Goal: Task Accomplishment & Management: Manage account settings

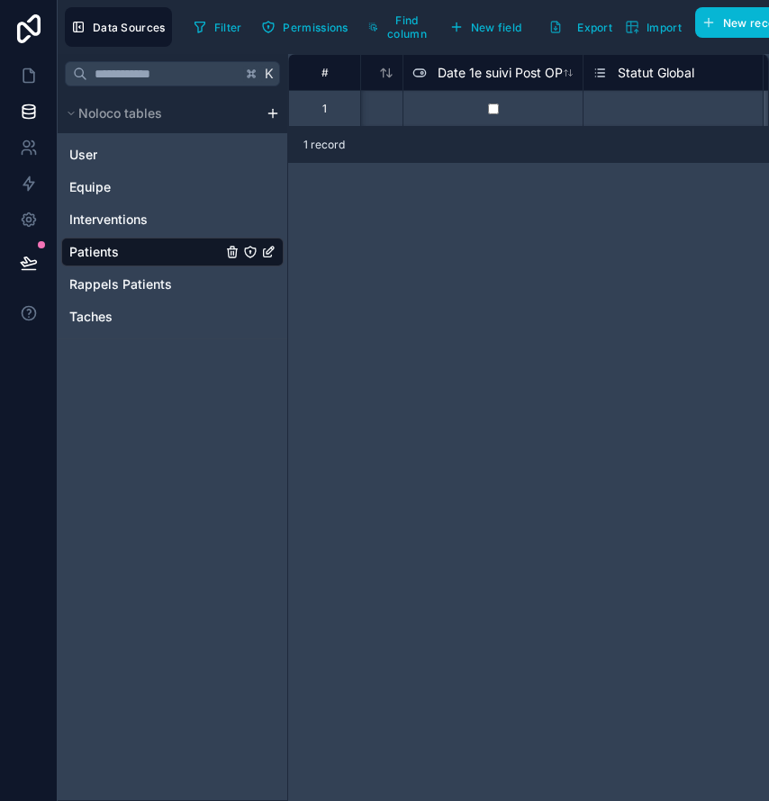
scroll to position [0, 2481]
click at [474, 107] on div at bounding box center [490, 108] width 180 height 36
click at [479, 75] on span "Date 1e suivi Post OP" at bounding box center [497, 73] width 125 height 18
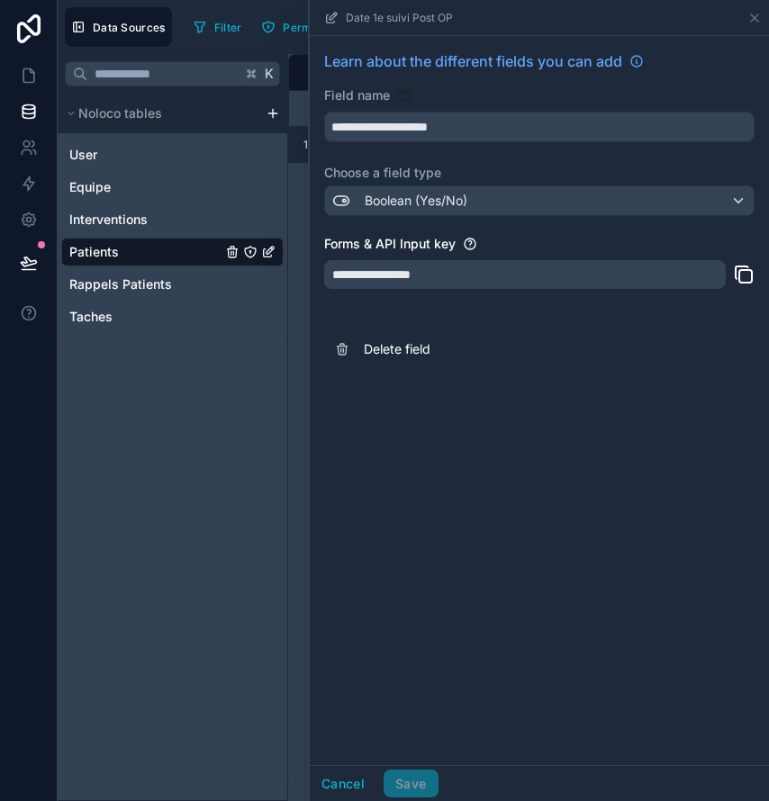
click at [380, 193] on span "Boolean (Yes/No)" at bounding box center [416, 201] width 103 height 18
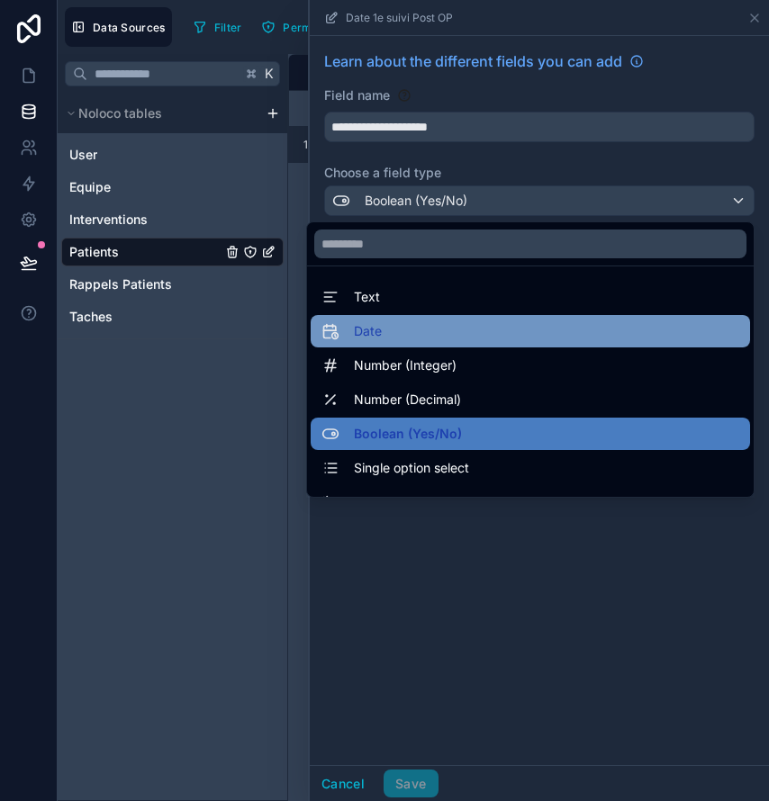
click at [374, 342] on div "Date" at bounding box center [530, 331] width 439 height 32
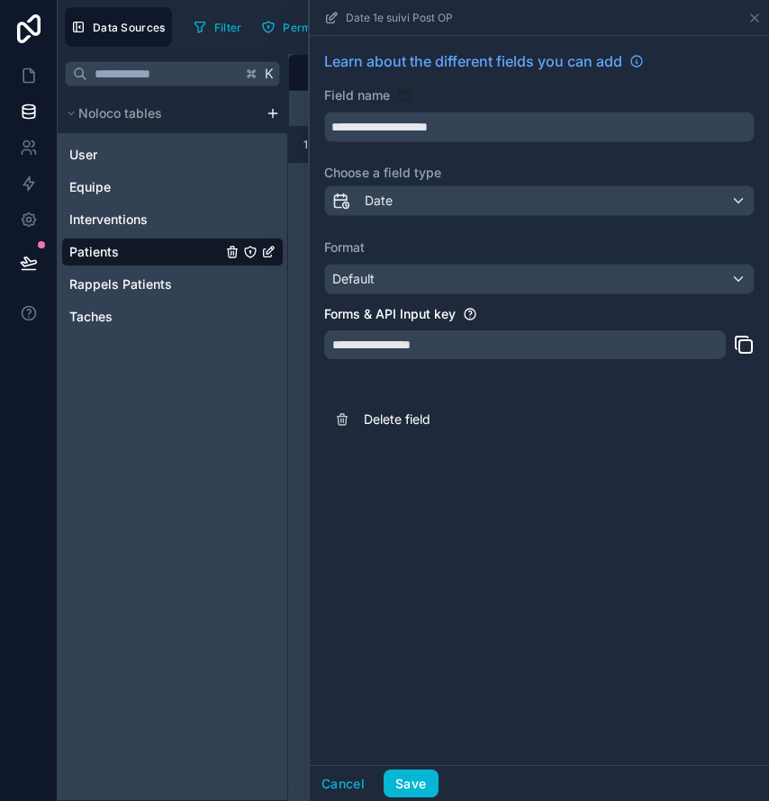
click at [391, 352] on div "**********" at bounding box center [524, 344] width 401 height 29
click at [403, 288] on div "Default" at bounding box center [539, 279] width 428 height 29
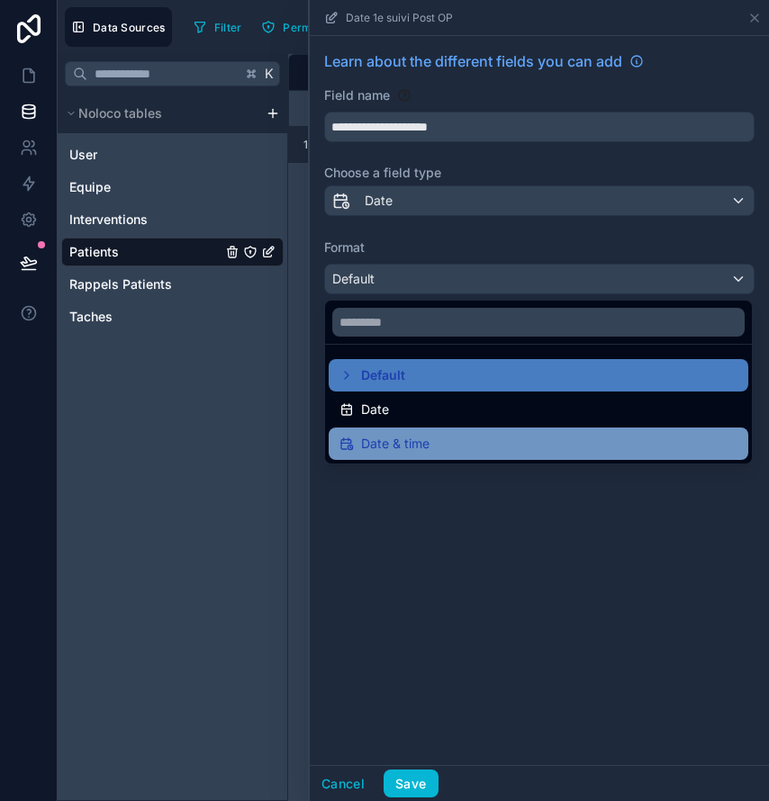
click at [394, 439] on span "Date & time" at bounding box center [395, 444] width 68 height 22
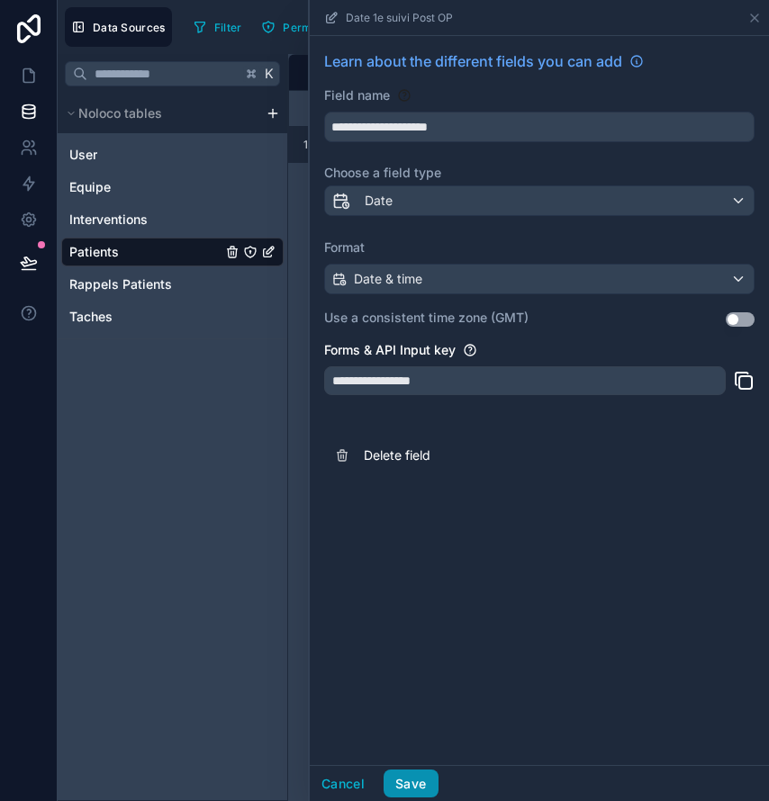
click at [394, 780] on button "Save" at bounding box center [410, 784] width 54 height 29
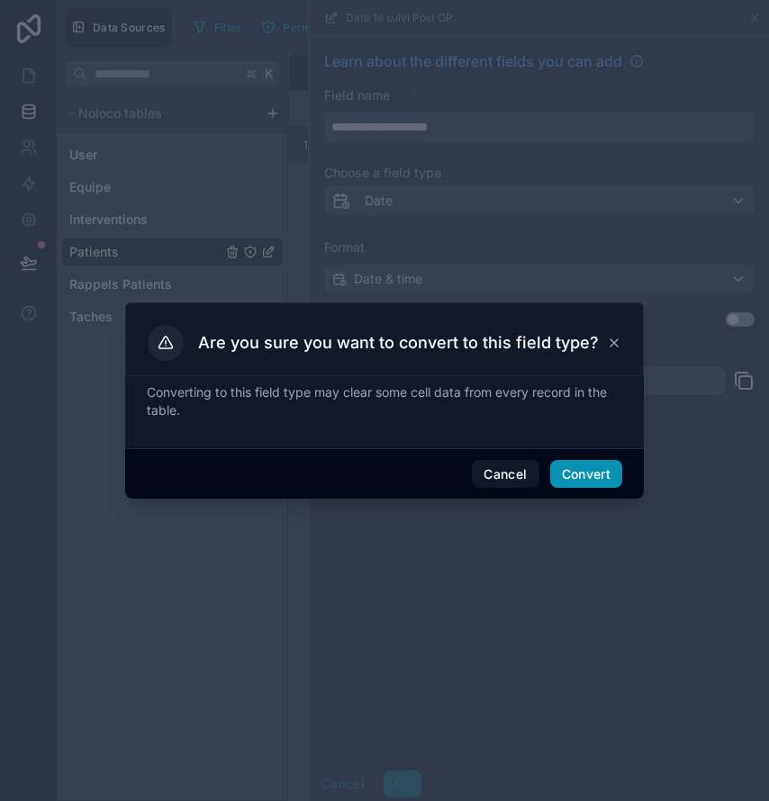
click at [581, 473] on button "Convert" at bounding box center [586, 474] width 72 height 29
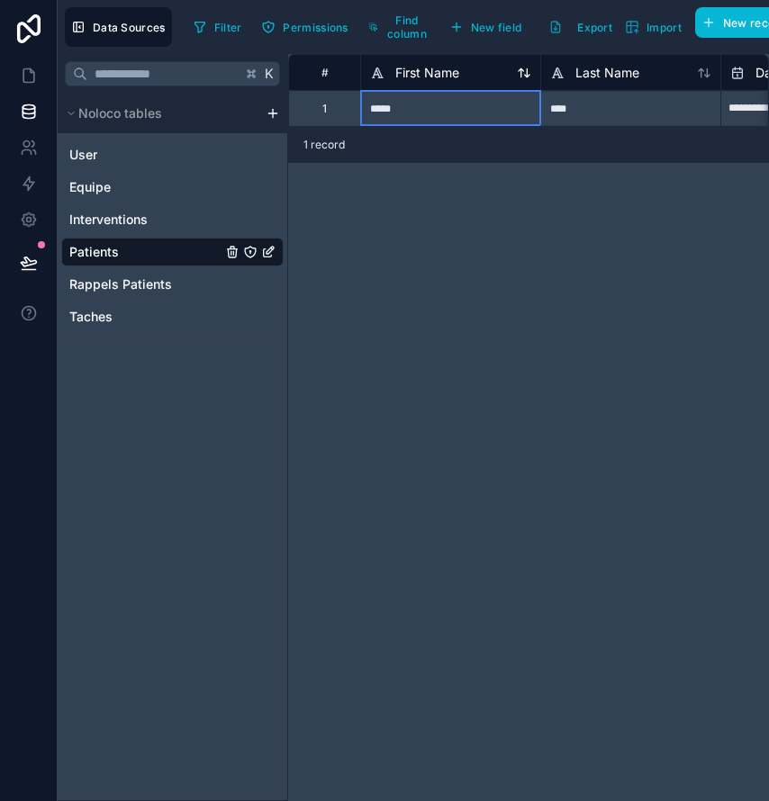
click at [445, 74] on span "First Name" at bounding box center [427, 73] width 64 height 18
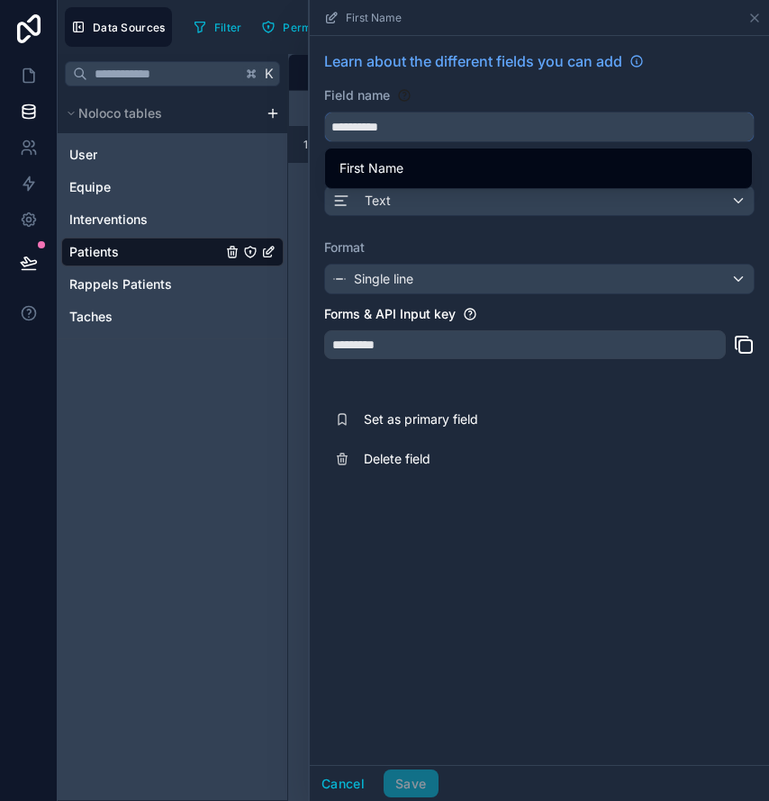
drag, startPoint x: 425, startPoint y: 134, endPoint x: 290, endPoint y: 131, distance: 135.0
click at [290, 131] on div "**********" at bounding box center [528, 427] width 481 height 747
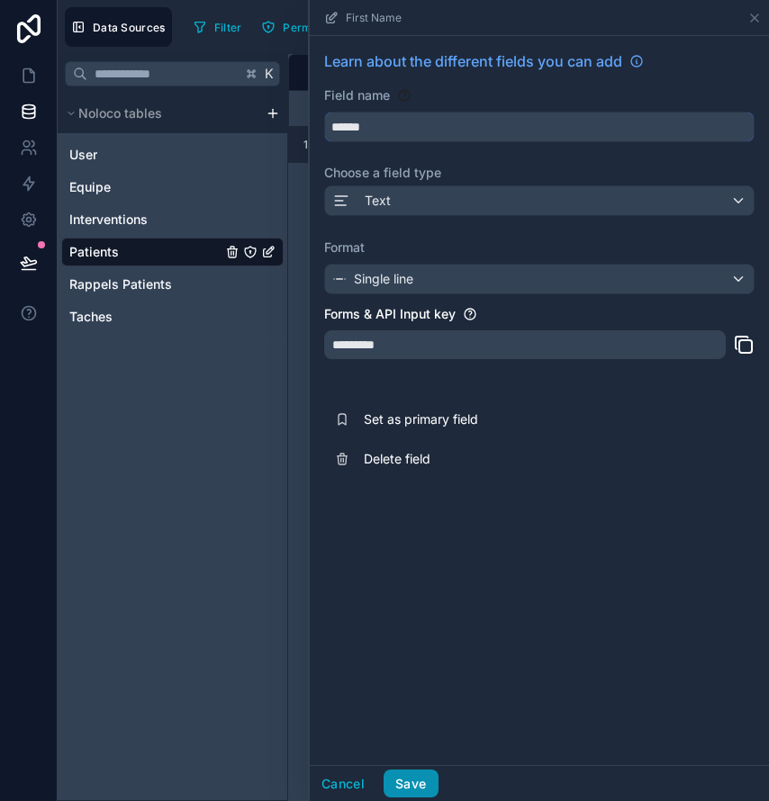
type input "******"
click at [412, 780] on button "Save" at bounding box center [410, 784] width 54 height 29
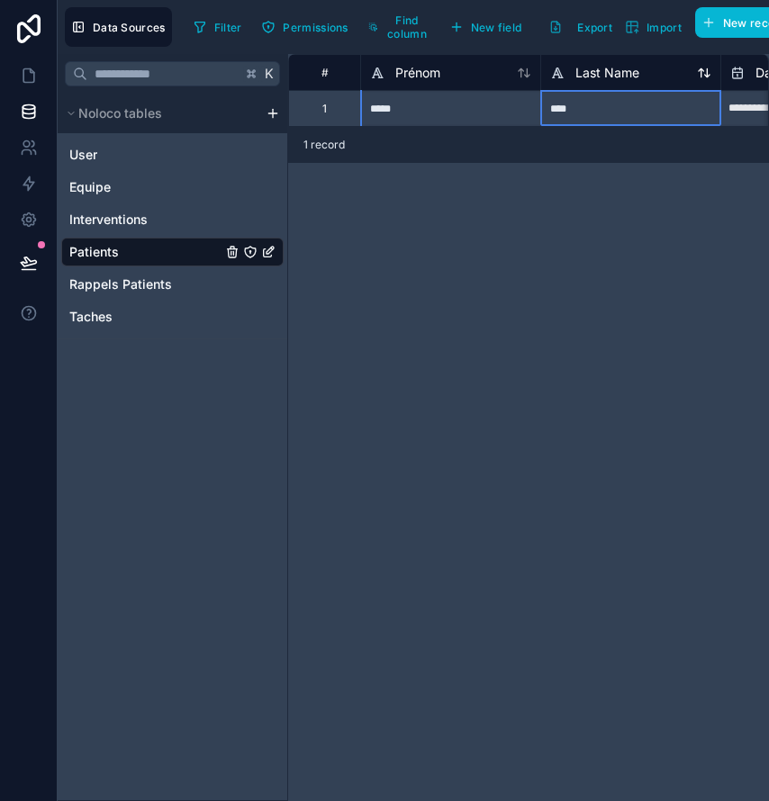
click at [596, 69] on span "Last Name" at bounding box center [607, 73] width 64 height 18
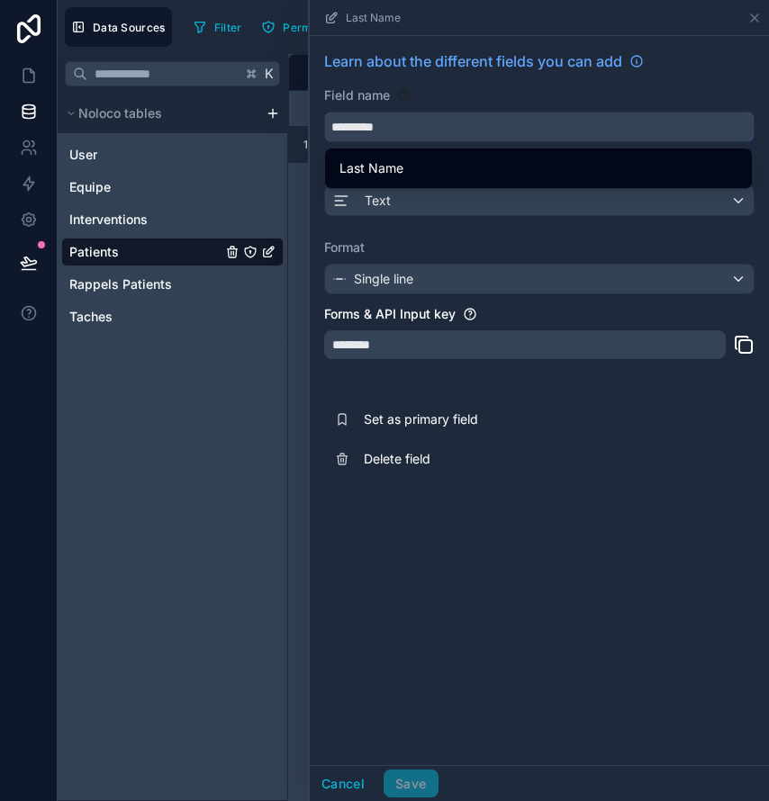
drag, startPoint x: 426, startPoint y: 131, endPoint x: 301, endPoint y: 117, distance: 125.8
click at [301, 117] on div "**********" at bounding box center [528, 427] width 481 height 747
click at [539, 127] on button "***" at bounding box center [539, 127] width 430 height 31
type input "***"
click at [406, 774] on button "Save" at bounding box center [410, 784] width 54 height 29
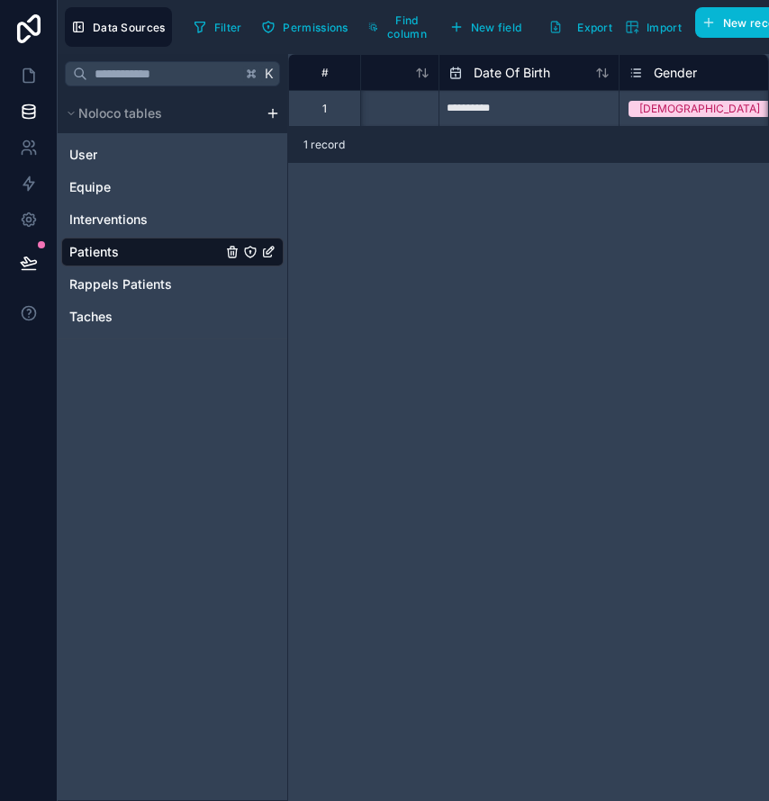
scroll to position [0, 289]
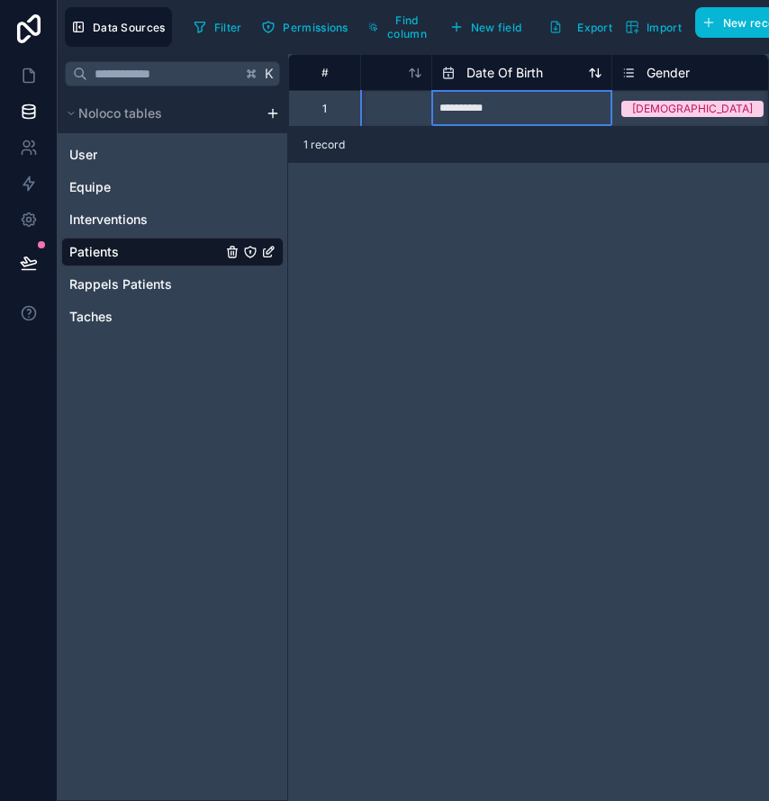
click at [495, 74] on span "Date Of Birth" at bounding box center [504, 73] width 77 height 18
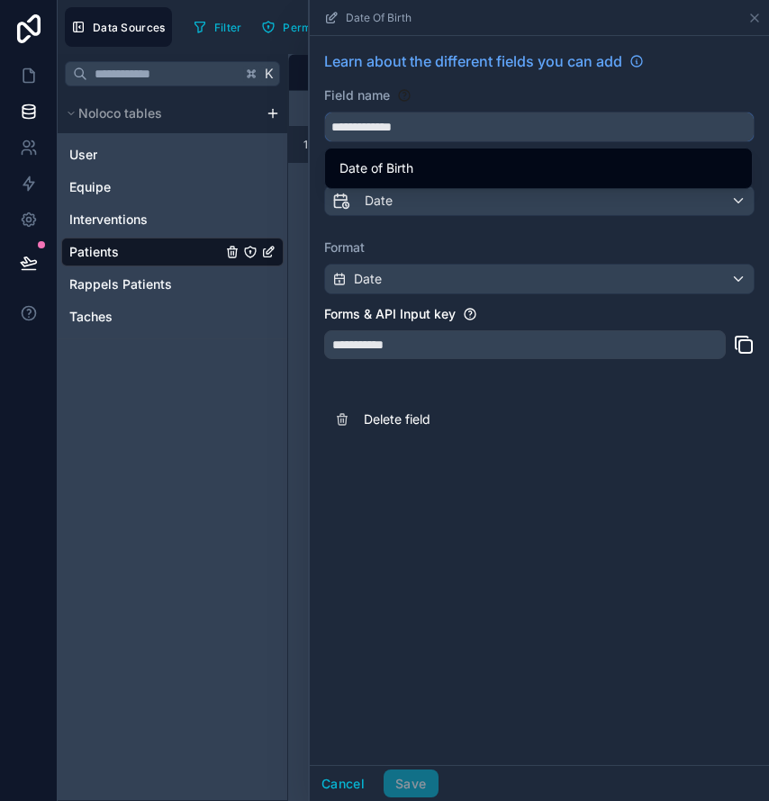
drag, startPoint x: 468, startPoint y: 132, endPoint x: 285, endPoint y: 118, distance: 183.3
click at [285, 118] on div "**********" at bounding box center [413, 427] width 711 height 747
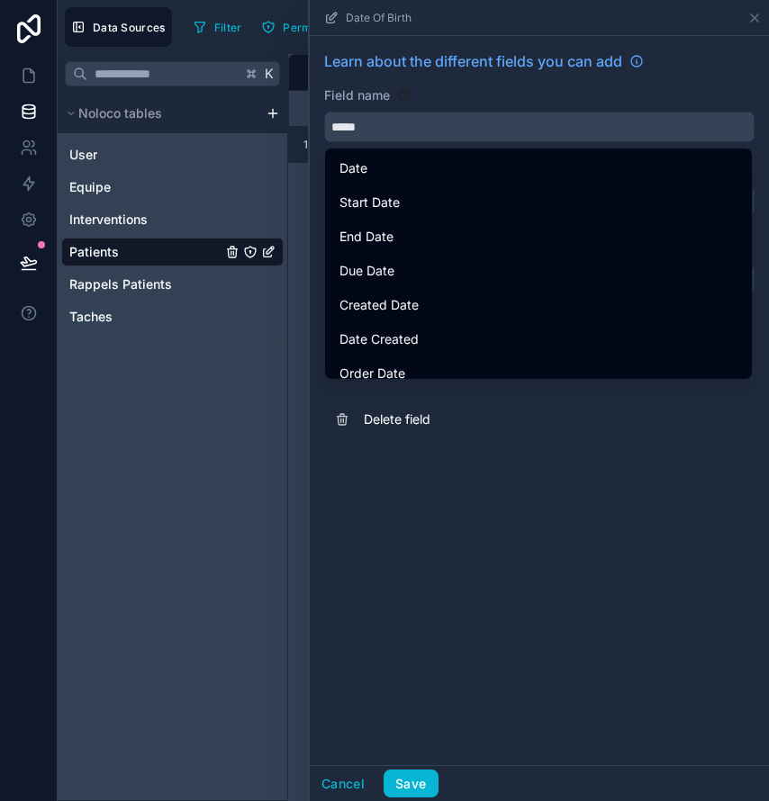
click at [539, 127] on button "****" at bounding box center [539, 127] width 430 height 31
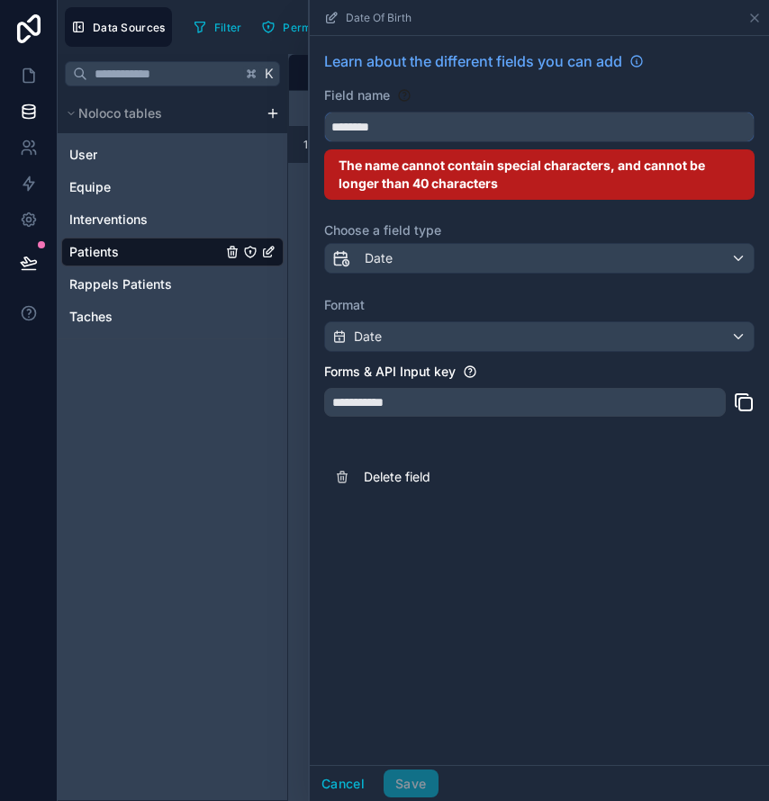
click at [539, 127] on button "*******" at bounding box center [539, 127] width 430 height 31
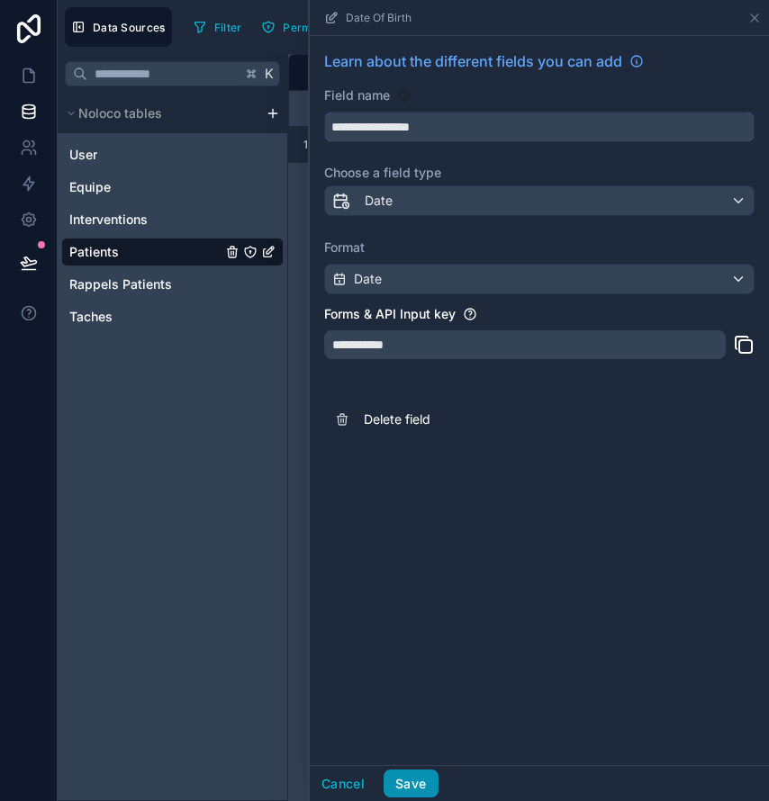
type input "**********"
click at [403, 781] on button "Save" at bounding box center [410, 784] width 54 height 29
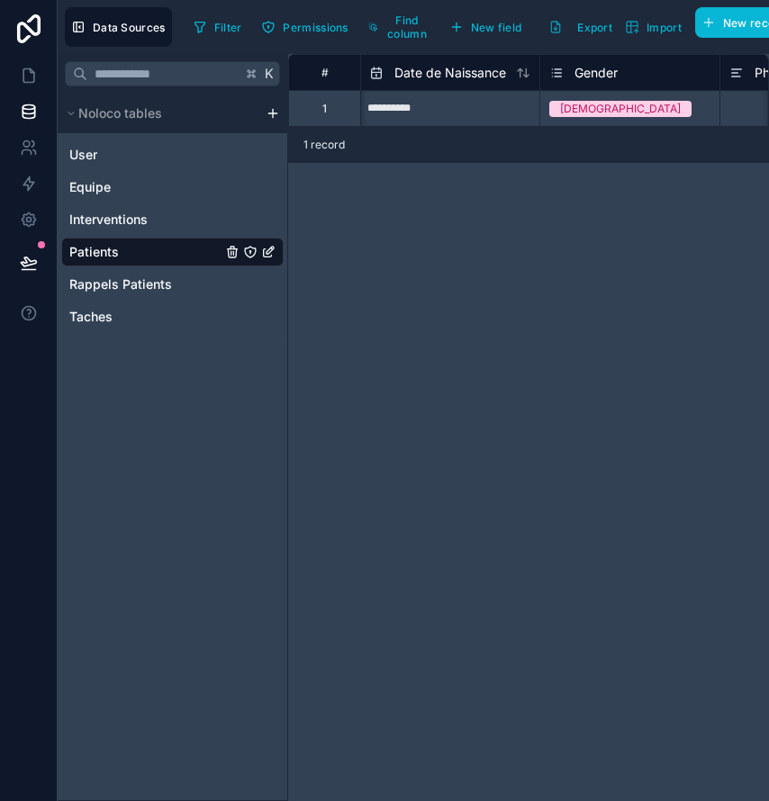
scroll to position [0, 379]
click at [570, 73] on span "Gender" at bounding box center [577, 73] width 43 height 18
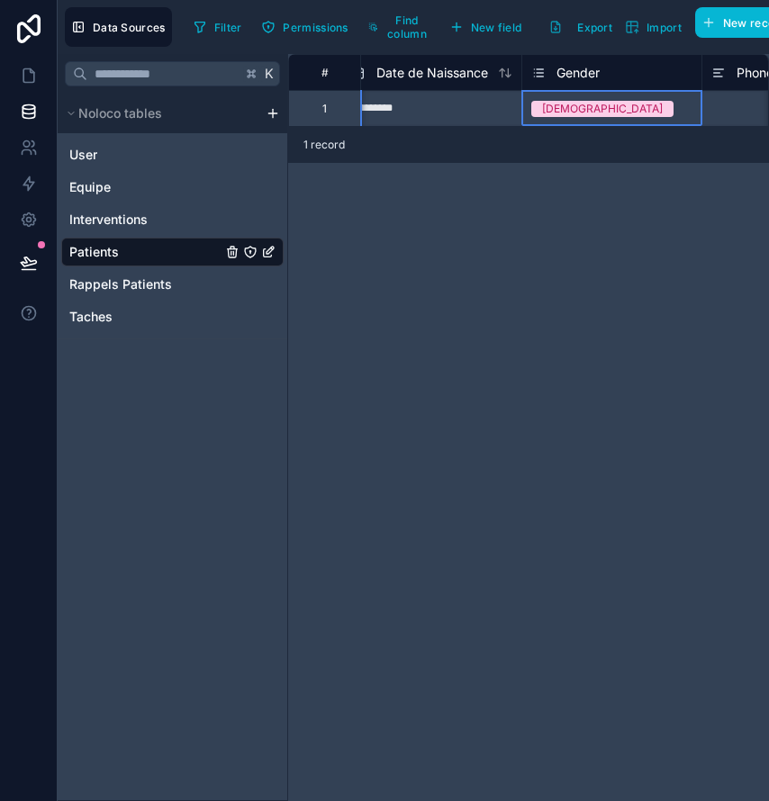
click at [570, 73] on span "Gender" at bounding box center [577, 73] width 43 height 18
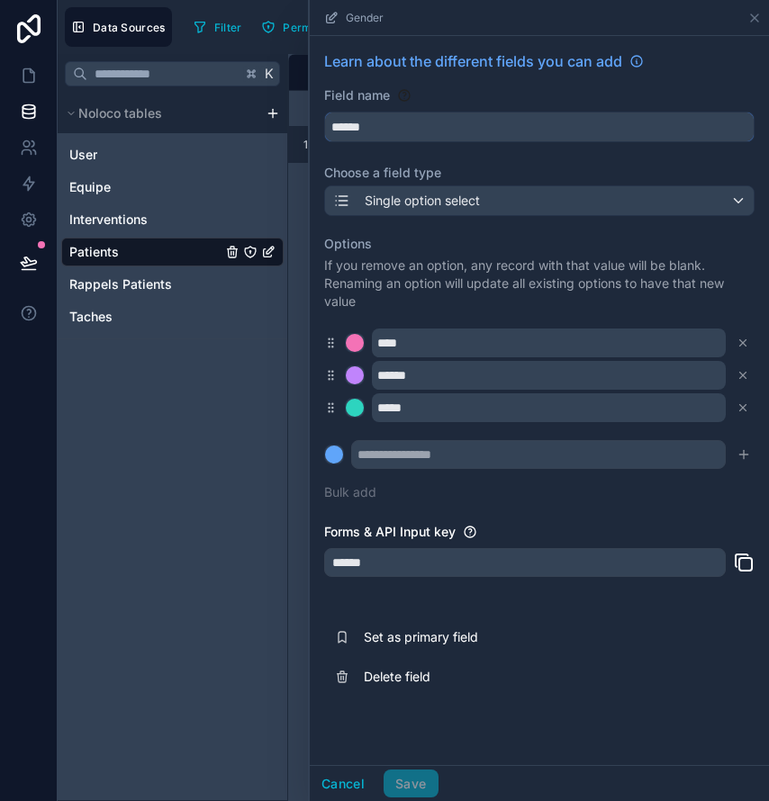
click at [459, 131] on input "******" at bounding box center [539, 127] width 428 height 29
type input "*****"
click at [356, 340] on div at bounding box center [355, 343] width 18 height 18
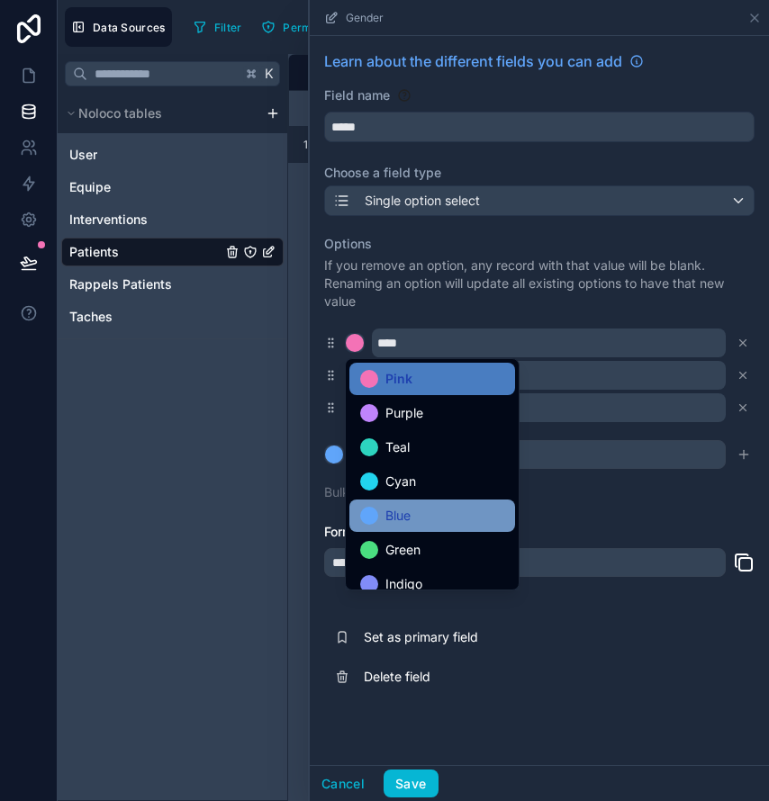
click at [367, 519] on div at bounding box center [369, 516] width 18 height 18
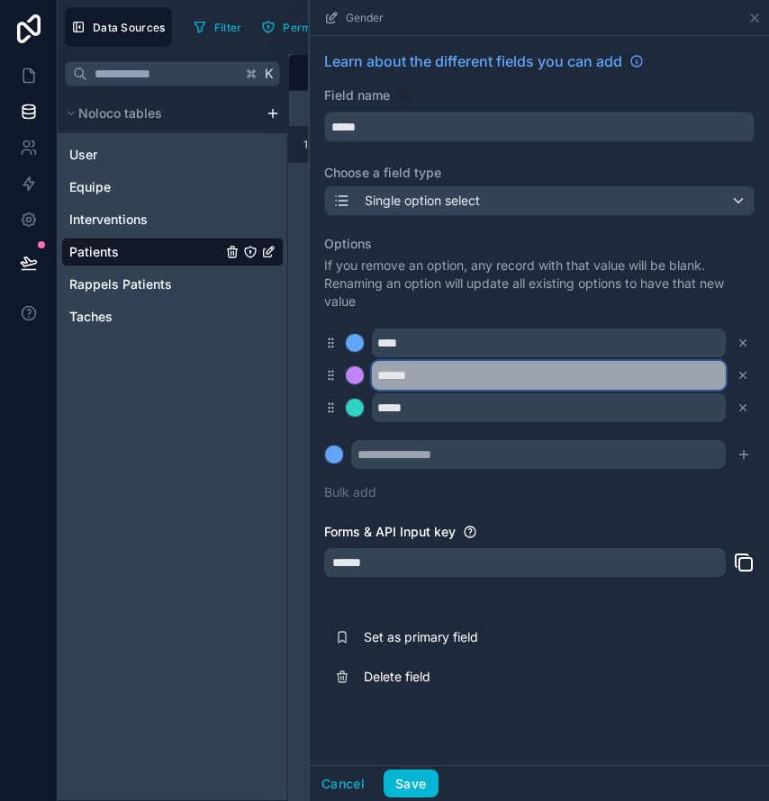
click at [433, 382] on input "******" at bounding box center [549, 375] width 354 height 29
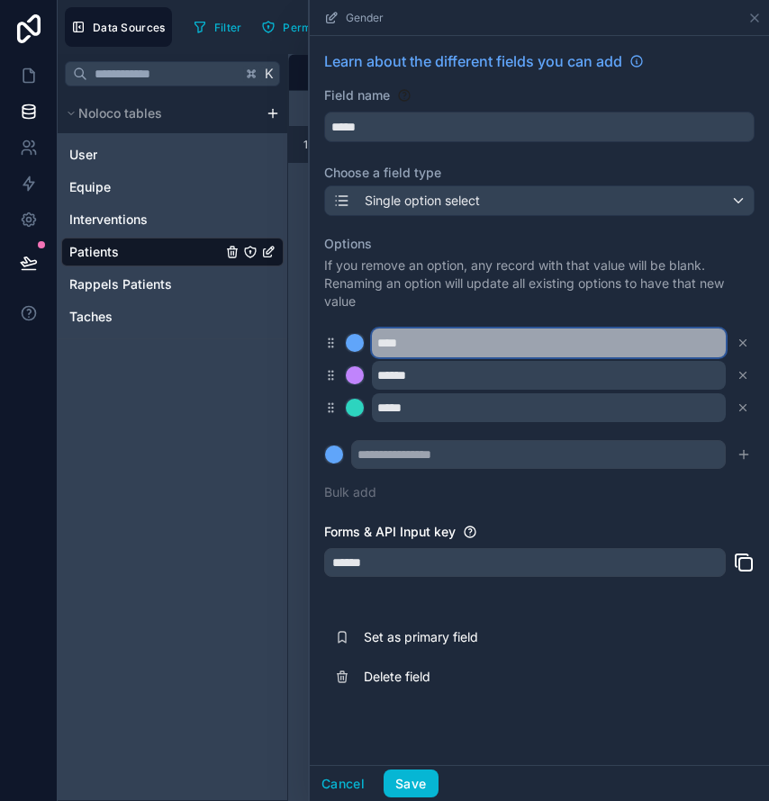
click at [421, 338] on input "****" at bounding box center [549, 343] width 354 height 29
type input "*"
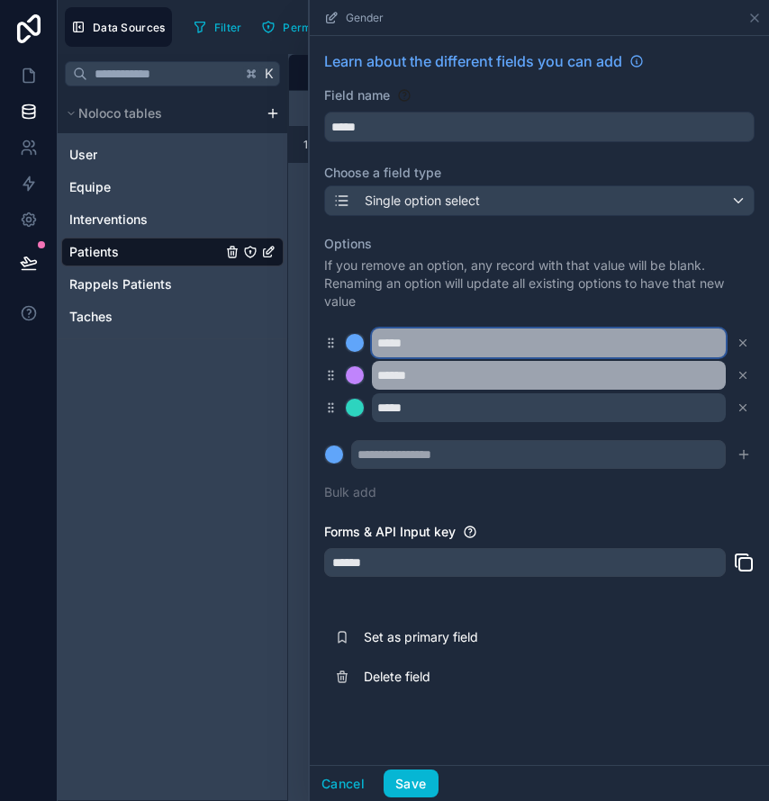
type input "*****"
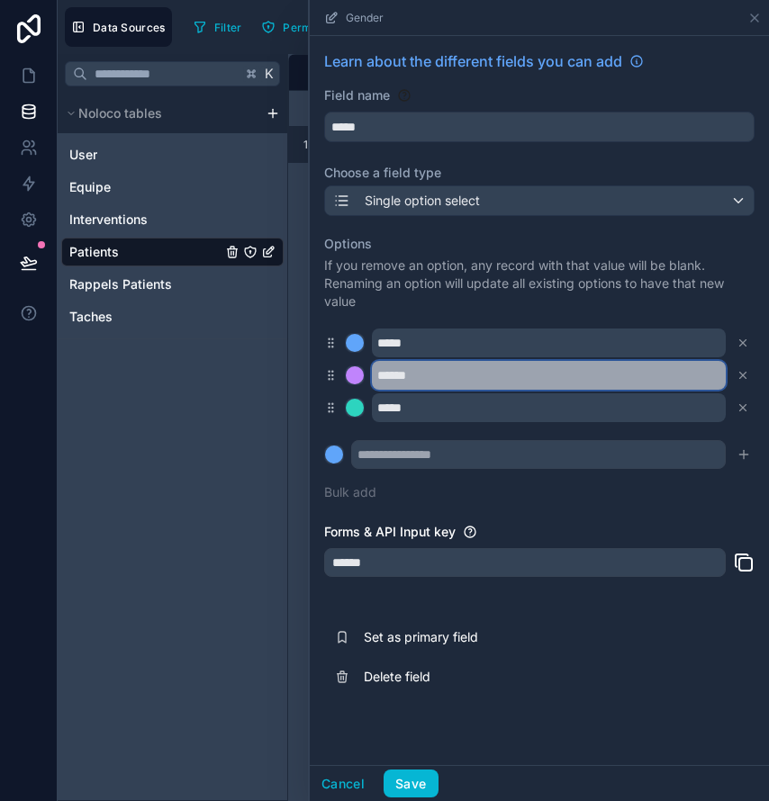
click at [433, 377] on input "******" at bounding box center [549, 375] width 354 height 29
type input "*****"
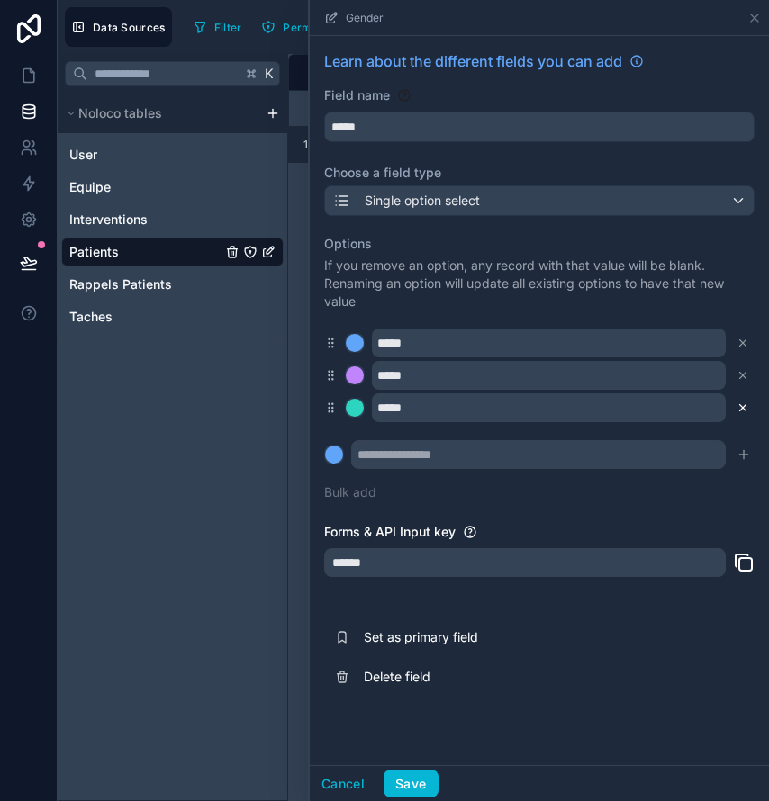
click at [744, 408] on icon at bounding box center [742, 407] width 13 height 13
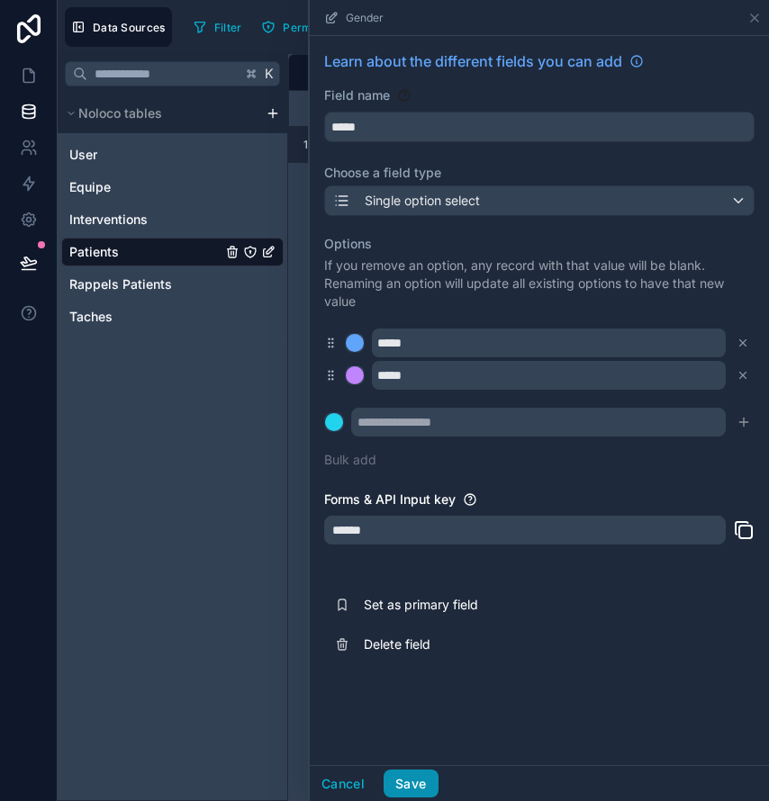
click at [403, 773] on button "Save" at bounding box center [410, 784] width 54 height 29
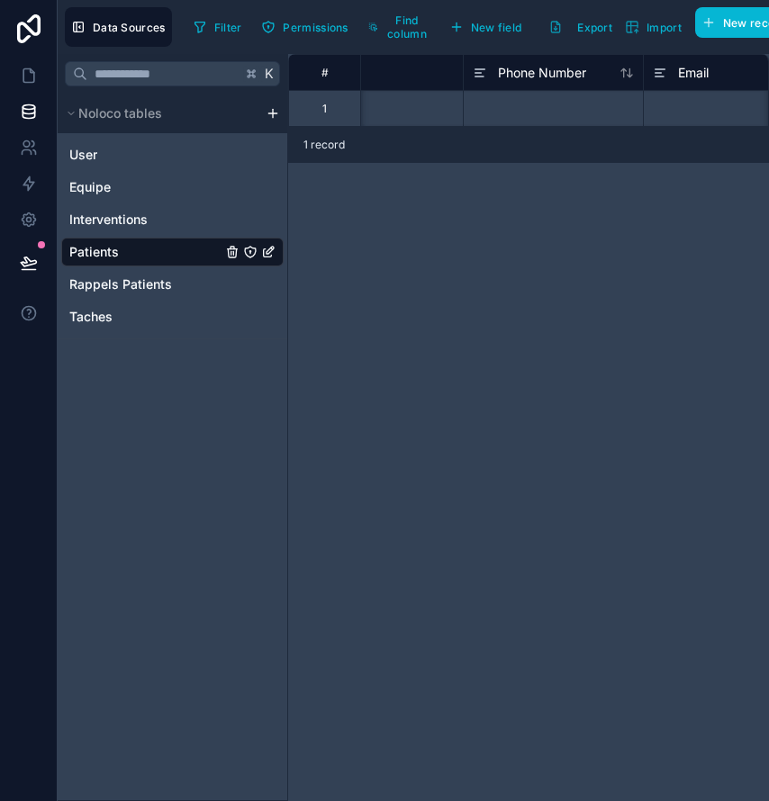
scroll to position [0, 625]
click at [553, 71] on span "Phone Number" at bounding box center [535, 73] width 88 height 18
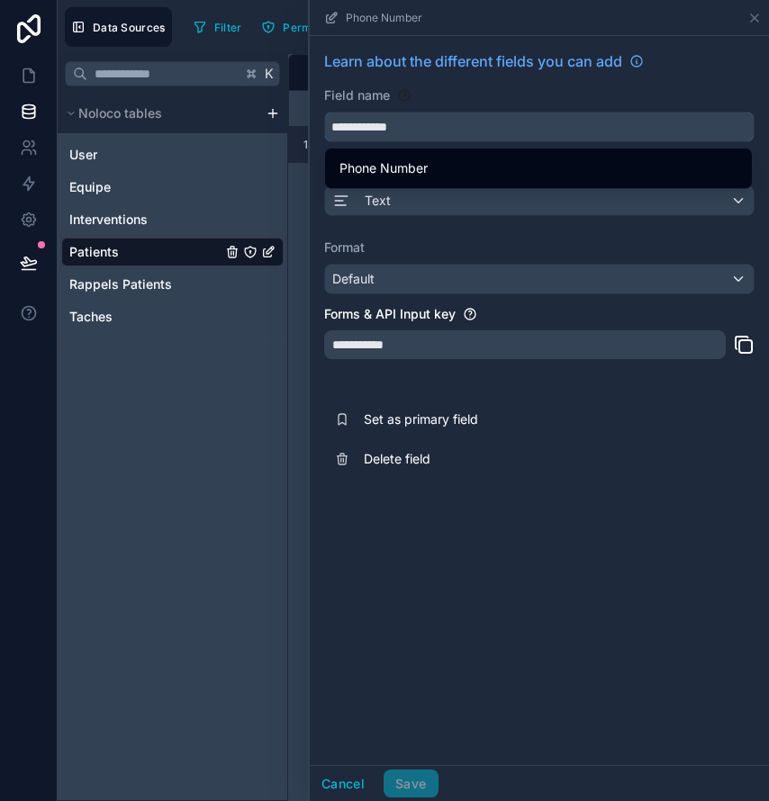
drag, startPoint x: 458, startPoint y: 124, endPoint x: 307, endPoint y: 119, distance: 151.3
click at [307, 119] on div "**********" at bounding box center [528, 427] width 481 height 747
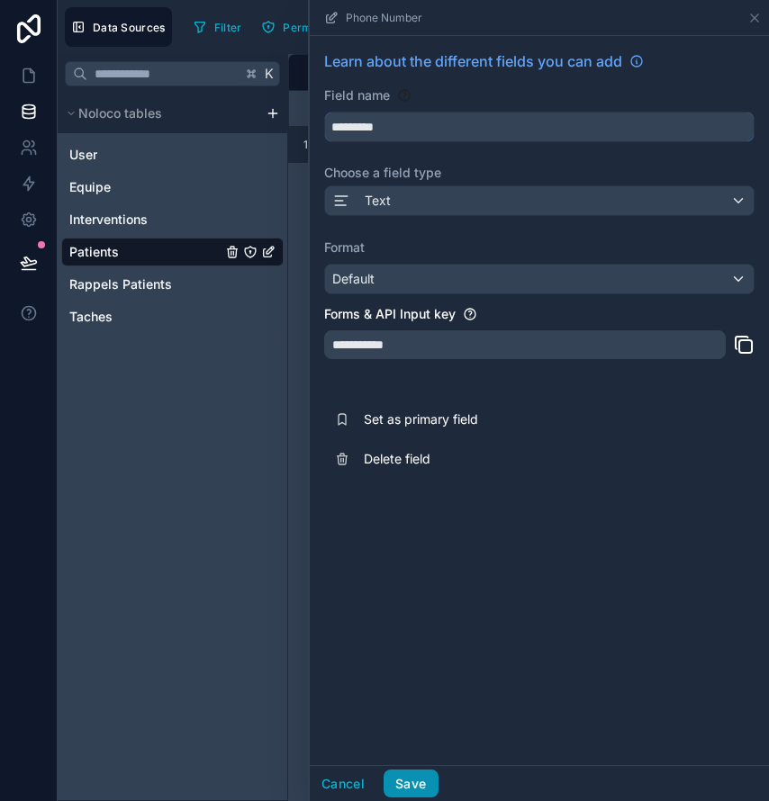
type input "*********"
click at [418, 778] on button "Save" at bounding box center [410, 784] width 54 height 29
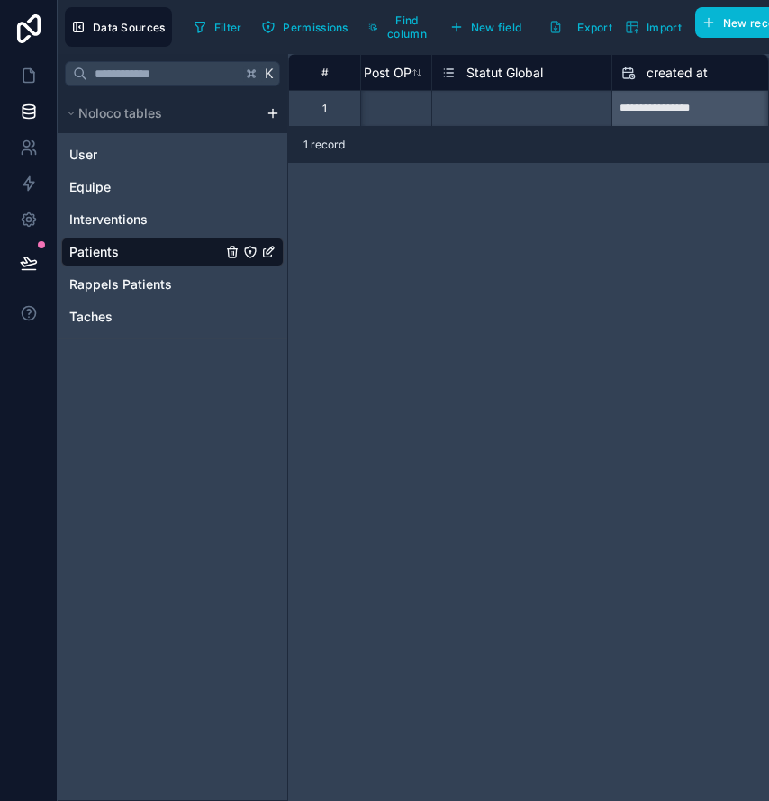
scroll to position [0, 2631]
click at [502, 65] on span "Statut Global" at bounding box center [502, 73] width 77 height 18
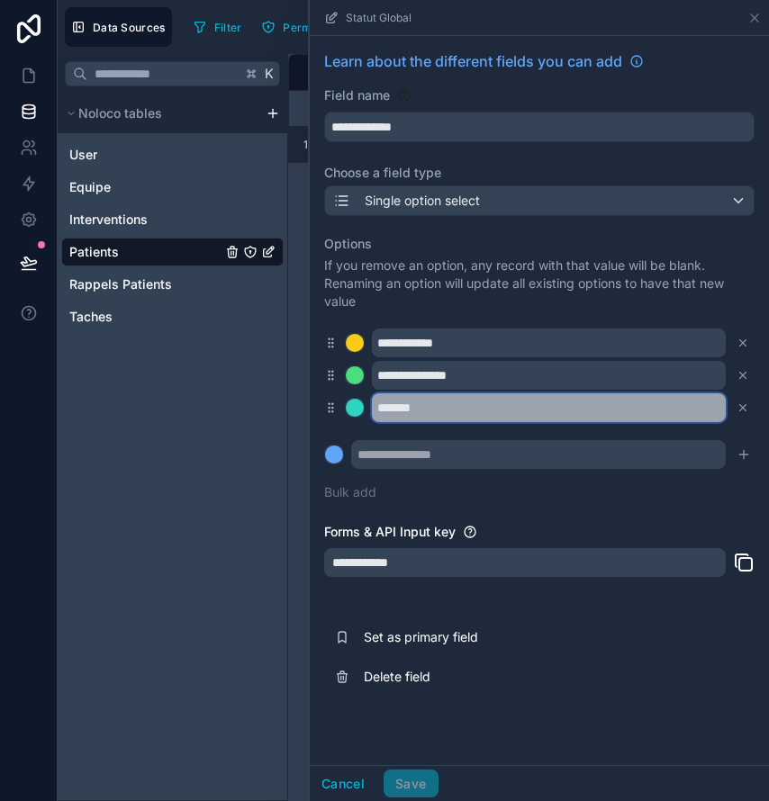
click at [373, 407] on input "*******" at bounding box center [549, 407] width 354 height 29
click at [543, 414] on input "**********" at bounding box center [549, 407] width 354 height 29
type input "**********"
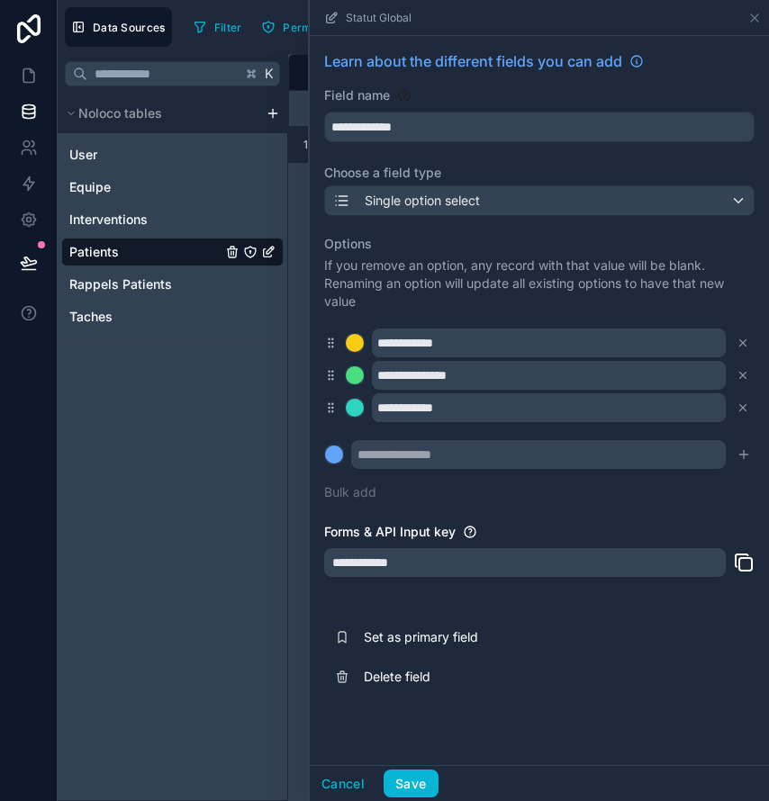
click at [355, 406] on div at bounding box center [355, 408] width 18 height 18
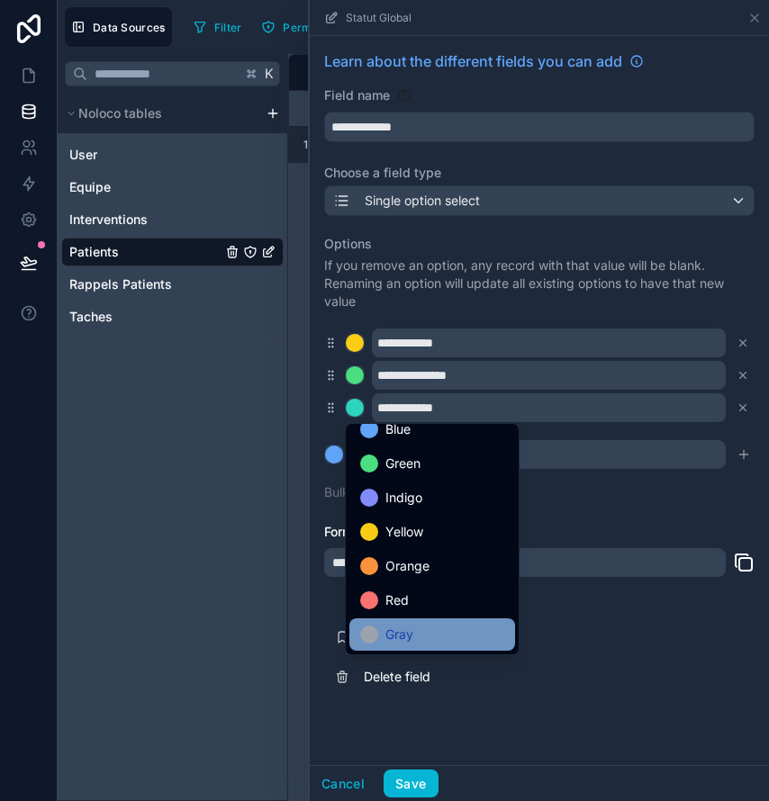
click at [373, 634] on div at bounding box center [369, 635] width 18 height 18
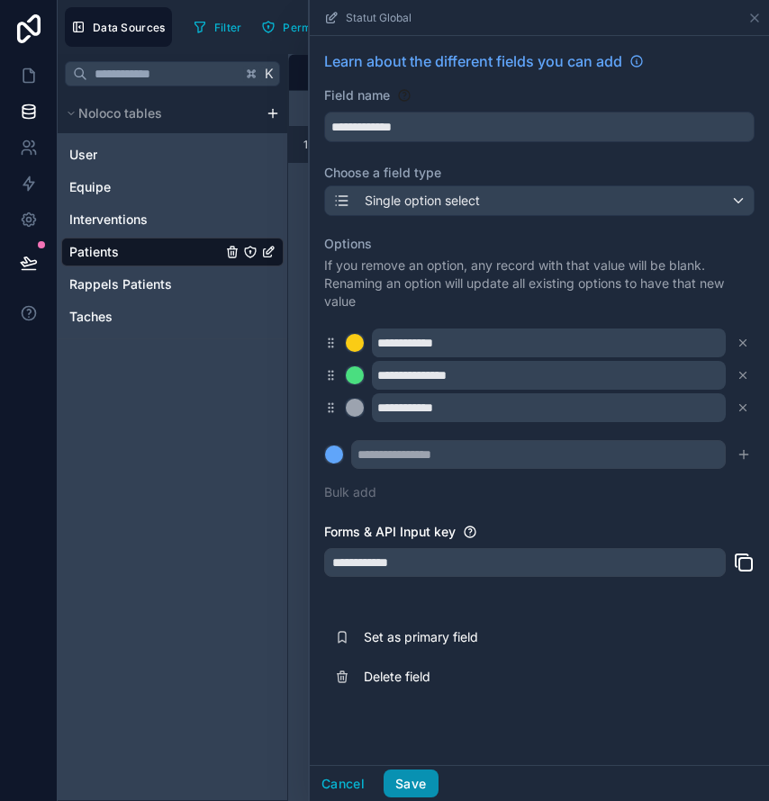
click at [407, 781] on button "Save" at bounding box center [410, 784] width 54 height 29
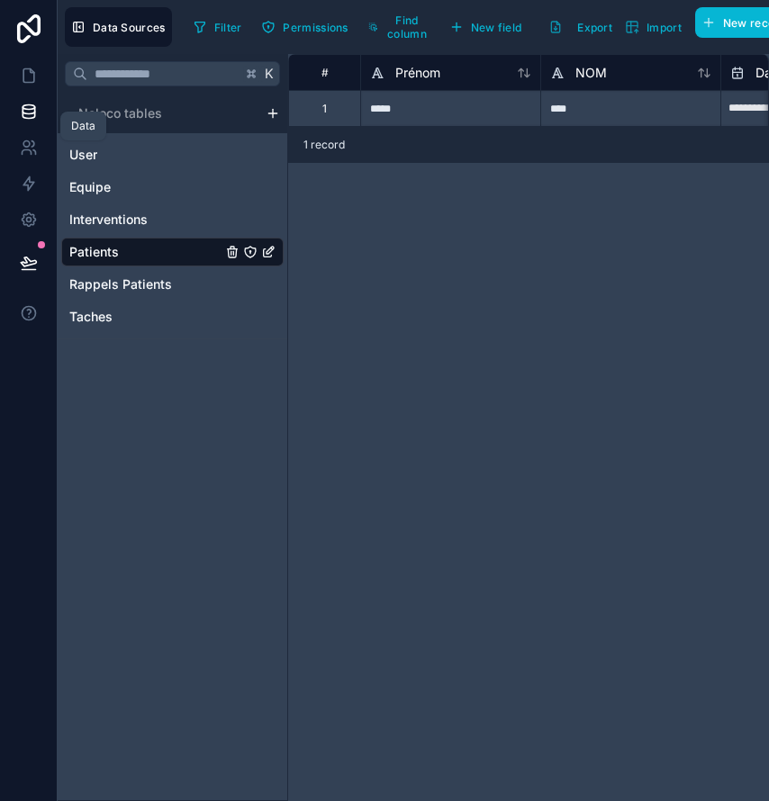
click at [24, 113] on icon at bounding box center [29, 110] width 12 height 7
click at [106, 244] on span "Patients" at bounding box center [94, 252] width 50 height 18
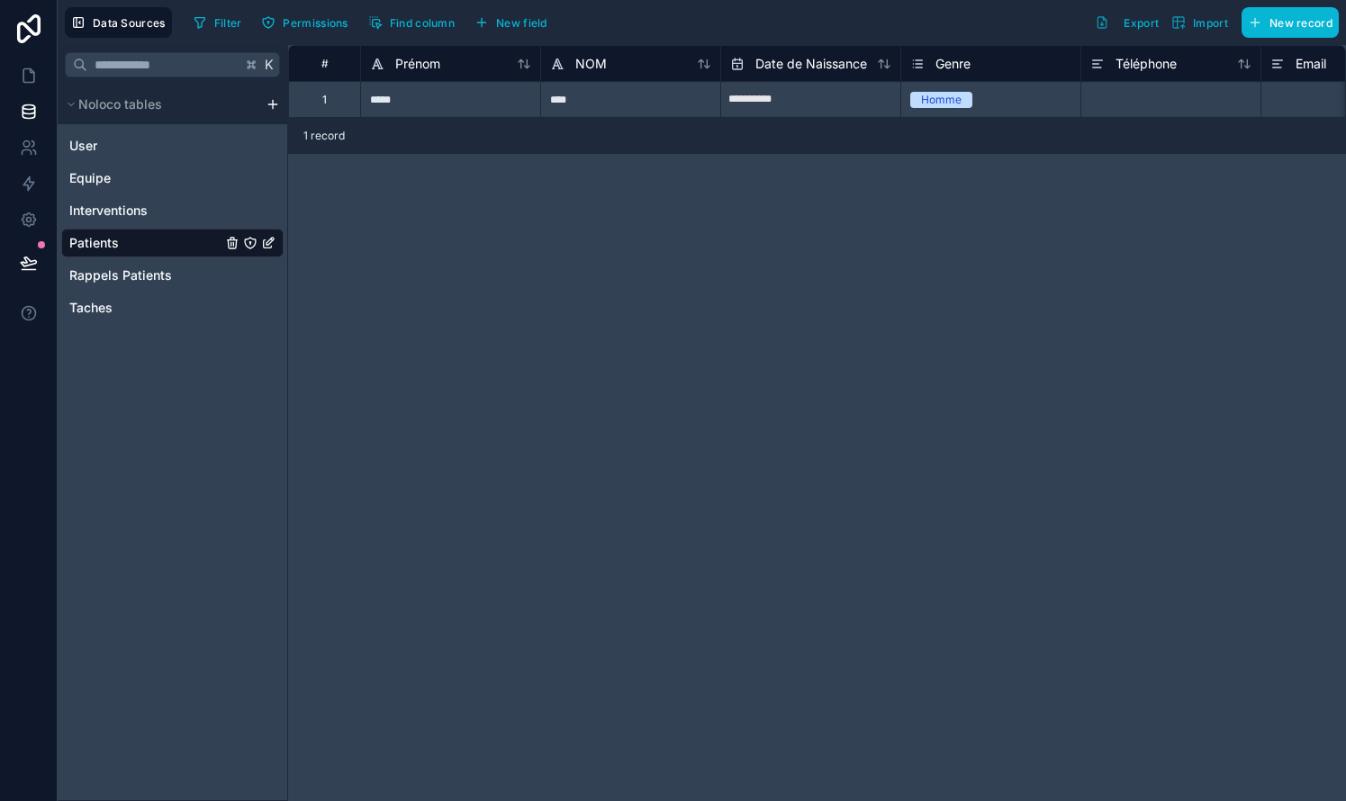
click at [108, 246] on span "Patients" at bounding box center [94, 243] width 50 height 18
click at [230, 24] on span "Filter" at bounding box center [228, 23] width 28 height 14
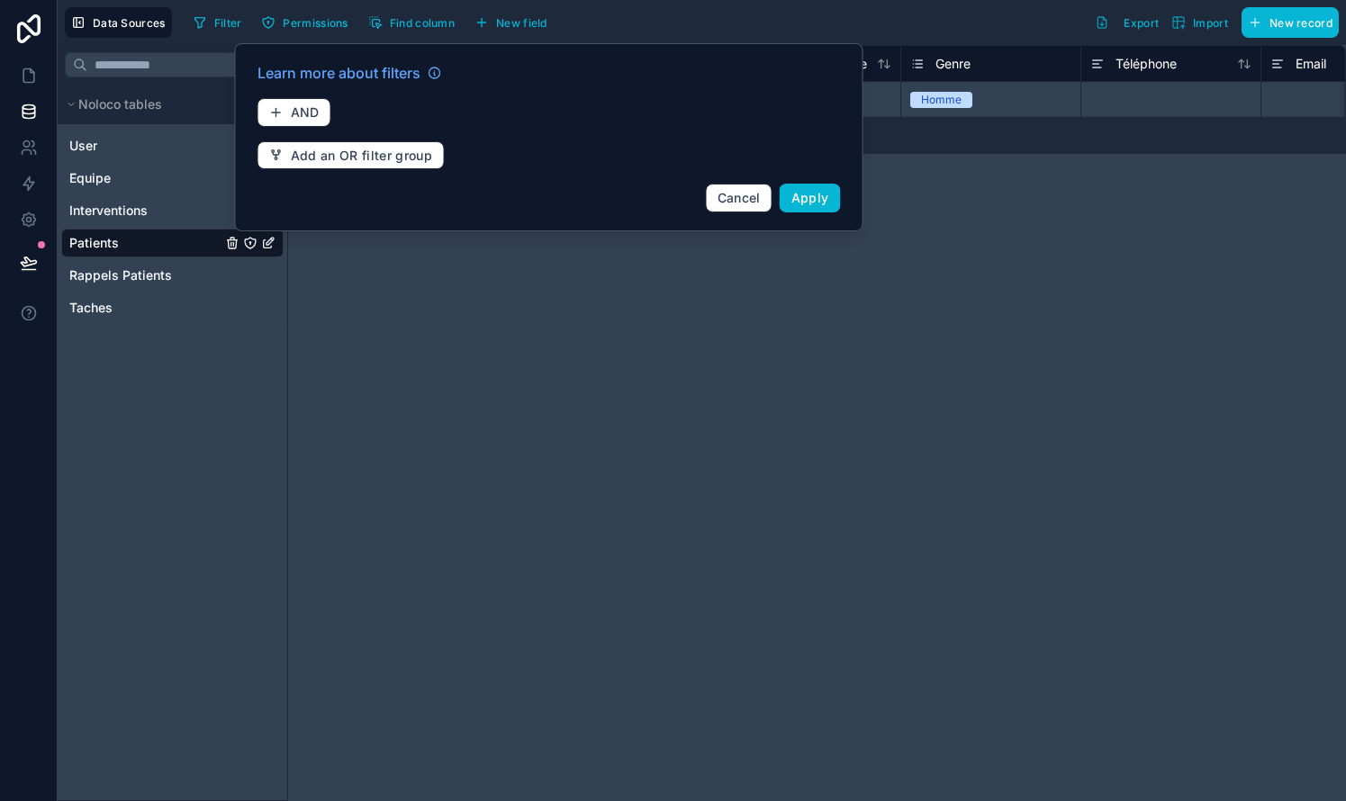
click at [430, 381] on div "**********" at bounding box center [817, 423] width 1058 height 756
click at [186, 239] on link "Patients" at bounding box center [145, 243] width 152 height 18
click at [742, 204] on button "Cancel" at bounding box center [739, 198] width 67 height 29
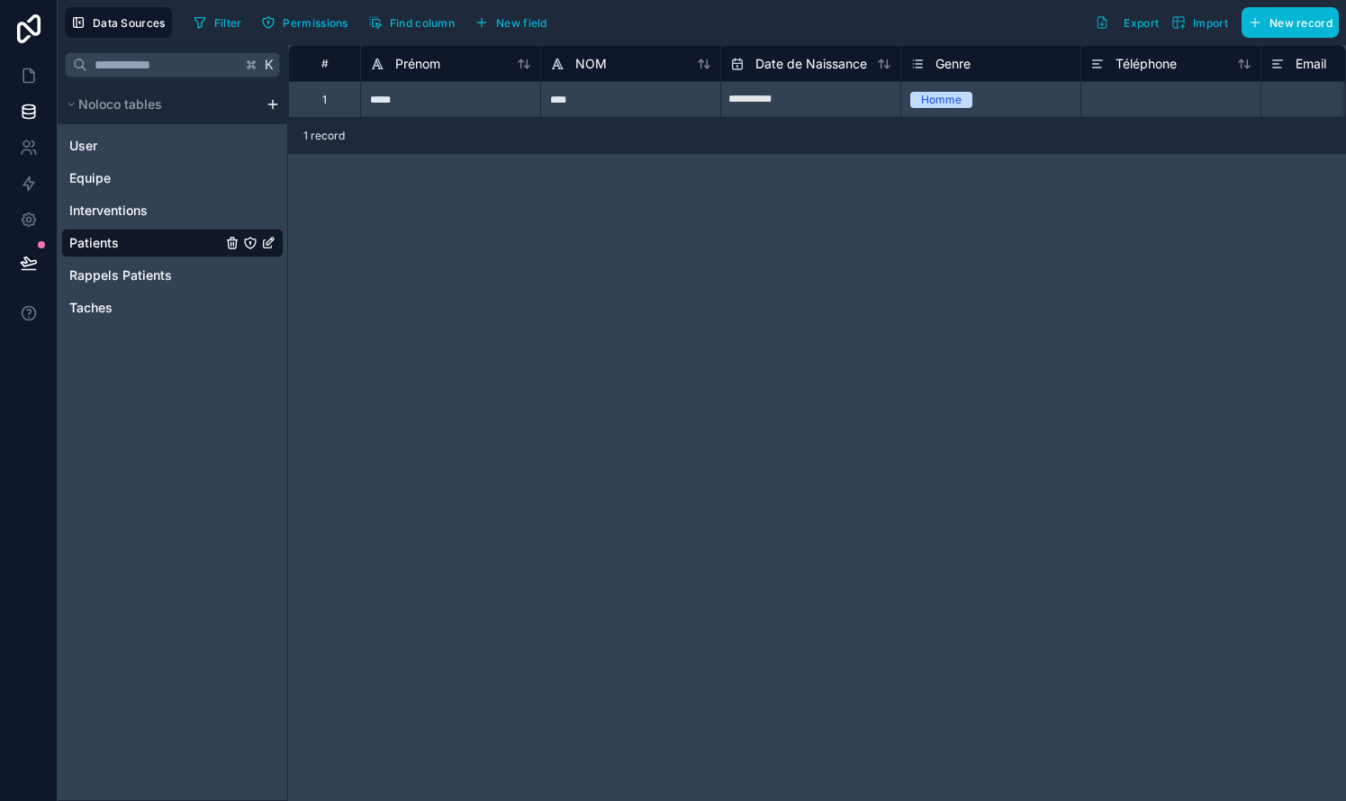
click at [97, 237] on span "Patients" at bounding box center [94, 243] width 50 height 18
click at [252, 242] on icon "Patients" at bounding box center [250, 243] width 14 height 14
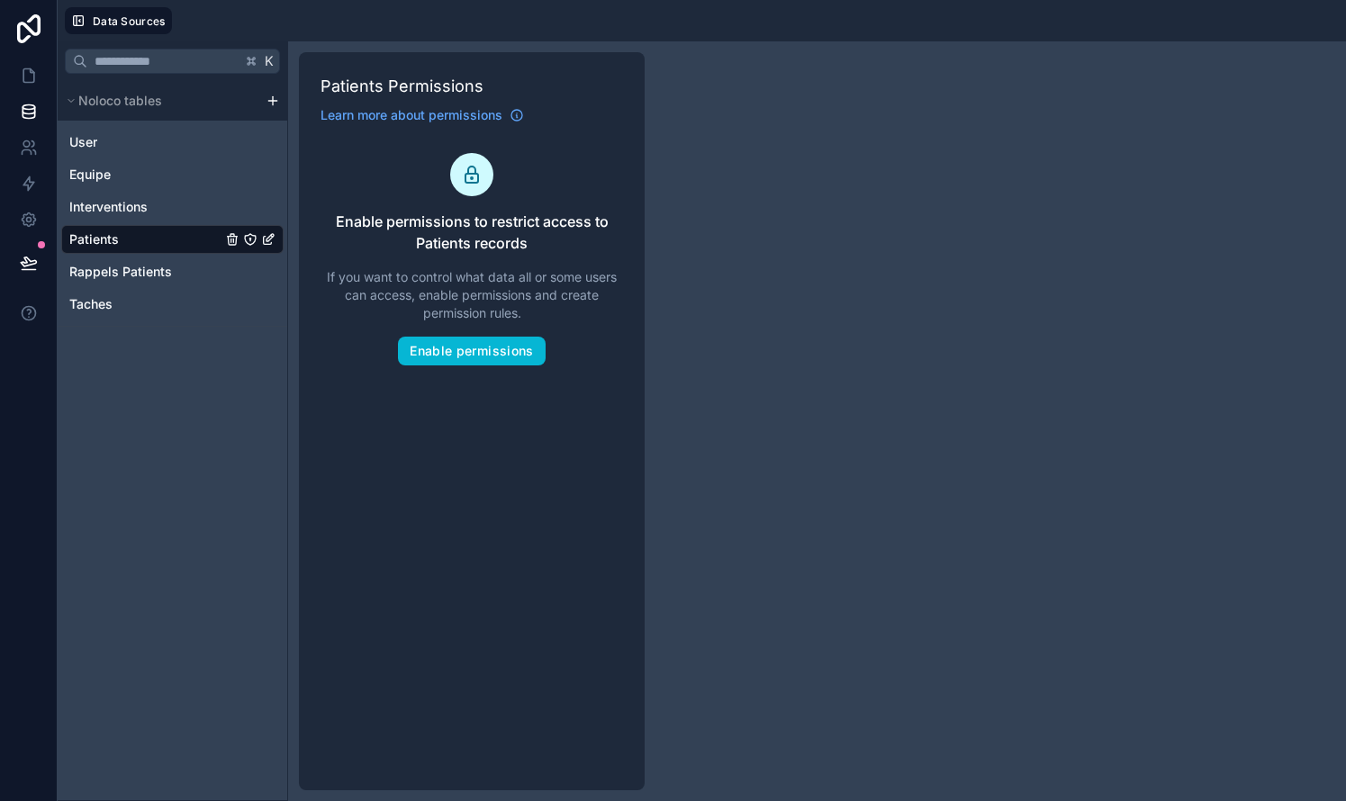
click at [252, 242] on icon "Patients" at bounding box center [250, 239] width 14 height 14
click at [245, 344] on div "K Noloco tables User Equipe Interventions Patients Rappels Patients Taches" at bounding box center [173, 421] width 230 height 760
click at [136, 266] on span "Rappels Patients" at bounding box center [120, 272] width 103 height 18
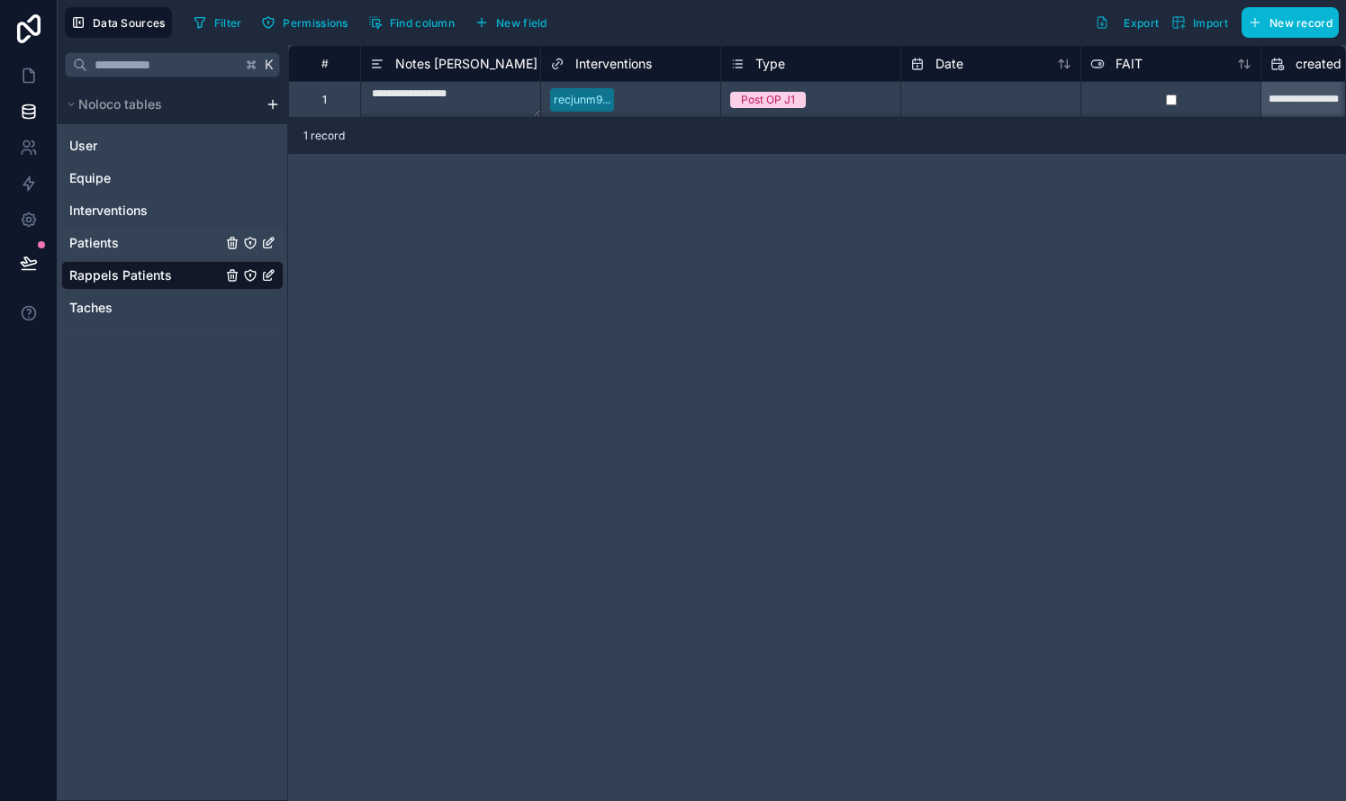
click at [131, 241] on link "Patients" at bounding box center [145, 243] width 152 height 18
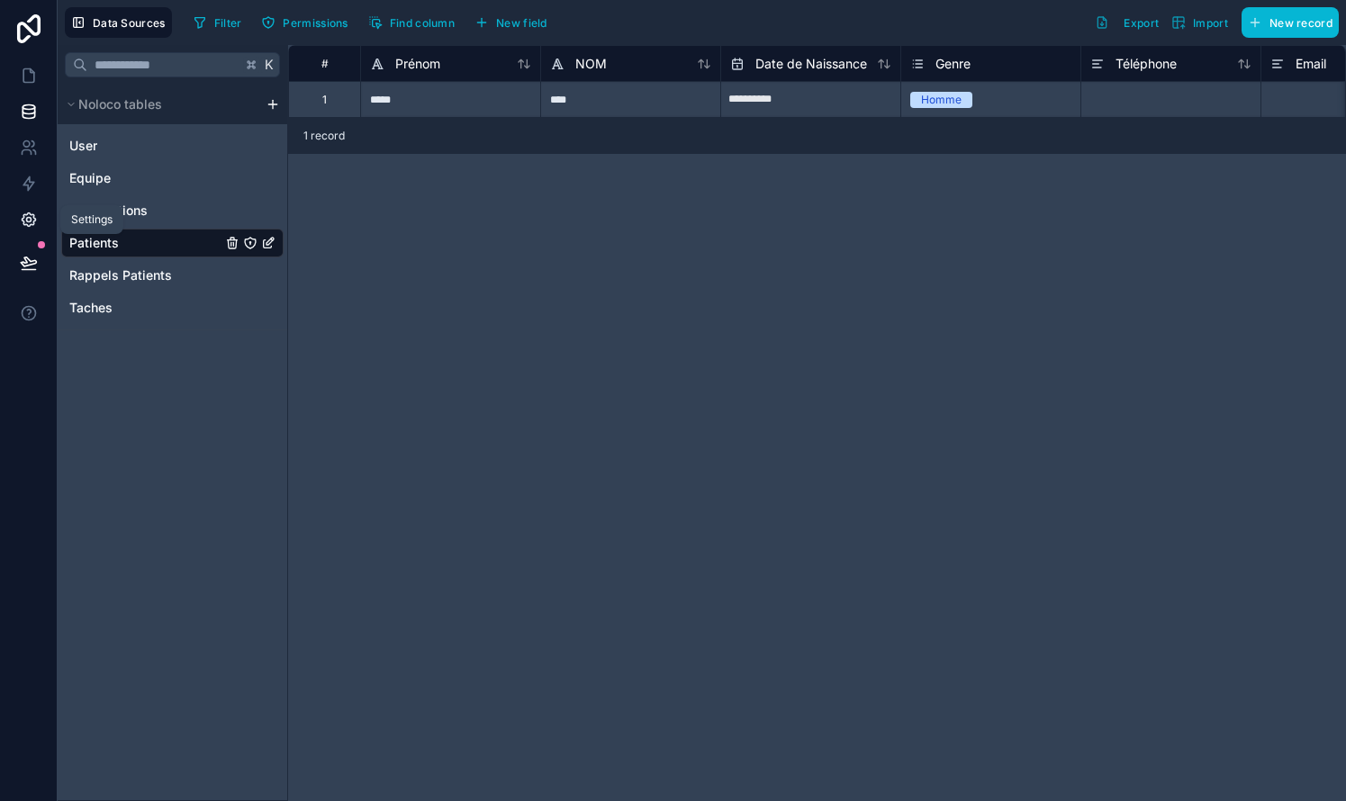
click at [31, 218] on icon at bounding box center [28, 220] width 5 height 5
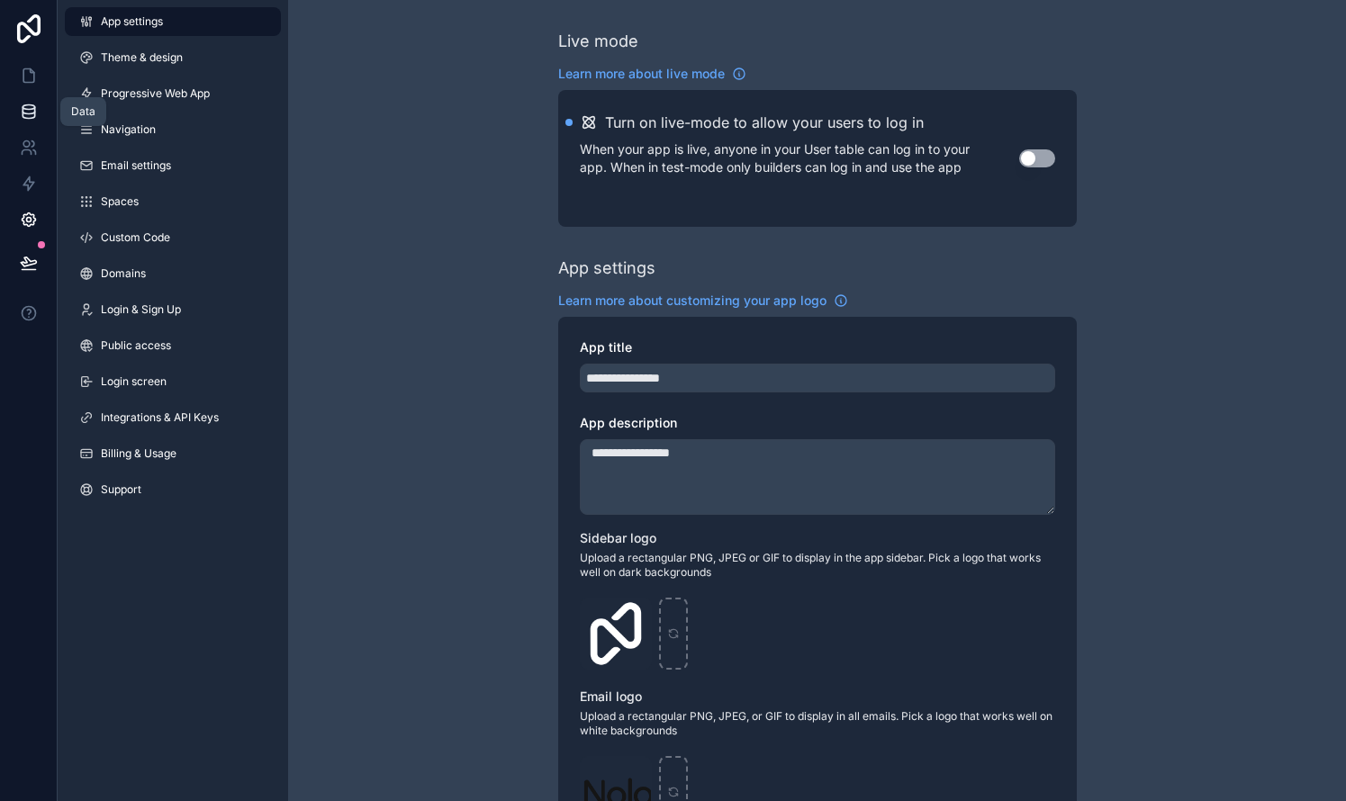
click at [20, 104] on icon at bounding box center [29, 112] width 18 height 18
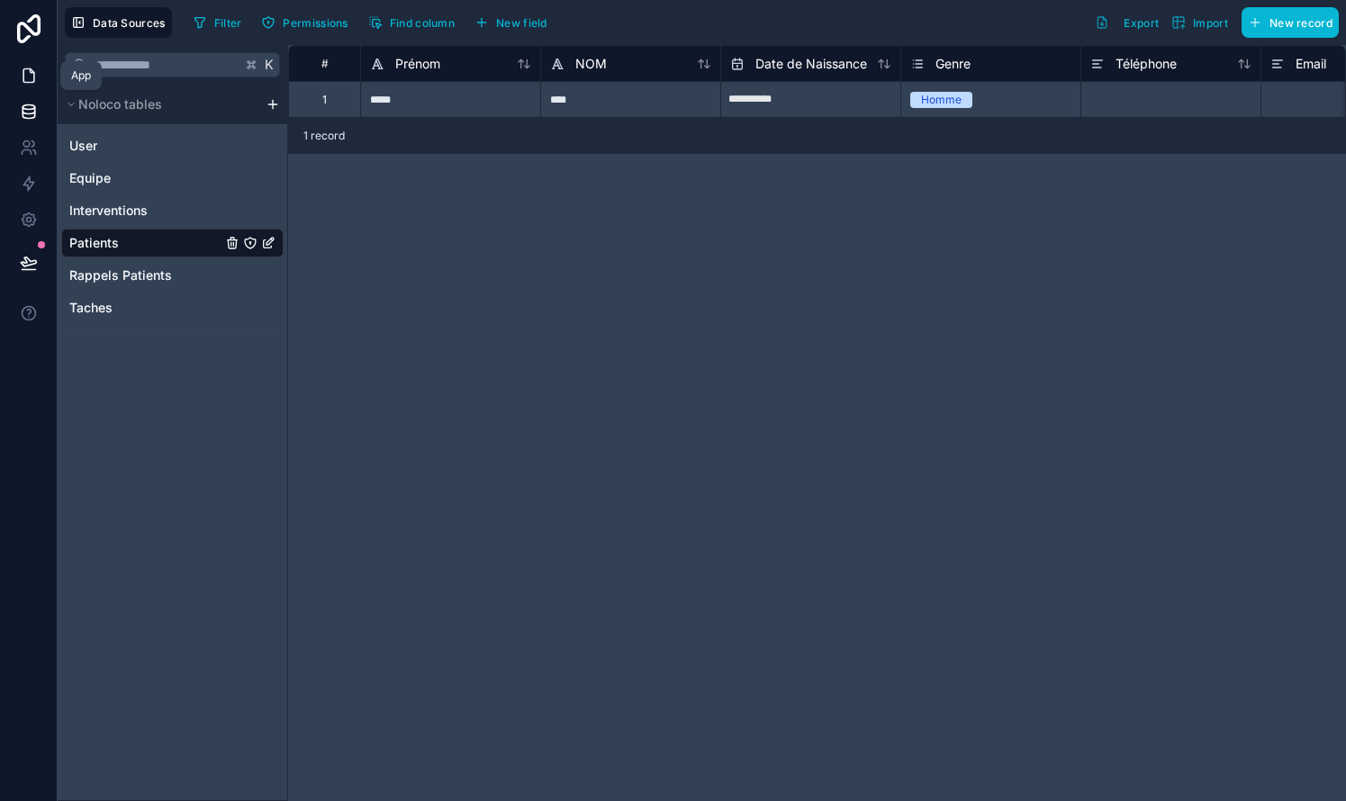
click at [34, 75] on icon at bounding box center [28, 76] width 11 height 14
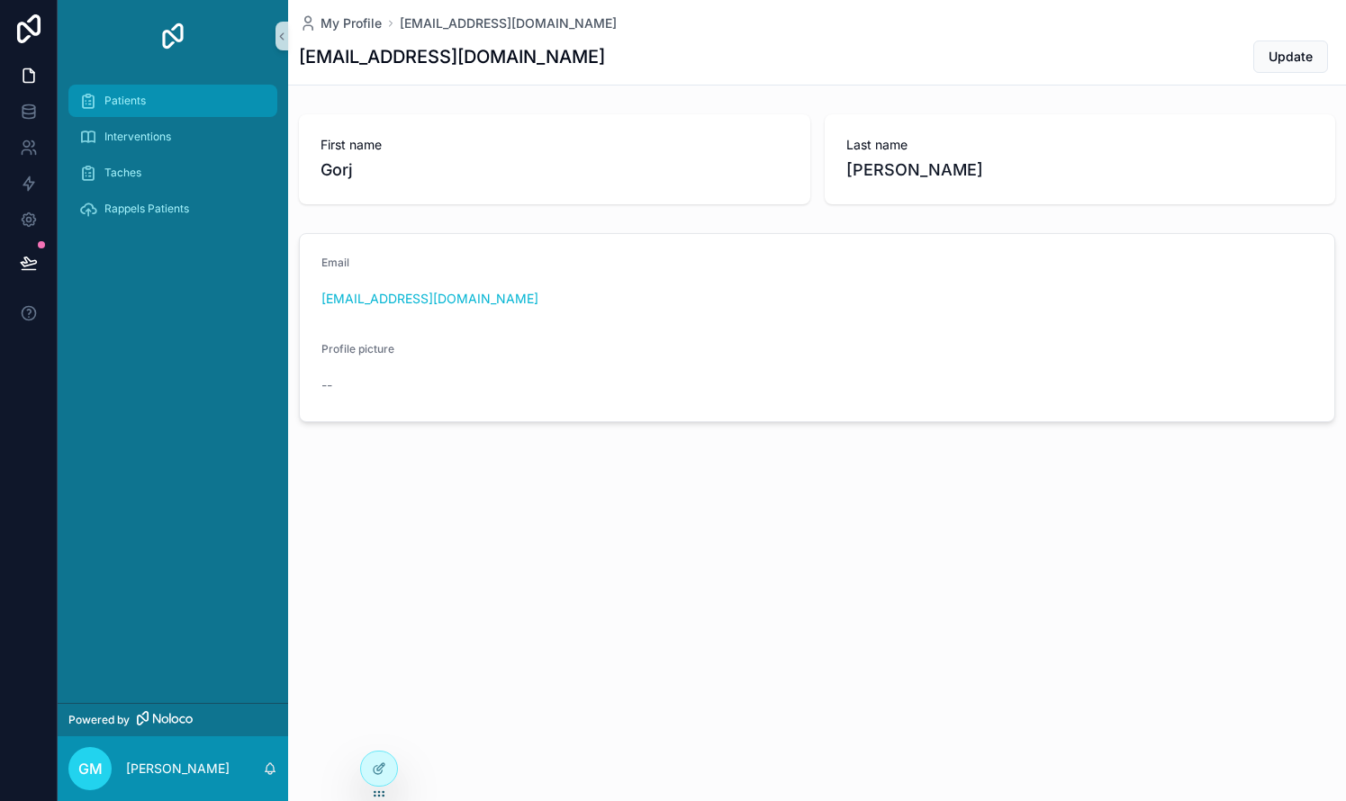
click at [173, 106] on div "Patients" at bounding box center [172, 100] width 187 height 29
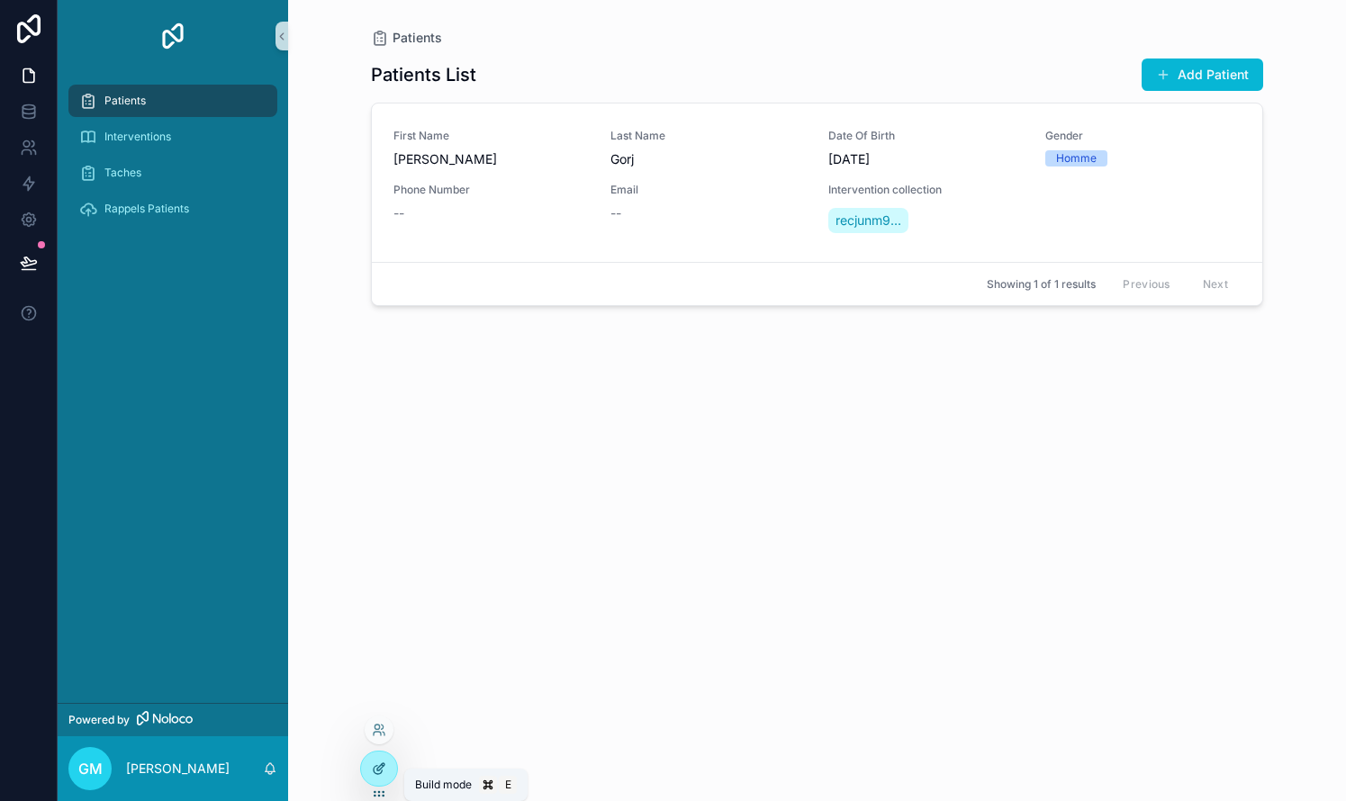
click at [385, 772] on icon at bounding box center [379, 769] width 14 height 14
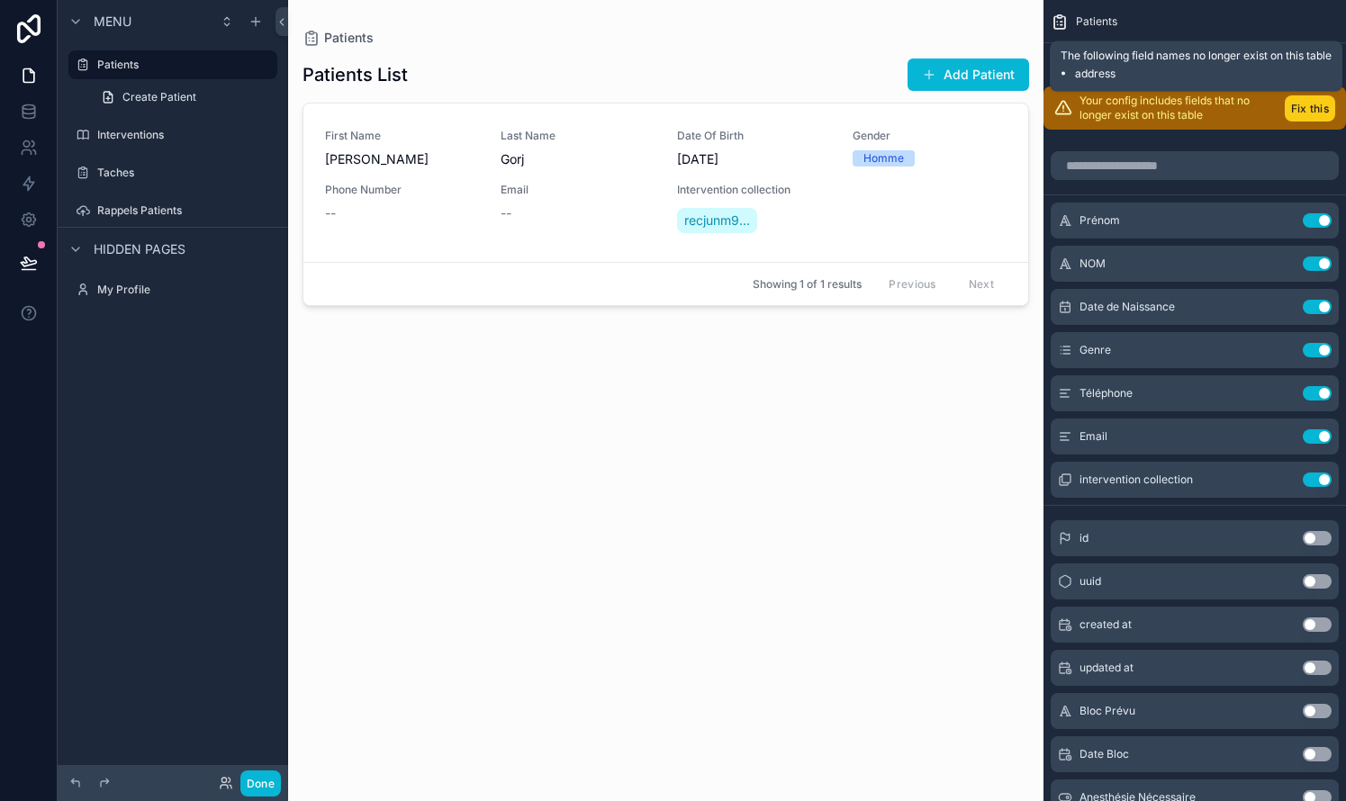
click at [768, 116] on button "Fix this" at bounding box center [1309, 108] width 50 height 26
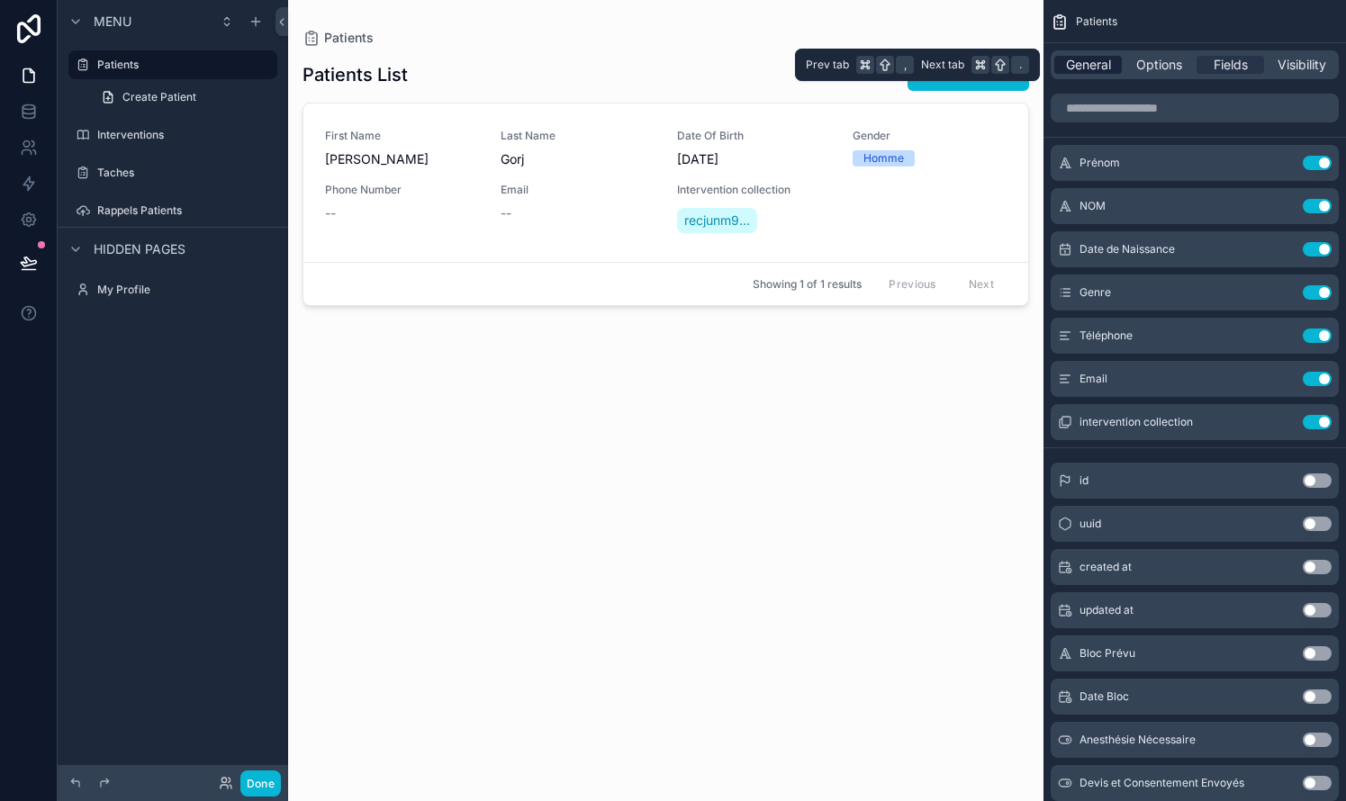
click at [768, 65] on span "General" at bounding box center [1088, 65] width 45 height 18
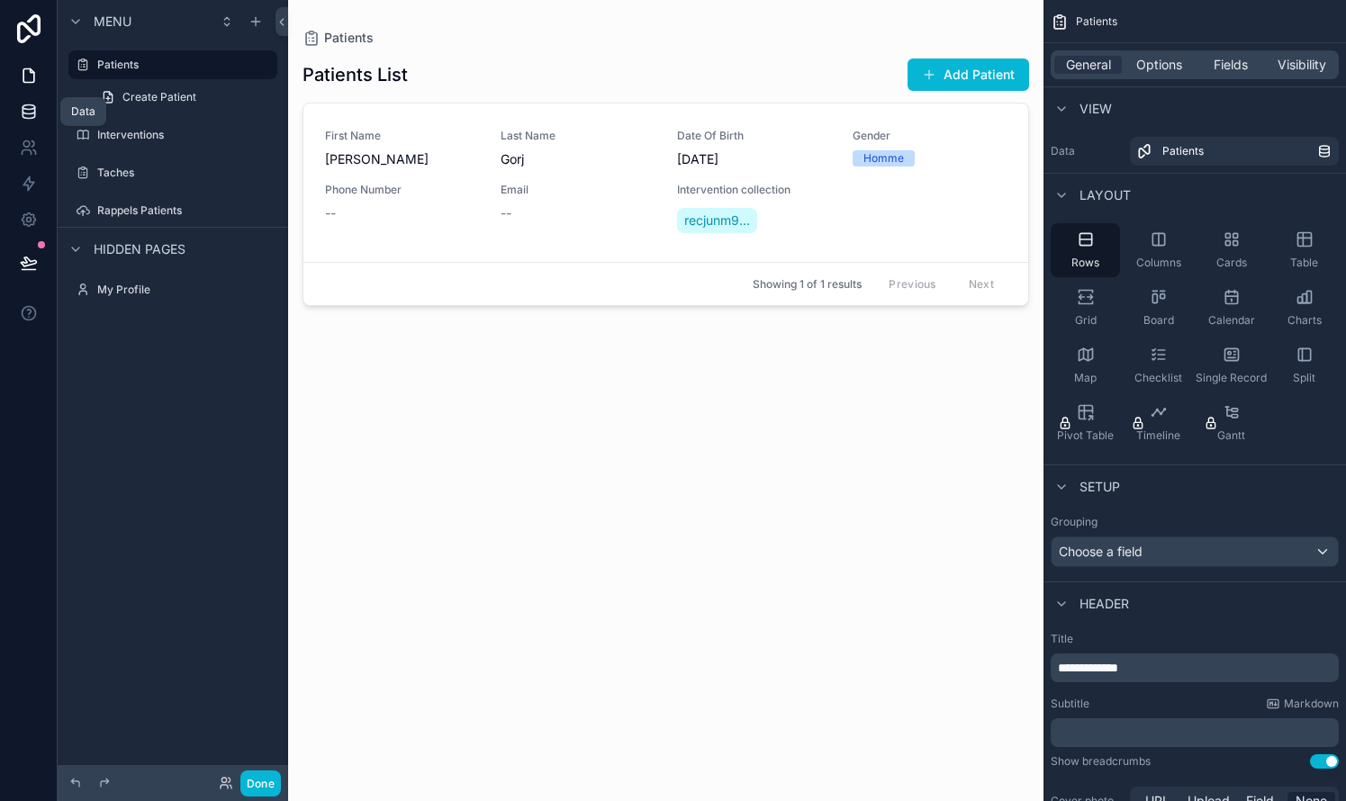
click at [20, 109] on icon at bounding box center [29, 112] width 18 height 18
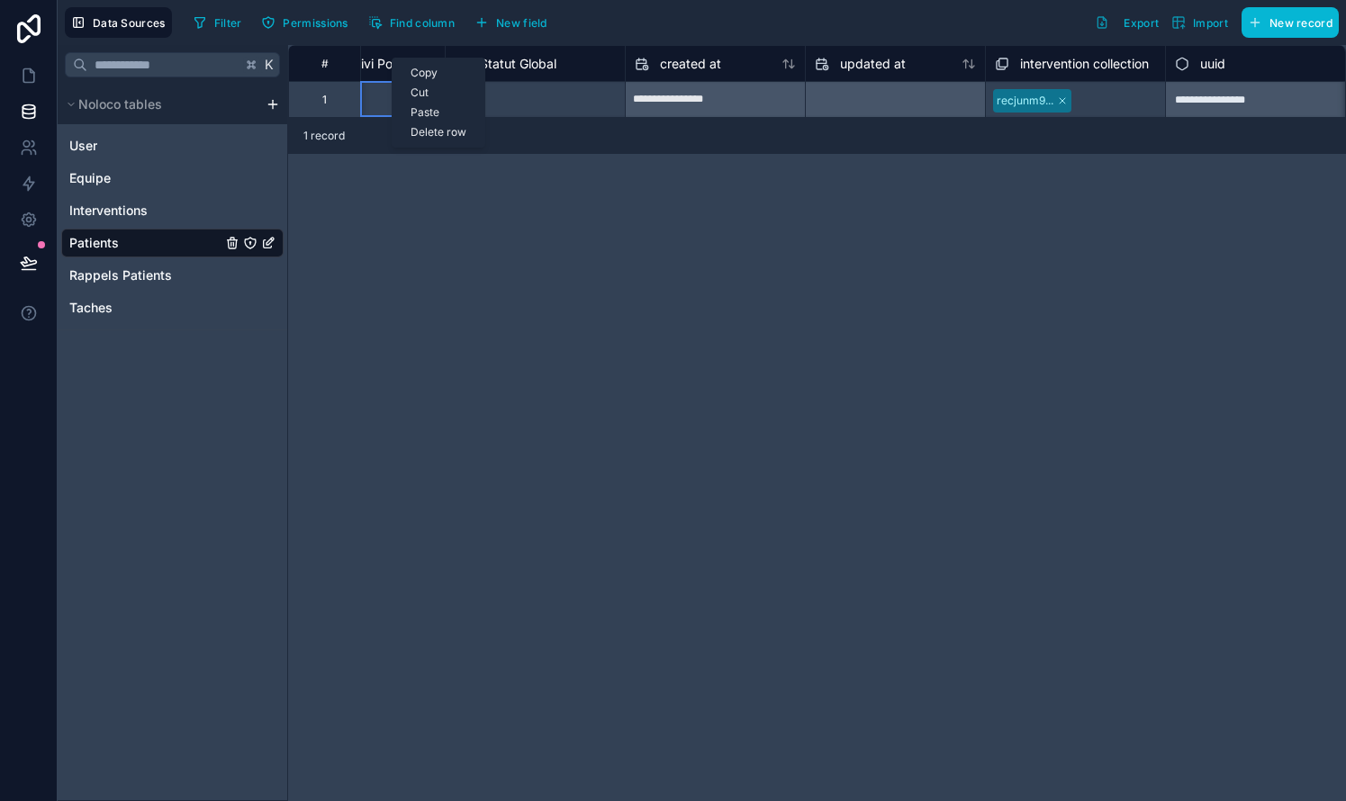
scroll to position [0, 2520]
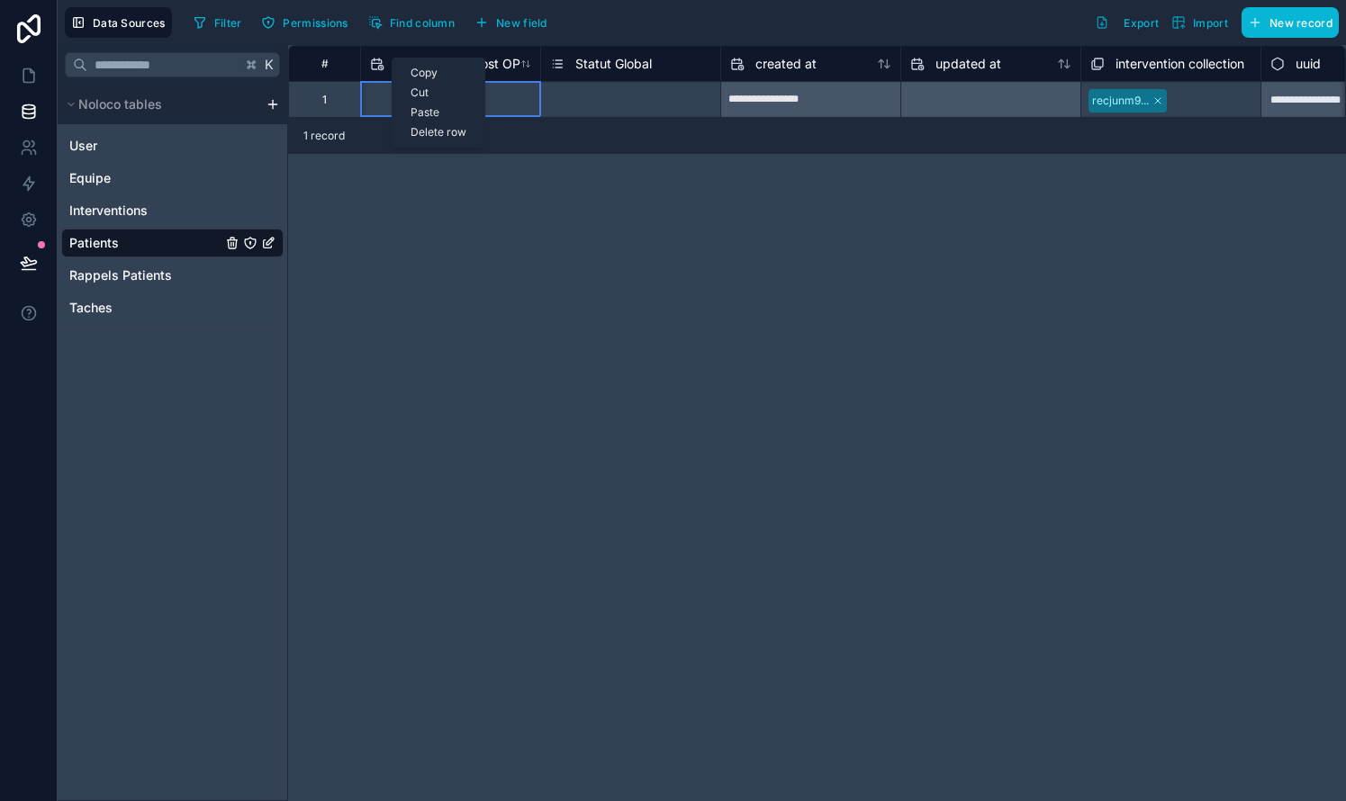
click at [308, 39] on div "Data Sources Filter Permissions Find column New field Export Import New record" at bounding box center [702, 22] width 1288 height 45
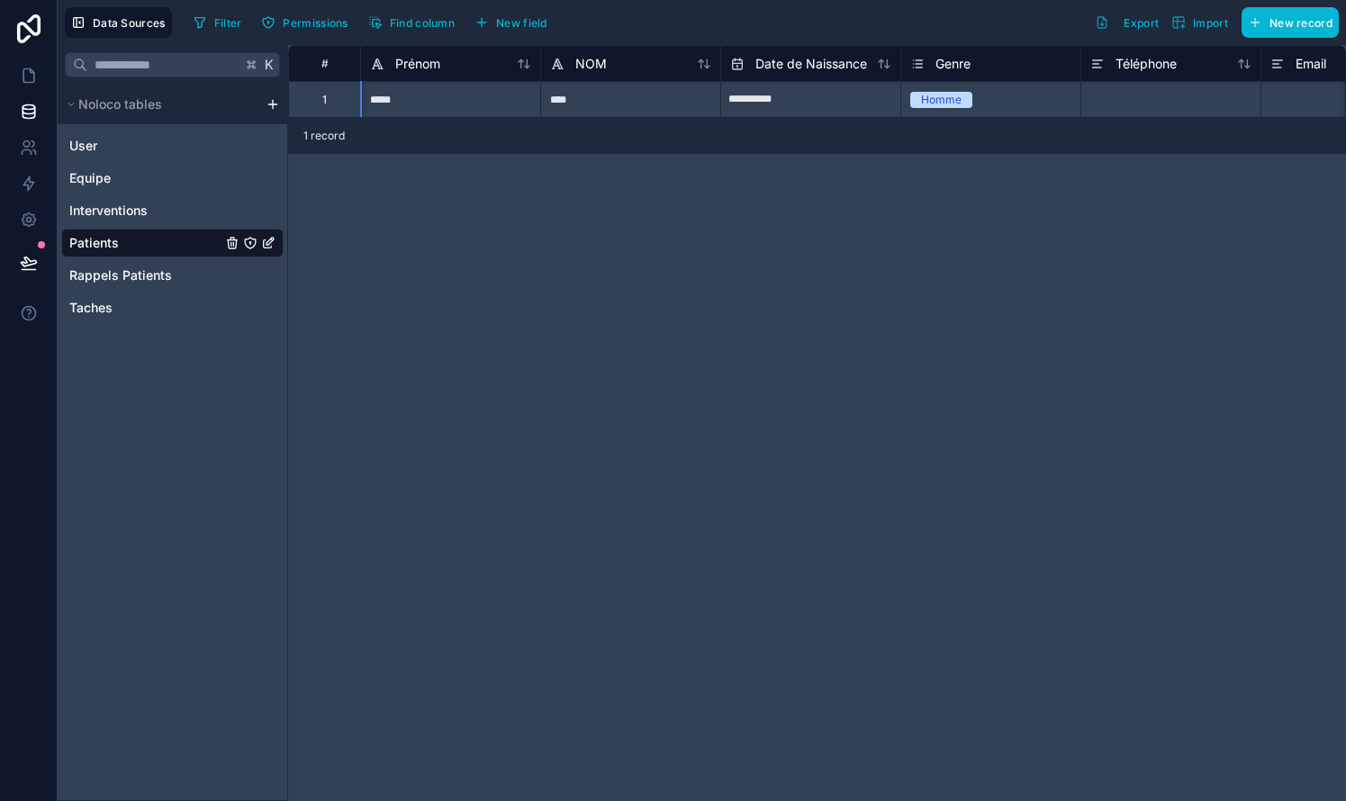
scroll to position [0, 0]
click at [29, 110] on icon at bounding box center [29, 107] width 12 height 5
click at [96, 239] on span "Patients" at bounding box center [94, 243] width 50 height 18
click at [34, 80] on icon at bounding box center [28, 76] width 11 height 14
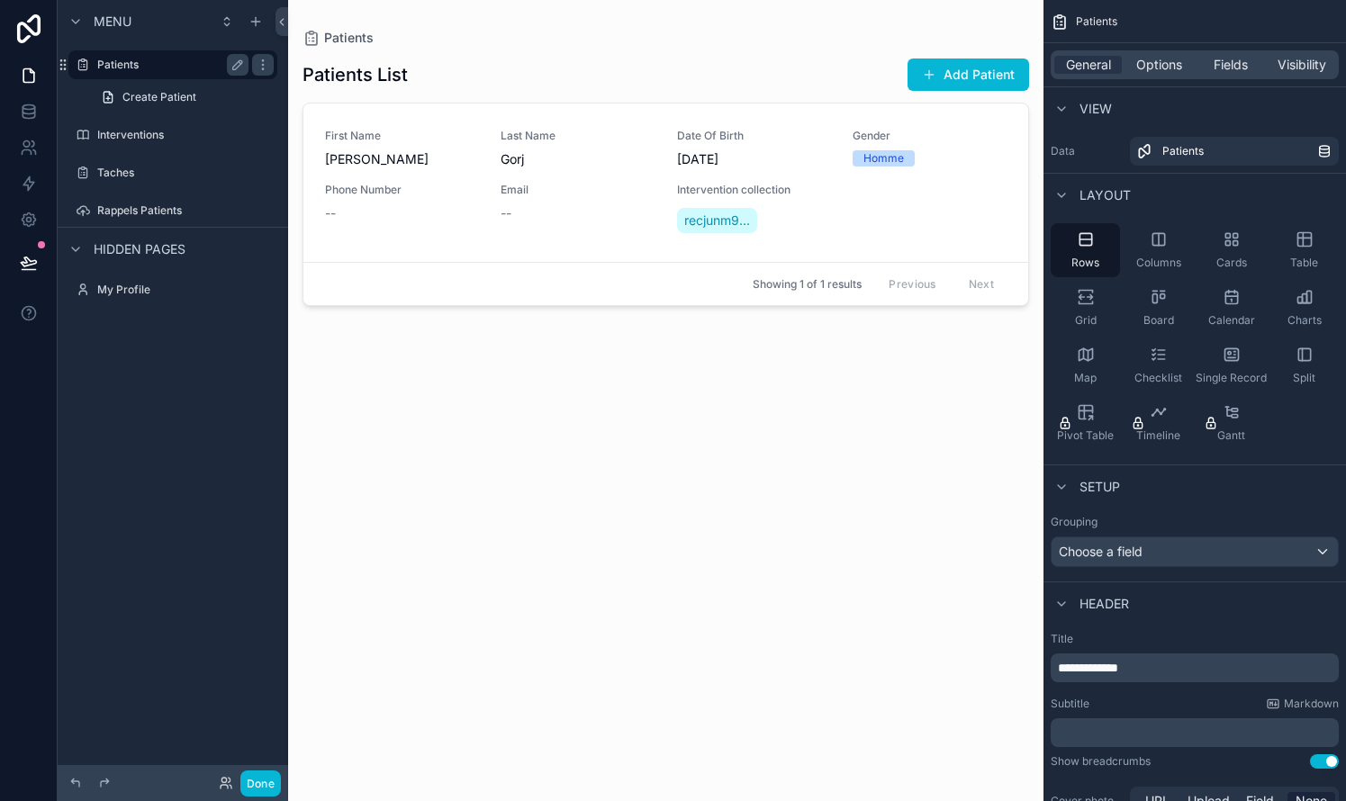
click at [176, 67] on label "Patients" at bounding box center [169, 65] width 144 height 14
click at [768, 62] on span "Options" at bounding box center [1159, 65] width 46 height 18
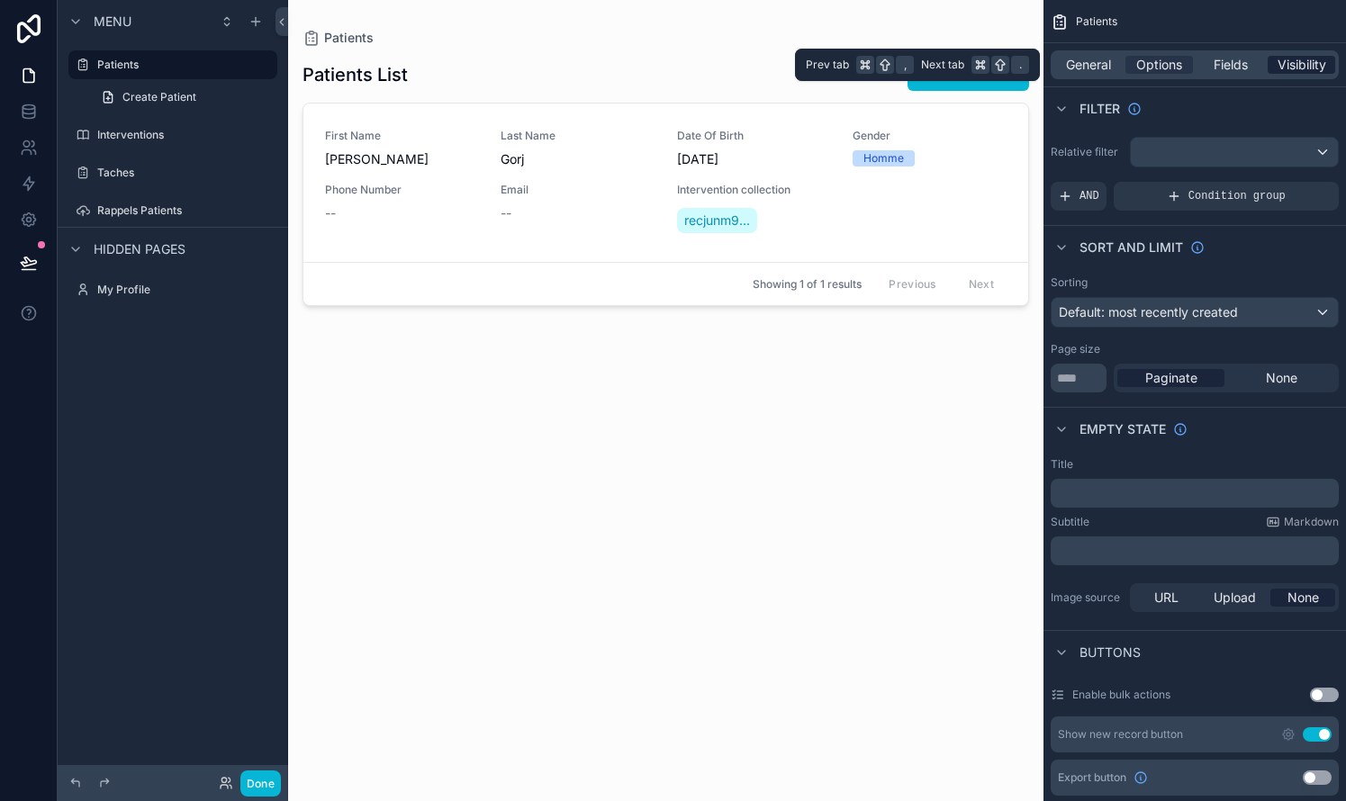
click at [768, 59] on span "Visibility" at bounding box center [1301, 65] width 49 height 18
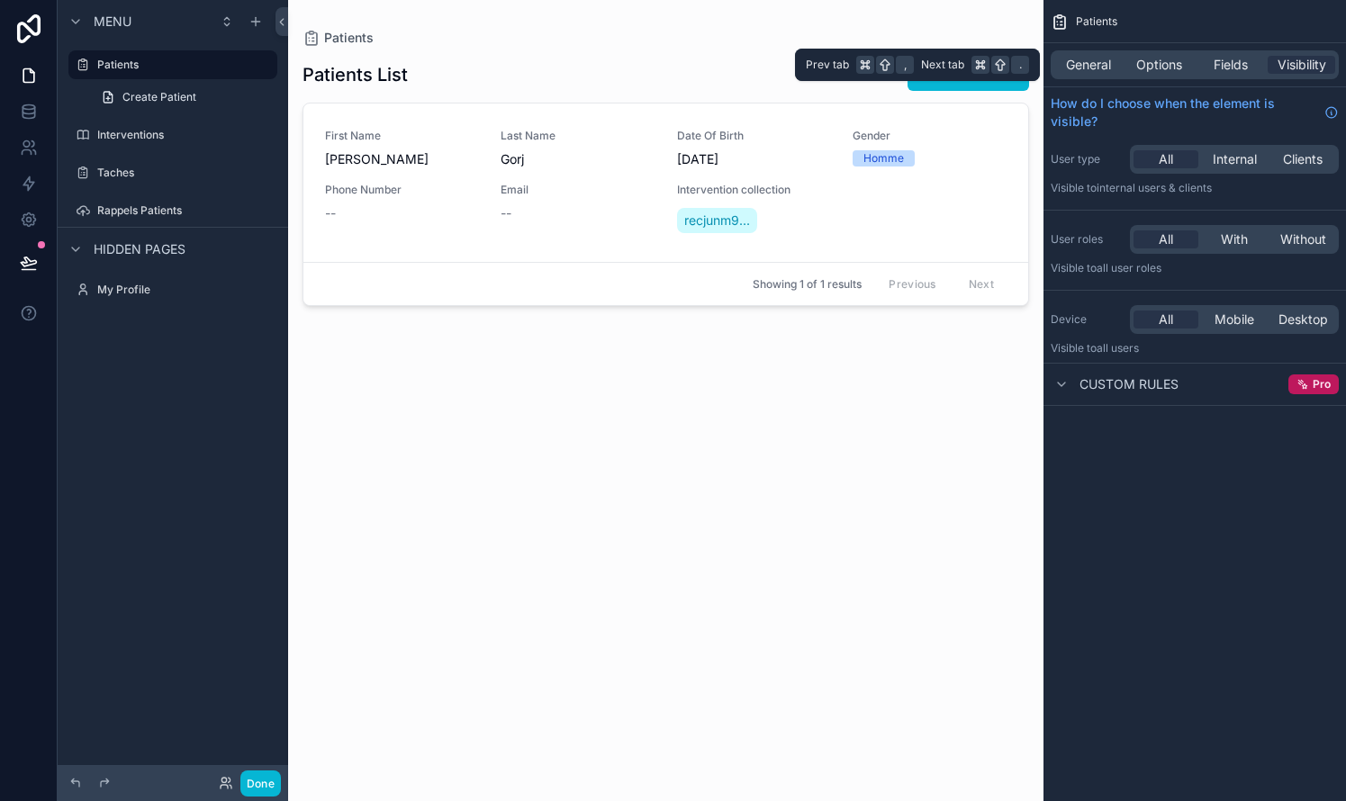
click at [768, 74] on div "General Options Fields Visibility" at bounding box center [1194, 64] width 288 height 29
click at [768, 65] on span "Options" at bounding box center [1159, 65] width 46 height 18
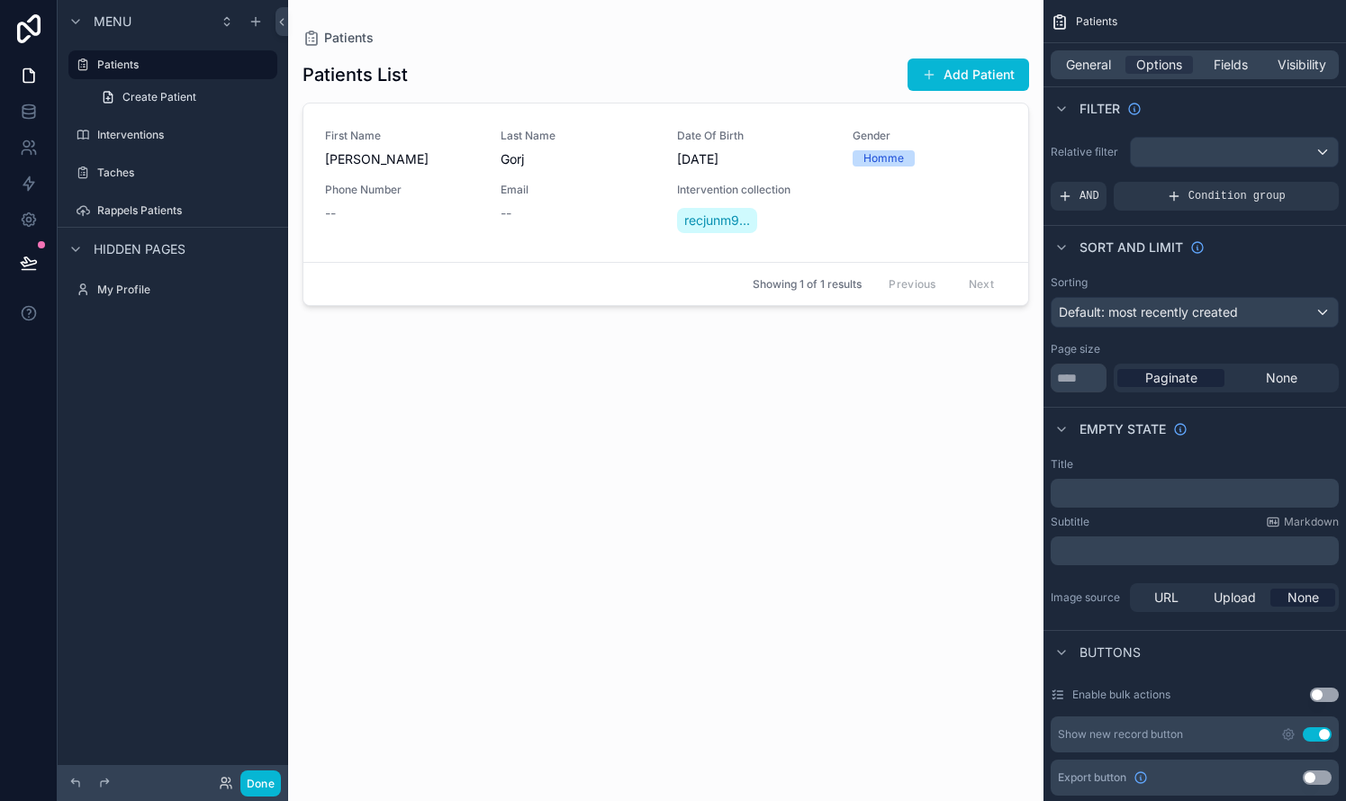
click at [768, 308] on div "Default: most recently created" at bounding box center [1194, 312] width 286 height 29
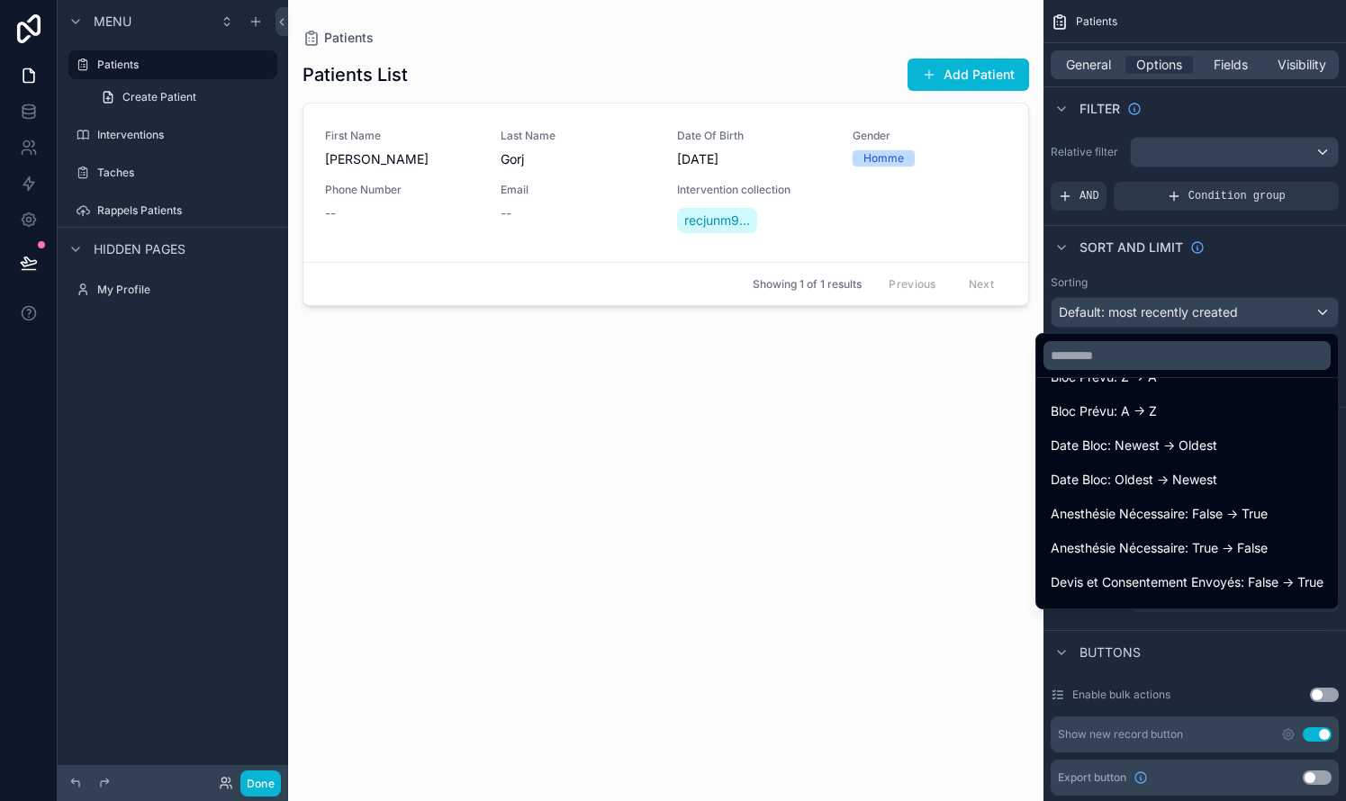
scroll to position [545, 0]
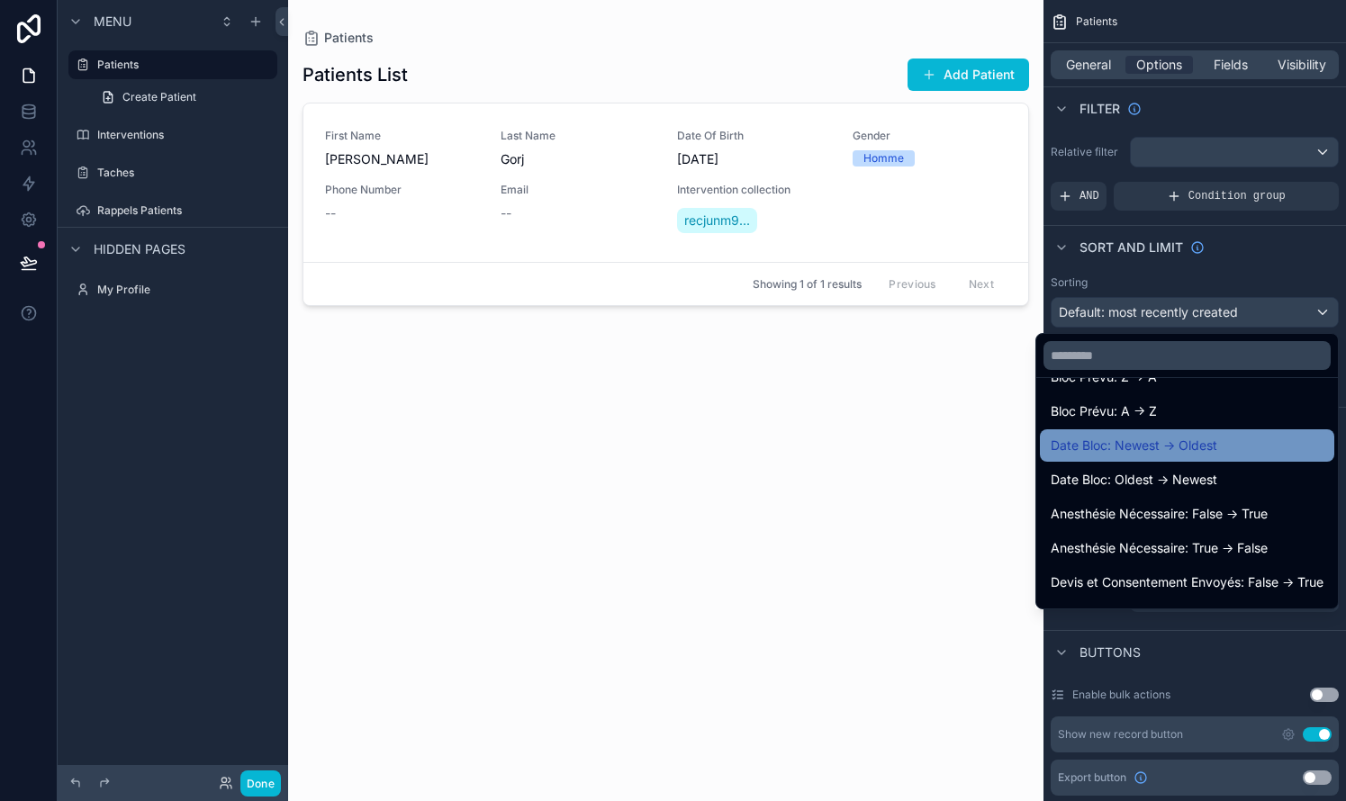
click at [768, 448] on span "Date Bloc: Newest -> Oldest" at bounding box center [1133, 446] width 167 height 22
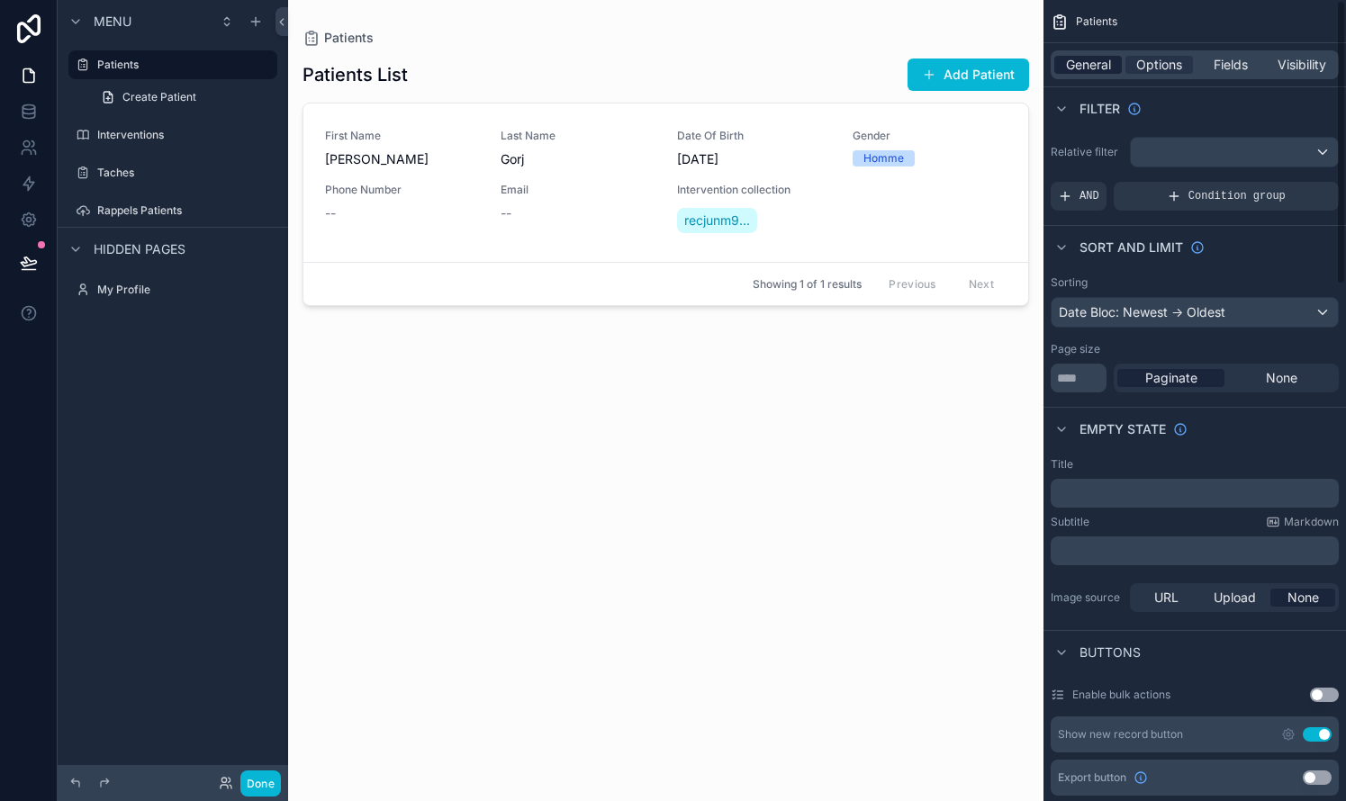
click at [768, 68] on span "General" at bounding box center [1088, 65] width 45 height 18
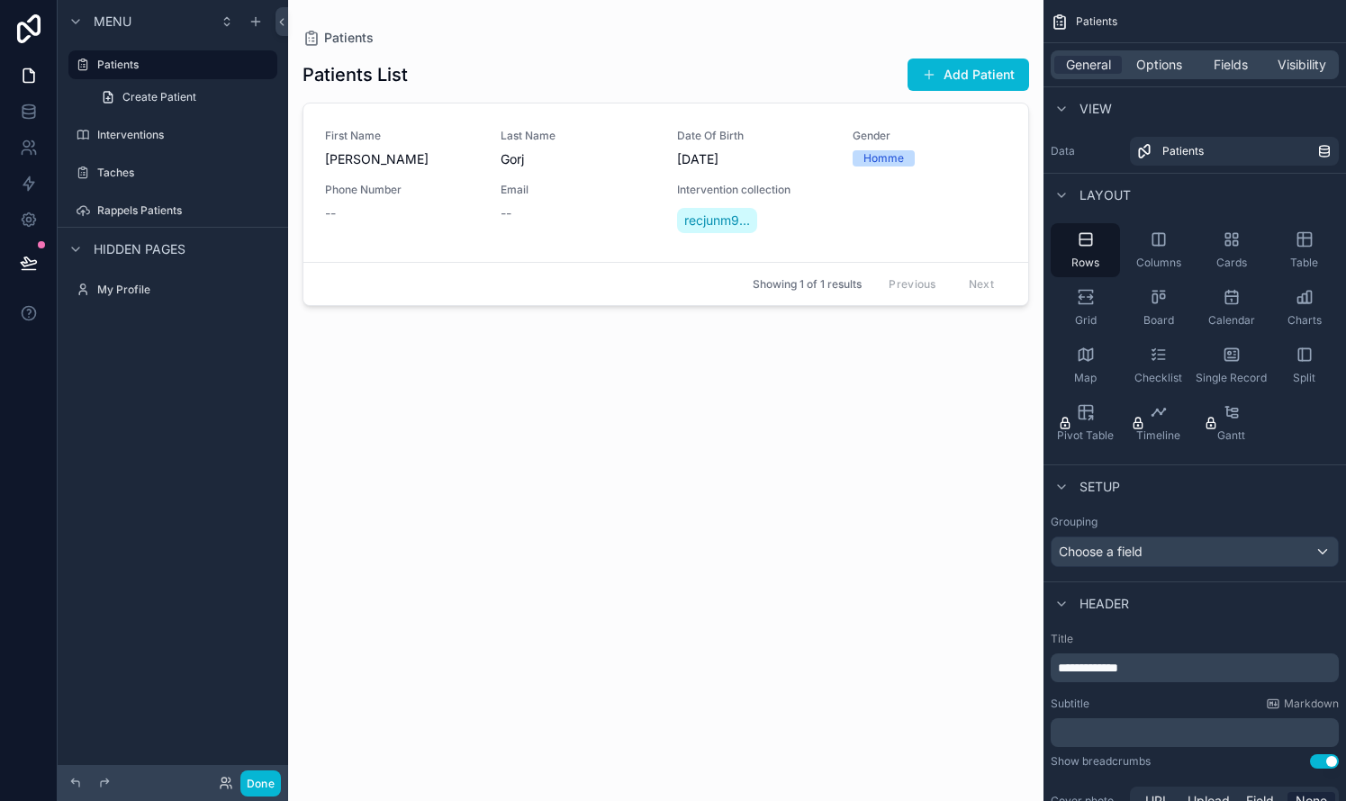
scroll to position [0, 0]
click at [768, 107] on icon "scrollable content" at bounding box center [1061, 109] width 14 height 14
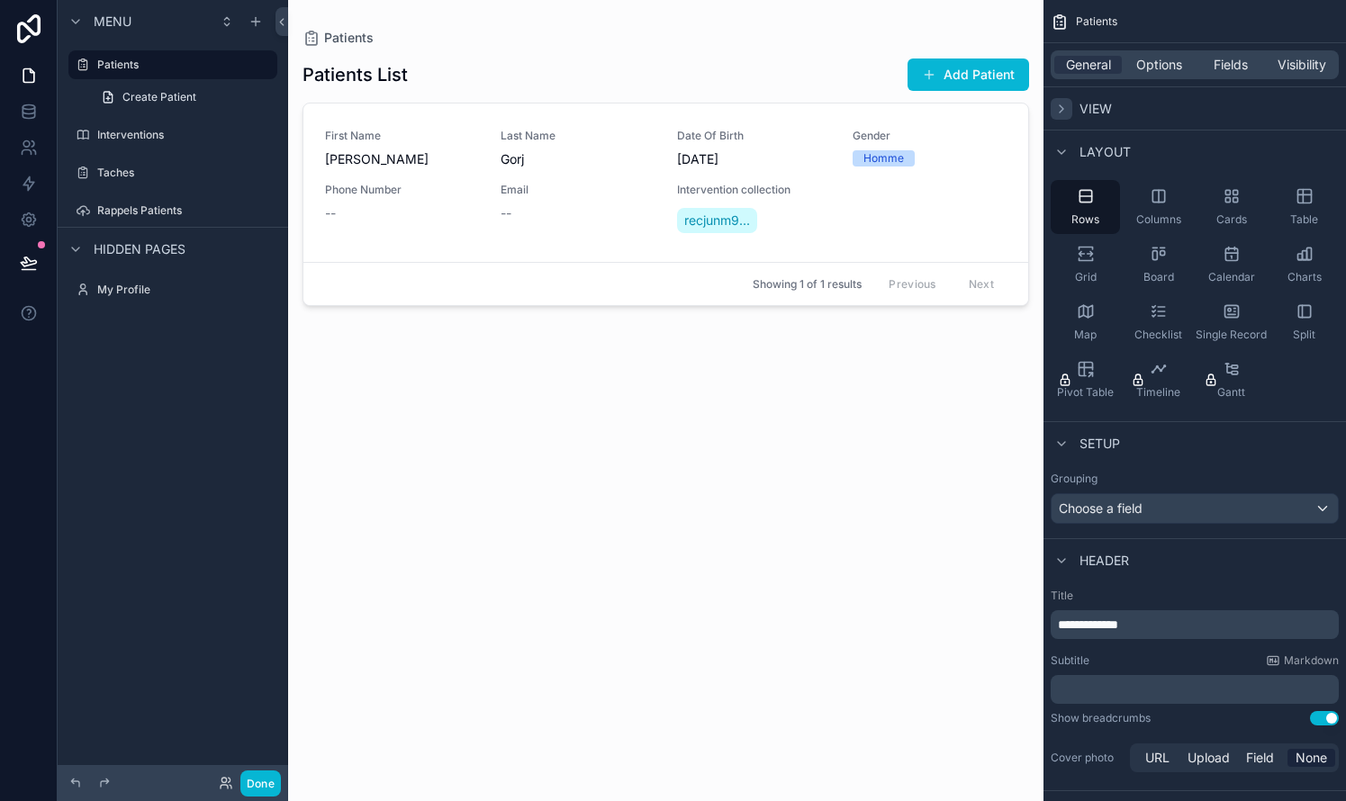
click at [768, 107] on icon "scrollable content" at bounding box center [1061, 109] width 14 height 14
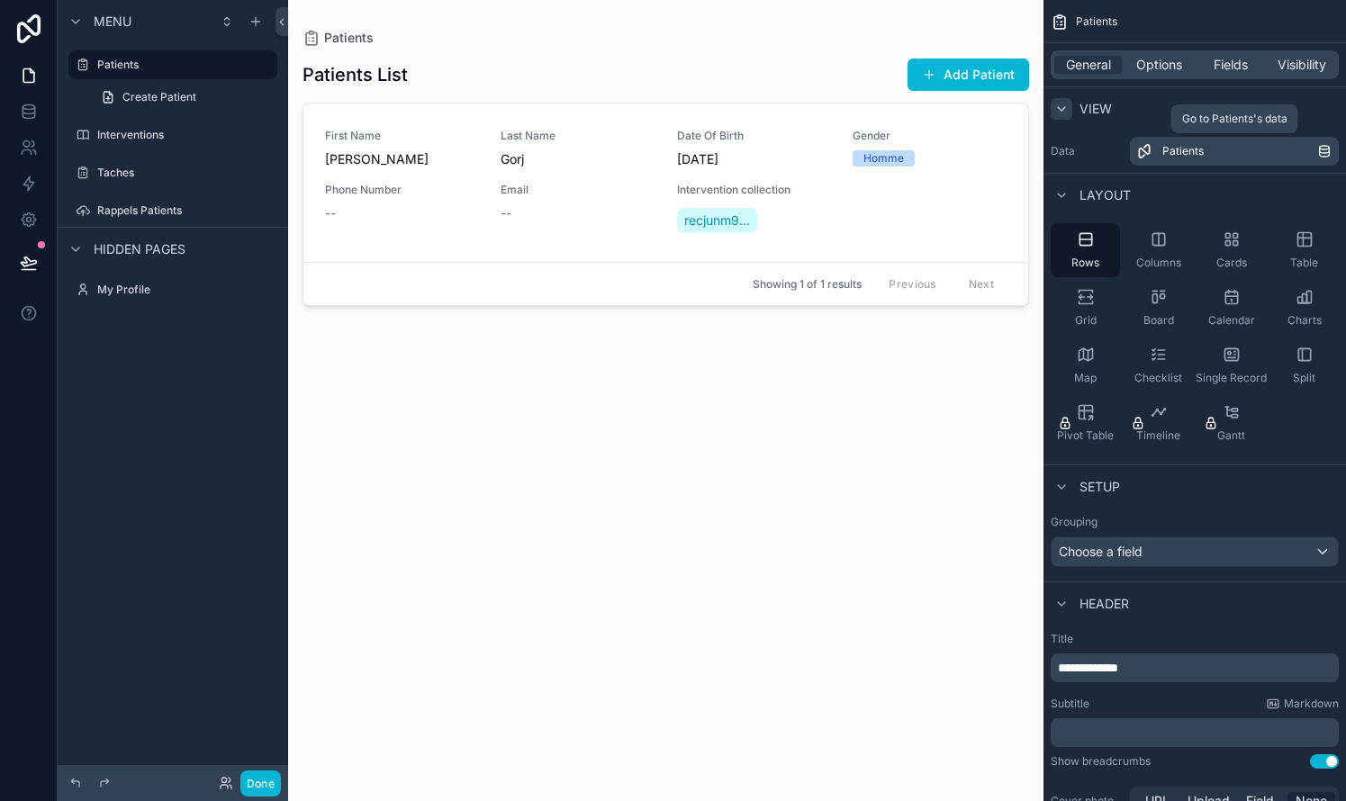
click at [768, 149] on span "Patients" at bounding box center [1182, 151] width 41 height 14
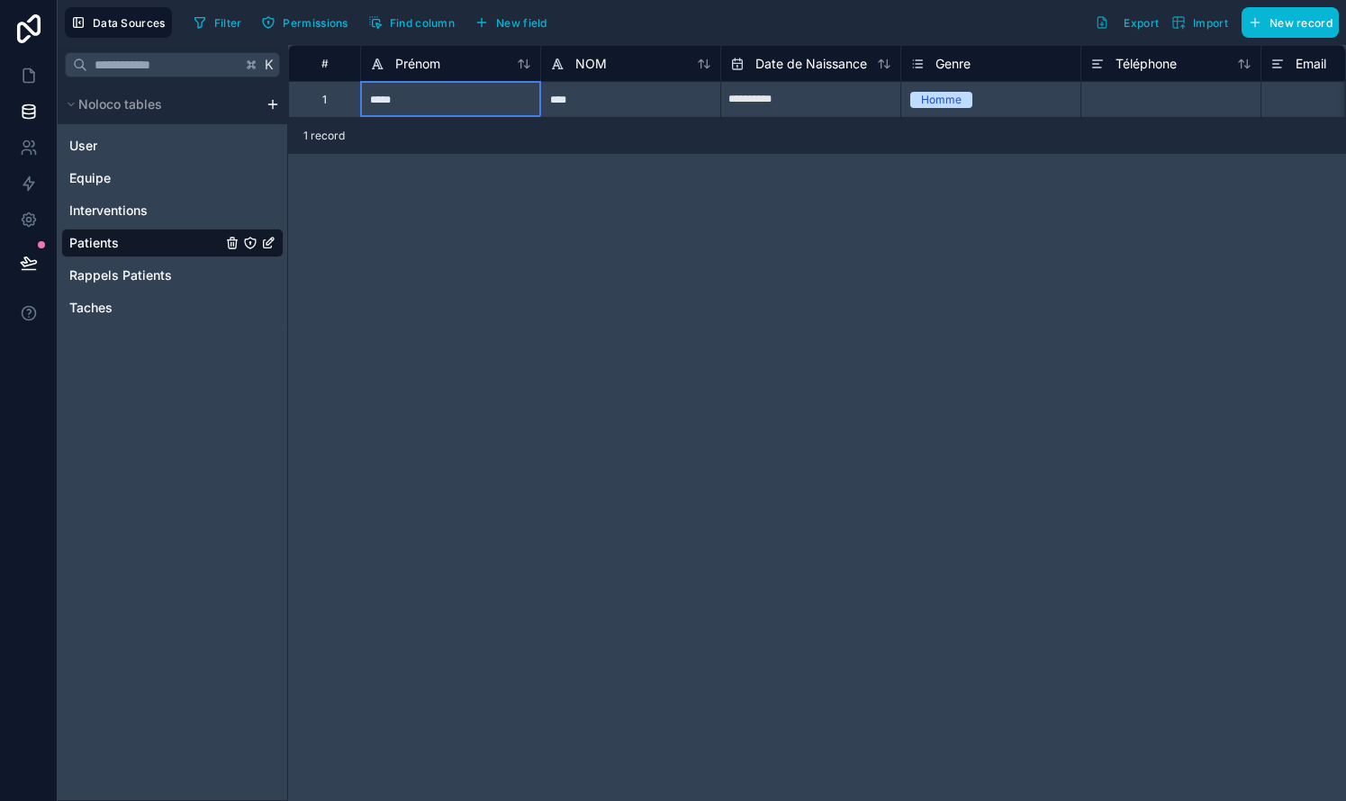
click at [391, 99] on div "*****" at bounding box center [450, 99] width 180 height 36
click at [25, 72] on icon at bounding box center [29, 76] width 18 height 18
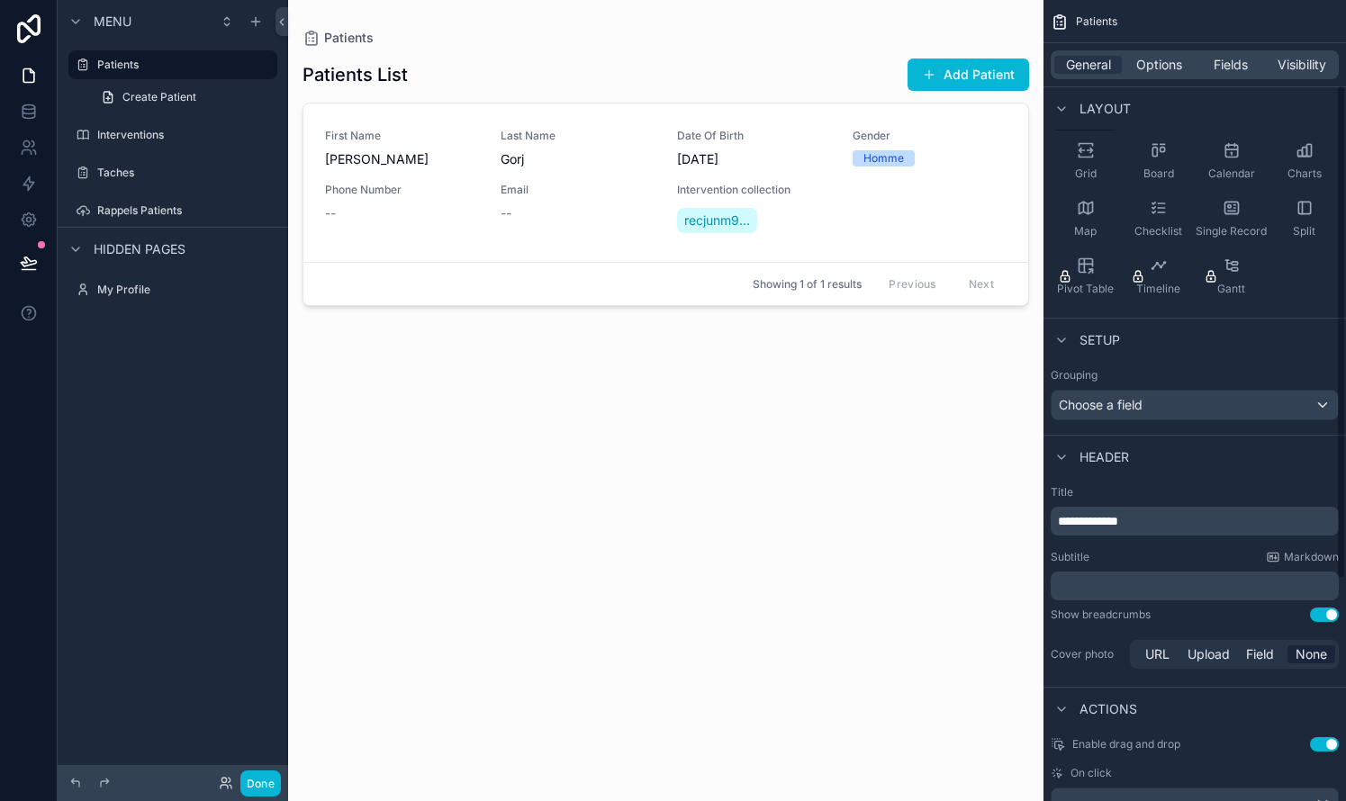
scroll to position [150, 0]
click at [768, 400] on div "Choose a field" at bounding box center [1194, 401] width 286 height 29
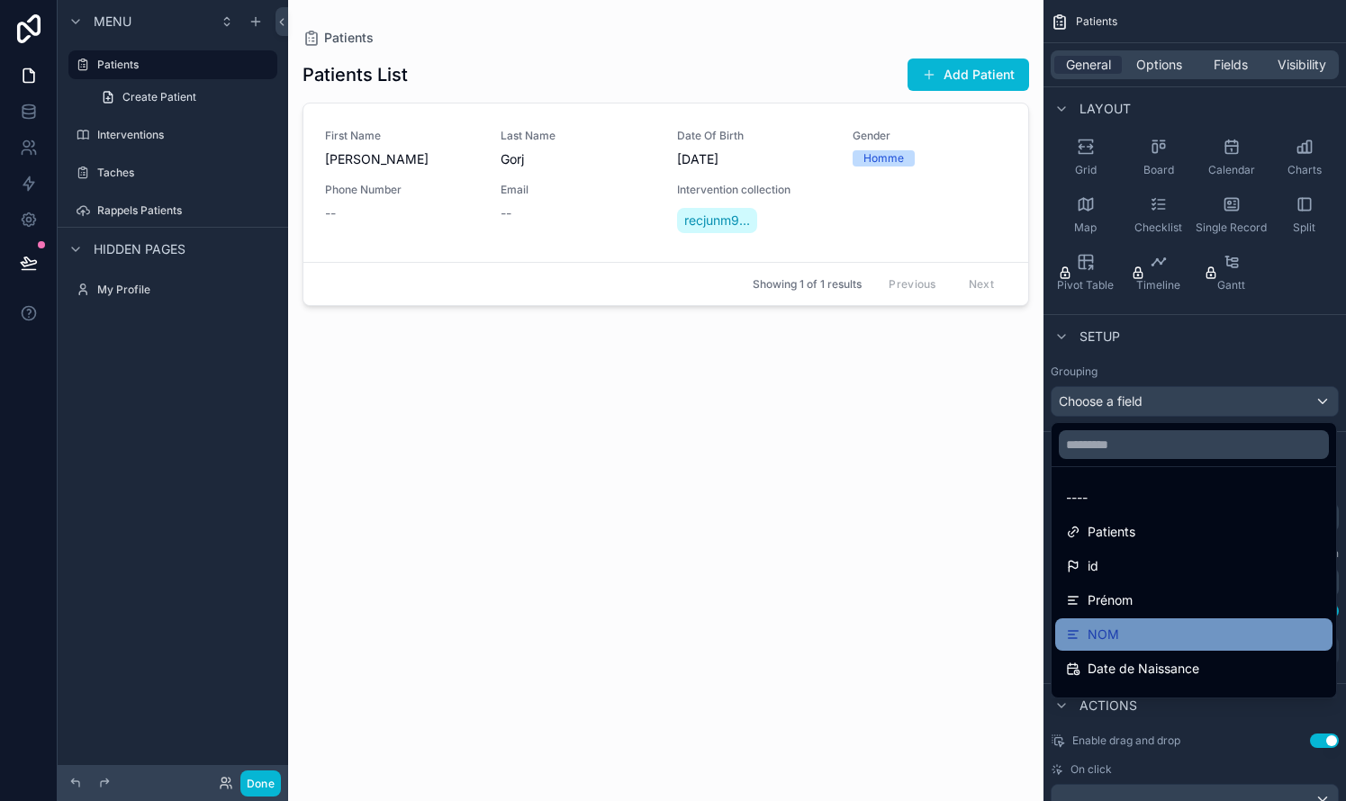
click at [768, 629] on div "NOM" at bounding box center [1194, 635] width 256 height 22
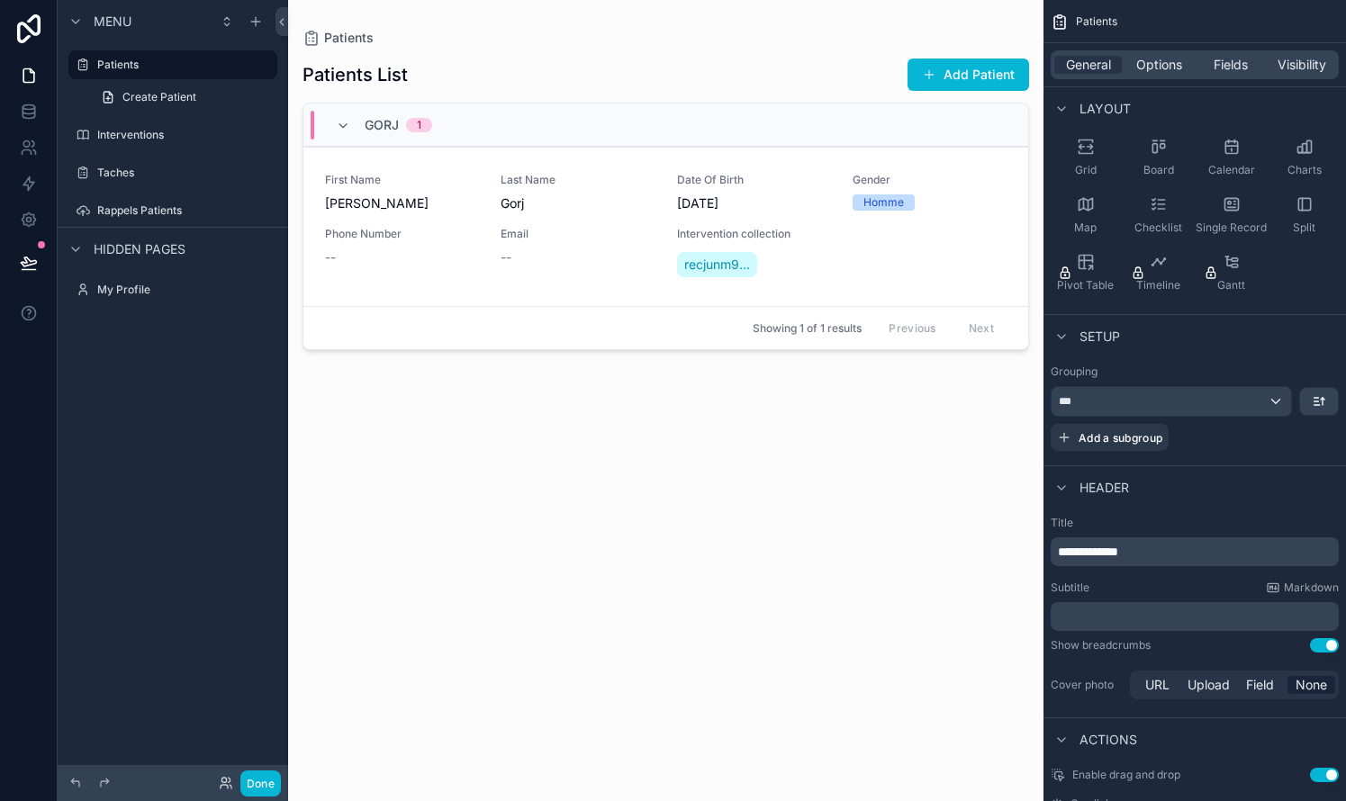
click at [768, 547] on p "**********" at bounding box center [1196, 552] width 277 height 18
click at [768, 583] on div "Subtitle Markdown" at bounding box center [1194, 588] width 288 height 14
drag, startPoint x: 1155, startPoint y: 551, endPoint x: 1033, endPoint y: 536, distance: 122.4
click at [768, 537] on div "**********" at bounding box center [817, 400] width 1058 height 801
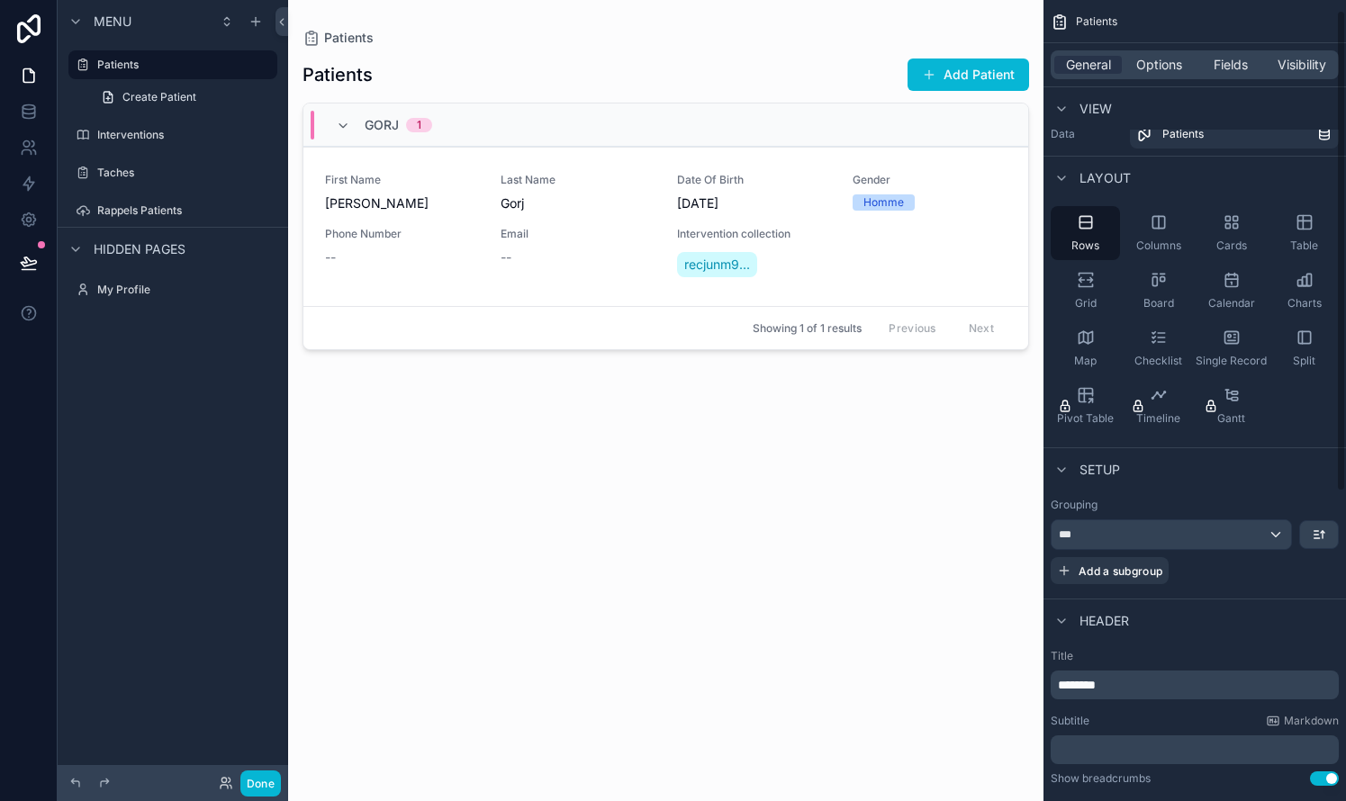
scroll to position [4, 0]
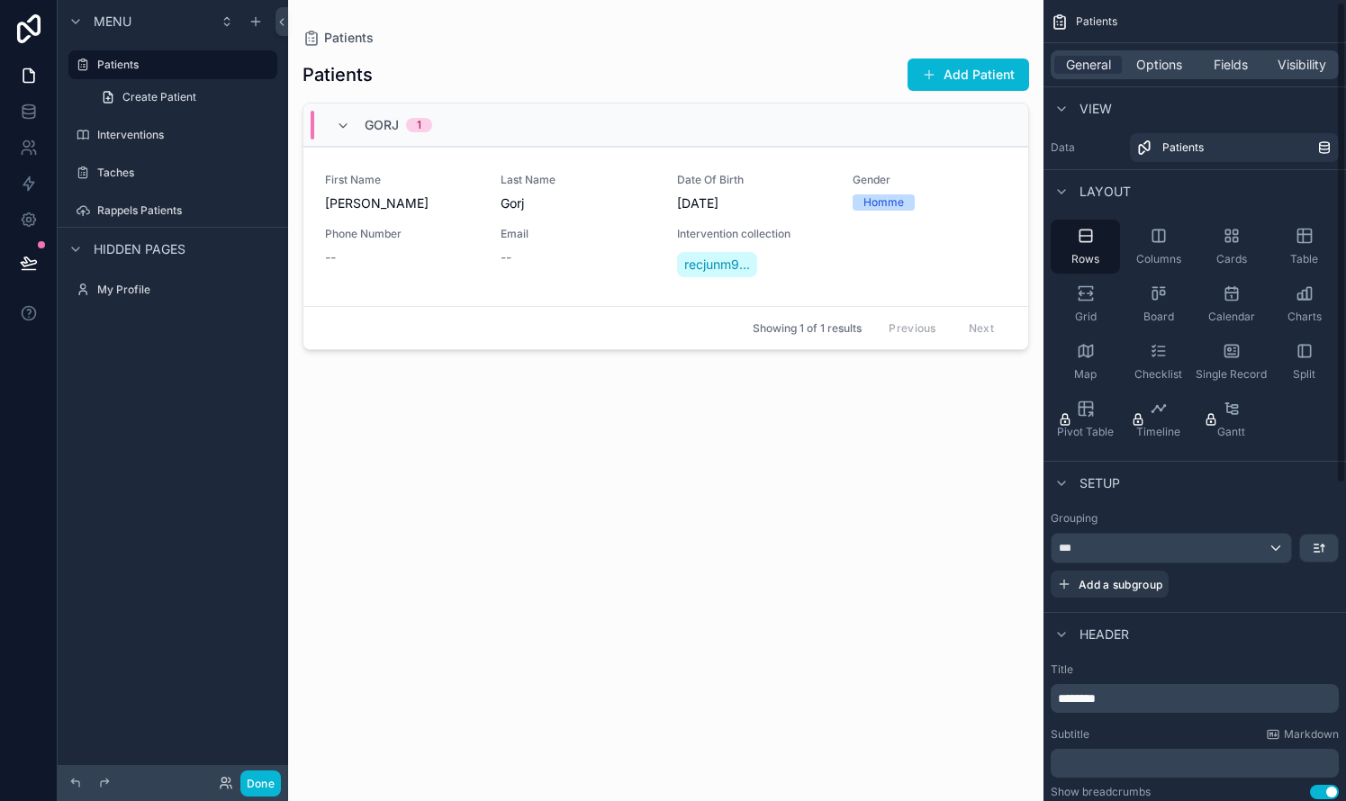
click at [768, 543] on div "***" at bounding box center [1170, 548] width 239 height 29
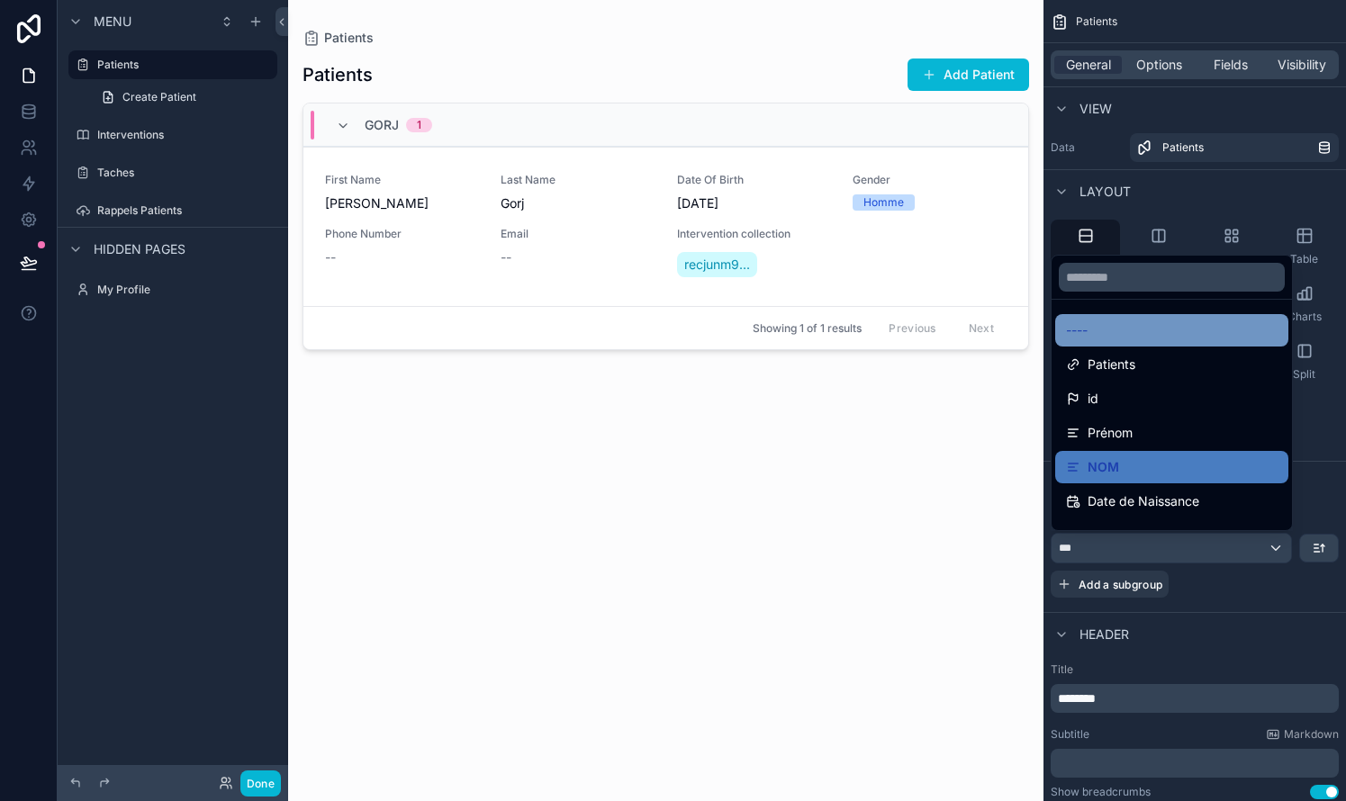
click at [768, 327] on div "----" at bounding box center [1172, 331] width 212 height 22
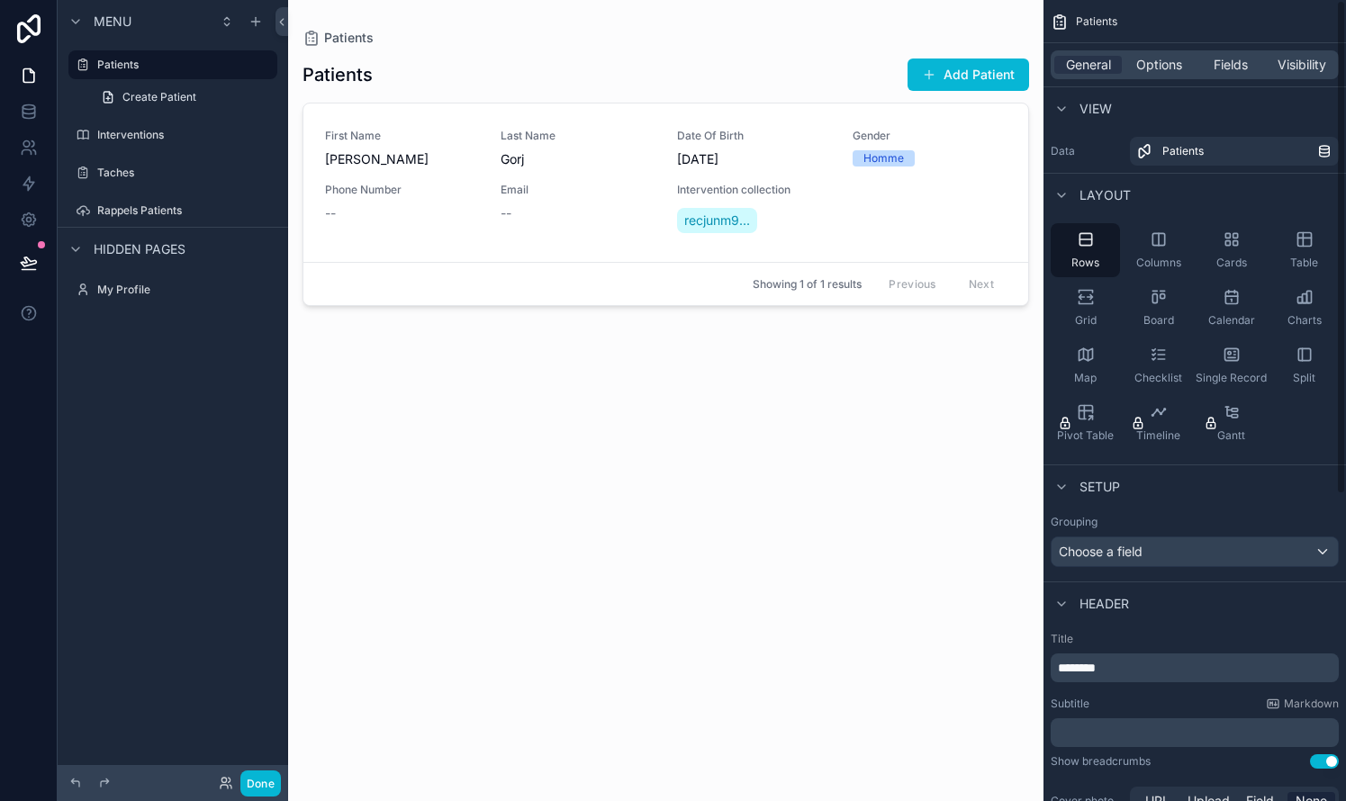
scroll to position [0, 0]
click at [768, 64] on span "Fields" at bounding box center [1230, 65] width 34 height 18
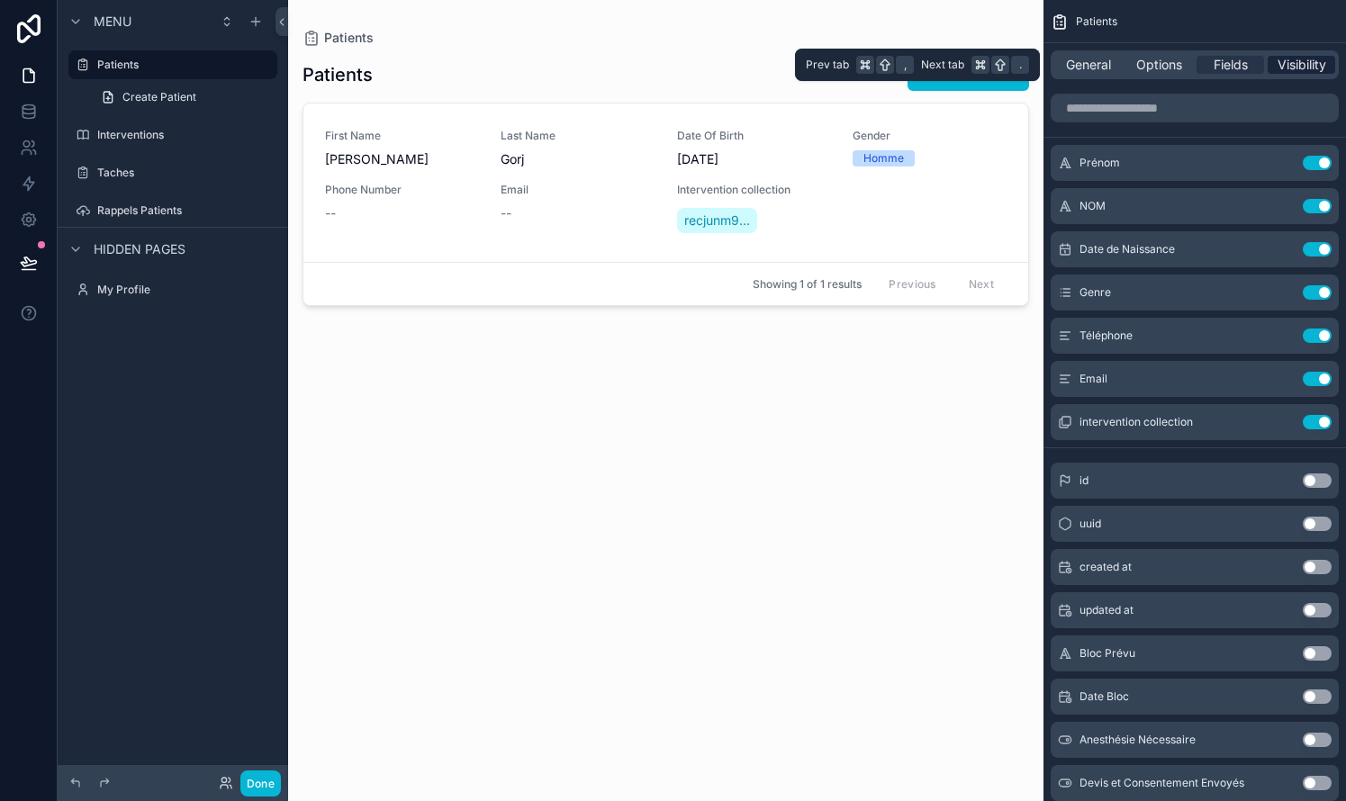
click at [768, 72] on span "Visibility" at bounding box center [1301, 65] width 49 height 18
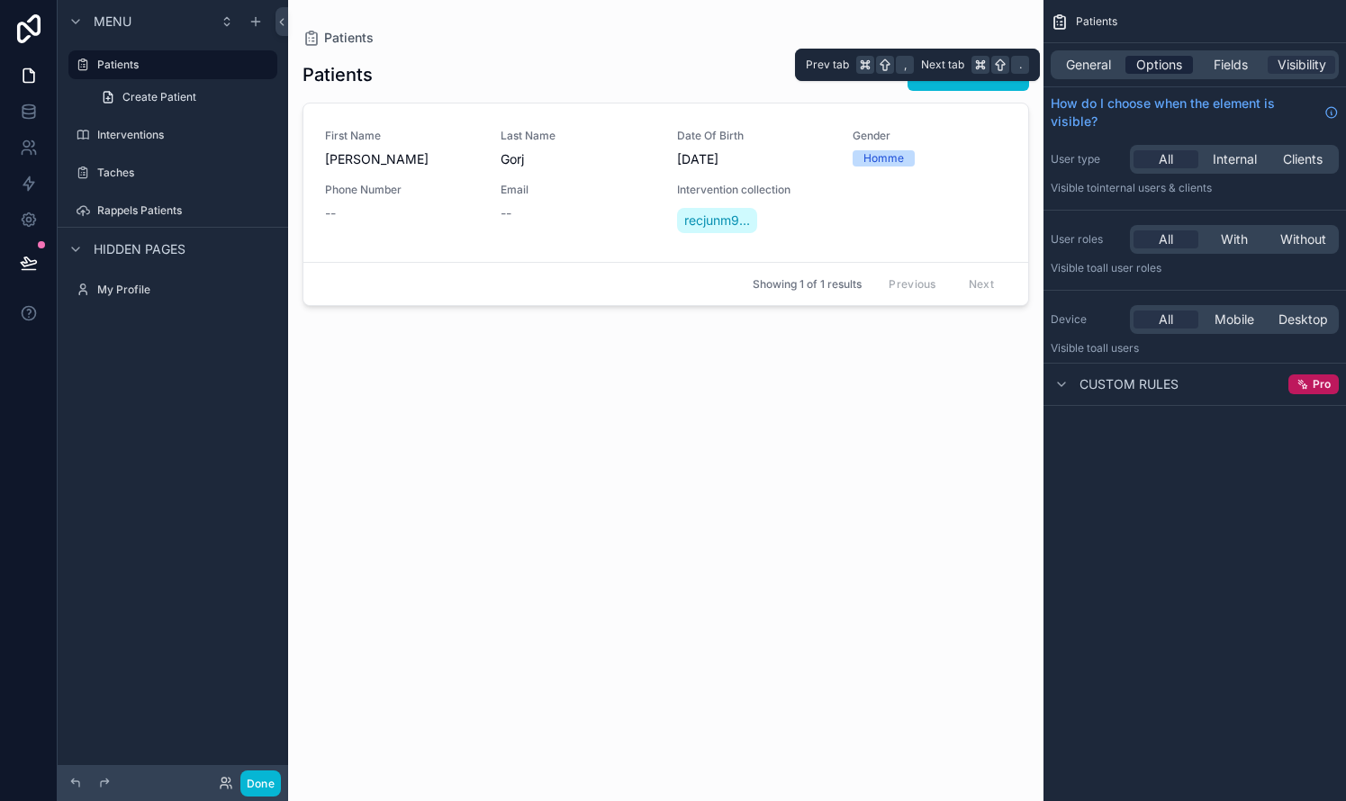
click at [768, 66] on span "Options" at bounding box center [1159, 65] width 46 height 18
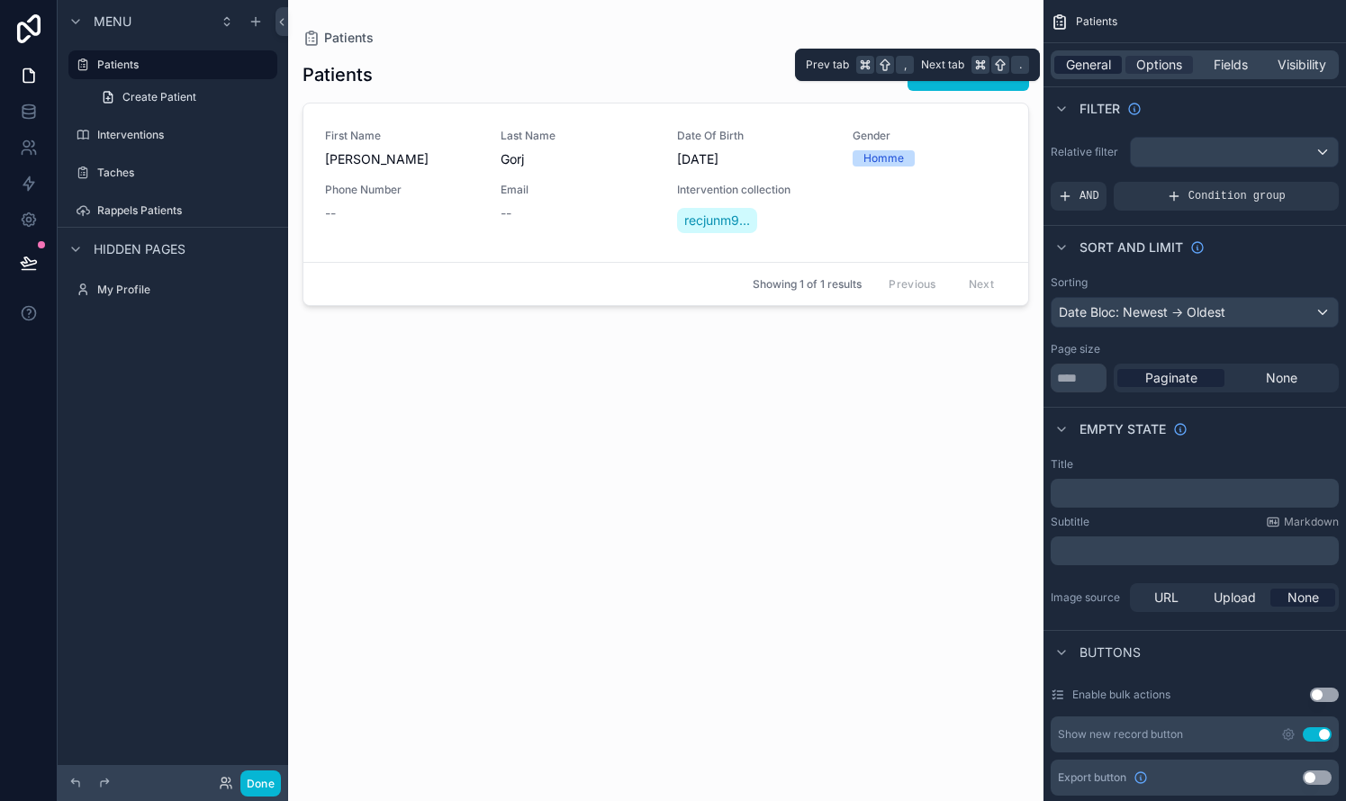
click at [768, 68] on span "General" at bounding box center [1088, 65] width 45 height 18
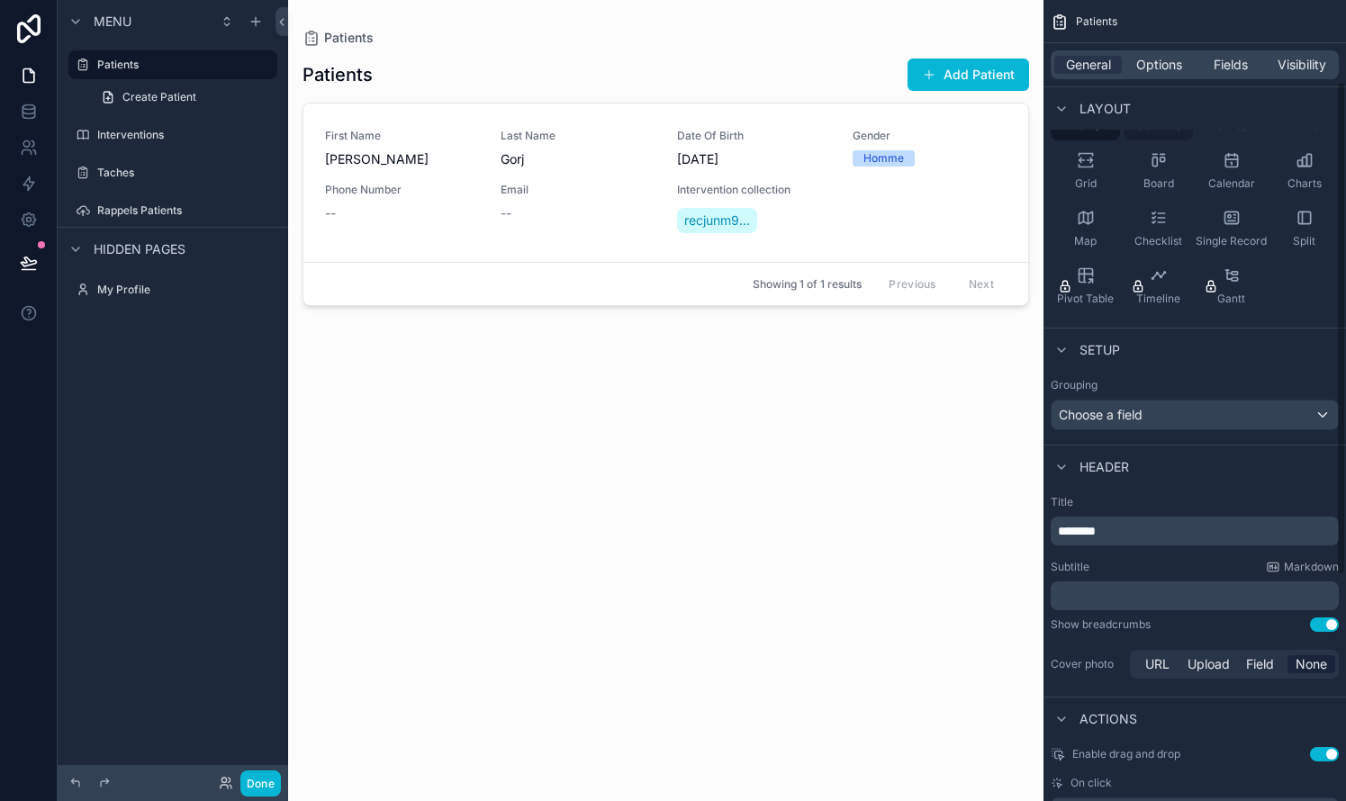
scroll to position [158, 0]
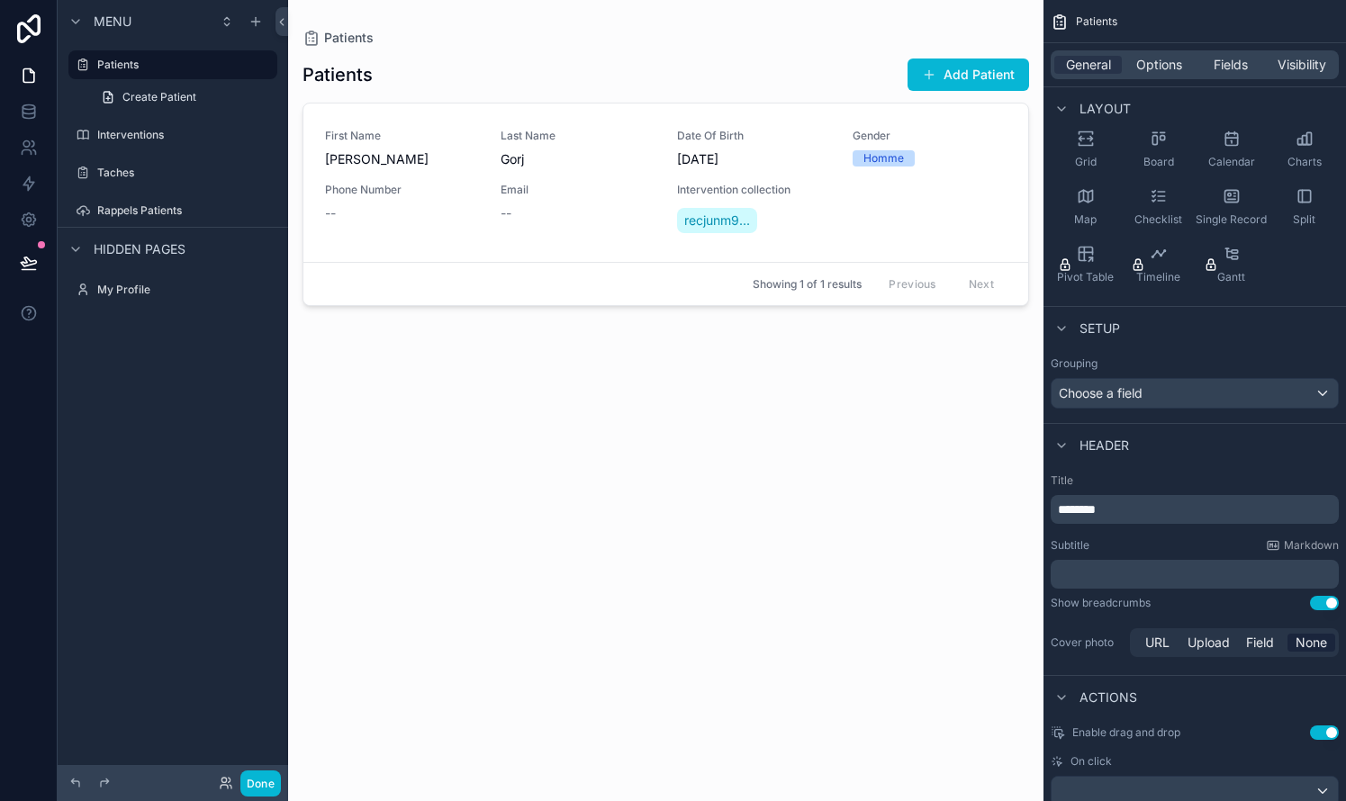
click at [768, 509] on p "********" at bounding box center [1196, 509] width 277 height 18
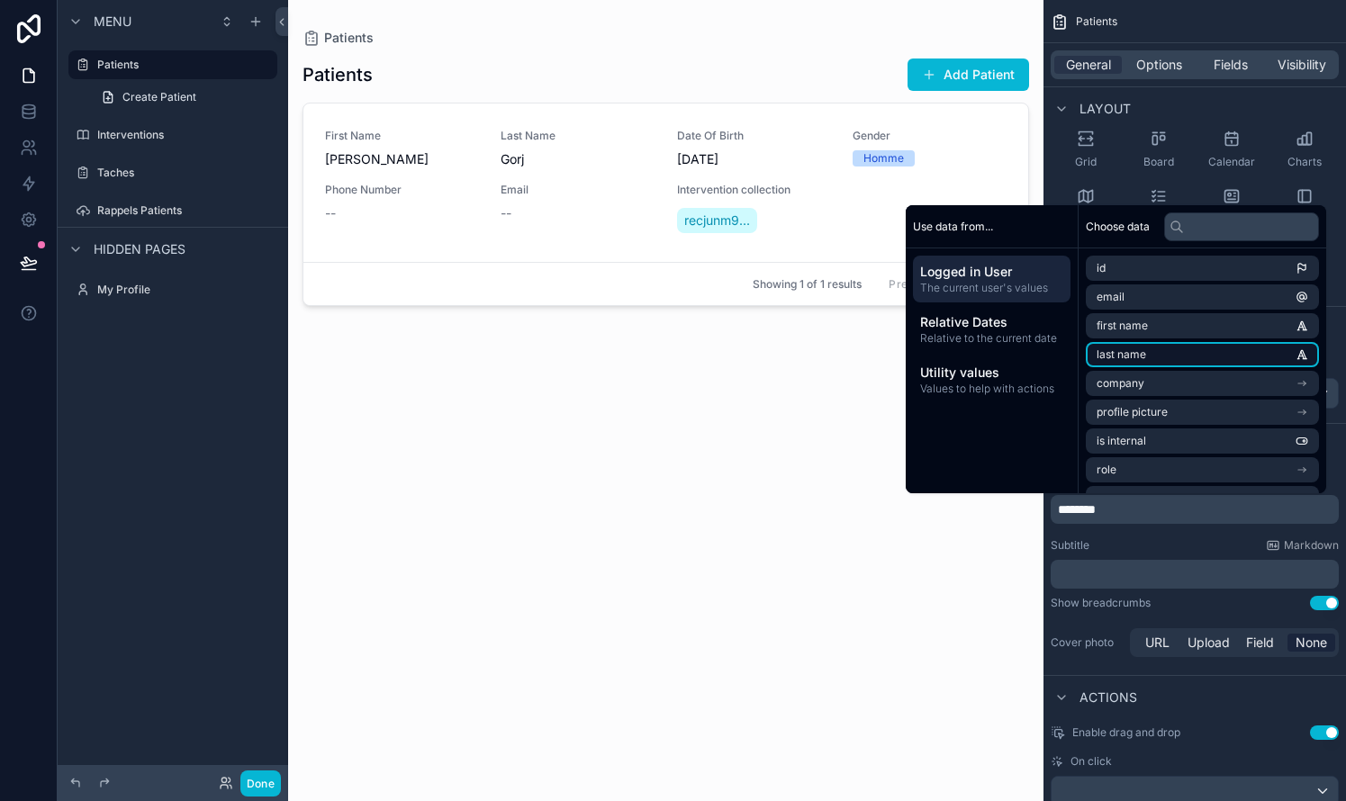
click at [768, 349] on span "last name" at bounding box center [1121, 354] width 50 height 14
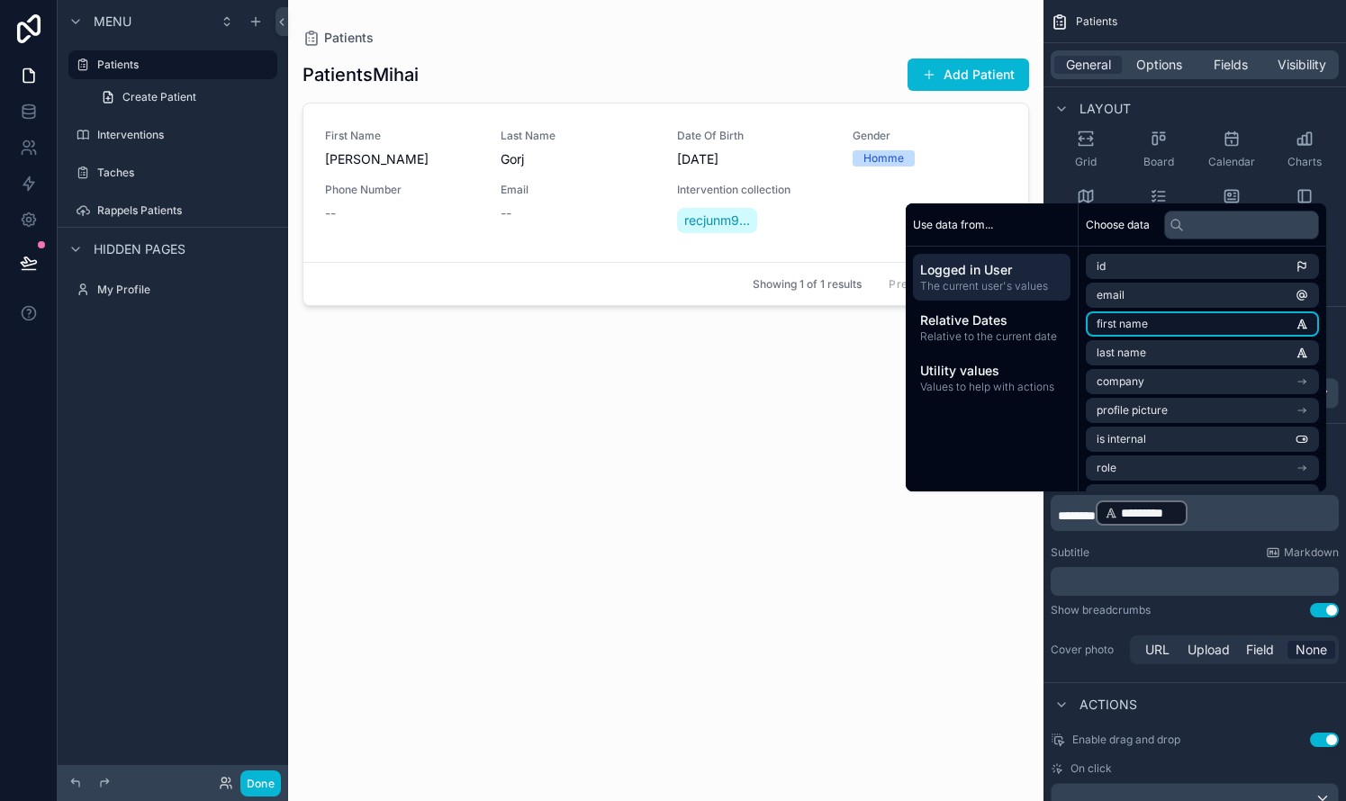
click at [768, 333] on li "first name" at bounding box center [1202, 323] width 233 height 25
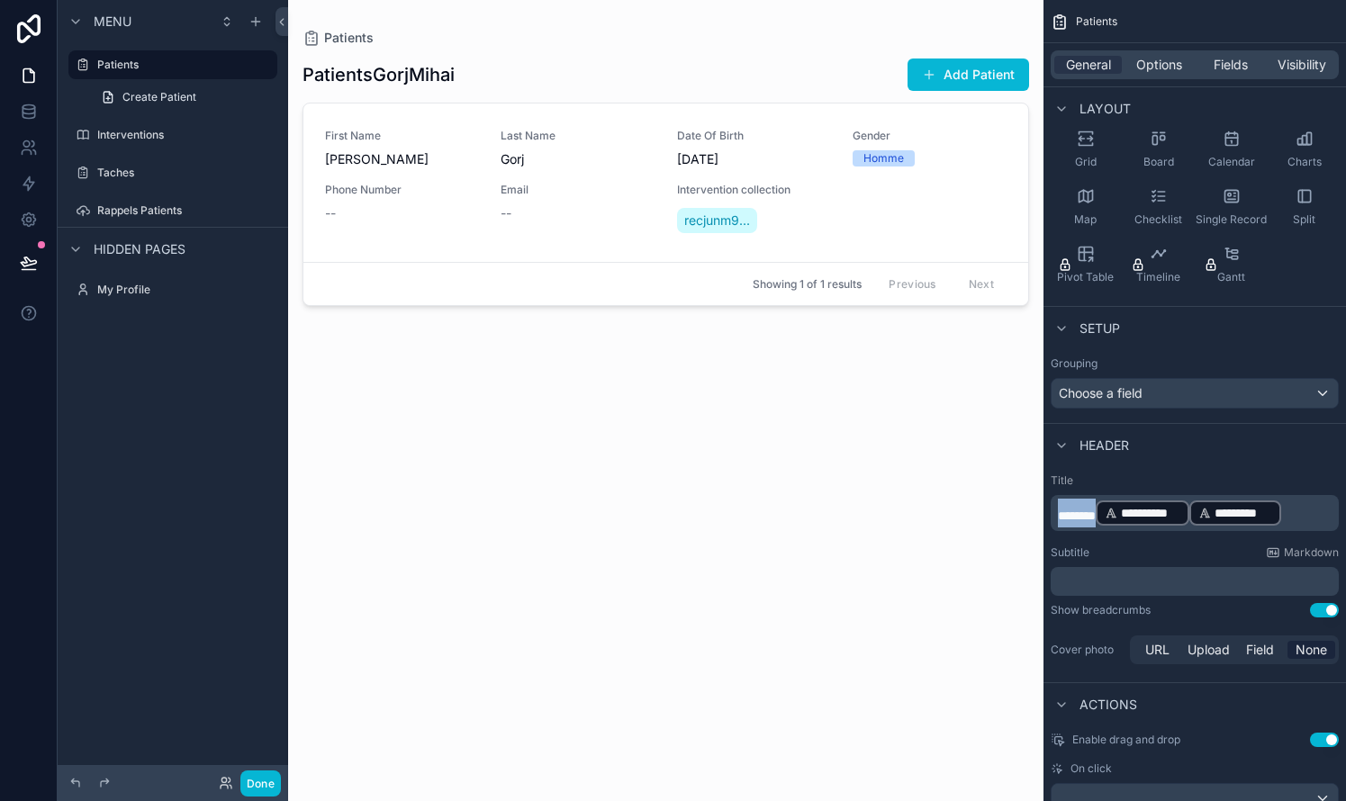
drag, startPoint x: 1104, startPoint y: 518, endPoint x: 1049, endPoint y: 517, distance: 55.8
click at [768, 517] on div "**********" at bounding box center [1194, 570] width 302 height 209
click at [768, 76] on div "scrollable content" at bounding box center [665, 390] width 755 height 780
click at [768, 68] on button "Add Patient" at bounding box center [968, 75] width 122 height 32
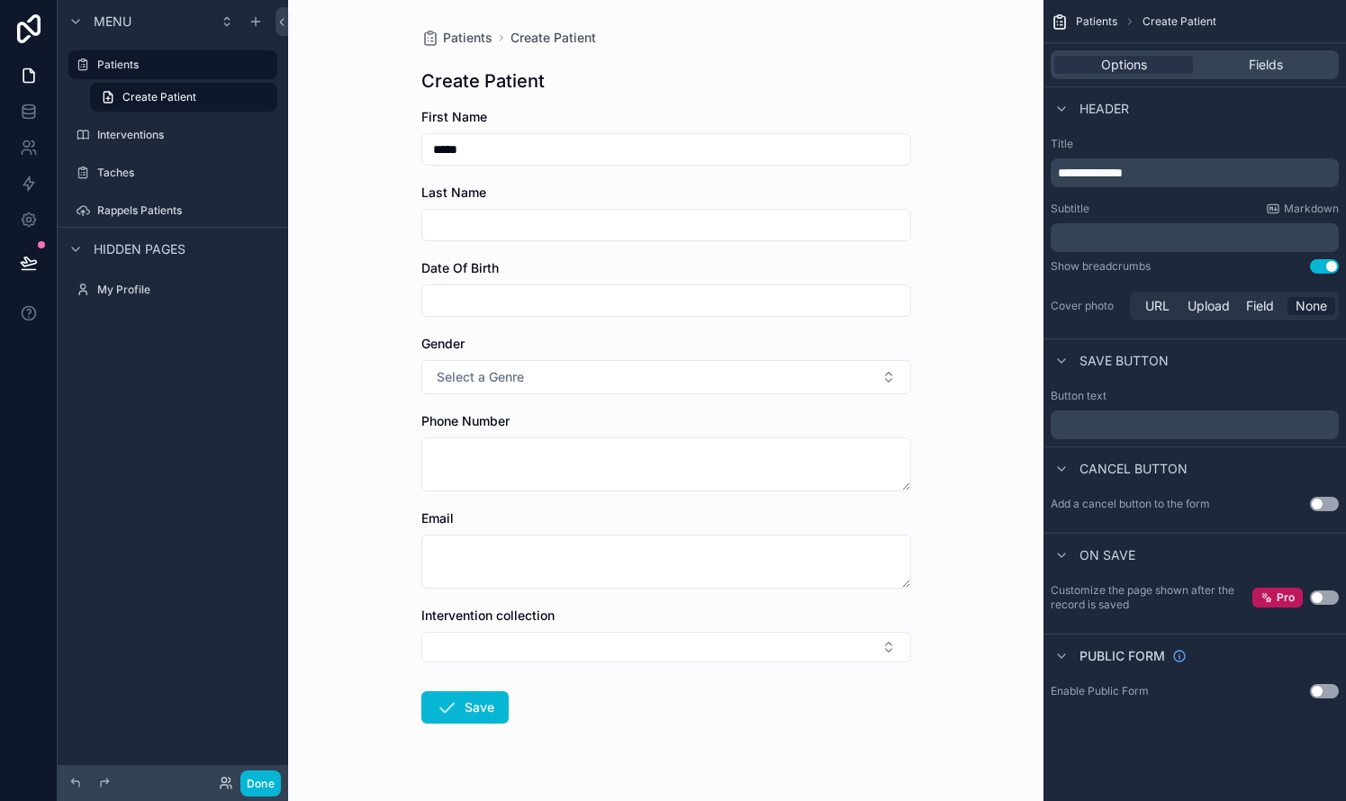
type input "****"
click at [502, 245] on form "First Name **** Last Name Date Of Birth Gender Select a Genre Phone Number Emai…" at bounding box center [666, 473] width 490 height 731
type input "****"
click at [476, 711] on button "Save" at bounding box center [464, 707] width 87 height 32
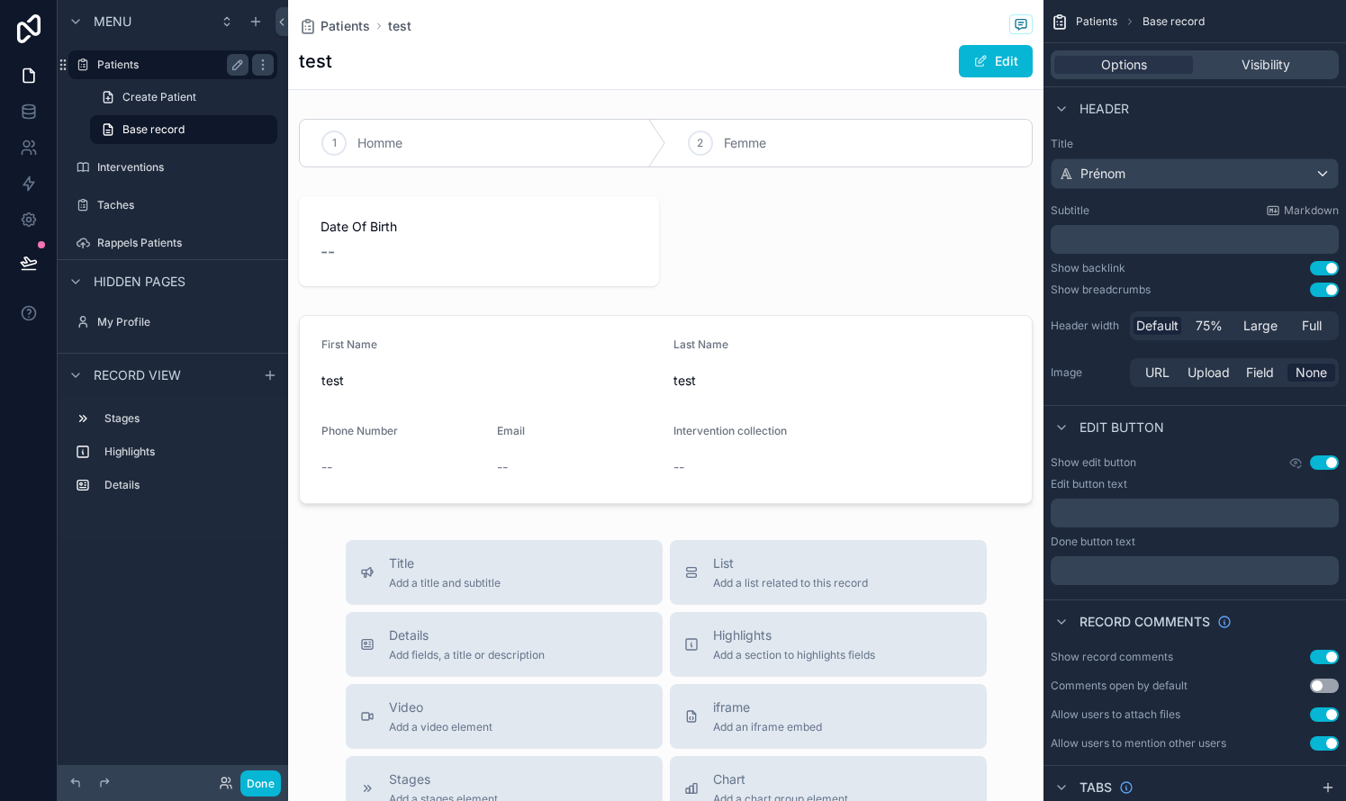
click at [132, 66] on label "Patients" at bounding box center [169, 65] width 144 height 14
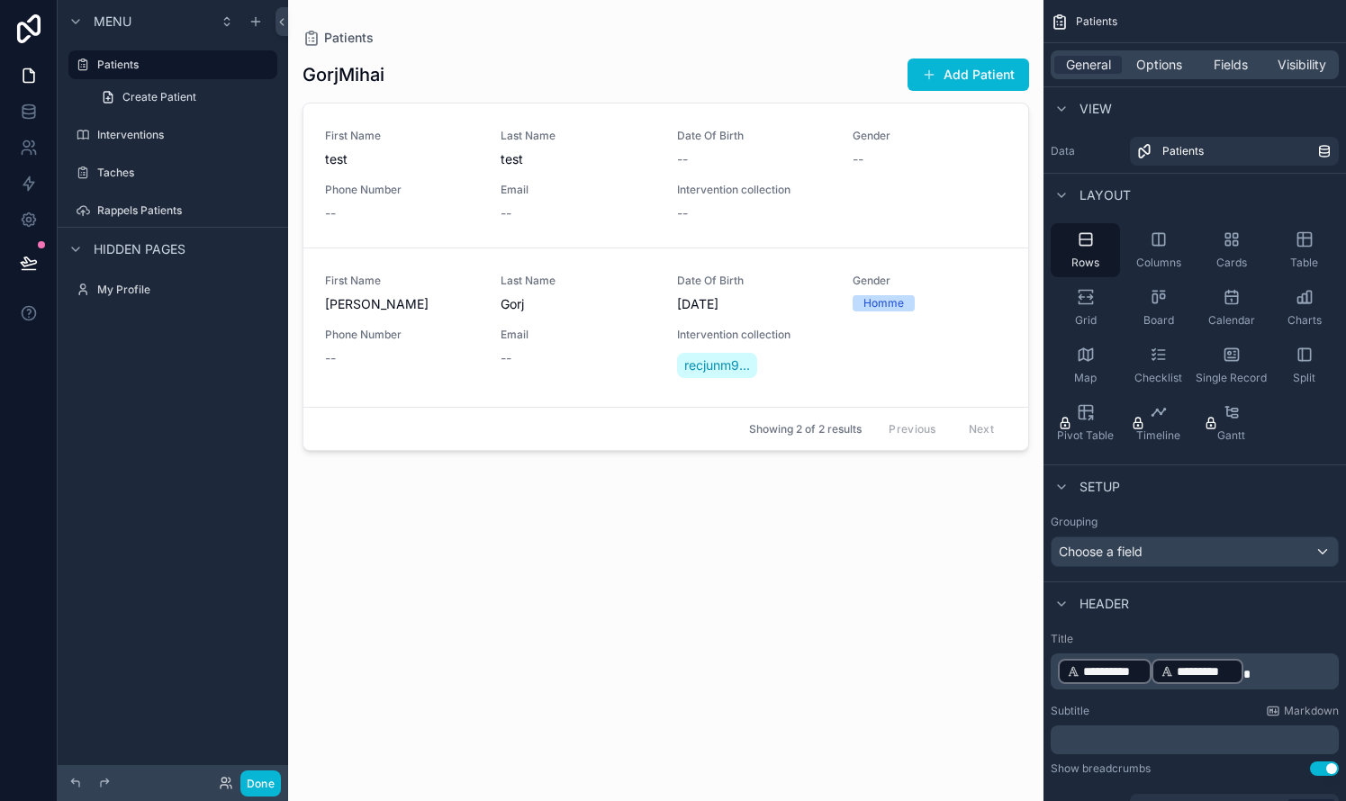
click at [369, 80] on h1 "GorjMihai" at bounding box center [343, 74] width 82 height 25
click at [768, 670] on span "*********" at bounding box center [1205, 671] width 58 height 18
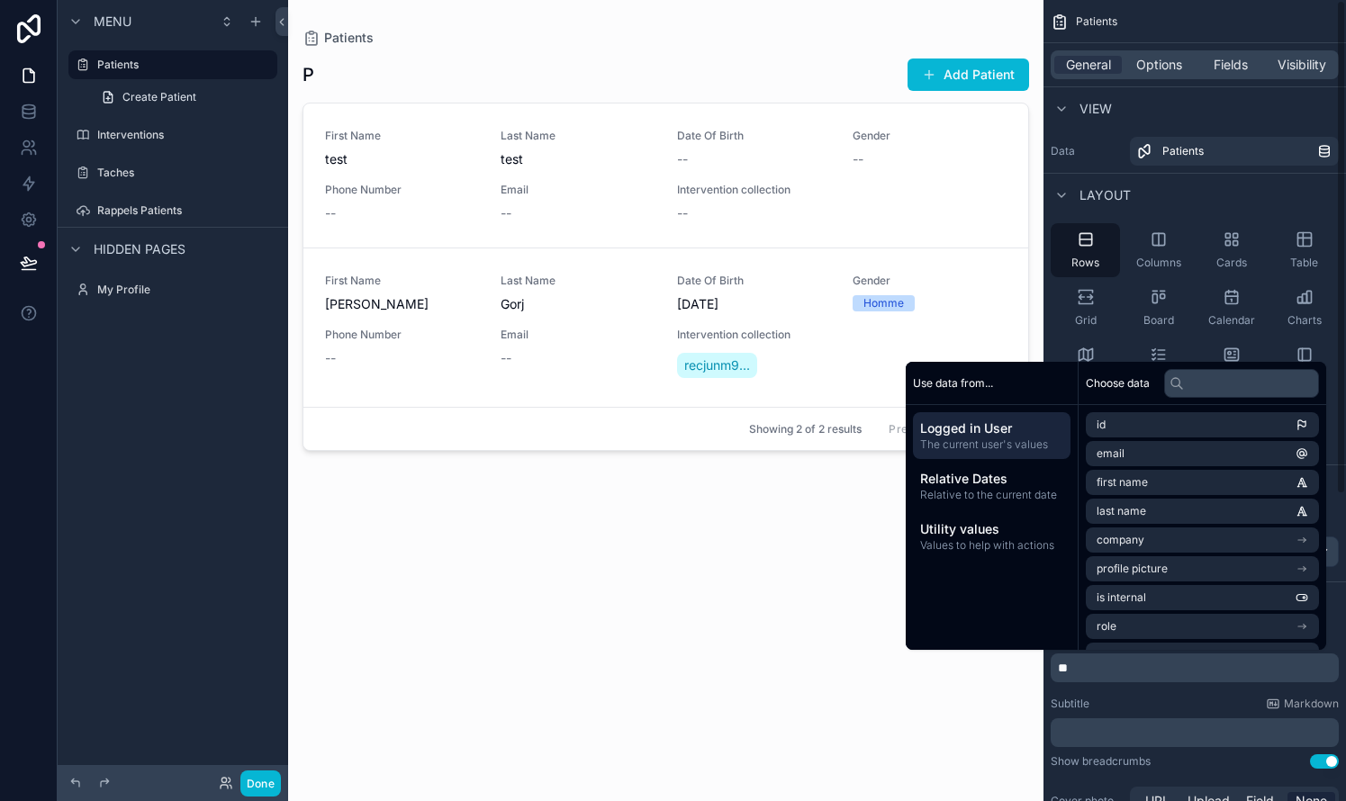
click at [768, 665] on p "*" at bounding box center [1196, 668] width 277 height 18
click at [768, 184] on div "First Name test Last Name test Date Of Birth -- Gender -- Phone Number -- Email…" at bounding box center [665, 176] width 681 height 94
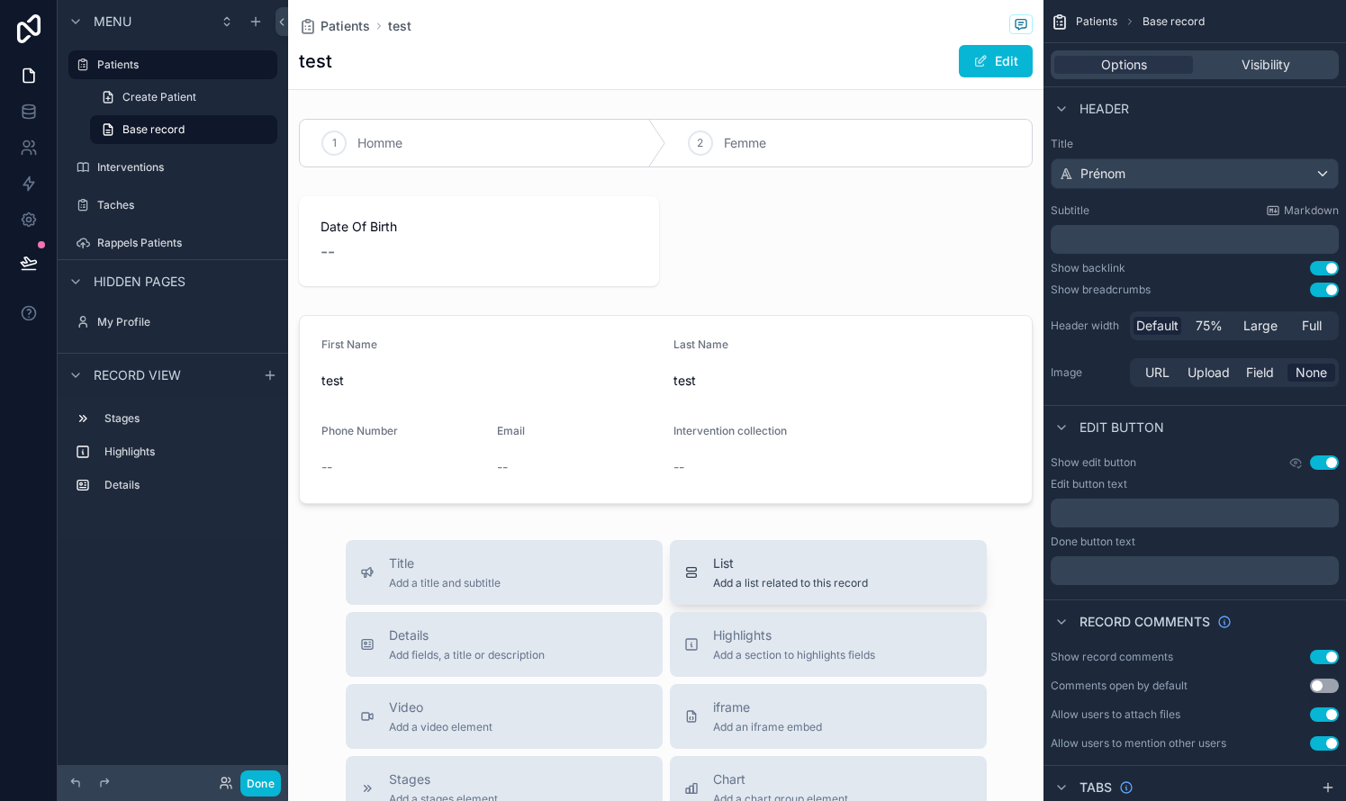
click at [742, 575] on div "List Add a list related to this record" at bounding box center [790, 572] width 155 height 36
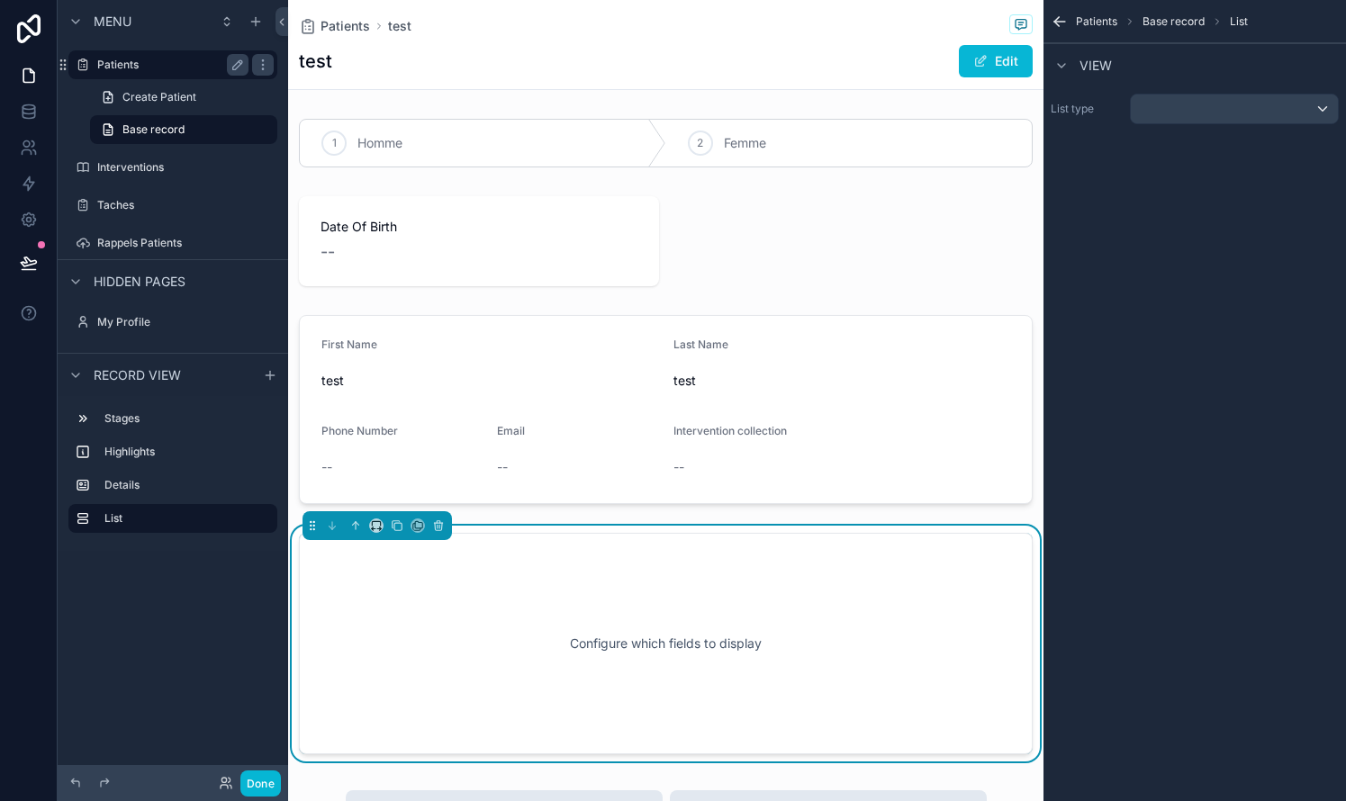
click at [111, 63] on label "Patients" at bounding box center [169, 65] width 144 height 14
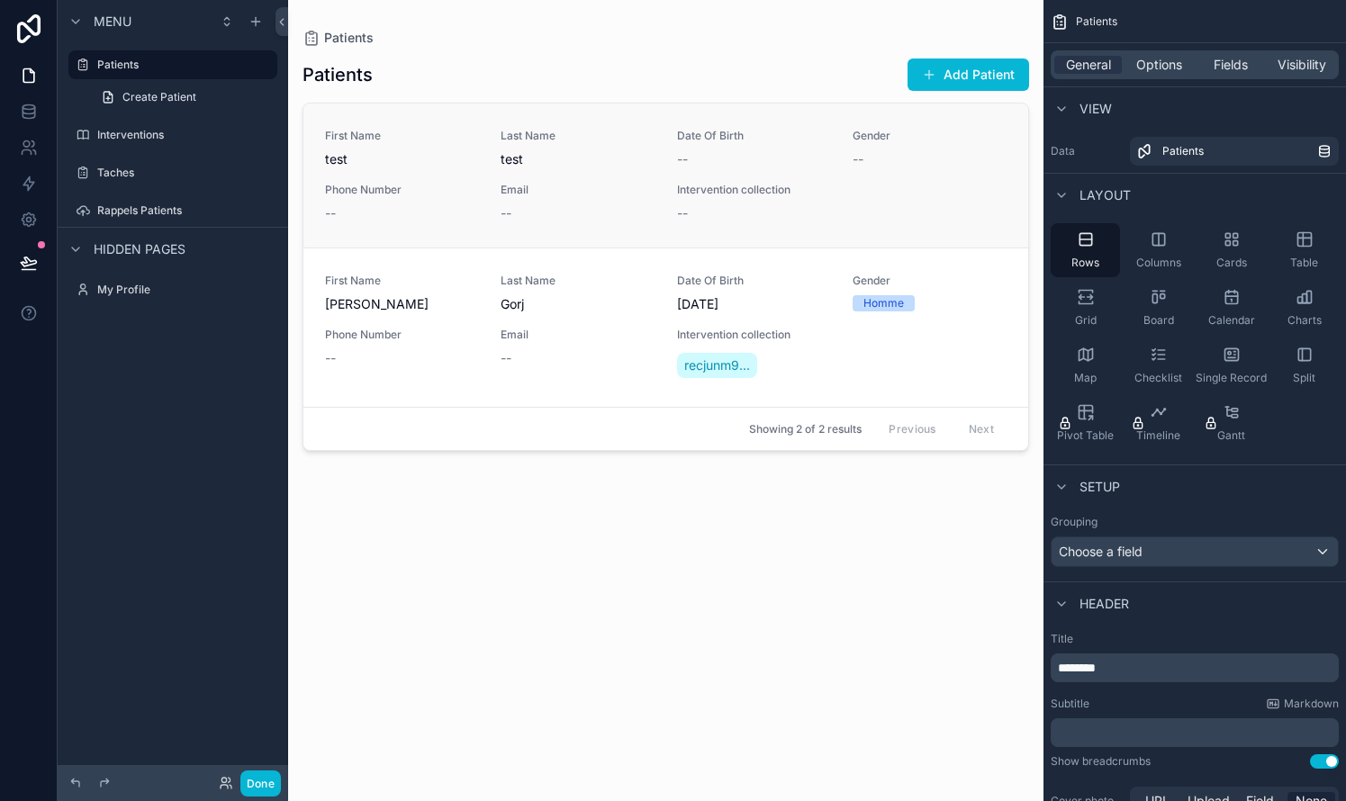
click at [768, 187] on div "First Name test Last Name test Date Of Birth -- Gender -- Phone Number -- Email…" at bounding box center [665, 176] width 681 height 94
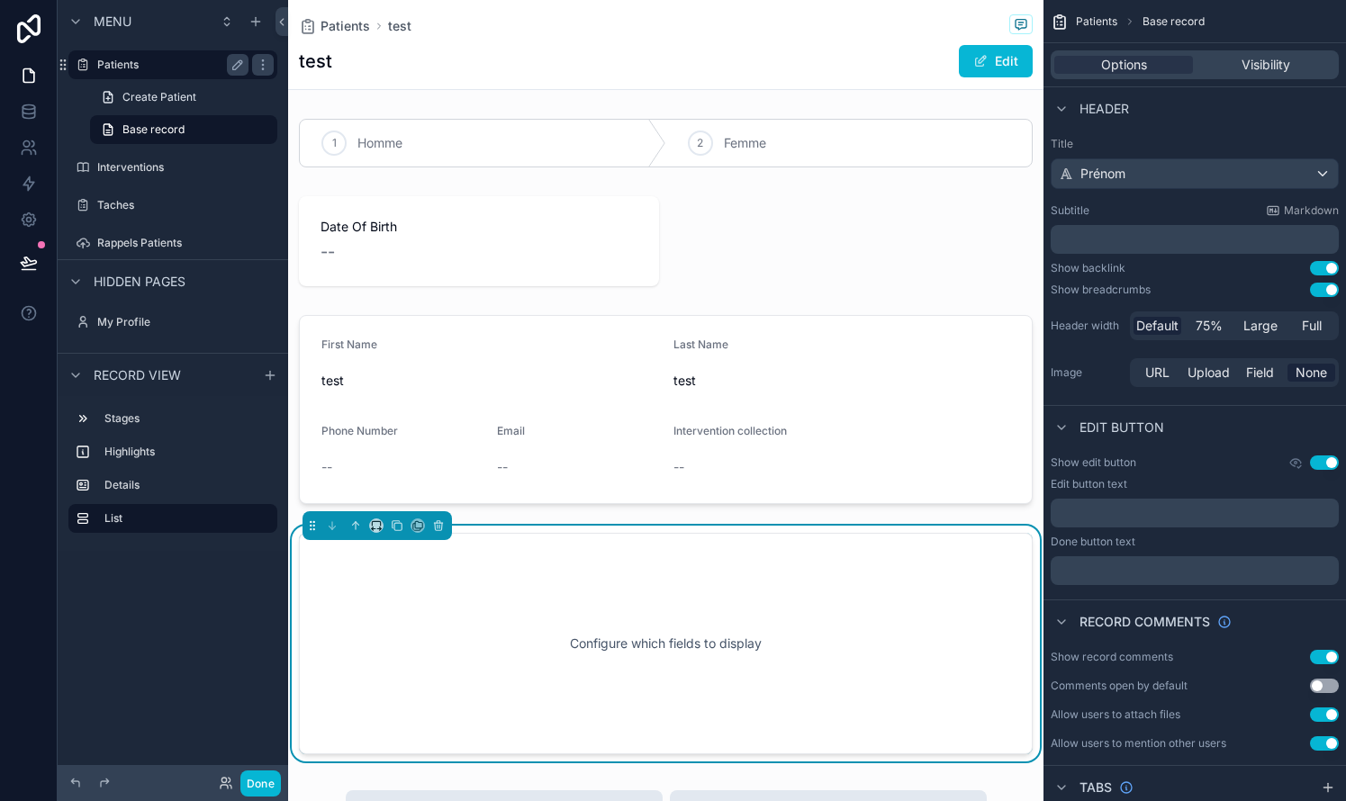
click at [112, 62] on label "Patients" at bounding box center [169, 65] width 144 height 14
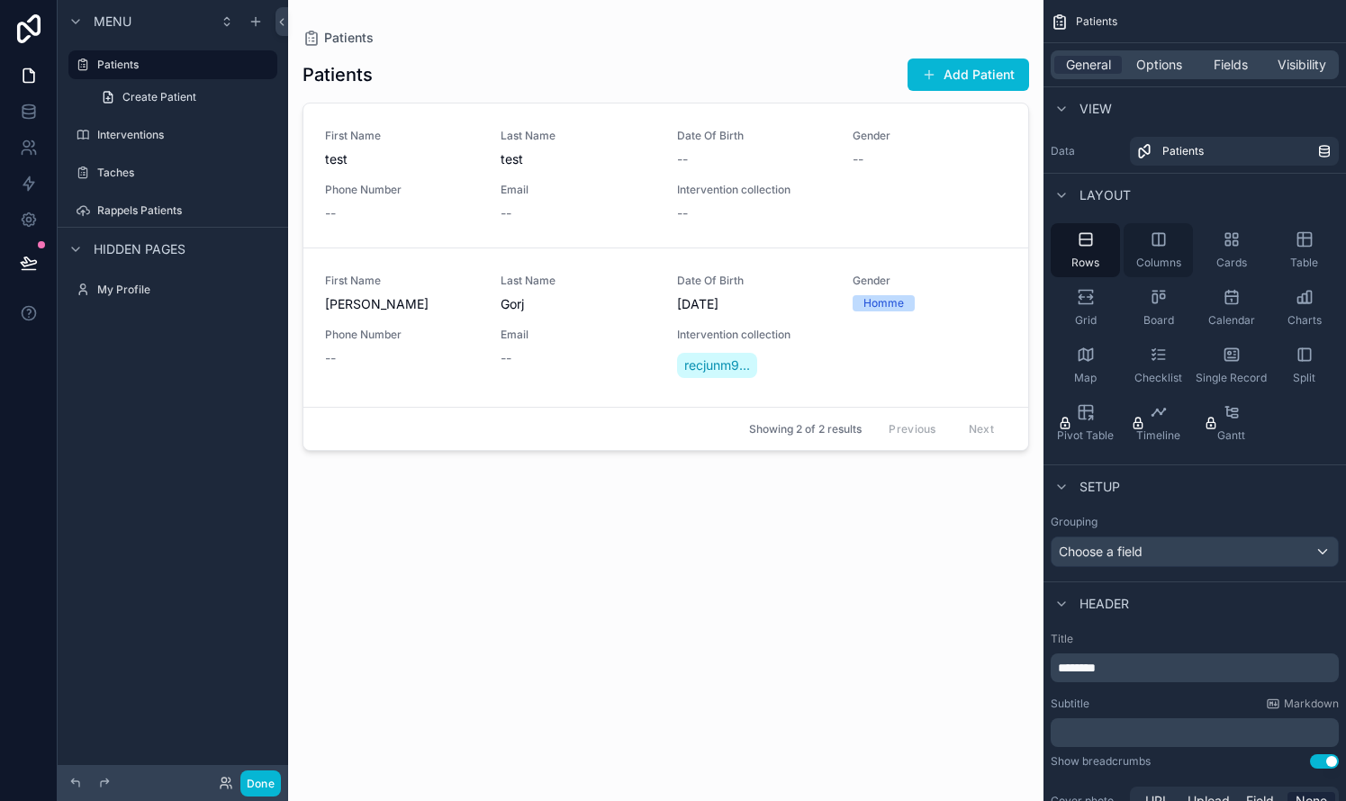
click at [768, 241] on div "Columns" at bounding box center [1157, 250] width 69 height 54
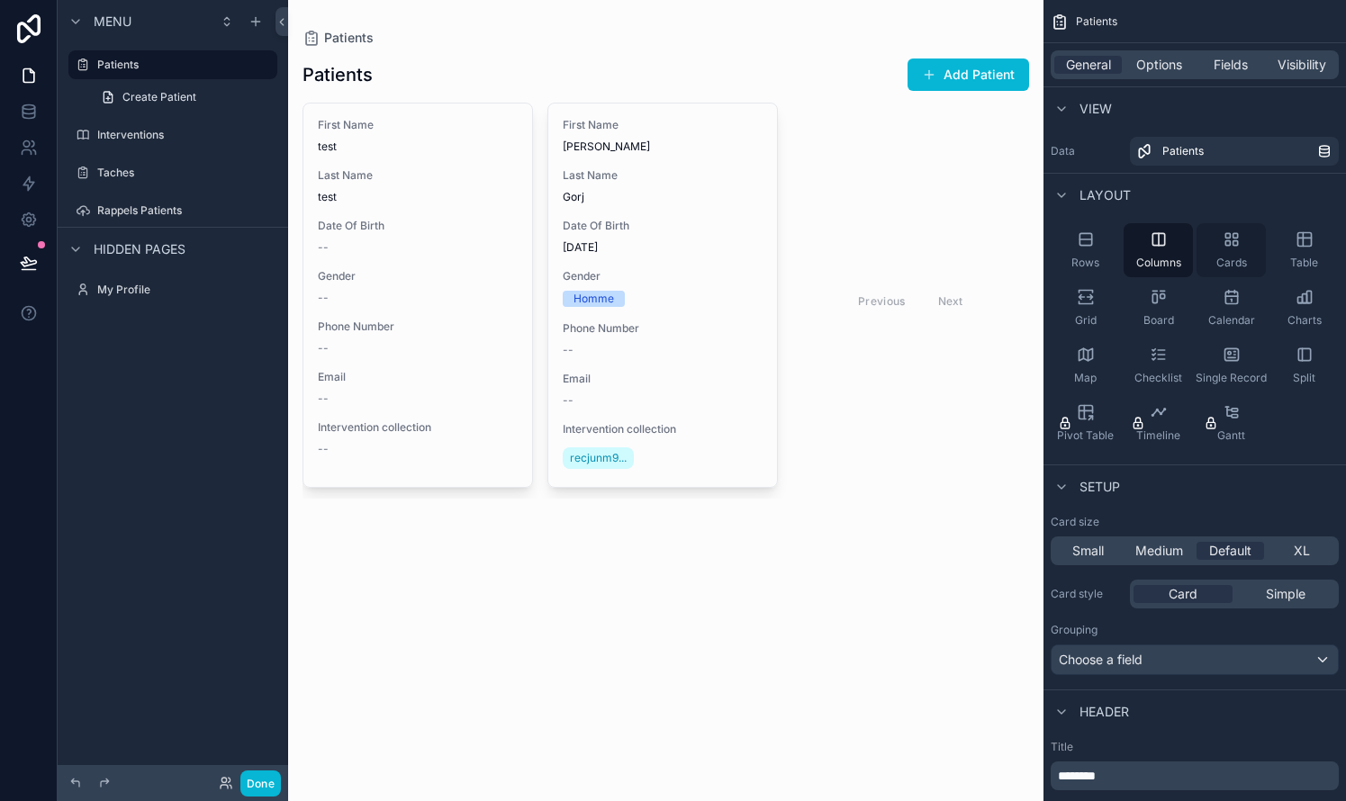
click at [768, 248] on icon "scrollable content" at bounding box center [1231, 239] width 18 height 18
click at [768, 236] on icon "scrollable content" at bounding box center [1304, 240] width 14 height 14
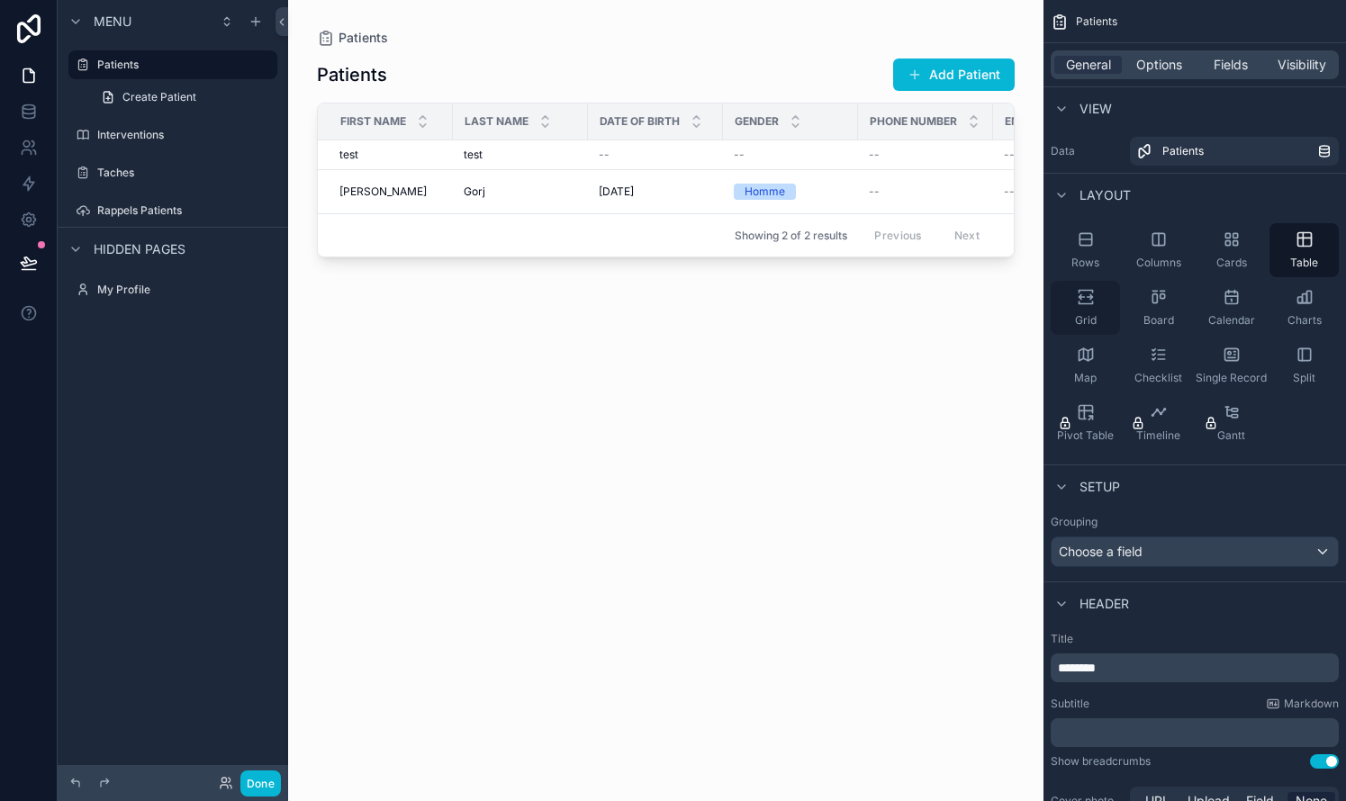
click at [768, 302] on icon "scrollable content" at bounding box center [1086, 297] width 18 height 18
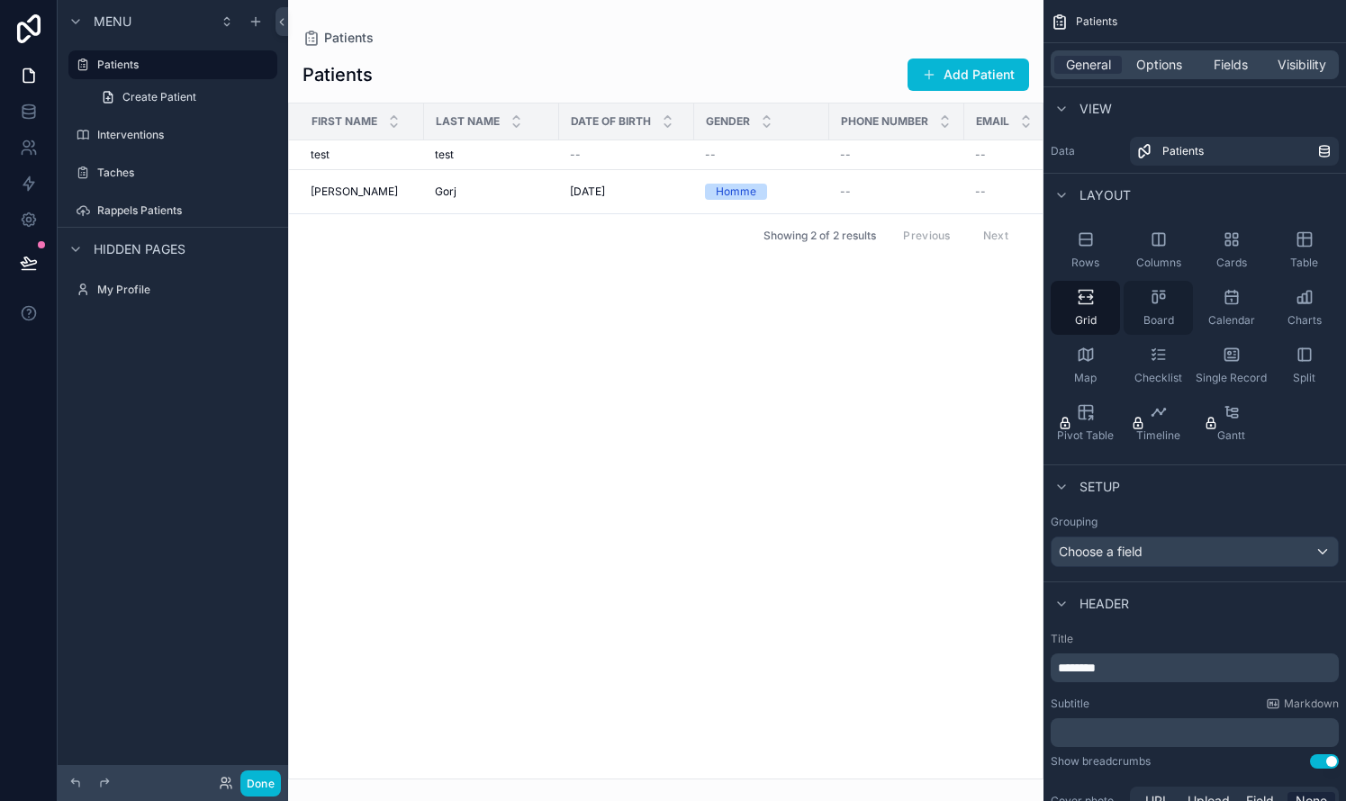
click at [768, 299] on icon "scrollable content" at bounding box center [1161, 296] width 5 height 5
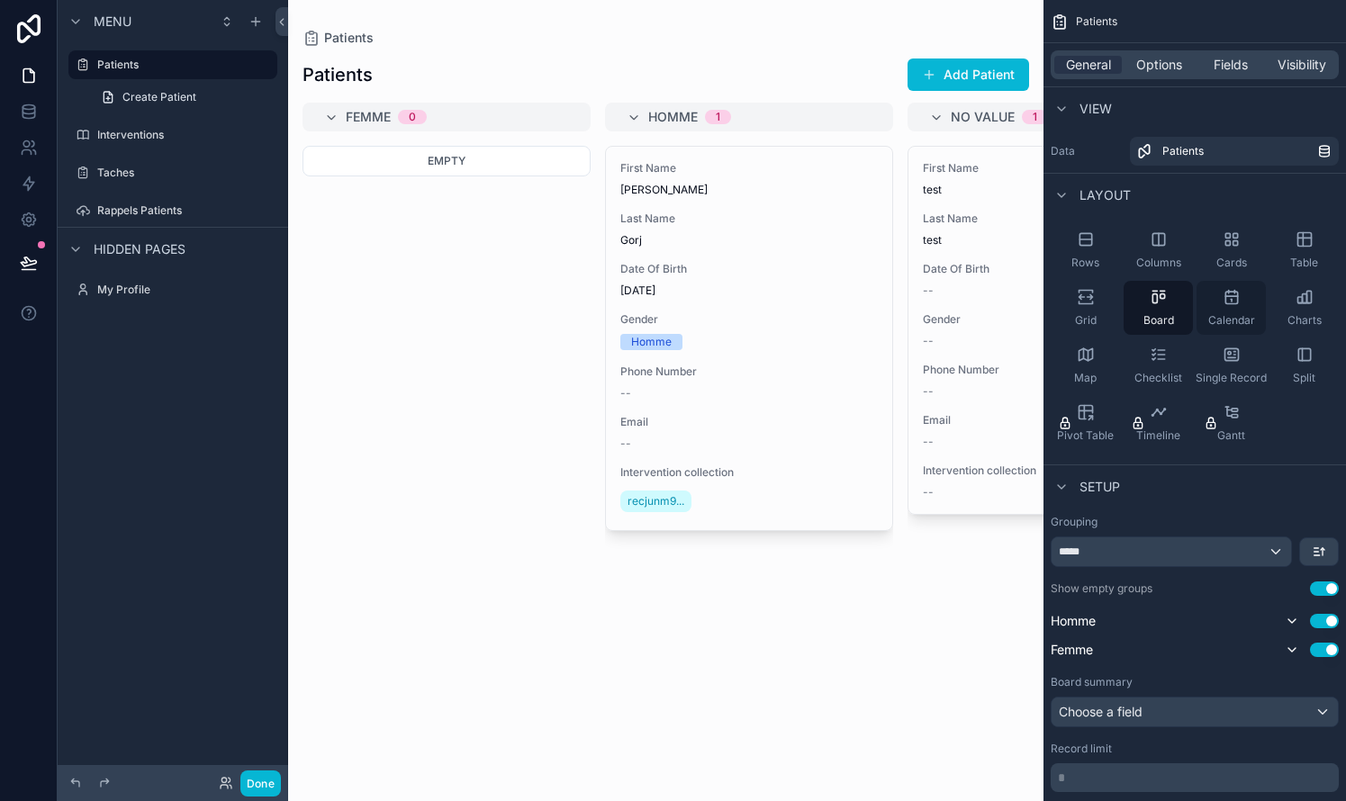
click at [768, 306] on div "Calendar" at bounding box center [1230, 308] width 69 height 54
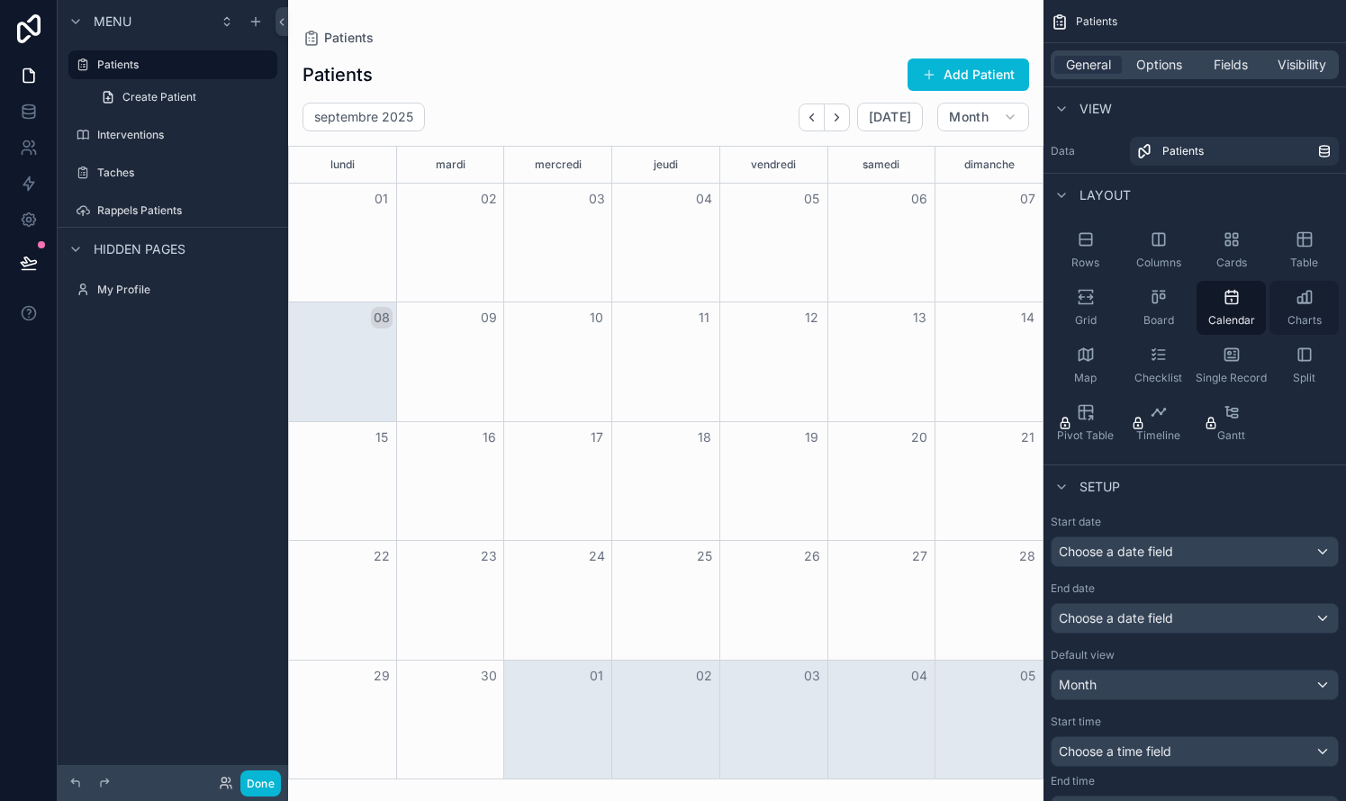
click at [768, 309] on div "Charts" at bounding box center [1303, 308] width 69 height 54
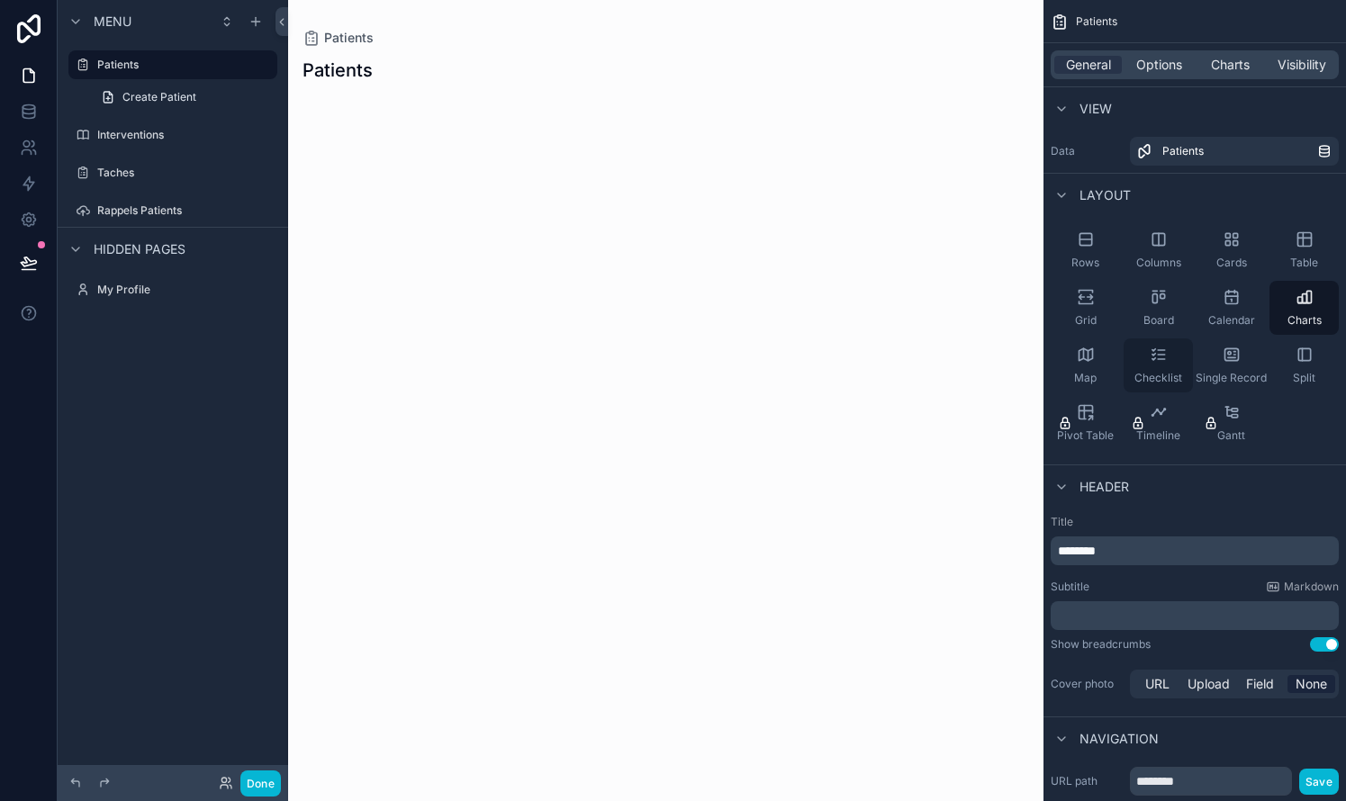
click at [768, 356] on icon "scrollable content" at bounding box center [1158, 355] width 18 height 18
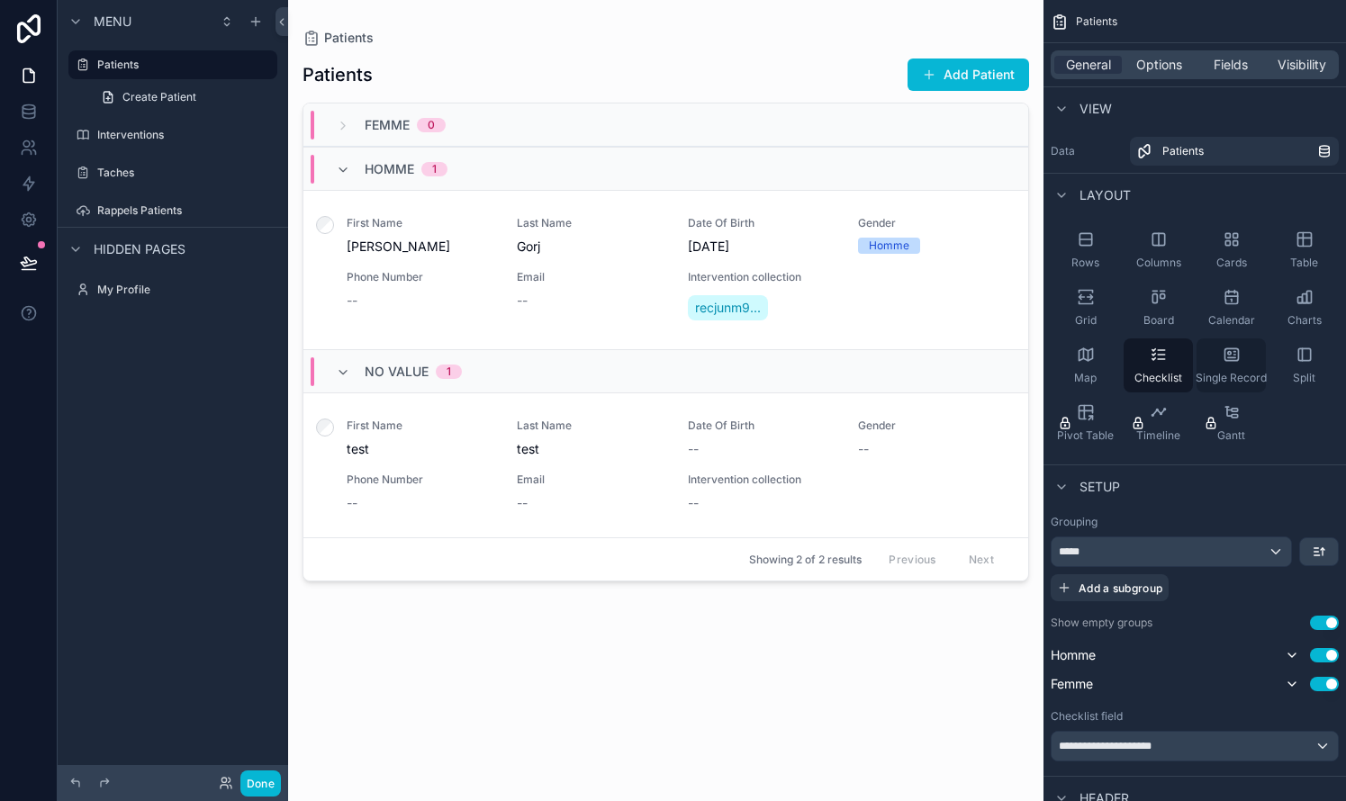
click at [768, 364] on div "Single Record" at bounding box center [1230, 365] width 69 height 54
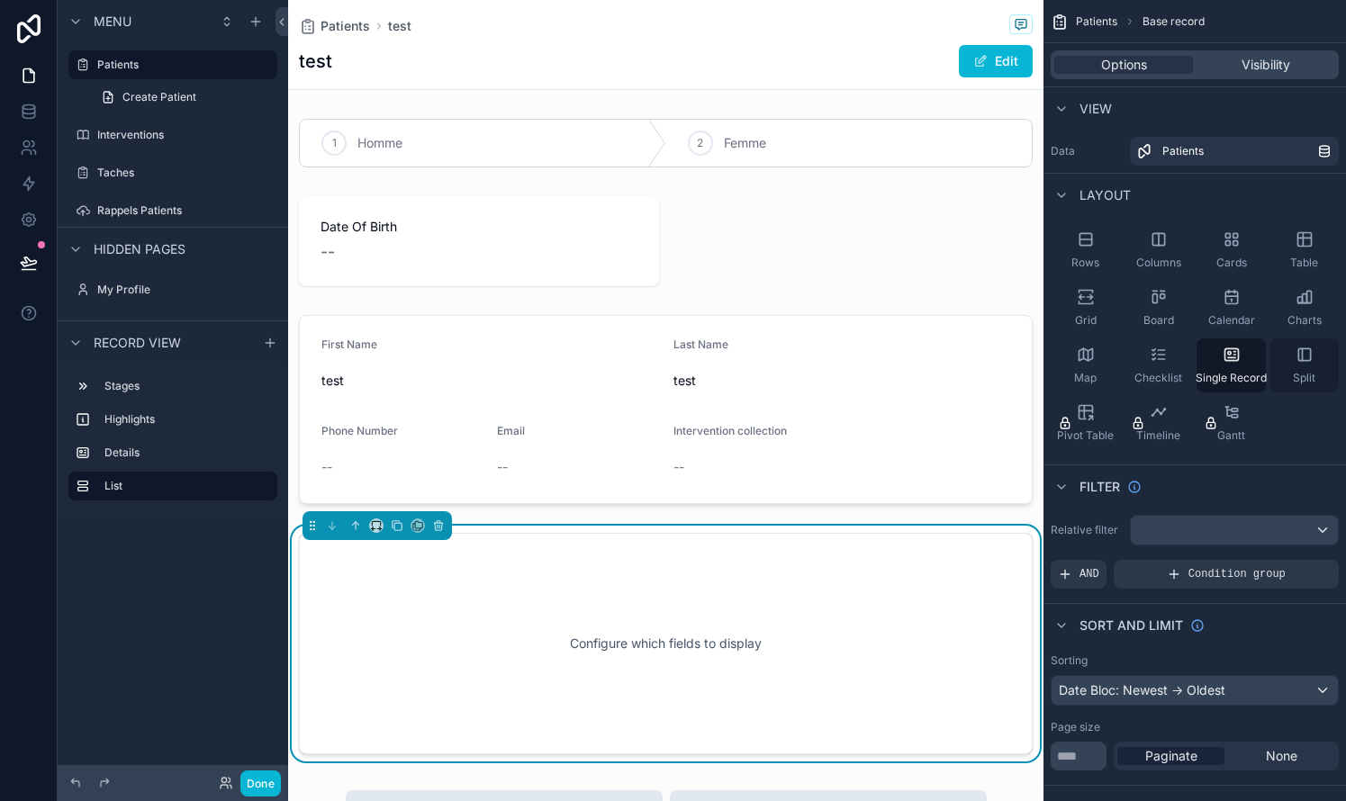
click at [768, 357] on icon "scrollable content" at bounding box center [1304, 355] width 18 height 18
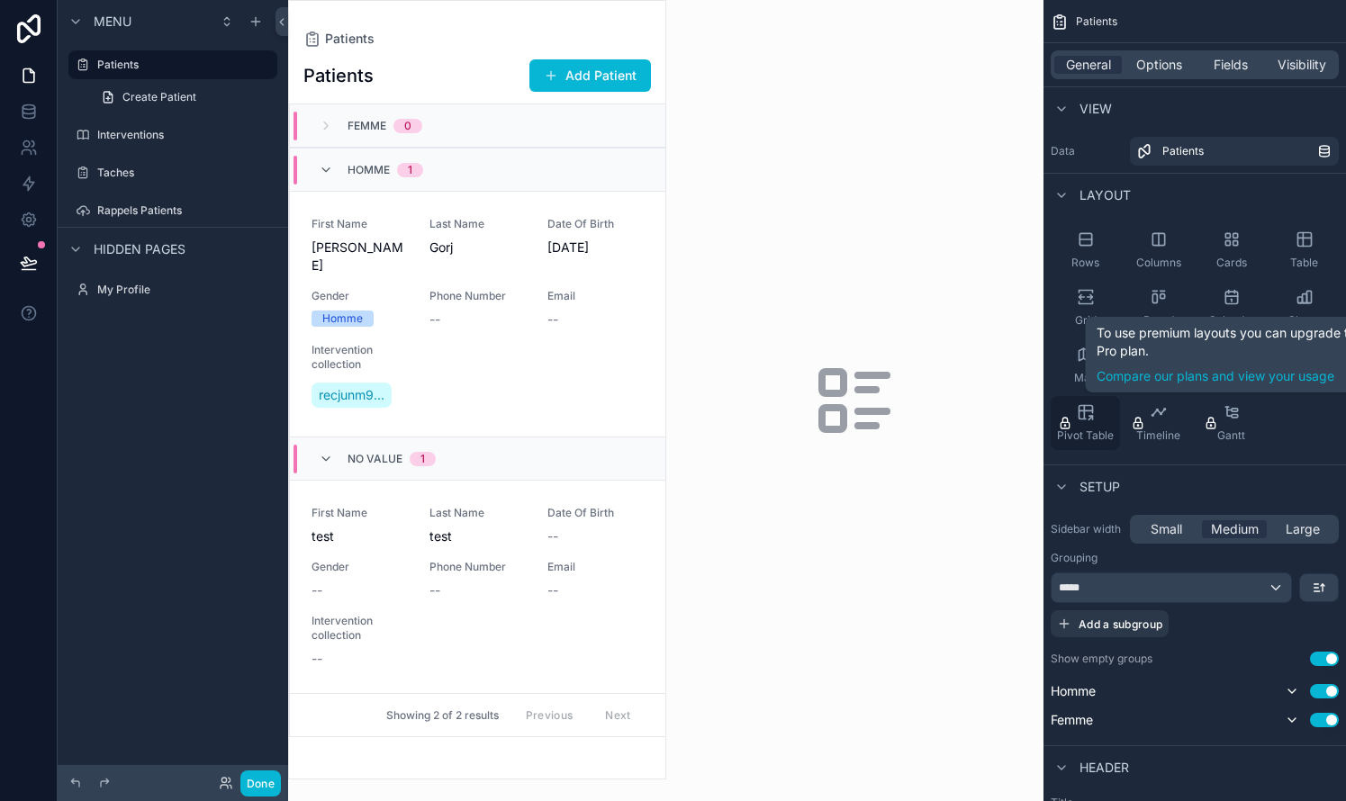
click at [768, 415] on icon "scrollable content" at bounding box center [1086, 412] width 18 height 18
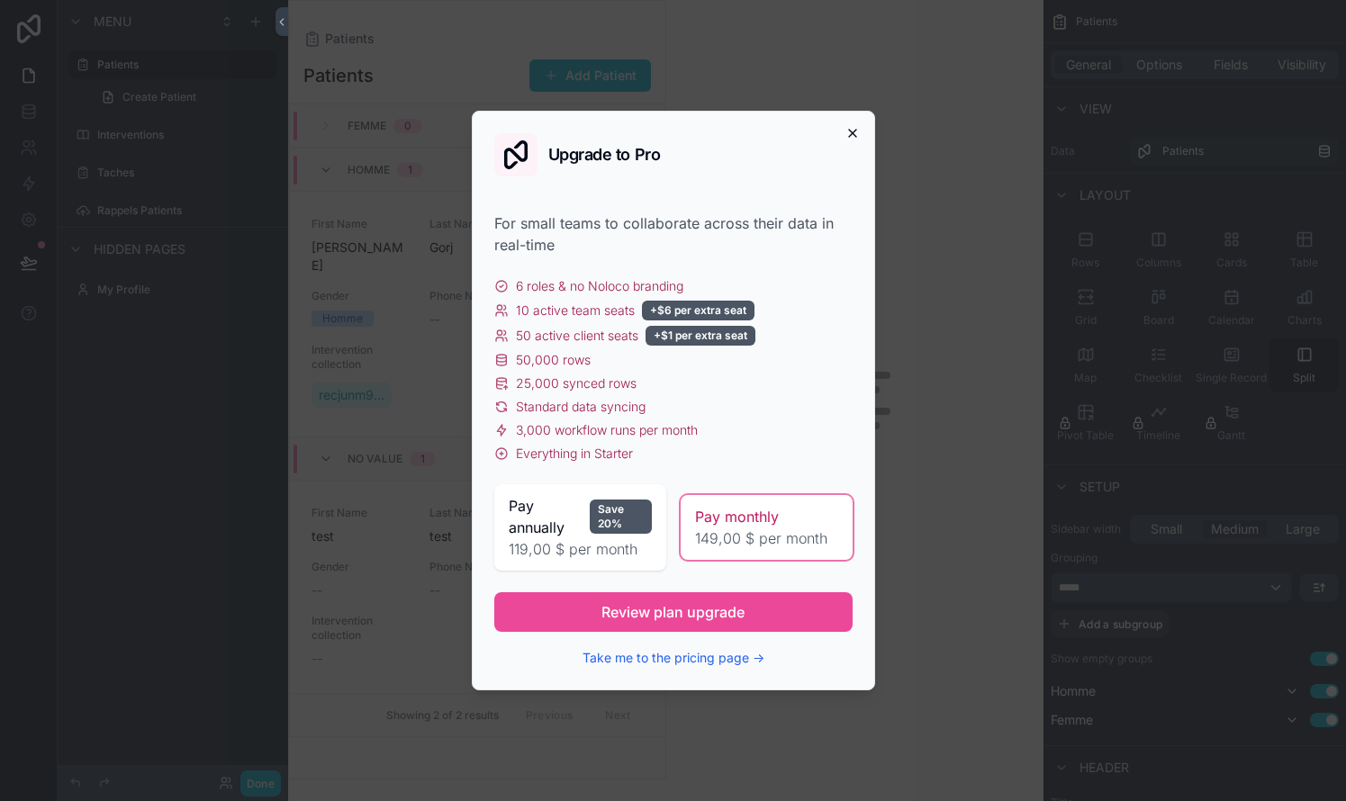
click at [768, 132] on icon "button" at bounding box center [852, 133] width 14 height 14
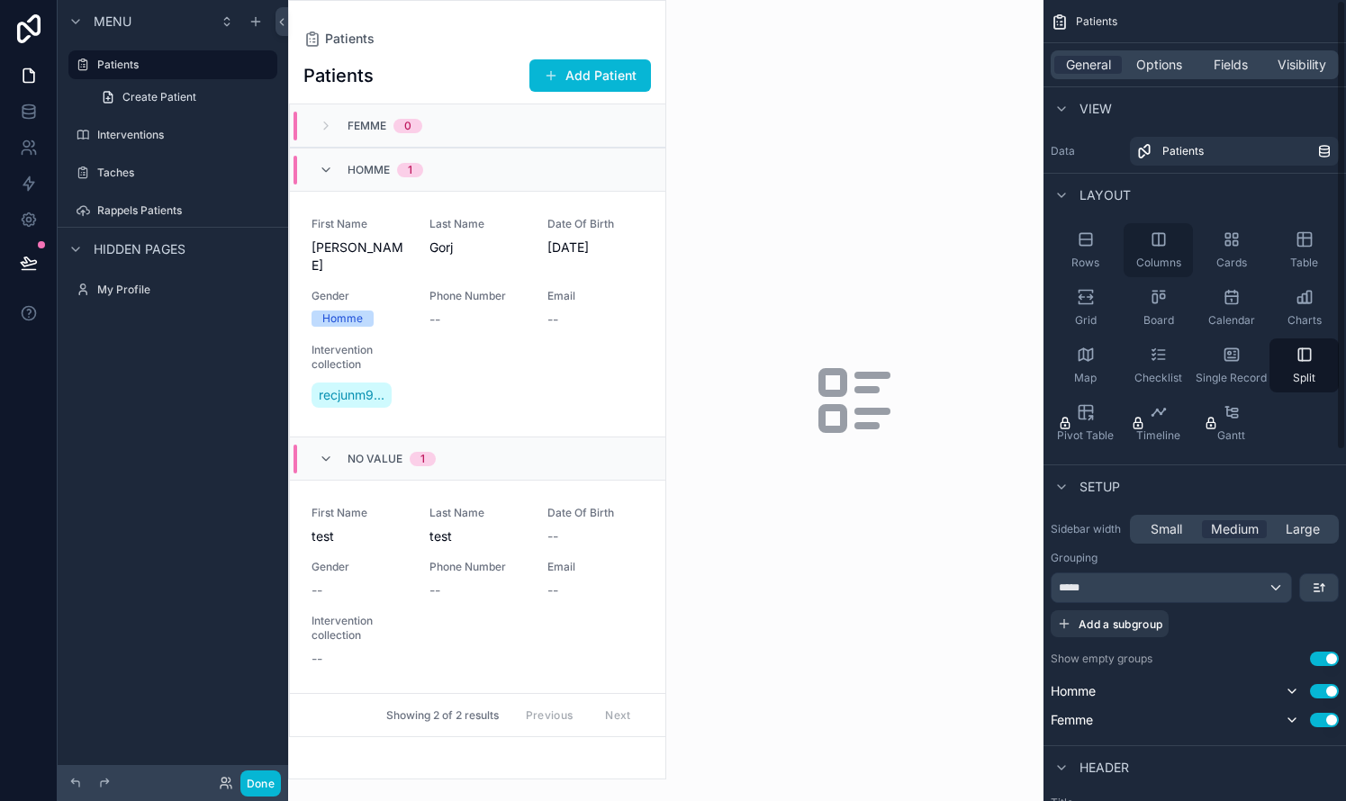
click at [768, 239] on icon "scrollable content" at bounding box center [1158, 239] width 18 height 18
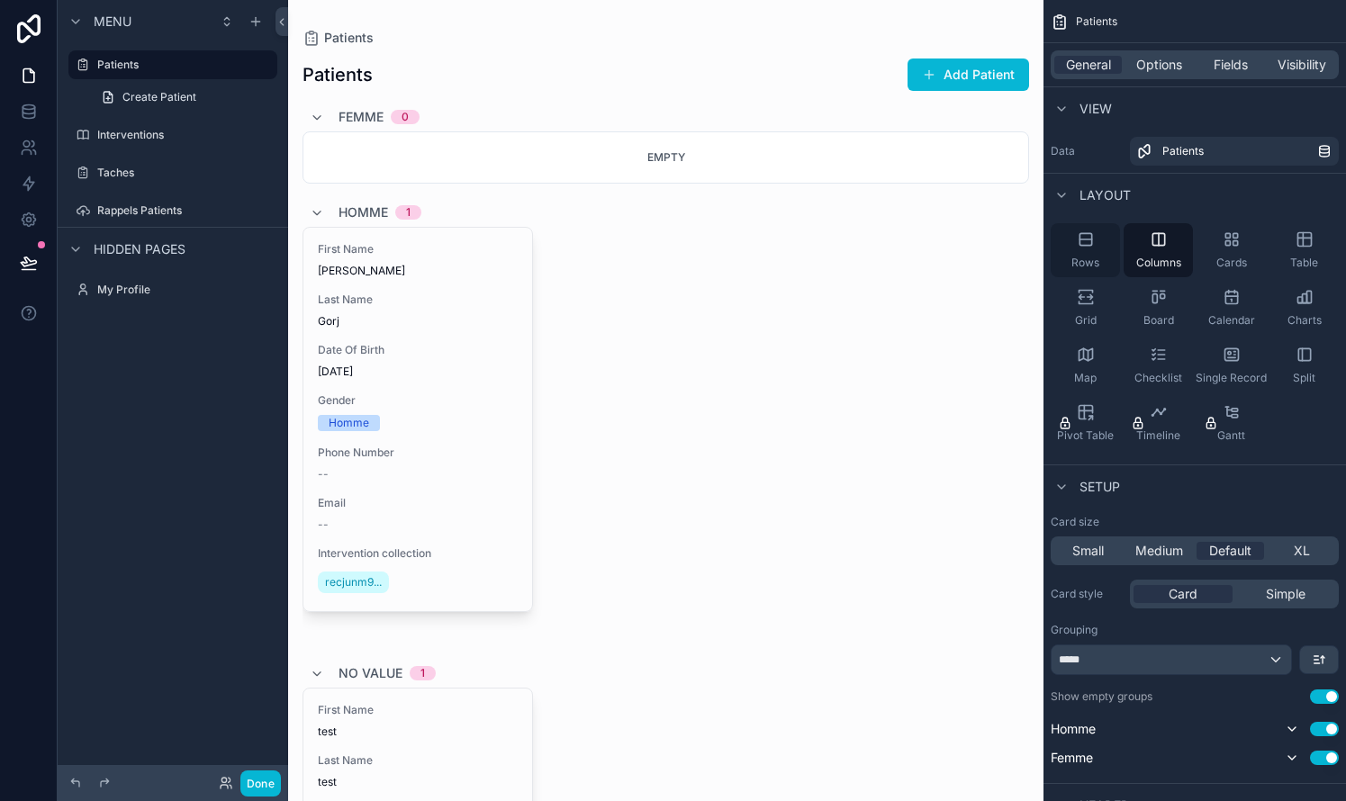
click at [768, 243] on icon "scrollable content" at bounding box center [1086, 239] width 18 height 18
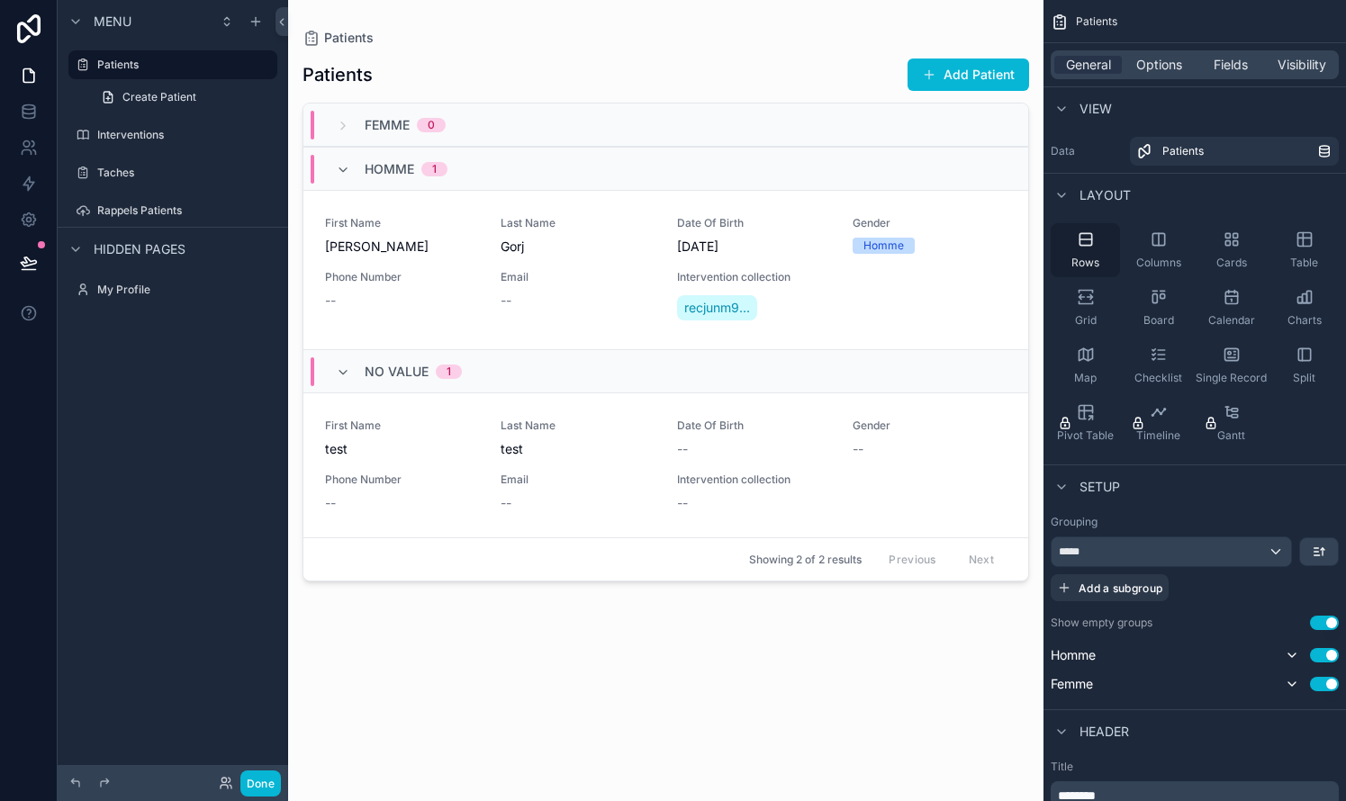
click at [768, 248] on icon "scrollable content" at bounding box center [1086, 239] width 18 height 18
click at [768, 244] on icon "scrollable content" at bounding box center [1158, 239] width 12 height 12
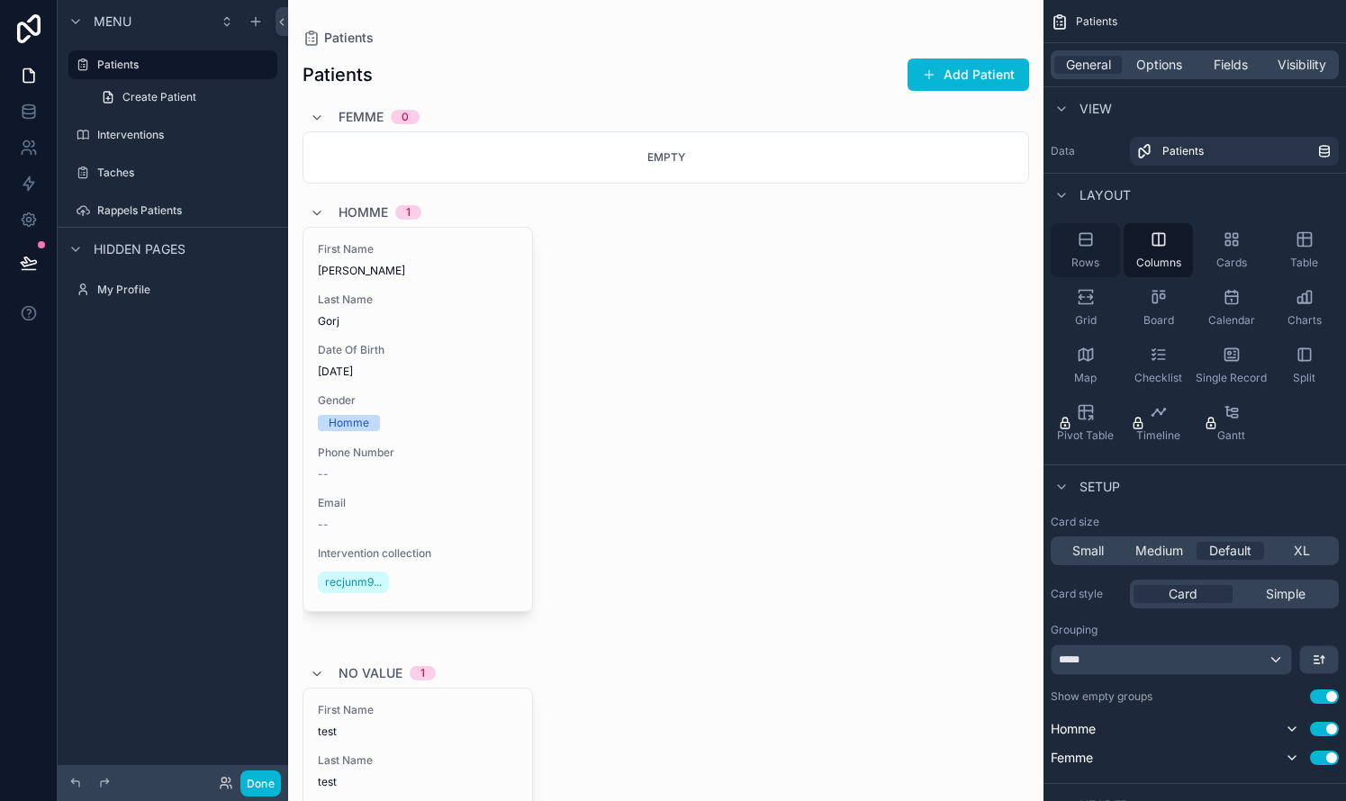
click at [768, 249] on div "Rows" at bounding box center [1084, 250] width 69 height 54
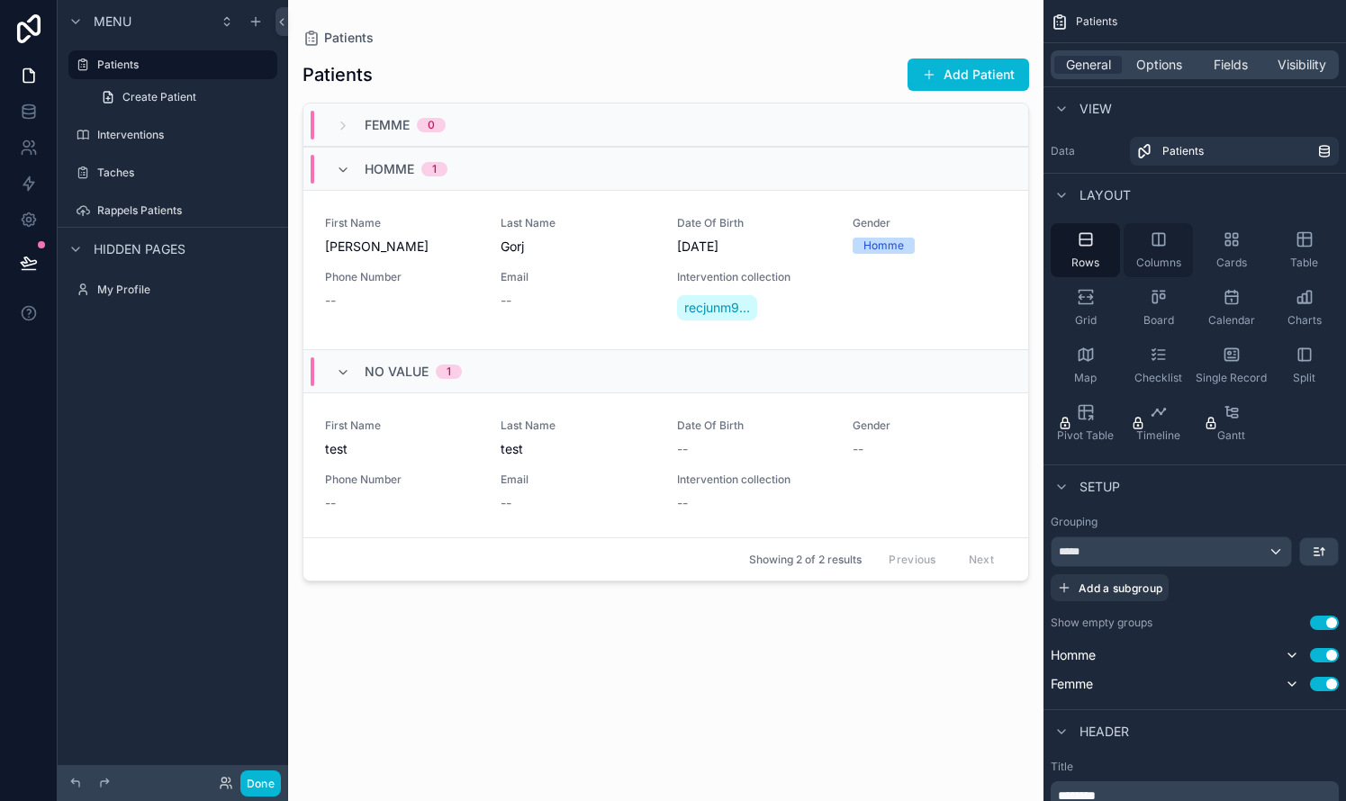
click at [768, 255] on div "Columns" at bounding box center [1157, 250] width 69 height 54
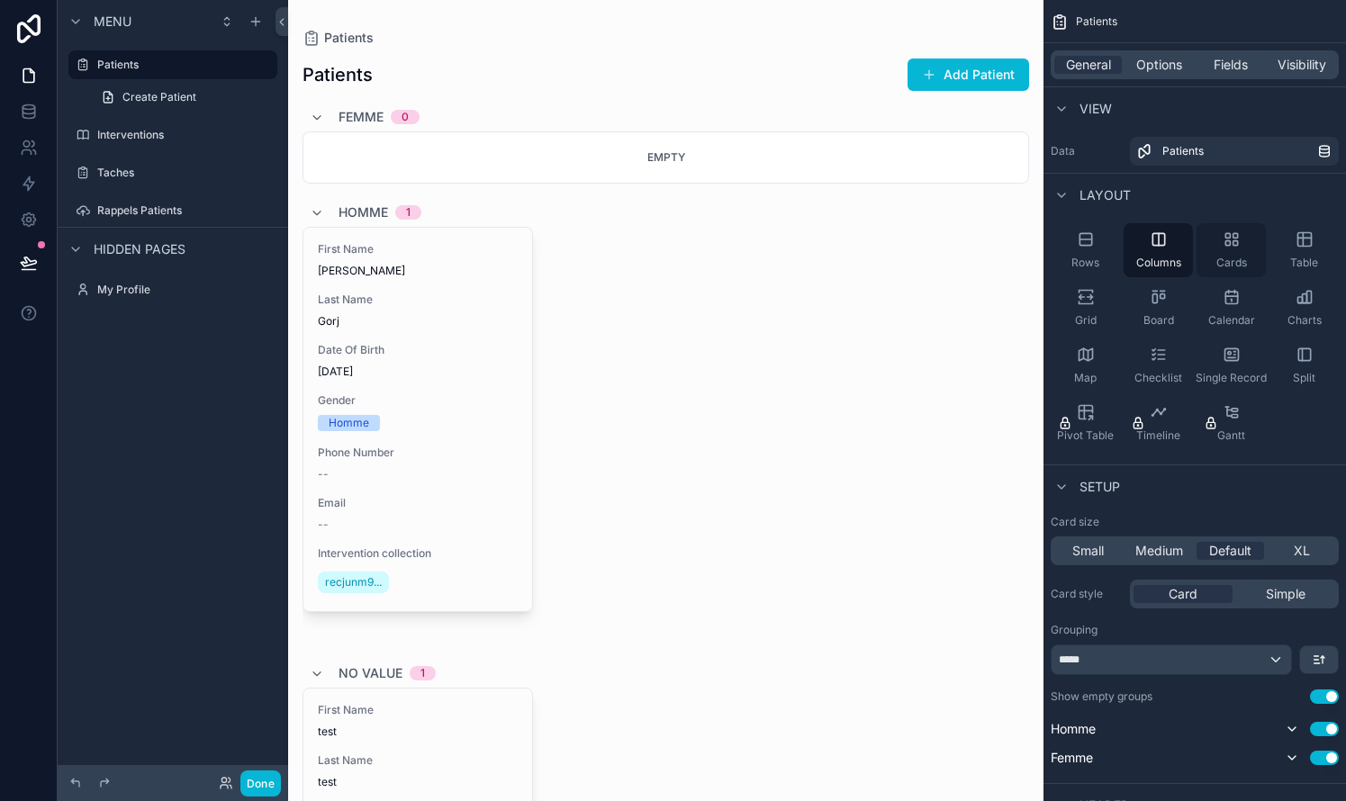
click at [768, 247] on icon "scrollable content" at bounding box center [1231, 239] width 18 height 18
click at [768, 242] on icon "scrollable content" at bounding box center [1304, 240] width 14 height 14
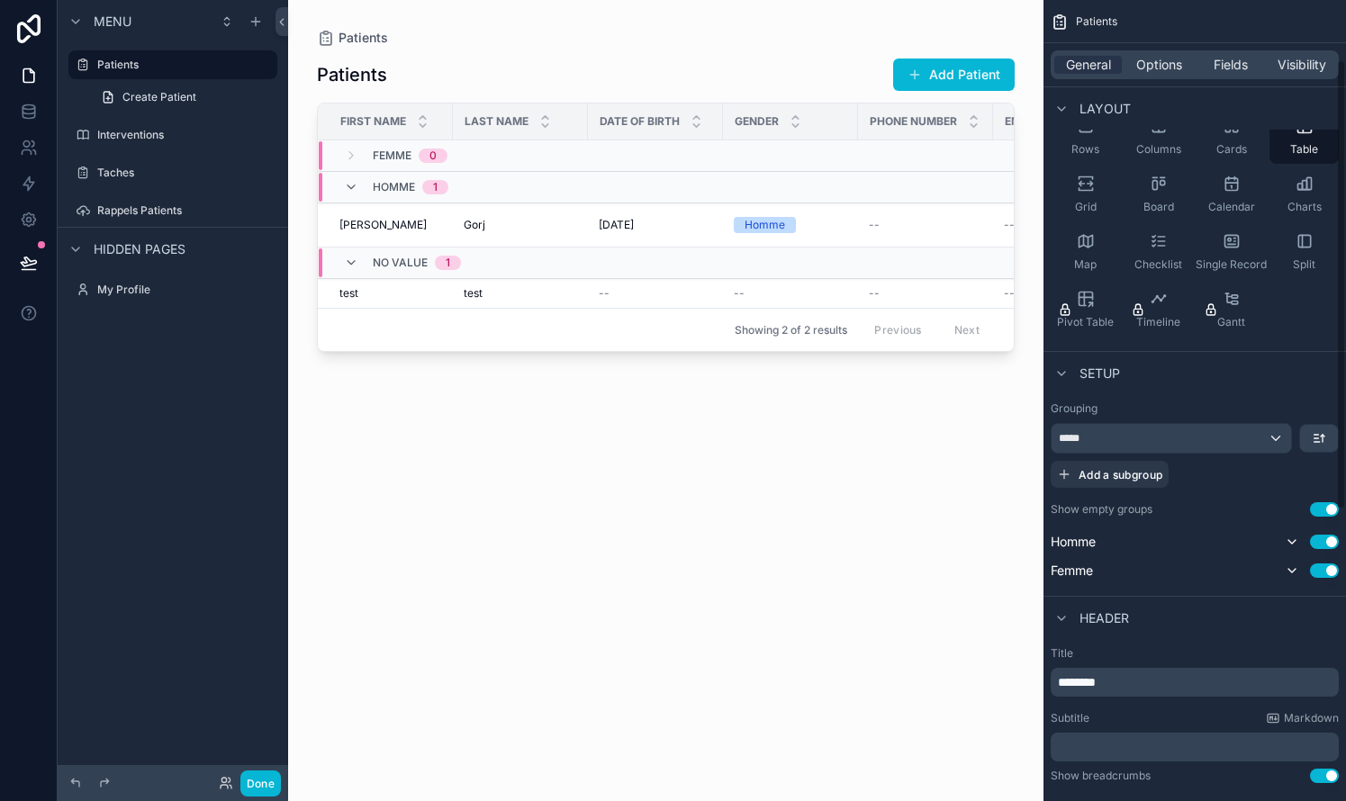
scroll to position [141, 0]
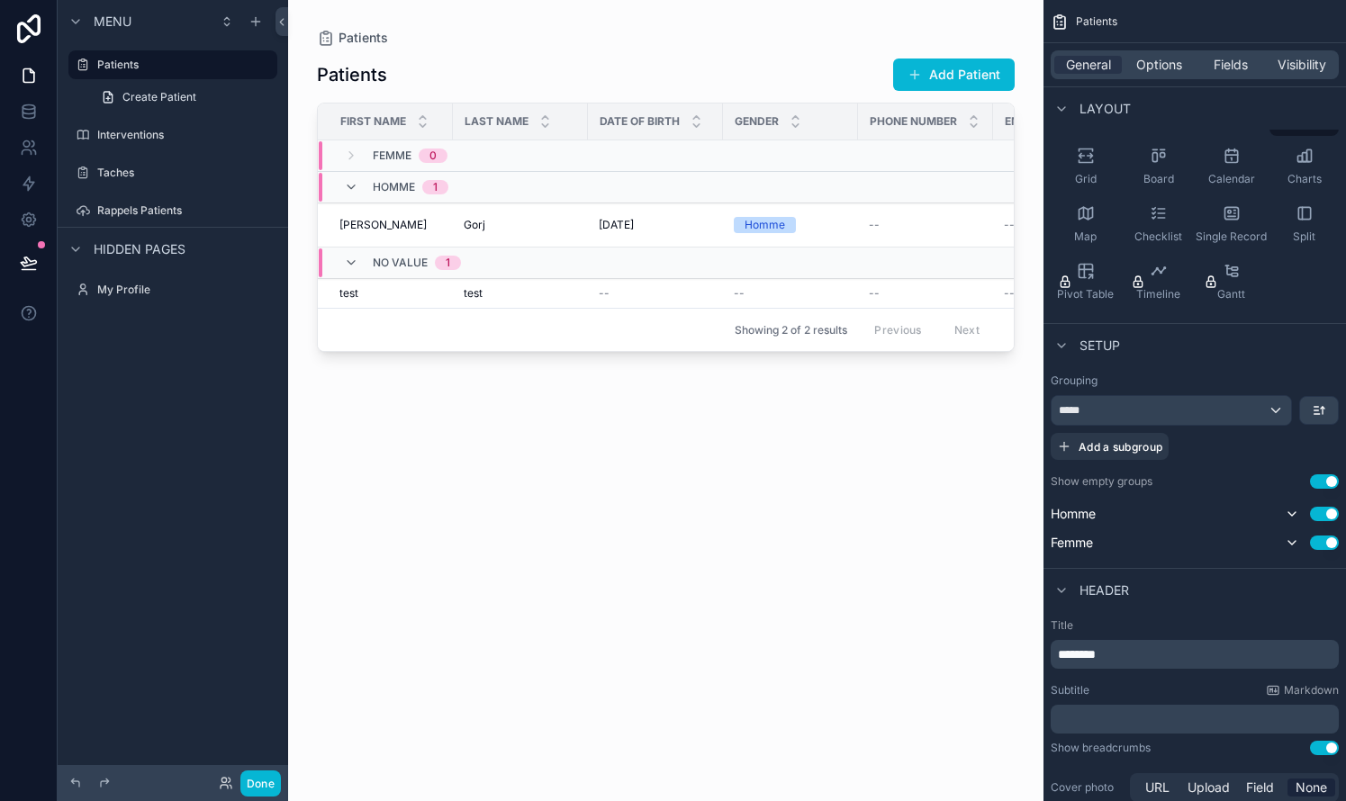
click at [768, 484] on button "Use setting" at bounding box center [1324, 481] width 29 height 14
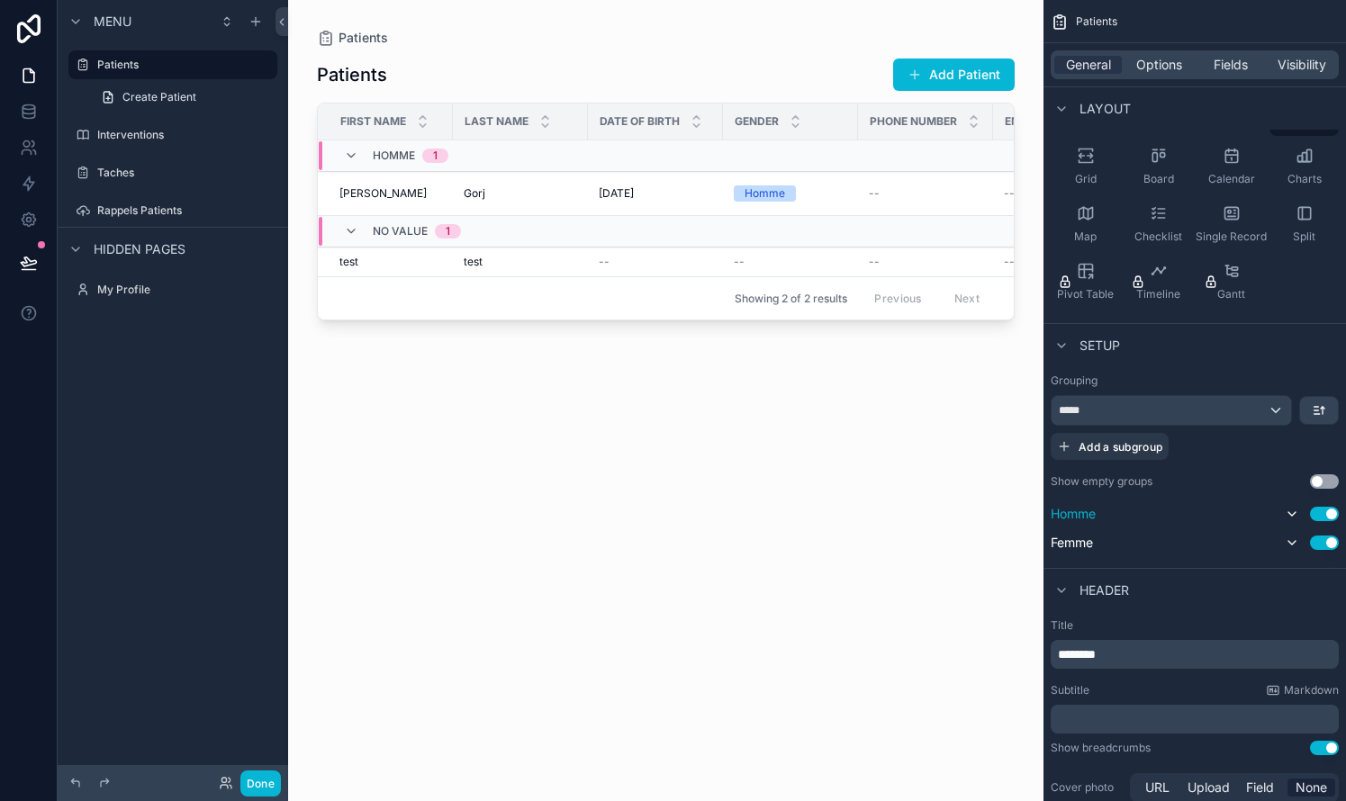
click at [768, 509] on button "Use setting" at bounding box center [1324, 514] width 29 height 14
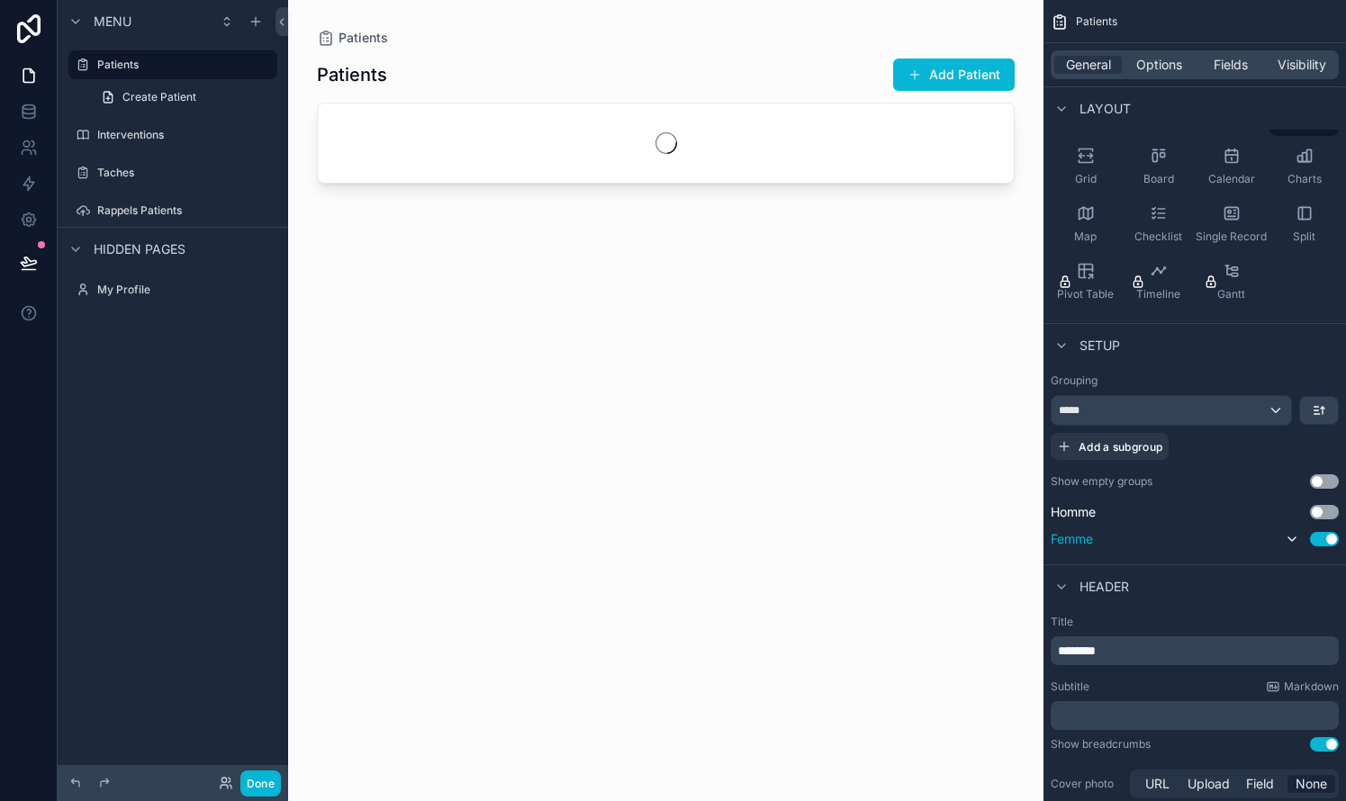
click at [768, 543] on button "Use setting" at bounding box center [1324, 539] width 29 height 14
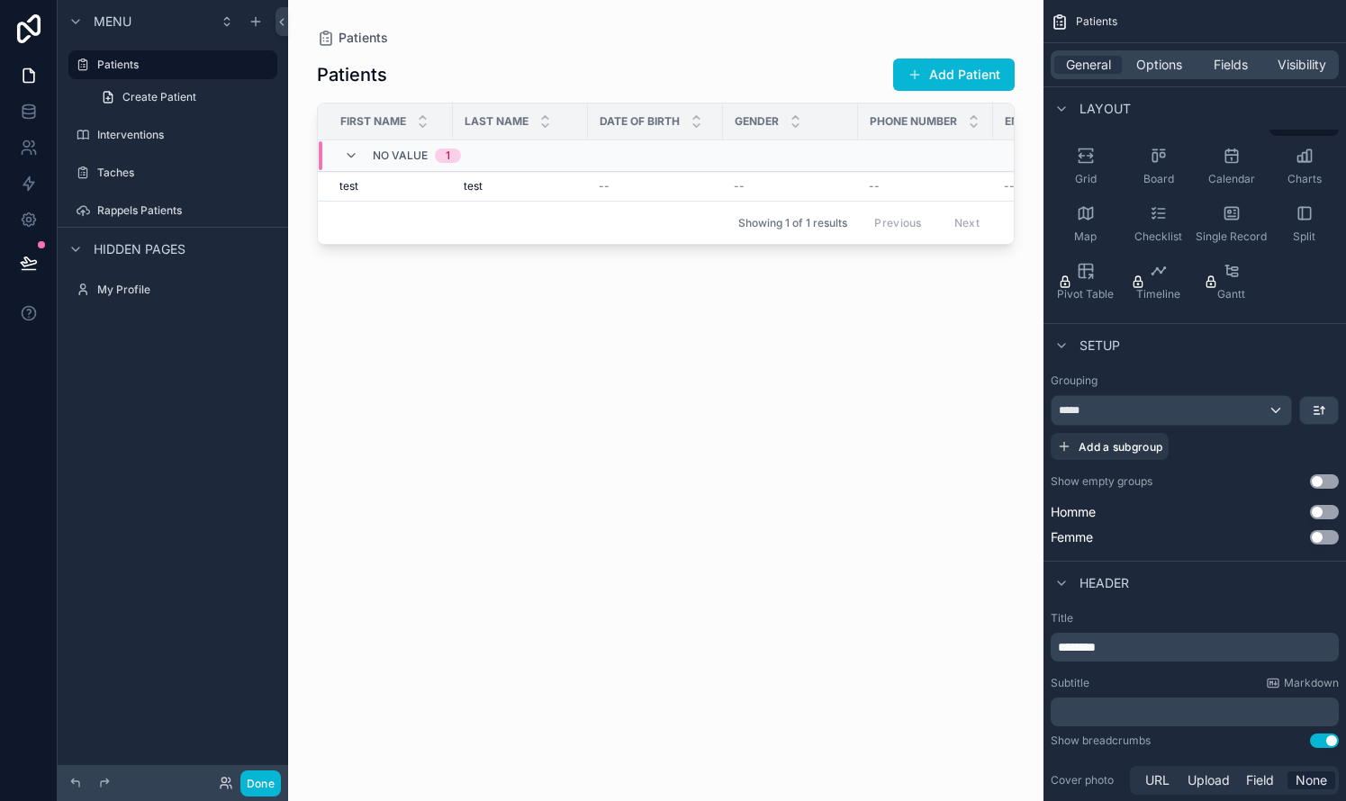
click at [341, 154] on div "No value 1" at bounding box center [402, 155] width 160 height 29
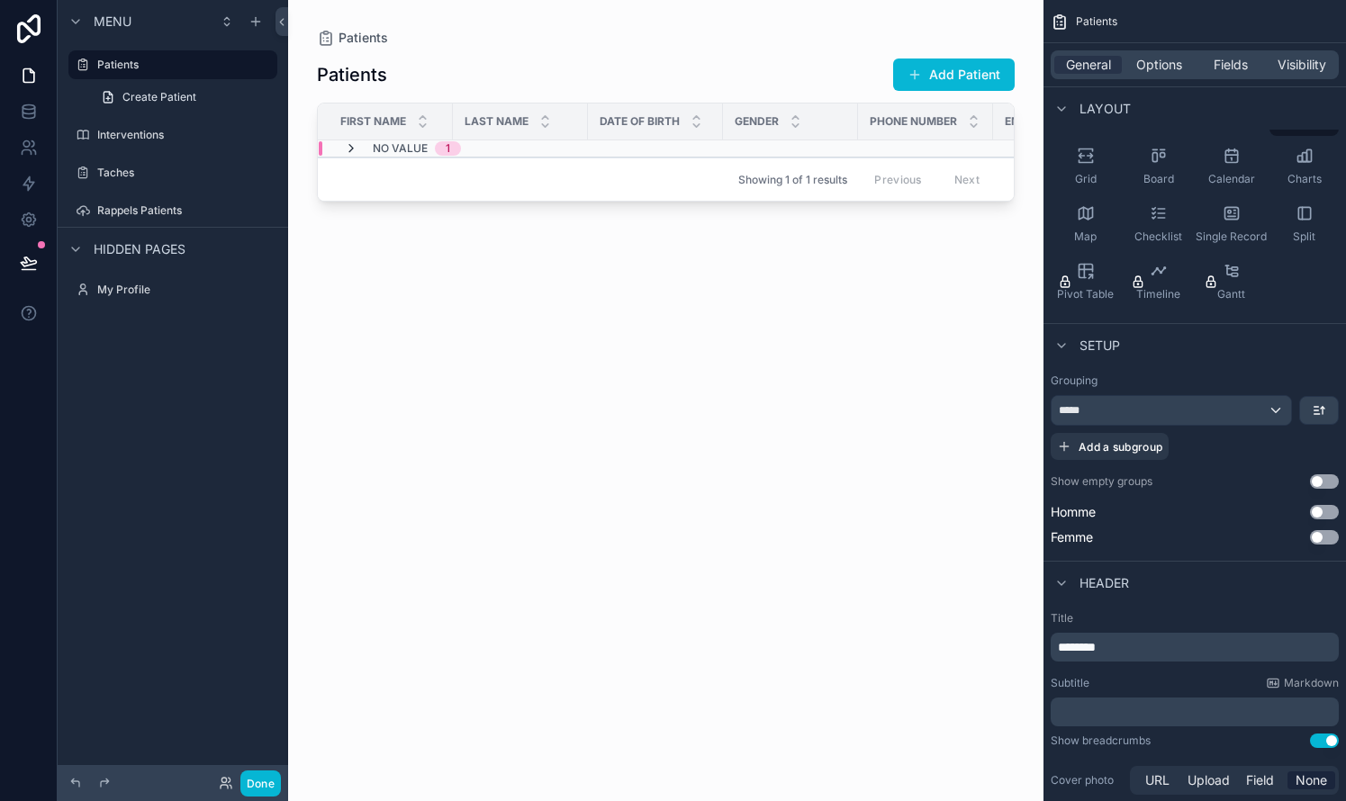
click at [345, 149] on icon "scrollable content" at bounding box center [351, 148] width 14 height 14
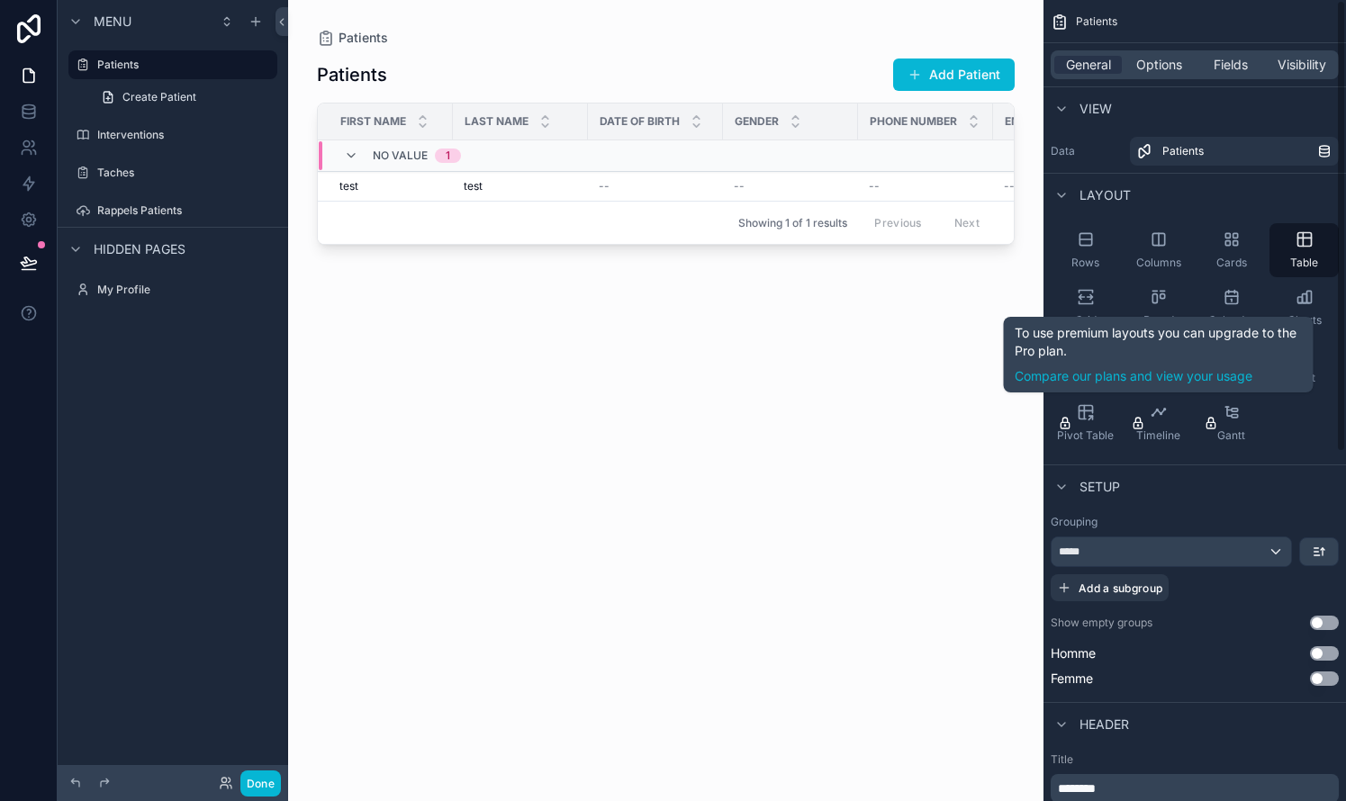
scroll to position [0, 0]
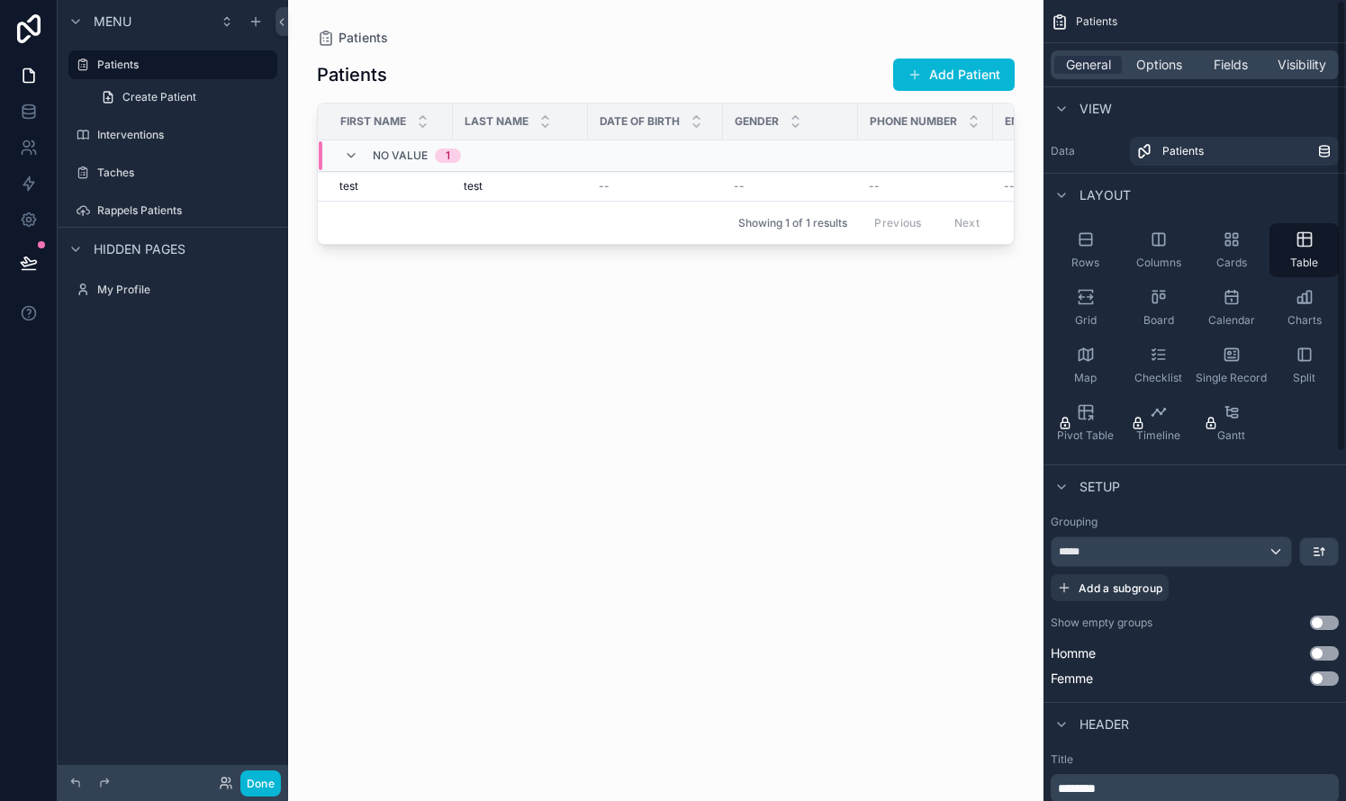
click at [768, 545] on div "*****" at bounding box center [1170, 551] width 239 height 29
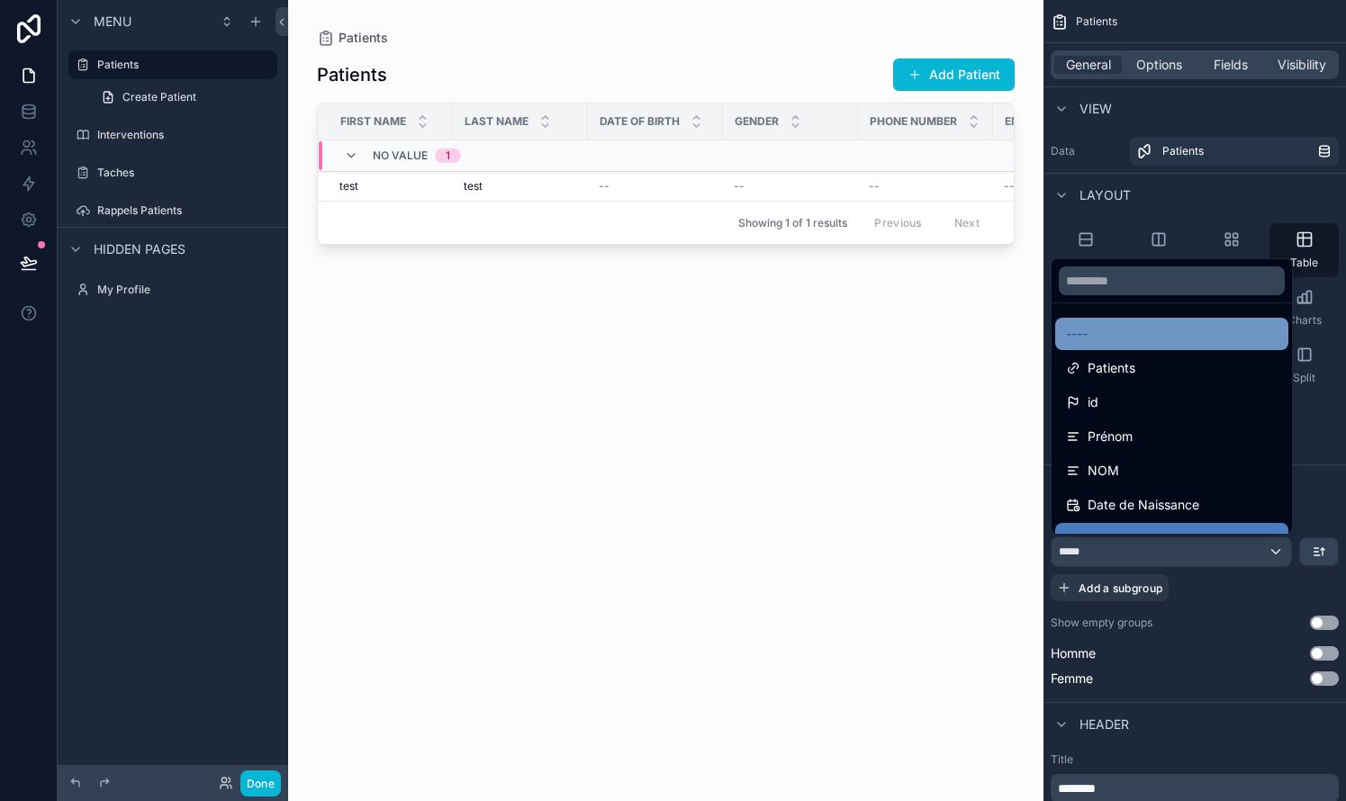
click at [768, 346] on div "----" at bounding box center [1171, 334] width 233 height 32
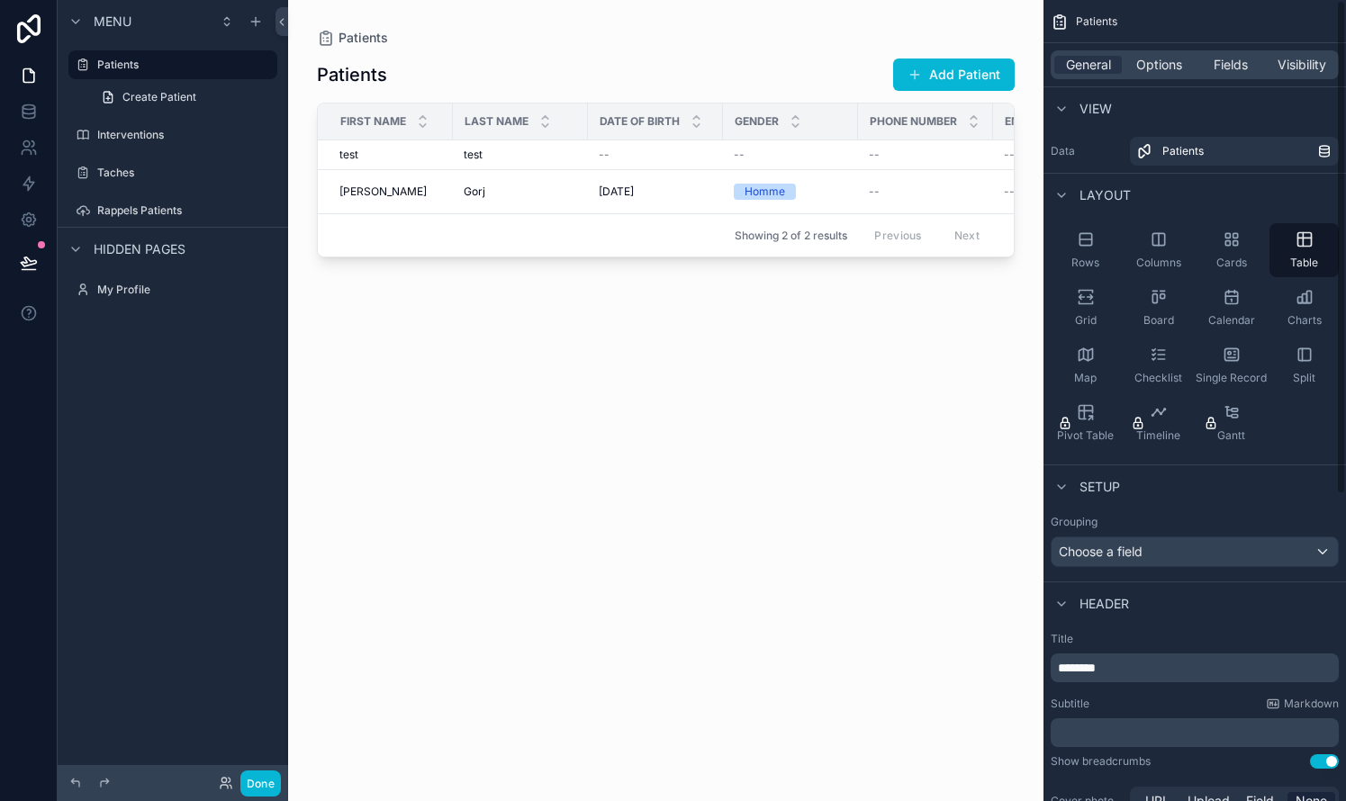
click at [768, 557] on div "Patients Add Patient First Name Last Name Date Of Birth Gender Phone Number Ema…" at bounding box center [666, 413] width 698 height 733
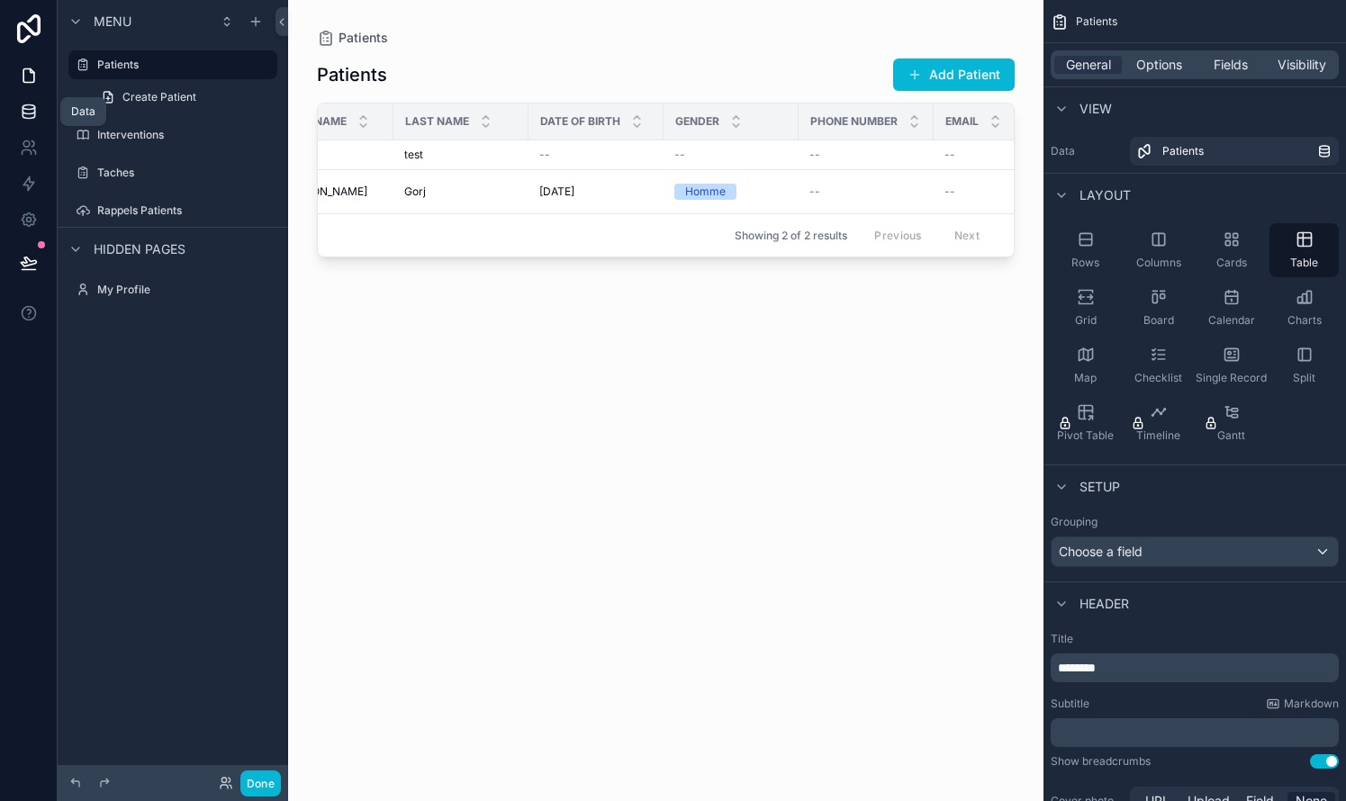
click at [32, 110] on icon at bounding box center [29, 107] width 12 height 5
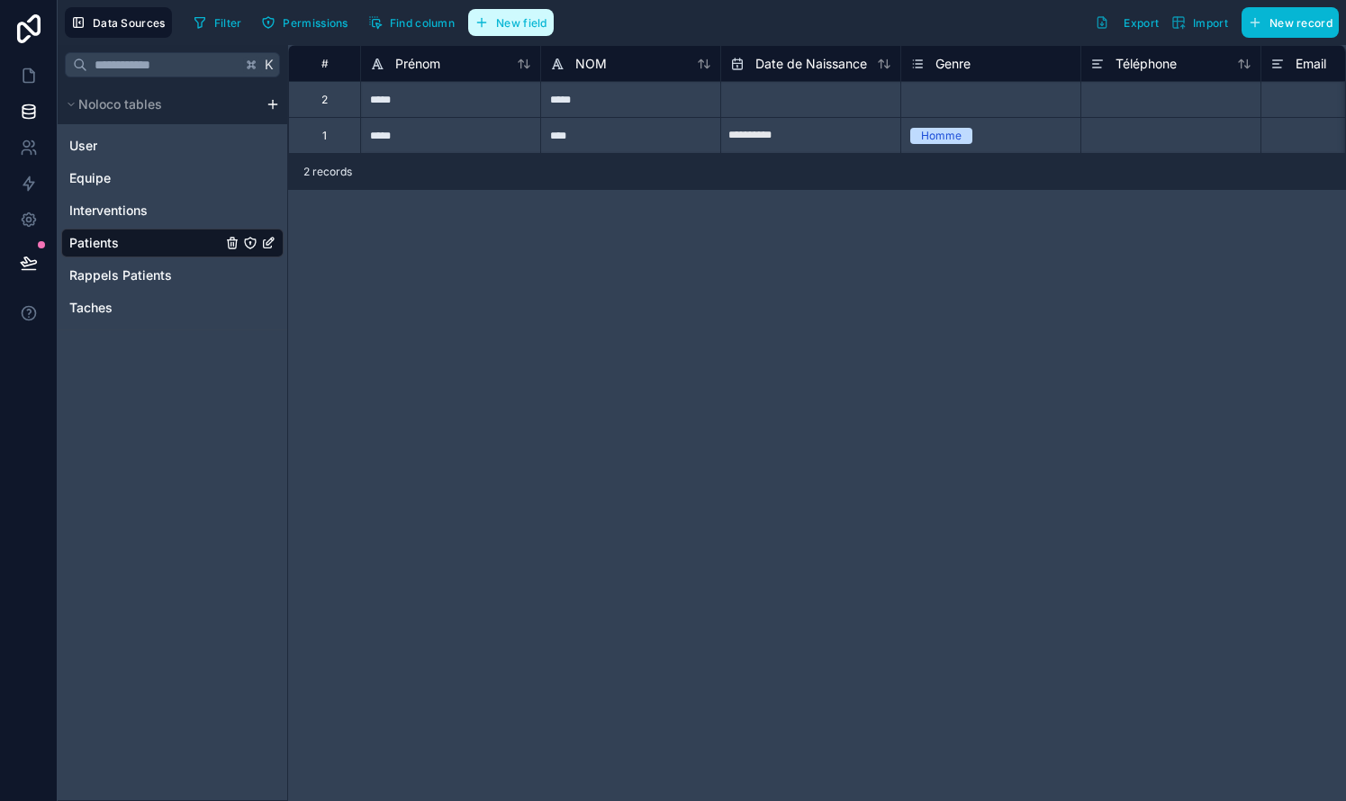
click at [506, 21] on span "New field" at bounding box center [521, 23] width 51 height 14
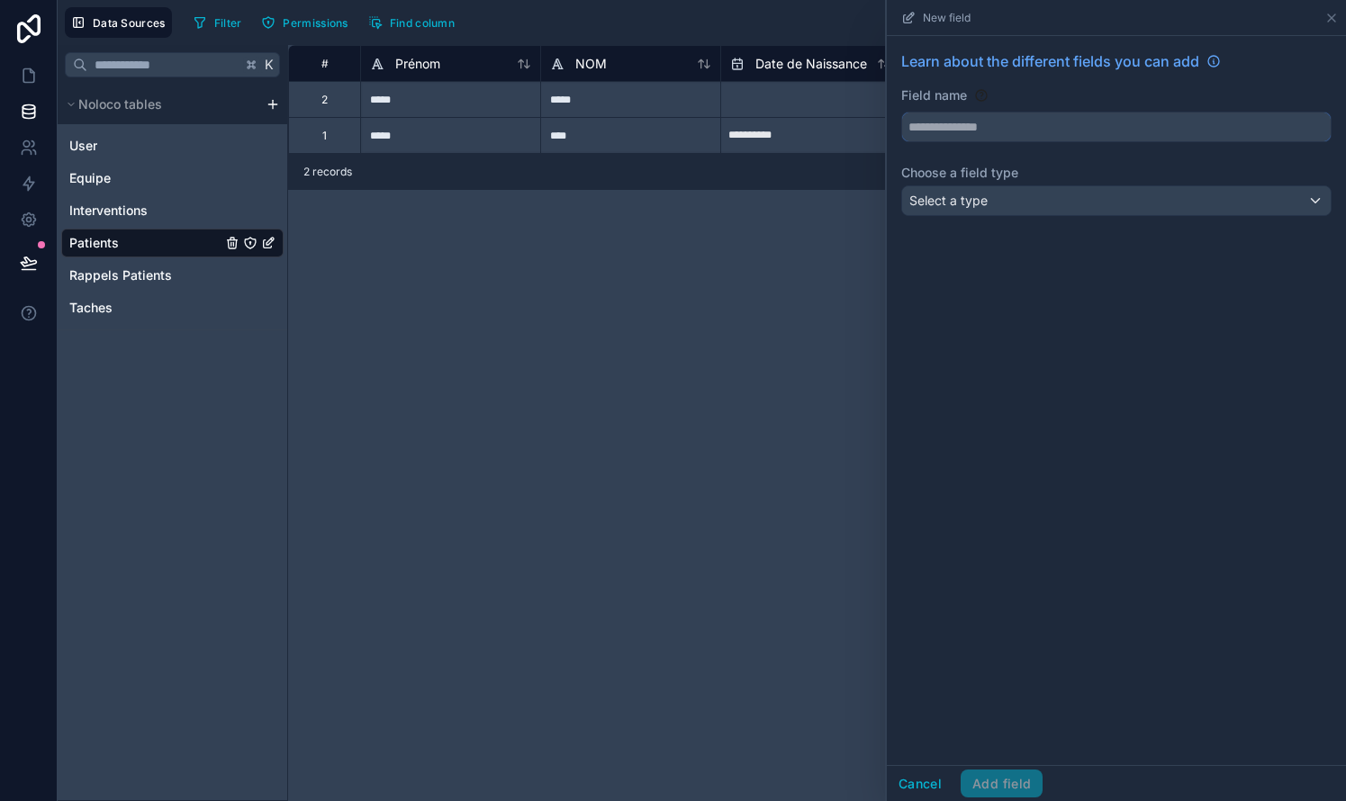
click at [768, 136] on input "text" at bounding box center [1116, 127] width 428 height 29
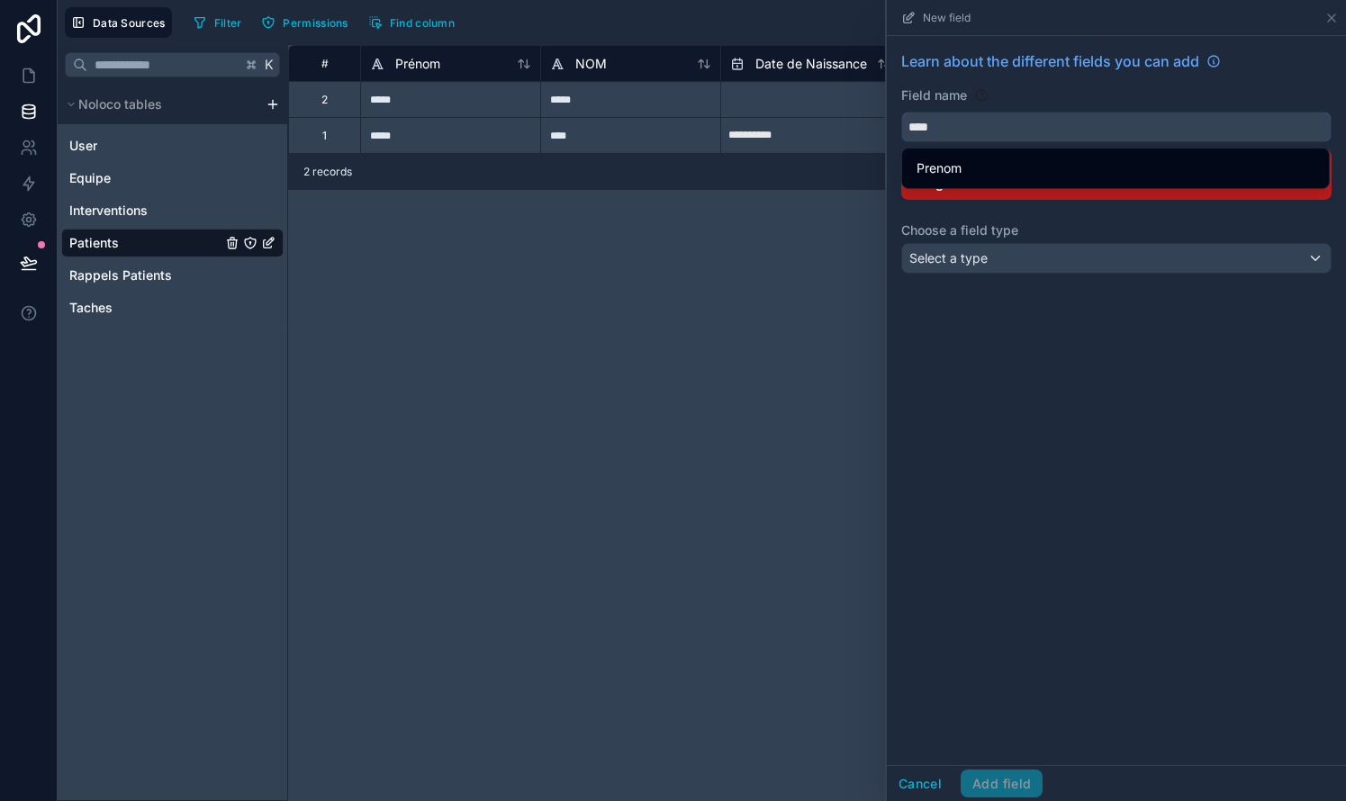
click at [768, 127] on button "***" at bounding box center [1116, 127] width 430 height 31
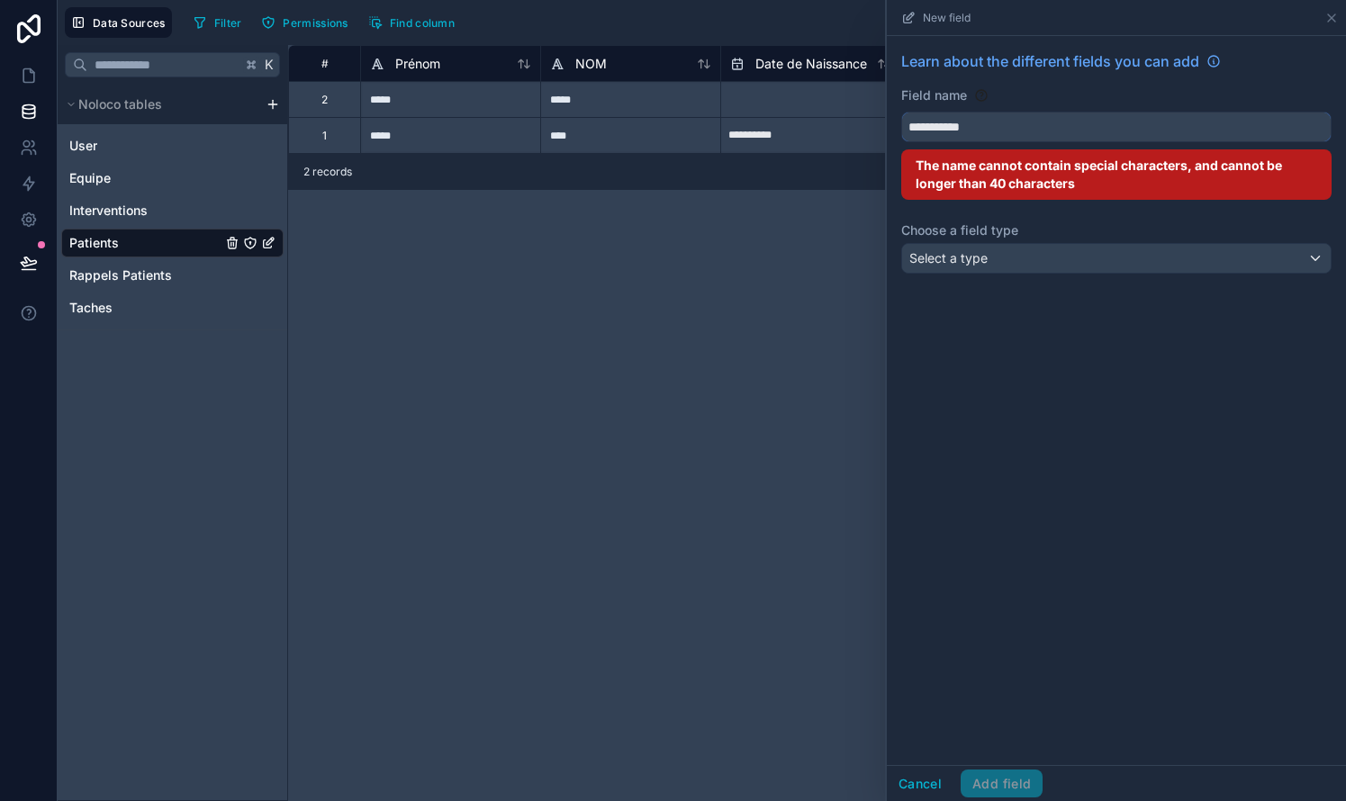
click at [768, 127] on button "**********" at bounding box center [1116, 127] width 430 height 31
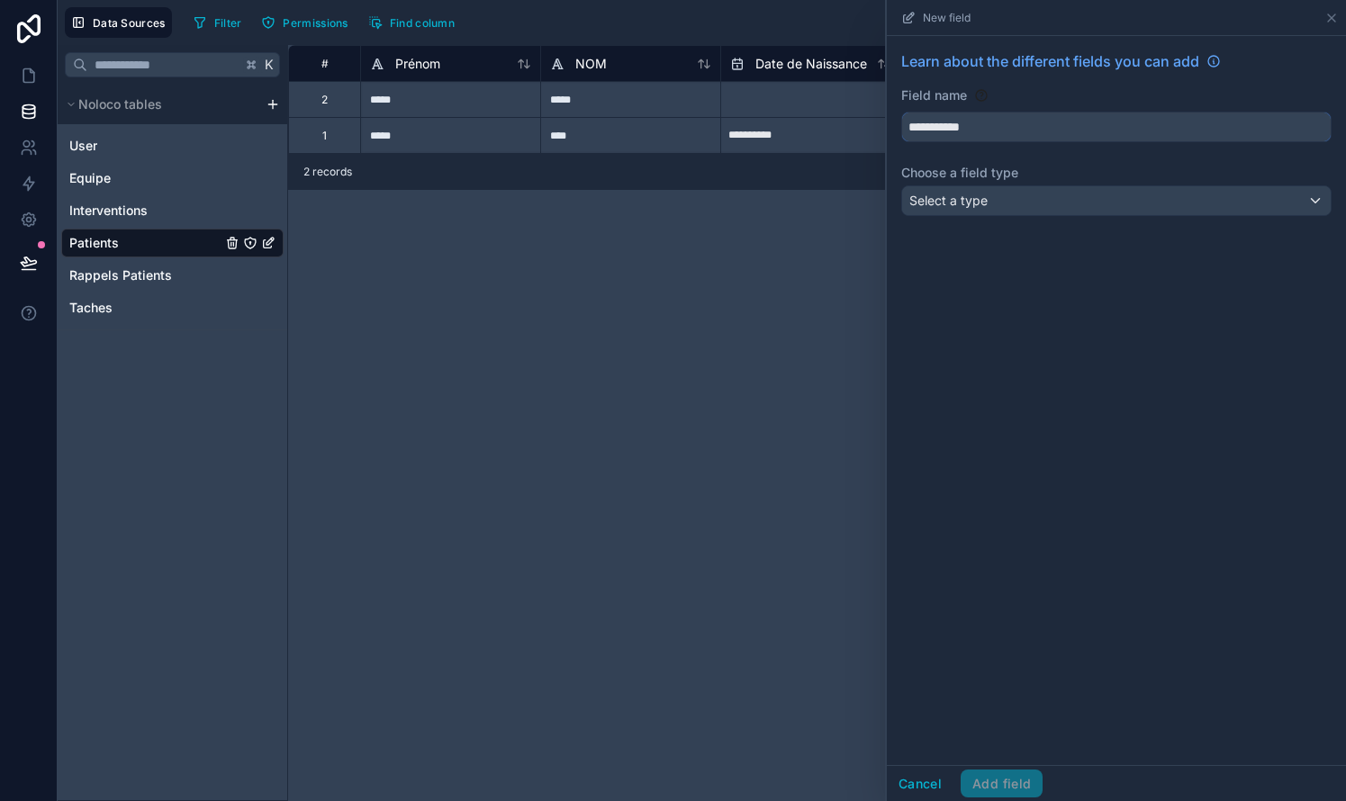
type input "**********"
click at [768, 197] on span "Select a type" at bounding box center [948, 200] width 78 height 15
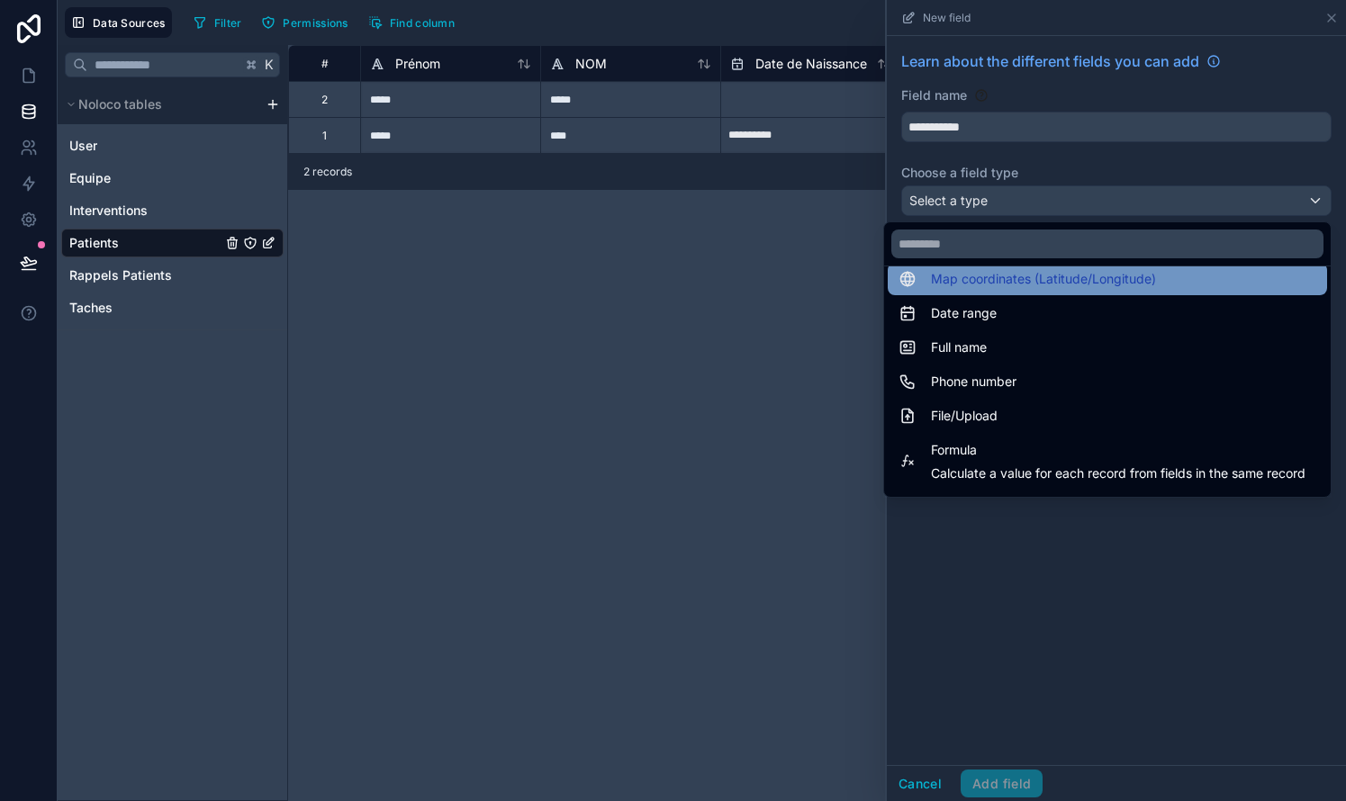
scroll to position [336, 0]
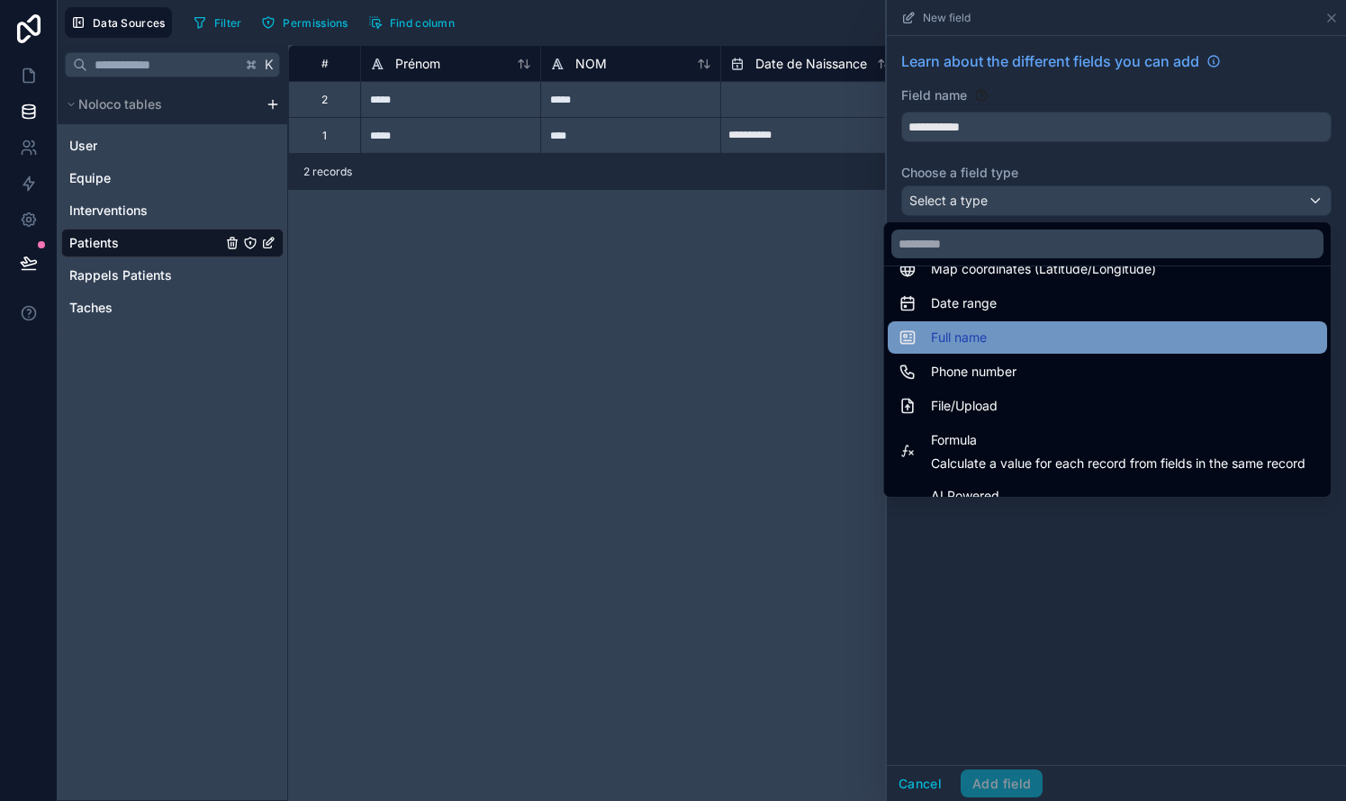
click at [768, 338] on span "Full name" at bounding box center [959, 338] width 56 height 22
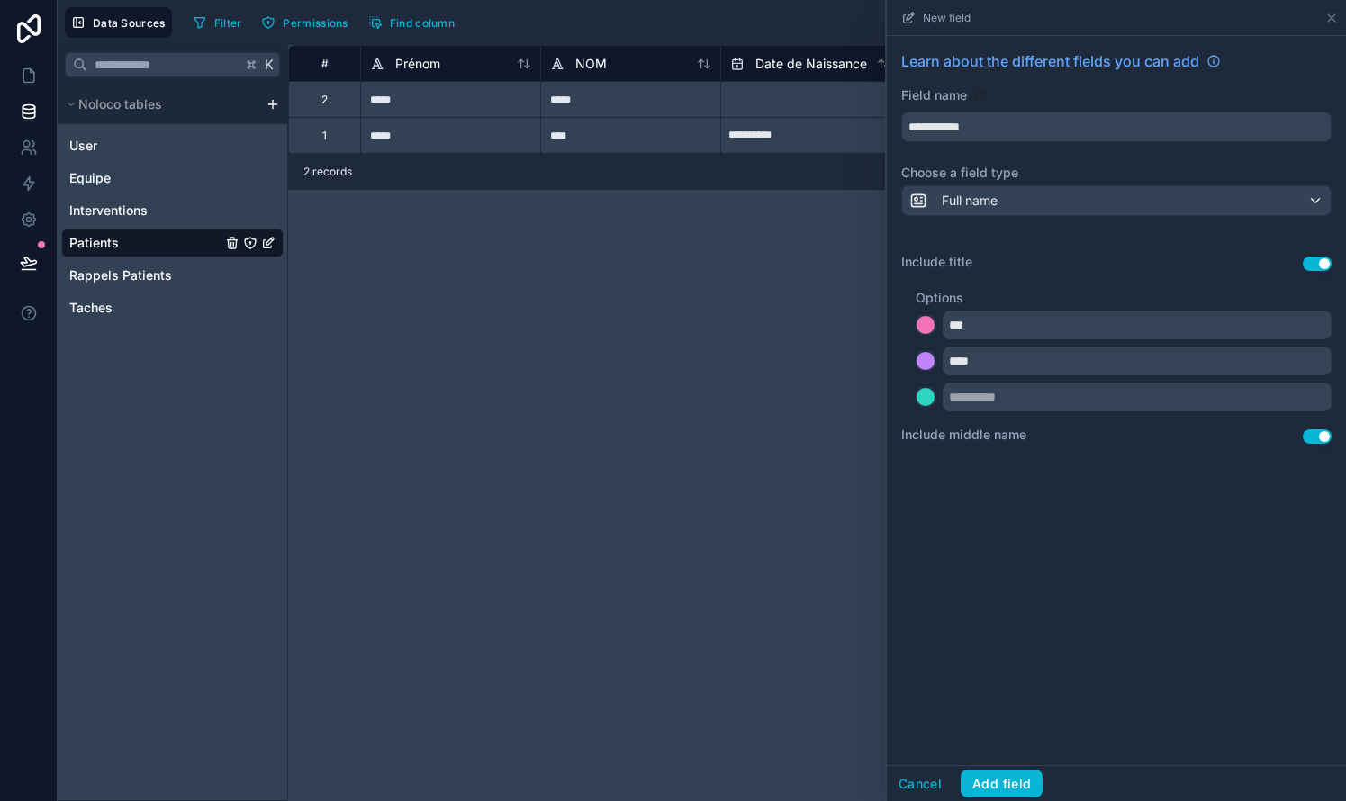
click at [768, 195] on span "Full name" at bounding box center [970, 201] width 56 height 18
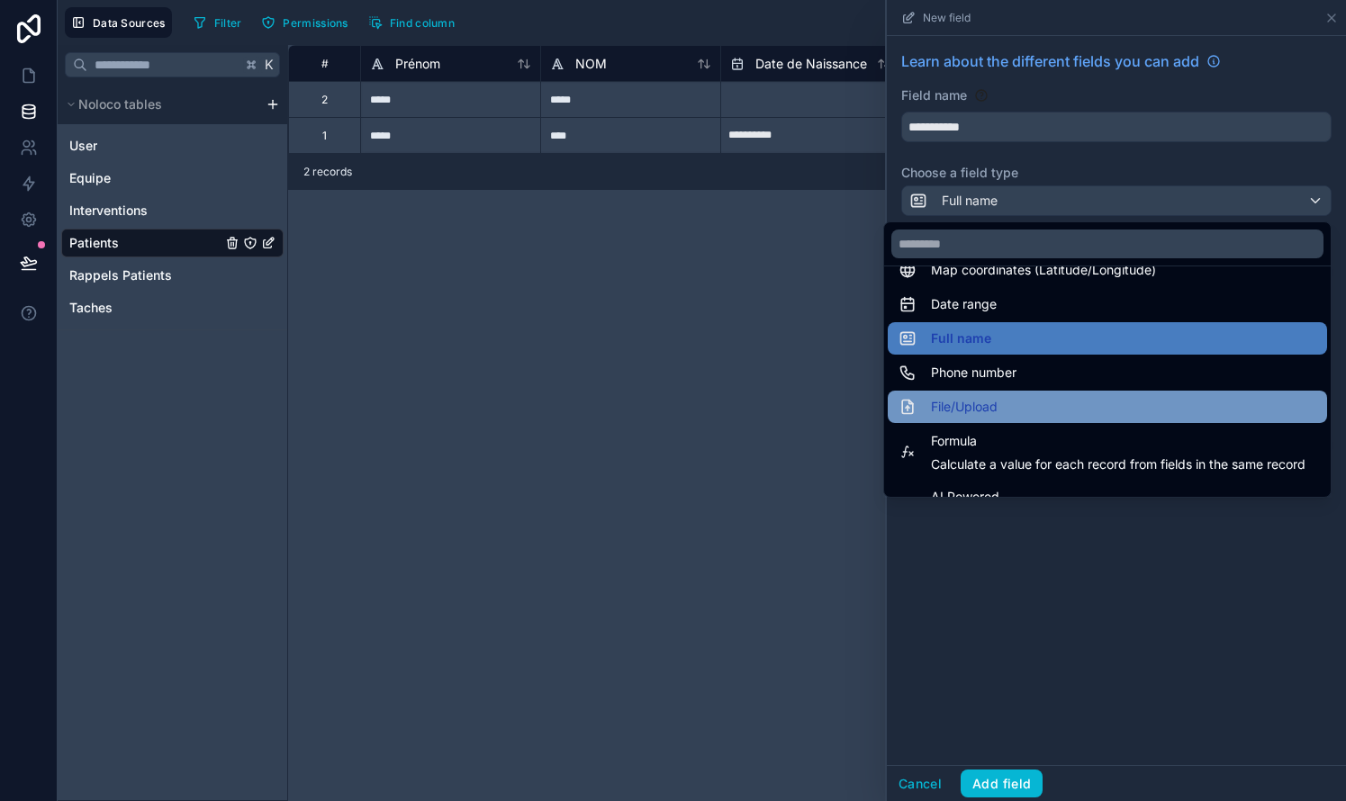
scroll to position [343, 0]
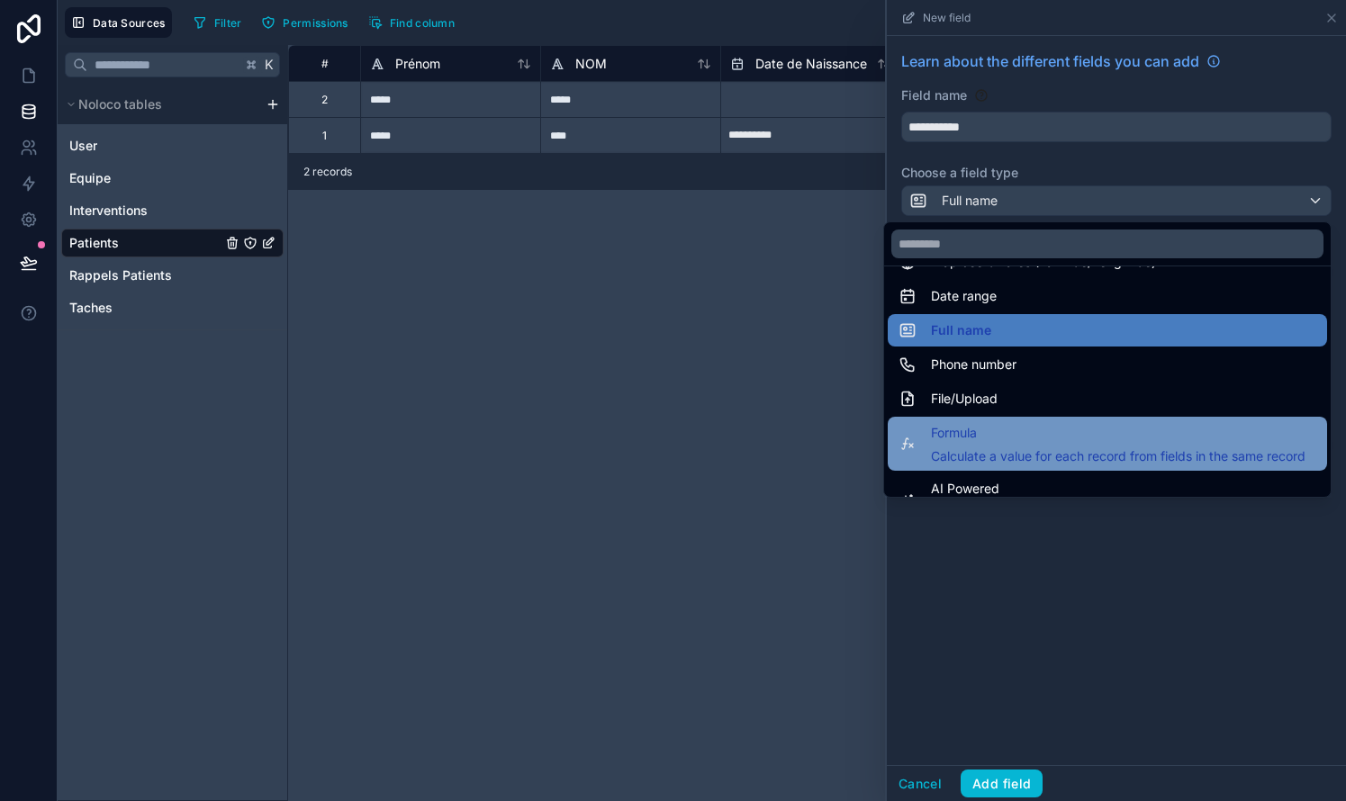
click at [768, 434] on span "Formula" at bounding box center [1118, 433] width 374 height 22
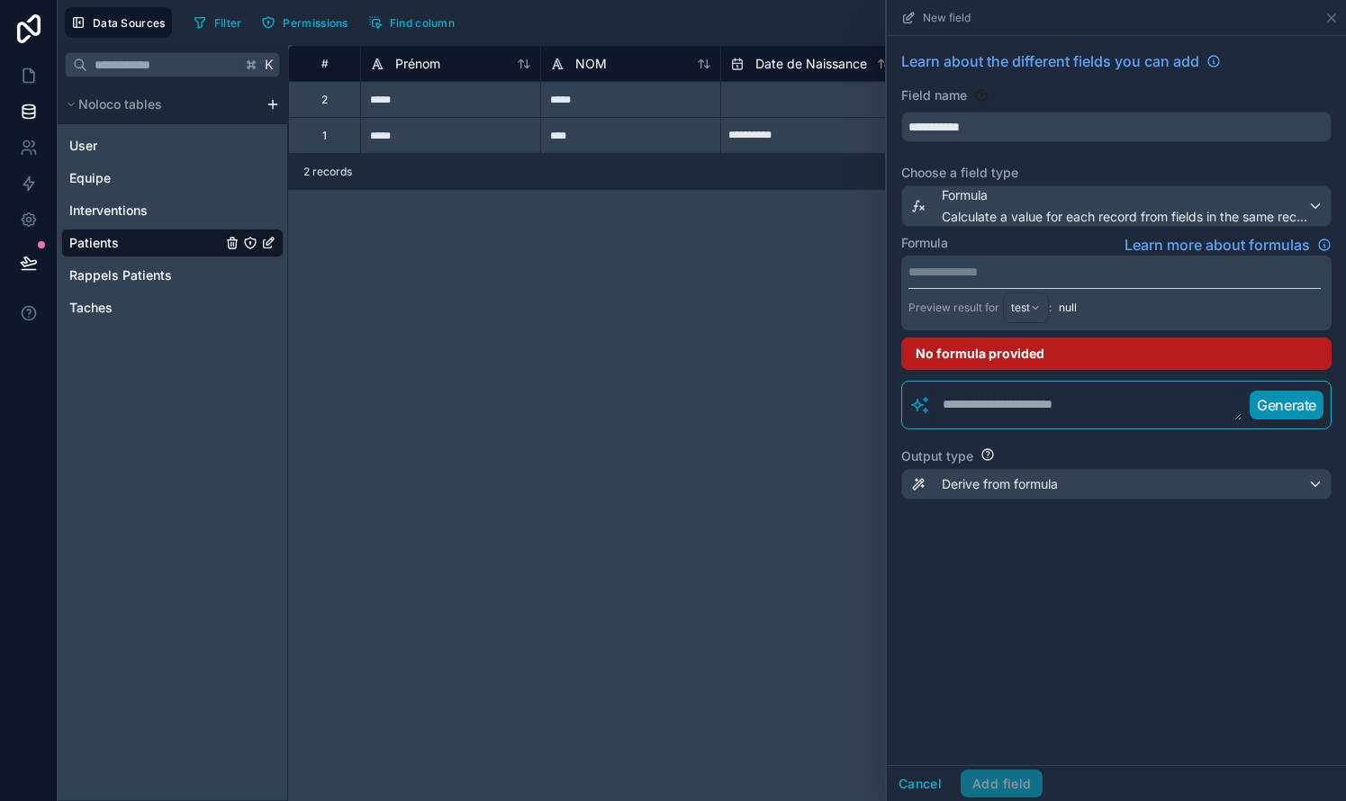
click at [768, 279] on p "**********" at bounding box center [1114, 272] width 412 height 18
click at [768, 276] on p "**********" at bounding box center [1114, 272] width 412 height 18
drag, startPoint x: 1074, startPoint y: 269, endPoint x: 890, endPoint y: 262, distance: 183.8
click at [768, 262] on div "**********" at bounding box center [1116, 286] width 459 height 500
click at [768, 260] on div "**********" at bounding box center [1116, 293] width 430 height 75
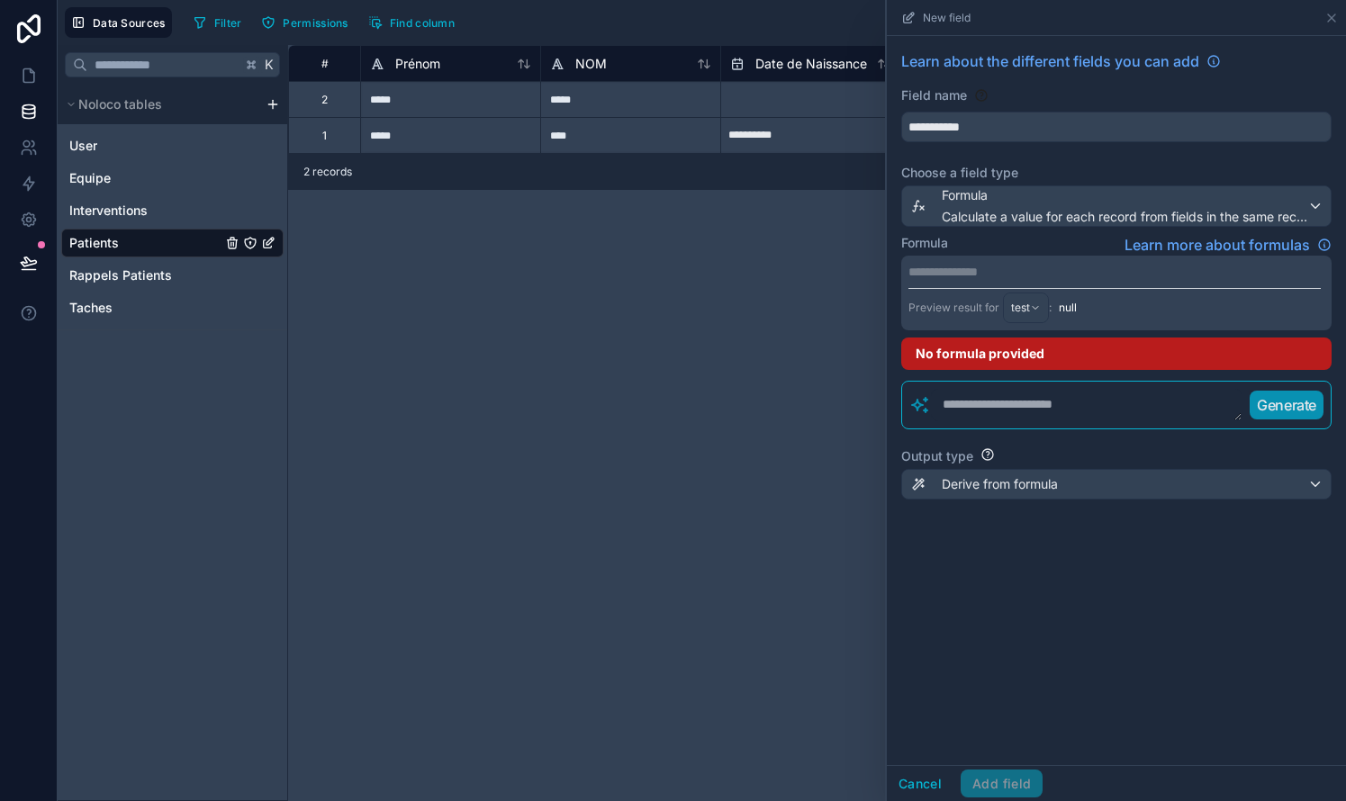
click at [768, 271] on p "**********" at bounding box center [1114, 272] width 412 height 18
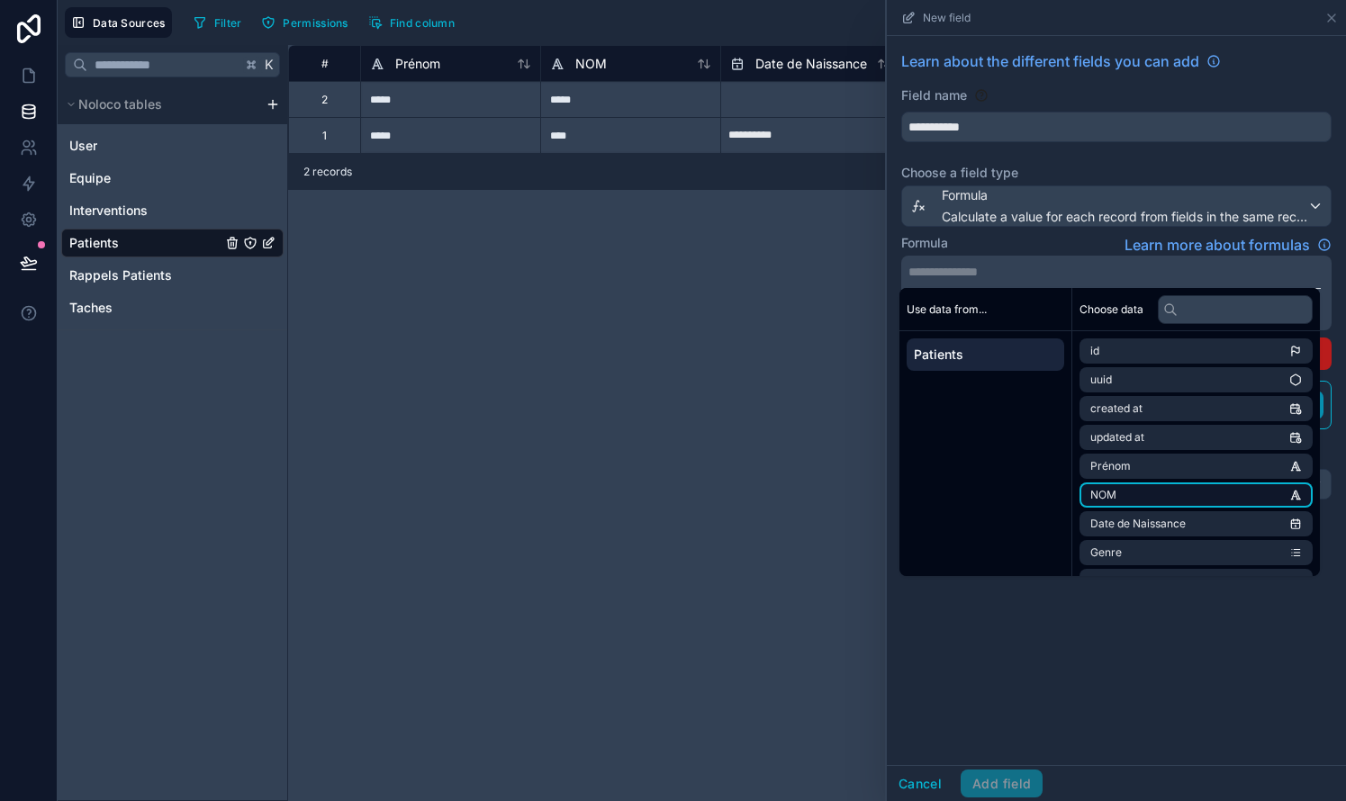
click at [768, 490] on li "NOM" at bounding box center [1195, 494] width 233 height 25
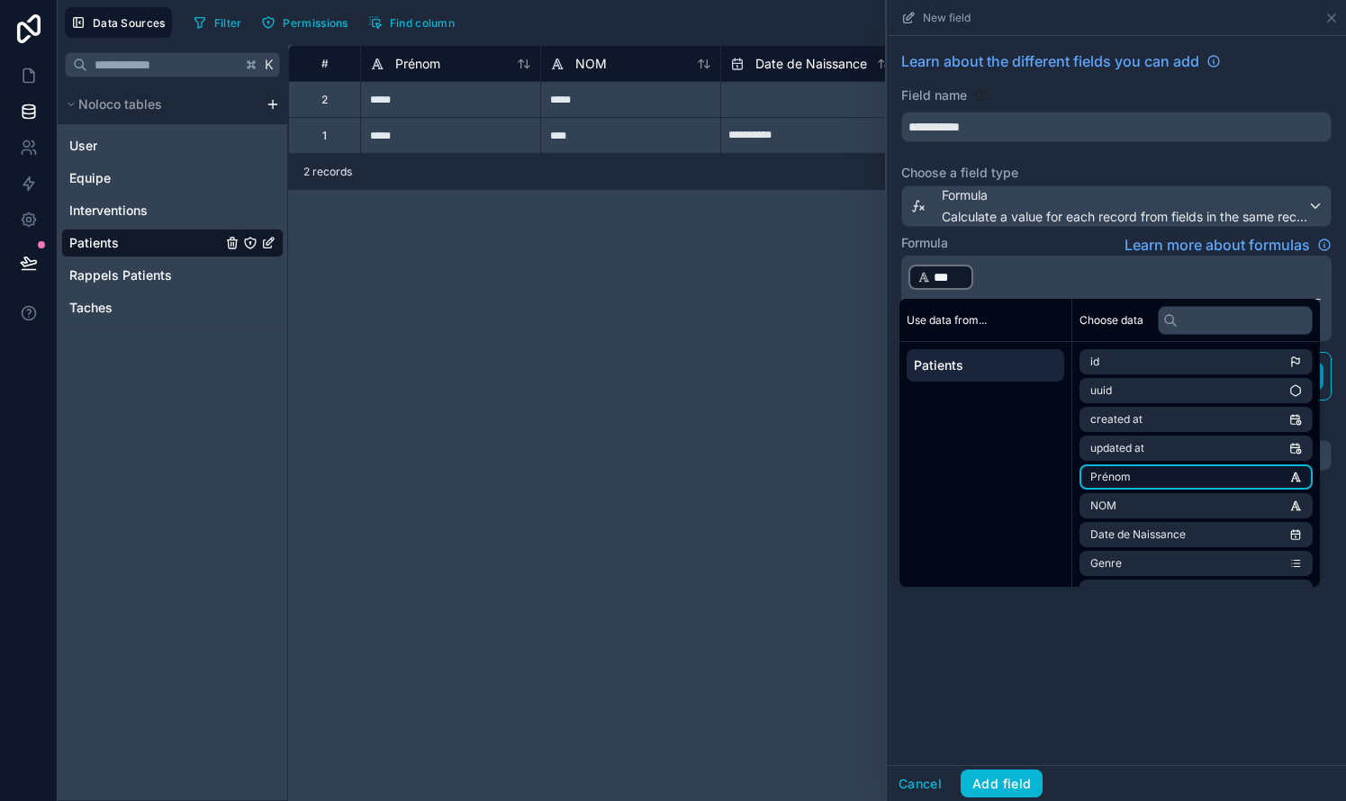
click at [768, 473] on li "Prénom" at bounding box center [1195, 476] width 233 height 25
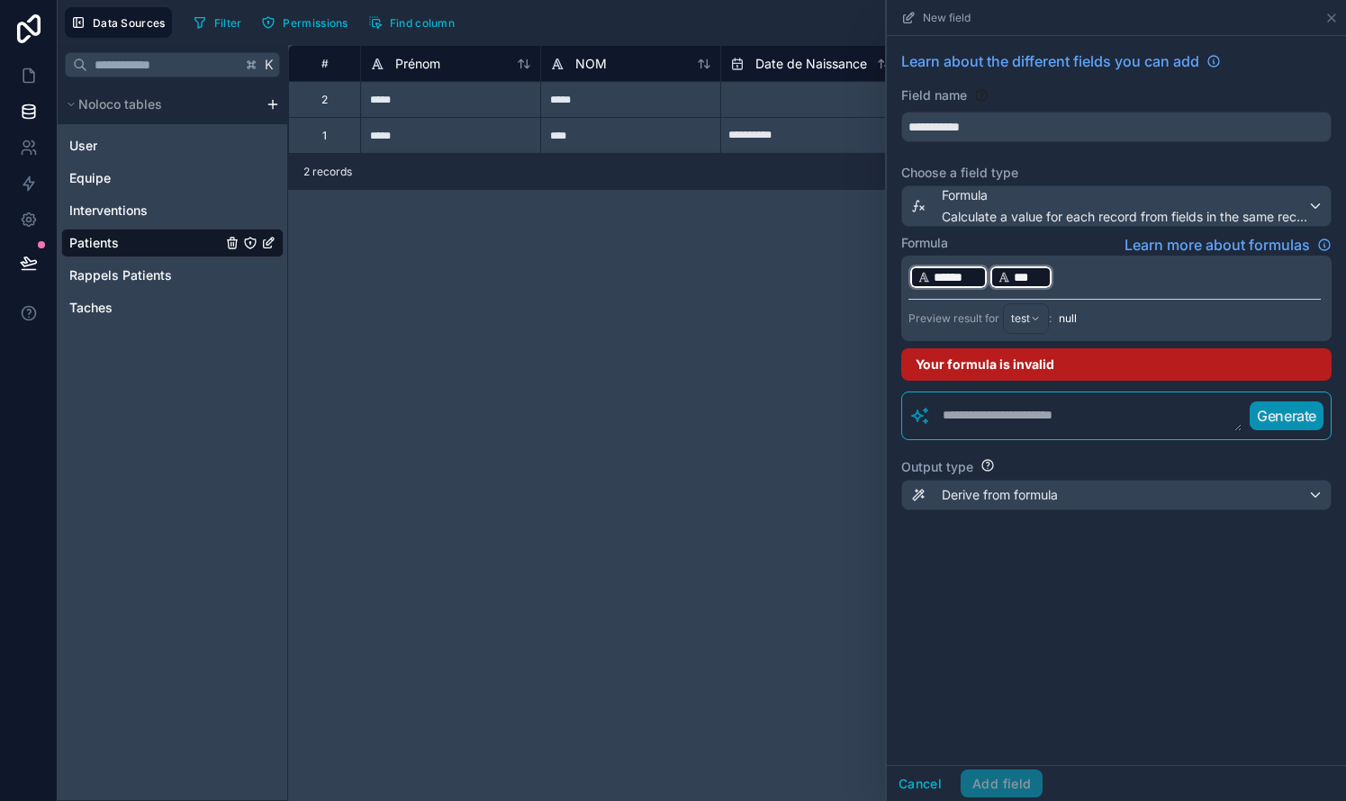
drag, startPoint x: 1036, startPoint y: 273, endPoint x: 948, endPoint y: 280, distance: 88.5
click at [768, 280] on p "﻿ ****** ﻿ ﻿ *** ﻿ ﻿" at bounding box center [1114, 277] width 412 height 29
click at [768, 280] on span "******" at bounding box center [956, 277] width 46 height 18
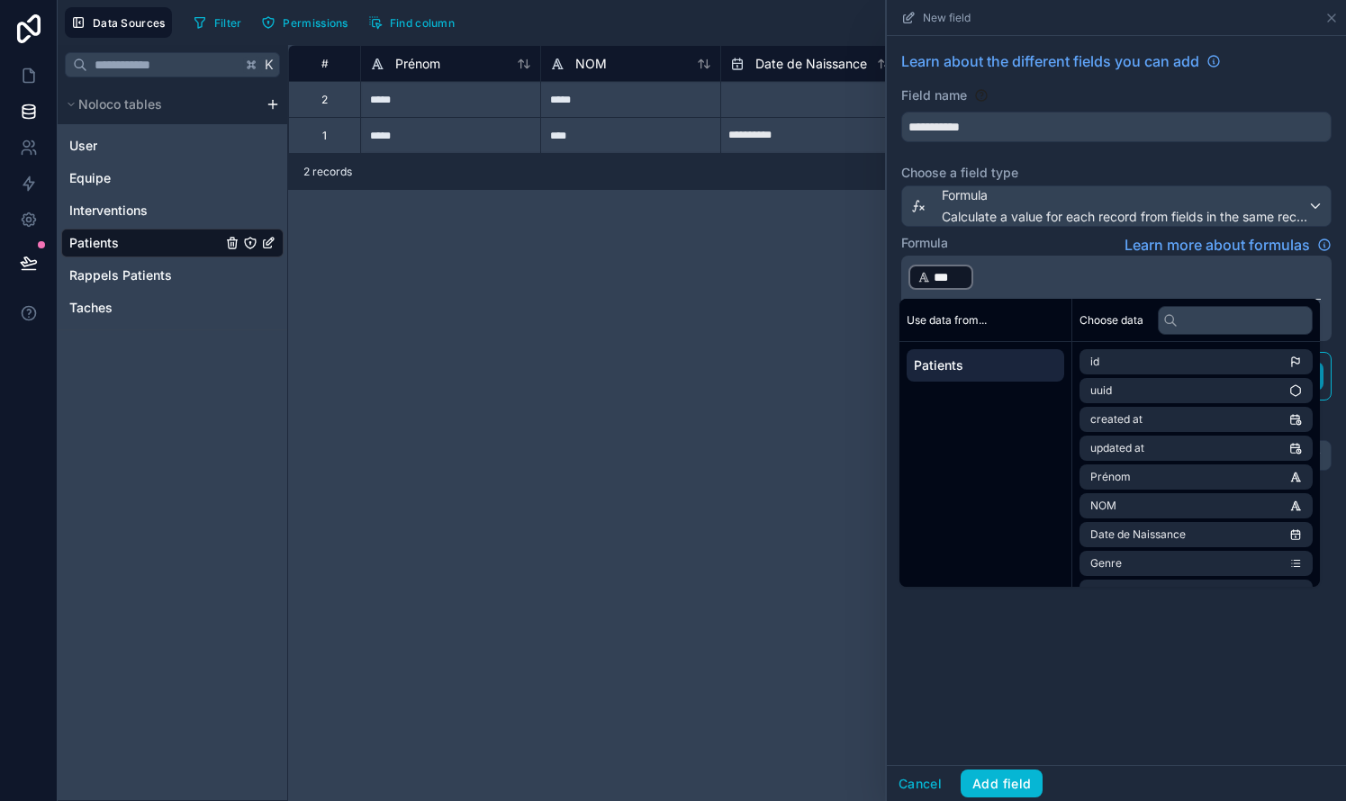
click at [768, 271] on p "﻿ *** ﻿ ﻿" at bounding box center [1114, 277] width 412 height 29
click at [768, 480] on li "Prénom" at bounding box center [1195, 476] width 233 height 25
click at [768, 459] on div "Use data from... Patients" at bounding box center [985, 443] width 173 height 288
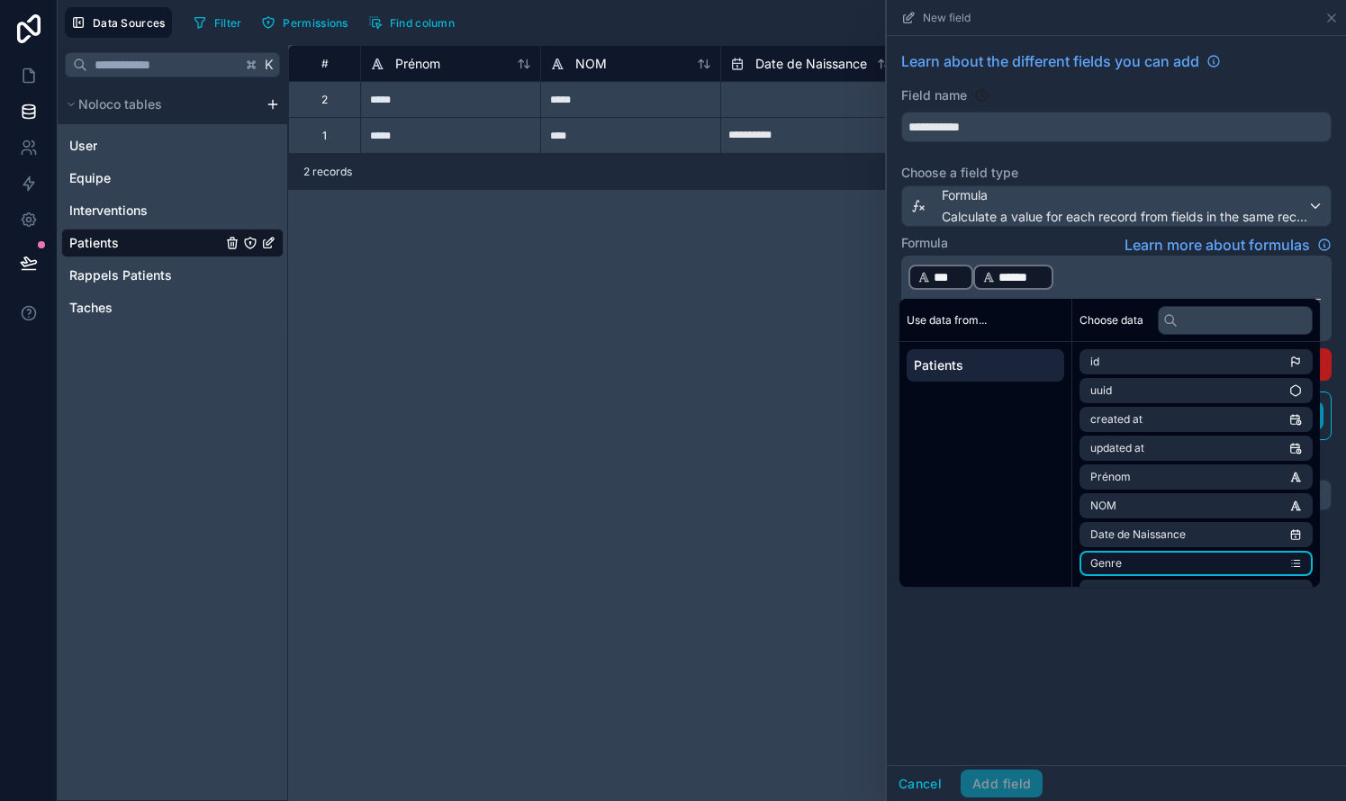
click at [768, 571] on li "Genre" at bounding box center [1195, 563] width 233 height 25
click at [768, 284] on span "*****" at bounding box center [1016, 277] width 36 height 18
click at [768, 275] on p "﻿ *** ﻿ ﻿ ****** ﻿ ﻿" at bounding box center [1114, 277] width 412 height 29
click at [768, 561] on li "Genre" at bounding box center [1195, 563] width 233 height 25
click at [768, 503] on div "Use data from... Patients" at bounding box center [985, 443] width 173 height 288
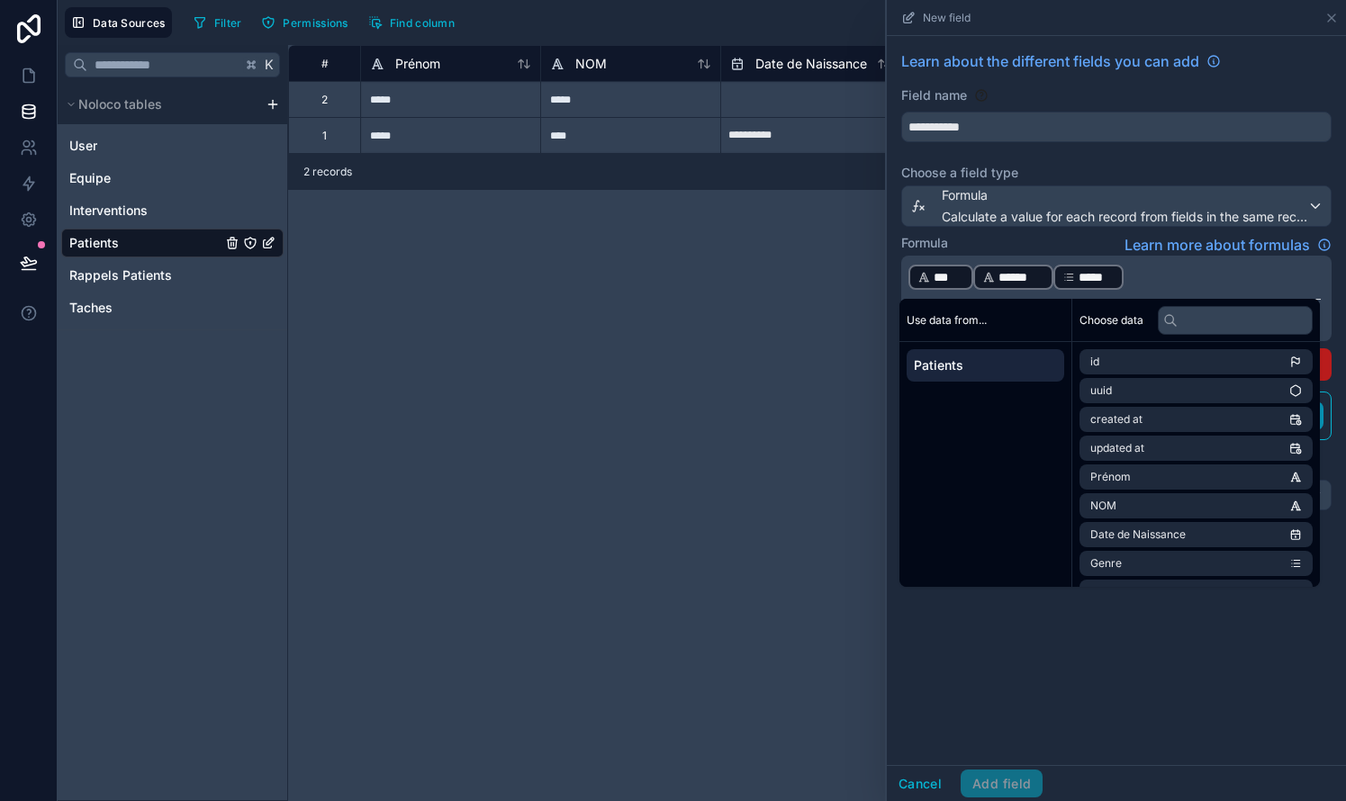
click at [768, 511] on div "Use data from... Patients" at bounding box center [985, 443] width 173 height 288
click at [768, 214] on span "Calculate a value for each record from fields in the same record" at bounding box center [1124, 217] width 365 height 18
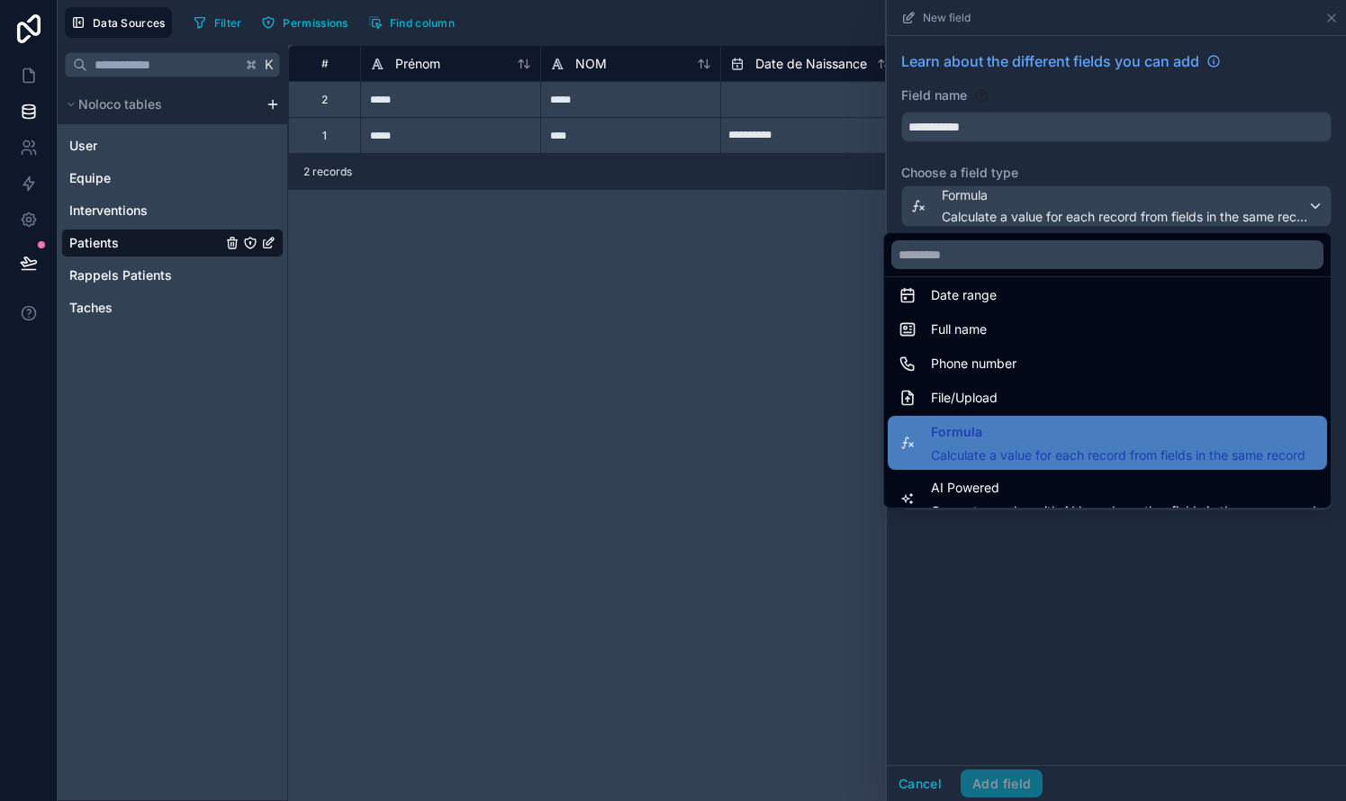
scroll to position [374, 0]
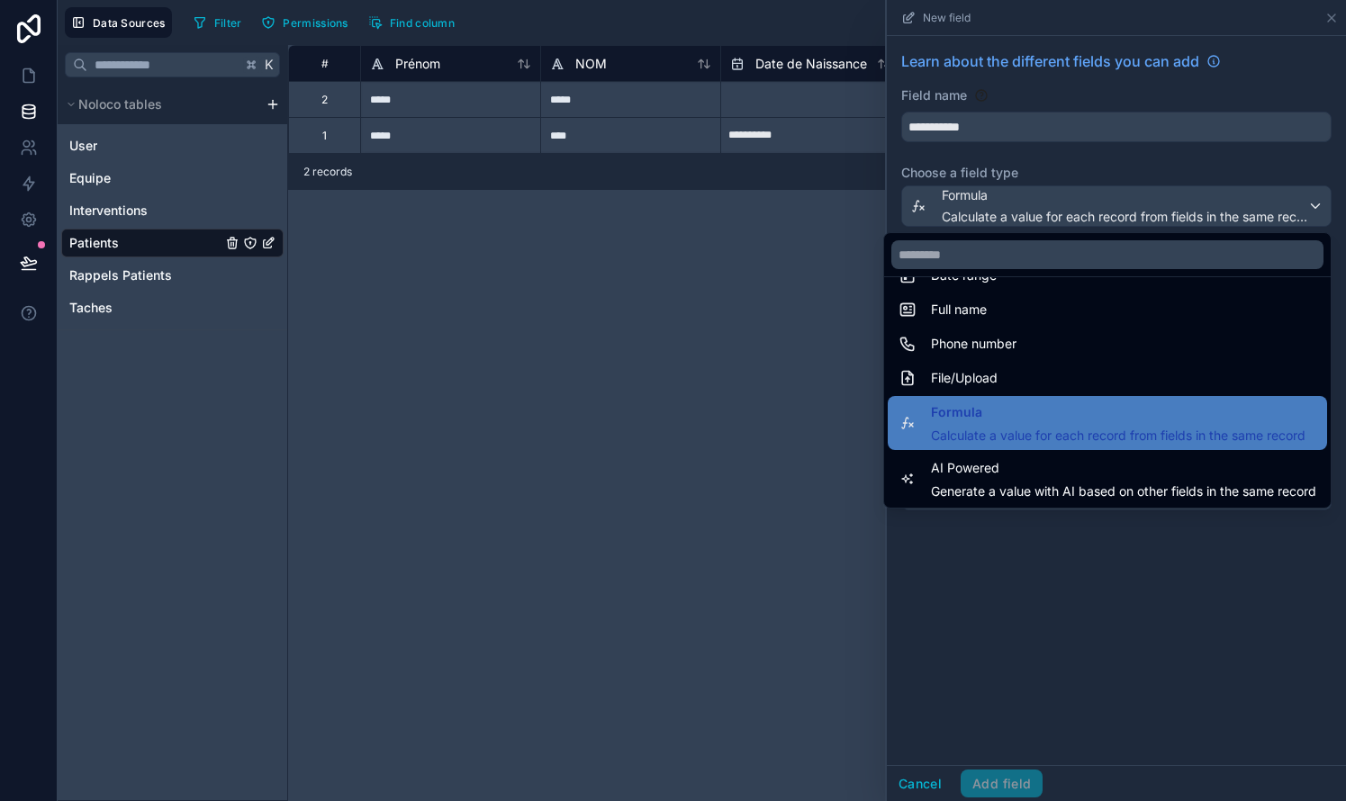
click at [768, 590] on div at bounding box center [1116, 400] width 459 height 801
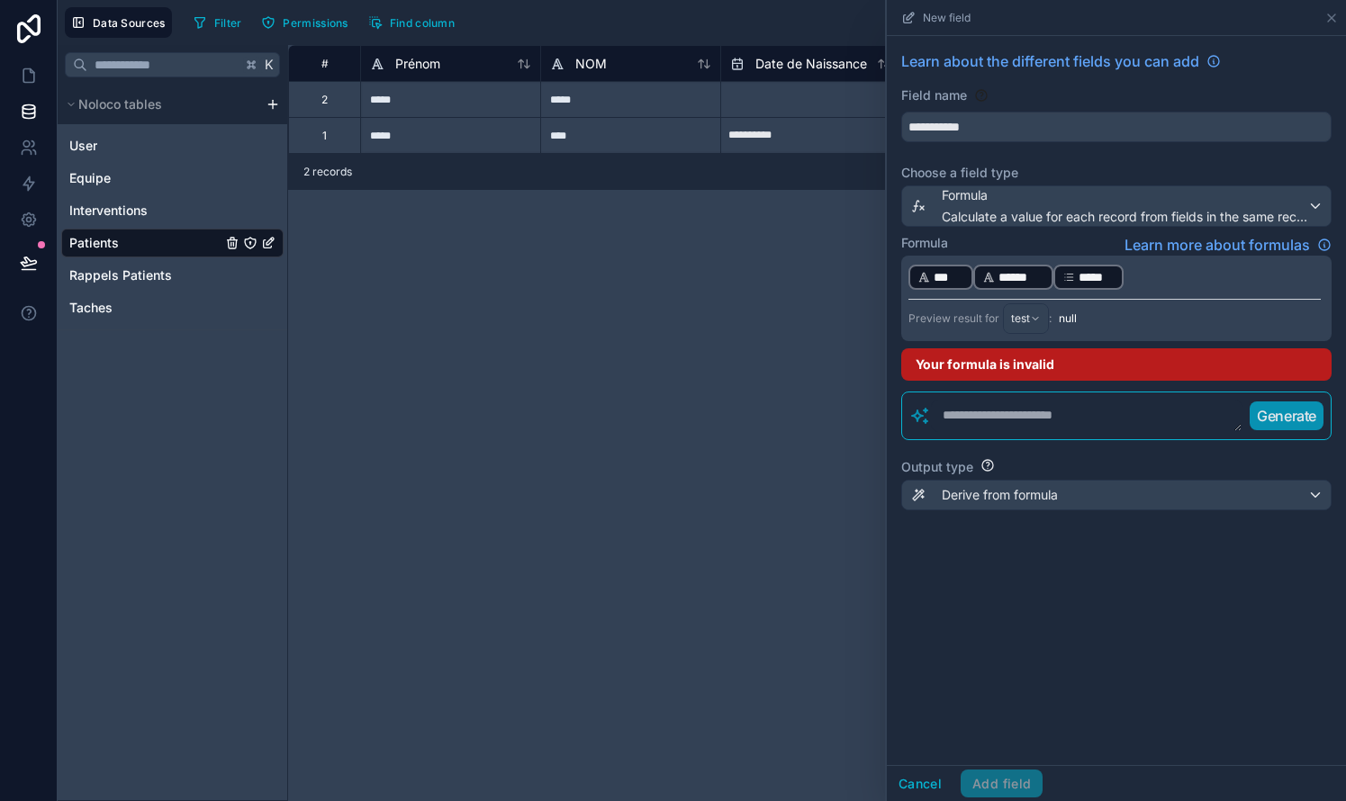
click at [768, 417] on textarea at bounding box center [1086, 416] width 311 height 32
click at [768, 324] on div "Preview result for test :" at bounding box center [979, 318] width 143 height 31
click at [768, 277] on p "﻿ *** ﻿ ﻿ ****** ﻿ ﻿ ***** ﻿ ﻿" at bounding box center [1114, 277] width 412 height 29
drag, startPoint x: 1278, startPoint y: 278, endPoint x: 1126, endPoint y: 279, distance: 152.1
click at [768, 279] on p "**********" at bounding box center [1114, 277] width 412 height 29
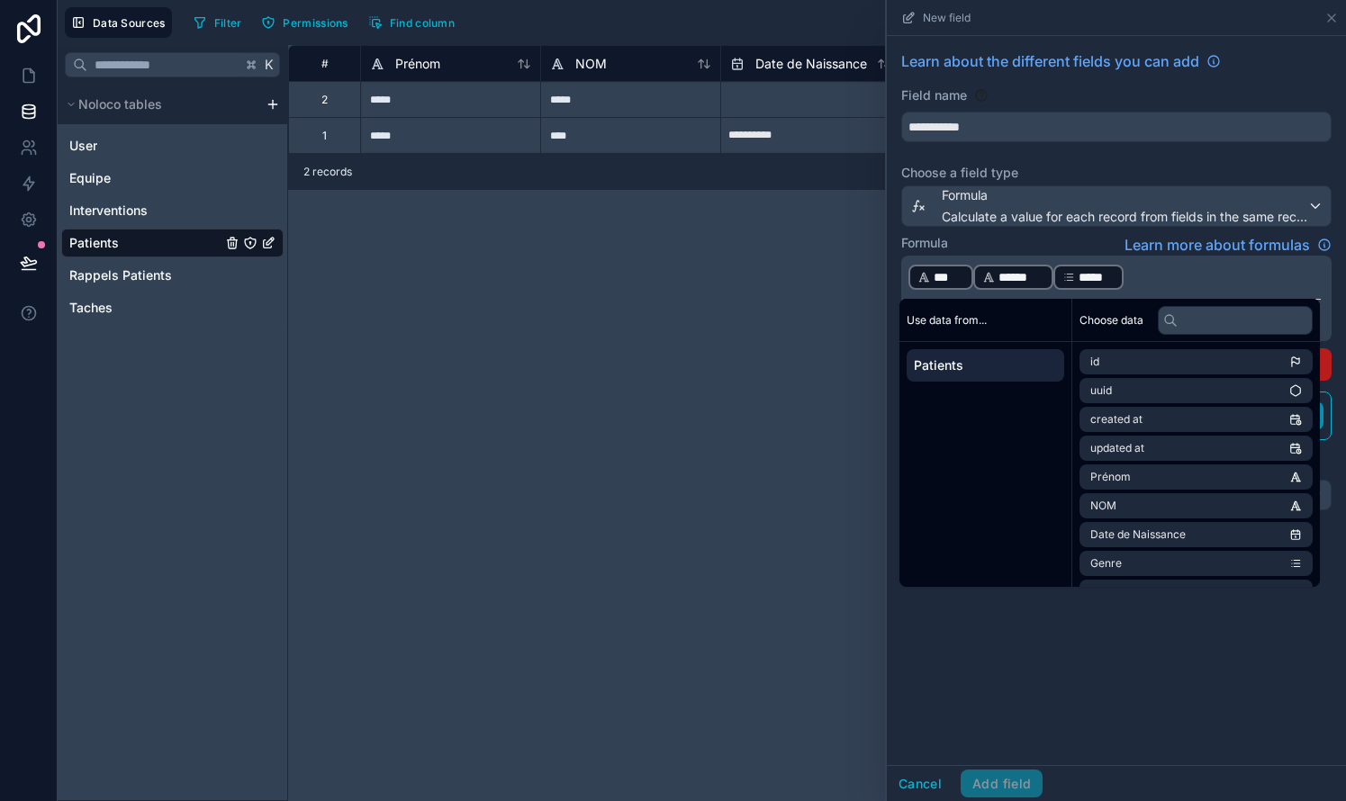
click at [768, 331] on div "Use data from..." at bounding box center [985, 320] width 172 height 43
click at [768, 370] on span "Patients" at bounding box center [985, 365] width 143 height 18
click at [768, 245] on link "Learn more about formulas" at bounding box center [1227, 245] width 207 height 22
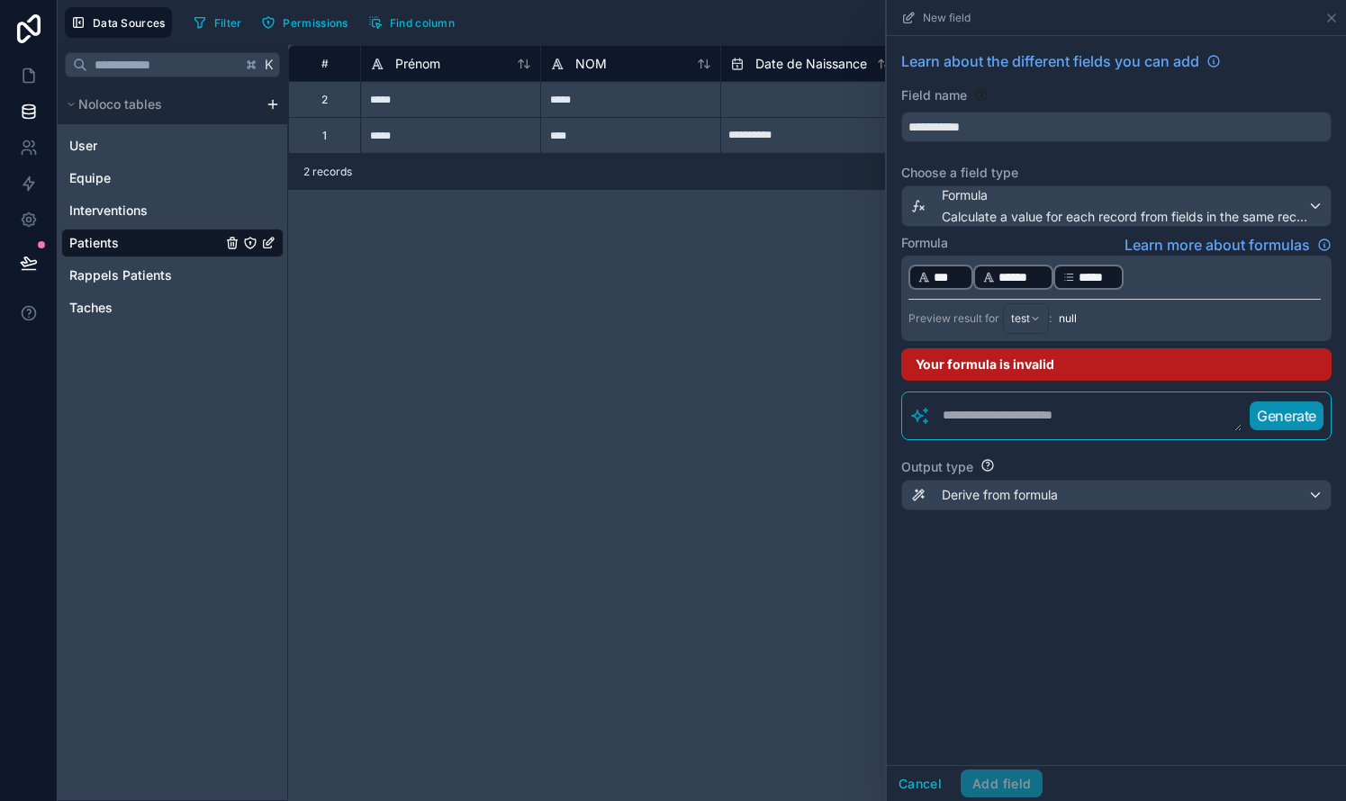
click at [768, 271] on icon at bounding box center [988, 277] width 13 height 13
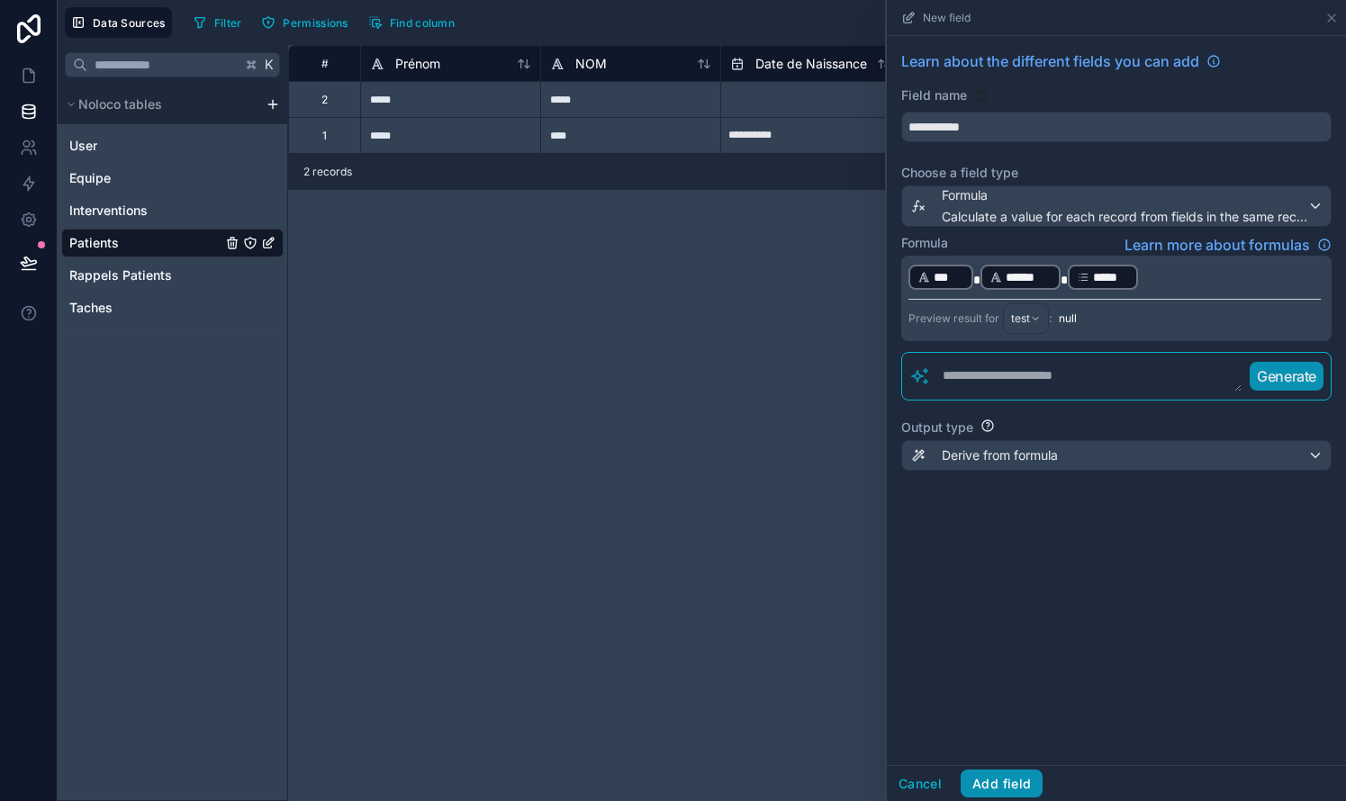
click at [768, 778] on button "Add field" at bounding box center [1001, 784] width 82 height 29
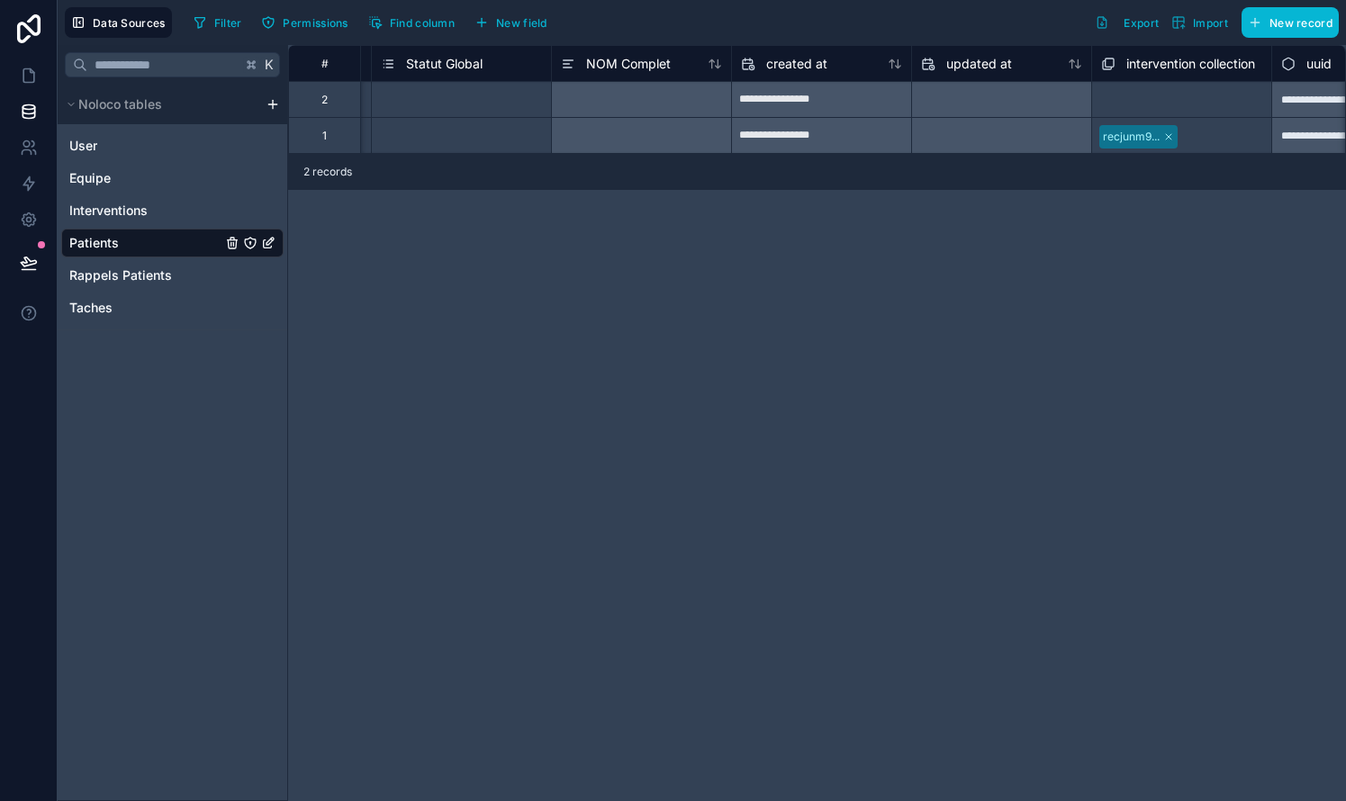
scroll to position [0, 2618]
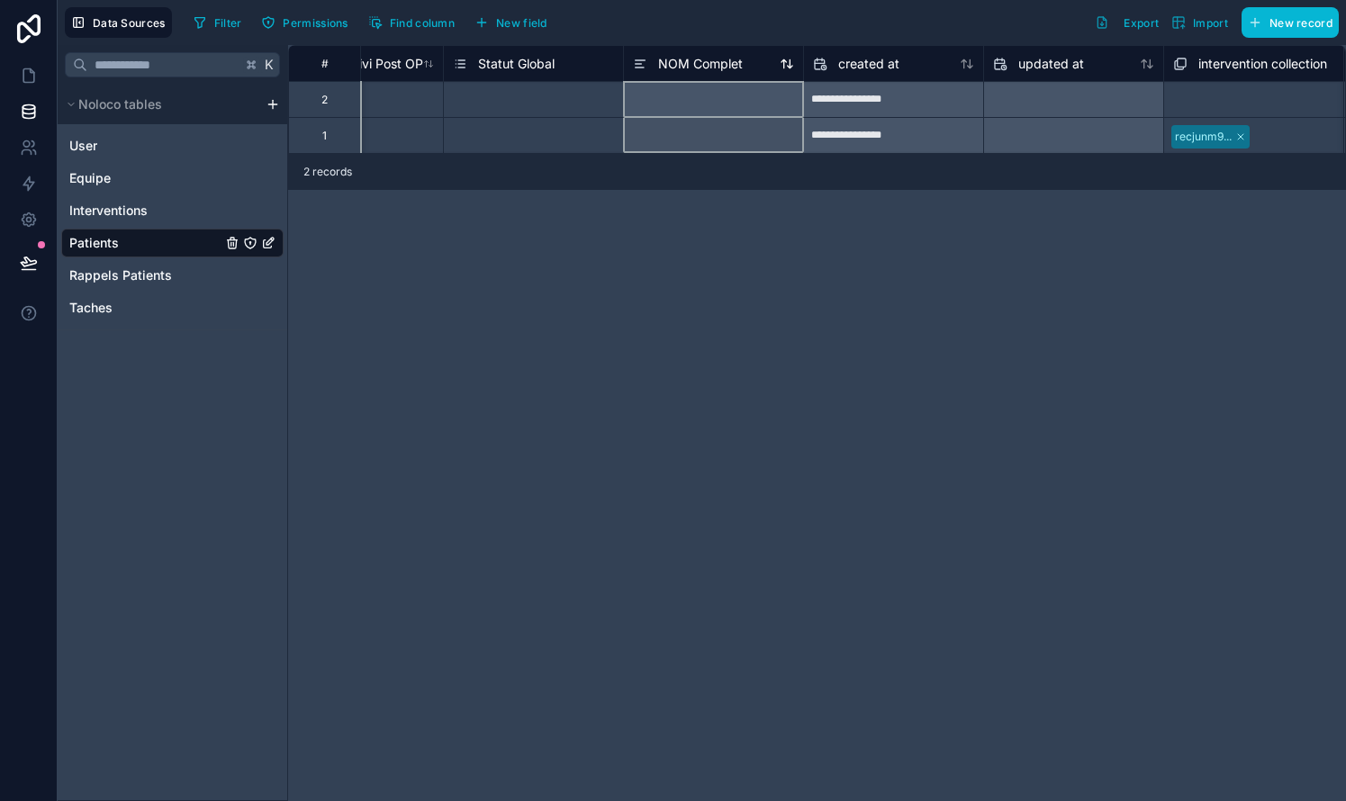
drag, startPoint x: 639, startPoint y: 61, endPoint x: 664, endPoint y: 66, distance: 25.6
click at [664, 66] on div "NOM Complet" at bounding box center [688, 64] width 110 height 22
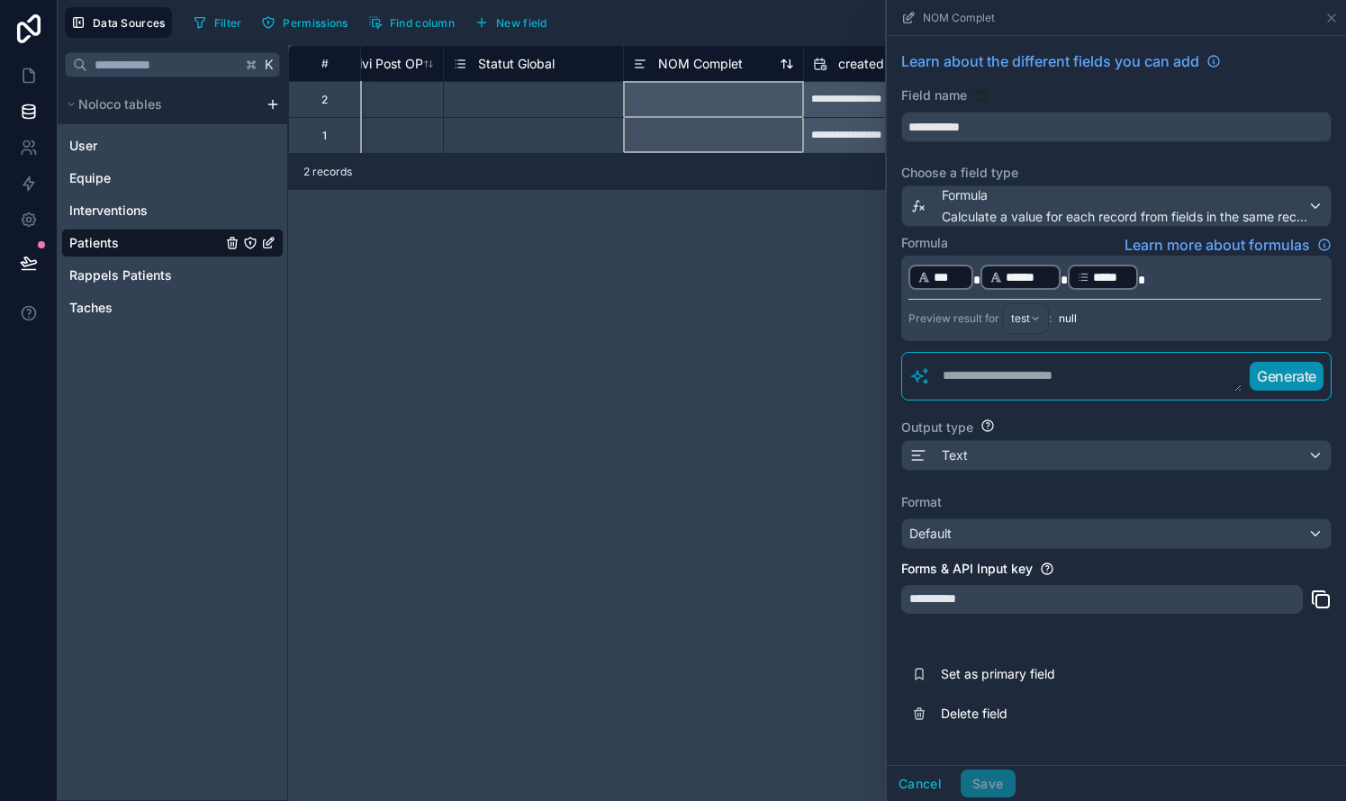
click at [687, 63] on span "NOM Complet" at bounding box center [700, 64] width 85 height 18
click at [691, 55] on span "NOM Complet" at bounding box center [700, 64] width 85 height 18
click at [705, 59] on span "NOM Complet" at bounding box center [700, 64] width 85 height 18
click at [529, 385] on div "**********" at bounding box center [817, 423] width 1058 height 756
click at [24, 72] on icon at bounding box center [28, 76] width 11 height 14
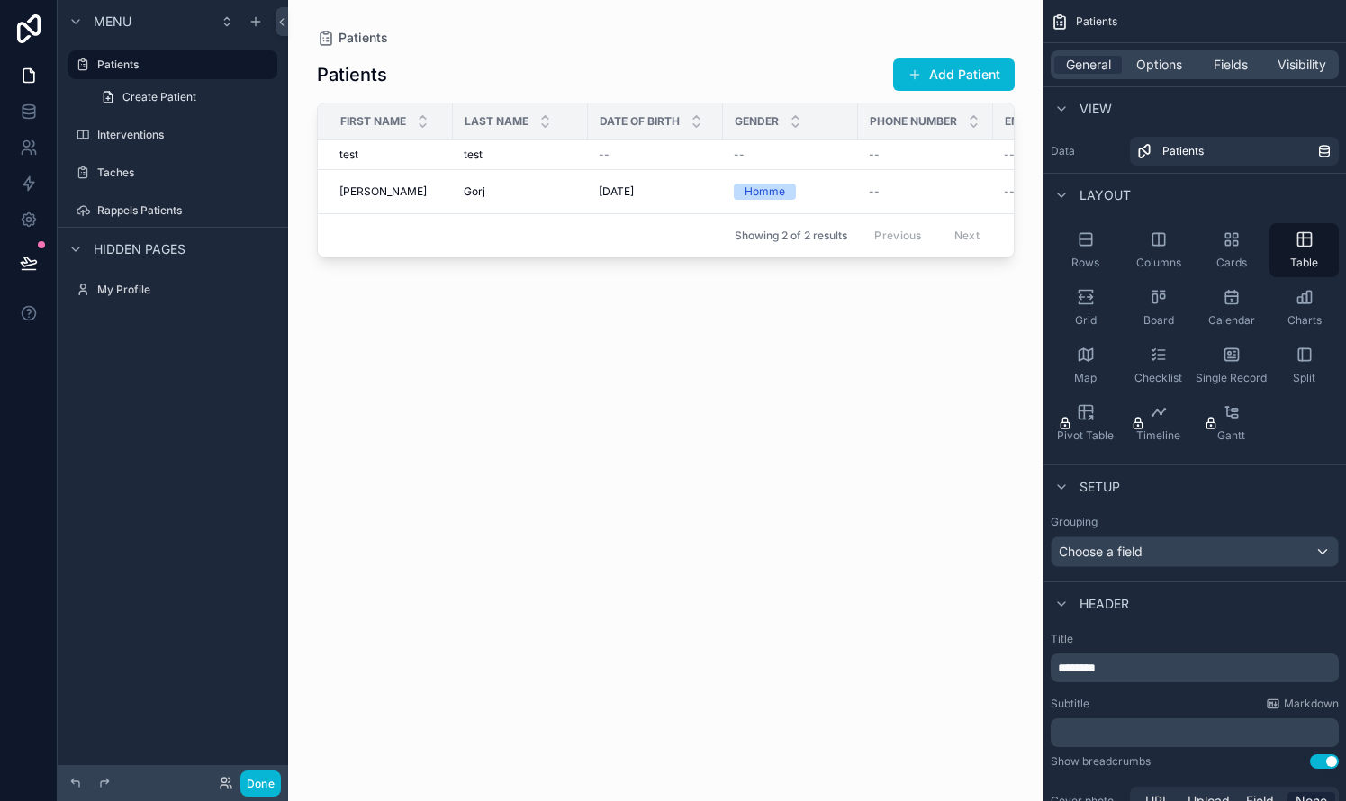
click at [379, 118] on span "First Name" at bounding box center [373, 121] width 66 height 14
click at [768, 58] on span "Fields" at bounding box center [1230, 65] width 34 height 18
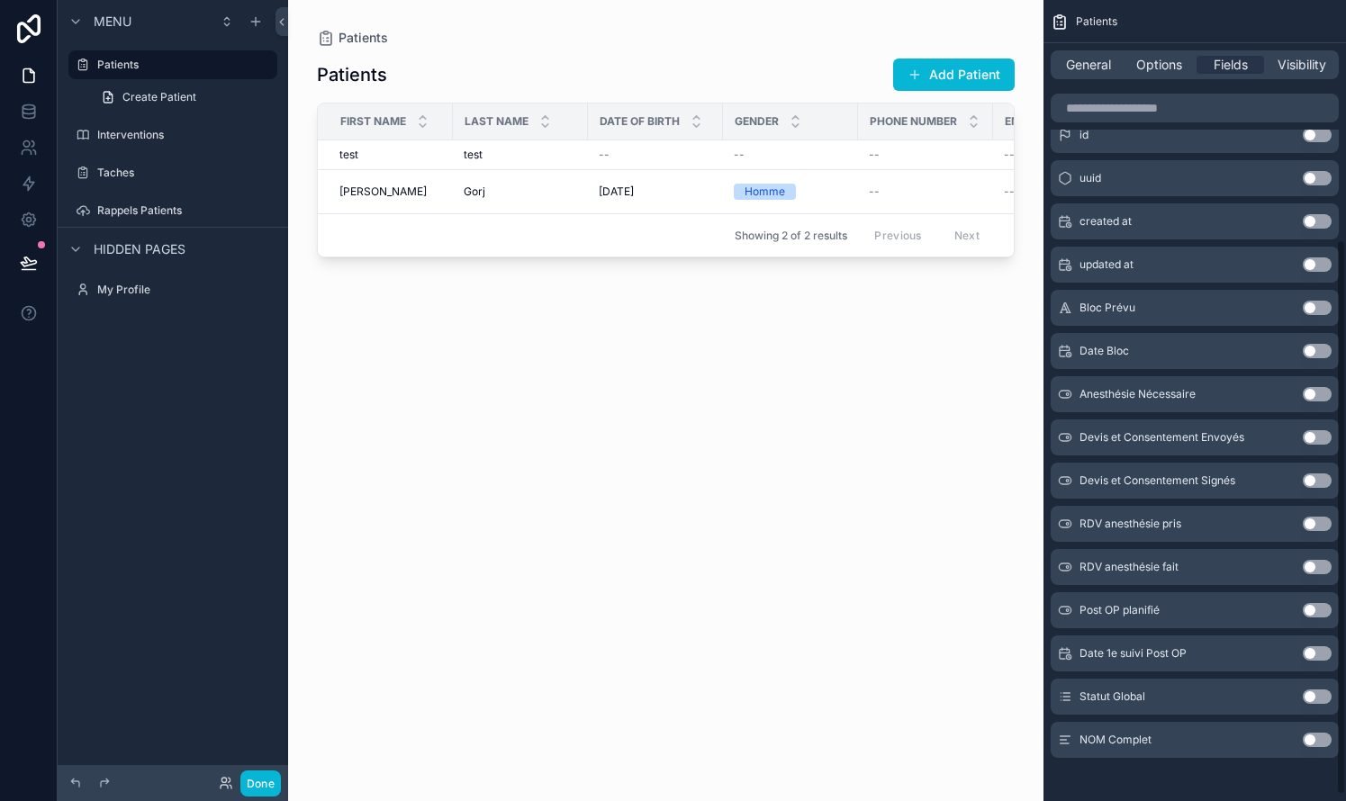
scroll to position [349, 0]
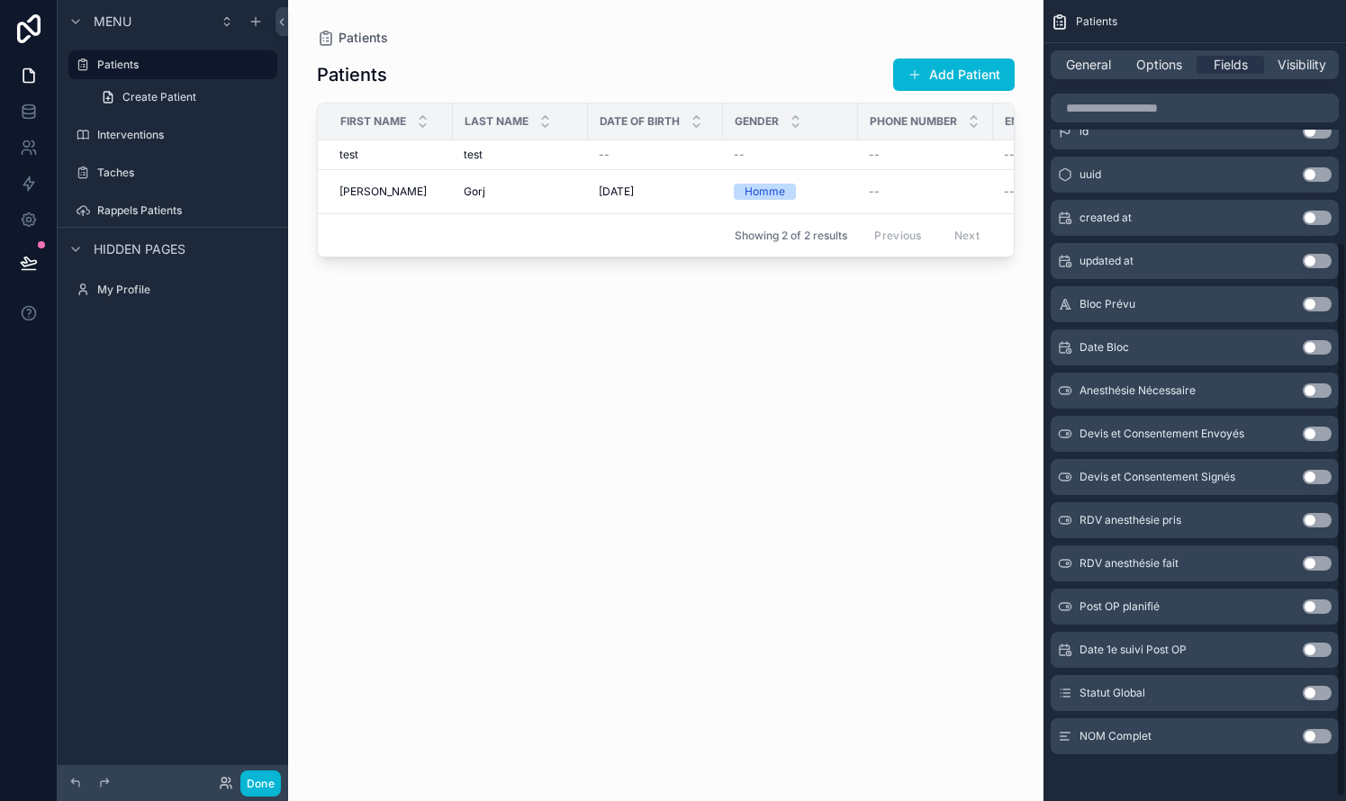
click at [768, 739] on button "Use setting" at bounding box center [1316, 736] width 29 height 14
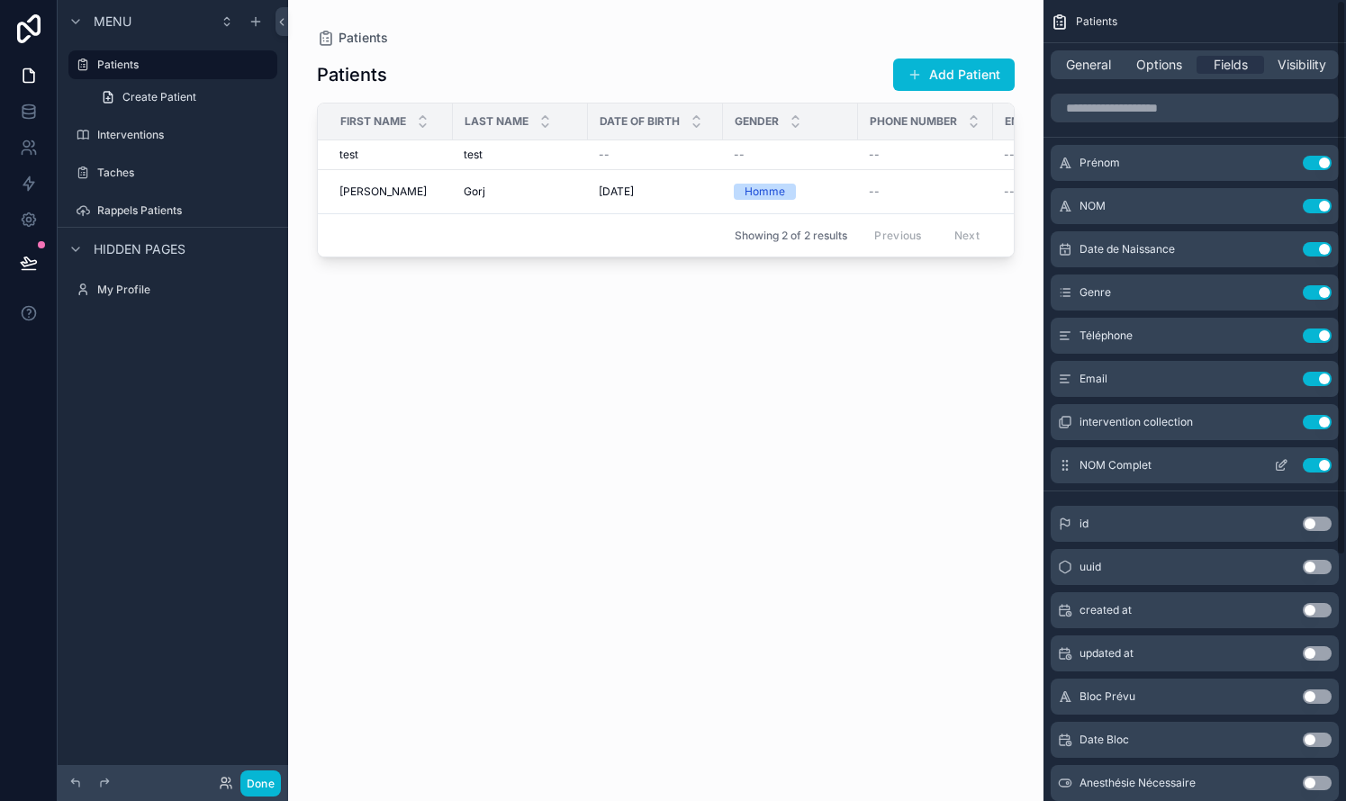
scroll to position [0, 0]
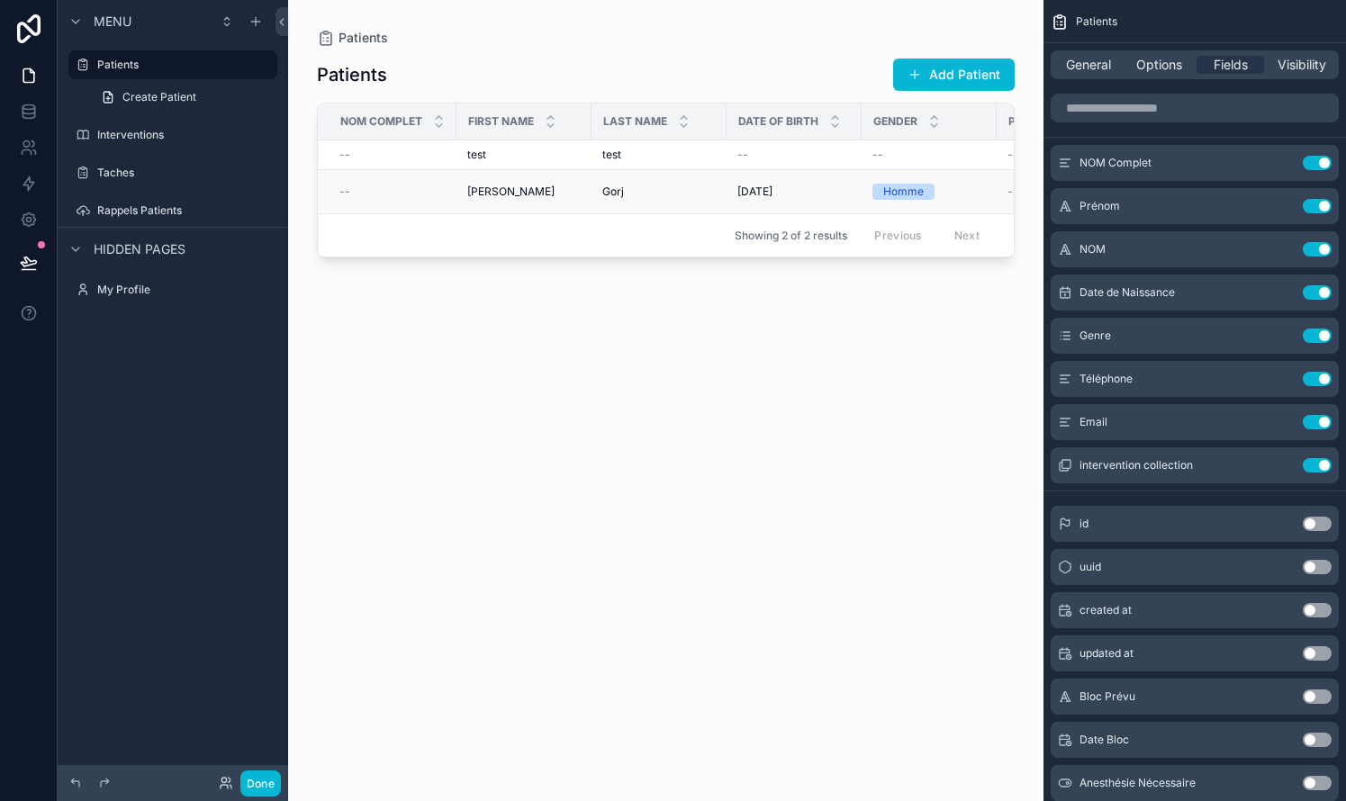
click at [364, 192] on div "--" at bounding box center [392, 192] width 106 height 14
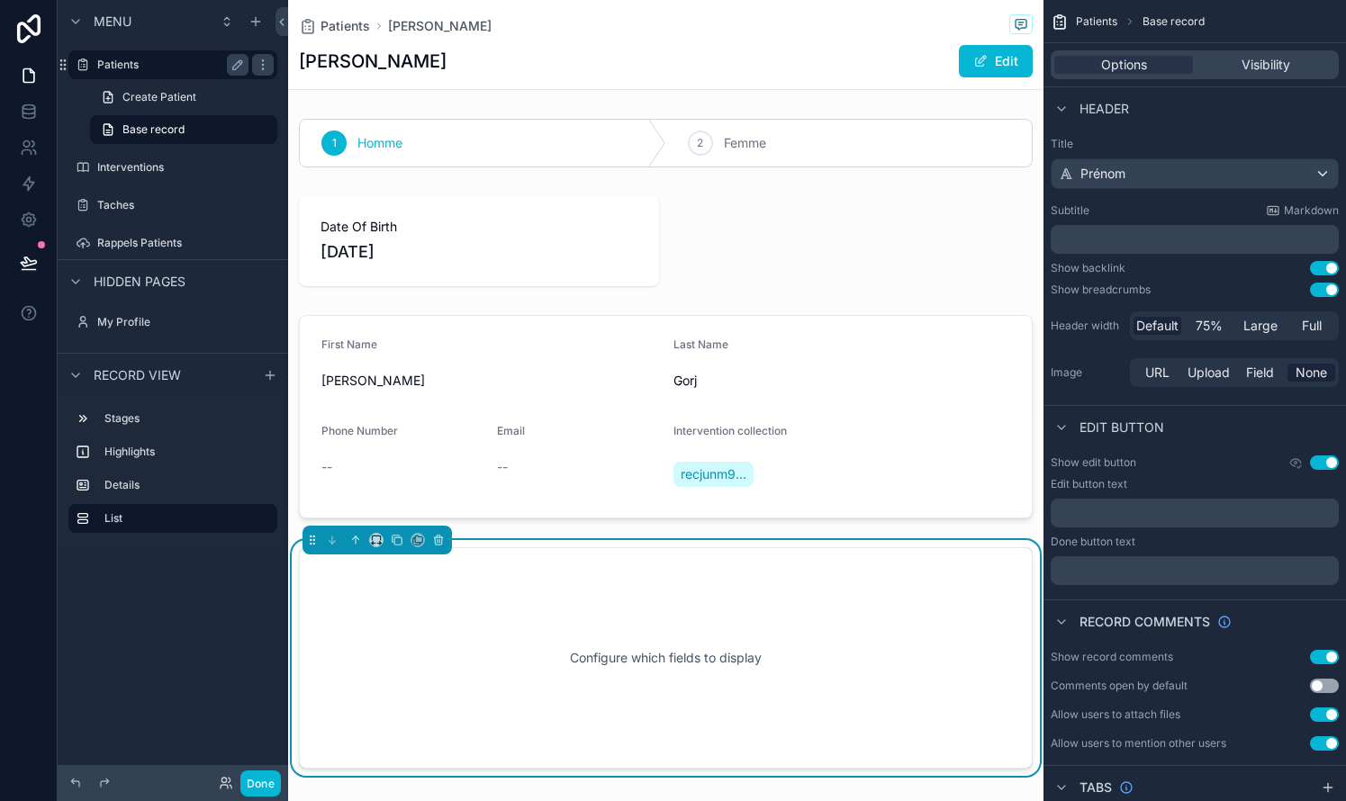
click at [119, 60] on label "Patients" at bounding box center [169, 65] width 144 height 14
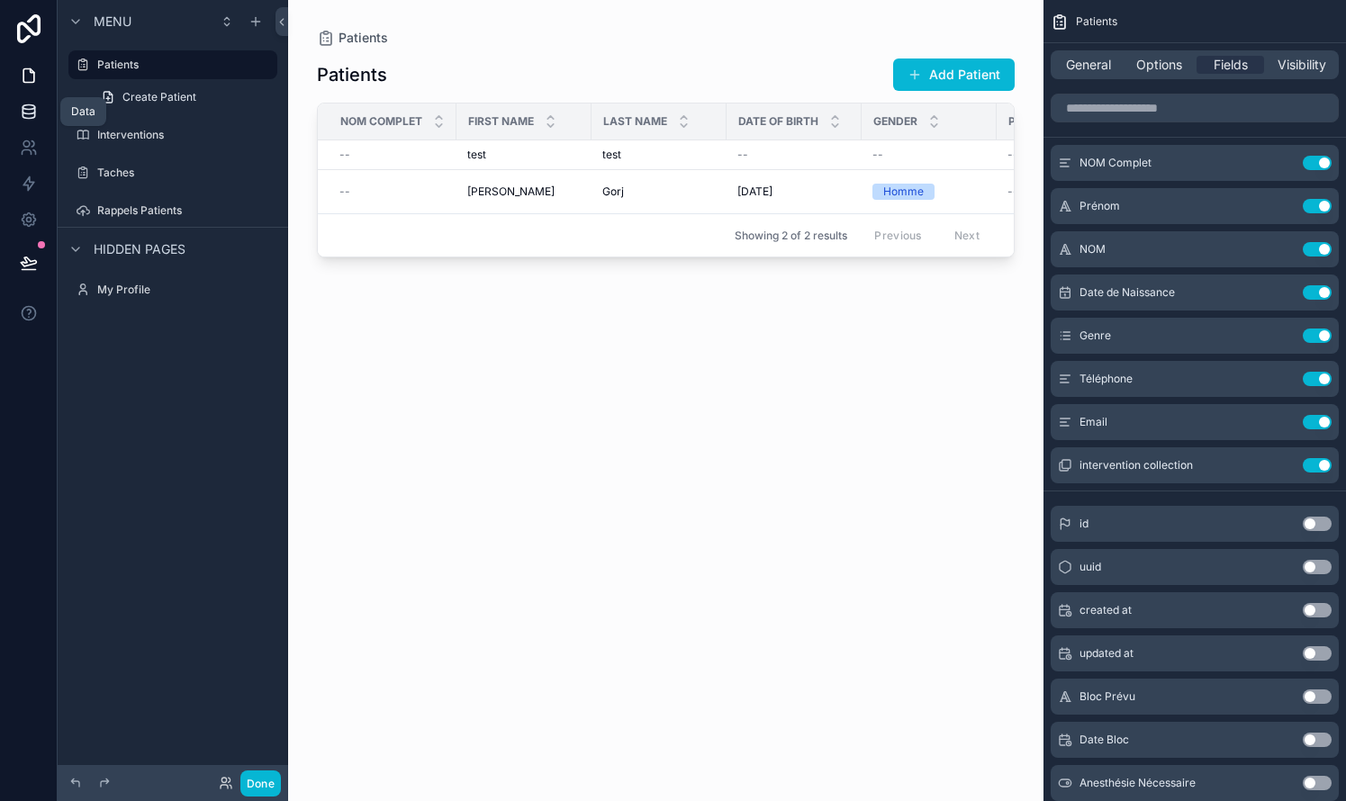
click at [24, 107] on icon at bounding box center [29, 112] width 18 height 18
click at [28, 107] on icon at bounding box center [29, 112] width 18 height 18
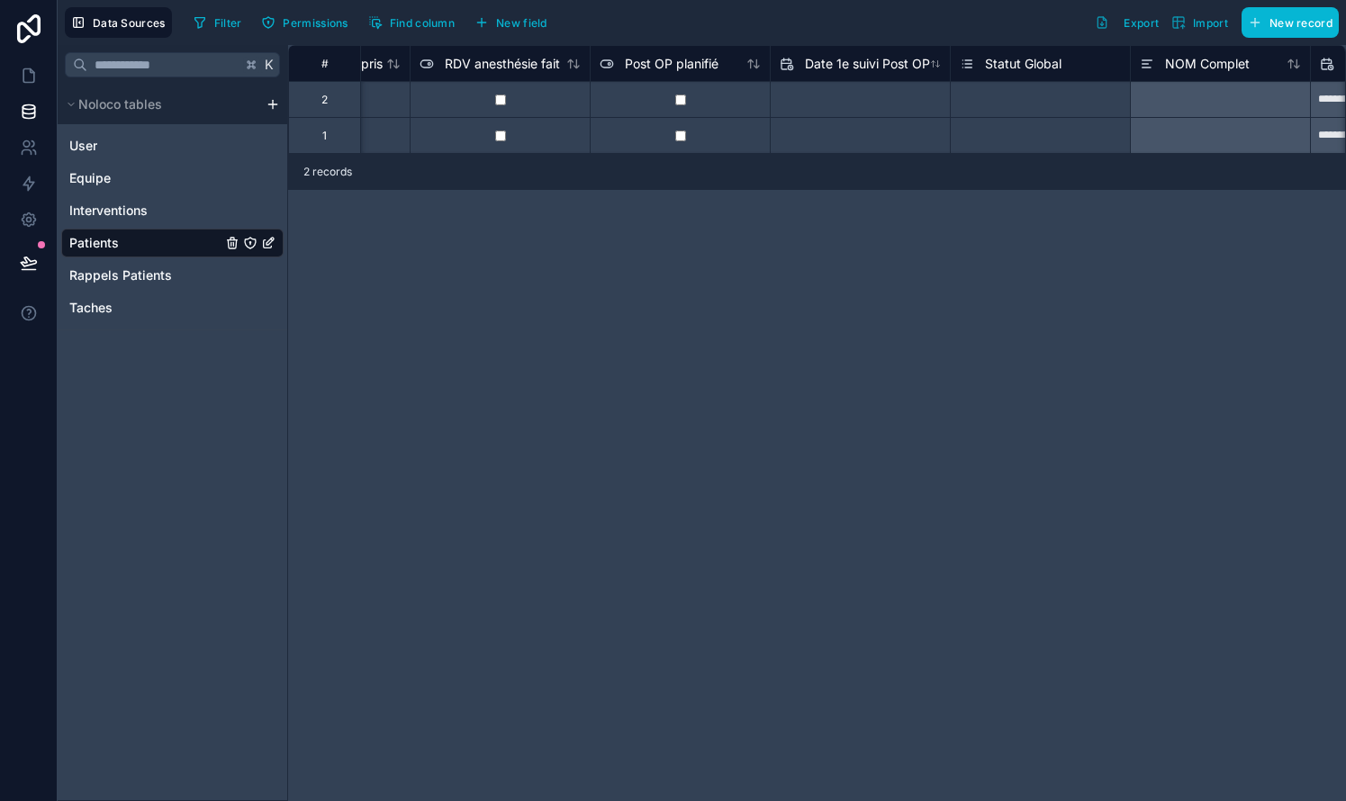
scroll to position [0, 2116]
click at [768, 64] on span "NOM Complet" at bounding box center [1201, 64] width 85 height 18
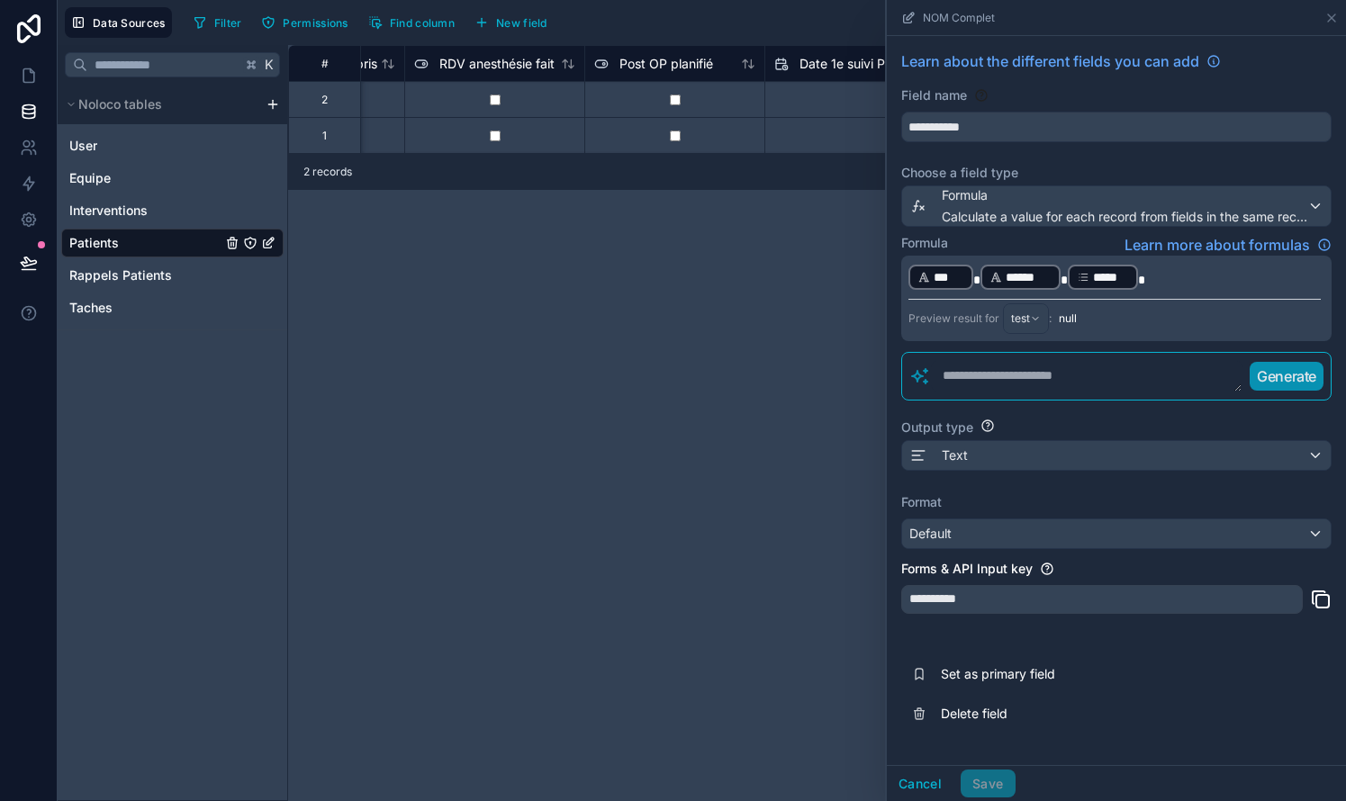
click at [768, 459] on div "Text" at bounding box center [1116, 455] width 428 height 29
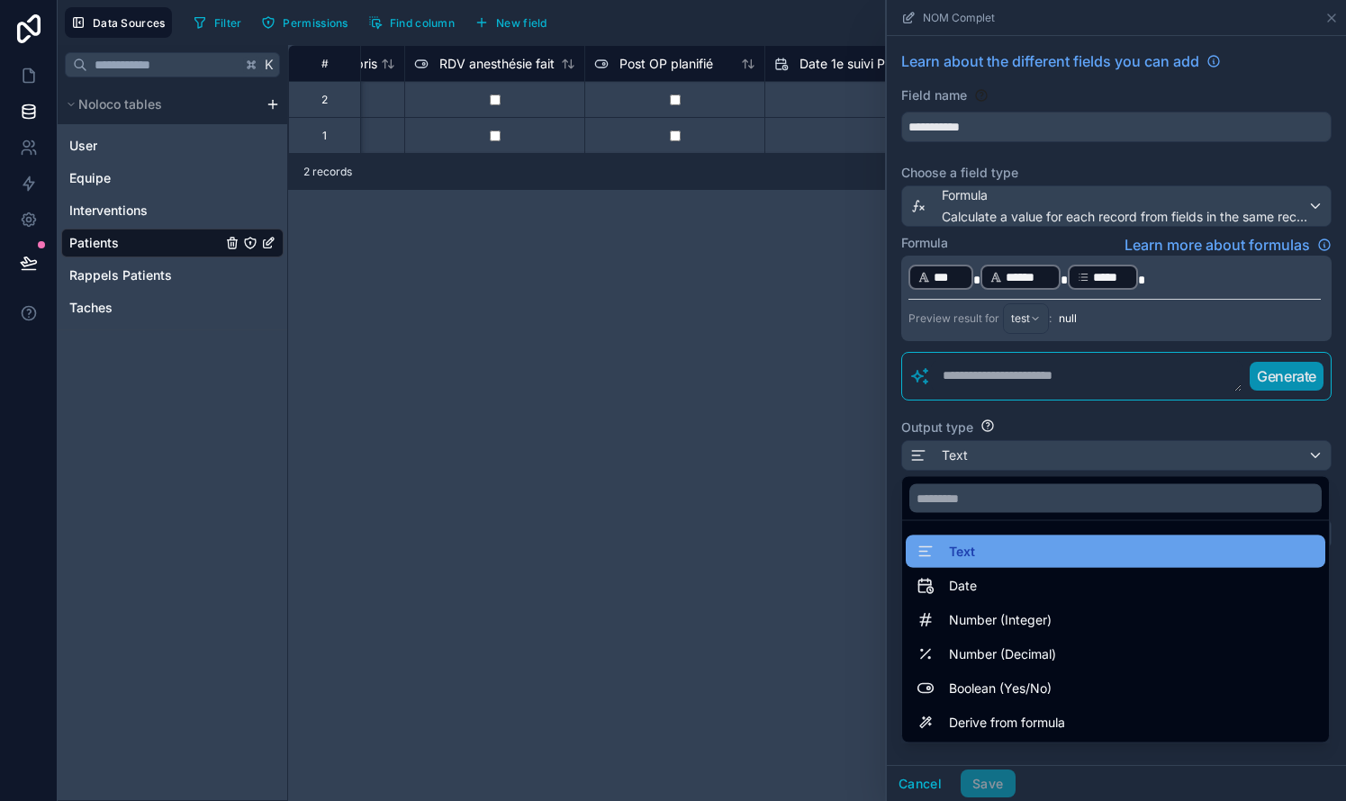
click at [768, 557] on span "Text" at bounding box center [962, 552] width 26 height 22
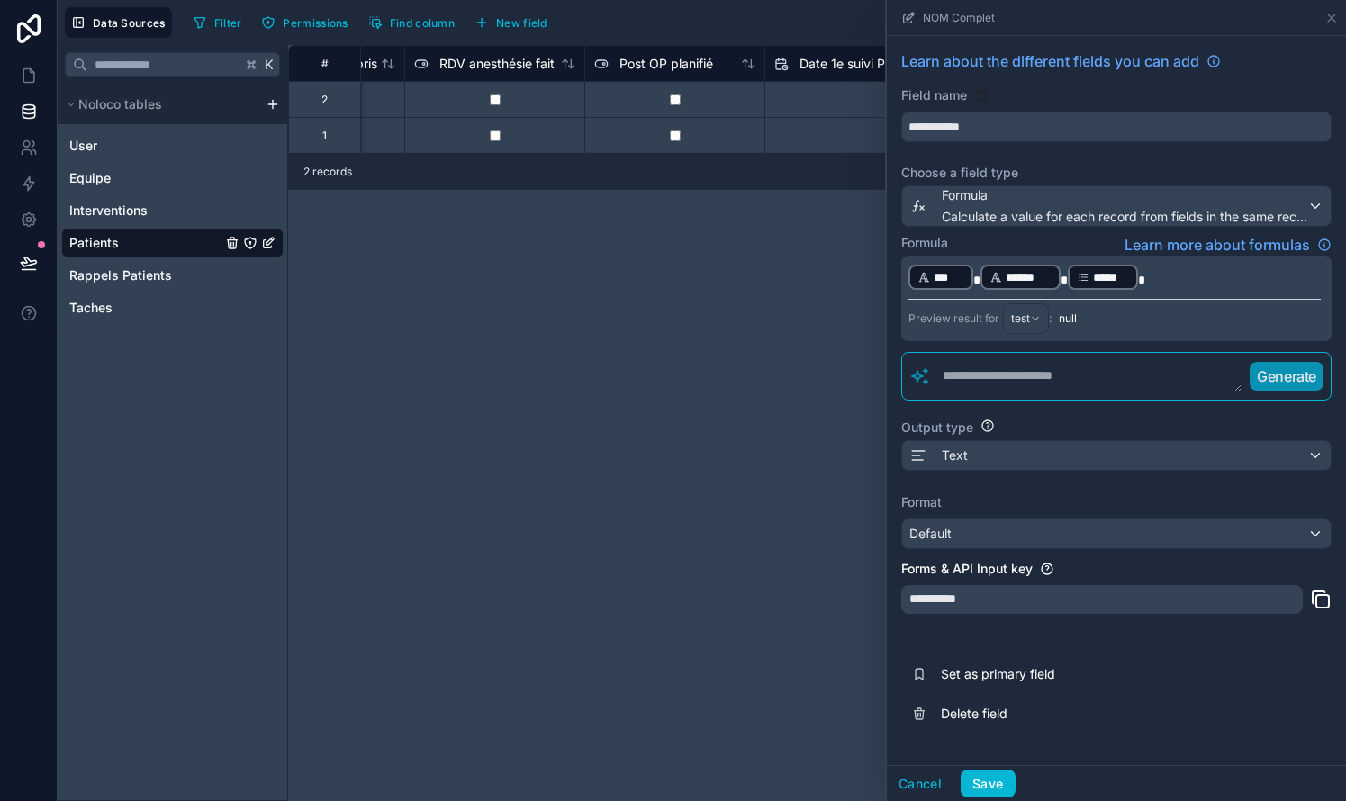
click at [768, 539] on div "Default" at bounding box center [1116, 533] width 428 height 29
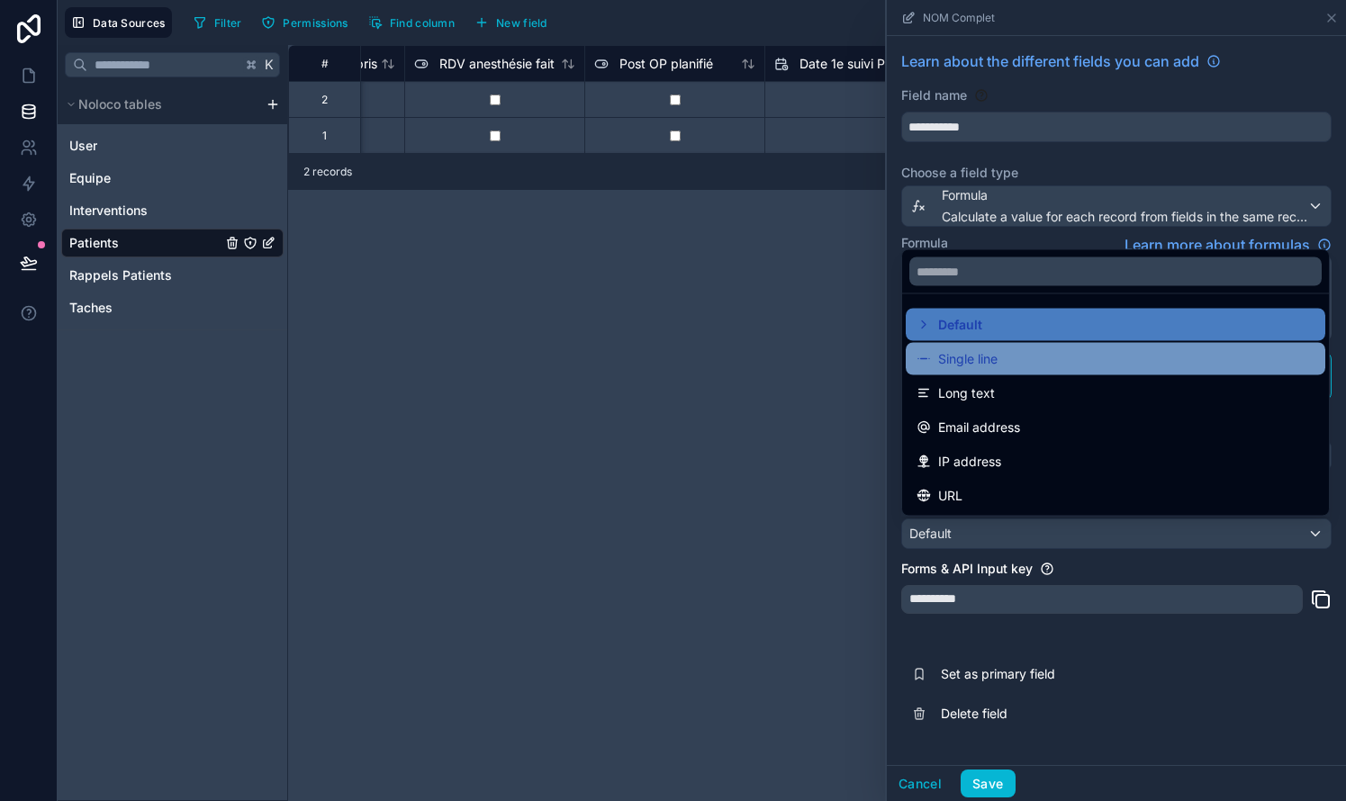
click at [768, 356] on span "Single line" at bounding box center [967, 359] width 59 height 22
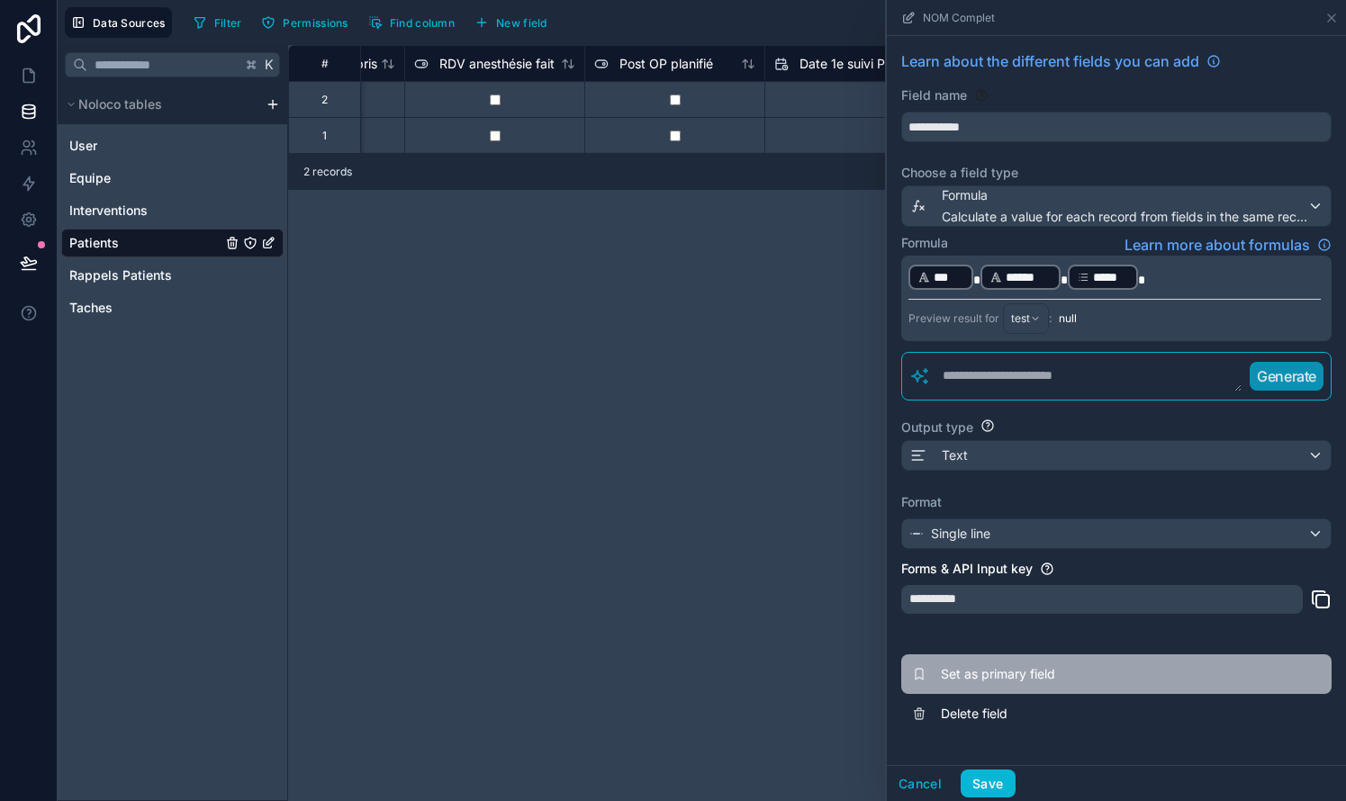
click at [768, 670] on span "Set as primary field" at bounding box center [1070, 674] width 259 height 18
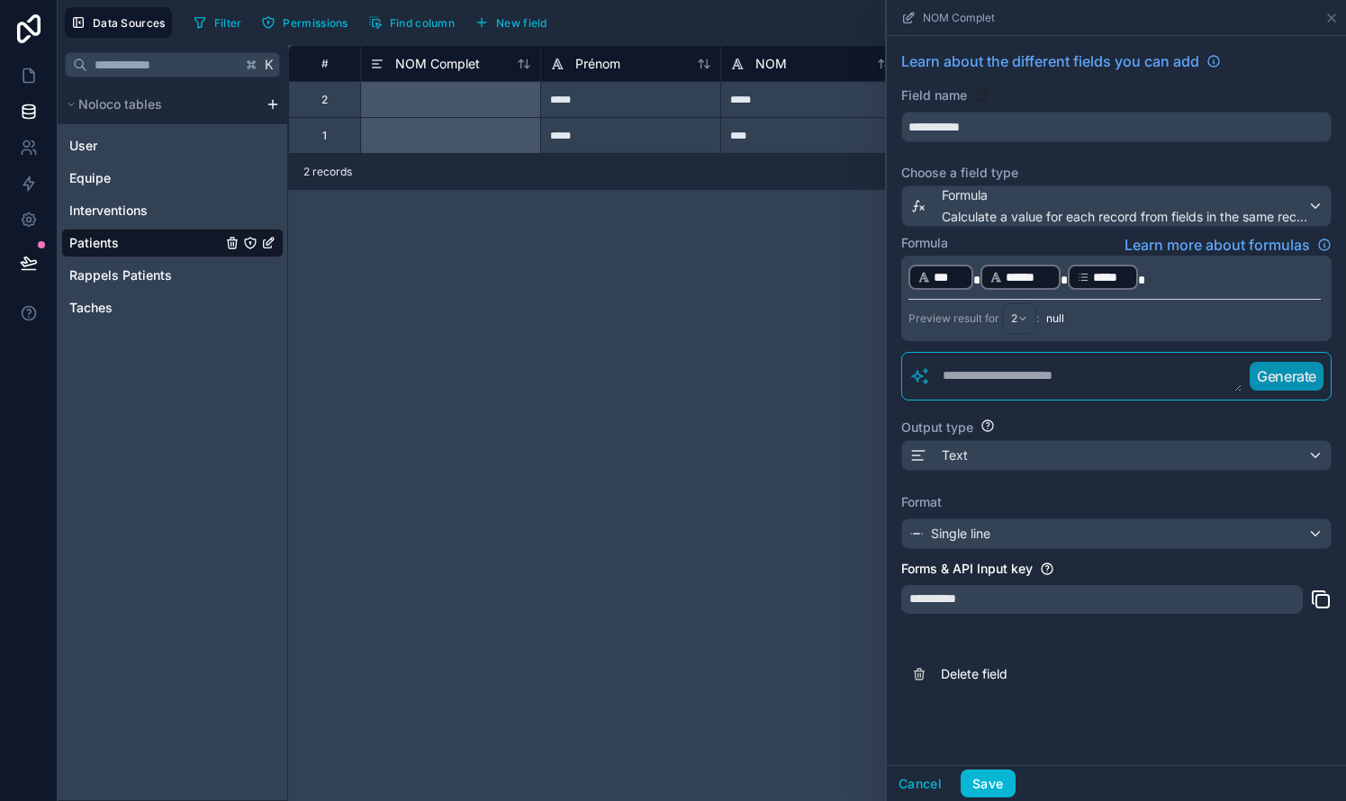
click at [768, 327] on div "2" at bounding box center [1020, 318] width 32 height 29
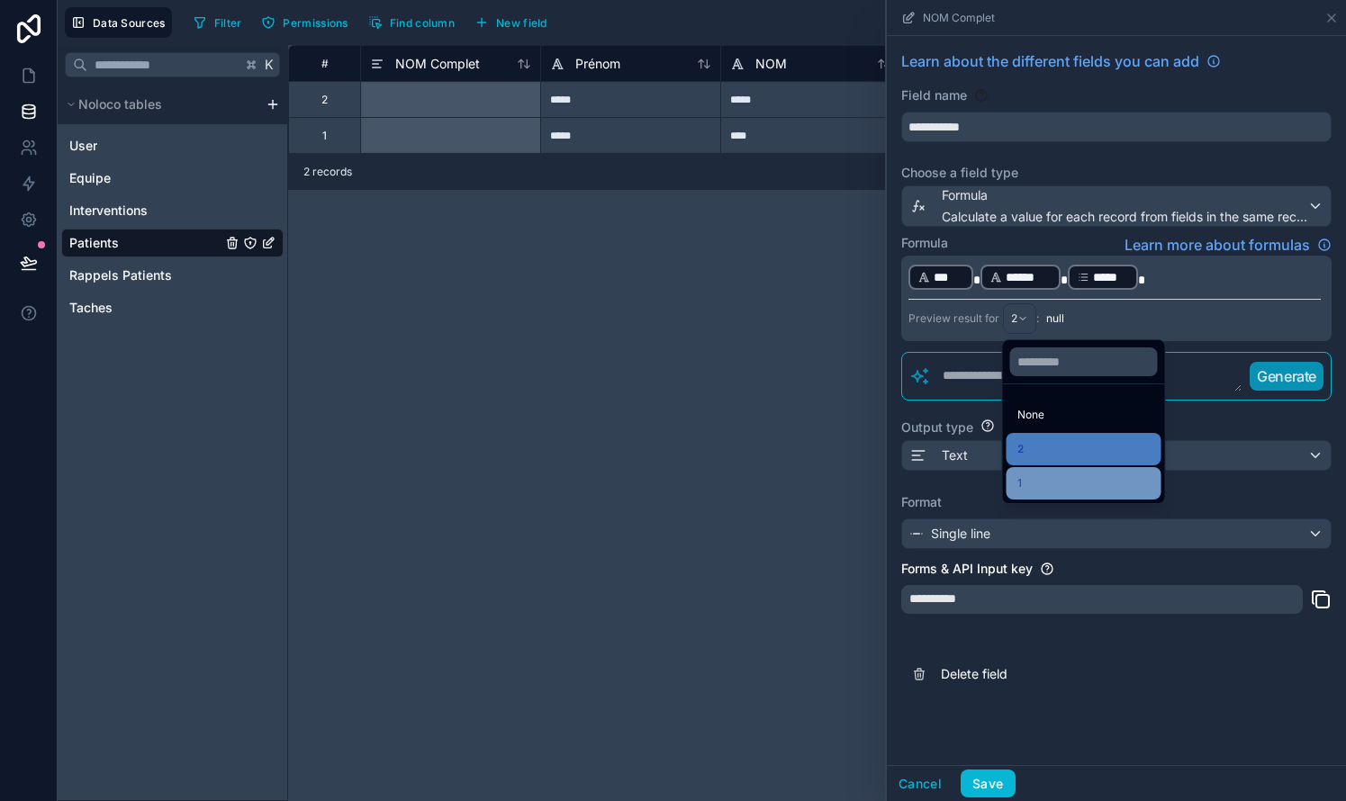
click at [768, 473] on div "1" at bounding box center [1083, 484] width 133 height 22
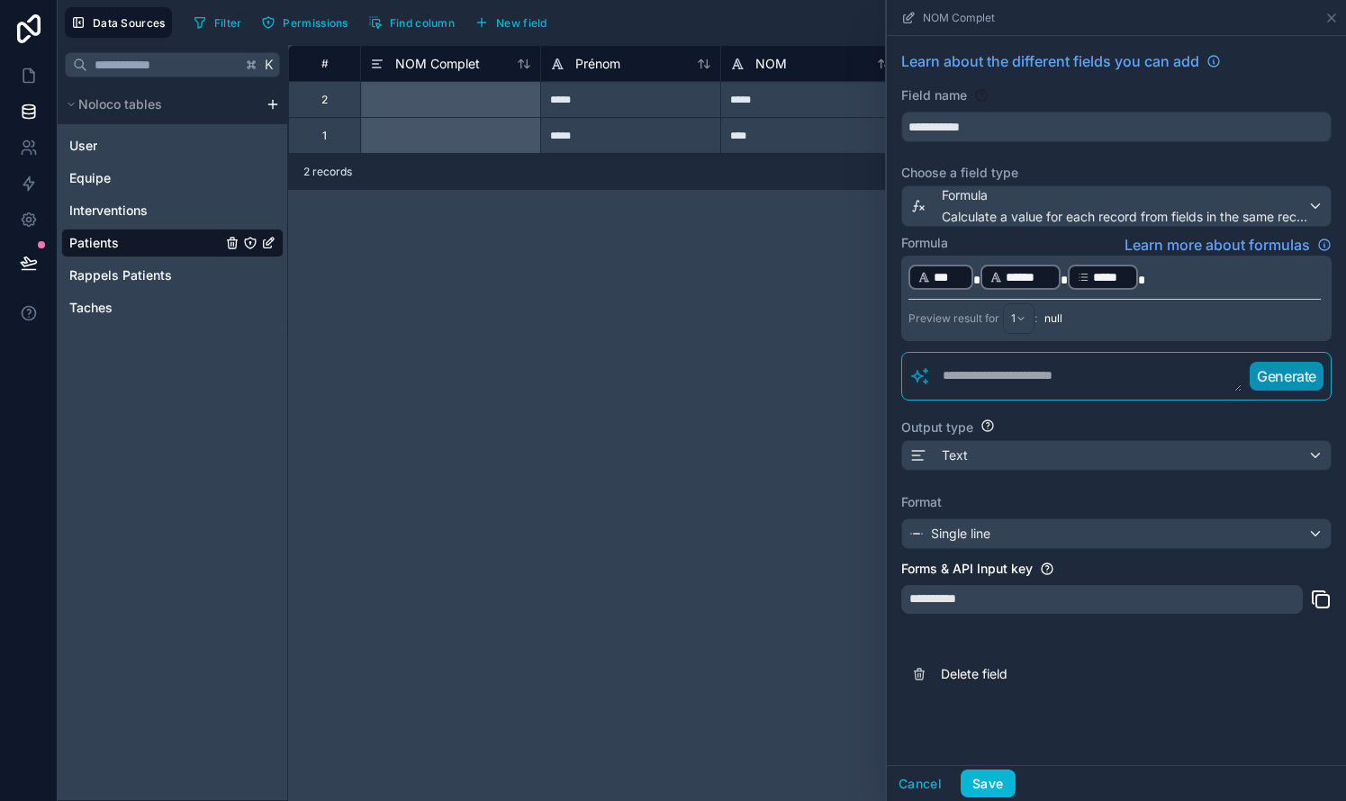
click at [768, 279] on span "***" at bounding box center [948, 277] width 31 height 18
click at [768, 274] on span at bounding box center [976, 280] width 7 height 13
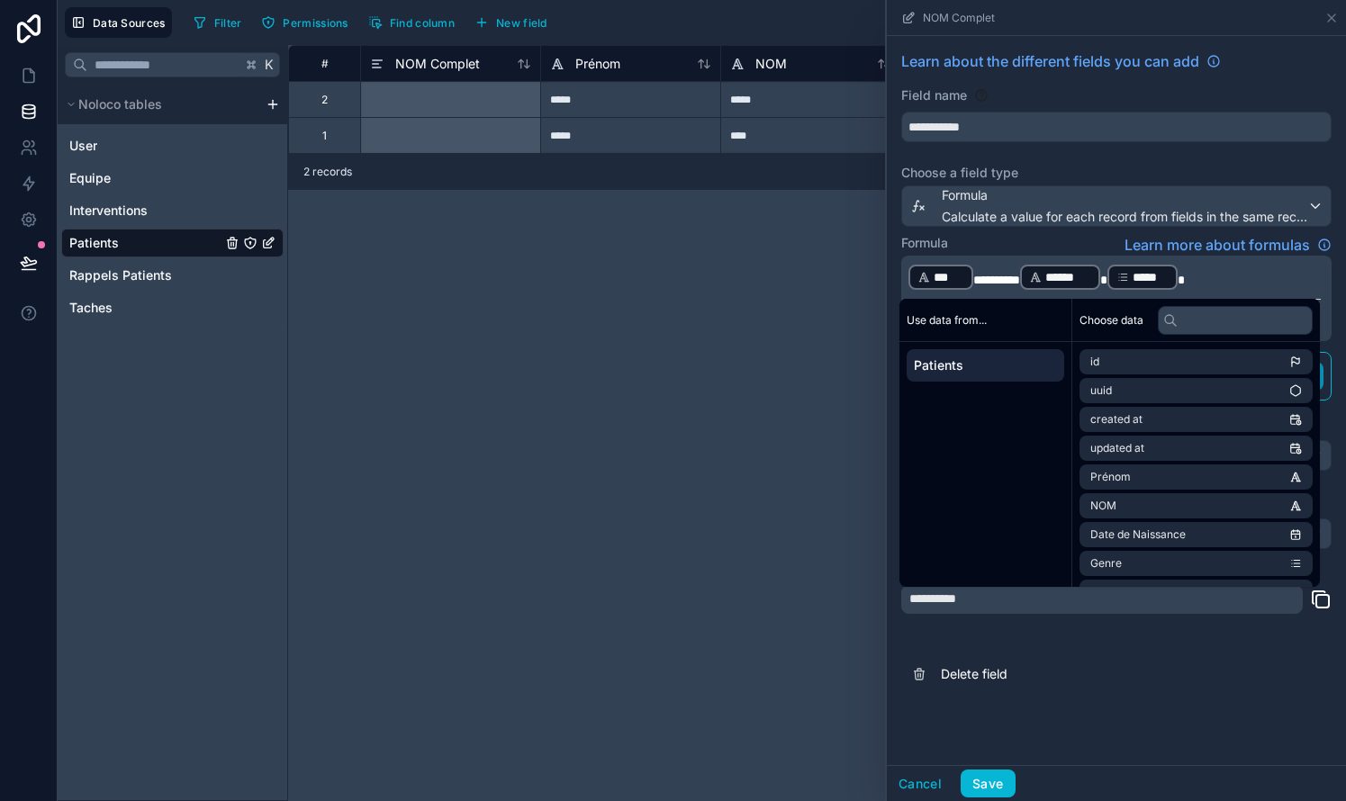
click at [768, 276] on div "*****" at bounding box center [1142, 277] width 70 height 25
click at [768, 276] on span at bounding box center [1103, 280] width 7 height 13
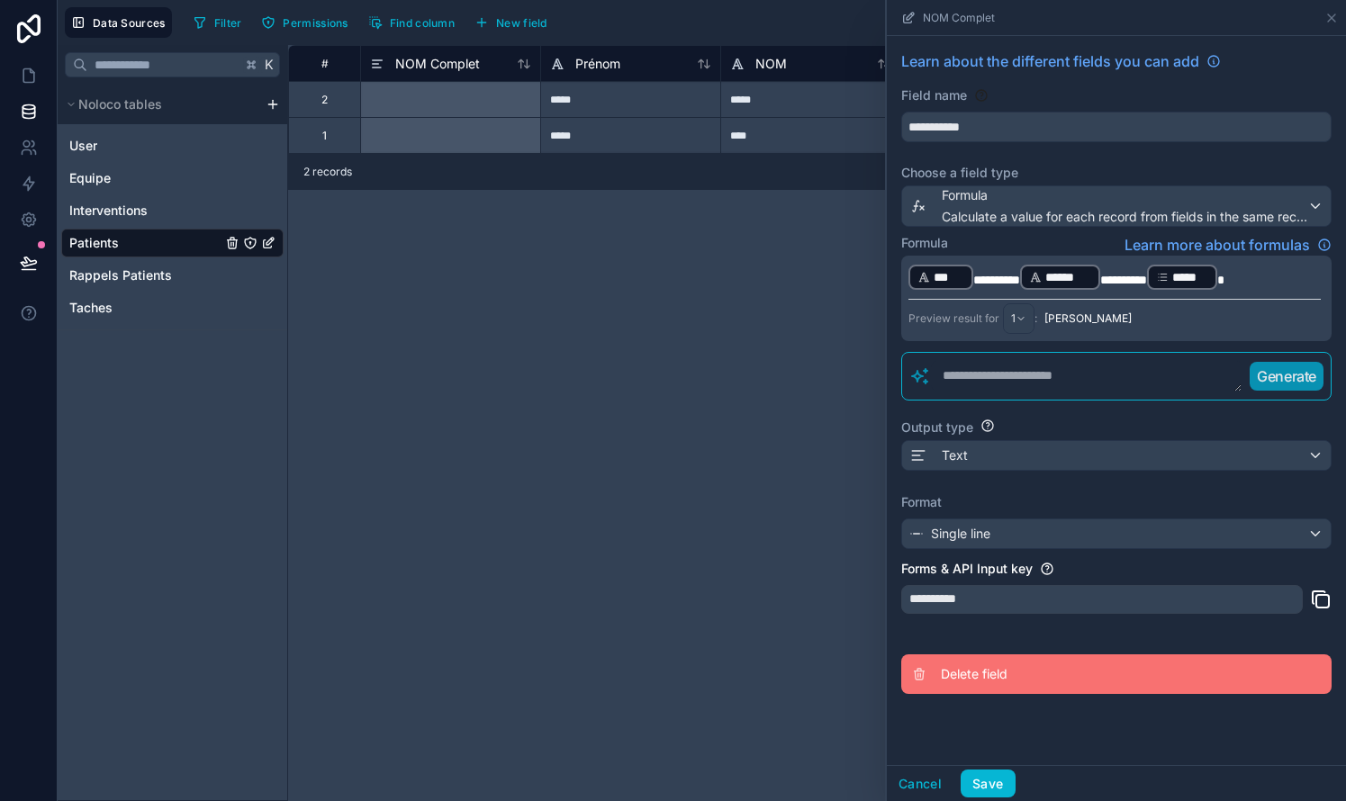
click at [768, 687] on button "Delete field" at bounding box center [1116, 674] width 430 height 40
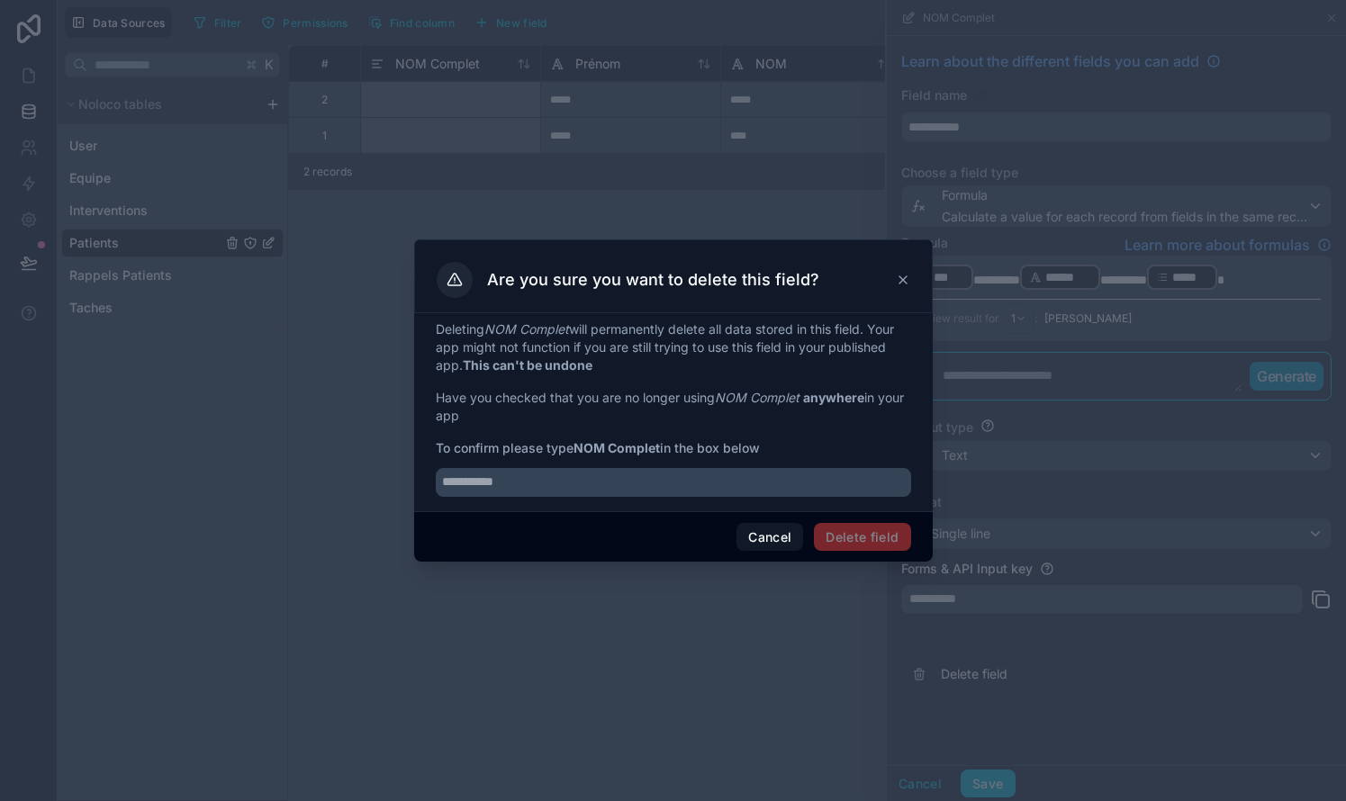
click at [768, 275] on icon at bounding box center [903, 280] width 14 height 14
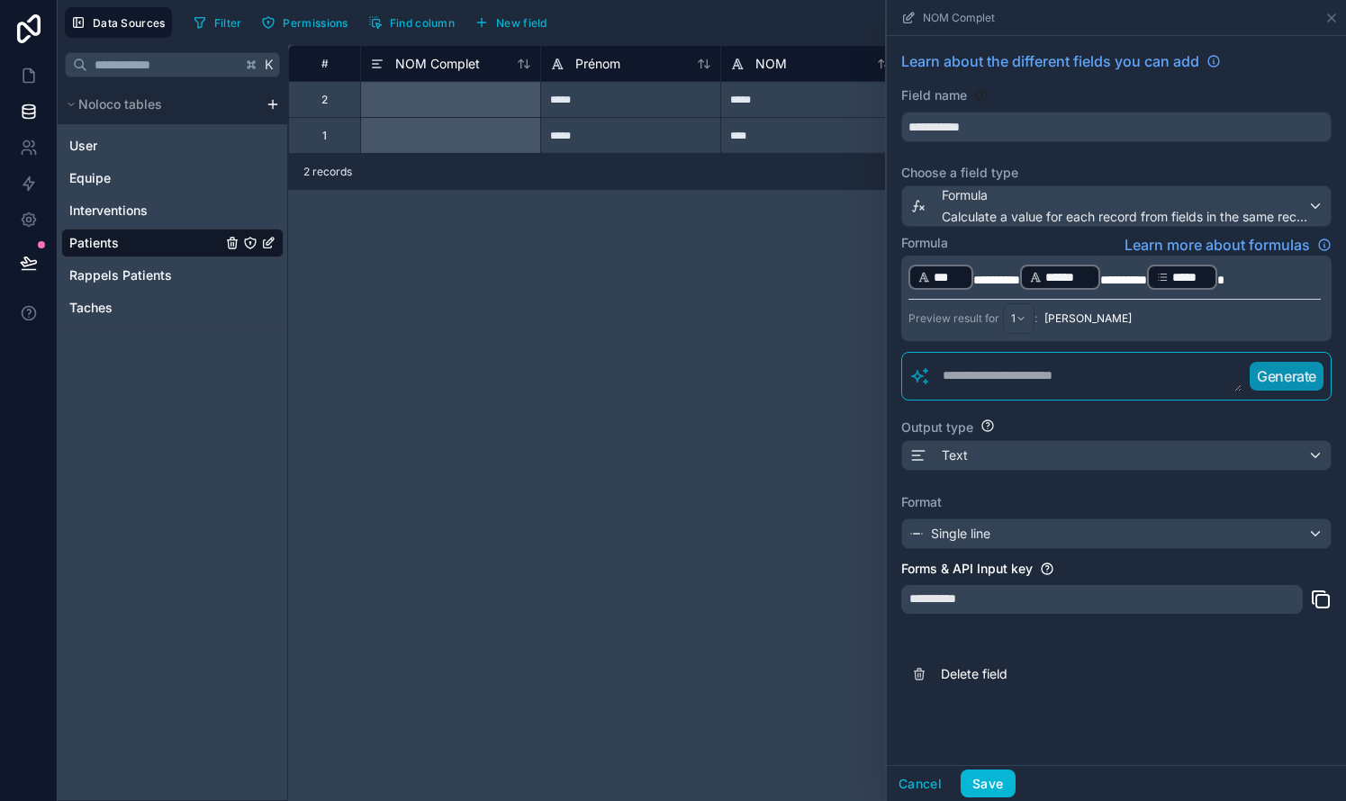
click at [768, 278] on span "*******" at bounding box center [1123, 280] width 47 height 13
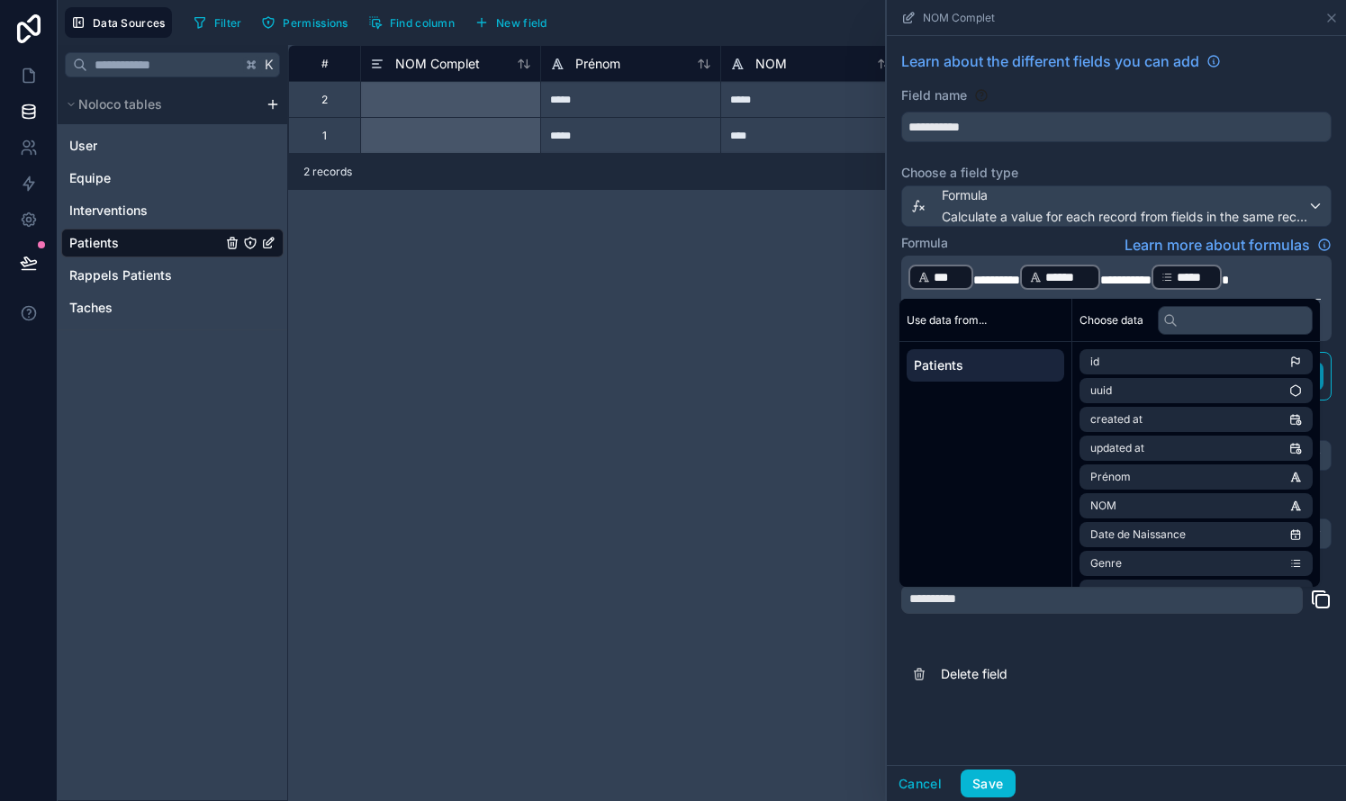
click at [768, 721] on div "**********" at bounding box center [1116, 400] width 459 height 729
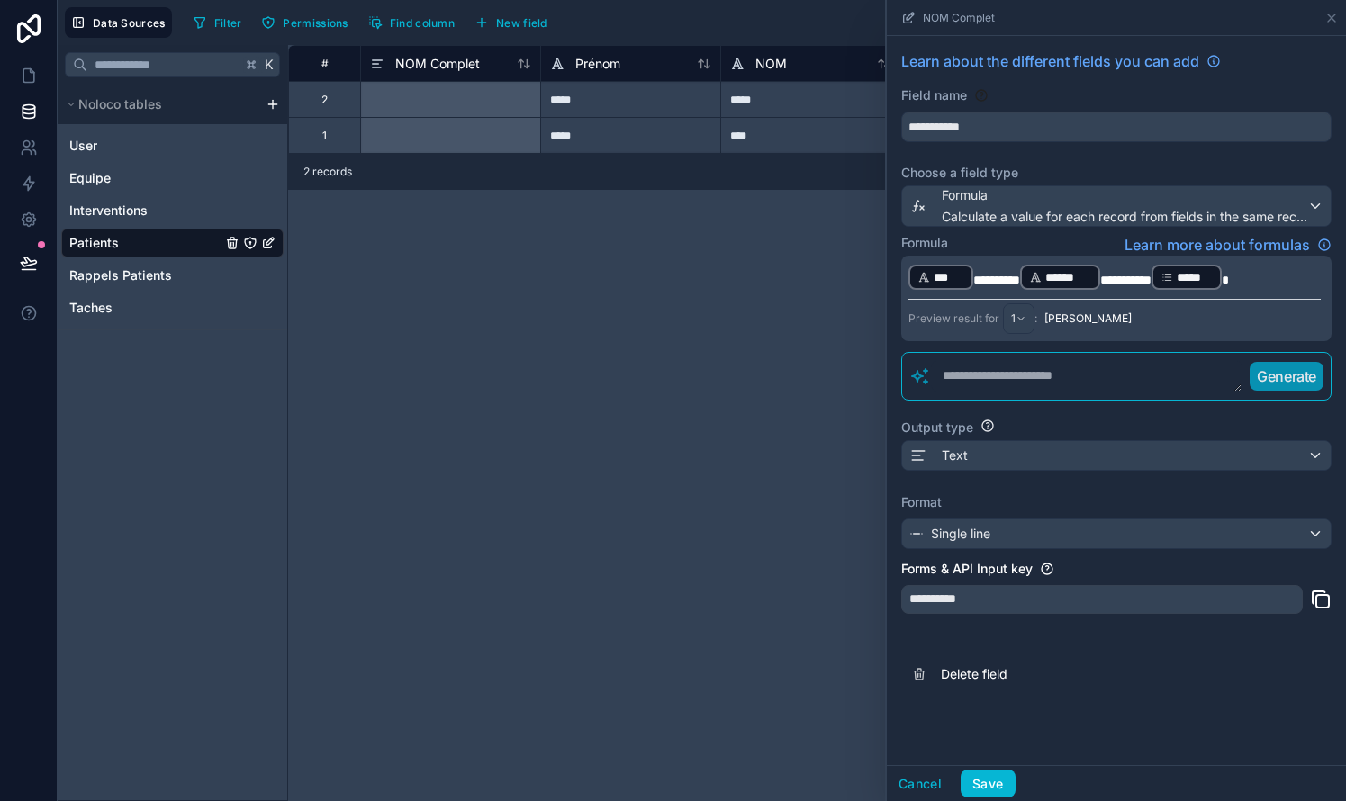
click at [768, 283] on span "********" at bounding box center [1125, 280] width 51 height 13
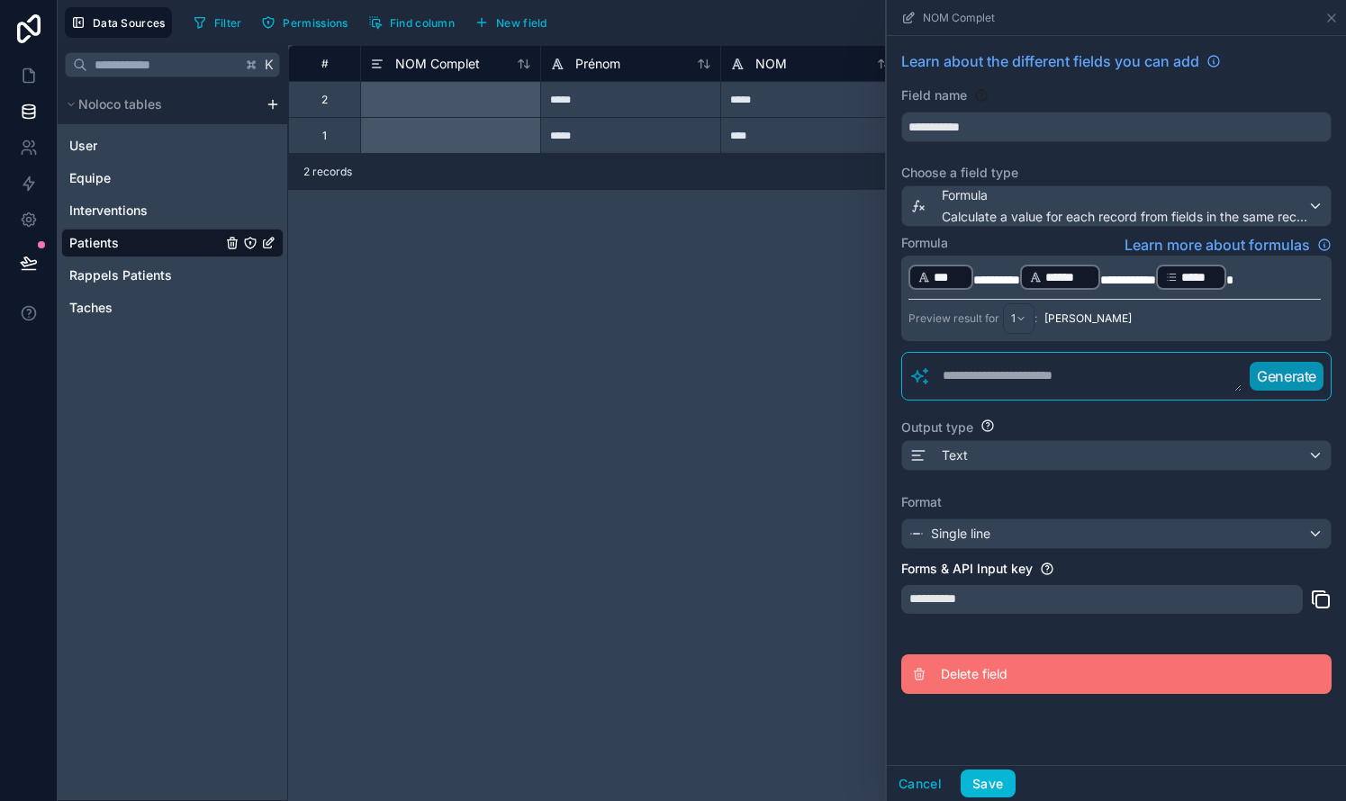
click at [768, 670] on span "Delete field" at bounding box center [1070, 674] width 259 height 18
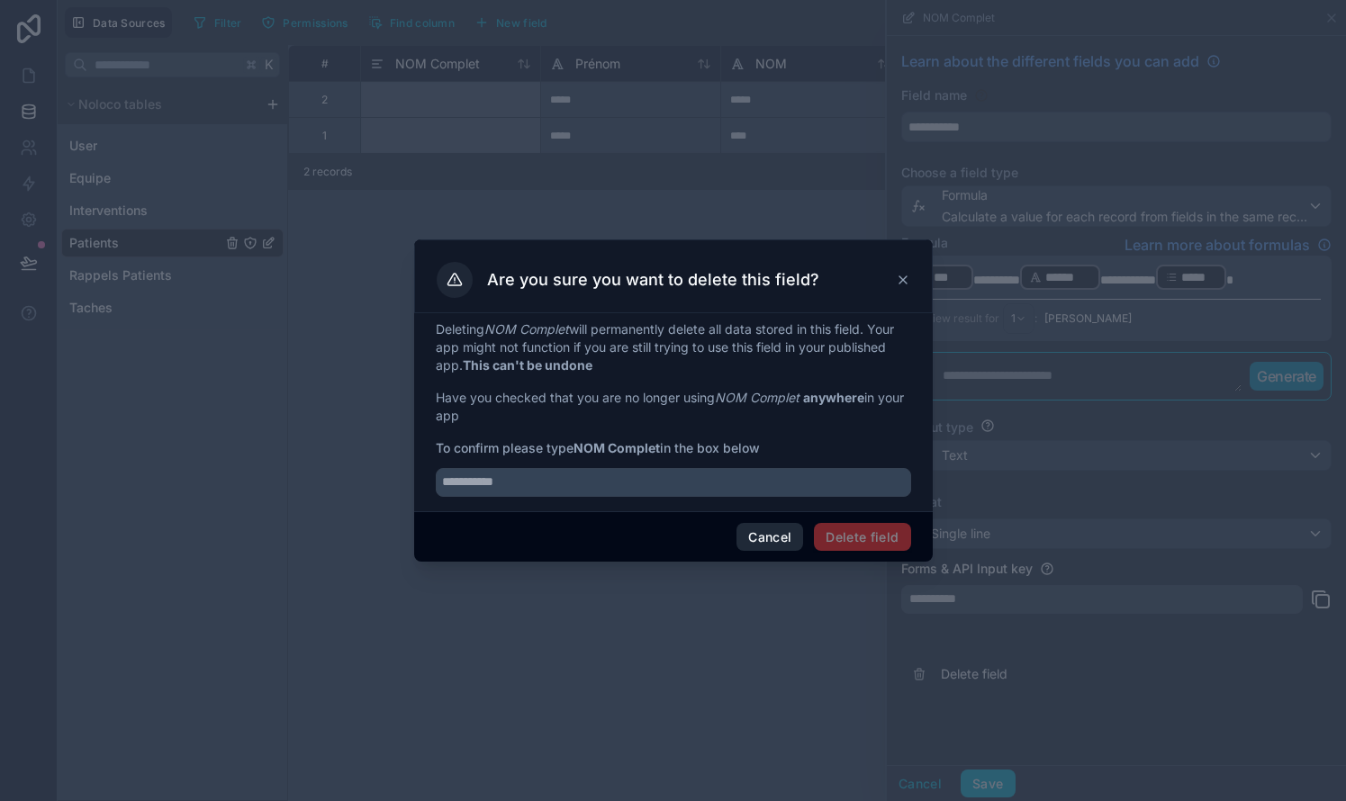
click at [766, 533] on button "Cancel" at bounding box center [769, 537] width 67 height 29
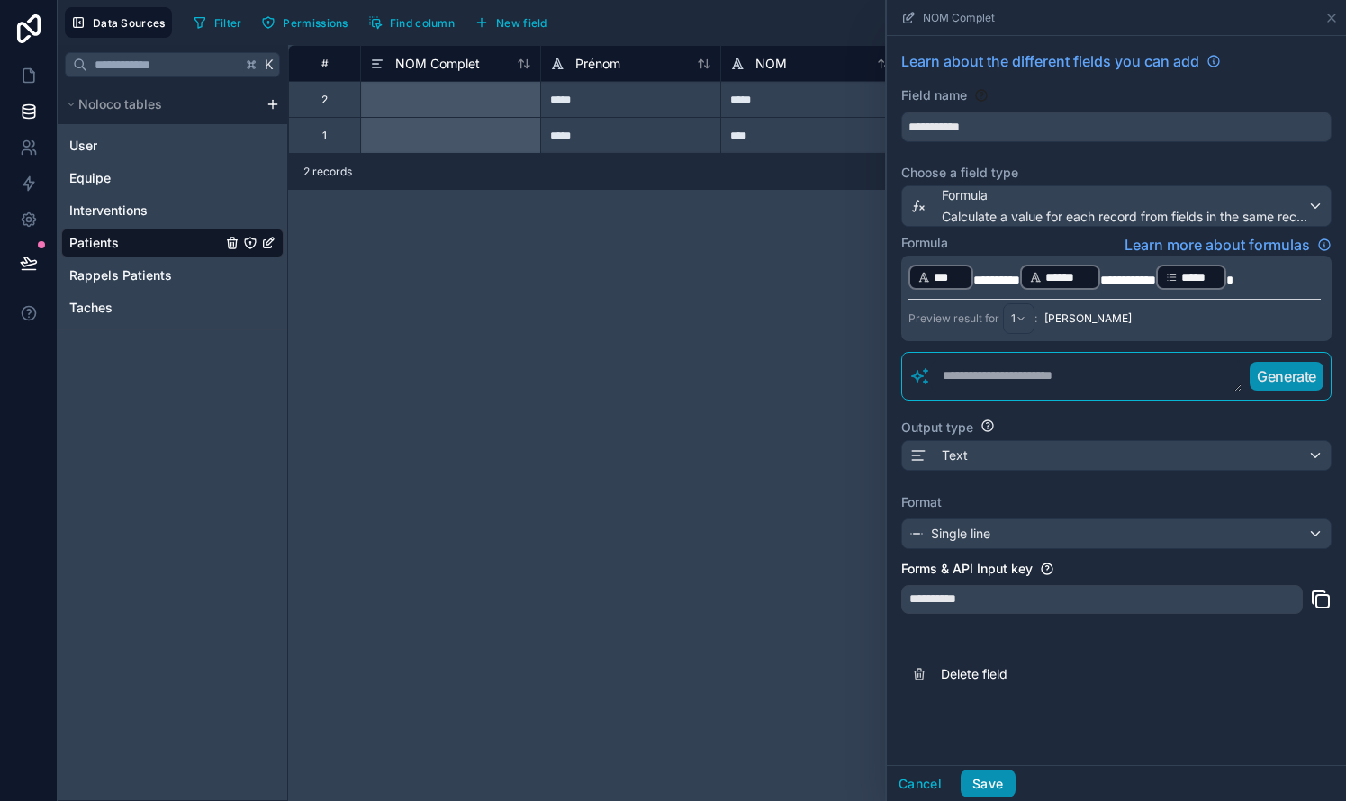
click at [768, 780] on button "Save" at bounding box center [987, 784] width 54 height 29
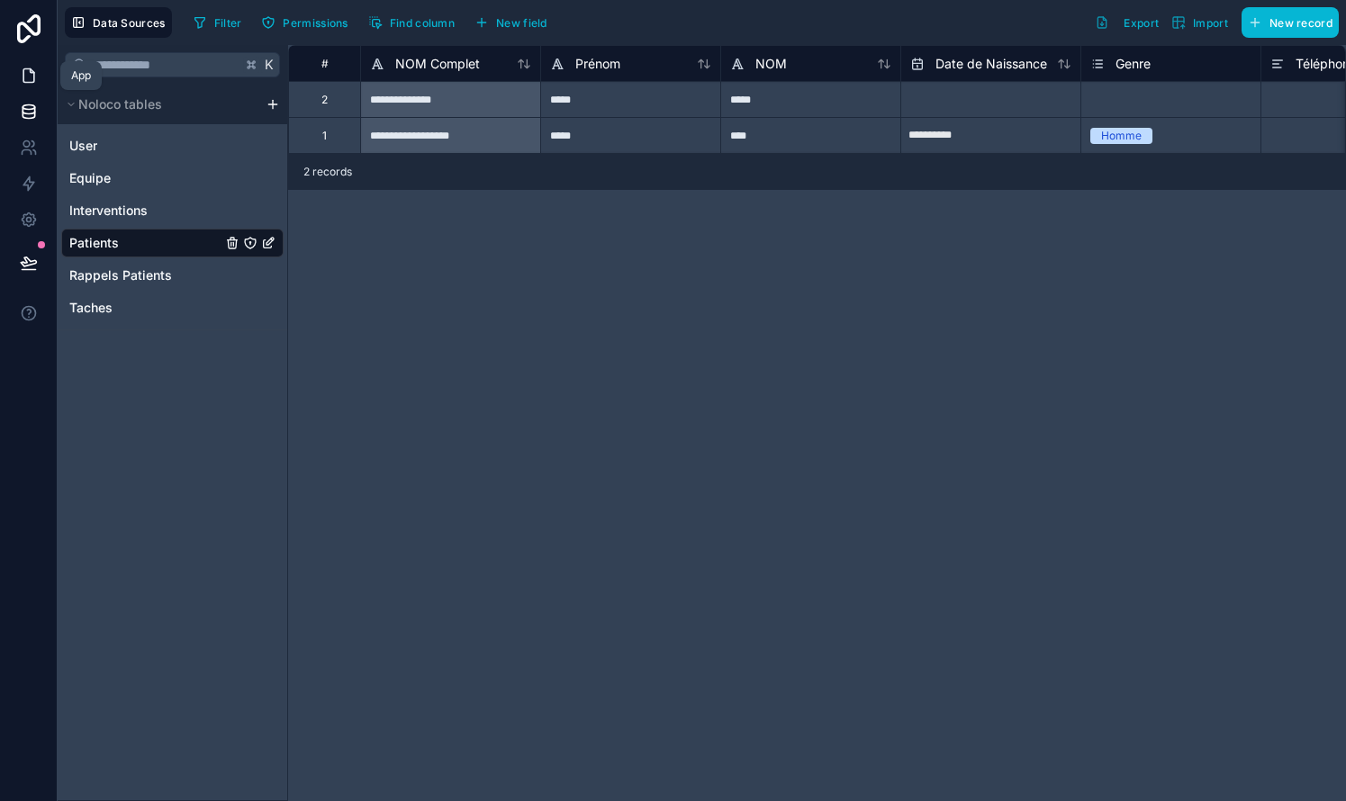
click at [17, 81] on link at bounding box center [28, 76] width 57 height 36
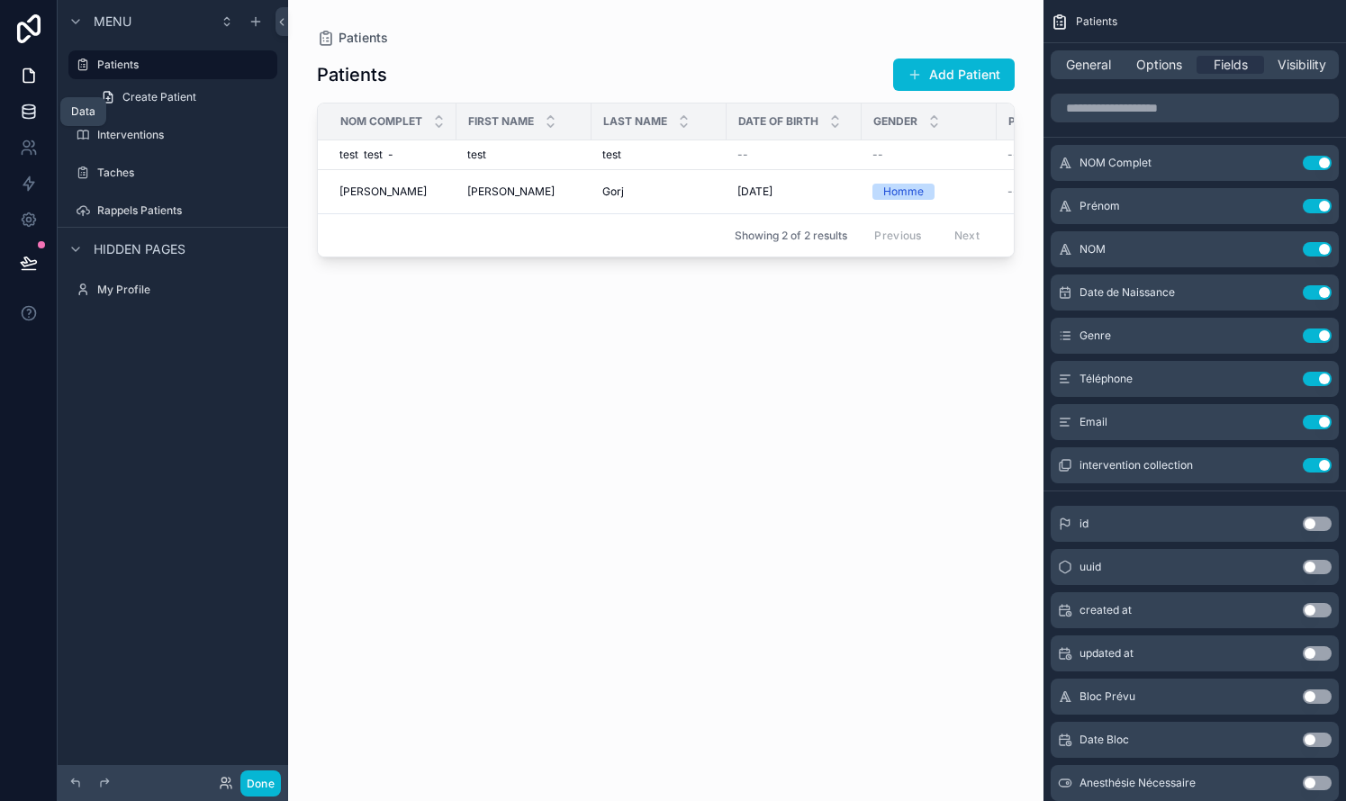
click at [31, 107] on icon at bounding box center [29, 112] width 18 height 18
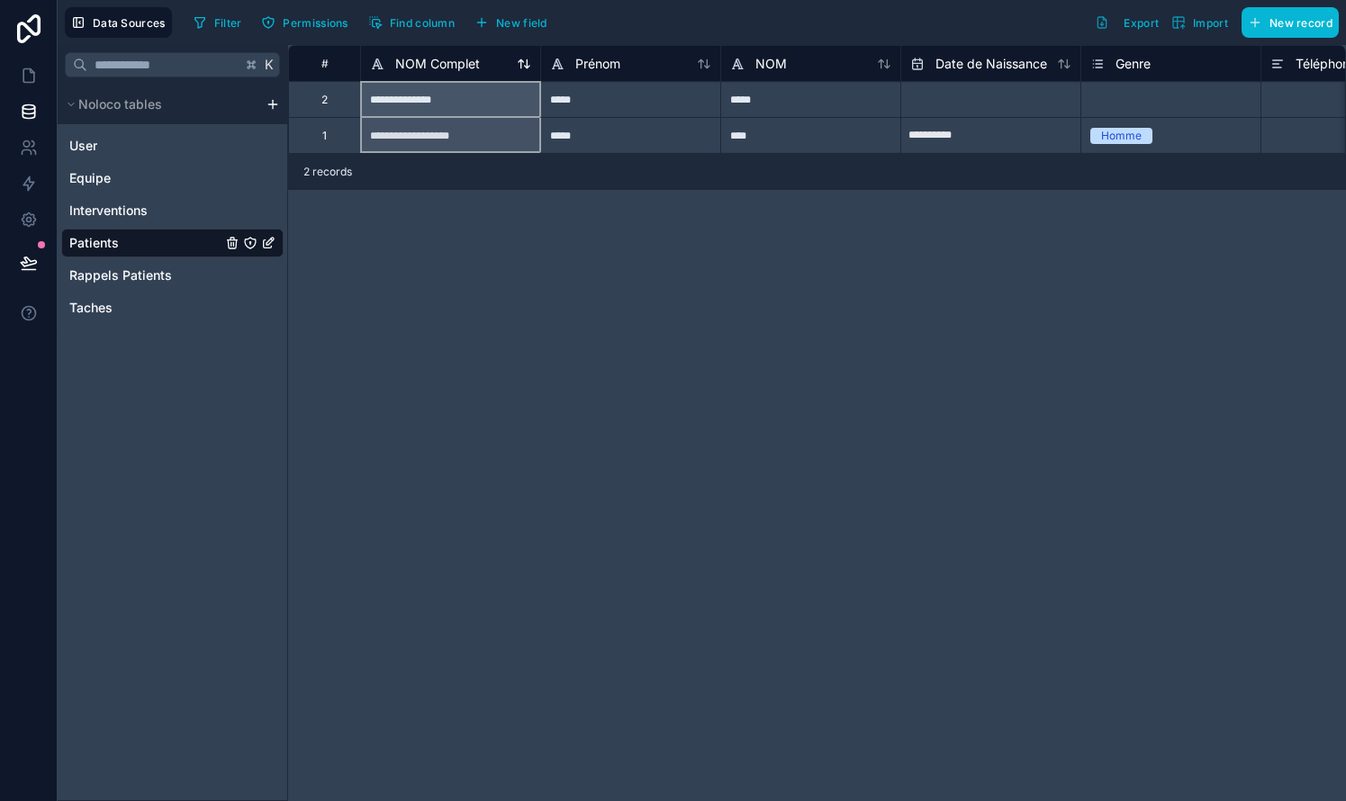
click at [430, 58] on span "NOM Complet" at bounding box center [437, 64] width 85 height 18
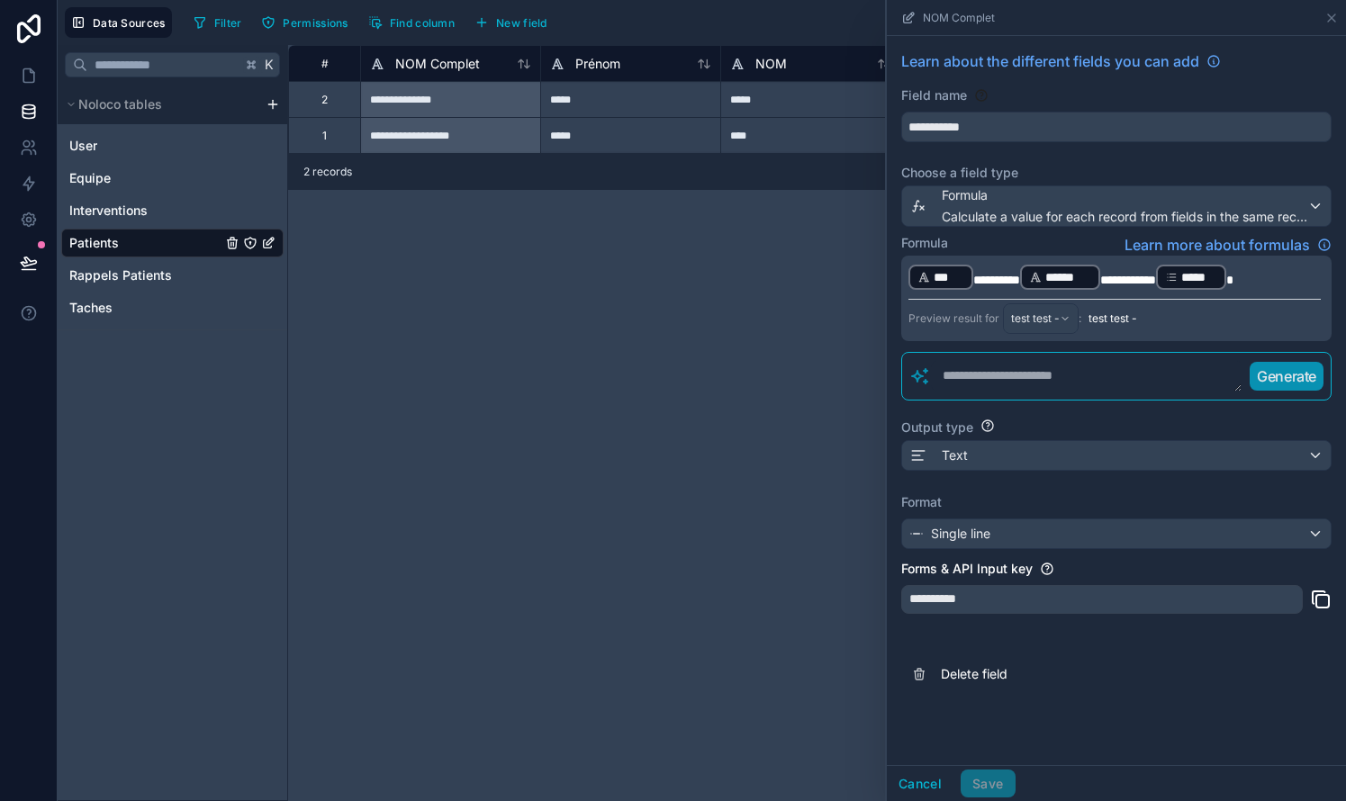
click at [768, 285] on span "*****" at bounding box center [1199, 277] width 36 height 18
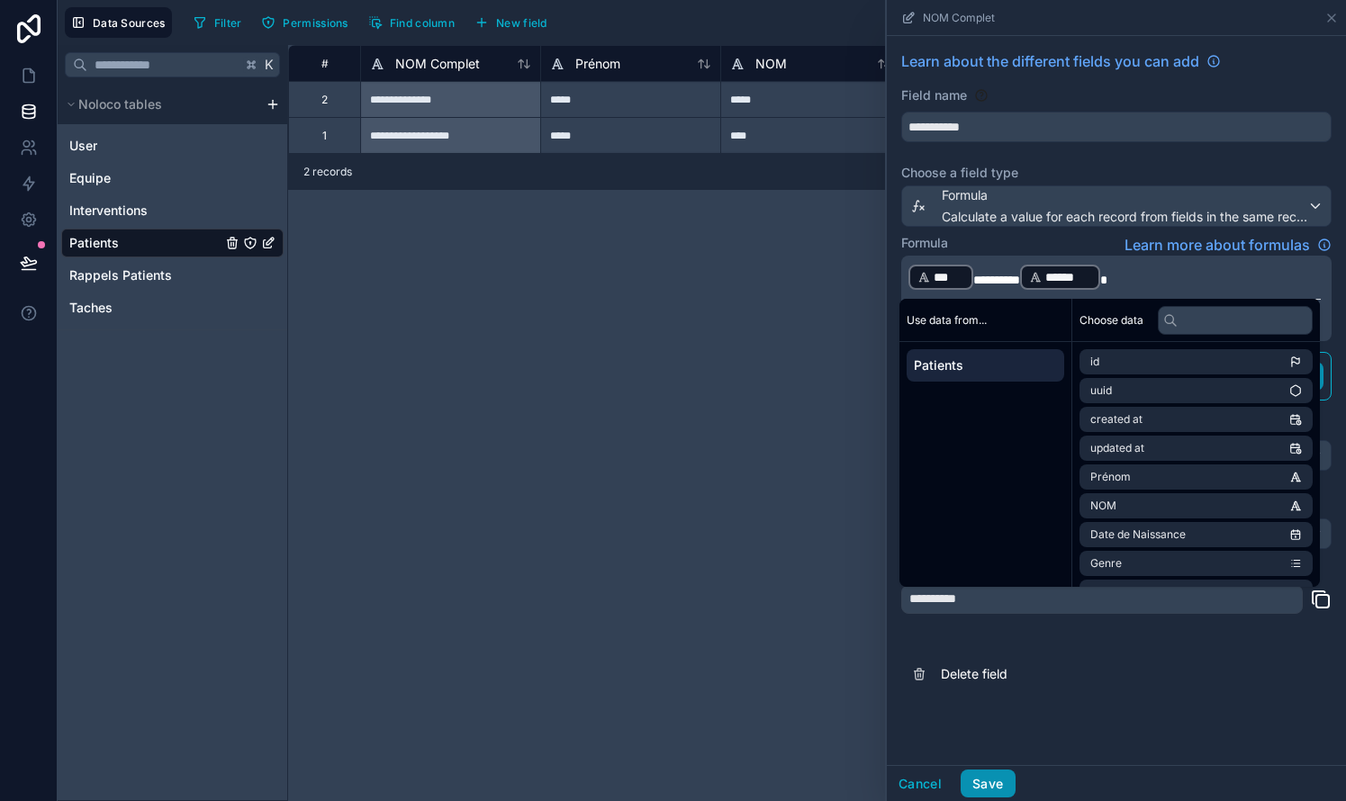
click at [768, 780] on button "Save" at bounding box center [987, 784] width 54 height 29
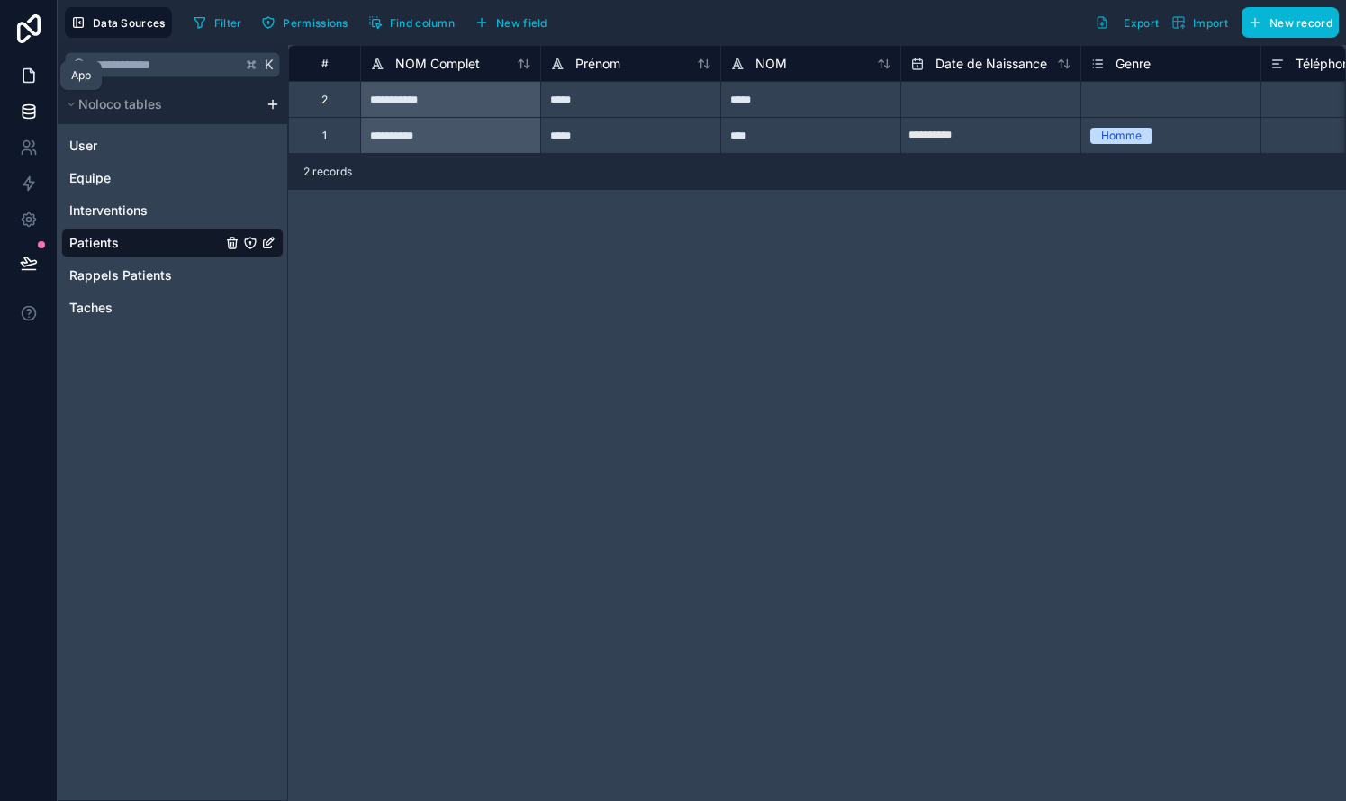
click at [34, 86] on link at bounding box center [28, 76] width 57 height 36
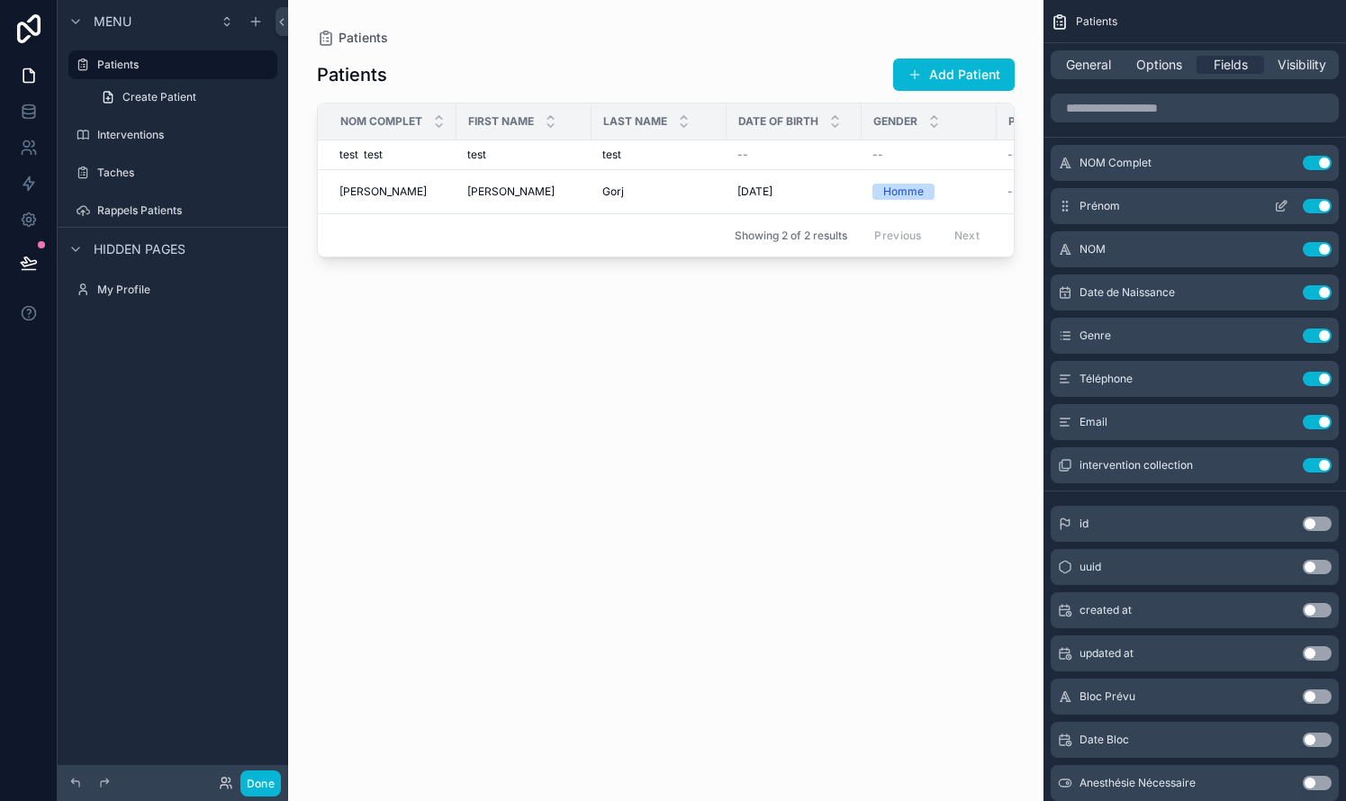
click at [768, 204] on button "Use setting" at bounding box center [1316, 206] width 29 height 14
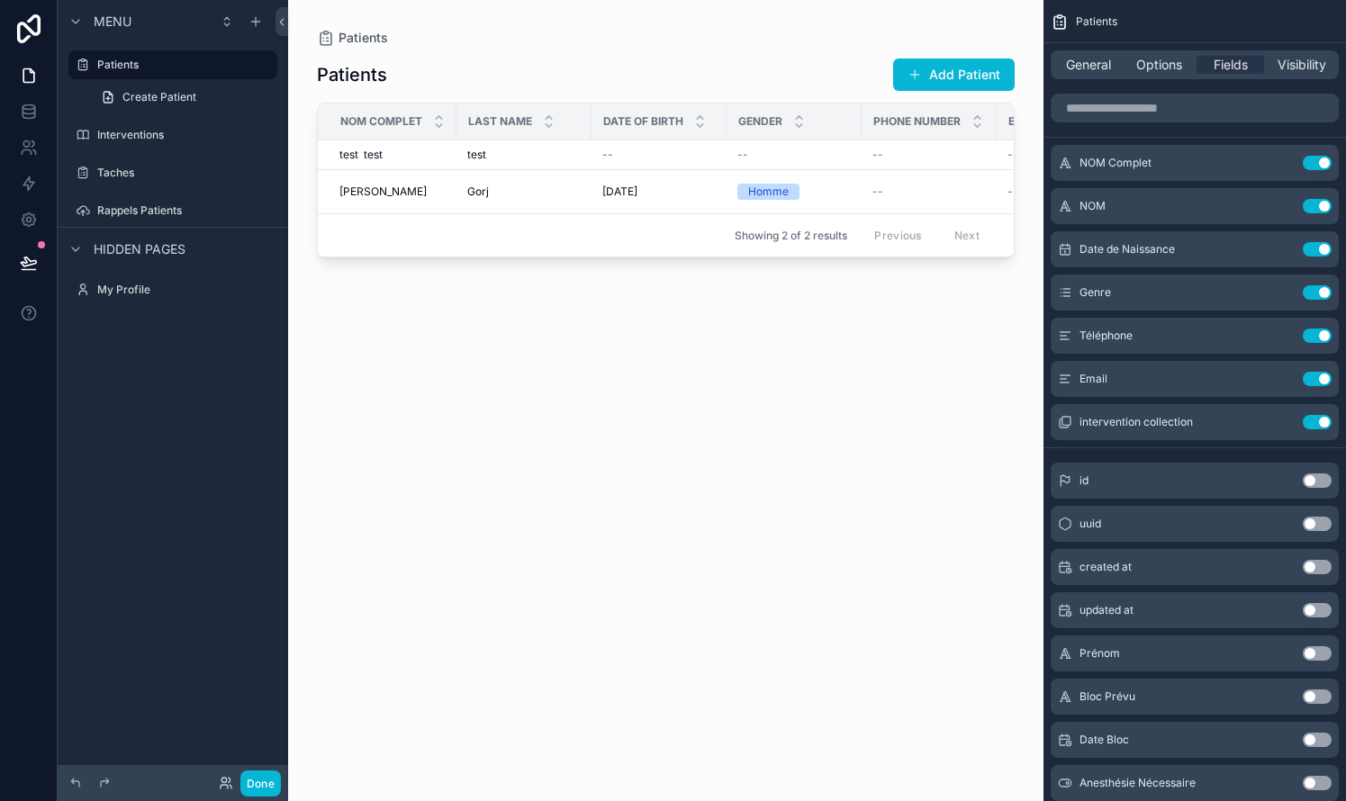
click at [768, 204] on button "Use setting" at bounding box center [1316, 206] width 29 height 14
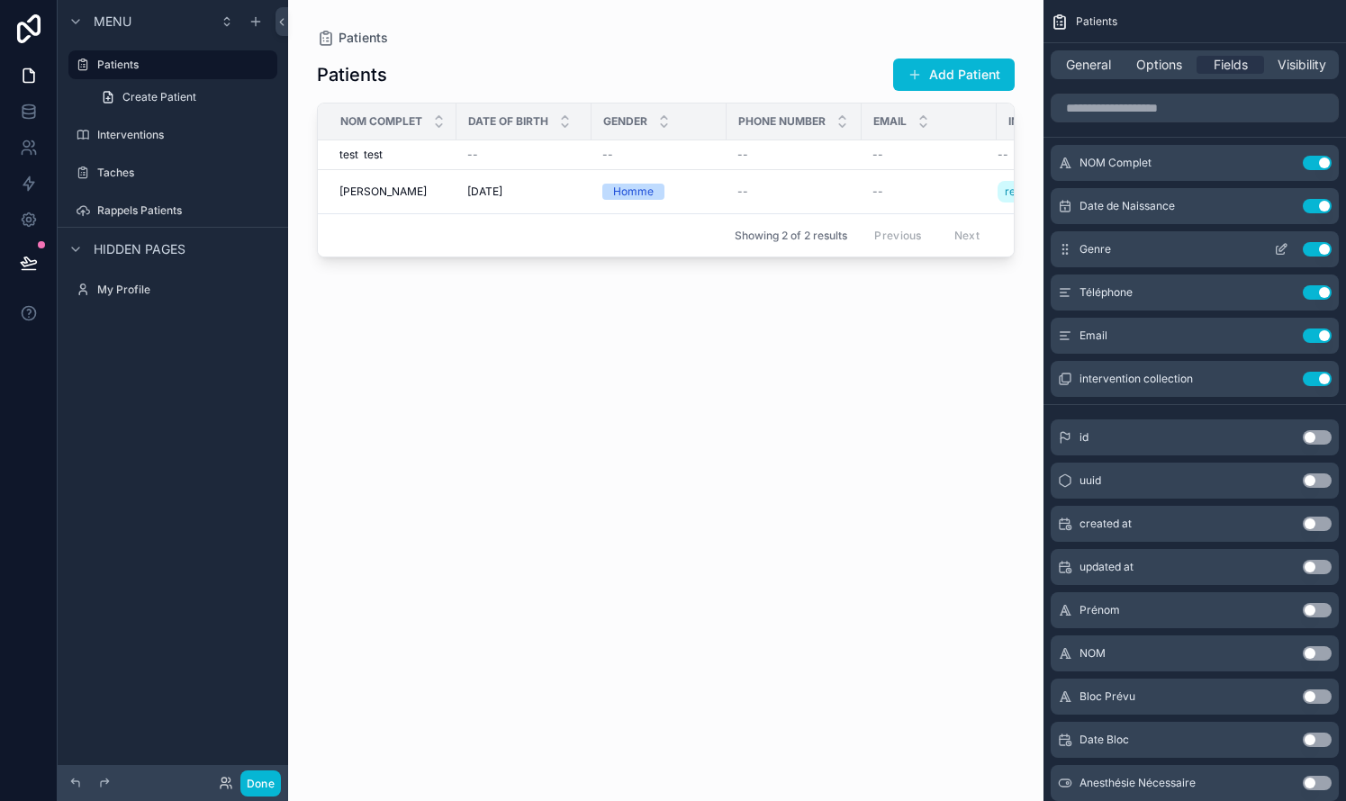
click at [768, 249] on button "Use setting" at bounding box center [1316, 249] width 29 height 14
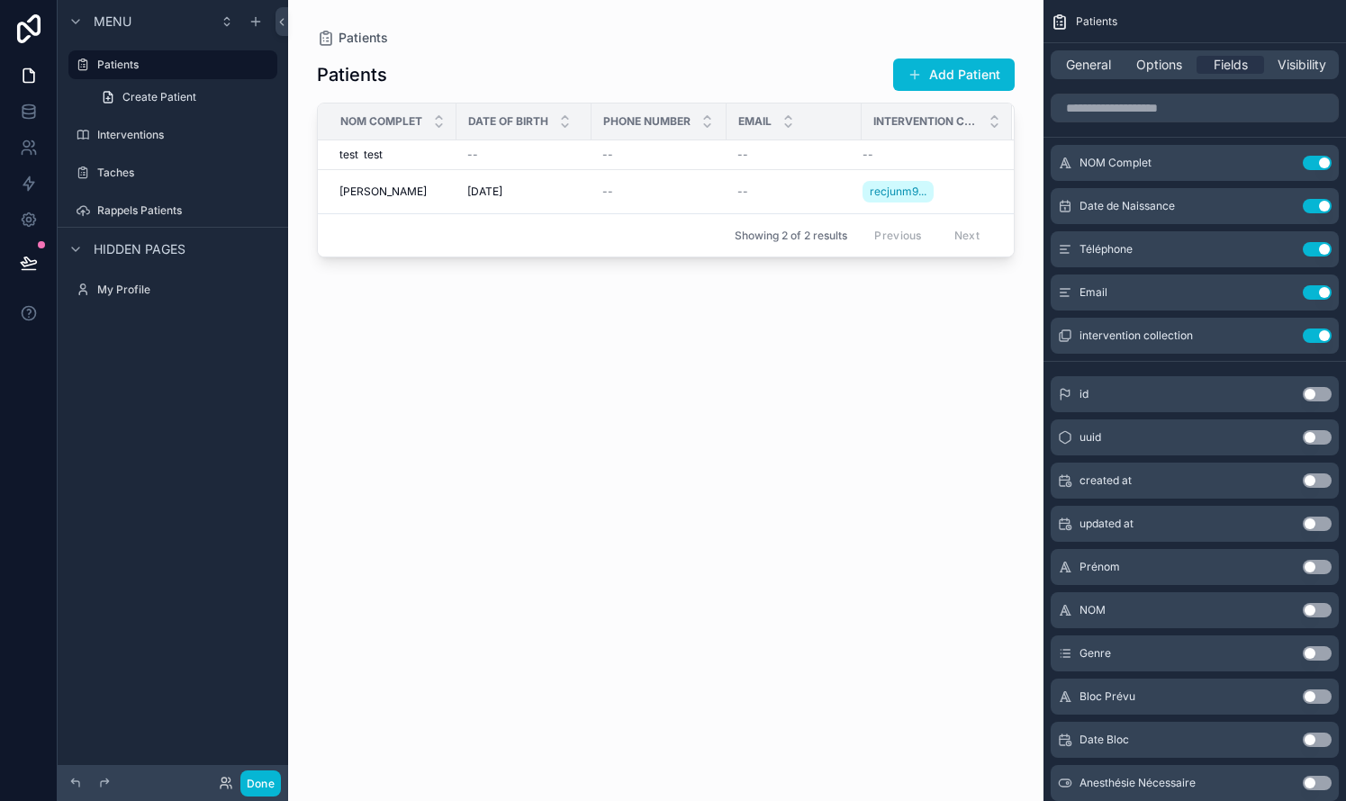
click at [768, 249] on button "Use setting" at bounding box center [1316, 249] width 29 height 14
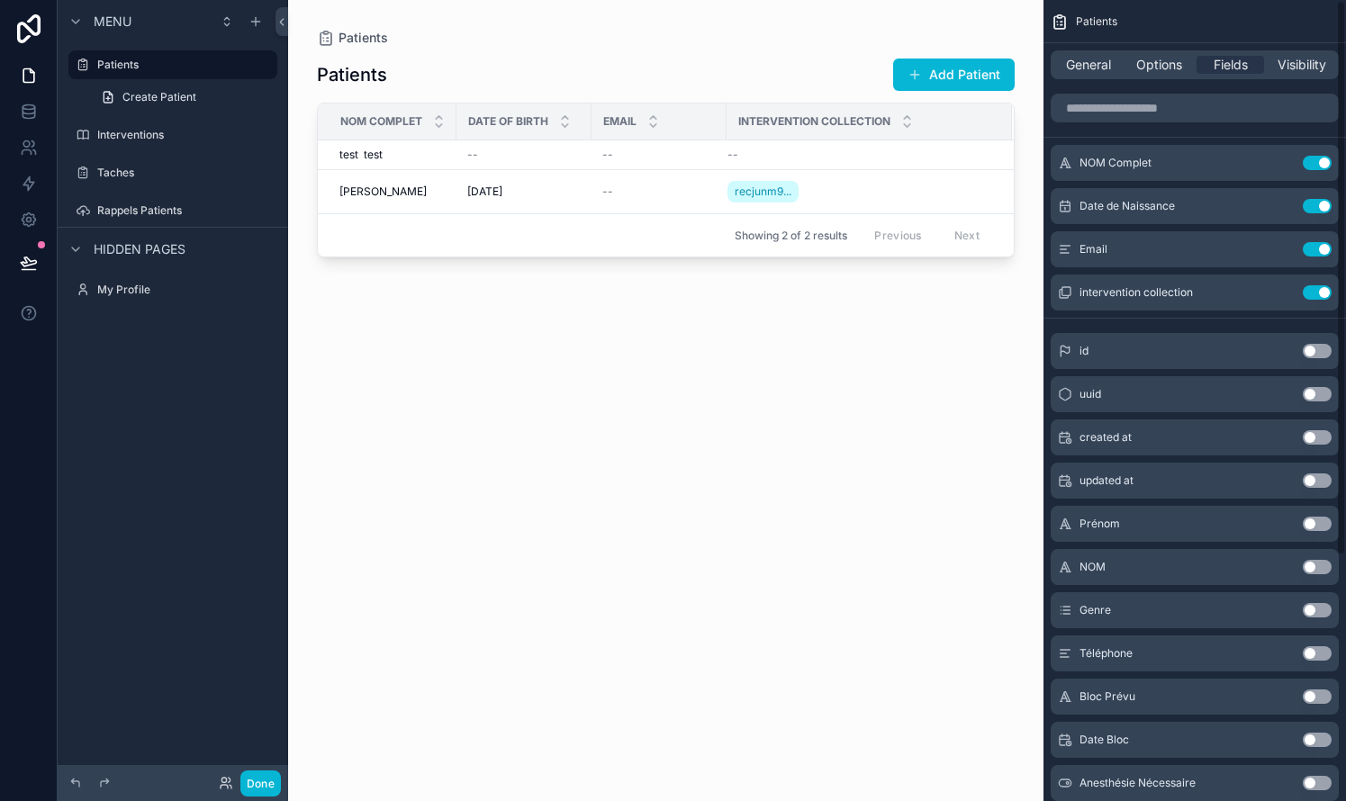
click at [768, 249] on button "Use setting" at bounding box center [1316, 249] width 29 height 14
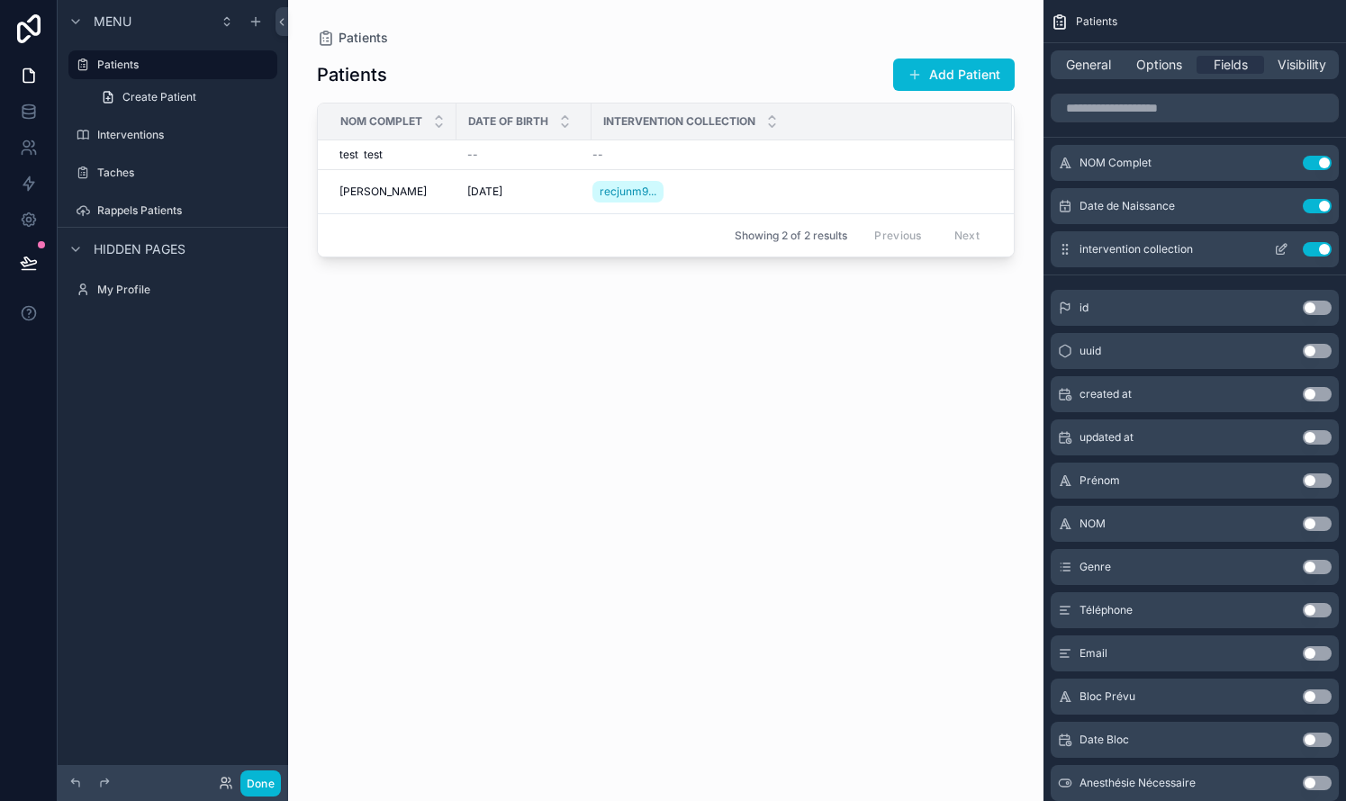
click at [768, 252] on button "Use setting" at bounding box center [1316, 249] width 29 height 14
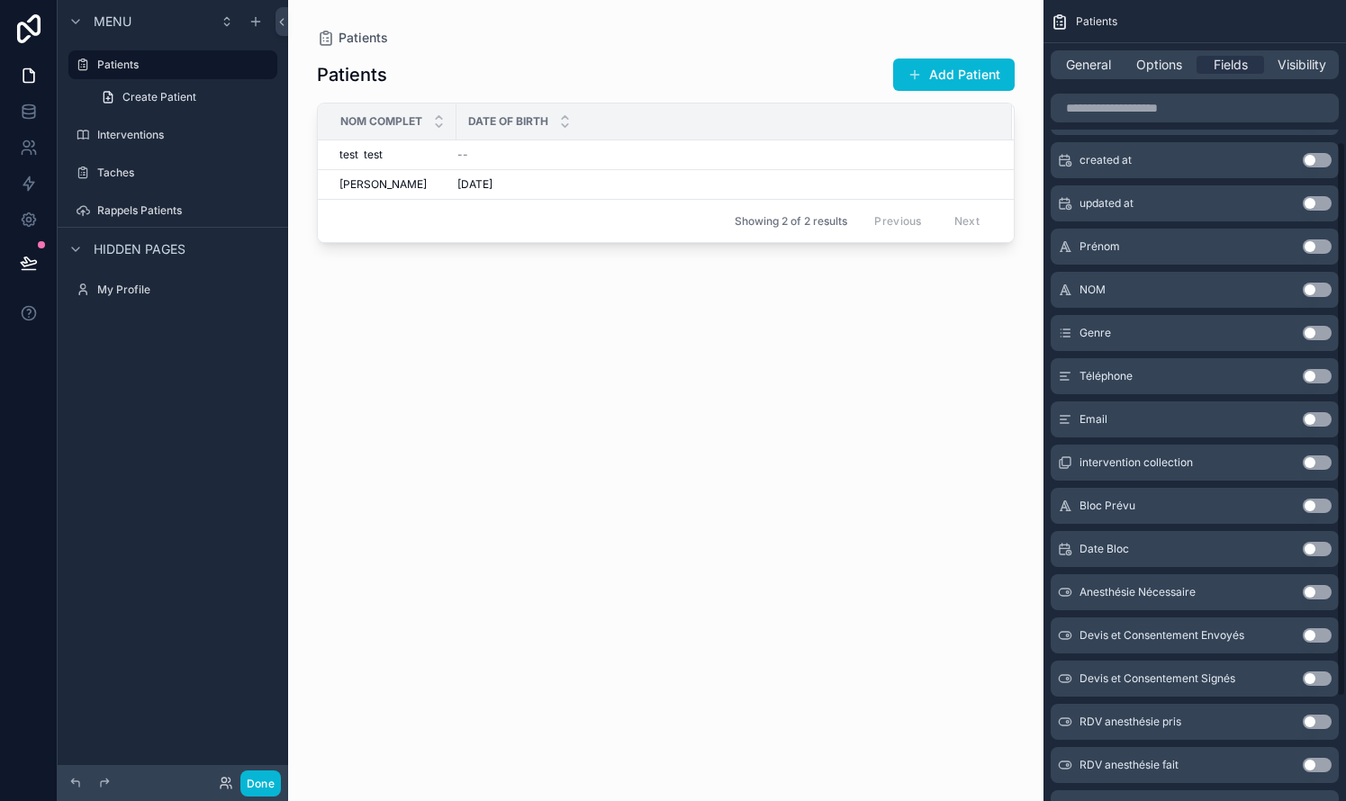
scroll to position [212, 0]
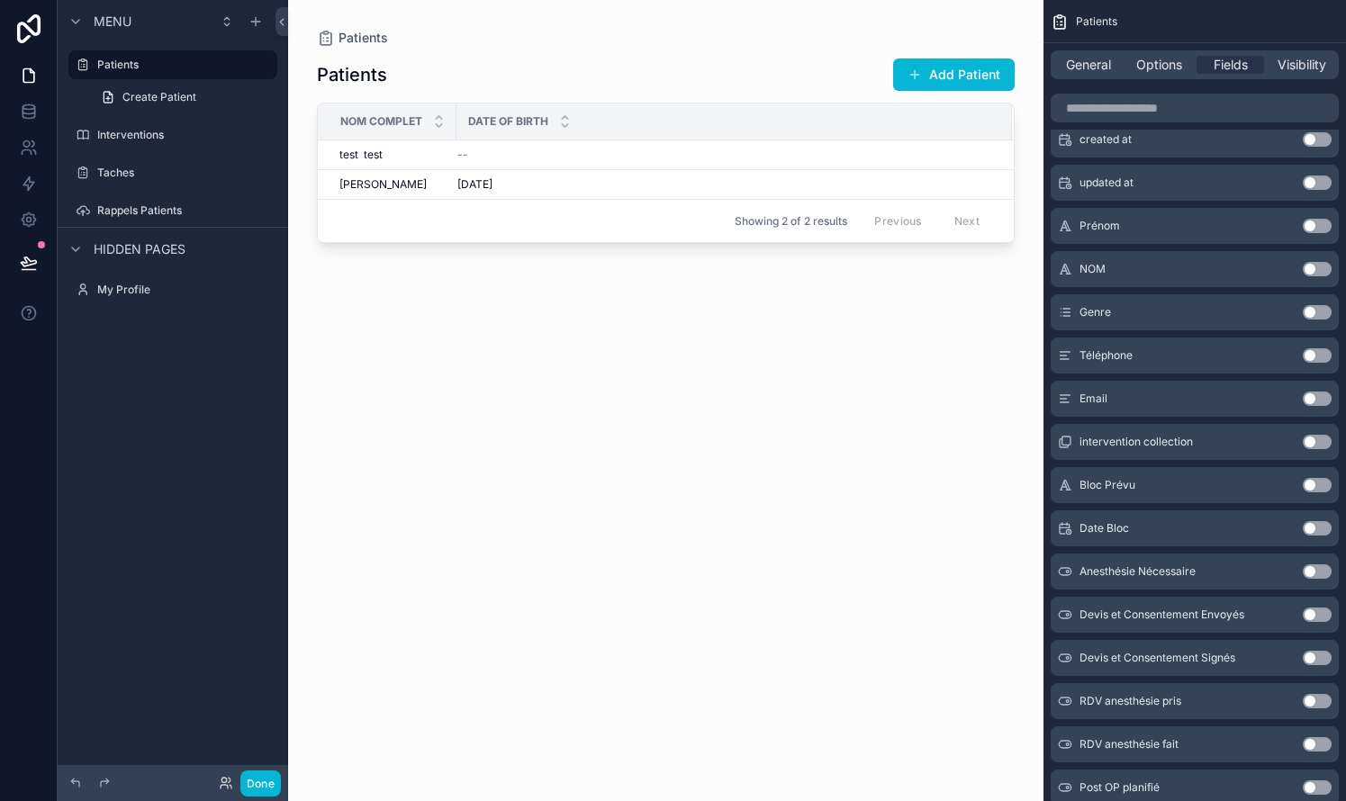
click at [768, 486] on button "Use setting" at bounding box center [1316, 485] width 29 height 14
click at [768, 523] on button "Use setting" at bounding box center [1316, 528] width 29 height 14
click at [644, 186] on div "--" at bounding box center [658, 184] width 113 height 14
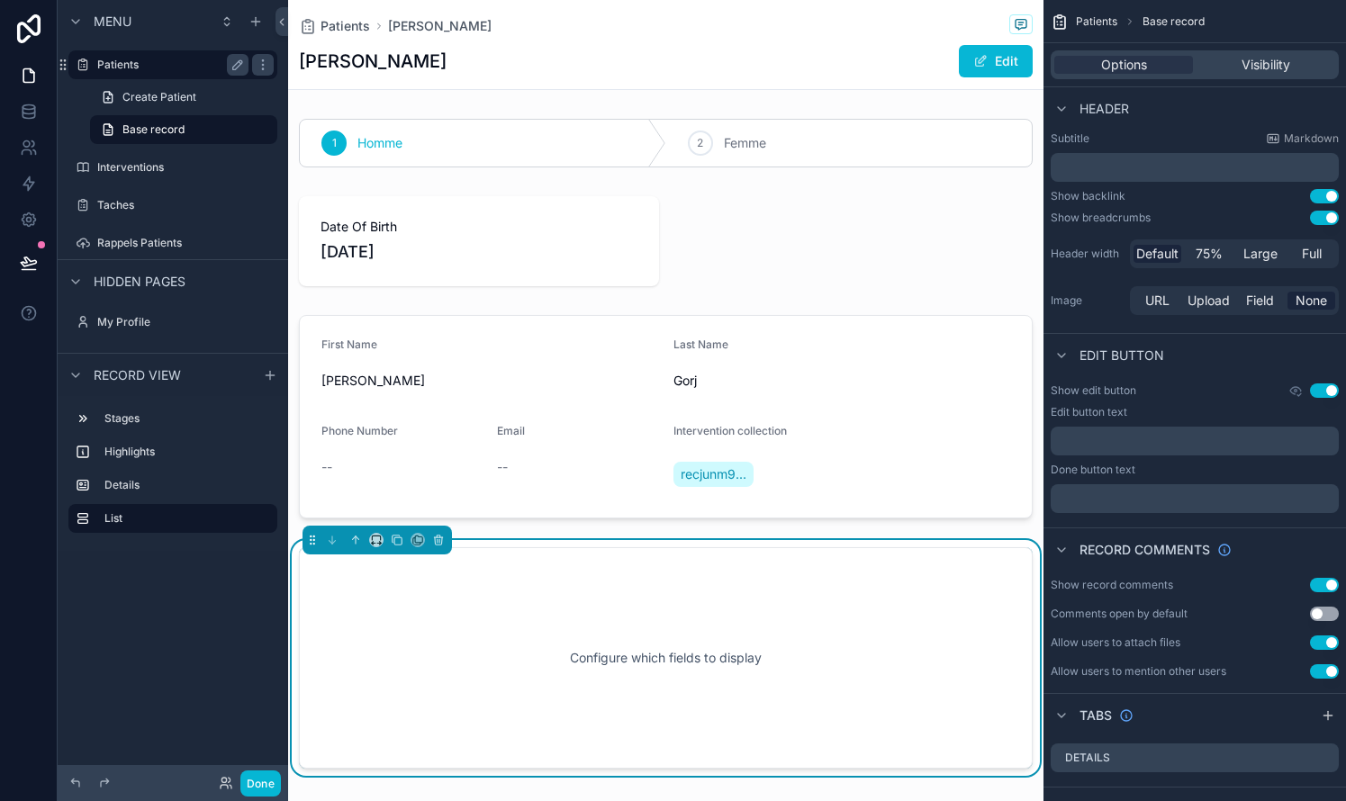
click at [148, 72] on div "Patients" at bounding box center [172, 65] width 151 height 22
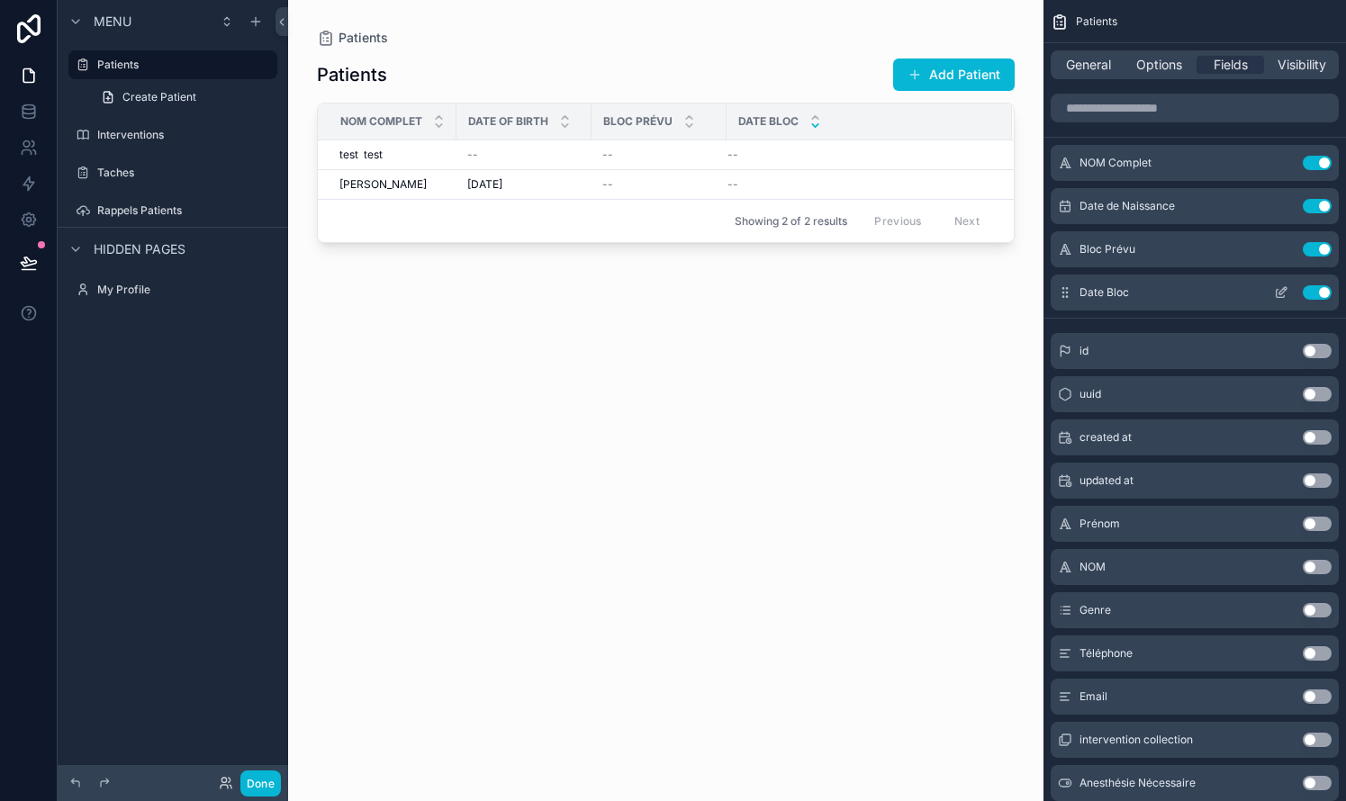
click at [768, 291] on icon "scrollable content" at bounding box center [1281, 292] width 14 height 14
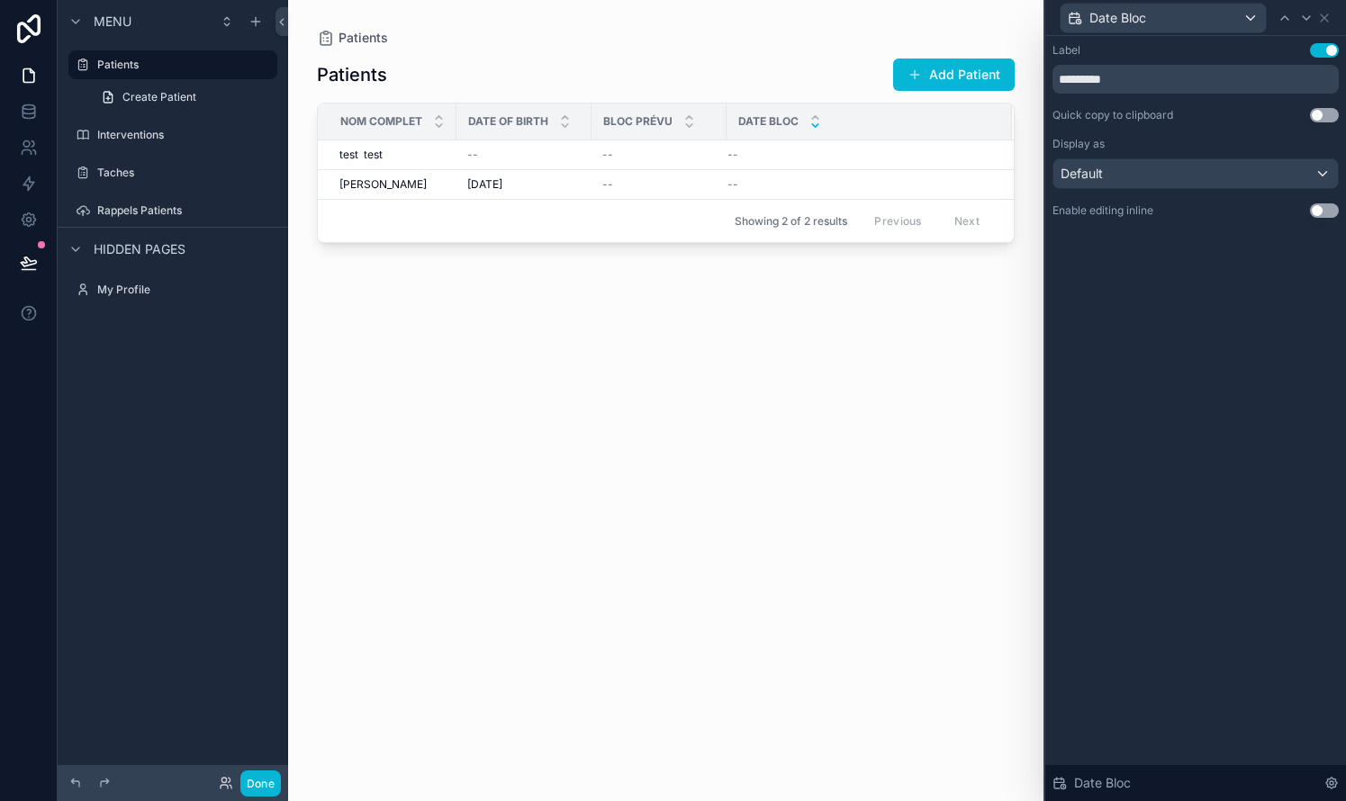
click at [768, 210] on button "Use setting" at bounding box center [1324, 210] width 29 height 14
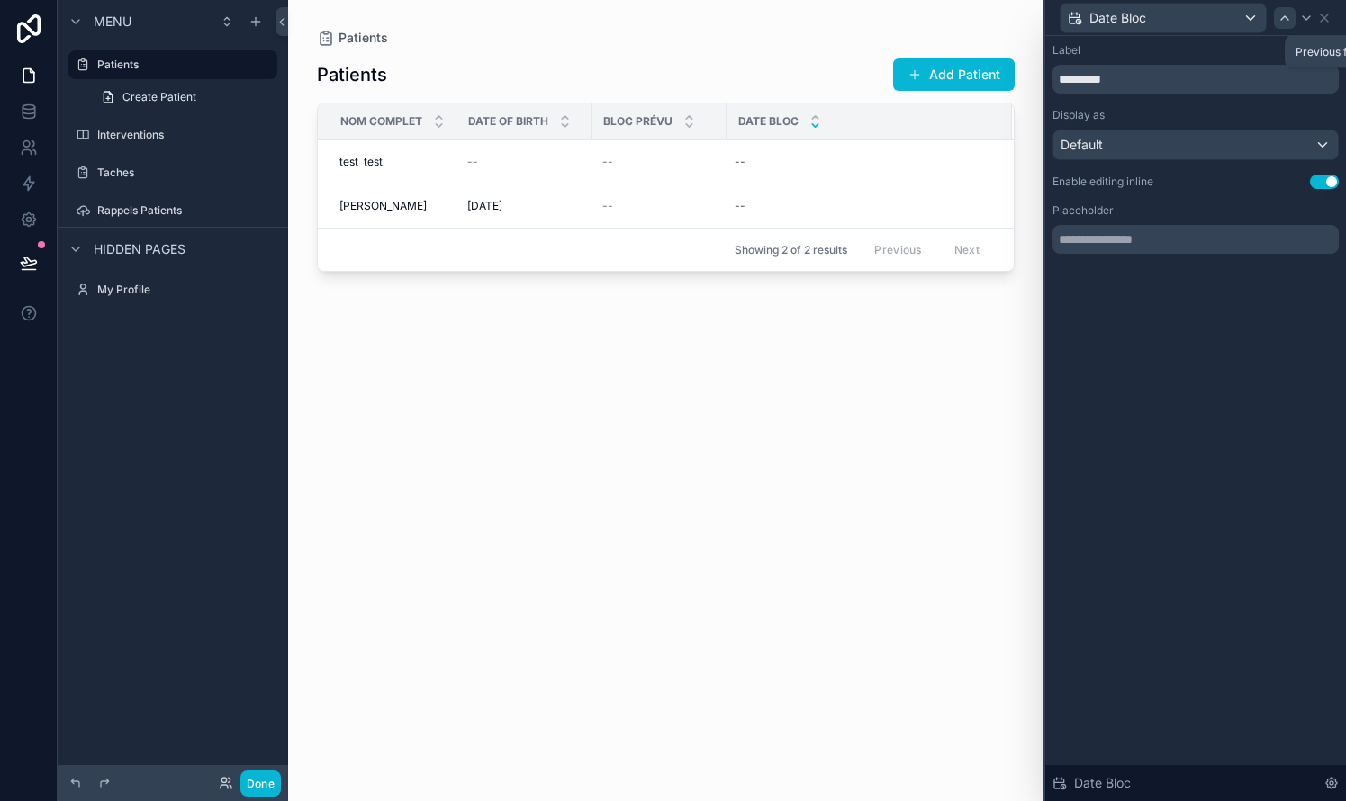
click at [768, 23] on icon at bounding box center [1284, 18] width 14 height 14
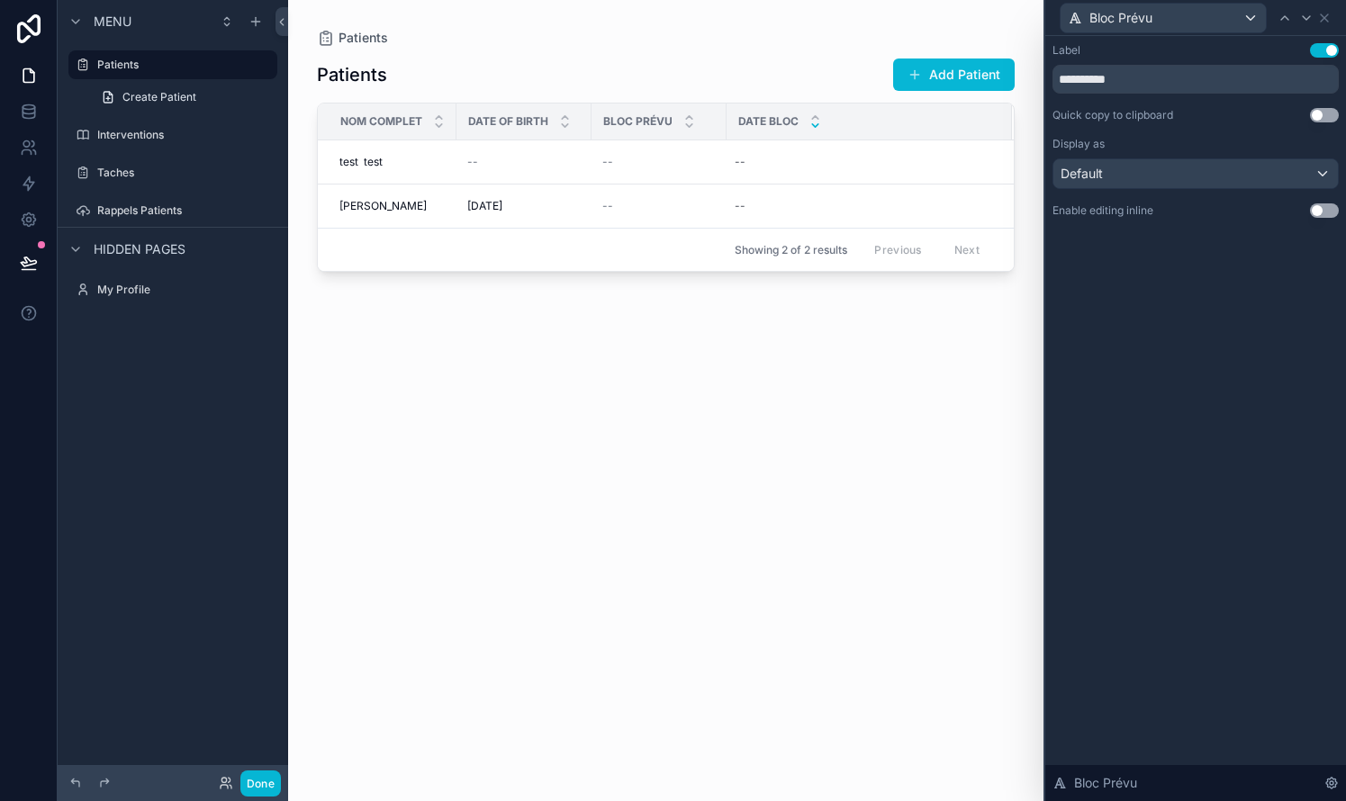
click at [768, 212] on button "Use setting" at bounding box center [1324, 210] width 29 height 14
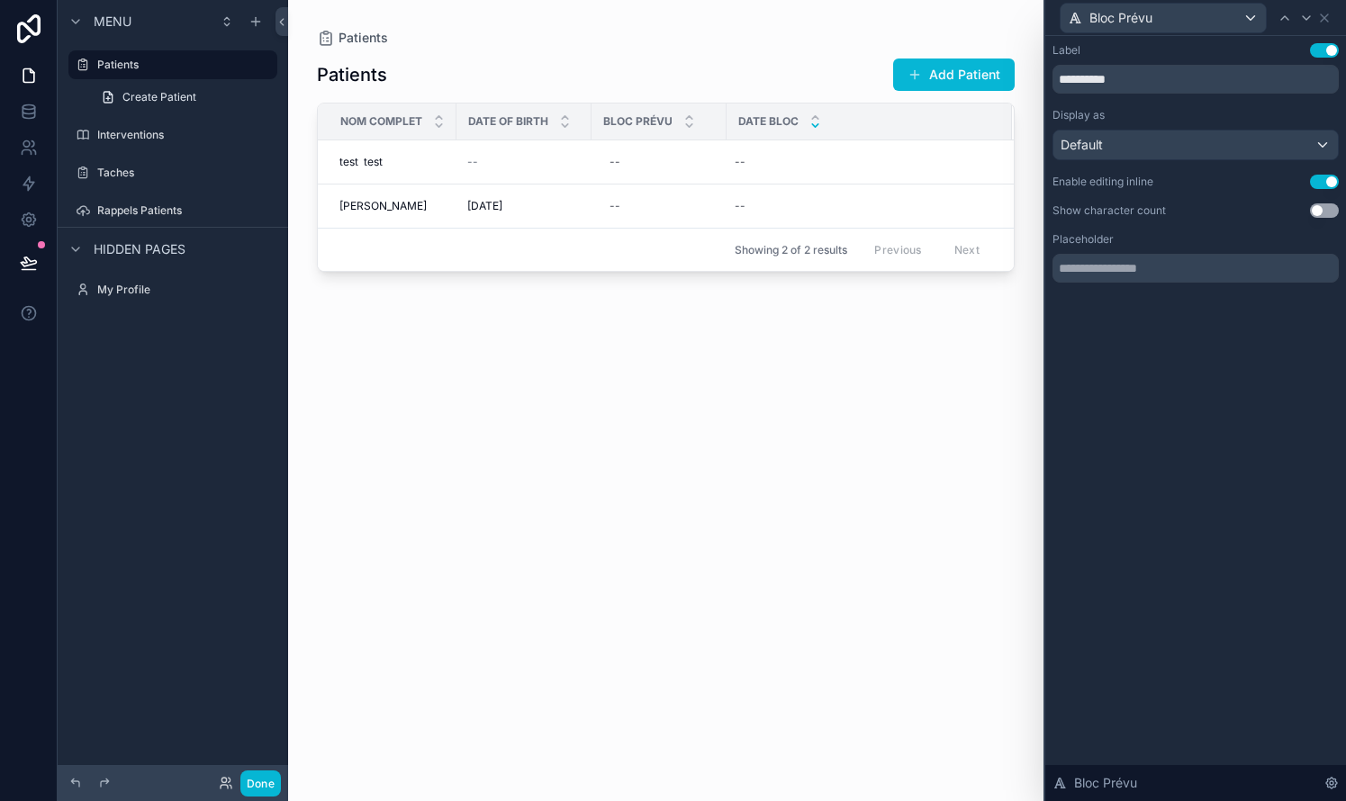
click at [768, 385] on div "Patients Add Patient NOM Complet Date Of Birth Bloc Prévu Date Bloc test test t…" at bounding box center [666, 413] width 698 height 733
click at [768, 381] on div "**********" at bounding box center [1195, 418] width 301 height 765
click at [768, 15] on icon at bounding box center [1306, 18] width 14 height 14
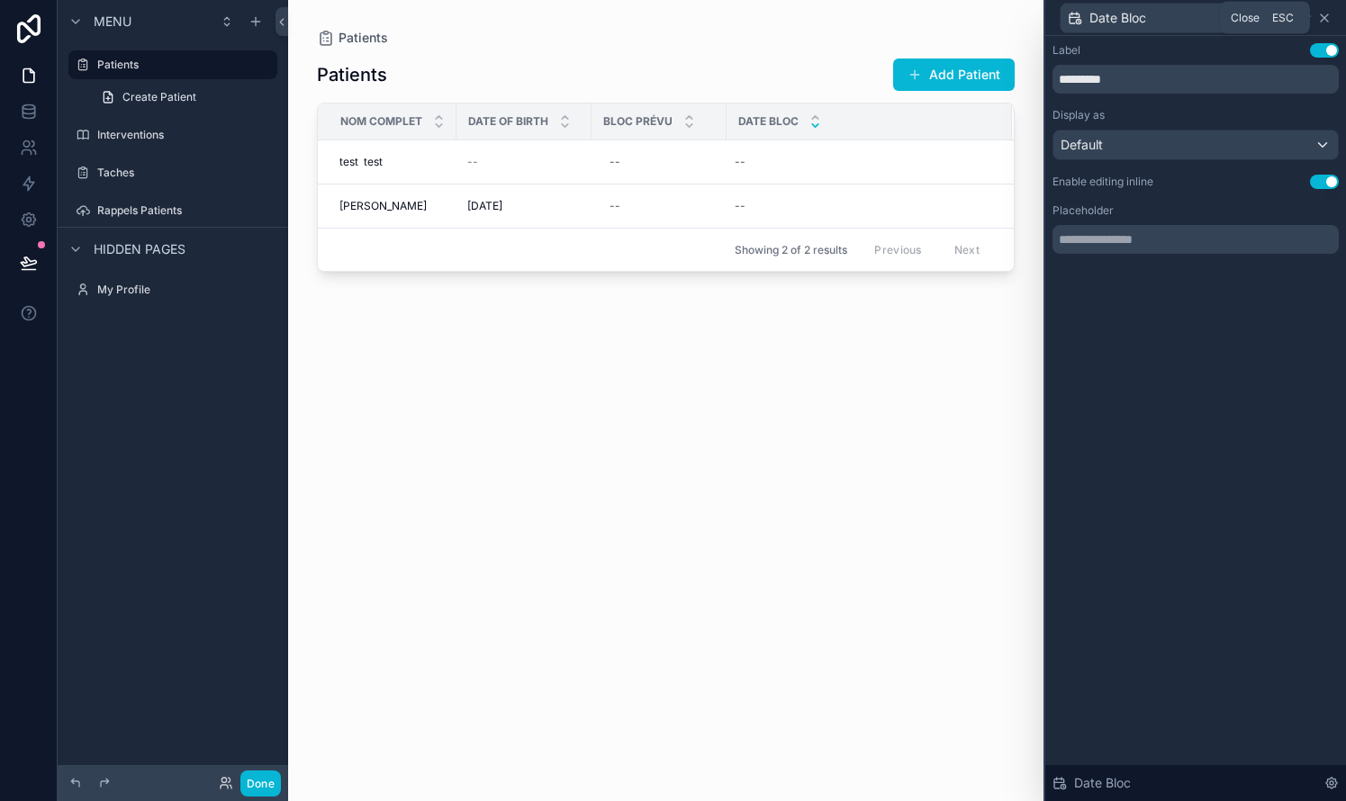
click at [768, 19] on icon at bounding box center [1323, 17] width 7 height 7
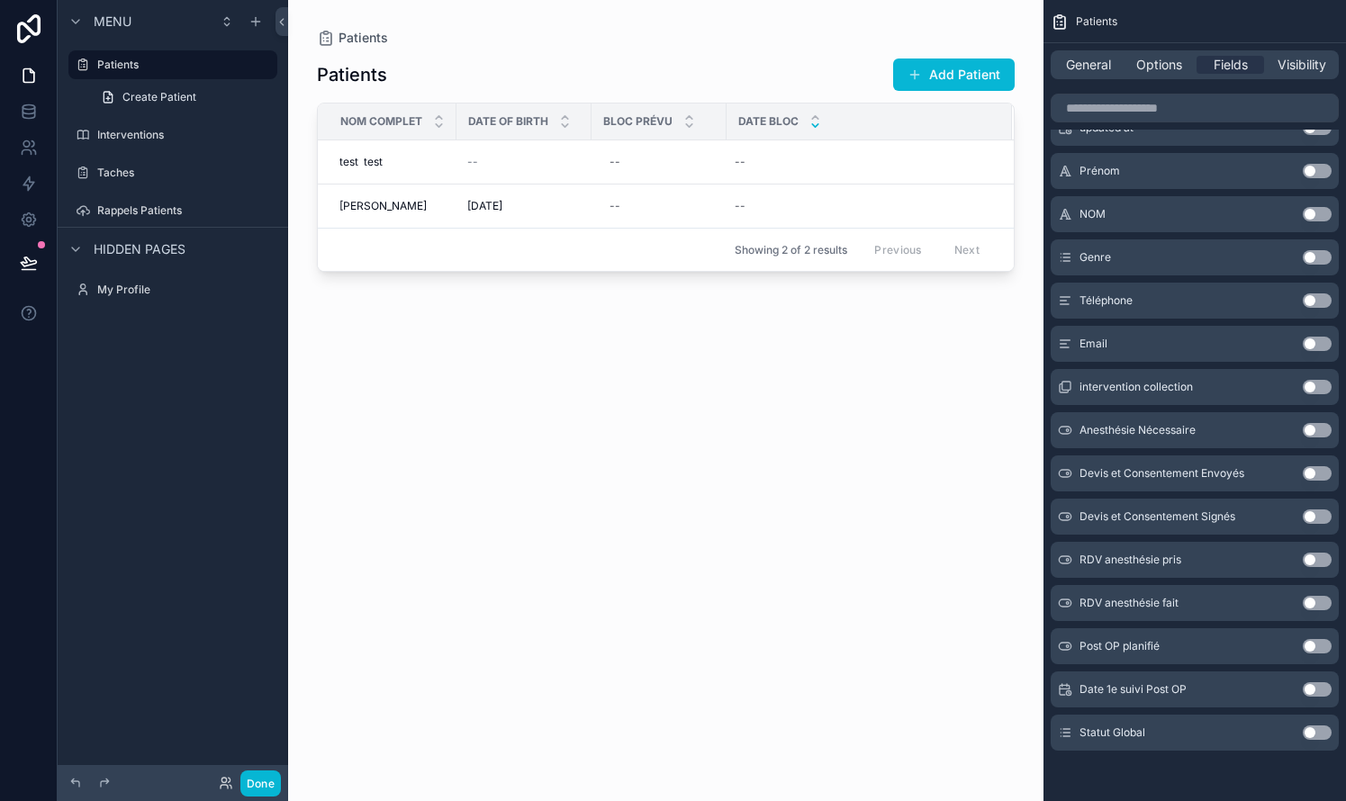
click at [768, 734] on button "Use setting" at bounding box center [1316, 733] width 29 height 14
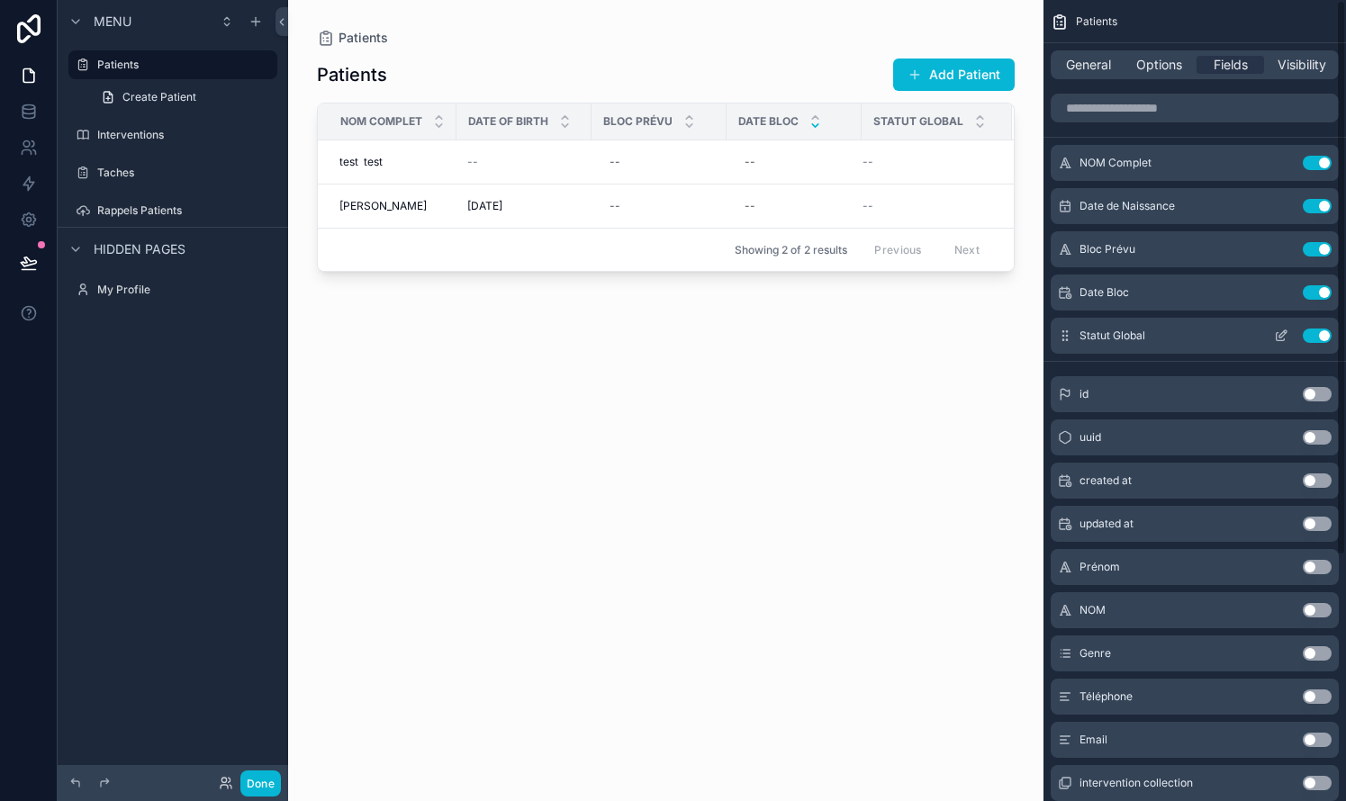
click at [768, 336] on icon "scrollable content" at bounding box center [1282, 333] width 7 height 7
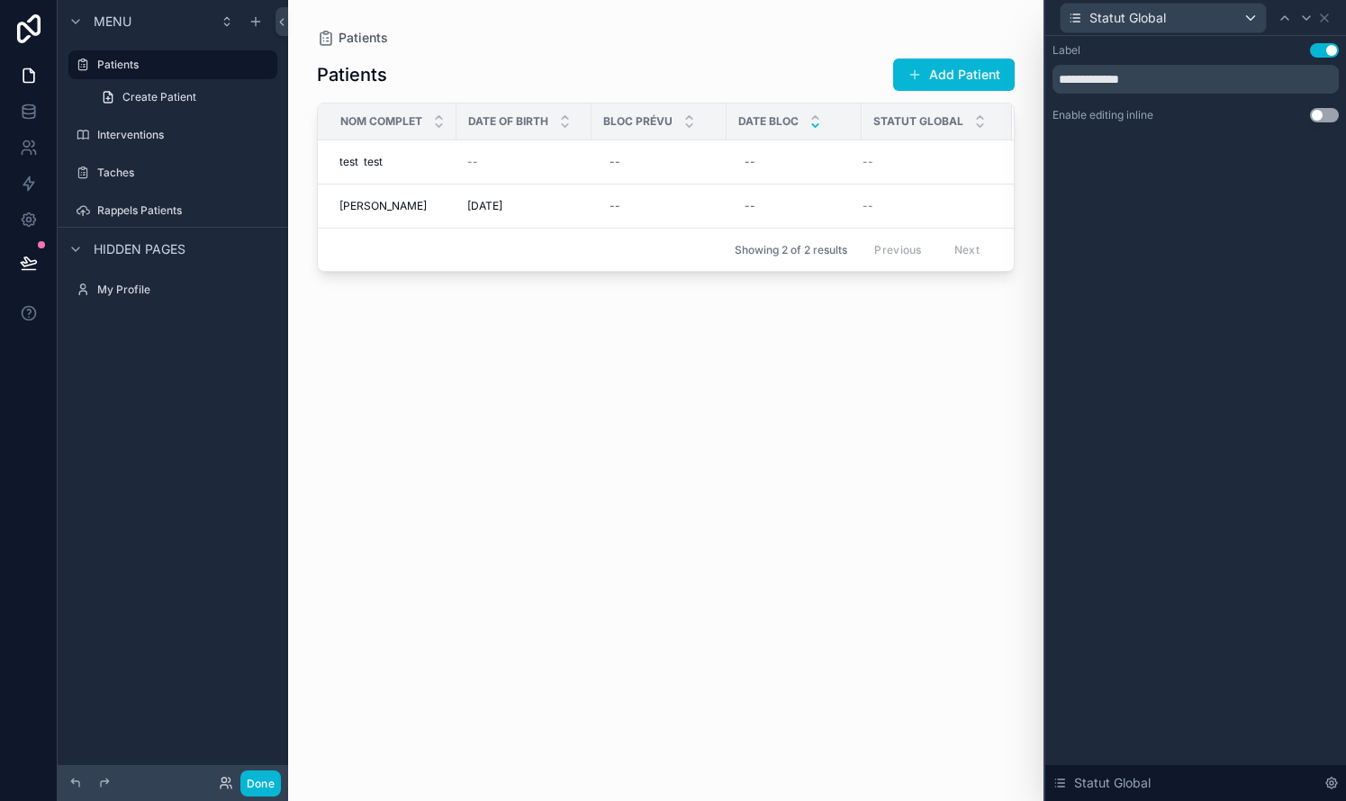
click at [768, 116] on button "Use setting" at bounding box center [1324, 115] width 29 height 14
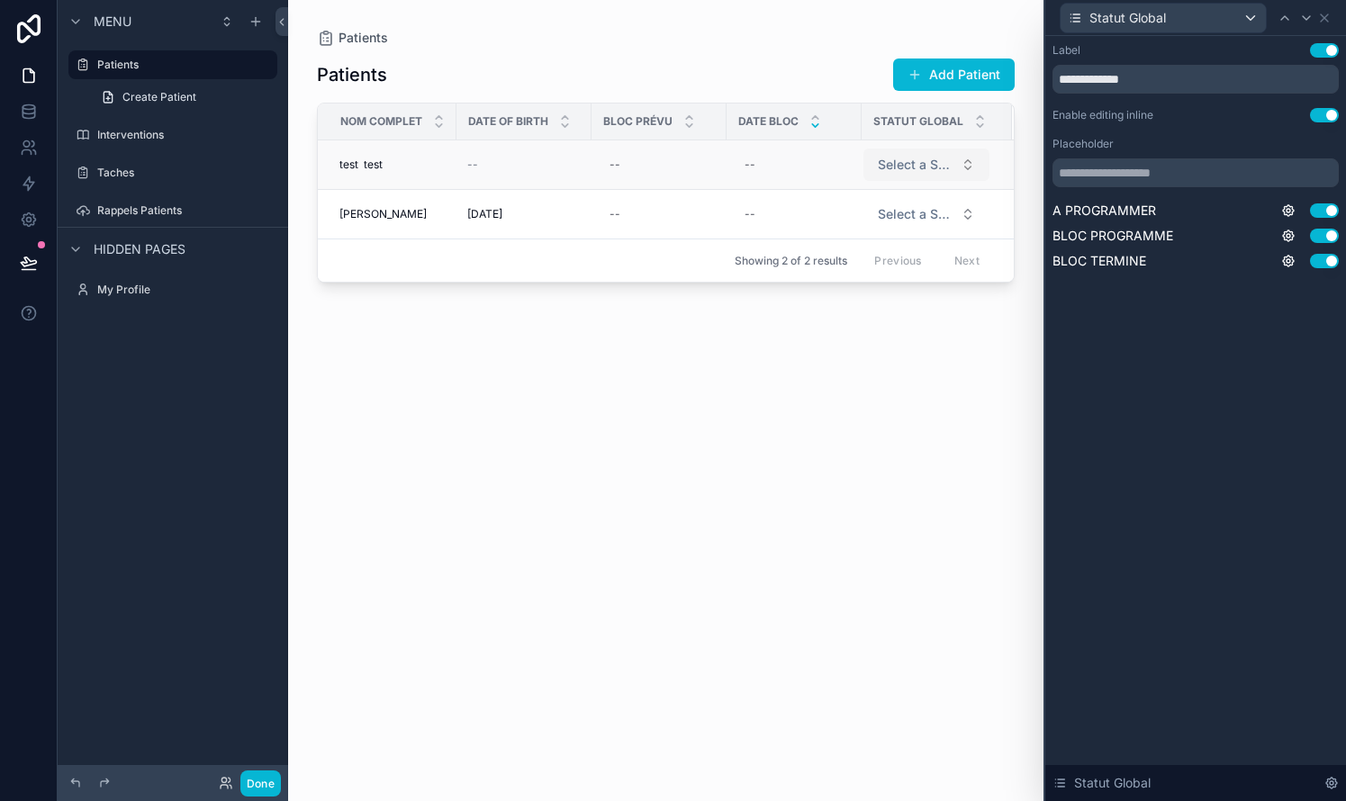
click at [768, 172] on span "Select a Statut Global" at bounding box center [916, 165] width 76 height 18
click at [768, 390] on div "Patients Add Patient NOM Complet Date Of Birth Bloc Prévu Date Bloc Statut Glob…" at bounding box center [666, 413] width 698 height 733
click at [768, 177] on input "text" at bounding box center [1195, 172] width 286 height 29
click at [768, 20] on icon at bounding box center [1324, 18] width 14 height 14
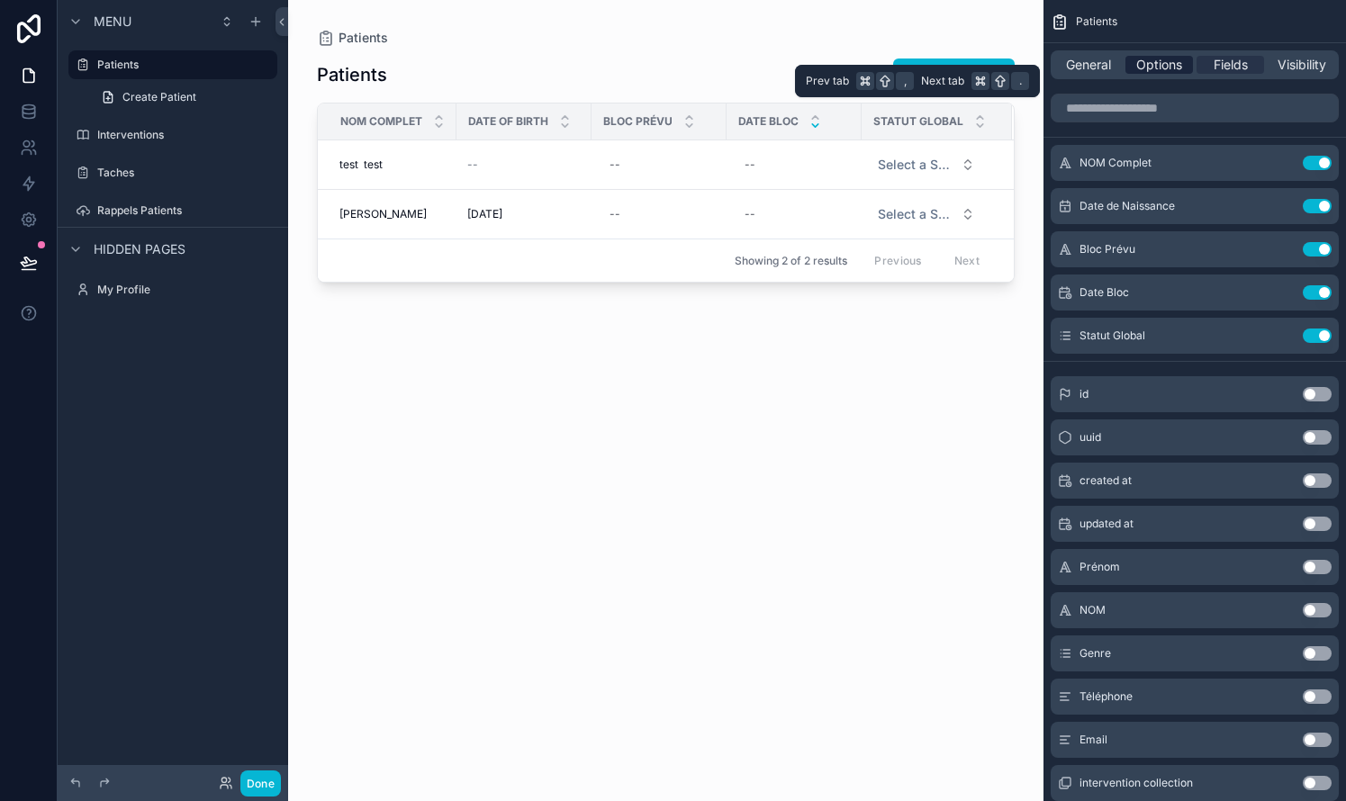
click at [768, 70] on span "Options" at bounding box center [1159, 65] width 46 height 18
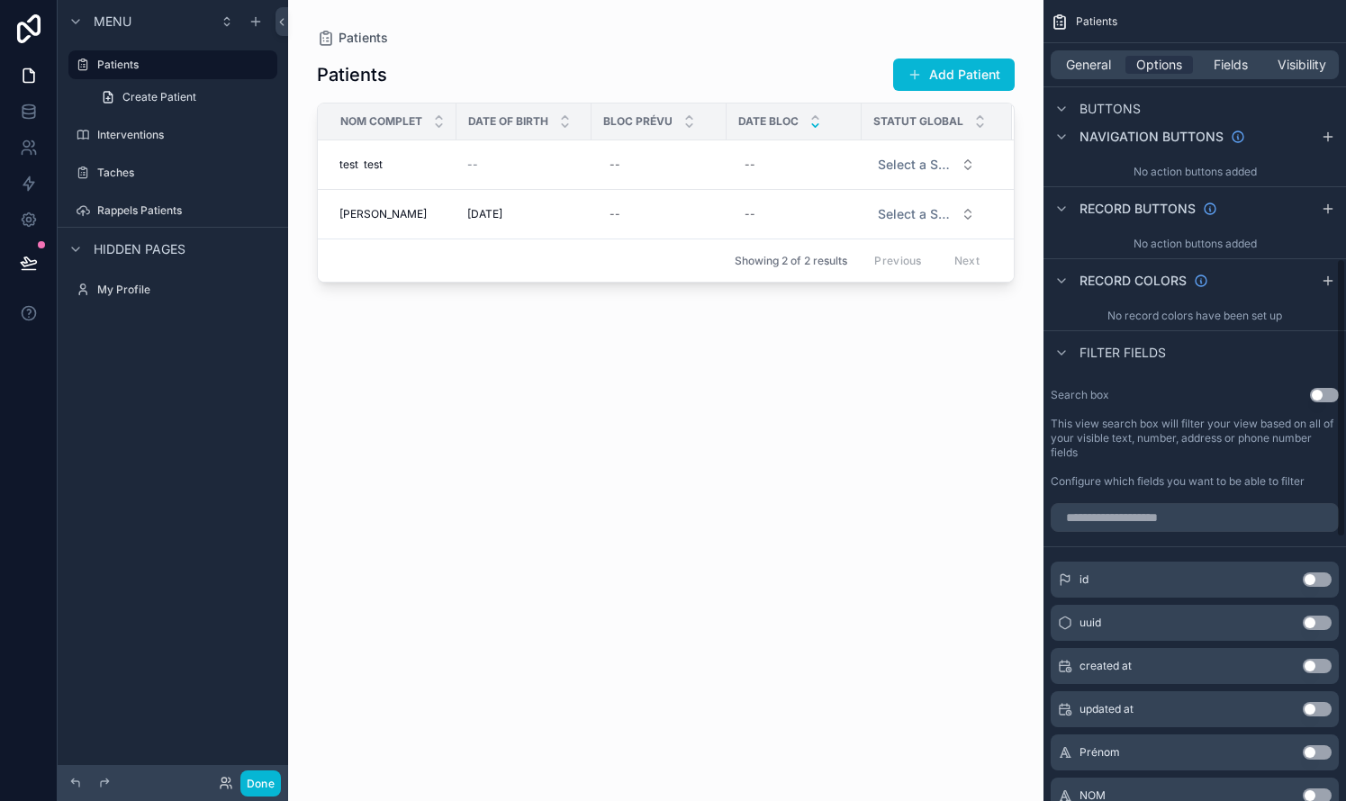
scroll to position [748, 0]
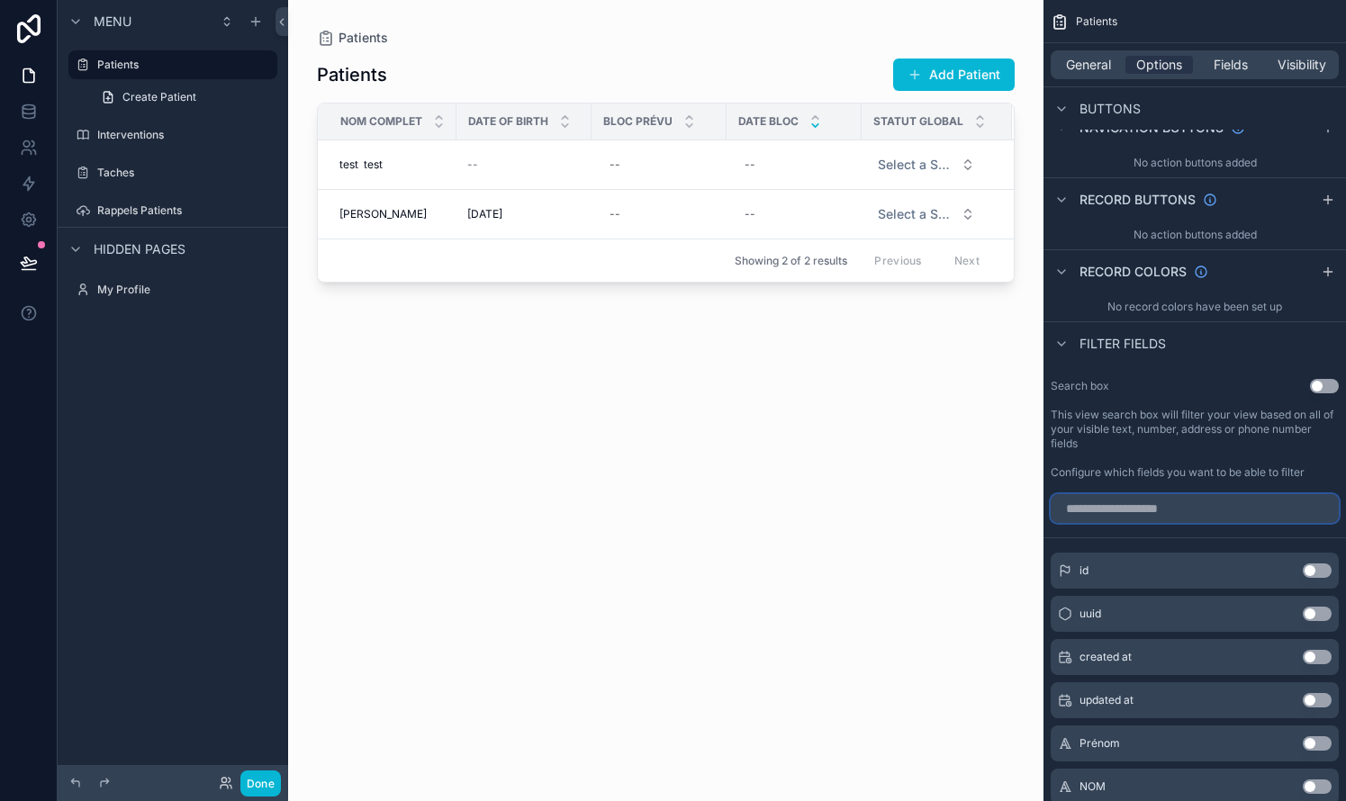
click at [768, 511] on input "scrollable content" at bounding box center [1194, 508] width 288 height 29
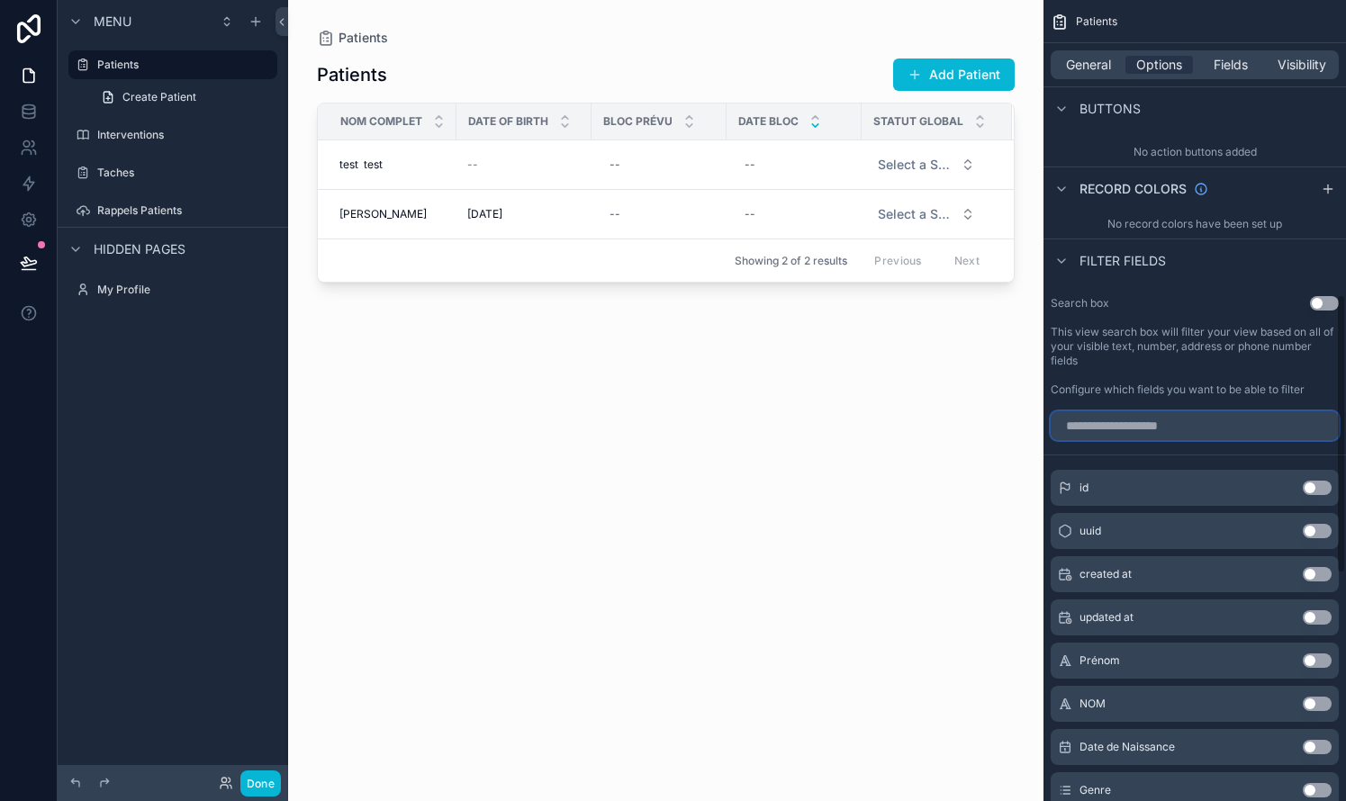
scroll to position [861, 0]
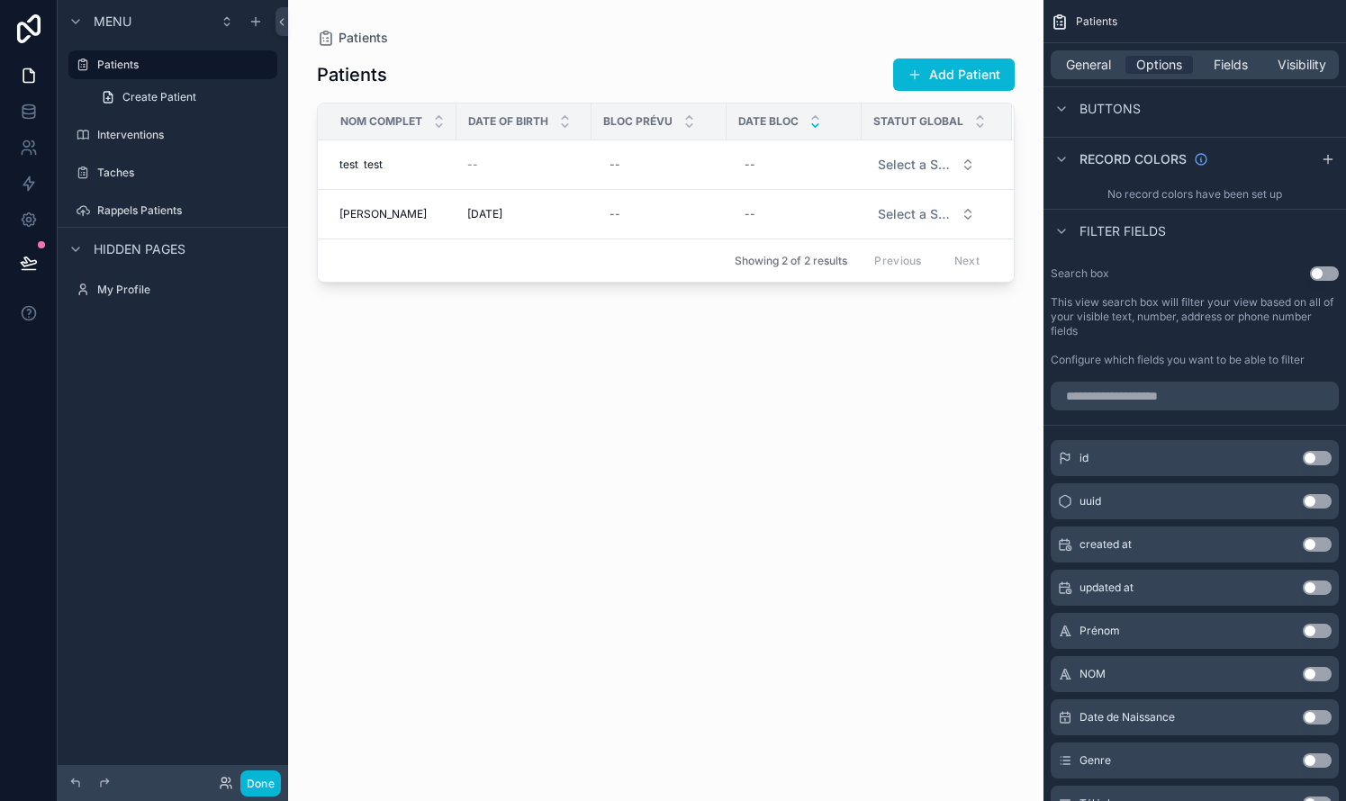
click at [768, 671] on button "Use setting" at bounding box center [1316, 674] width 29 height 14
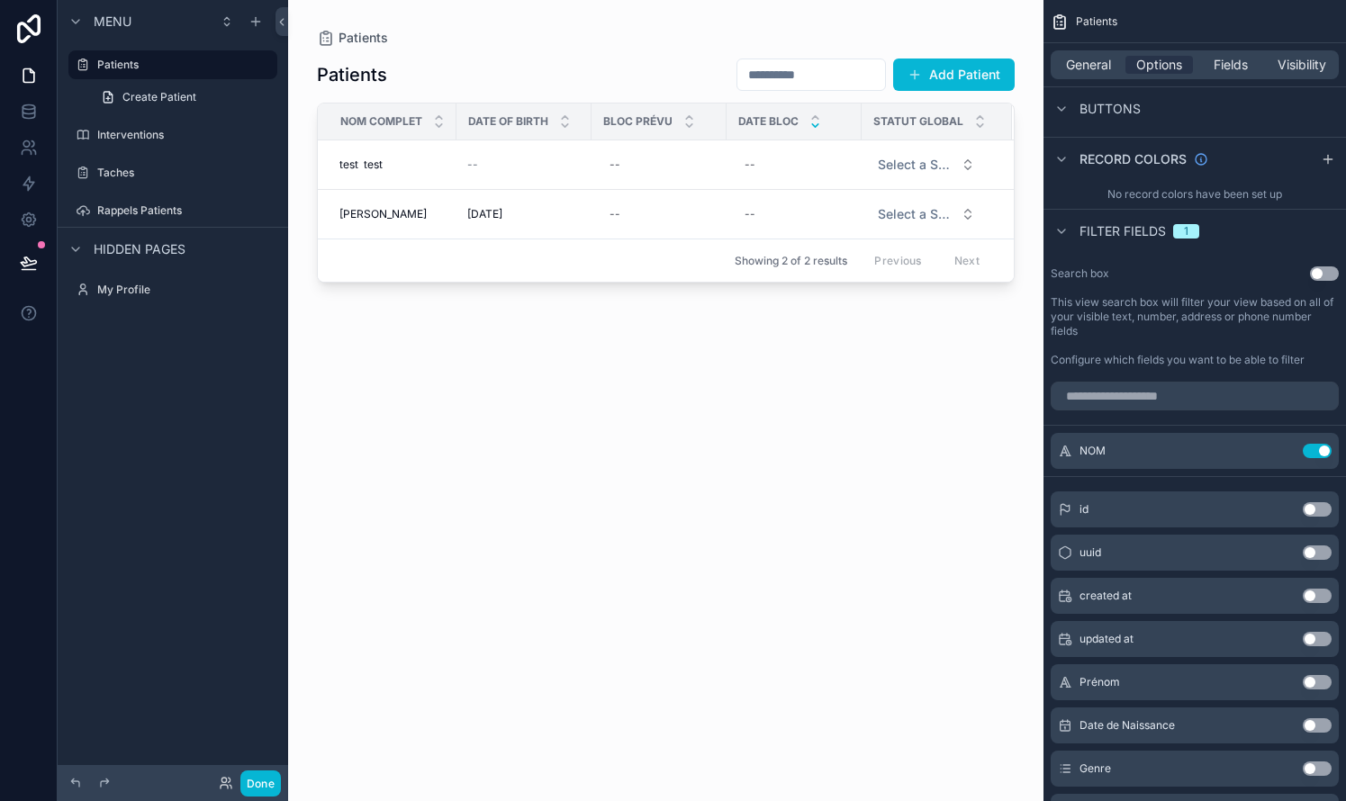
click at [768, 685] on button "Use setting" at bounding box center [1316, 682] width 29 height 14
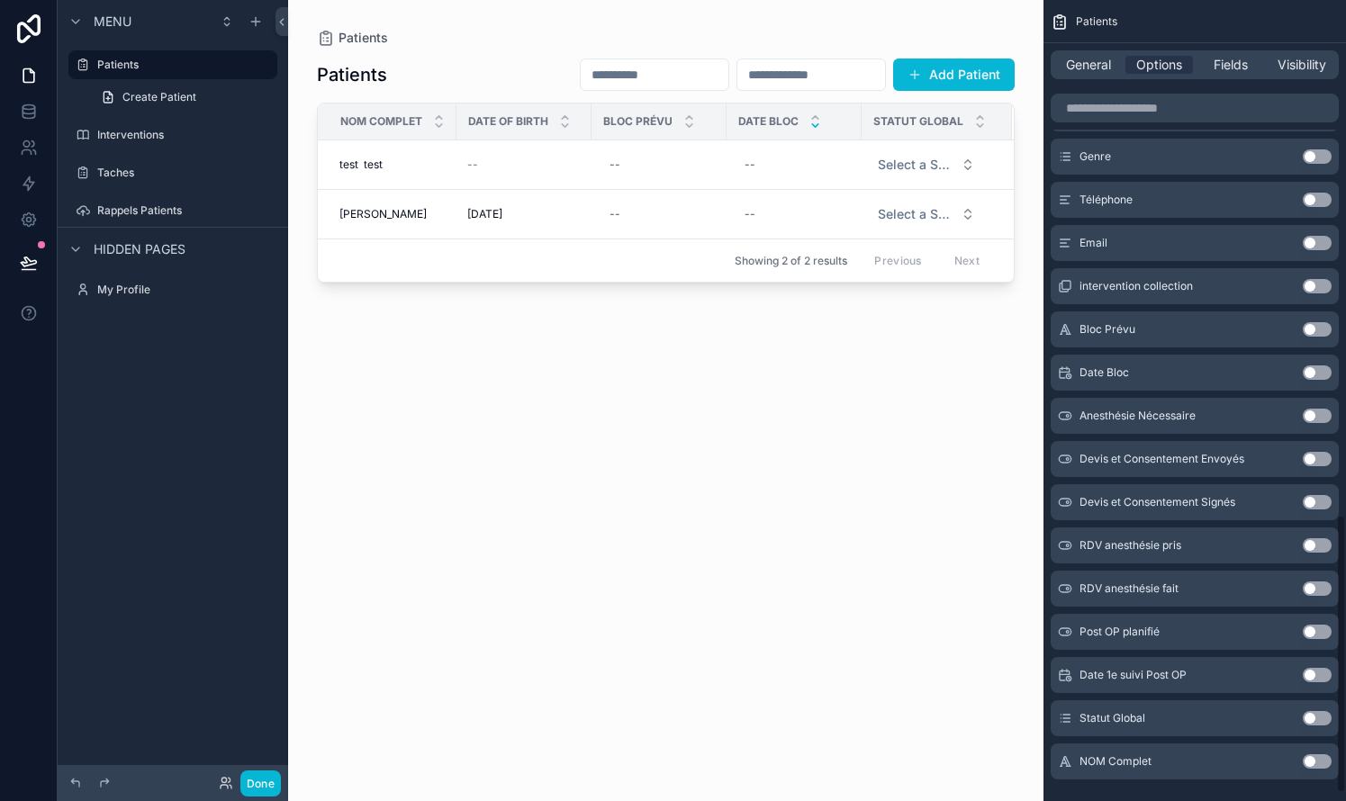
scroll to position [1481, 0]
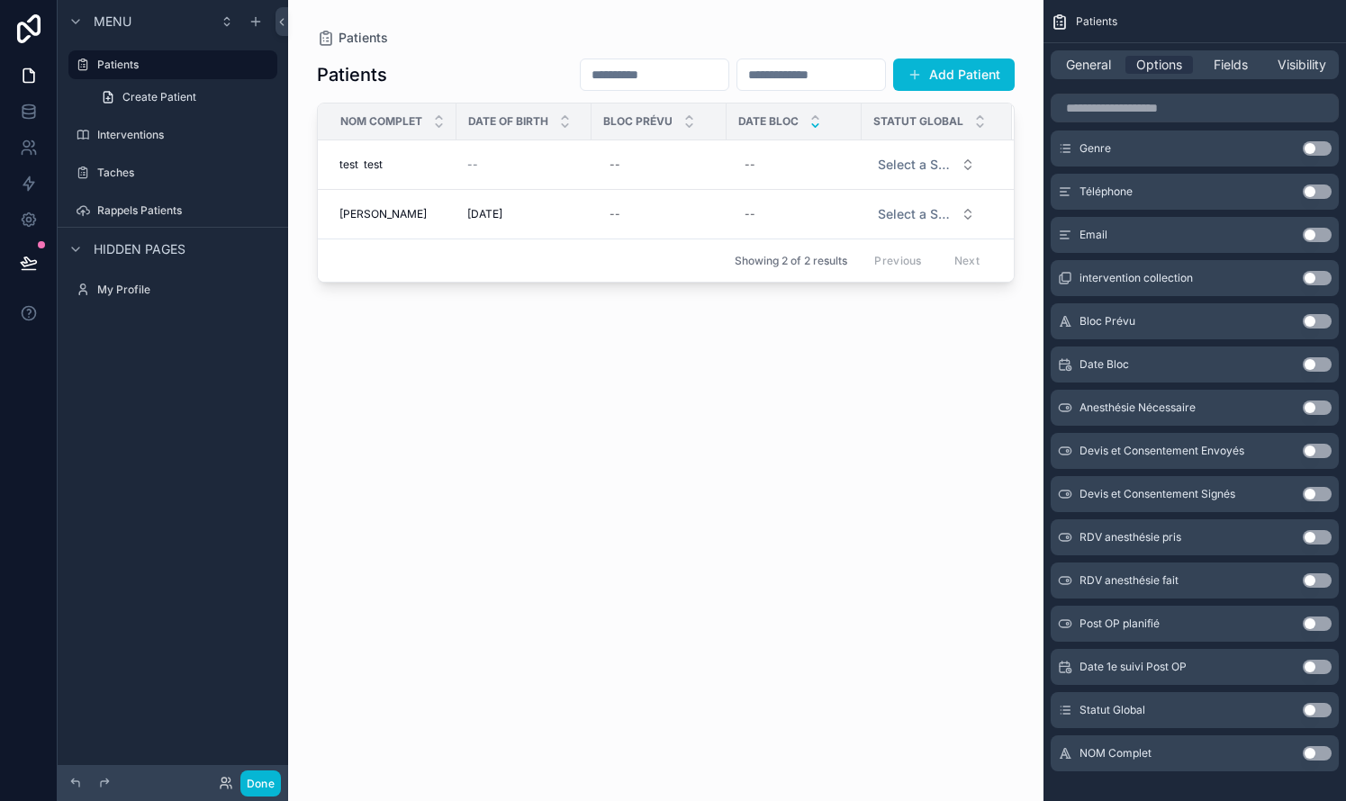
click at [768, 752] on button "Use setting" at bounding box center [1316, 753] width 29 height 14
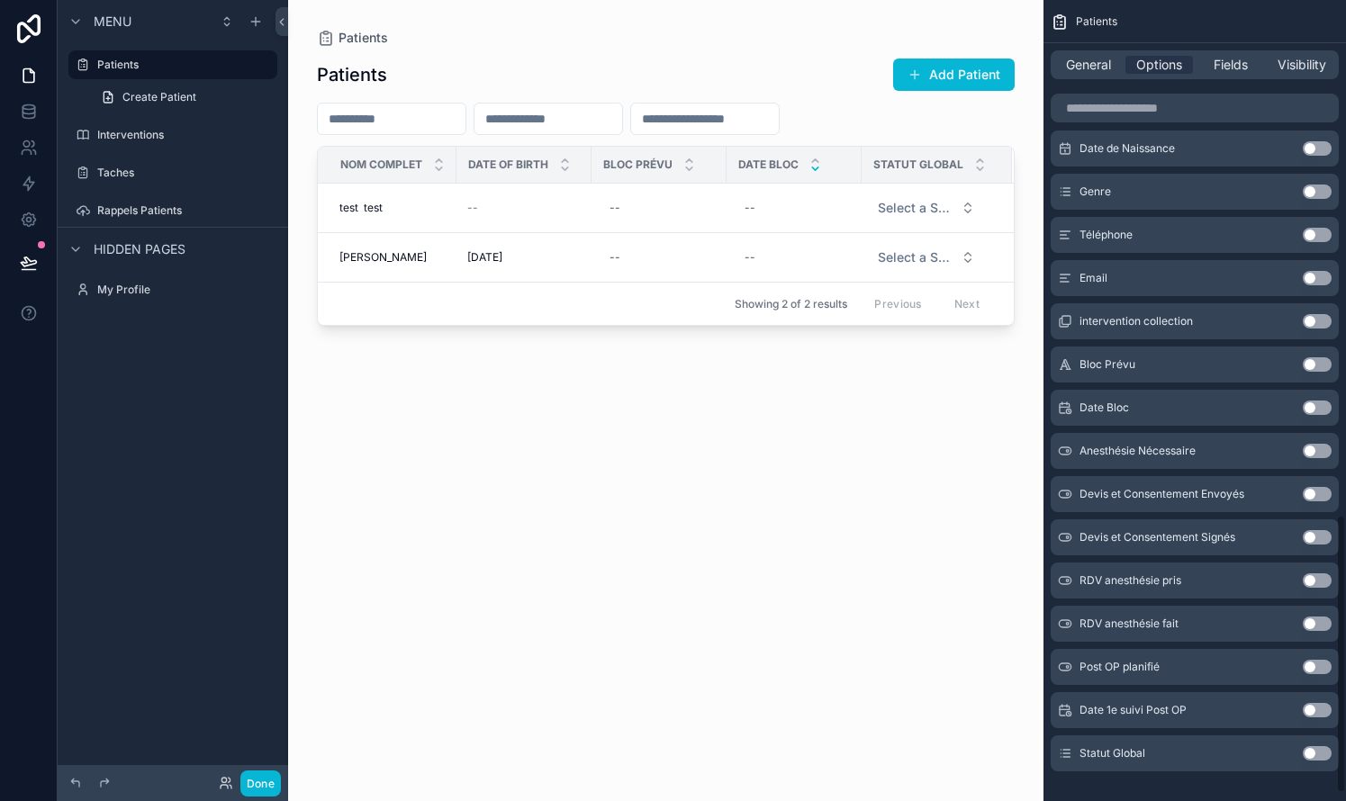
click at [768, 613] on div "Patients Add Patient NOM Complet Date Of Birth Bloc Prévu Date Bloc Statut Glob…" at bounding box center [666, 413] width 698 height 733
click at [768, 123] on input "scrollable content" at bounding box center [705, 118] width 148 height 25
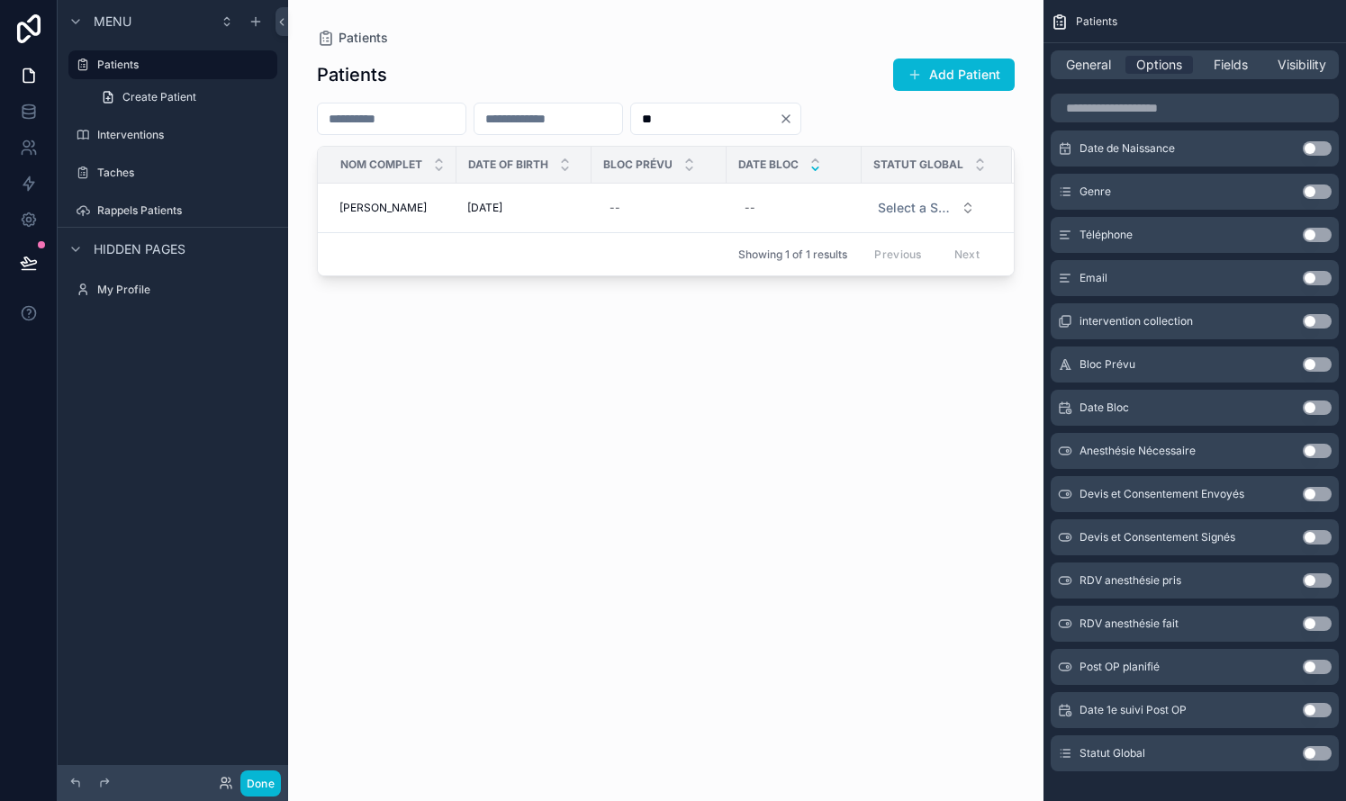
type input "*"
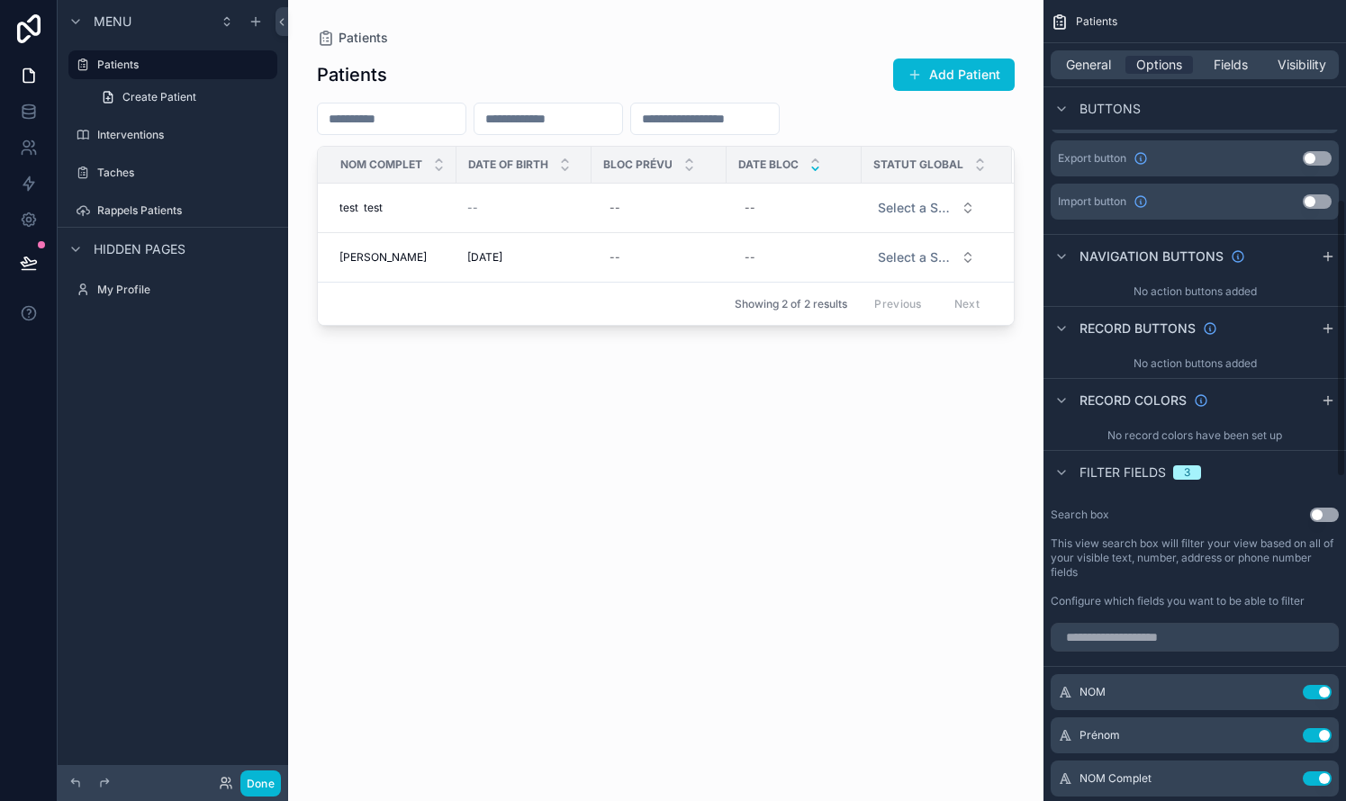
scroll to position [774, 0]
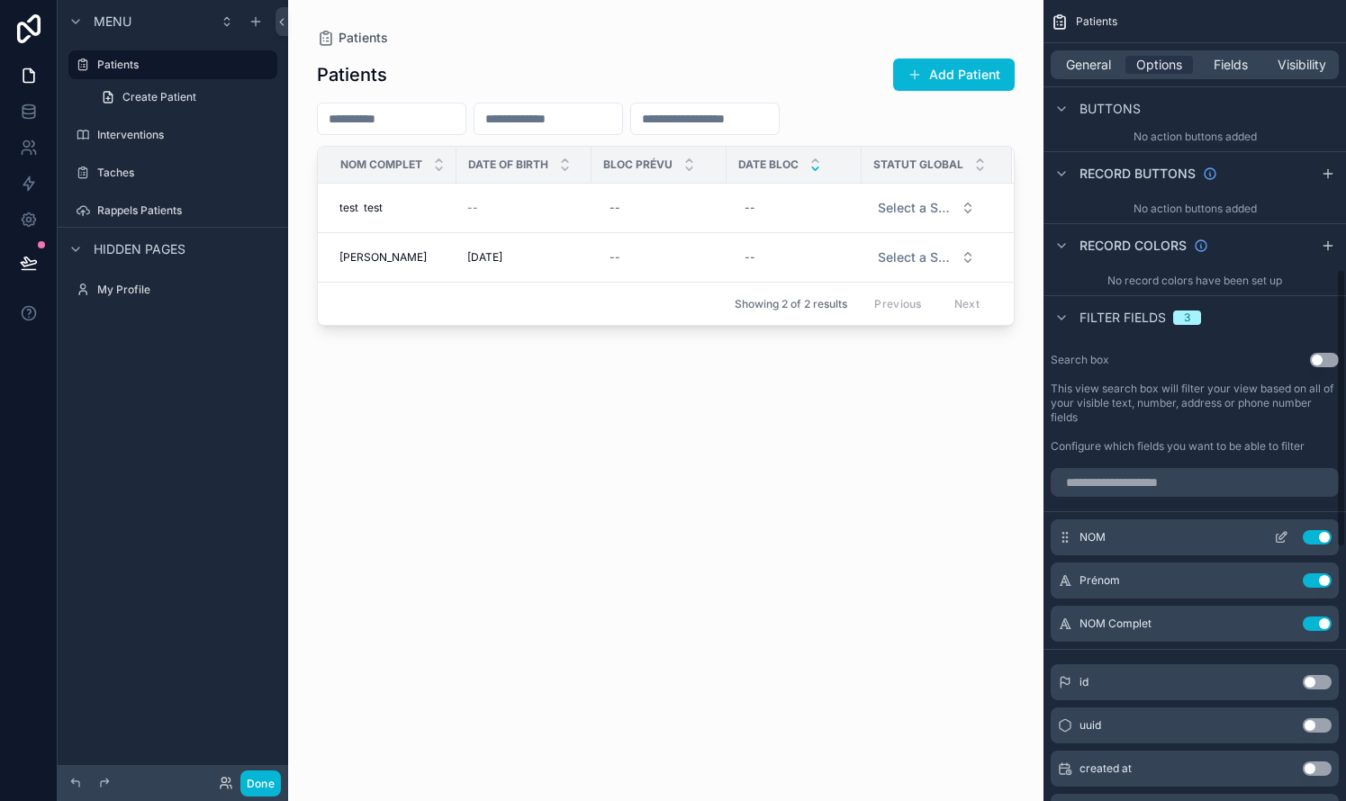
click at [768, 539] on button "Use setting" at bounding box center [1316, 537] width 29 height 14
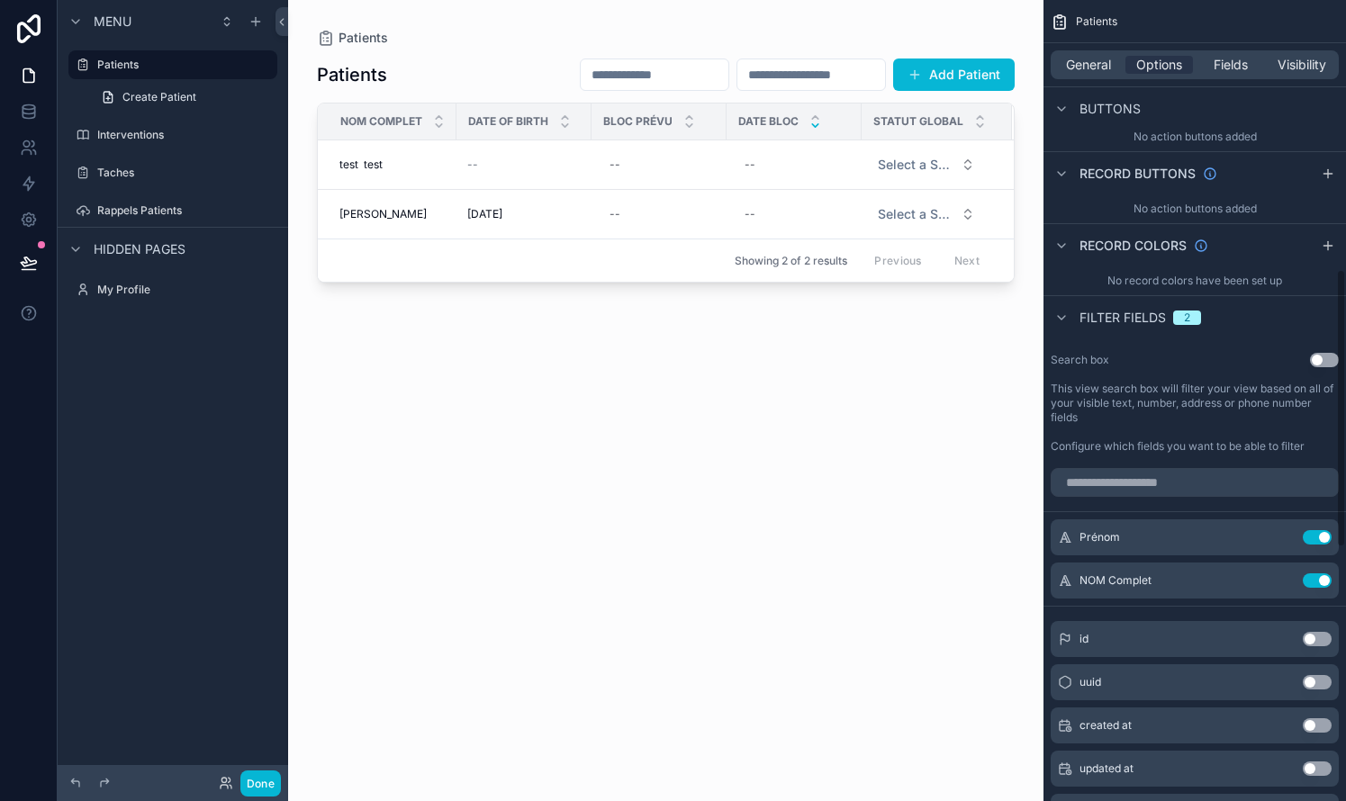
click at [768, 539] on button "Use setting" at bounding box center [1316, 537] width 29 height 14
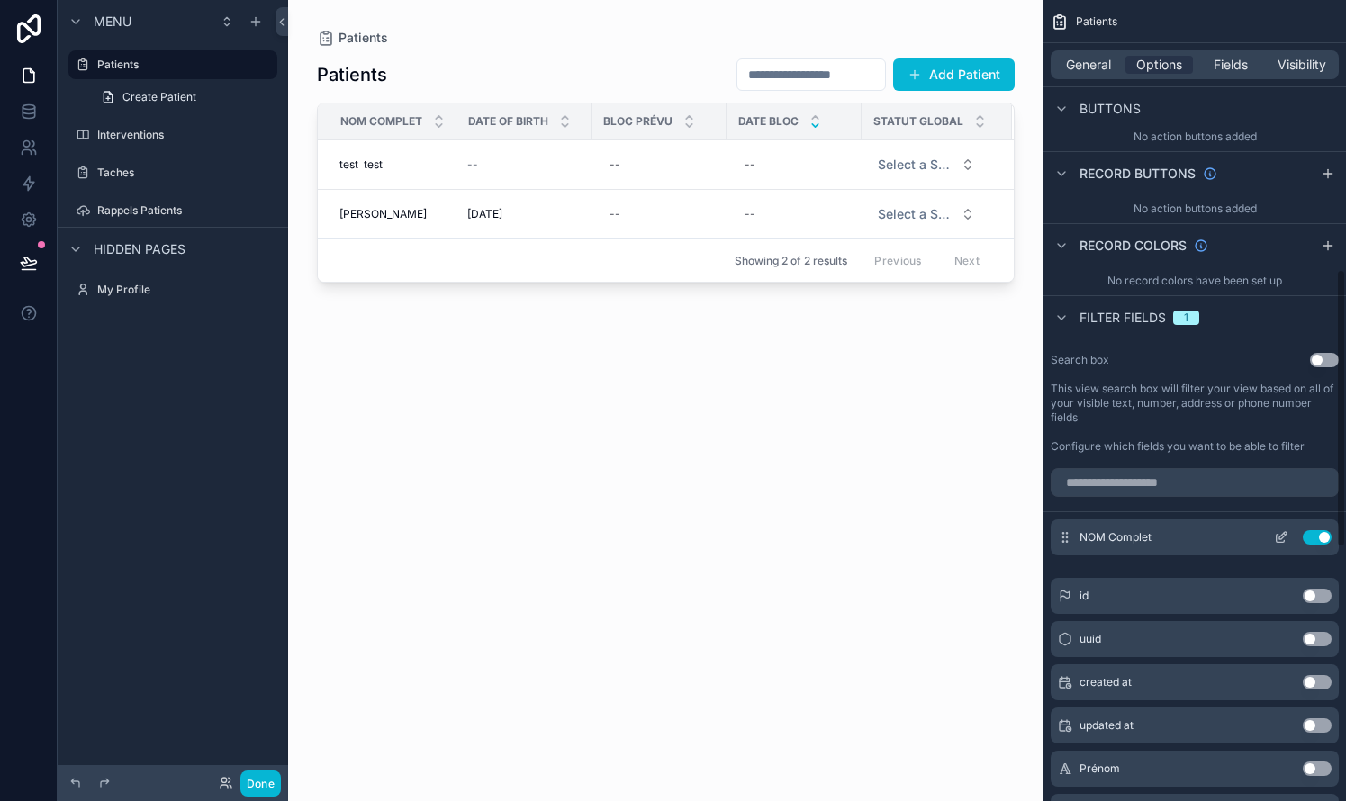
click at [768, 539] on icon "scrollable content" at bounding box center [1281, 537] width 14 height 14
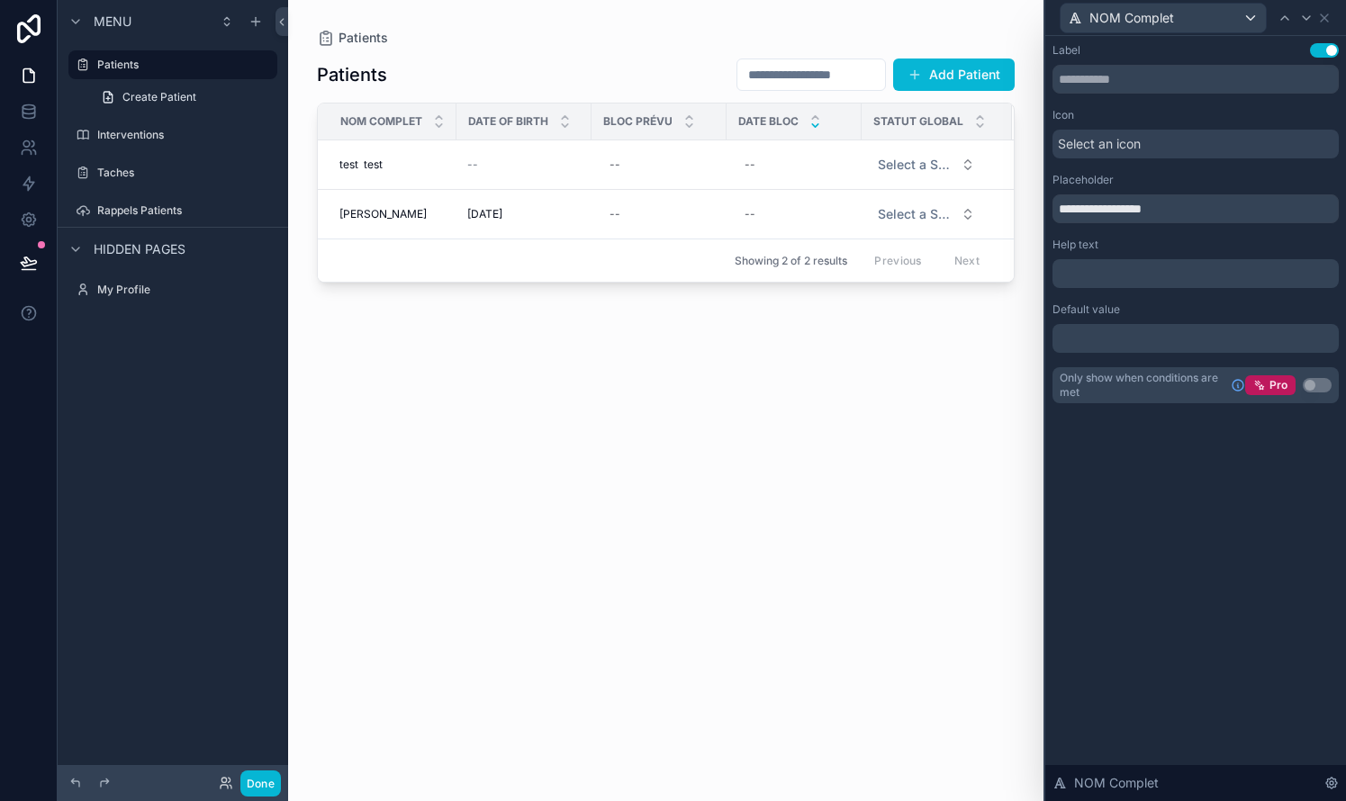
click at [768, 144] on div "Select an icon" at bounding box center [1195, 144] width 286 height 29
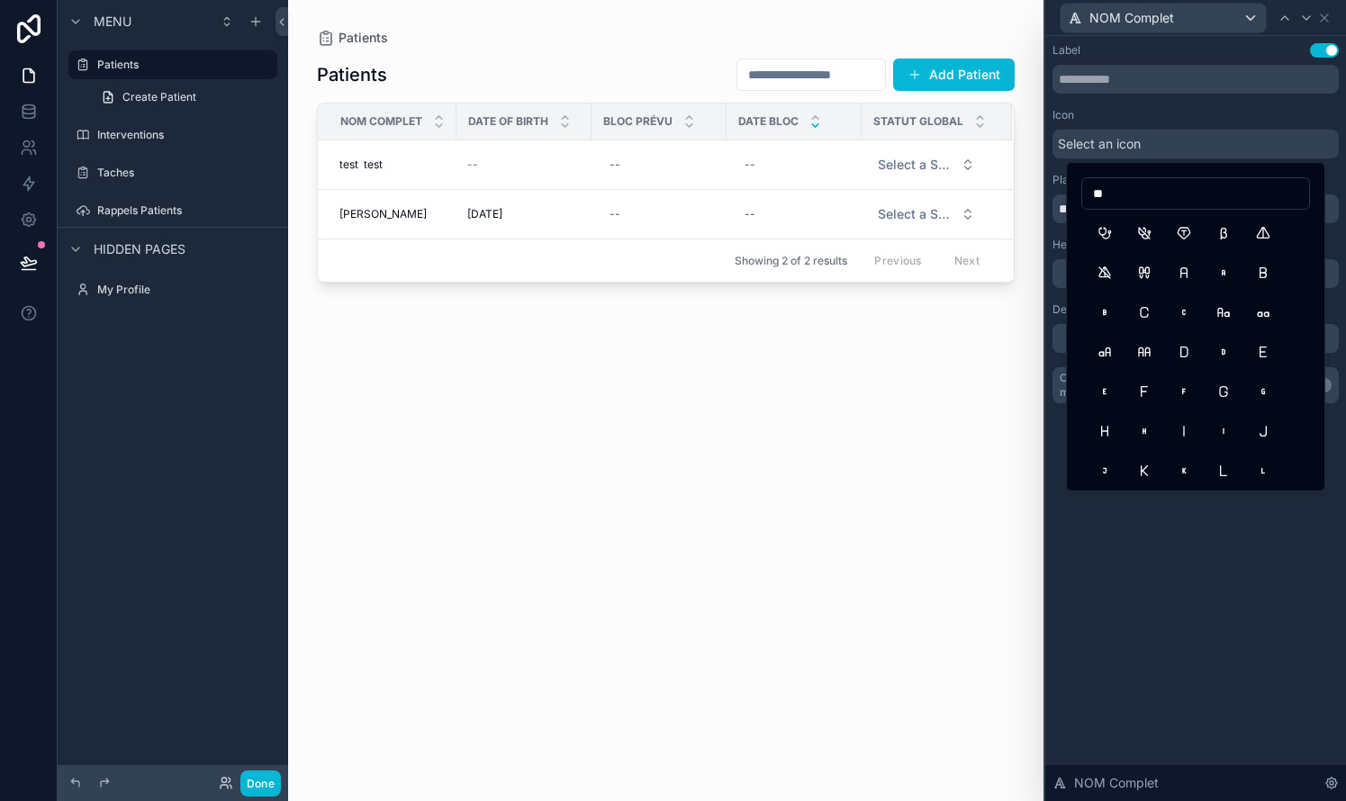
type input "*"
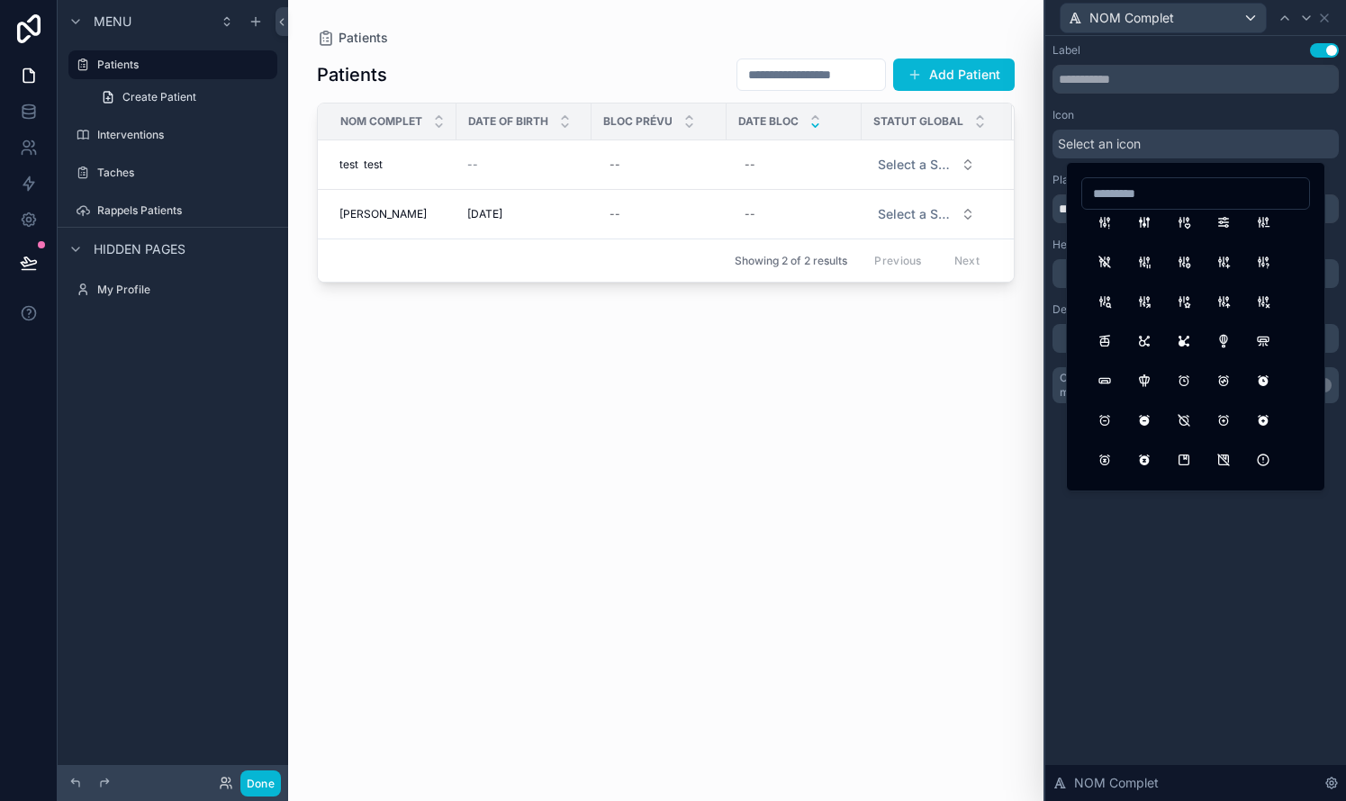
scroll to position [359, 0]
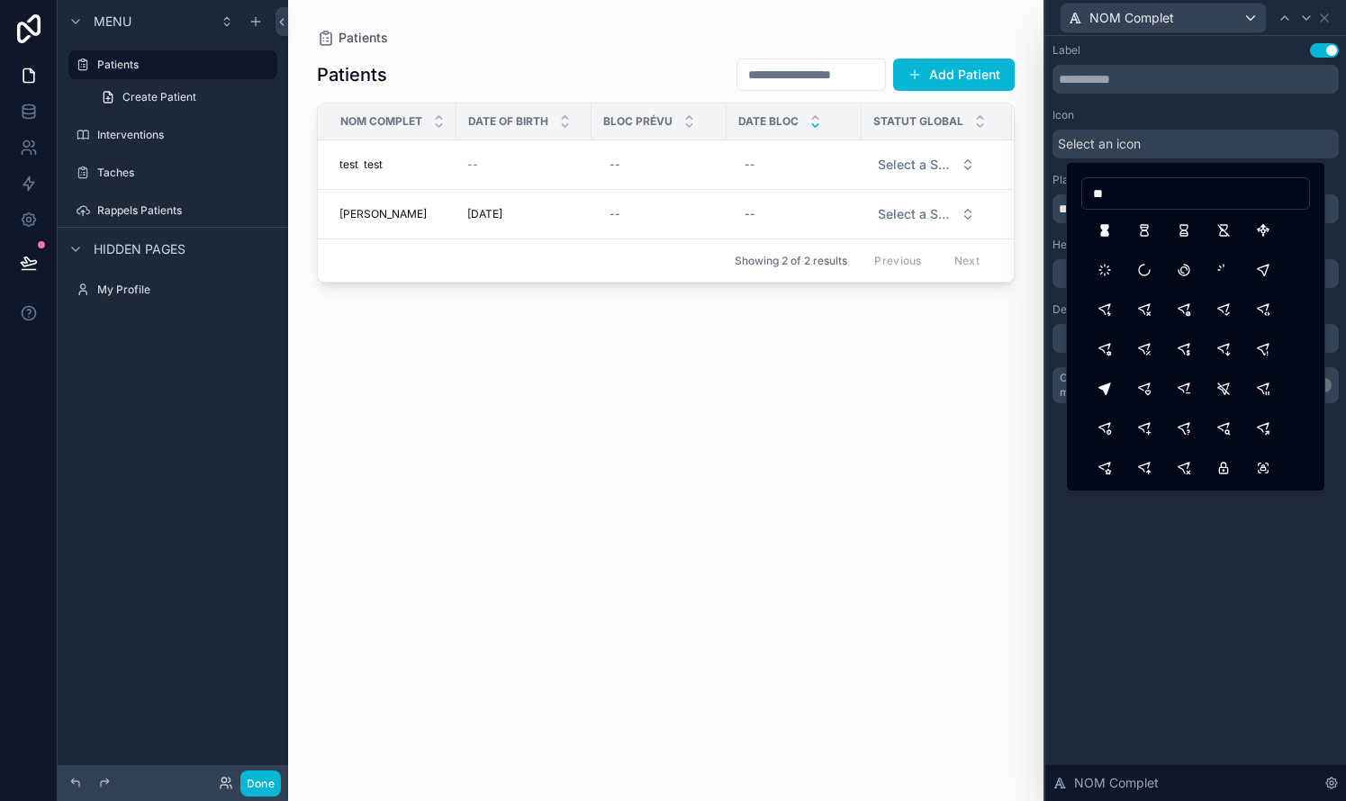
type input "*"
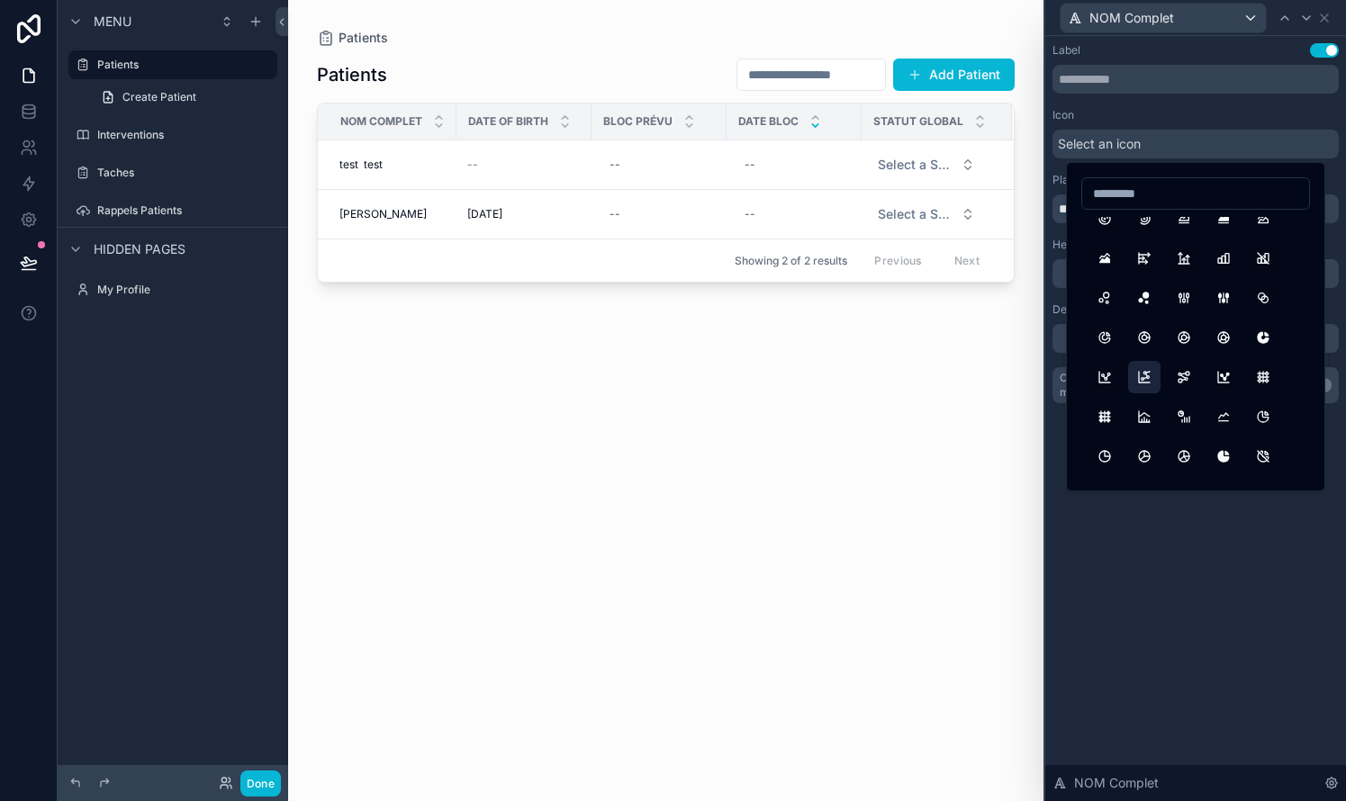
scroll to position [9851, 0]
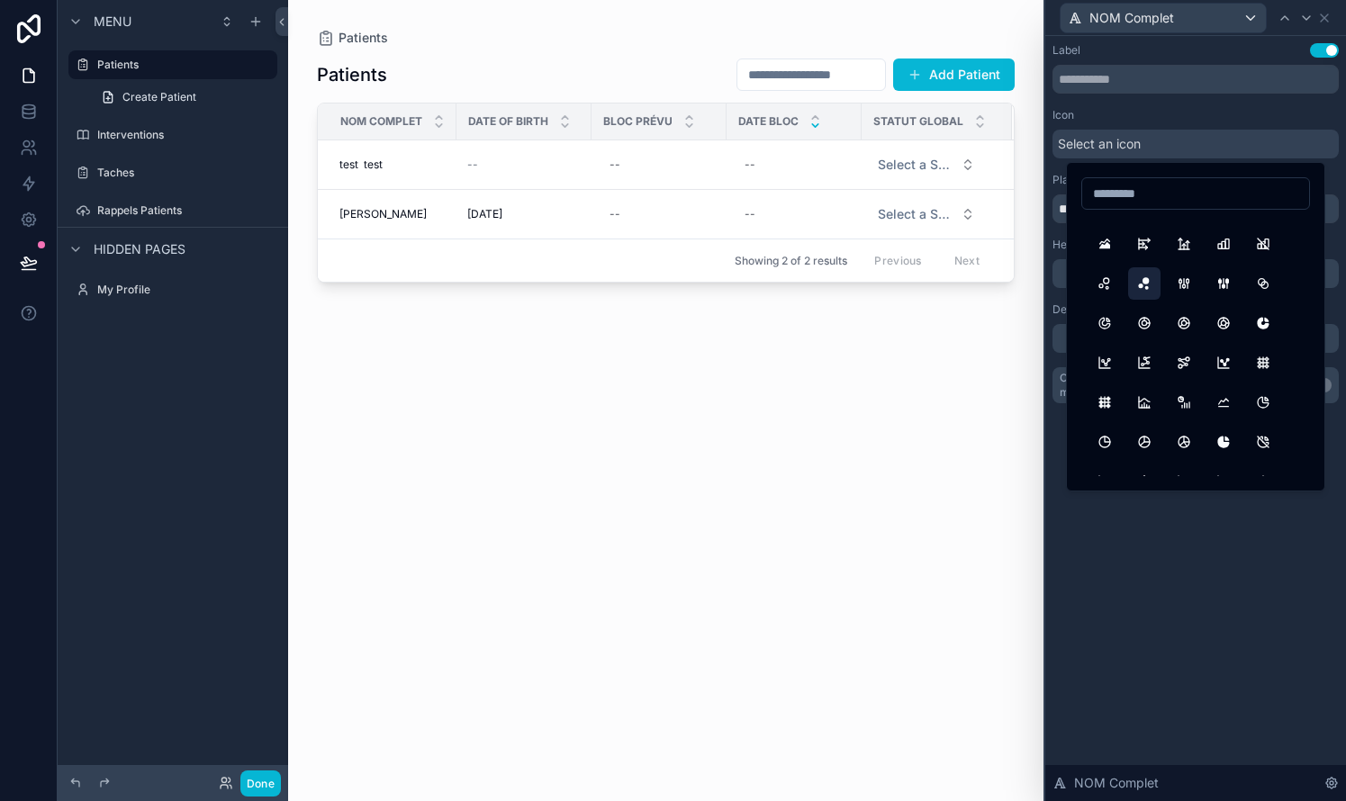
click at [768, 284] on button "ChartBubbleFilled" at bounding box center [1144, 283] width 32 height 32
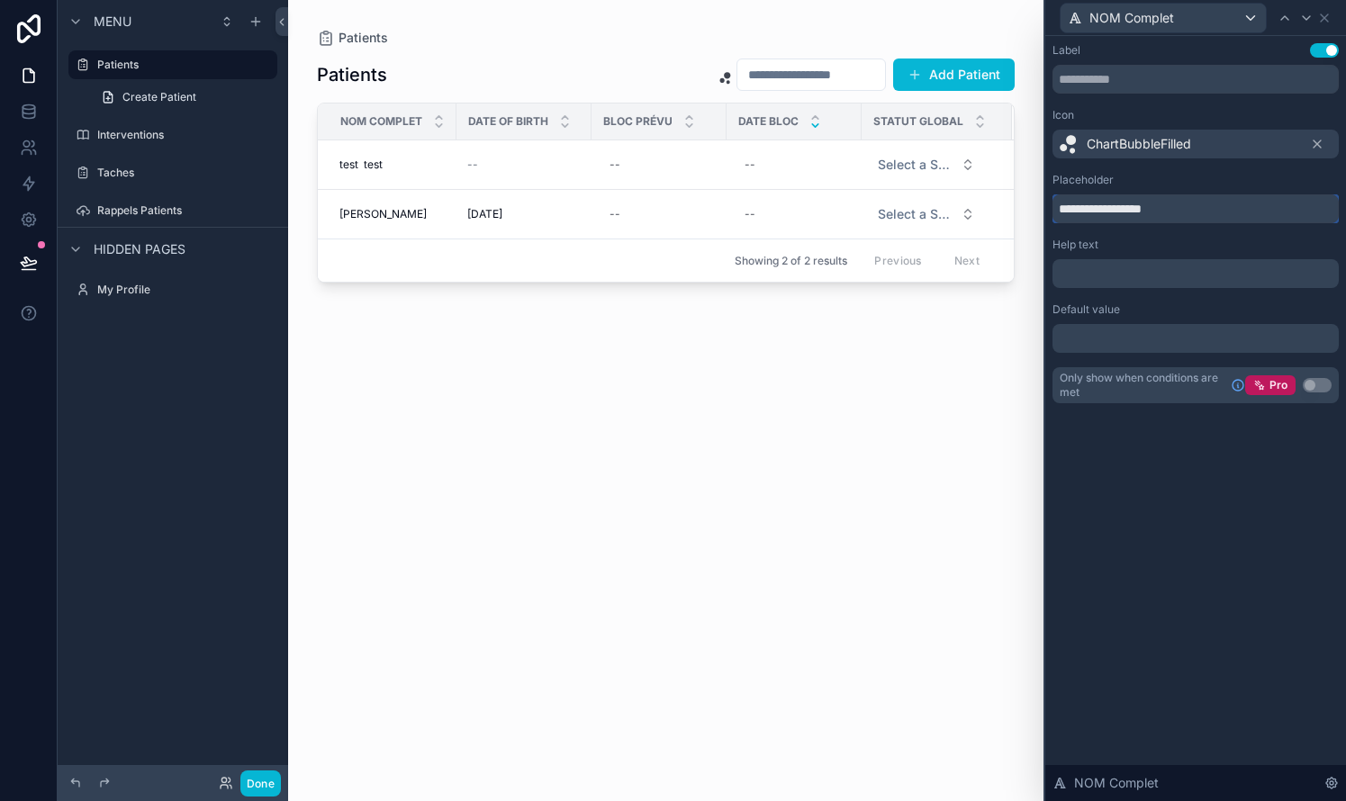
drag, startPoint x: 1191, startPoint y: 208, endPoint x: 1057, endPoint y: 214, distance: 134.3
click at [768, 214] on input "**********" at bounding box center [1195, 208] width 286 height 29
click at [768, 545] on div "Label Use setting Icon ChartBubbleFilled Placeholder *** Help text ﻿ Default va…" at bounding box center [1195, 418] width 301 height 765
click at [768, 208] on input "***" at bounding box center [1195, 208] width 286 height 29
click at [768, 603] on div "**********" at bounding box center [1195, 418] width 301 height 765
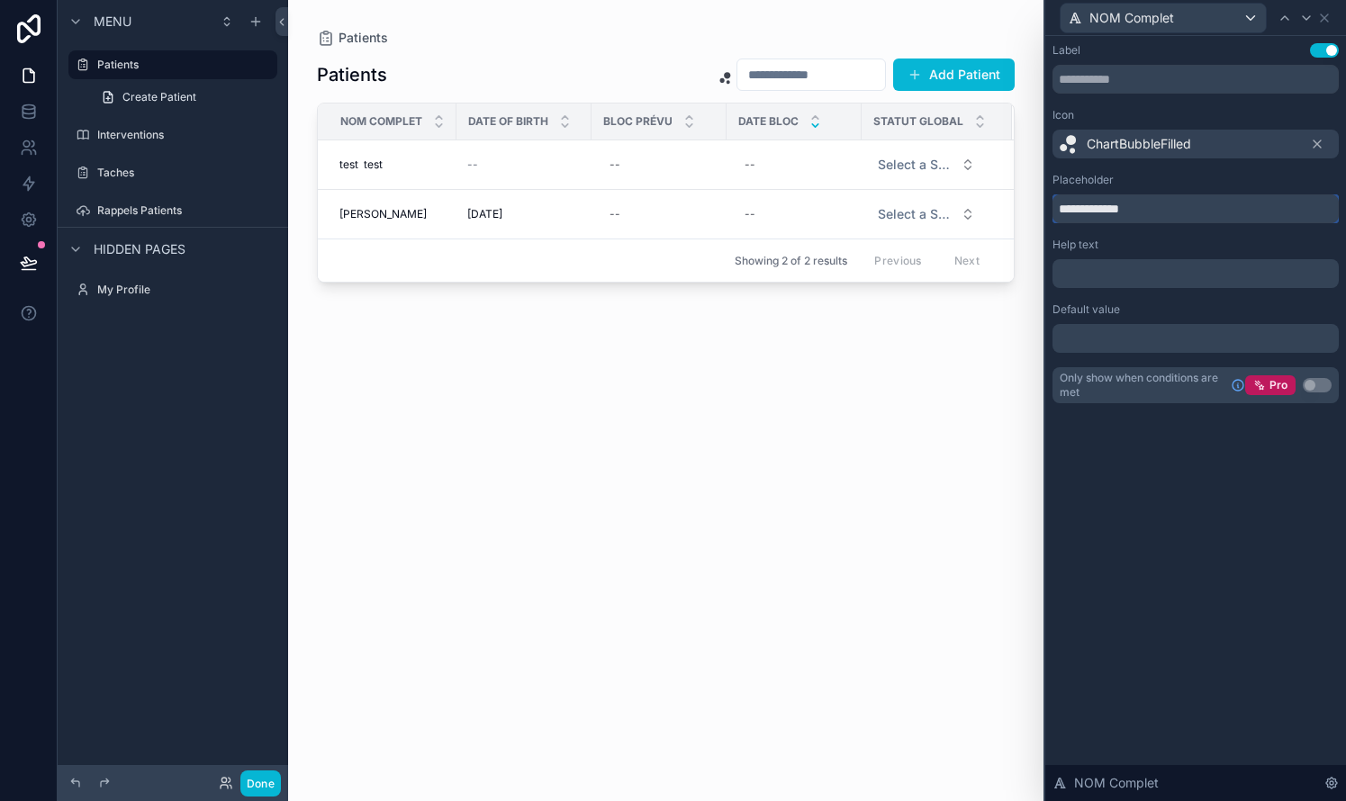
click at [768, 212] on input "**********" at bounding box center [1195, 208] width 286 height 29
type input "**********"
click at [768, 563] on div "**********" at bounding box center [1195, 418] width 301 height 765
click at [768, 480] on div "**********" at bounding box center [1195, 418] width 301 height 765
click at [768, 588] on div "Patients Add Patient NOM Complet Date Of Birth Bloc Prévu Date Bloc Statut Glob…" at bounding box center [666, 413] width 698 height 733
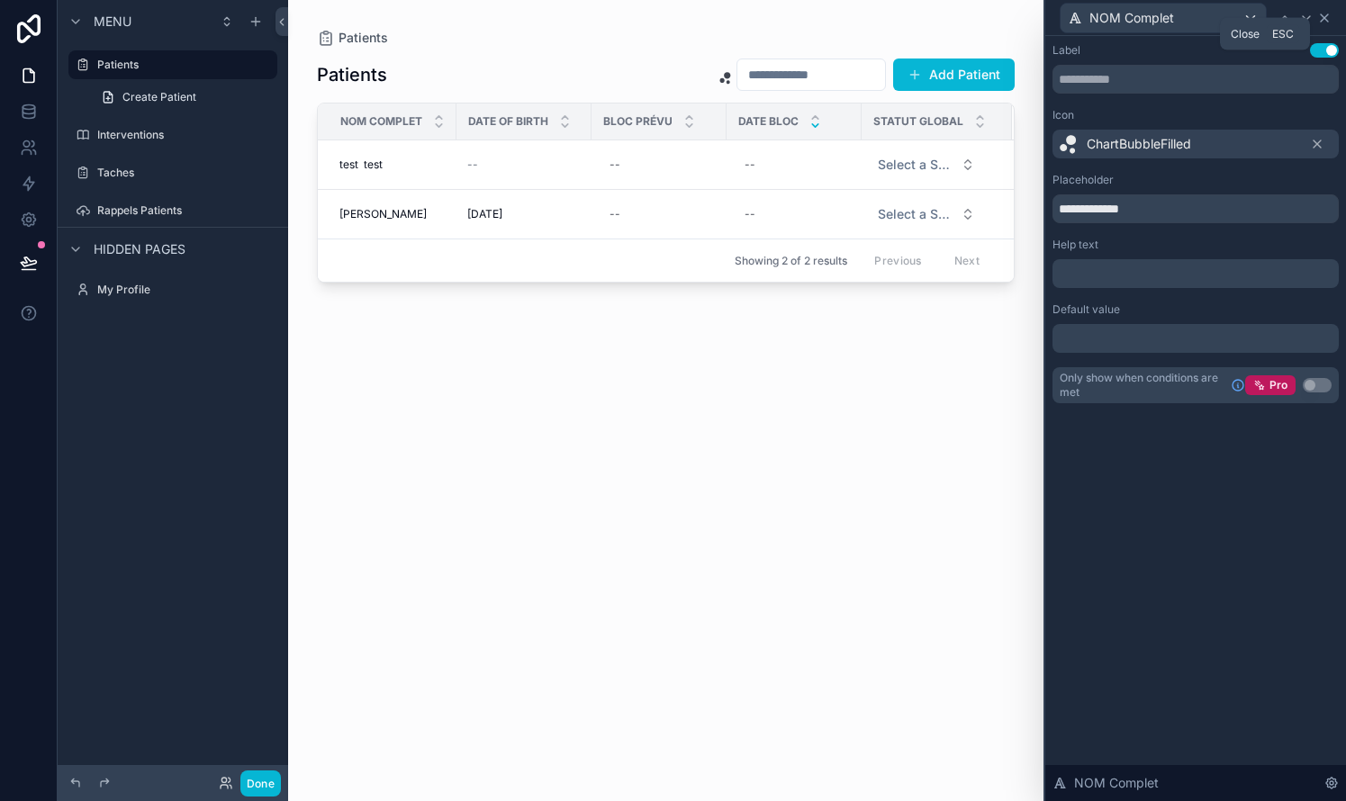
click at [768, 16] on icon at bounding box center [1323, 17] width 7 height 7
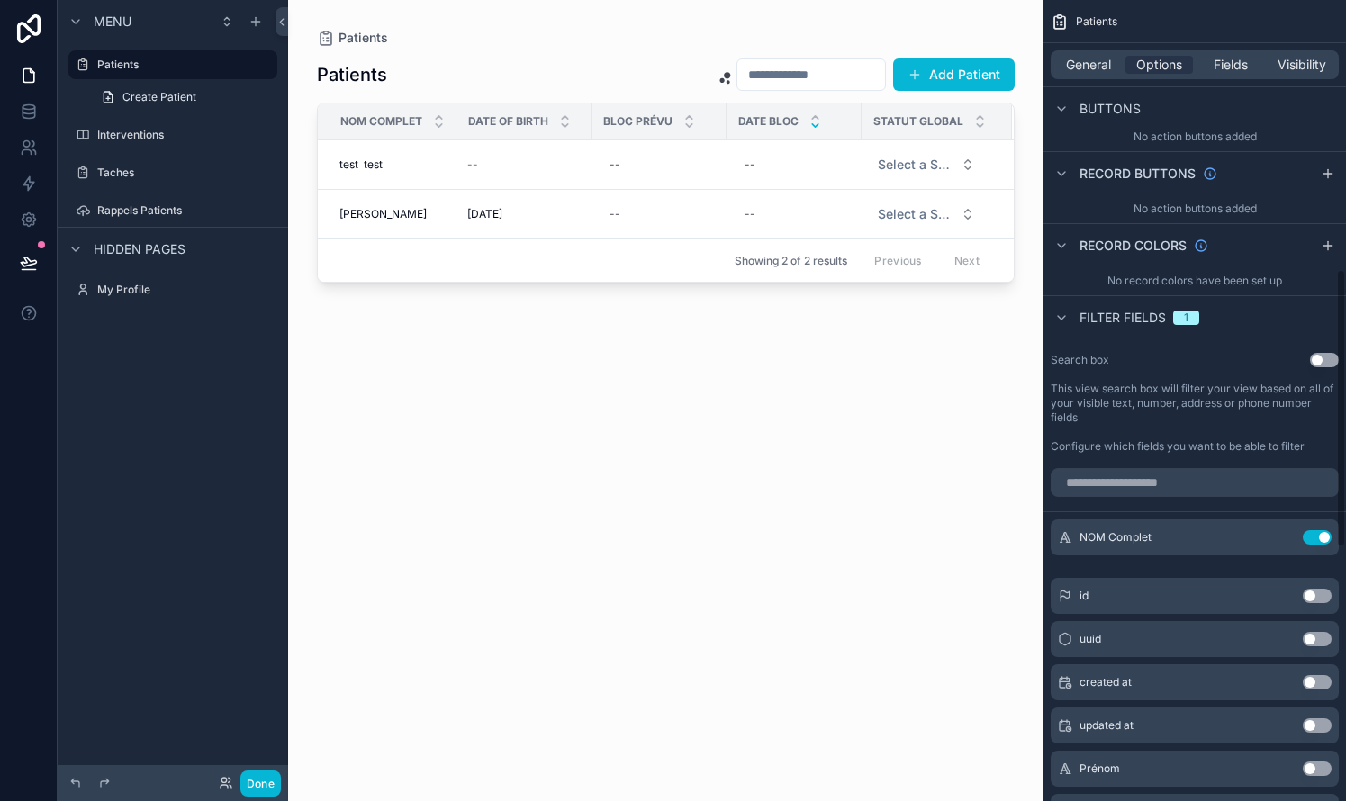
click at [659, 452] on div "Patients Add Patient NOM Complet Date Of Birth Bloc Prévu Date Bloc Statut Glob…" at bounding box center [666, 413] width 698 height 733
click at [166, 99] on span "Create Patient" at bounding box center [159, 97] width 74 height 14
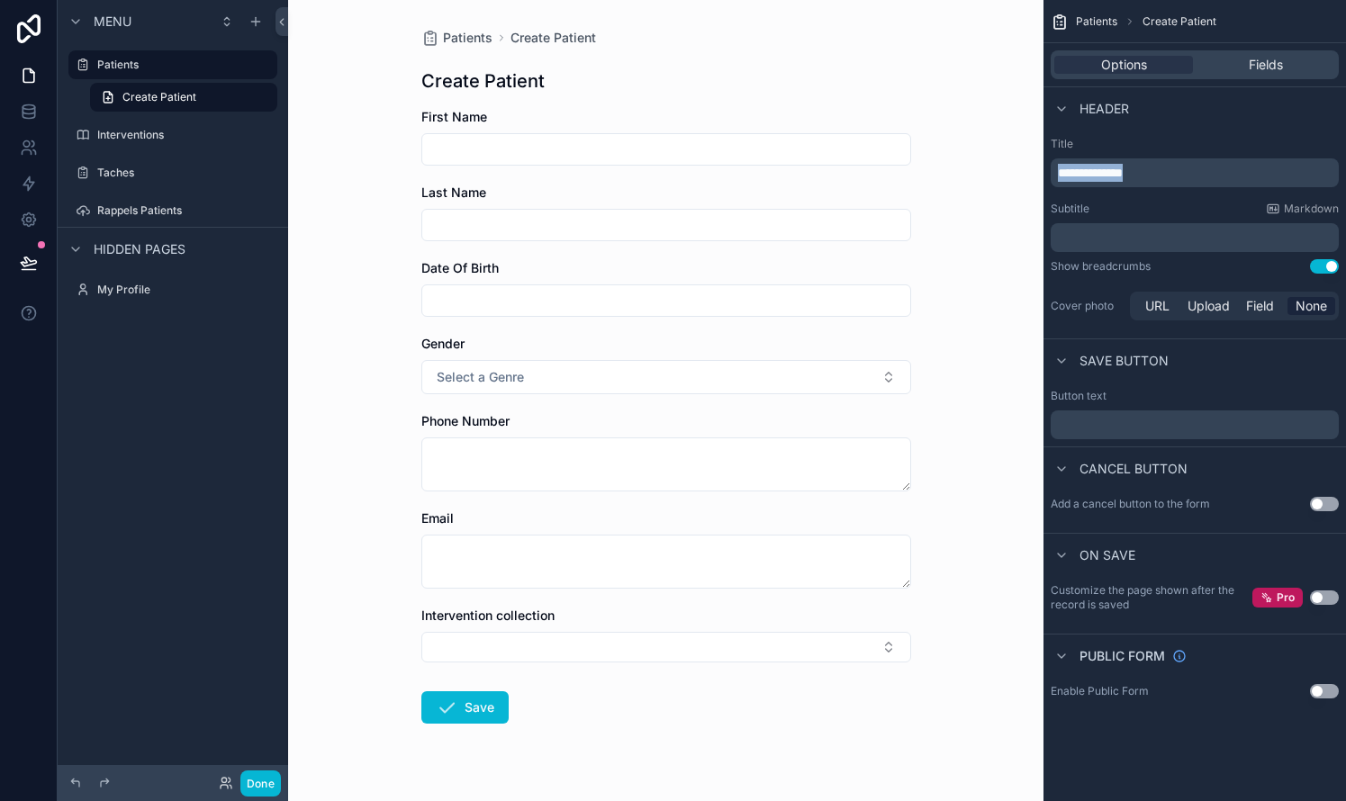
drag, startPoint x: 1178, startPoint y: 174, endPoint x: 1052, endPoint y: 174, distance: 126.0
click at [768, 174] on div "**********" at bounding box center [1194, 172] width 288 height 29
click at [768, 59] on span "Fields" at bounding box center [1265, 65] width 34 height 18
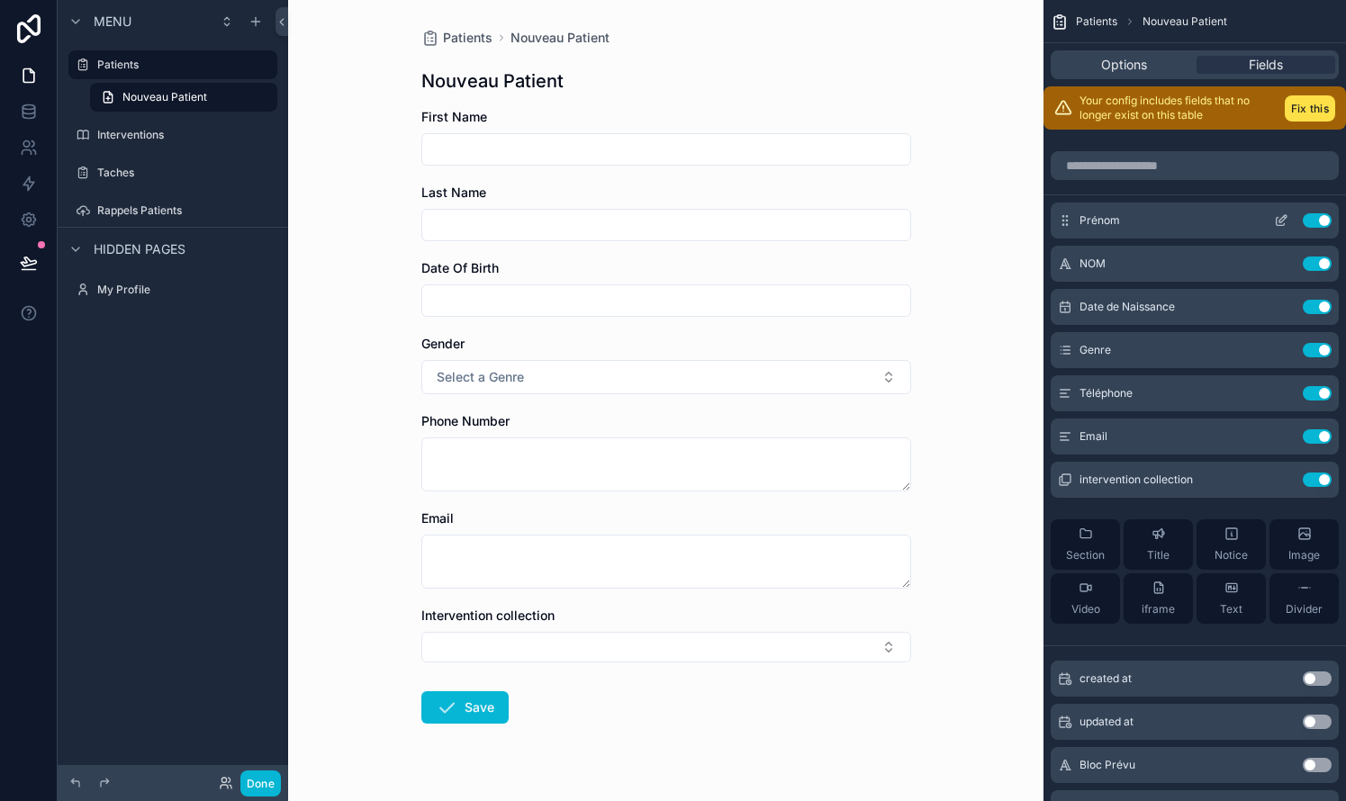
click at [768, 221] on icon "scrollable content" at bounding box center [1282, 218] width 7 height 7
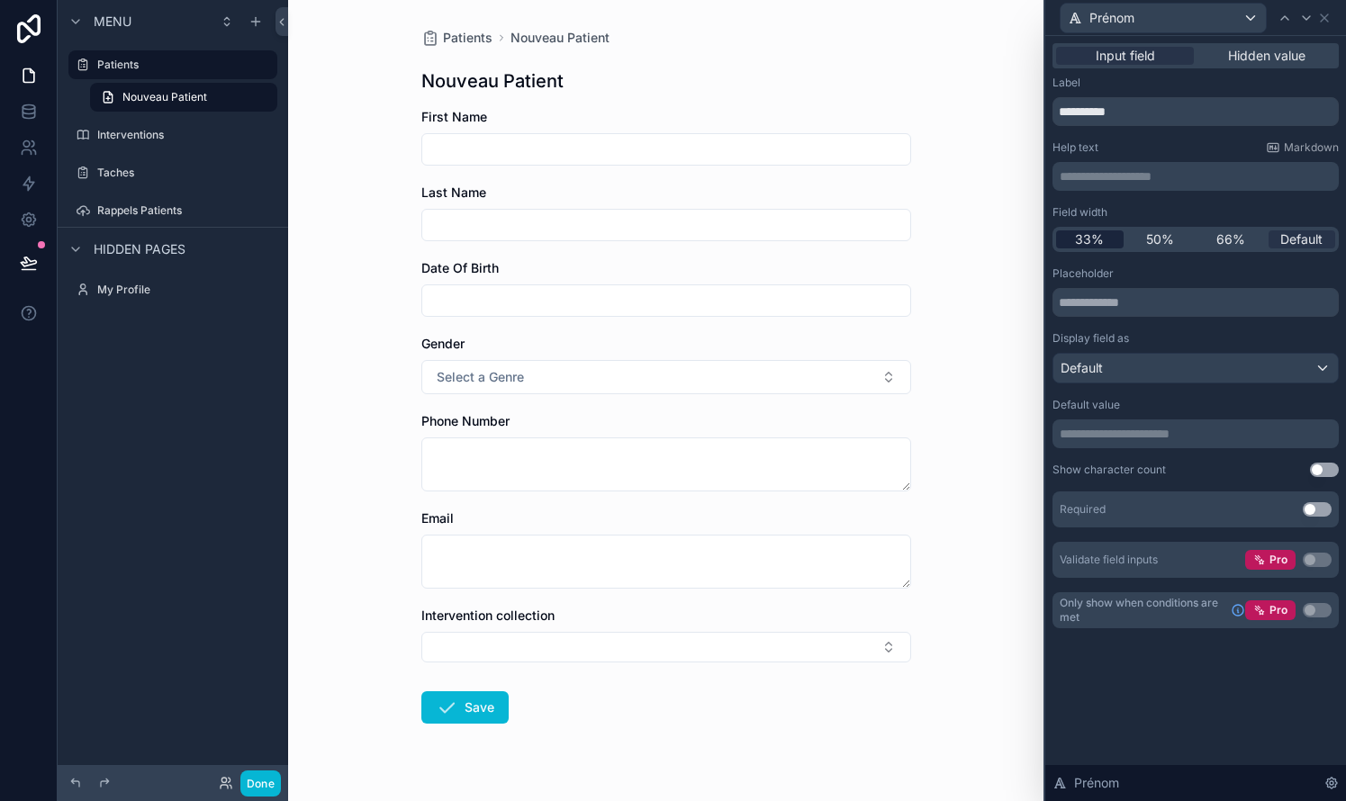
click at [768, 237] on span "33%" at bounding box center [1089, 239] width 29 height 18
click at [768, 22] on icon at bounding box center [1306, 18] width 14 height 14
click at [768, 243] on span "33%" at bounding box center [1089, 239] width 29 height 18
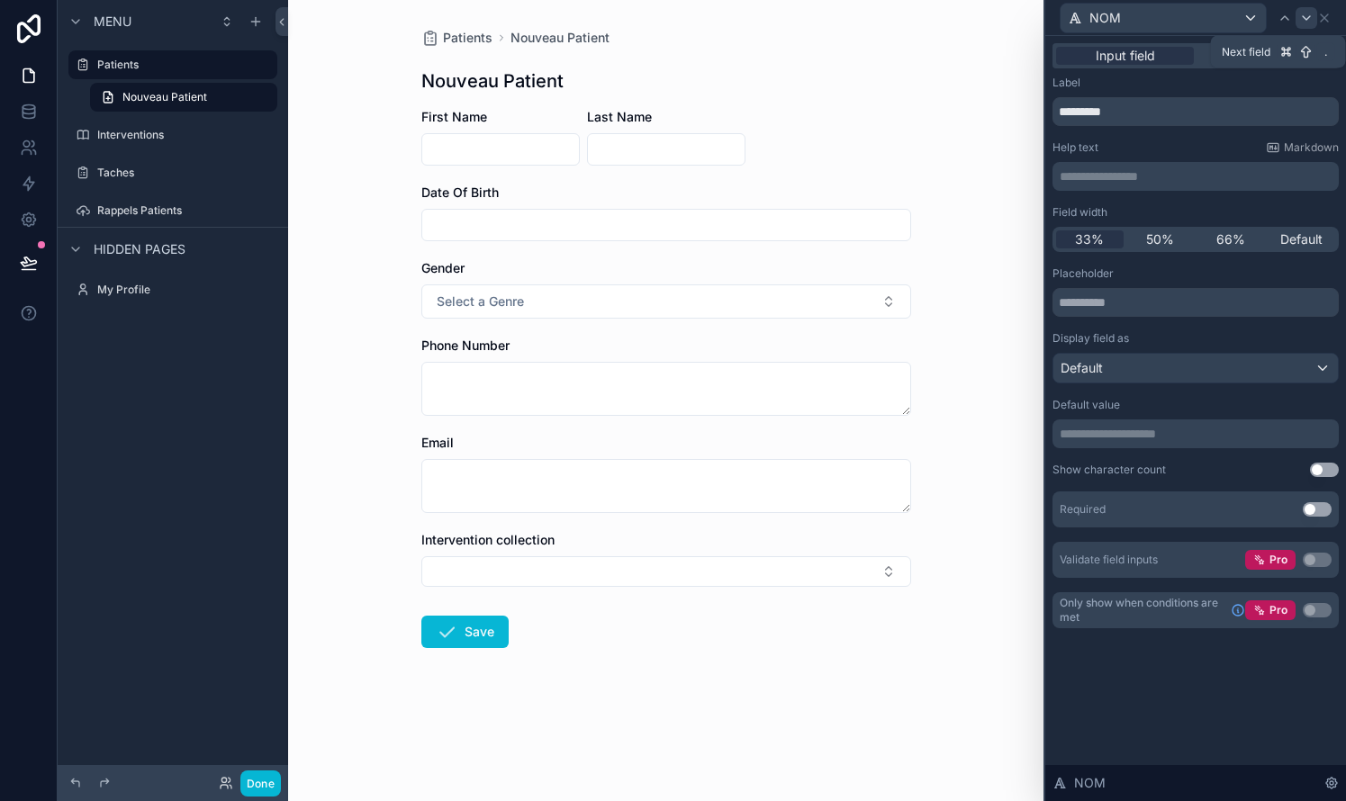
click at [768, 16] on icon at bounding box center [1306, 18] width 14 height 14
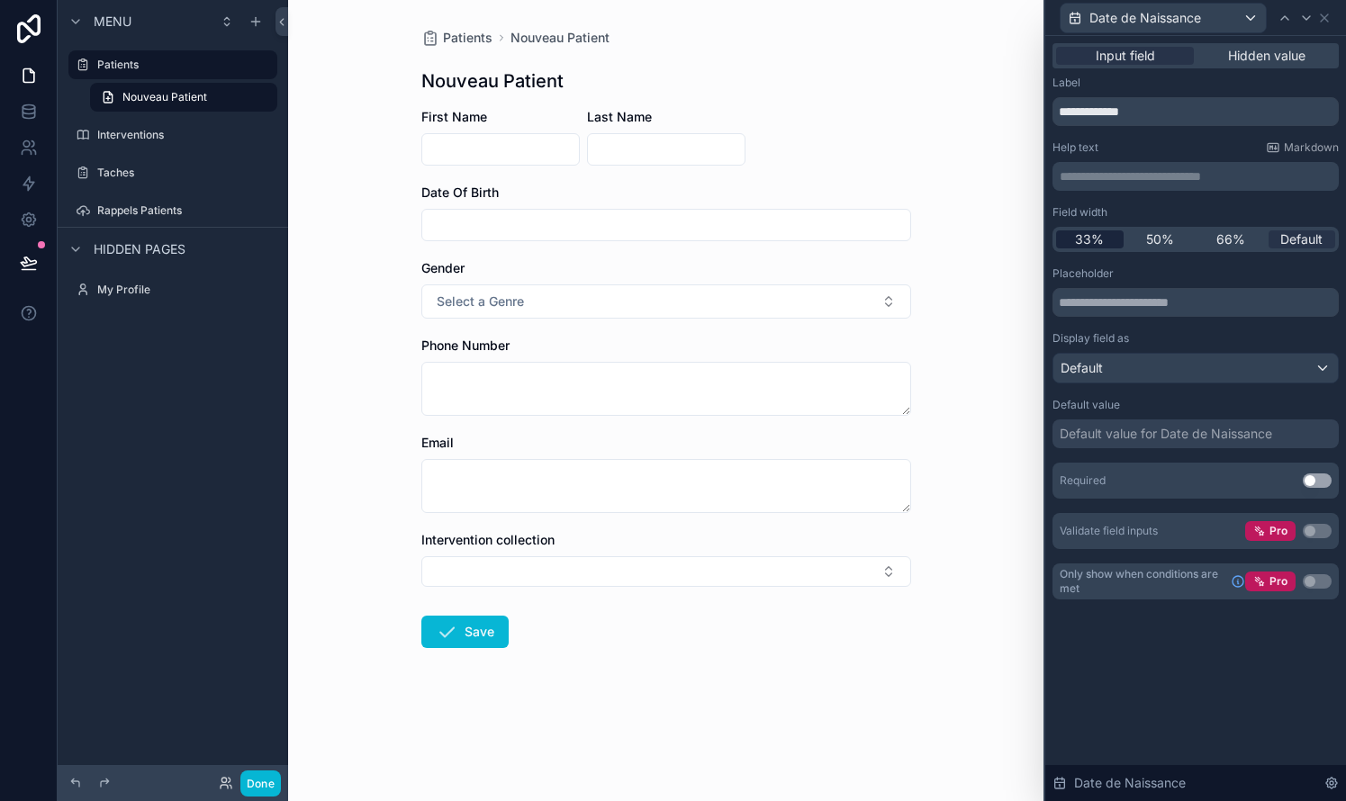
click at [768, 237] on span "33%" at bounding box center [1089, 239] width 29 height 18
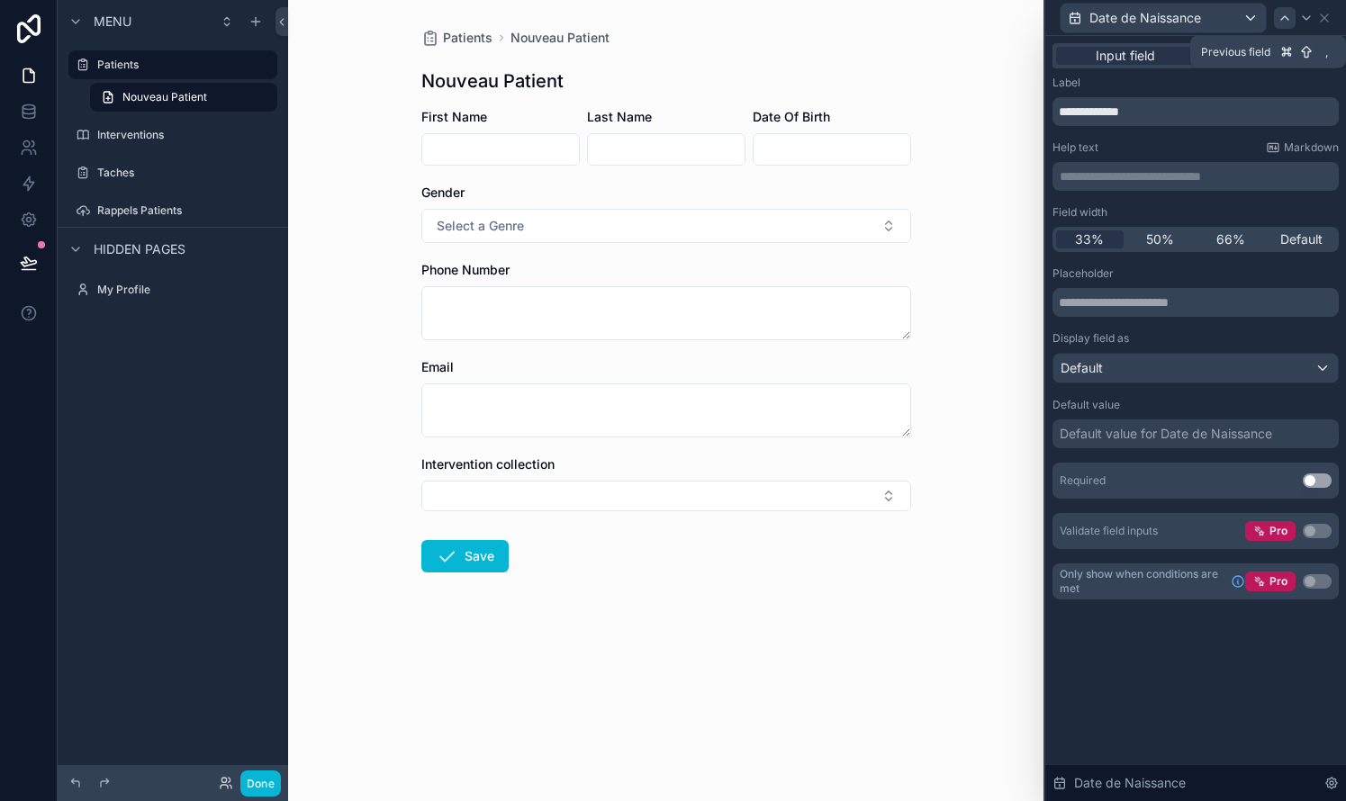
click at [768, 18] on icon at bounding box center [1284, 18] width 7 height 4
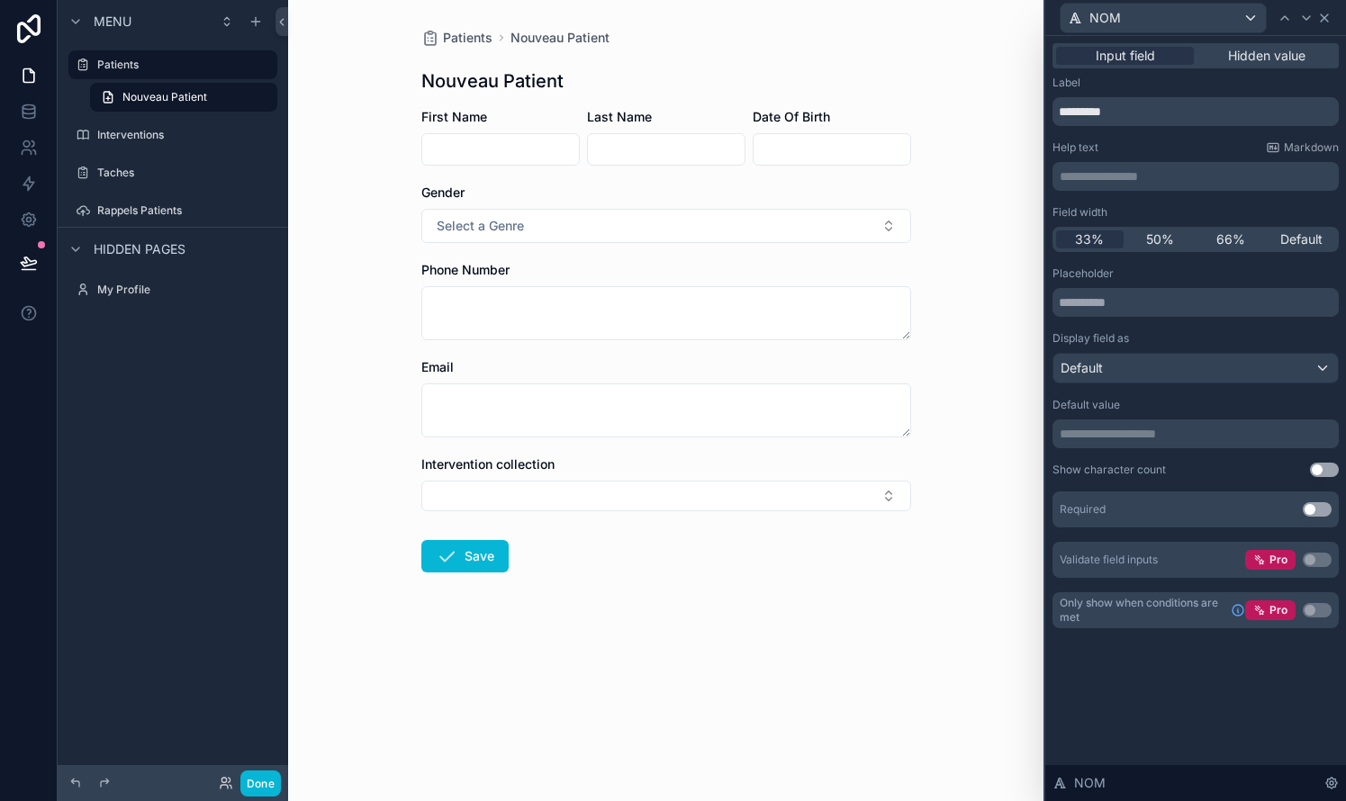
click at [768, 16] on icon at bounding box center [1324, 18] width 14 height 14
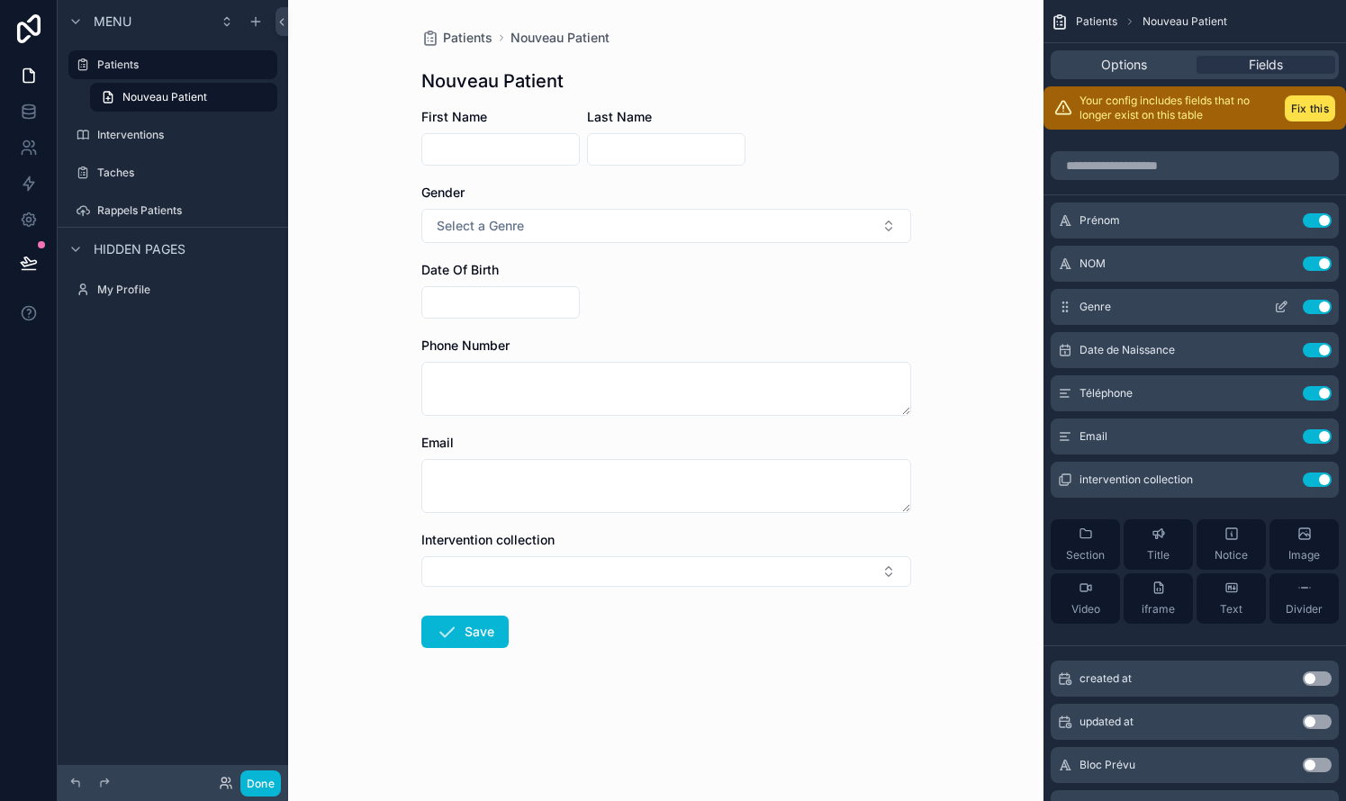
click at [768, 306] on icon "scrollable content" at bounding box center [1281, 307] width 14 height 14
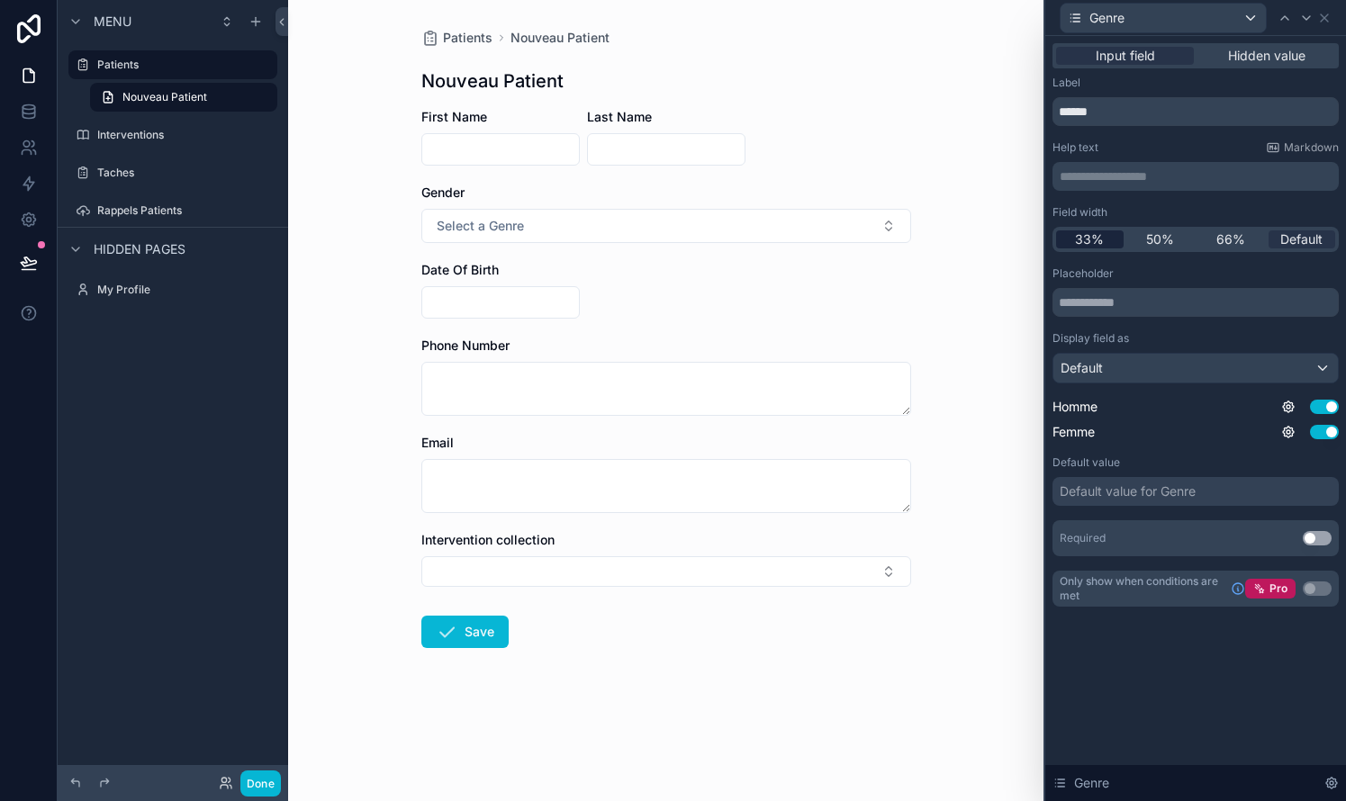
click at [768, 246] on span "33%" at bounding box center [1089, 239] width 29 height 18
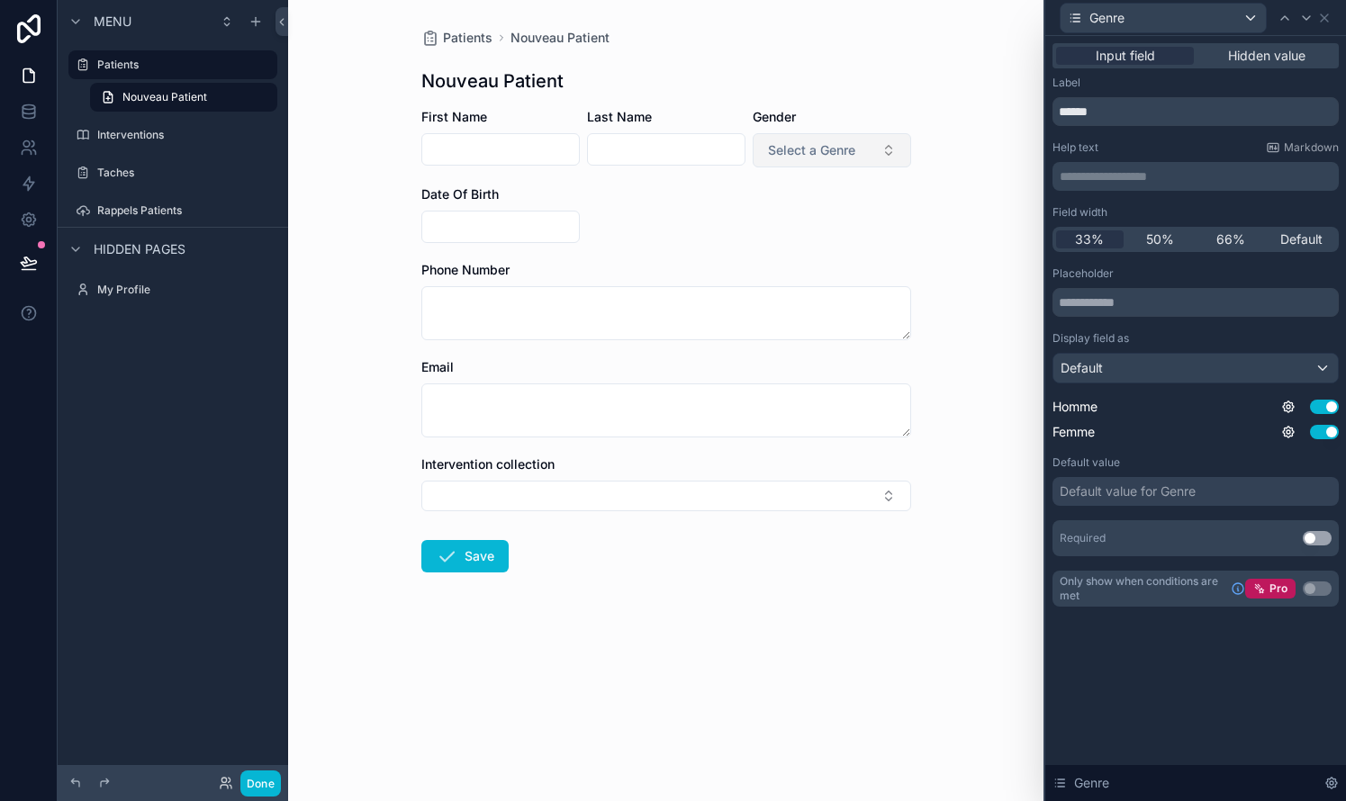
click at [768, 151] on span "Select a Genre" at bounding box center [811, 150] width 87 height 18
click at [768, 140] on div "Patients Nouveau Patient Nouveau Patient First Name Last Name Gender Select a G…" at bounding box center [665, 400] width 755 height 801
click at [768, 8] on div at bounding box center [1306, 18] width 22 height 22
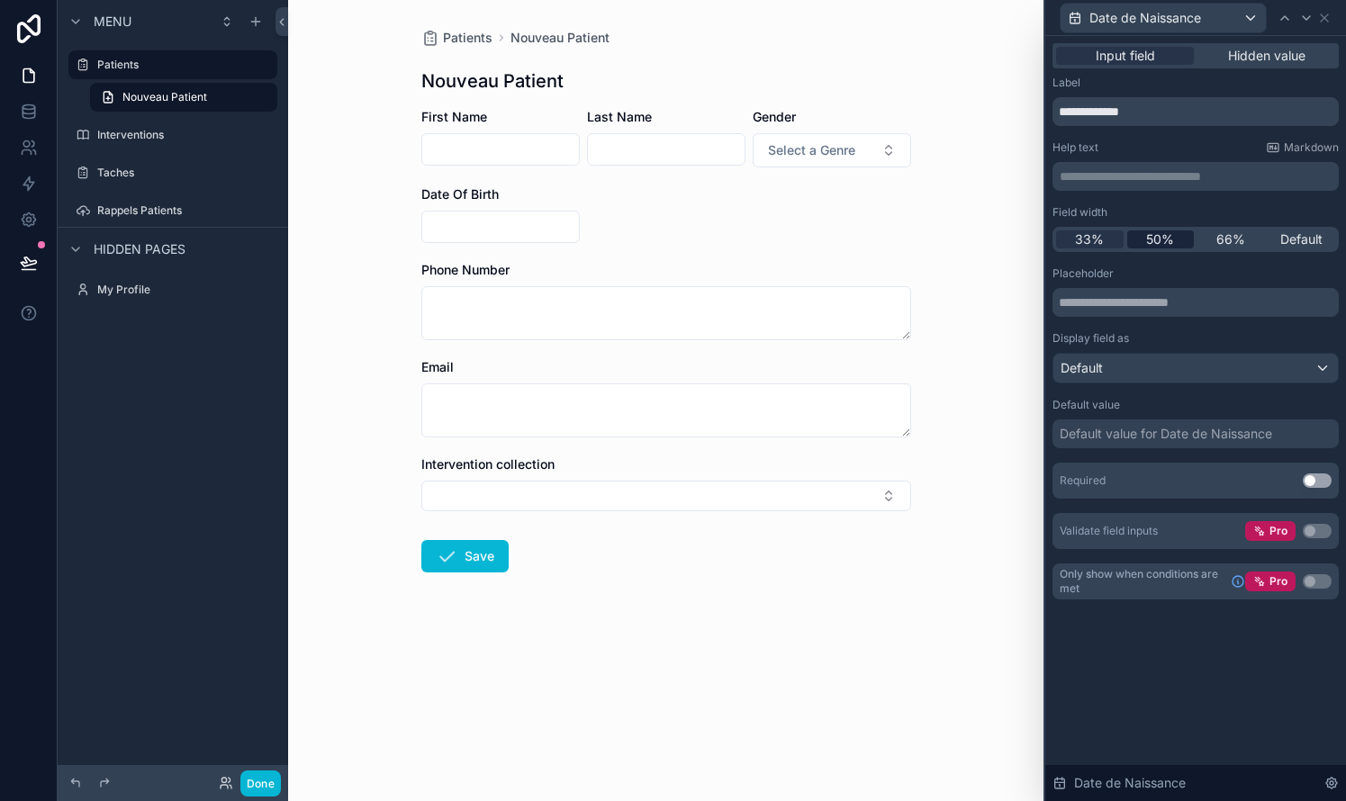
click at [768, 239] on span "50%" at bounding box center [1160, 239] width 28 height 18
click at [768, 18] on icon at bounding box center [1306, 18] width 14 height 14
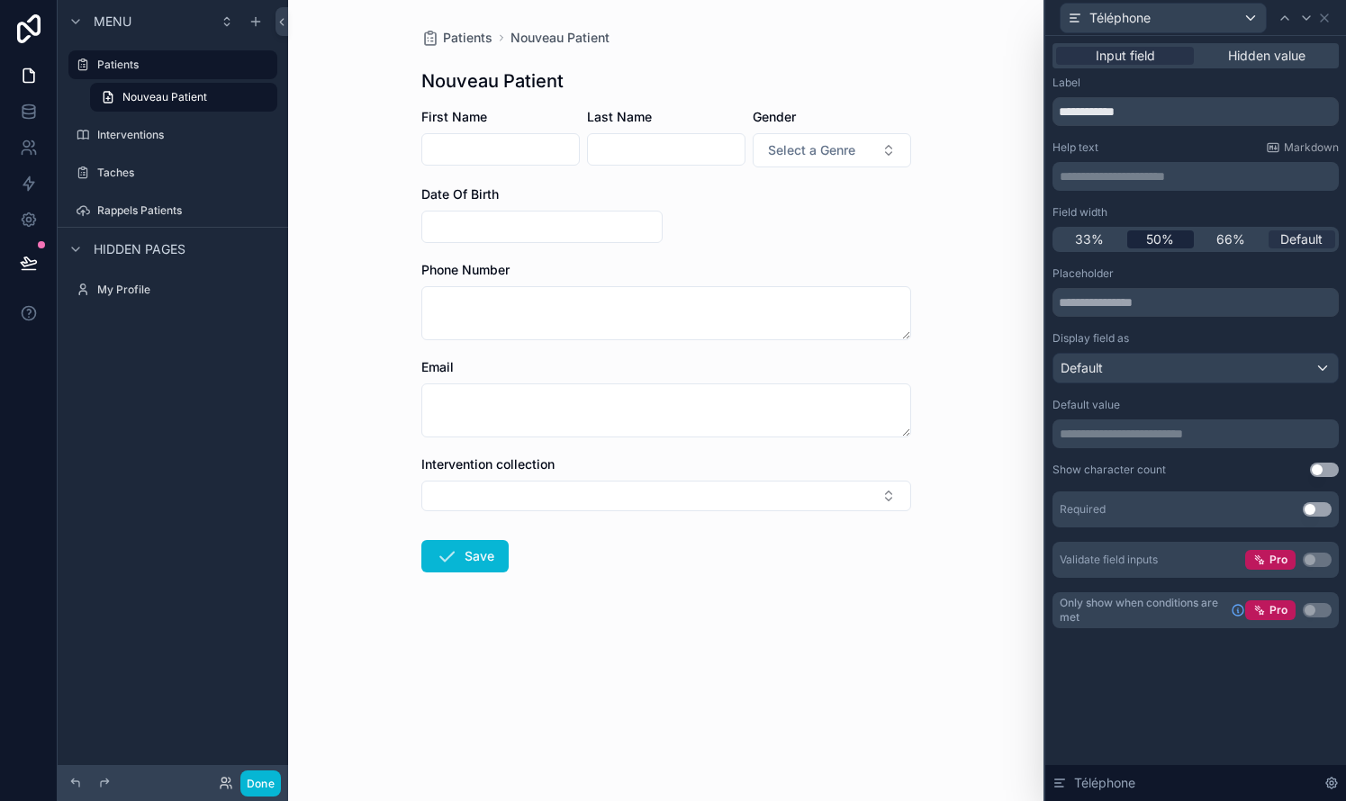
click at [768, 239] on span "50%" at bounding box center [1160, 239] width 28 height 18
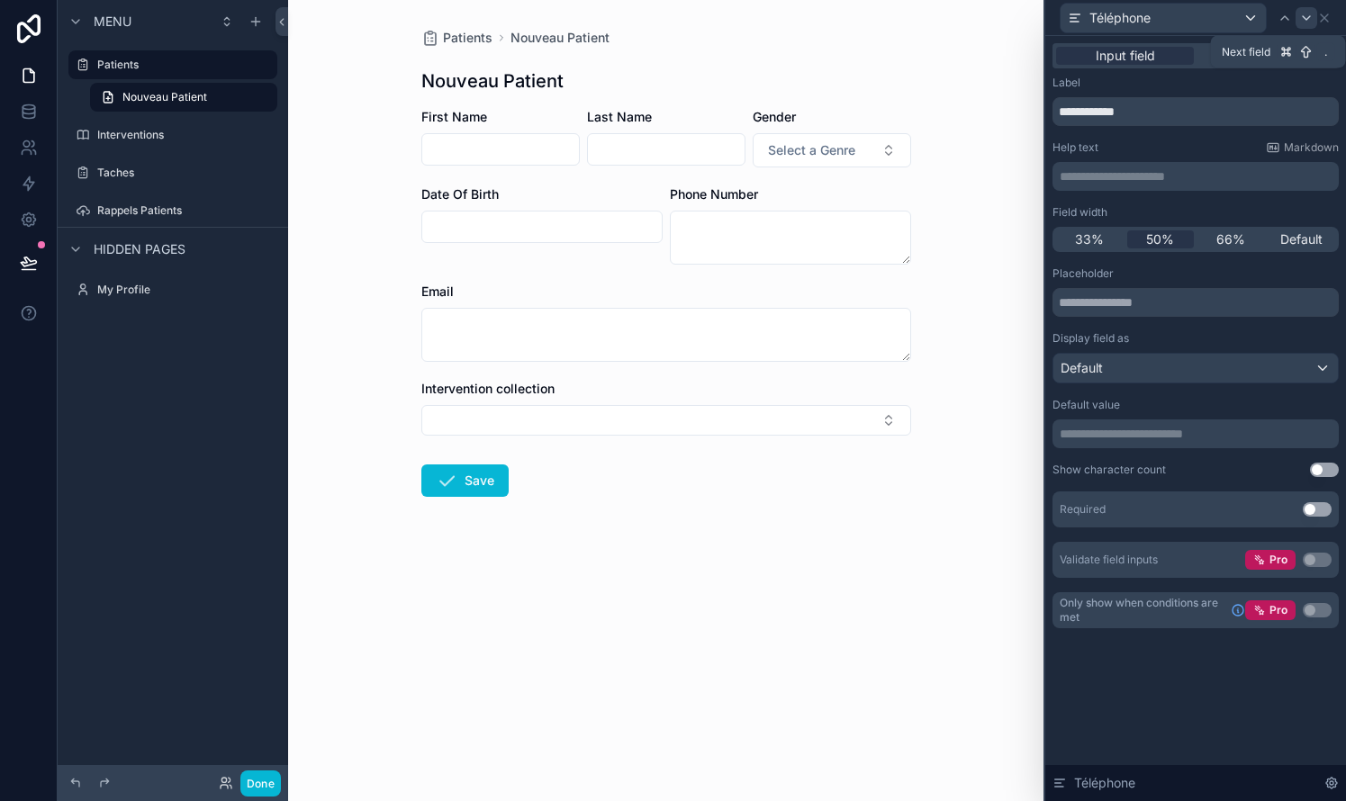
click at [768, 16] on icon at bounding box center [1306, 18] width 14 height 14
click at [768, 238] on span "50%" at bounding box center [1160, 239] width 28 height 18
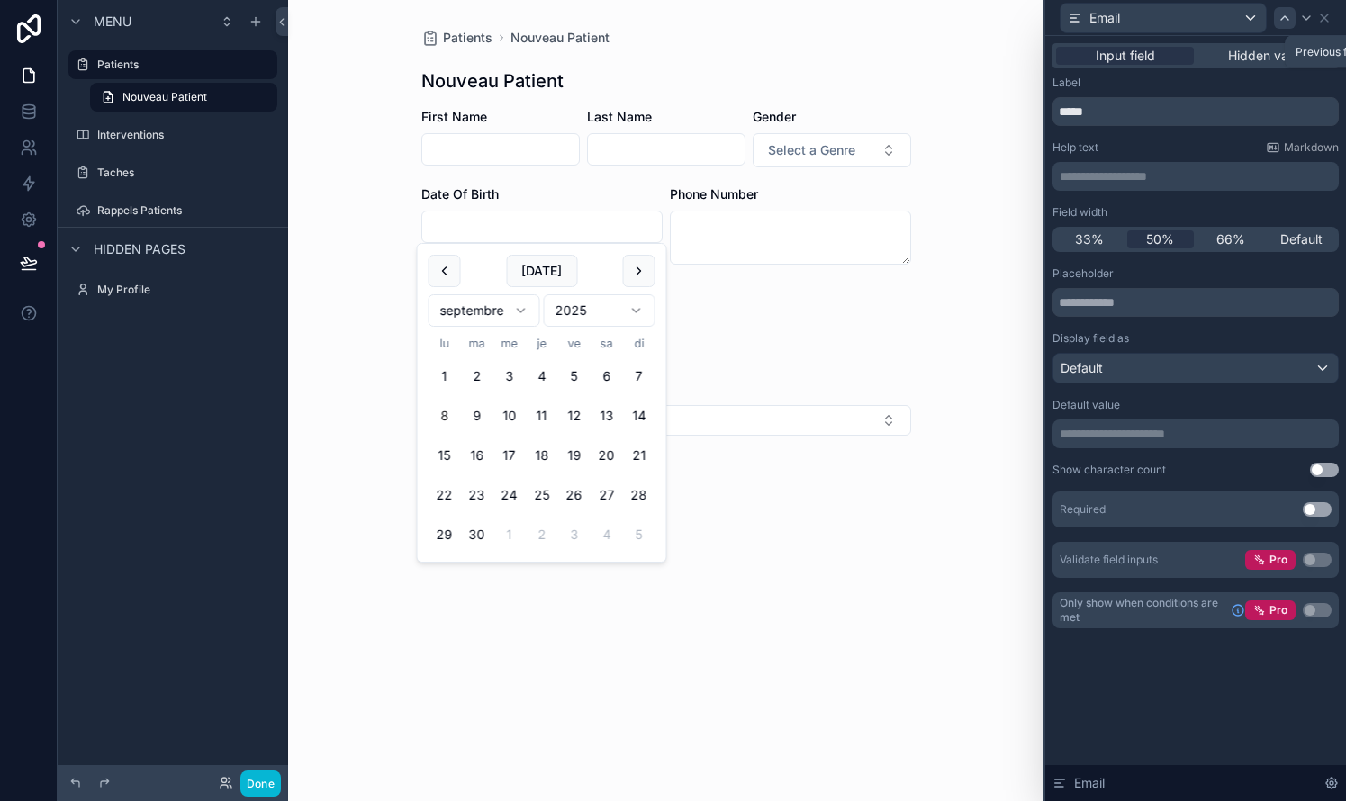
click at [768, 14] on icon at bounding box center [1284, 18] width 14 height 14
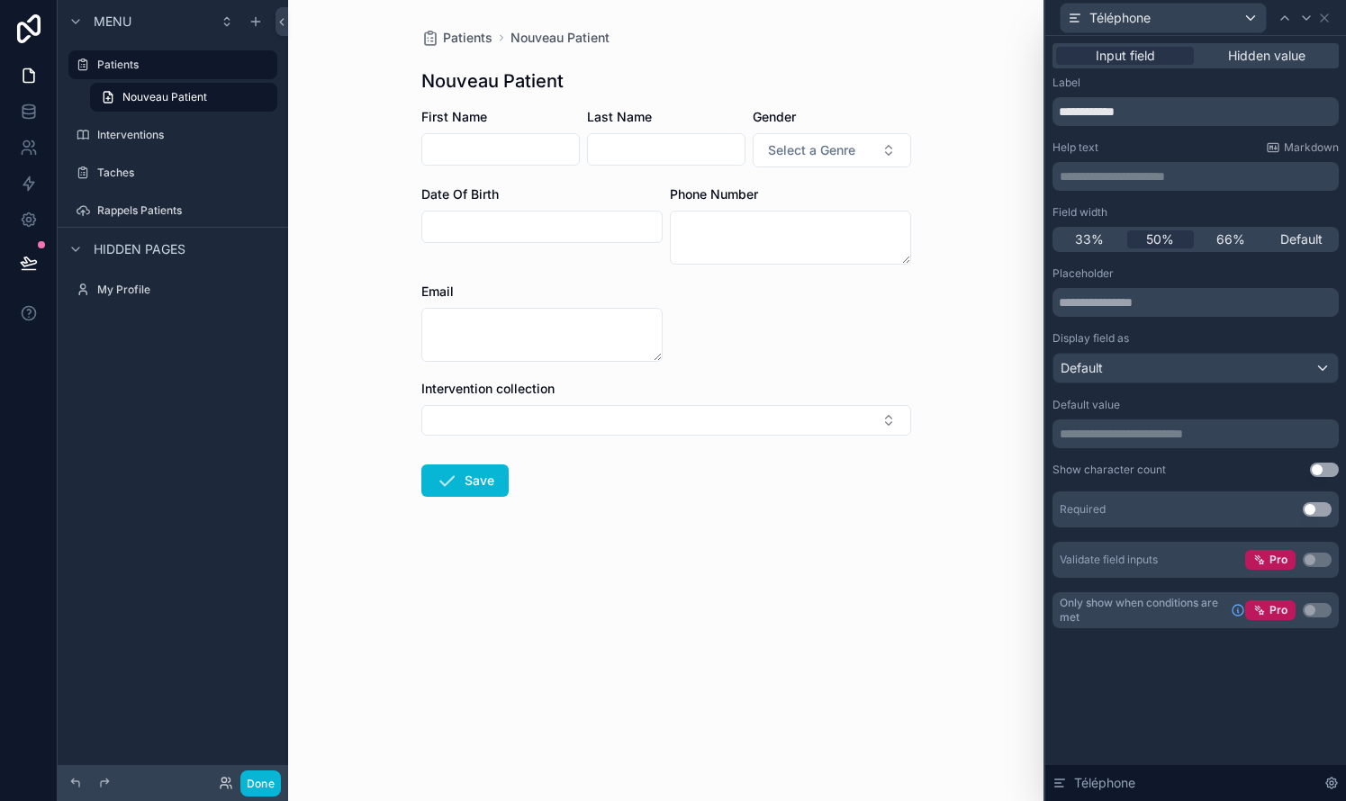
click at [768, 14] on icon at bounding box center [1284, 18] width 14 height 14
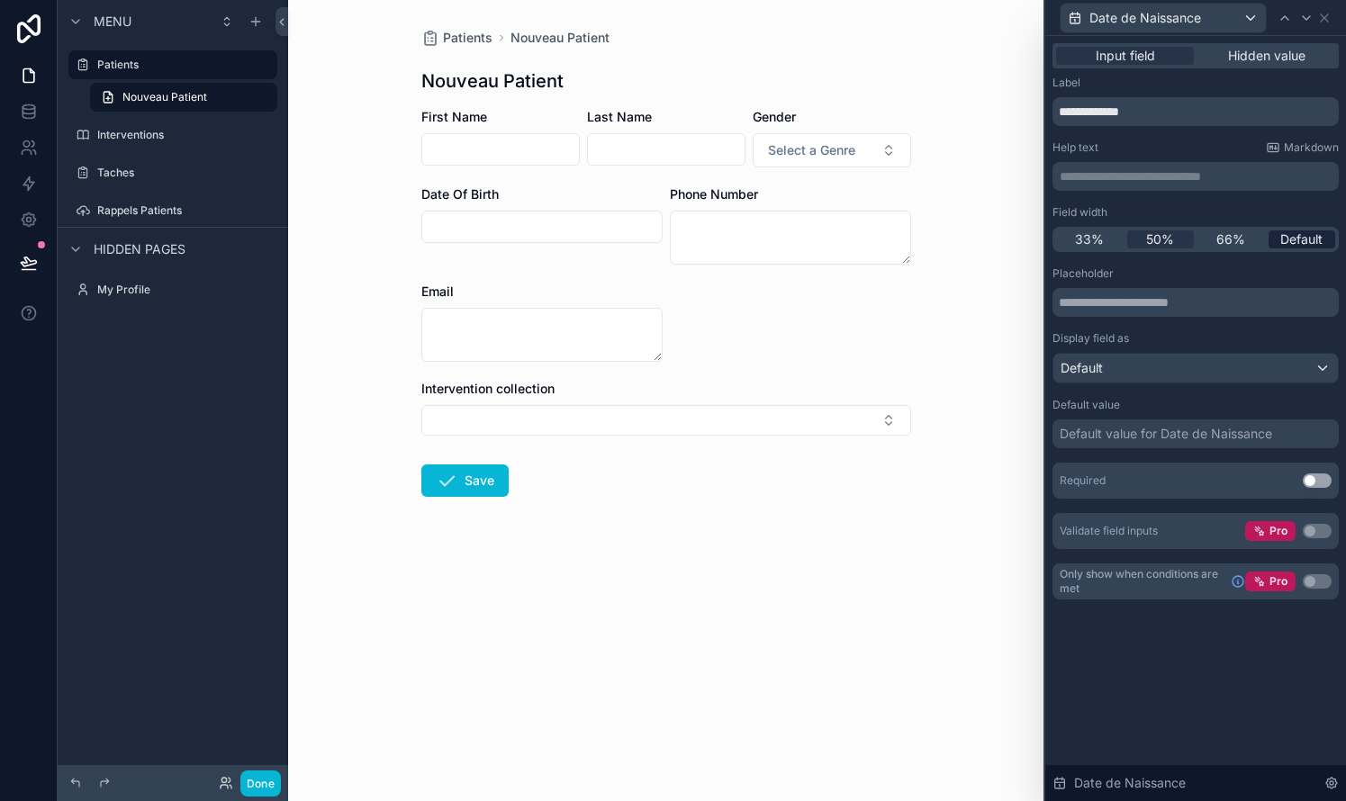
click at [768, 232] on span "Default" at bounding box center [1301, 239] width 42 height 18
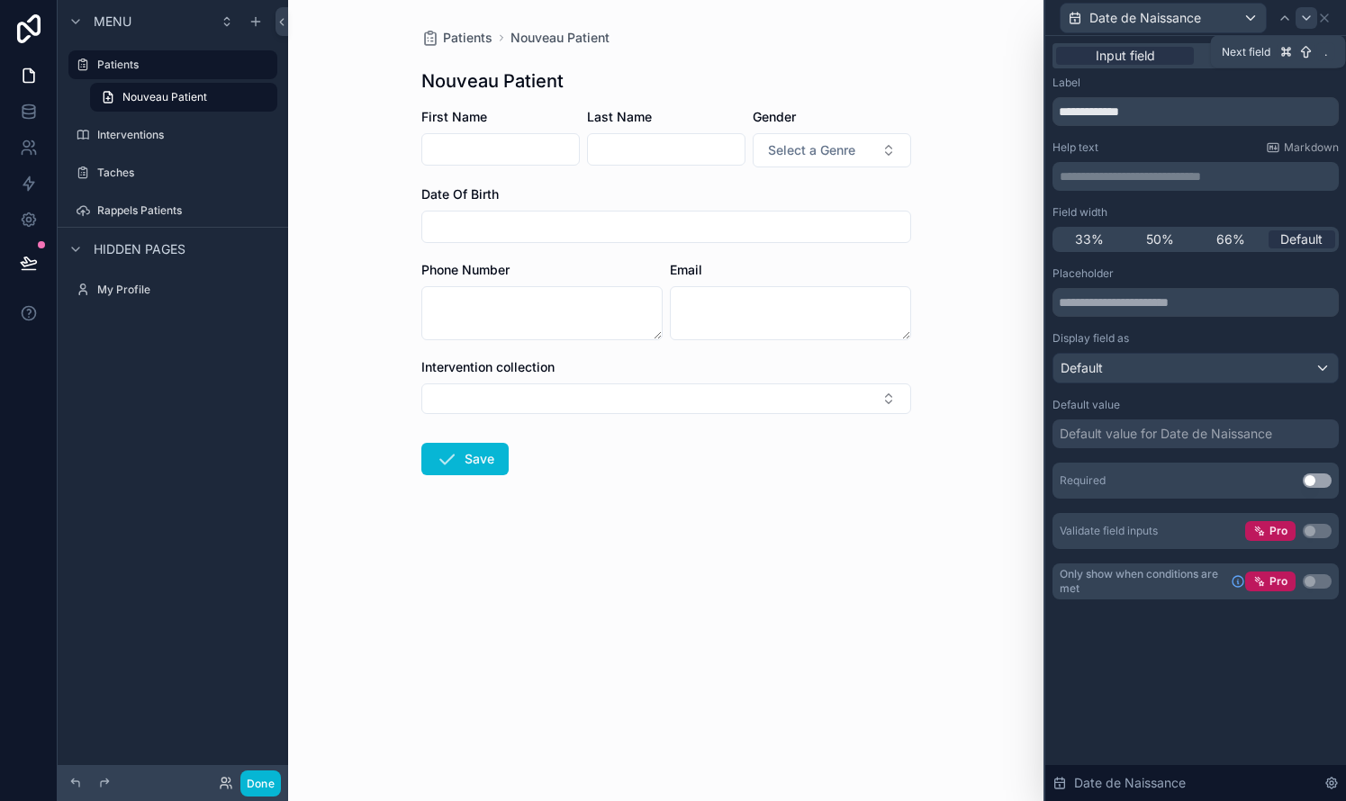
click at [768, 19] on icon at bounding box center [1305, 18] width 7 height 4
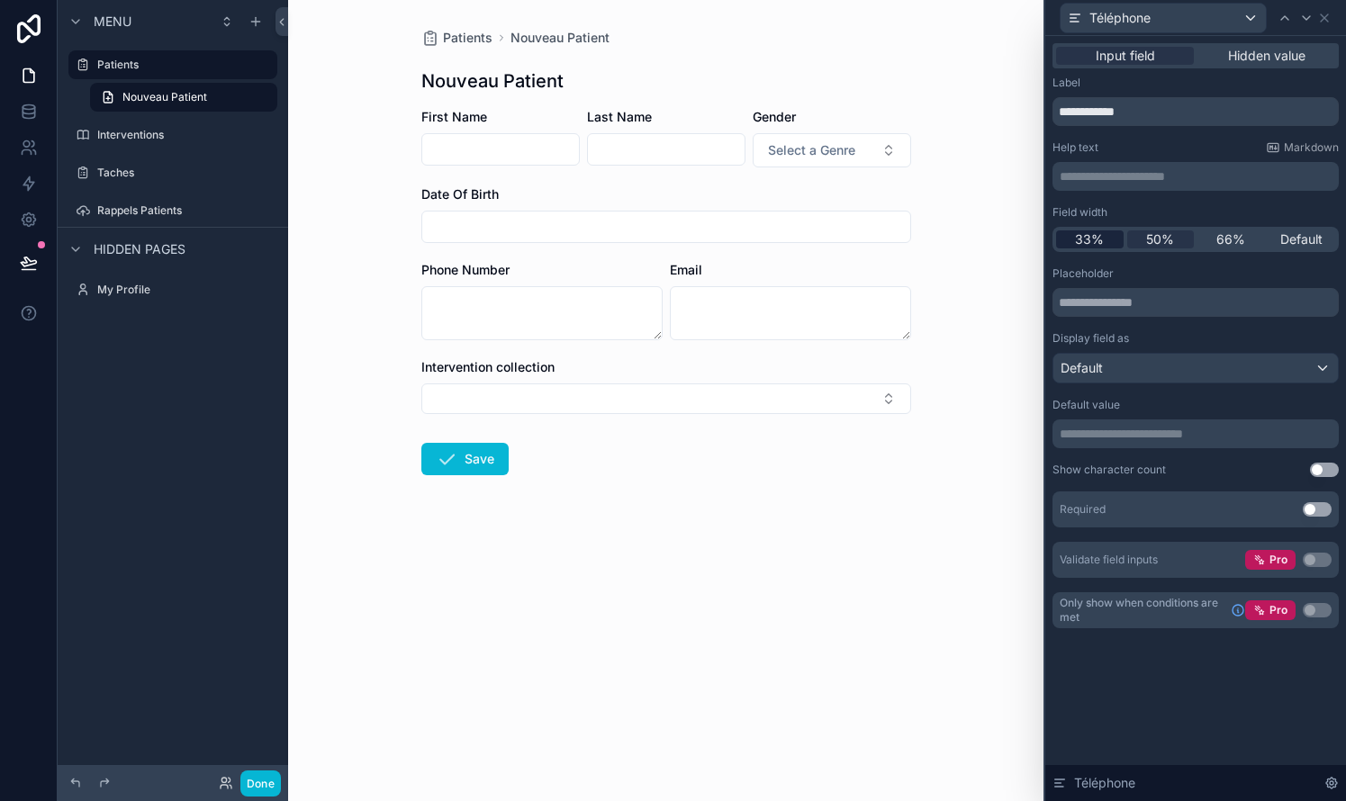
click at [768, 232] on span "33%" at bounding box center [1089, 239] width 29 height 18
click at [768, 236] on span "Default" at bounding box center [1301, 239] width 42 height 18
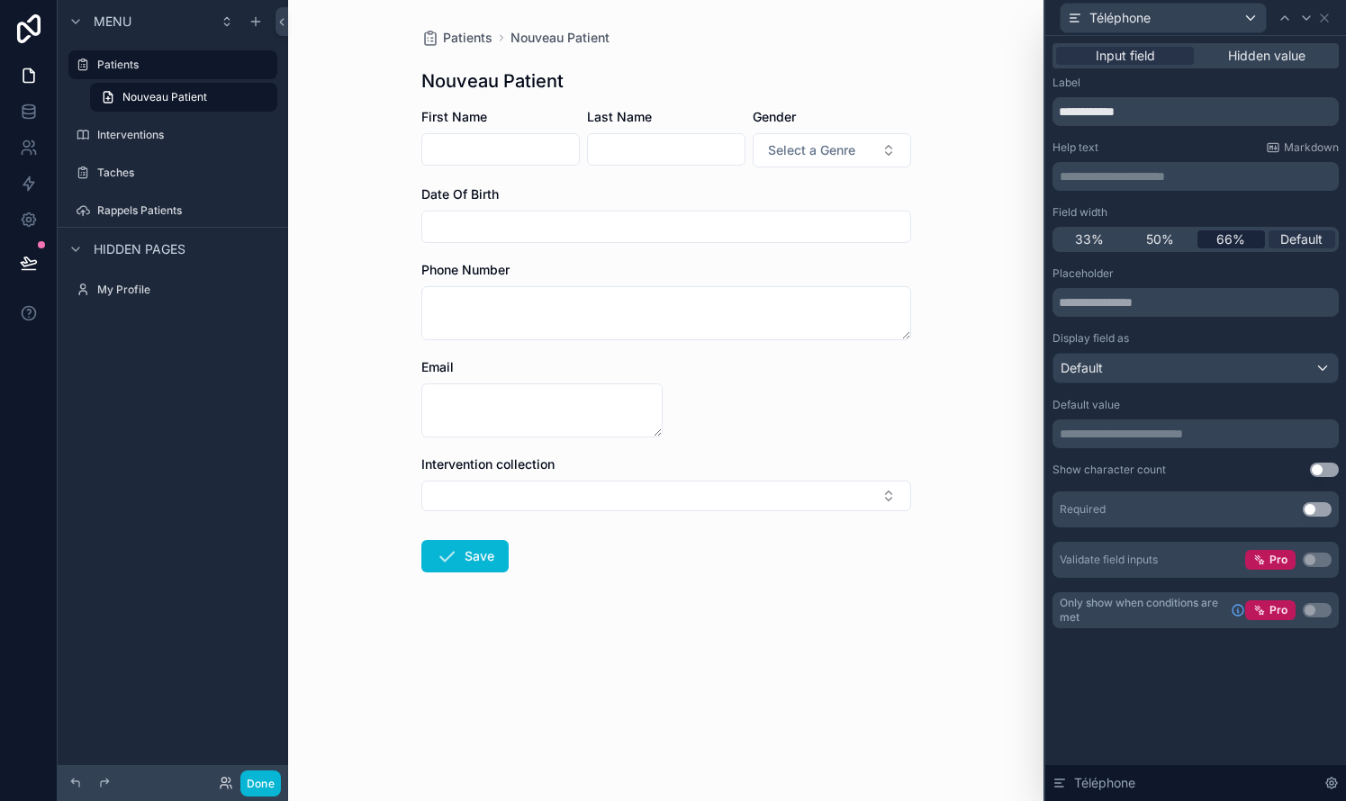
click at [768, 243] on span "66%" at bounding box center [1230, 239] width 29 height 18
click at [768, 244] on span "33%" at bounding box center [1089, 239] width 29 height 18
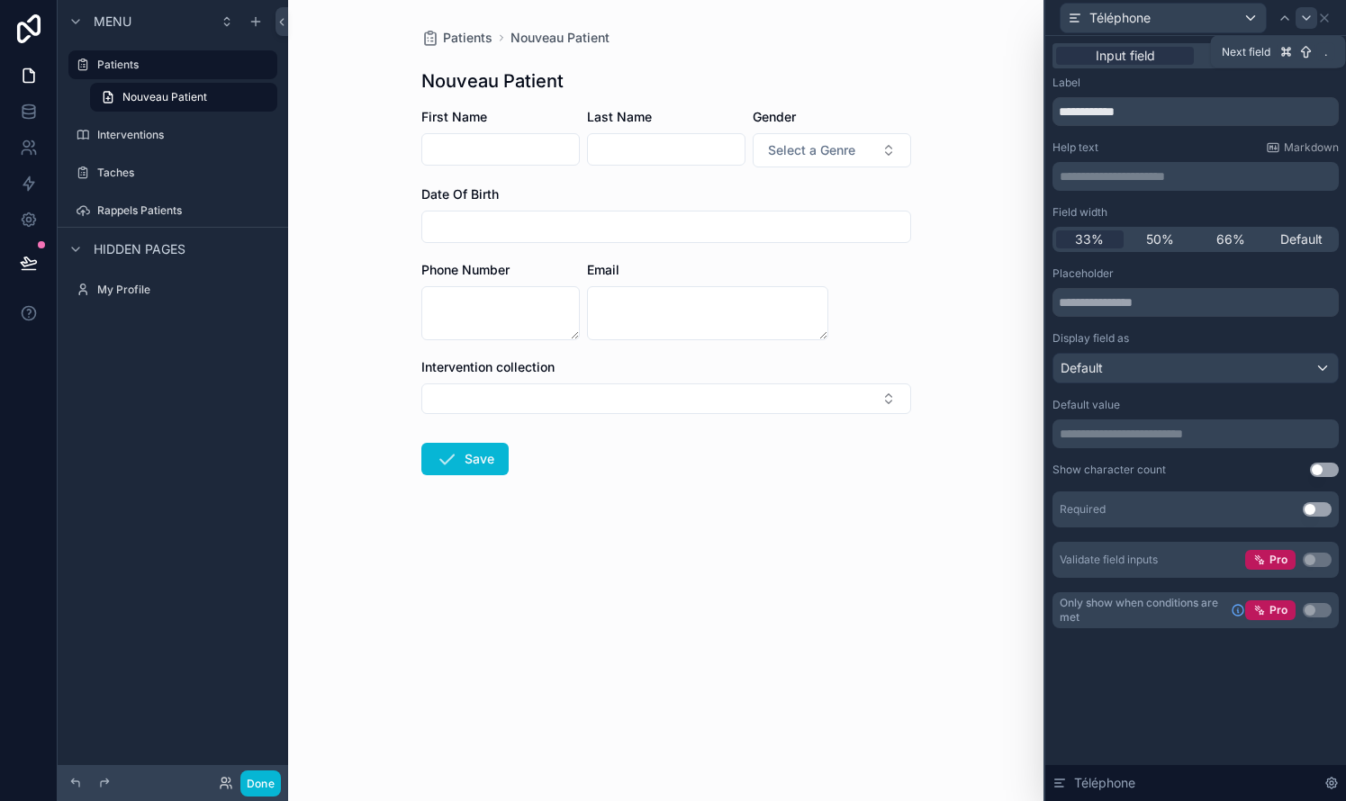
click at [768, 16] on icon at bounding box center [1306, 18] width 14 height 14
click at [768, 239] on span "Default" at bounding box center [1301, 239] width 42 height 18
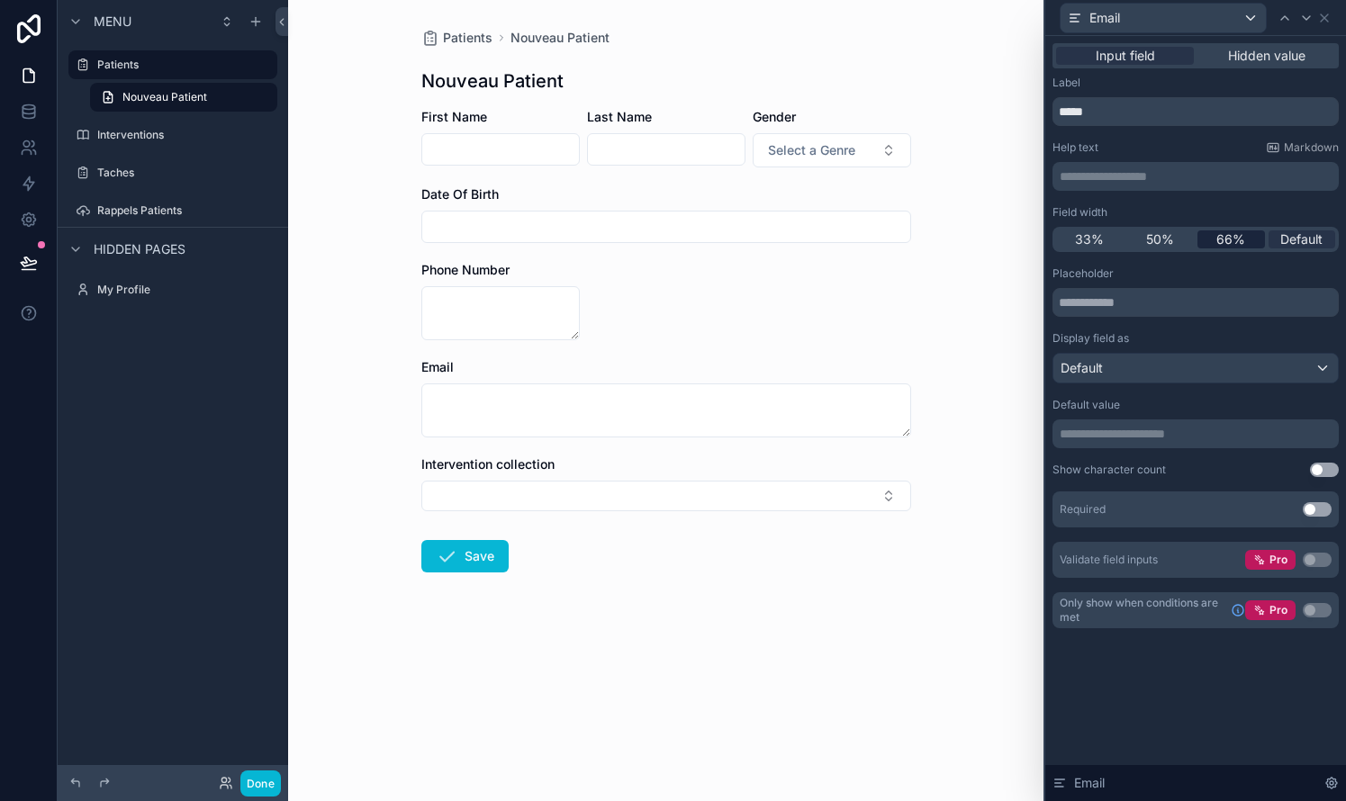
click at [768, 242] on span "66%" at bounding box center [1230, 239] width 29 height 18
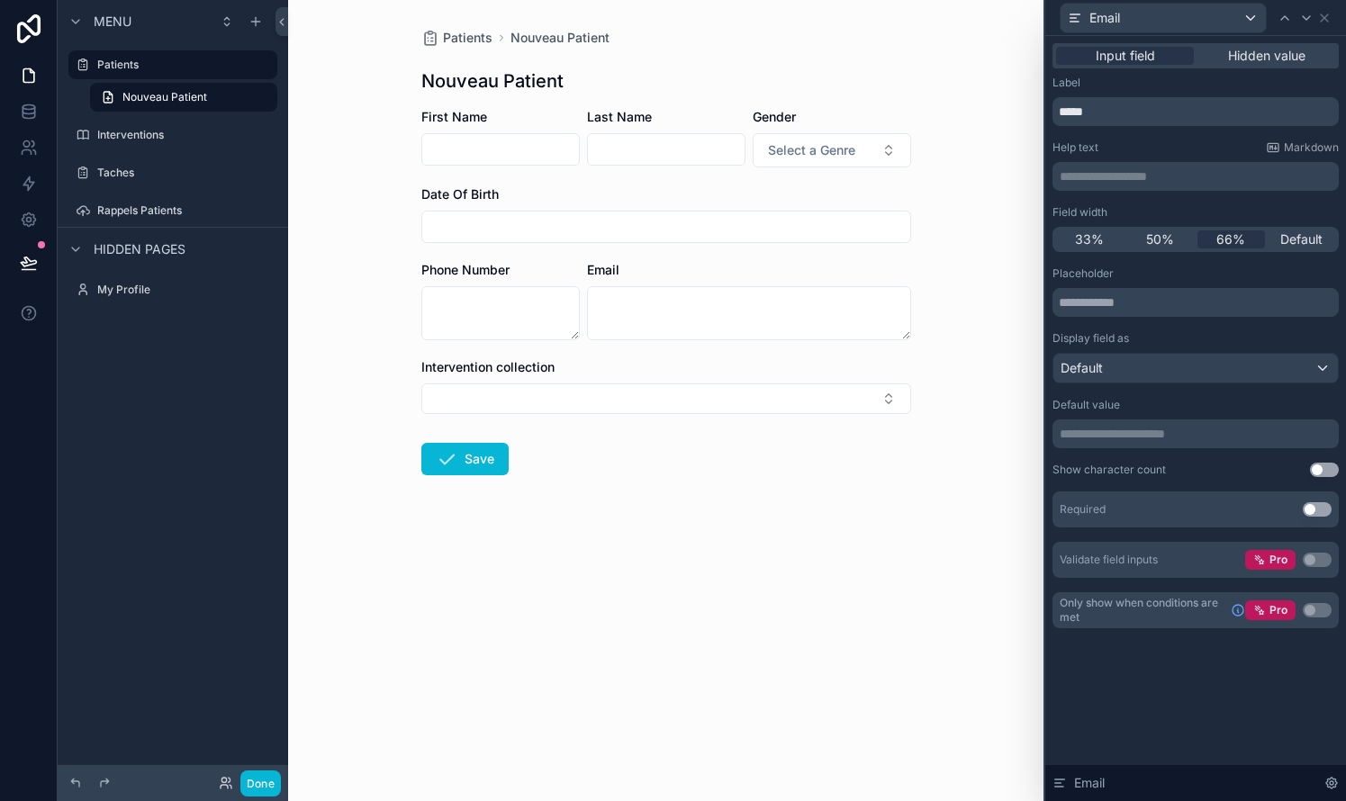
click at [640, 509] on form "First Name Last Name Gender Select a Genre Date Of Birth Phone Number Email Int…" at bounding box center [666, 349] width 490 height 482
click at [768, 11] on icon at bounding box center [1324, 18] width 14 height 14
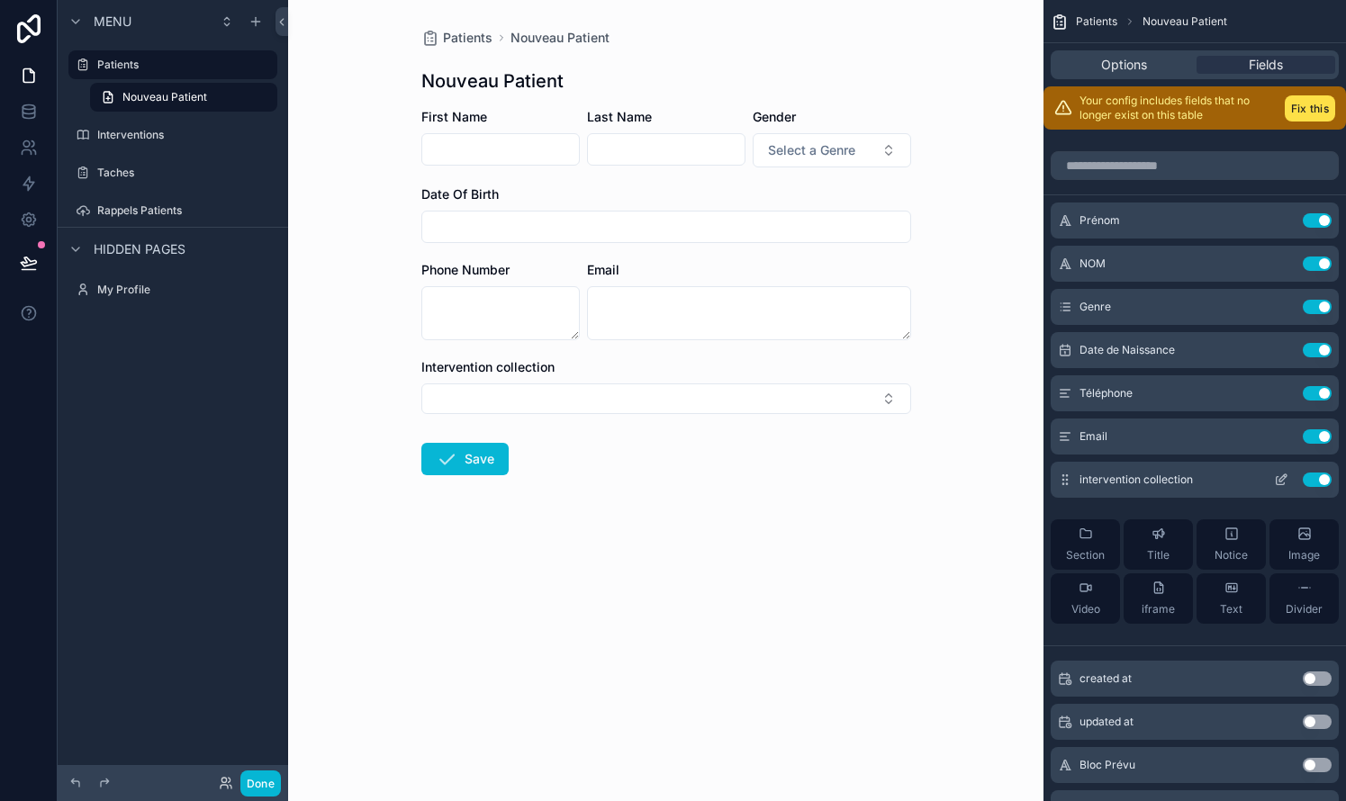
click at [768, 479] on button "Use setting" at bounding box center [1316, 480] width 29 height 14
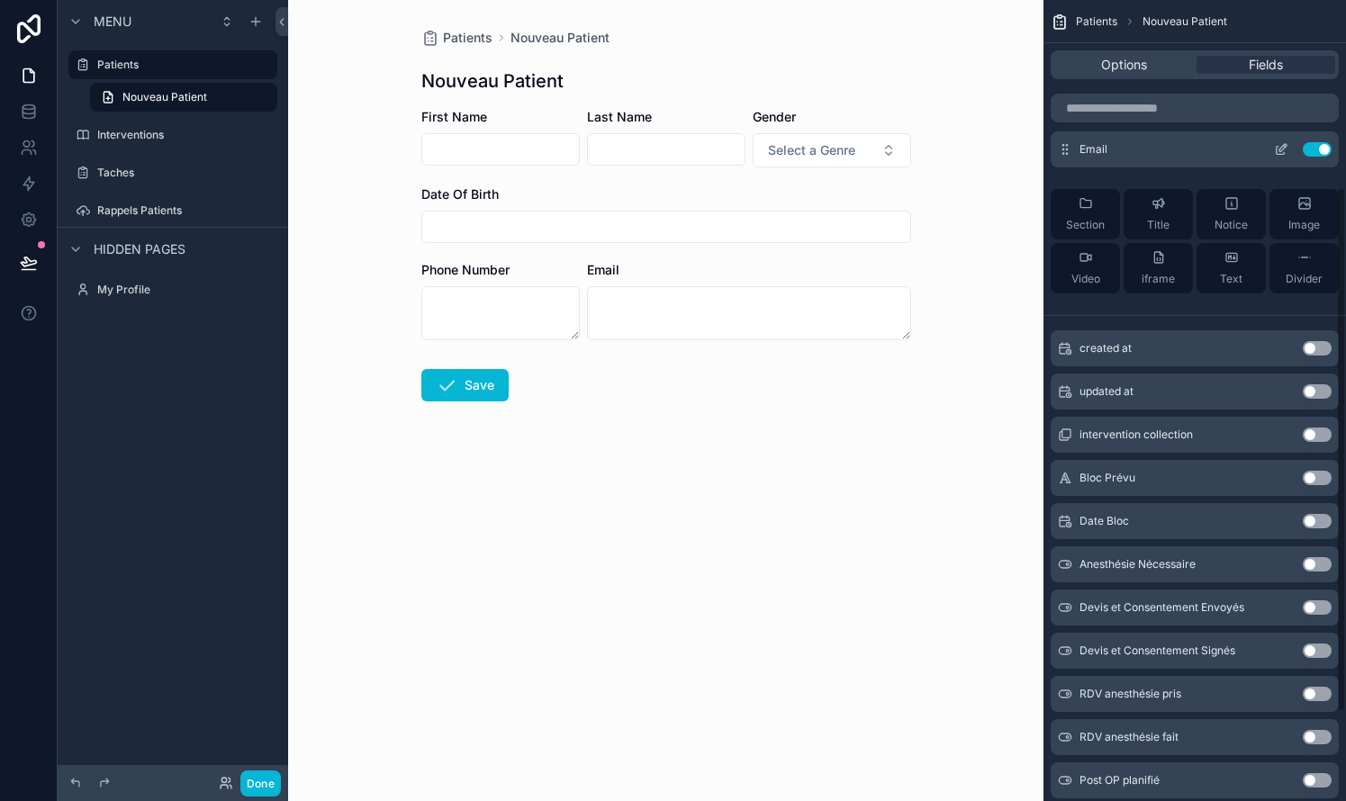
scroll to position [288, 0]
click at [768, 521] on button "Use setting" at bounding box center [1316, 520] width 29 height 14
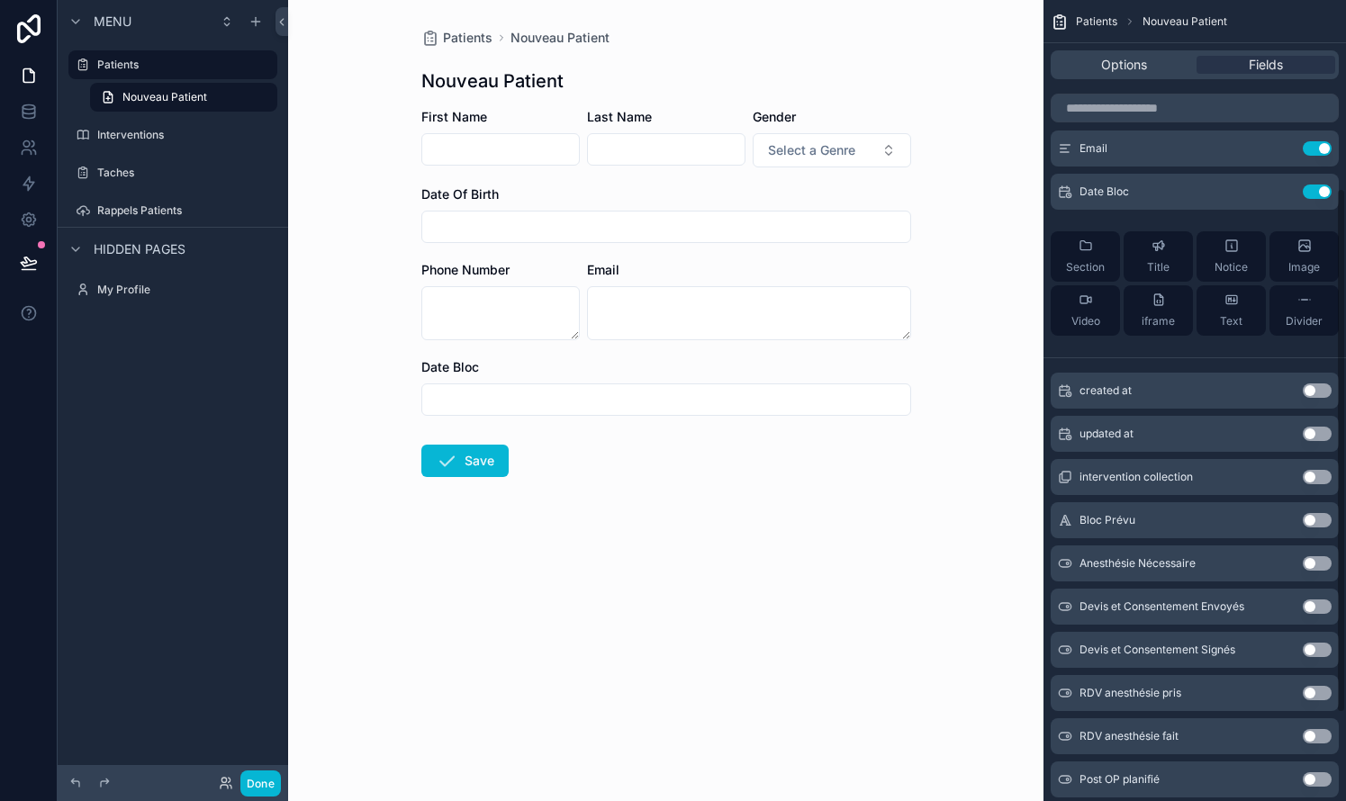
click at [768, 522] on button "Use setting" at bounding box center [1316, 520] width 29 height 14
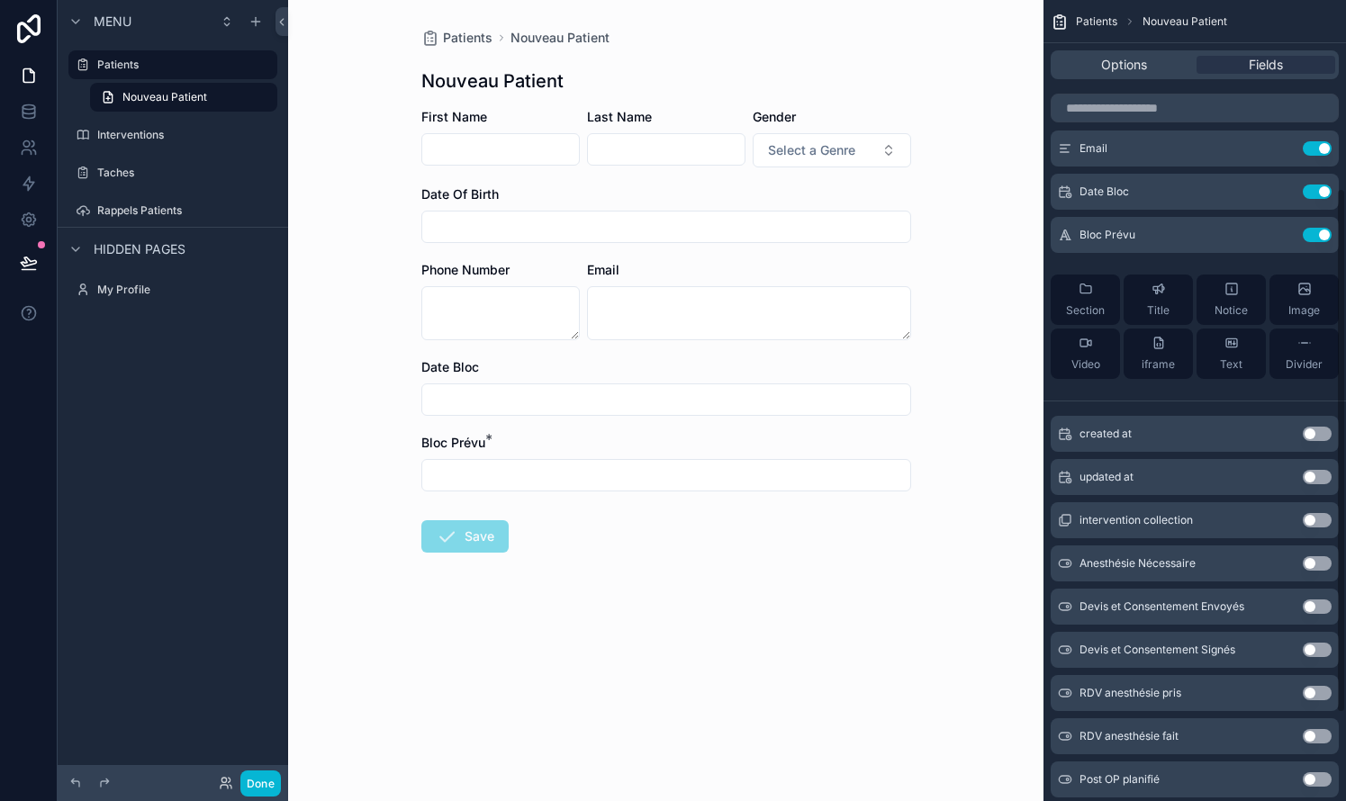
click at [768, 522] on button "Use setting" at bounding box center [1316, 520] width 29 height 14
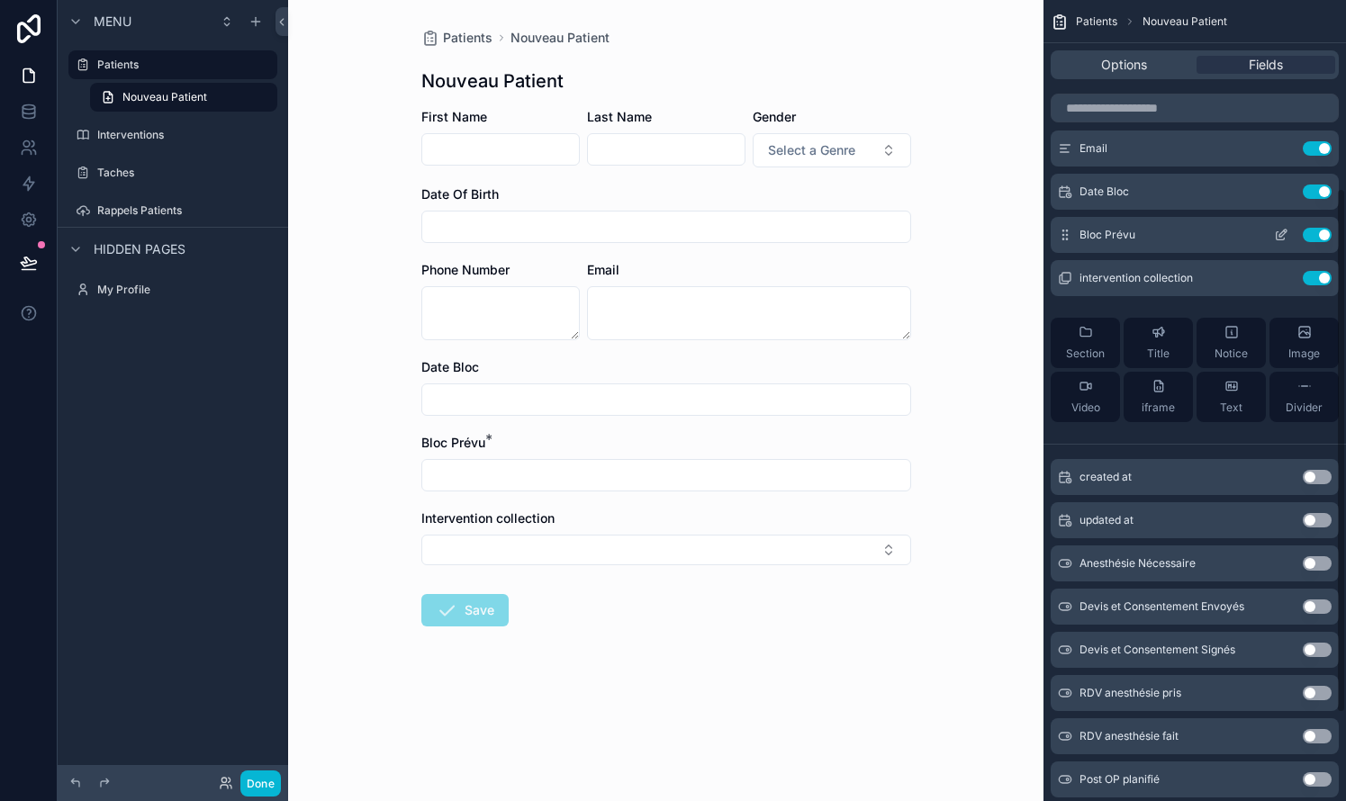
click at [768, 228] on icon "scrollable content" at bounding box center [1281, 235] width 14 height 14
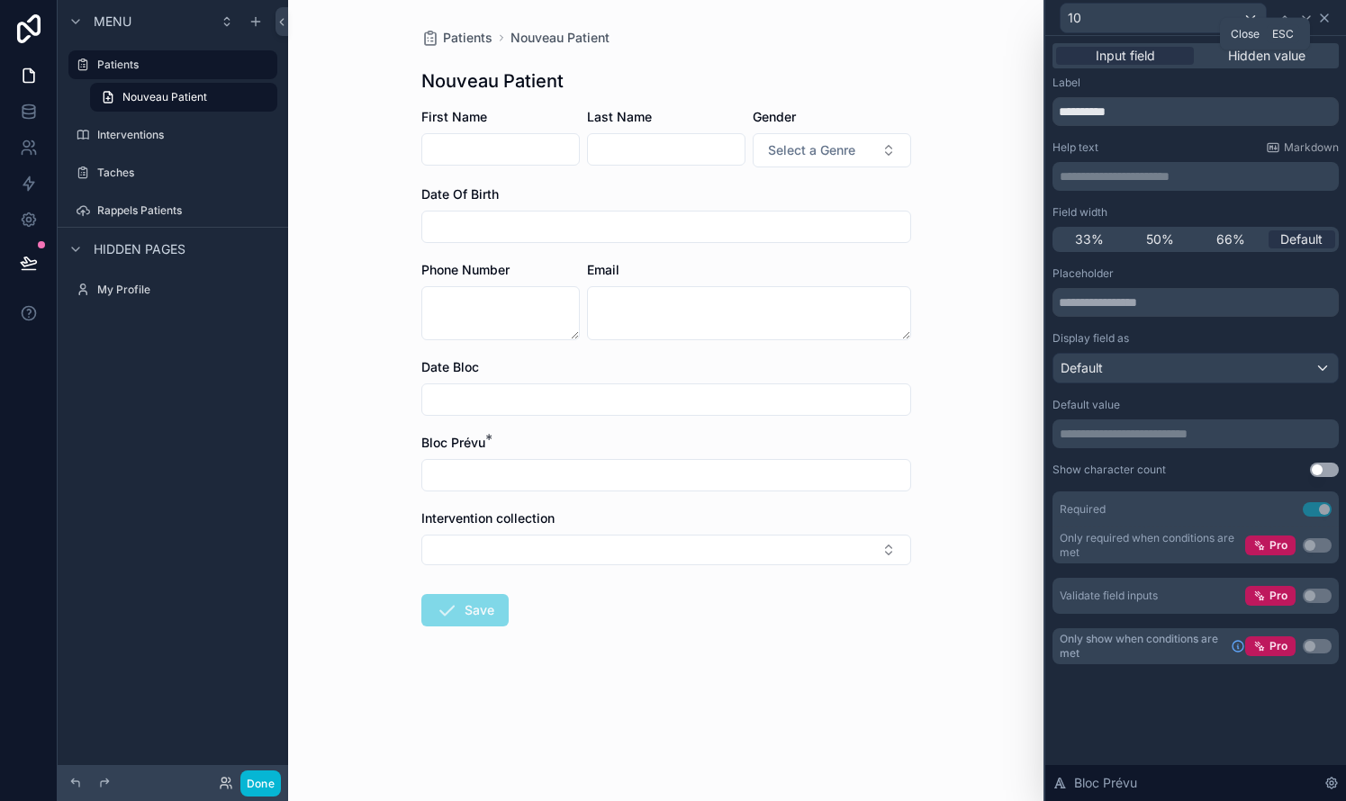
click at [768, 17] on icon at bounding box center [1324, 18] width 14 height 14
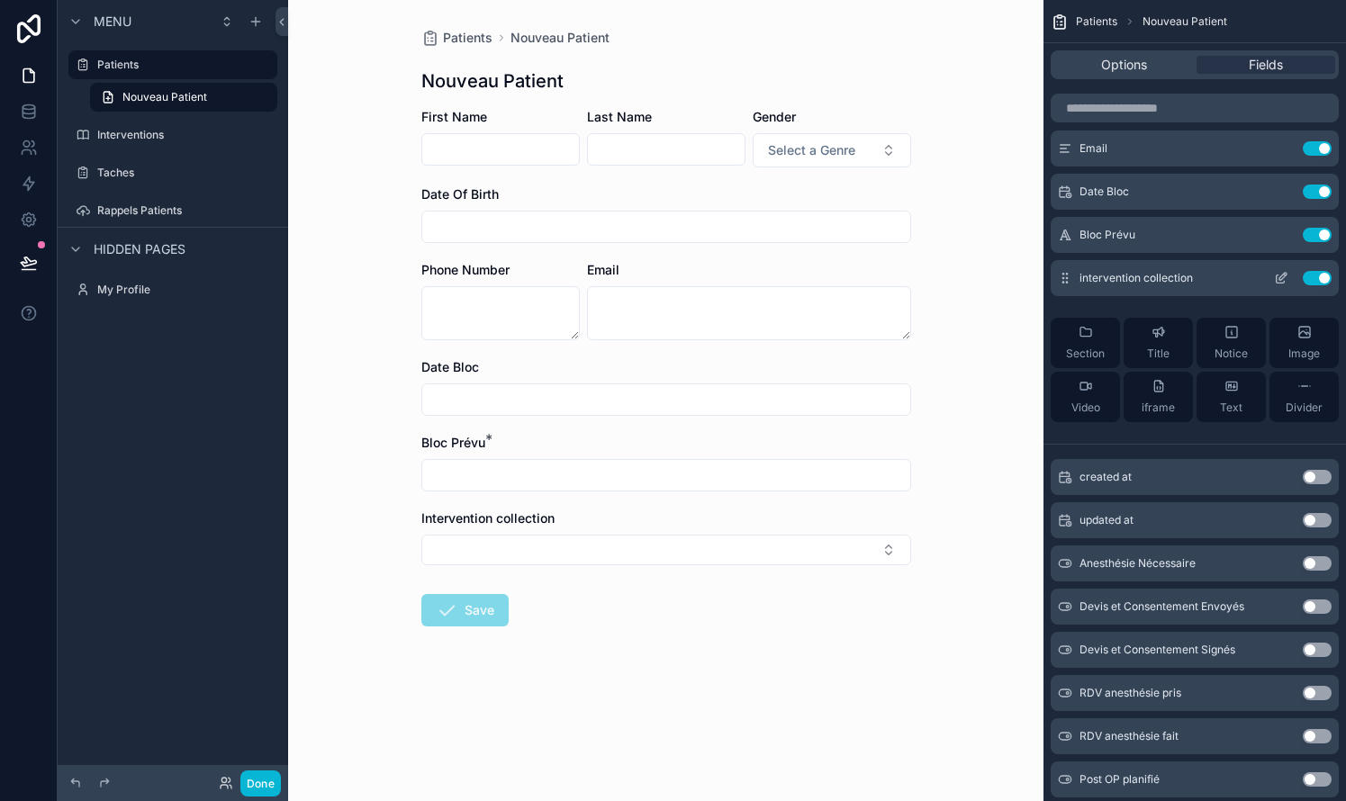
click at [768, 278] on button "Use setting" at bounding box center [1316, 278] width 29 height 14
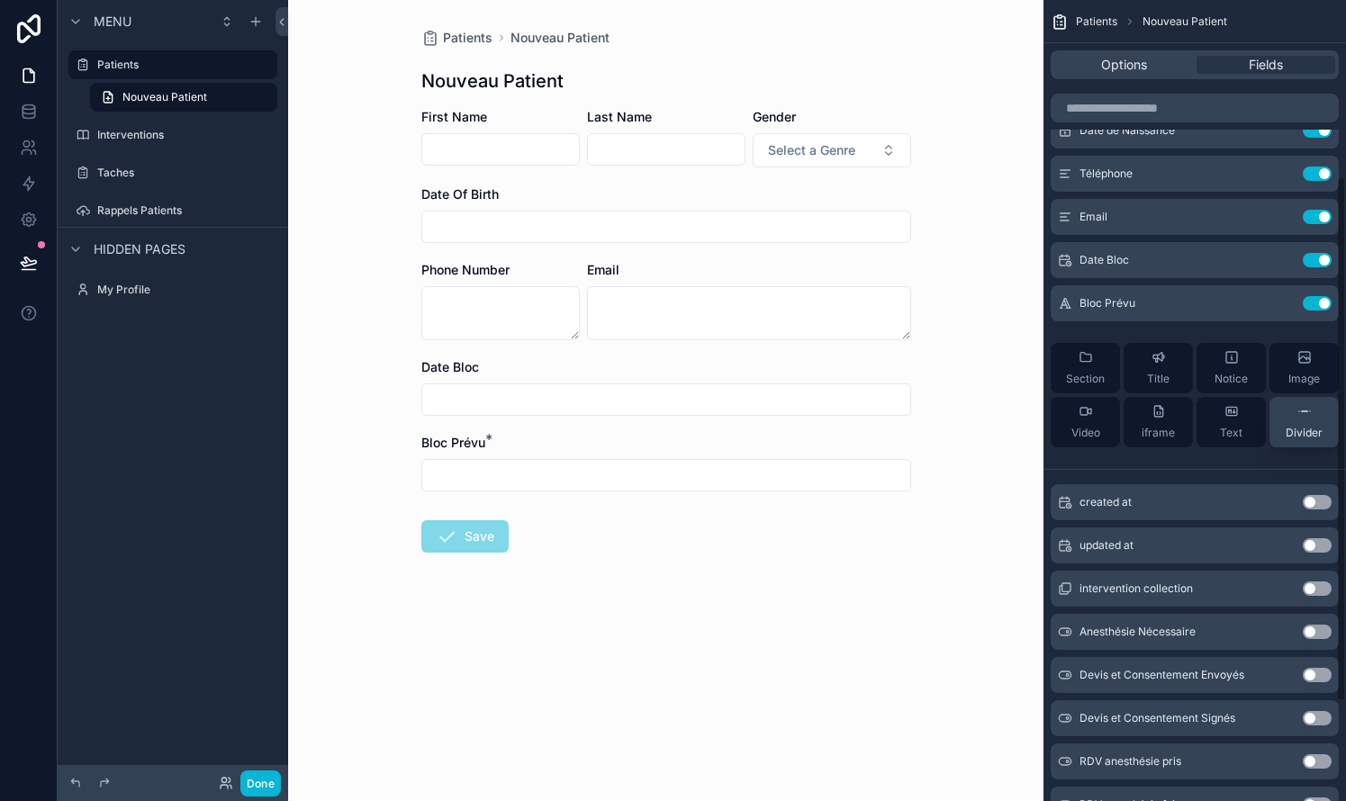
scroll to position [173, 0]
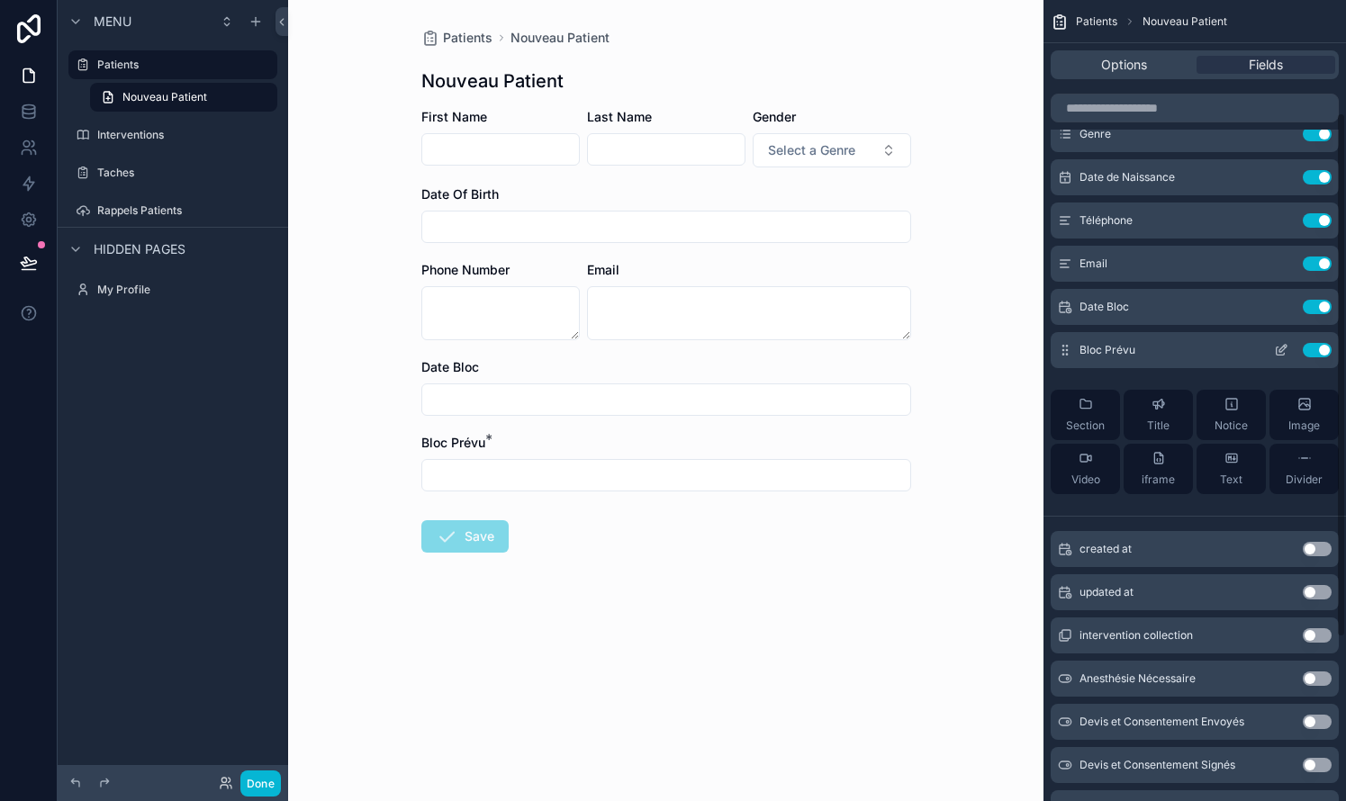
click at [768, 354] on button "Use setting" at bounding box center [1316, 350] width 29 height 14
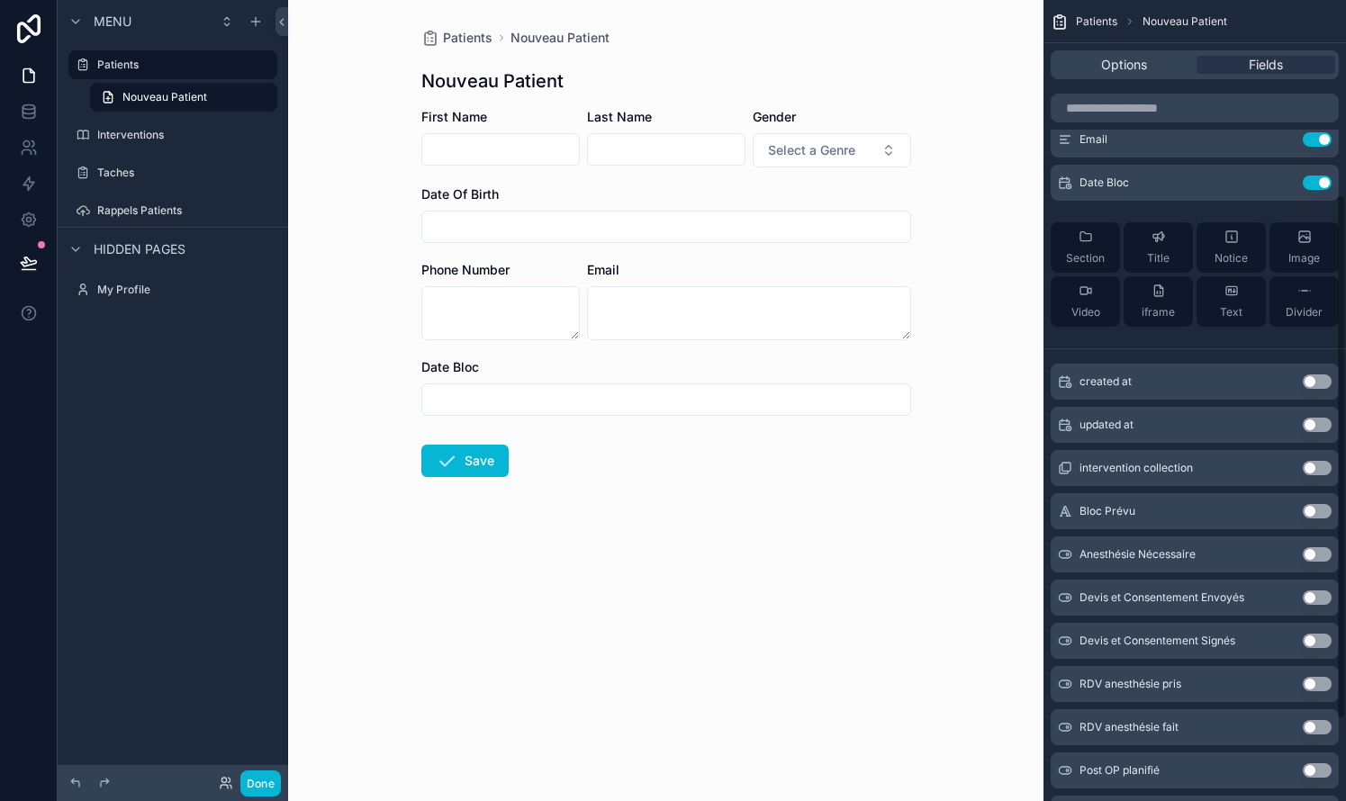
scroll to position [169, 0]
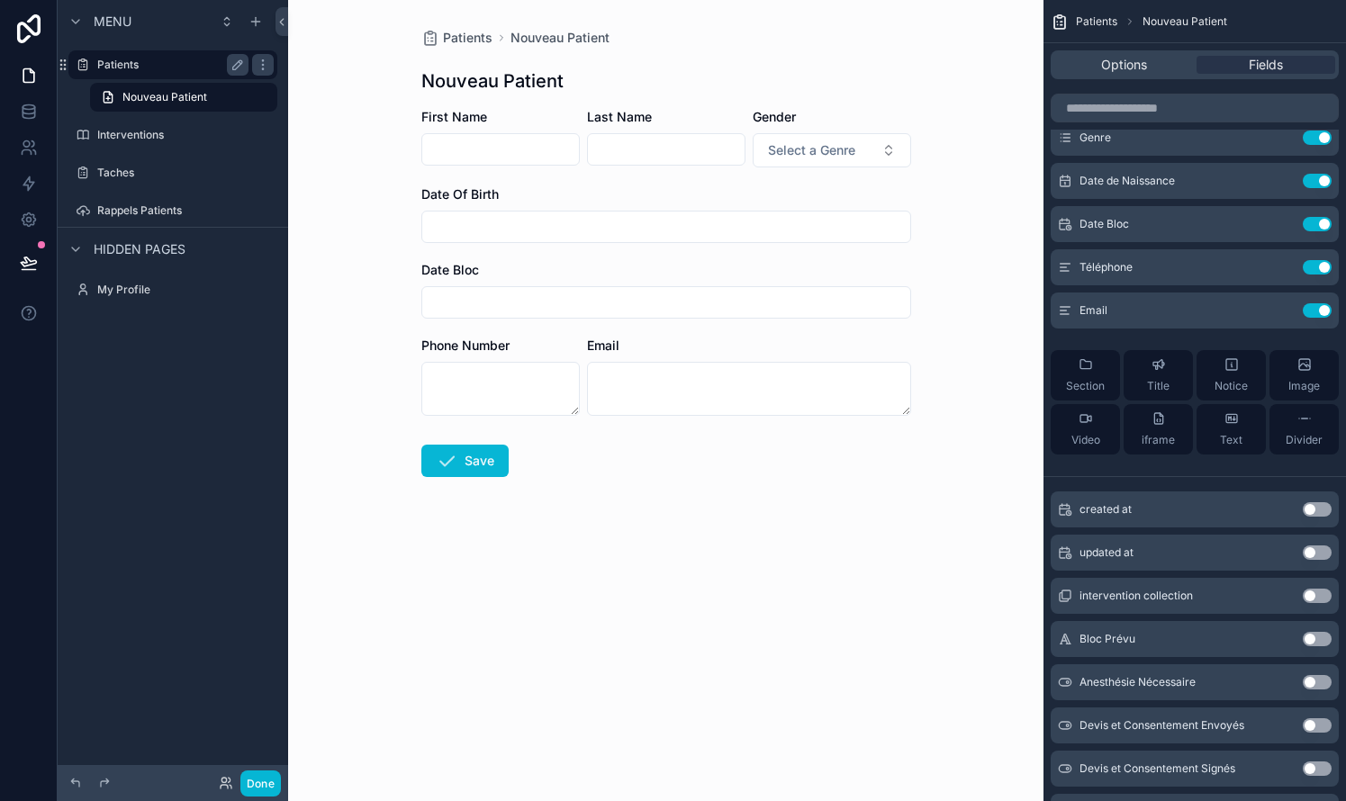
click at [141, 69] on label "Patients" at bounding box center [169, 65] width 144 height 14
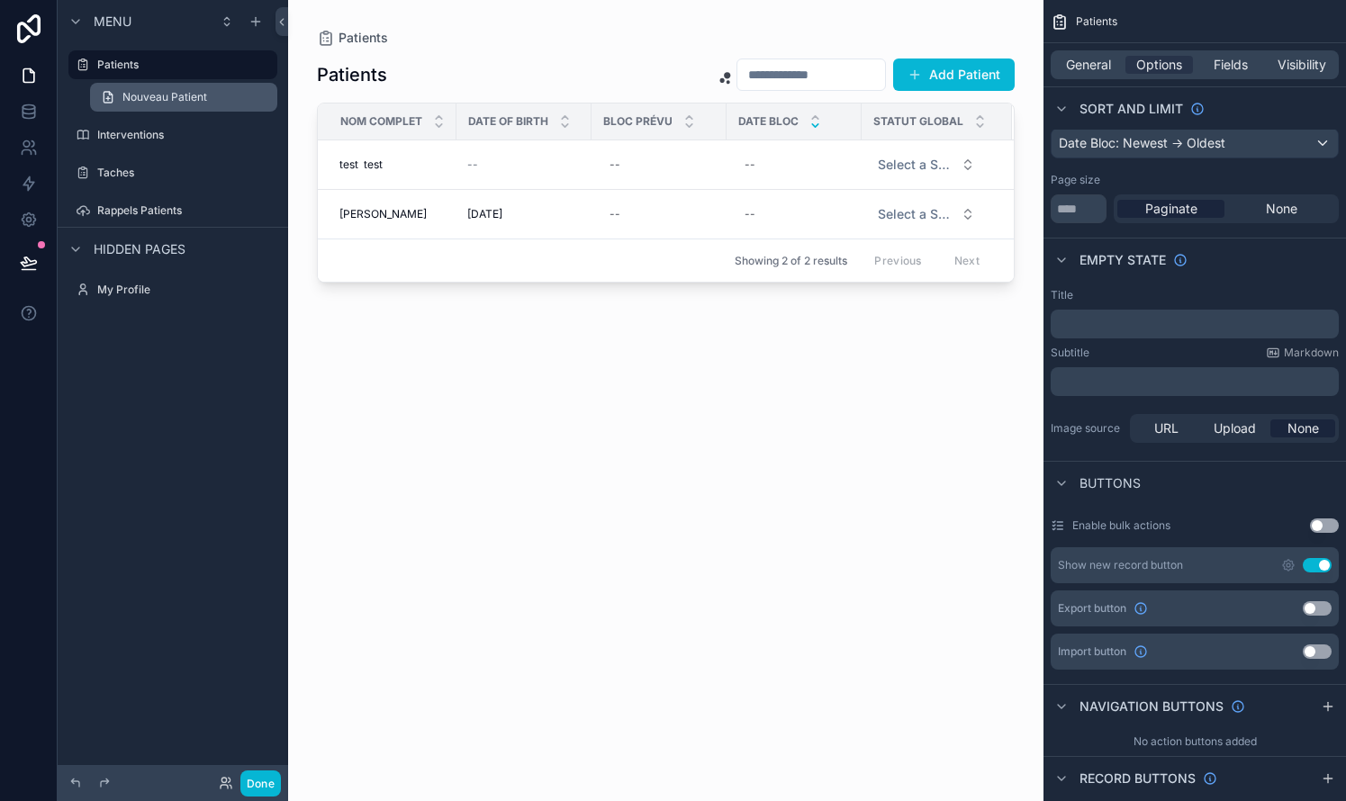
click at [134, 103] on span "Nouveau Patient" at bounding box center [164, 97] width 85 height 14
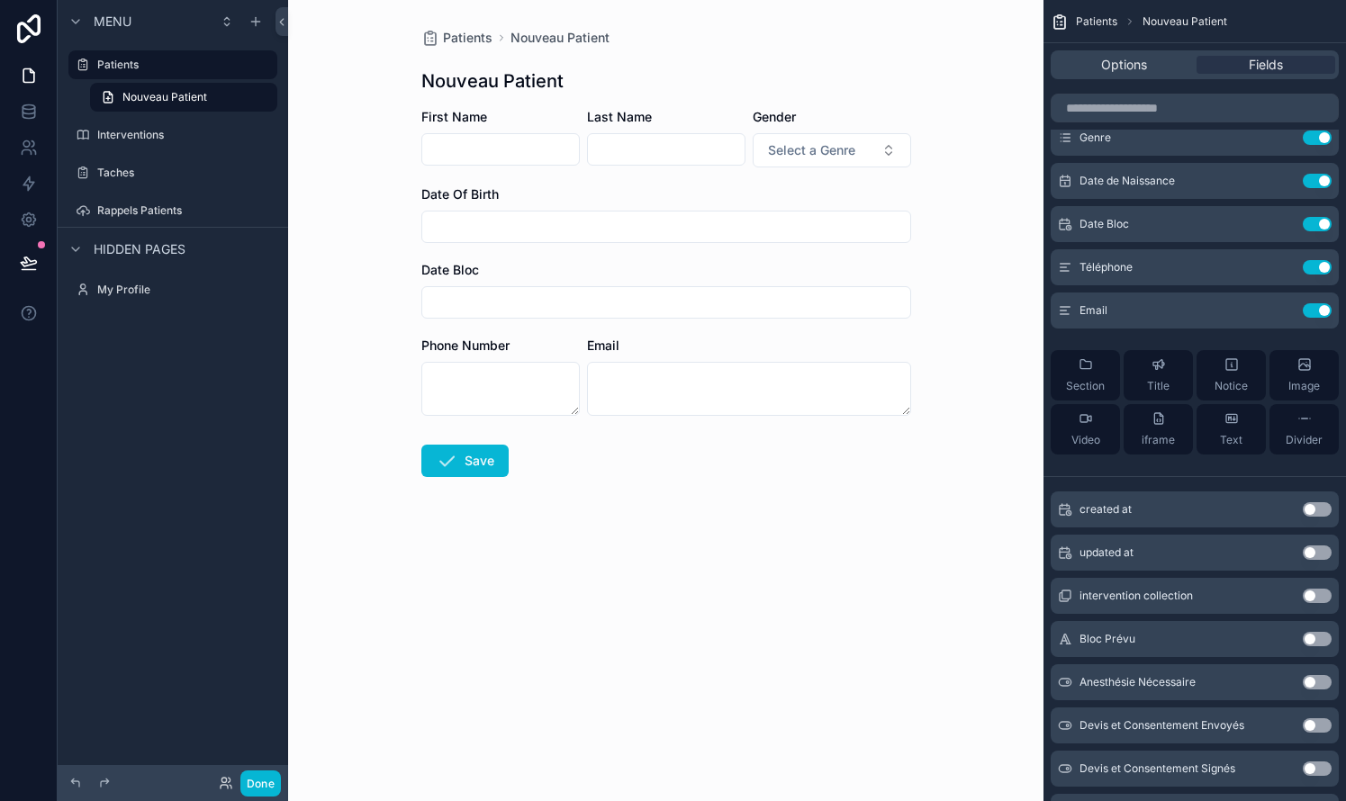
click at [480, 118] on span "First Name" at bounding box center [454, 116] width 66 height 15
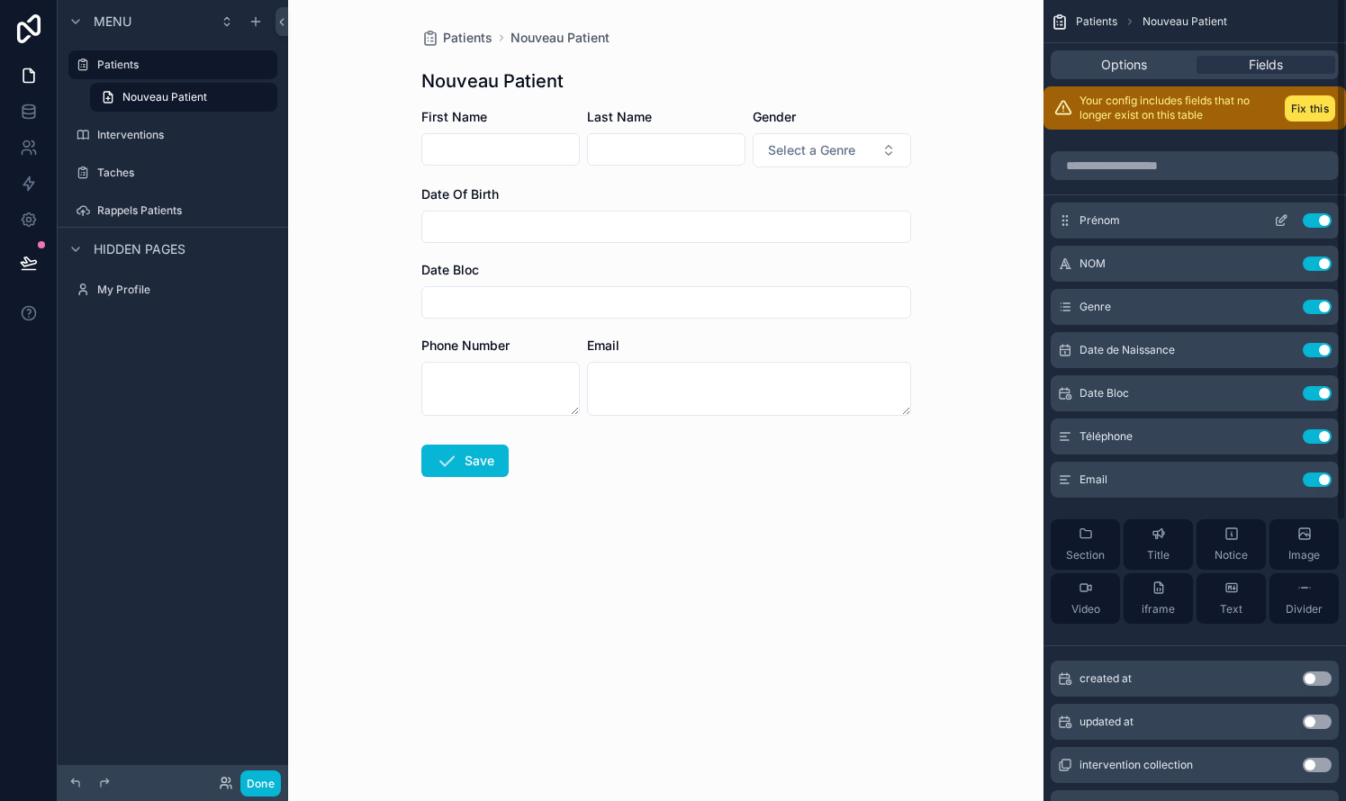
scroll to position [-1, 0]
click at [768, 232] on div "Prénom Use setting" at bounding box center [1194, 221] width 288 height 36
click at [768, 217] on icon "scrollable content" at bounding box center [1285, 217] width 2 height 2
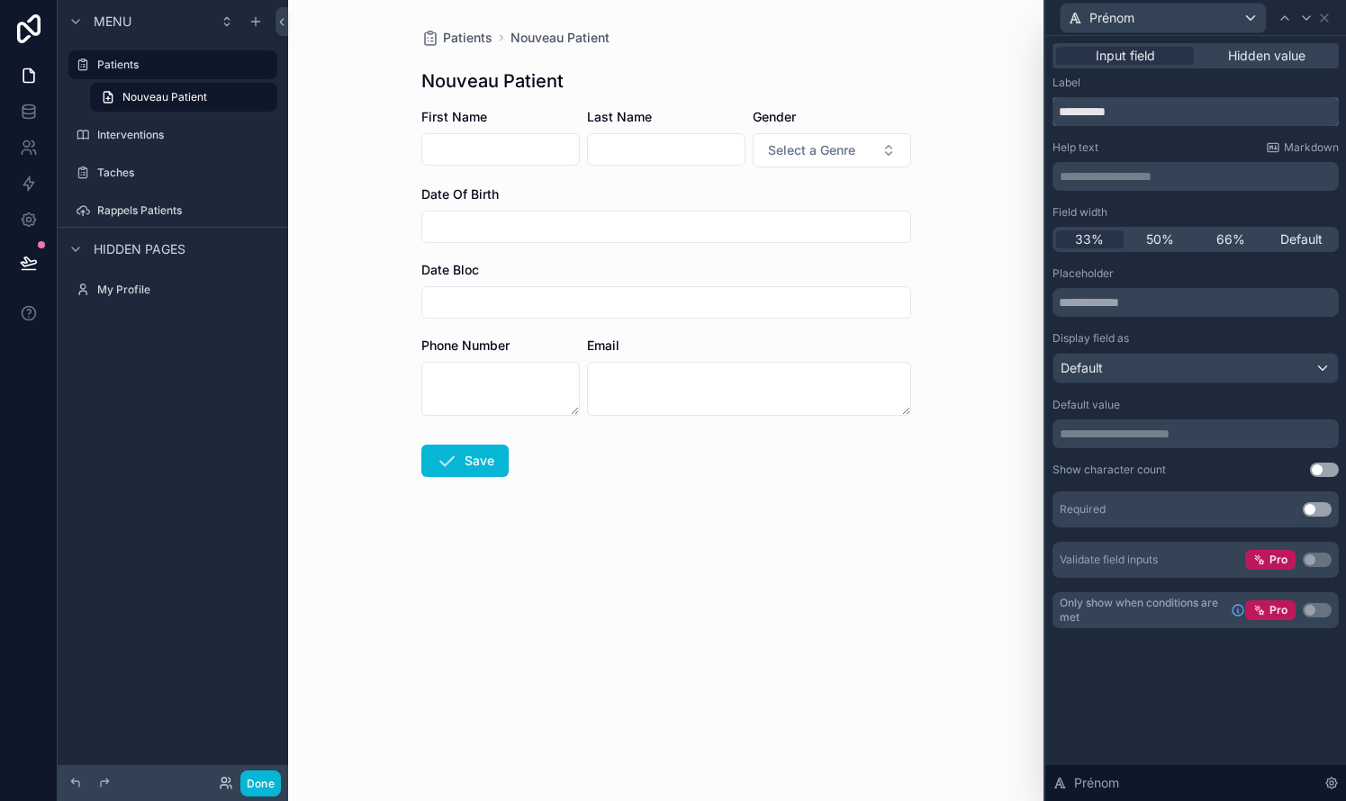
drag, startPoint x: 1143, startPoint y: 117, endPoint x: 1027, endPoint y: 111, distance: 116.3
click at [768, 111] on div "**********" at bounding box center [673, 400] width 1346 height 801
click at [768, 109] on input "******" at bounding box center [1195, 111] width 286 height 29
type input "******"
click at [768, 16] on icon at bounding box center [1305, 18] width 7 height 4
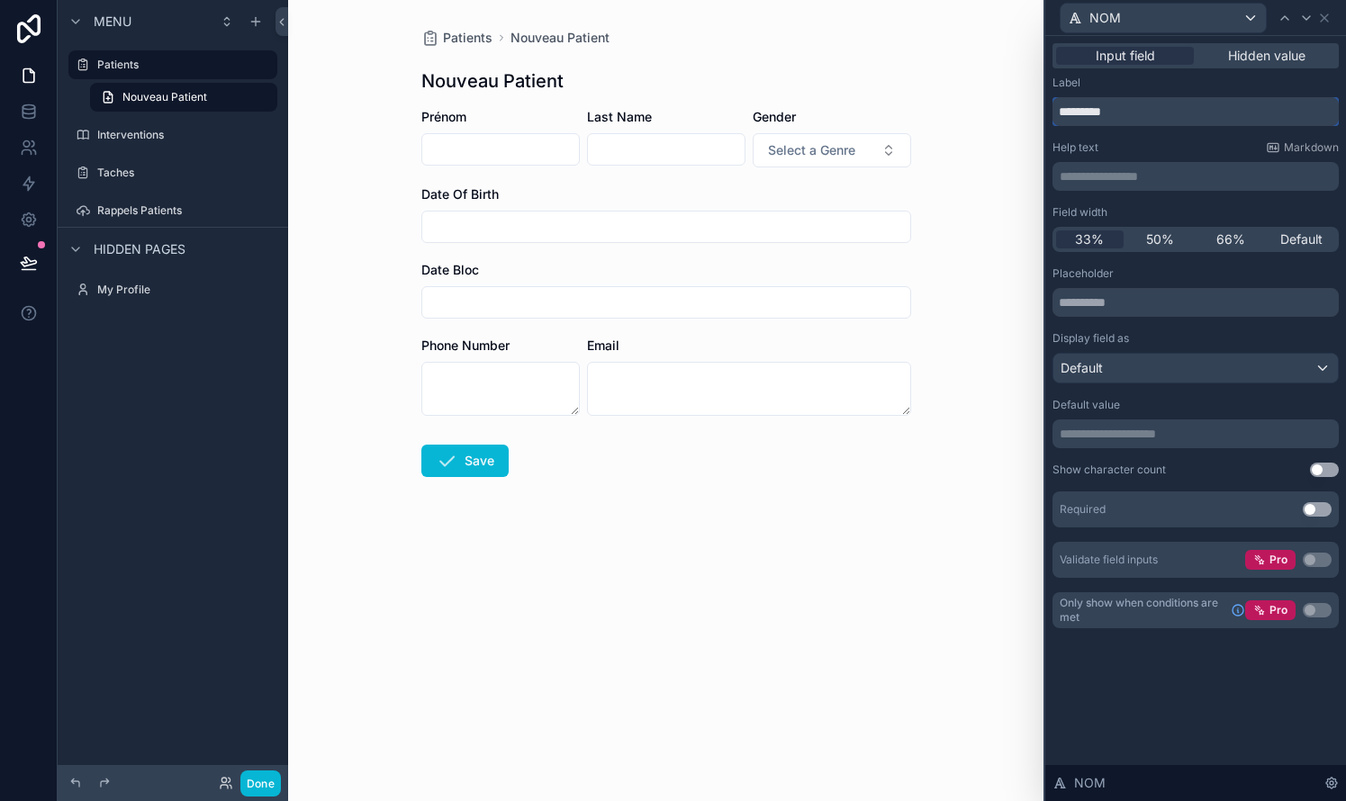
drag, startPoint x: 1184, startPoint y: 113, endPoint x: 1000, endPoint y: 113, distance: 183.6
click at [768, 113] on div "**********" at bounding box center [673, 400] width 1346 height 801
type input "***"
click at [768, 22] on icon at bounding box center [1306, 18] width 14 height 14
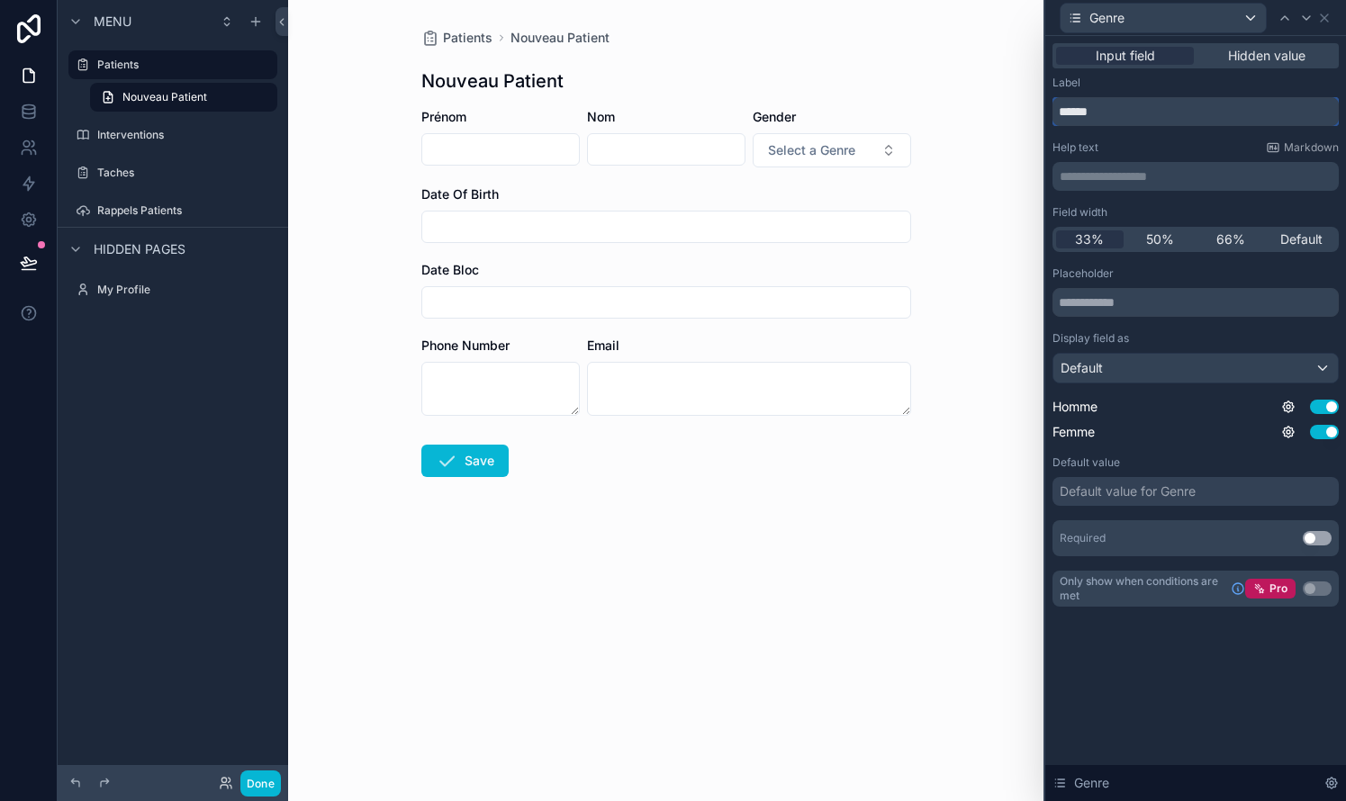
click at [768, 107] on input "******" at bounding box center [1195, 111] width 286 height 29
type input "*****"
click at [768, 17] on icon at bounding box center [1306, 18] width 14 height 14
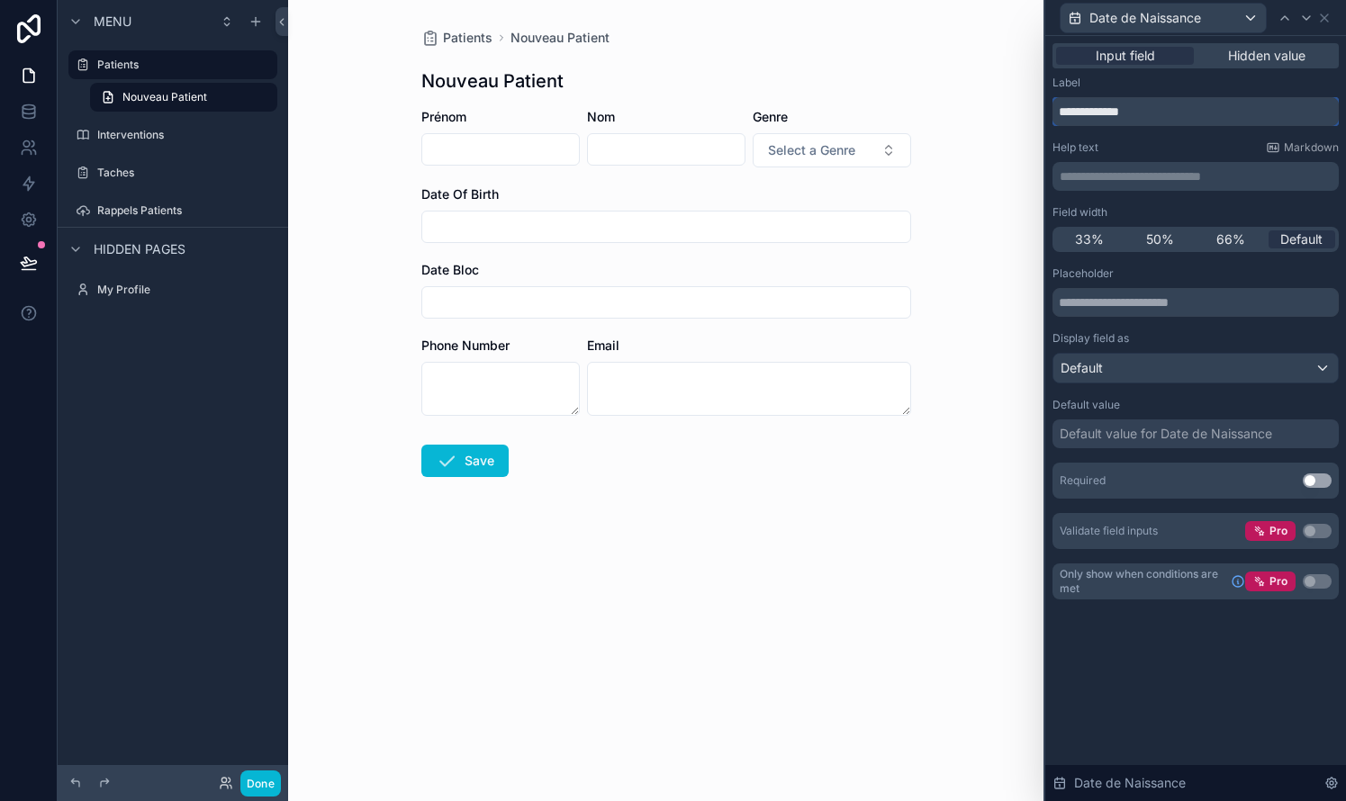
drag, startPoint x: 1193, startPoint y: 114, endPoint x: 1092, endPoint y: 117, distance: 100.9
click at [768, 115] on input "**********" at bounding box center [1195, 111] width 286 height 29
type input "**********"
click at [768, 16] on icon at bounding box center [1323, 17] width 7 height 7
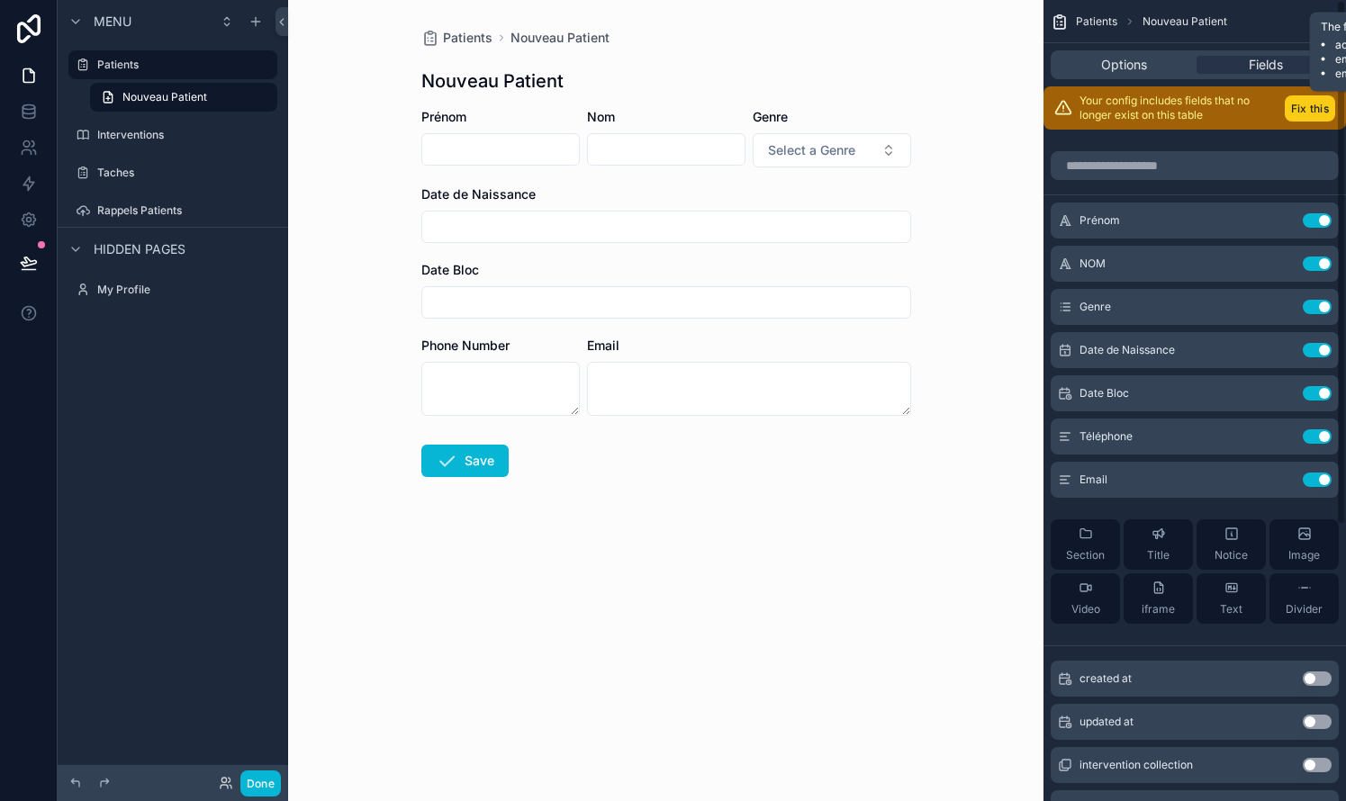
click at [768, 113] on button "Fix this" at bounding box center [1309, 108] width 50 height 26
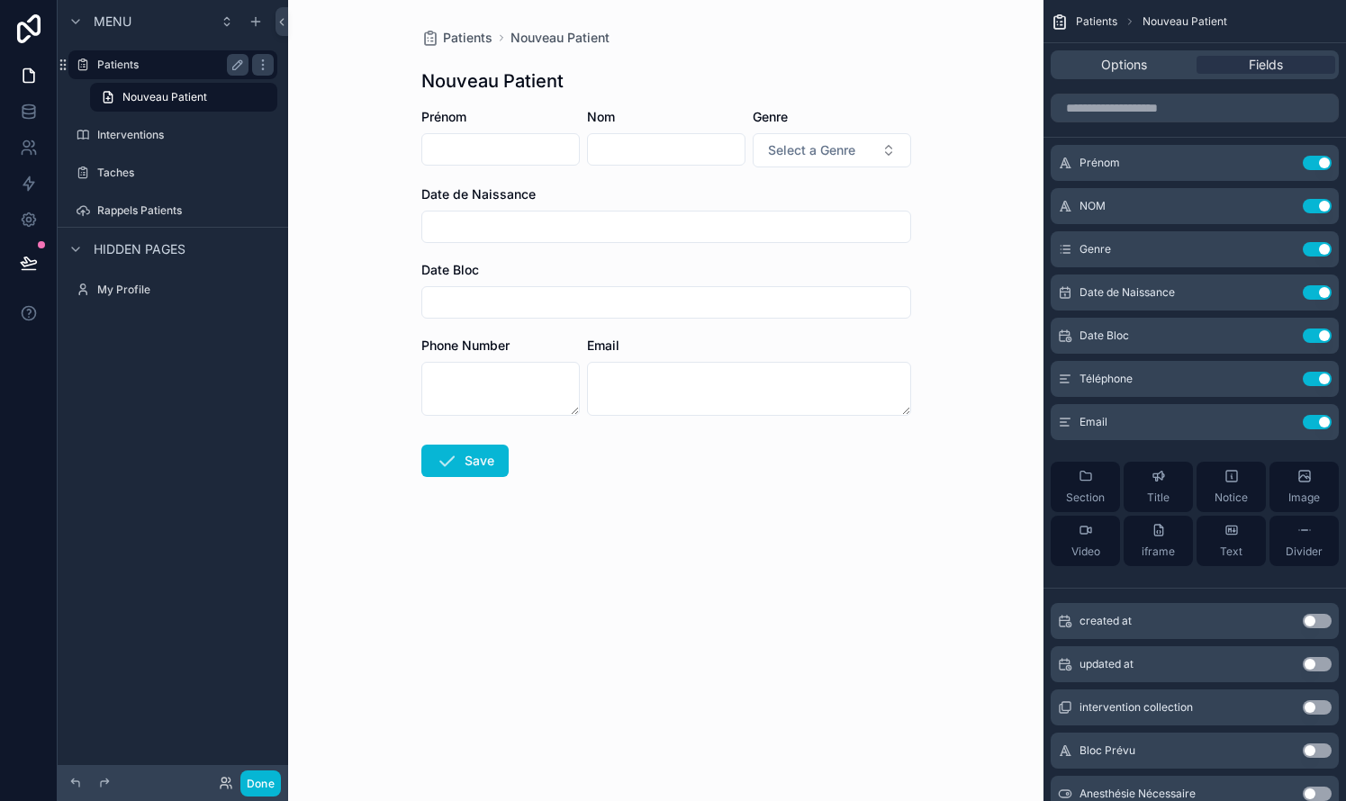
click at [141, 60] on label "Patients" at bounding box center [169, 65] width 144 height 14
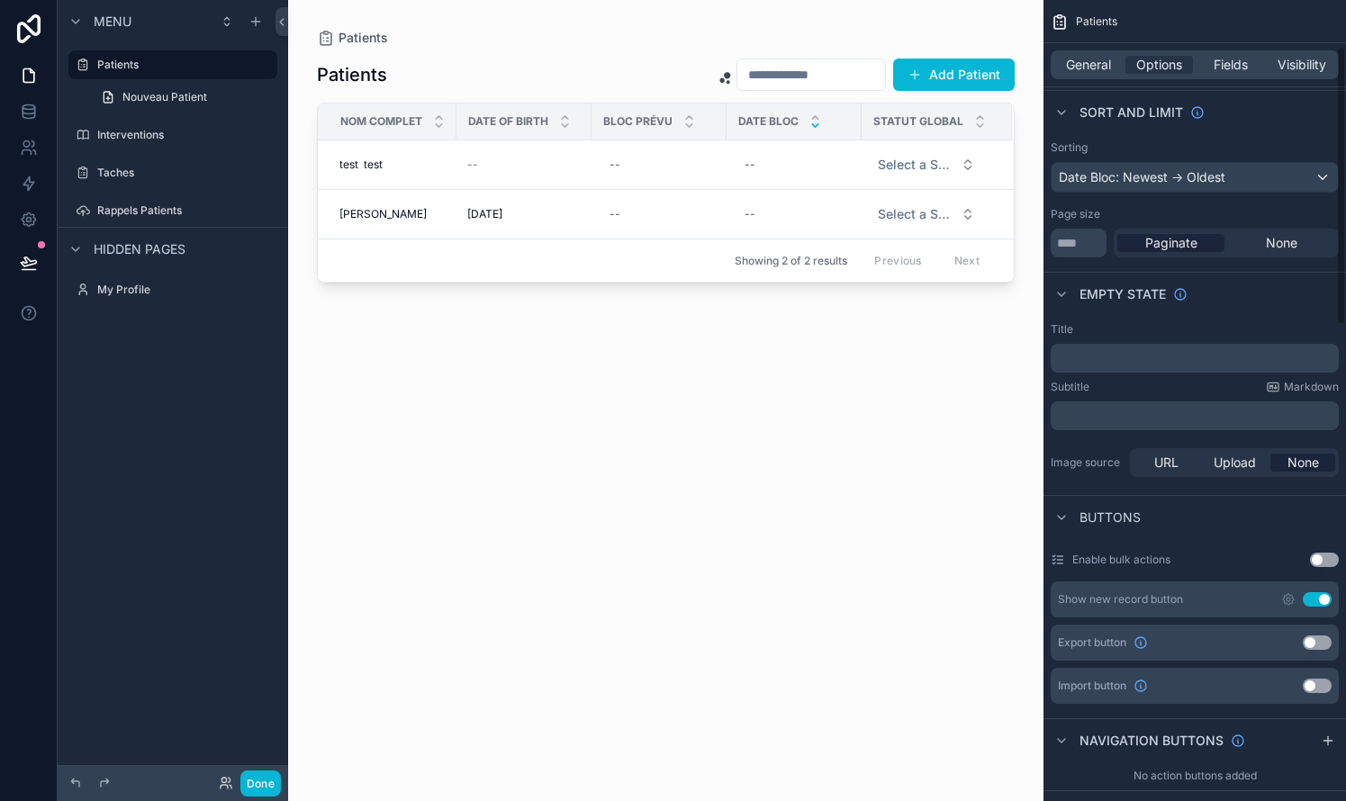
scroll to position [137, 0]
click at [768, 598] on icon "scrollable content" at bounding box center [1288, 598] width 4 height 4
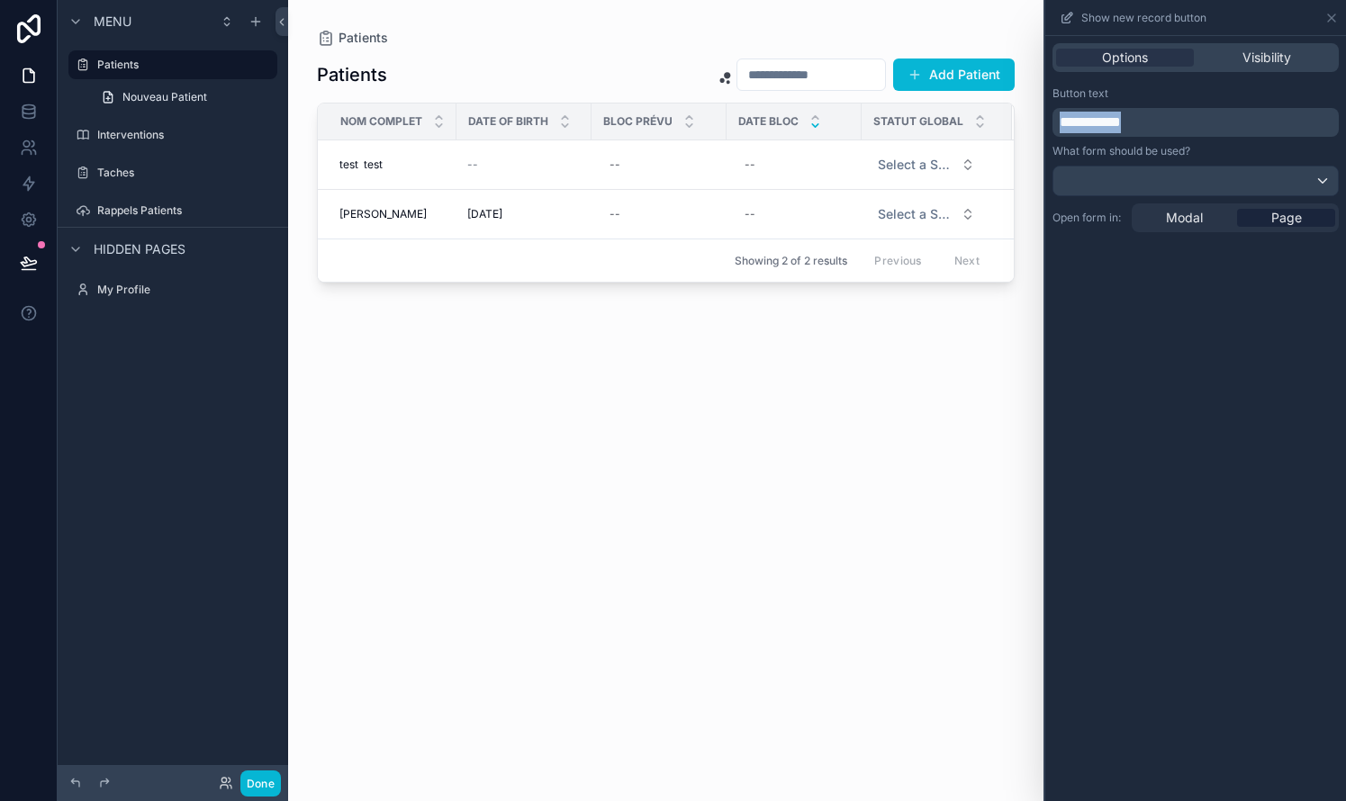
drag, startPoint x: 1174, startPoint y: 130, endPoint x: 1059, endPoint y: 121, distance: 115.6
click at [768, 121] on div "**********" at bounding box center [1195, 122] width 286 height 29
click at [768, 129] on span "**********" at bounding box center [1089, 122] width 61 height 14
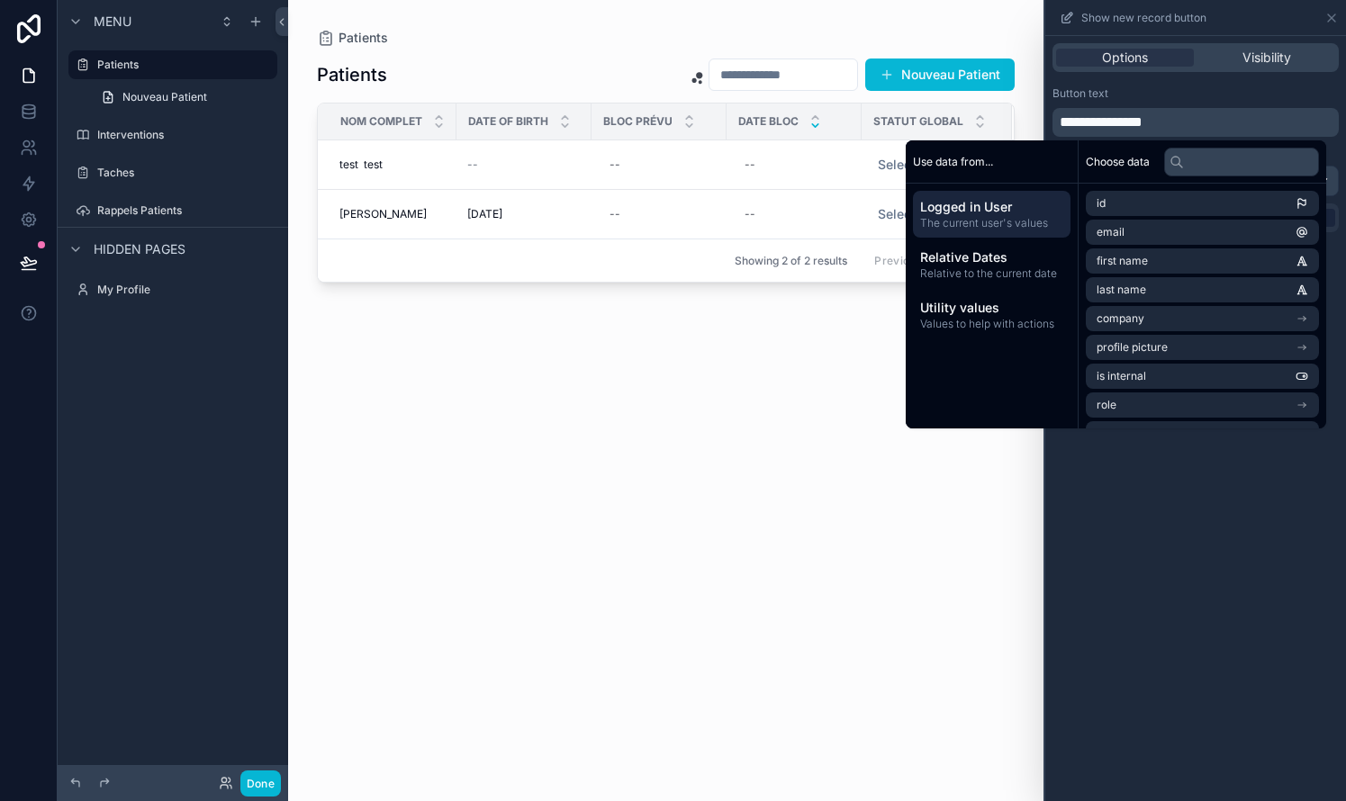
click at [768, 573] on div "**********" at bounding box center [1195, 418] width 301 height 765
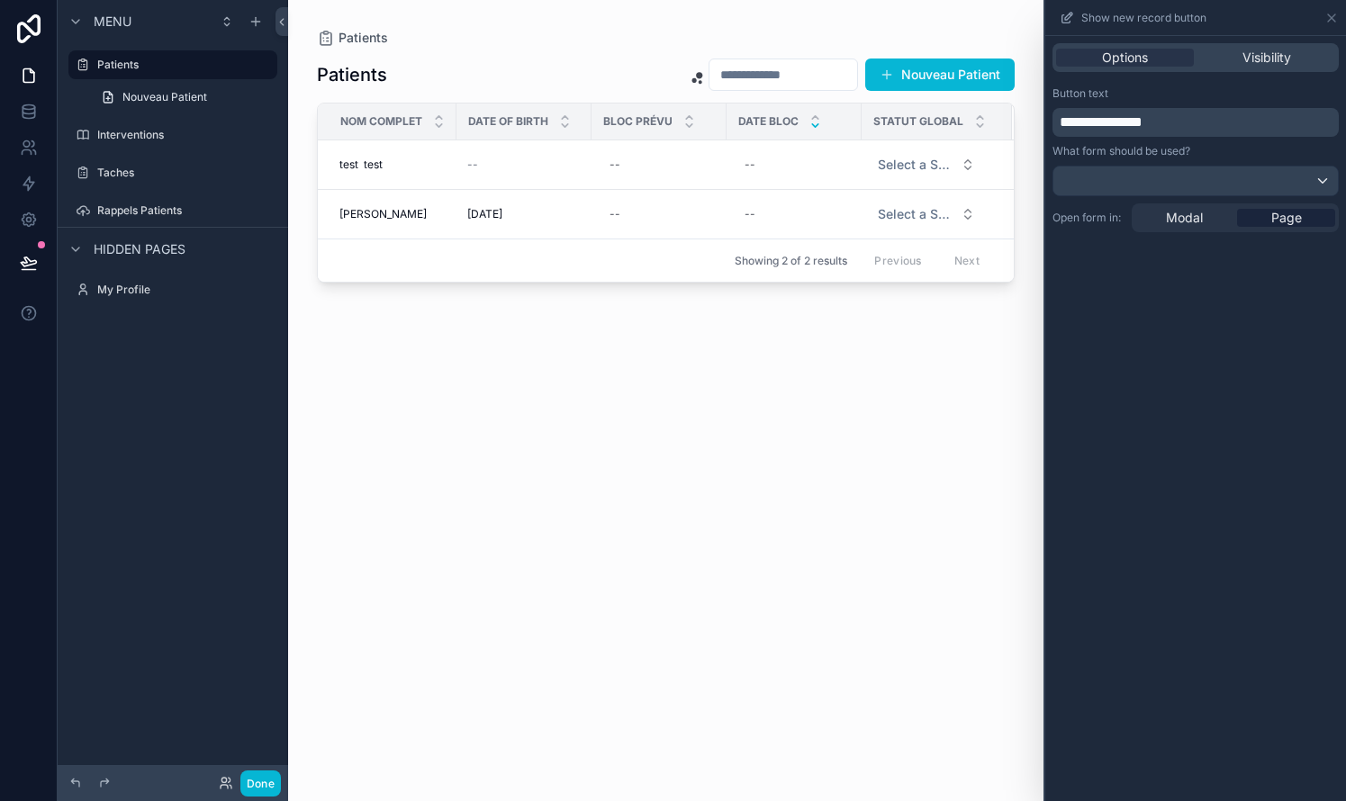
click at [768, 220] on span "Page" at bounding box center [1286, 218] width 31 height 18
click at [768, 185] on div at bounding box center [1195, 181] width 284 height 29
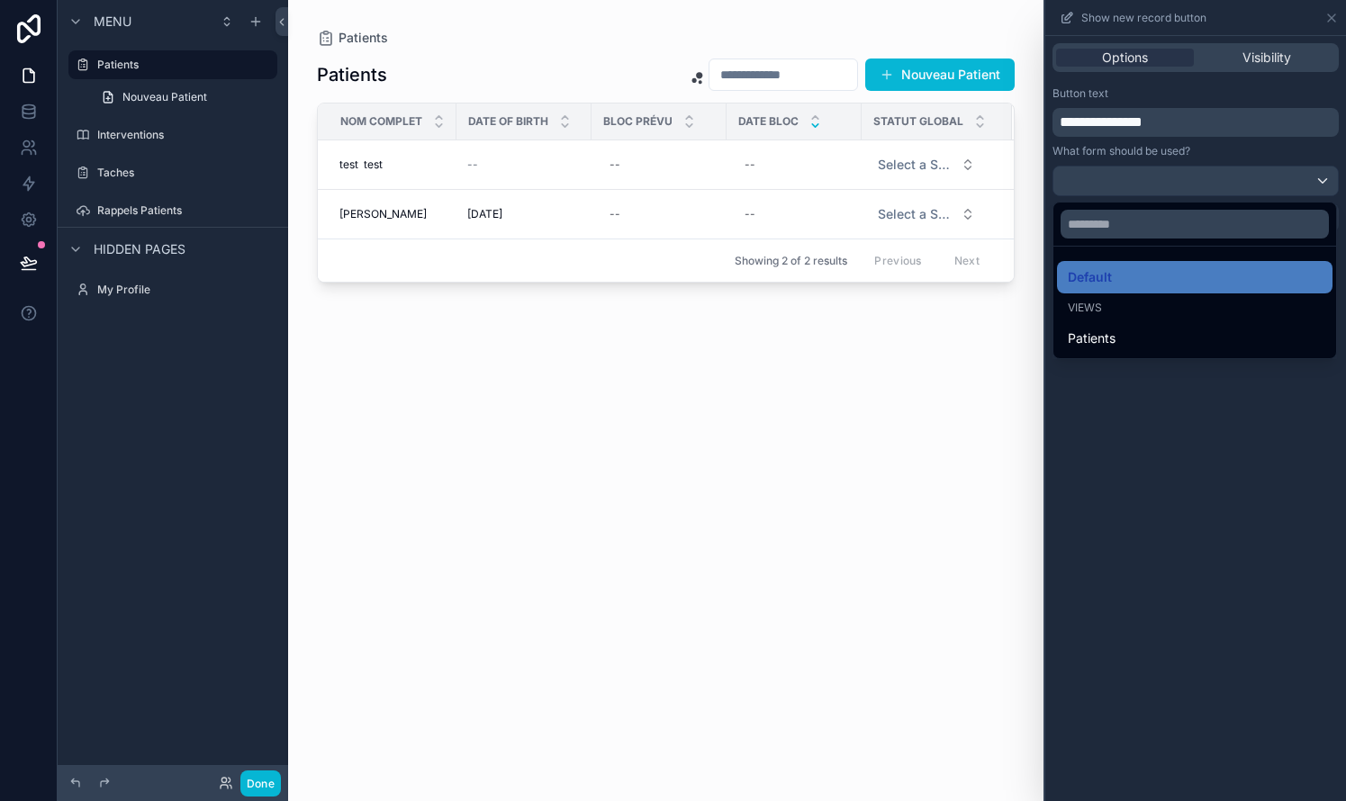
click at [768, 185] on div at bounding box center [1195, 400] width 301 height 801
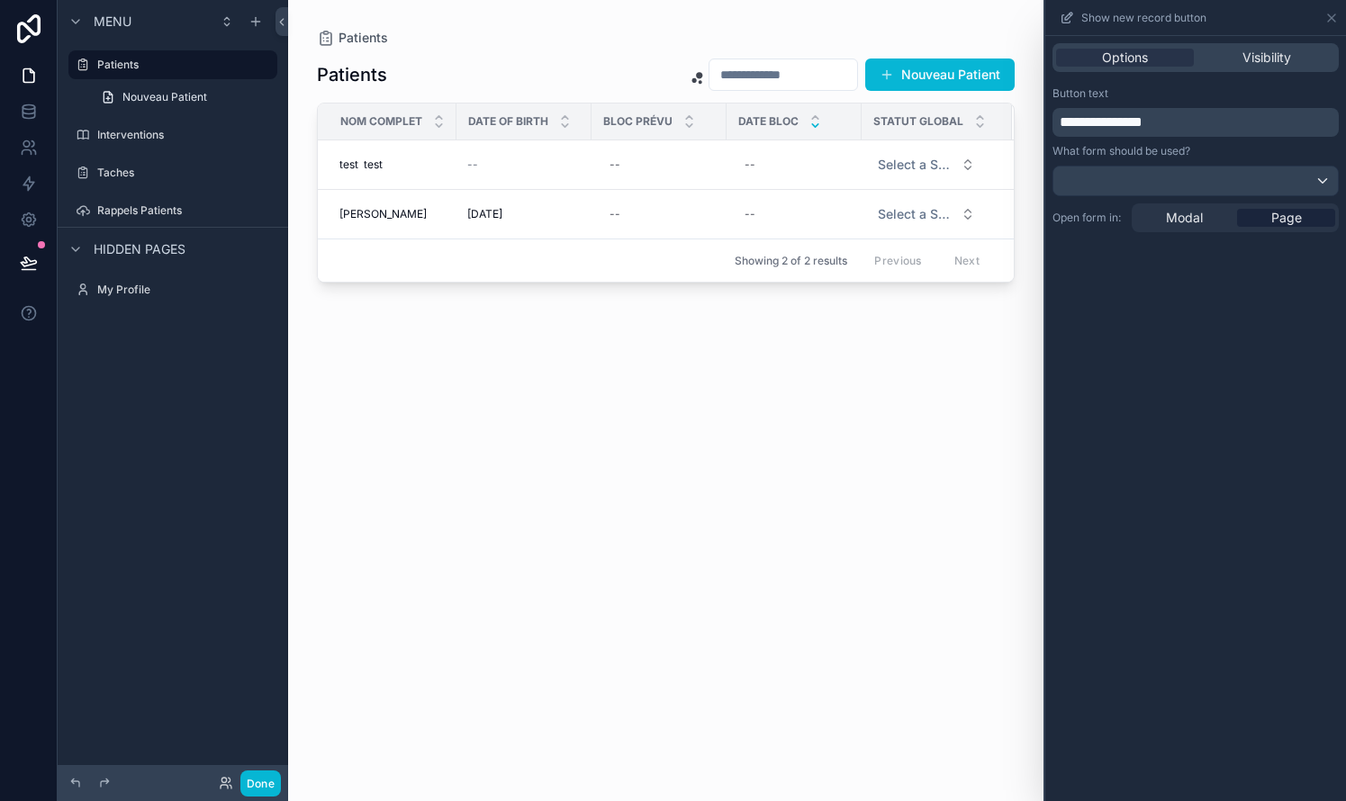
click at [768, 395] on div "**********" at bounding box center [1195, 418] width 301 height 765
click at [768, 137] on div "**********" at bounding box center [1195, 159] width 301 height 160
click at [768, 78] on button "Nouveau Patient" at bounding box center [939, 75] width 149 height 32
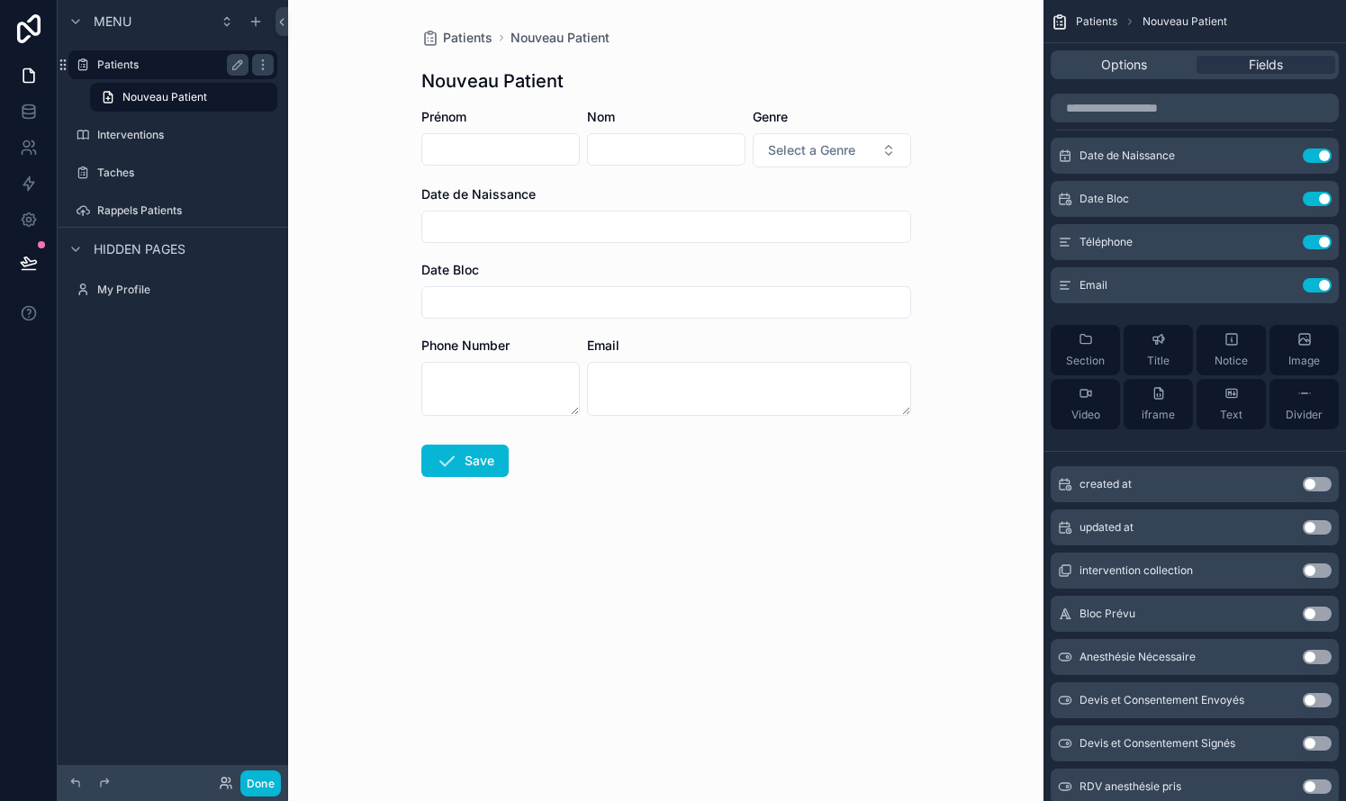
click at [157, 63] on label "Patients" at bounding box center [169, 65] width 144 height 14
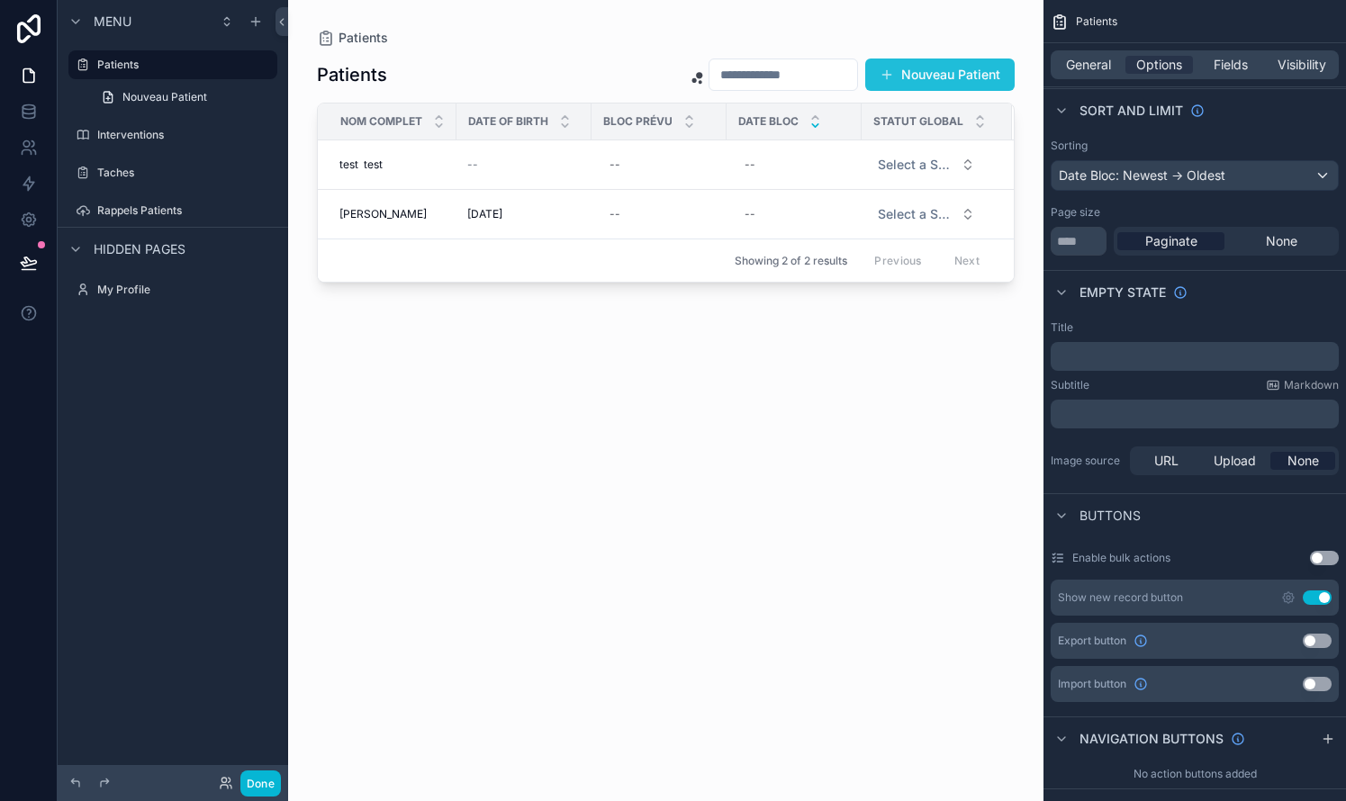
click at [768, 64] on button "Nouveau Patient" at bounding box center [939, 75] width 149 height 32
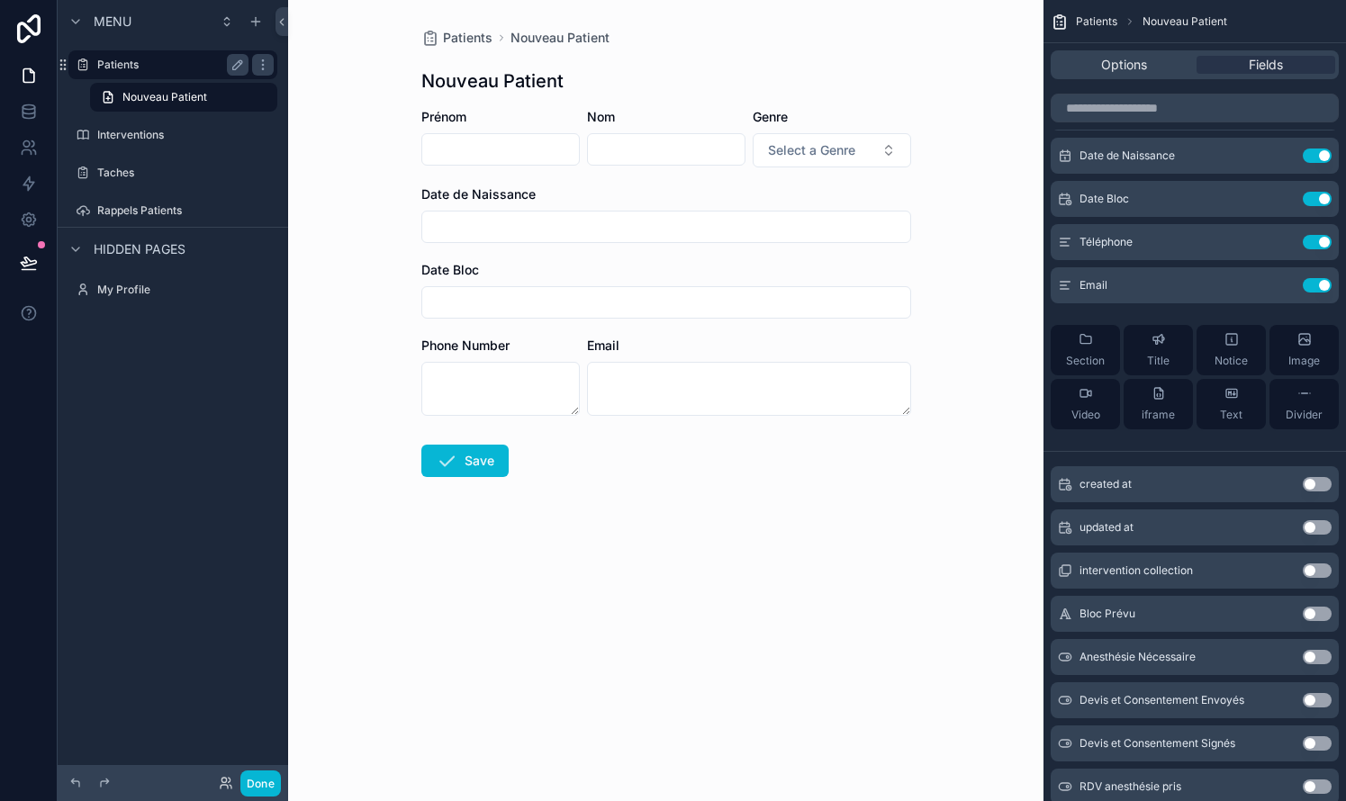
click at [146, 61] on label "Patients" at bounding box center [169, 65] width 144 height 14
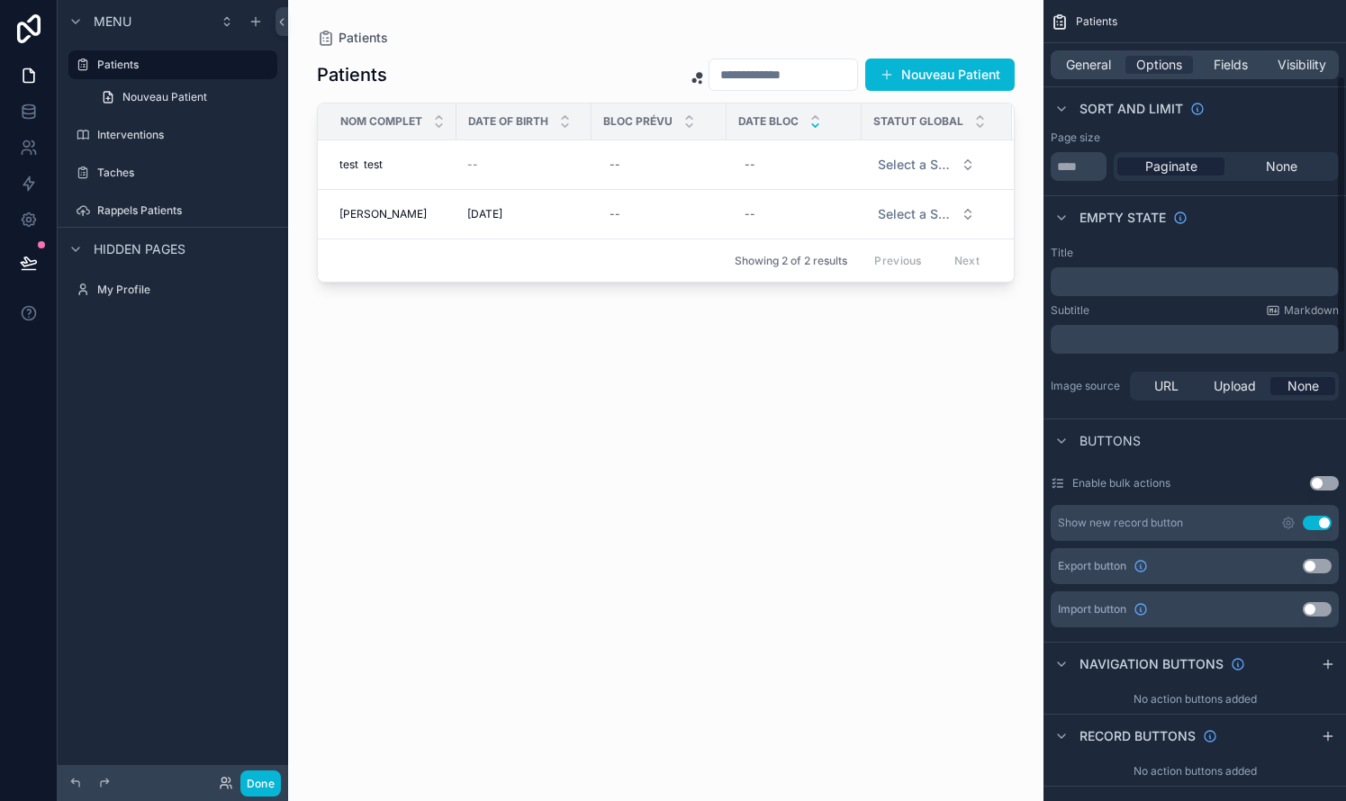
scroll to position [219, 0]
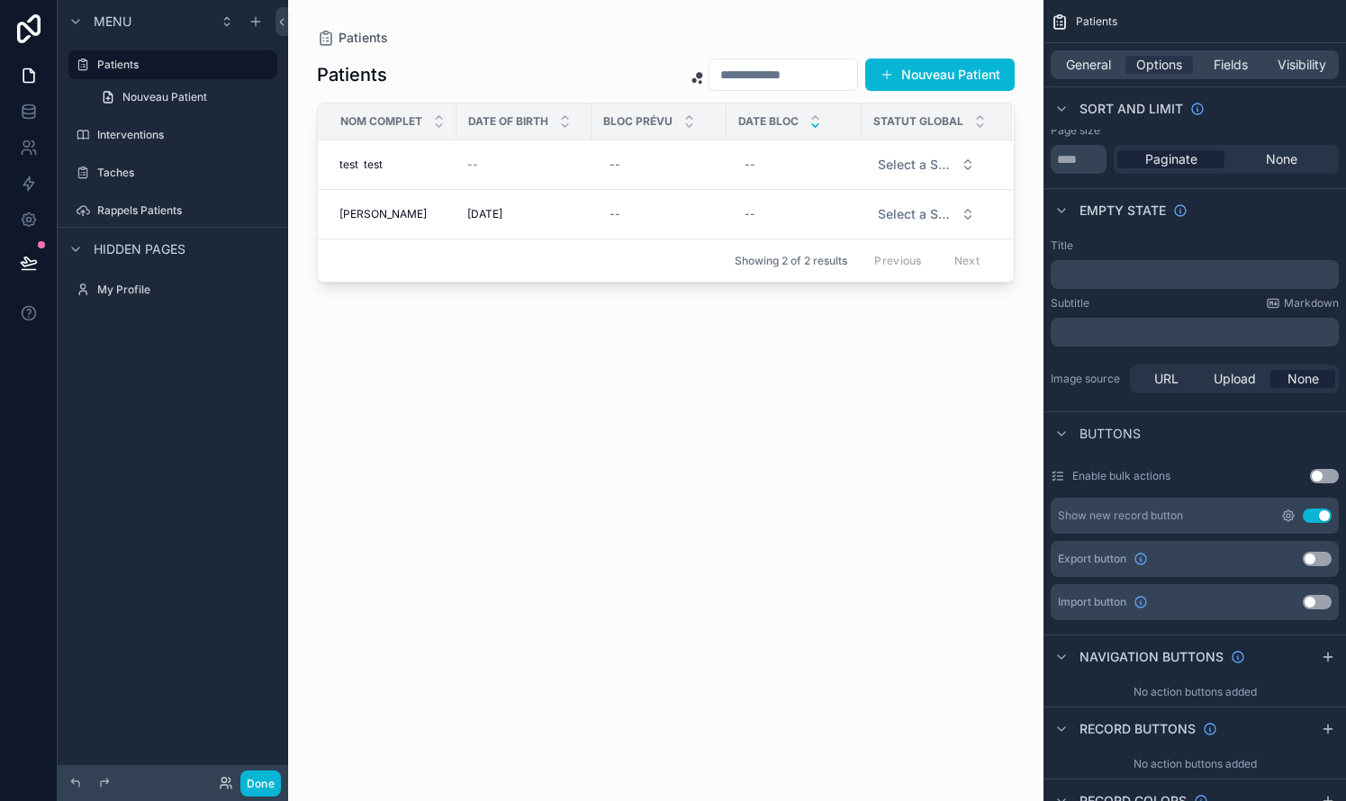
click at [768, 515] on icon "scrollable content" at bounding box center [1288, 516] width 4 height 4
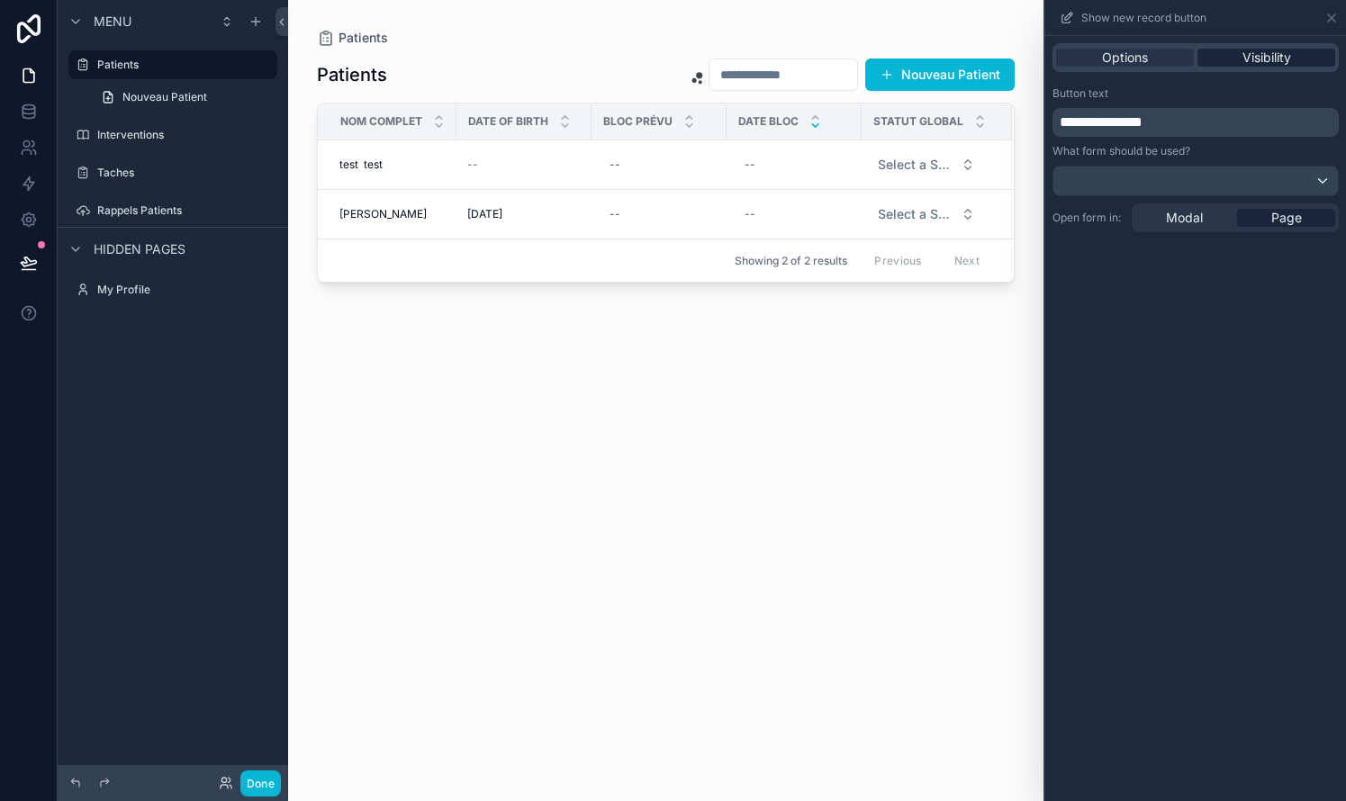
click at [768, 60] on span "Visibility" at bounding box center [1266, 58] width 49 height 18
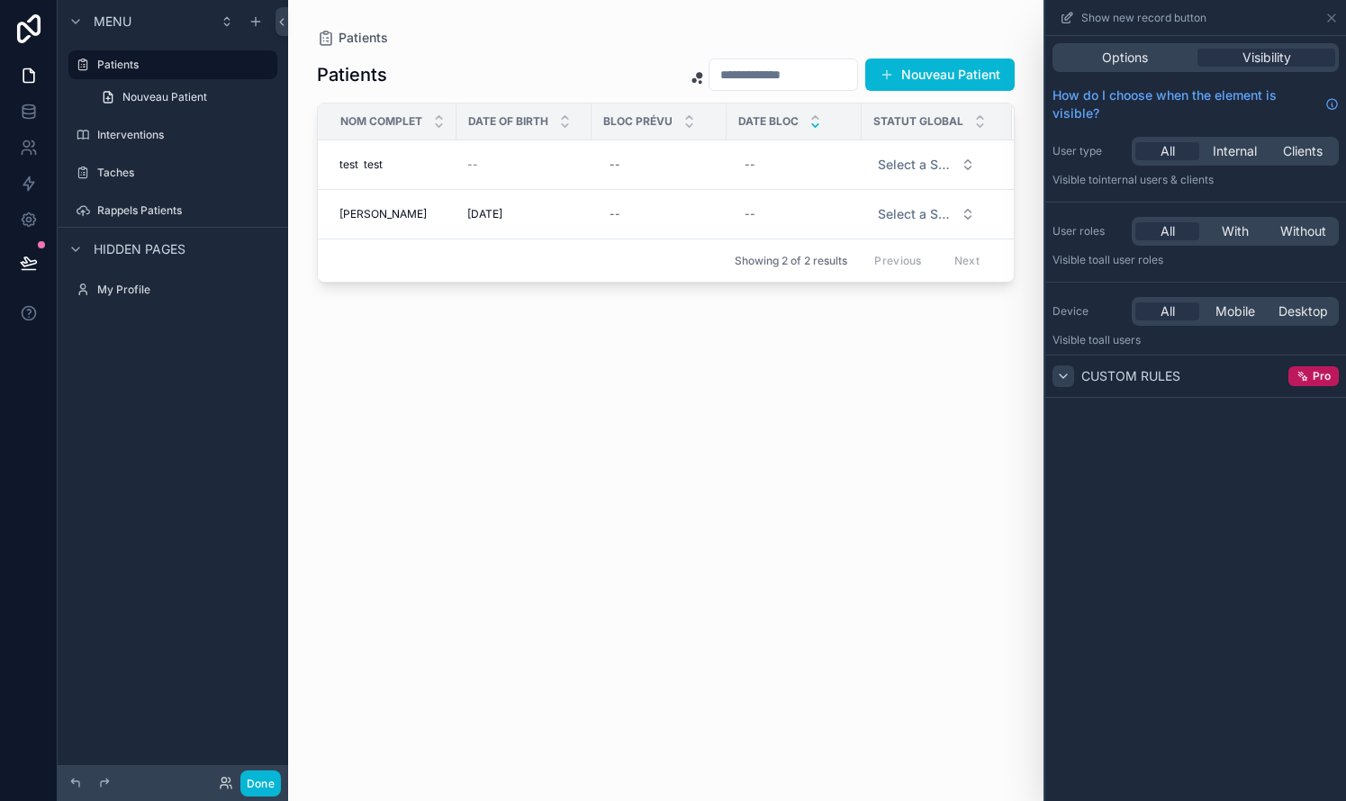
click at [768, 379] on icon at bounding box center [1063, 376] width 14 height 14
click at [768, 379] on icon at bounding box center [1063, 376] width 4 height 7
click at [768, 61] on span "Options" at bounding box center [1125, 58] width 46 height 18
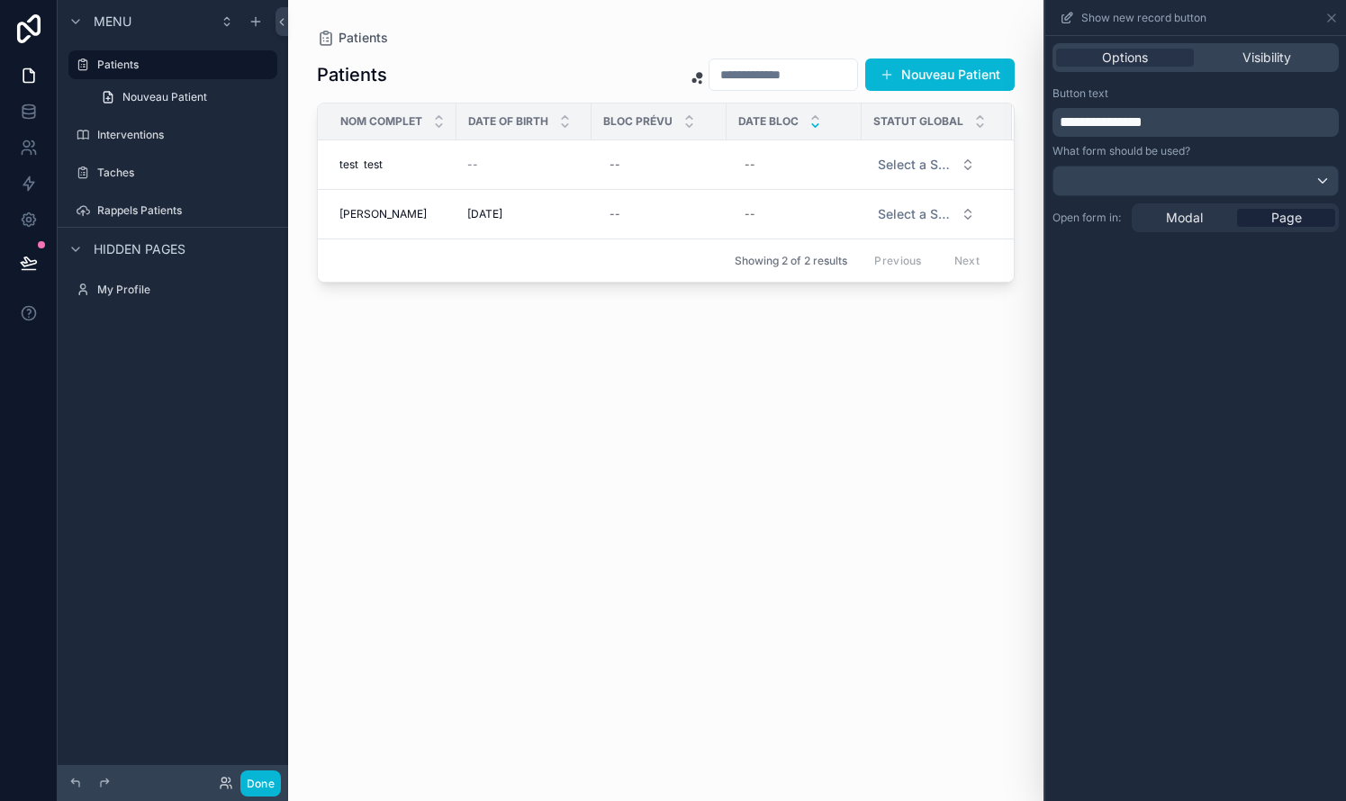
click at [768, 176] on div at bounding box center [1195, 181] width 284 height 29
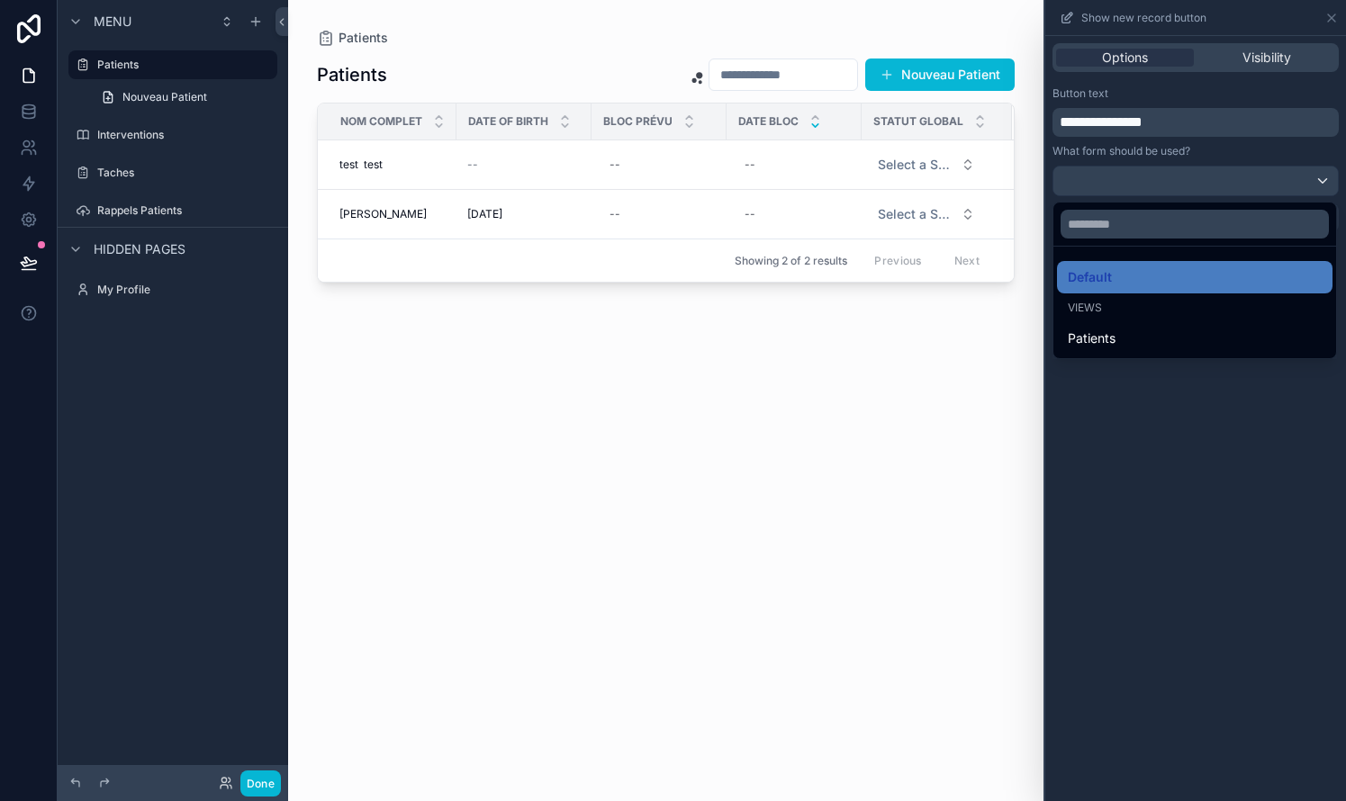
click at [768, 176] on div at bounding box center [1195, 400] width 301 height 801
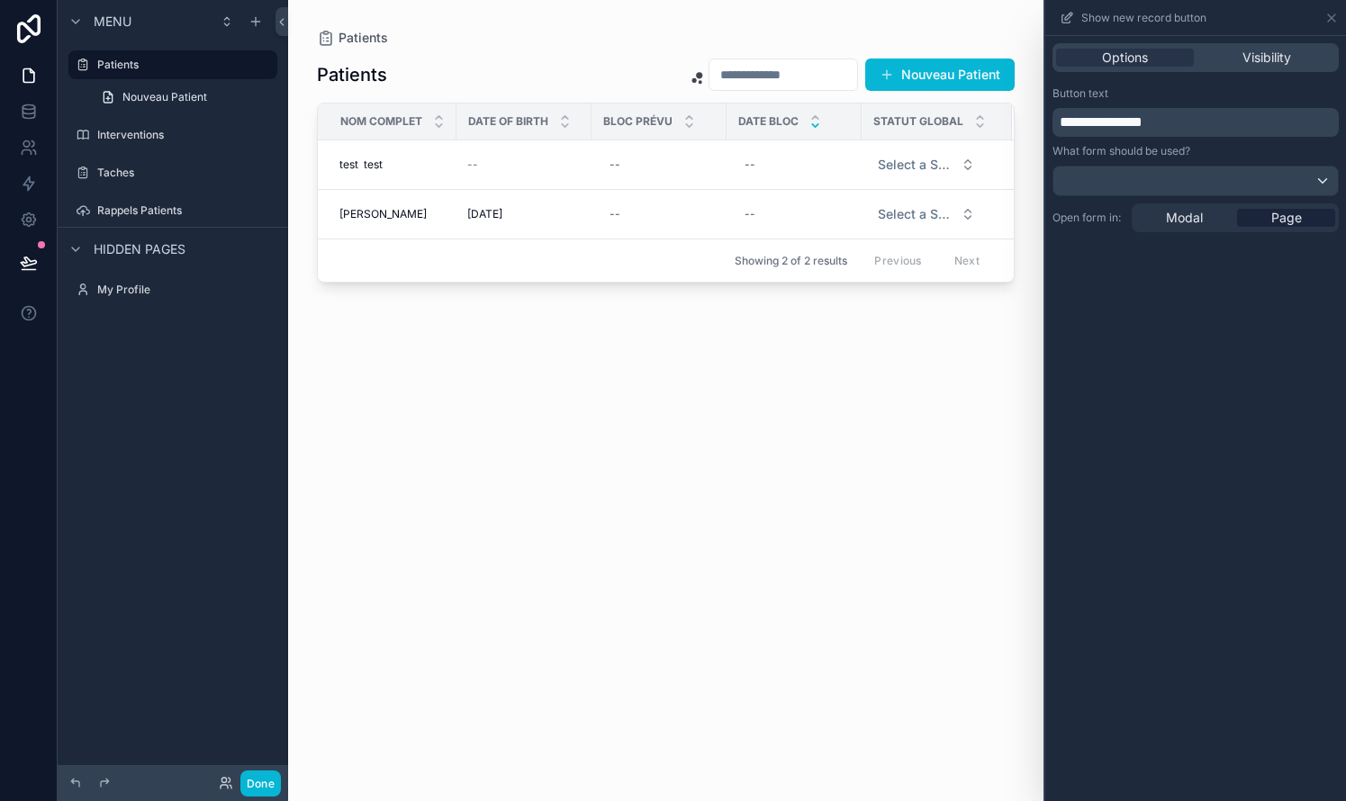
click at [768, 20] on icon at bounding box center [1066, 18] width 14 height 14
click at [768, 13] on icon at bounding box center [1331, 18] width 14 height 14
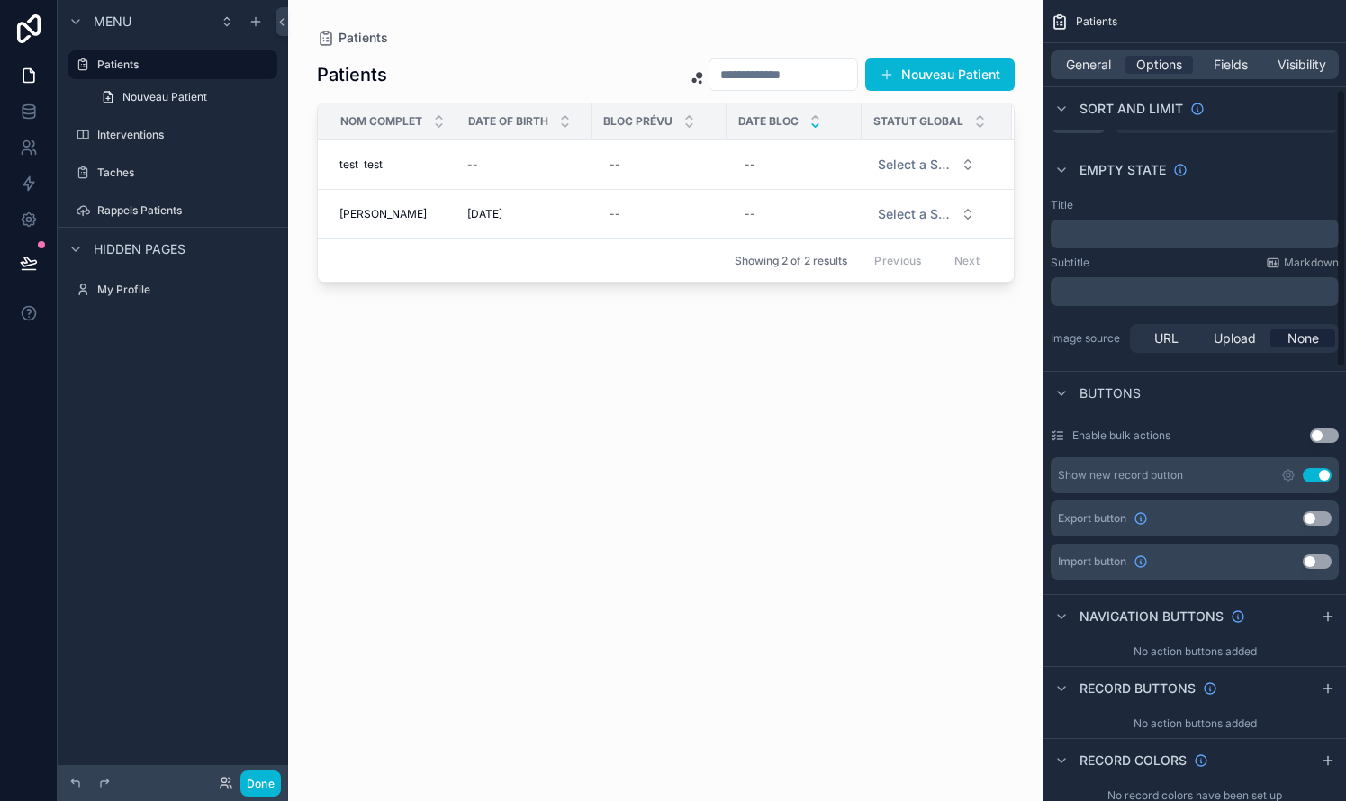
scroll to position [260, 0]
click at [768, 477] on div "Show new record button" at bounding box center [1120, 474] width 125 height 14
click at [768, 512] on div "Patients Nouveau Patient NOM Complet Date Of Birth Bloc Prévu Date Bloc Statut …" at bounding box center [666, 413] width 698 height 733
click at [577, 402] on div "Patients Nouveau Patient NOM Complet Date Of Birth Bloc Prévu Date Bloc Statut …" at bounding box center [666, 413] width 698 height 733
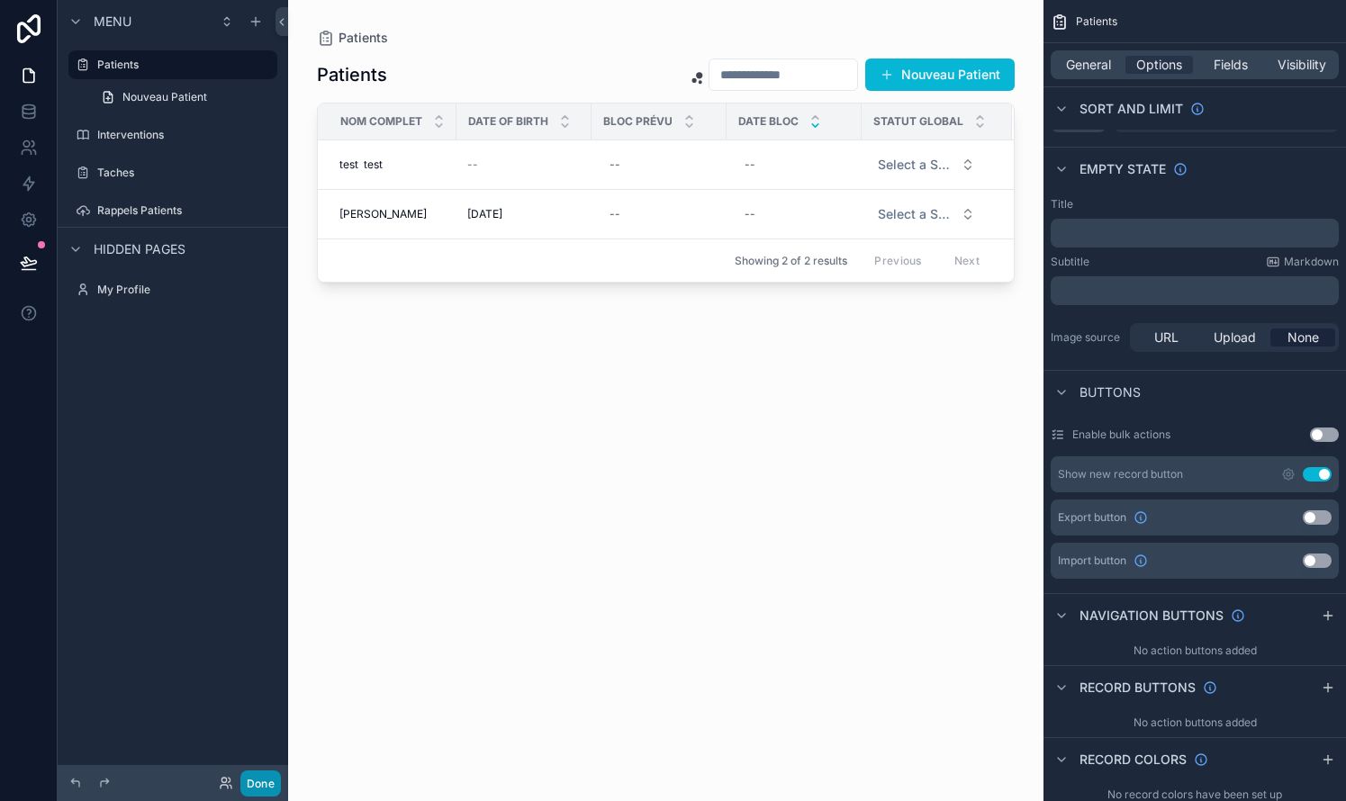
click at [265, 779] on button "Done" at bounding box center [260, 784] width 41 height 26
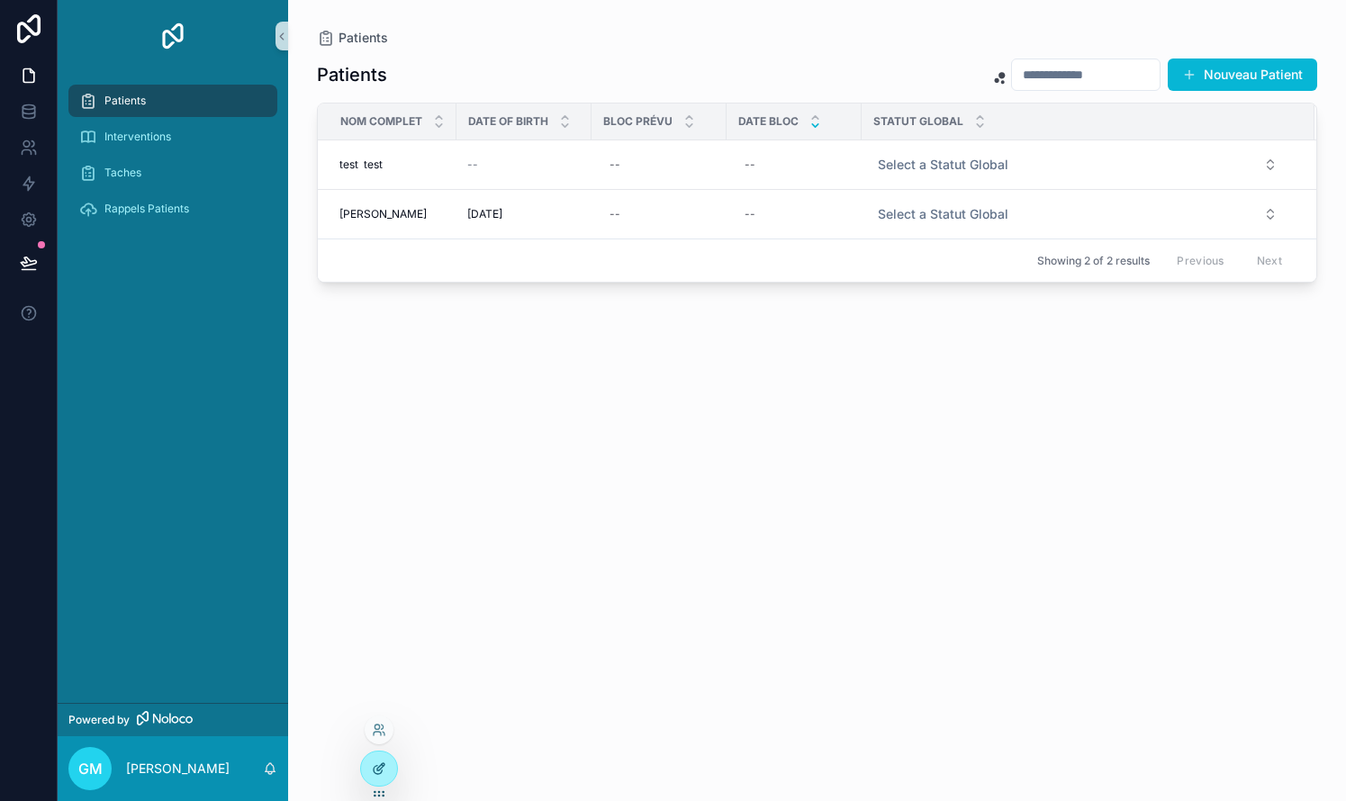
click at [378, 764] on icon at bounding box center [379, 769] width 14 height 14
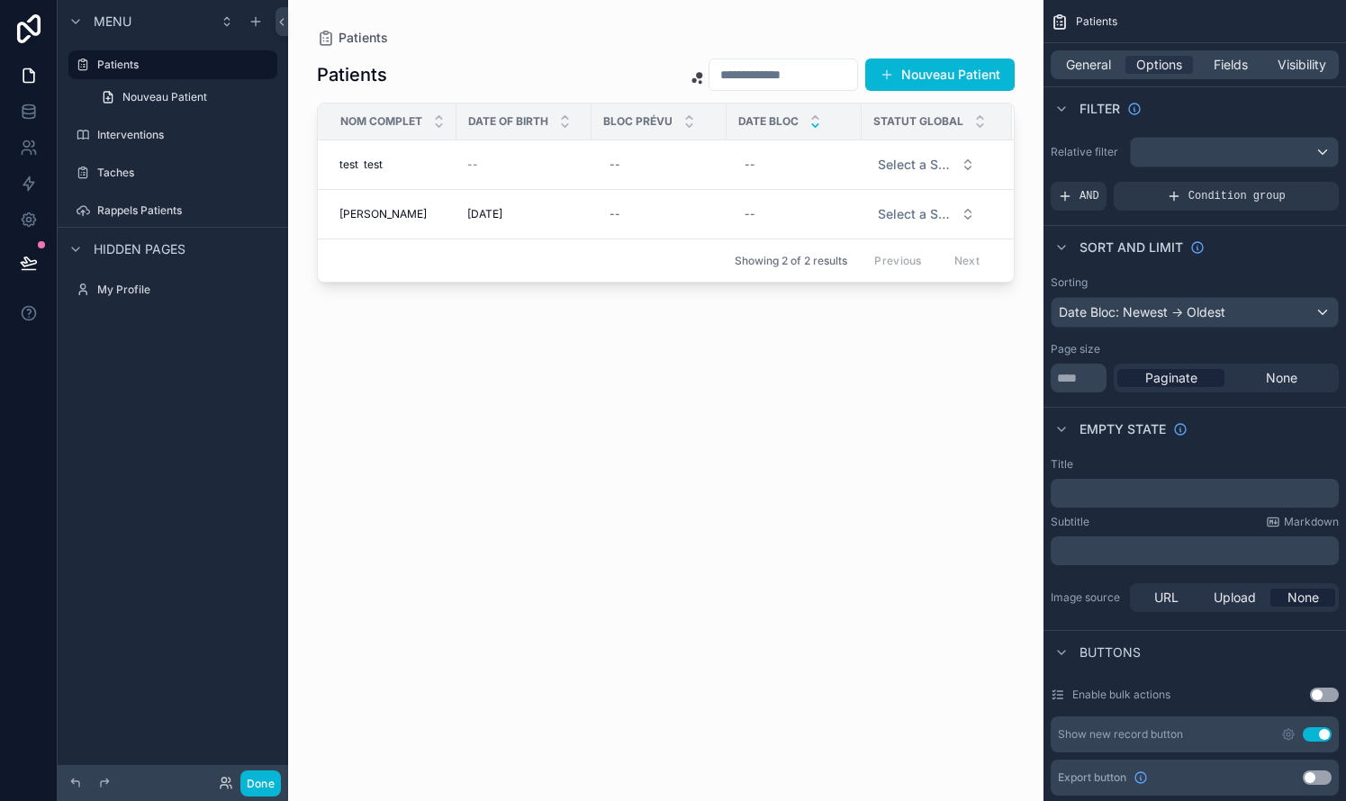
click at [768, 166] on div "scrollable content" at bounding box center [665, 390] width 755 height 780
click at [768, 77] on div "General Options Fields Visibility" at bounding box center [1194, 64] width 288 height 29
click at [768, 68] on span "Fields" at bounding box center [1230, 65] width 34 height 18
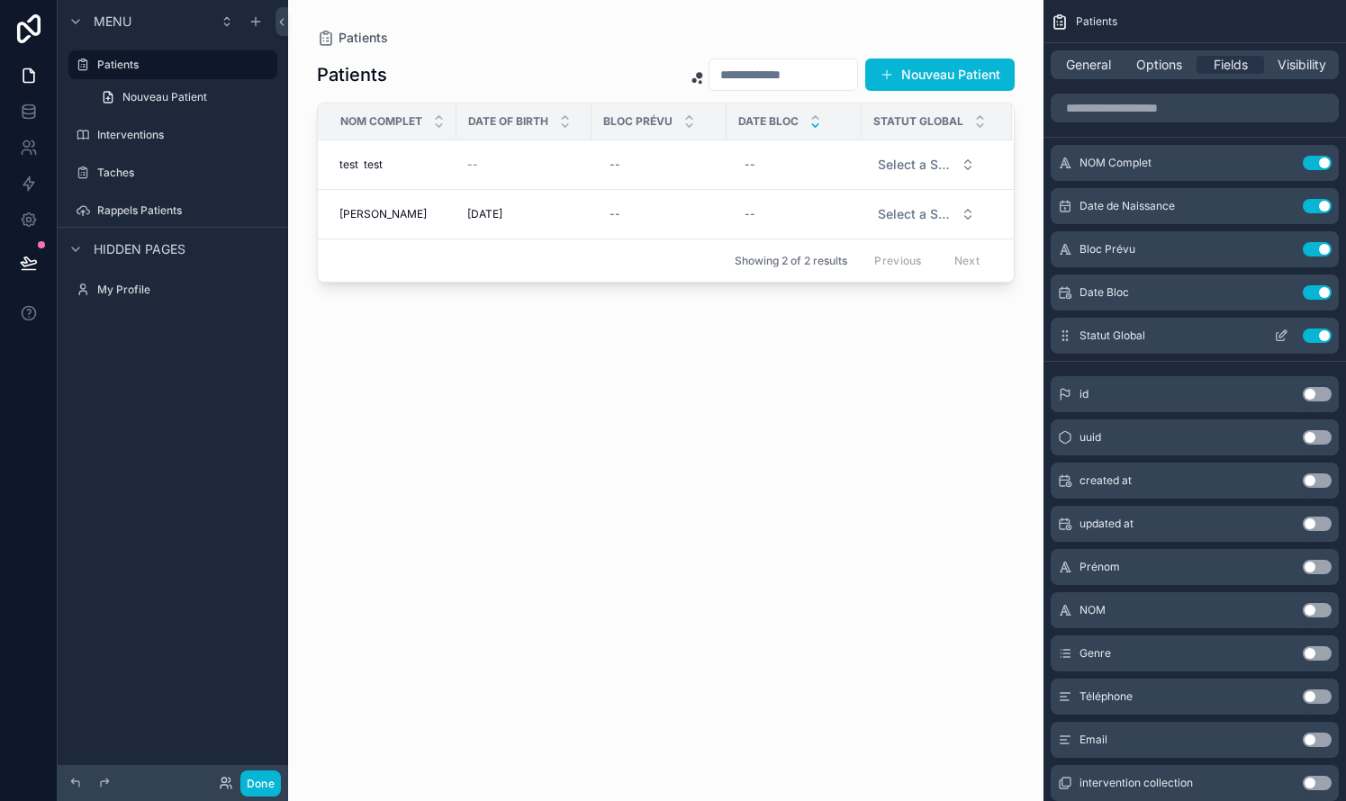
click at [768, 331] on icon "scrollable content" at bounding box center [1281, 336] width 14 height 14
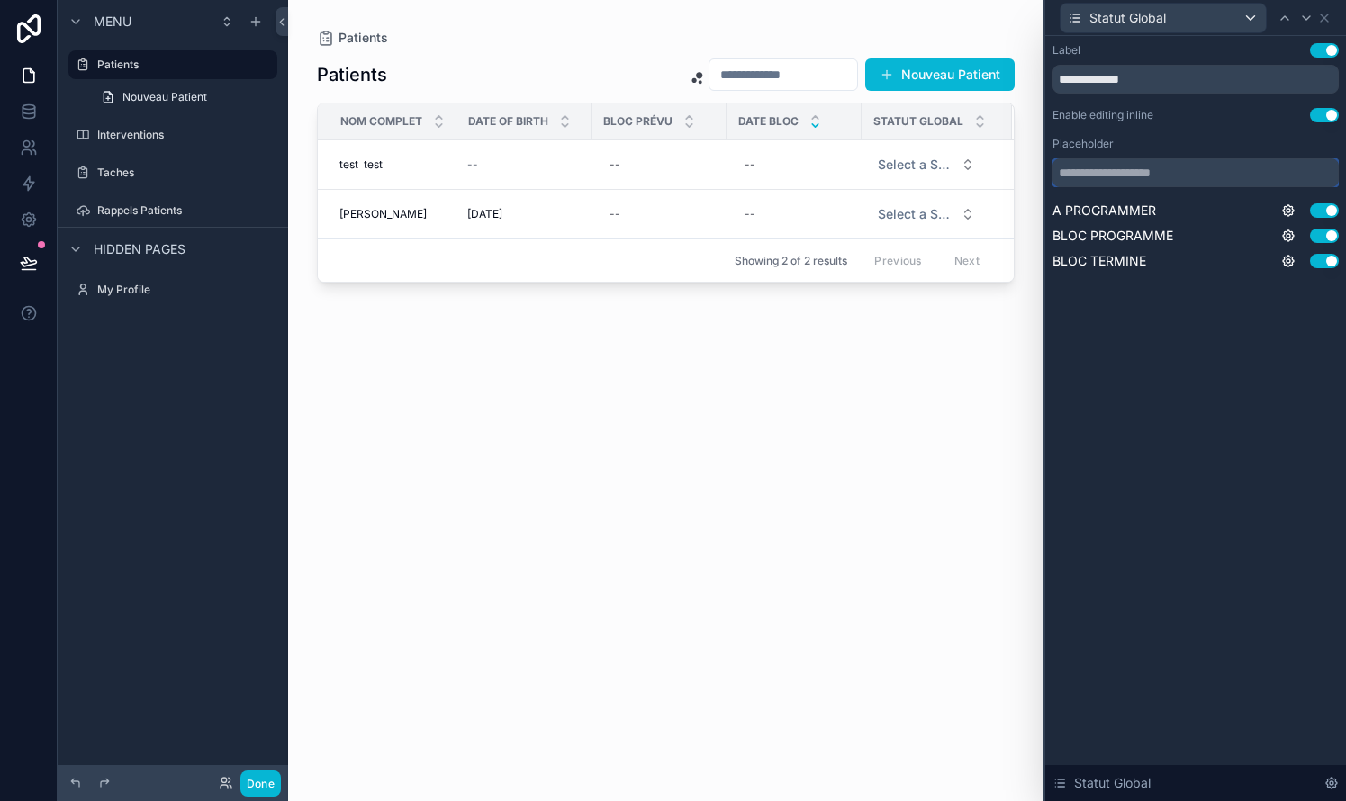
click at [768, 176] on input "text" at bounding box center [1195, 172] width 286 height 29
click at [768, 403] on div "Patients Nouveau Patient NOM Complet Date Of Birth Bloc Prévu Date Bloc Statut …" at bounding box center [666, 413] width 698 height 733
click at [768, 401] on div "**********" at bounding box center [1195, 418] width 301 height 765
click at [768, 779] on icon at bounding box center [1331, 783] width 14 height 14
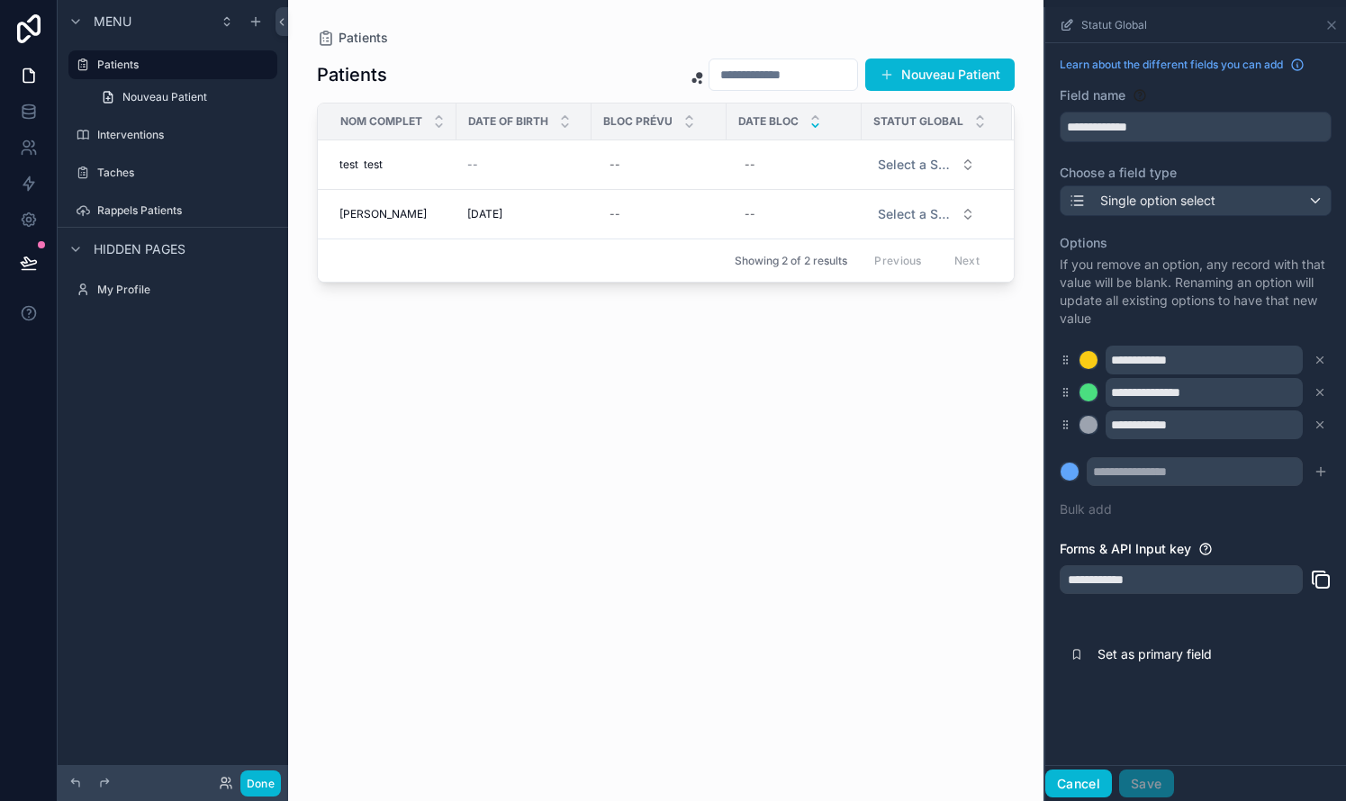
click at [768, 781] on button "Cancel" at bounding box center [1078, 784] width 67 height 29
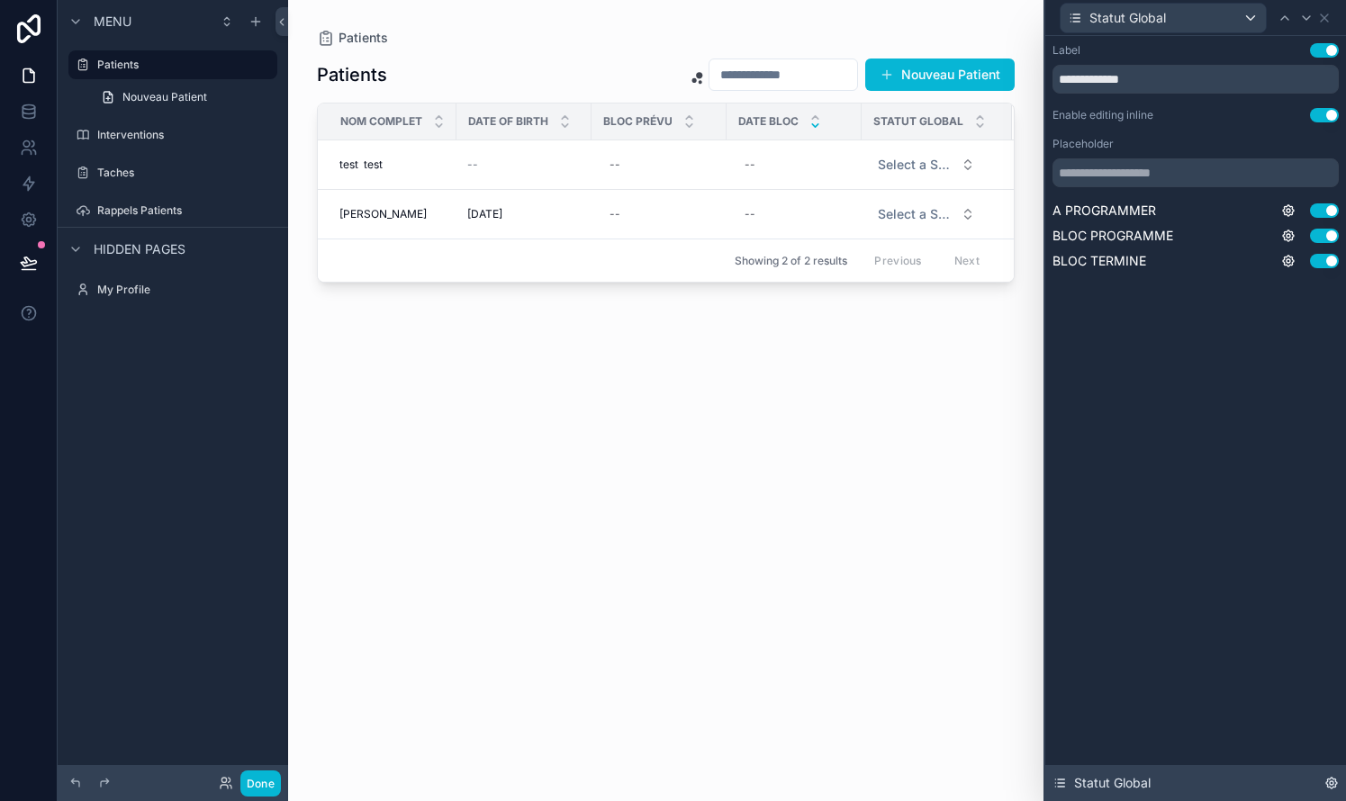
click at [768, 782] on span "Statut Global" at bounding box center [1112, 783] width 77 height 18
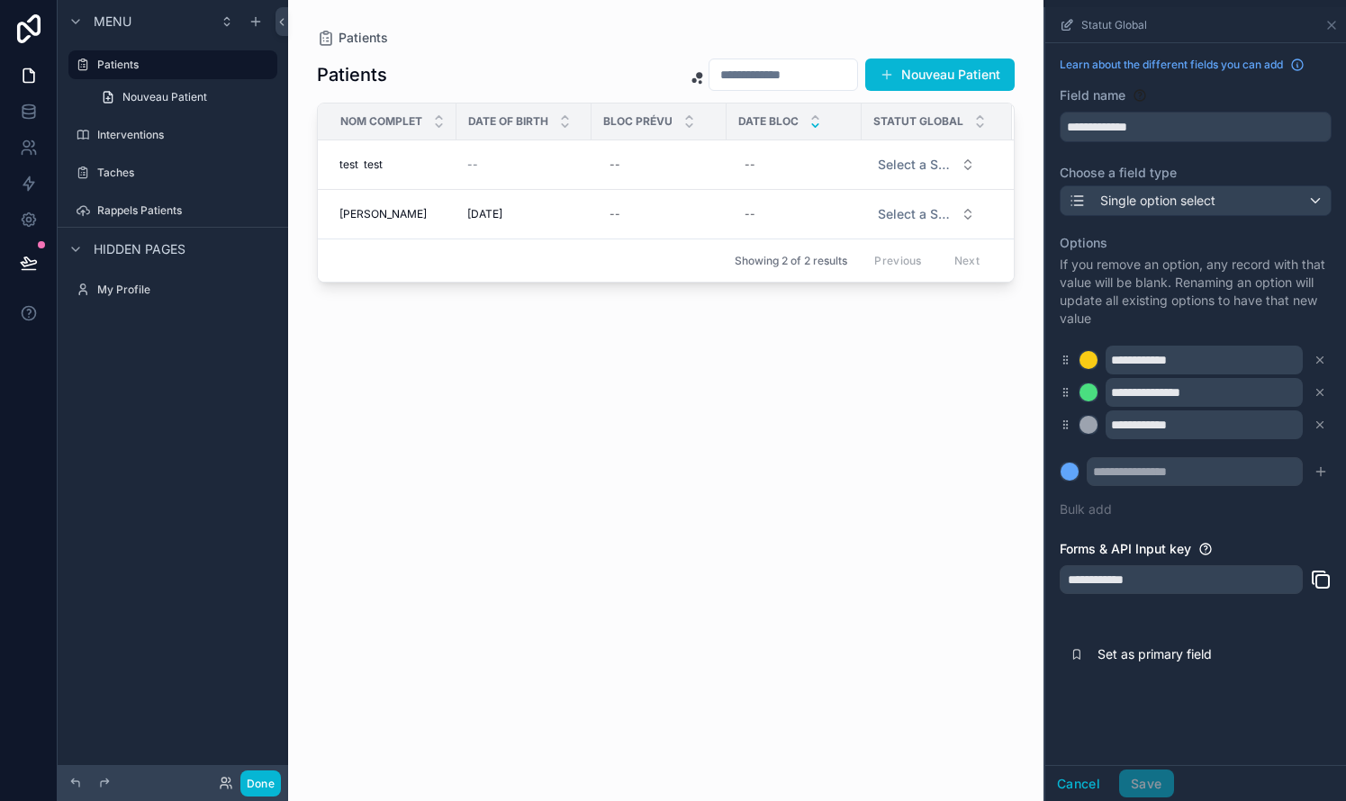
click at [768, 203] on div "Single option select" at bounding box center [1195, 200] width 270 height 29
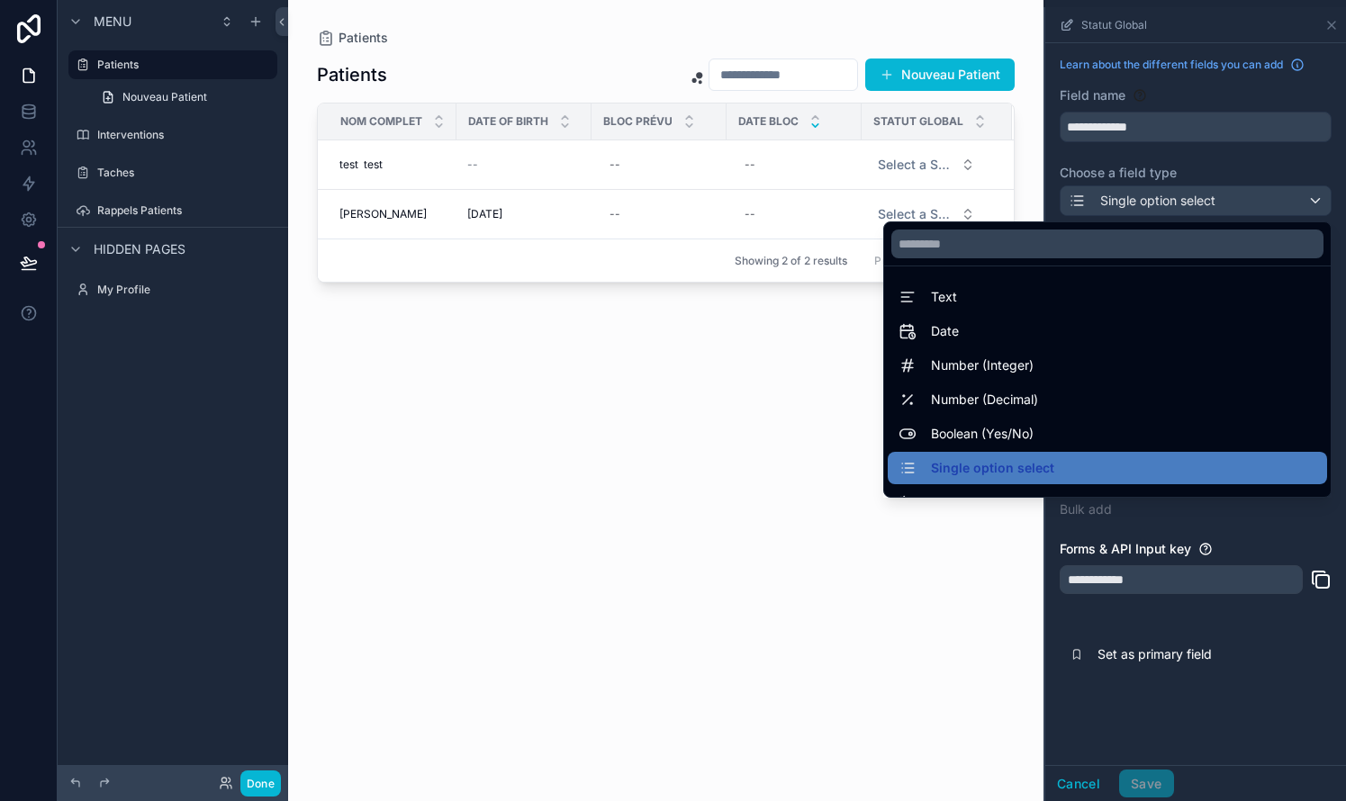
click at [768, 203] on div "scrollable content" at bounding box center [1195, 404] width 301 height 794
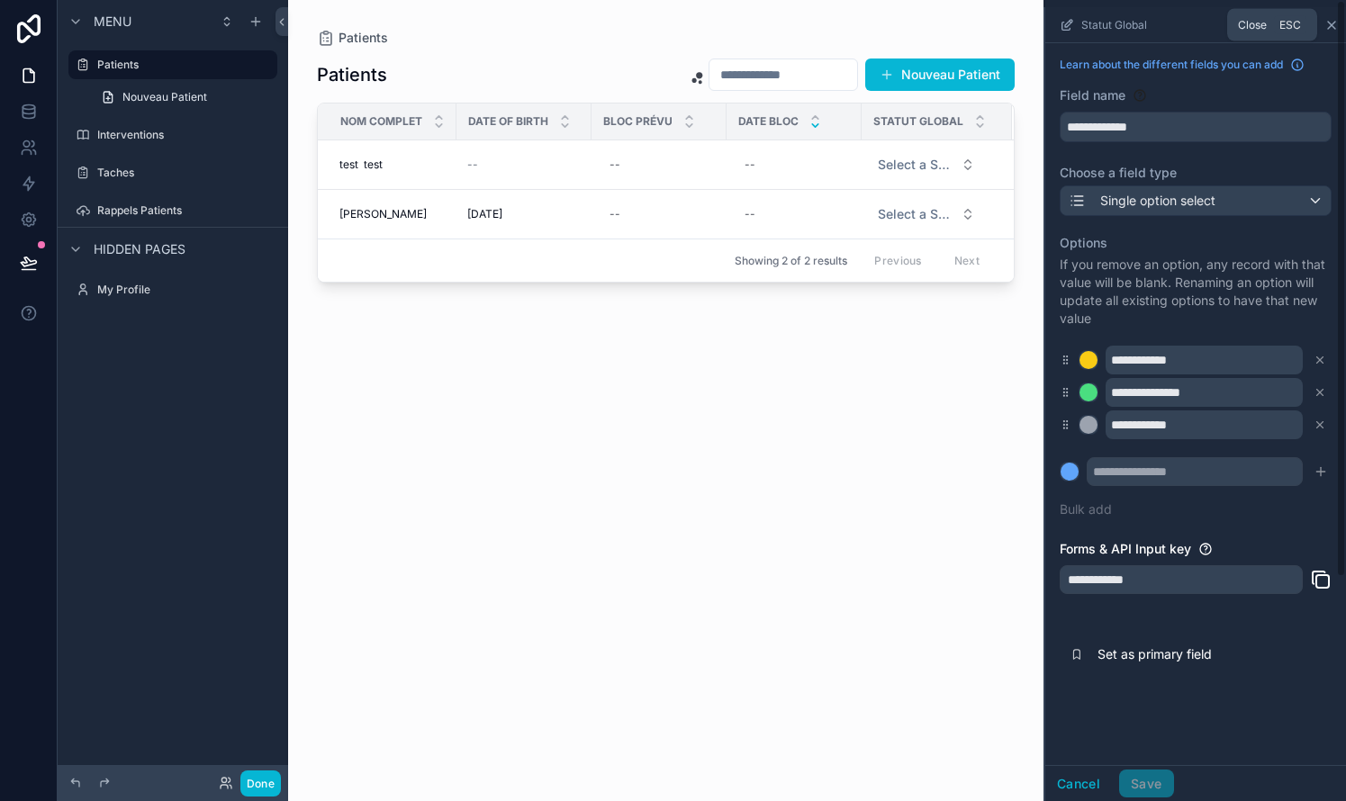
click at [768, 25] on icon "scrollable content" at bounding box center [1331, 25] width 14 height 14
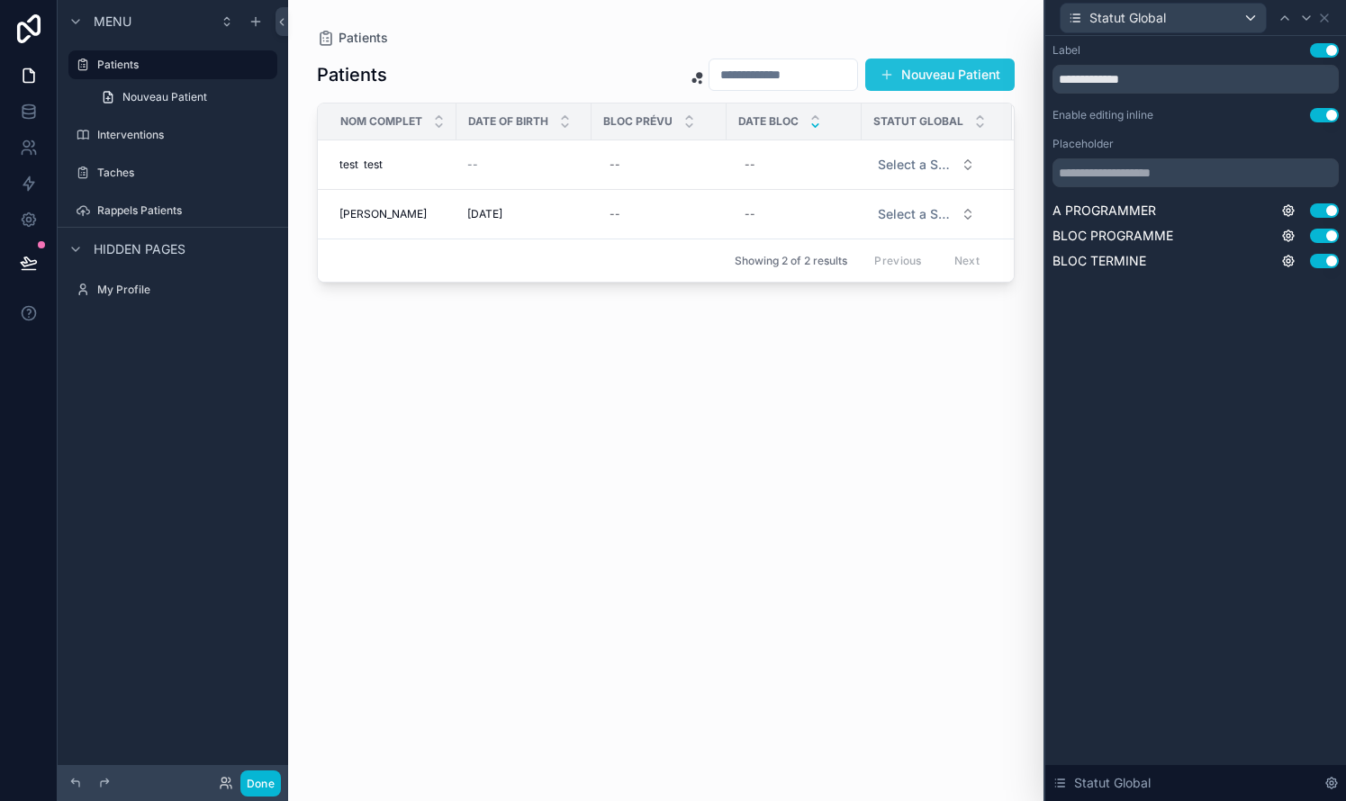
click at [768, 77] on button "Nouveau Patient" at bounding box center [939, 75] width 149 height 32
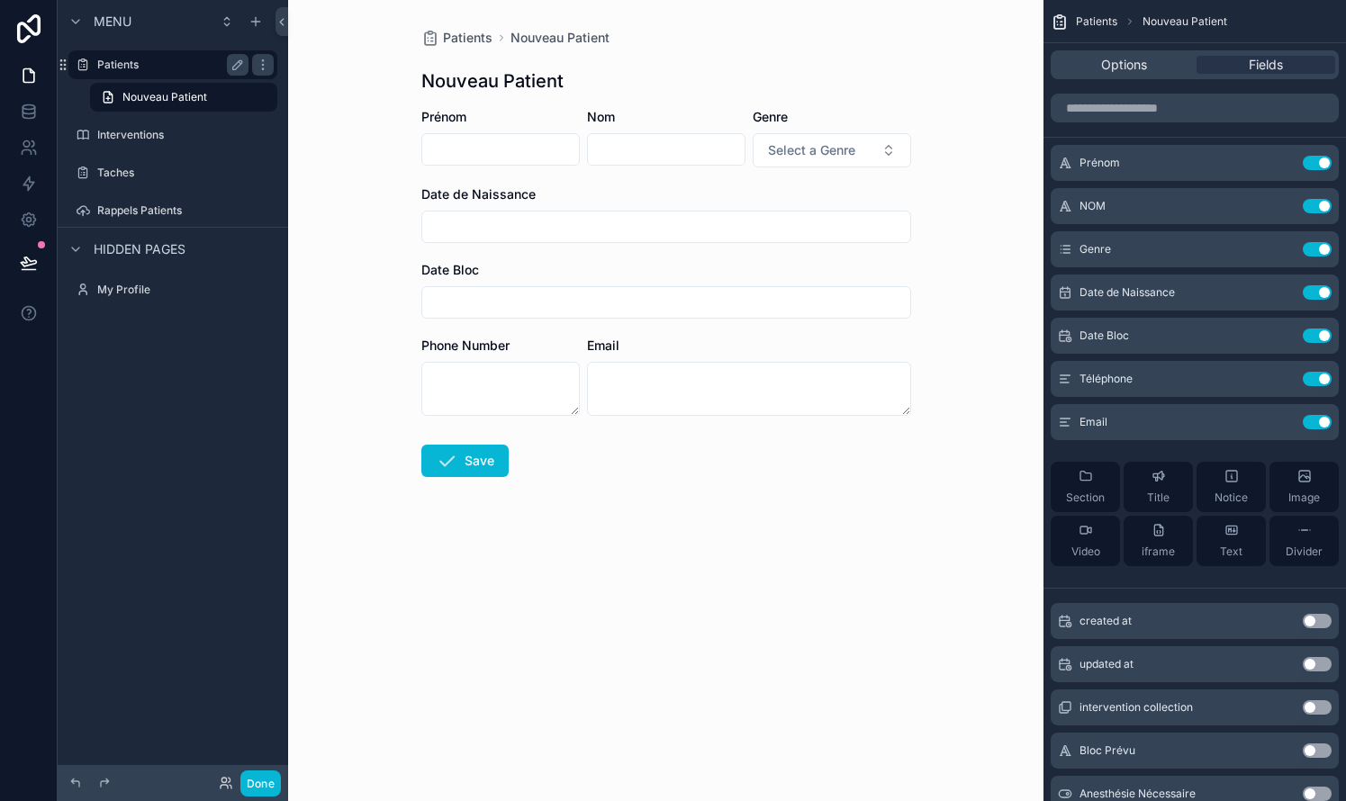
click at [119, 59] on label "Patients" at bounding box center [169, 65] width 144 height 14
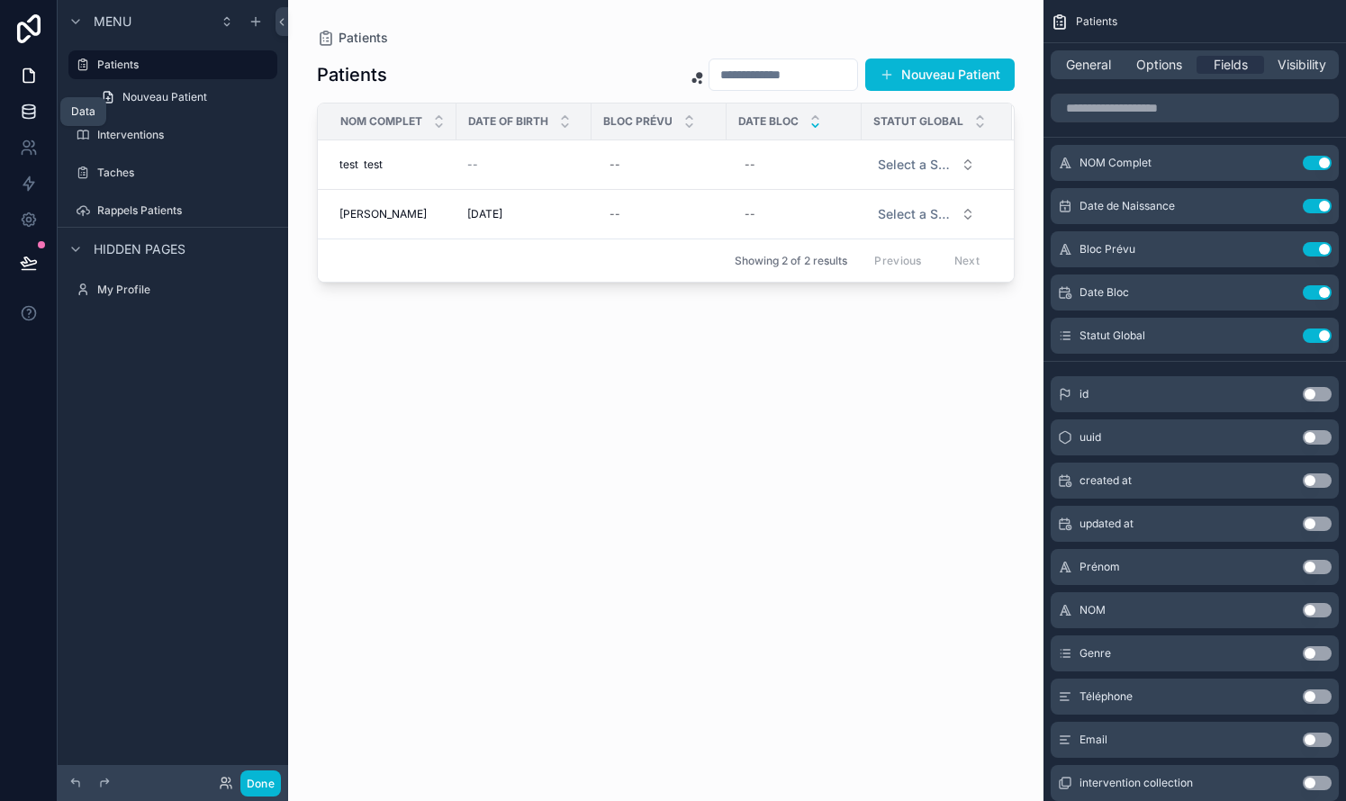
click at [34, 110] on icon at bounding box center [29, 110] width 12 height 7
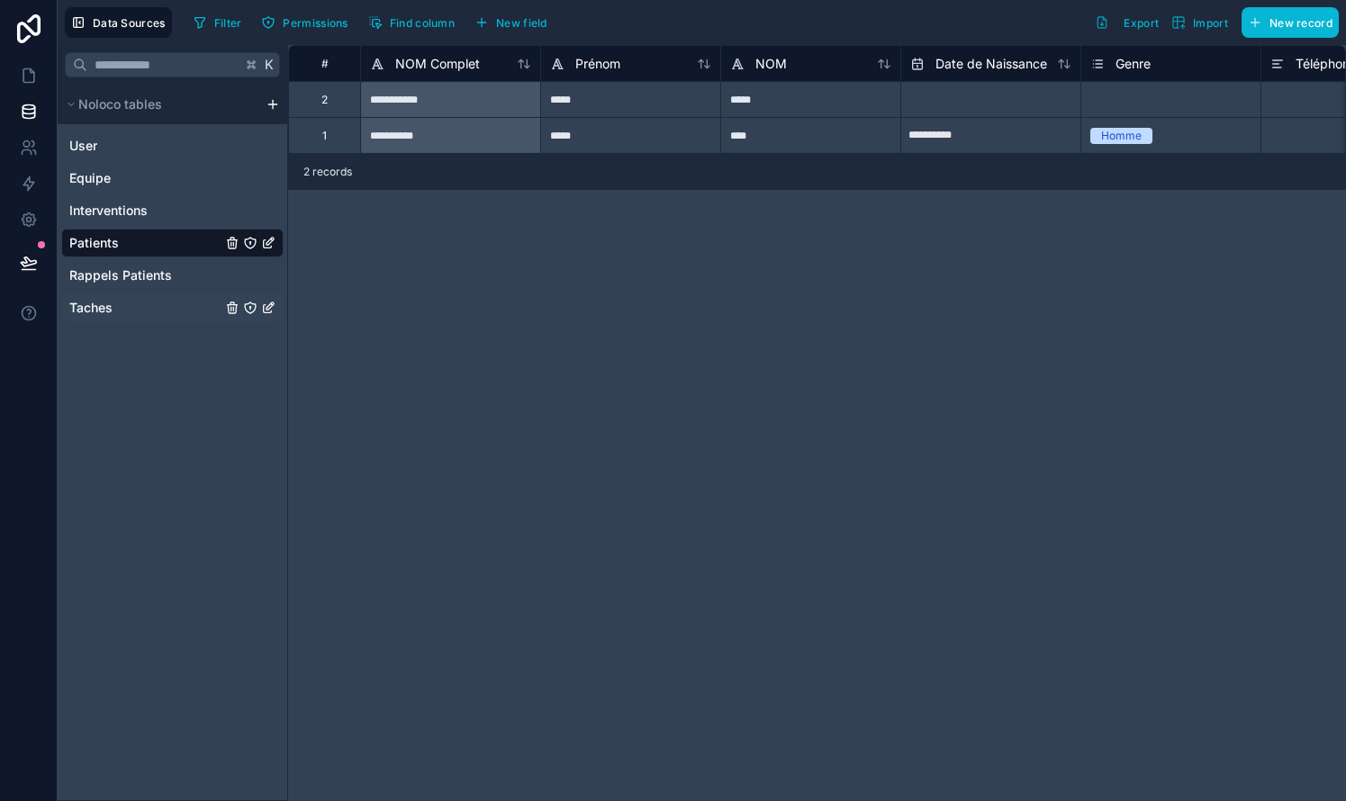
click at [101, 303] on span "Taches" at bounding box center [90, 308] width 43 height 18
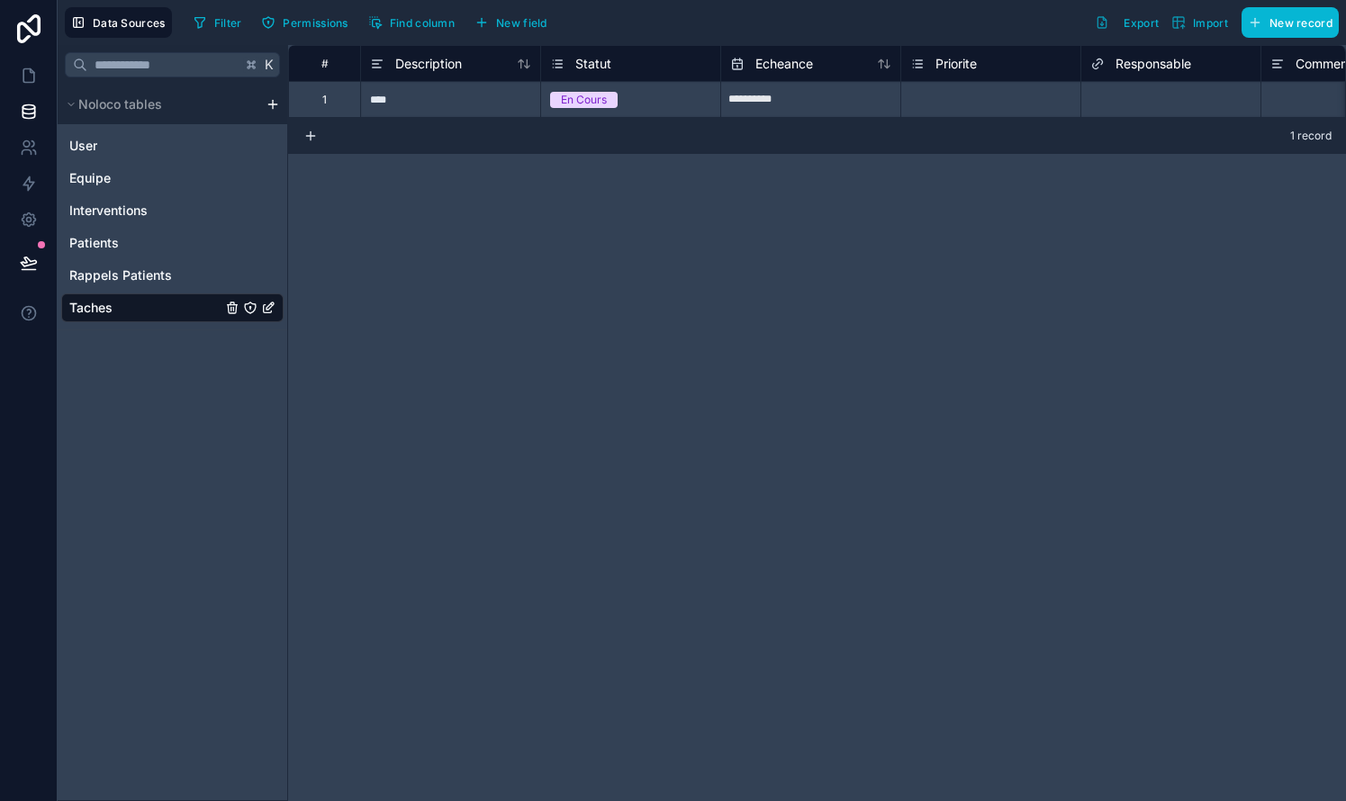
click at [457, 104] on div "****" at bounding box center [450, 99] width 180 height 36
click at [465, 59] on div "Description" at bounding box center [450, 64] width 161 height 22
click at [455, 65] on span "Description" at bounding box center [428, 64] width 67 height 18
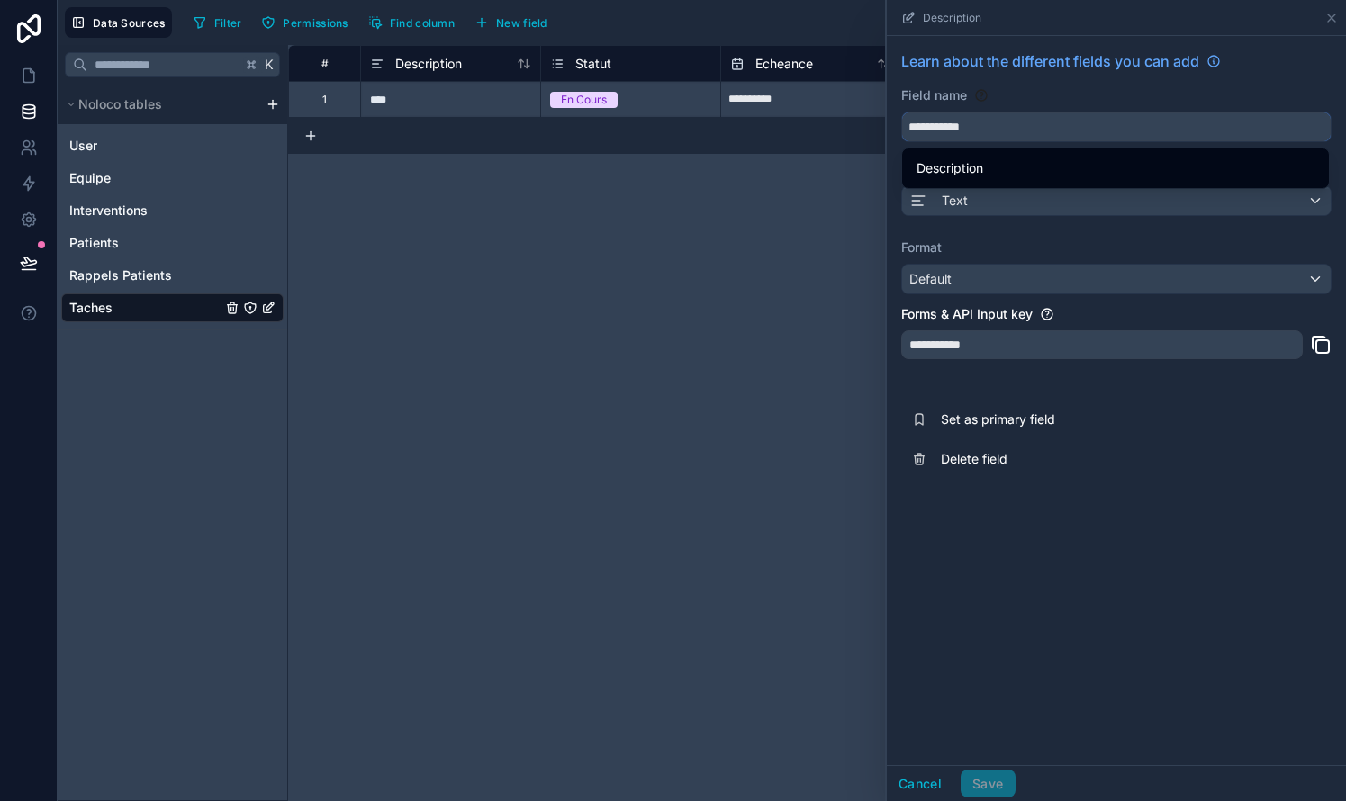
drag, startPoint x: 1053, startPoint y: 131, endPoint x: 882, endPoint y: 112, distance: 172.1
click at [768, 112] on div "**********" at bounding box center [817, 423] width 1058 height 756
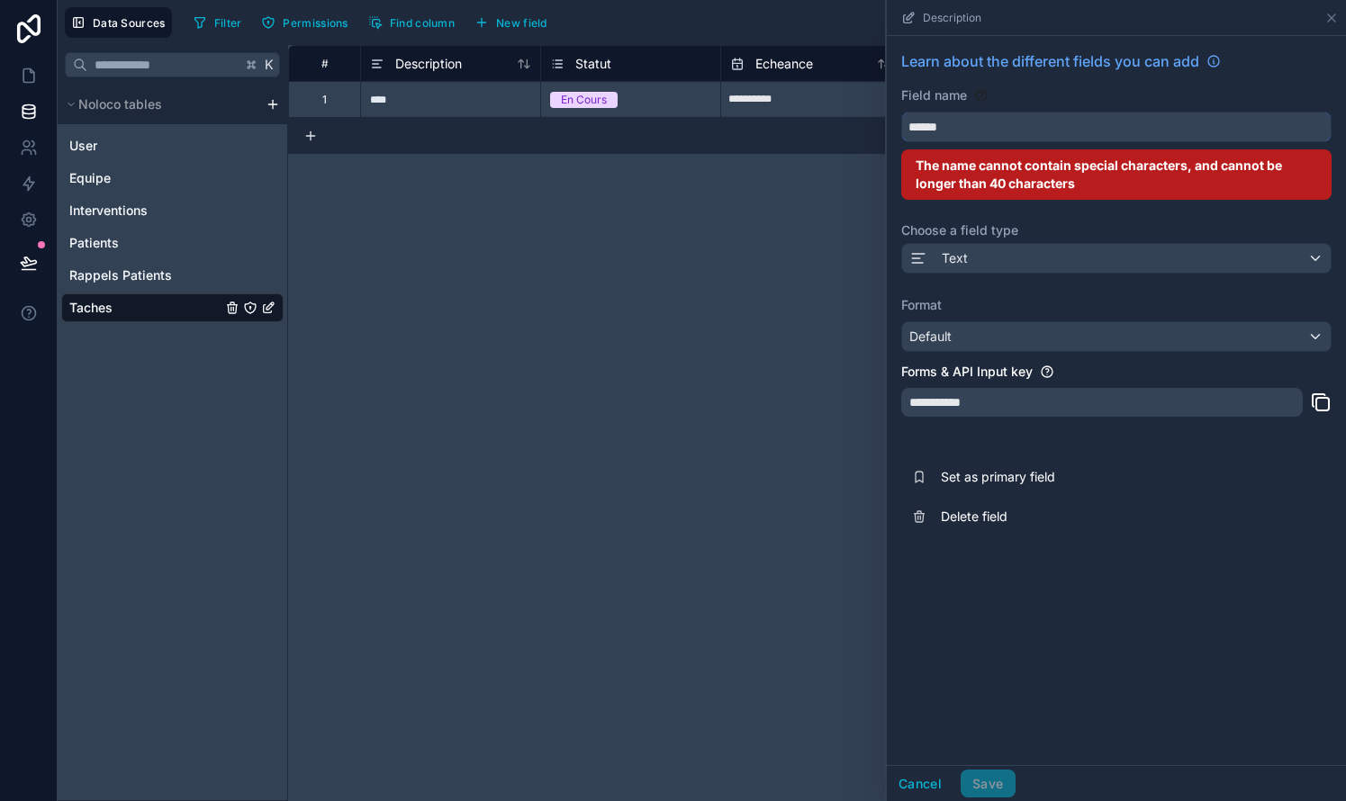
click at [768, 127] on button "*****" at bounding box center [1116, 127] width 430 height 31
click at [768, 257] on span "Text" at bounding box center [955, 258] width 26 height 18
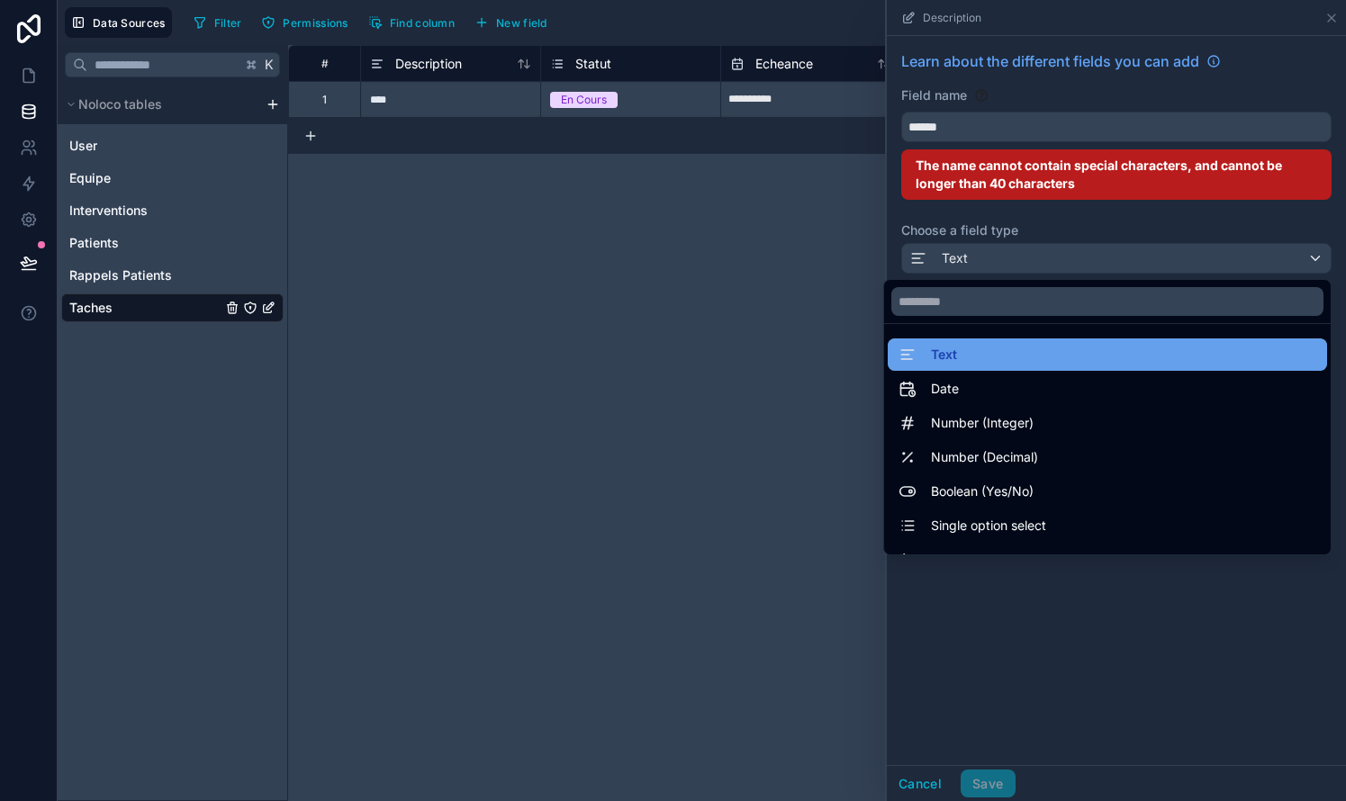
click at [768, 354] on div "Text" at bounding box center [1107, 355] width 418 height 22
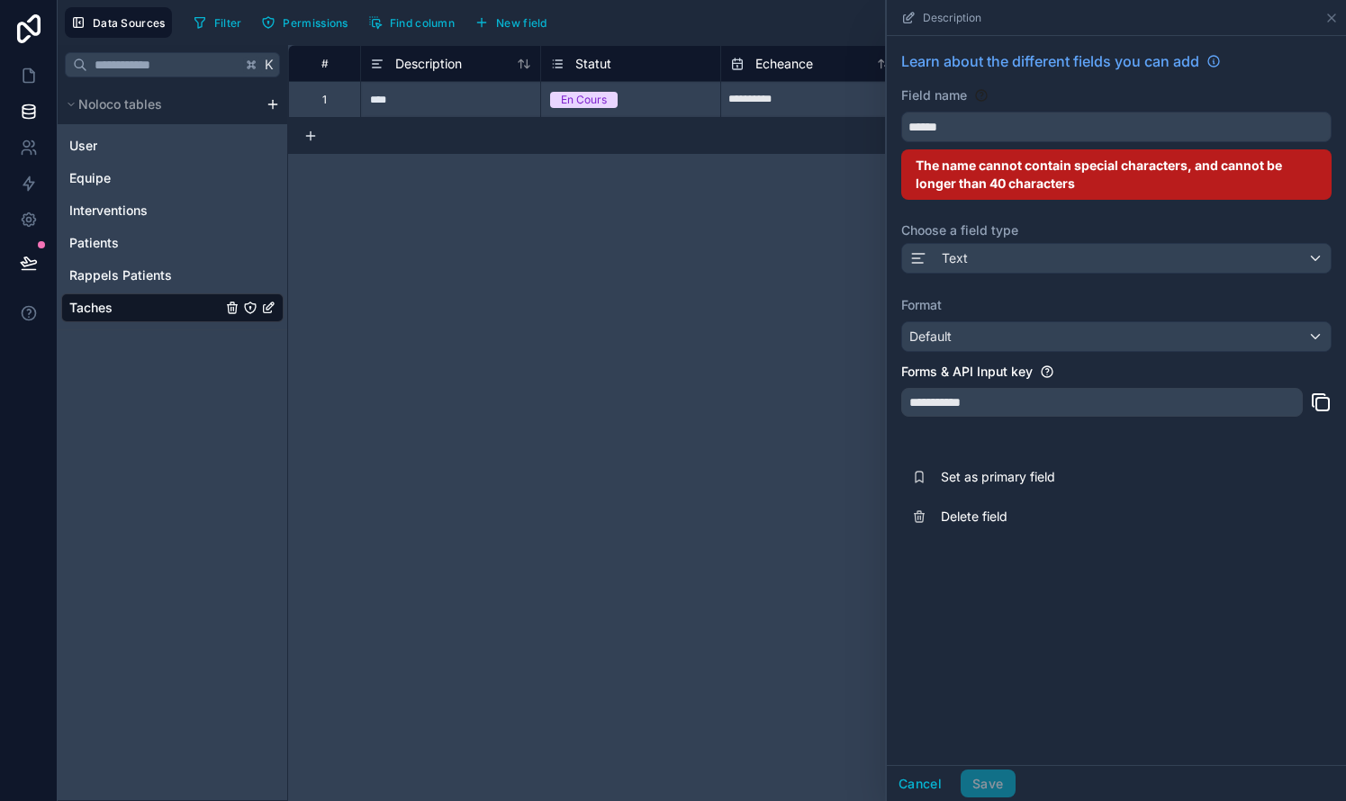
click at [768, 338] on div "Default" at bounding box center [1116, 336] width 428 height 29
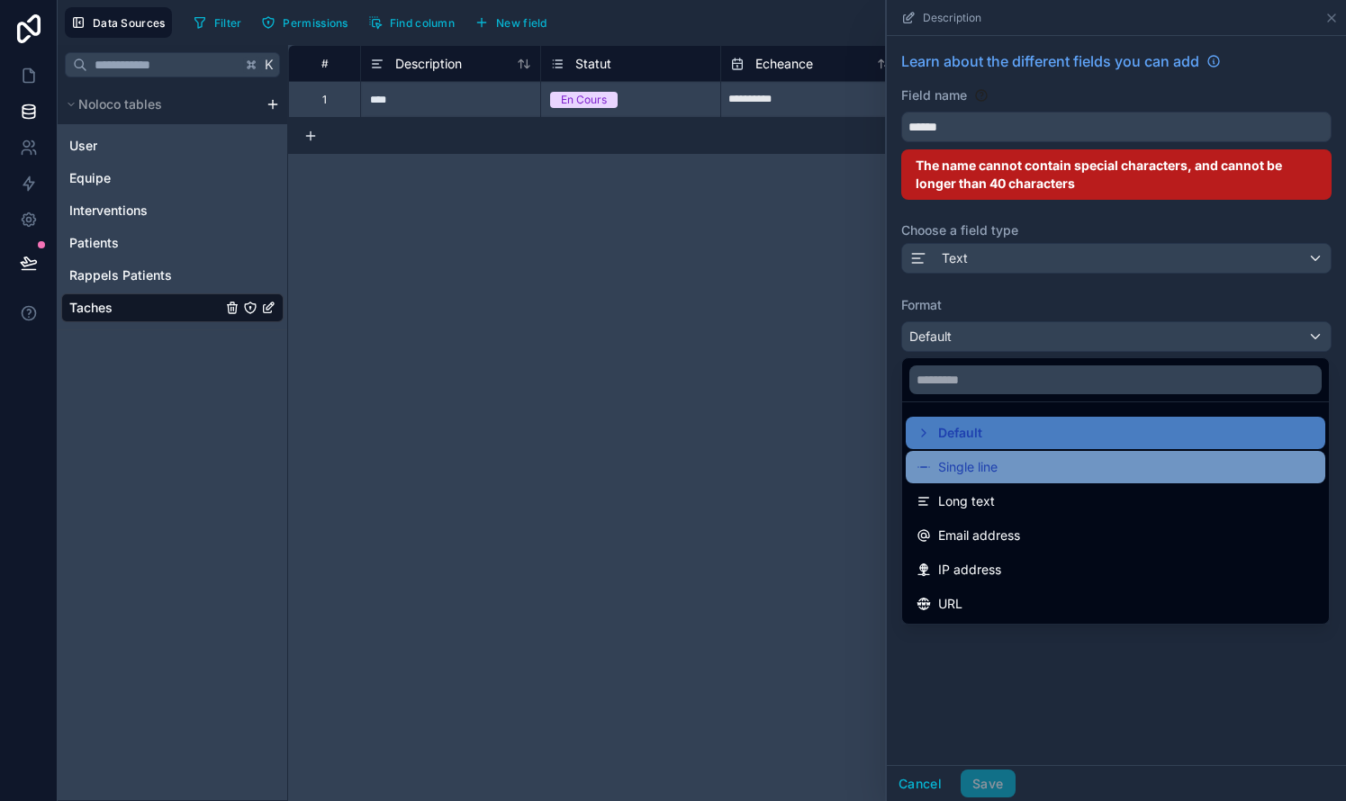
click at [768, 471] on span "Single line" at bounding box center [967, 467] width 59 height 22
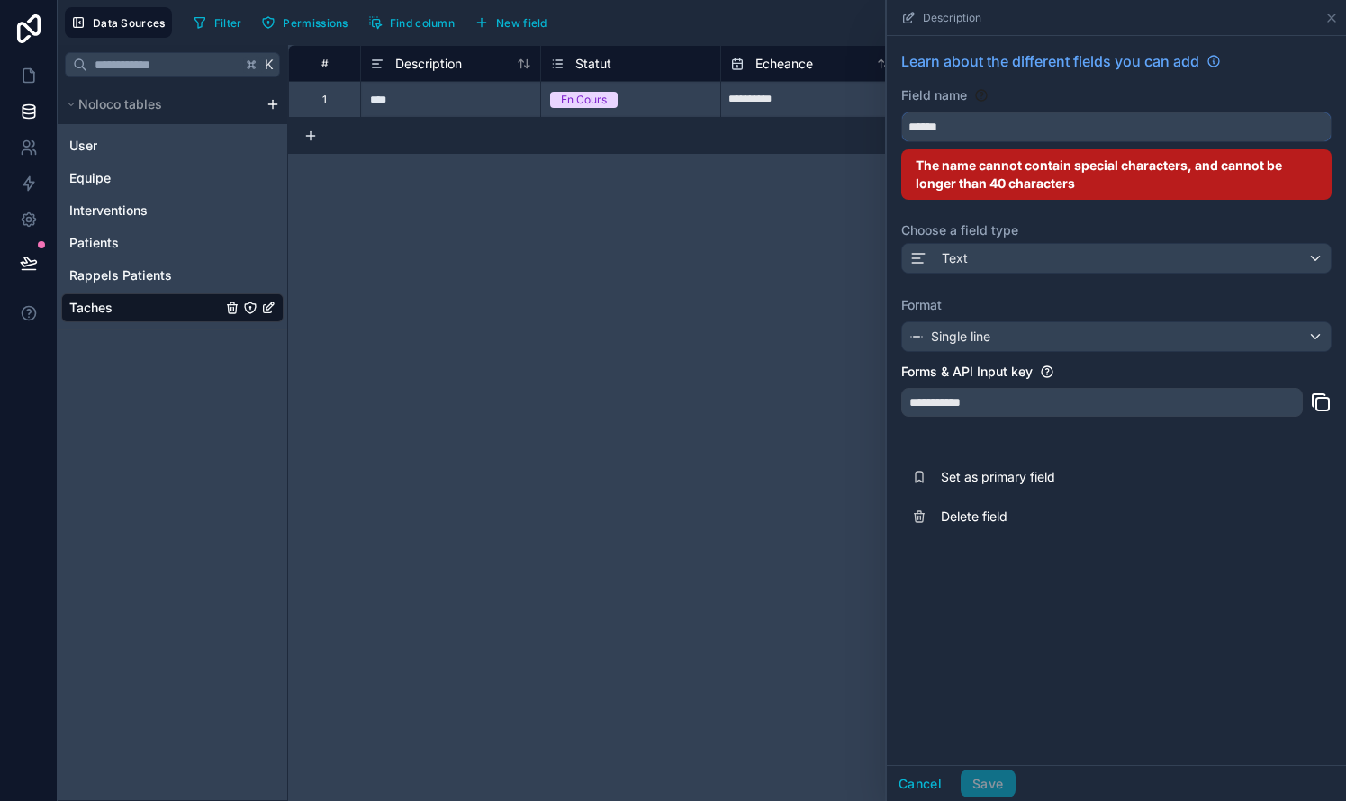
click at [768, 128] on input "*****" at bounding box center [1116, 127] width 428 height 29
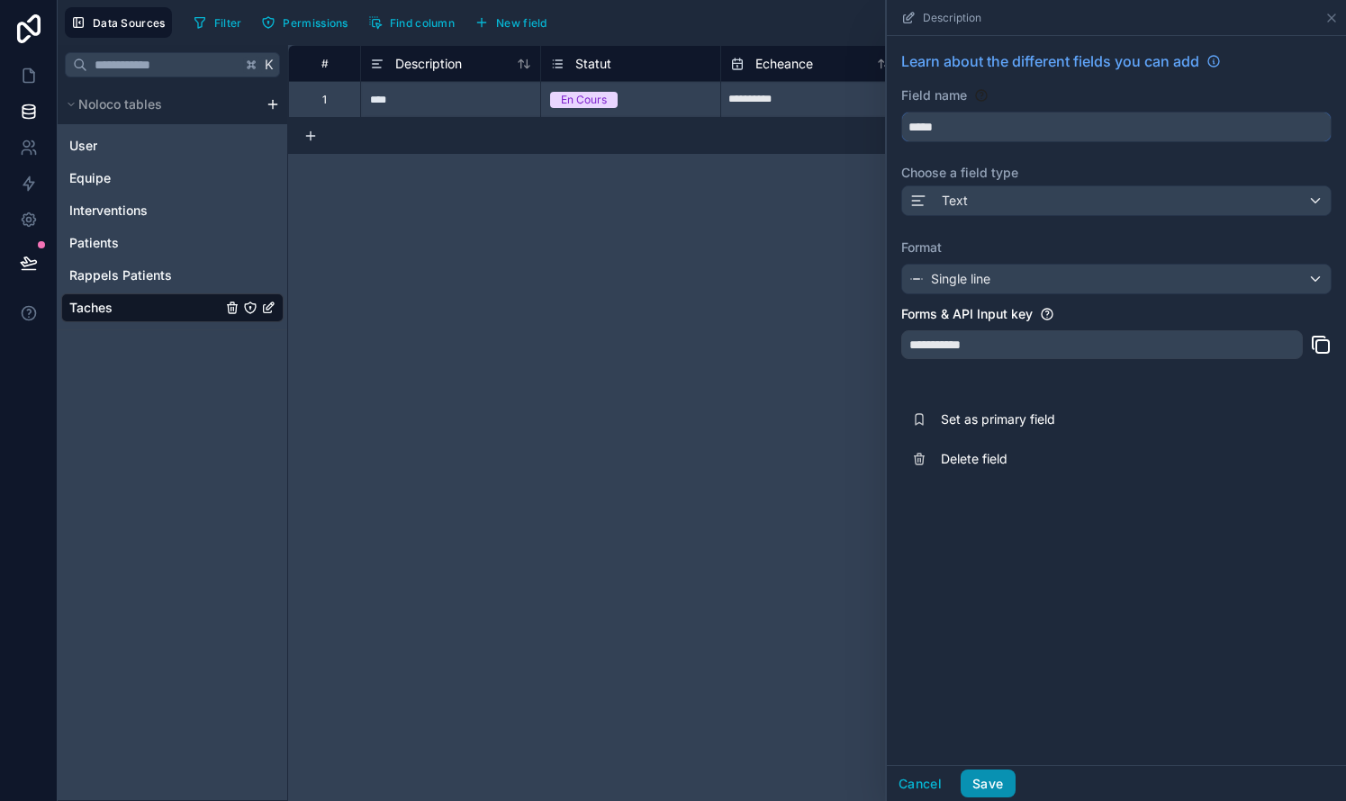
type input "*****"
click at [768, 780] on button "Save" at bounding box center [987, 784] width 54 height 29
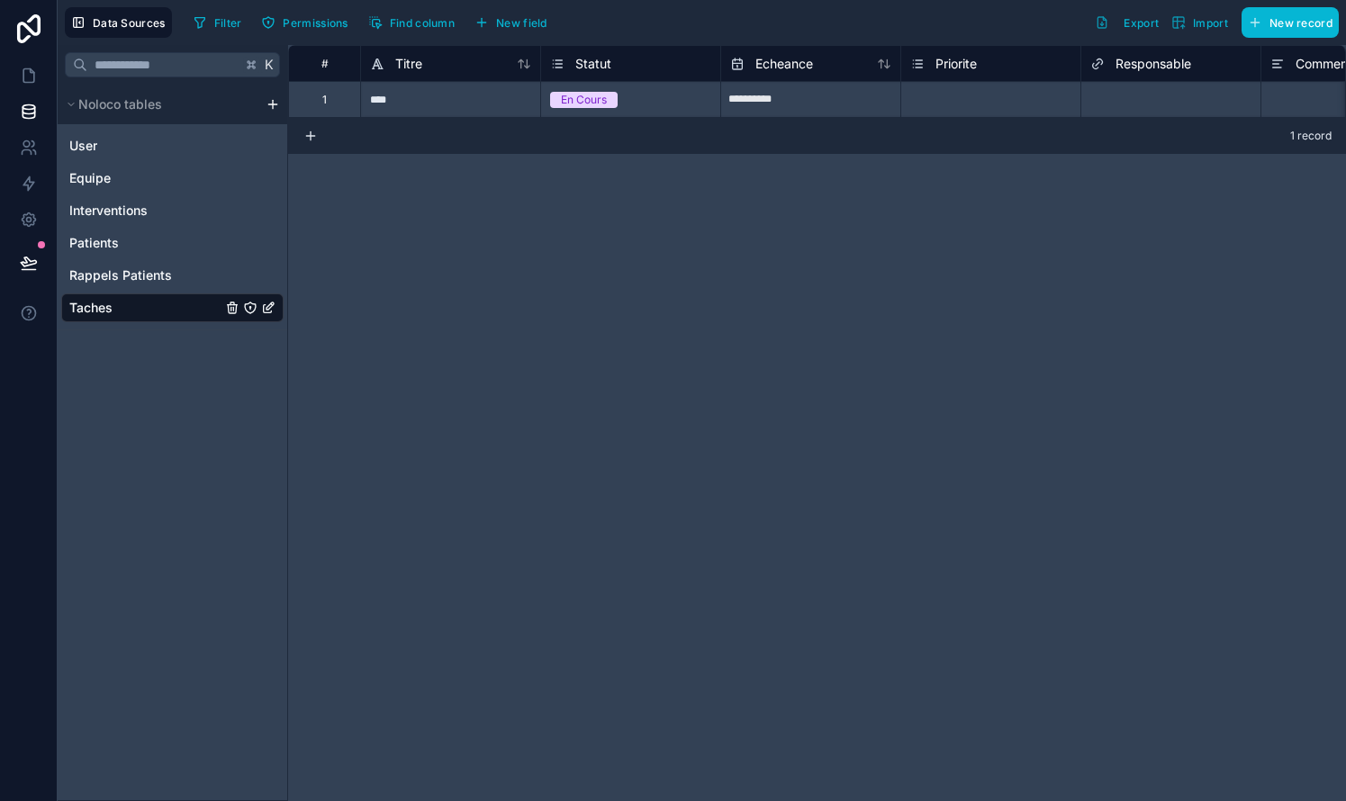
click at [605, 68] on span "Statut" at bounding box center [593, 64] width 36 height 18
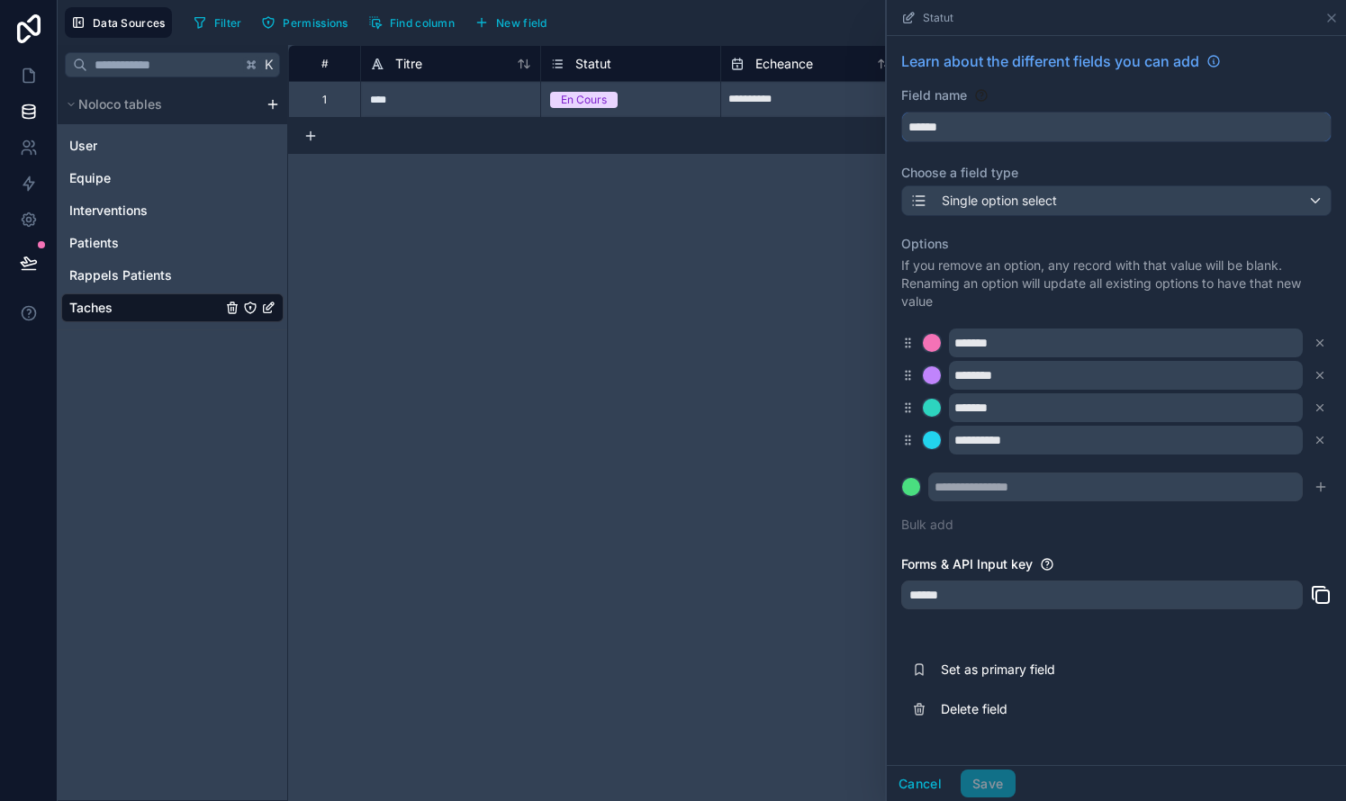
drag, startPoint x: 1061, startPoint y: 127, endPoint x: 884, endPoint y: 124, distance: 177.3
click at [768, 124] on div "**********" at bounding box center [817, 423] width 1058 height 756
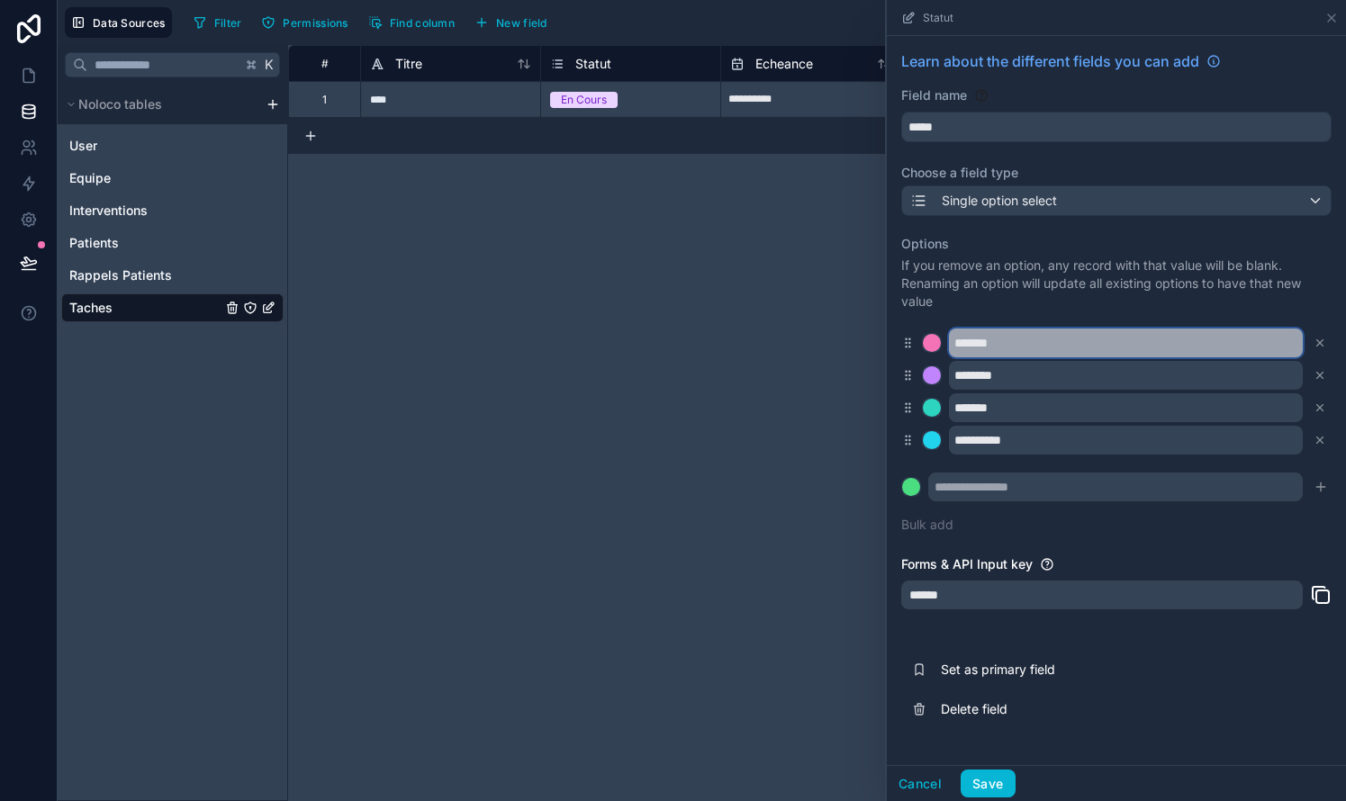
click at [768, 340] on input "*******" at bounding box center [1126, 343] width 354 height 29
drag, startPoint x: 992, startPoint y: 127, endPoint x: 849, endPoint y: 116, distance: 143.5
click at [768, 116] on div "**********" at bounding box center [817, 423] width 1058 height 756
type input "******"
click at [768, 349] on input "*******" at bounding box center [1126, 343] width 354 height 29
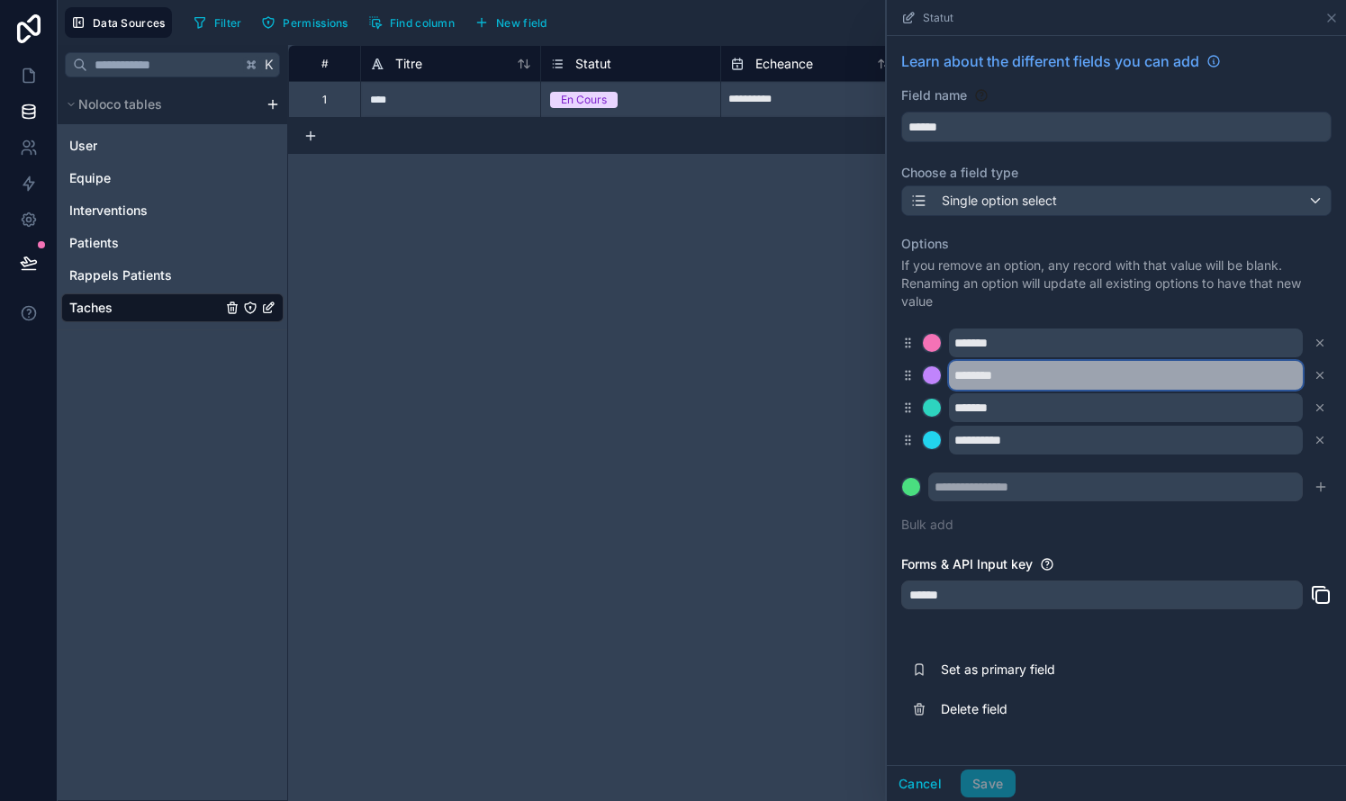
click at [768, 380] on input "********" at bounding box center [1126, 375] width 354 height 29
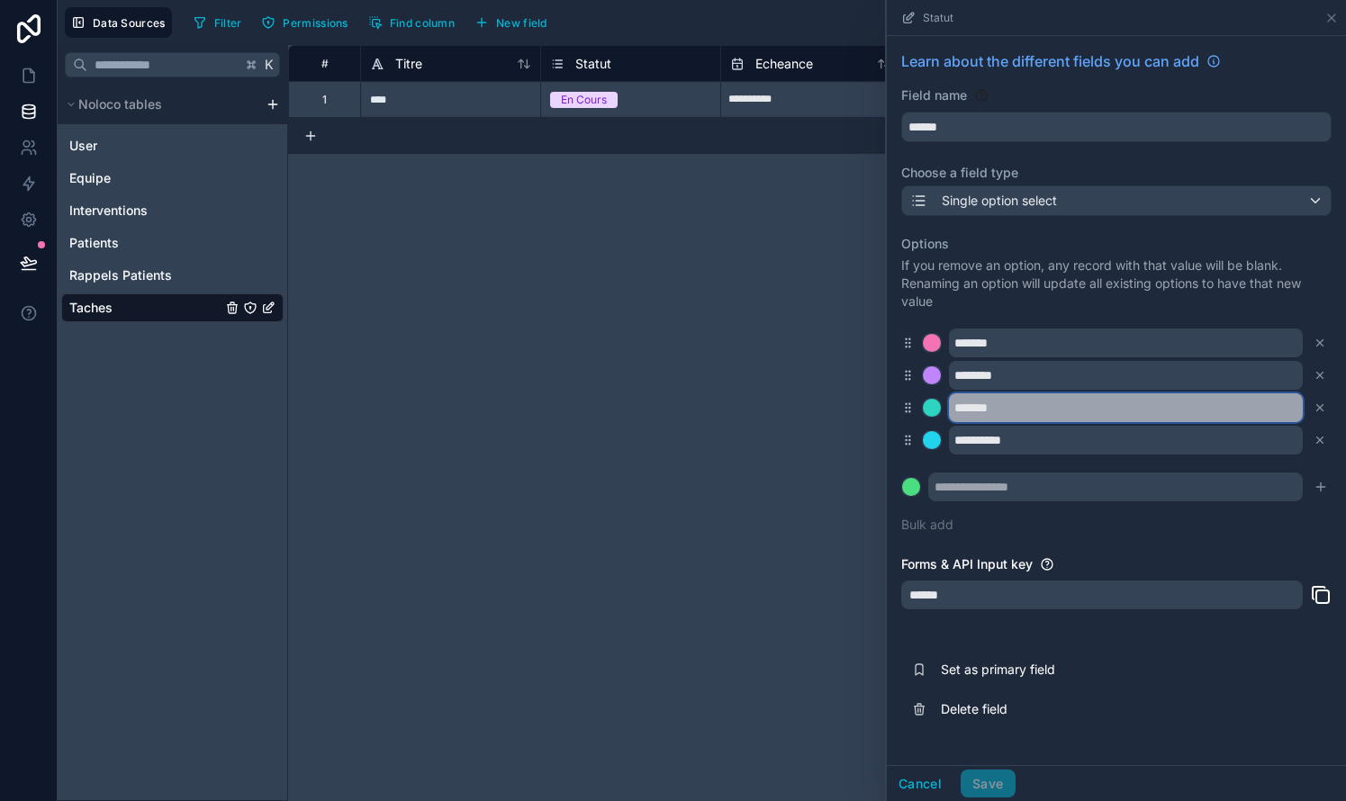
click at [768, 407] on input "*******" at bounding box center [1126, 407] width 354 height 29
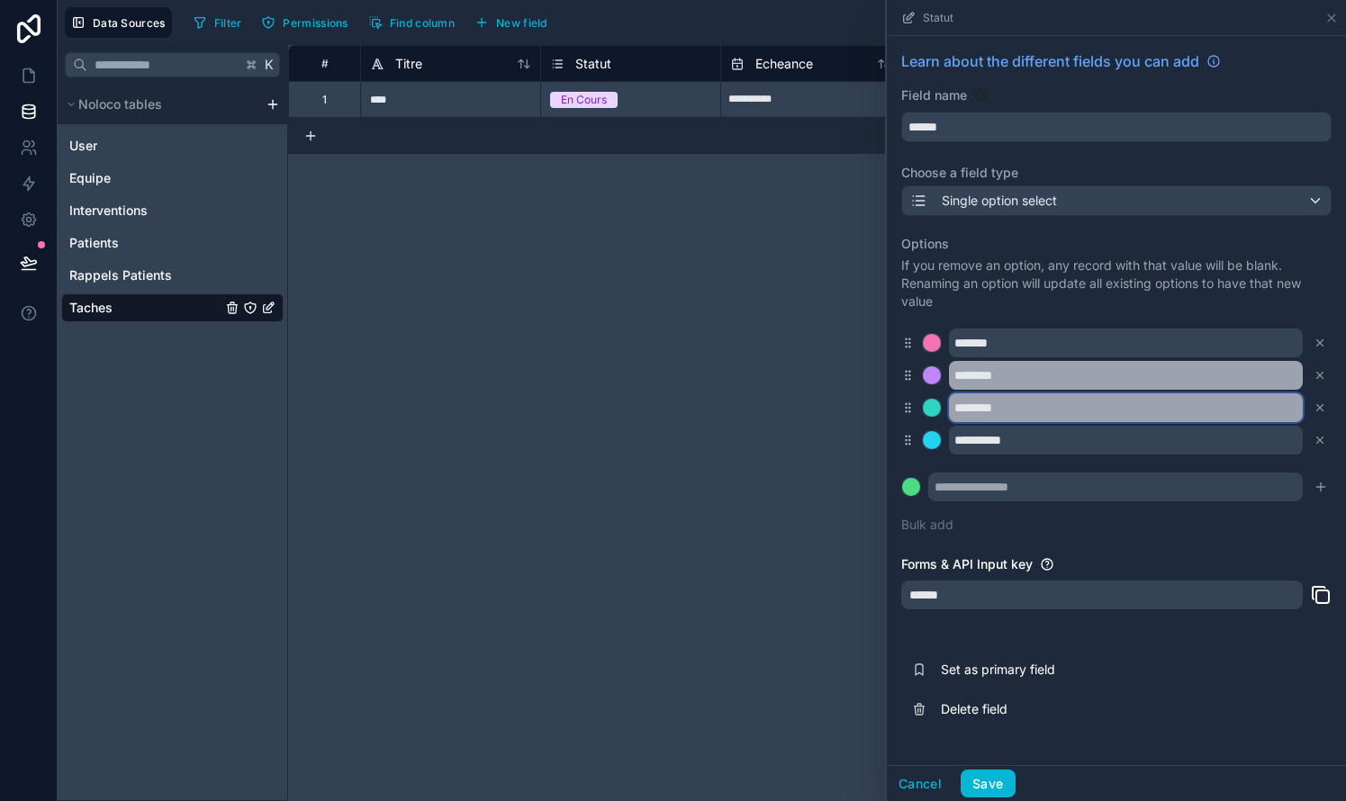
type input "********"
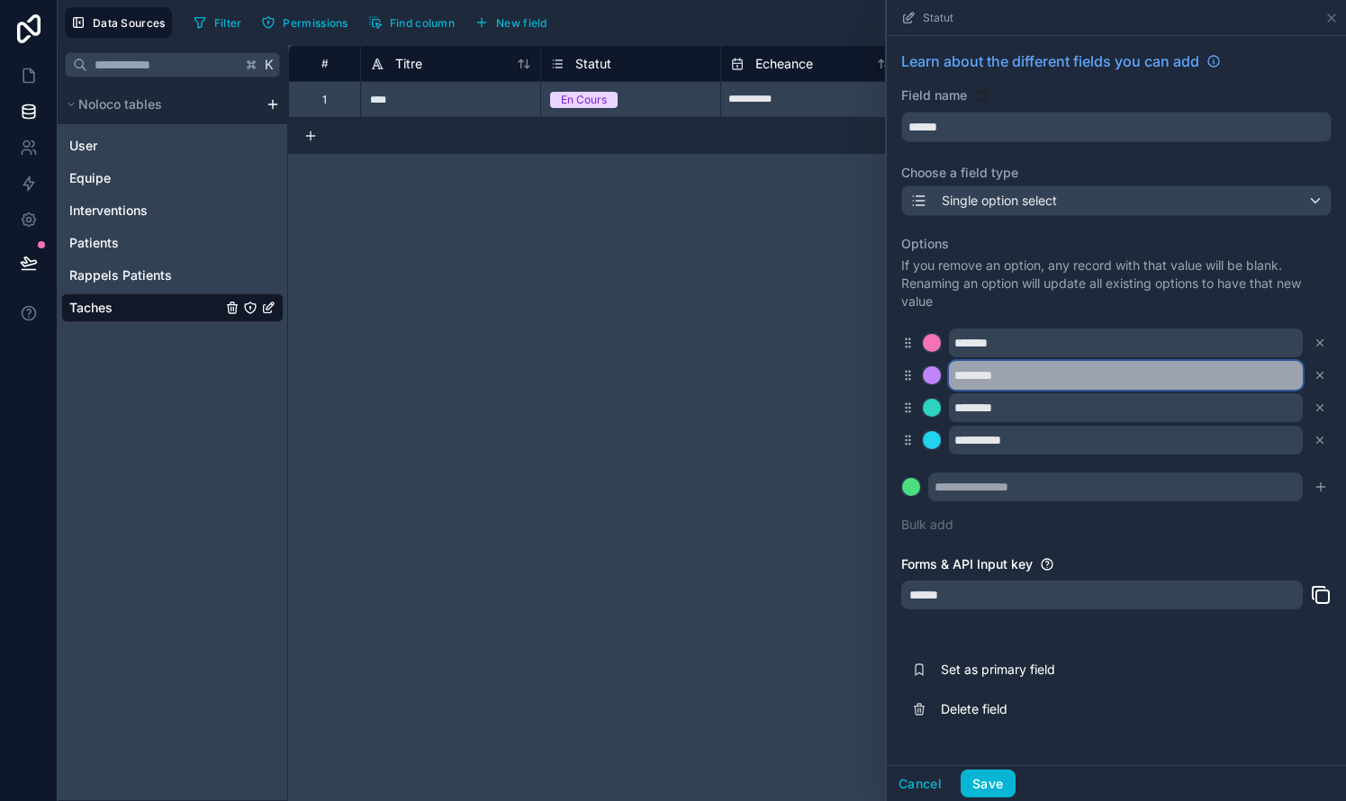
click at [768, 374] on input "********" at bounding box center [1126, 375] width 354 height 29
click at [768, 376] on input "********" at bounding box center [1126, 375] width 354 height 29
click at [768, 342] on div at bounding box center [932, 343] width 18 height 18
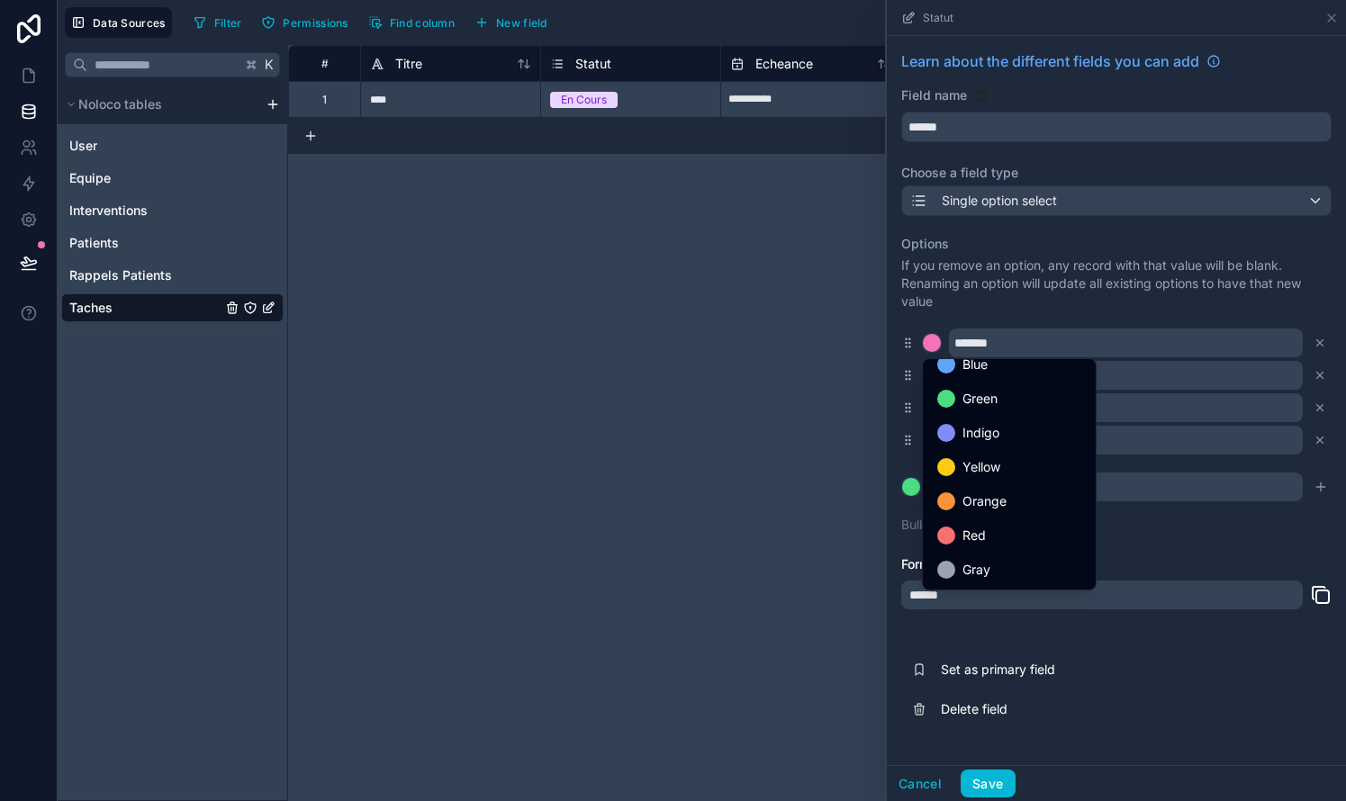
scroll to position [151, 0]
click at [768, 469] on div at bounding box center [946, 467] width 18 height 18
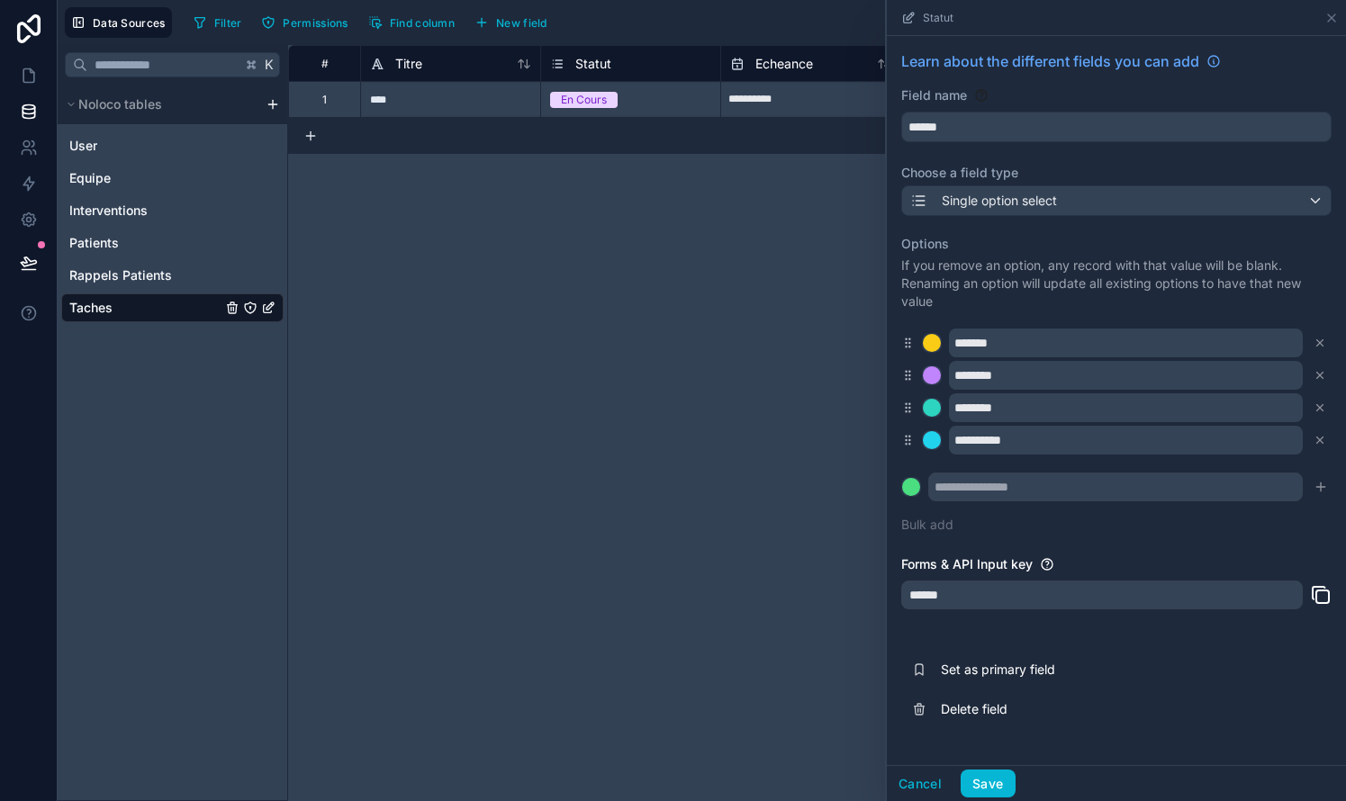
click at [768, 338] on div at bounding box center [932, 343] width 18 height 18
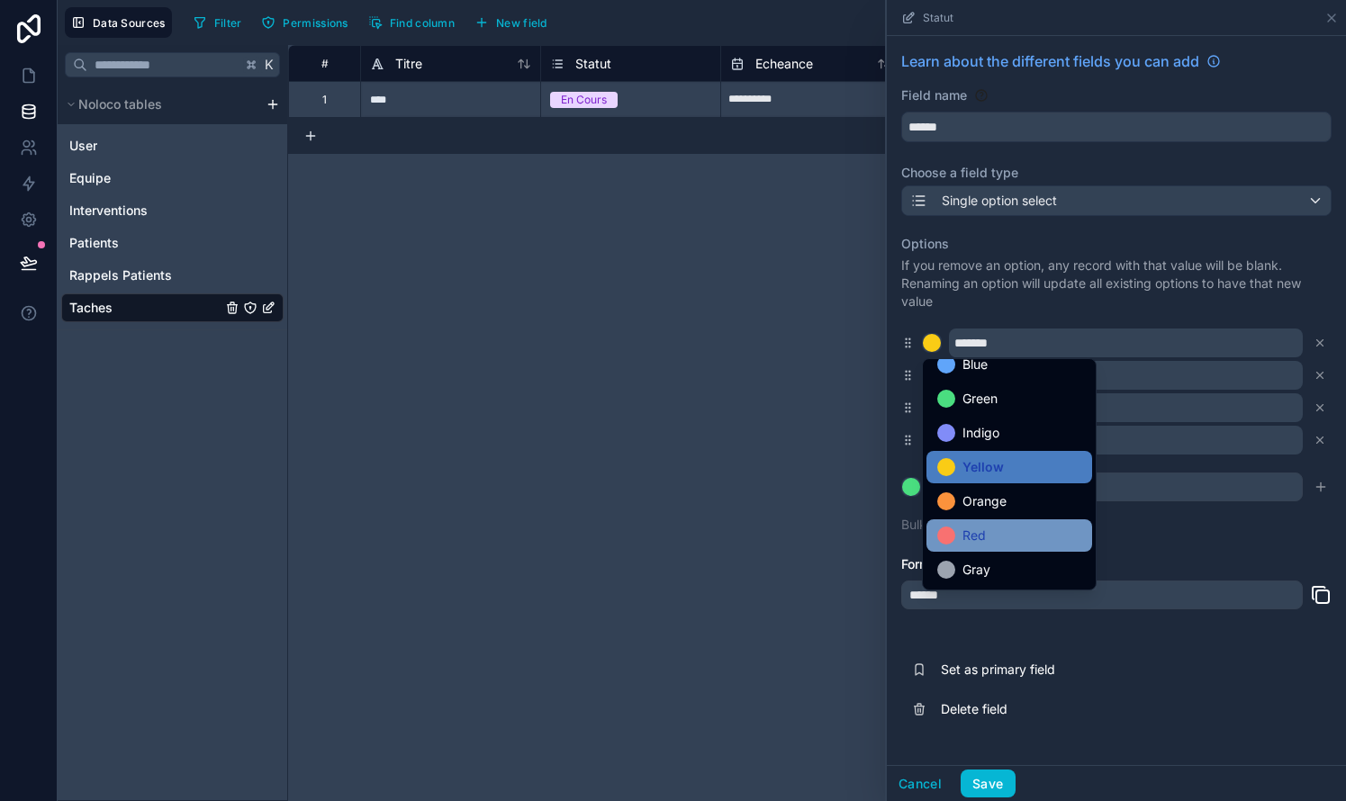
click at [768, 540] on div at bounding box center [946, 536] width 18 height 18
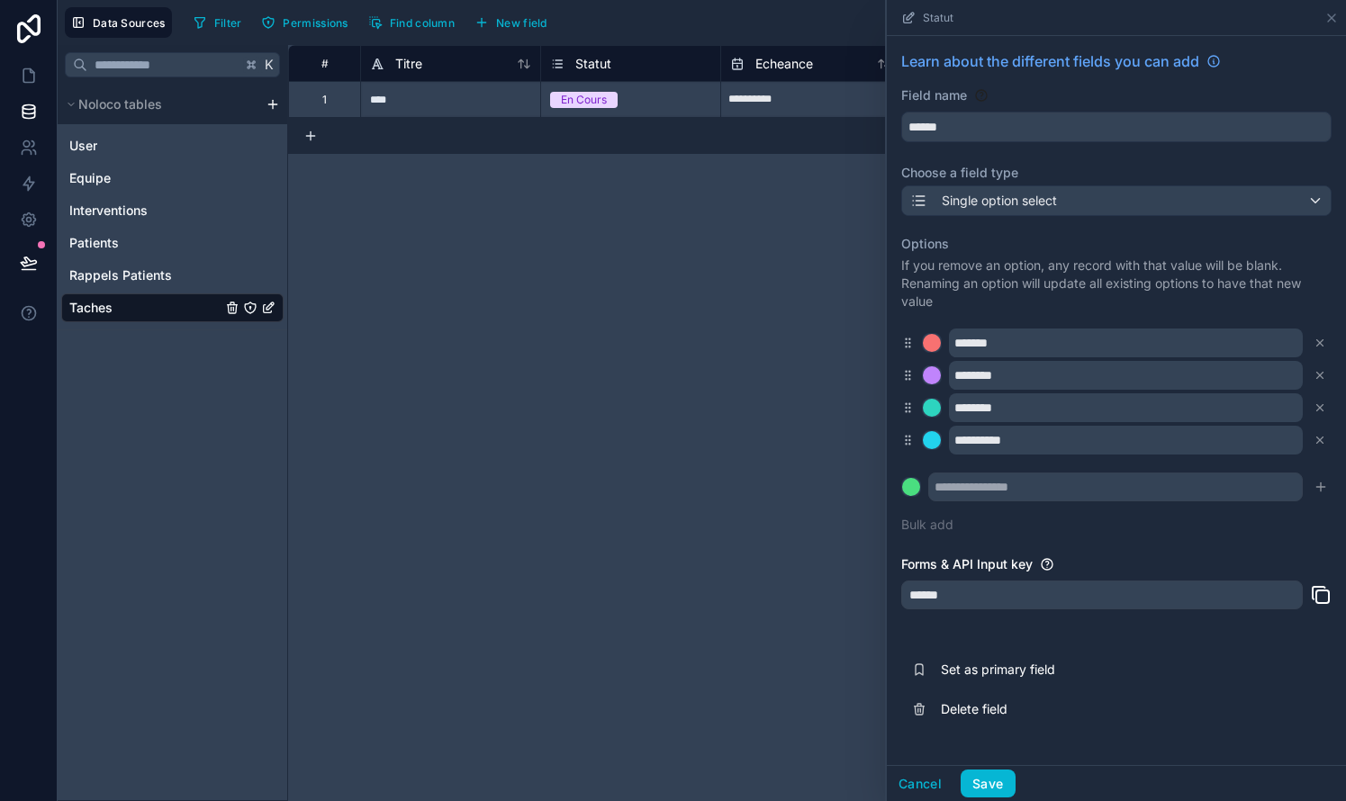
click at [768, 375] on div at bounding box center [932, 375] width 18 height 18
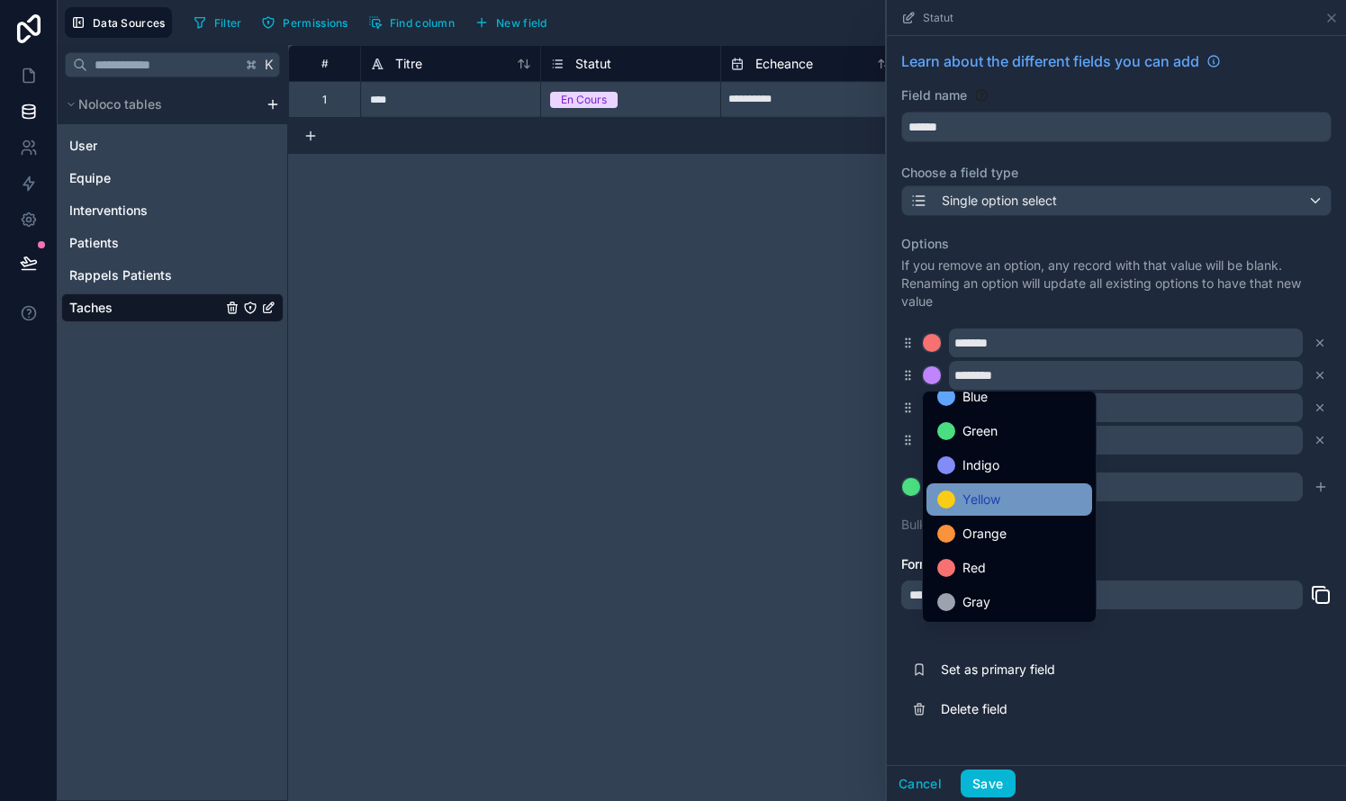
click at [768, 503] on span "Yellow" at bounding box center [981, 500] width 38 height 22
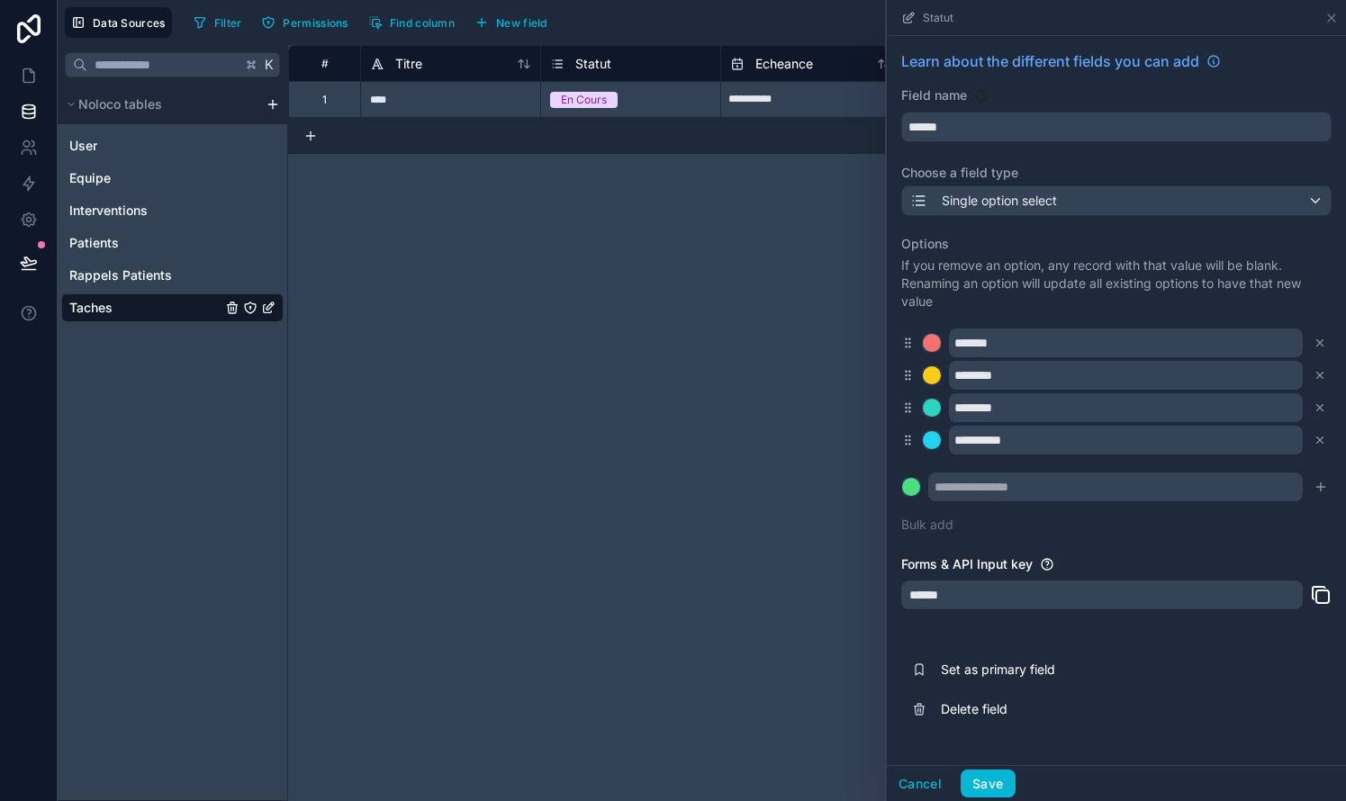
click at [768, 413] on div at bounding box center [932, 408] width 18 height 18
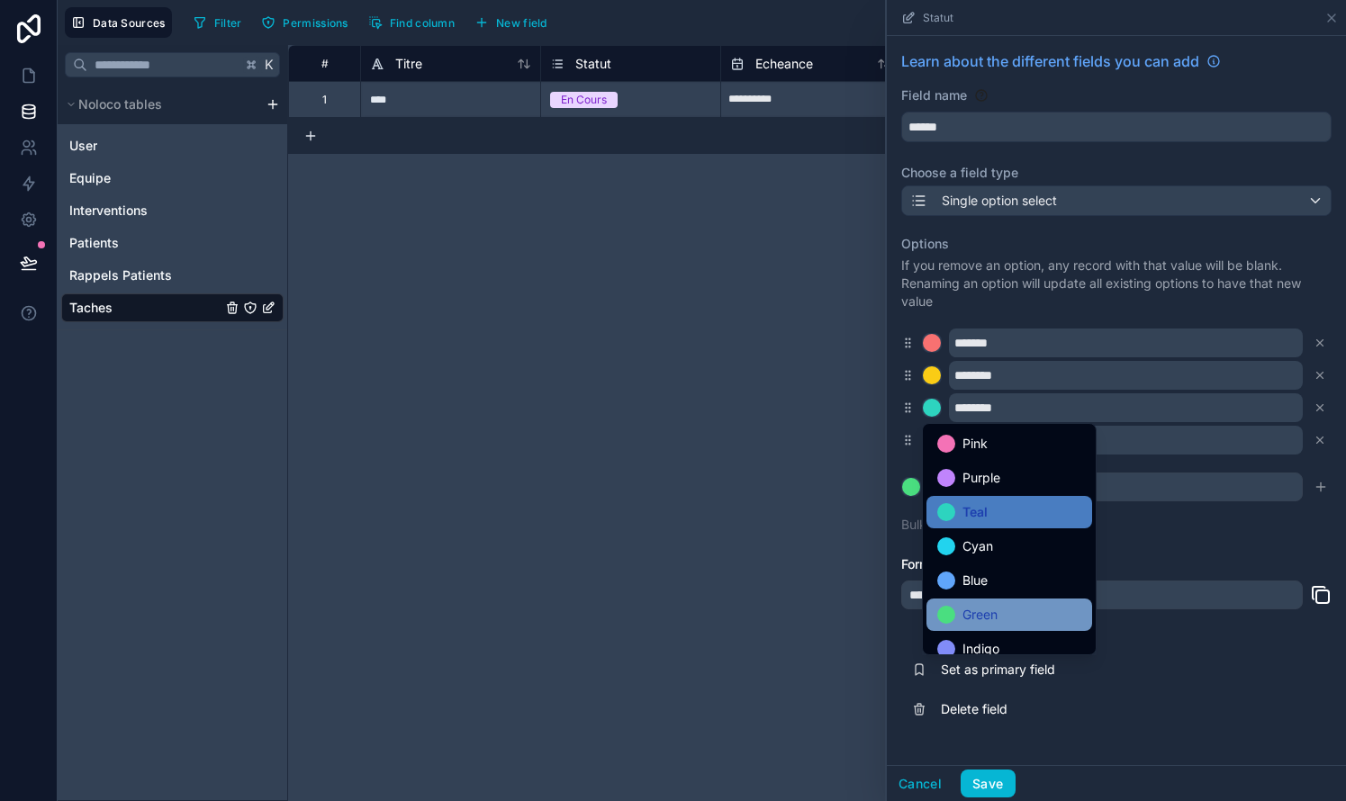
click at [768, 614] on span "Green" at bounding box center [979, 615] width 35 height 22
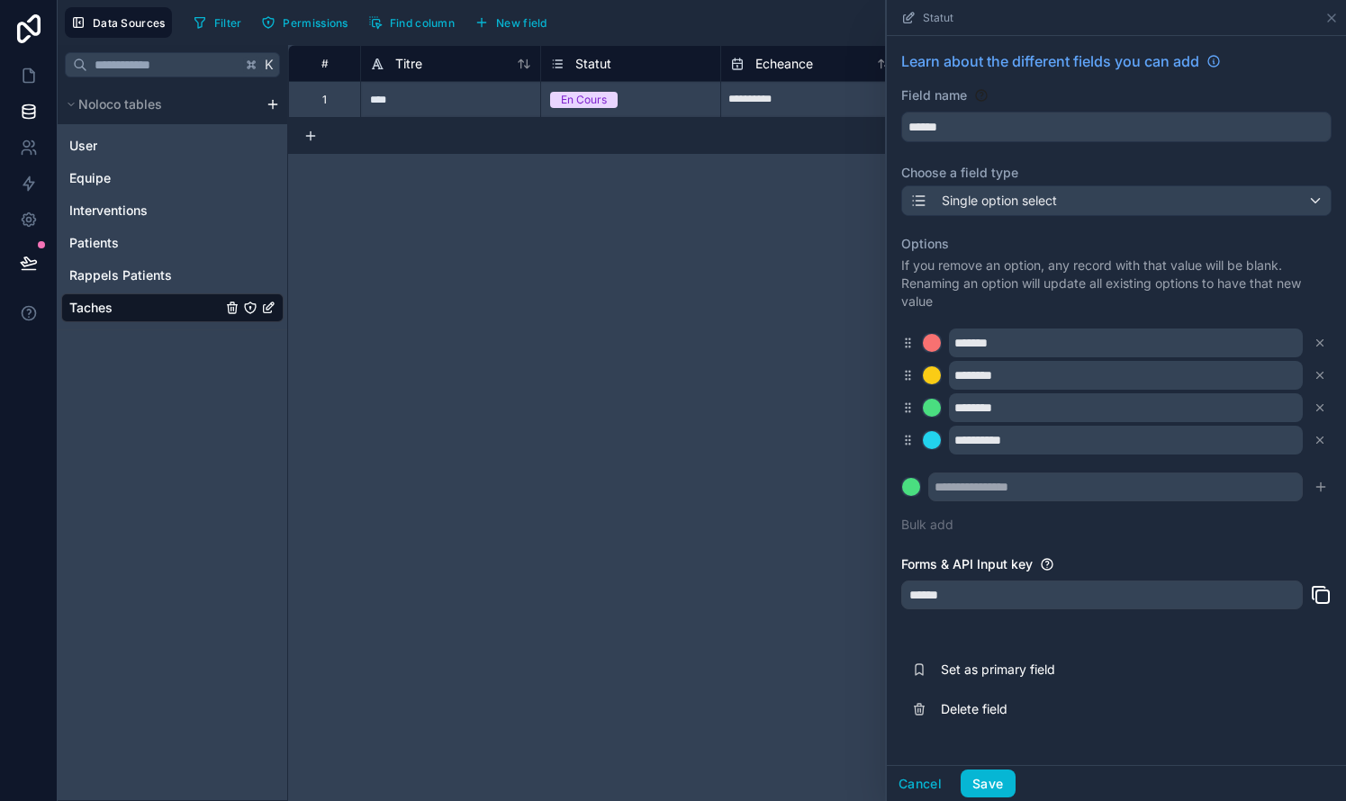
click at [768, 439] on div at bounding box center [932, 440] width 18 height 18
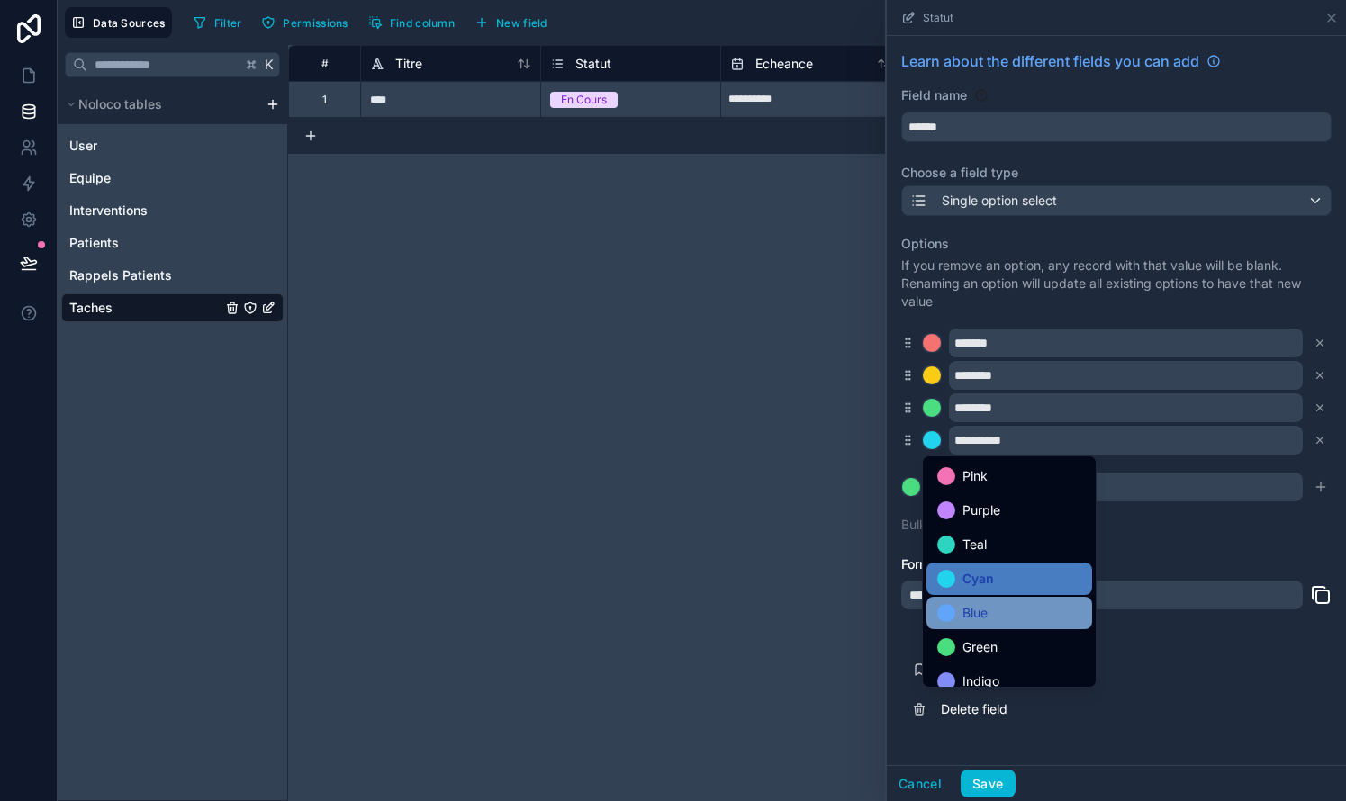
click at [768, 606] on span "Blue" at bounding box center [974, 613] width 25 height 22
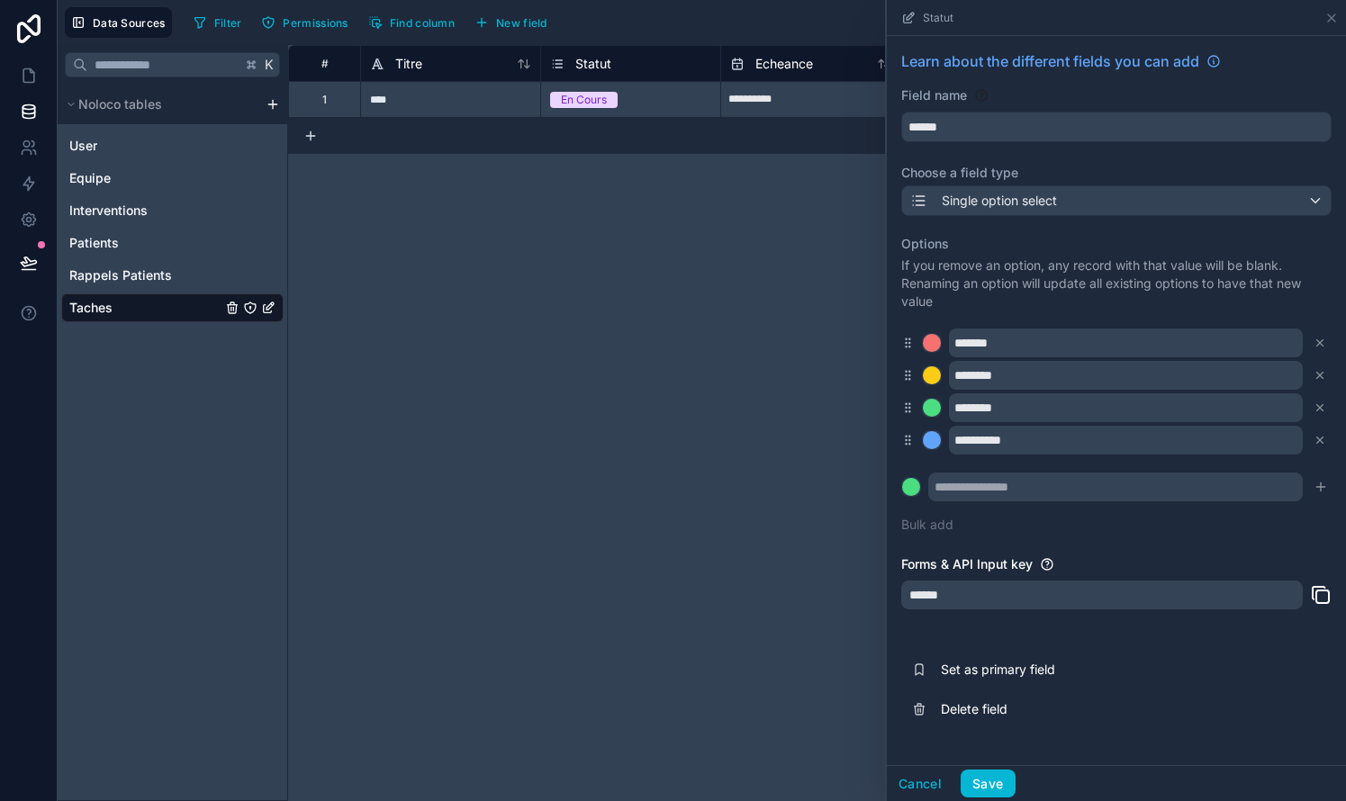
click at [768, 547] on div "**********" at bounding box center [1116, 390] width 459 height 708
click at [768, 780] on button "Save" at bounding box center [987, 784] width 54 height 29
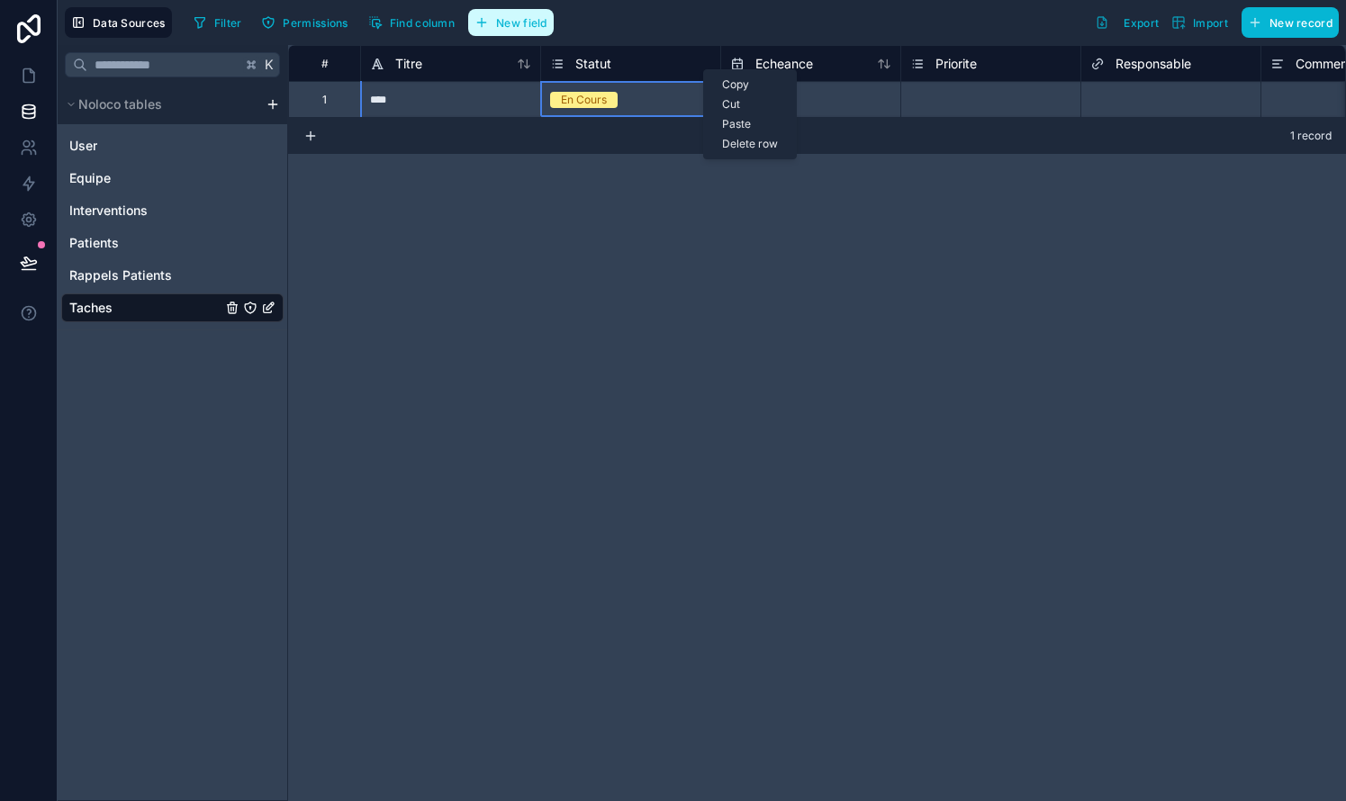
click at [539, 23] on span "New field" at bounding box center [521, 23] width 51 height 14
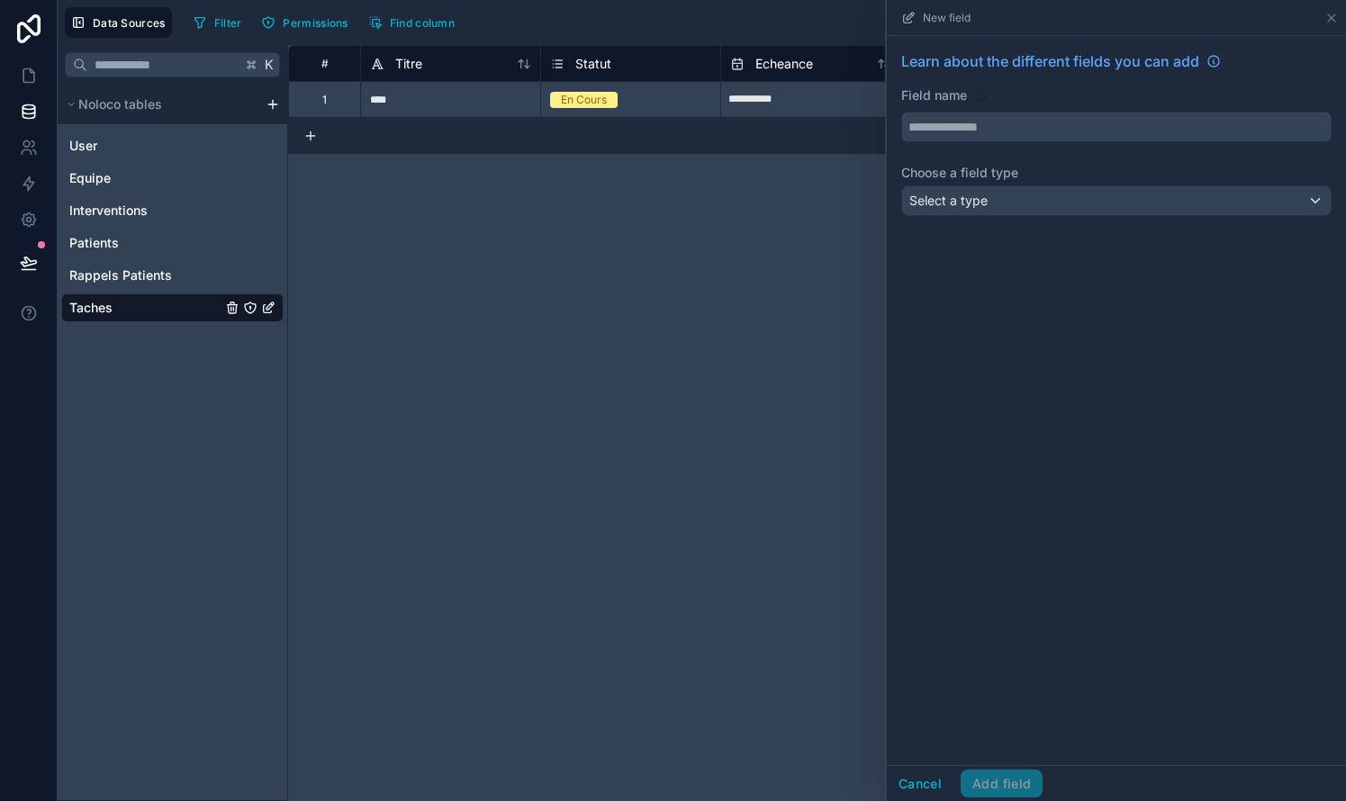
click at [768, 127] on input "text" at bounding box center [1116, 127] width 428 height 29
click at [768, 127] on button "*****" at bounding box center [1116, 127] width 430 height 31
type input "**********"
click at [768, 197] on span "Select a type" at bounding box center [948, 200] width 78 height 15
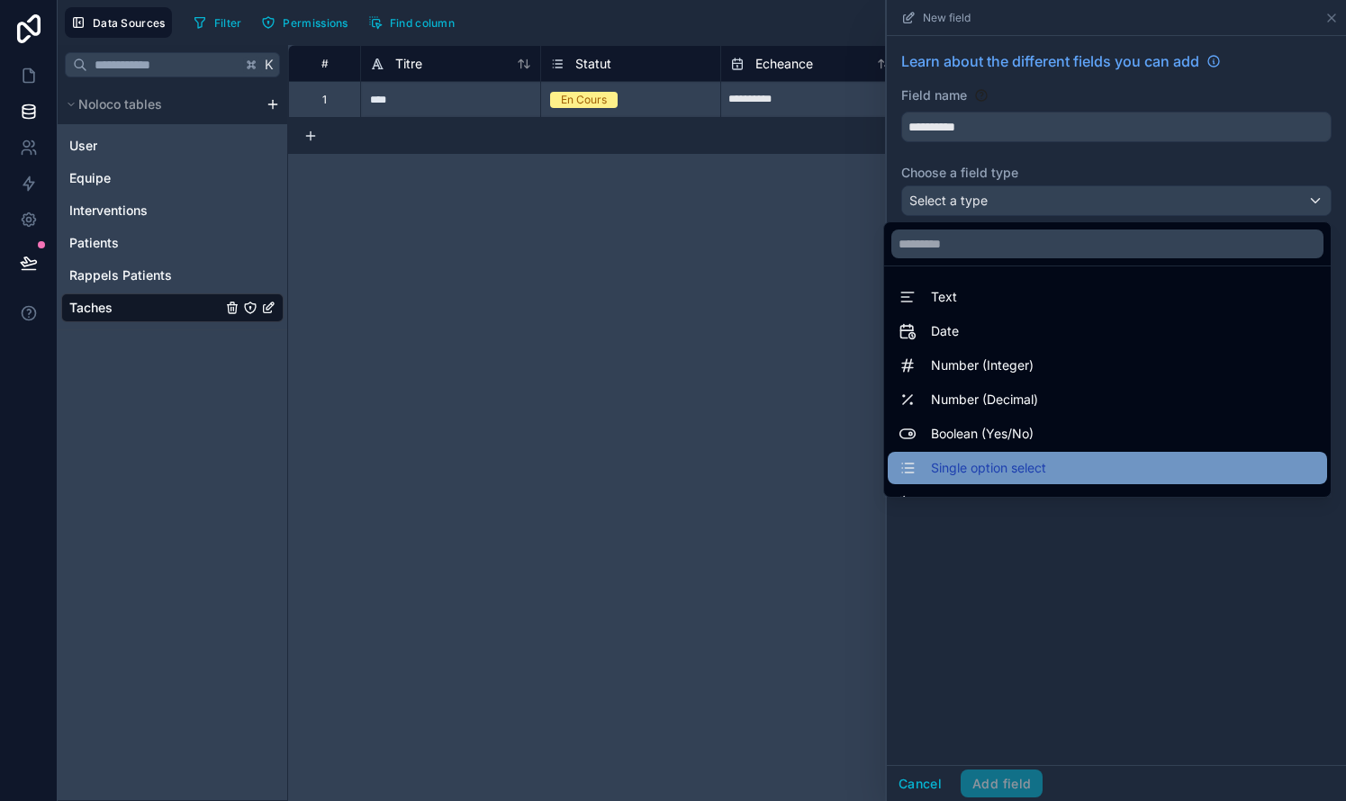
click at [768, 470] on span "Single option select" at bounding box center [988, 468] width 115 height 22
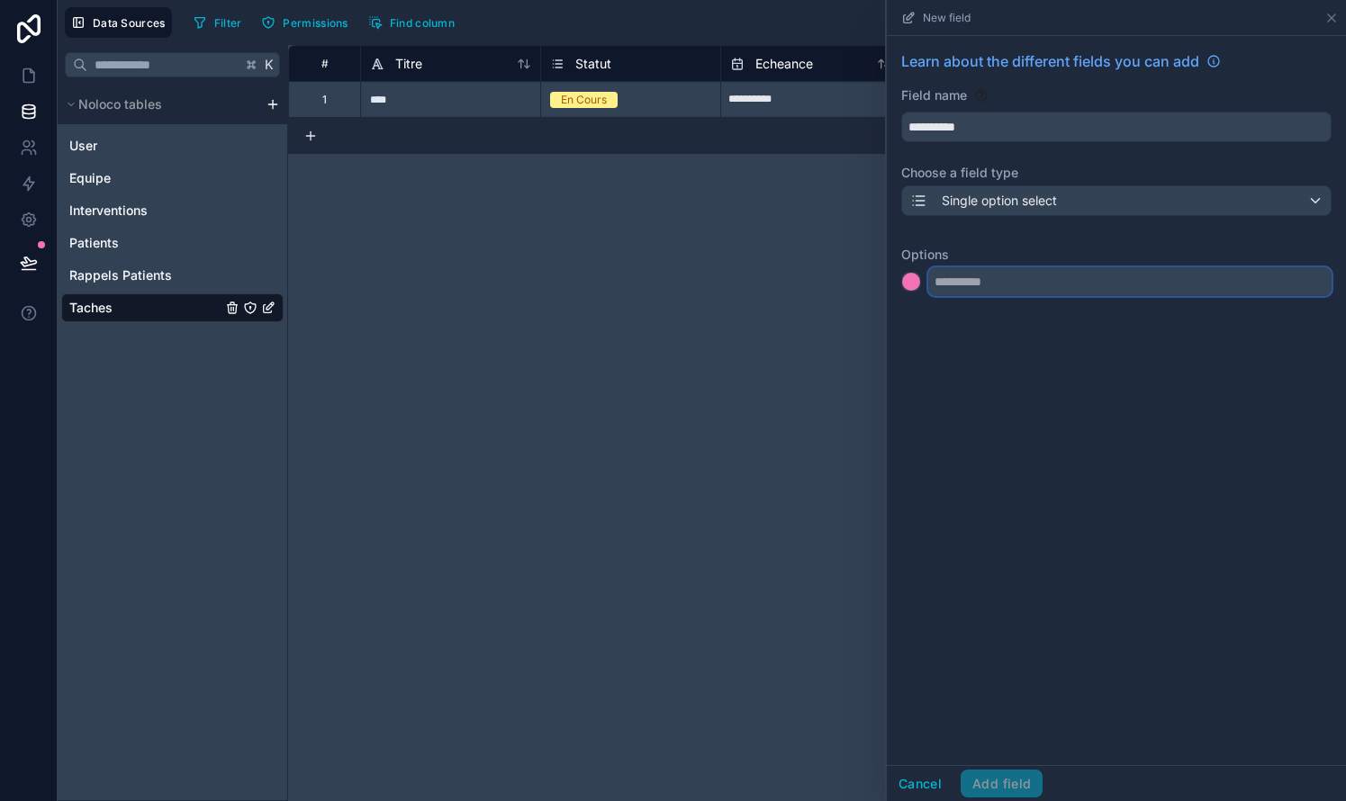
click at [768, 284] on input "text" at bounding box center [1129, 281] width 403 height 29
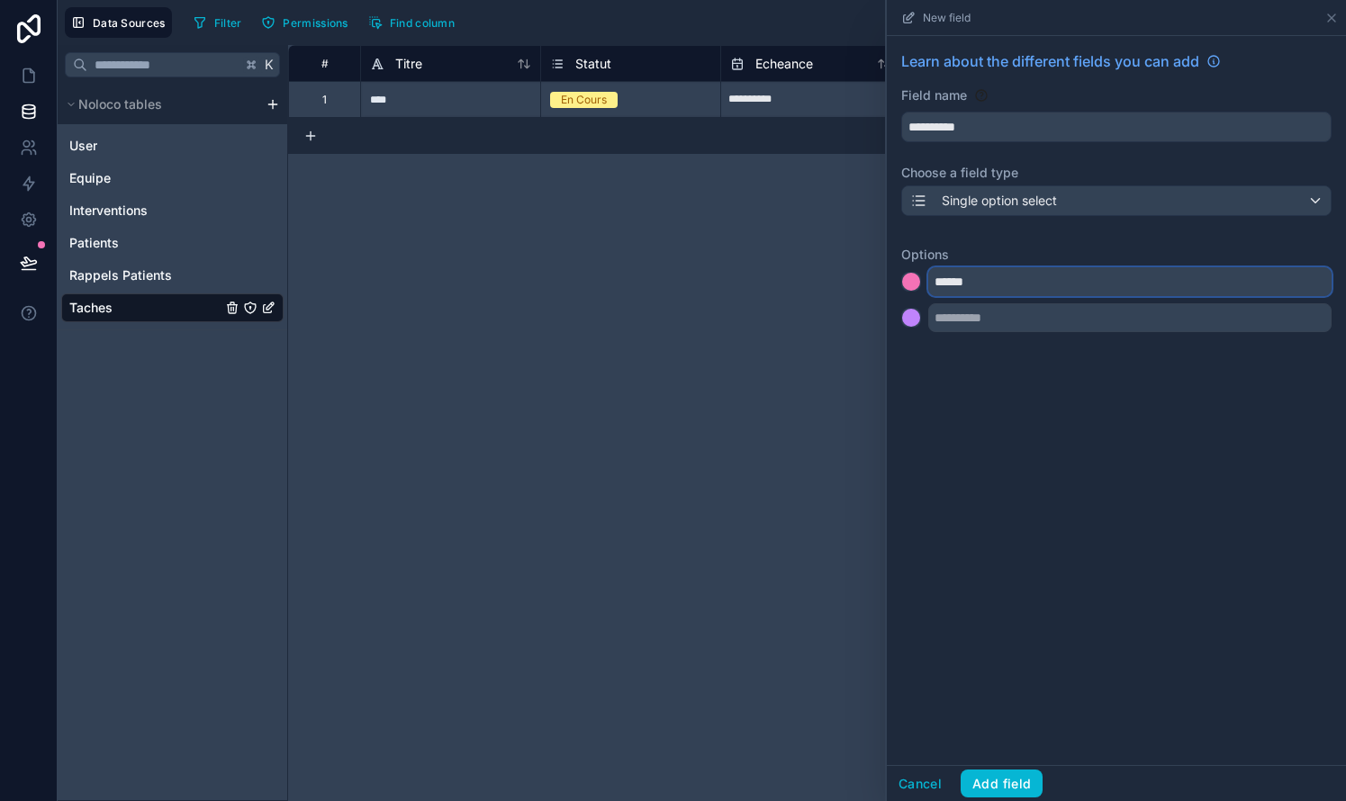
type input "******"
click at [768, 315] on input "text" at bounding box center [1129, 317] width 403 height 29
type input "*"
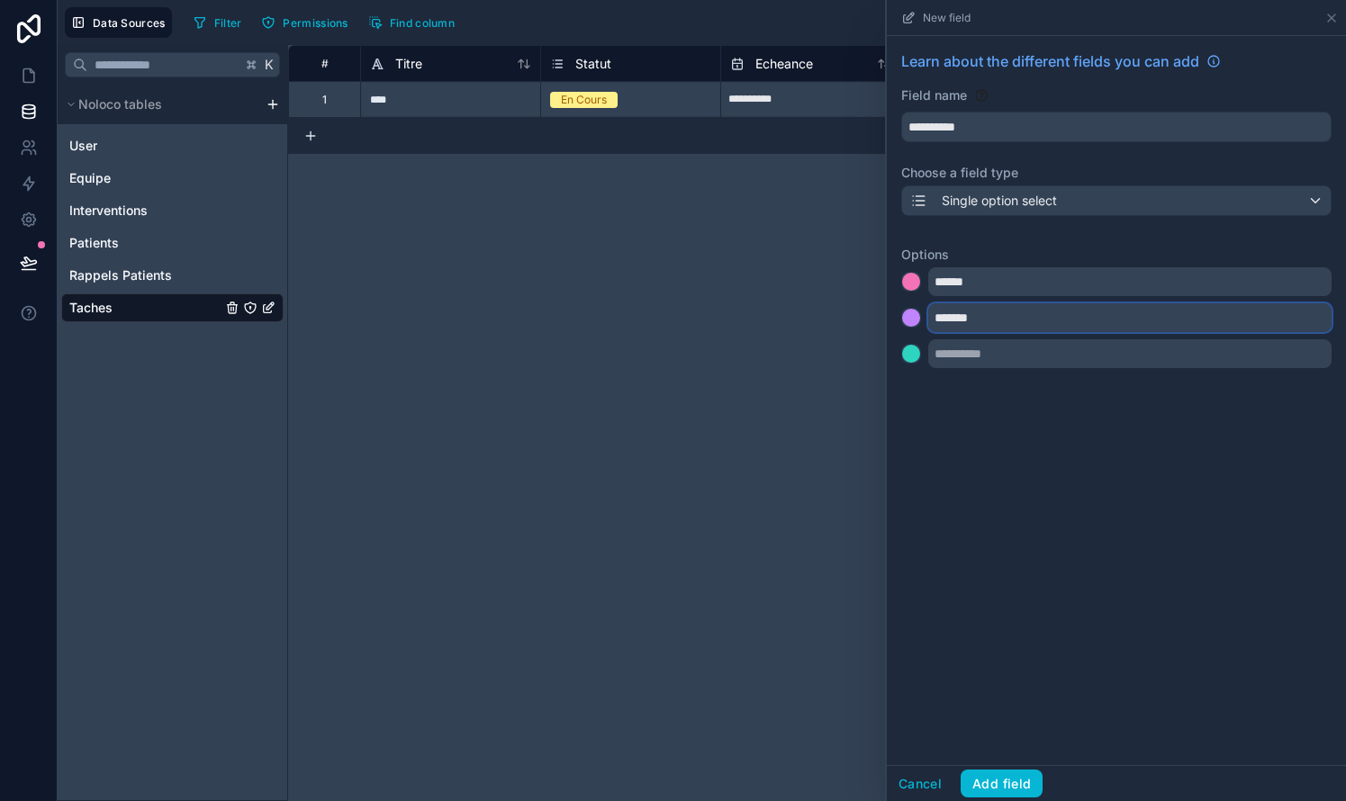
type input "*******"
click at [768, 354] on input "text" at bounding box center [1129, 353] width 403 height 29
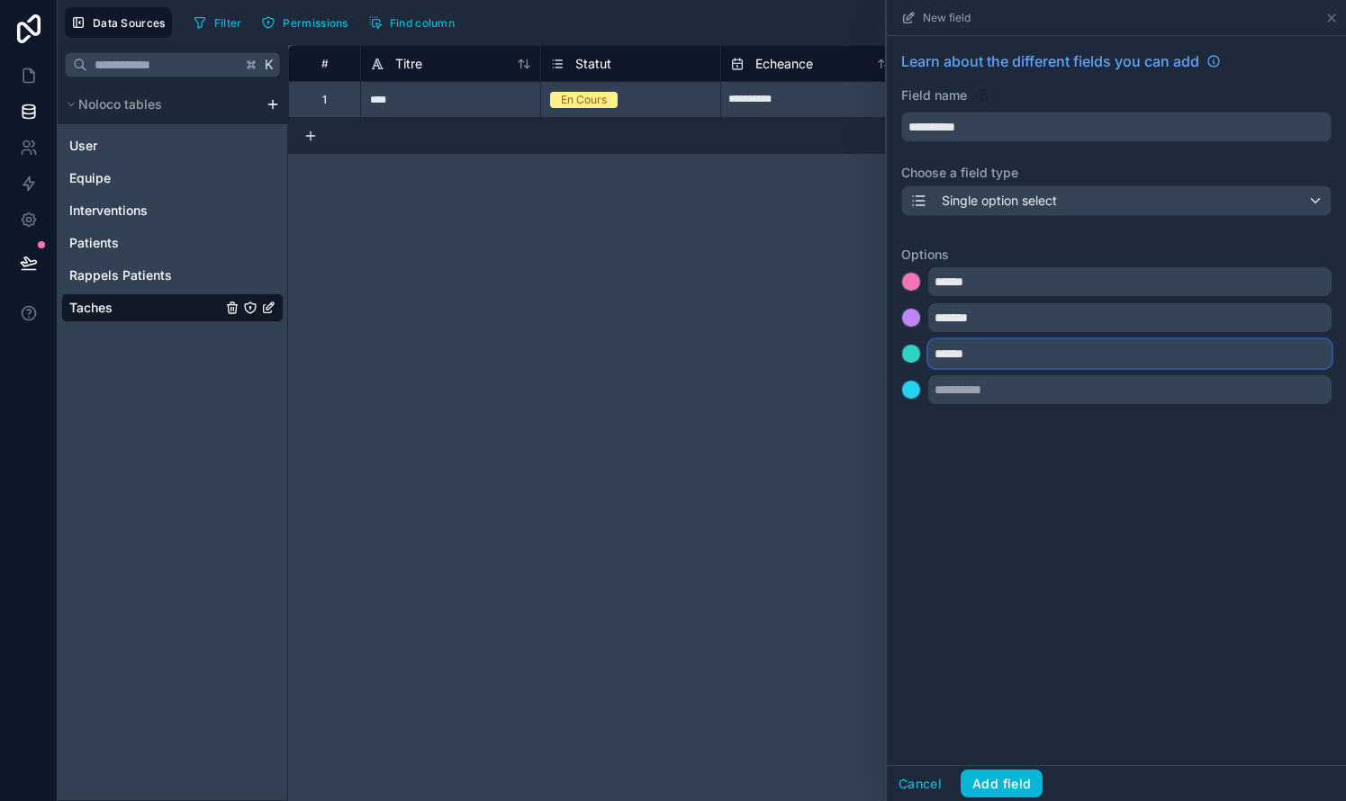
type input "*****"
click at [768, 392] on input "text" at bounding box center [1129, 389] width 403 height 29
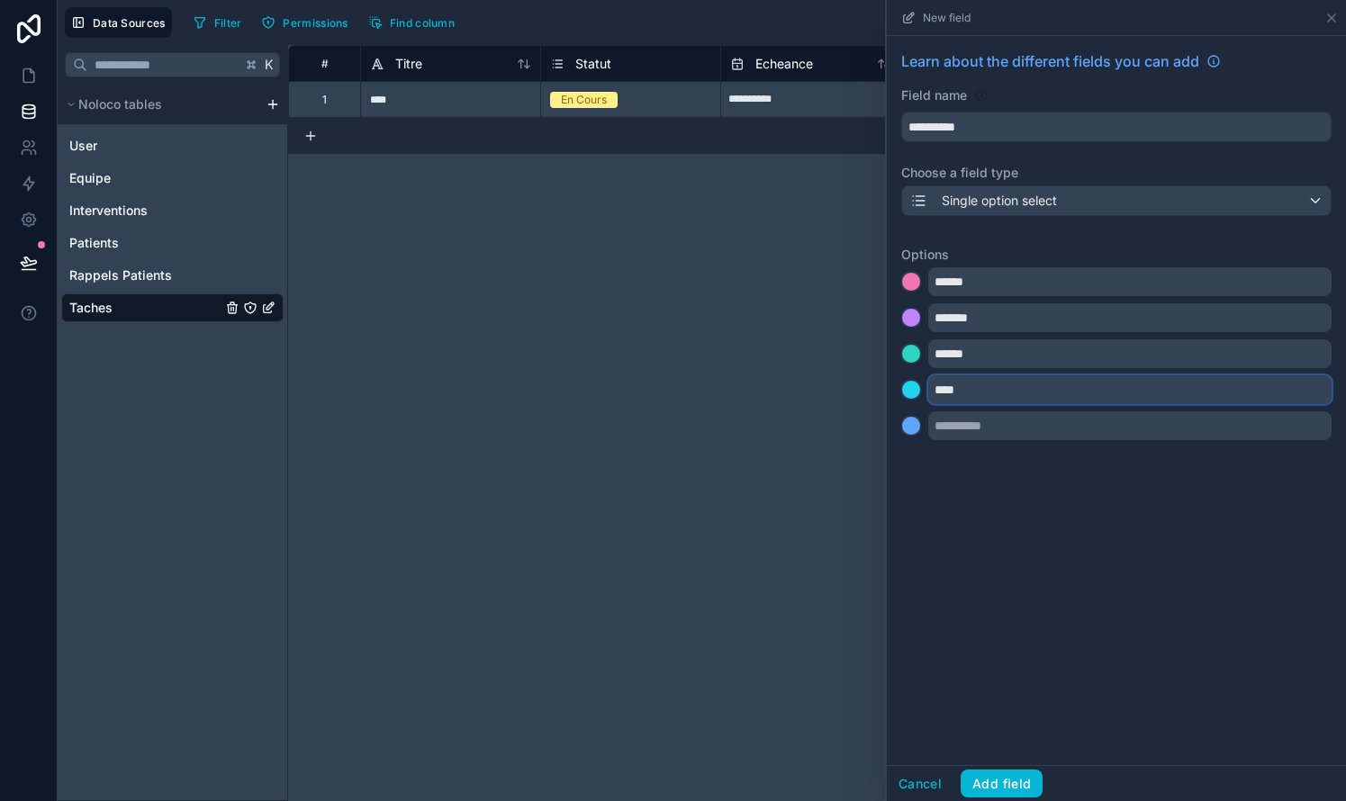
type input "****"
click at [768, 507] on div "**********" at bounding box center [1116, 400] width 459 height 729
click at [768, 281] on div at bounding box center [911, 282] width 18 height 18
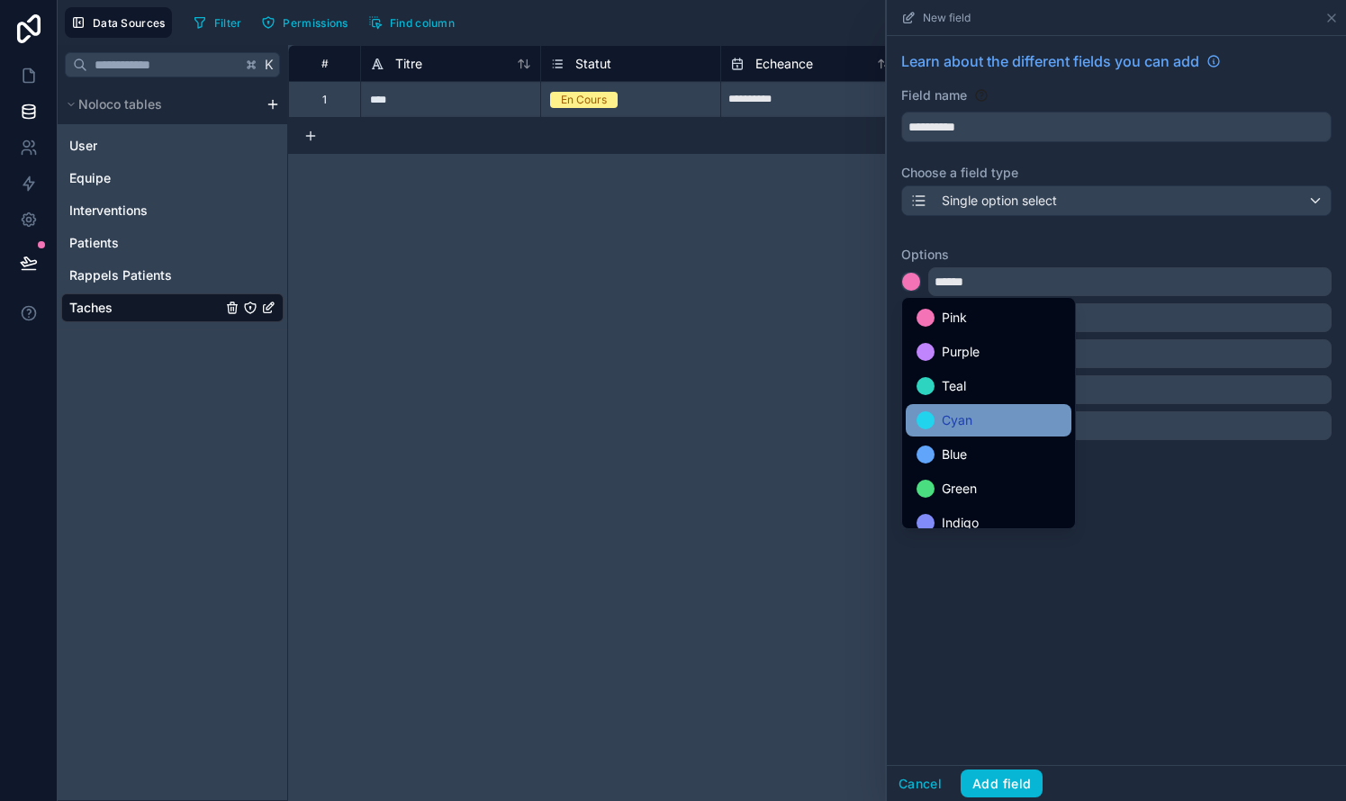
click at [768, 415] on div "Cyan" at bounding box center [988, 421] width 144 height 22
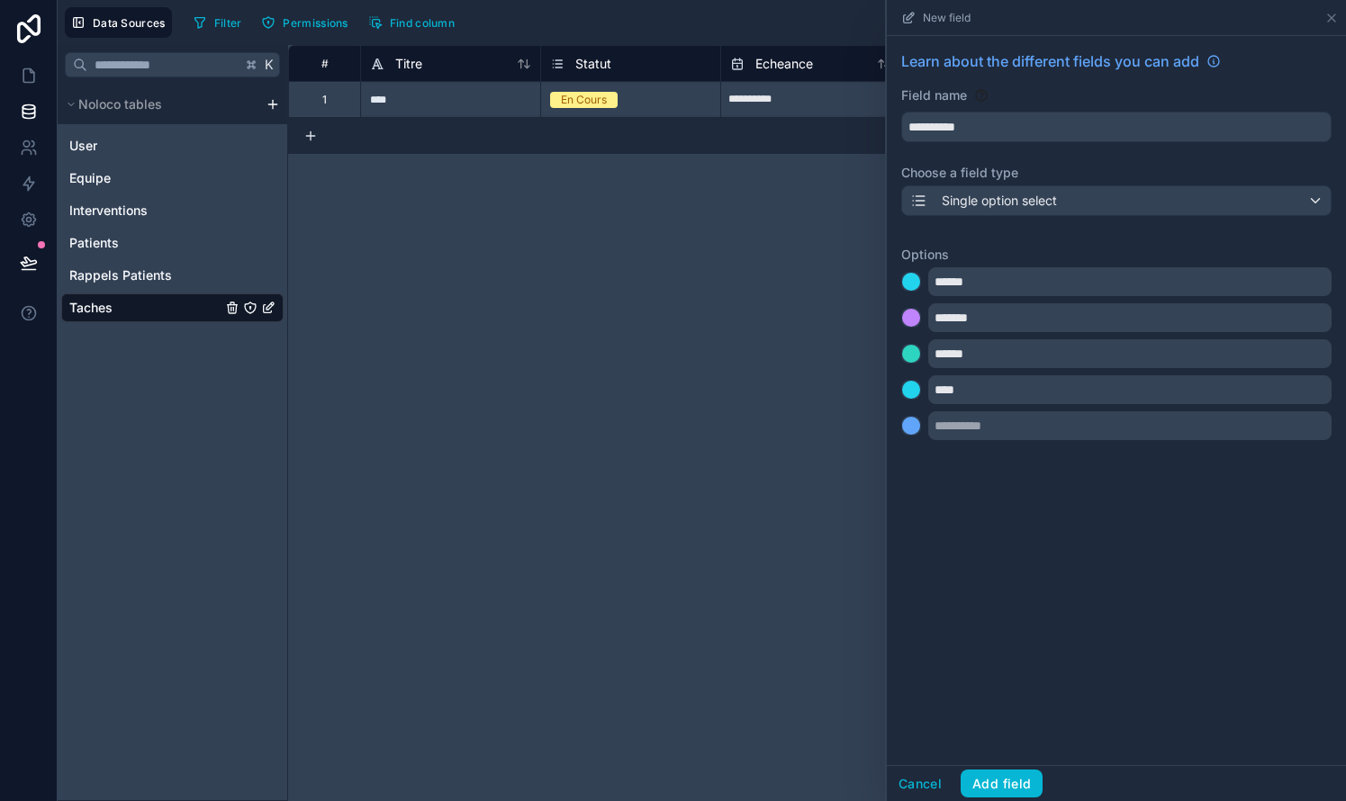
click at [768, 314] on div at bounding box center [911, 318] width 18 height 18
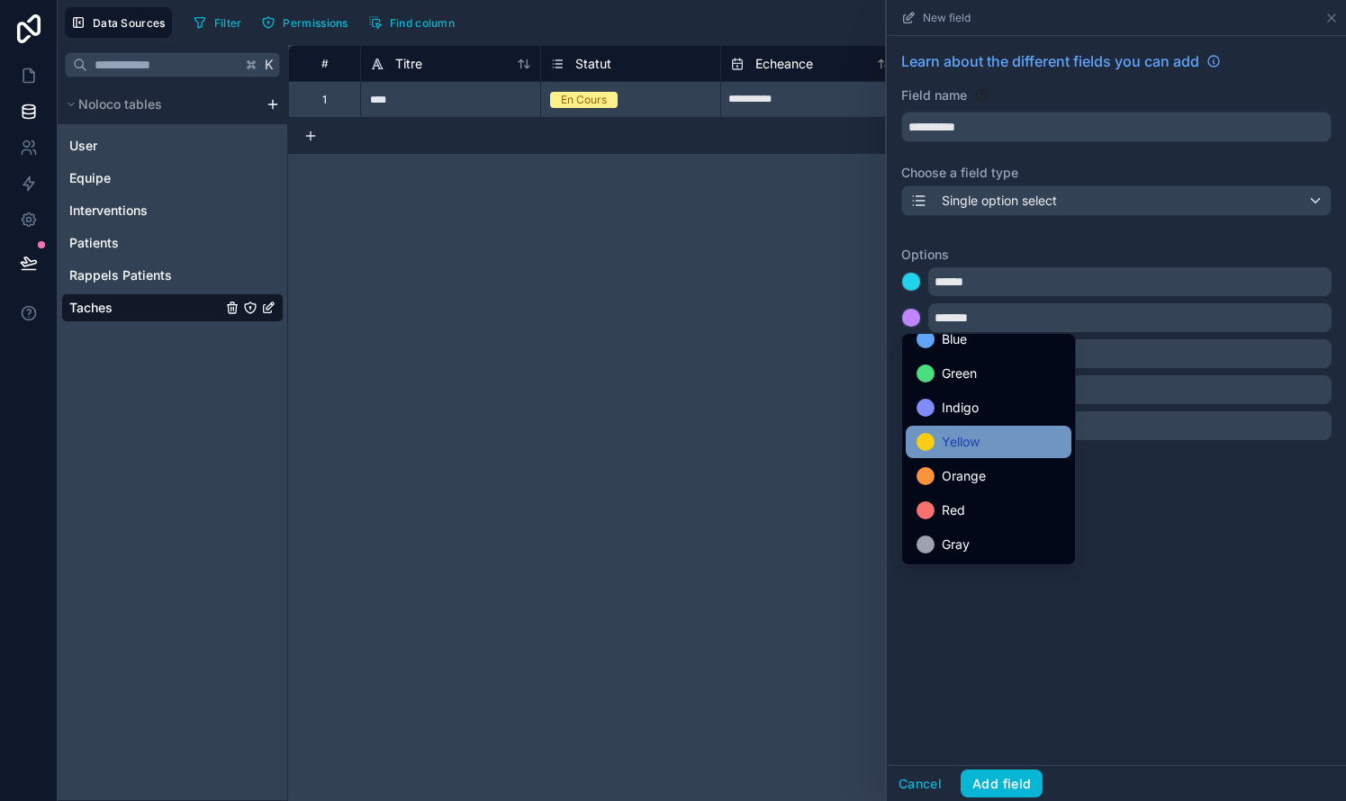
scroll to position [151, 0]
click at [768, 472] on span "Orange" at bounding box center [964, 476] width 44 height 22
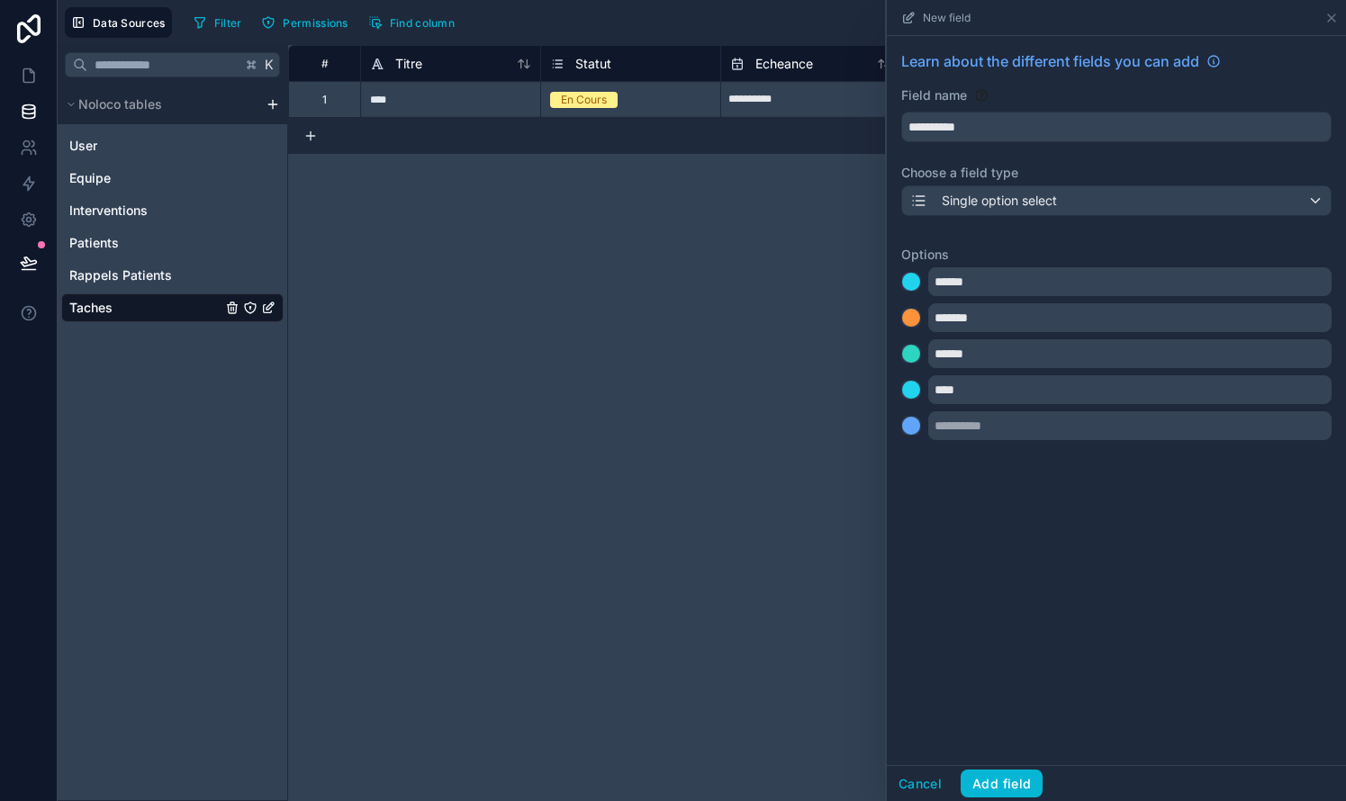
click at [768, 503] on div "**********" at bounding box center [1116, 400] width 459 height 729
click at [768, 394] on div at bounding box center [911, 390] width 18 height 18
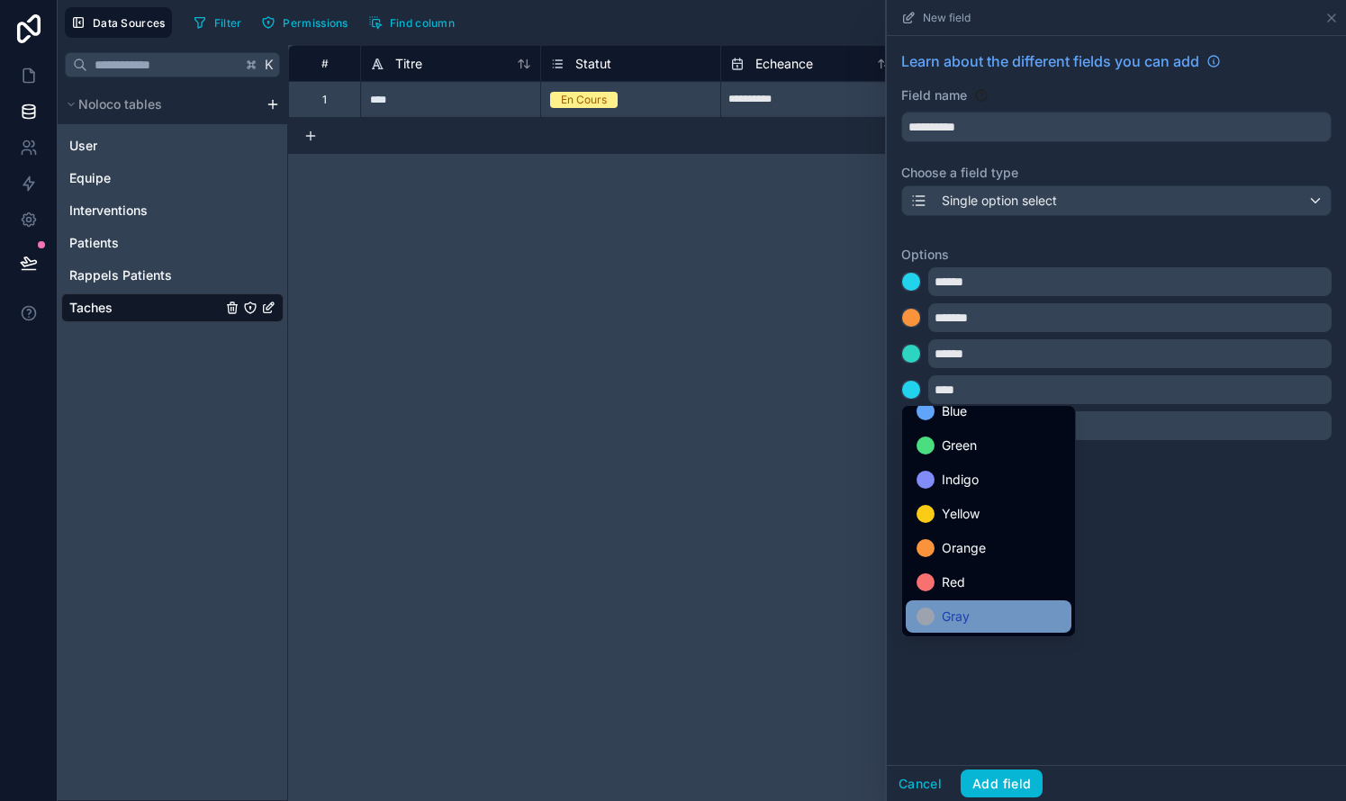
click at [768, 607] on div "Gray" at bounding box center [988, 617] width 144 height 22
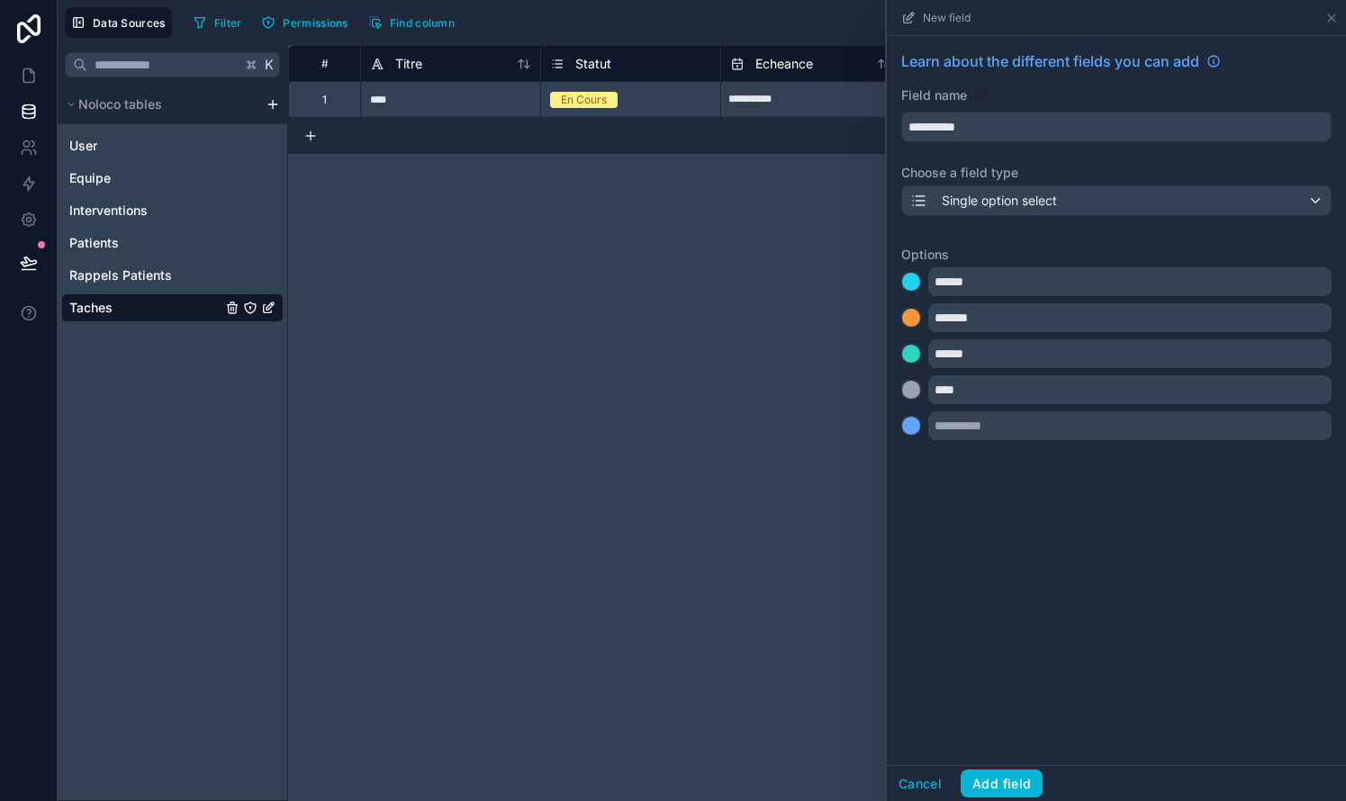
click at [768, 322] on div at bounding box center [911, 318] width 18 height 18
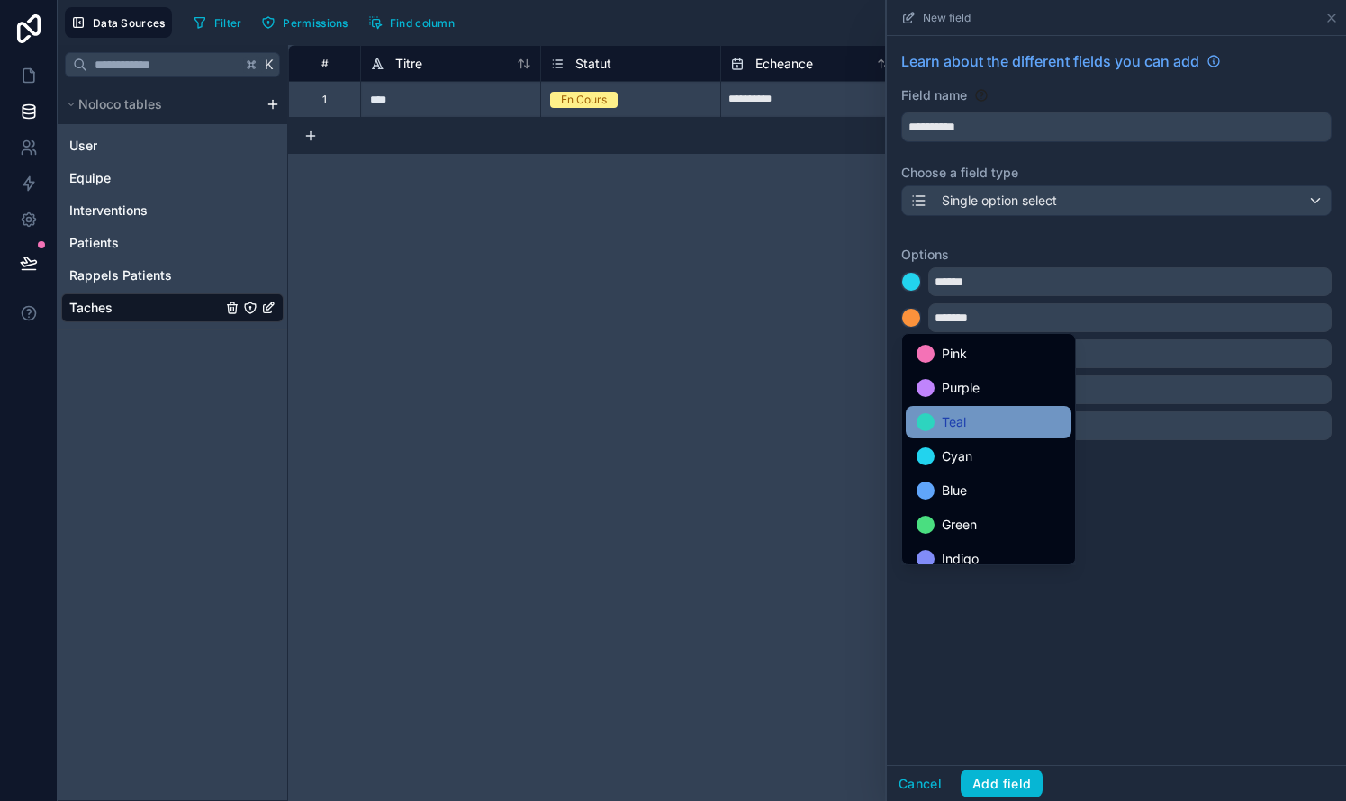
click at [768, 425] on div at bounding box center [925, 422] width 18 height 18
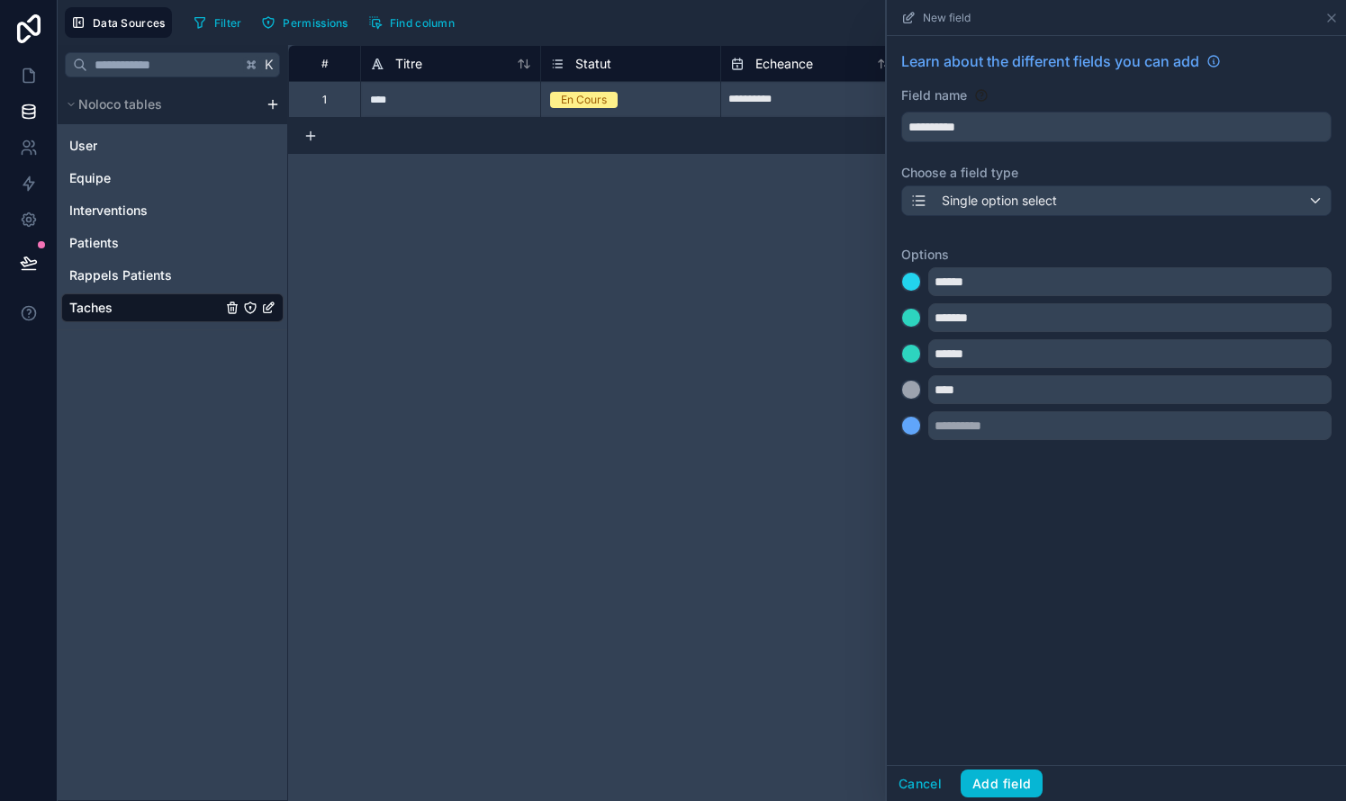
click at [768, 279] on div at bounding box center [911, 282] width 18 height 18
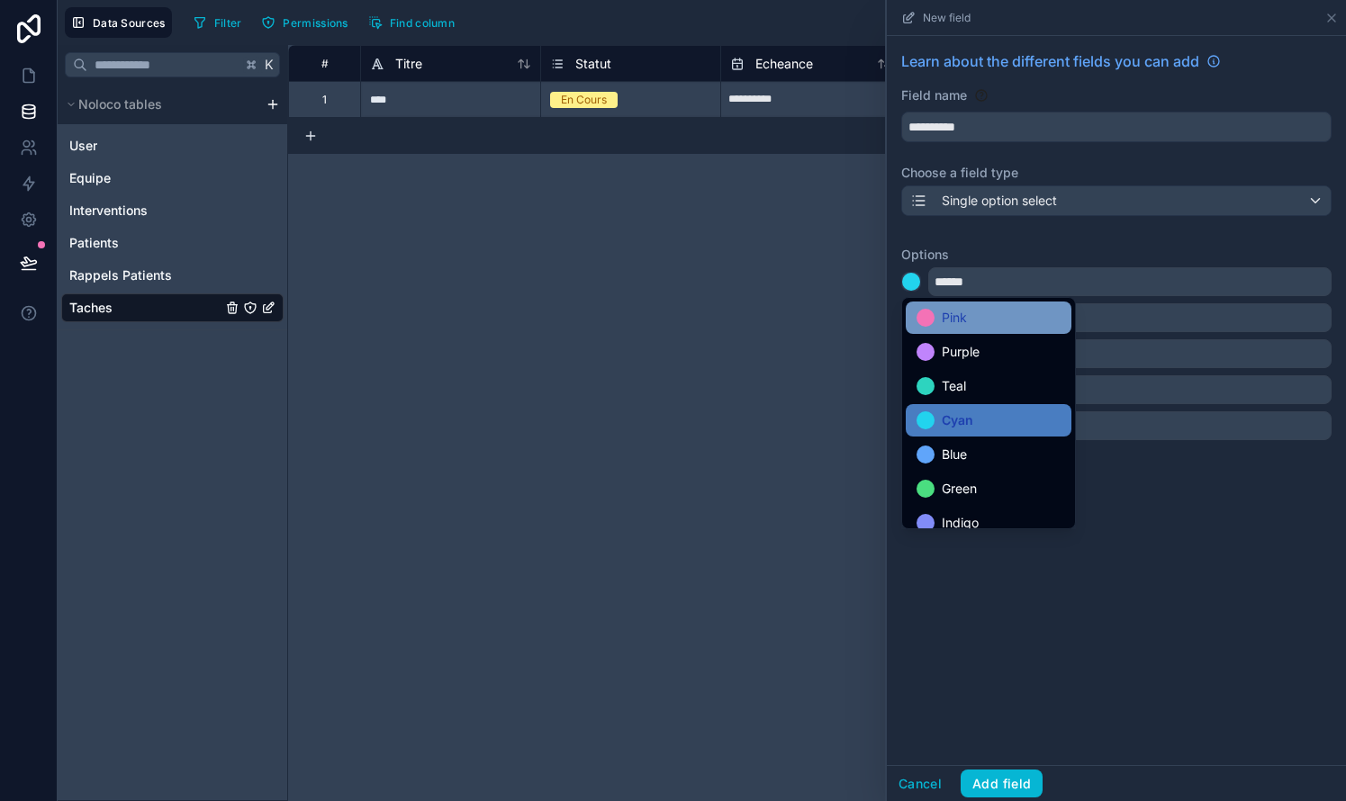
click at [768, 319] on div at bounding box center [925, 318] width 18 height 18
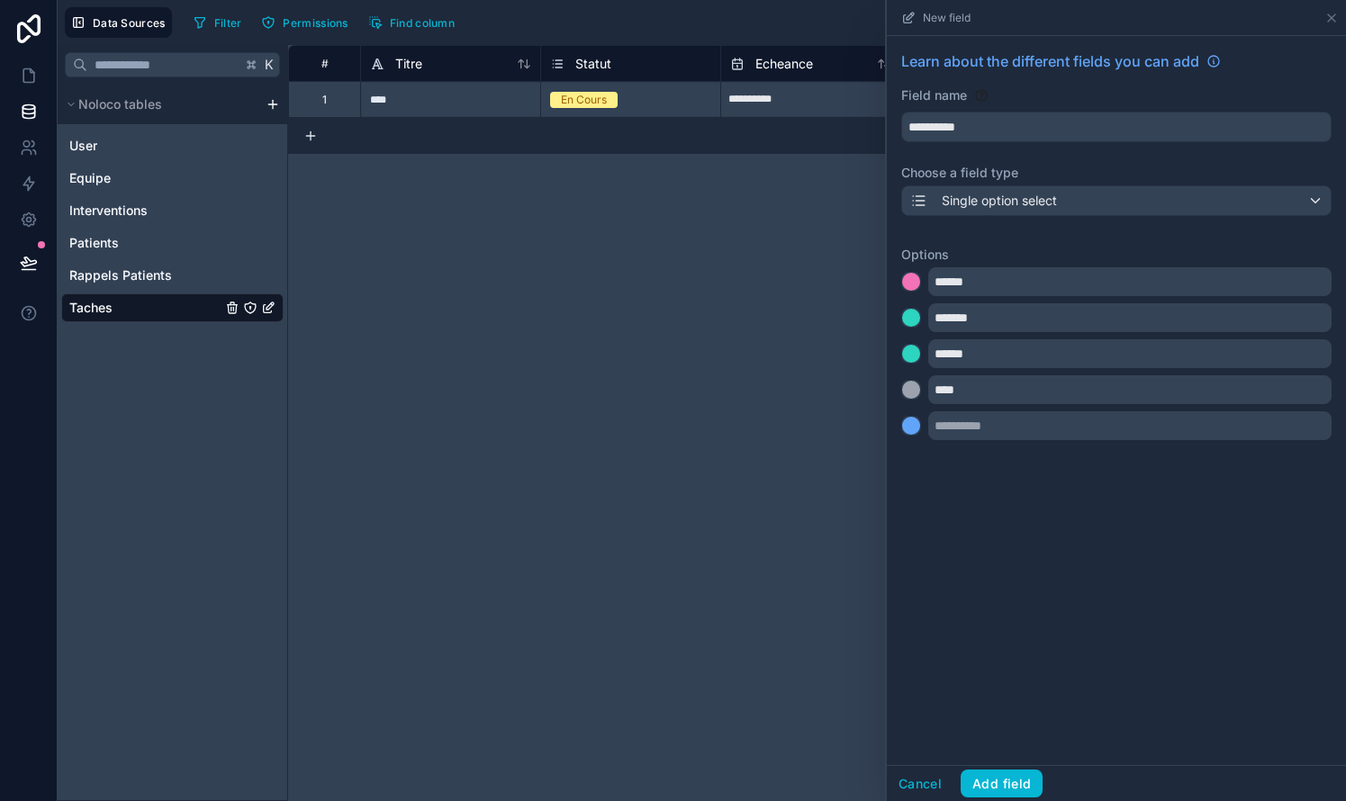
click at [768, 317] on div at bounding box center [911, 318] width 18 height 18
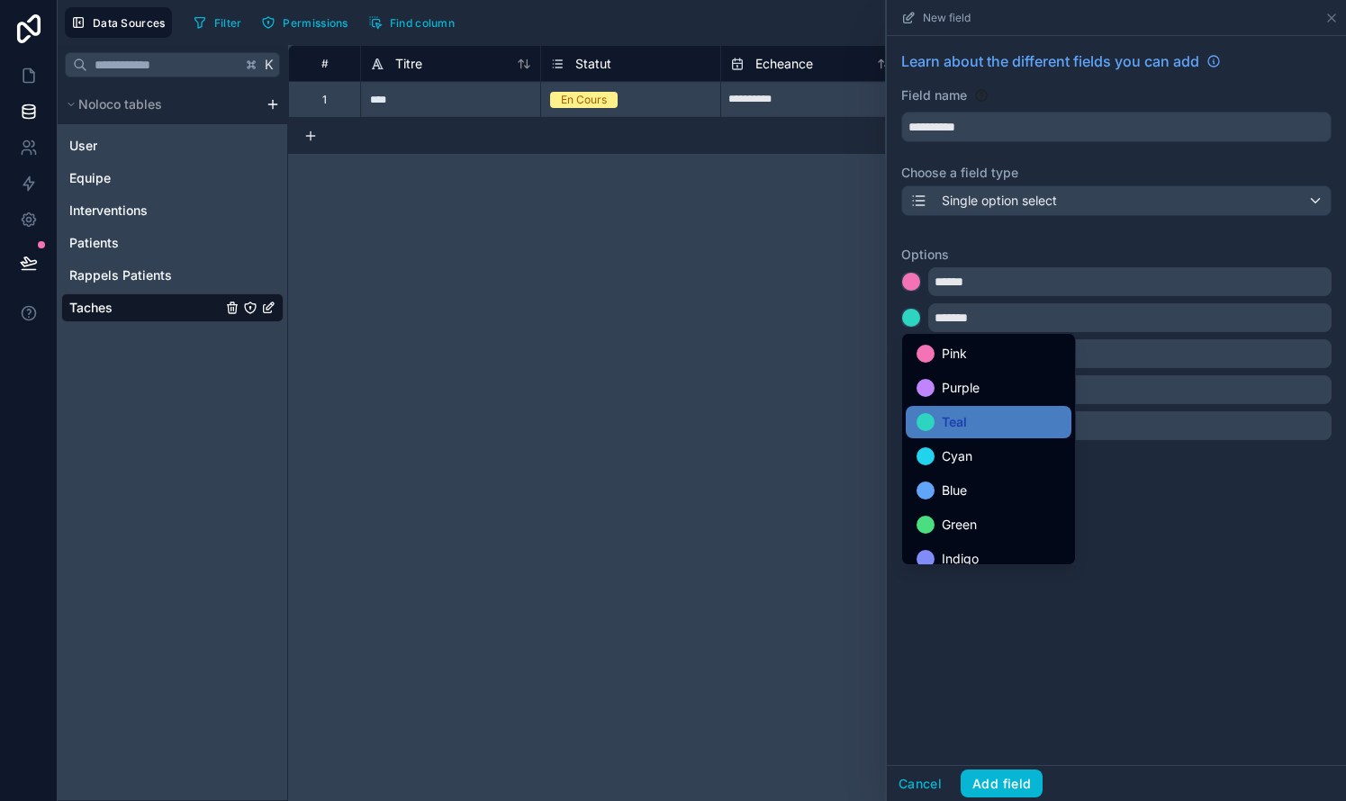
click at [768, 591] on div at bounding box center [1116, 400] width 459 height 801
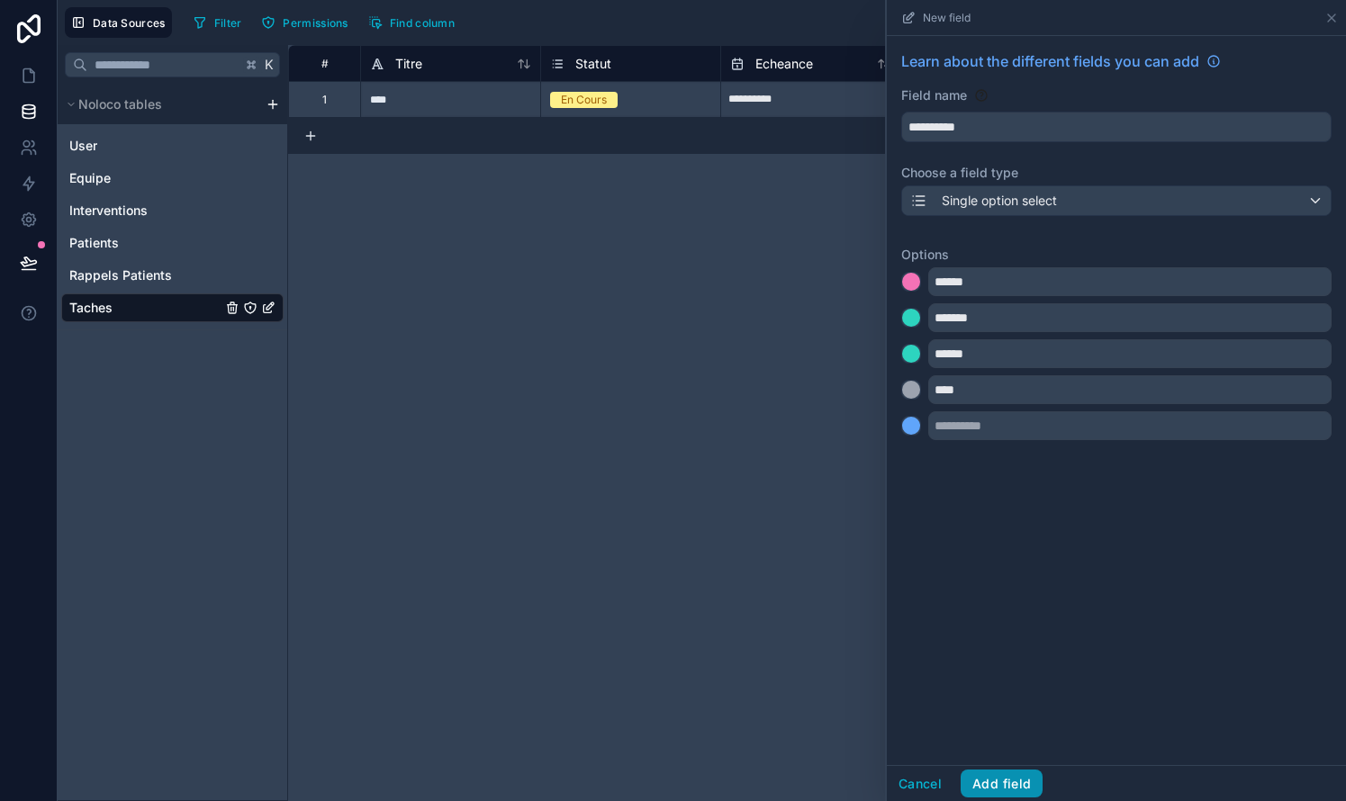
click at [768, 781] on button "Add field" at bounding box center [1001, 784] width 82 height 29
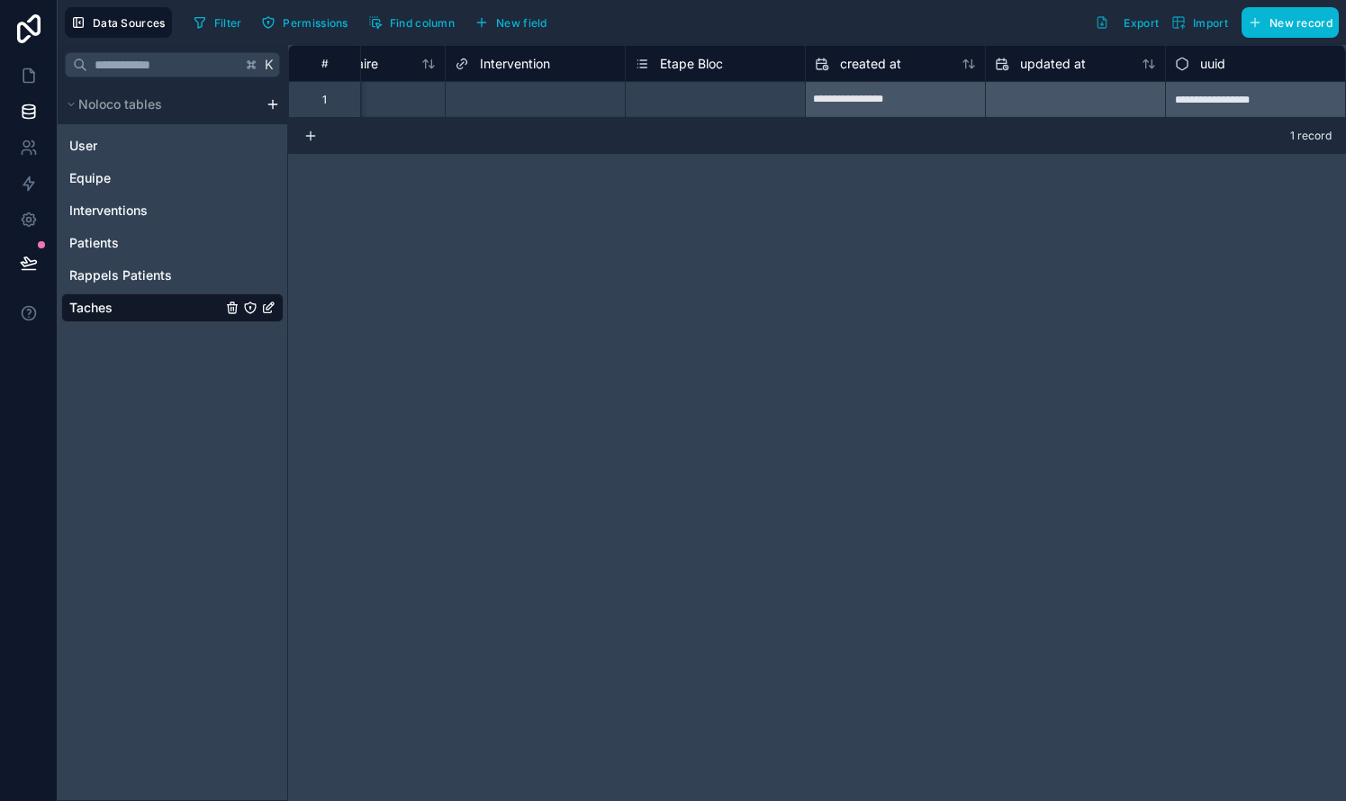
scroll to position [0, 996]
drag, startPoint x: 705, startPoint y: 55, endPoint x: 712, endPoint y: 67, distance: 13.7
click at [712, 67] on span "Etape Bloc" at bounding box center [691, 64] width 63 height 18
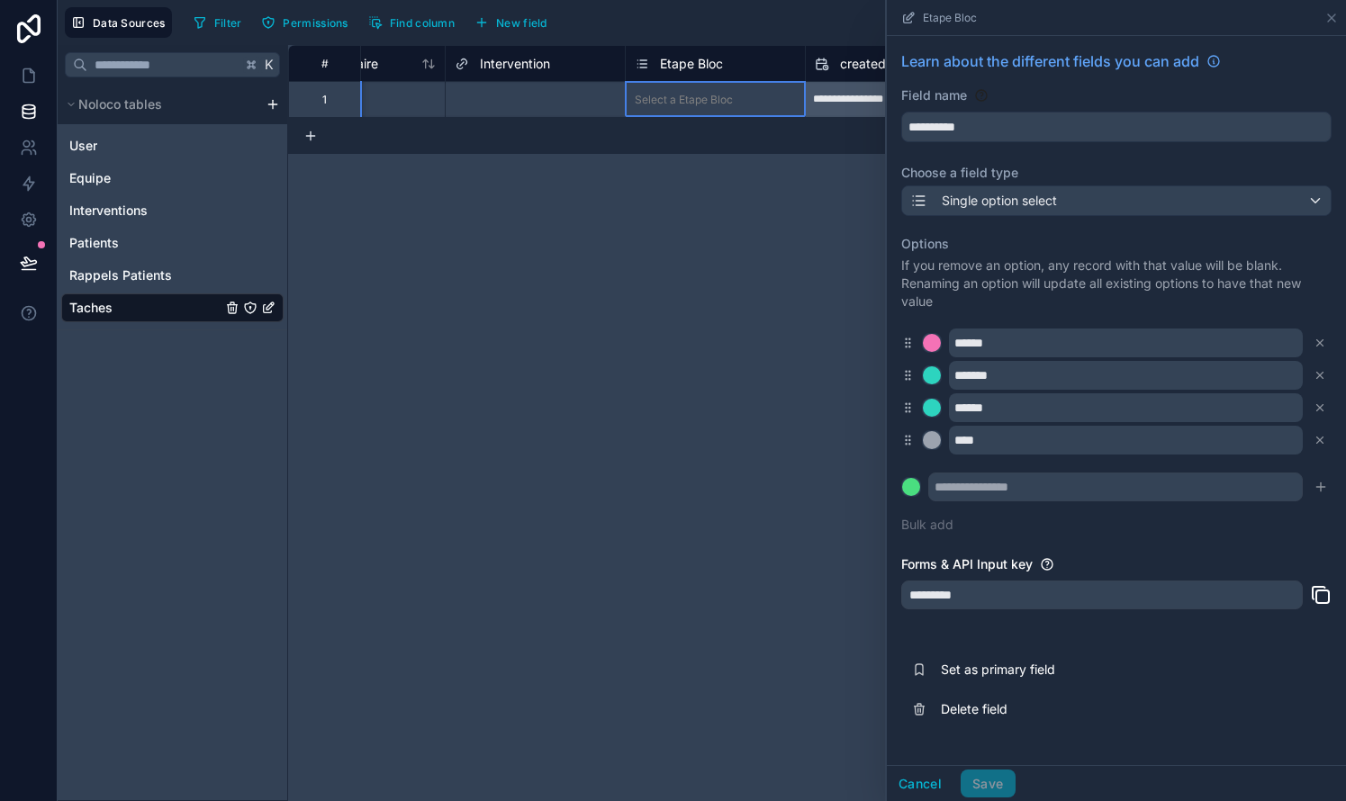
click at [649, 242] on div "**********" at bounding box center [817, 423] width 1058 height 756
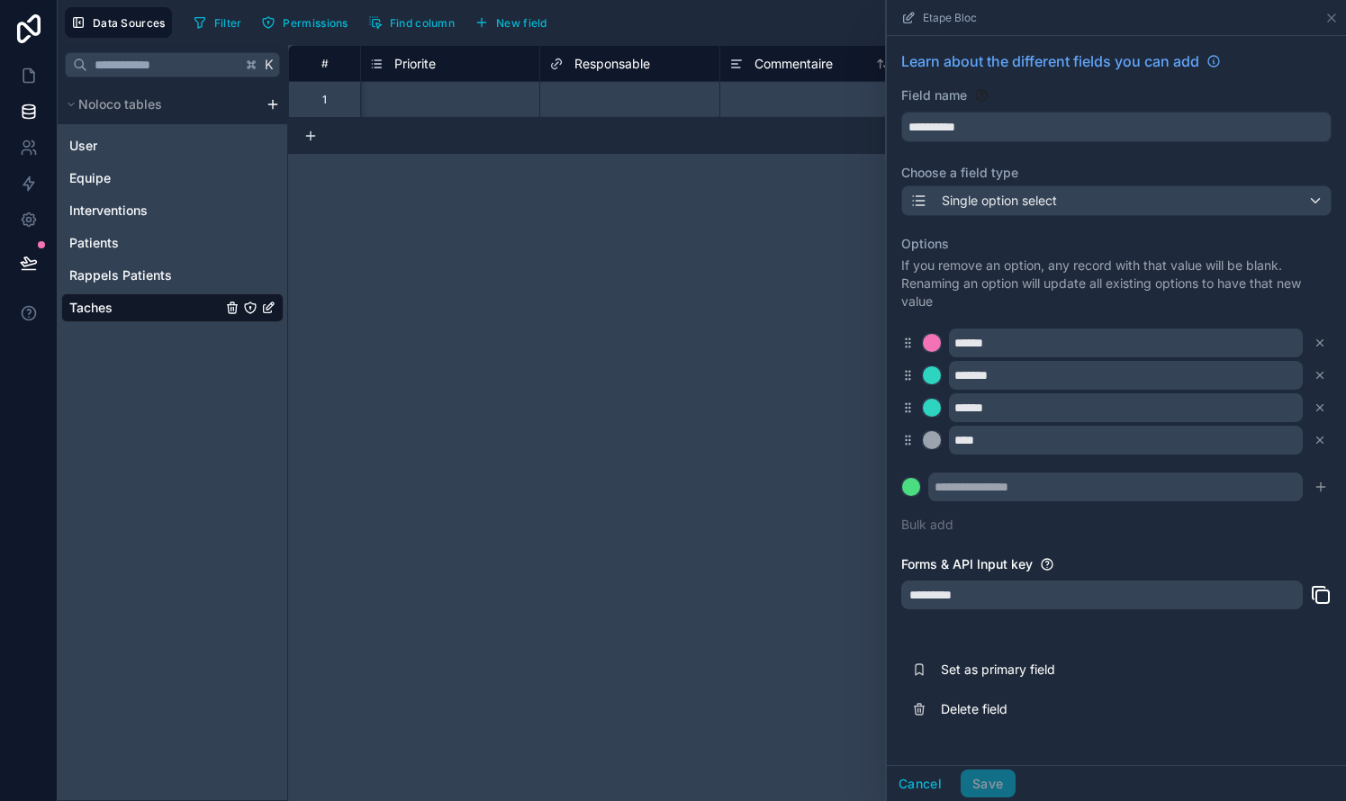
scroll to position [0, 523]
click at [648, 72] on span "Responsable" at bounding box center [630, 64] width 76 height 18
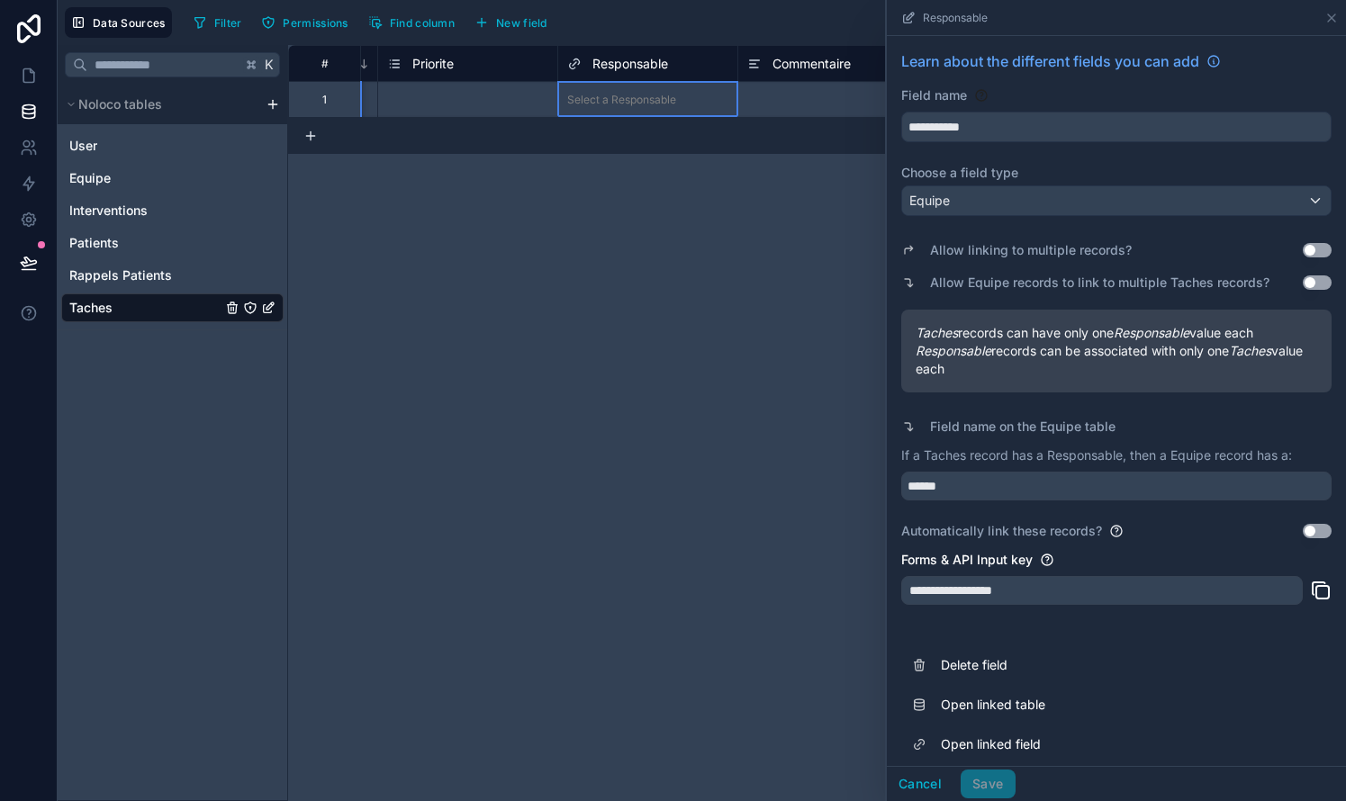
click at [768, 201] on div "Equipe" at bounding box center [1116, 200] width 428 height 29
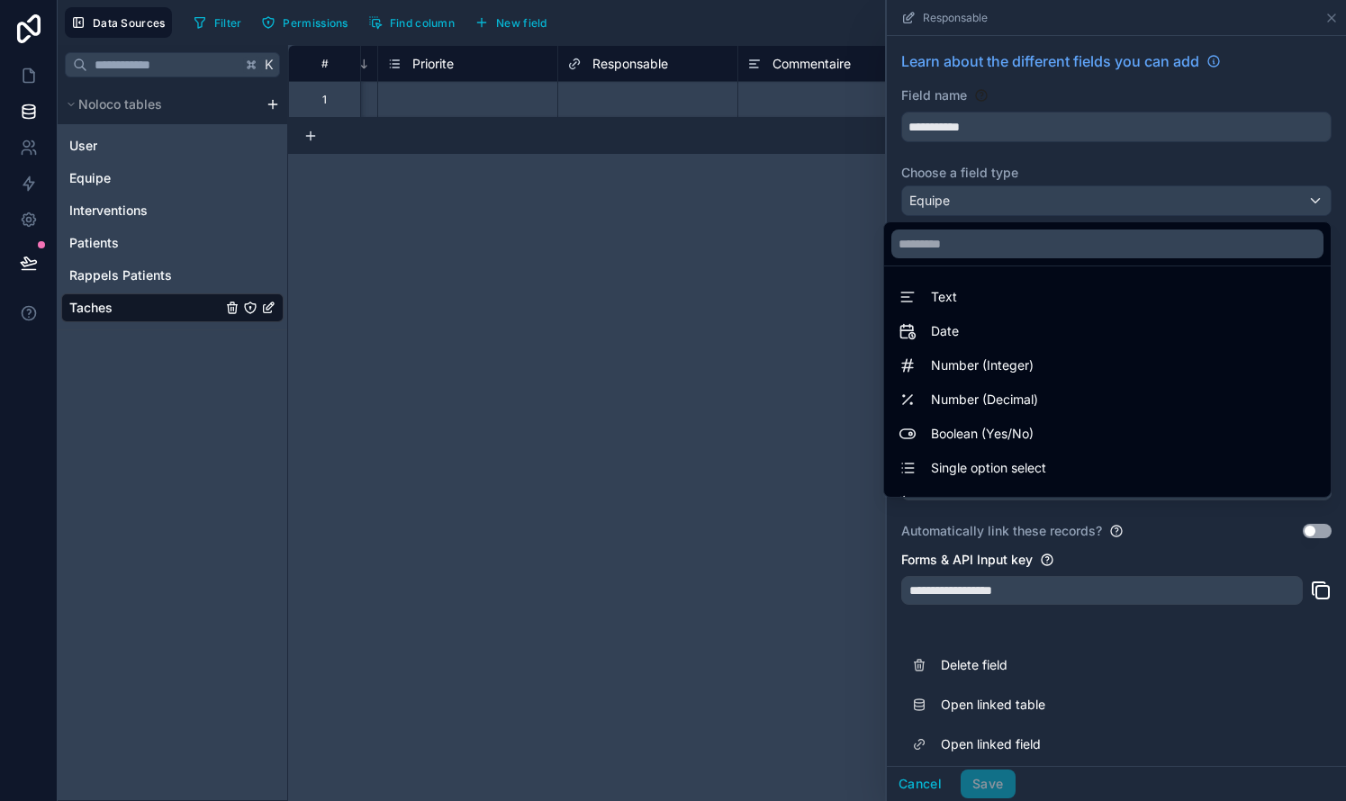
click at [768, 195] on div at bounding box center [1116, 400] width 459 height 801
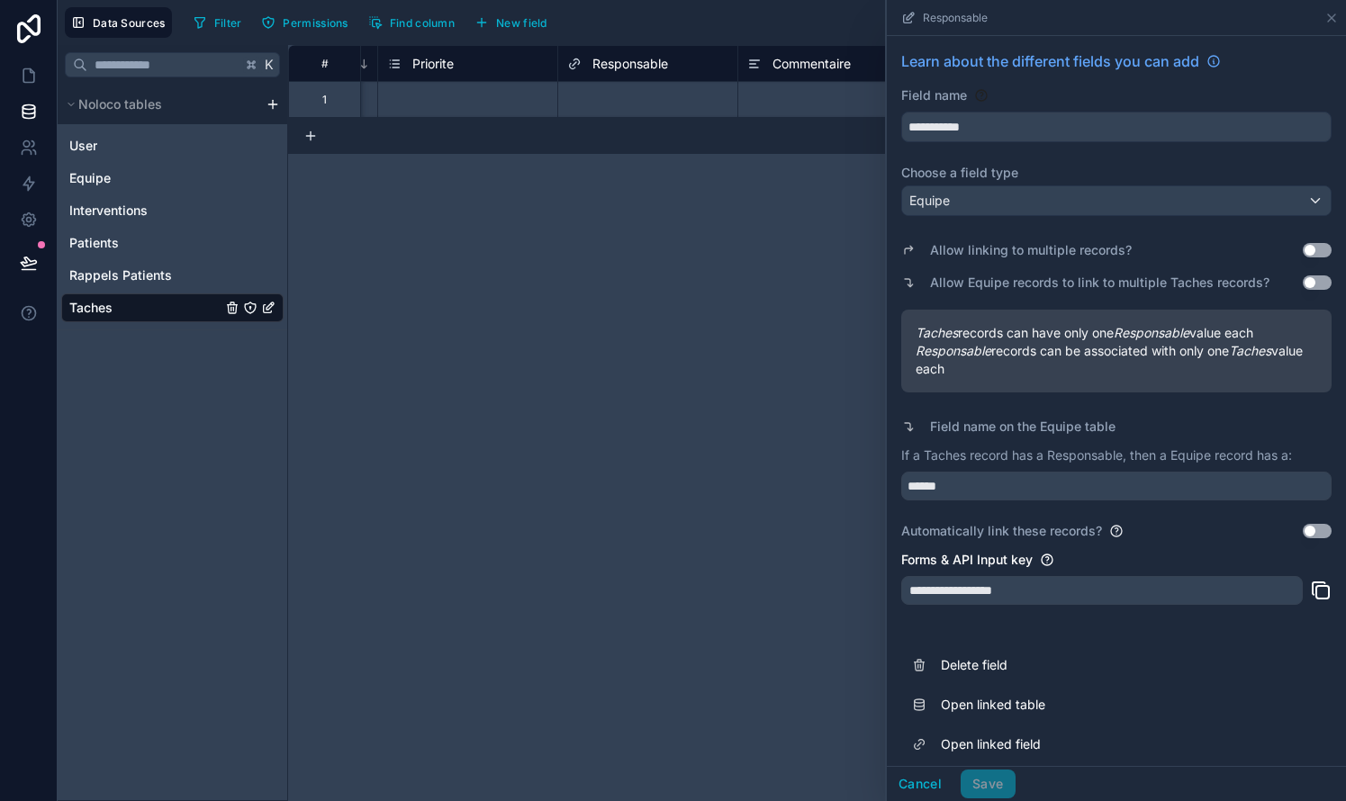
click at [768, 195] on div "Equipe" at bounding box center [1116, 200] width 428 height 29
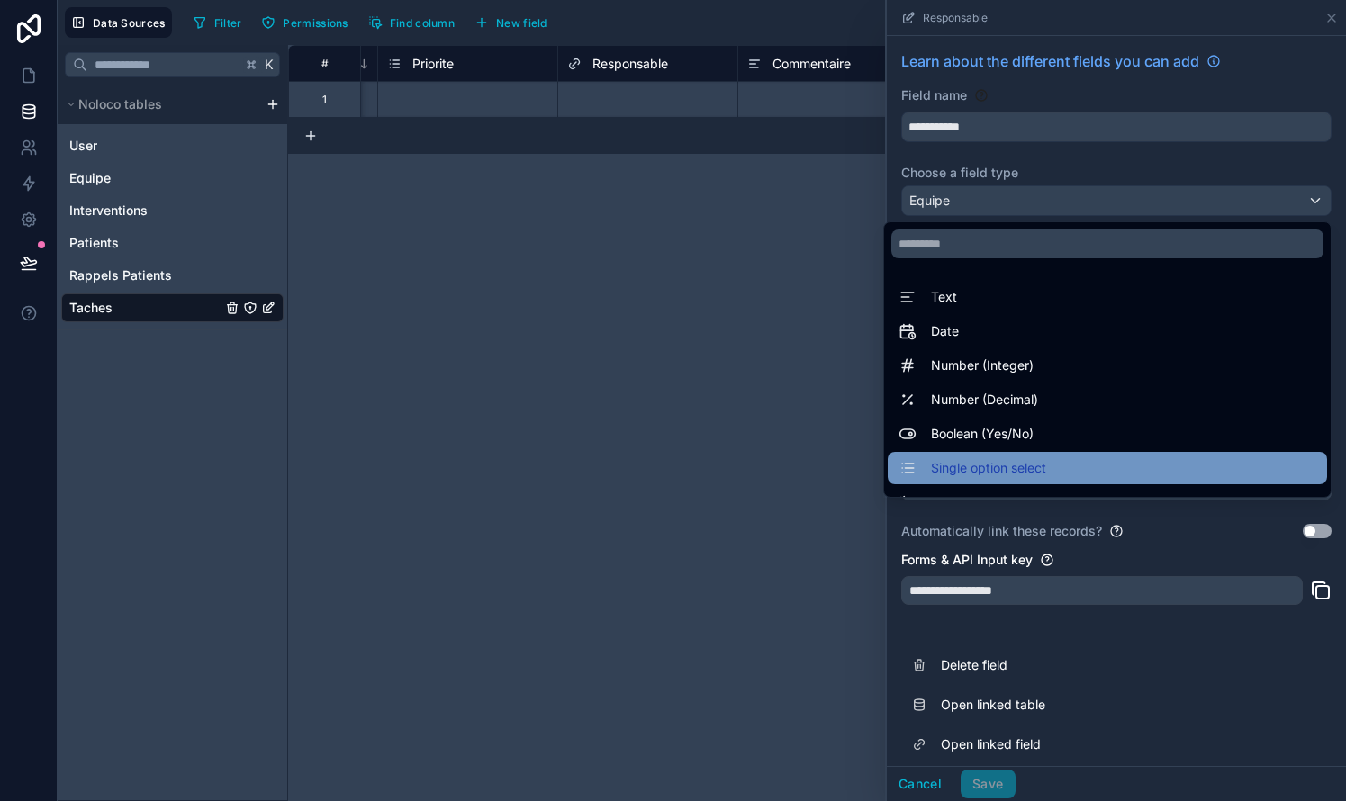
click at [768, 477] on span "Single option select" at bounding box center [988, 468] width 115 height 22
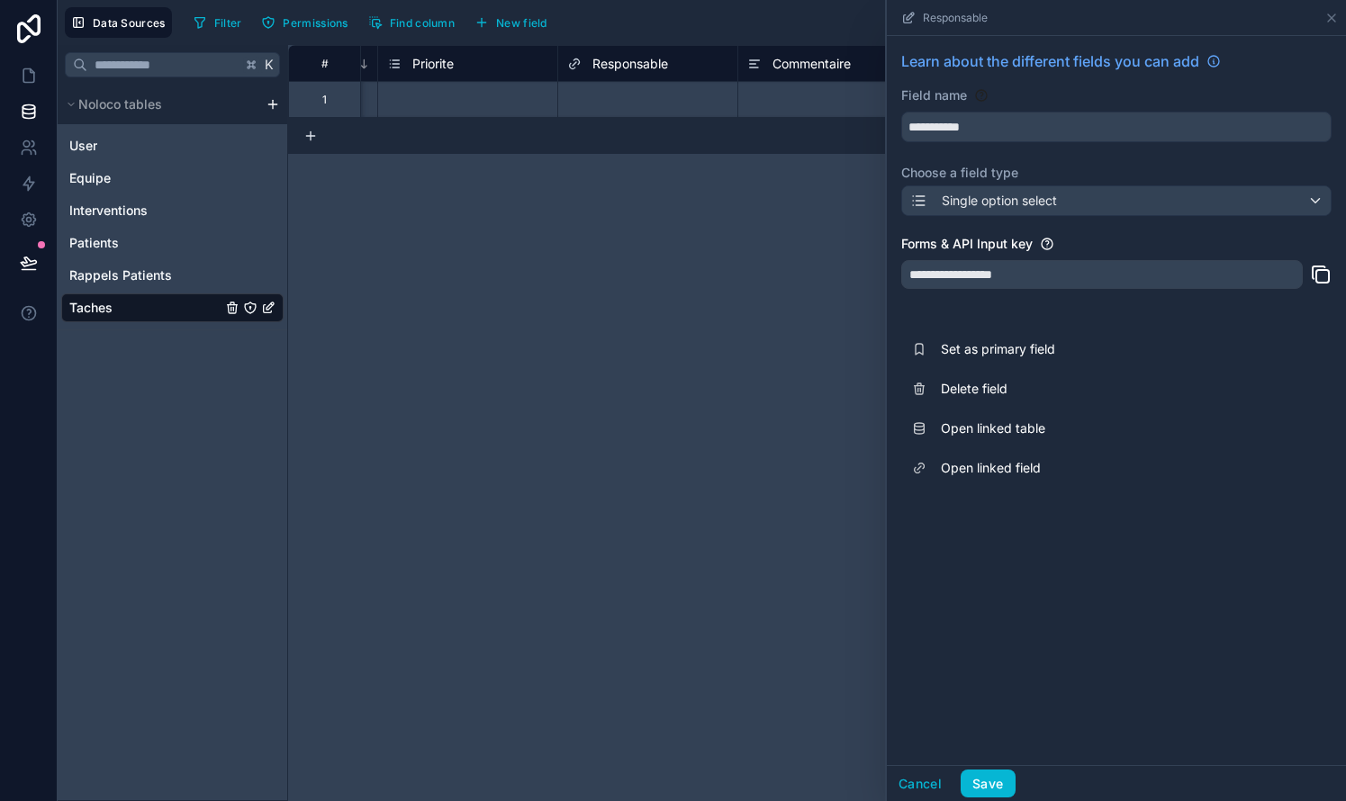
click at [768, 274] on div "**********" at bounding box center [1101, 274] width 401 height 29
click at [768, 269] on div "**********" at bounding box center [1101, 274] width 401 height 29
drag, startPoint x: 1211, startPoint y: 272, endPoint x: 876, endPoint y: 236, distance: 336.8
click at [768, 236] on div "**********" at bounding box center [817, 423] width 1058 height 756
click at [768, 127] on input "**********" at bounding box center [1116, 127] width 428 height 29
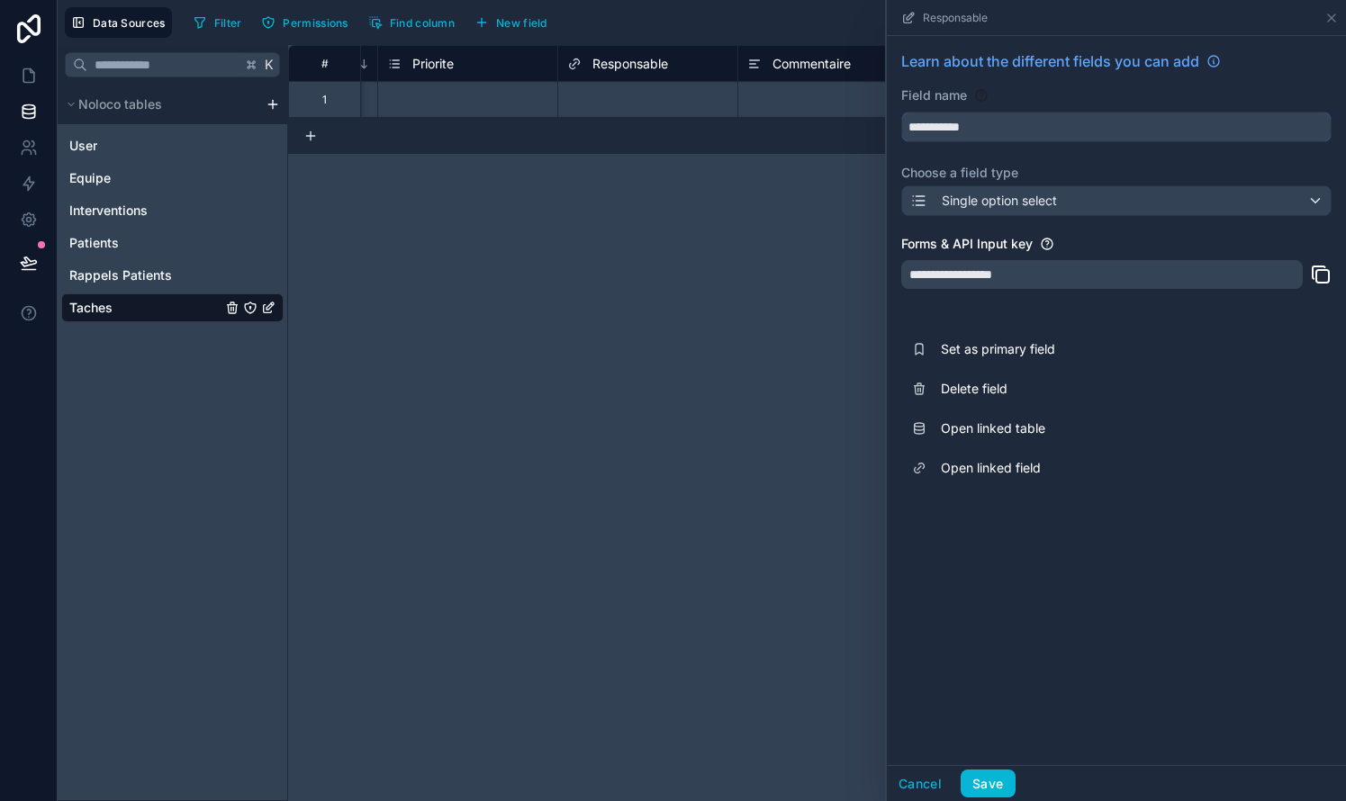
click at [768, 125] on input "**********" at bounding box center [1116, 127] width 428 height 29
click at [768, 199] on span "Single option select" at bounding box center [999, 201] width 115 height 18
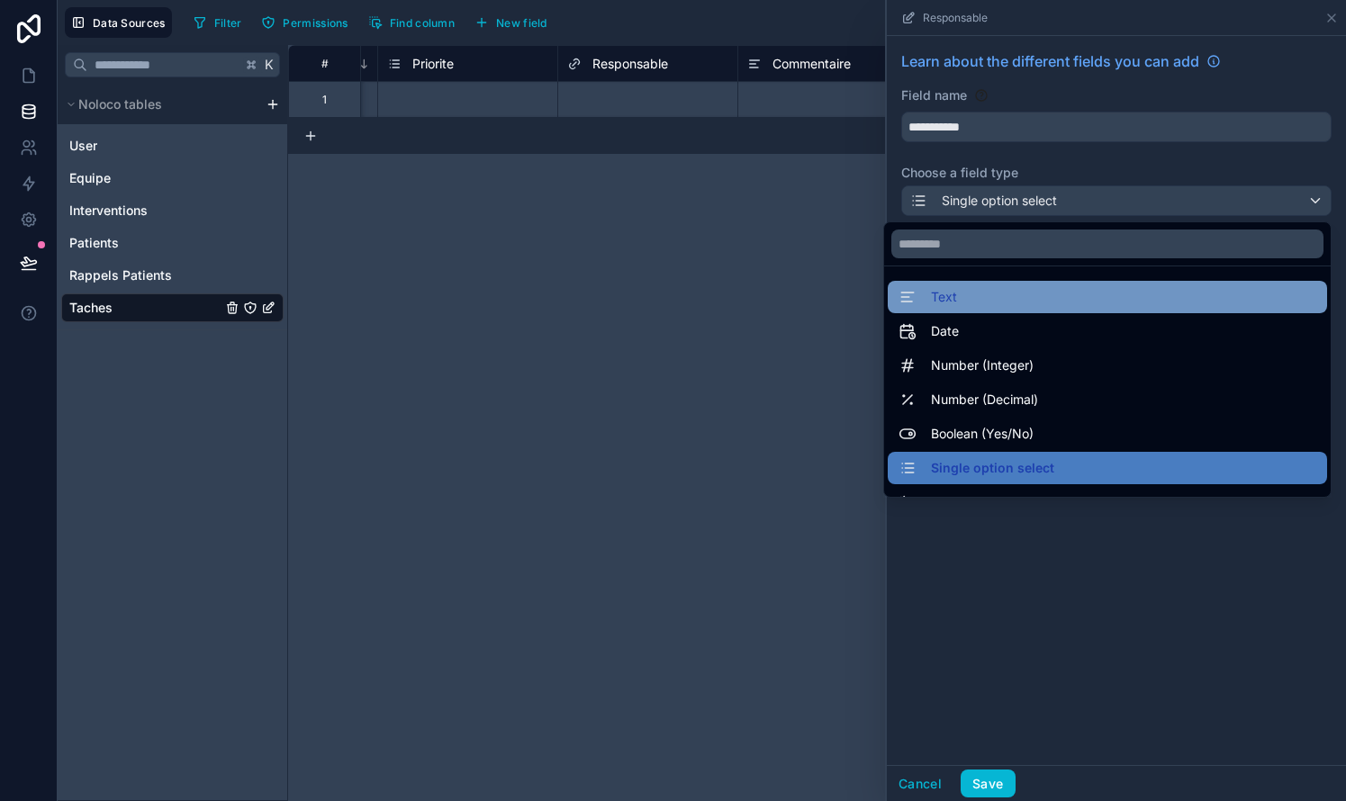
click at [768, 303] on div "Text" at bounding box center [1107, 297] width 418 height 22
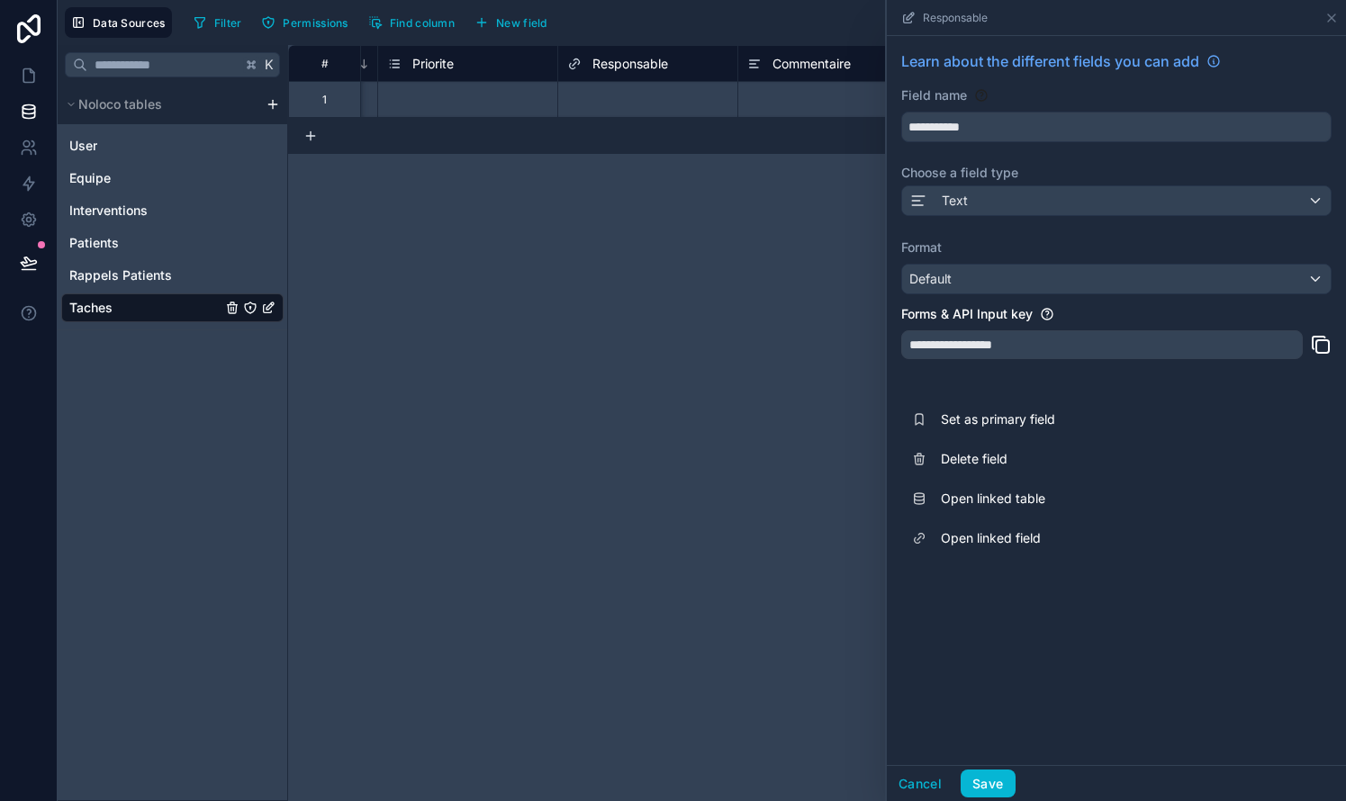
click at [768, 196] on div "Text" at bounding box center [1116, 200] width 428 height 29
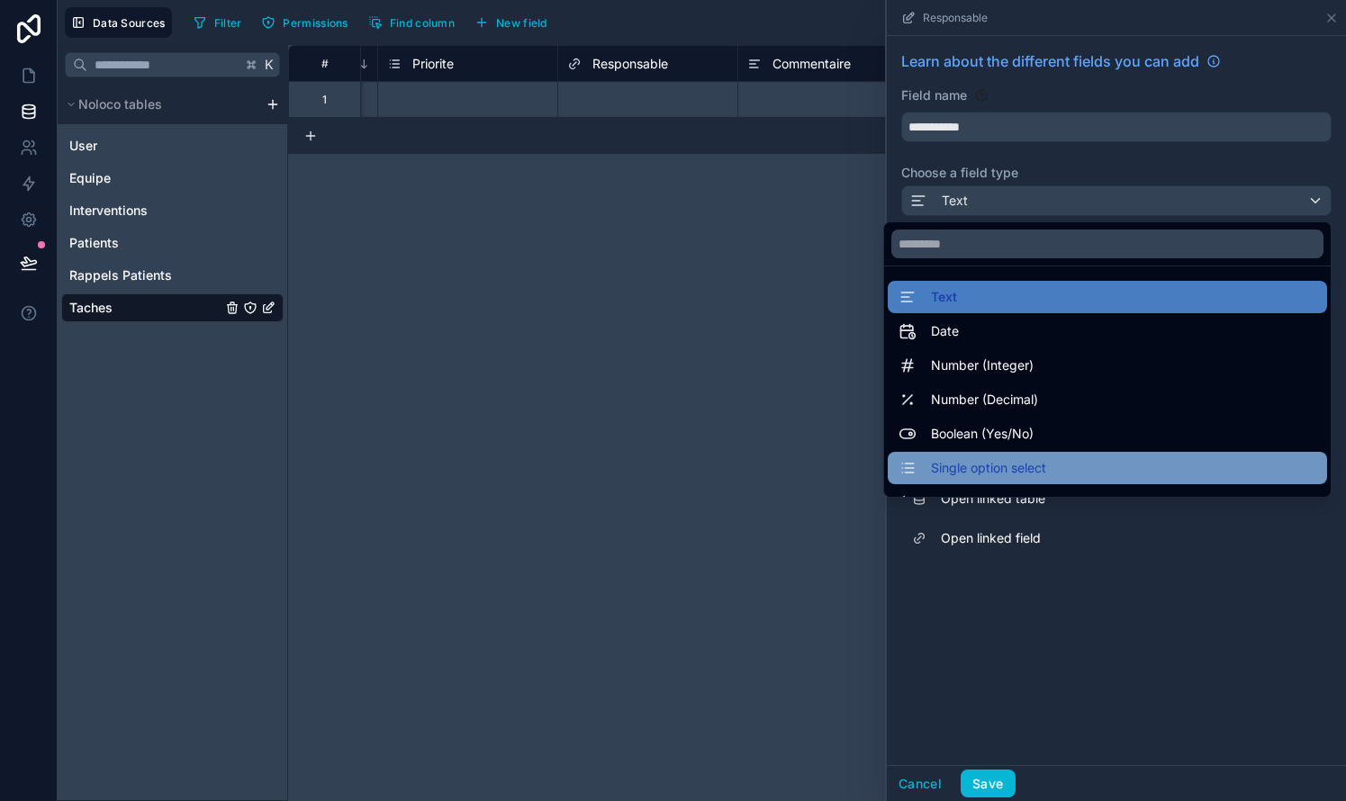
click at [768, 464] on span "Single option select" at bounding box center [988, 468] width 115 height 22
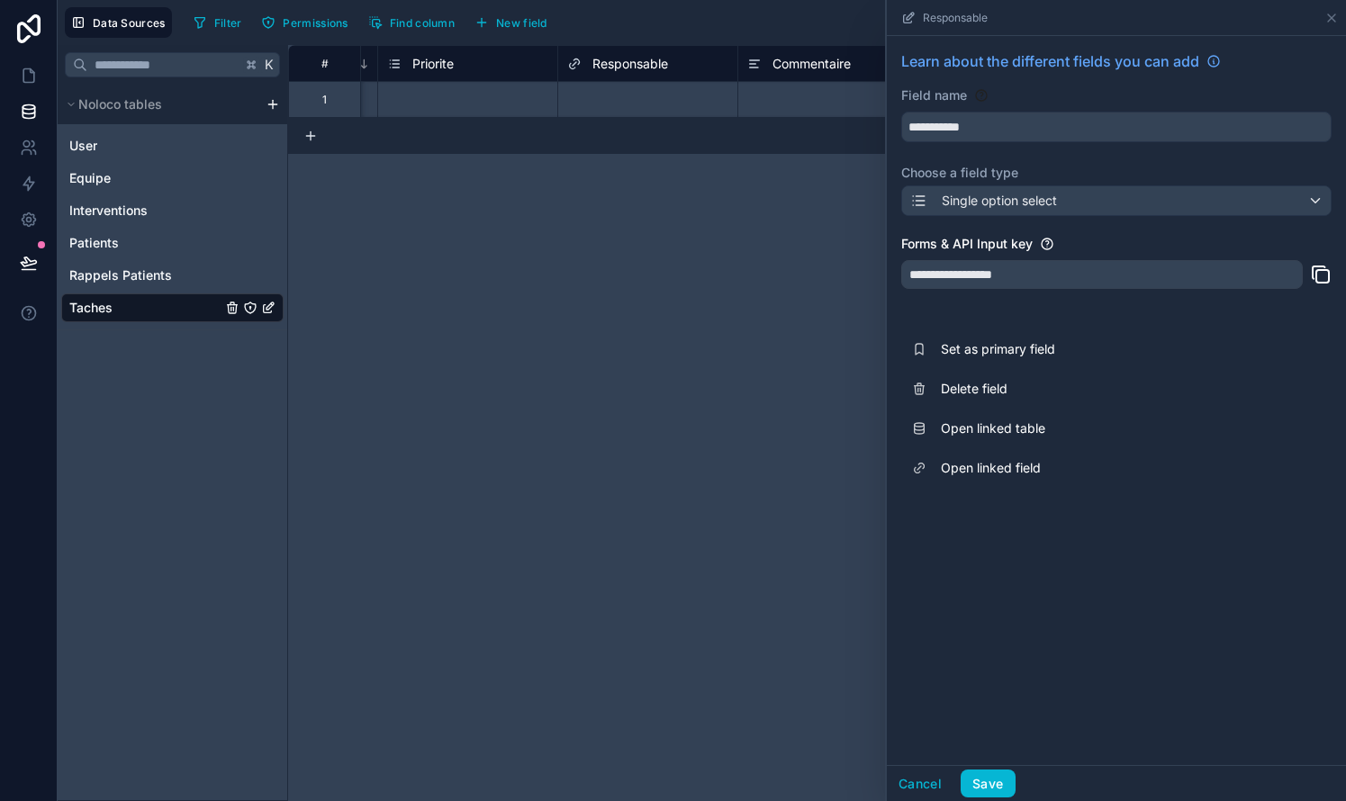
click at [768, 260] on div "**********" at bounding box center [1101, 274] width 401 height 29
click at [768, 269] on div "**********" at bounding box center [1101, 274] width 401 height 29
click at [768, 232] on div "**********" at bounding box center [1116, 269] width 459 height 466
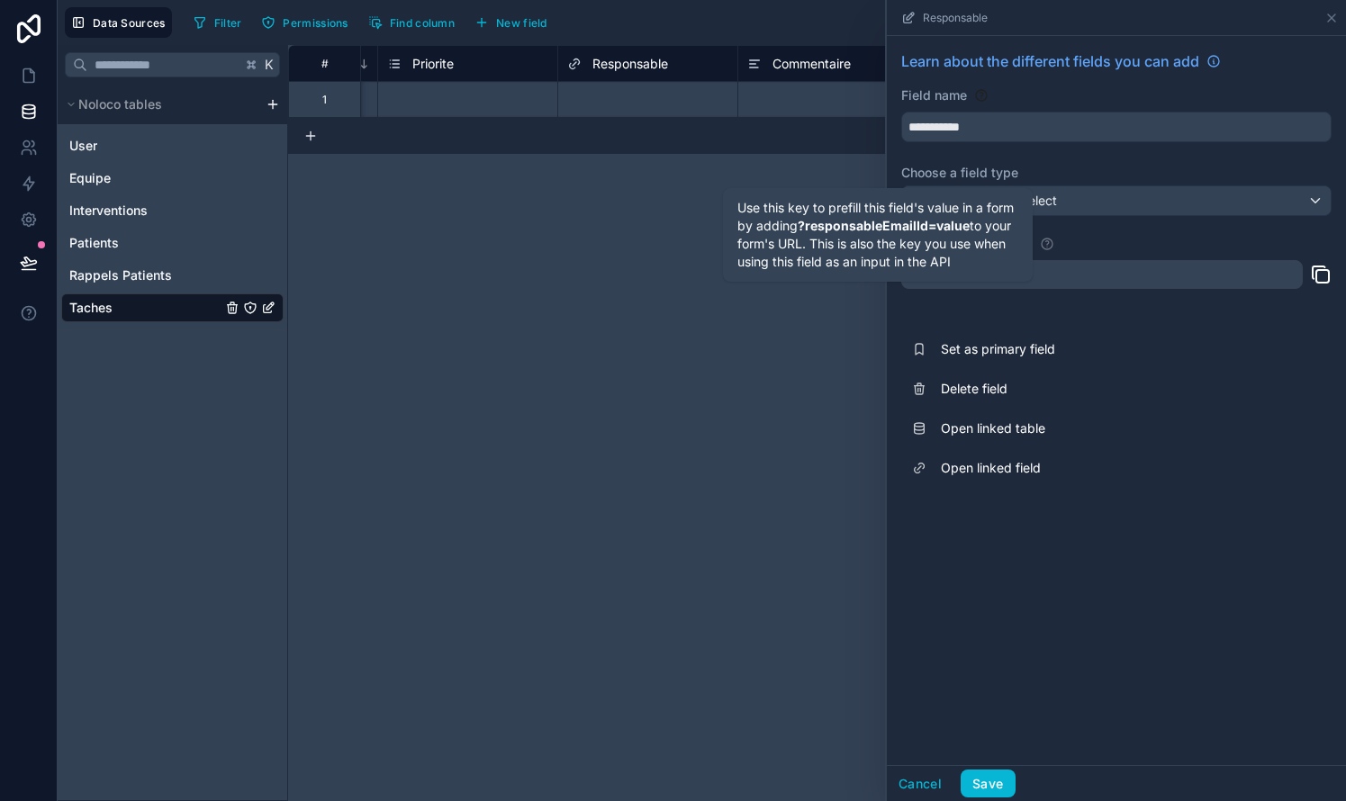
click at [768, 246] on icon at bounding box center [1047, 244] width 14 height 14
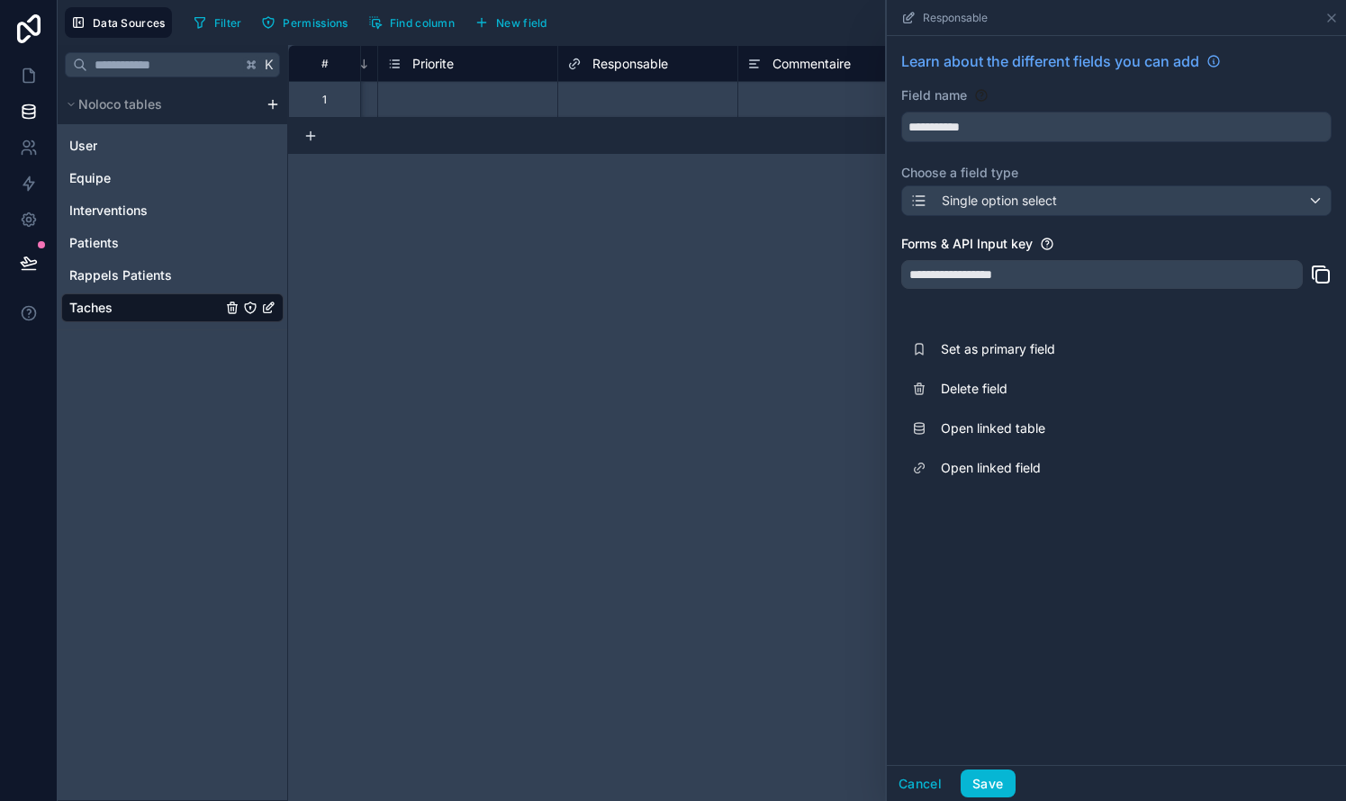
click at [768, 280] on div "**********" at bounding box center [1101, 274] width 401 height 29
click at [768, 121] on input "**********" at bounding box center [1116, 127] width 428 height 29
drag, startPoint x: 1122, startPoint y: 122, endPoint x: 883, endPoint y: 121, distance: 239.4
click at [768, 121] on div "**********" at bounding box center [817, 423] width 1058 height 756
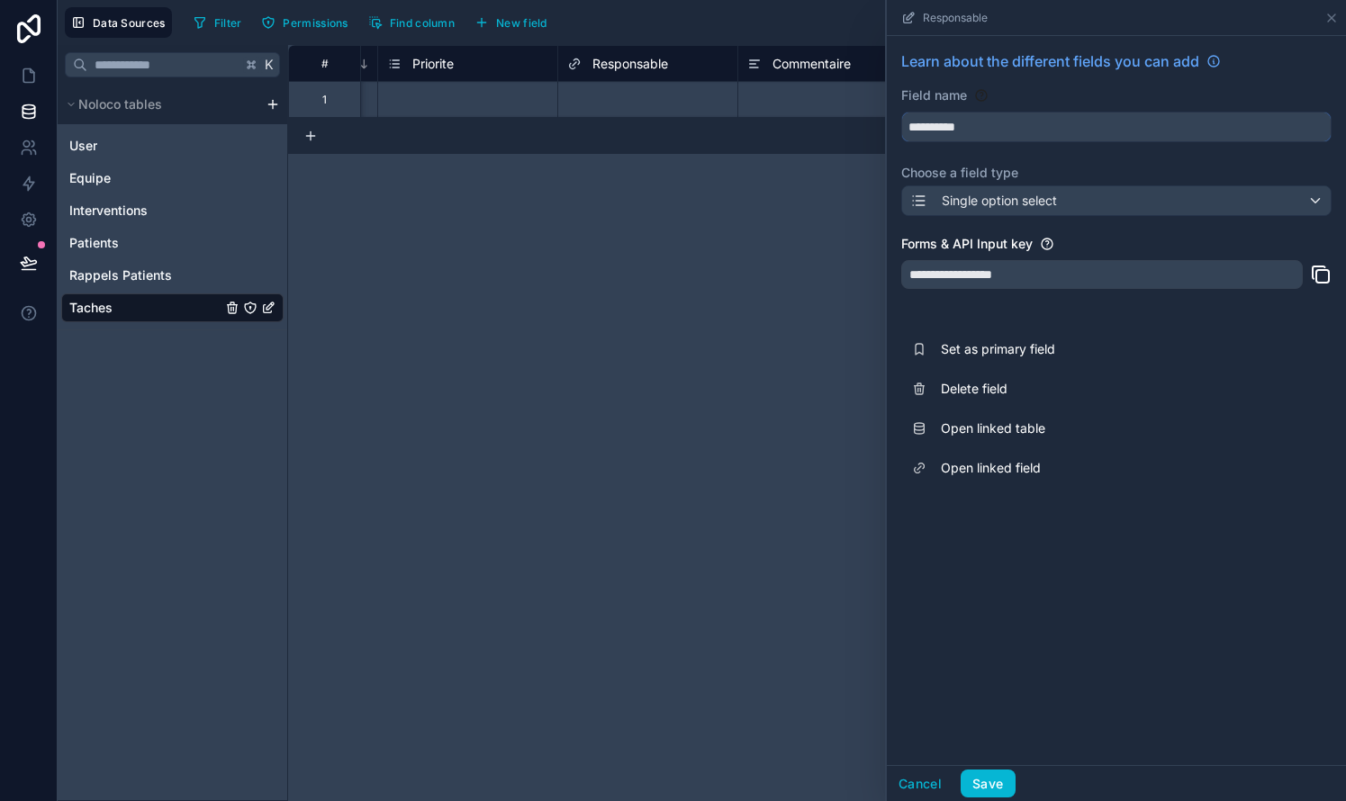
type input "**********"
click at [768, 209] on div "Single option select" at bounding box center [1116, 200] width 428 height 29
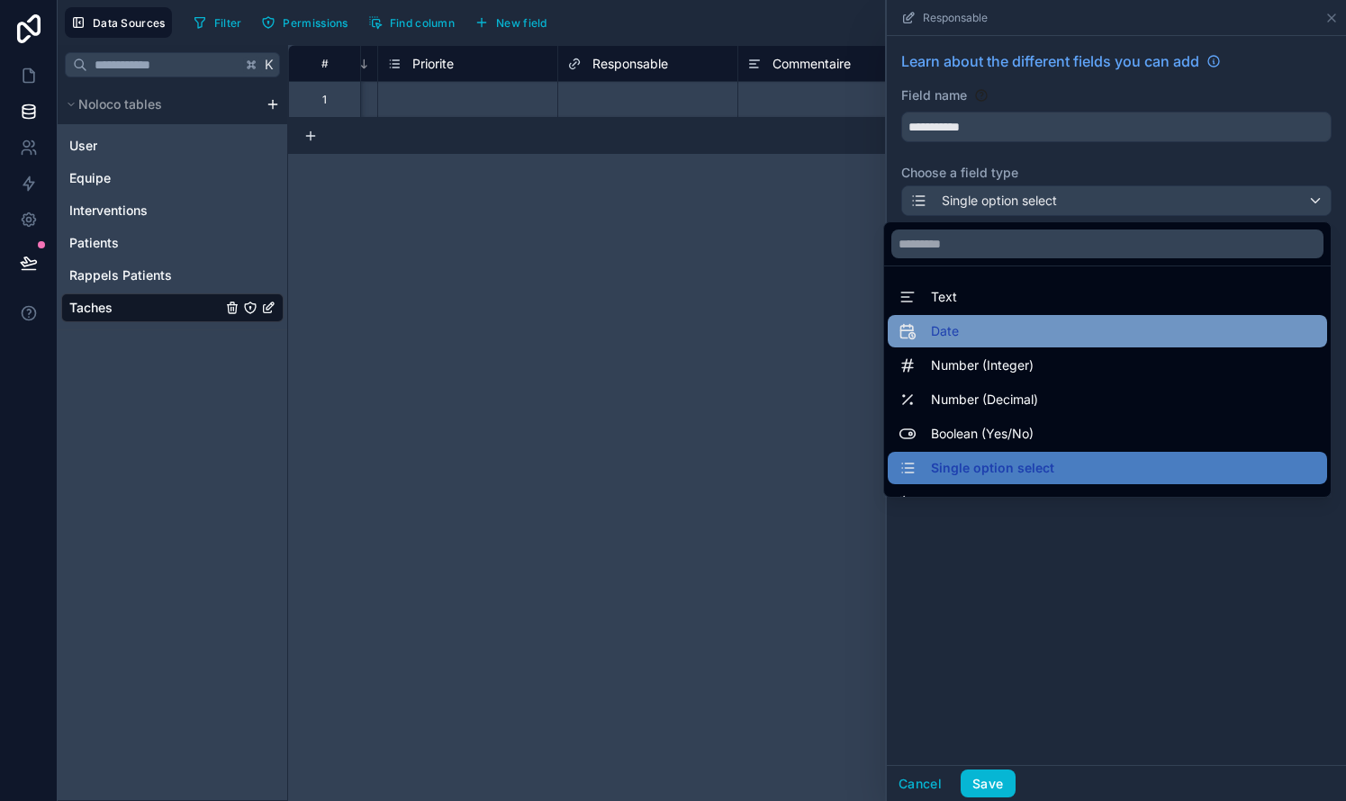
click at [768, 336] on div "Date" at bounding box center [1107, 331] width 418 height 22
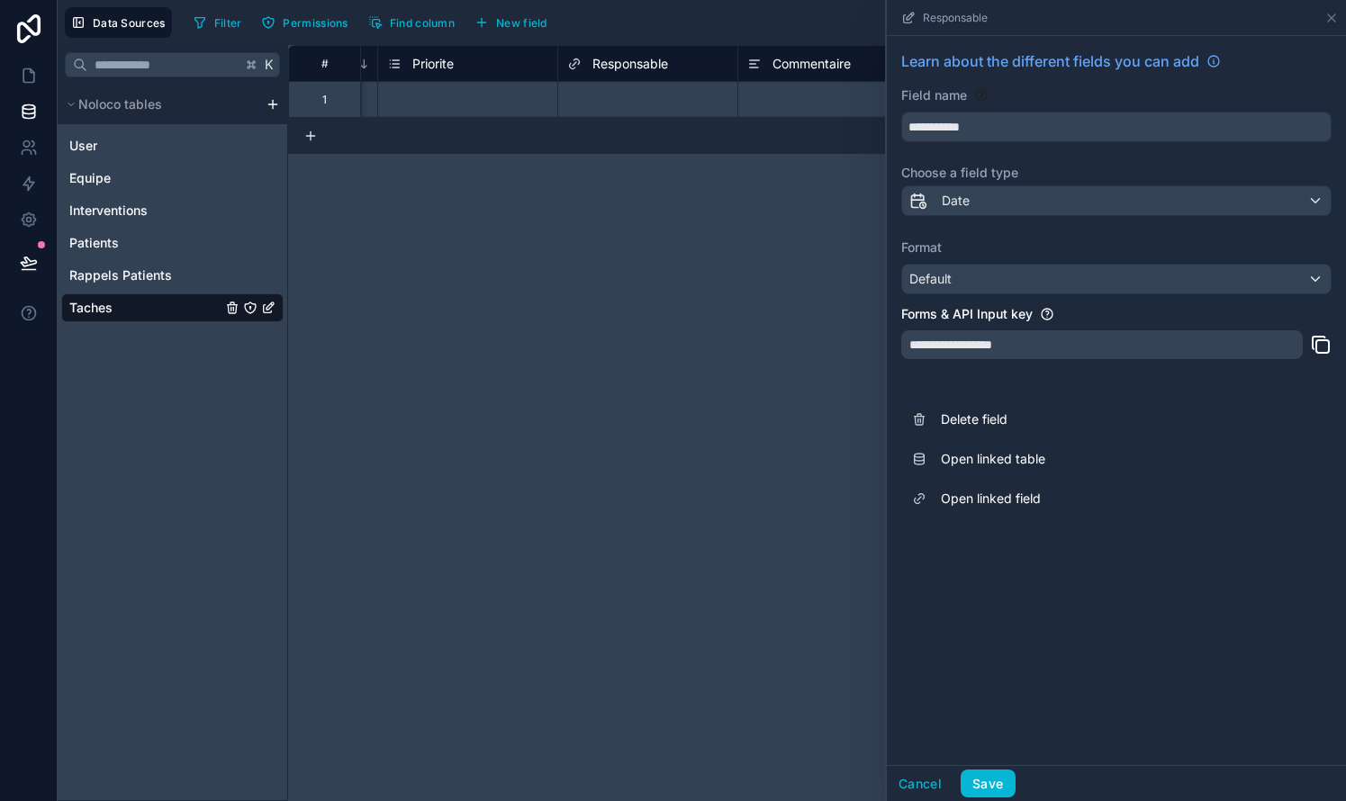
click at [768, 277] on div "Default" at bounding box center [1116, 279] width 428 height 29
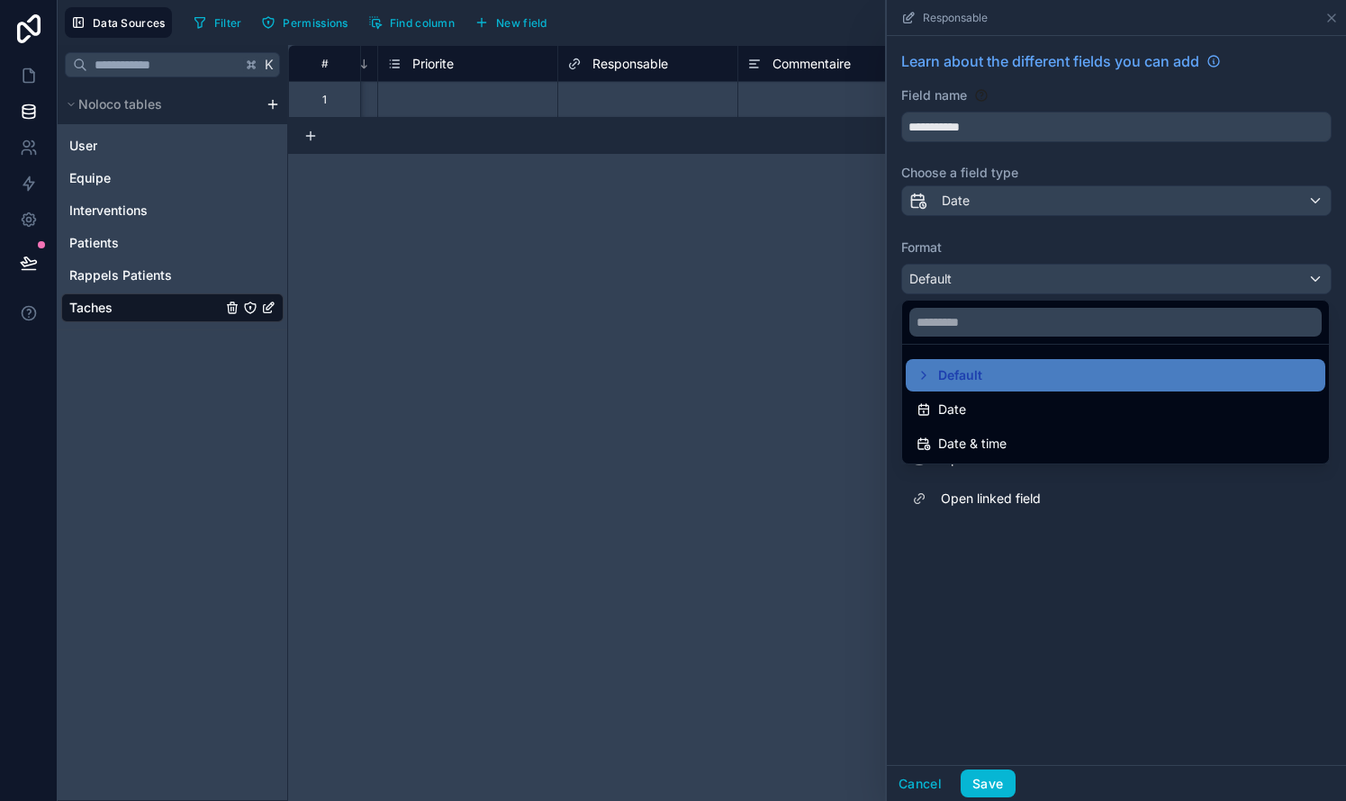
click at [768, 274] on div at bounding box center [1116, 400] width 459 height 801
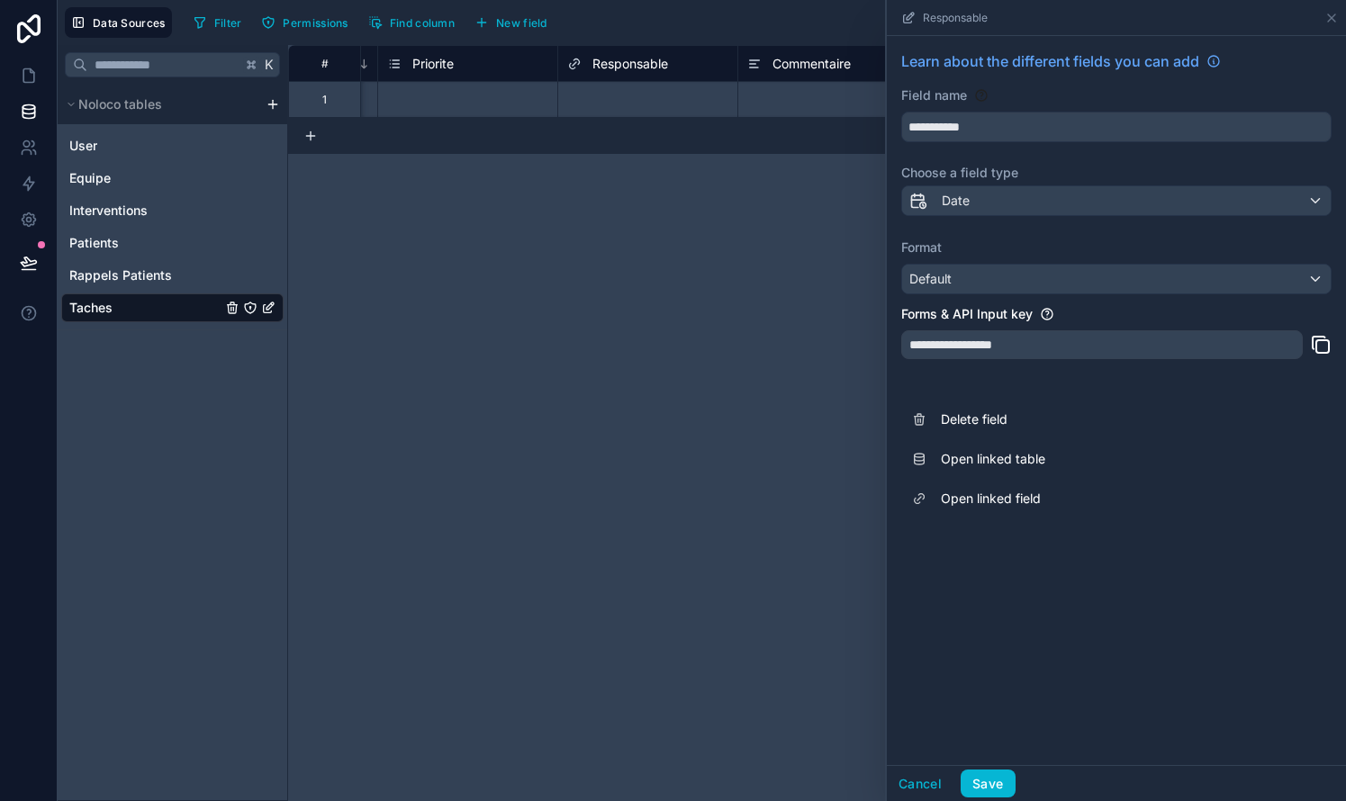
click at [768, 198] on div "Date" at bounding box center [1116, 200] width 428 height 29
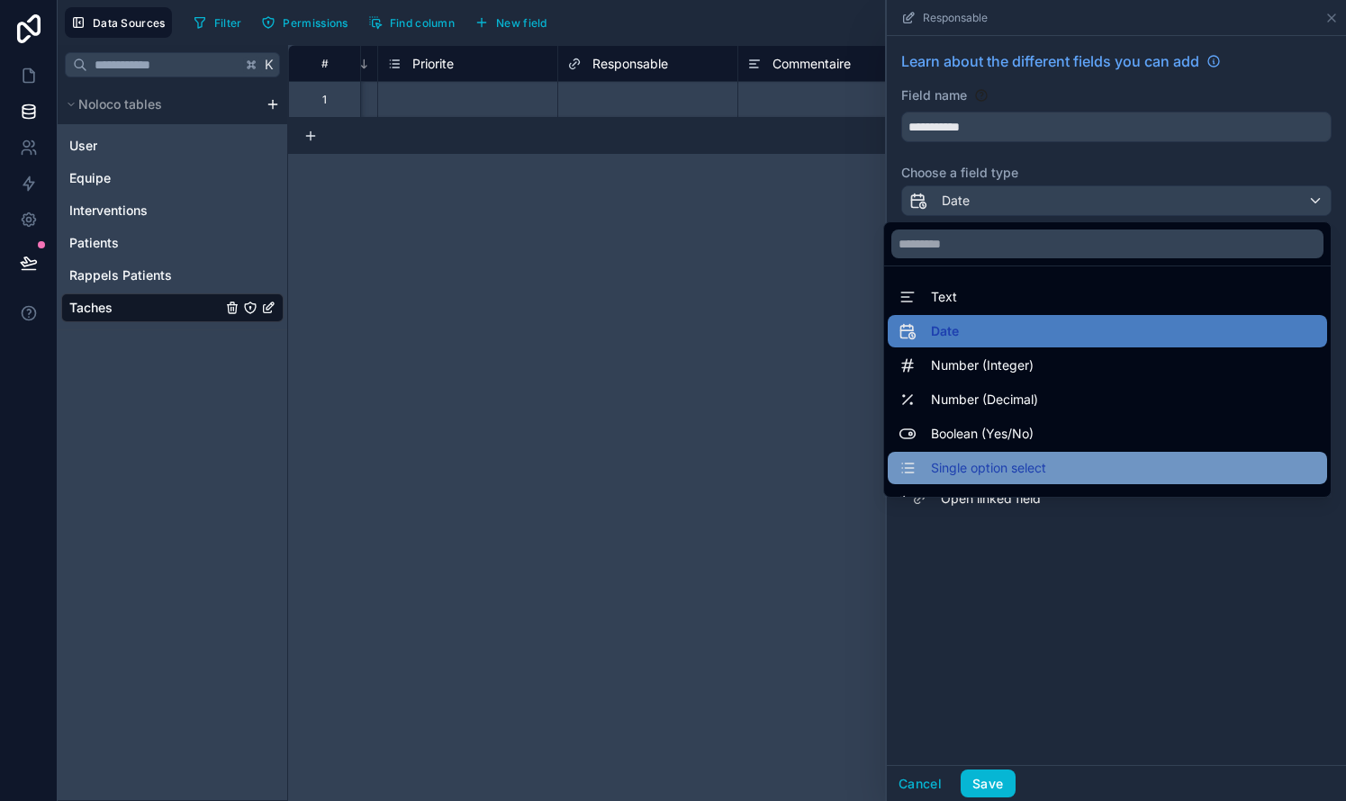
click at [768, 456] on div "Single option select" at bounding box center [1107, 468] width 439 height 32
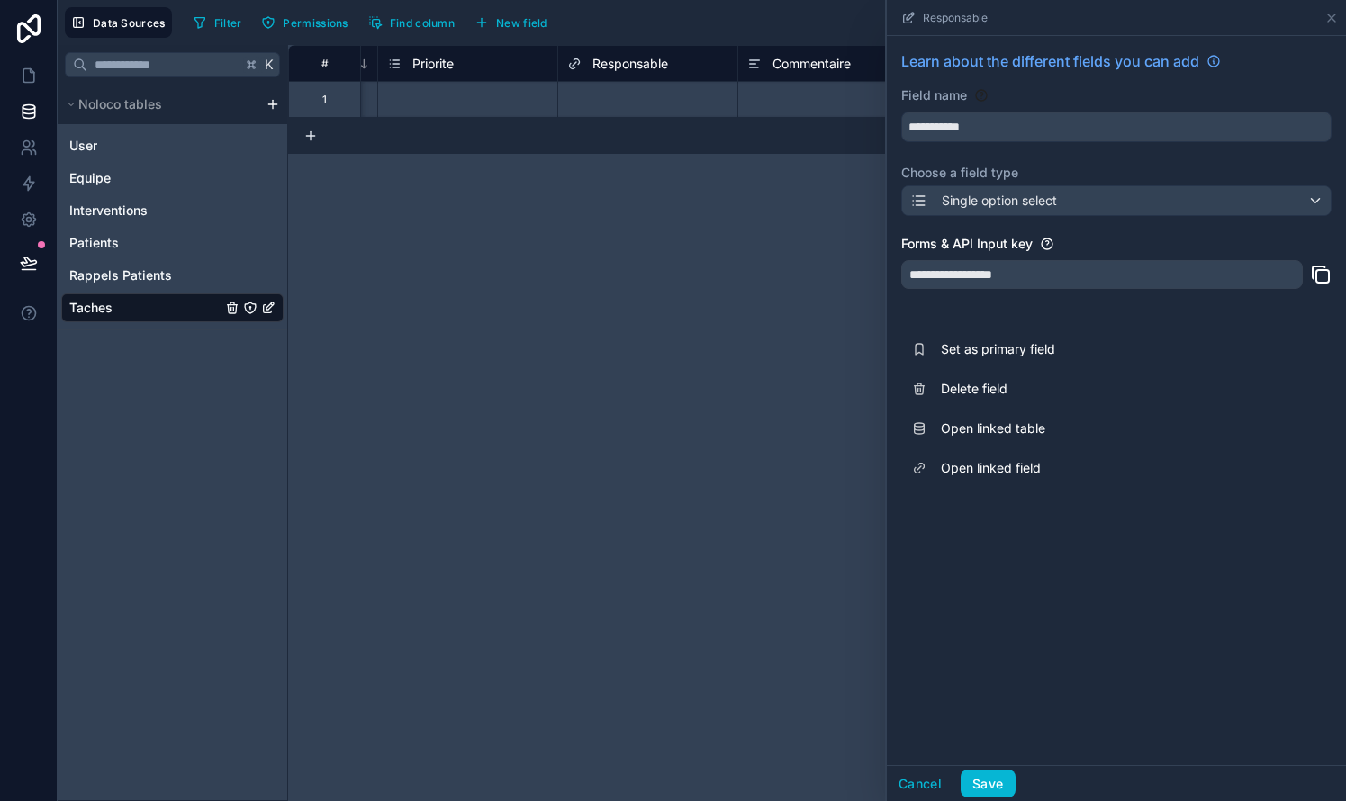
click at [768, 280] on div "**********" at bounding box center [1101, 274] width 401 height 29
click at [768, 275] on div "**********" at bounding box center [1101, 274] width 401 height 29
click at [768, 791] on button "Save" at bounding box center [987, 784] width 54 height 29
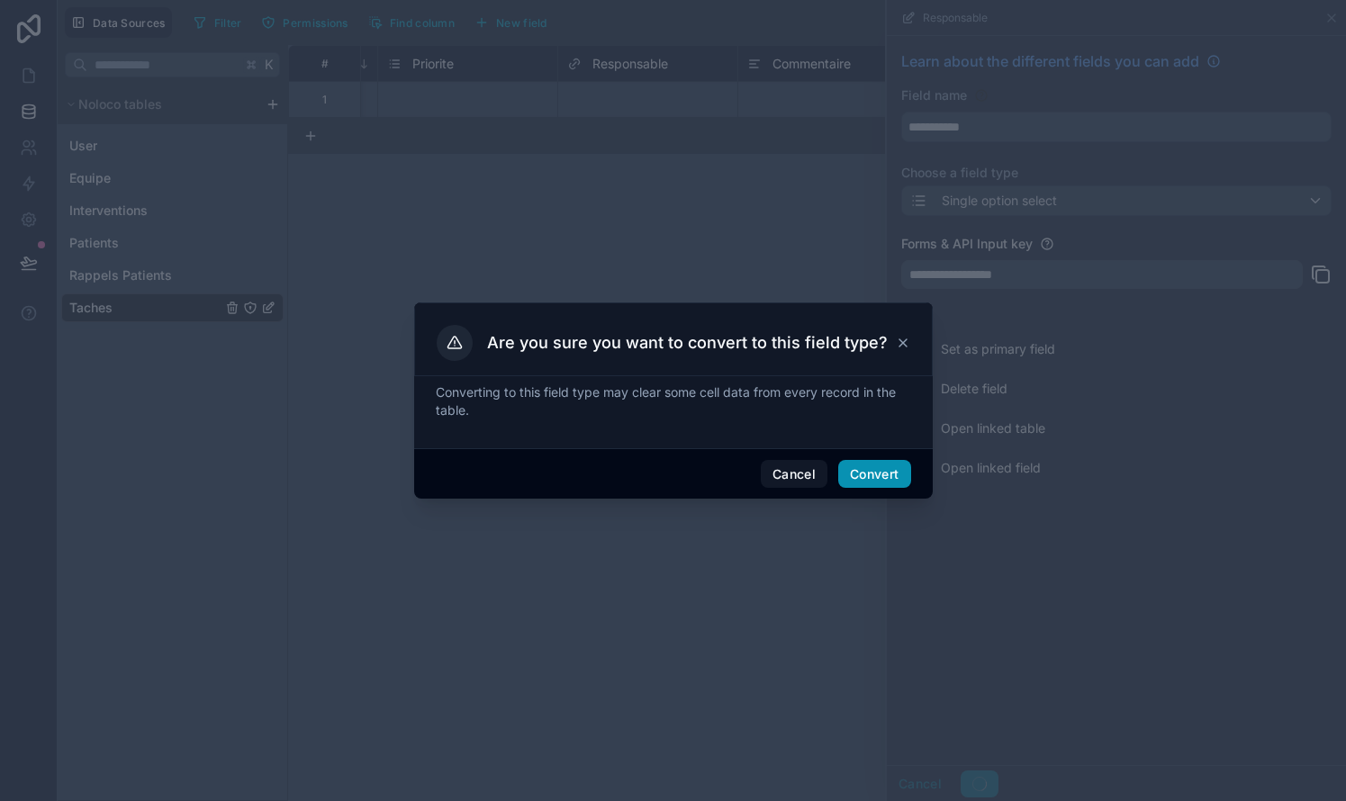
click at [768, 476] on button "Convert" at bounding box center [874, 474] width 72 height 29
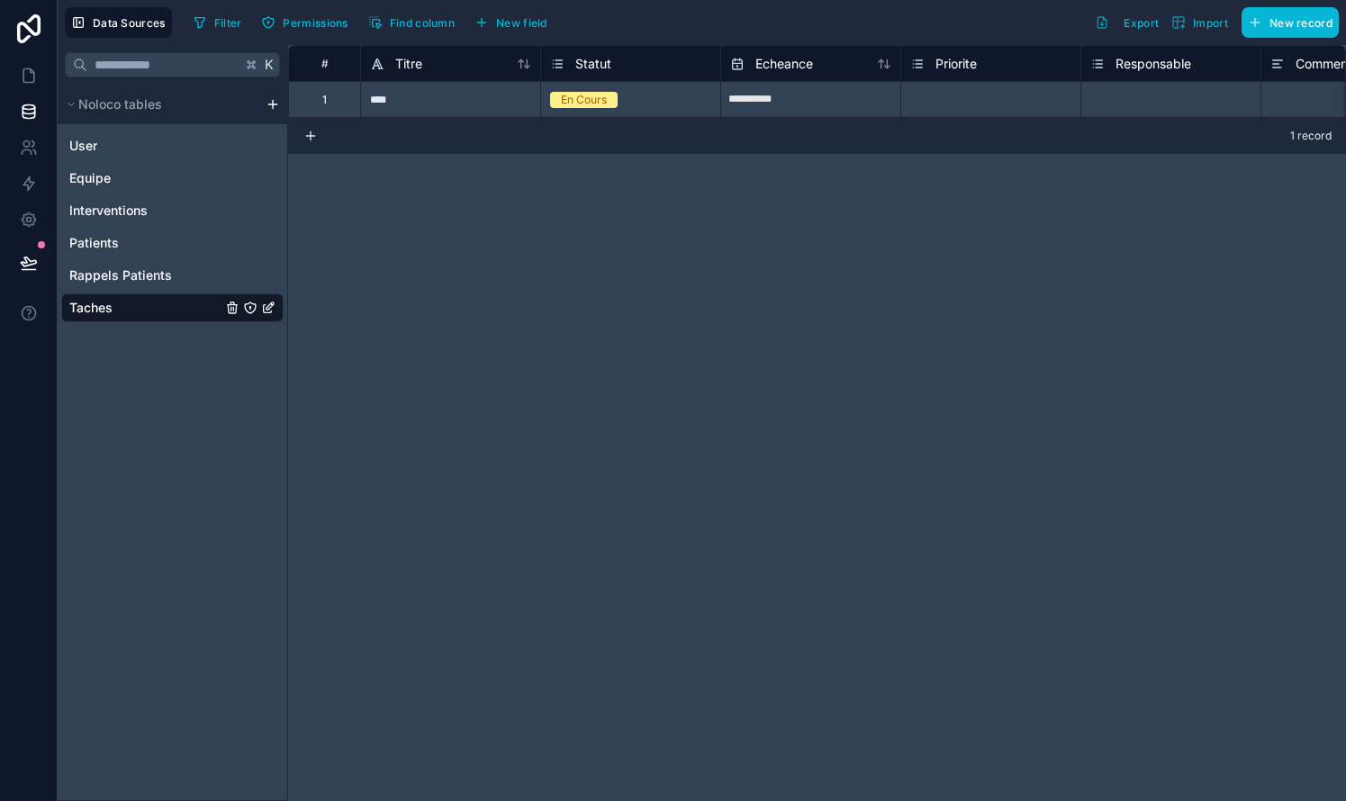
click at [768, 87] on div "Select a Responsable" at bounding box center [1170, 99] width 179 height 35
click at [768, 73] on div "Responsable" at bounding box center [1140, 64] width 101 height 22
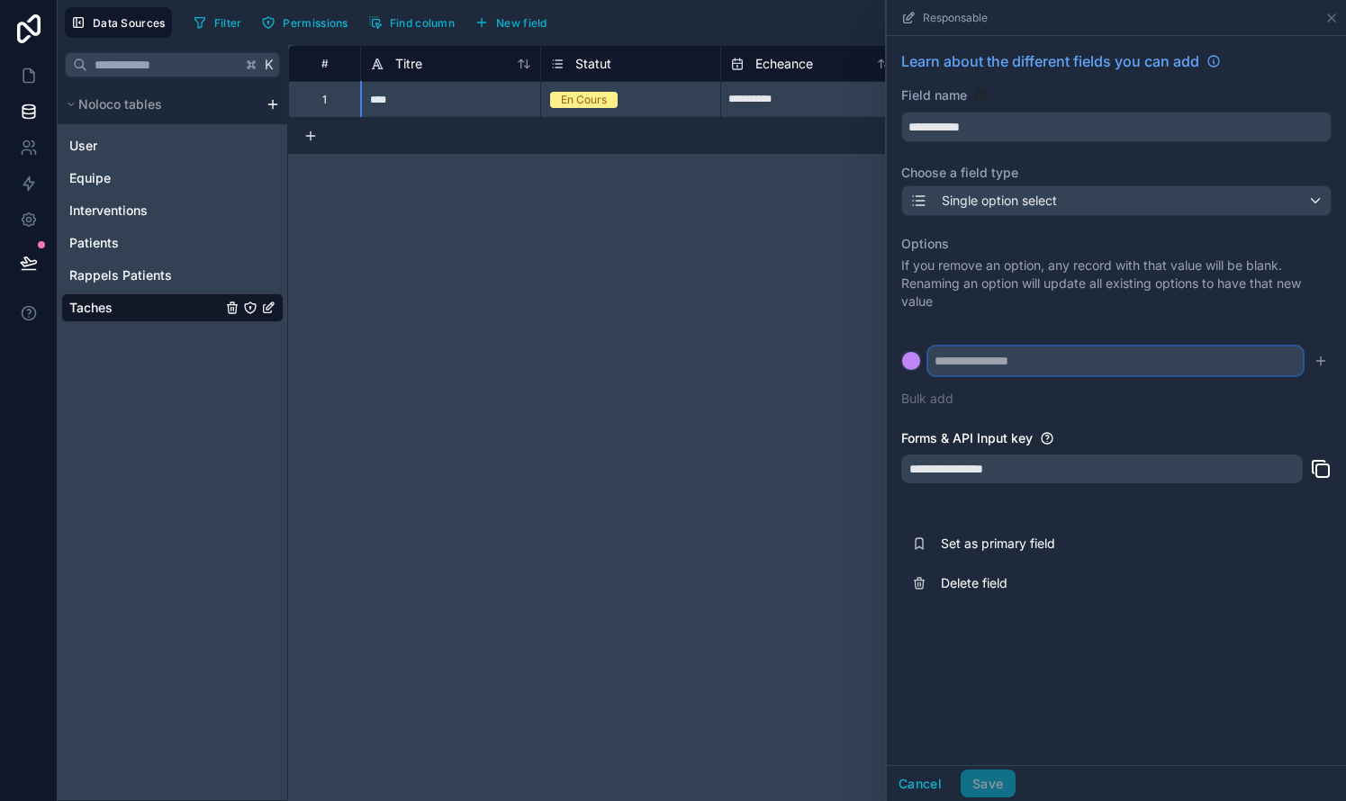
click at [768, 362] on input "text" at bounding box center [1115, 361] width 374 height 29
type input "**********"
click at [768, 356] on icon "submit" at bounding box center [1320, 361] width 14 height 14
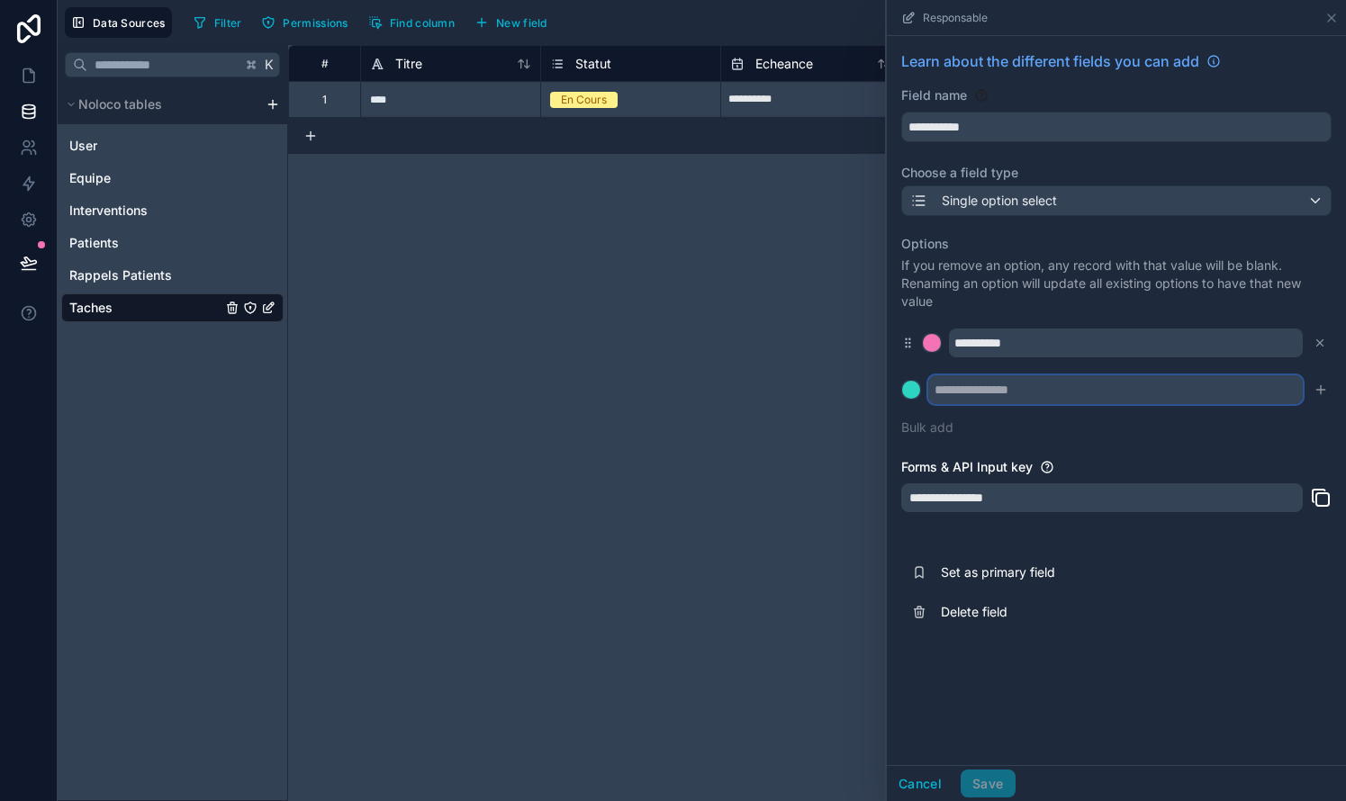
click at [768, 394] on input "text" at bounding box center [1115, 389] width 374 height 29
type input "**********"
drag, startPoint x: 1157, startPoint y: 422, endPoint x: 1323, endPoint y: 389, distance: 169.8
click at [768, 389] on icon "submit" at bounding box center [1320, 390] width 14 height 14
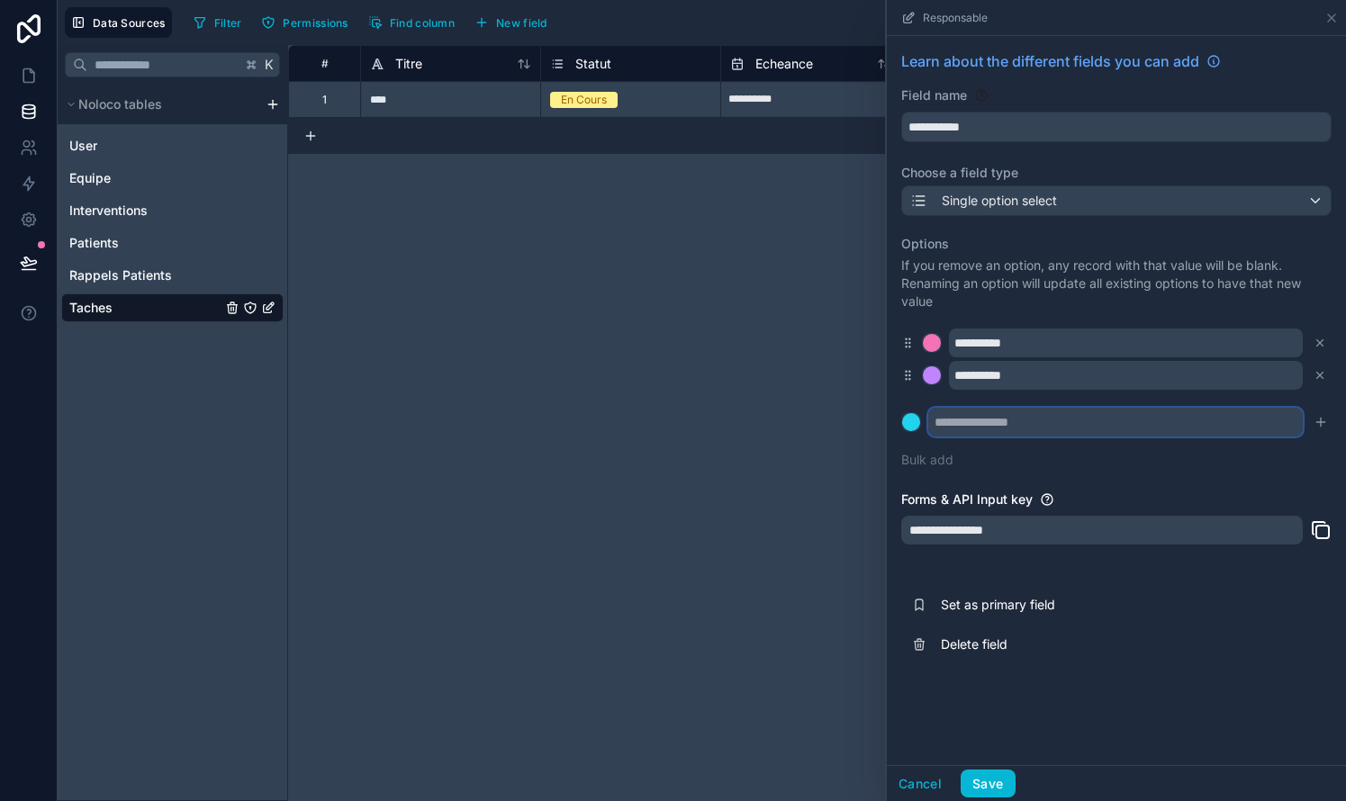
click at [768, 427] on input "text" at bounding box center [1115, 422] width 374 height 29
type input "*******"
click at [768, 423] on icon "submit" at bounding box center [1320, 422] width 14 height 14
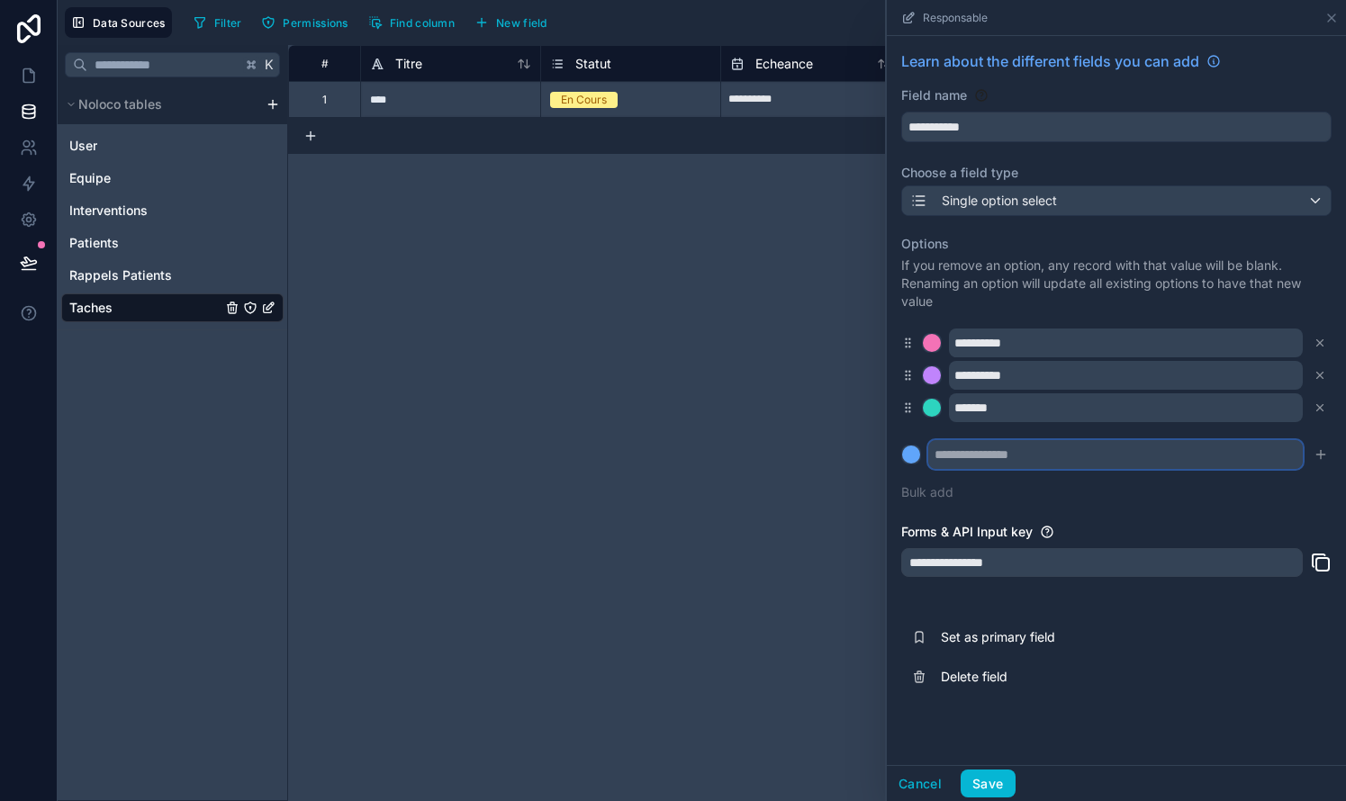
click at [768, 458] on input "text" at bounding box center [1115, 454] width 374 height 29
type input "****"
click at [768, 495] on div "**********" at bounding box center [1116, 368] width 430 height 288
click at [768, 498] on div "**********" at bounding box center [1116, 368] width 430 height 288
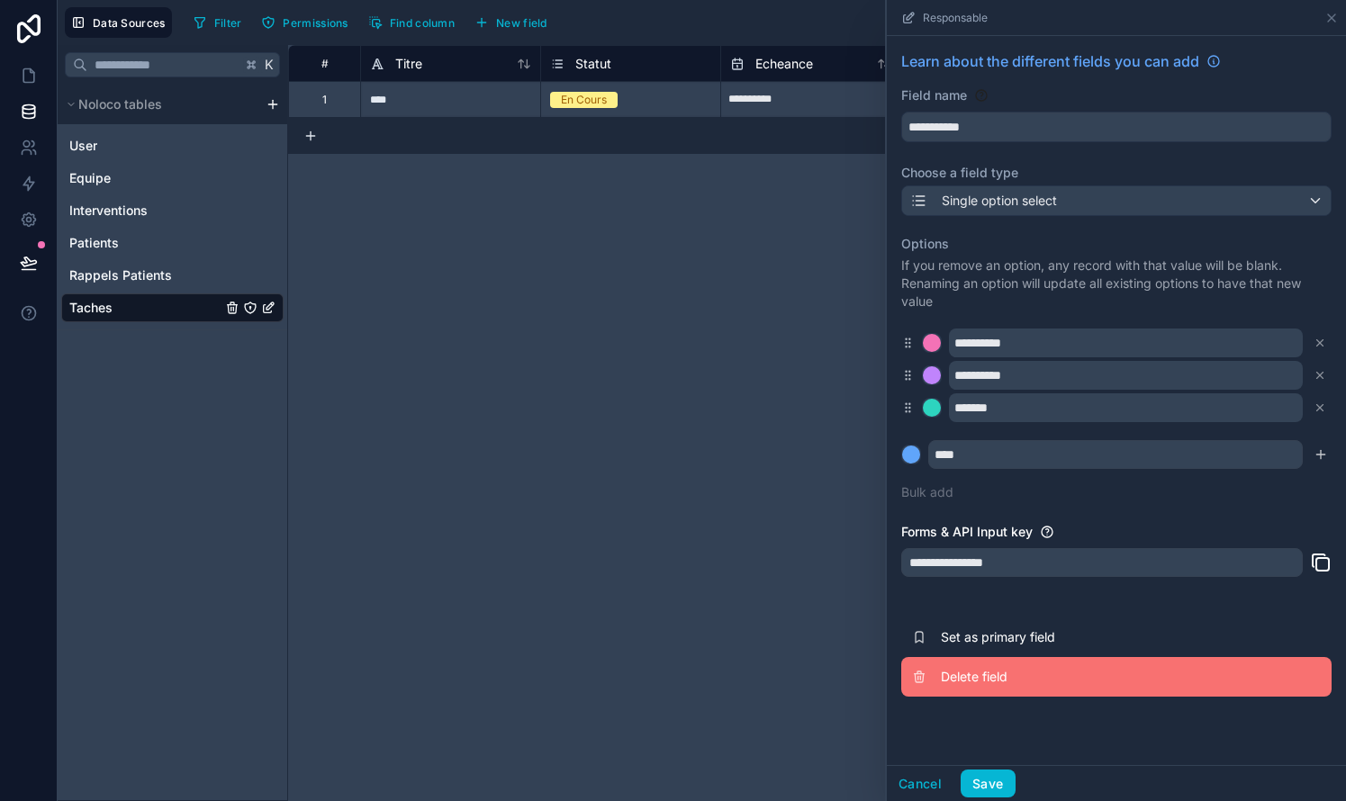
click at [768, 661] on button "Delete field" at bounding box center [1116, 677] width 430 height 40
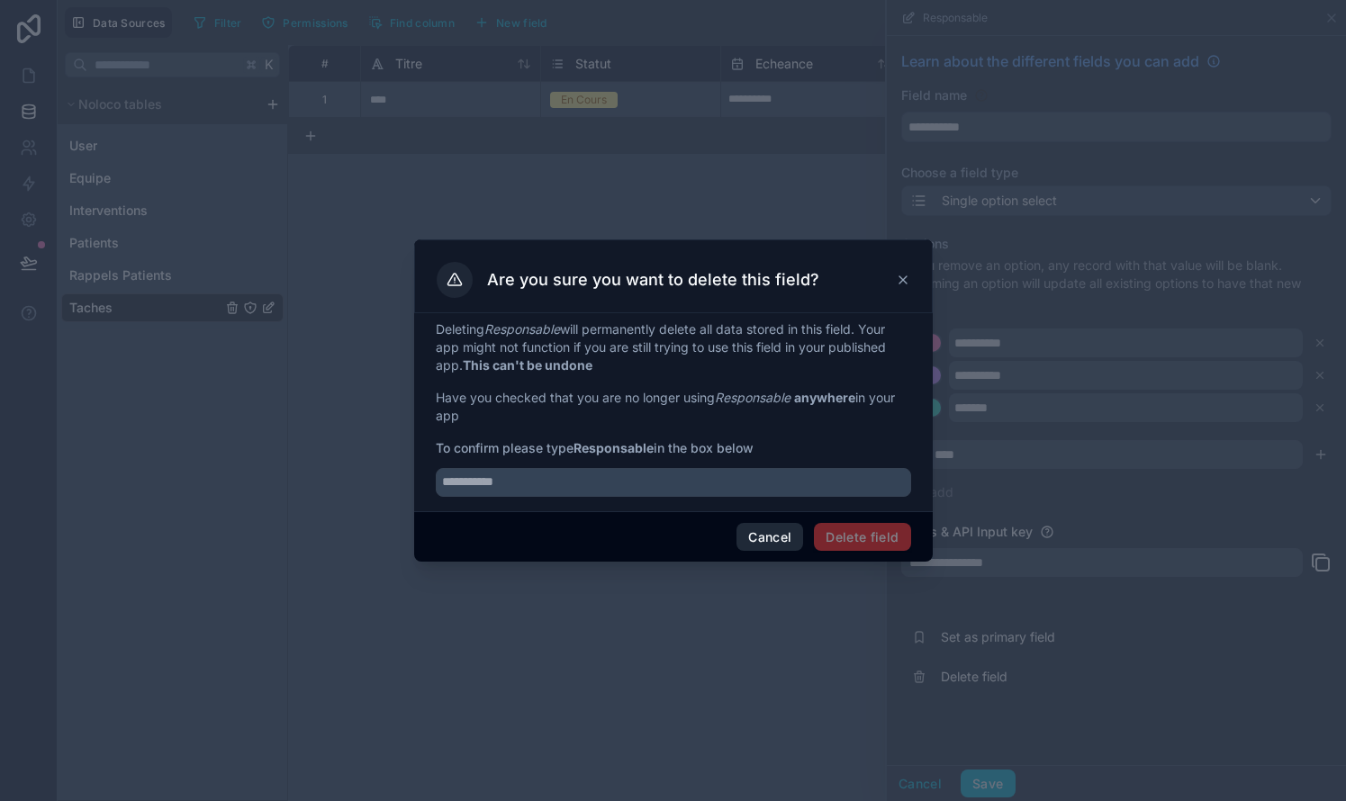
click at [768, 527] on button "Cancel" at bounding box center [769, 537] width 67 height 29
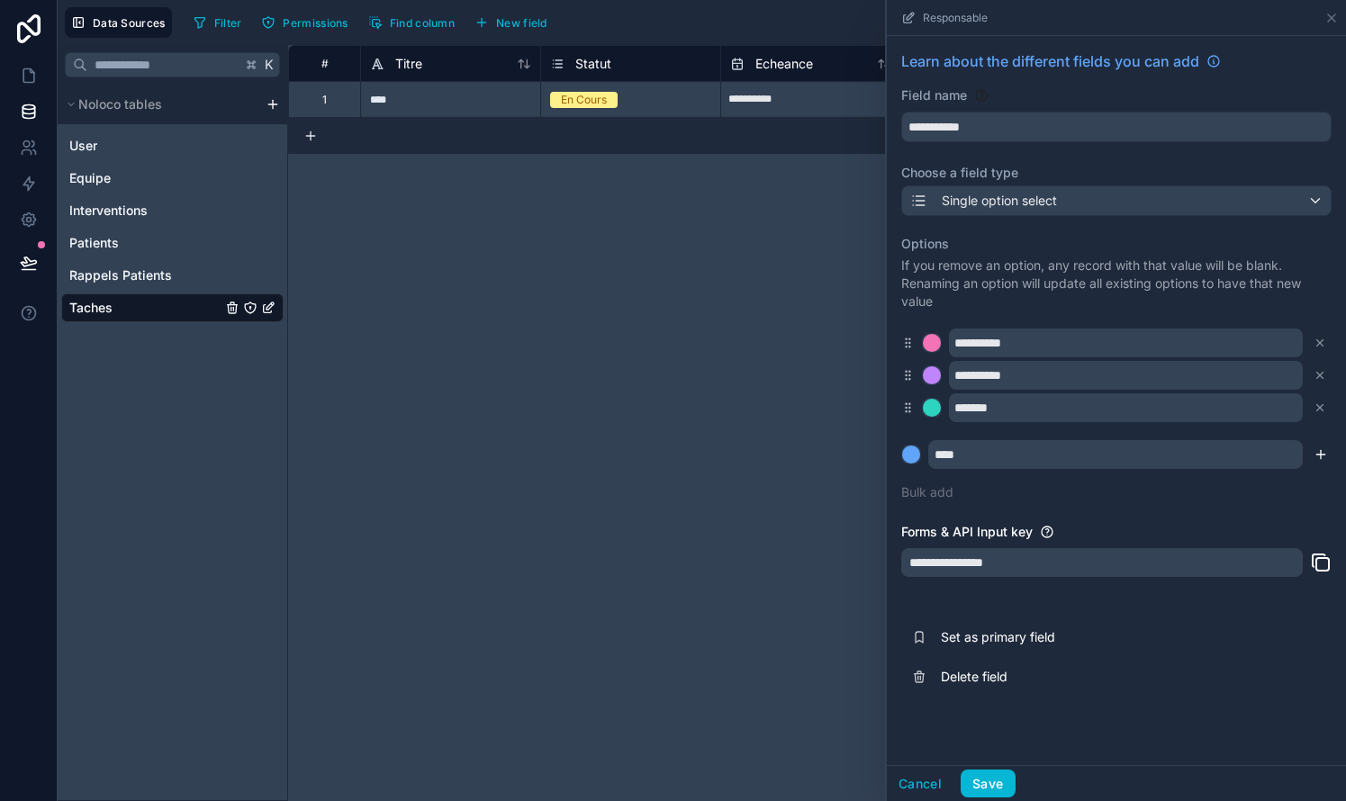
click at [768, 453] on icon "submit" at bounding box center [1320, 454] width 14 height 14
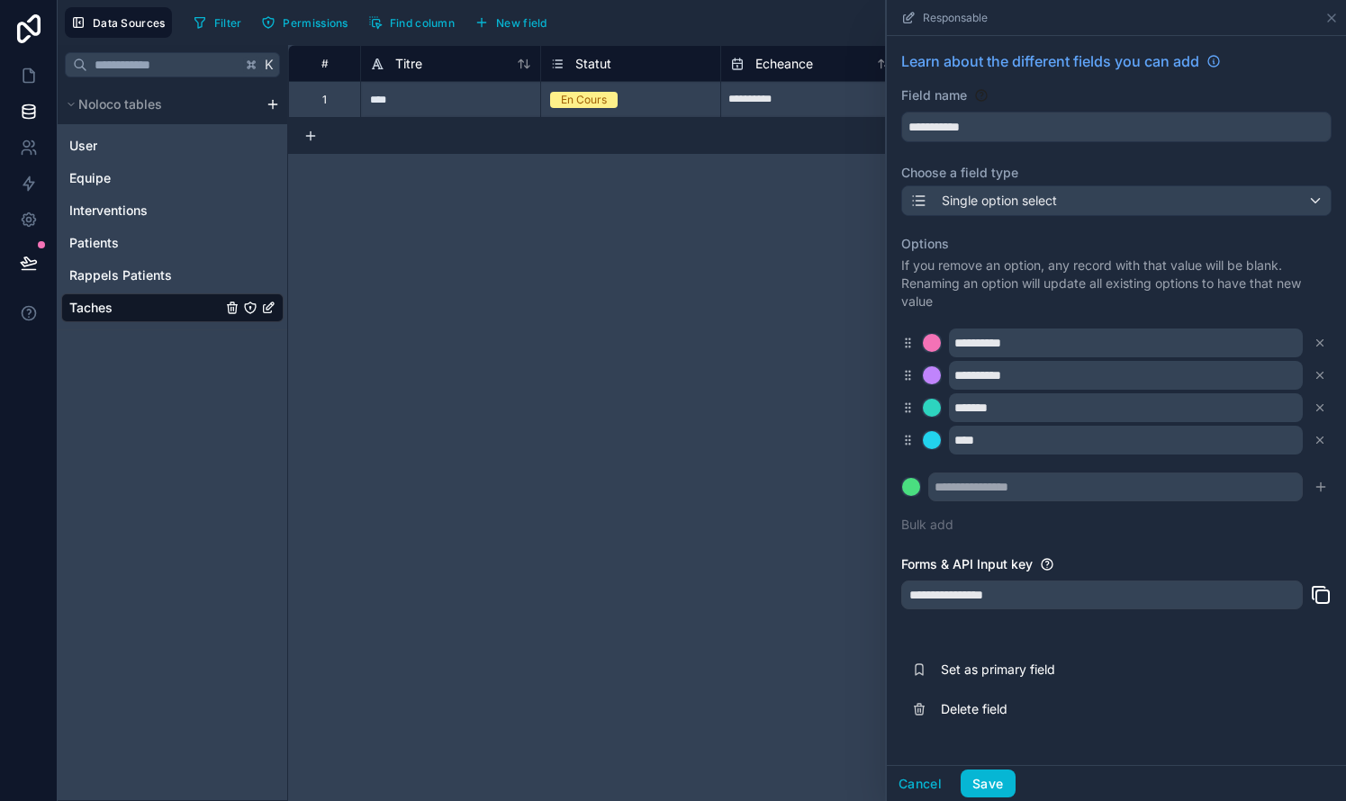
click at [768, 411] on div at bounding box center [932, 408] width 18 height 18
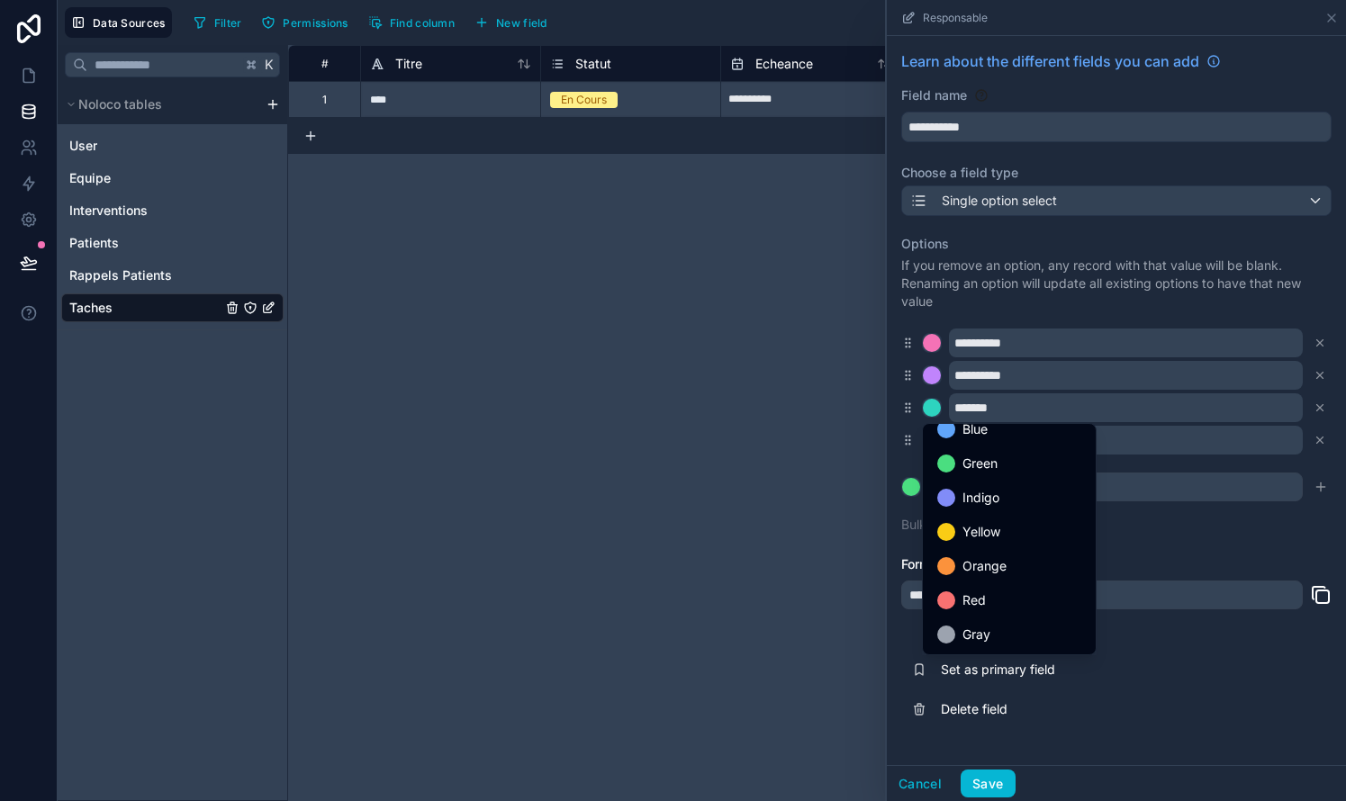
scroll to position [151, 0]
click at [768, 735] on div at bounding box center [1116, 400] width 459 height 801
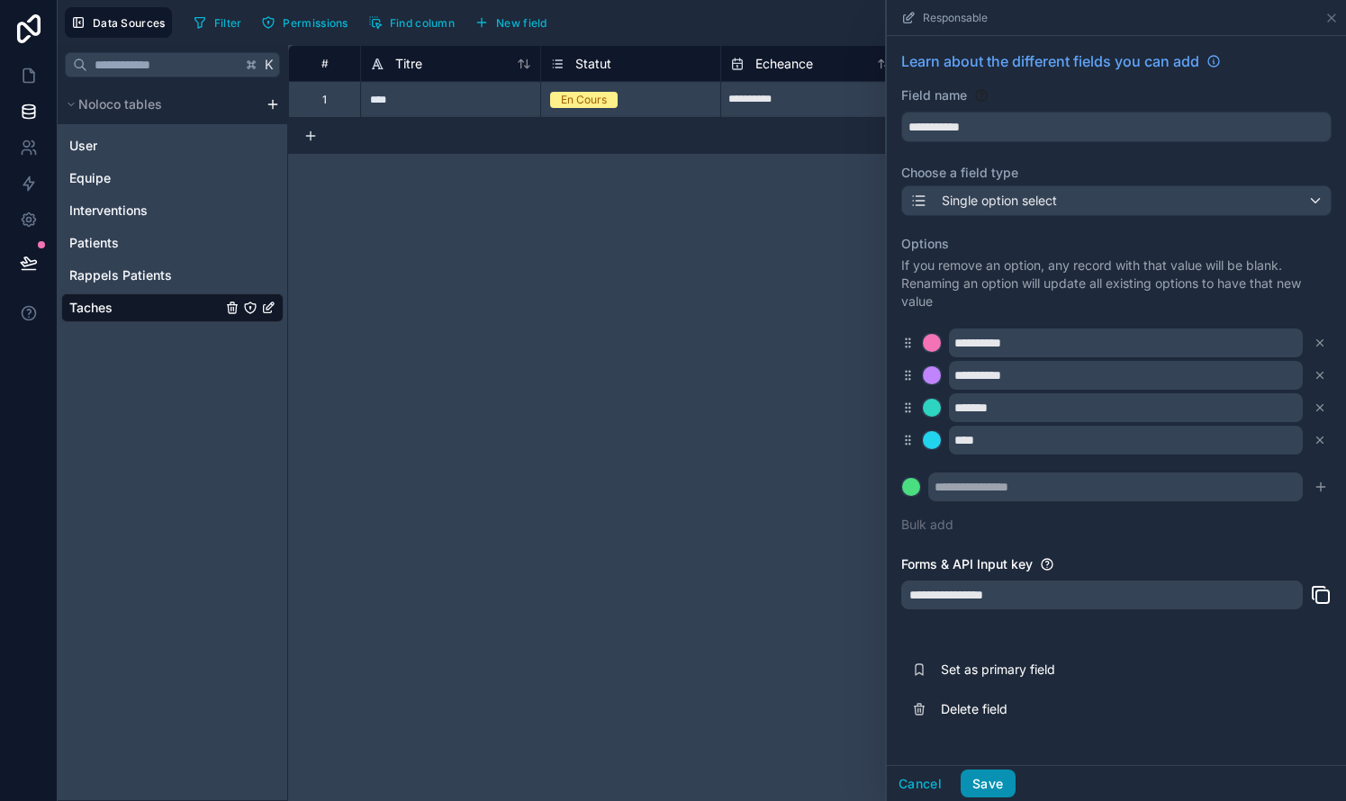
click at [768, 779] on button "Save" at bounding box center [987, 784] width 54 height 29
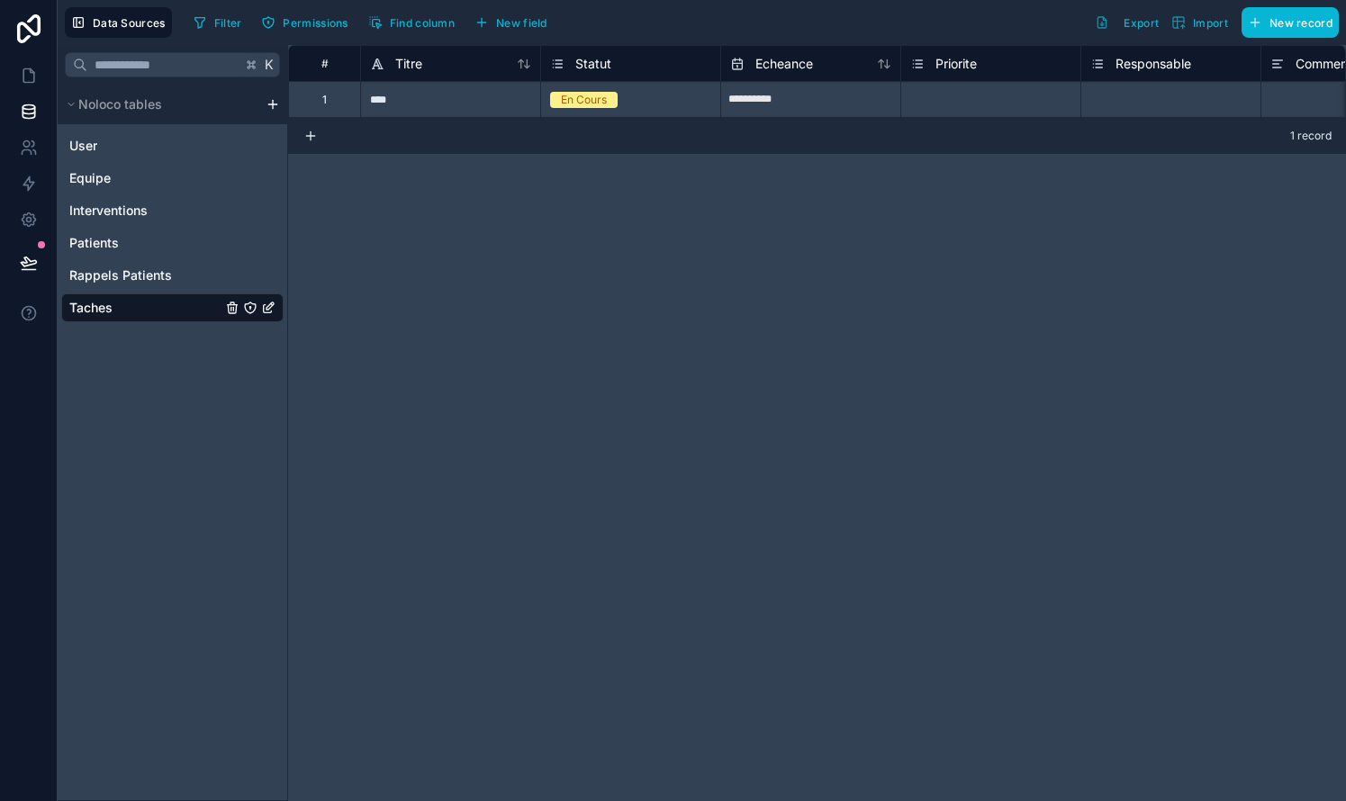
click at [768, 34] on div "Filter Permissions Find column New field Export Import New record" at bounding box center [762, 22] width 1152 height 31
click at [768, 56] on span "Echeance" at bounding box center [784, 64] width 58 height 18
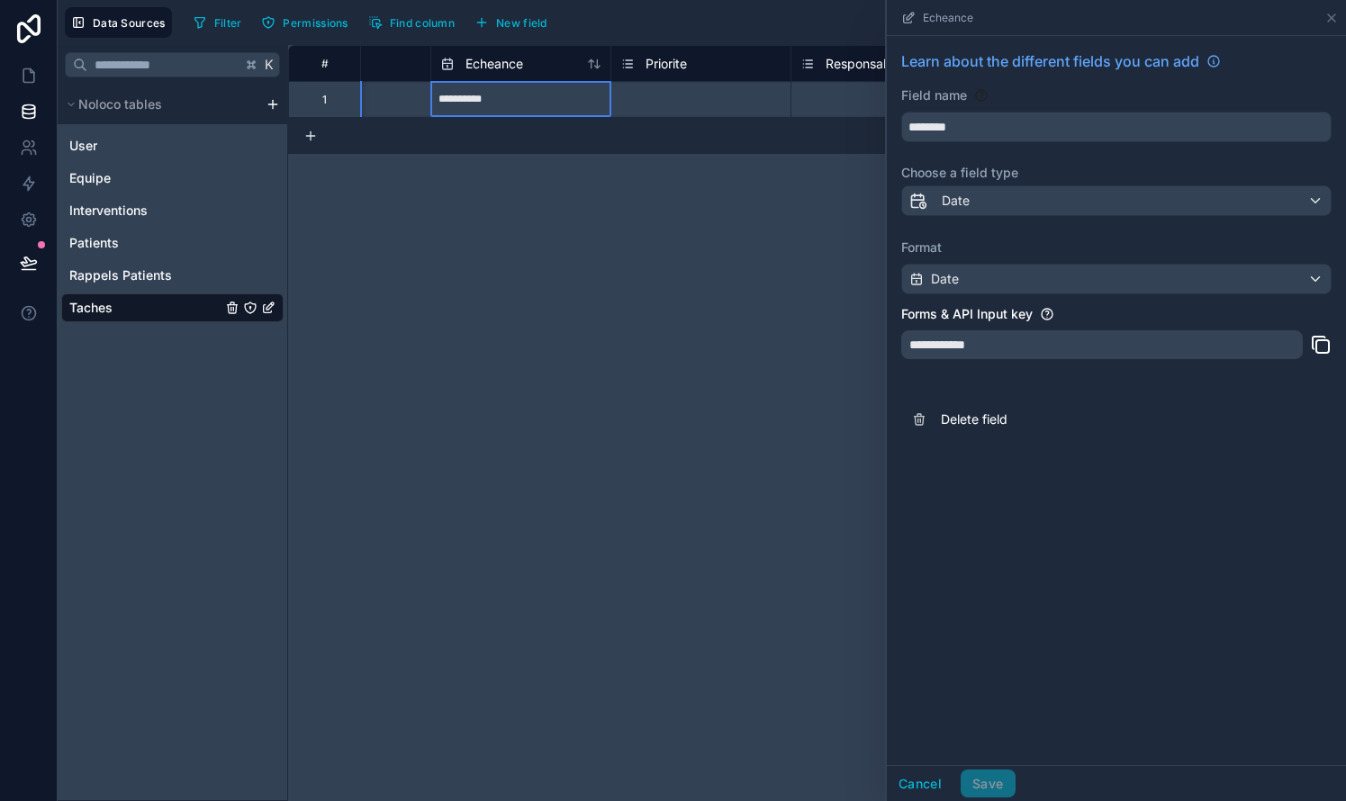
scroll to position [0, 307]
click at [658, 64] on span "Priorite" at bounding box center [648, 64] width 41 height 18
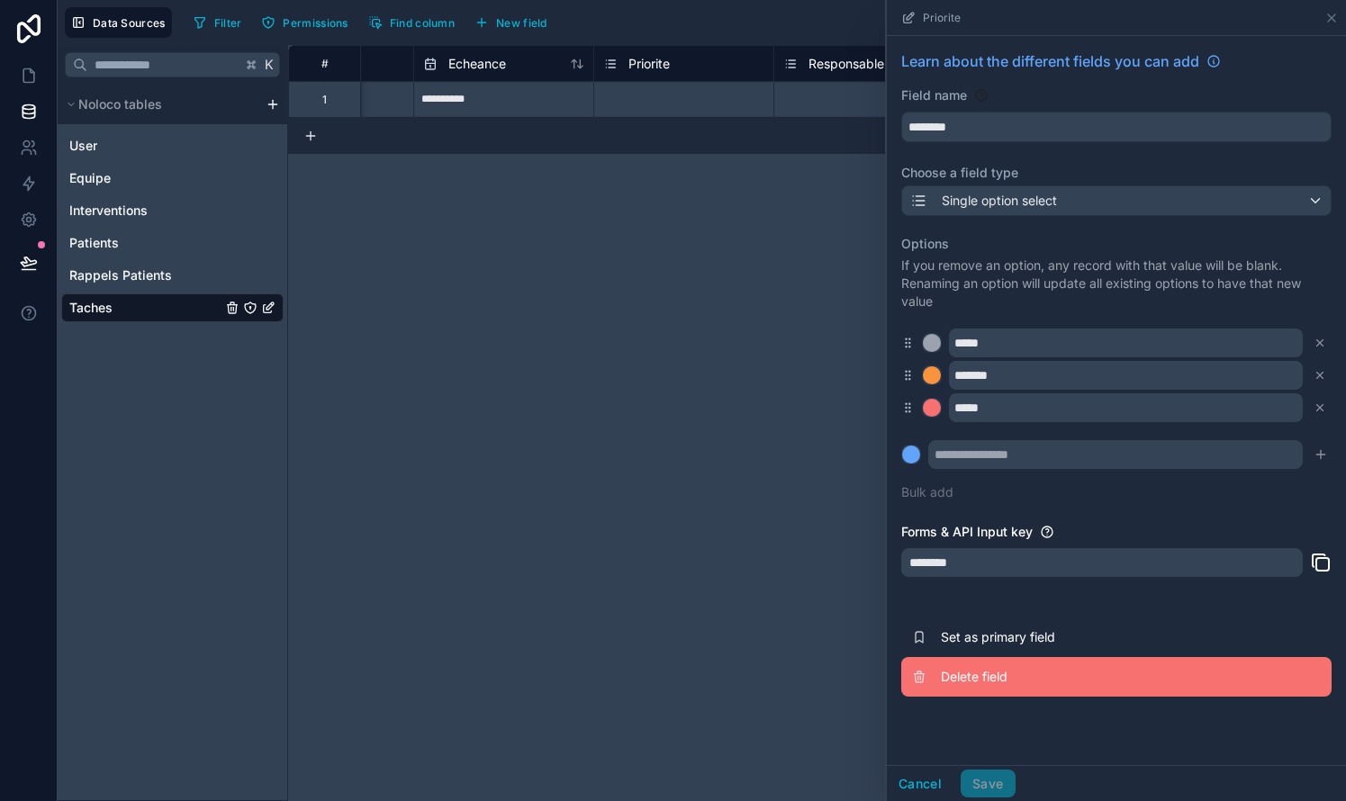
click at [768, 673] on span "Delete field" at bounding box center [1070, 677] width 259 height 18
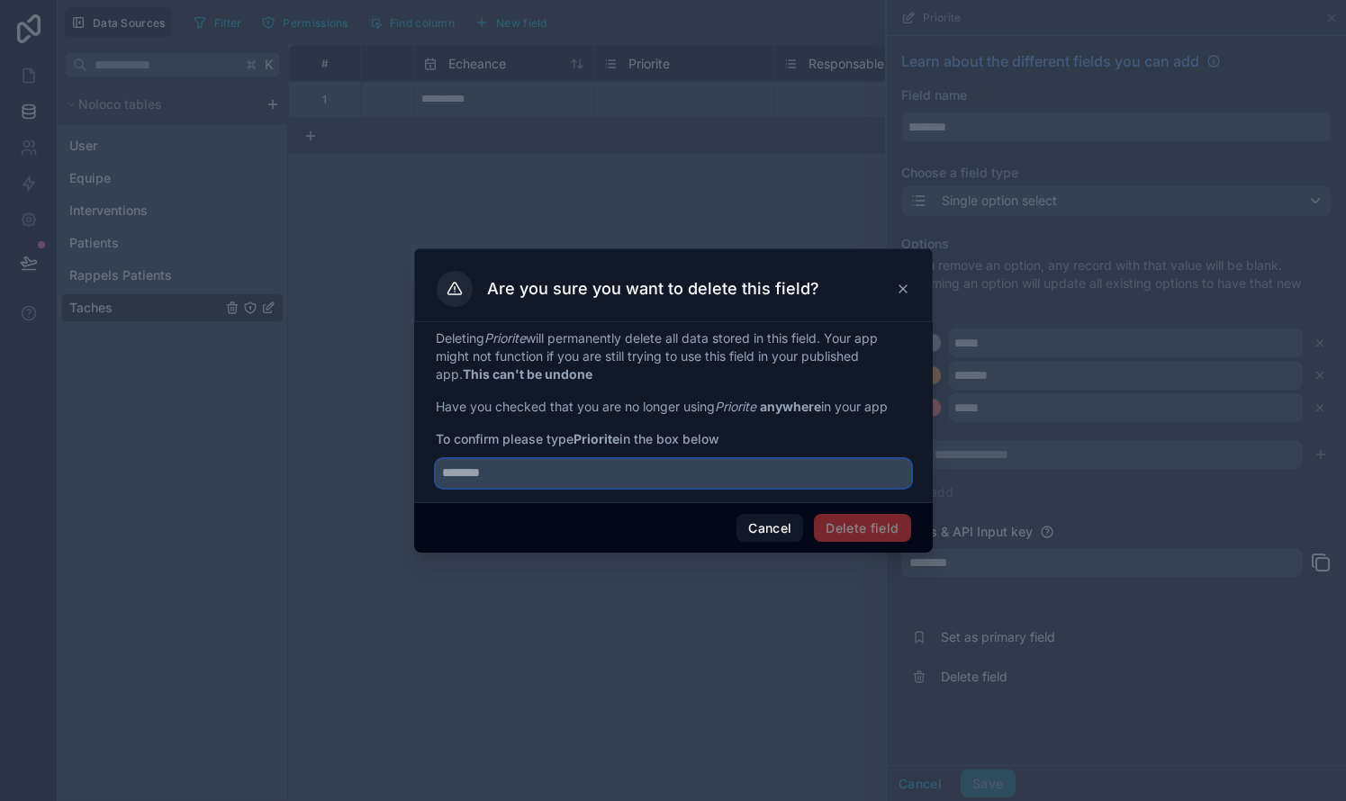
click at [731, 482] on input "text" at bounding box center [673, 473] width 475 height 29
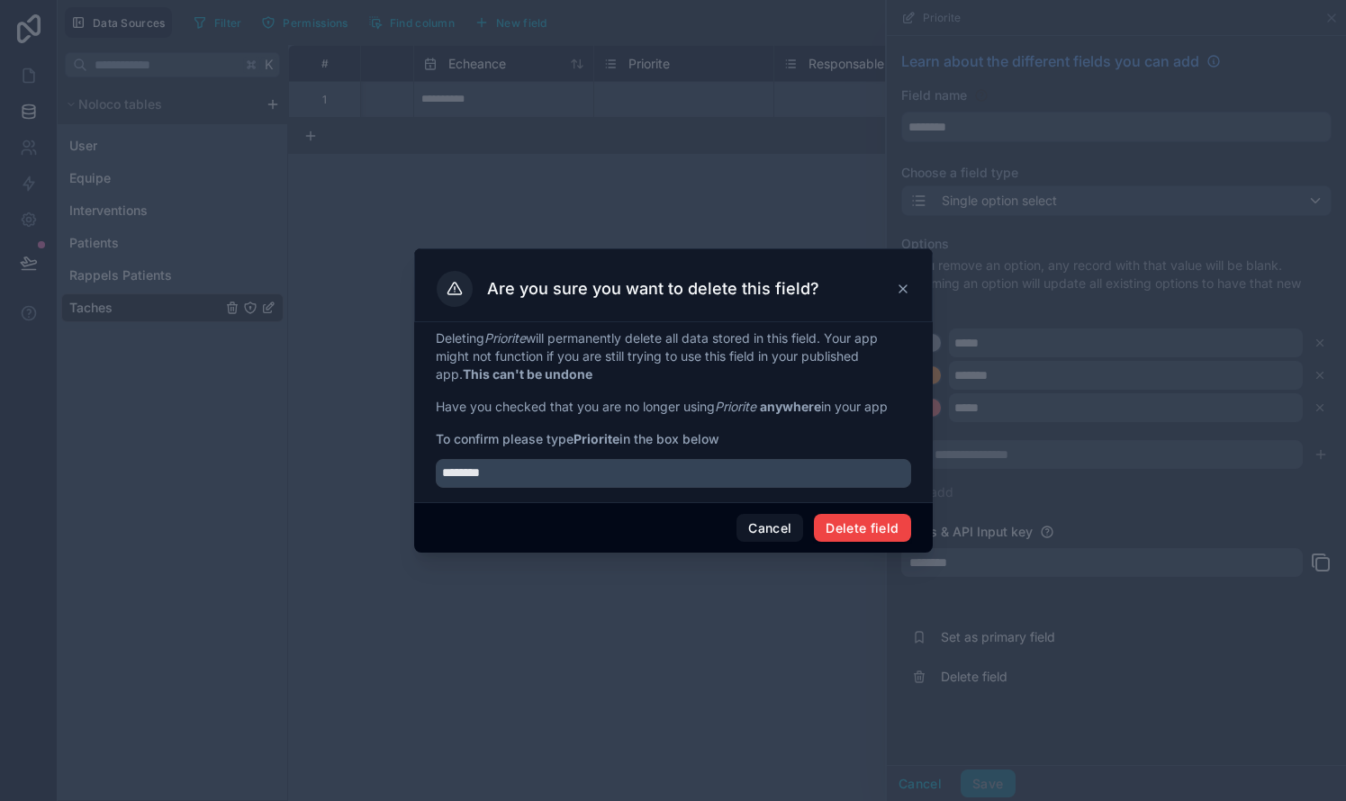
click at [768, 525] on span "Delete field" at bounding box center [862, 528] width 96 height 29
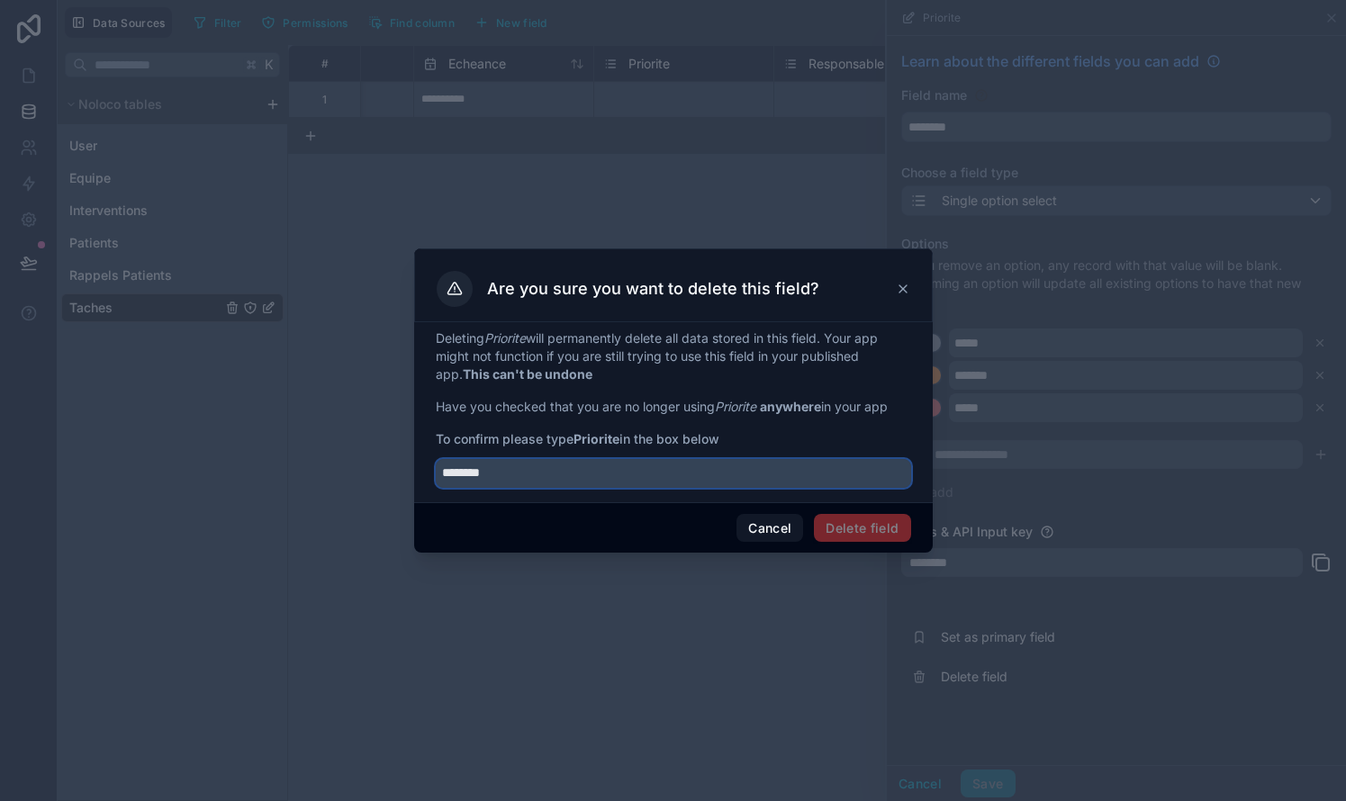
click at [661, 477] on input "********" at bounding box center [673, 473] width 475 height 29
type input "********"
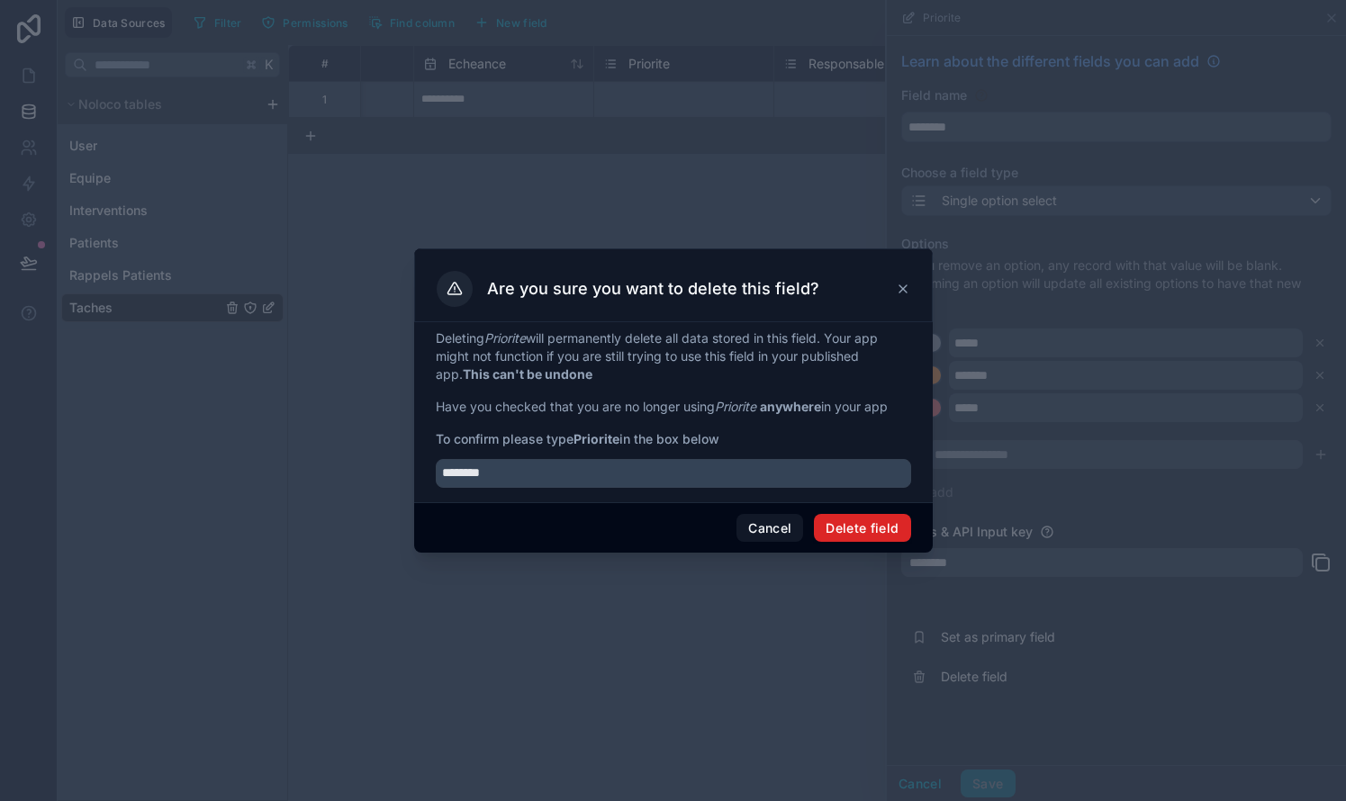
click at [768, 524] on button "Delete field" at bounding box center [862, 528] width 96 height 29
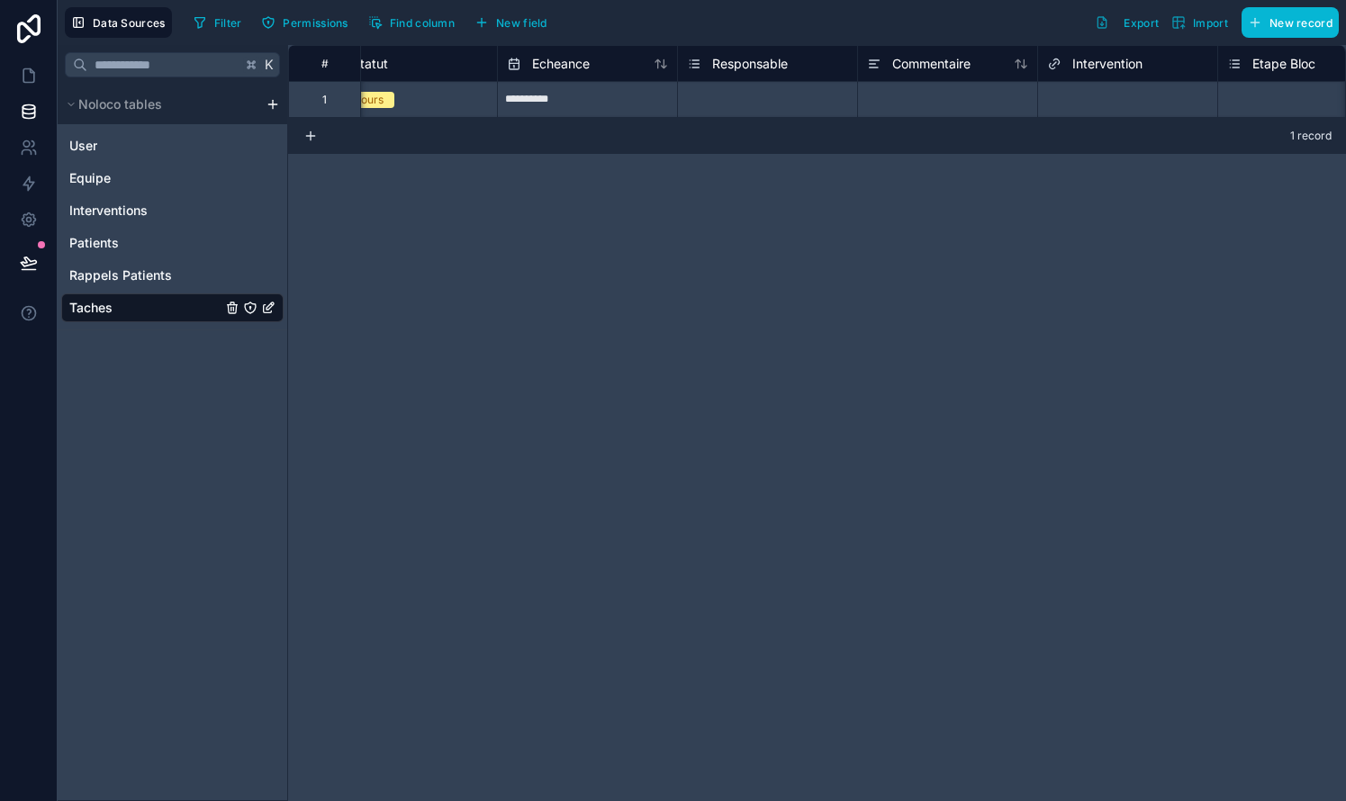
scroll to position [0, 241]
click at [768, 87] on div at bounding box center [929, 99] width 180 height 36
click at [768, 65] on span "Intervention" at bounding box center [1089, 64] width 70 height 18
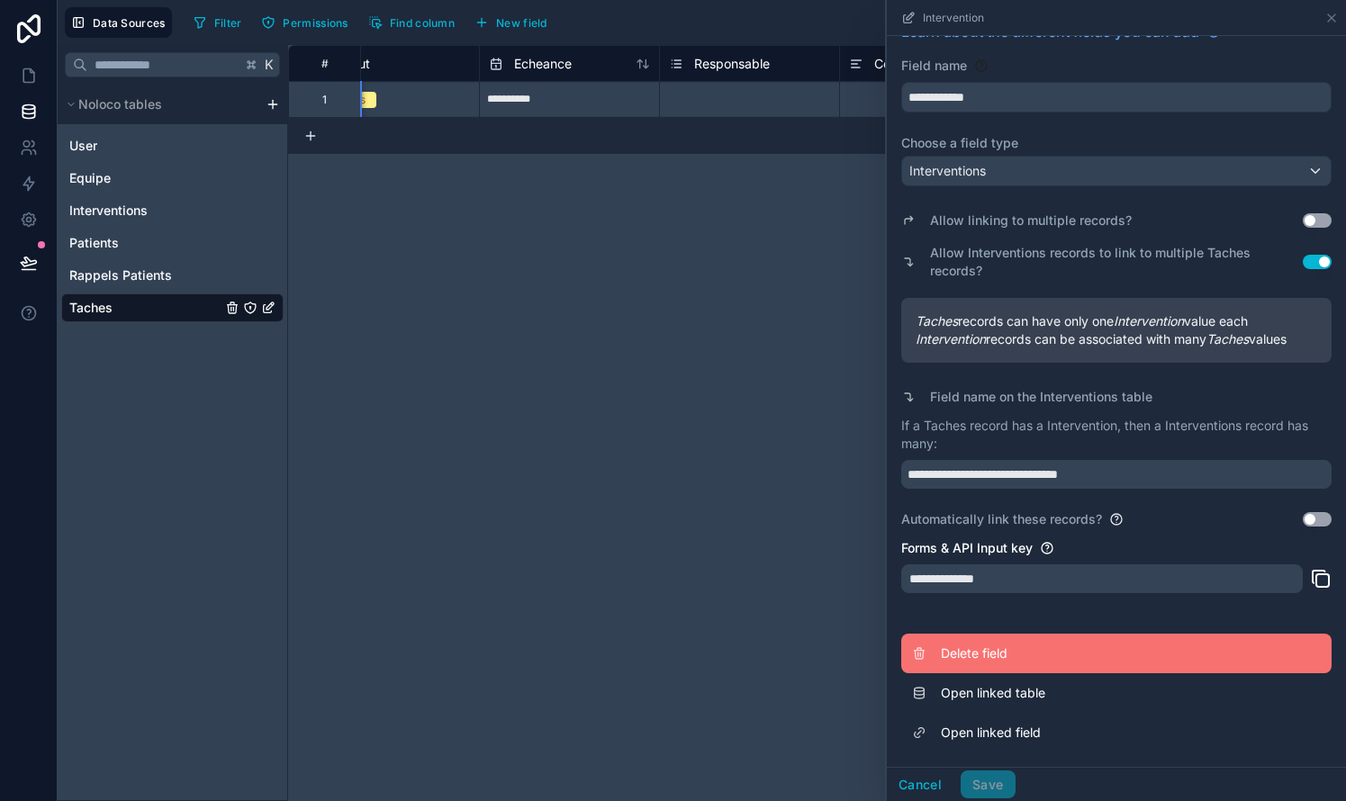
scroll to position [30, 0]
click at [768, 657] on button "Delete field" at bounding box center [1116, 654] width 430 height 40
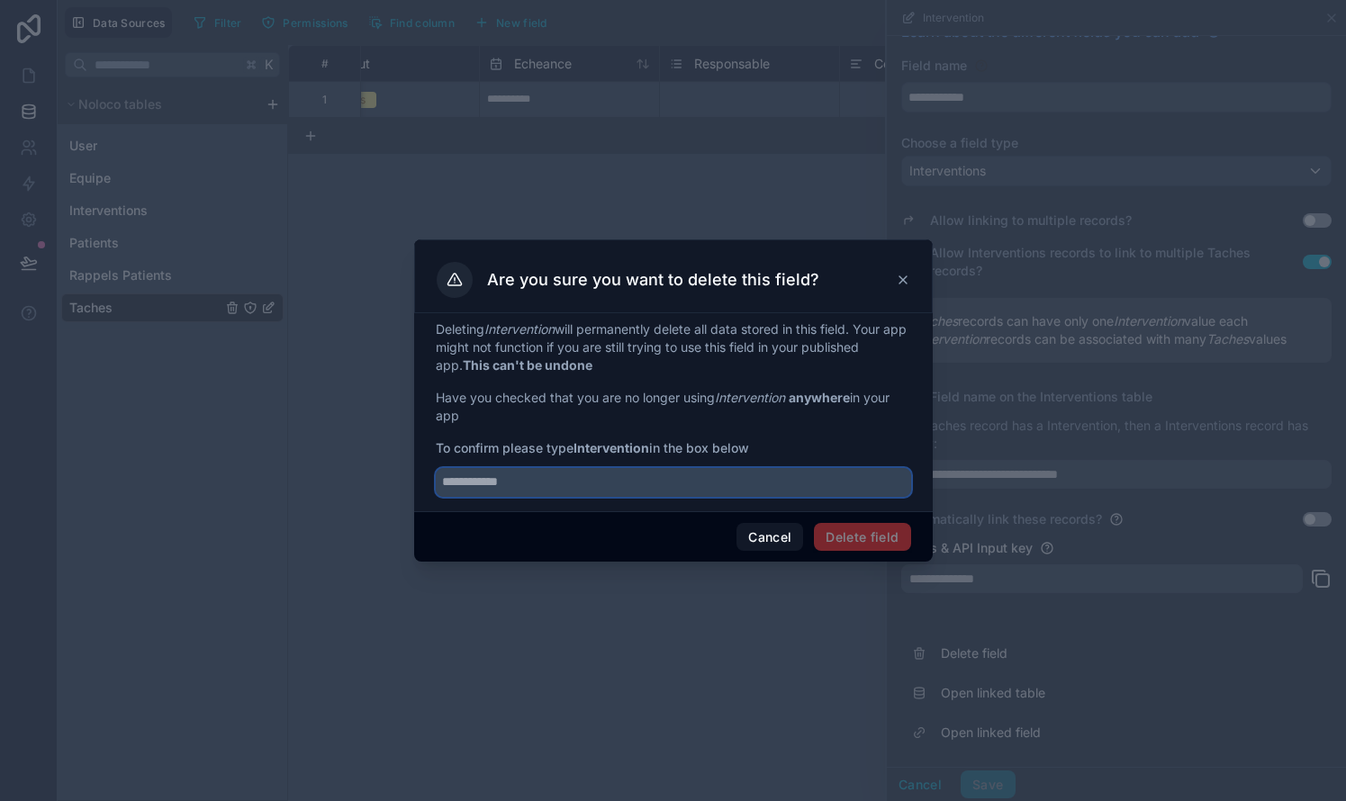
click at [686, 488] on input "text" at bounding box center [673, 482] width 475 height 29
type input "**********"
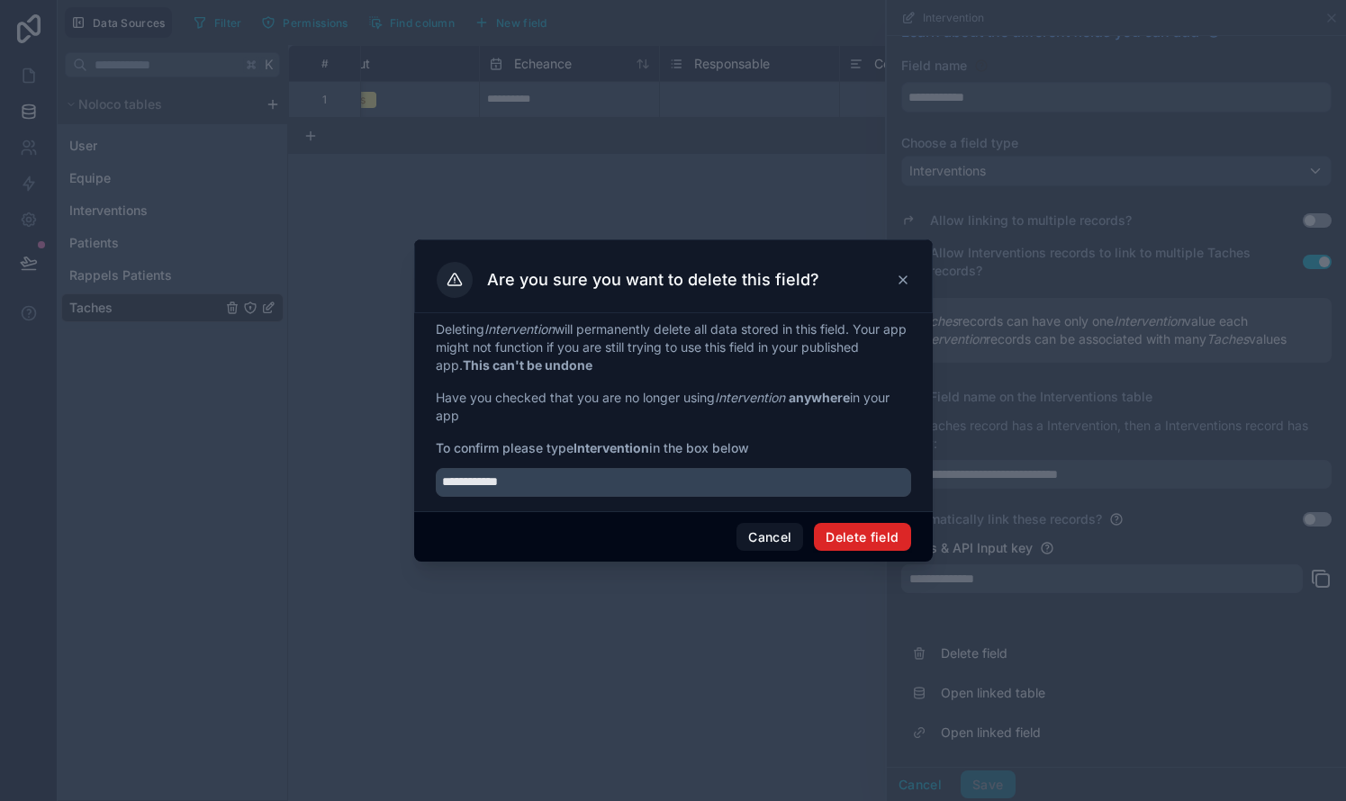
click at [768, 534] on button "Delete field" at bounding box center [862, 537] width 96 height 29
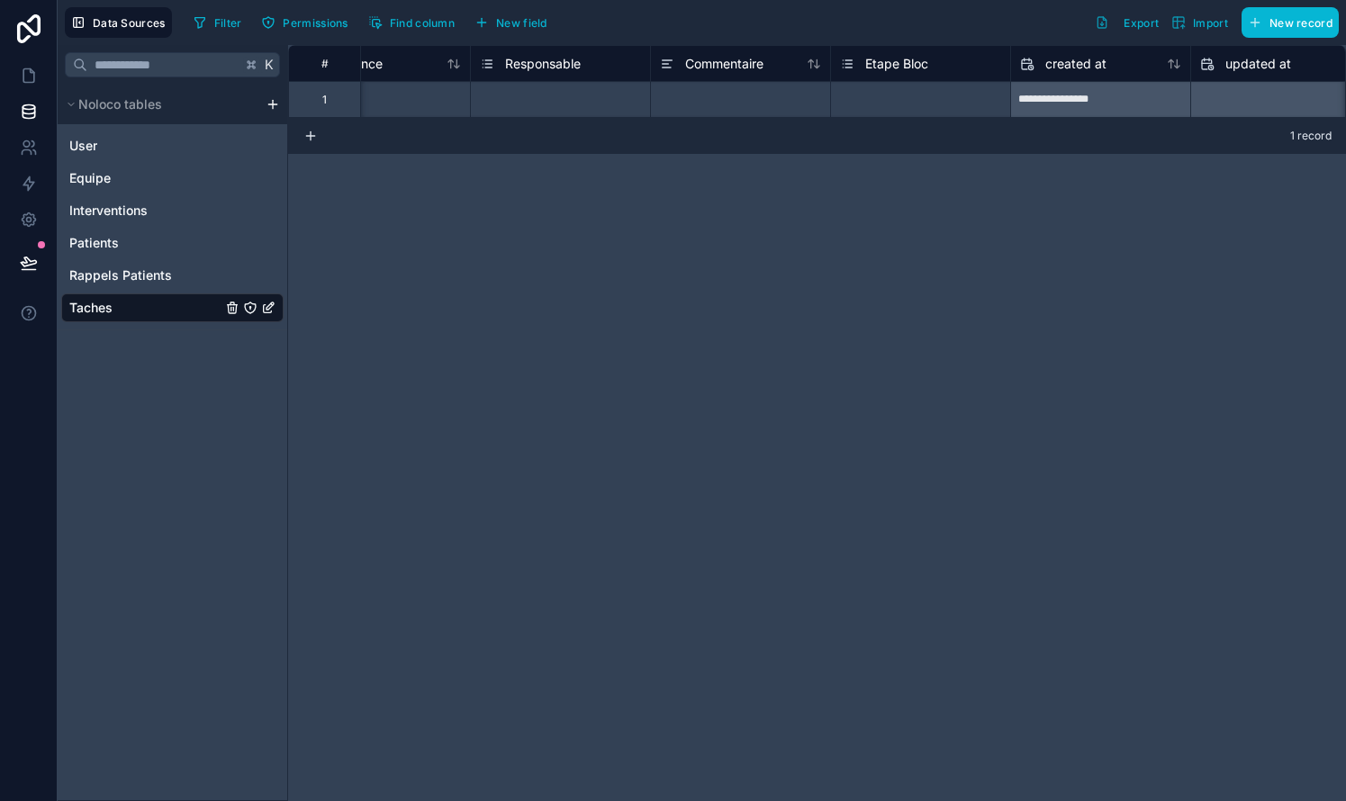
scroll to position [0, 506]
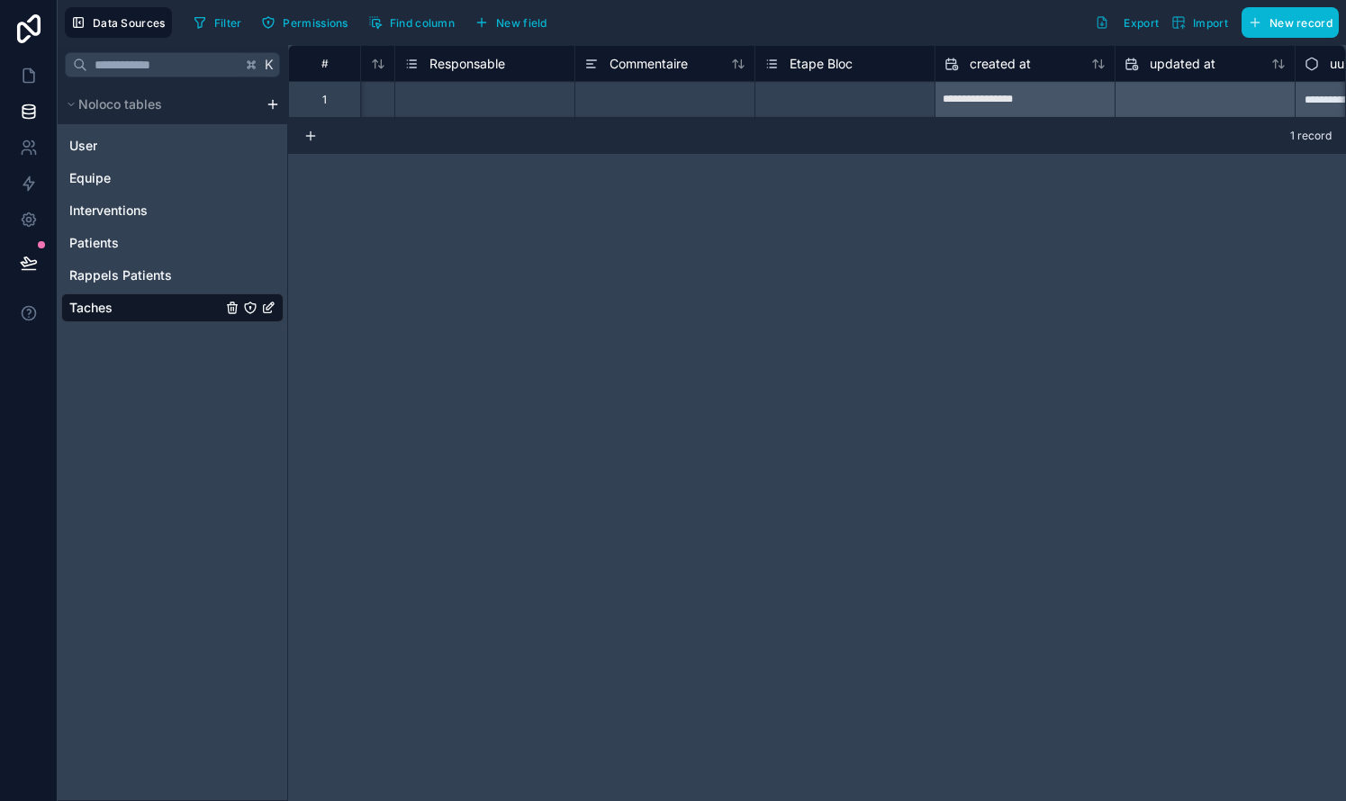
click at [768, 95] on div "Select a Etape Bloc" at bounding box center [813, 100] width 98 height 14
click at [768, 93] on div "Select a Etape Bloc" at bounding box center [813, 100] width 98 height 14
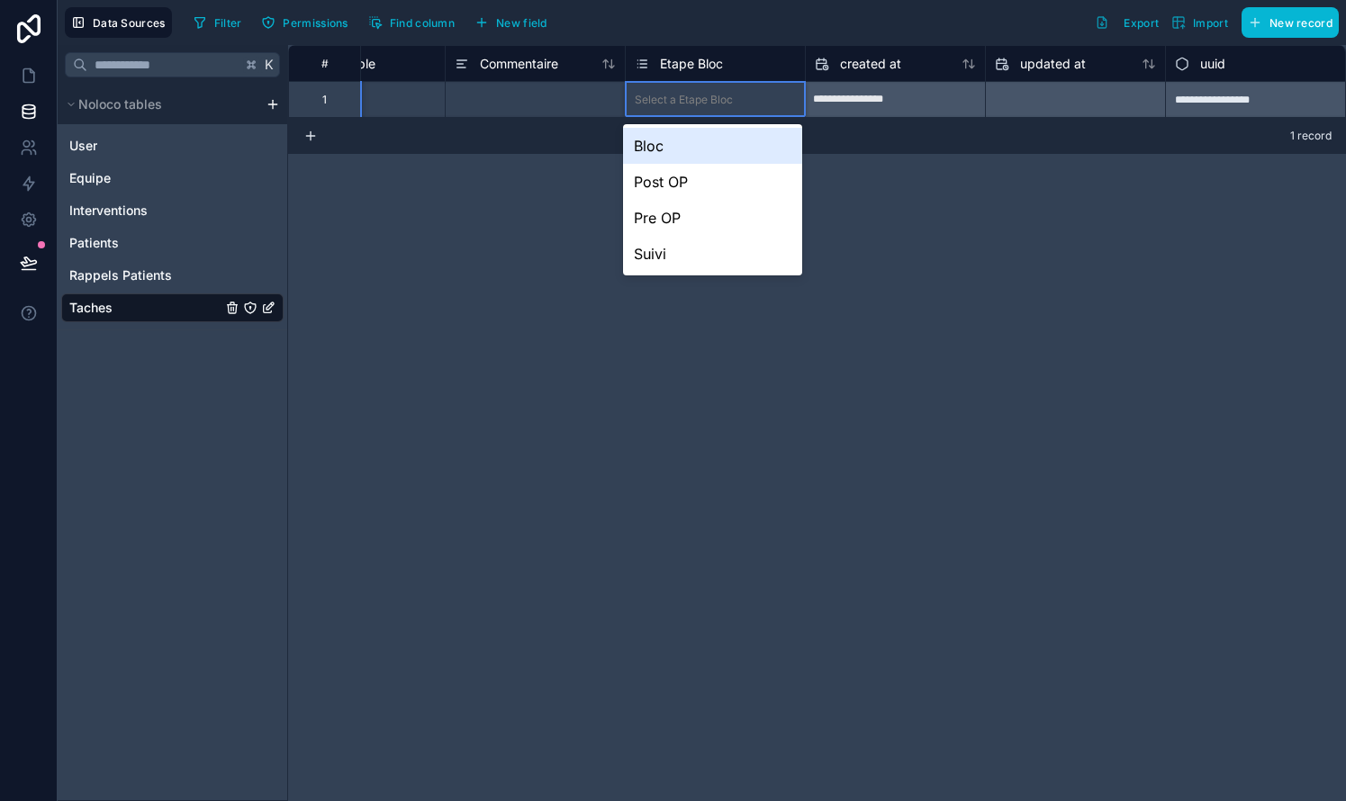
scroll to position [0, 635]
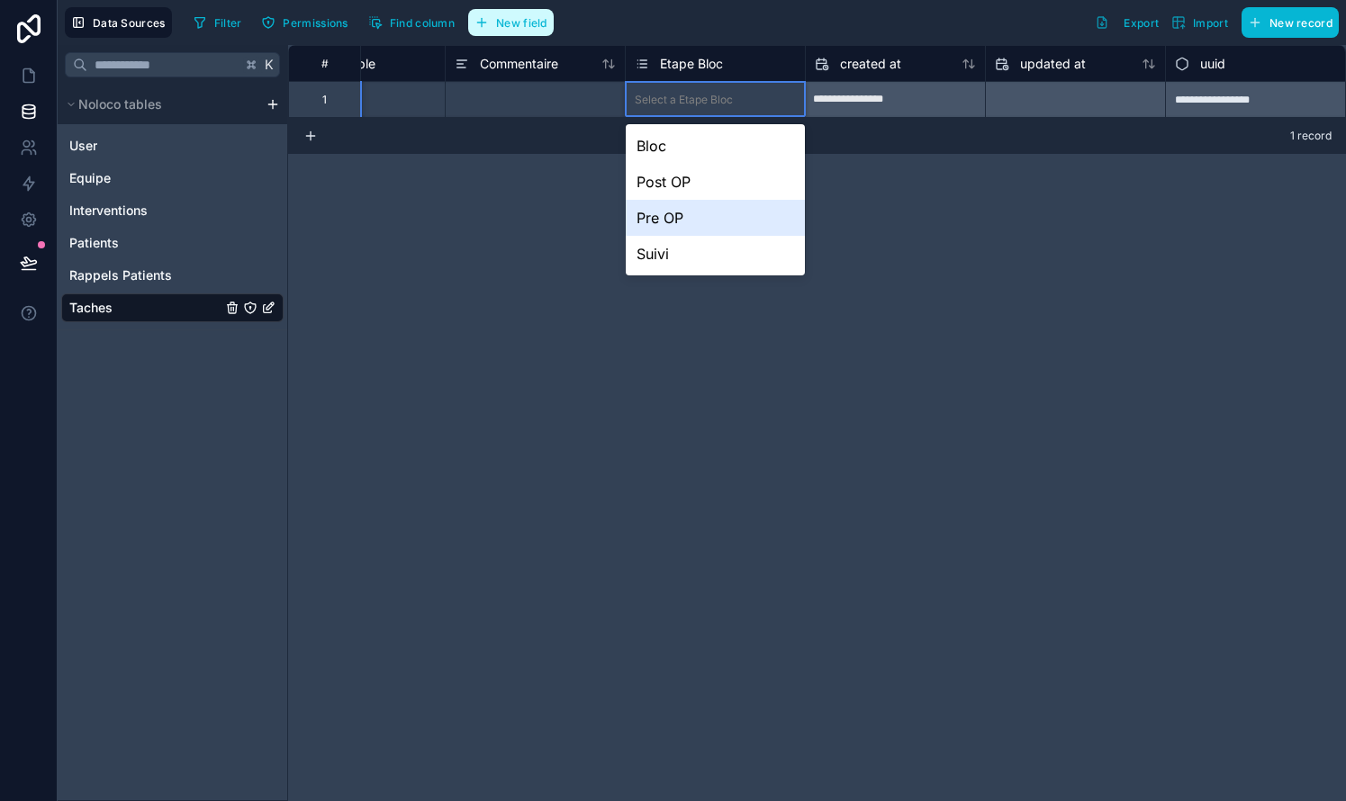
click at [524, 27] on span "New field" at bounding box center [521, 23] width 51 height 14
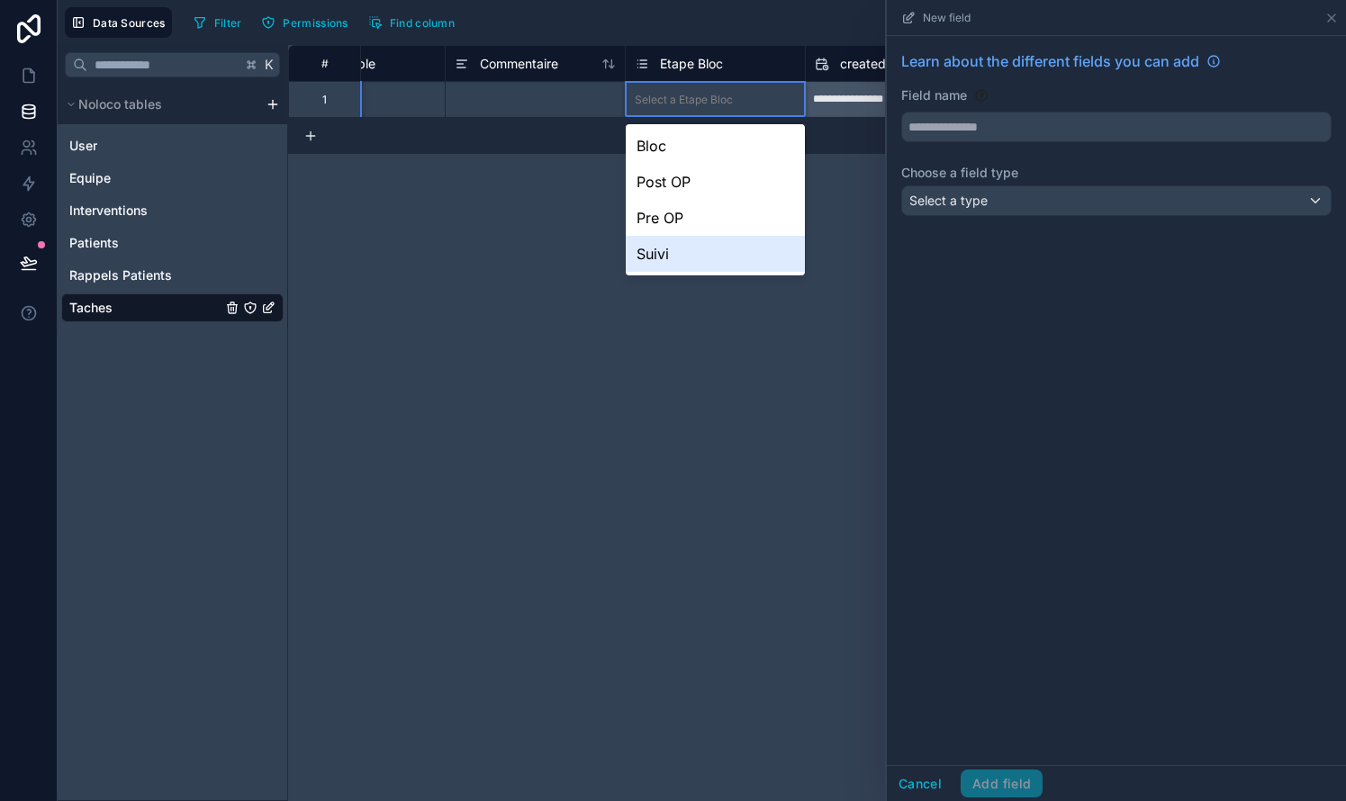
click at [720, 464] on div "**********" at bounding box center [817, 423] width 1058 height 756
click at [768, 382] on div "**********" at bounding box center [817, 423] width 1058 height 756
click at [768, 215] on button "Select a type" at bounding box center [1116, 200] width 430 height 31
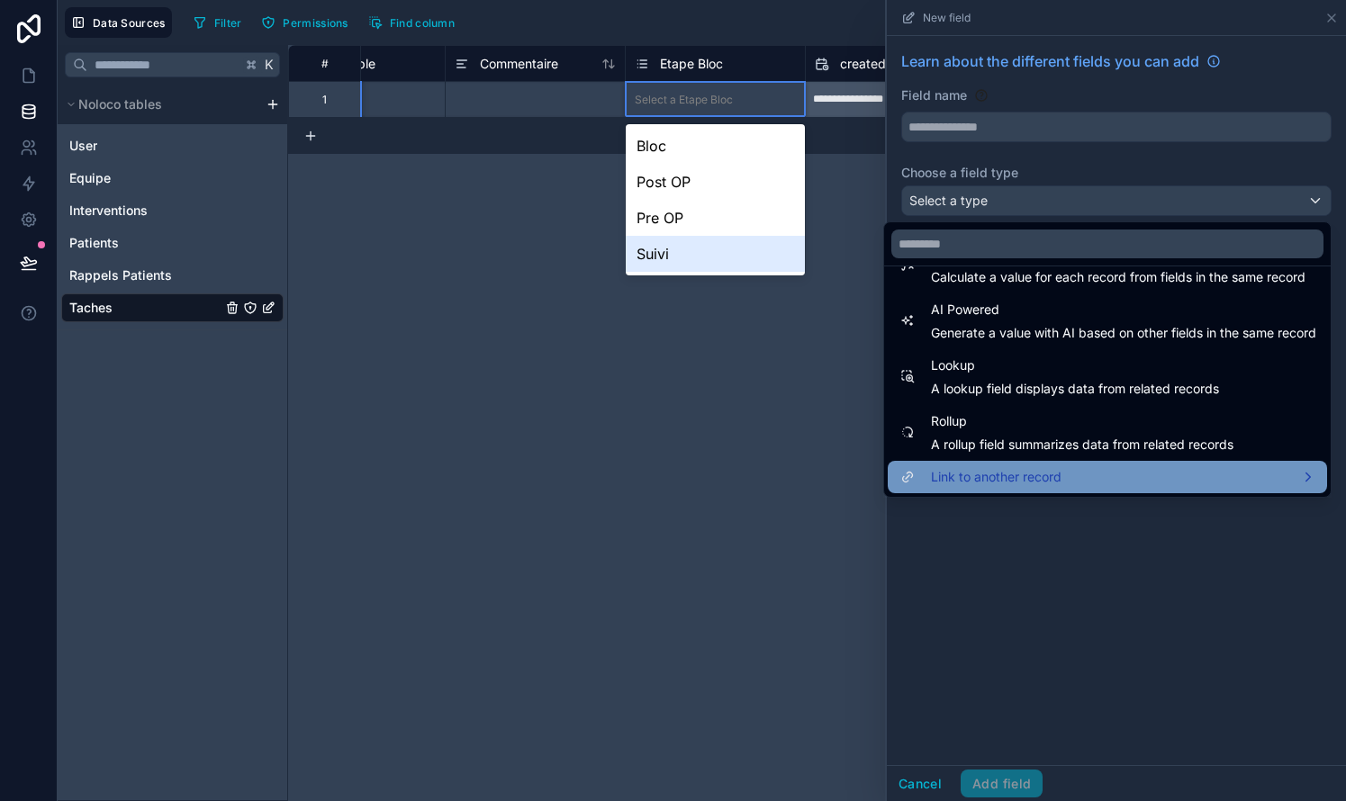
click at [768, 476] on span "Link to another record" at bounding box center [996, 477] width 131 height 22
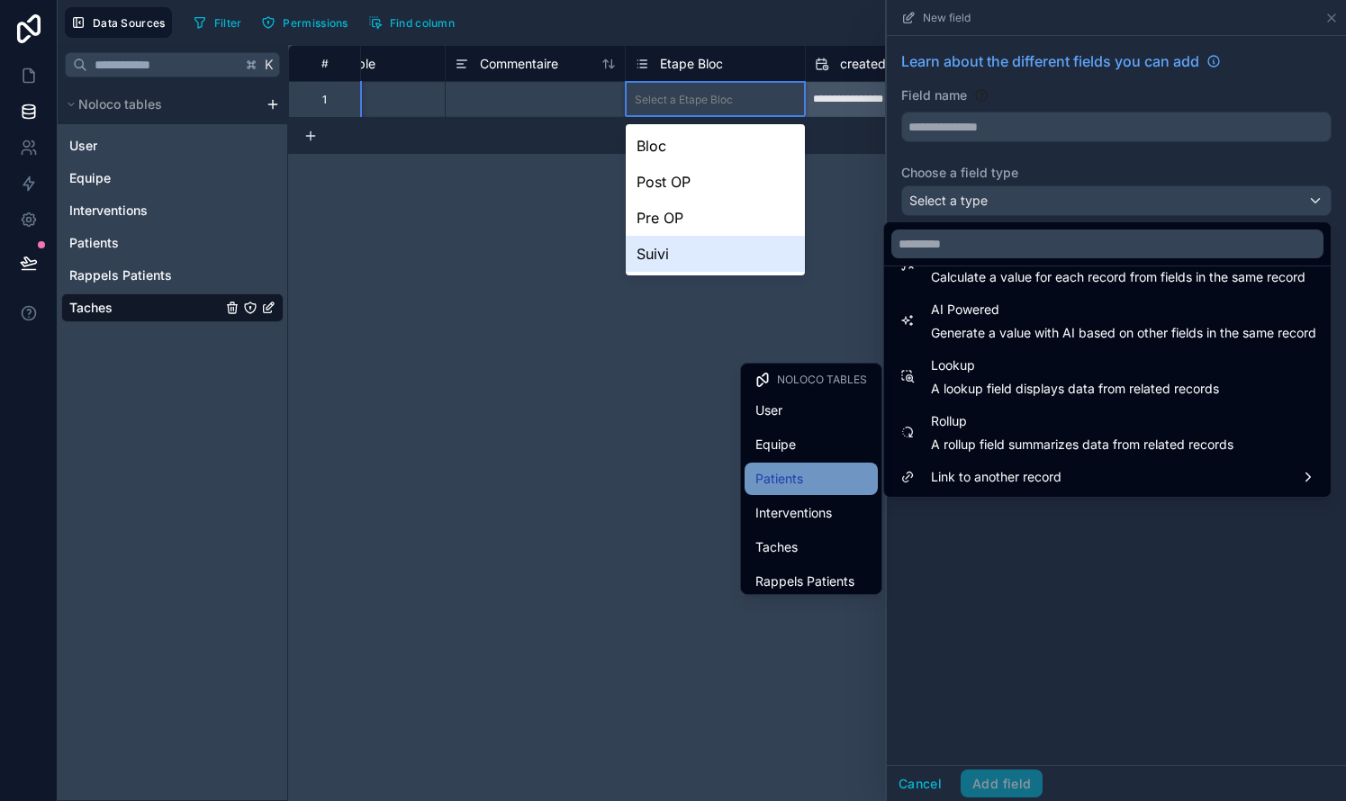
click at [768, 476] on span "Patients" at bounding box center [779, 479] width 48 height 22
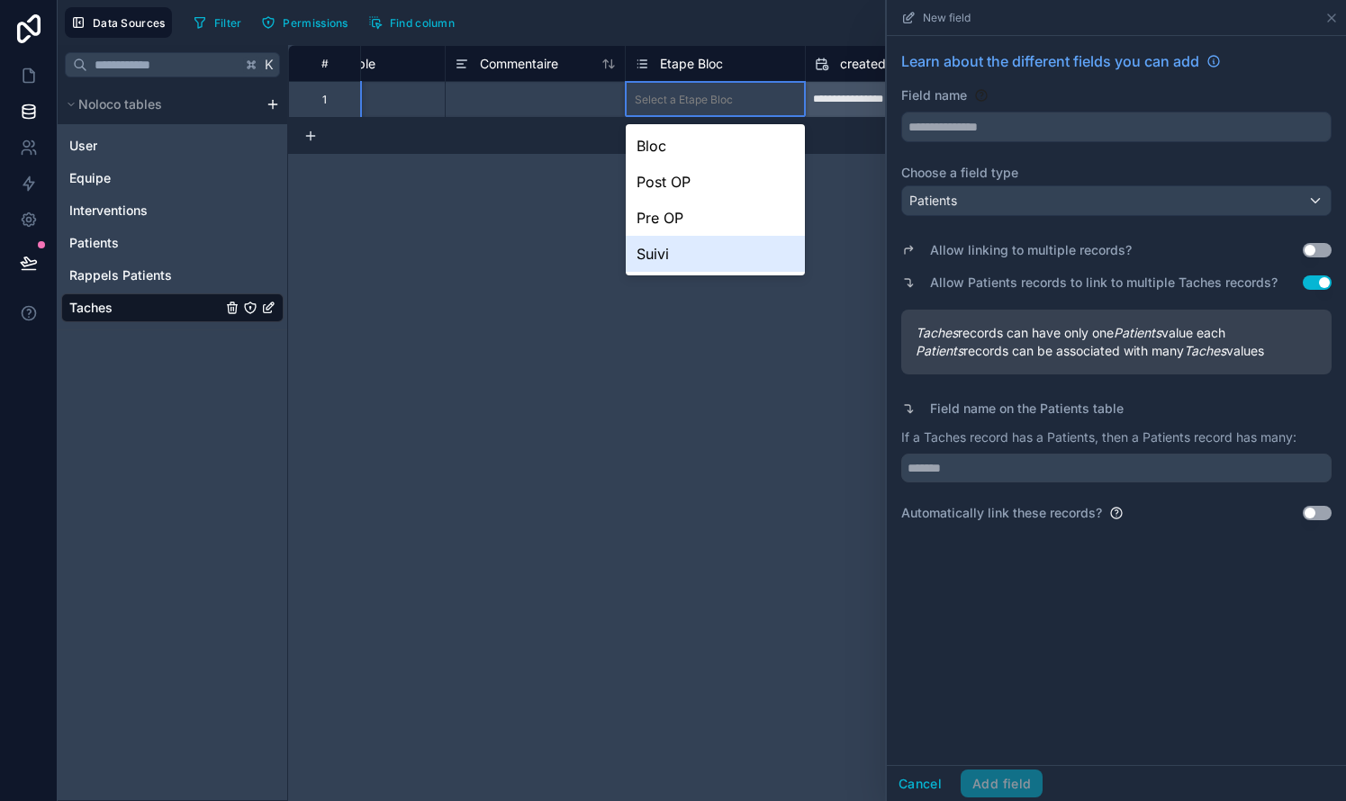
type input "********"
click at [768, 644] on div "Learn about the different fields you can add Field name ******** Choose a field…" at bounding box center [1116, 400] width 459 height 729
click at [768, 376] on div "**********" at bounding box center [817, 423] width 1058 height 756
click at [768, 136] on input "********" at bounding box center [1116, 127] width 428 height 29
click at [768, 199] on div "Patients" at bounding box center [1116, 200] width 428 height 29
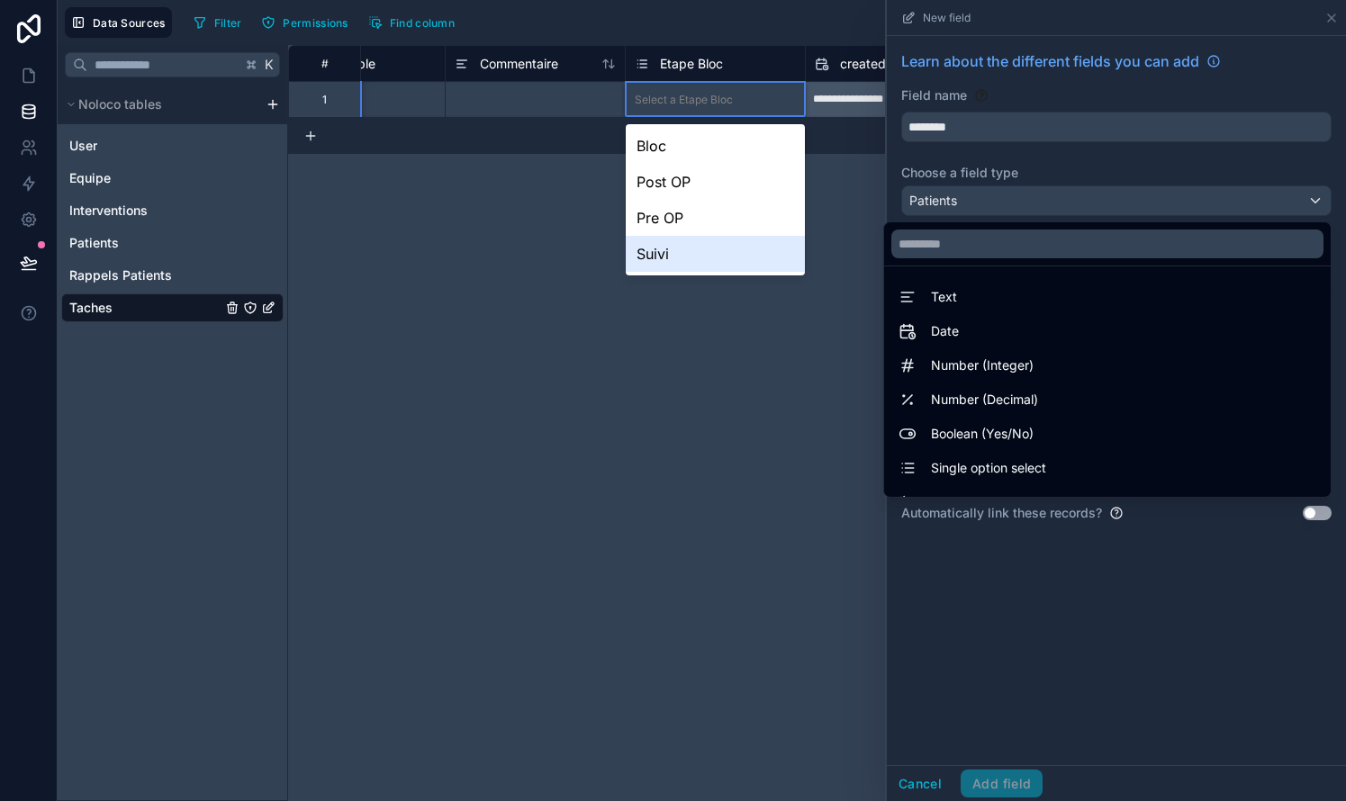
click at [768, 199] on div at bounding box center [1116, 400] width 459 height 801
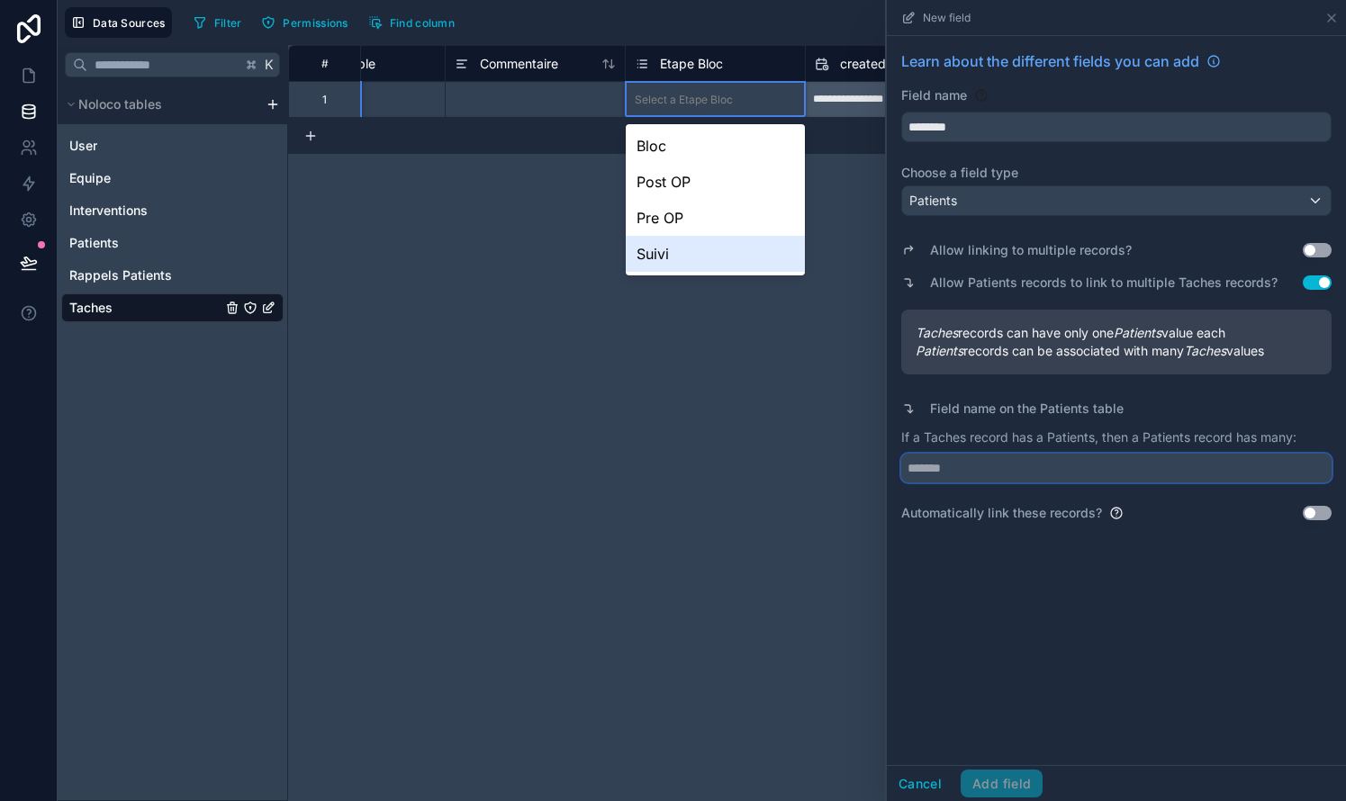
click at [768, 470] on input "text" at bounding box center [1116, 468] width 430 height 29
type input "*****"
click at [768, 785] on button "Add field" at bounding box center [1001, 784] width 82 height 29
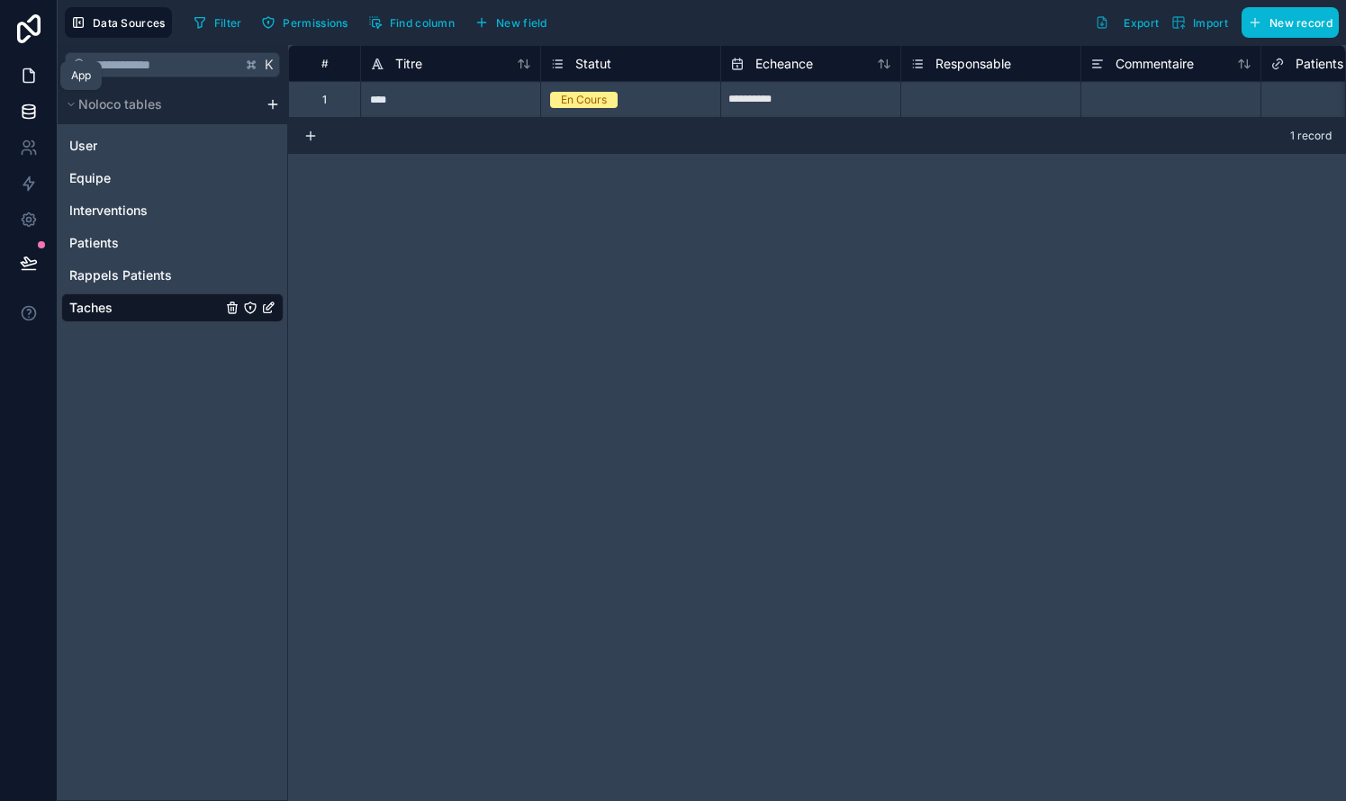
click at [30, 76] on icon at bounding box center [29, 76] width 18 height 18
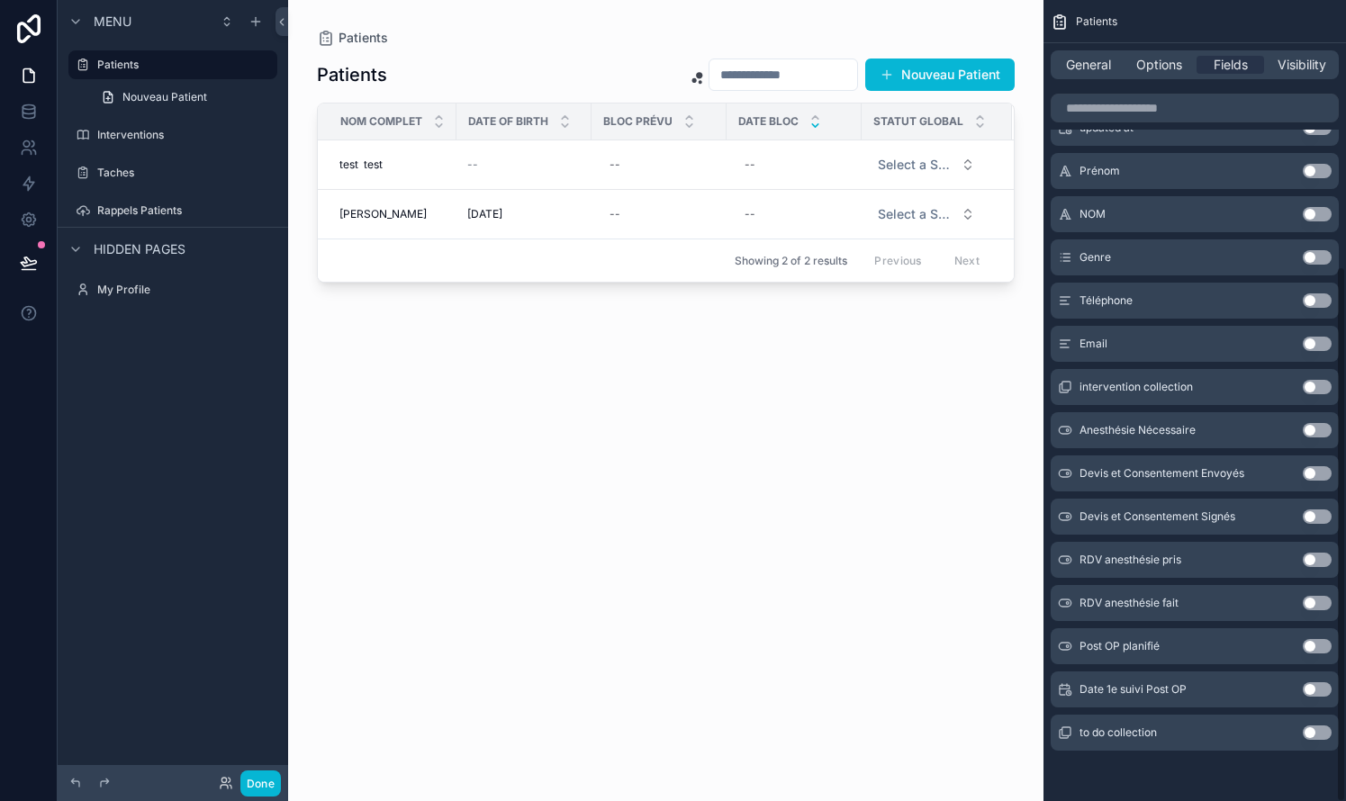
scroll to position [396, 0]
click at [768, 730] on button "Use setting" at bounding box center [1316, 733] width 29 height 14
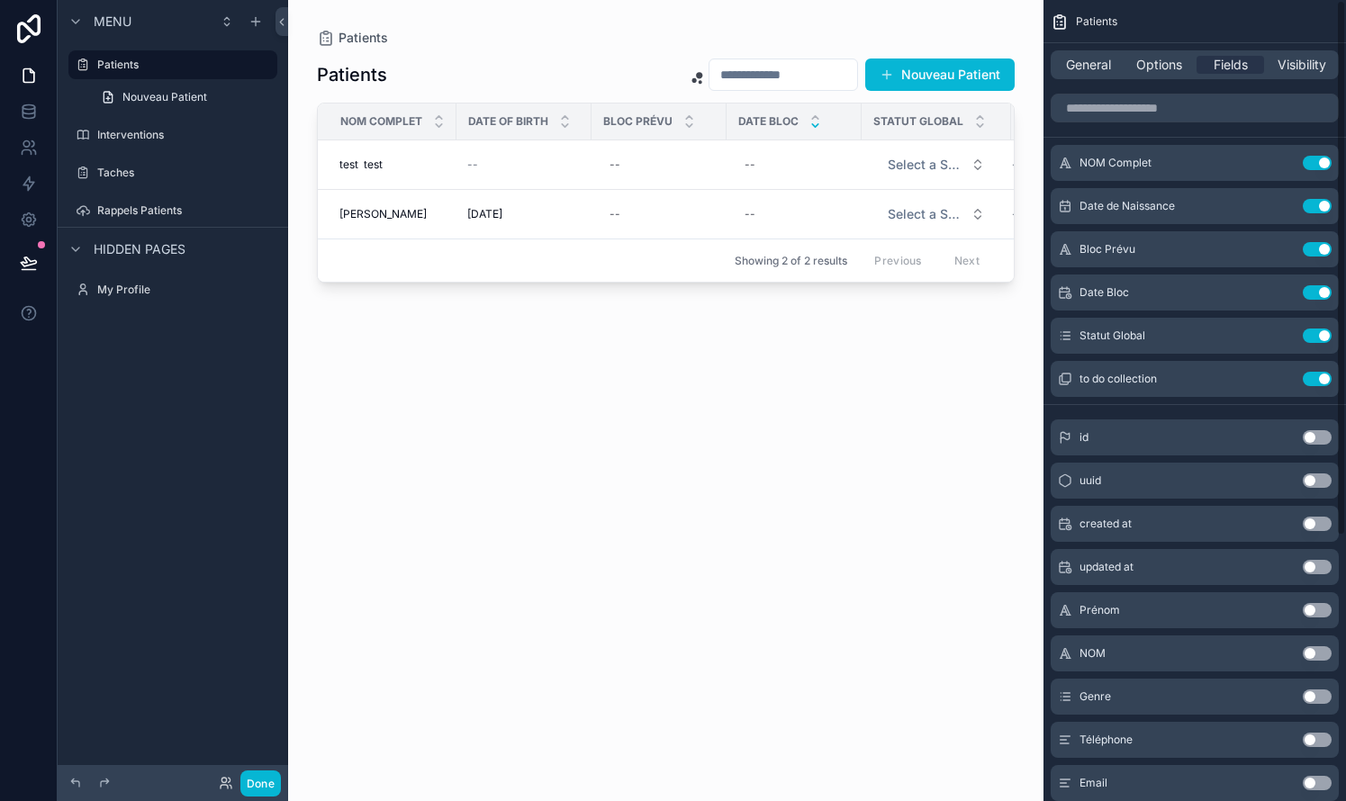
scroll to position [0, 0]
click at [768, 380] on icon "scrollable content" at bounding box center [1281, 379] width 14 height 14
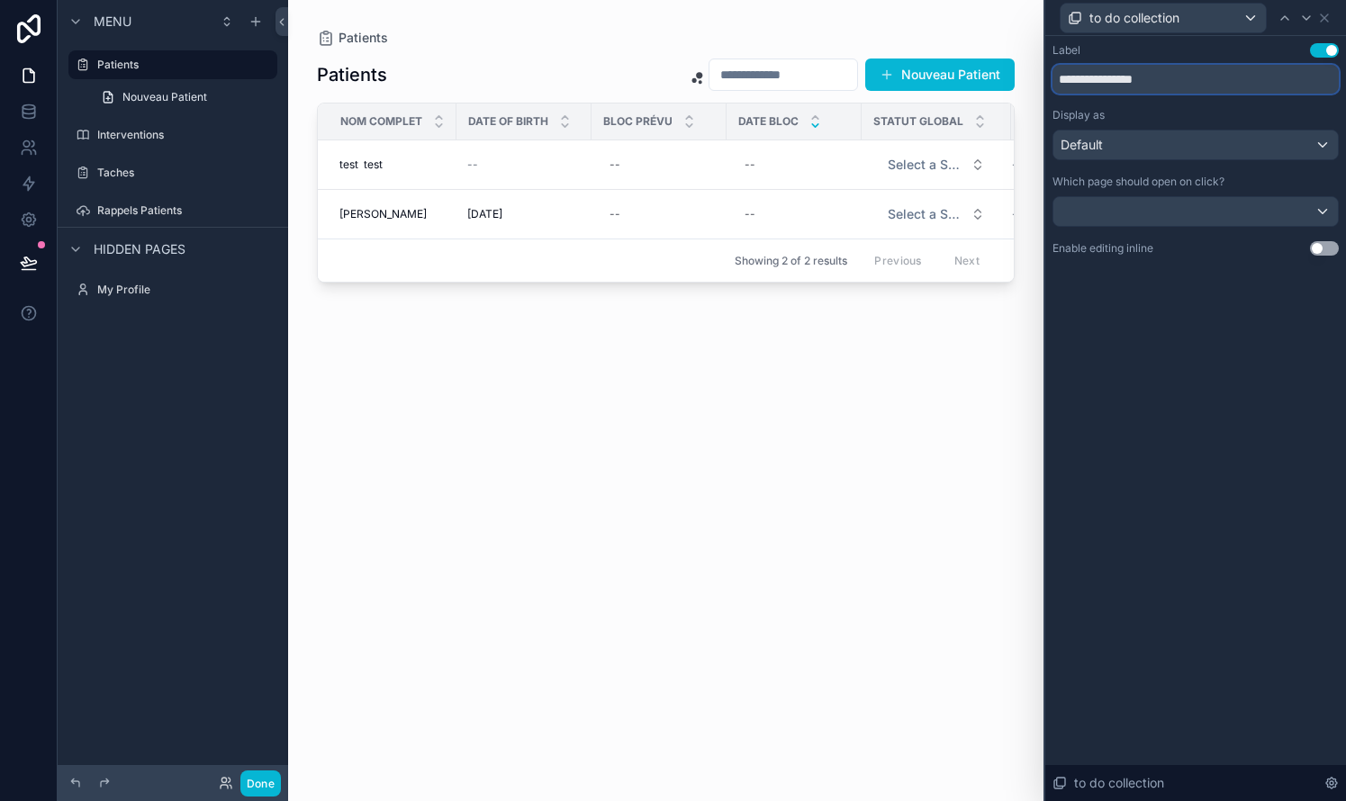
drag, startPoint x: 1186, startPoint y: 80, endPoint x: 1046, endPoint y: 79, distance: 140.4
click at [768, 79] on div "**********" at bounding box center [1195, 167] width 301 height 263
type input "******"
click at [768, 380] on div "Label Use setting ****** Display as Default Which page should open on click? En…" at bounding box center [1195, 418] width 301 height 765
click at [768, 158] on div "Default" at bounding box center [1195, 145] width 284 height 29
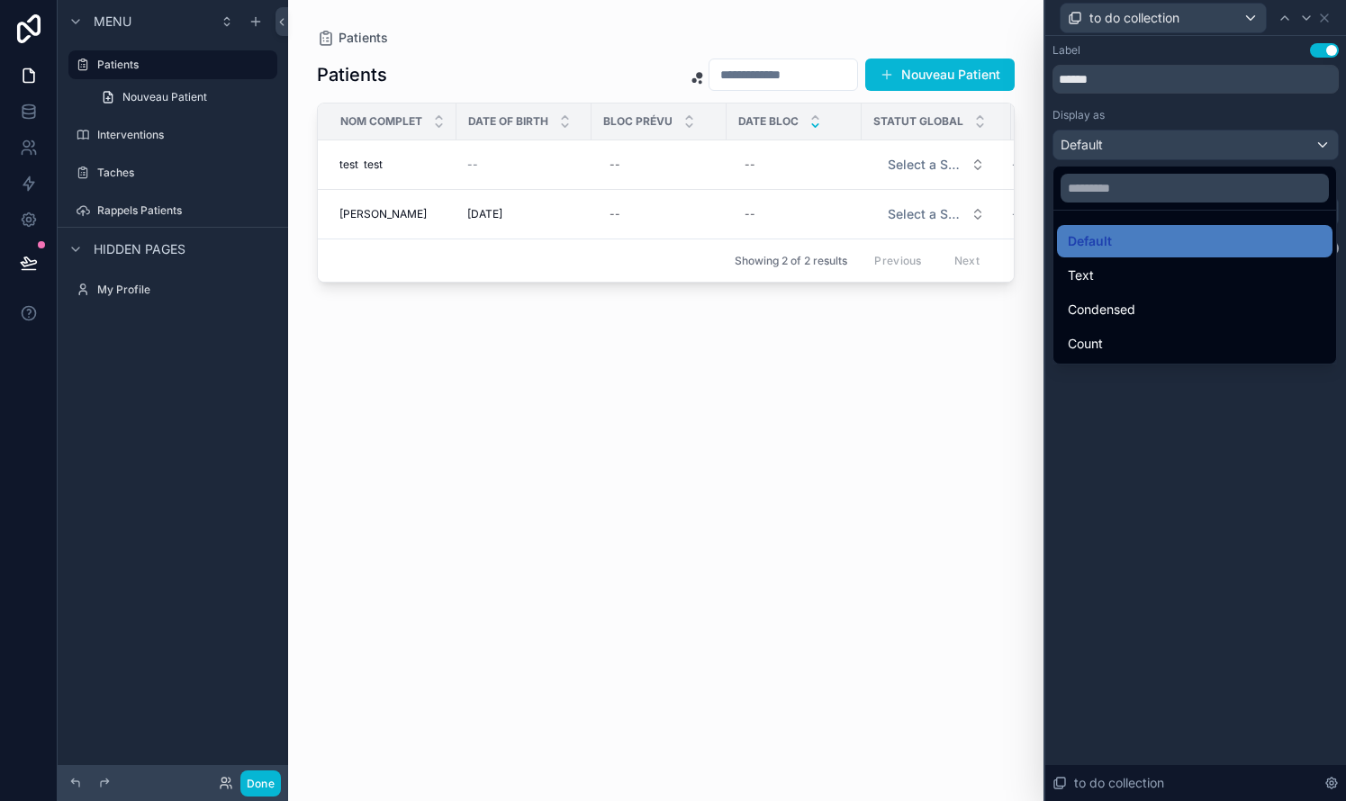
click at [768, 156] on div at bounding box center [1195, 400] width 301 height 801
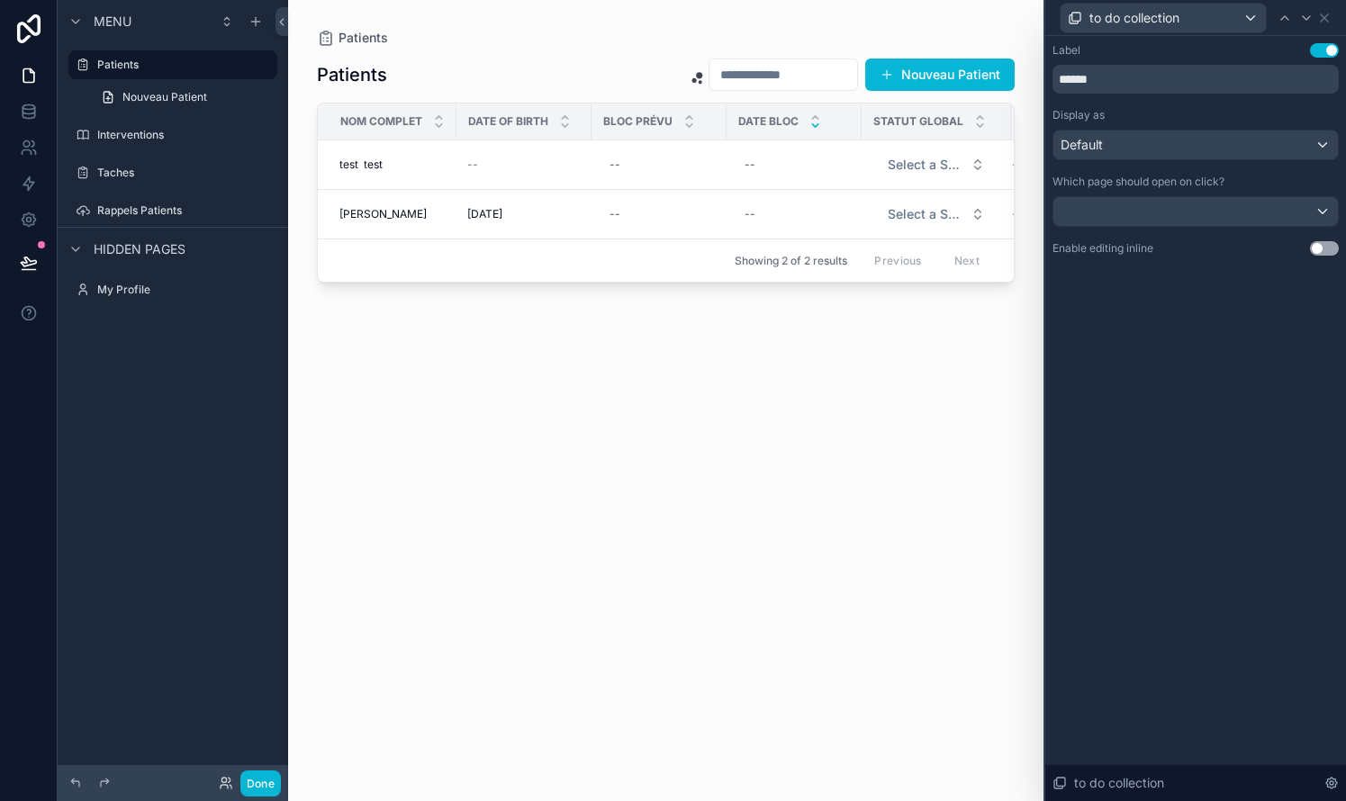
click at [768, 379] on div "Patients Nouveau Patient NOM Complet Date Of Birth Bloc Prévu Date Bloc Statut …" at bounding box center [666, 413] width 698 height 733
click at [270, 776] on button "Done" at bounding box center [260, 784] width 41 height 26
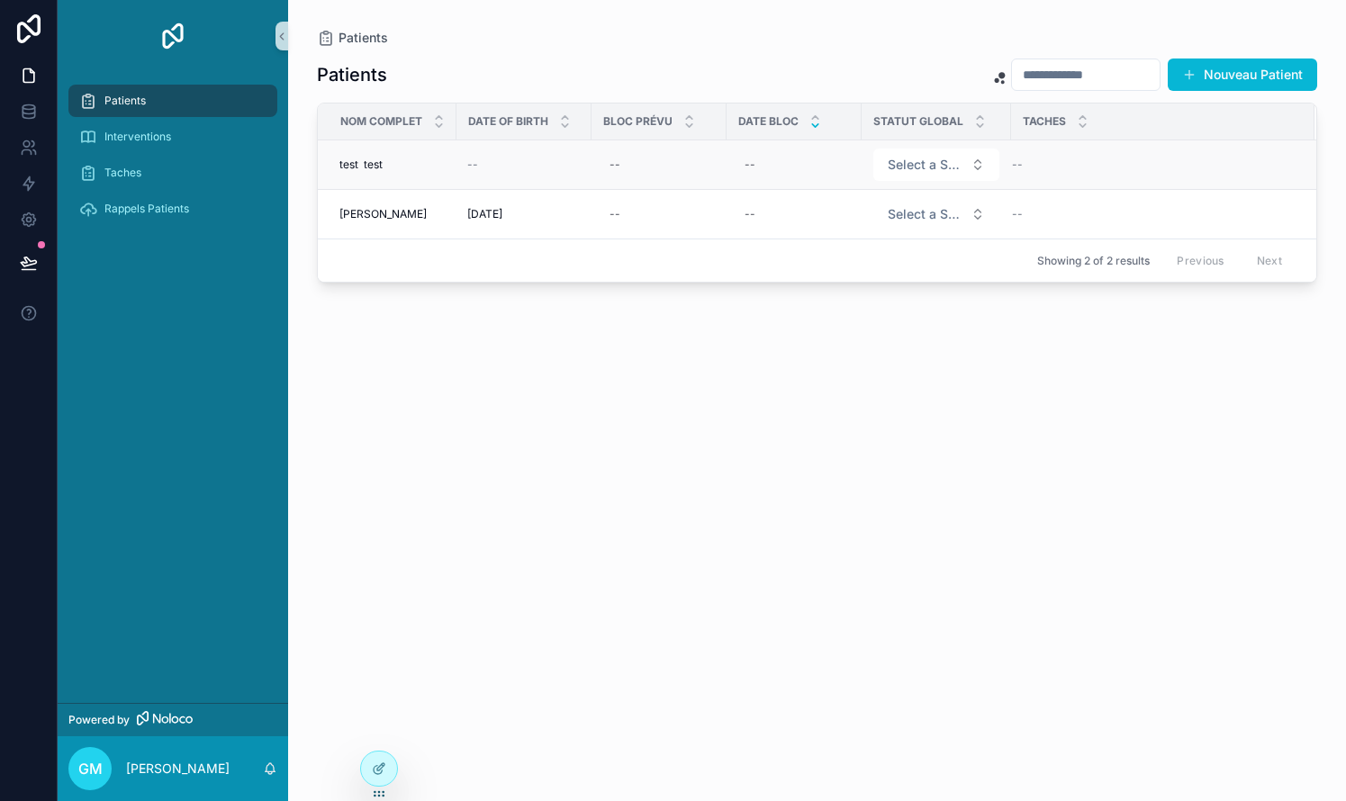
click at [768, 164] on div "--" at bounding box center [1152, 165] width 281 height 14
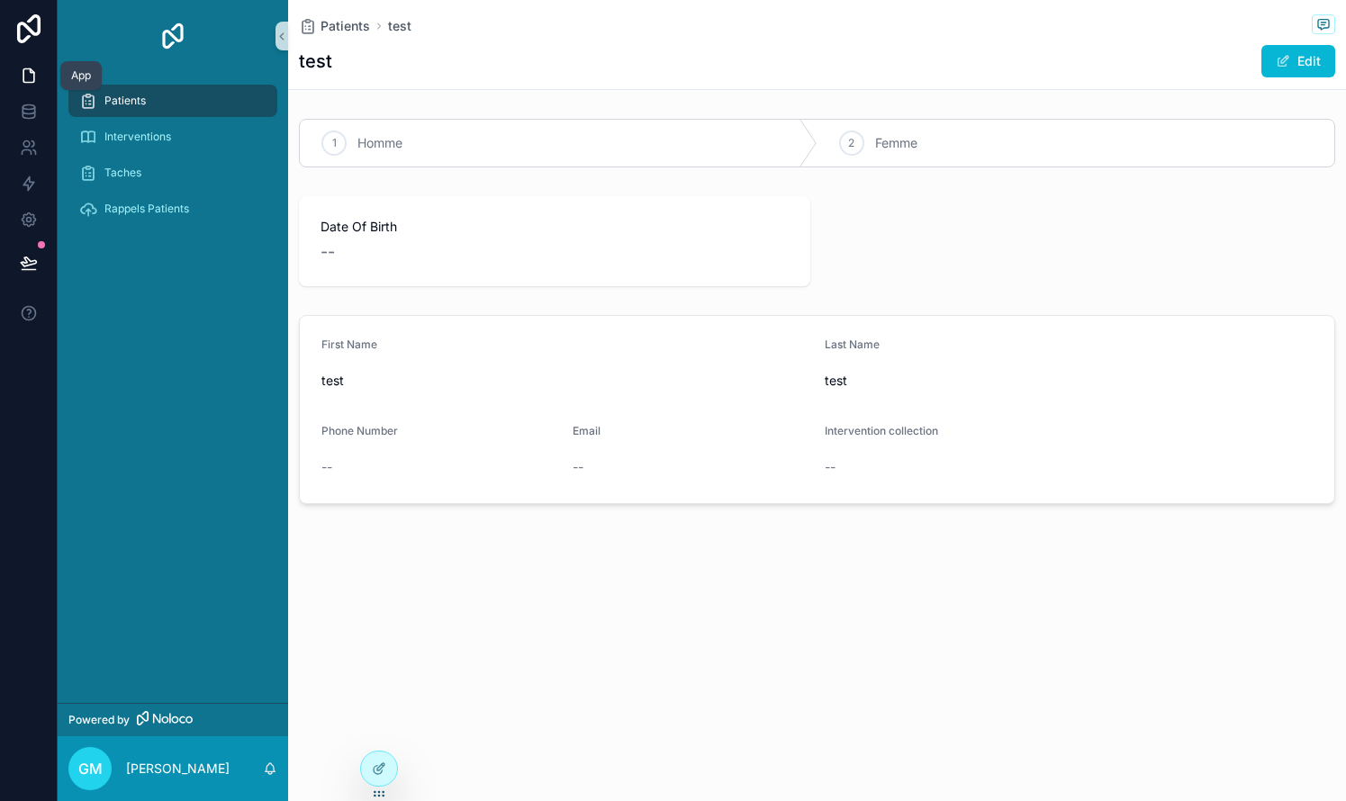
click at [31, 73] on icon at bounding box center [32, 71] width 4 height 4
click at [25, 78] on icon at bounding box center [29, 76] width 18 height 18
click at [111, 101] on span "Patients" at bounding box center [124, 101] width 41 height 14
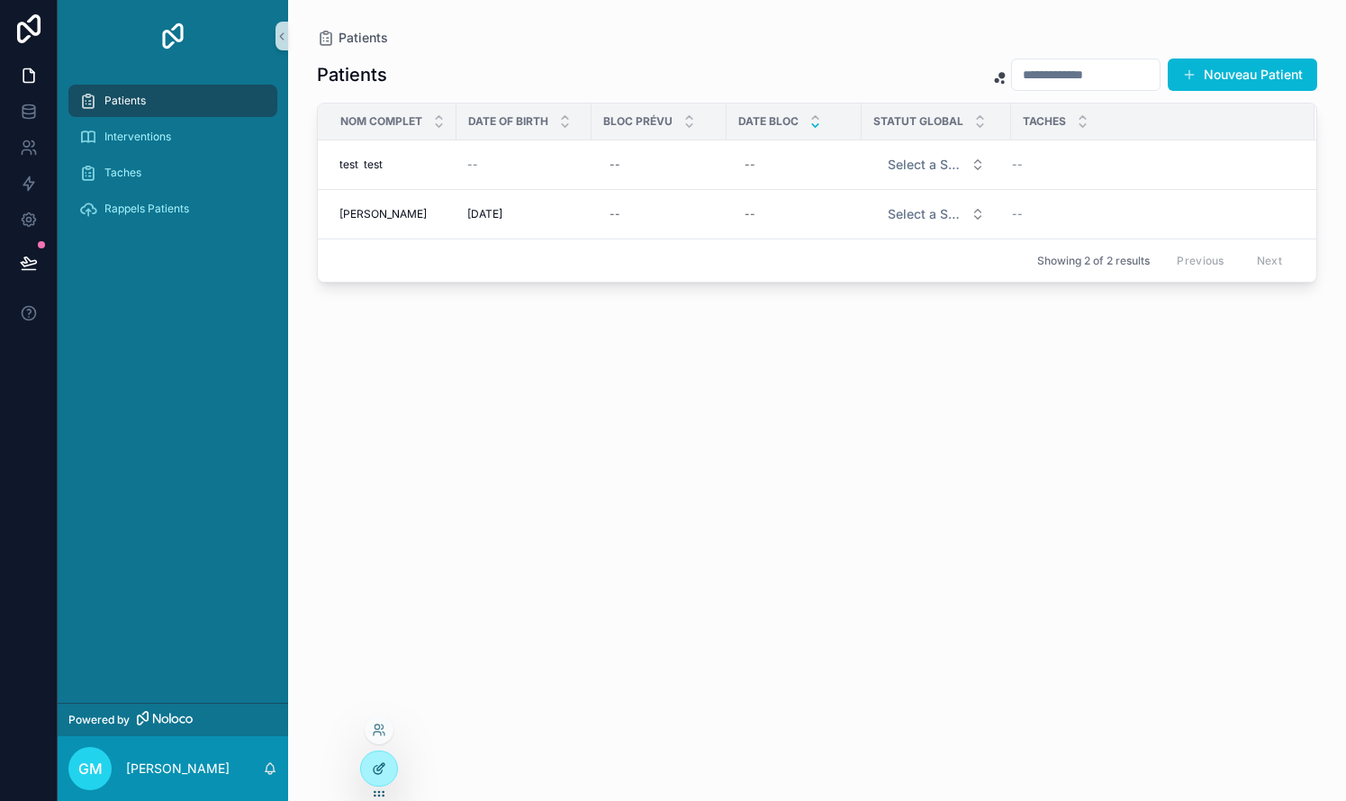
click at [383, 769] on icon at bounding box center [379, 769] width 14 height 14
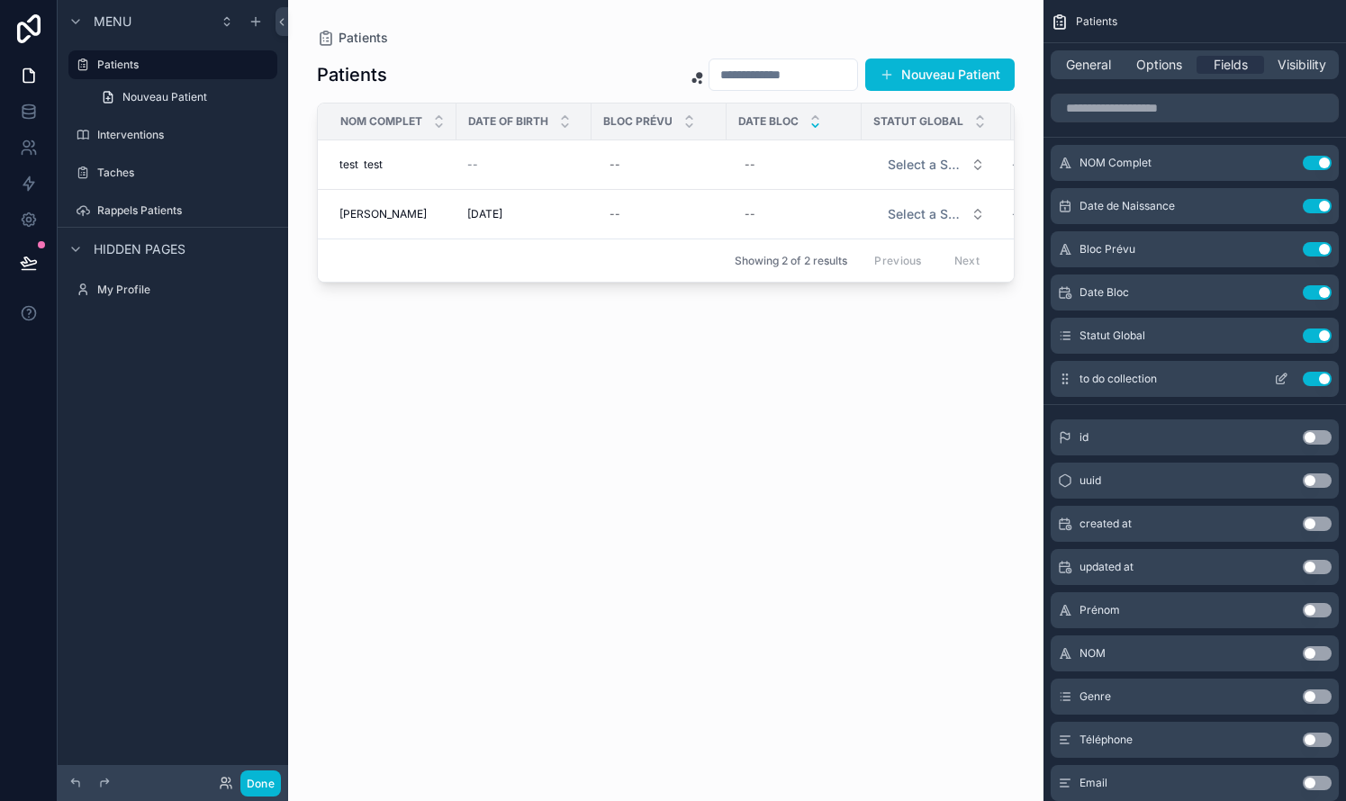
click at [768, 377] on icon "scrollable content" at bounding box center [1281, 379] width 14 height 14
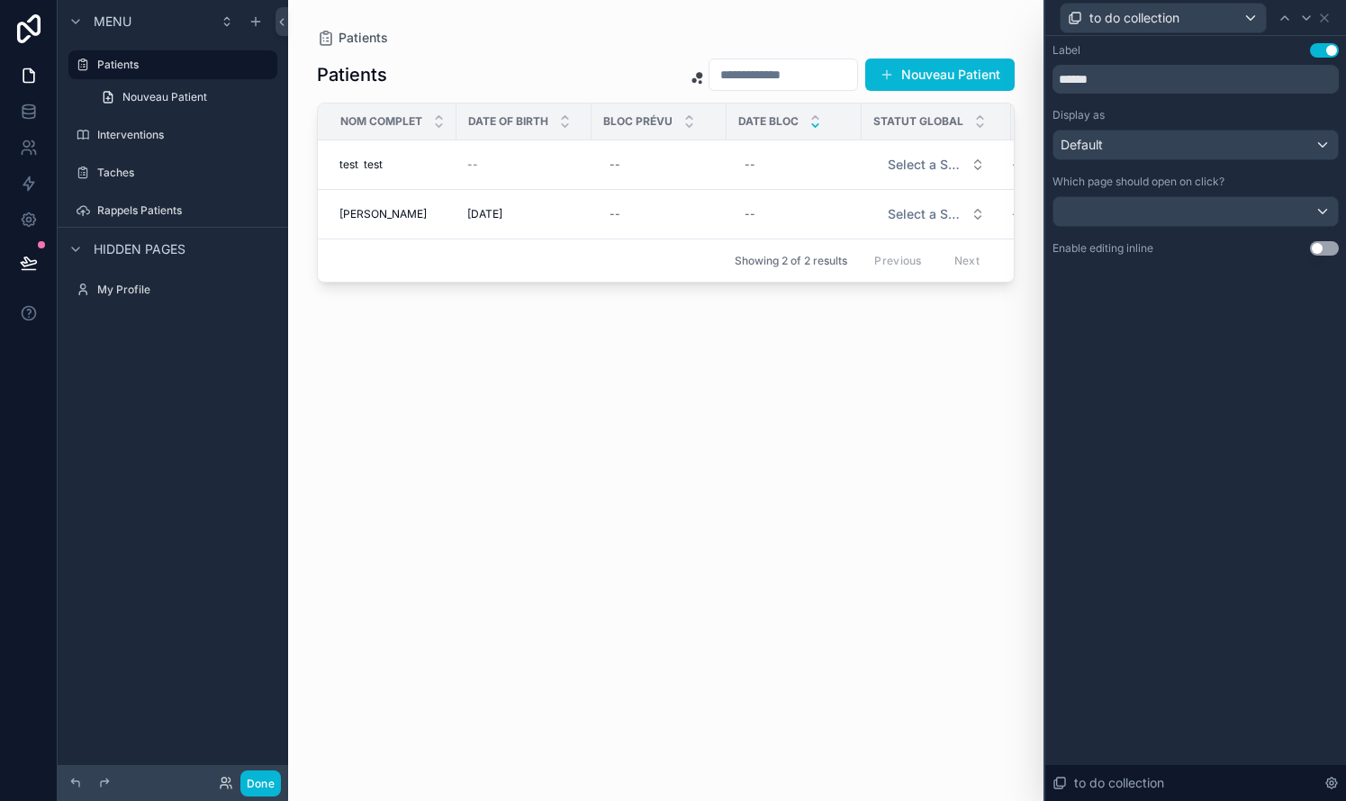
click at [768, 355] on div "Label Use setting ****** Display as Default Which page should open on click? En…" at bounding box center [1195, 418] width 301 height 765
click at [624, 209] on div "scrollable content" at bounding box center [665, 390] width 755 height 780
click at [625, 213] on div "--" at bounding box center [658, 214] width 113 height 29
click at [676, 239] on input "scrollable content" at bounding box center [698, 240] width 171 height 25
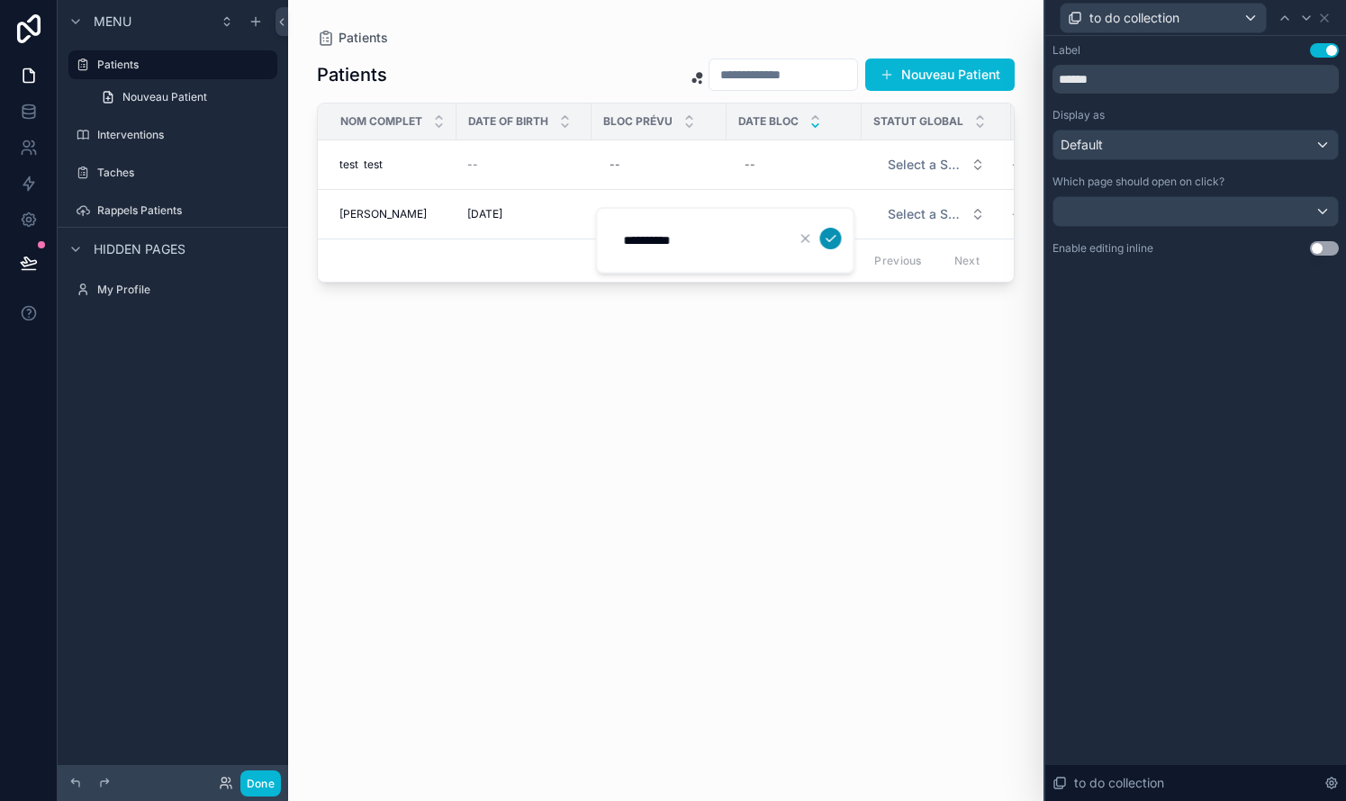
type input "**********"
click at [768, 236] on button "scrollable content" at bounding box center [831, 239] width 22 height 22
click at [676, 217] on div "[DATE] [DATE]" at bounding box center [658, 214] width 113 height 29
click at [768, 236] on icon "scrollable content" at bounding box center [805, 238] width 14 height 14
click at [644, 207] on span "[DATE]" at bounding box center [626, 214] width 35 height 14
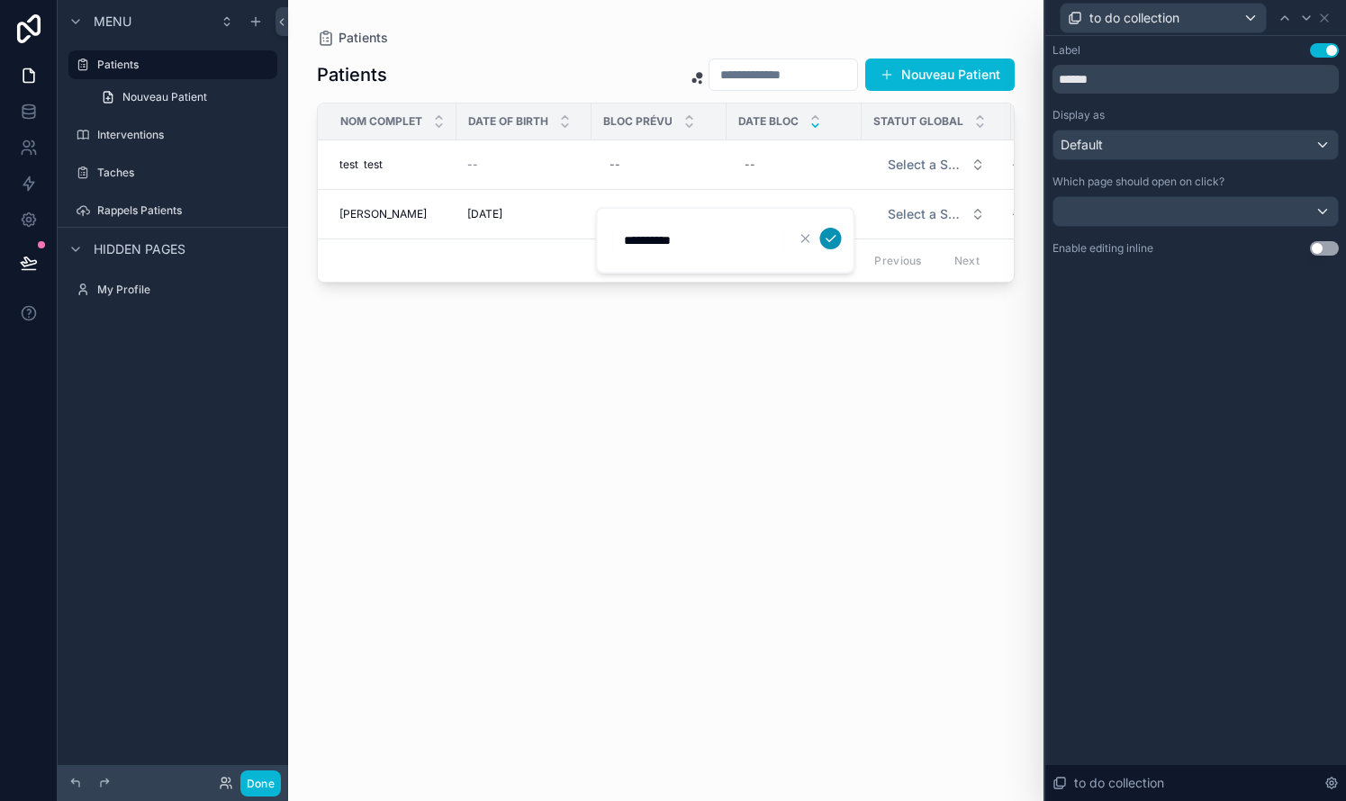
click at [768, 238] on icon "scrollable content" at bounding box center [831, 238] width 14 height 14
click at [690, 212] on div "[DATE] [DATE]" at bounding box center [658, 214] width 113 height 29
drag, startPoint x: 717, startPoint y: 239, endPoint x: 653, endPoint y: 217, distance: 67.8
click at [650, 217] on div "NOM Complet Date Of Birth Bloc Prévu Date Bloc Statut Global Taches test test t…" at bounding box center [666, 193] width 696 height 178
click at [644, 217] on span "[DATE]" at bounding box center [626, 214] width 35 height 14
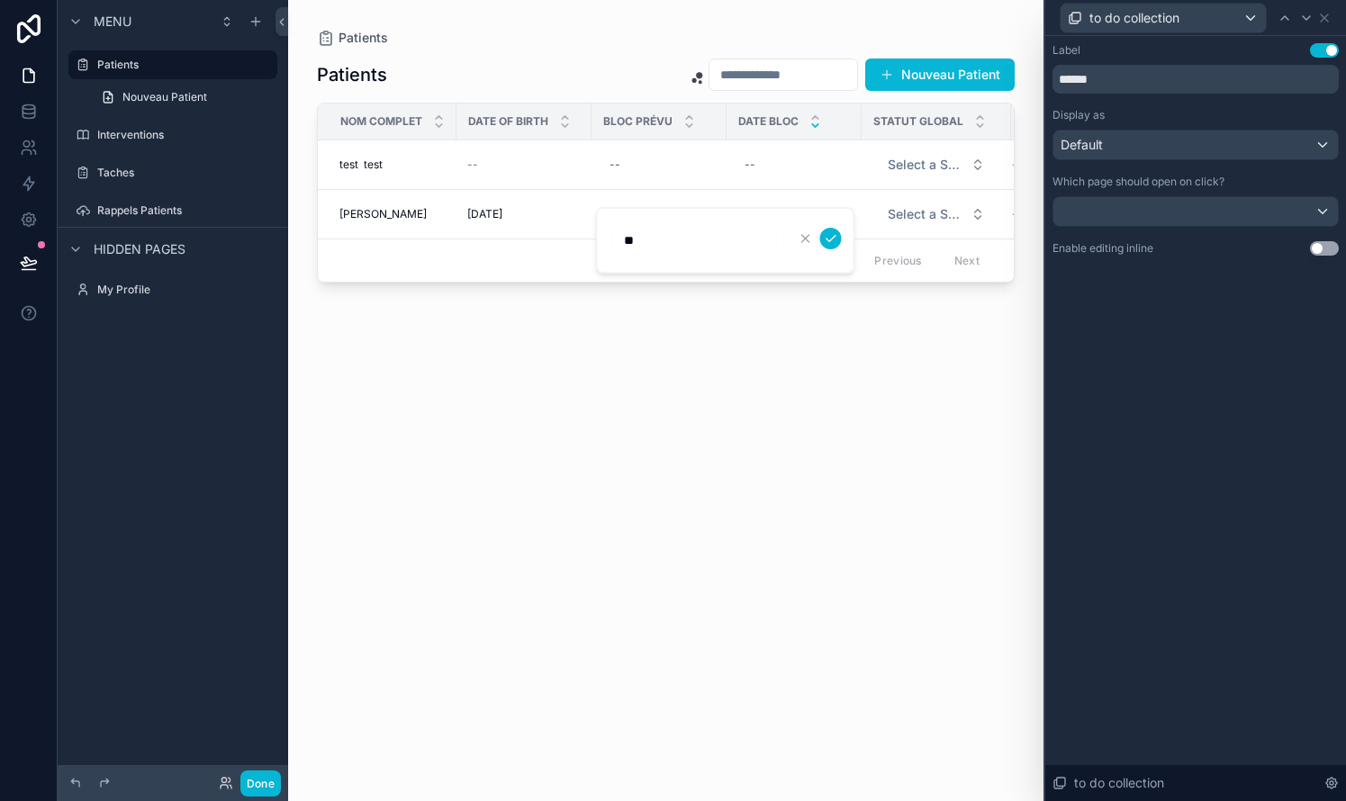
type input "*"
click at [681, 402] on div "Patients Nouveau Patient NOM Complet Date Of Birth Bloc Prévu Date Bloc Statut …" at bounding box center [666, 413] width 698 height 733
click at [768, 212] on div "--" at bounding box center [793, 214] width 113 height 29
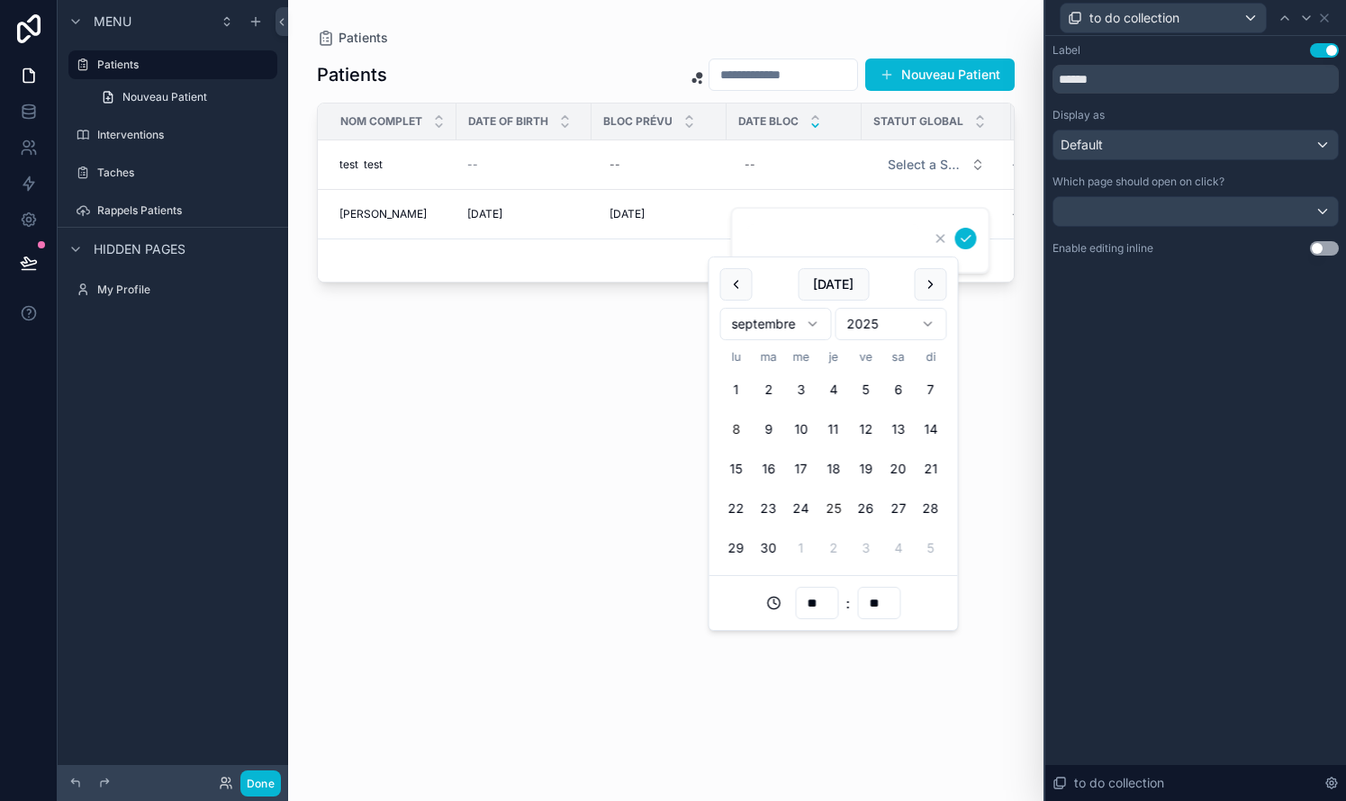
click at [768, 504] on button "25" at bounding box center [833, 508] width 32 height 32
type input "**********"
click at [626, 477] on div "Patients Nouveau Patient NOM Complet Date Of Birth Bloc Prévu Date Bloc Statut …" at bounding box center [666, 413] width 698 height 733
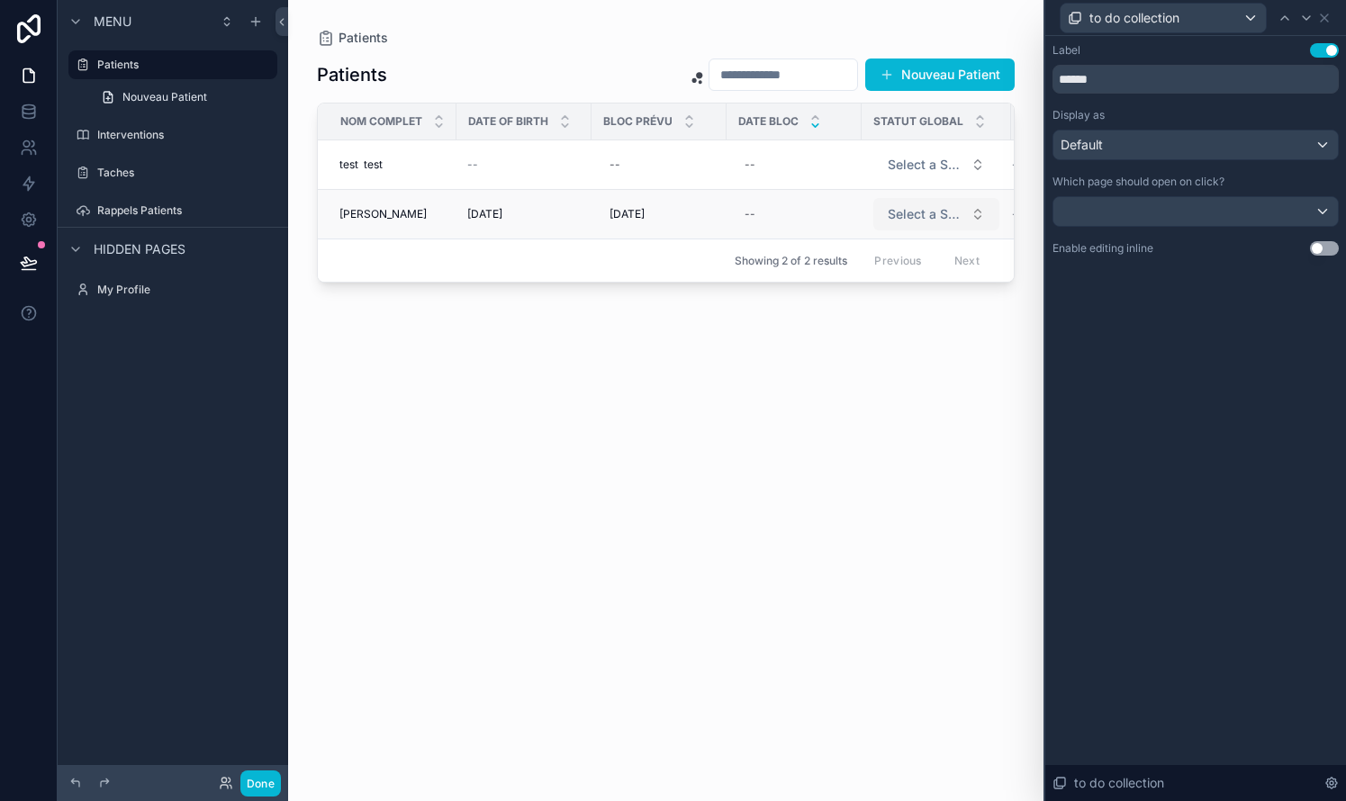
click at [768, 203] on button "Select a Statut Global" at bounding box center [936, 214] width 126 height 32
click at [768, 291] on div "A PROGRAMMER" at bounding box center [891, 285] width 88 height 16
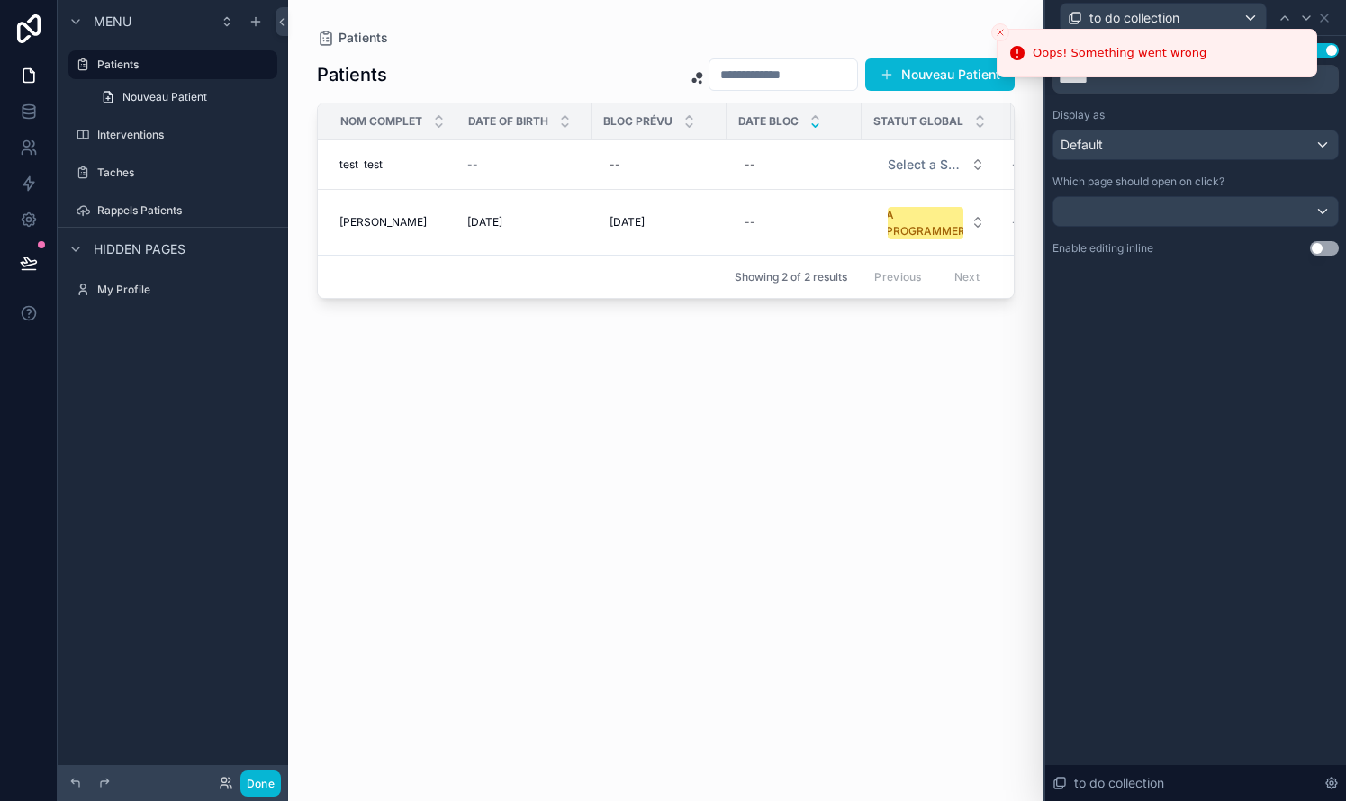
click at [768, 366] on div "Patients Nouveau Patient NOM Complet Date Of Birth Bloc Prévu Date Bloc Statut …" at bounding box center [666, 413] width 698 height 733
click at [644, 221] on span "[DATE]" at bounding box center [626, 222] width 35 height 14
click at [768, 245] on icon "scrollable content" at bounding box center [805, 246] width 14 height 14
type input "**********"
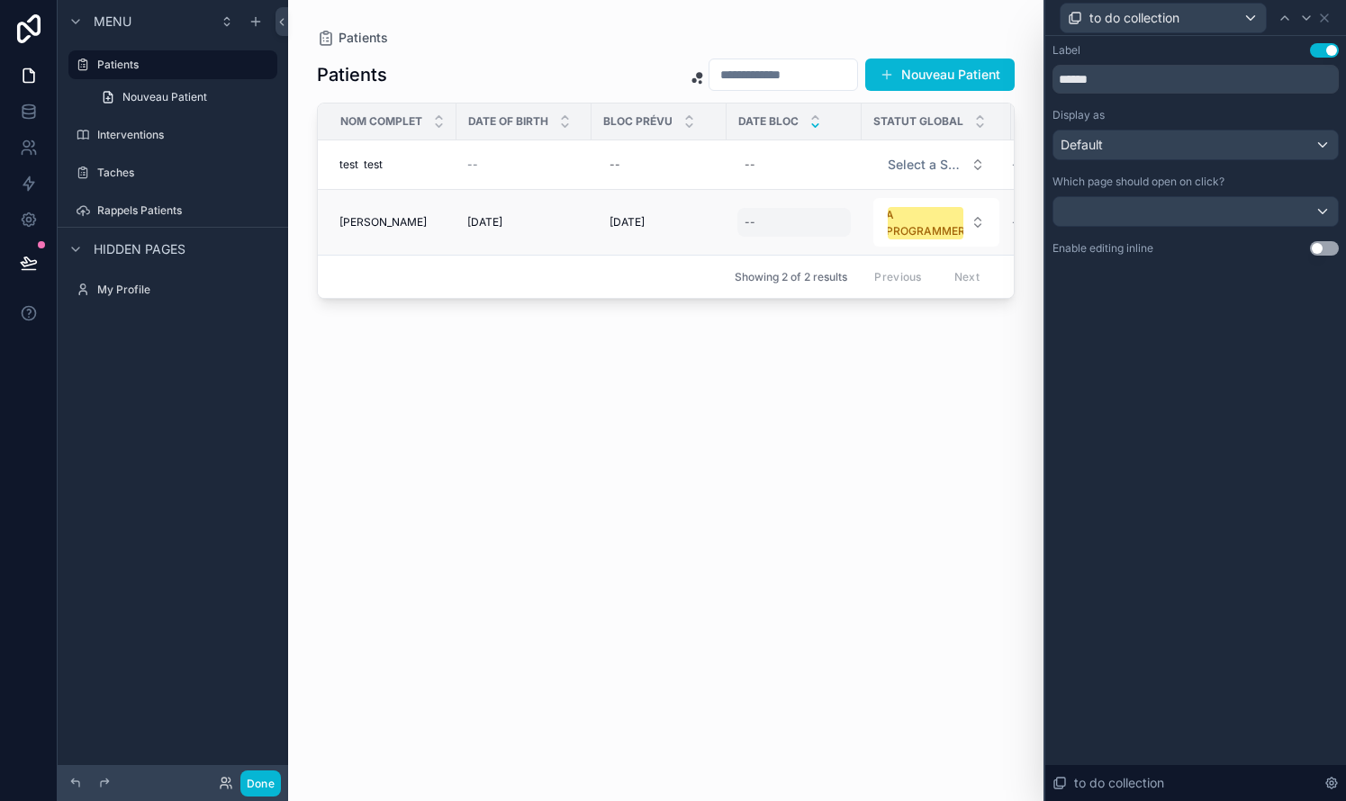
click at [768, 230] on div "--" at bounding box center [793, 222] width 113 height 29
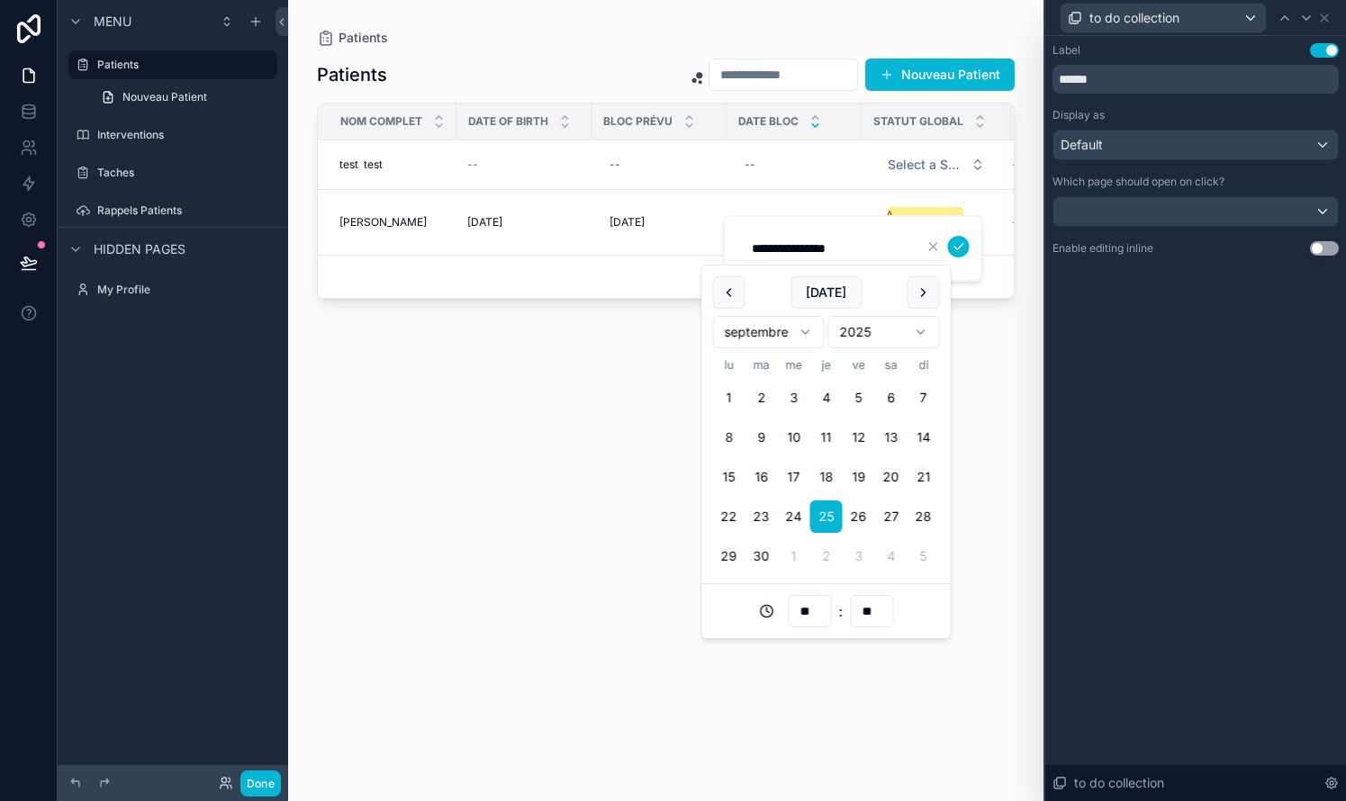
scroll to position [0, 0]
click at [261, 780] on button "Done" at bounding box center [260, 784] width 41 height 26
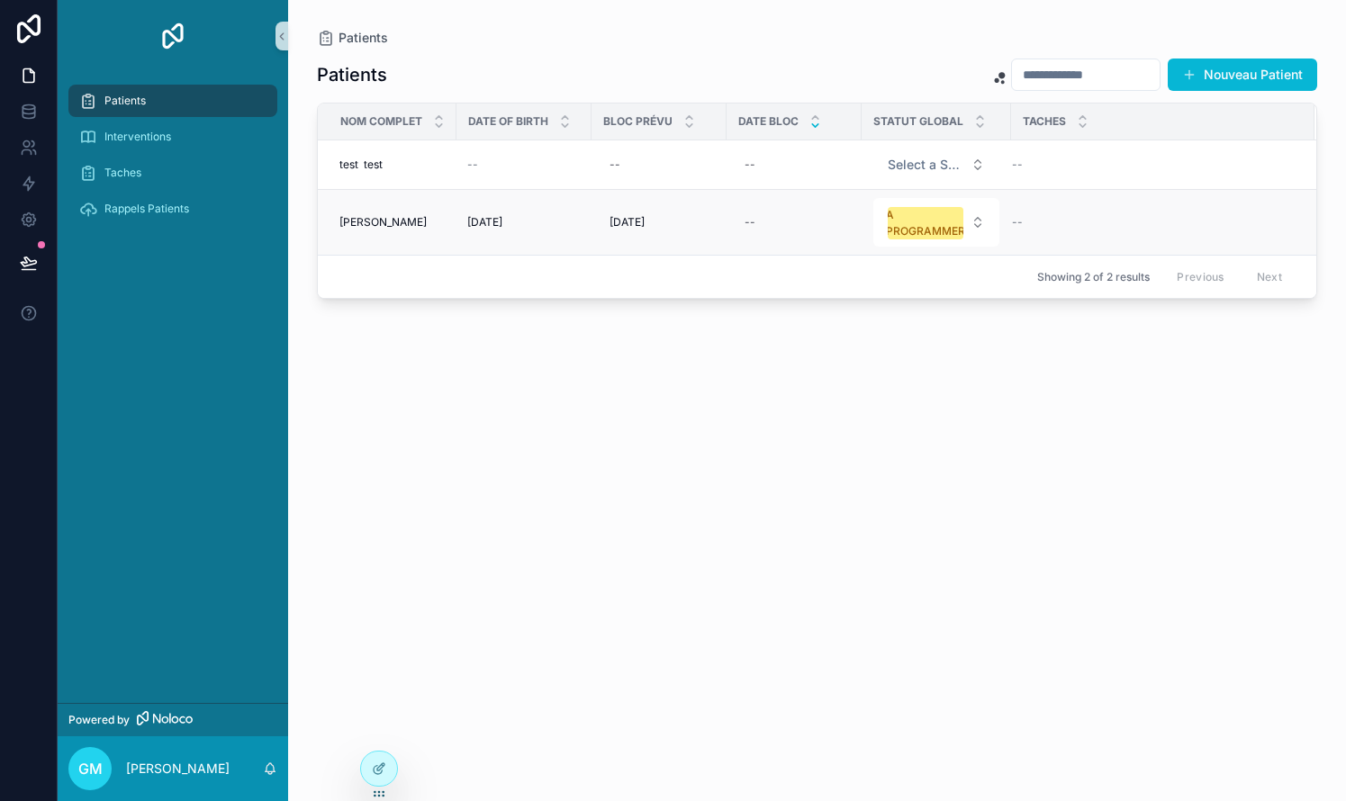
click at [768, 226] on div "--" at bounding box center [1152, 222] width 281 height 14
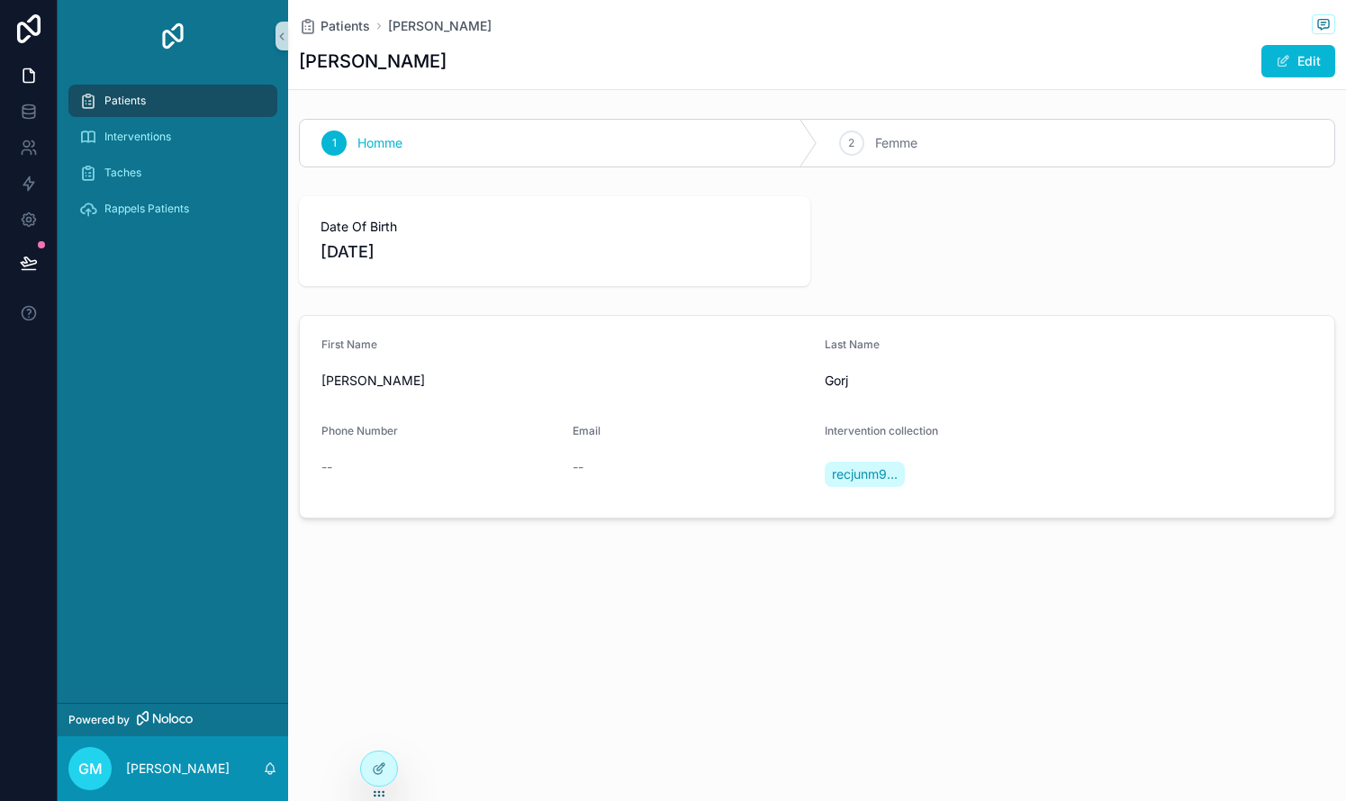
click at [119, 97] on span "Patients" at bounding box center [124, 101] width 41 height 14
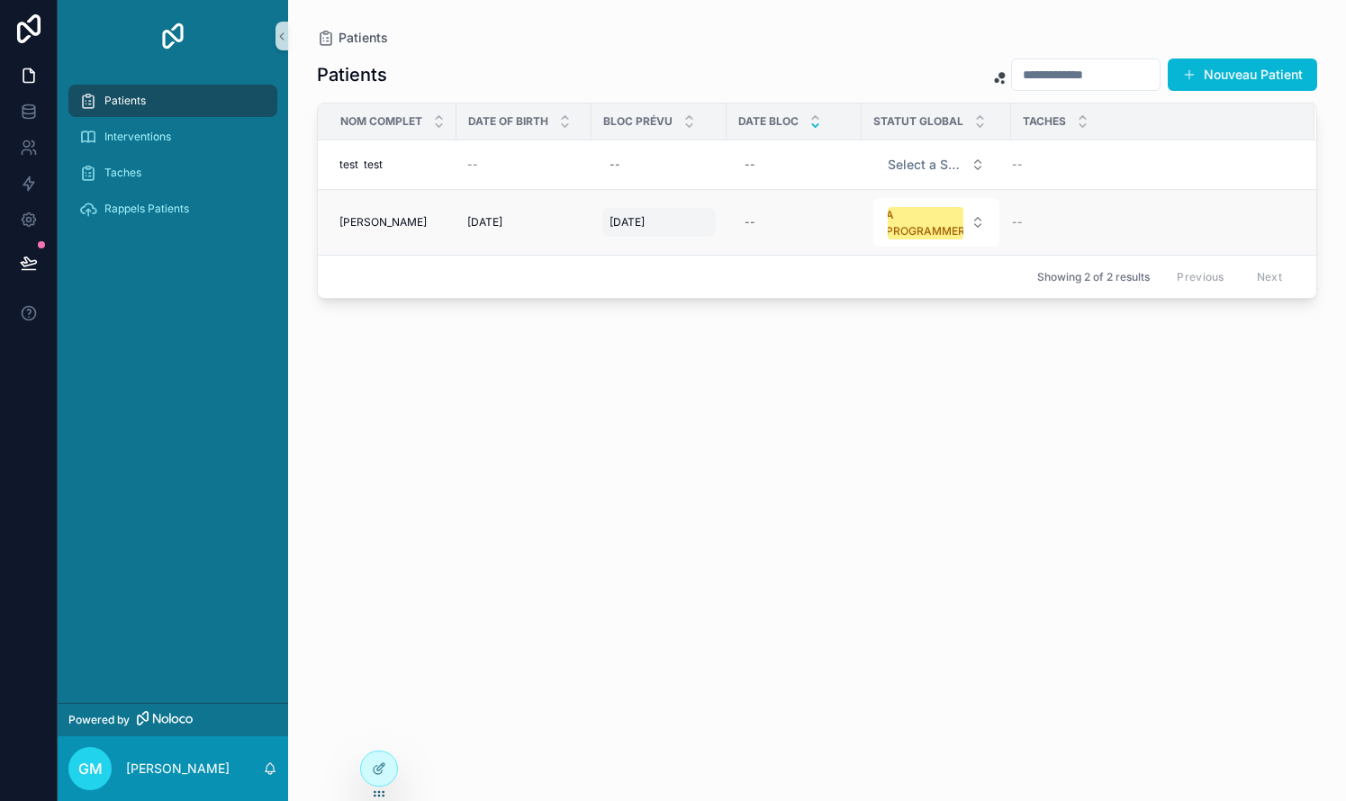
click at [644, 221] on span "[DATE]" at bounding box center [626, 222] width 35 height 14
click at [32, 109] on icon at bounding box center [29, 107] width 12 height 5
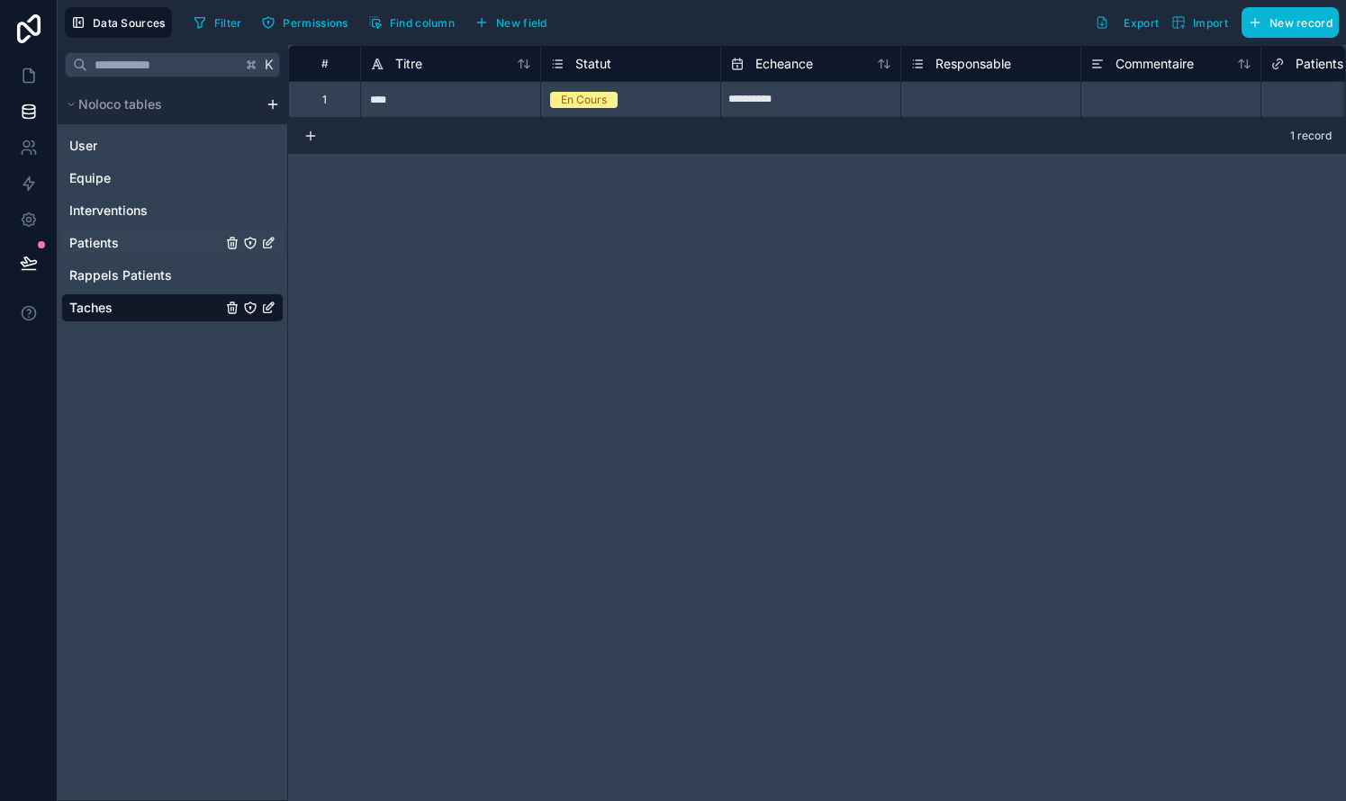
click at [118, 242] on link "Patients" at bounding box center [145, 243] width 152 height 18
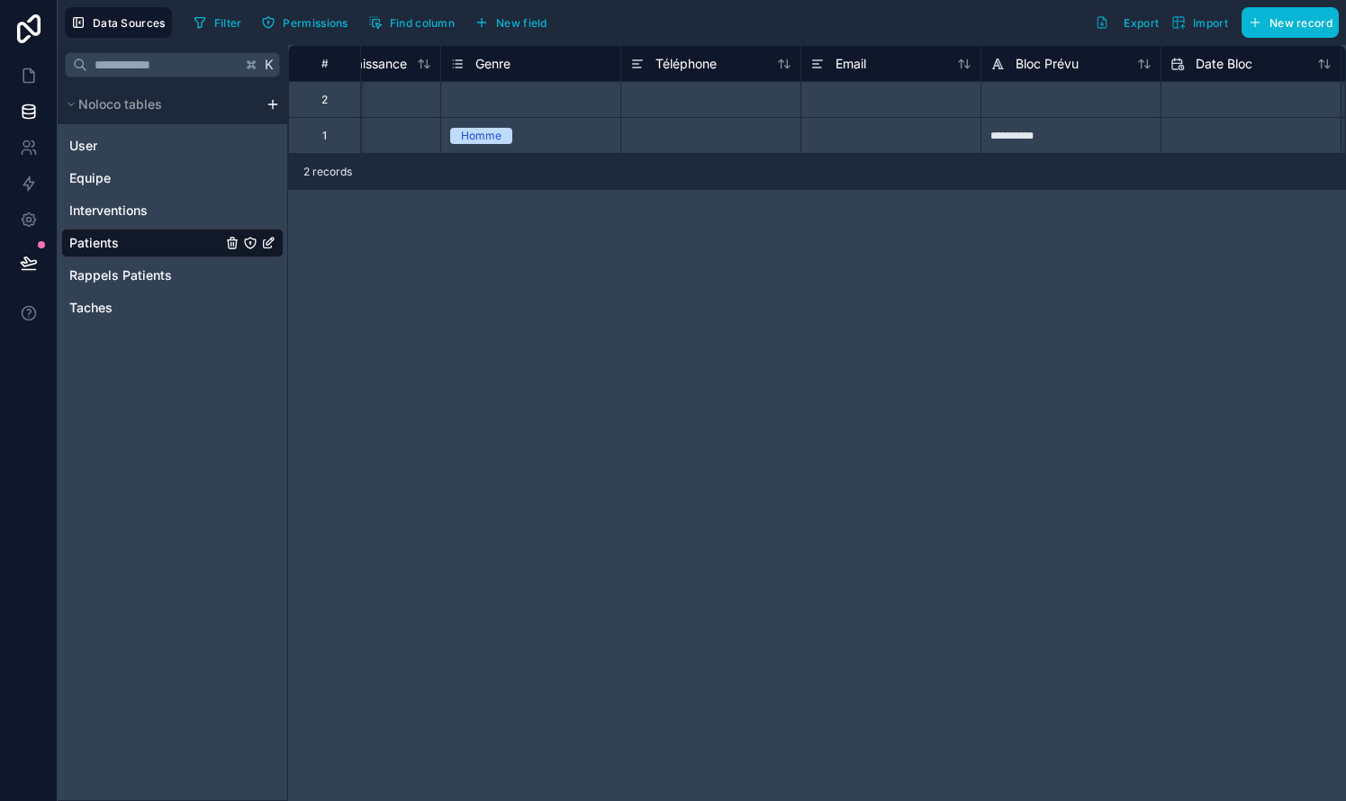
scroll to position [0, 646]
click at [768, 63] on span "Bloc Prévu" at bounding box center [1040, 64] width 63 height 18
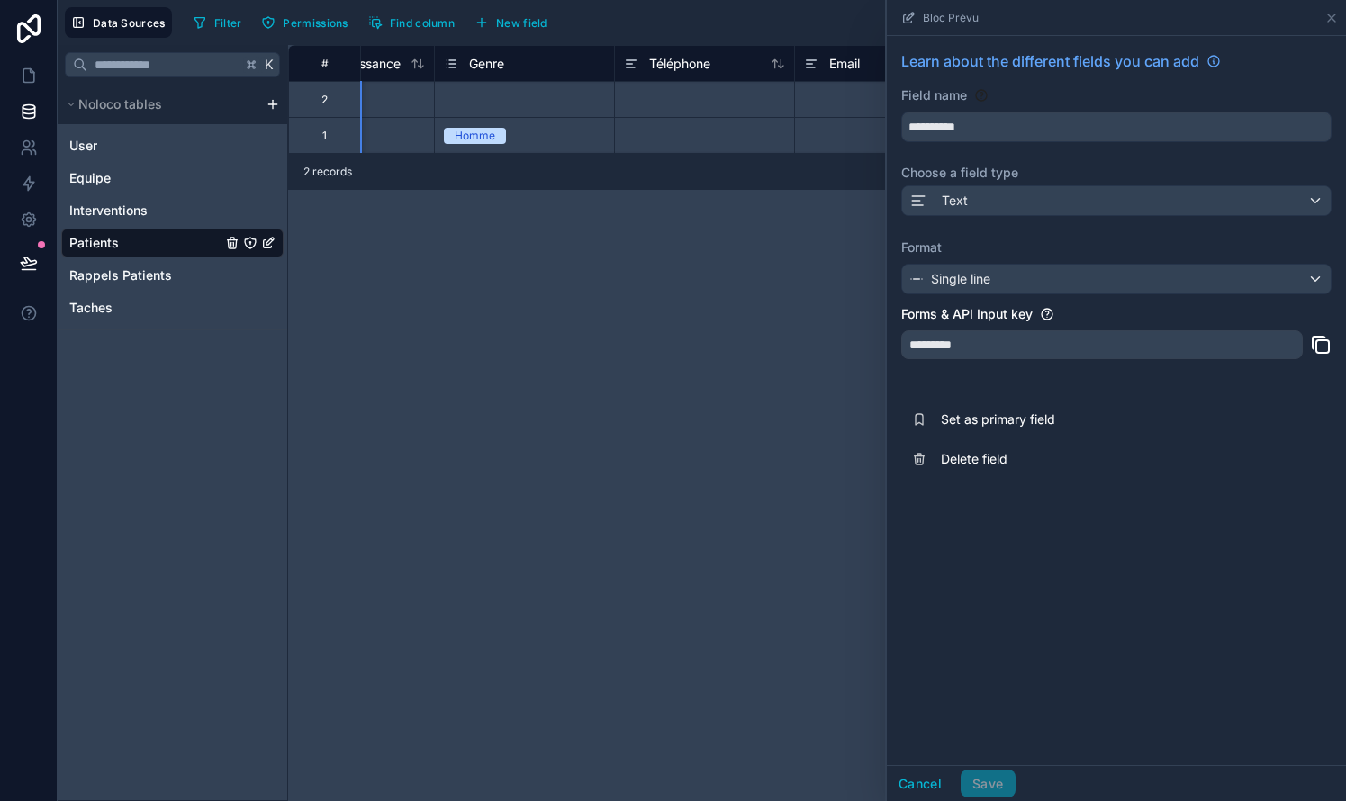
click at [768, 204] on div "Text" at bounding box center [1116, 200] width 428 height 29
click at [768, 203] on div at bounding box center [1116, 400] width 459 height 801
click at [768, 203] on div "Text" at bounding box center [1116, 200] width 428 height 29
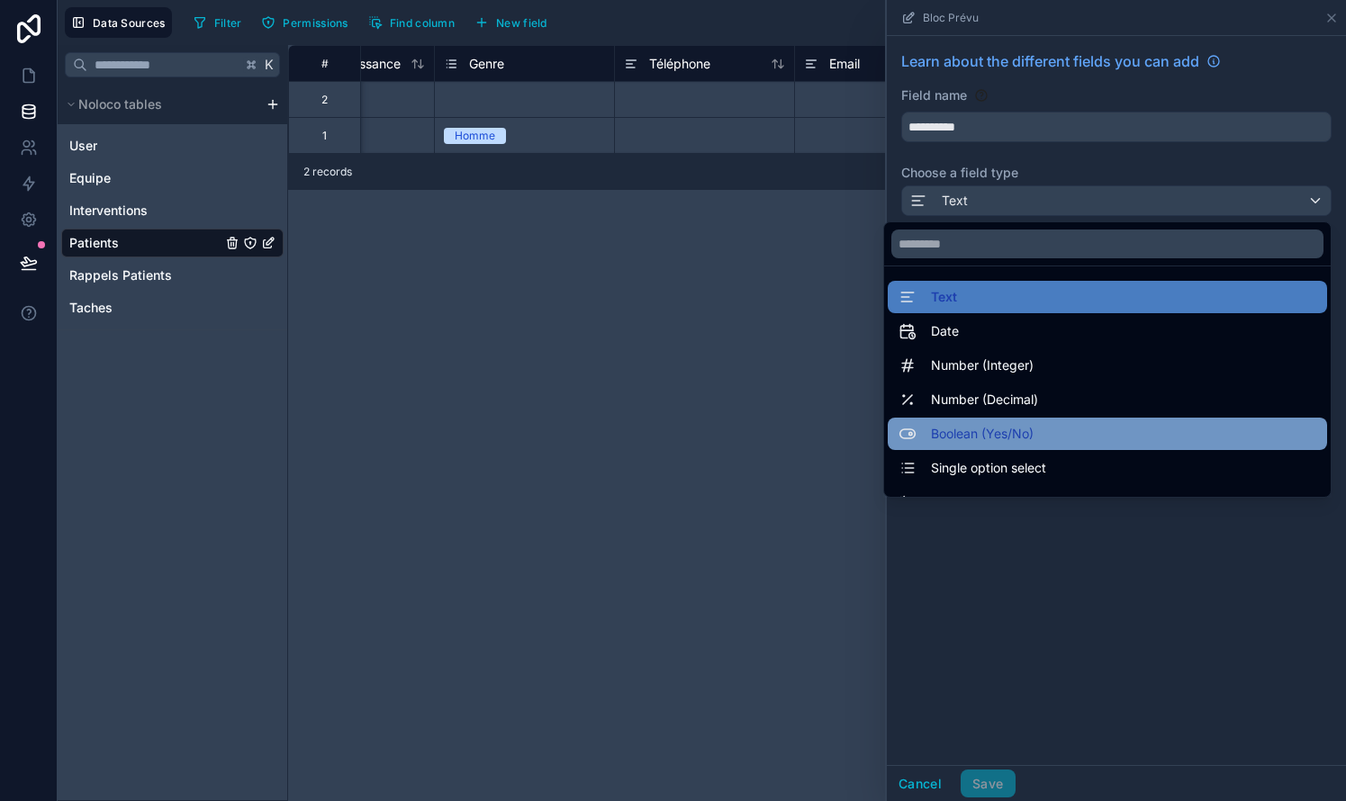
click at [768, 435] on span "Boolean (Yes/No)" at bounding box center [982, 434] width 103 height 22
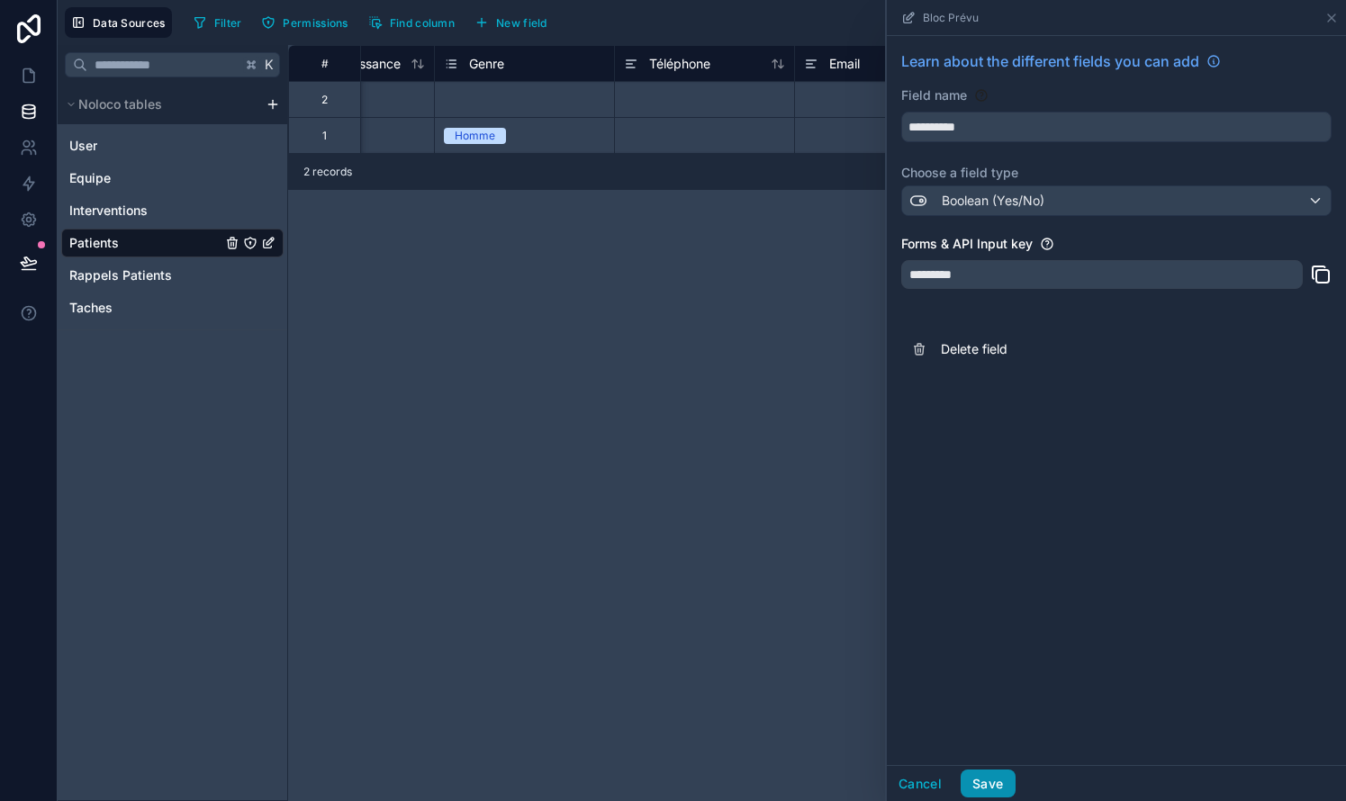
click at [768, 786] on button "Save" at bounding box center [987, 784] width 54 height 29
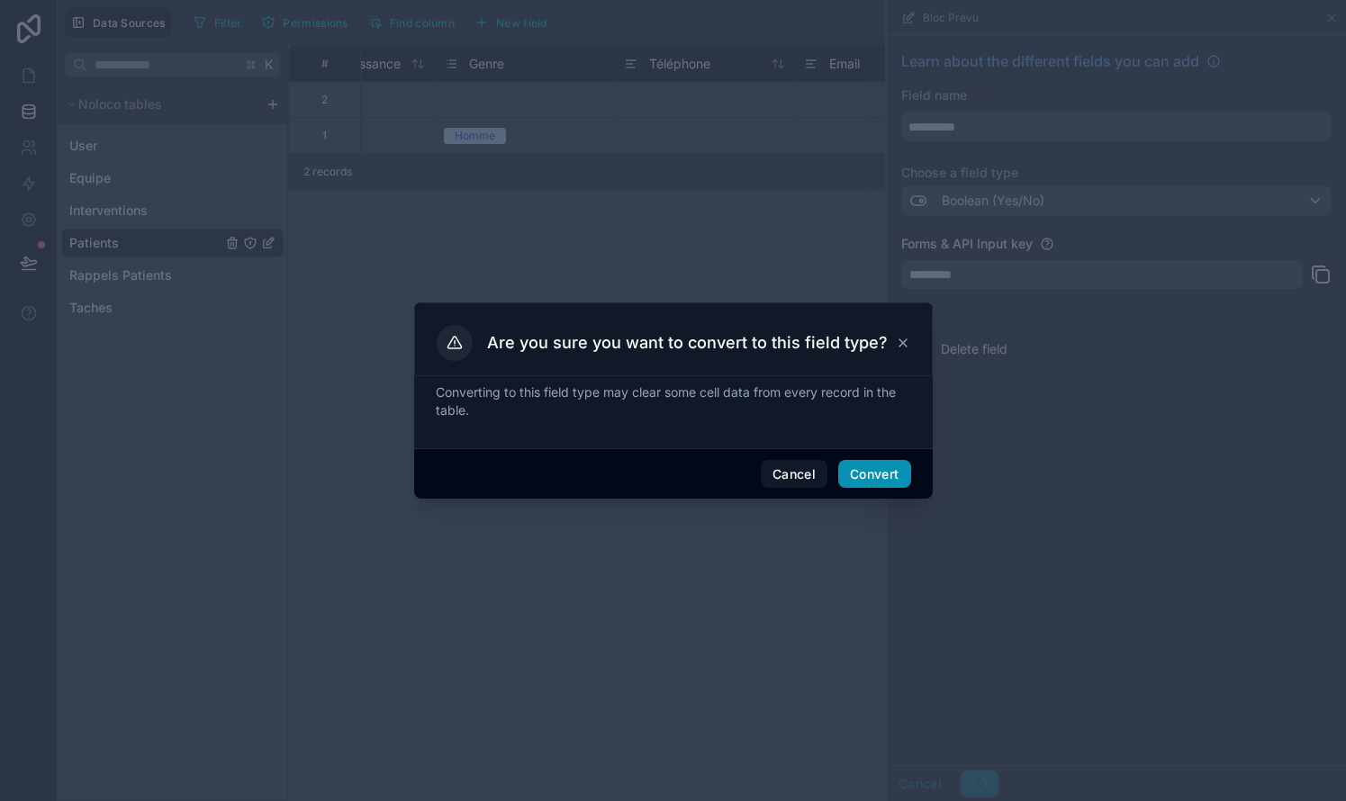
click at [768, 480] on button "Convert" at bounding box center [874, 474] width 72 height 29
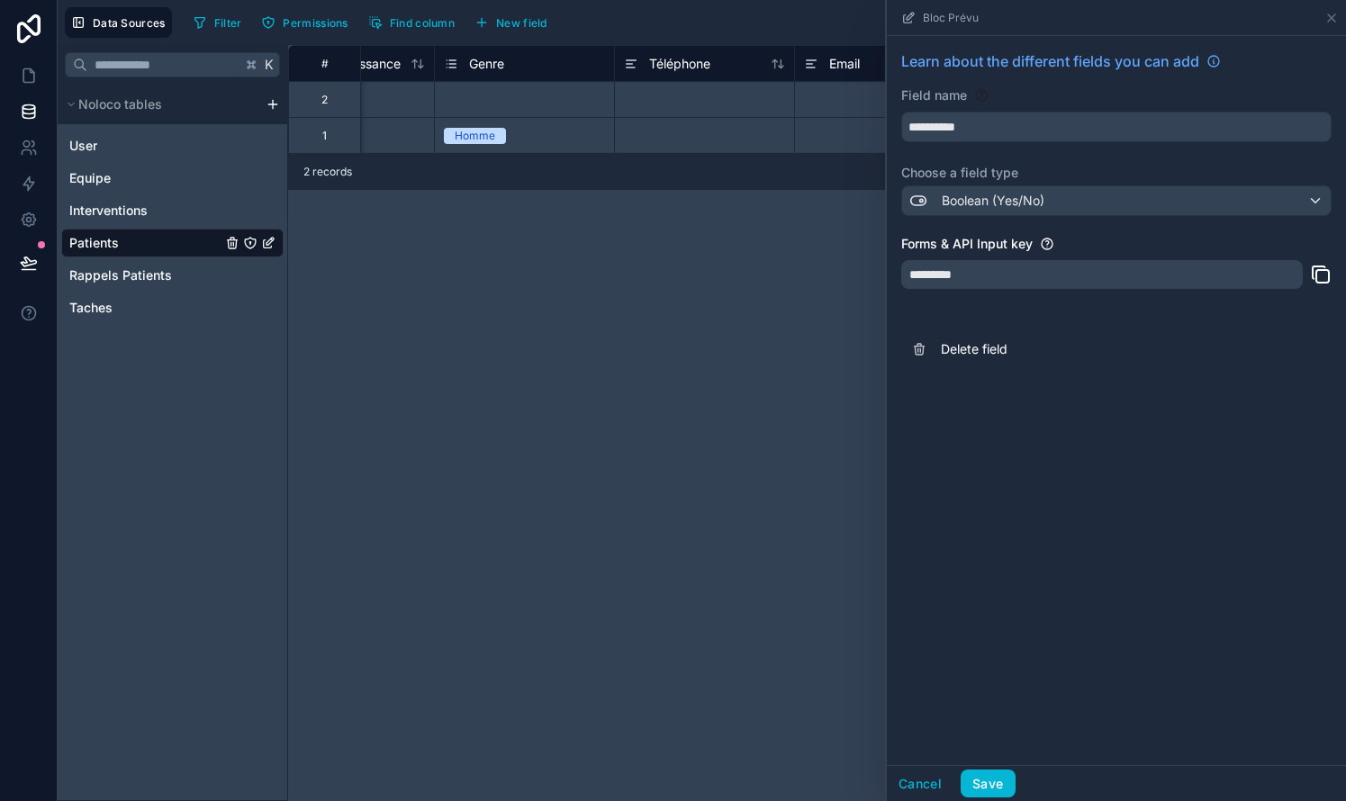
click at [768, 197] on div "Boolean (Yes/No)" at bounding box center [1116, 200] width 428 height 29
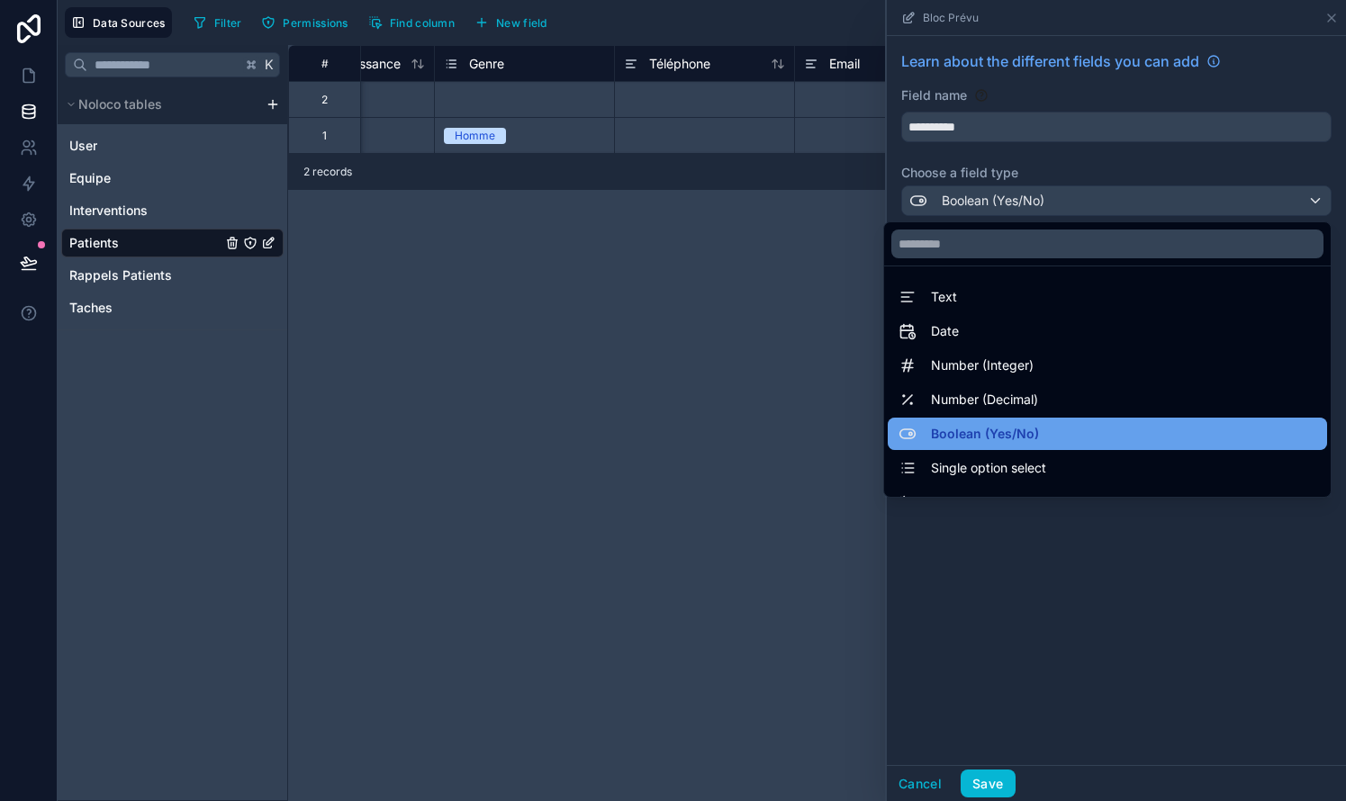
click at [768, 433] on span "Boolean (Yes/No)" at bounding box center [985, 434] width 108 height 22
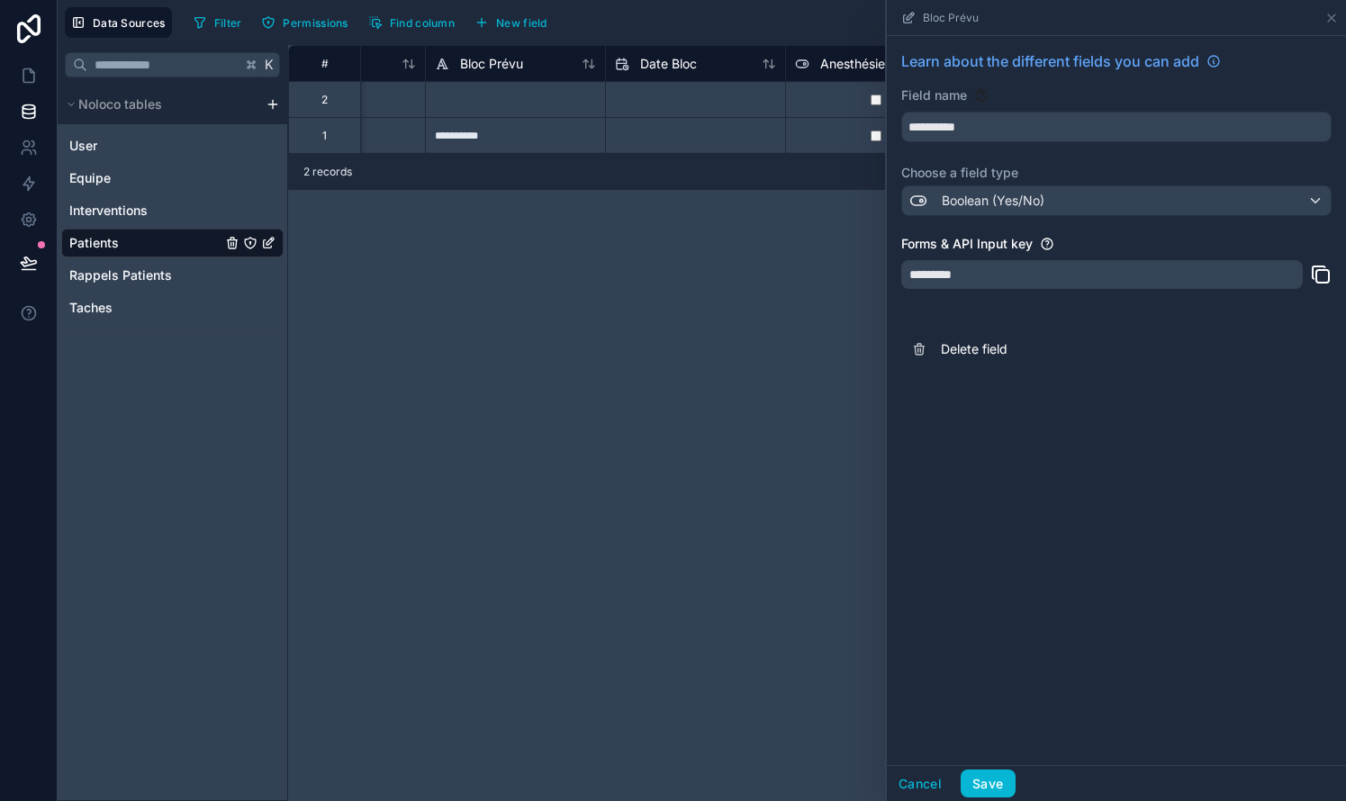
scroll to position [0, 1201]
click at [496, 131] on div "**********" at bounding box center [509, 135] width 180 height 36
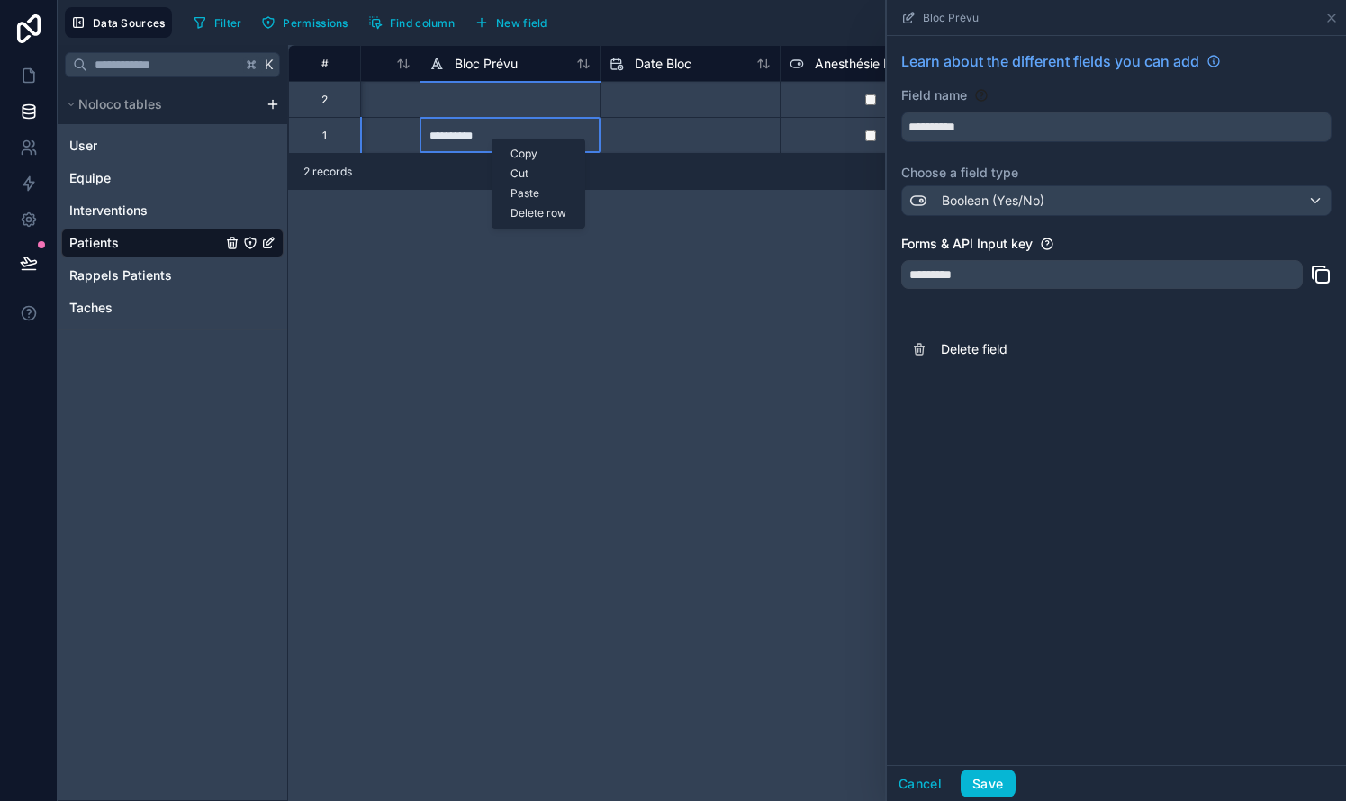
click at [528, 215] on div "Delete row" at bounding box center [538, 213] width 92 height 20
click at [446, 133] on div "**********" at bounding box center [509, 135] width 180 height 36
click at [487, 171] on div "Cut" at bounding box center [493, 168] width 92 height 20
click at [510, 365] on div "**********" at bounding box center [817, 423] width 1058 height 756
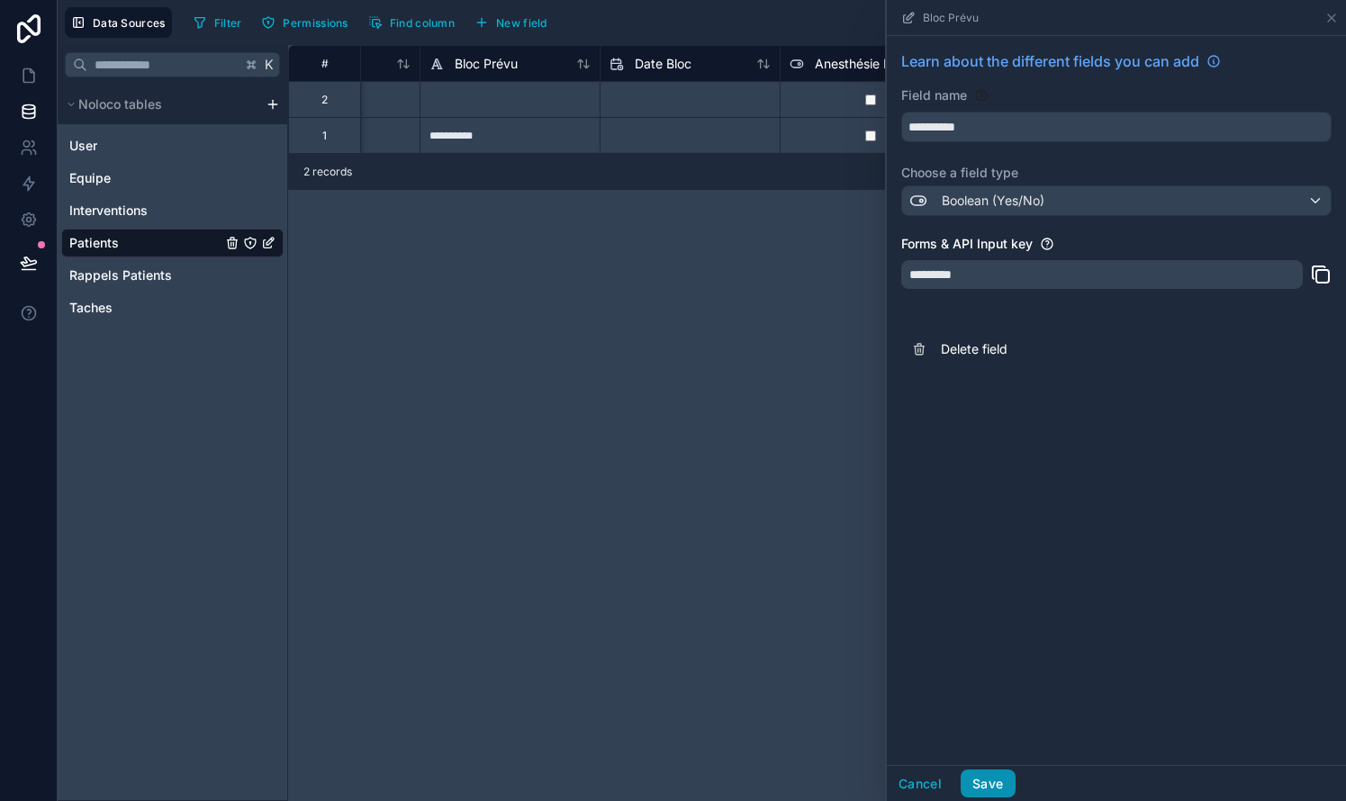
click at [768, 781] on button "Save" at bounding box center [987, 784] width 54 height 29
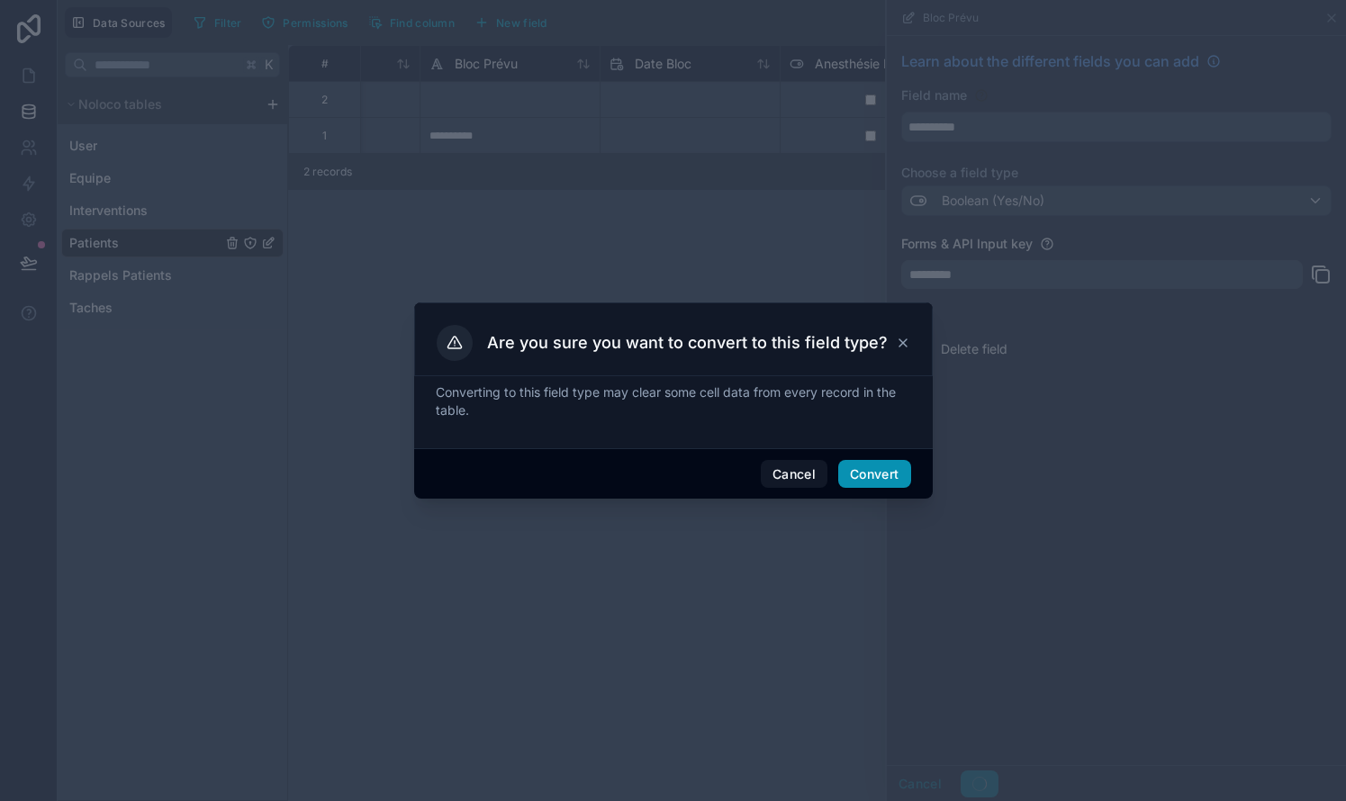
click at [768, 467] on button "Convert" at bounding box center [874, 474] width 72 height 29
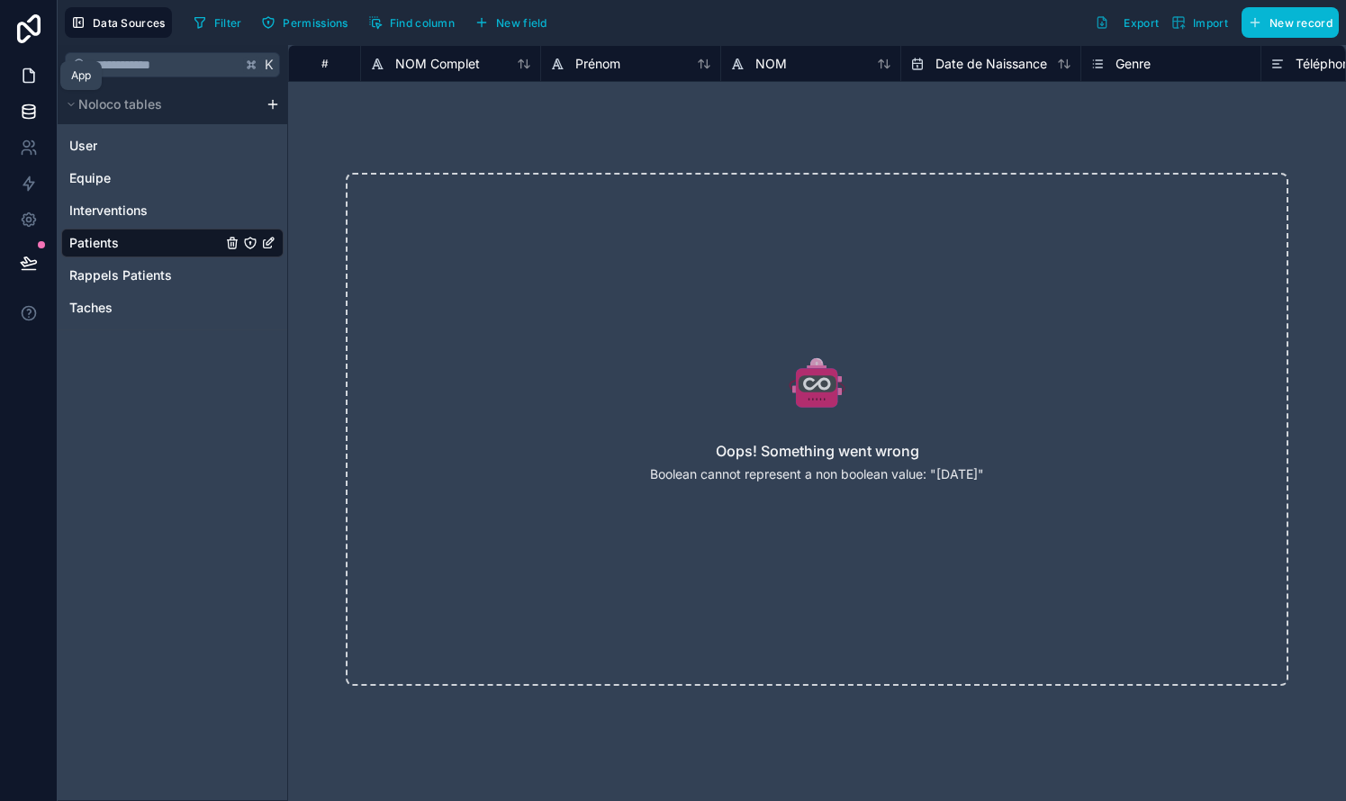
click at [36, 74] on icon at bounding box center [29, 76] width 18 height 18
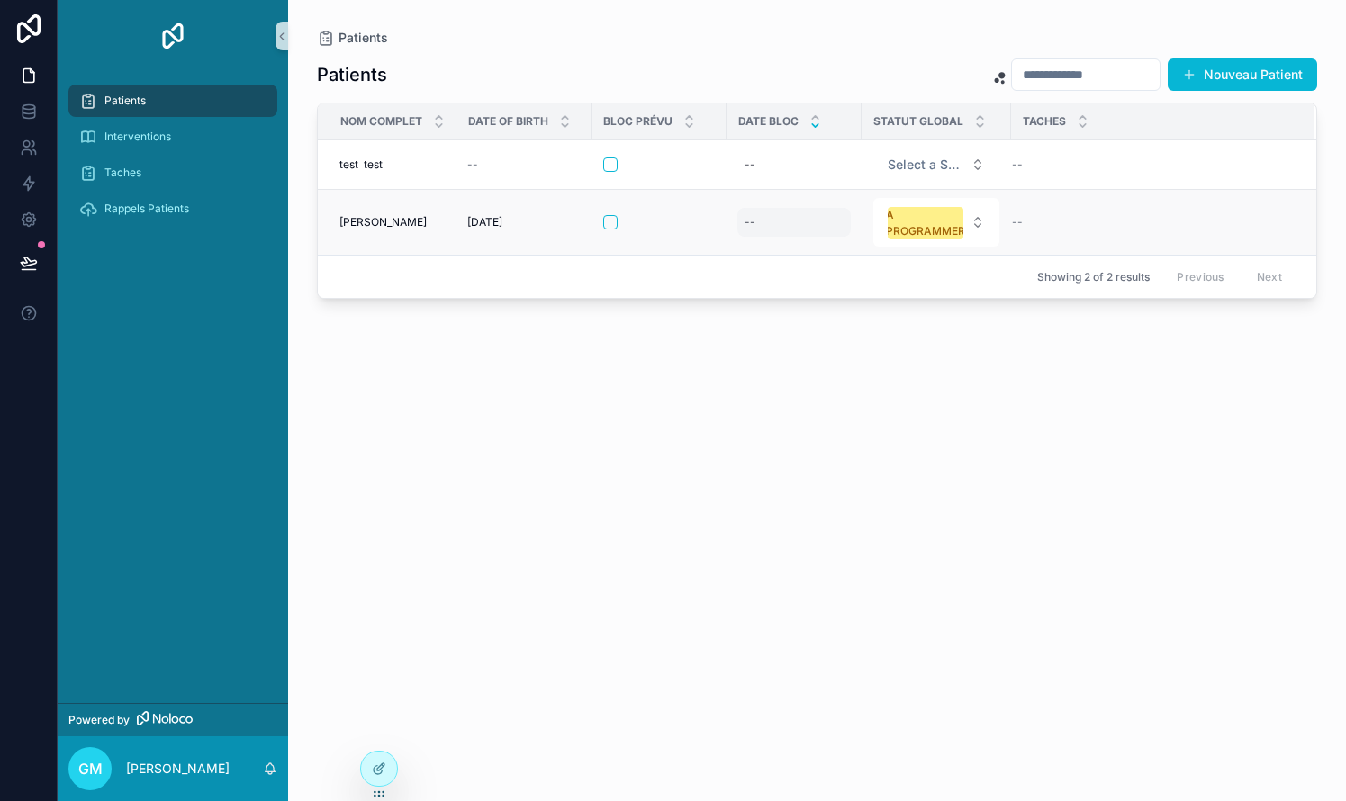
click at [763, 221] on div "--" at bounding box center [793, 222] width 113 height 29
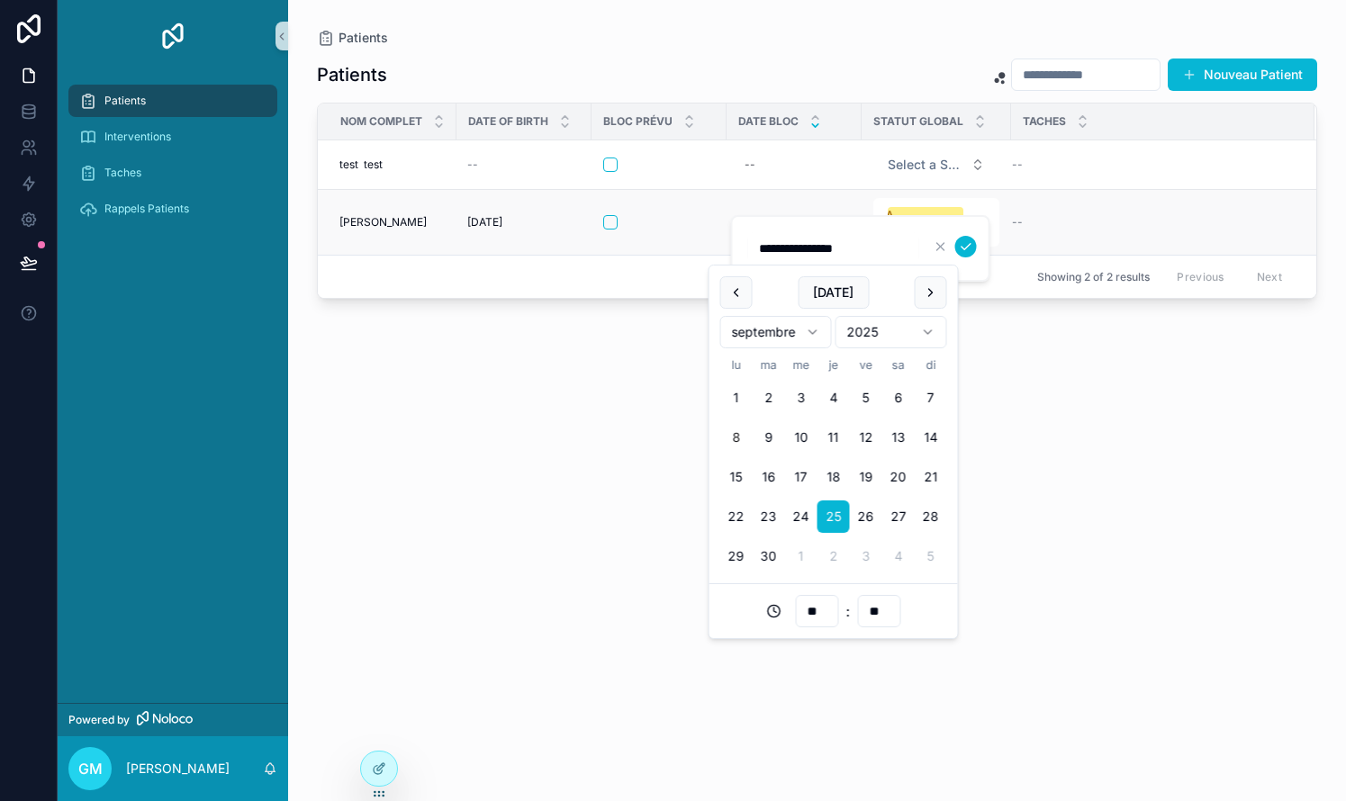
click at [668, 223] on div "scrollable content" at bounding box center [659, 222] width 112 height 14
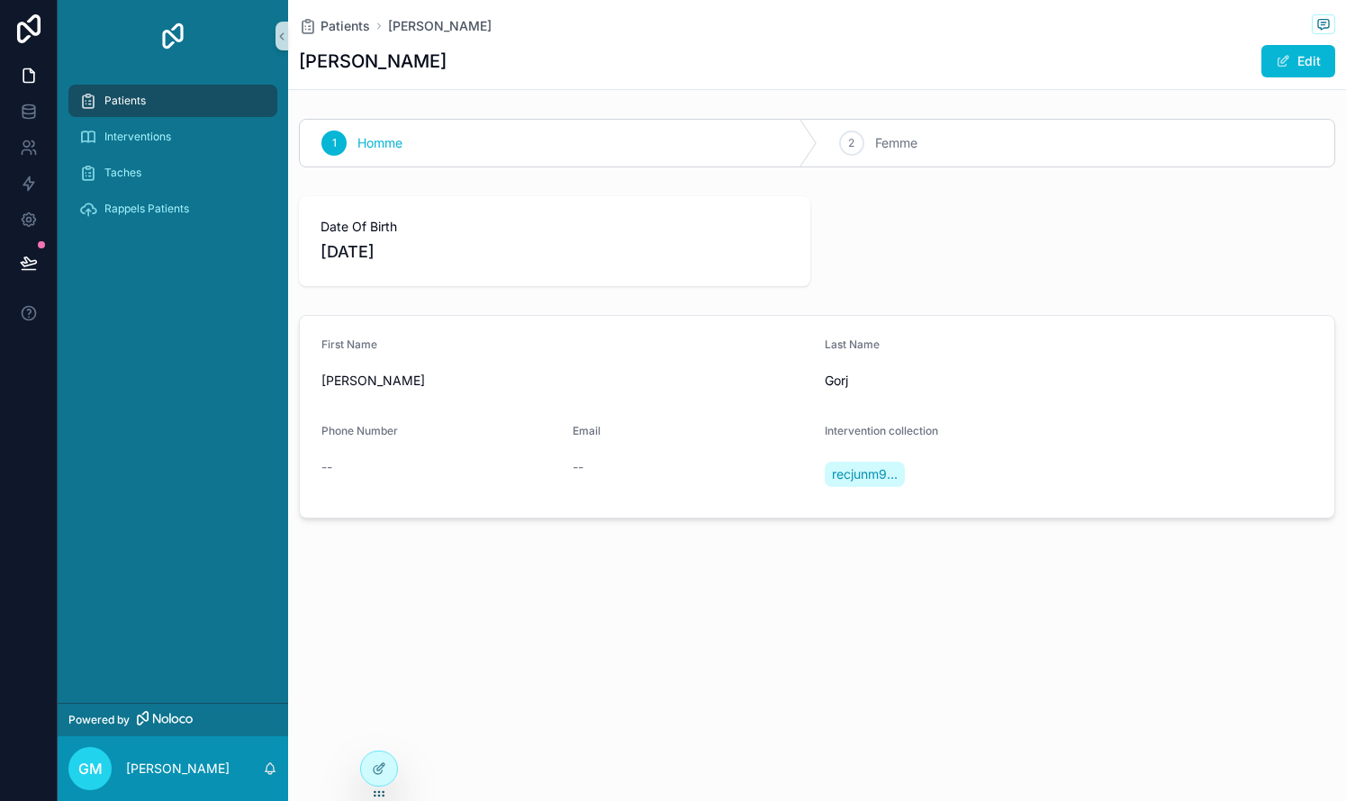
click at [109, 101] on span "Patients" at bounding box center [124, 101] width 41 height 14
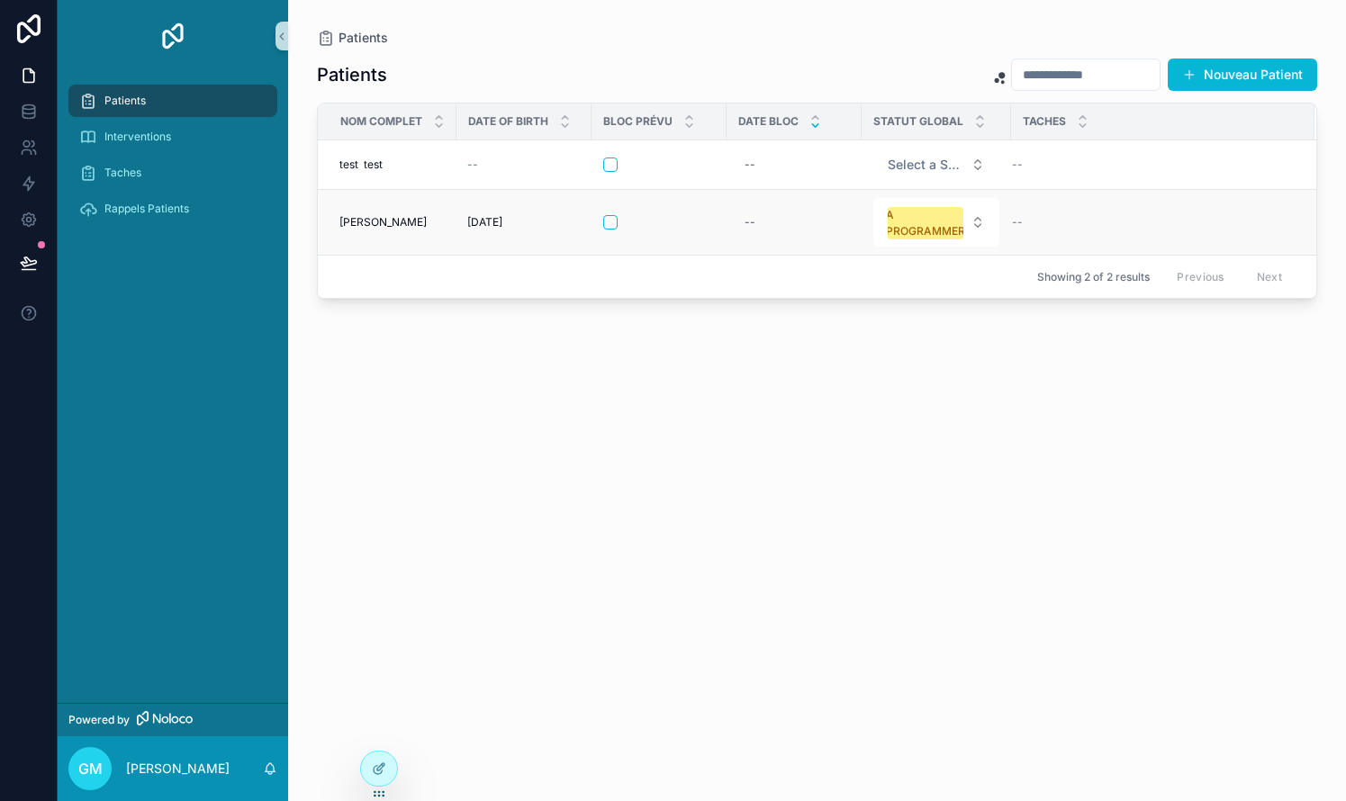
click at [612, 224] on button "scrollable content" at bounding box center [610, 222] width 14 height 14
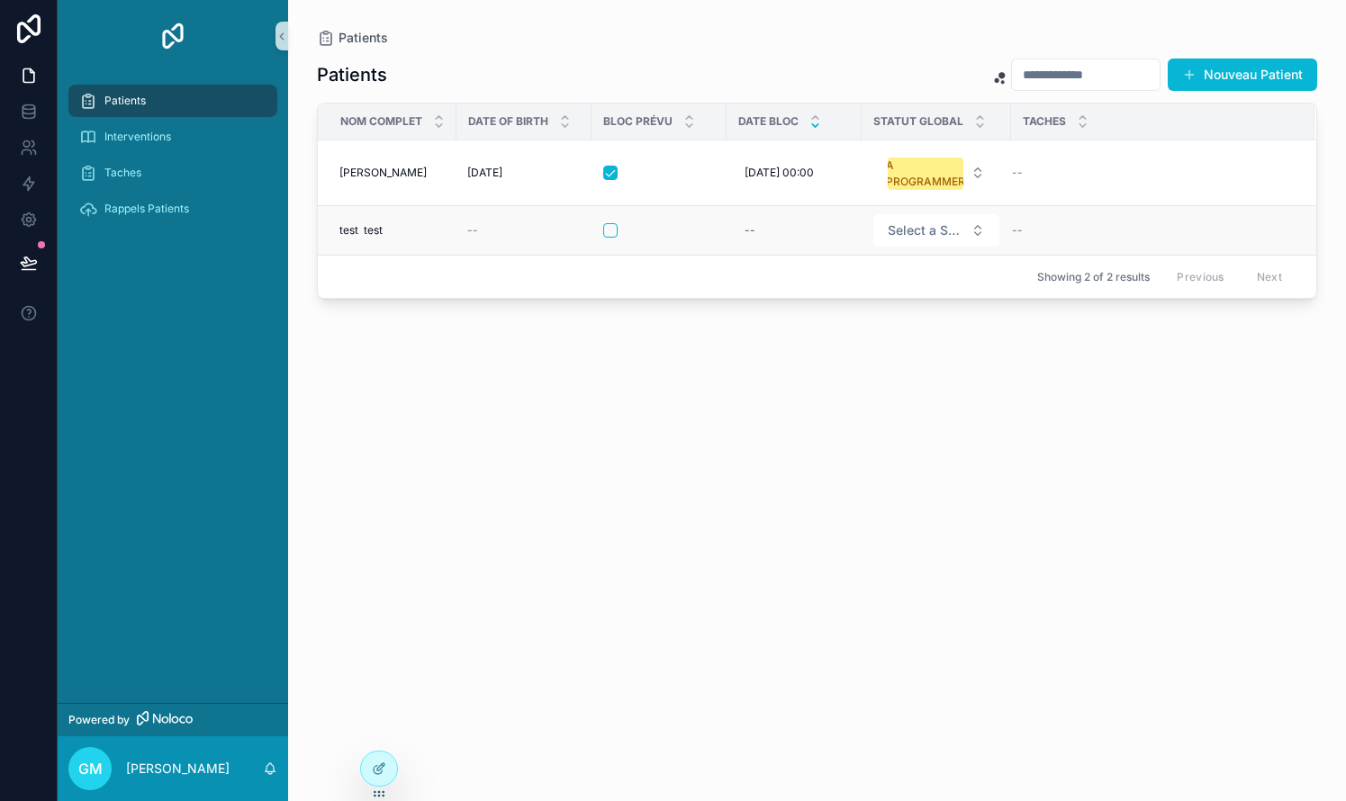
click at [611, 229] on button "scrollable content" at bounding box center [610, 230] width 14 height 14
click at [611, 167] on button "scrollable content" at bounding box center [610, 173] width 14 height 14
click at [615, 234] on button "scrollable content" at bounding box center [610, 230] width 14 height 14
click at [768, 176] on span "[DATE] 00:00" at bounding box center [778, 173] width 69 height 14
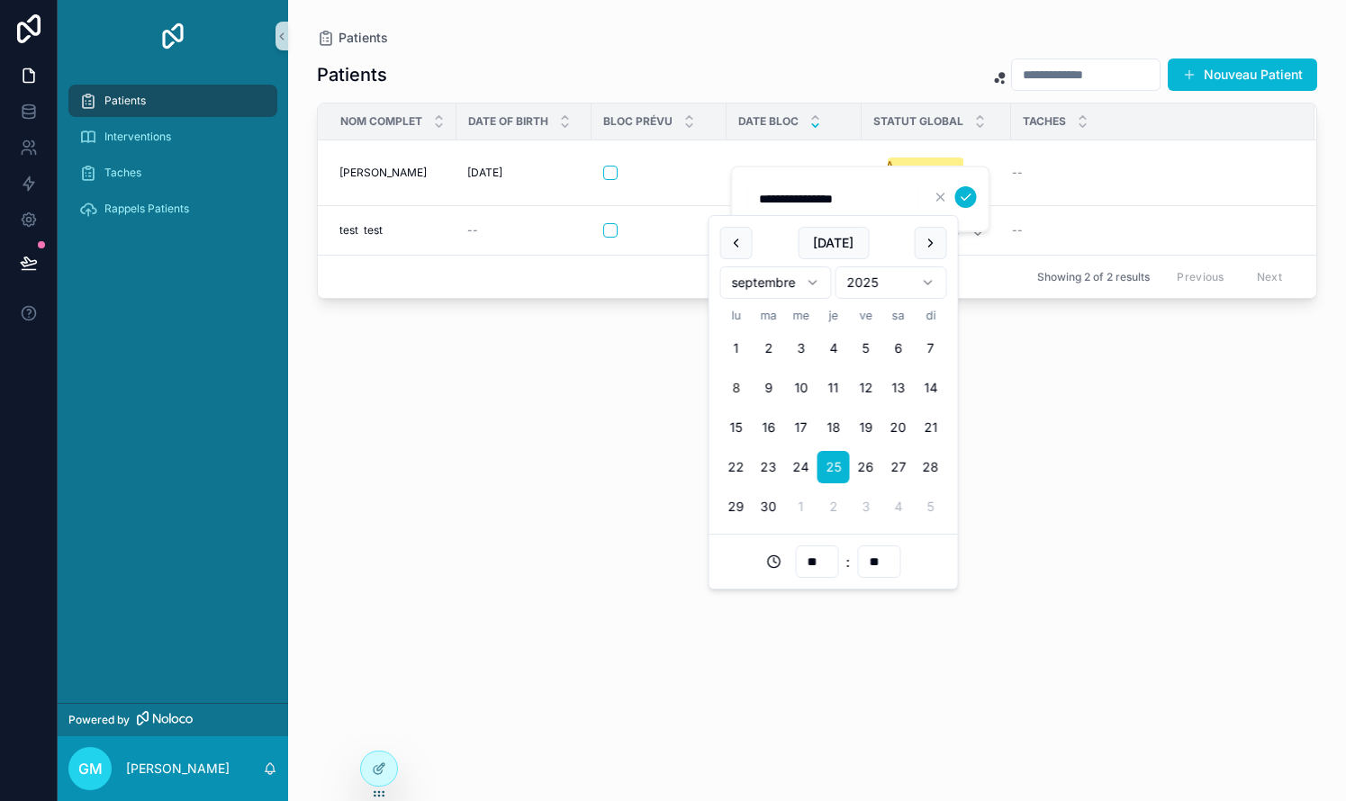
click at [659, 589] on div "Patients Nouveau Patient NOM Complet Date Of Birth Bloc Prévu Date Bloc Statut …" at bounding box center [817, 413] width 1000 height 733
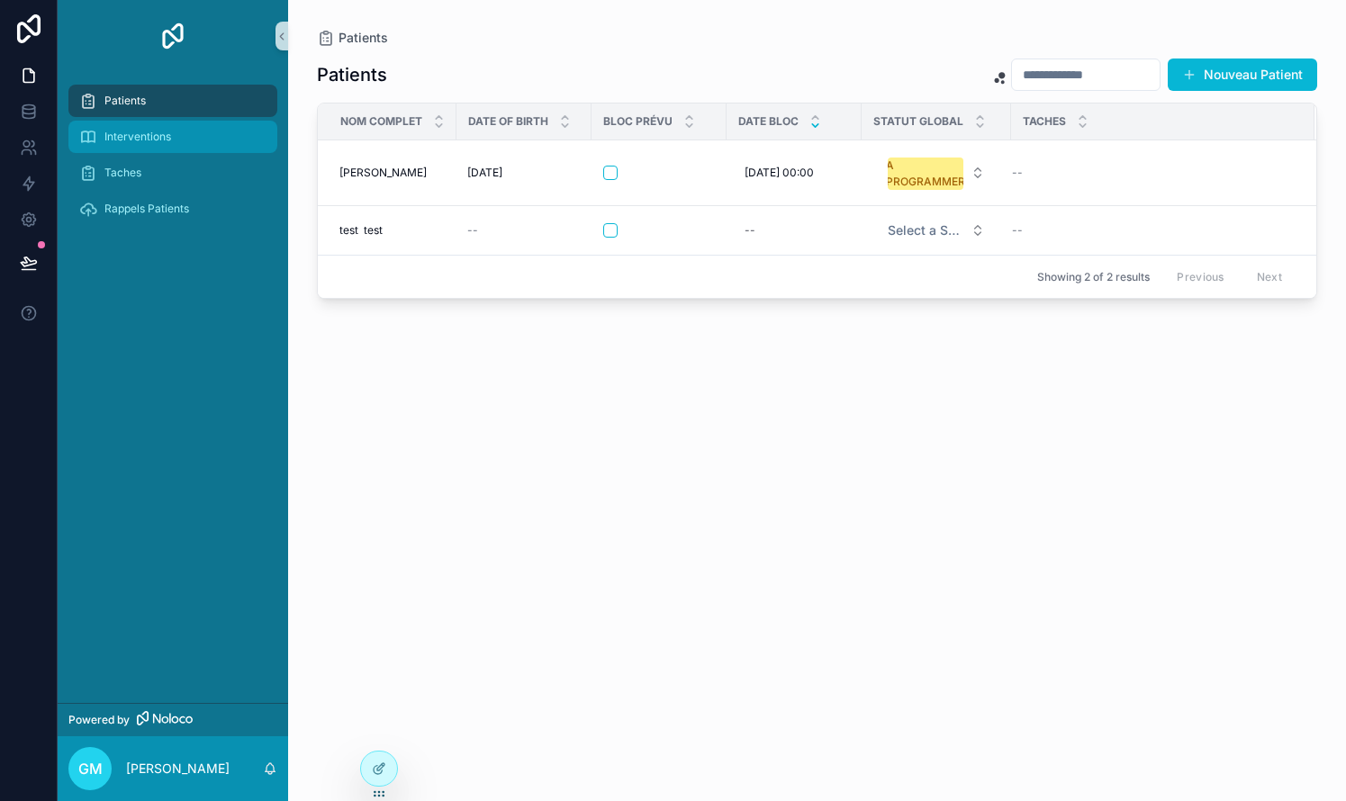
click at [153, 133] on span "Interventions" at bounding box center [137, 137] width 67 height 14
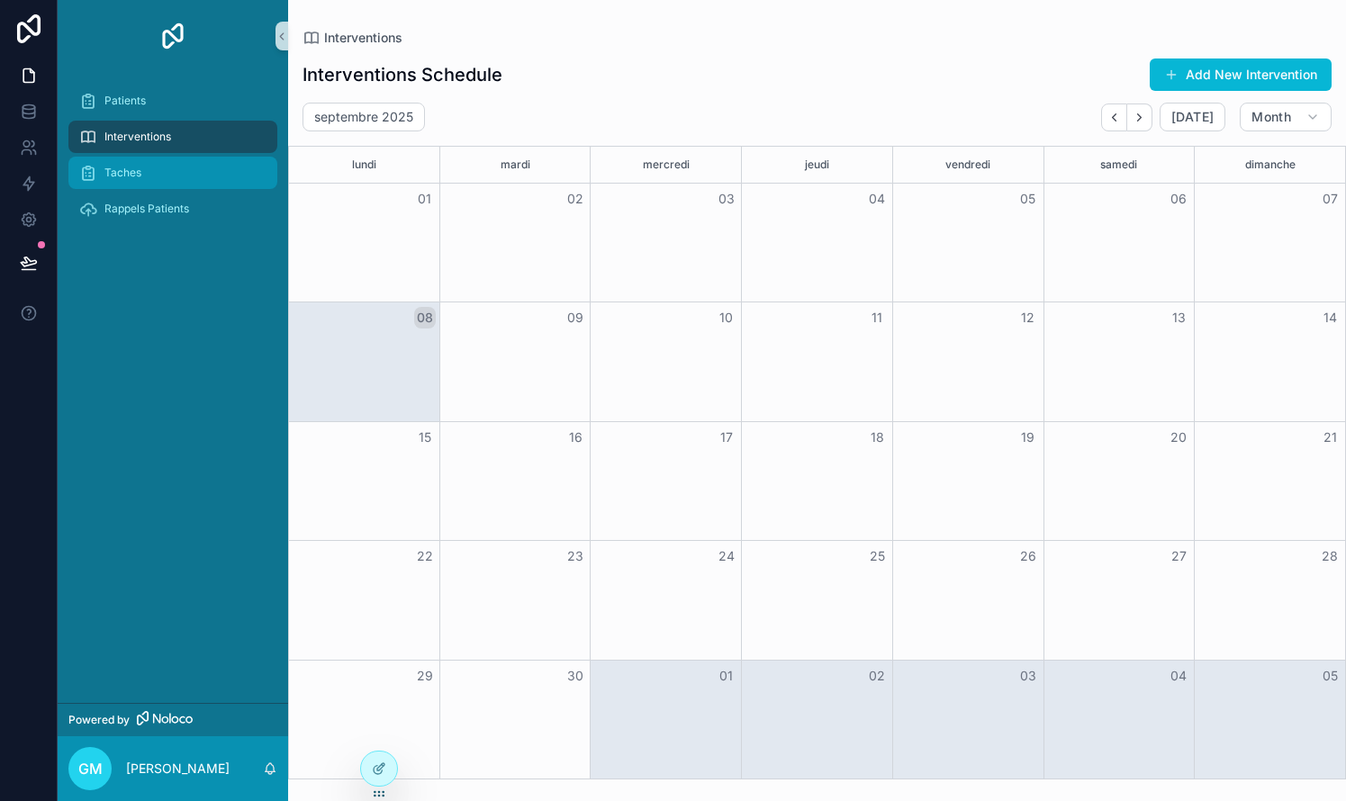
click at [129, 164] on div "Taches" at bounding box center [172, 172] width 187 height 29
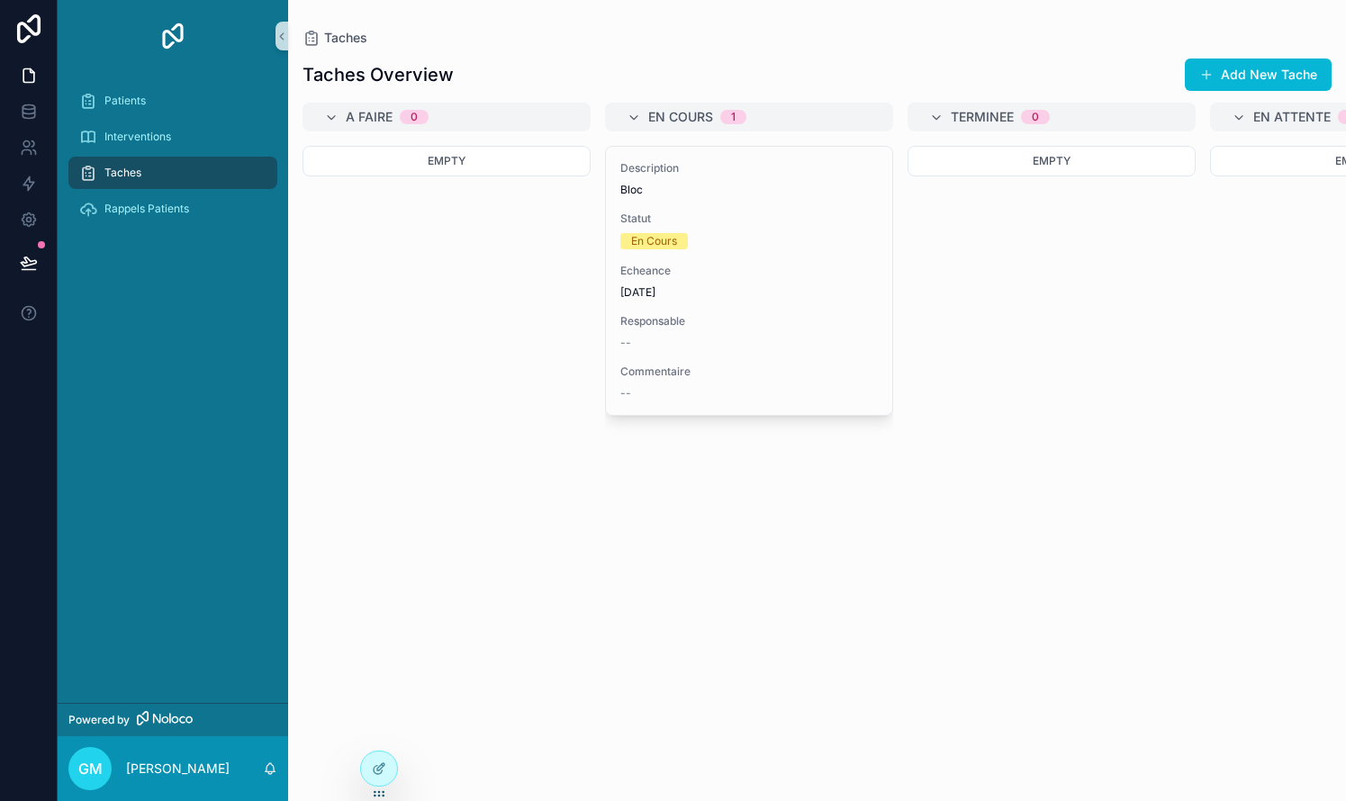
click at [126, 183] on div "Taches" at bounding box center [172, 172] width 187 height 29
click at [122, 102] on span "Patients" at bounding box center [124, 101] width 41 height 14
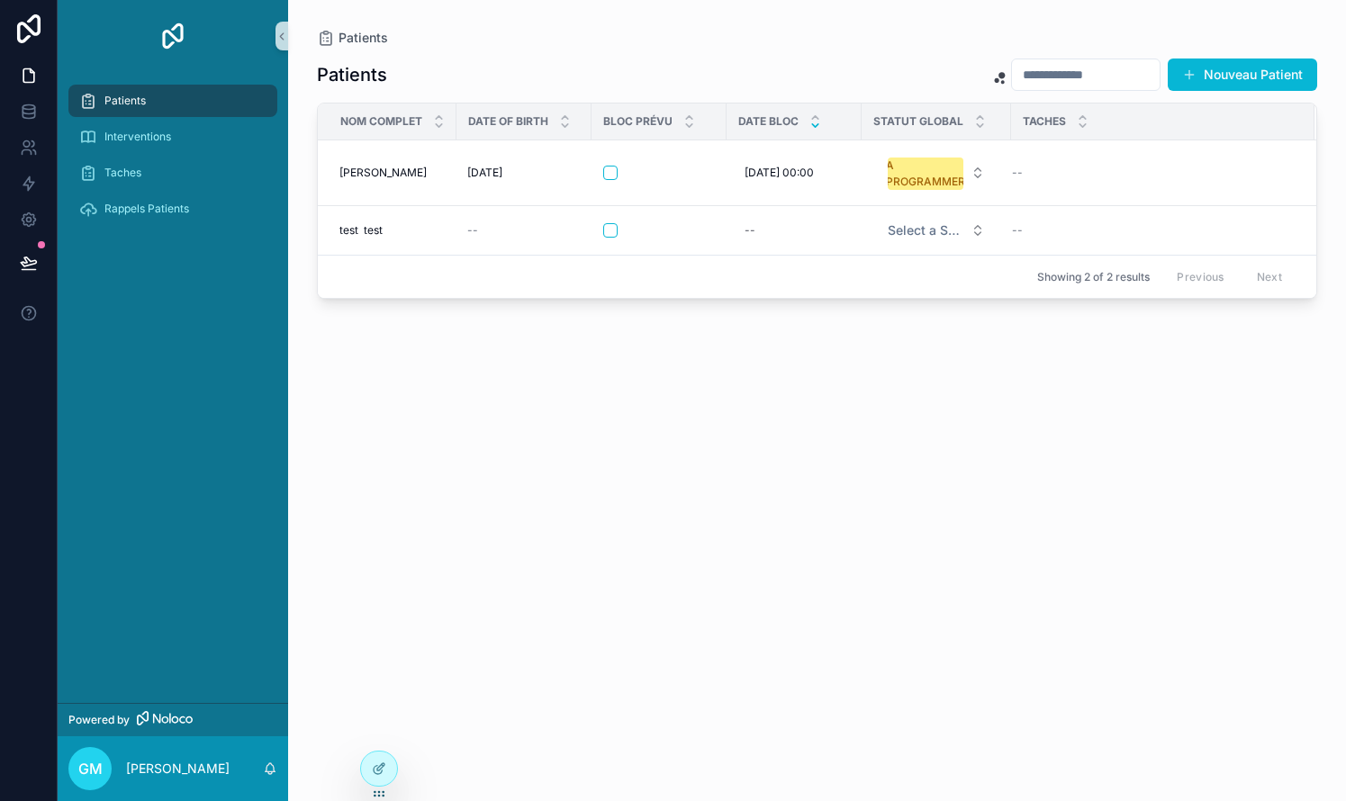
click at [122, 102] on span "Patients" at bounding box center [124, 101] width 41 height 14
click at [24, 118] on icon at bounding box center [29, 115] width 12 height 7
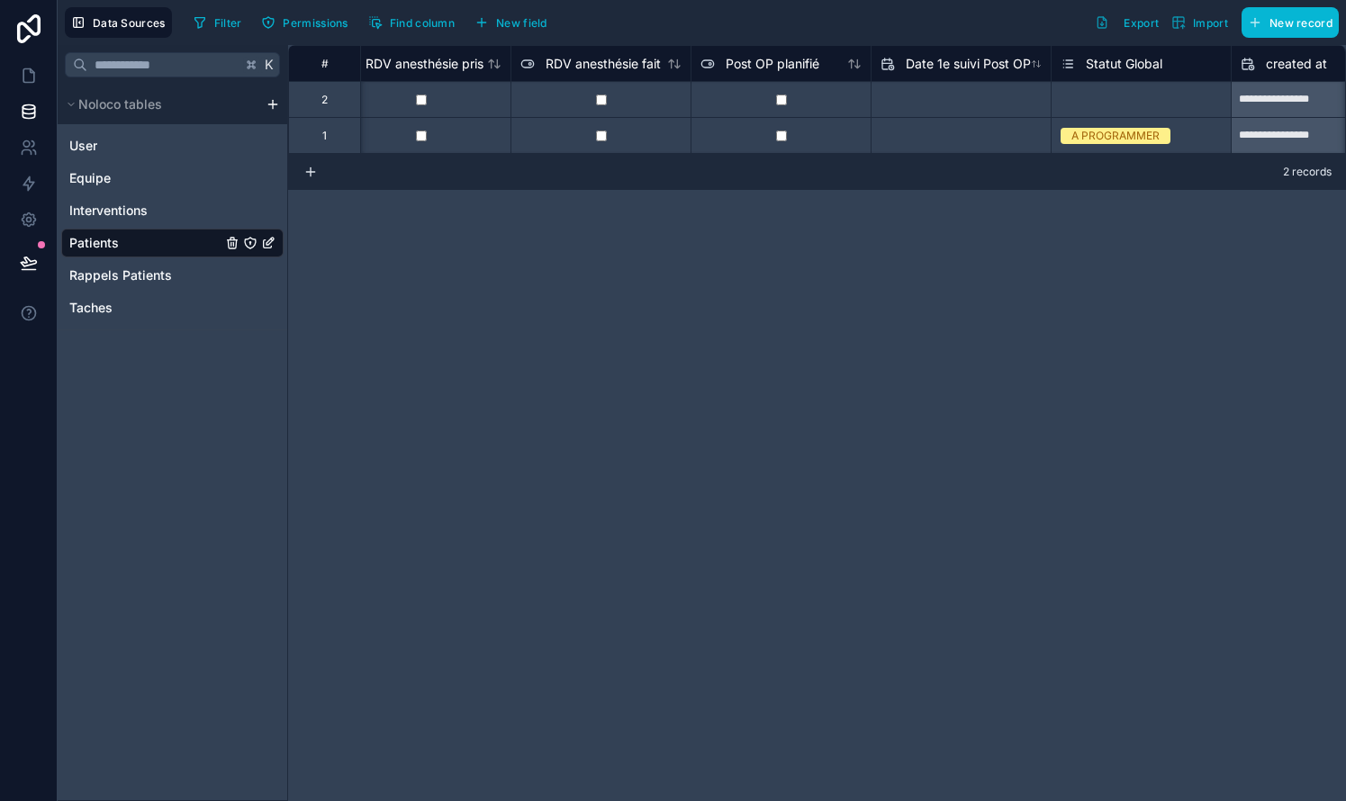
scroll to position [0, 2210]
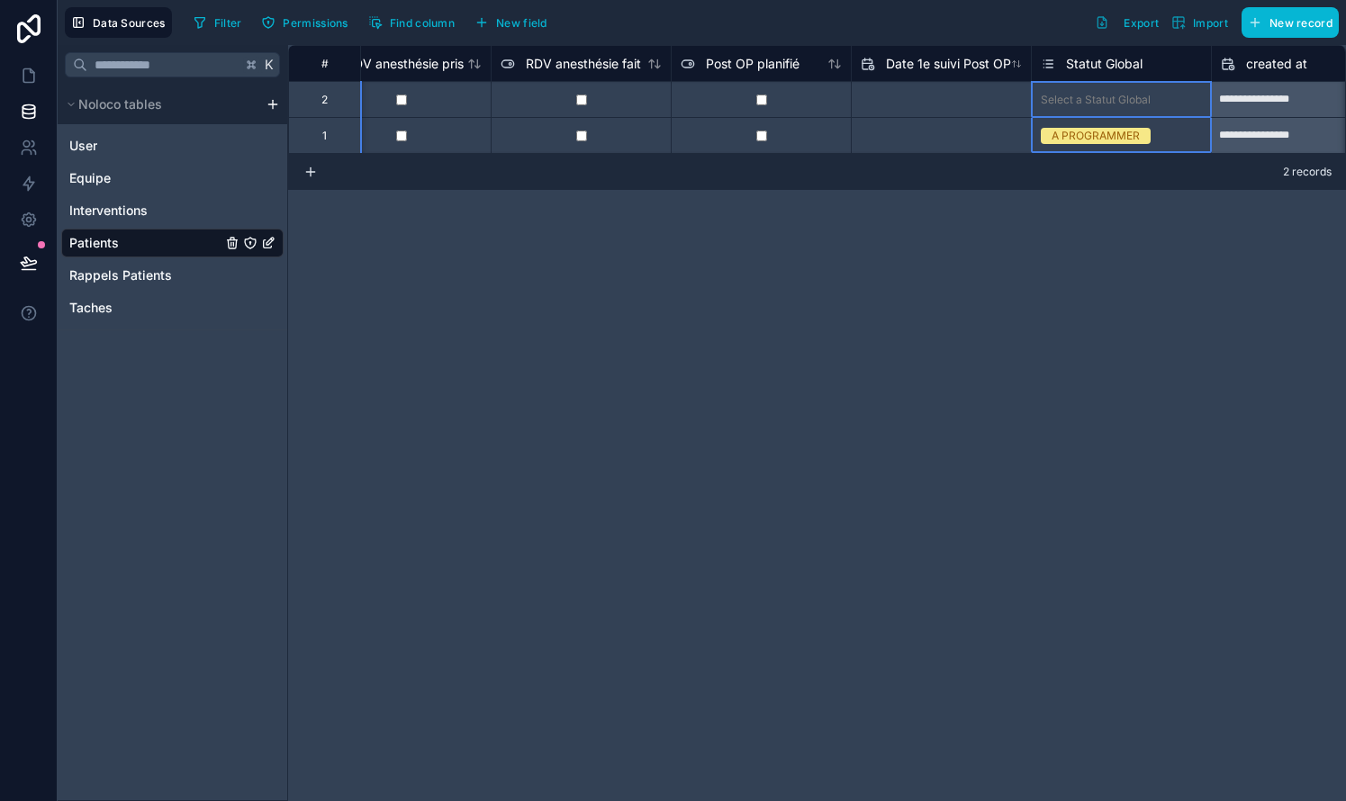
click at [768, 65] on span "Statut Global" at bounding box center [1104, 64] width 77 height 18
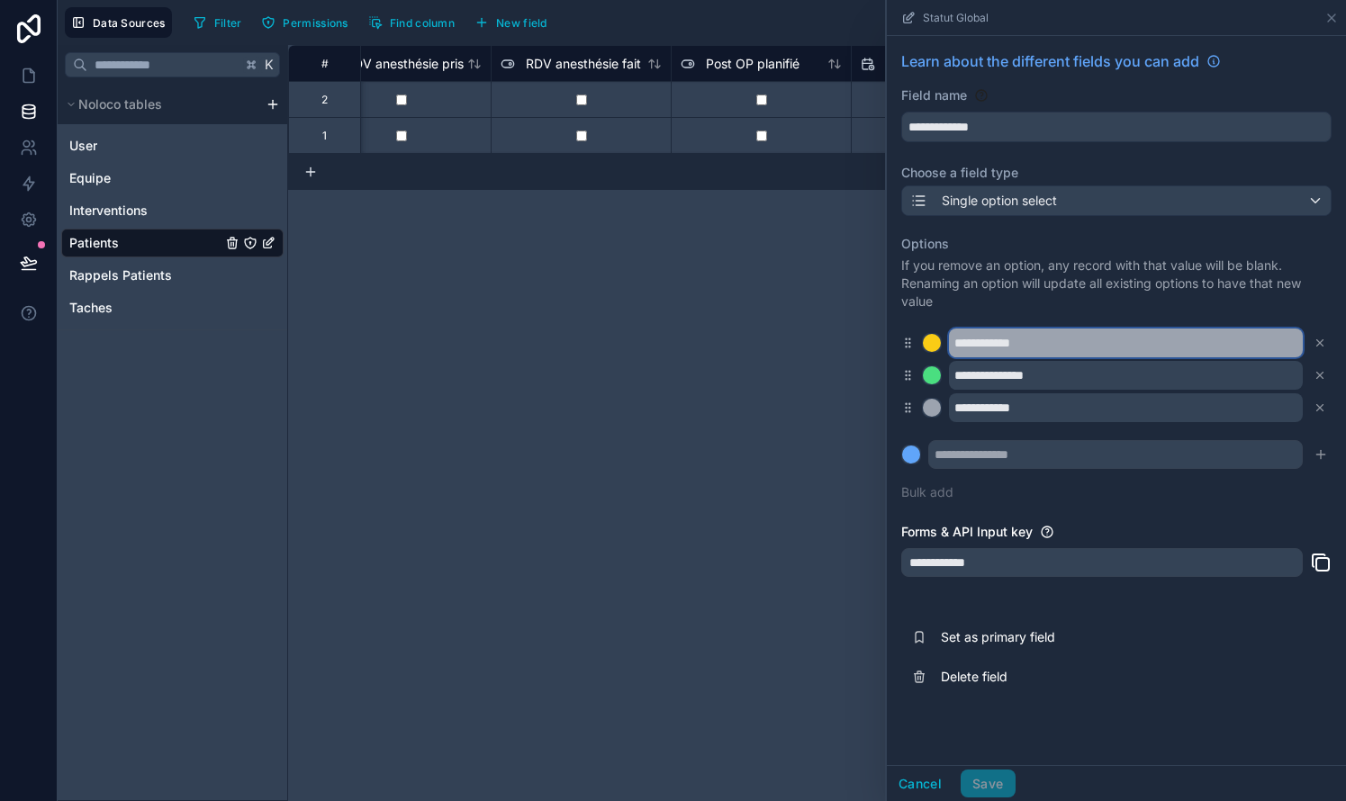
click at [768, 347] on input "**********" at bounding box center [1126, 343] width 354 height 29
type input "*"
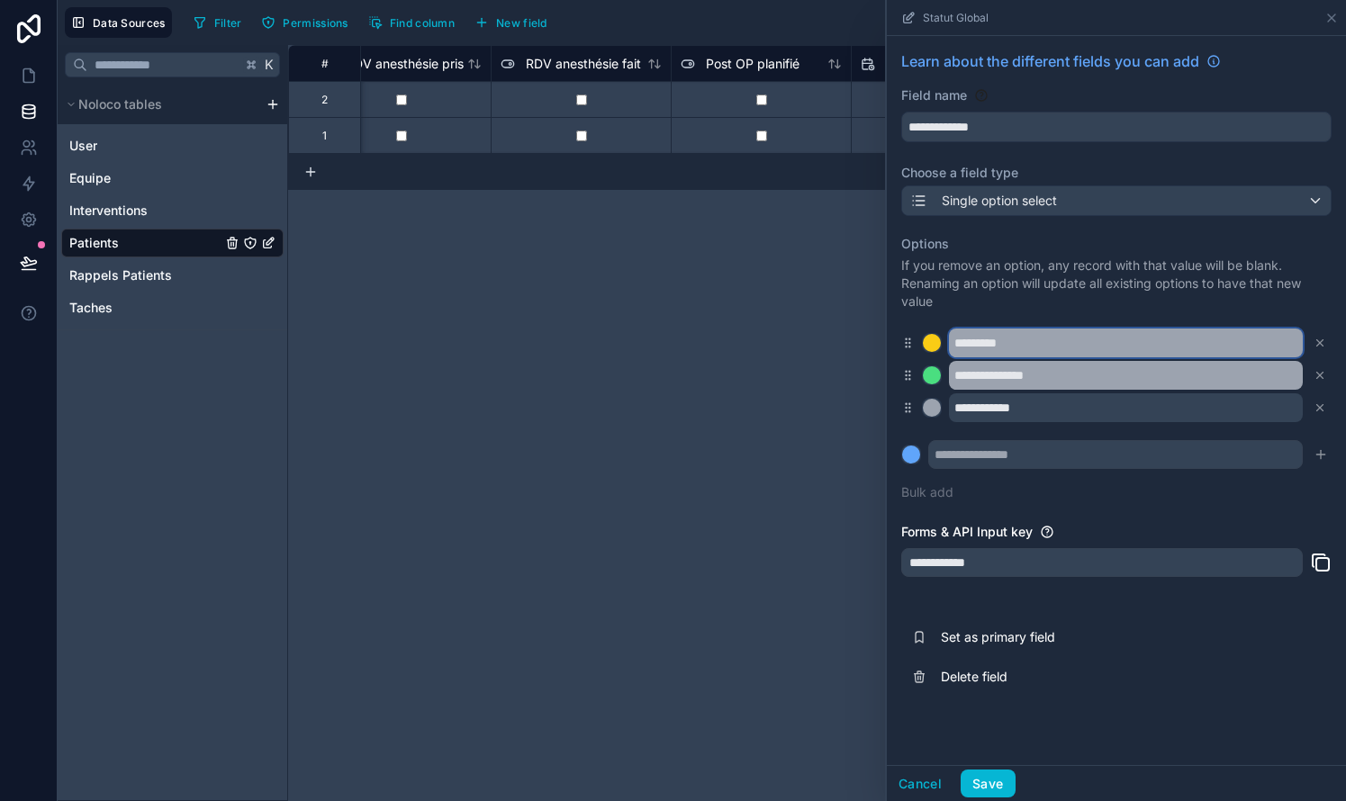
type input "********"
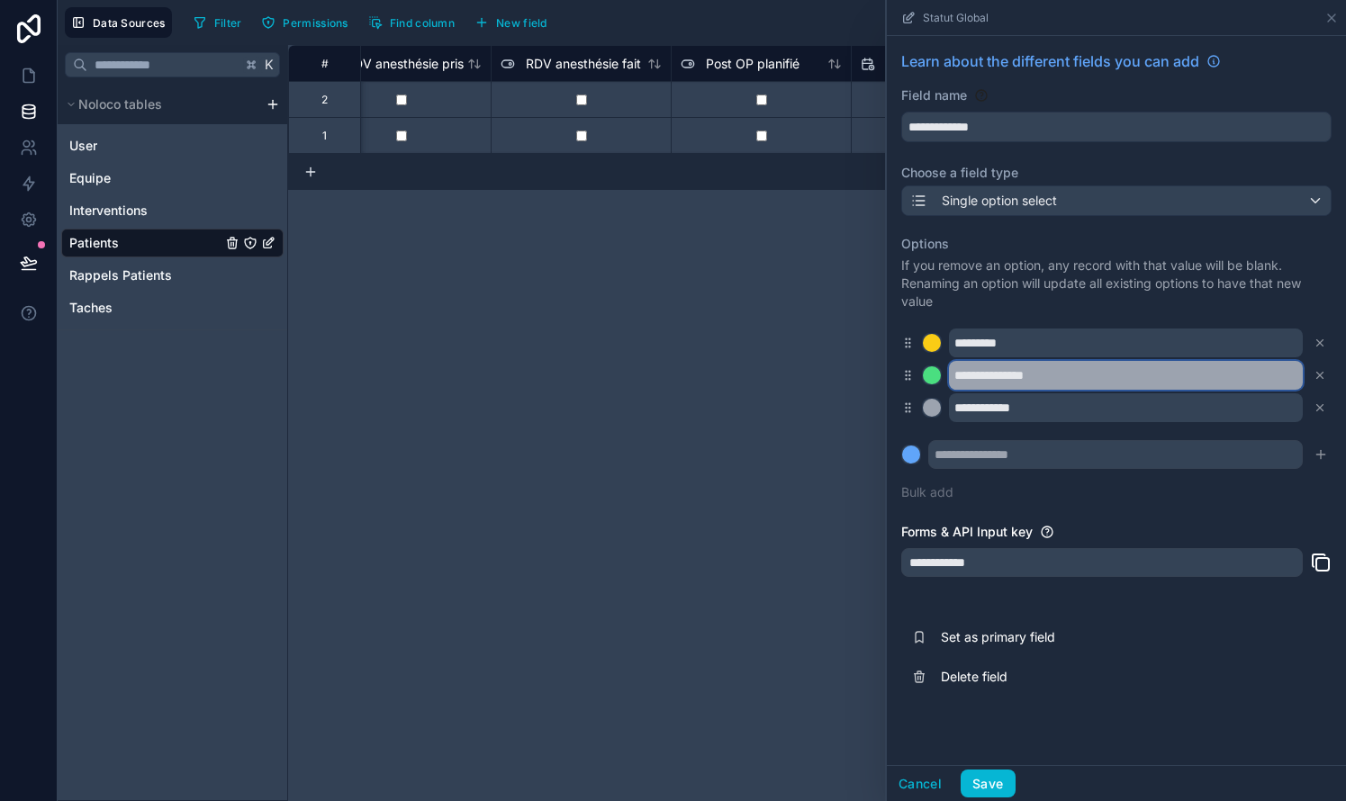
click at [768, 371] on input "**********" at bounding box center [1126, 375] width 354 height 29
click at [768, 374] on input "**********" at bounding box center [1126, 375] width 354 height 29
type input "*********"
click at [768, 407] on icon at bounding box center [1319, 407] width 13 height 13
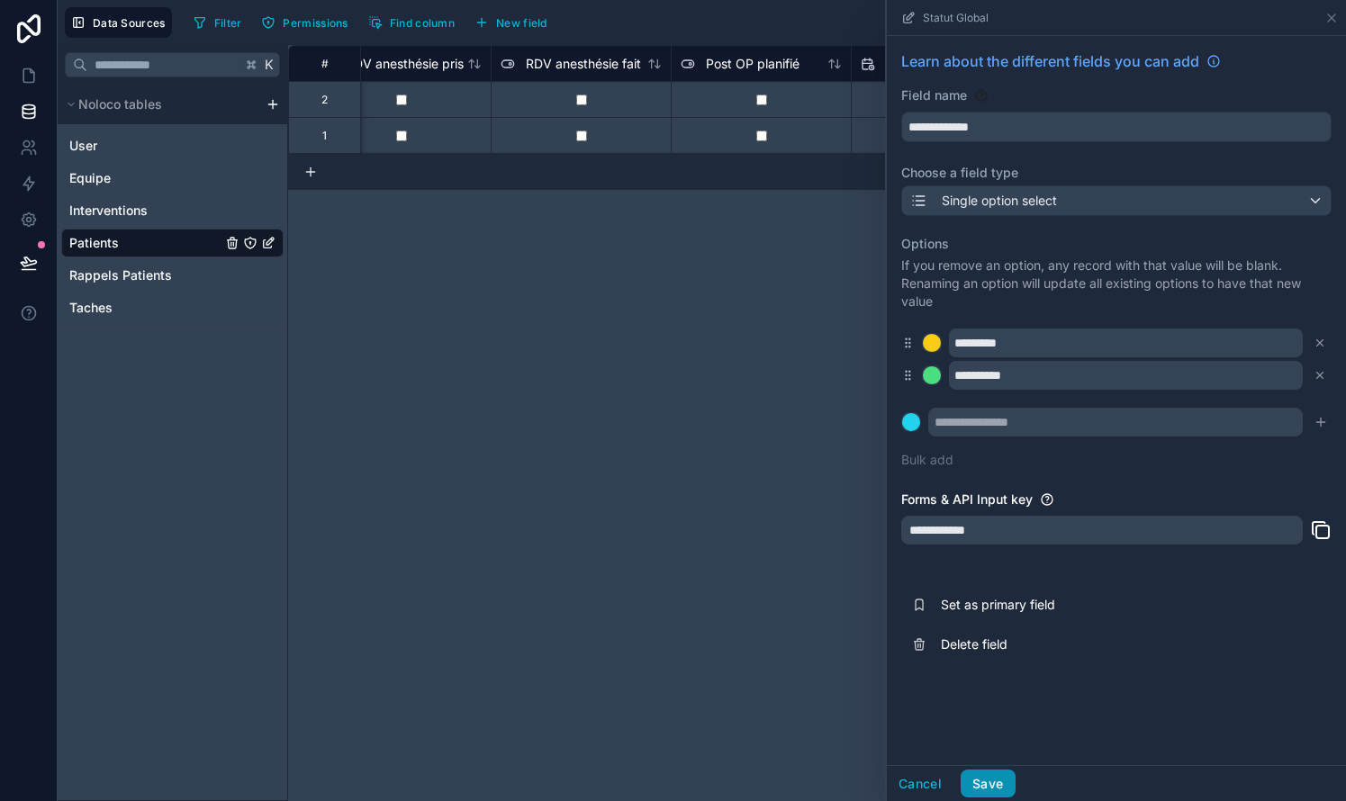
click at [768, 776] on button "Save" at bounding box center [987, 784] width 54 height 29
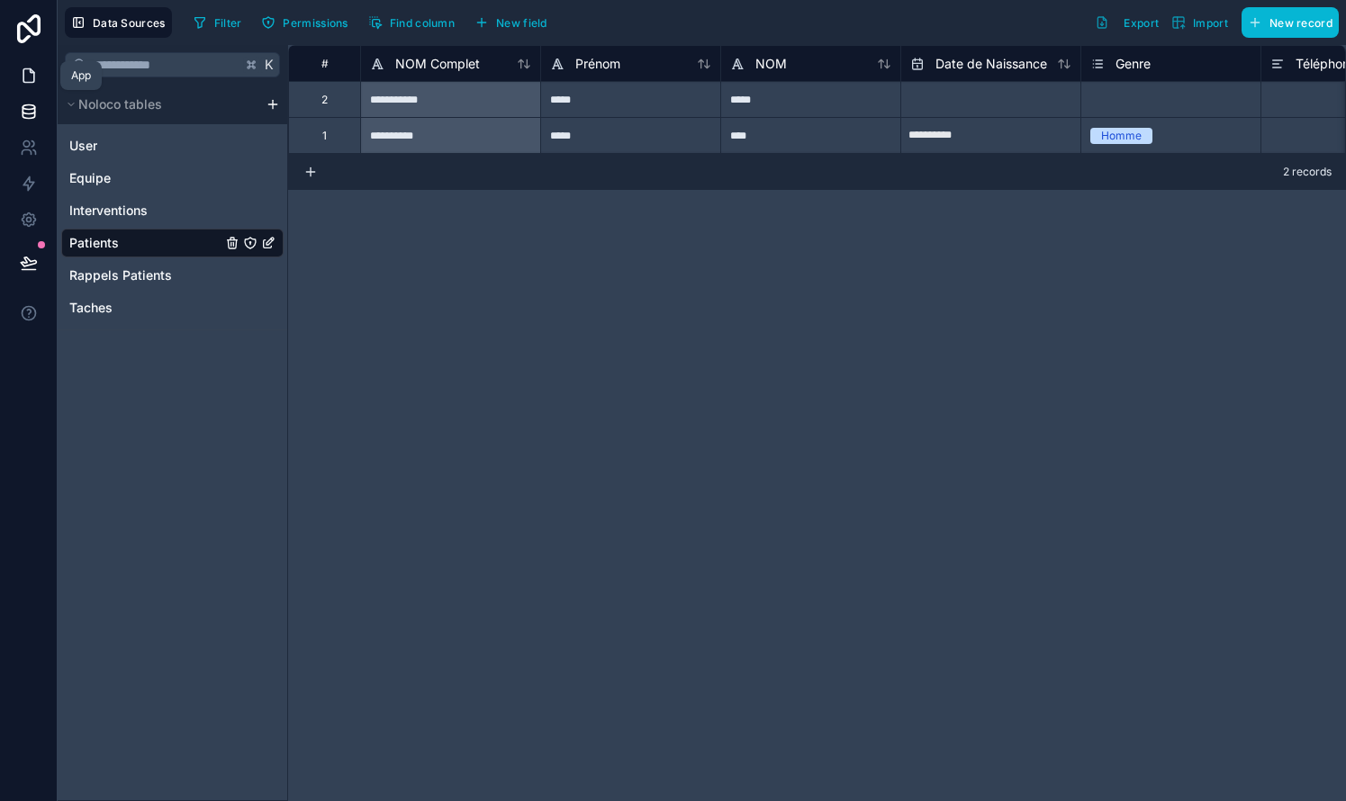
click at [25, 77] on icon at bounding box center [29, 76] width 18 height 18
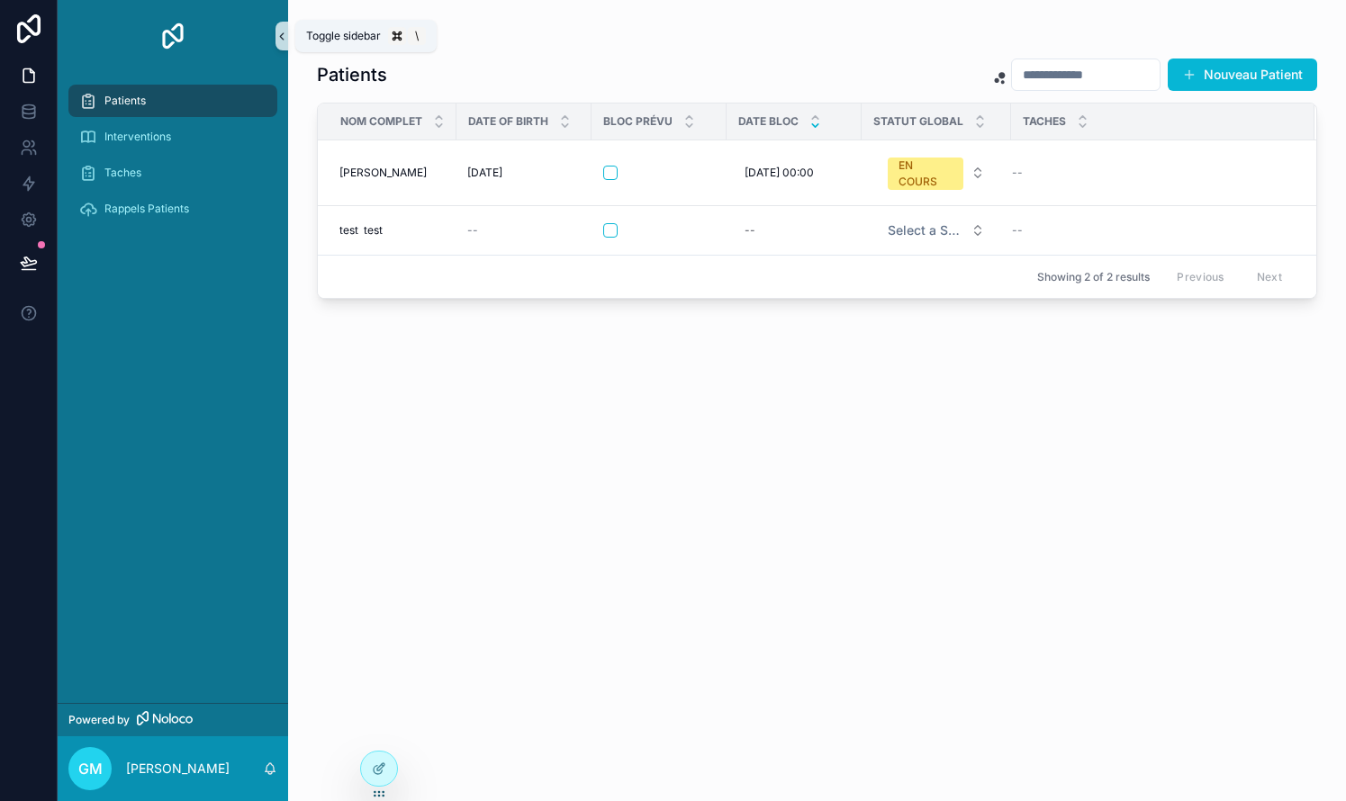
click at [284, 39] on icon "scrollable content" at bounding box center [281, 37] width 13 height 14
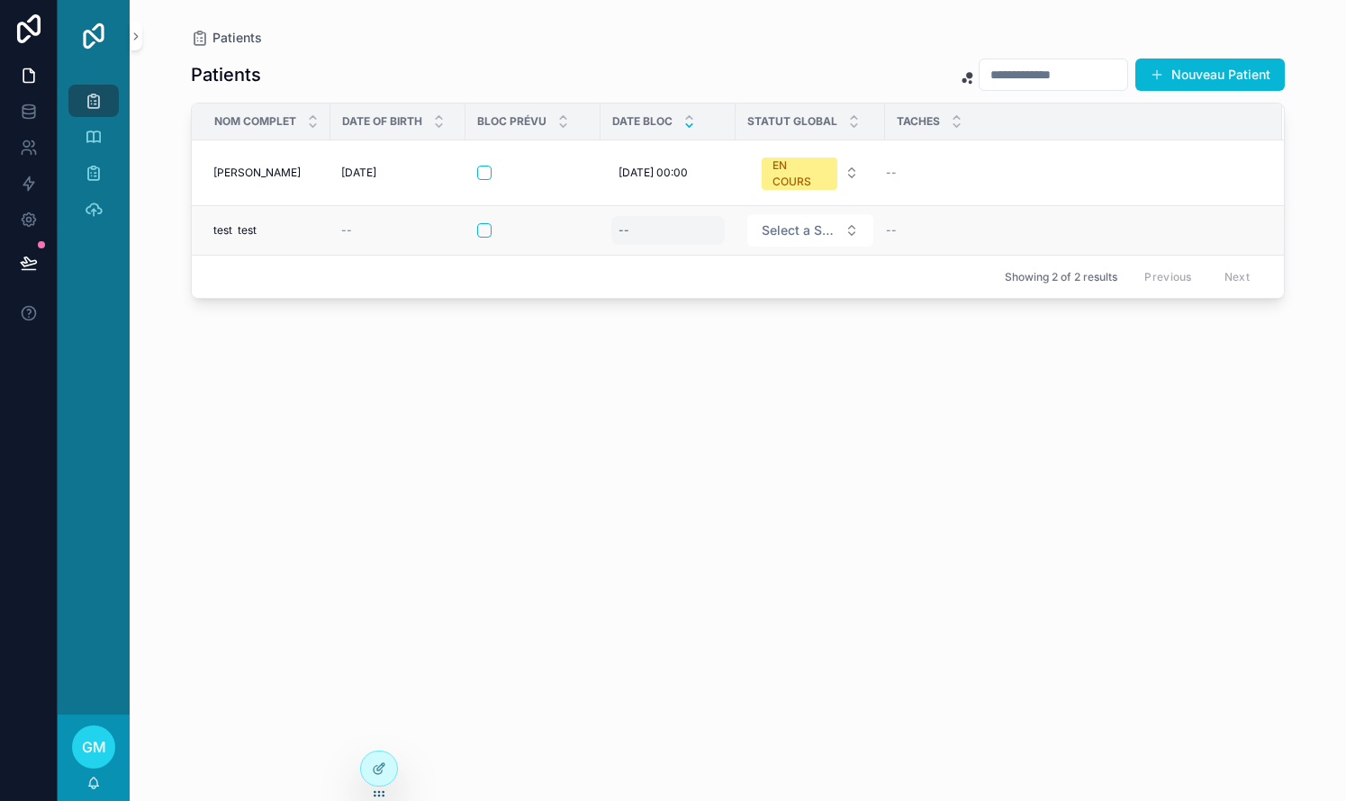
click at [626, 232] on div "--" at bounding box center [623, 230] width 11 height 14
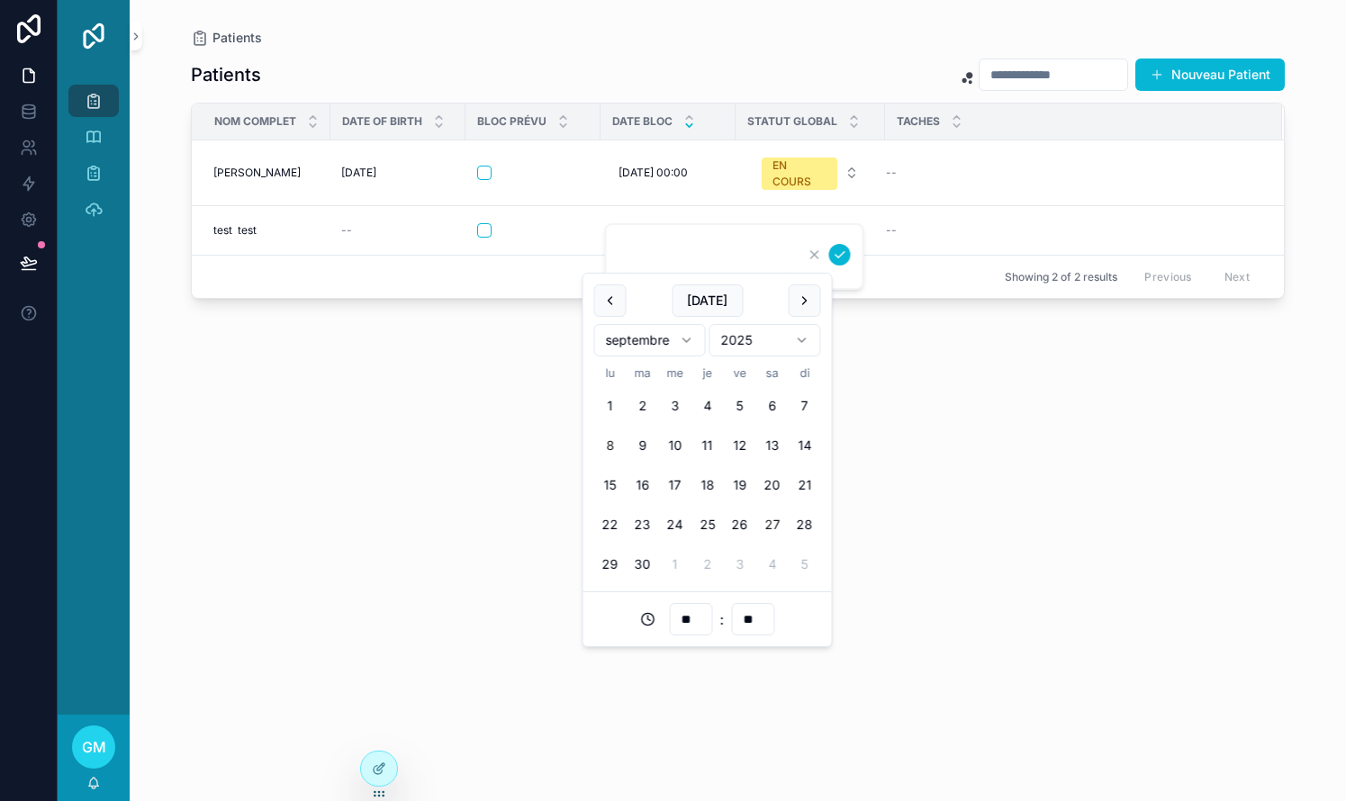
click at [768, 524] on button "27" at bounding box center [772, 525] width 32 height 32
type input "**********"
click at [768, 708] on div "Patients Nouveau Patient NOM Complet Date Of Birth Bloc Prévu Date Bloc Statut …" at bounding box center [738, 413] width 1094 height 733
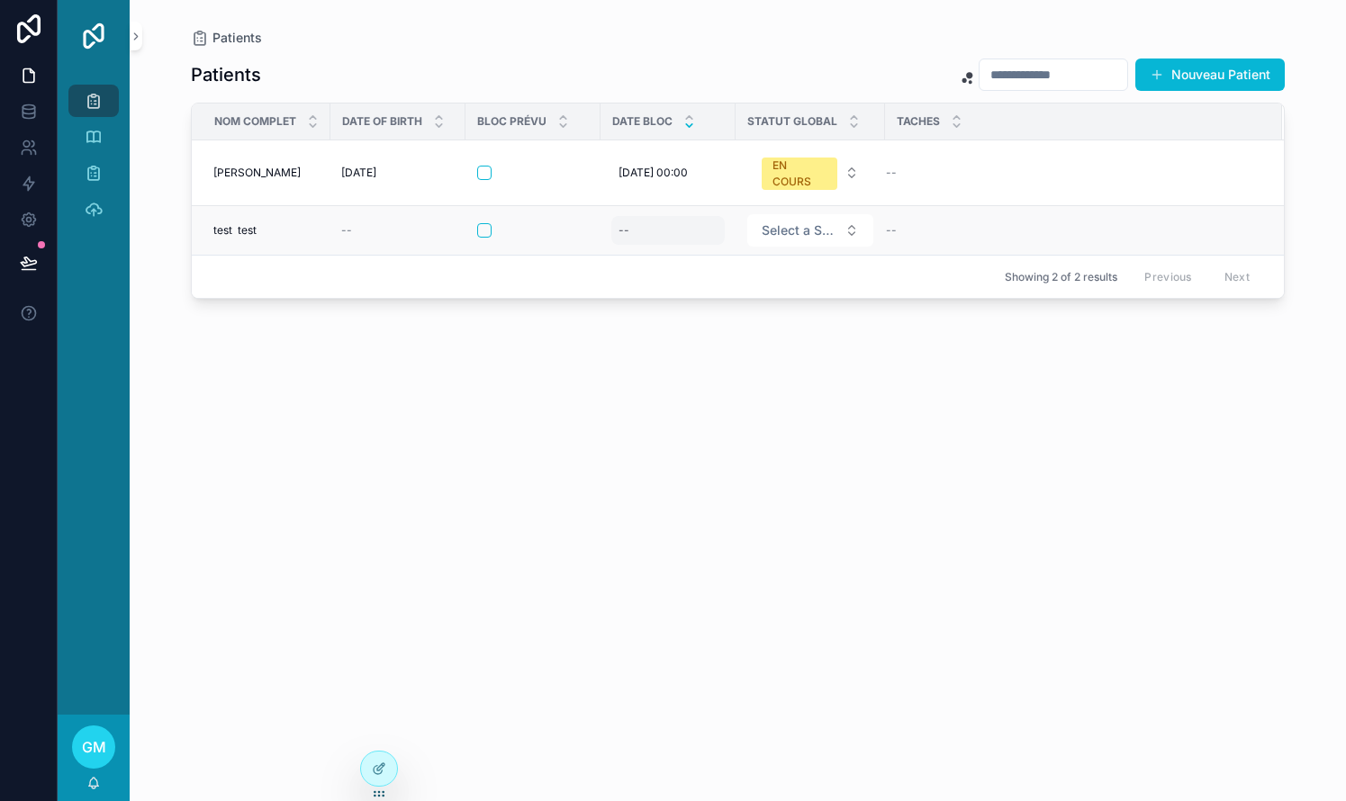
click at [669, 230] on div "--" at bounding box center [667, 230] width 113 height 29
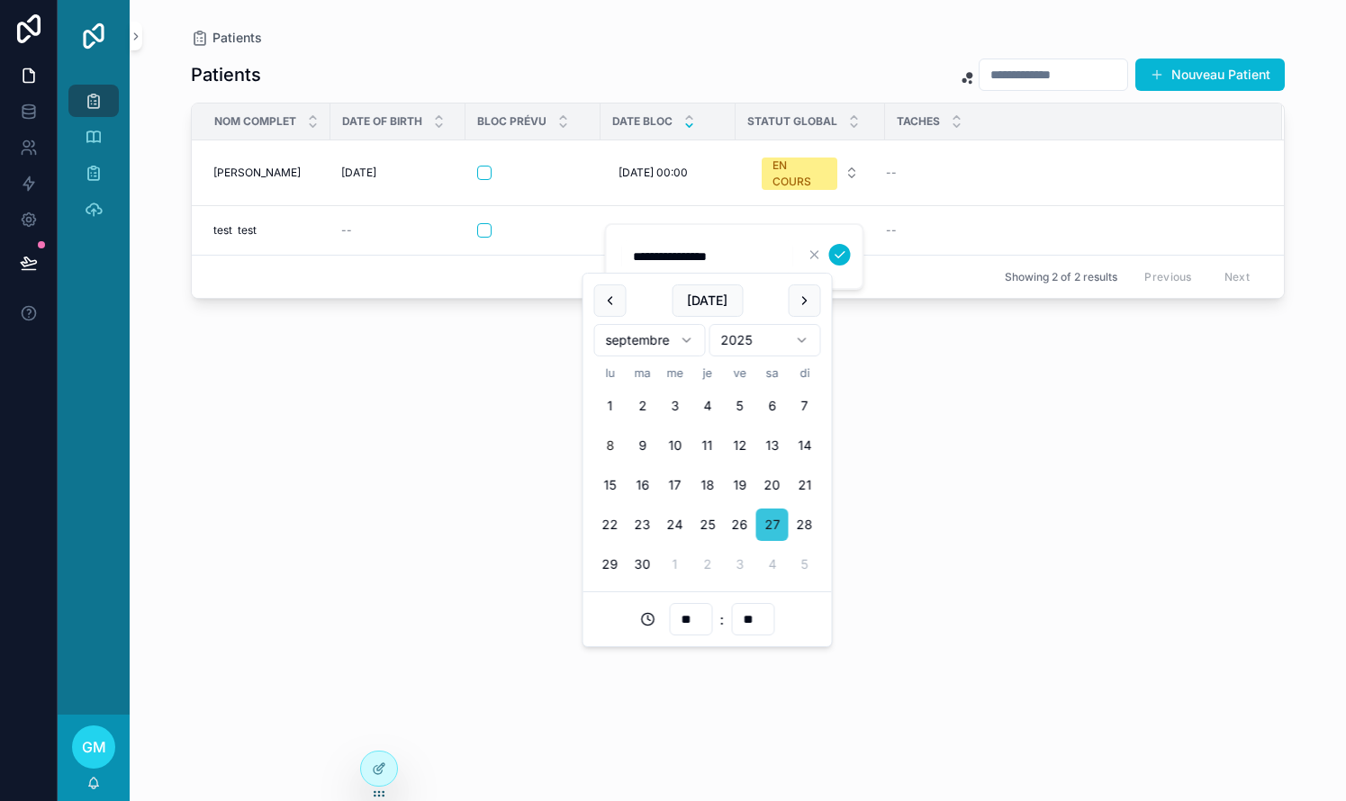
click at [768, 525] on button "27" at bounding box center [772, 525] width 32 height 32
click at [768, 257] on icon "scrollable content" at bounding box center [840, 255] width 14 height 14
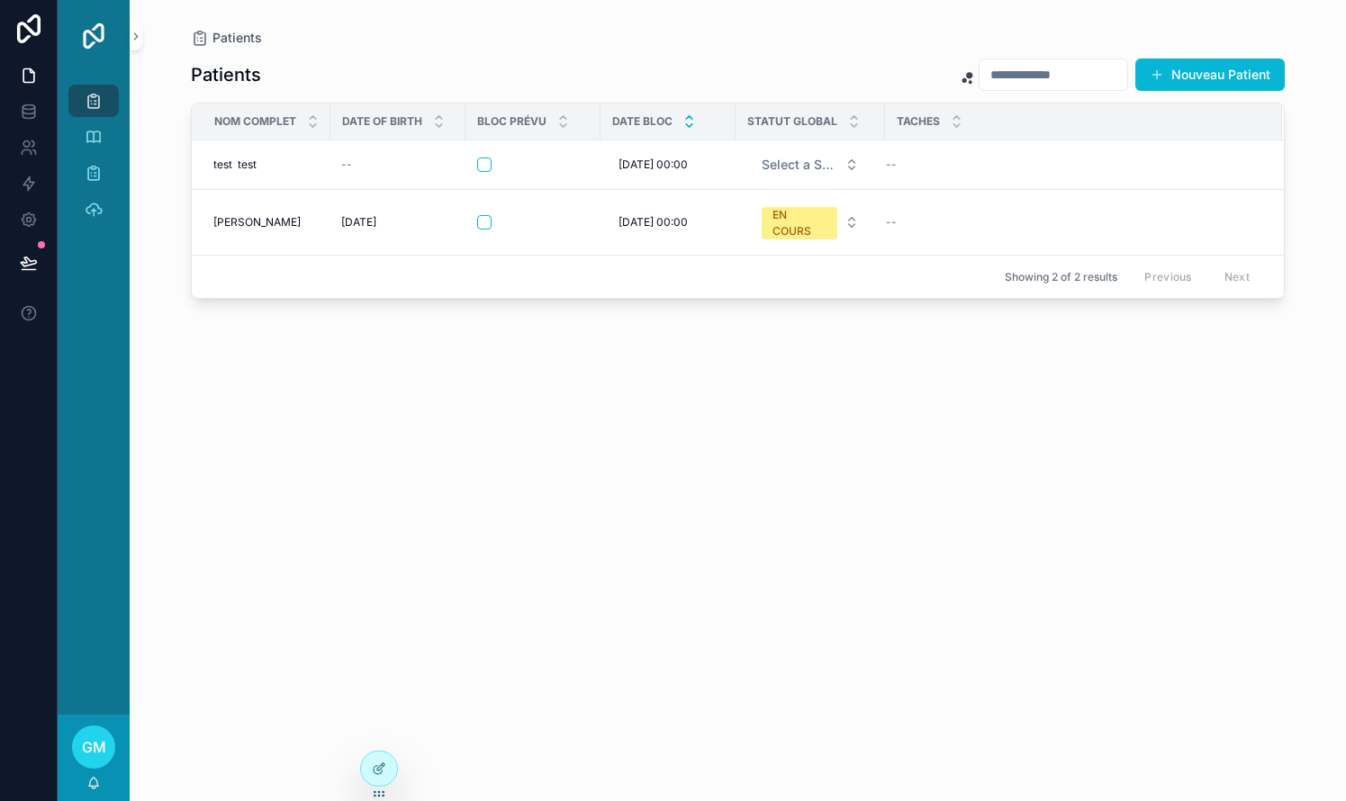
click at [690, 117] on icon "scrollable content" at bounding box center [689, 117] width 6 height 3
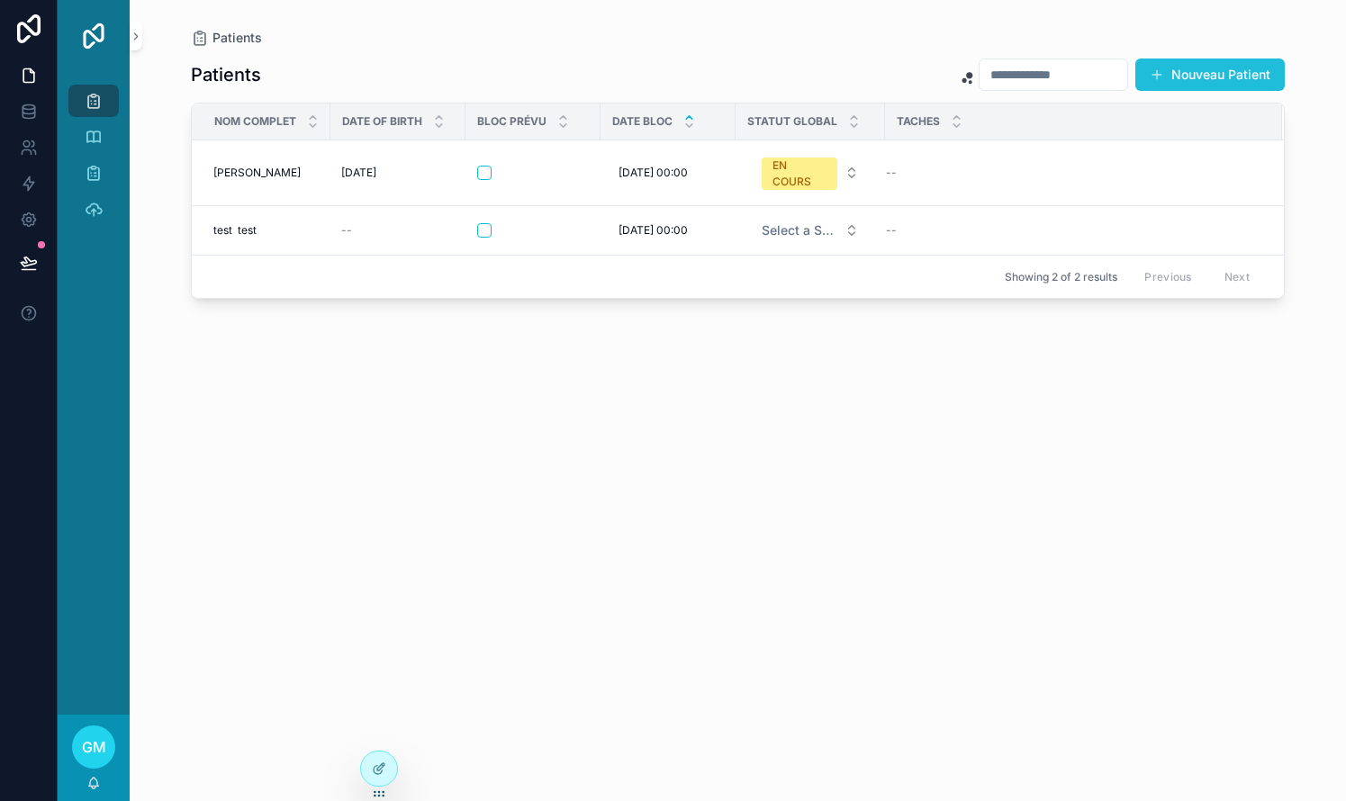
click at [768, 64] on button "Nouveau Patient" at bounding box center [1209, 75] width 149 height 32
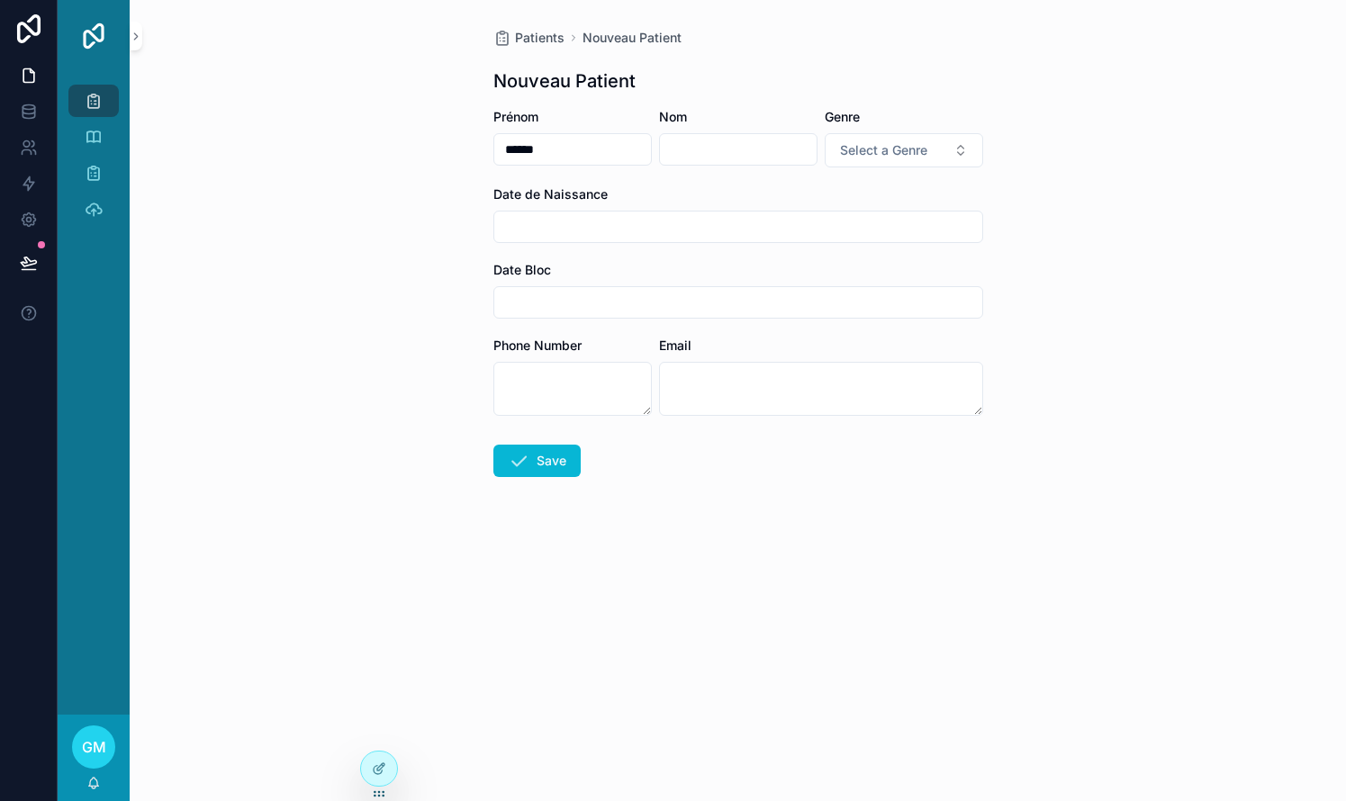
type input "******"
click at [768, 140] on button "Select a Genre" at bounding box center [904, 150] width 158 height 34
click at [768, 223] on div "Homme" at bounding box center [834, 222] width 41 height 16
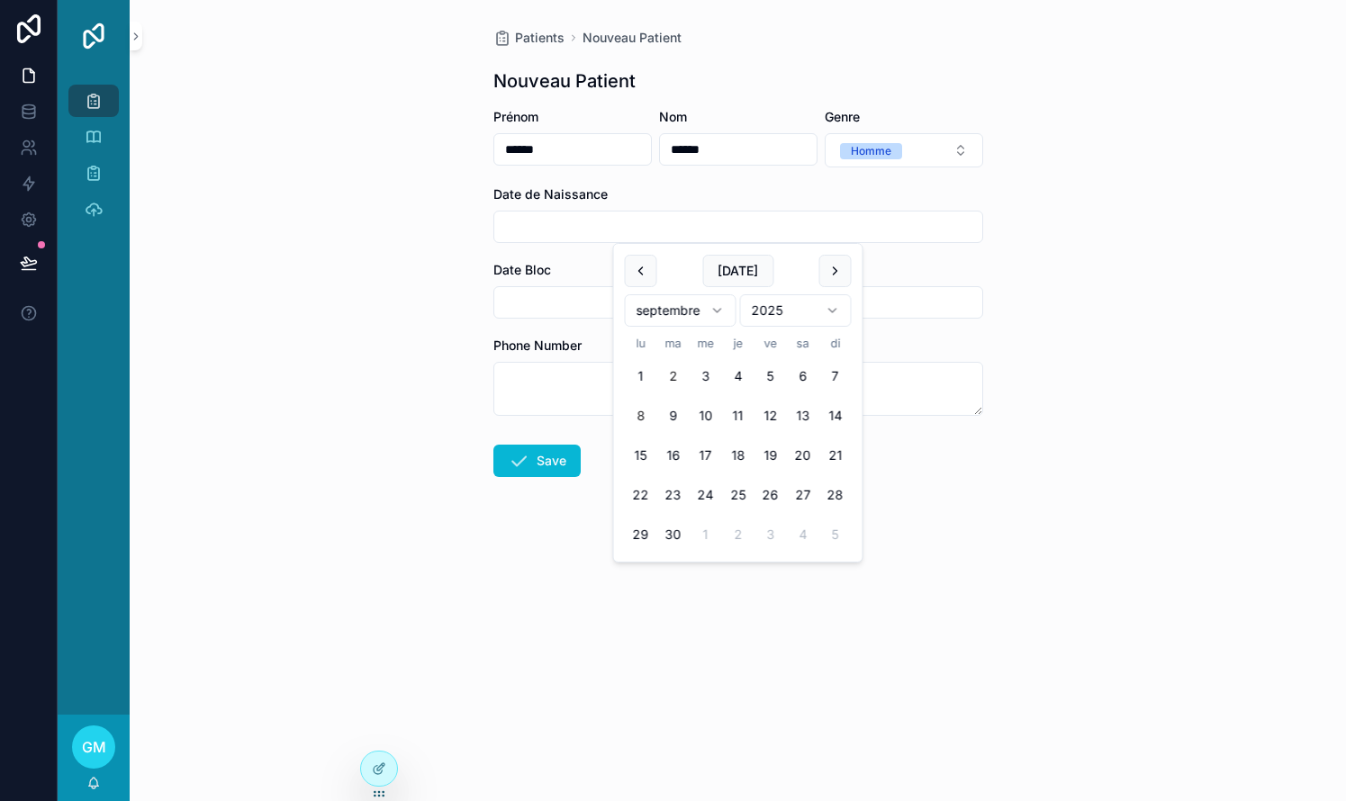
click at [660, 369] on button "2" at bounding box center [673, 376] width 32 height 32
type input "**********"
click at [768, 236] on div "**********" at bounding box center [738, 400] width 1216 height 801
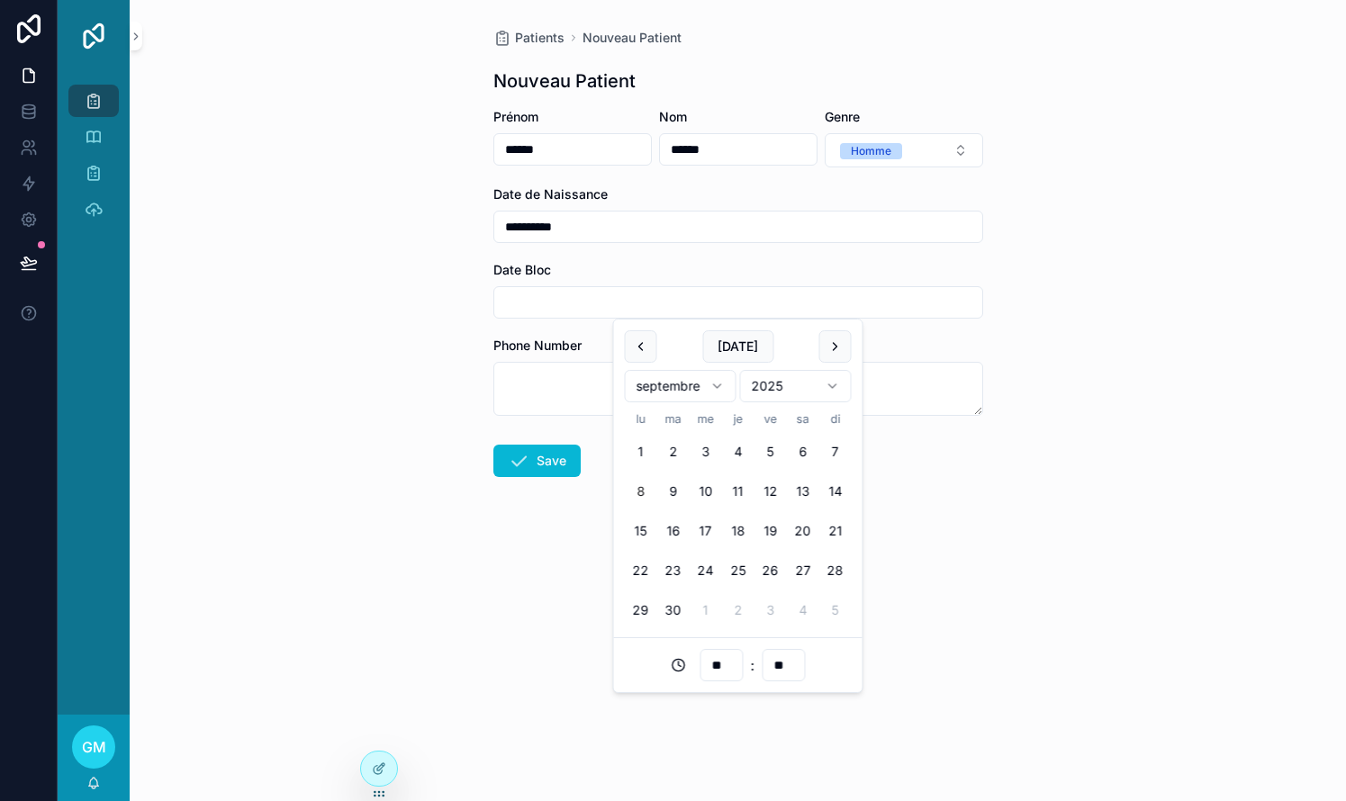
click at [558, 302] on input "scrollable content" at bounding box center [738, 302] width 488 height 25
click at [741, 608] on button "2" at bounding box center [738, 610] width 32 height 32
type input "**********"
click at [768, 532] on form "**********" at bounding box center [738, 350] width 490 height 484
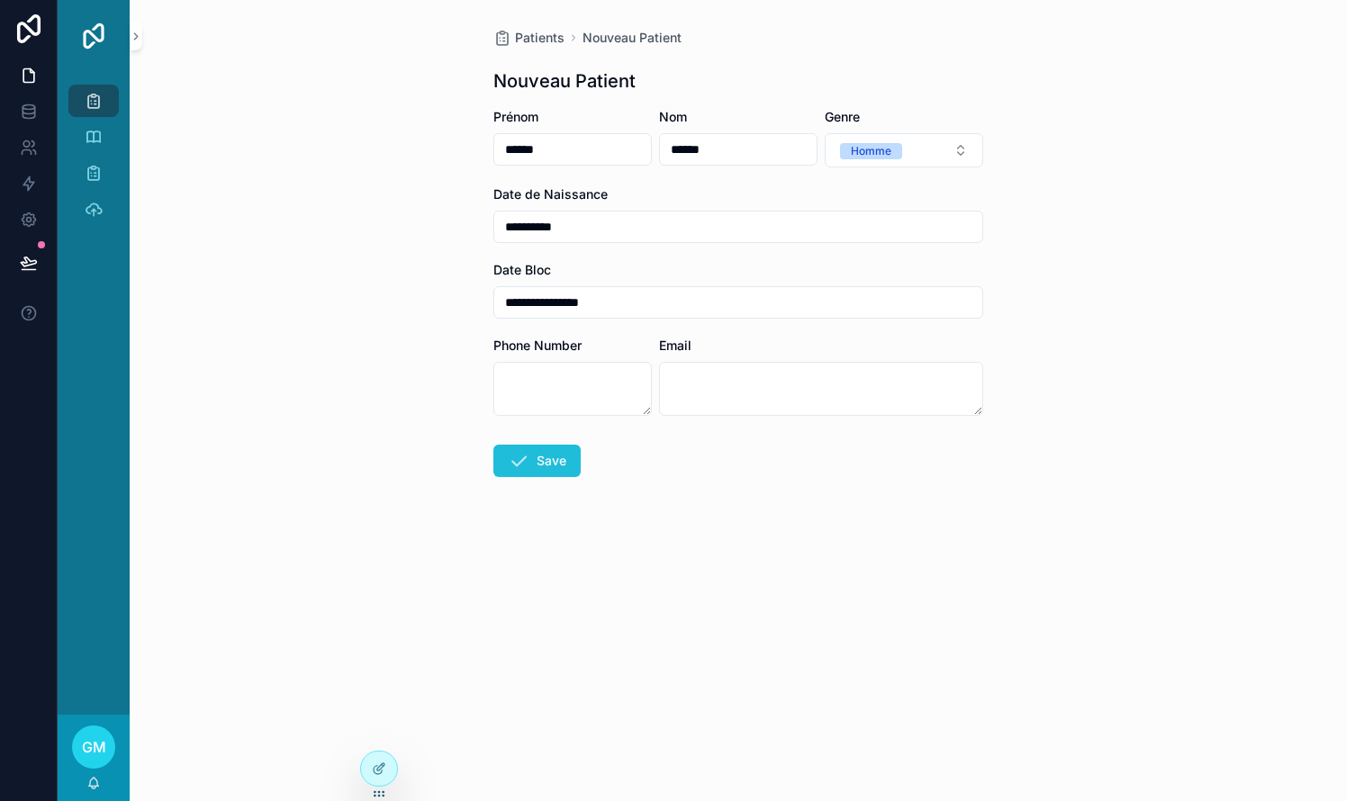
click at [549, 466] on button "Save" at bounding box center [536, 461] width 87 height 32
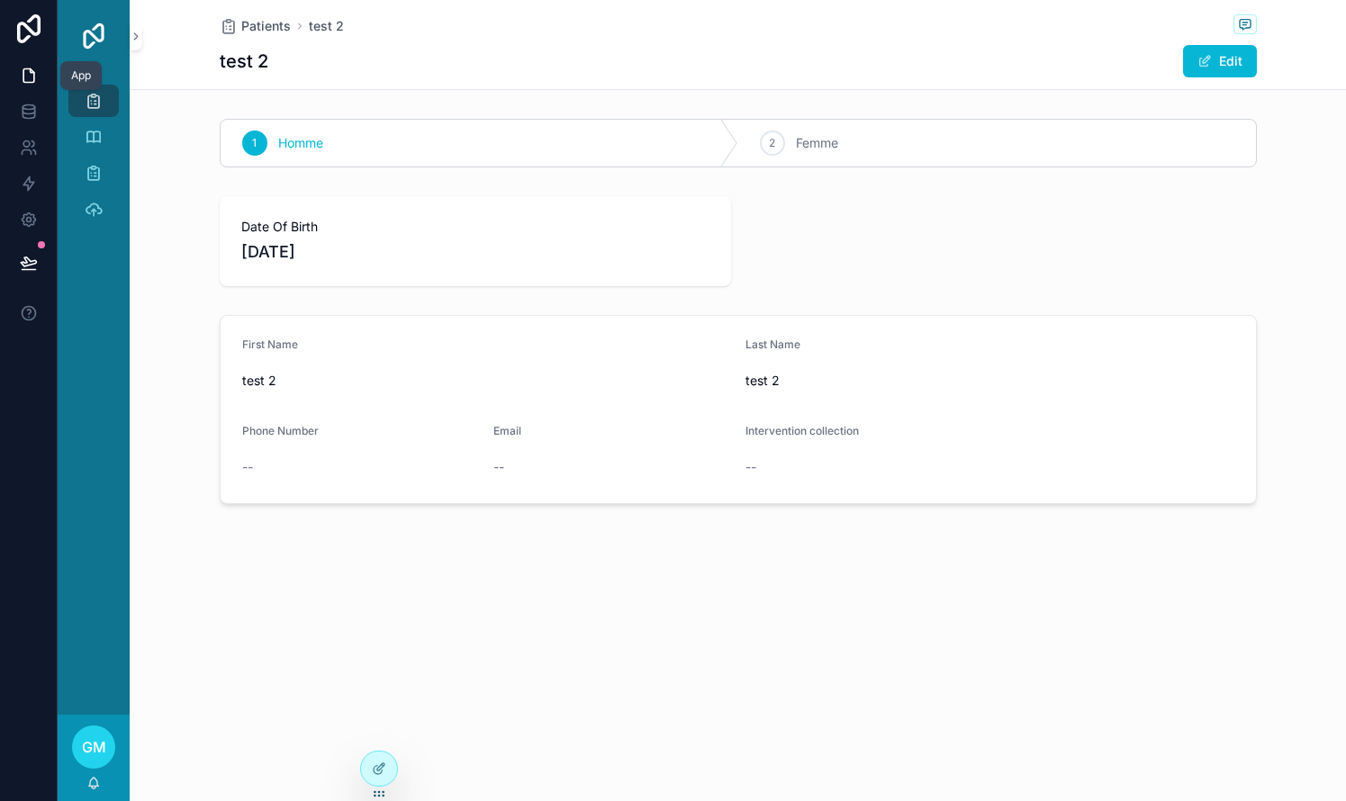
click at [26, 68] on icon at bounding box center [29, 76] width 18 height 18
click at [97, 104] on icon "scrollable content" at bounding box center [94, 101] width 18 height 18
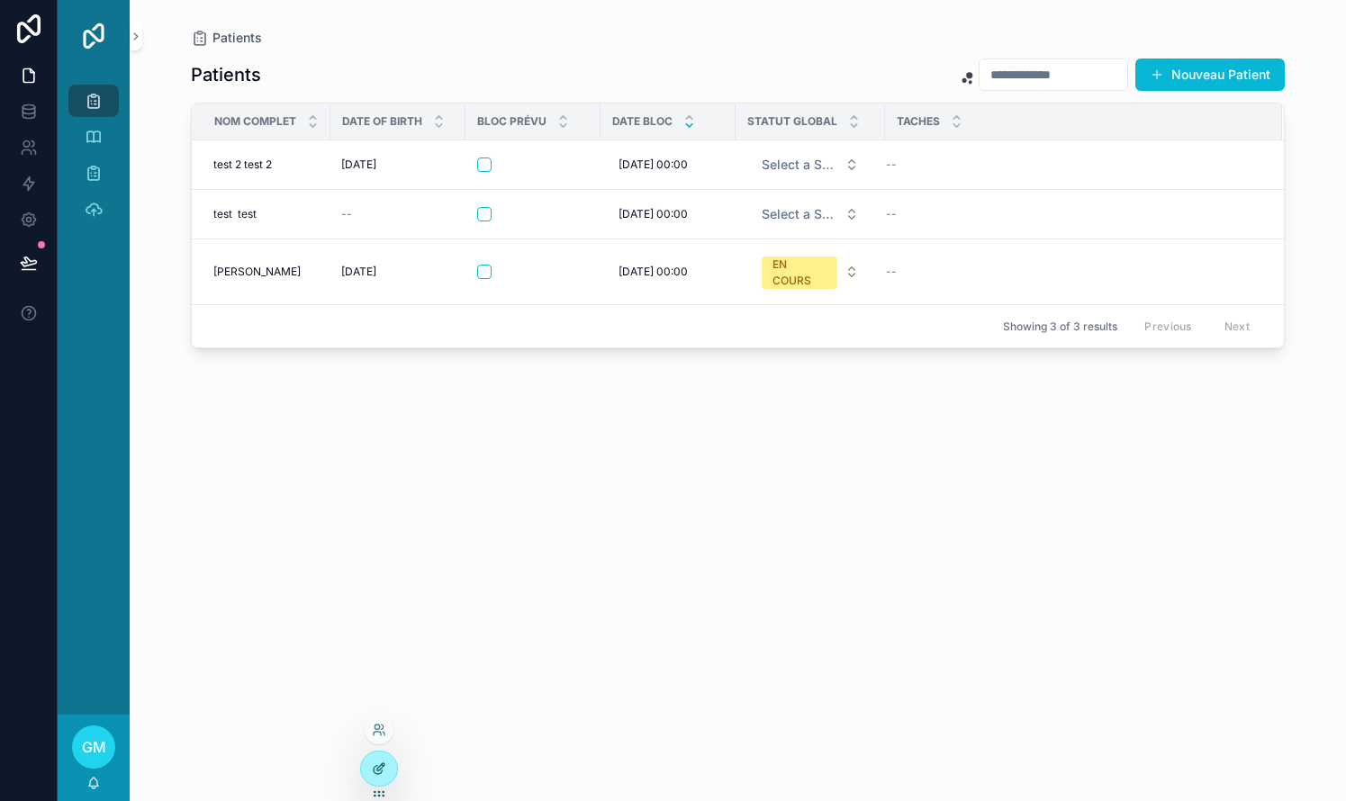
click at [373, 774] on icon at bounding box center [379, 769] width 14 height 14
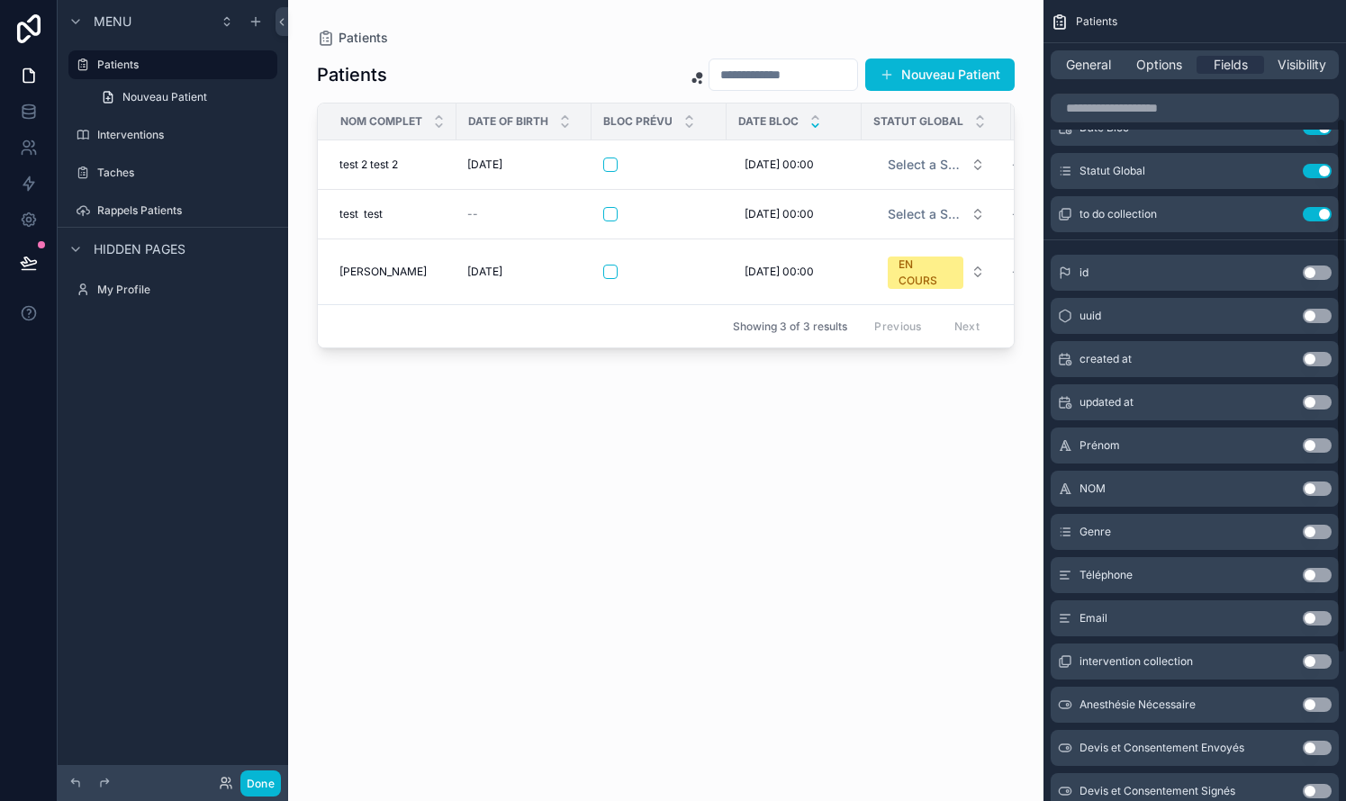
scroll to position [177, 0]
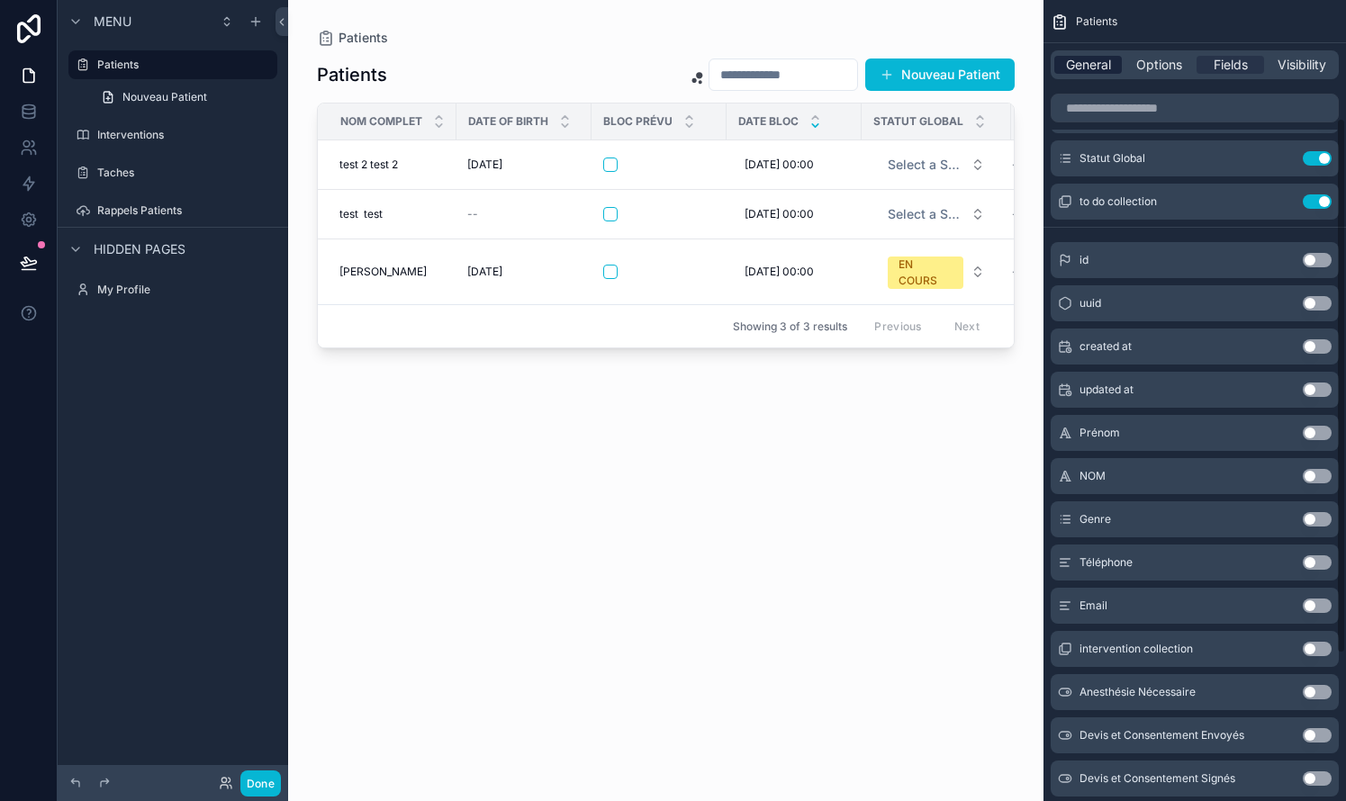
click at [768, 57] on span "General" at bounding box center [1088, 65] width 45 height 18
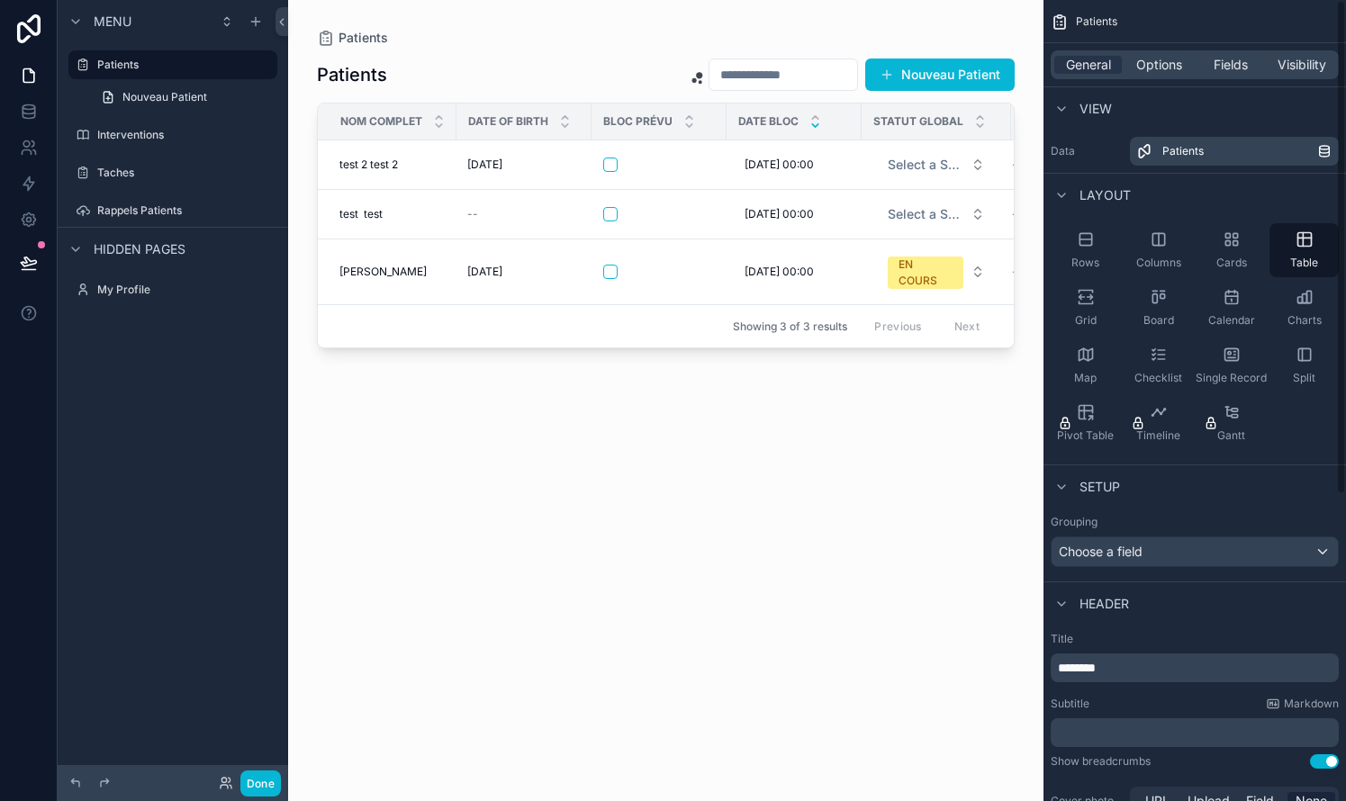
scroll to position [0, 0]
click at [768, 68] on span "Options" at bounding box center [1159, 65] width 46 height 18
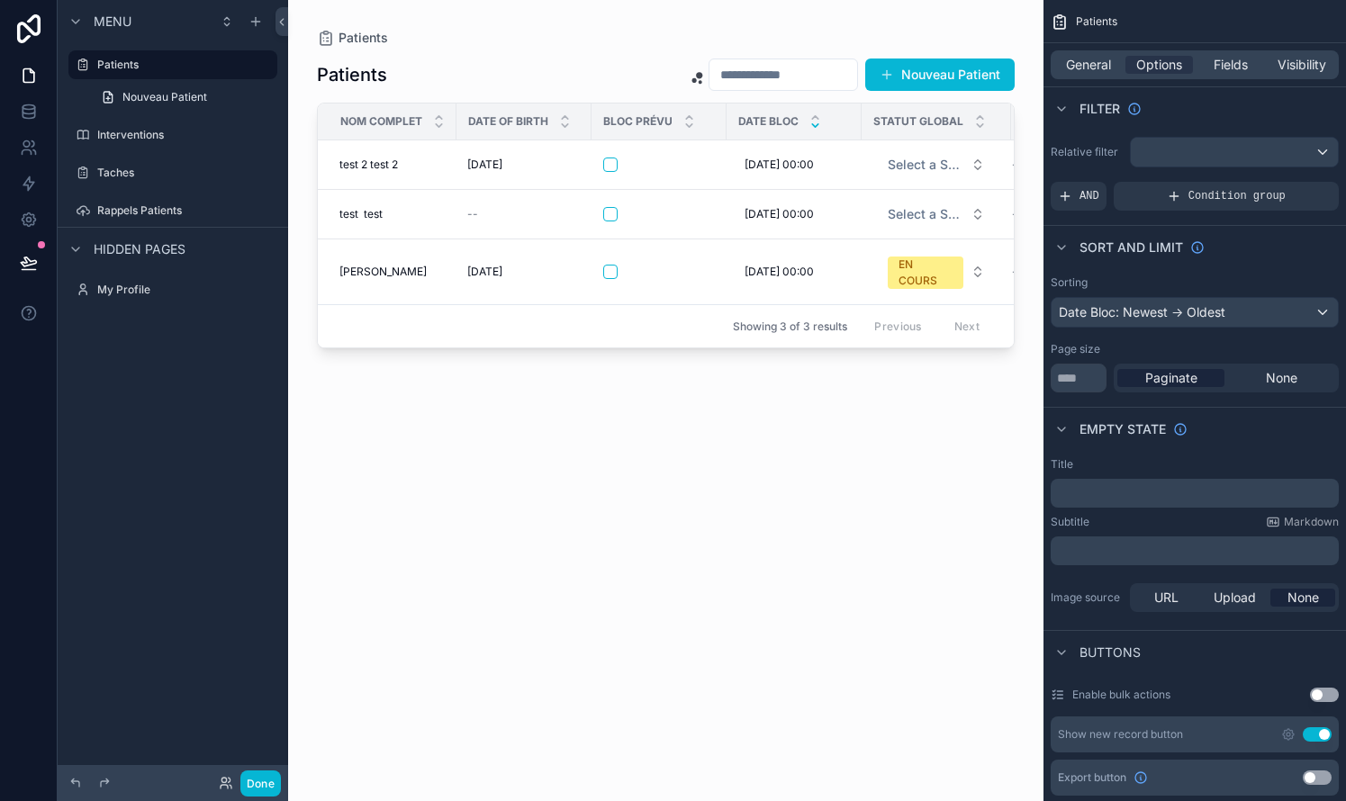
click at [768, 323] on div "Date Bloc: Newest -> Oldest" at bounding box center [1194, 312] width 286 height 29
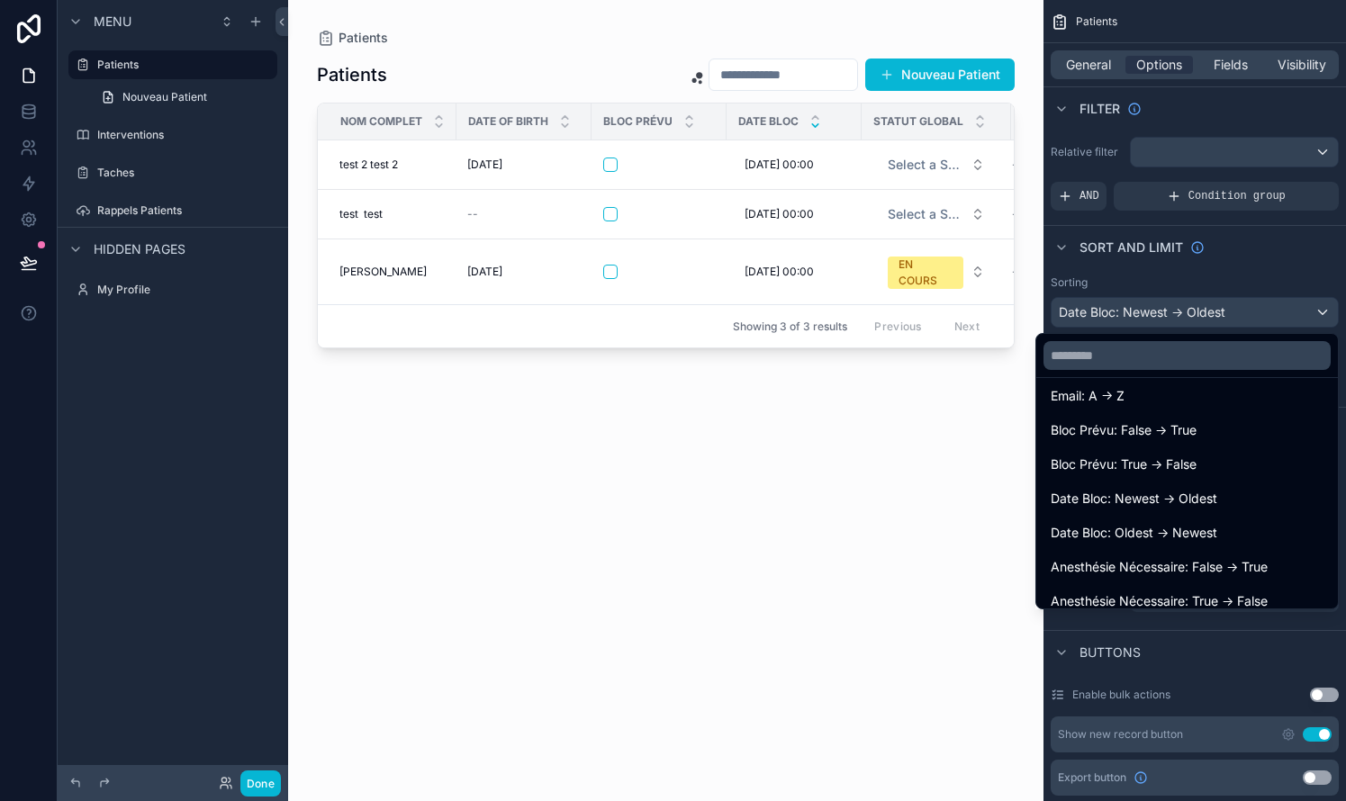
scroll to position [495, 0]
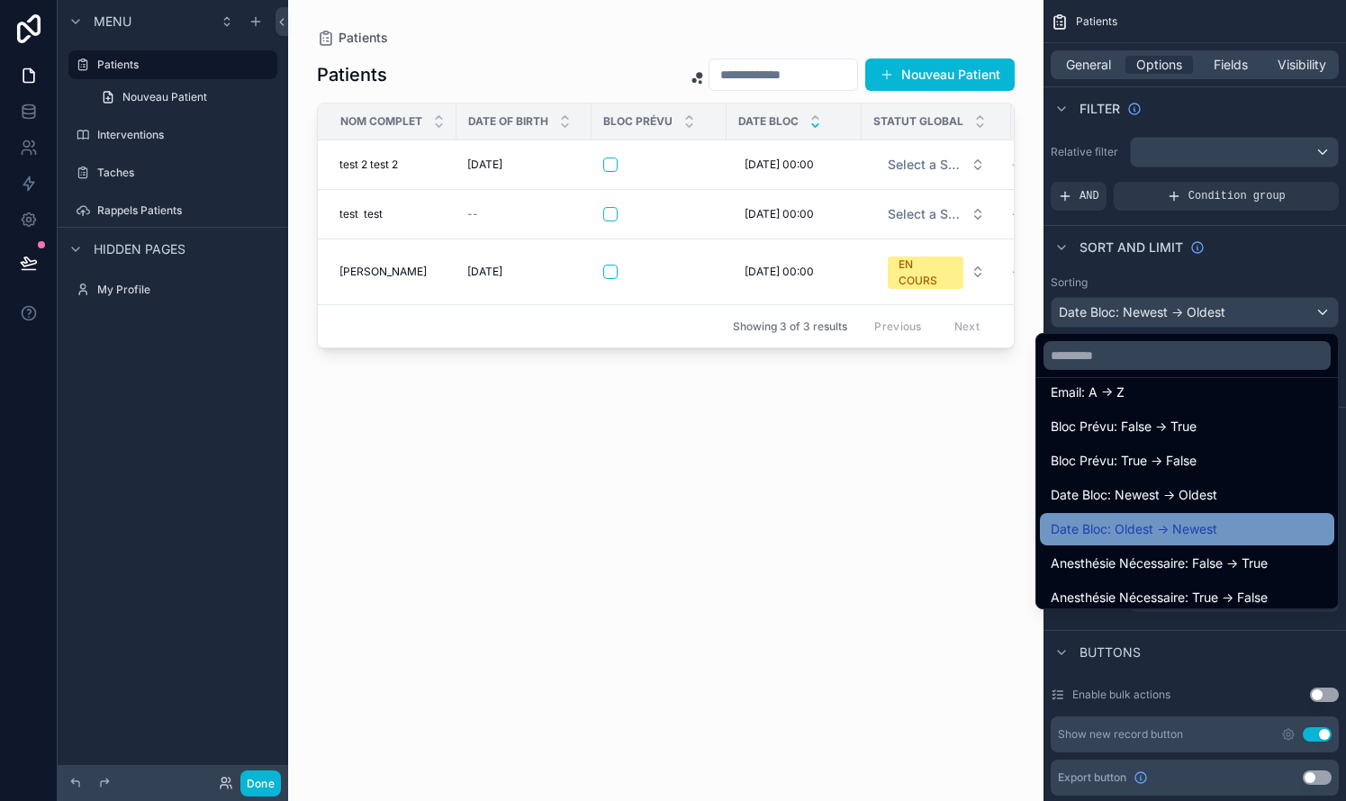
click at [768, 533] on span "Date Bloc: Oldest -> Newest" at bounding box center [1133, 529] width 167 height 22
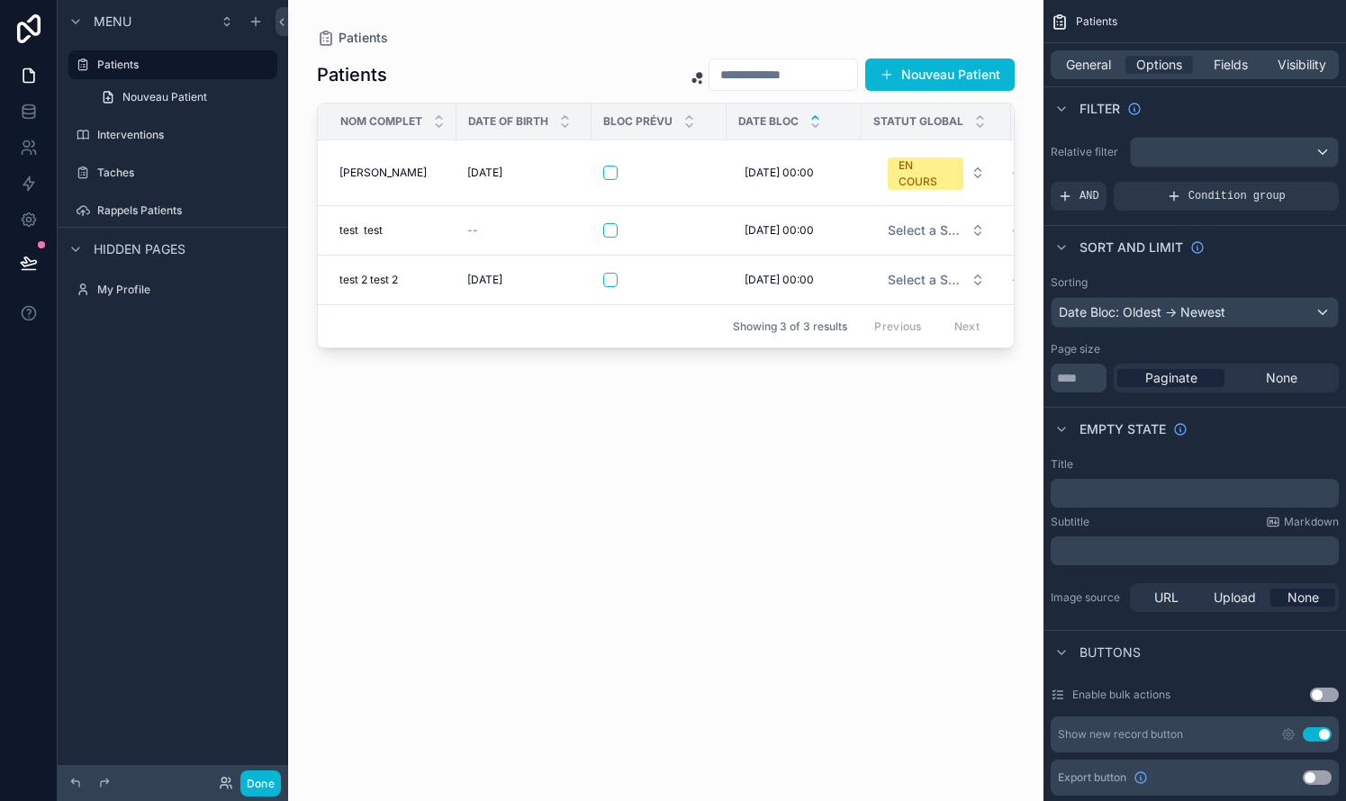
click at [768, 552] on div "scrollable content" at bounding box center [665, 390] width 755 height 780
click at [264, 786] on button "Done" at bounding box center [260, 784] width 41 height 26
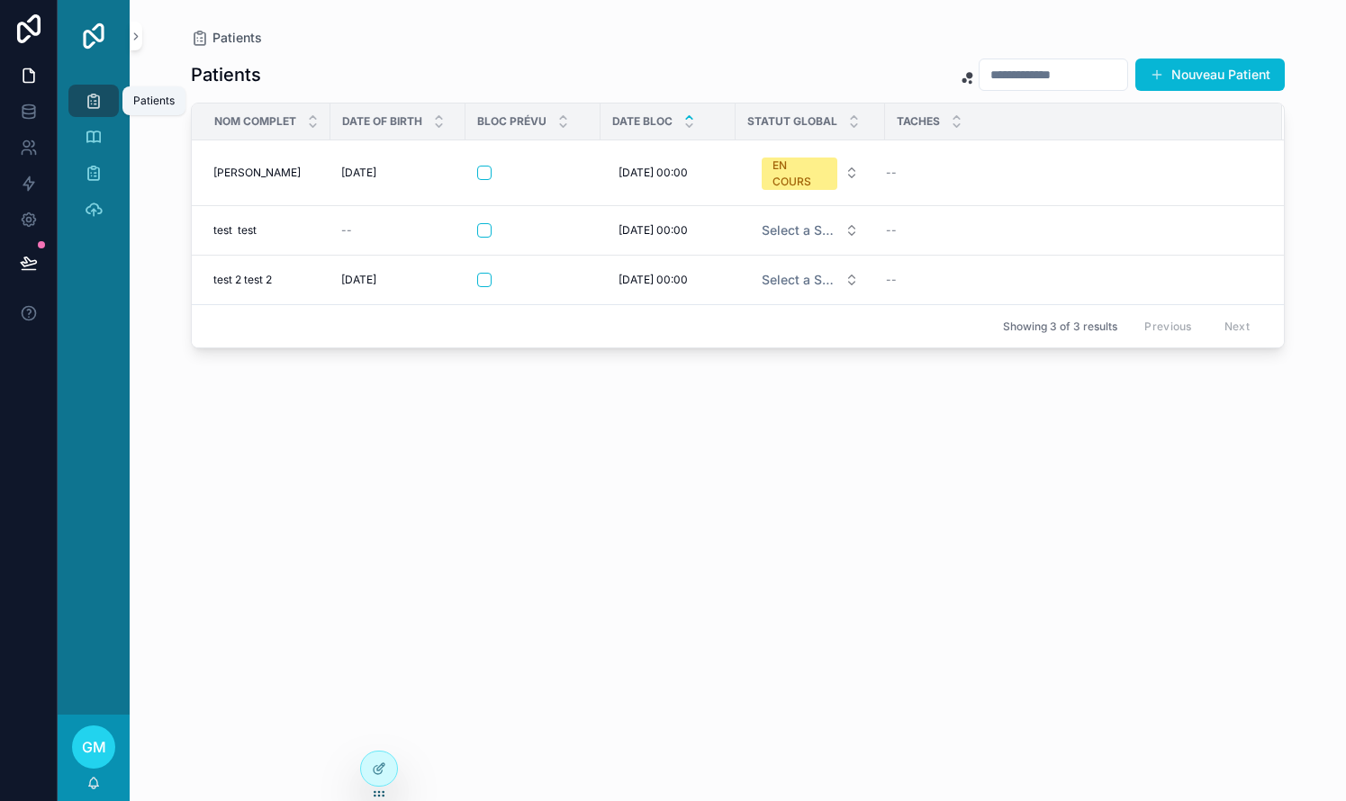
click at [100, 104] on icon "scrollable content" at bounding box center [94, 101] width 18 height 18
click at [768, 232] on span "Select a Statut Global" at bounding box center [800, 230] width 76 height 18
click at [759, 326] on div "PROGRAMME" at bounding box center [756, 328] width 71 height 16
click at [768, 274] on span "Select a Statut Global" at bounding box center [800, 280] width 76 height 18
click at [754, 351] on div "Patients Nouveau Patient NOM Complet Date Of Birth Bloc Prévu Date Bloc Statut …" at bounding box center [738, 413] width 1094 height 733
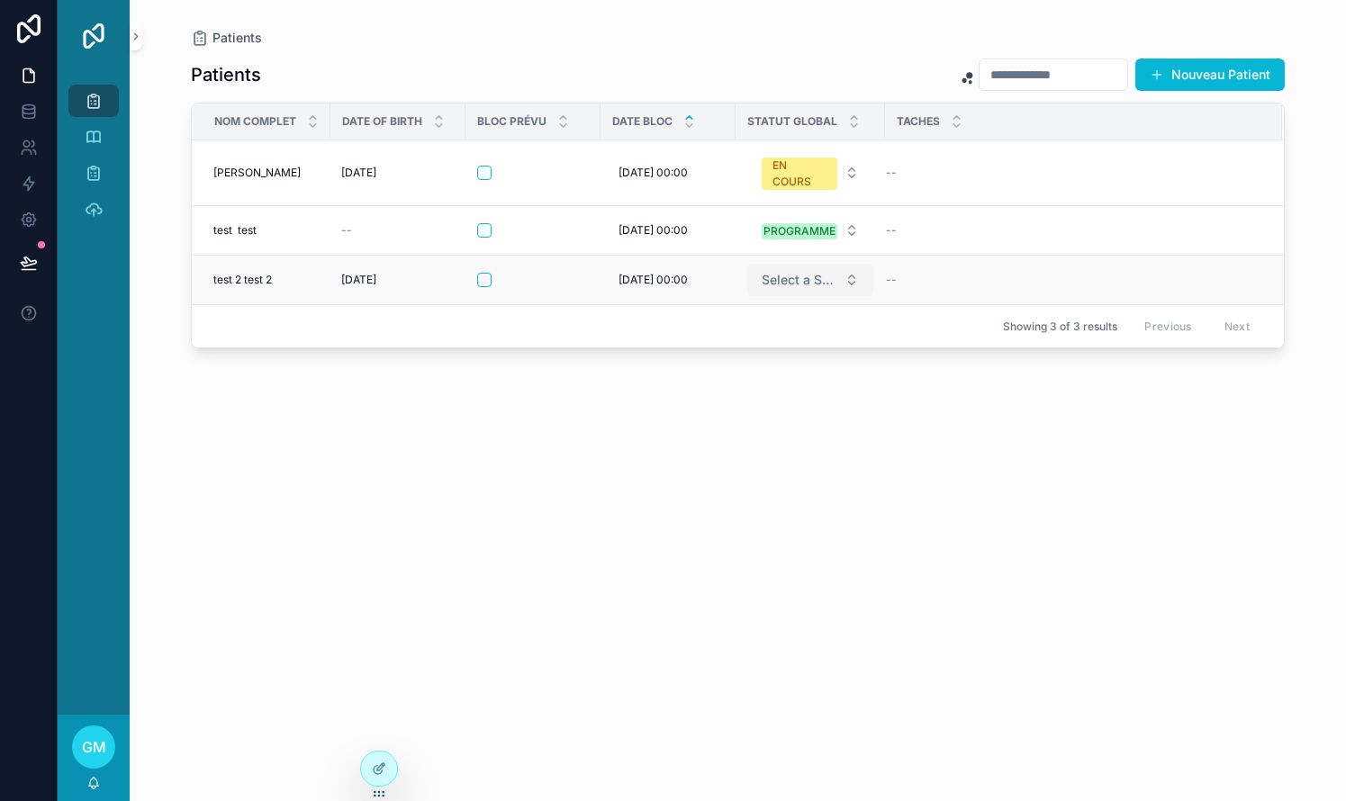
click at [768, 285] on span "Select a Statut Global" at bounding box center [800, 280] width 76 height 18
click at [759, 352] on div "EN COURS" at bounding box center [749, 351] width 56 height 16
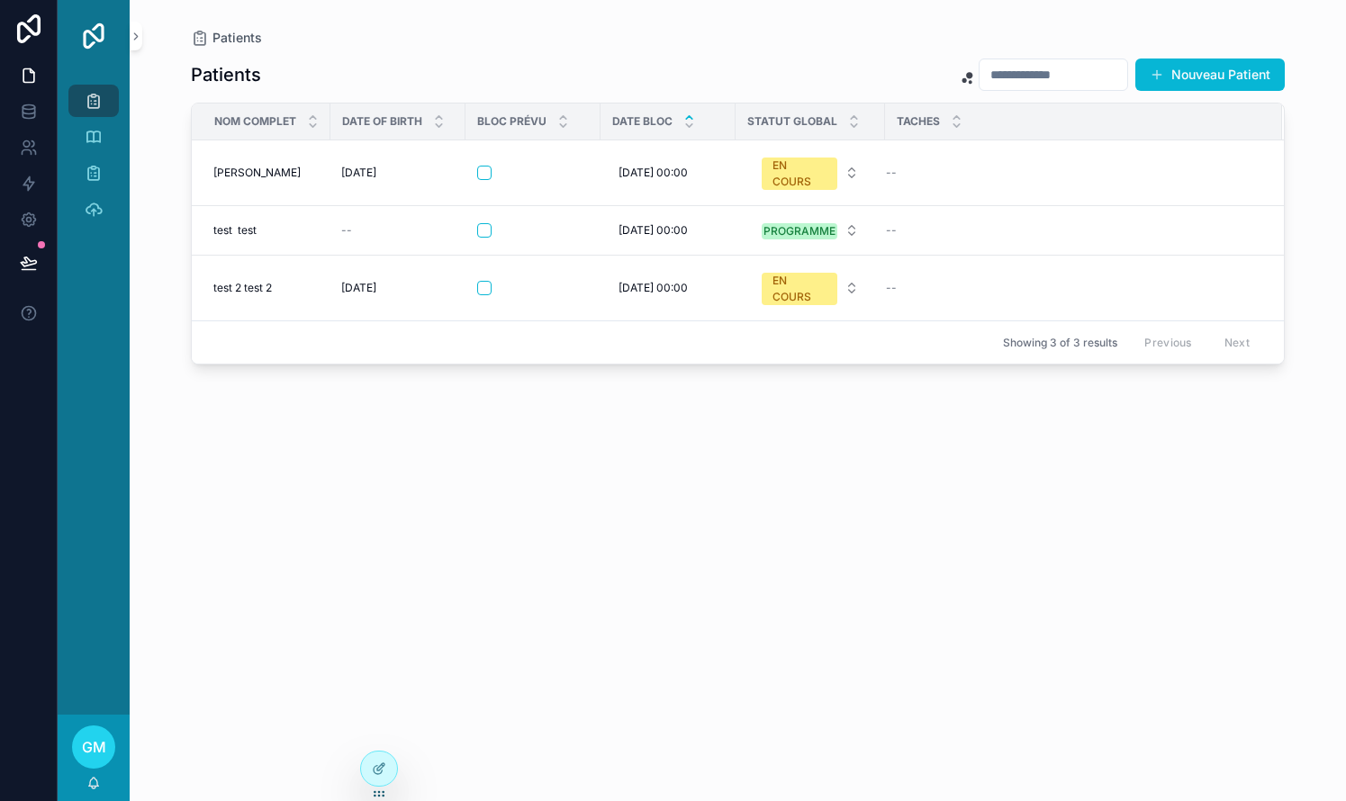
click at [768, 511] on div "Patients Nouveau Patient NOM Complet Date Of Birth Bloc Prévu Date Bloc Statut …" at bounding box center [738, 413] width 1094 height 733
click at [487, 170] on button "scrollable content" at bounding box center [484, 173] width 14 height 14
click at [481, 230] on button "scrollable content" at bounding box center [484, 230] width 14 height 14
click at [482, 288] on button "scrollable content" at bounding box center [484, 288] width 14 height 14
click at [385, 768] on icon at bounding box center [379, 769] width 14 height 14
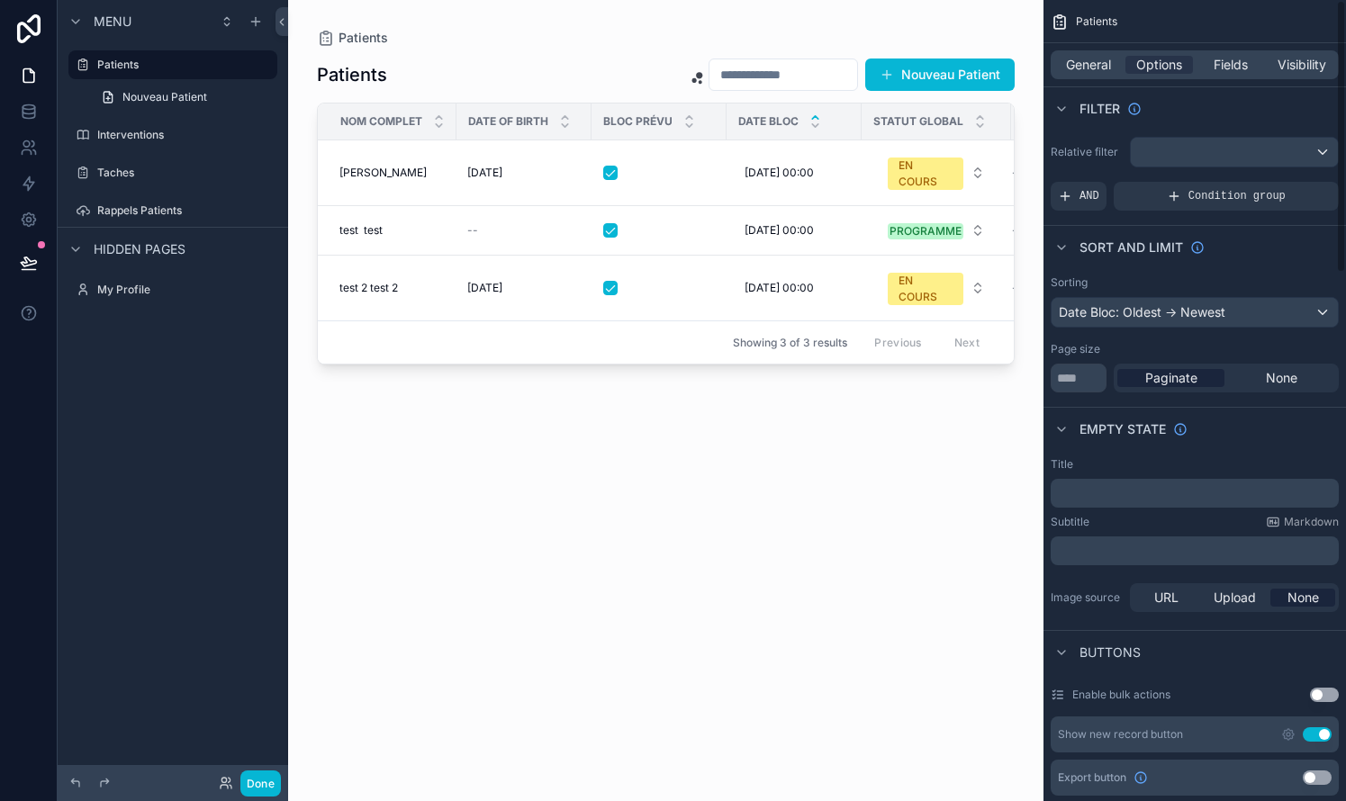
click at [768, 74] on div "General Options Fields Visibility" at bounding box center [1194, 64] width 288 height 29
click at [768, 71] on span "Fields" at bounding box center [1230, 65] width 34 height 18
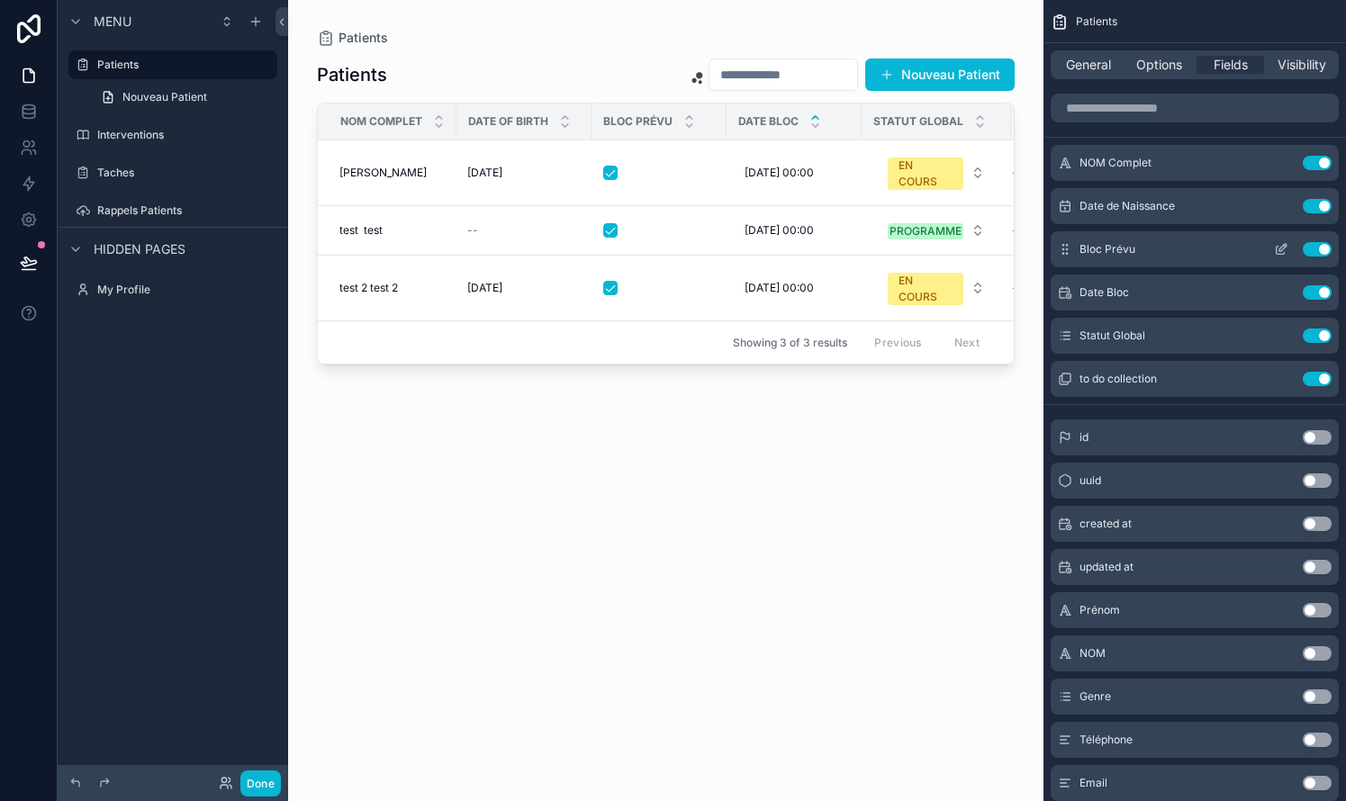
click at [768, 248] on button "Use setting" at bounding box center [1316, 249] width 29 height 14
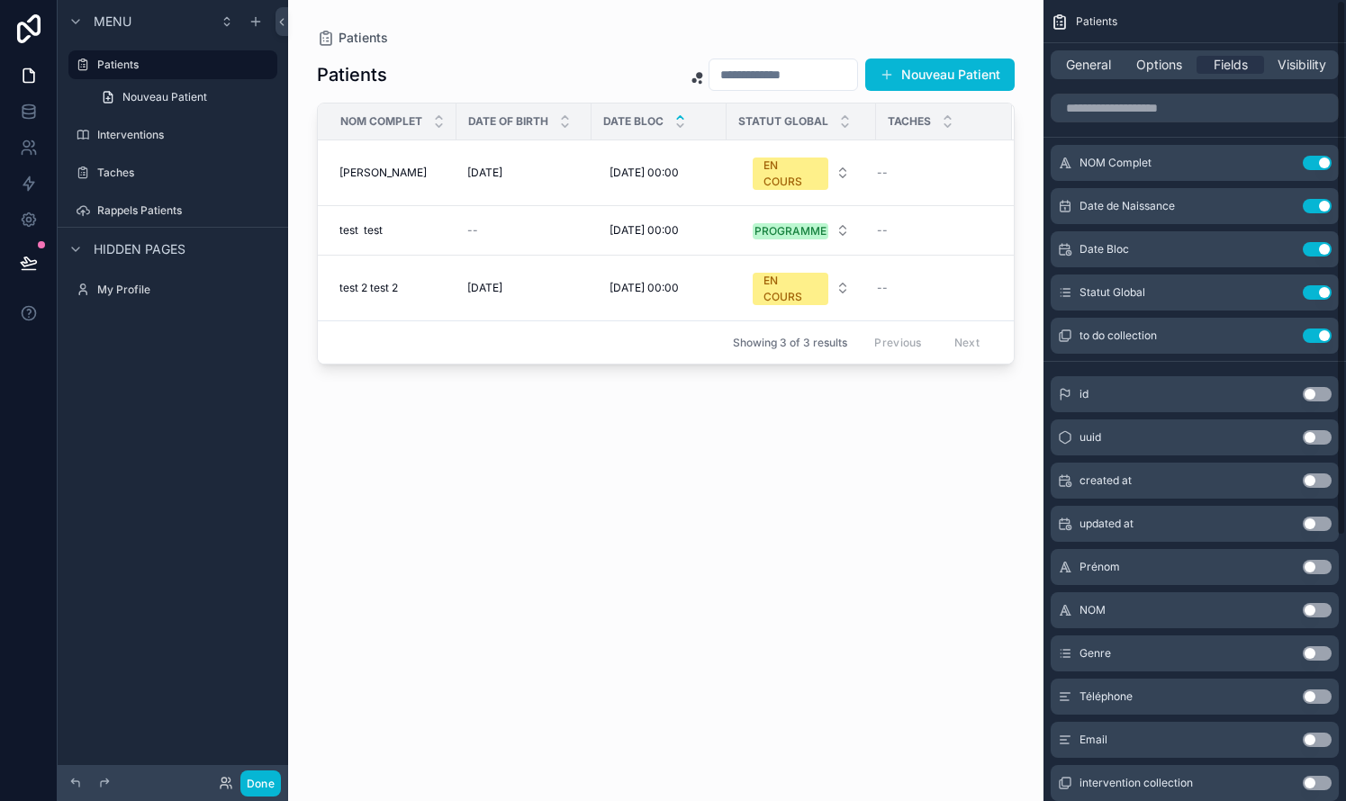
click at [768, 487] on div "scrollable content" at bounding box center [665, 390] width 755 height 780
click at [265, 784] on button "Done" at bounding box center [260, 784] width 41 height 26
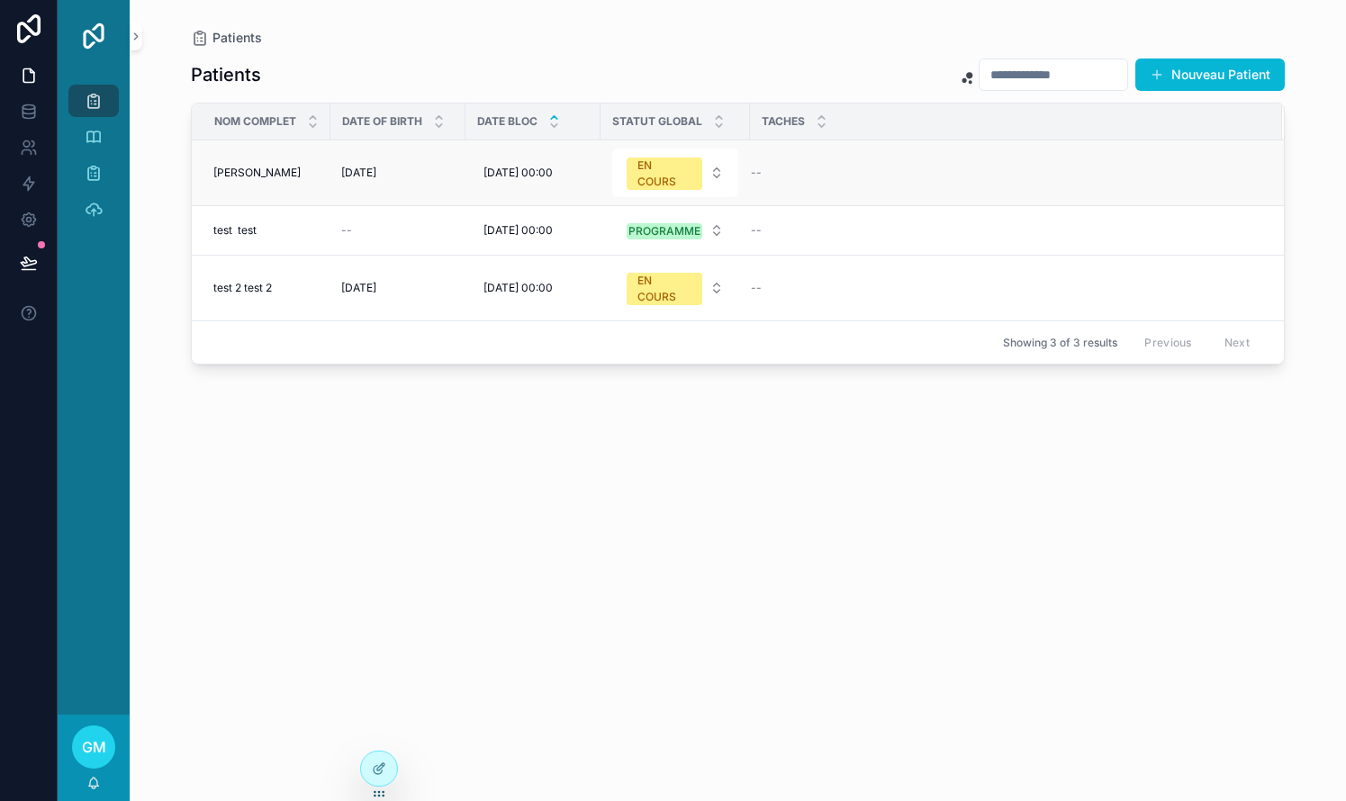
click at [768, 173] on div "--" at bounding box center [1005, 173] width 509 height 14
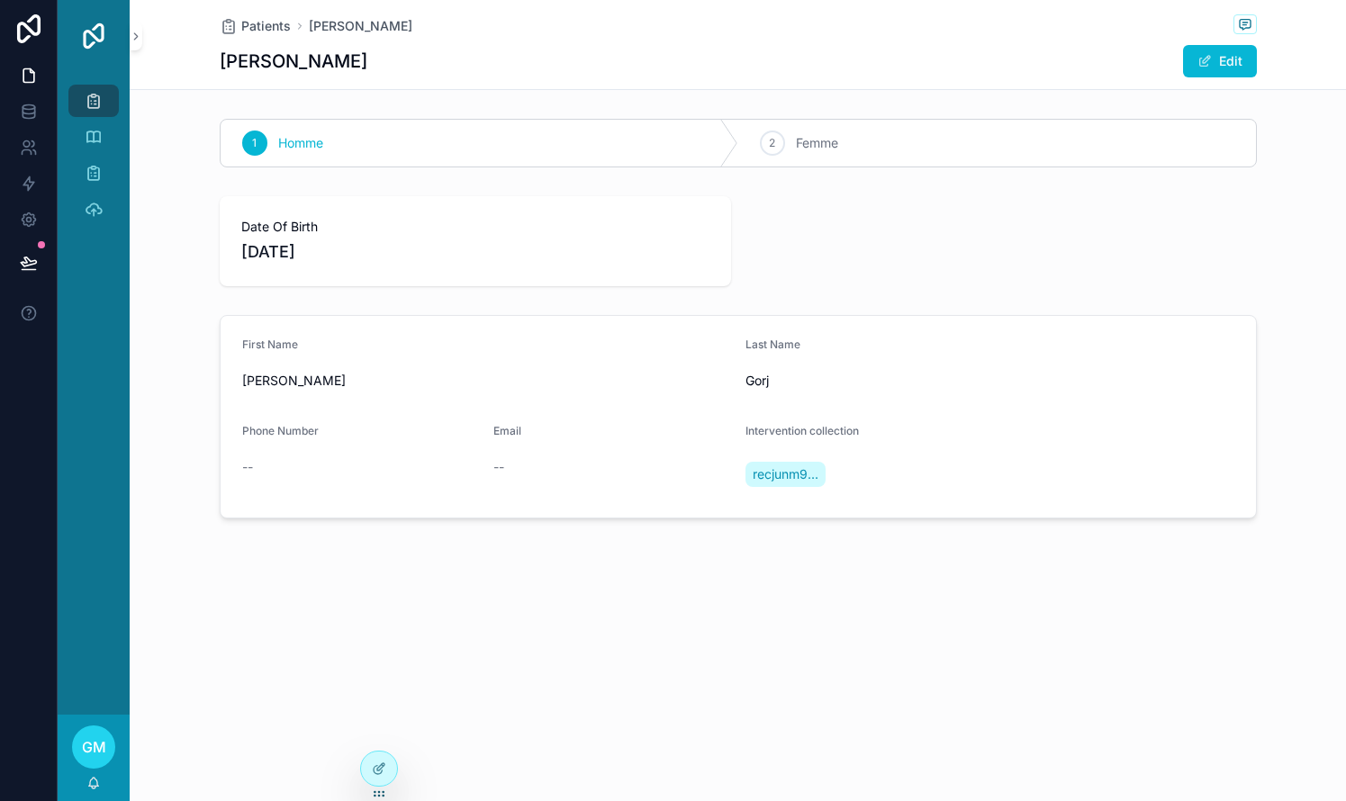
click at [390, 580] on div "Patients [PERSON_NAME] Edit 1 Homme 2 Femme Date Of Birth [DEMOGRAPHIC_DATA] Fi…" at bounding box center [738, 335] width 1216 height 670
click at [94, 97] on icon "scrollable content" at bounding box center [94, 101] width 18 height 18
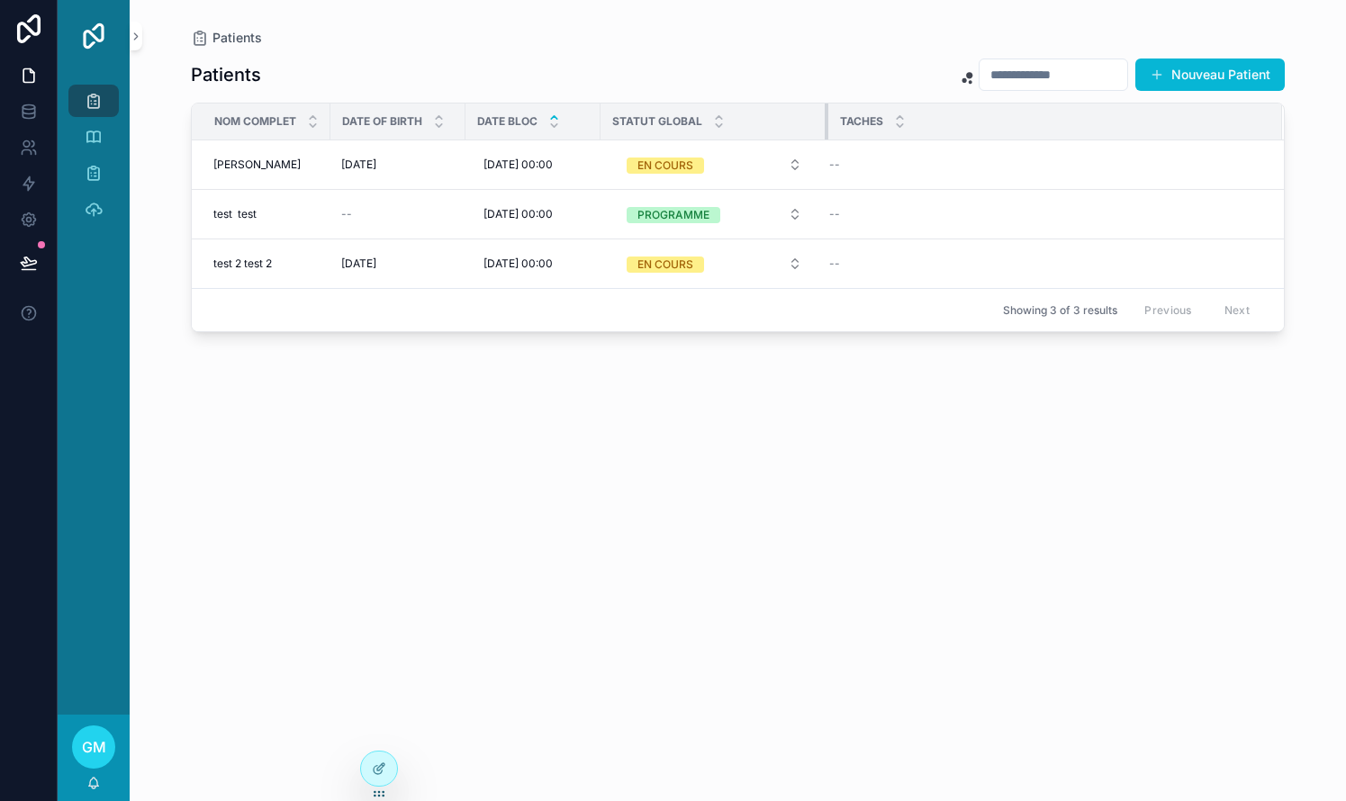
drag, startPoint x: 748, startPoint y: 121, endPoint x: 841, endPoint y: 113, distance: 93.0
click at [768, 113] on tr "NOM Complet Date Of Birth Date Bloc Statut Global Taches" at bounding box center [738, 122] width 1092 height 37
click at [373, 772] on icon at bounding box center [379, 769] width 14 height 14
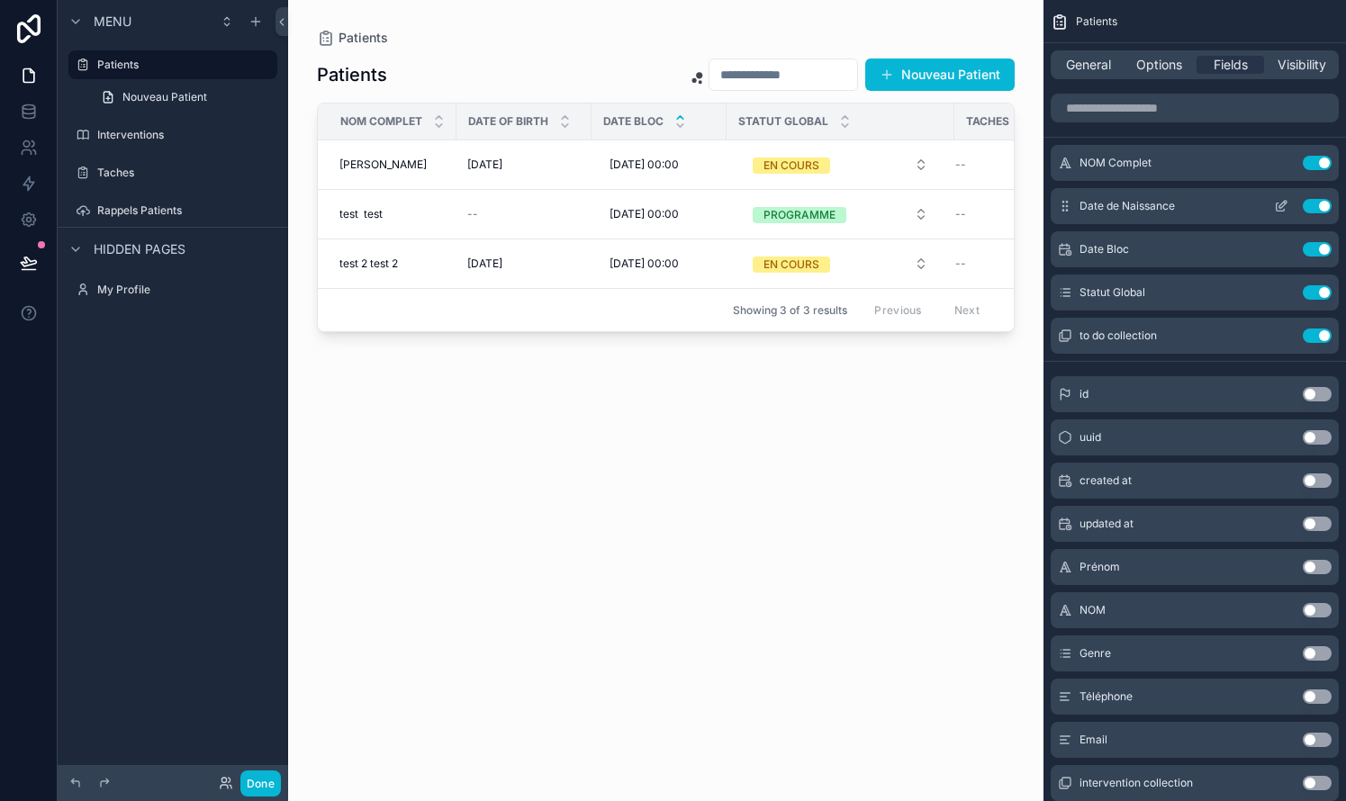
click at [768, 204] on button "Use setting" at bounding box center [1316, 206] width 29 height 14
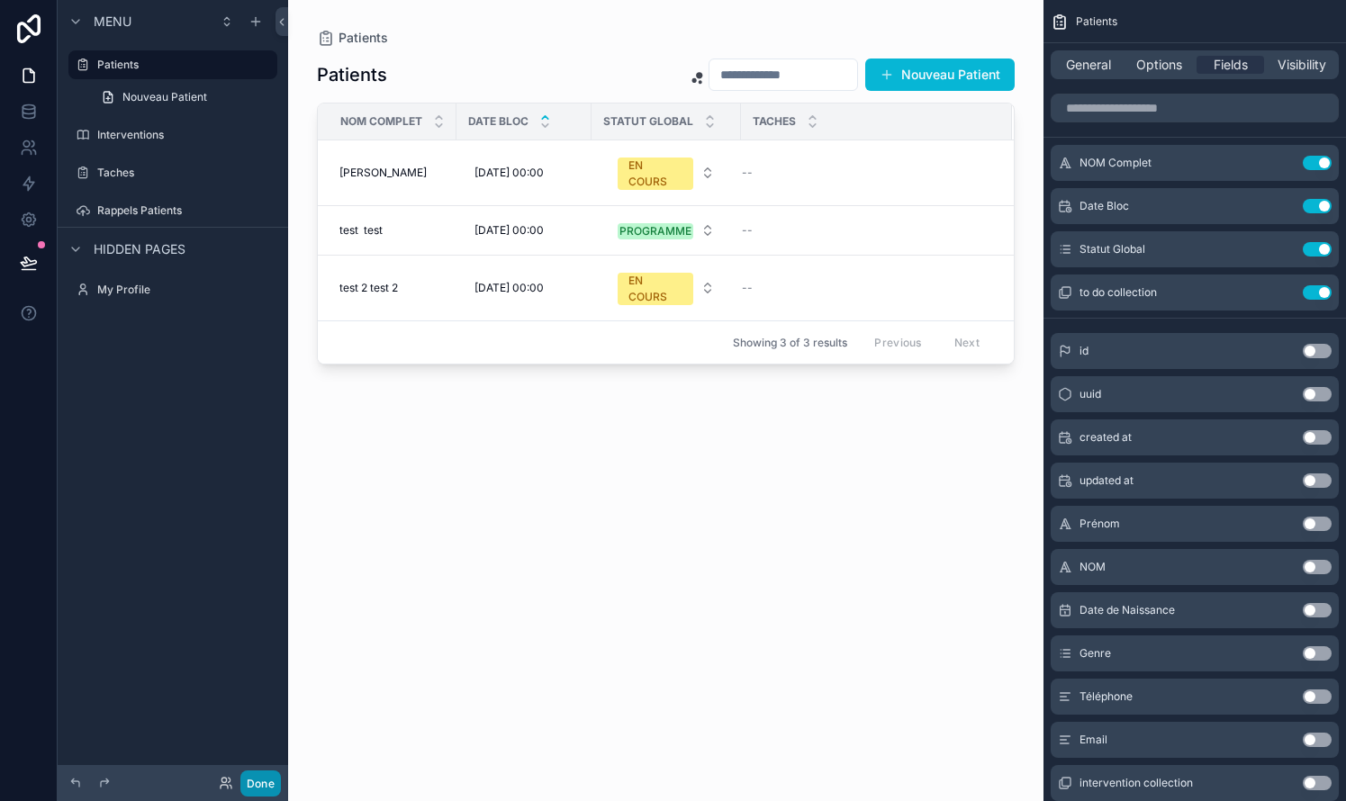
click at [267, 771] on button "Done" at bounding box center [260, 784] width 41 height 26
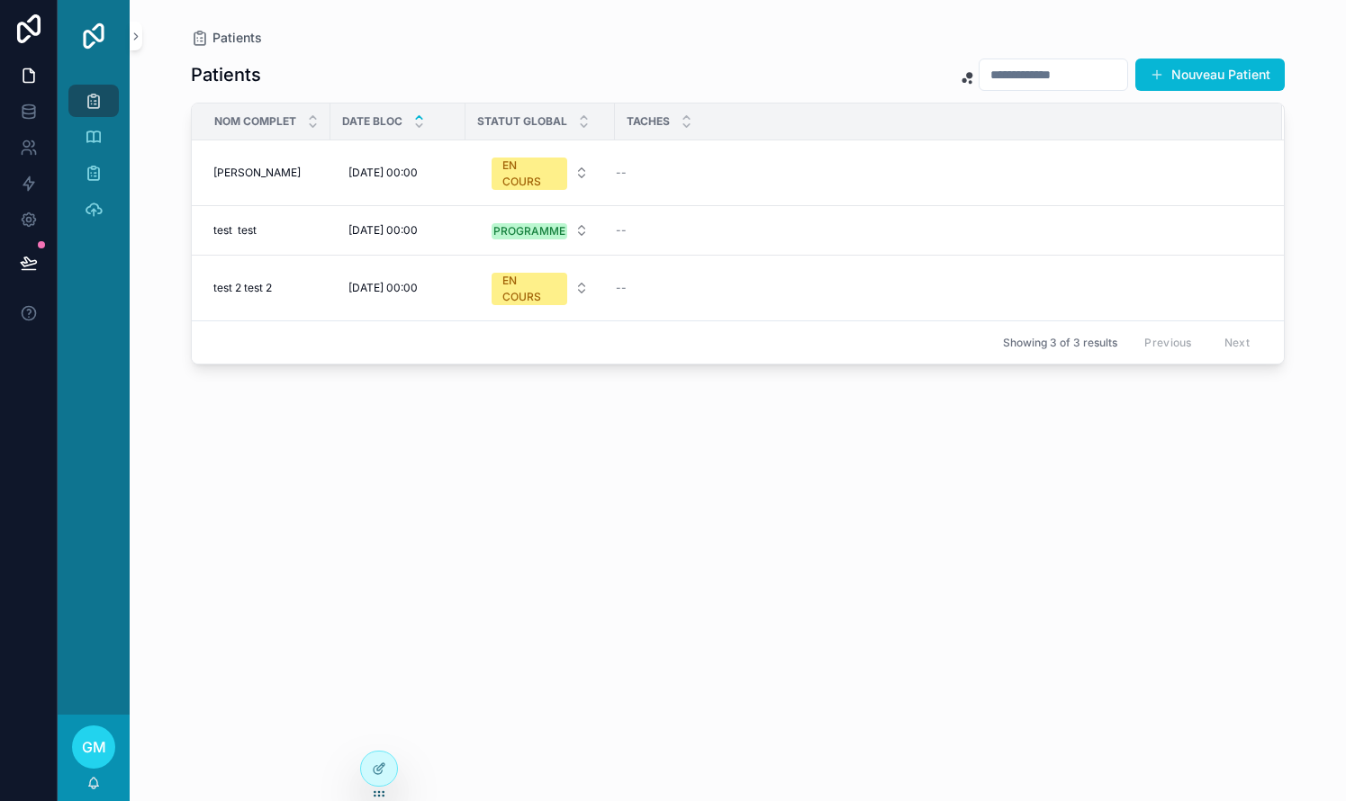
drag, startPoint x: 615, startPoint y: 106, endPoint x: 659, endPoint y: 106, distance: 44.1
click at [661, 106] on th "Taches" at bounding box center [948, 122] width 667 height 37
click at [615, 118] on th "Taches" at bounding box center [948, 122] width 667 height 37
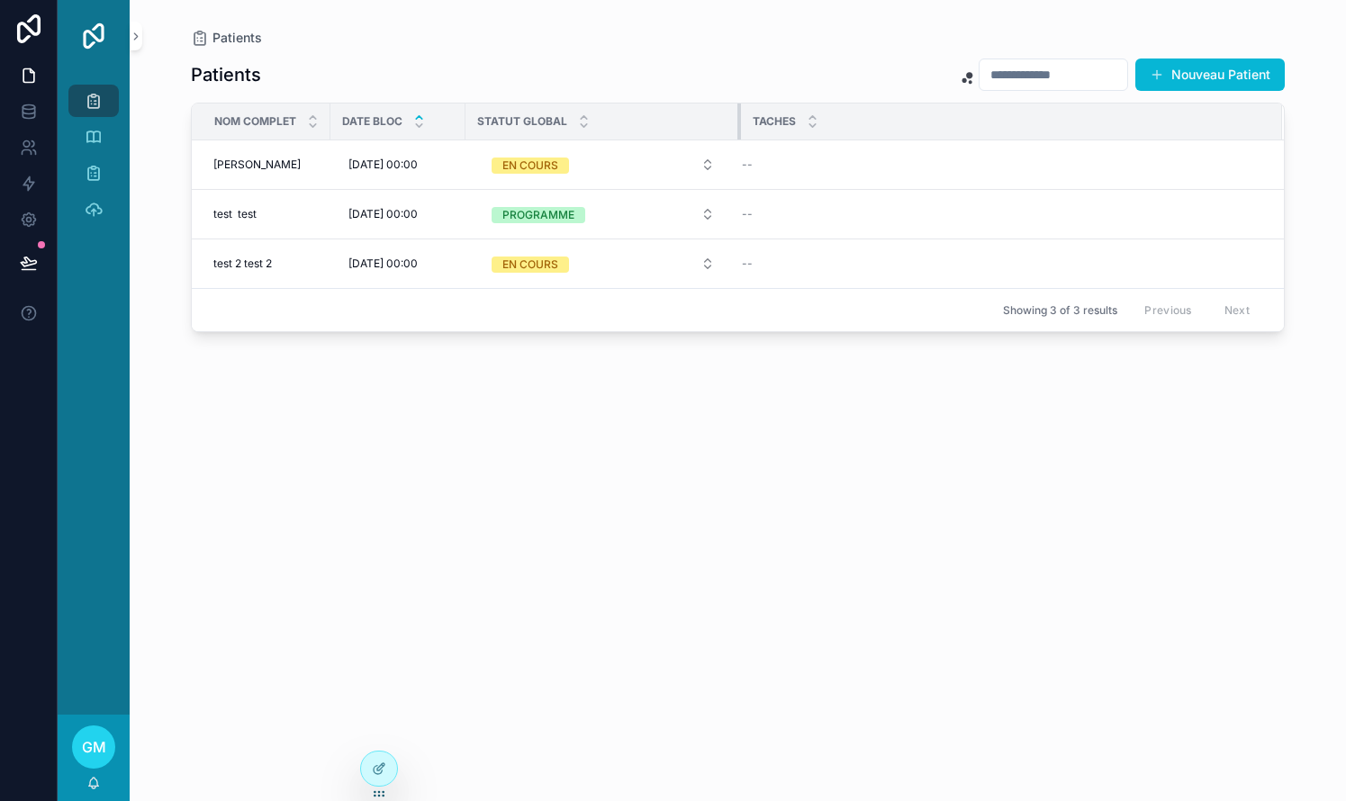
drag, startPoint x: 611, startPoint y: 118, endPoint x: 752, endPoint y: 121, distance: 140.4
click at [752, 121] on tr "NOM Complet Date Bloc Statut Global Taches" at bounding box center [738, 122] width 1092 height 37
click at [384, 762] on icon at bounding box center [379, 769] width 14 height 14
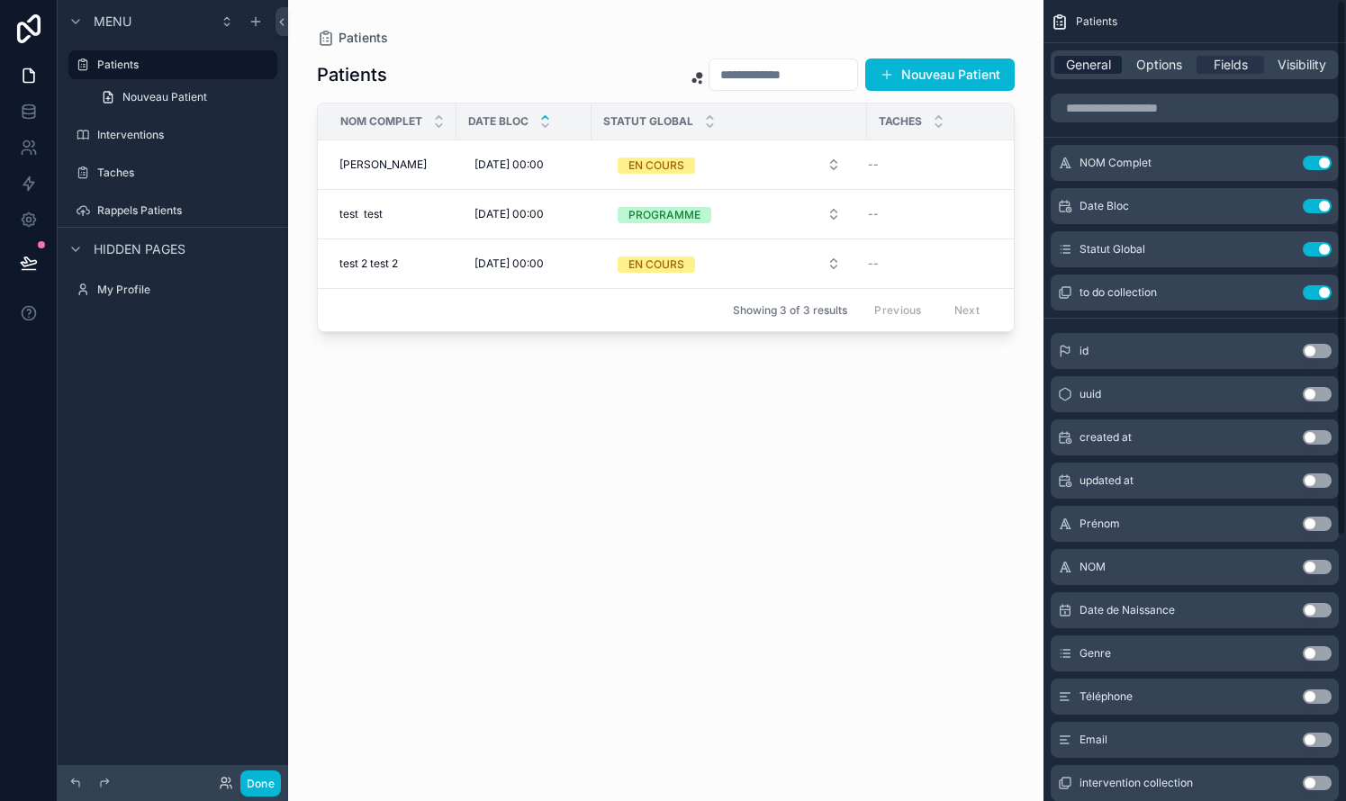
click at [768, 73] on span "General" at bounding box center [1088, 65] width 45 height 18
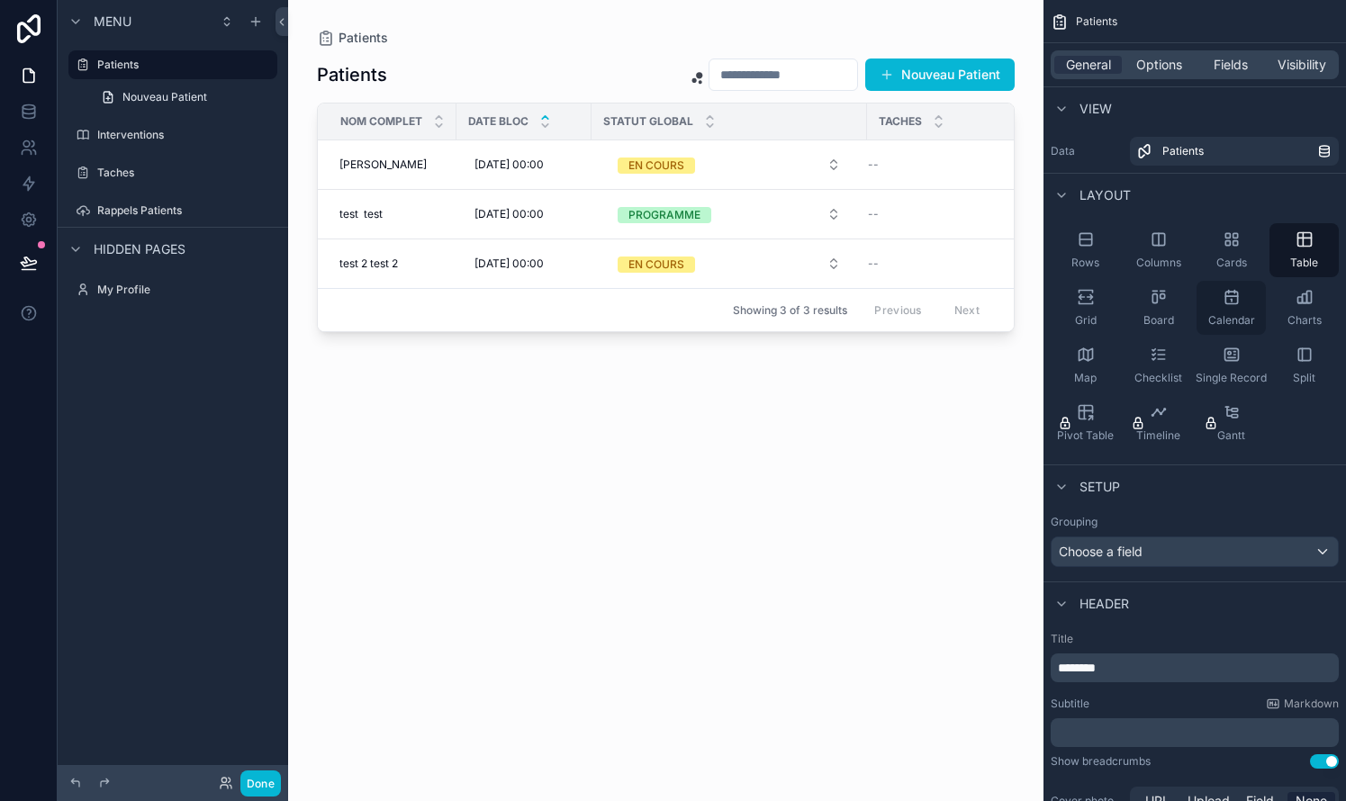
click at [768, 303] on icon "scrollable content" at bounding box center [1231, 298] width 12 height 12
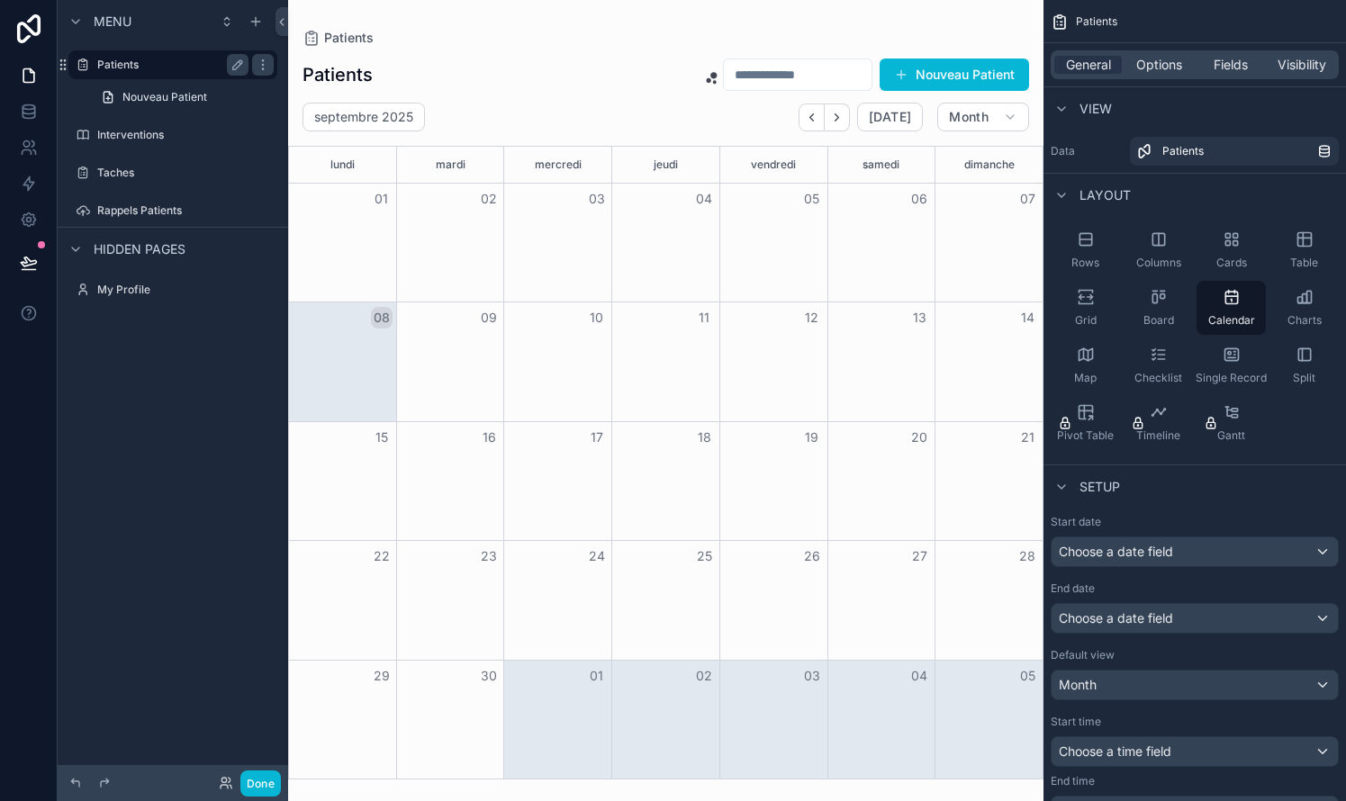
click at [137, 67] on label "Patients" at bounding box center [169, 65] width 144 height 14
click at [129, 60] on label "Patients" at bounding box center [169, 65] width 144 height 14
click at [768, 239] on icon "scrollable content" at bounding box center [1086, 239] width 18 height 18
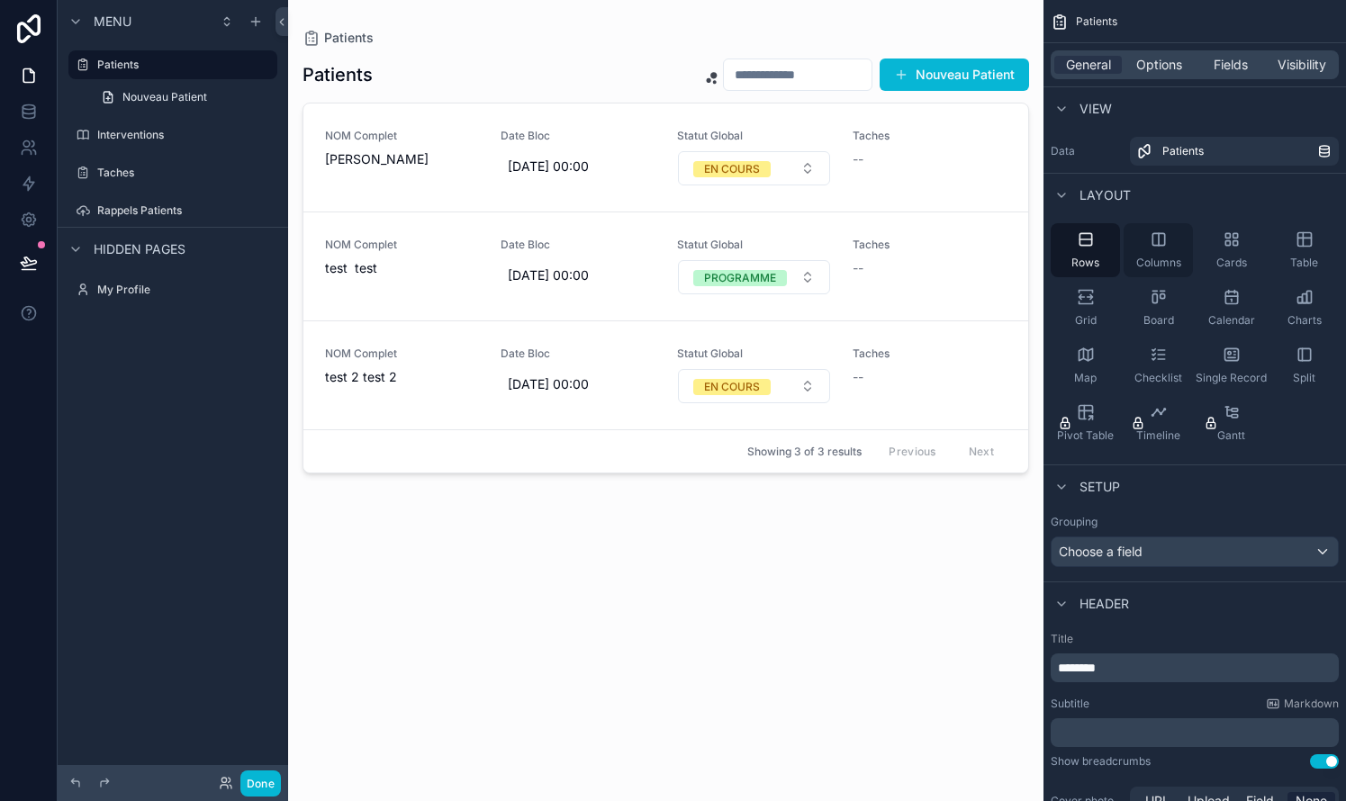
click at [768, 240] on icon "scrollable content" at bounding box center [1158, 239] width 12 height 12
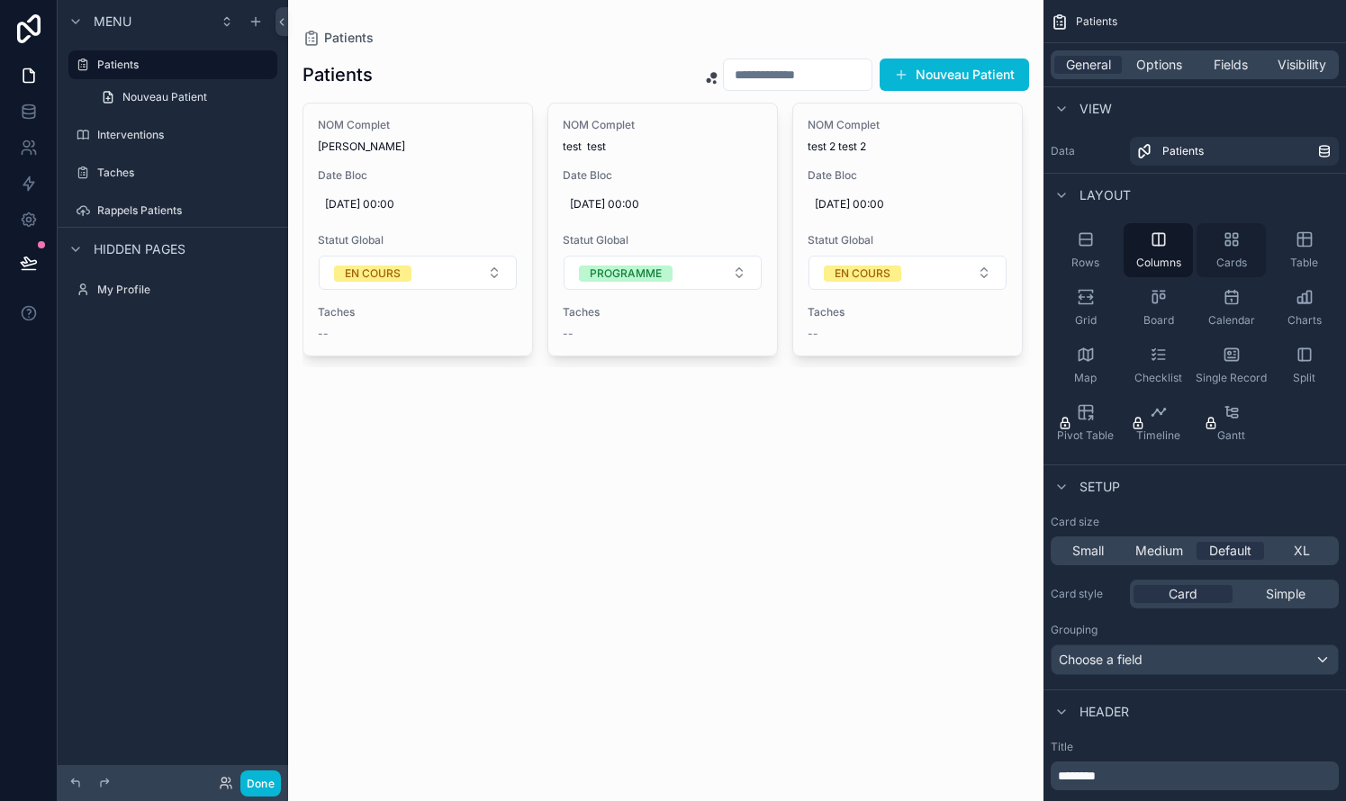
click at [768, 245] on icon "scrollable content" at bounding box center [1234, 243] width 5 height 5
click at [768, 259] on span "Table" at bounding box center [1304, 263] width 28 height 14
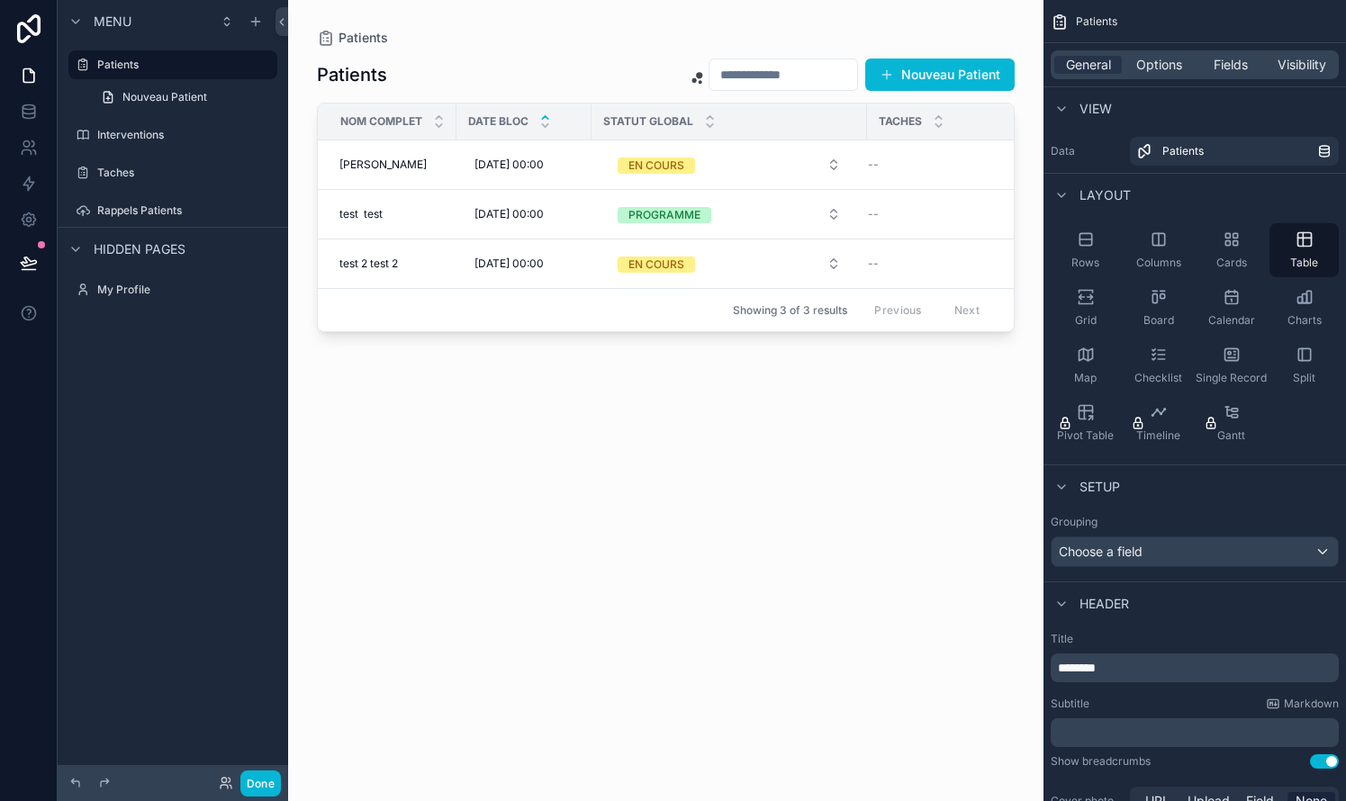
click at [768, 454] on div "scrollable content" at bounding box center [665, 390] width 755 height 780
click at [768, 68] on button "Nouveau Patient" at bounding box center [939, 75] width 149 height 32
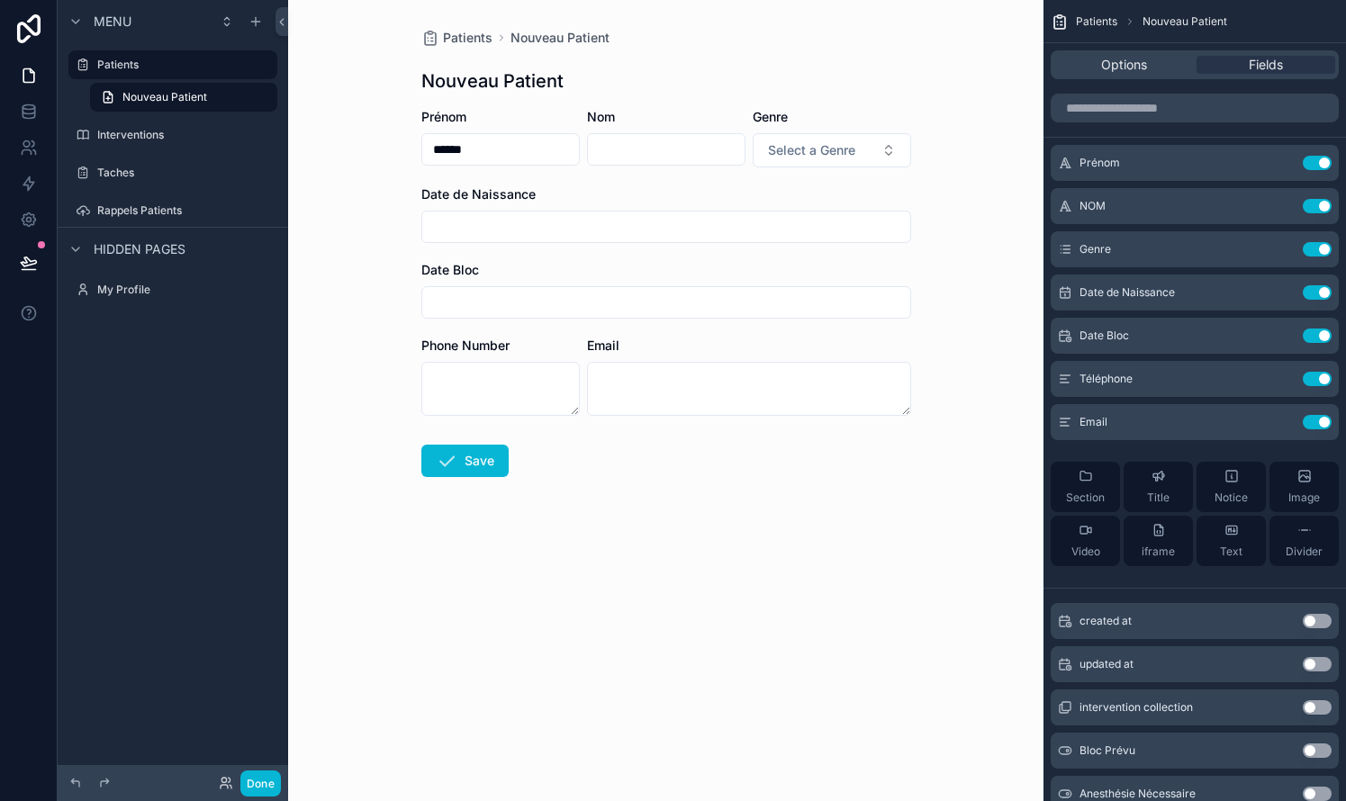
type input "******"
type input "**********"
click at [768, 148] on span "Select a Genre" at bounding box center [811, 150] width 87 height 18
click at [768, 222] on div "Homme" at bounding box center [762, 222] width 41 height 16
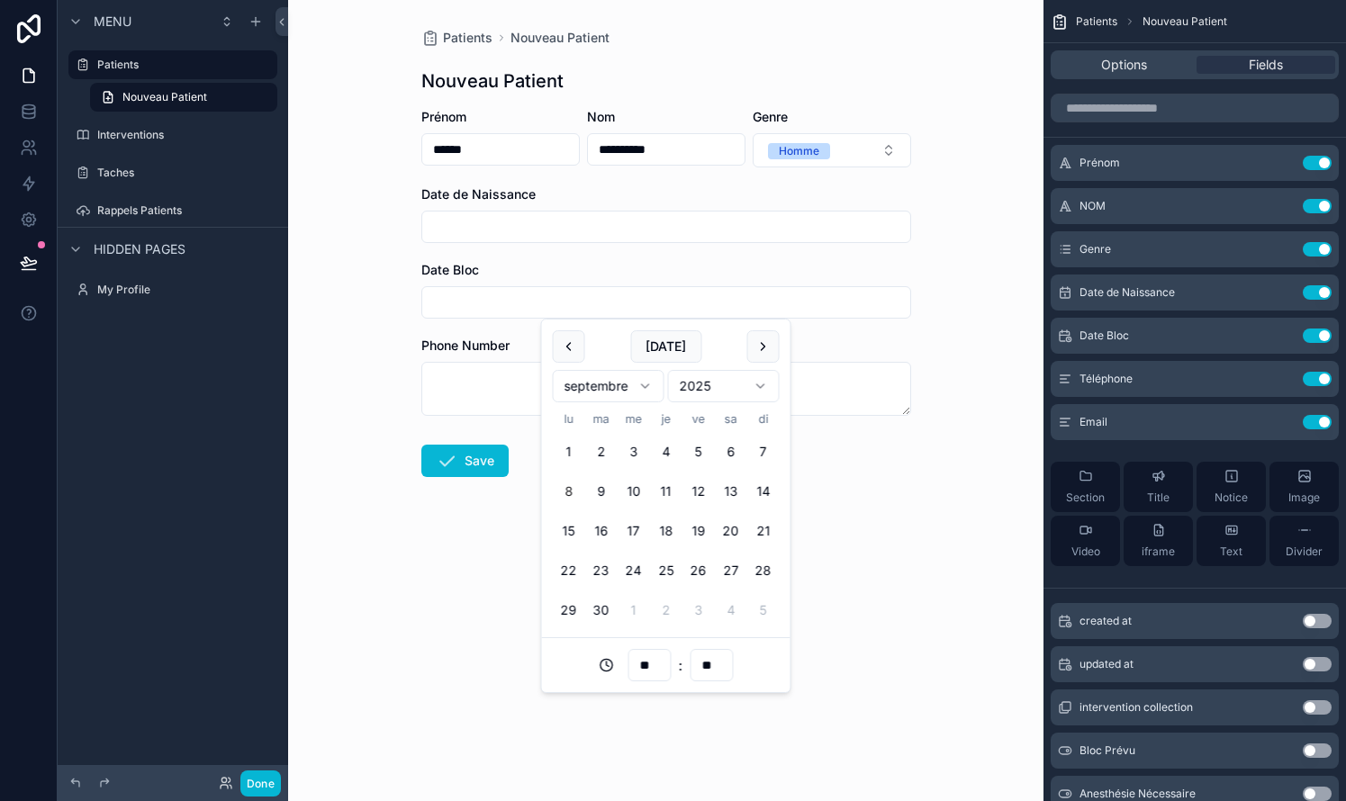
click at [489, 304] on input "scrollable content" at bounding box center [666, 302] width 488 height 25
click at [699, 491] on button "12" at bounding box center [698, 491] width 32 height 32
type input "**********"
click at [470, 464] on button "Save" at bounding box center [464, 461] width 87 height 32
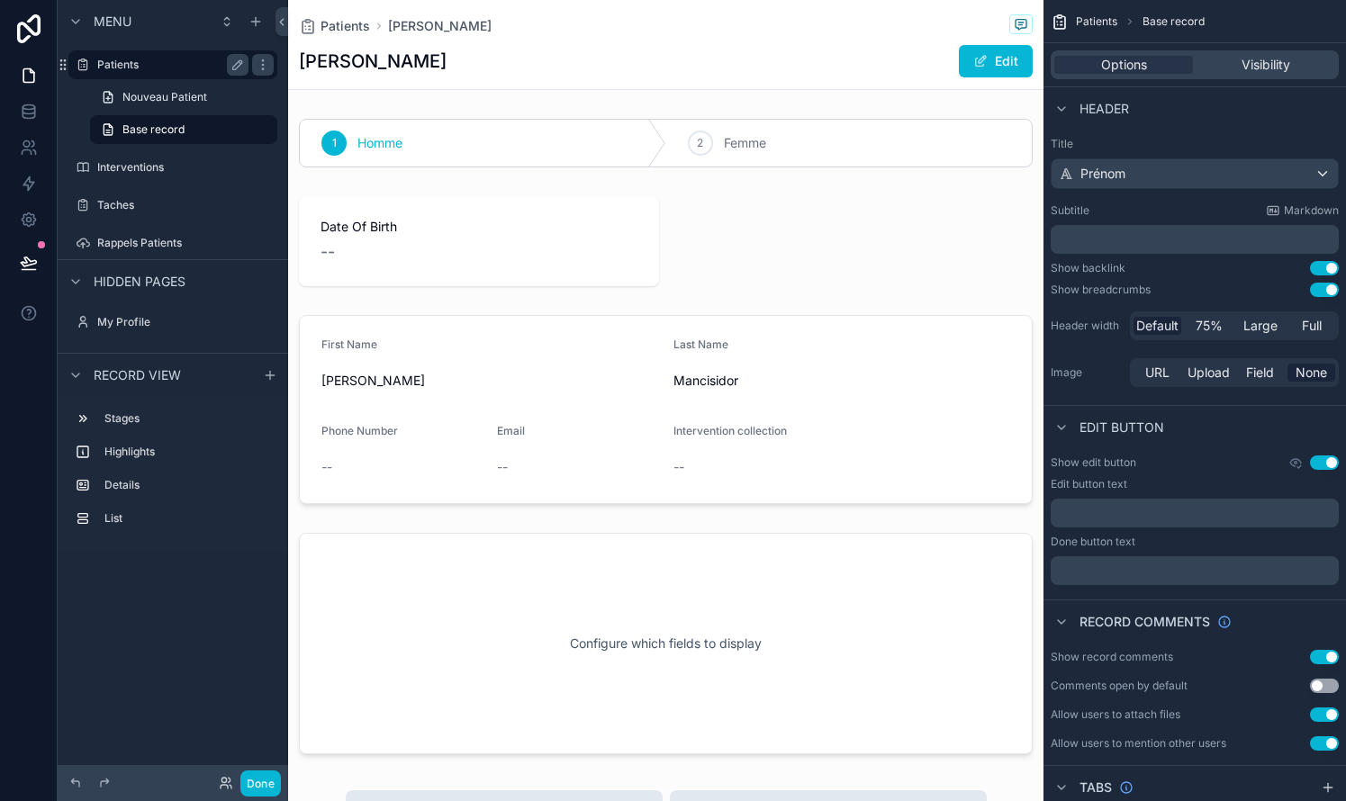
click at [130, 61] on label "Patients" at bounding box center [169, 65] width 144 height 14
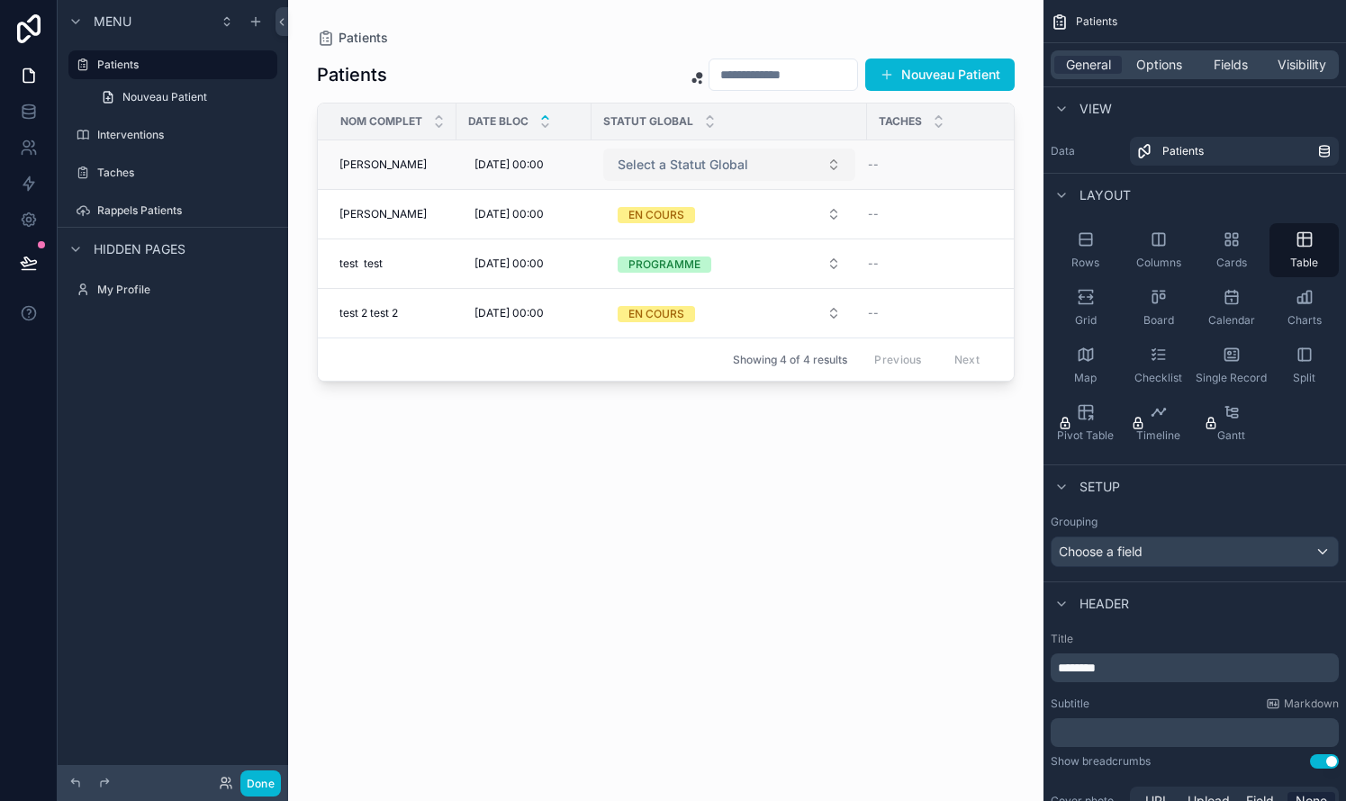
click at [707, 171] on span "Select a Statut Global" at bounding box center [682, 165] width 131 height 18
click at [680, 239] on div "EN COURS" at bounding box center [654, 236] width 56 height 16
click at [467, 593] on div "Patients Nouveau Patient NOM Complet Date Bloc Statut Global Taches Mancisidor …" at bounding box center [666, 413] width 698 height 733
click at [256, 21] on icon "scrollable content" at bounding box center [256, 21] width 0 height 8
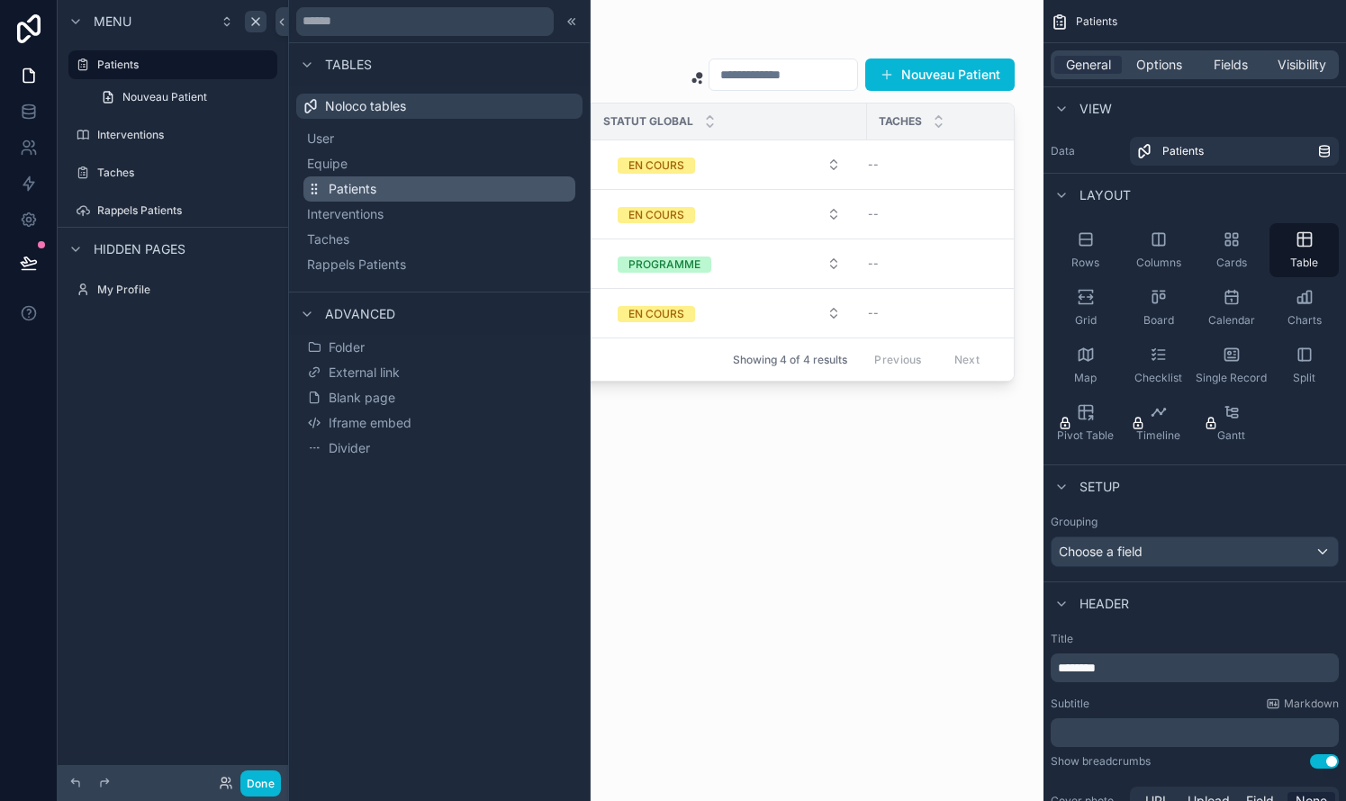
click at [344, 186] on span "Patients" at bounding box center [353, 189] width 48 height 18
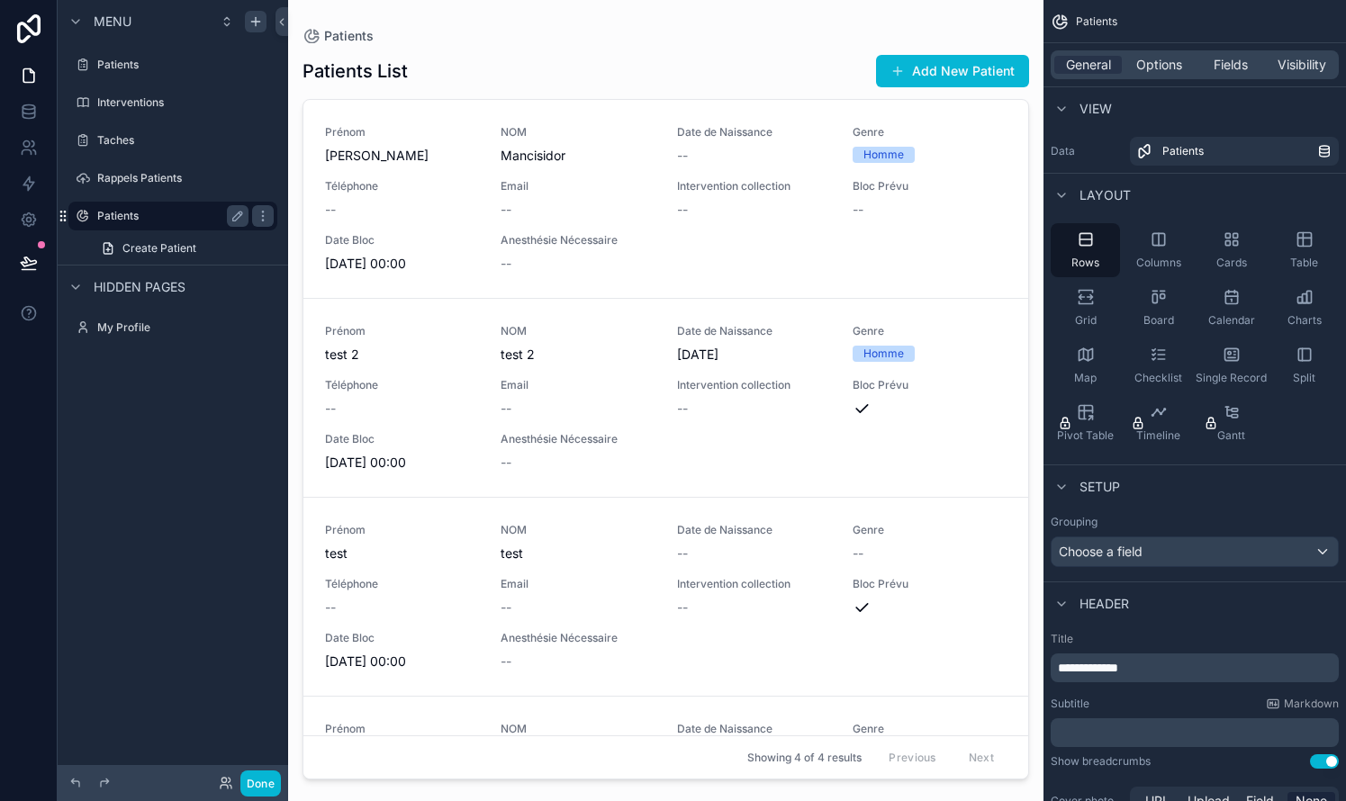
drag, startPoint x: 86, startPoint y: 216, endPoint x: 64, endPoint y: 217, distance: 22.5
click at [72, 217] on div "Patients" at bounding box center [173, 216] width 202 height 29
drag, startPoint x: 60, startPoint y: 217, endPoint x: 82, endPoint y: 78, distance: 140.3
drag, startPoint x: 64, startPoint y: 213, endPoint x: 78, endPoint y: 226, distance: 19.1
drag, startPoint x: 59, startPoint y: 214, endPoint x: 256, endPoint y: 215, distance: 196.2
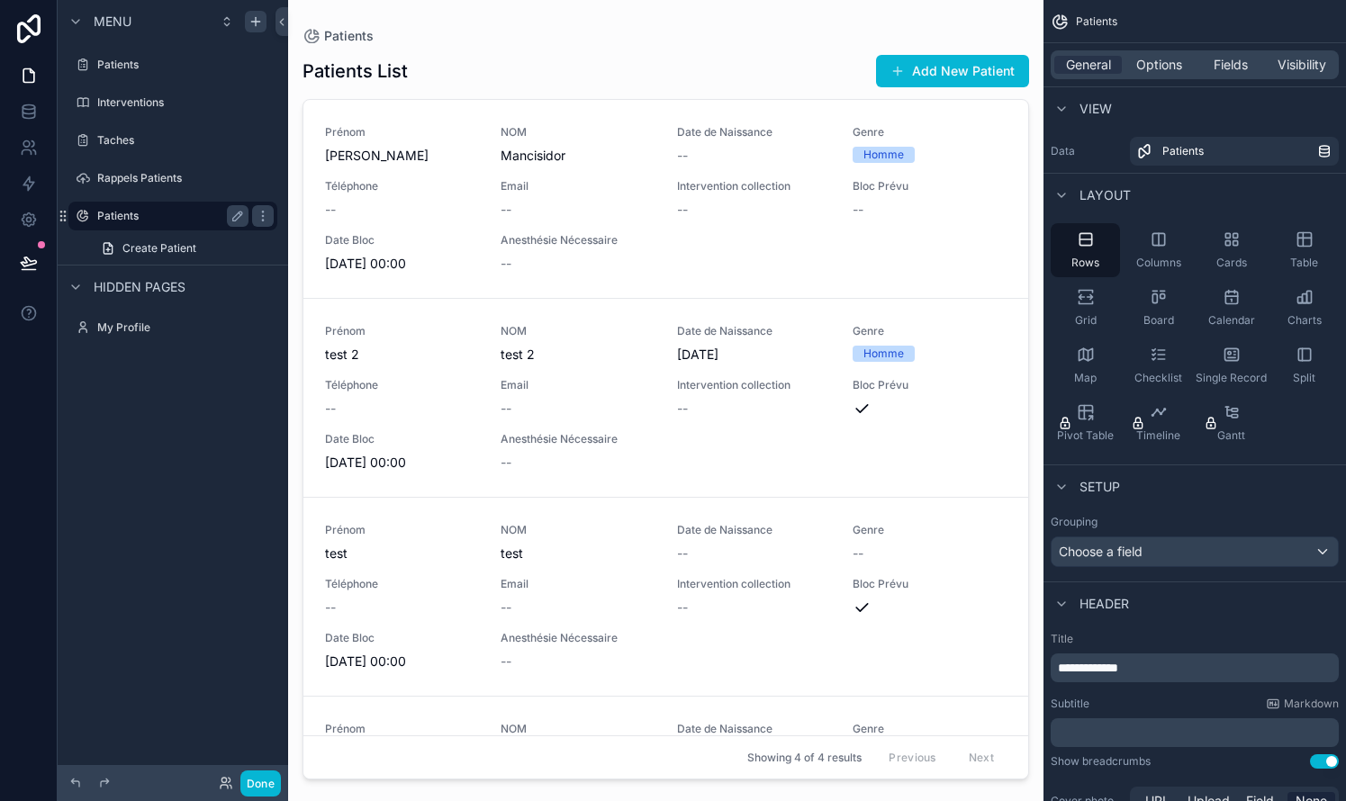
click at [151, 217] on label "Patients" at bounding box center [169, 216] width 144 height 14
click at [236, 217] on icon "scrollable content" at bounding box center [237, 216] width 14 height 14
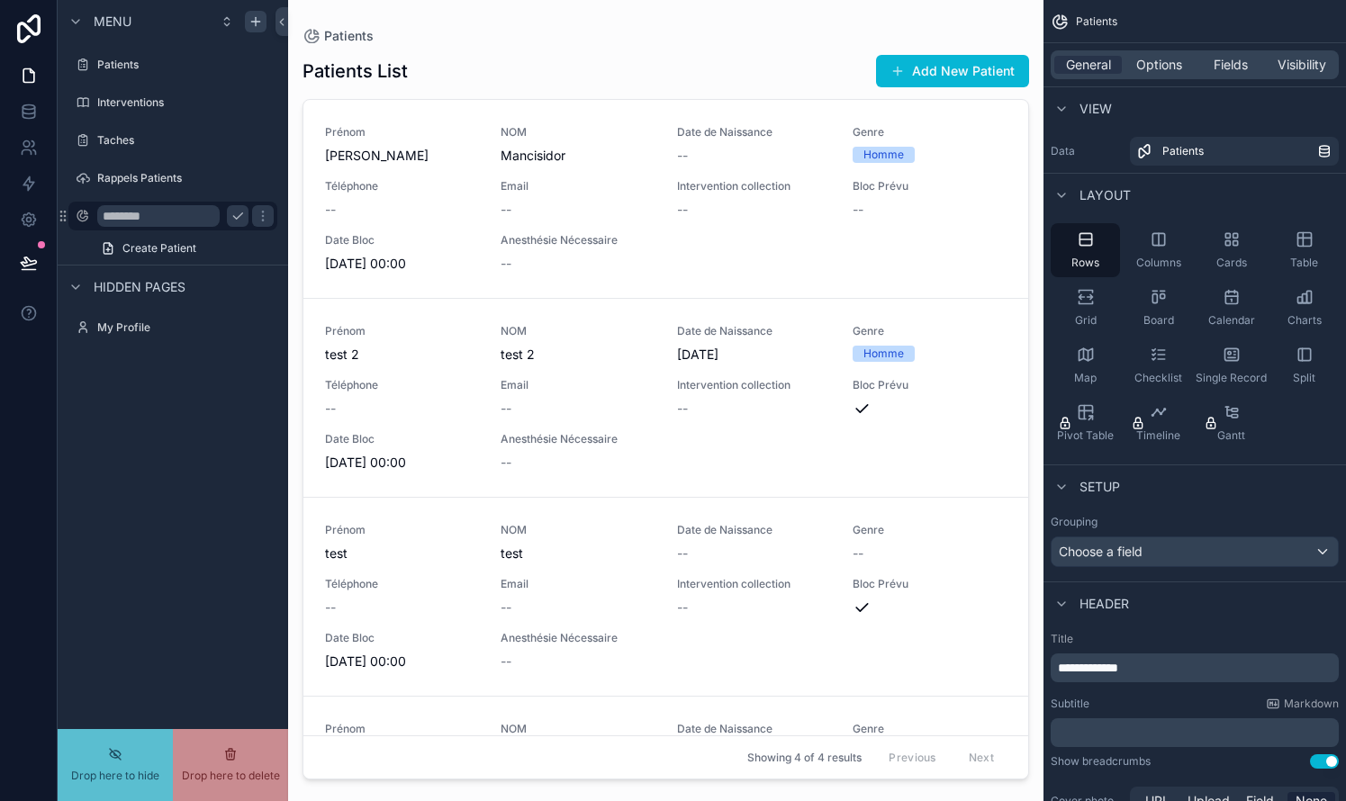
drag, startPoint x: 155, startPoint y: 220, endPoint x: 116, endPoint y: 220, distance: 38.7
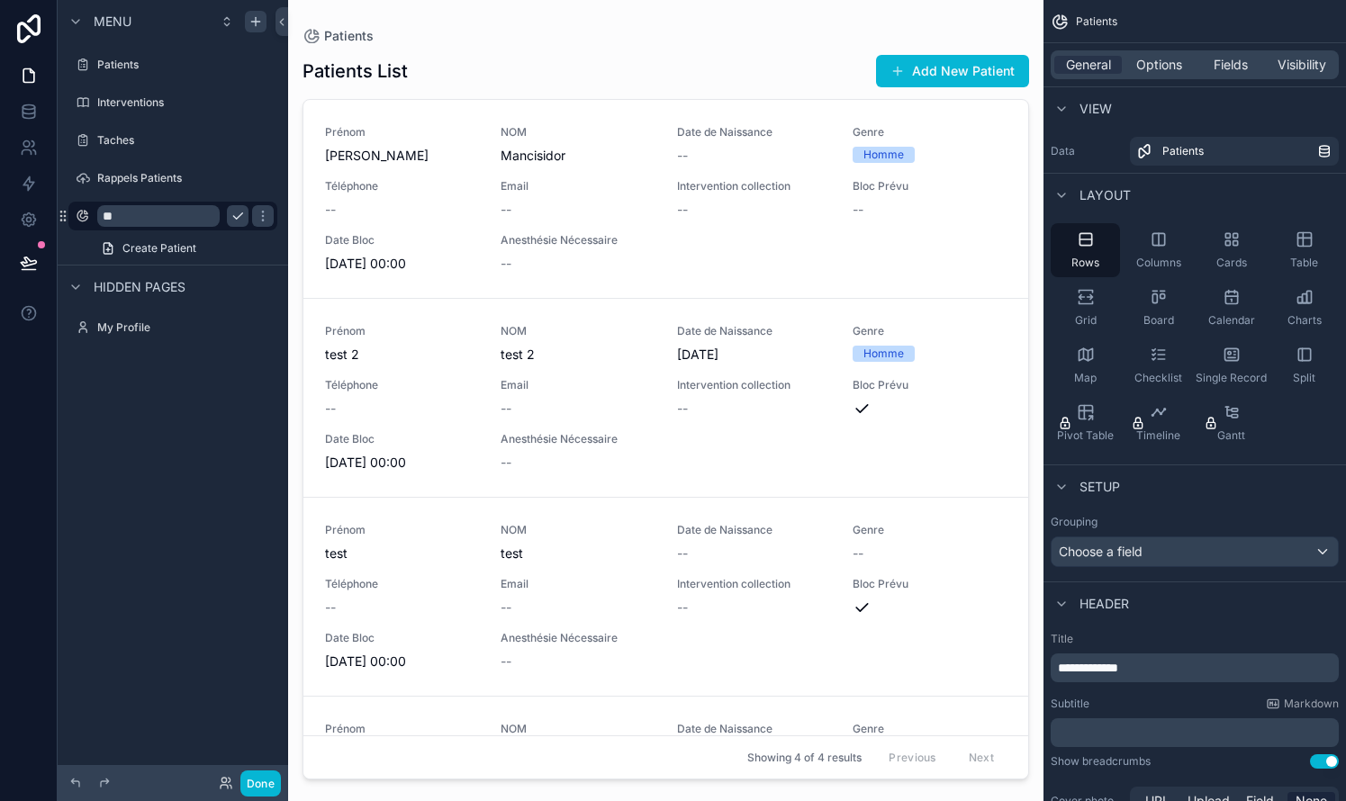
type input "*"
type input "*****"
click at [184, 445] on div "Menu Patients Interventions Taches Rappels Patients ***** Create Patient Hidden…" at bounding box center [173, 390] width 230 height 780
click at [256, 217] on icon "scrollable content" at bounding box center [263, 216] width 14 height 14
drag, startPoint x: 62, startPoint y: 217, endPoint x: 167, endPoint y: 206, distance: 105.0
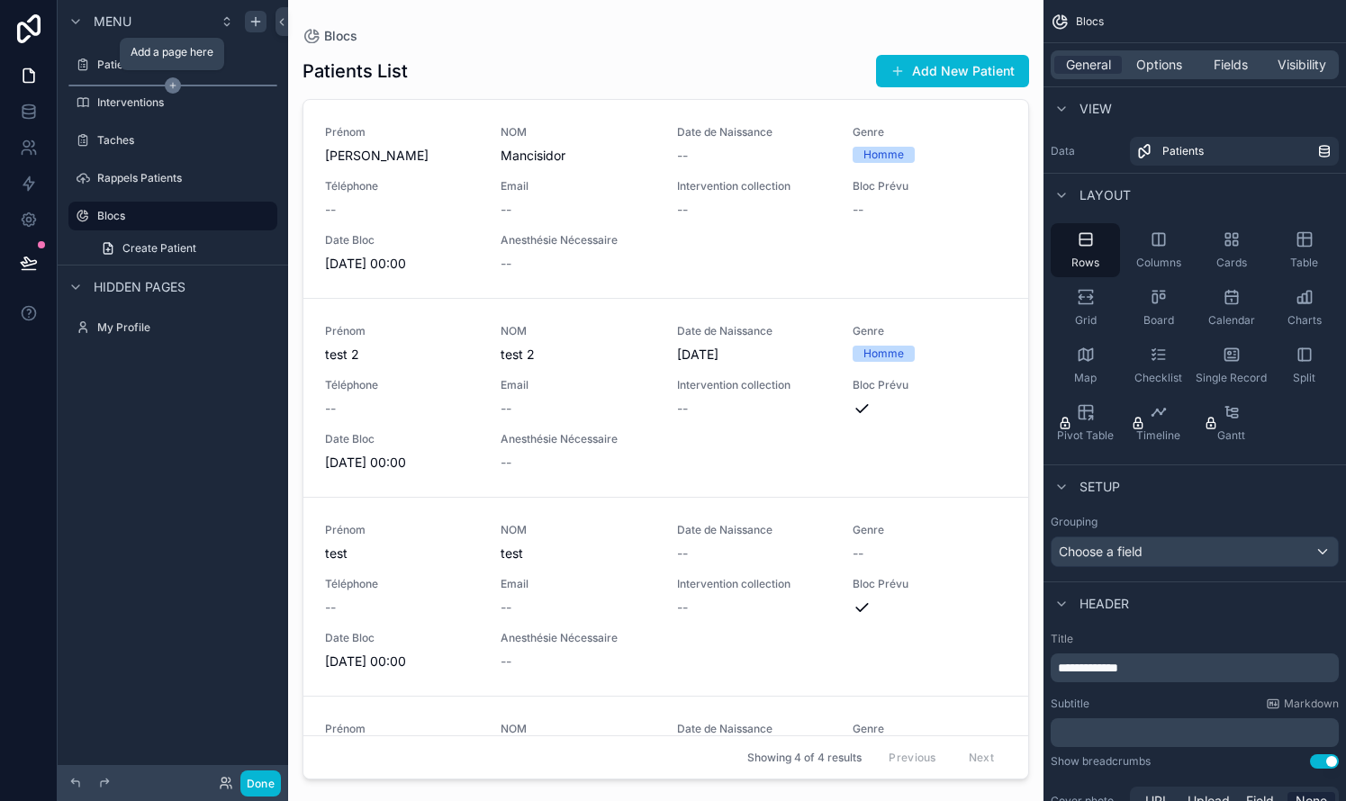
click at [166, 85] on icon "scrollable content" at bounding box center [173, 85] width 16 height 16
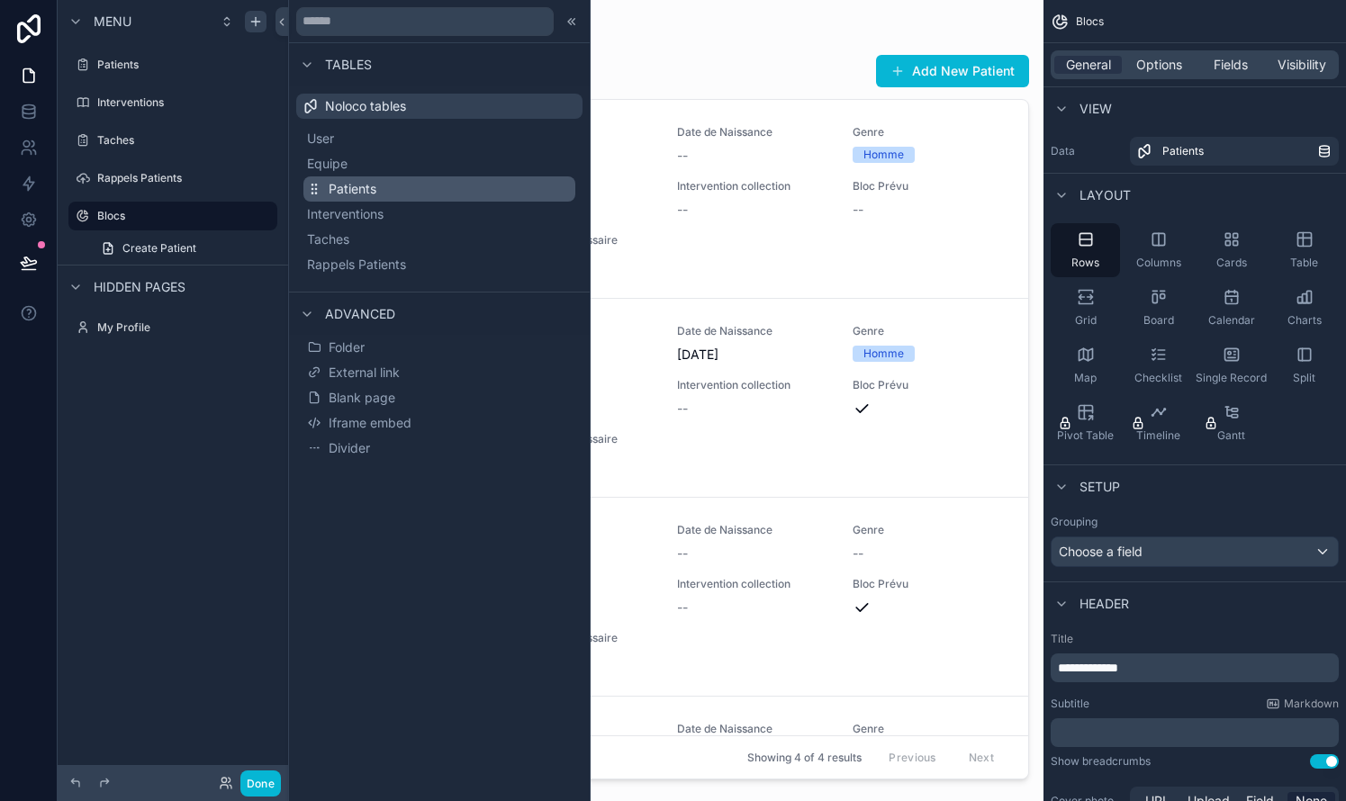
click at [341, 186] on span "Patients" at bounding box center [353, 189] width 48 height 18
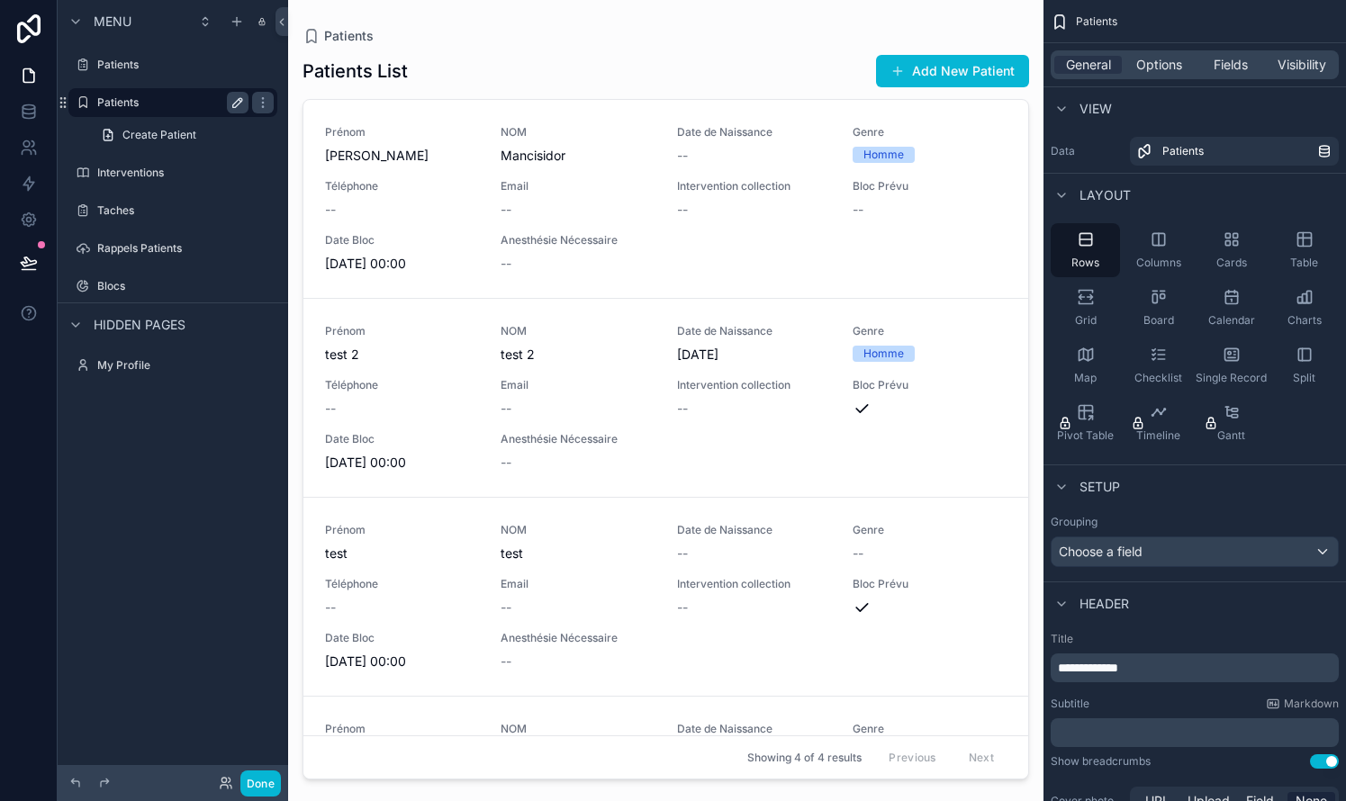
click at [238, 105] on icon "scrollable content" at bounding box center [237, 102] width 9 height 9
type input "**"
click at [236, 474] on div "Menu Patients ** Create Patient Interventions Taches Rappels Patients Blocs Hid…" at bounding box center [173, 390] width 230 height 780
click at [265, 102] on icon "scrollable content" at bounding box center [263, 102] width 14 height 14
click at [256, 104] on icon "scrollable content" at bounding box center [263, 102] width 14 height 14
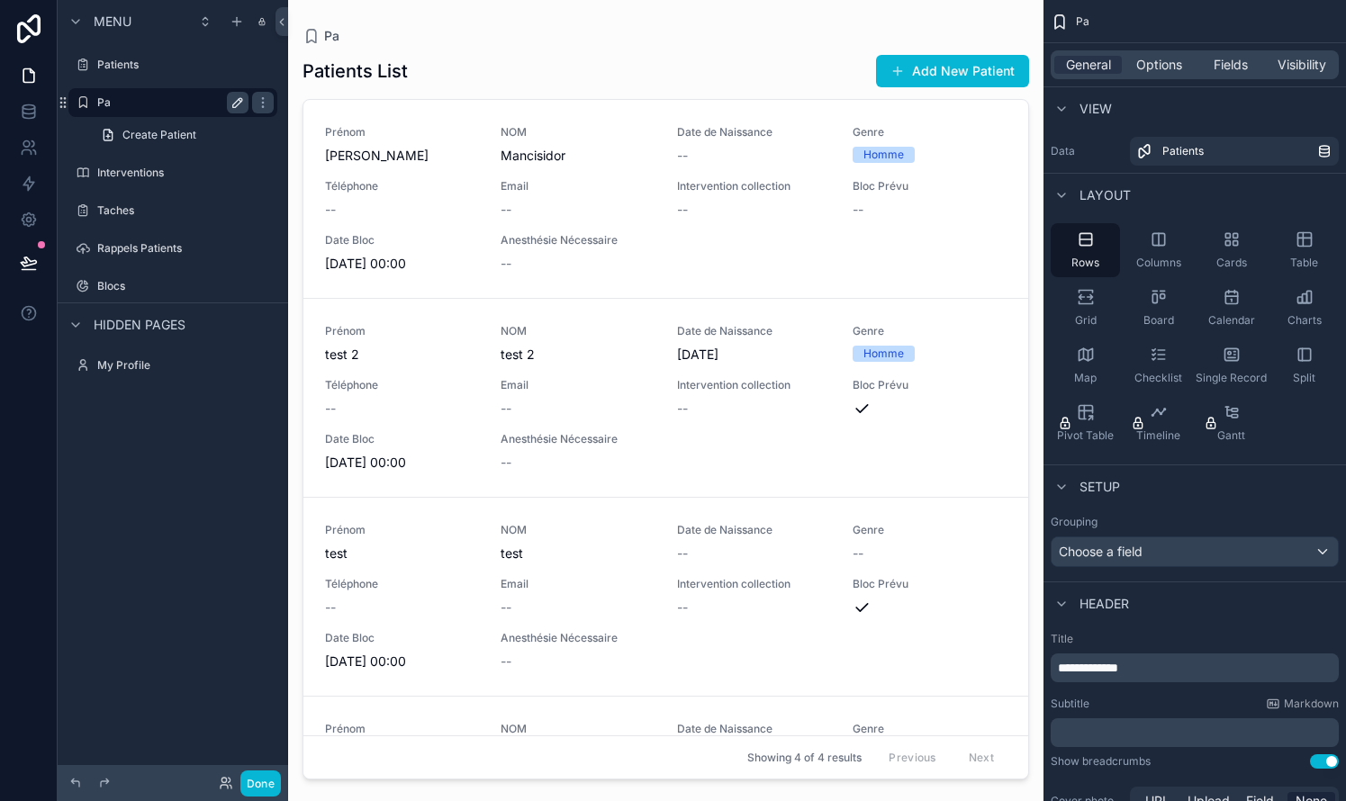
click at [112, 104] on label "Pa" at bounding box center [169, 102] width 144 height 14
click at [768, 239] on icon "scrollable content" at bounding box center [1086, 239] width 18 height 18
click at [768, 241] on icon "scrollable content" at bounding box center [1304, 239] width 18 height 18
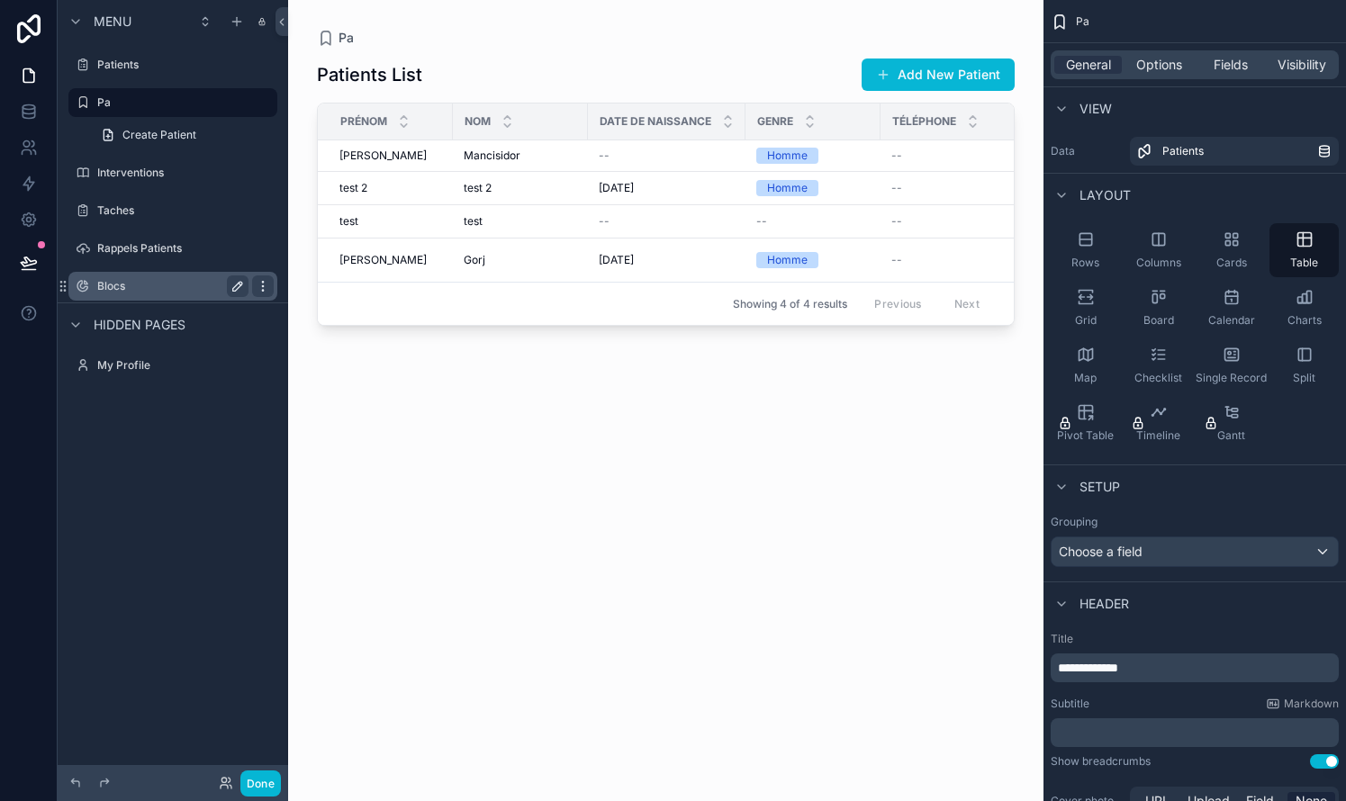
click at [268, 286] on icon "scrollable content" at bounding box center [263, 286] width 14 height 14
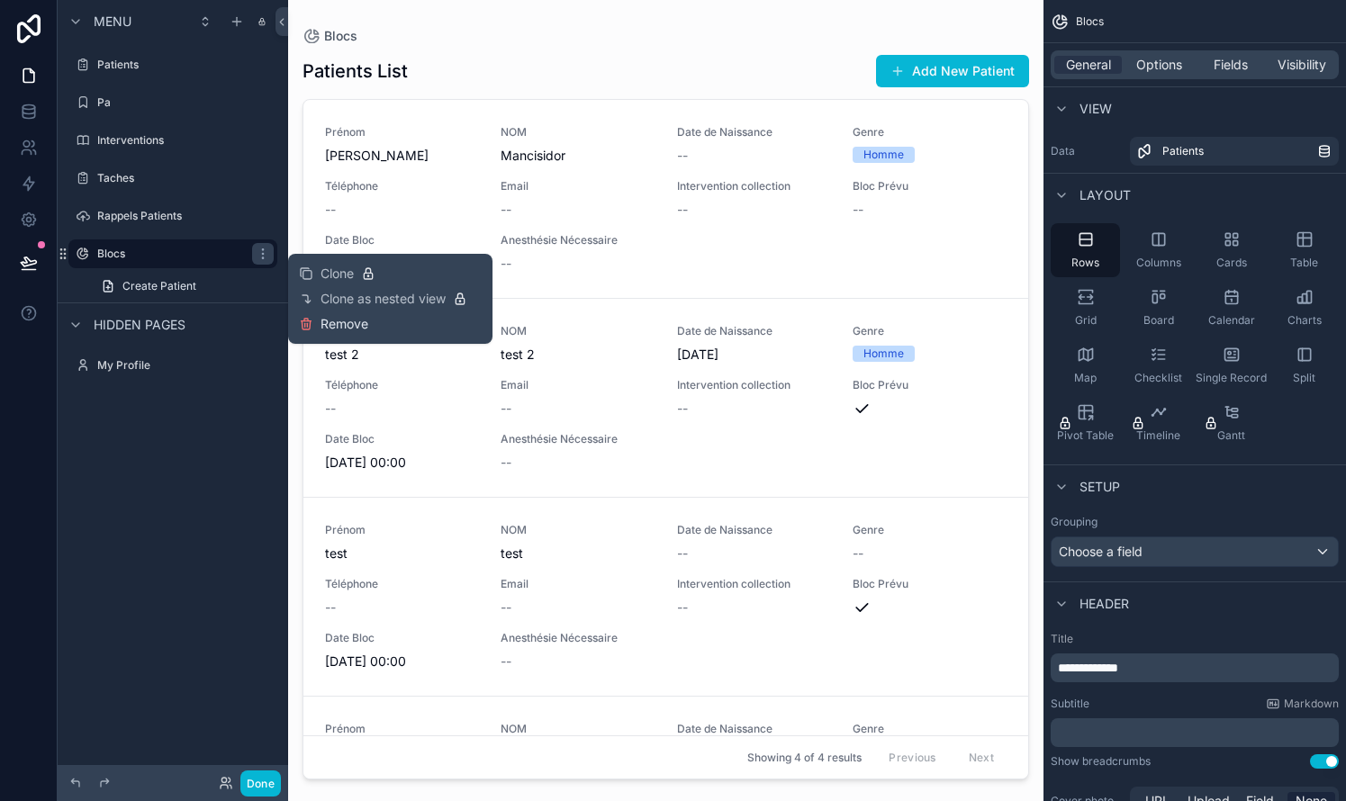
click at [326, 327] on span "Remove" at bounding box center [344, 324] width 48 height 18
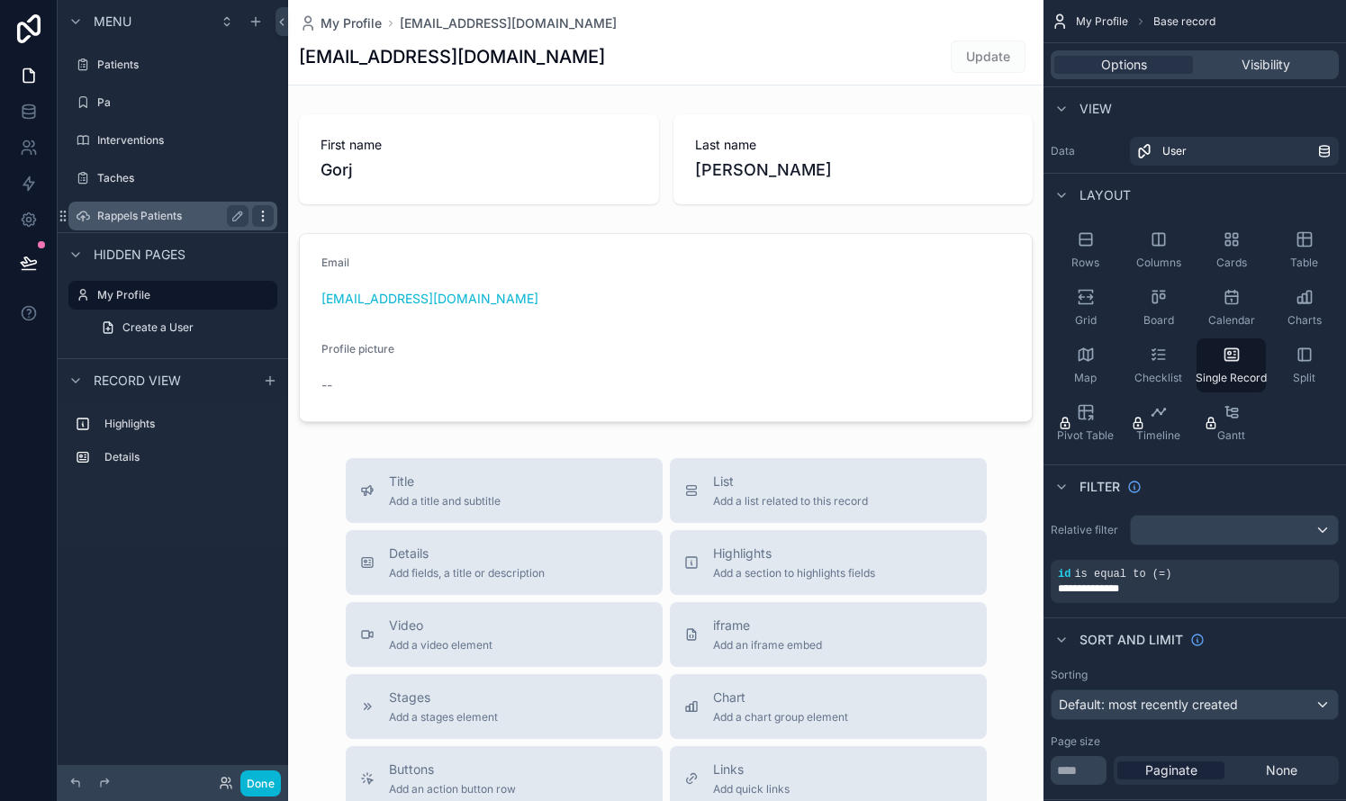
click at [261, 215] on icon "scrollable content" at bounding box center [263, 216] width 14 height 14
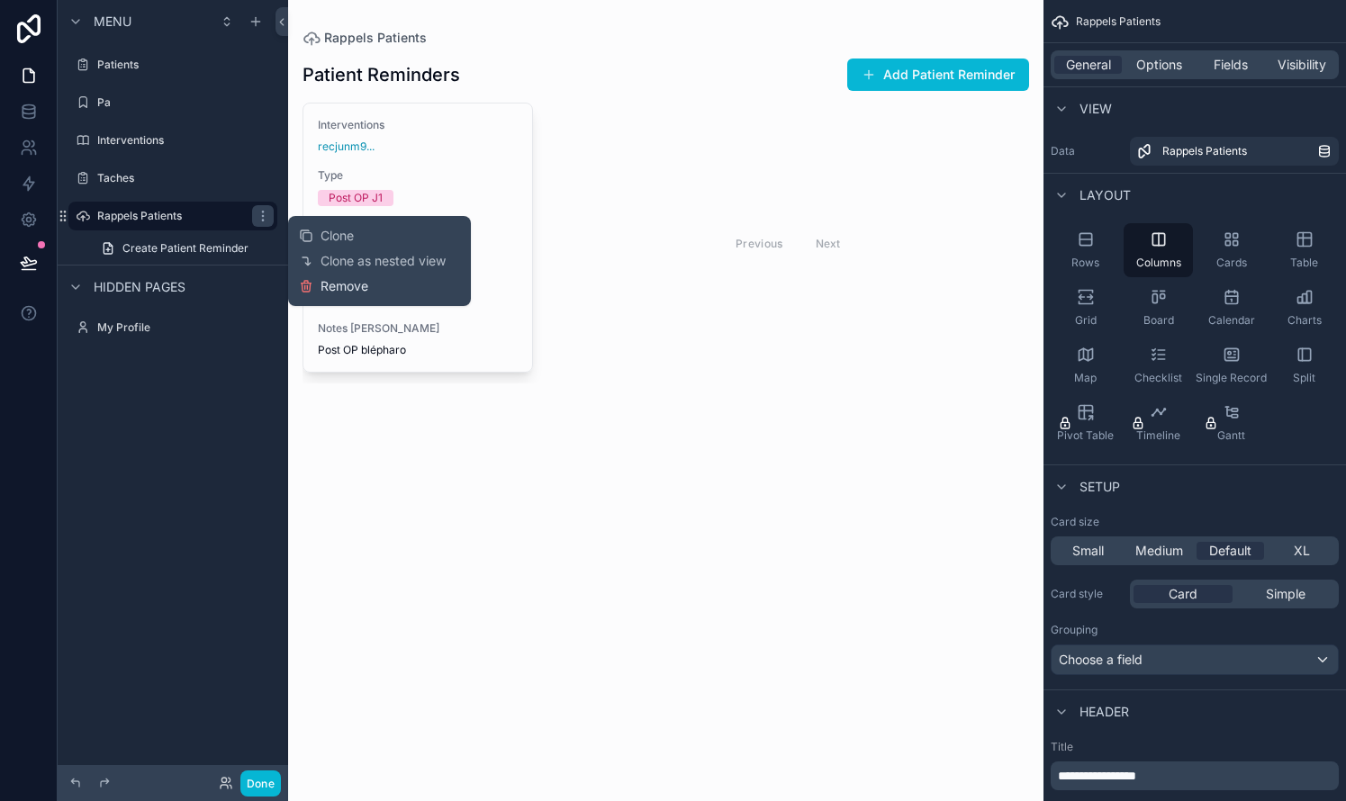
click at [334, 283] on span "Remove" at bounding box center [344, 286] width 48 height 18
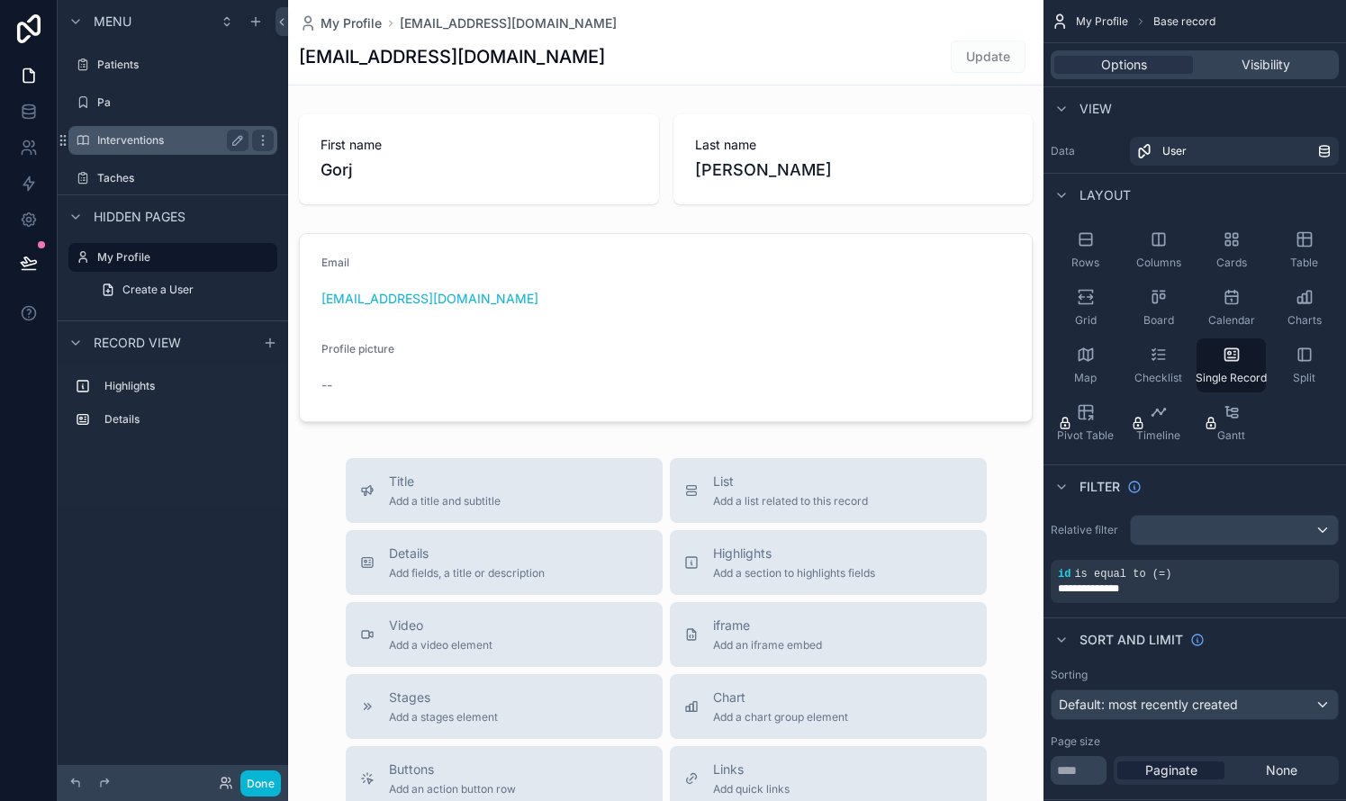
click at [168, 140] on label "Interventions" at bounding box center [169, 140] width 144 height 14
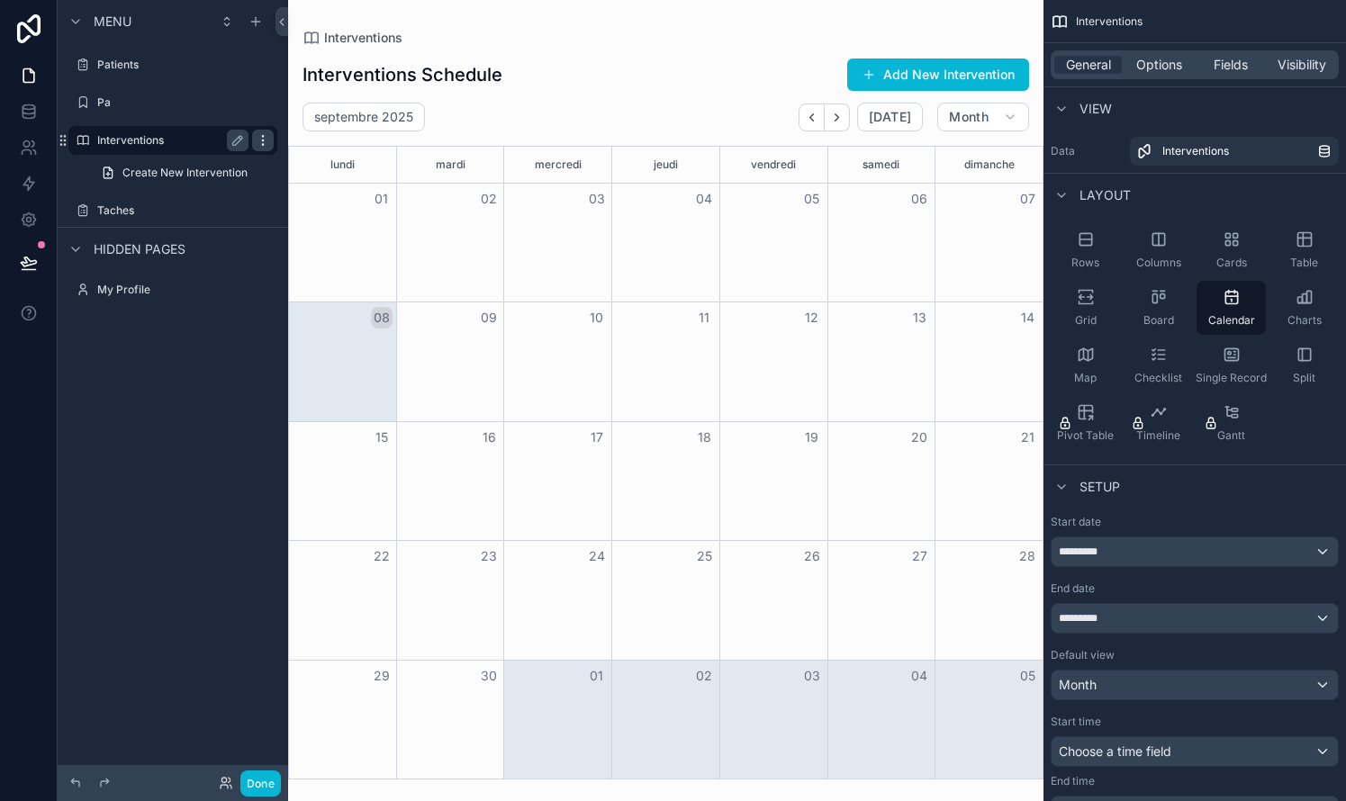
click at [263, 134] on icon "scrollable content" at bounding box center [263, 140] width 14 height 14
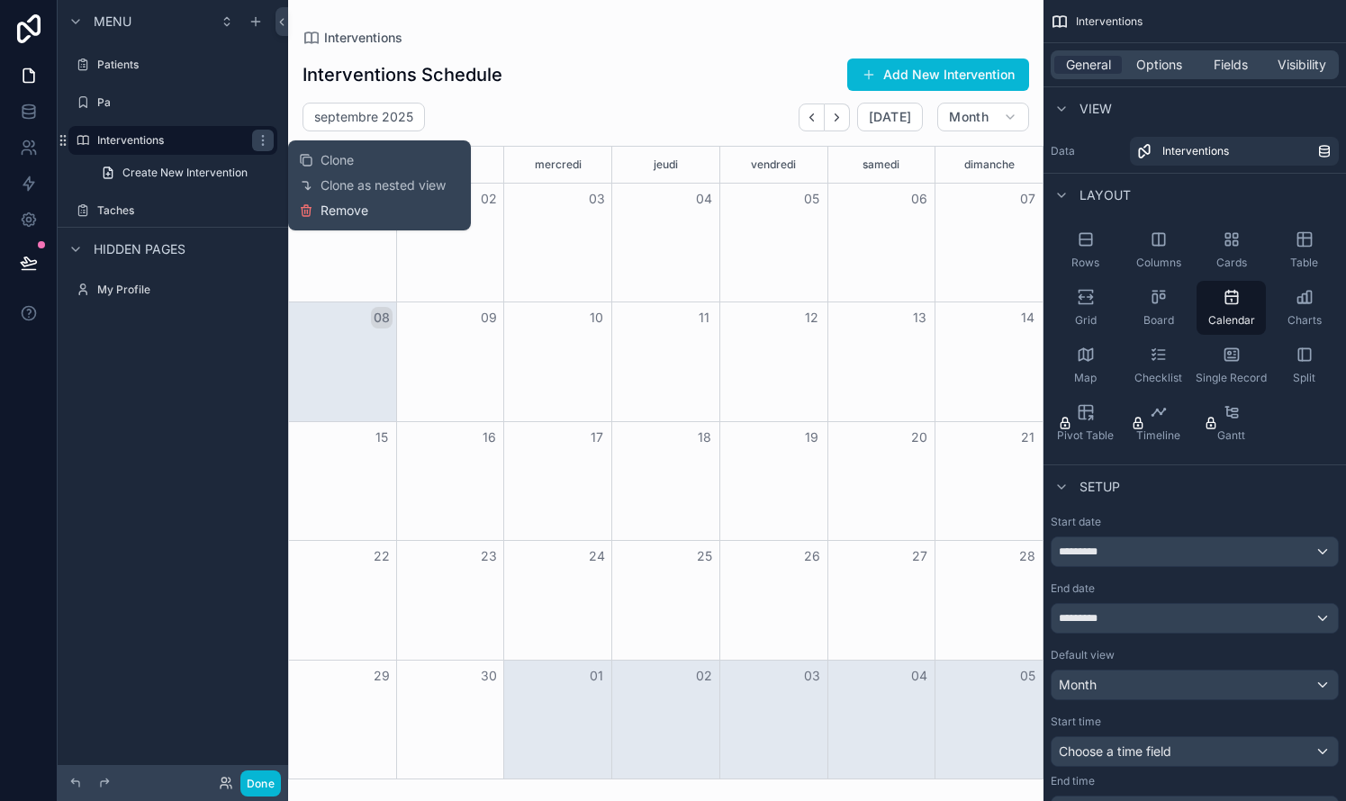
click at [336, 211] on span "Remove" at bounding box center [344, 211] width 48 height 18
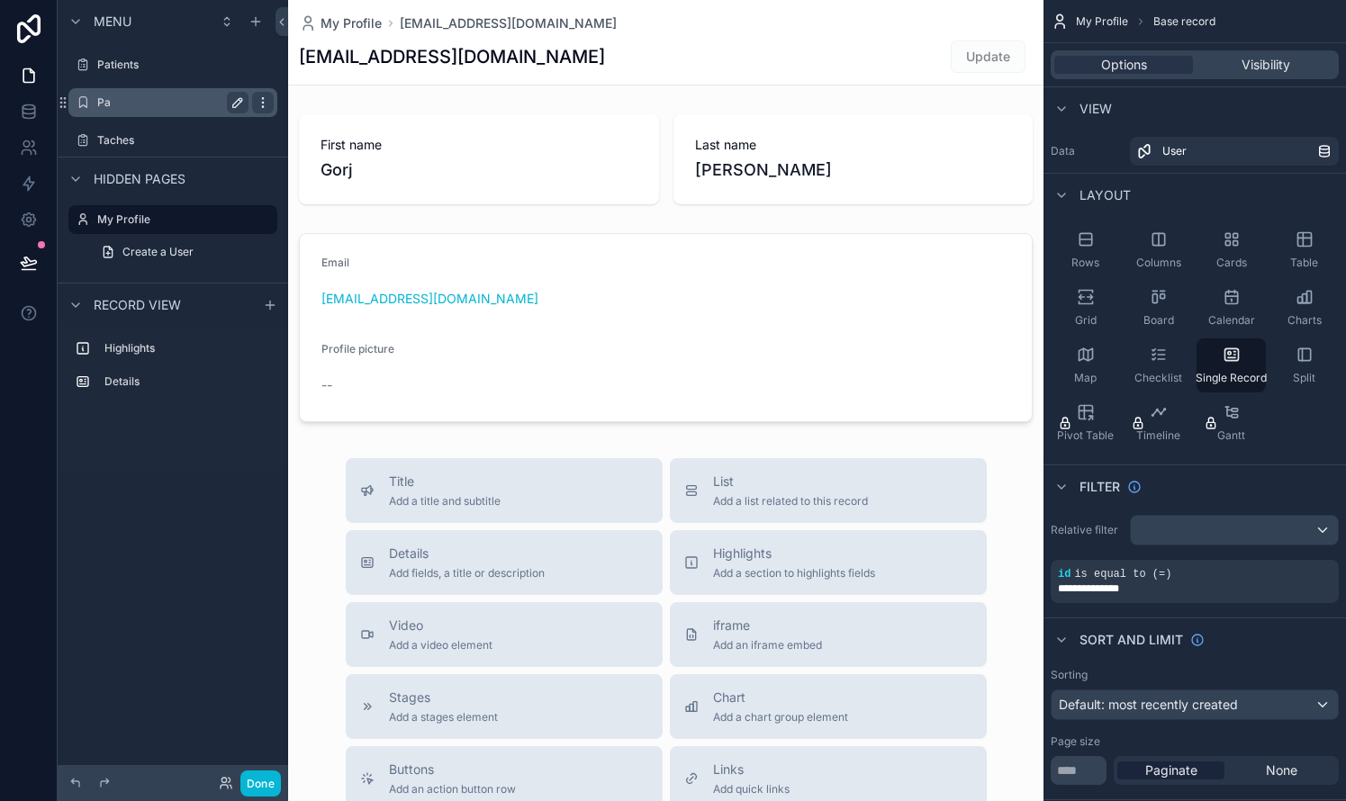
click at [266, 103] on icon "scrollable content" at bounding box center [263, 102] width 14 height 14
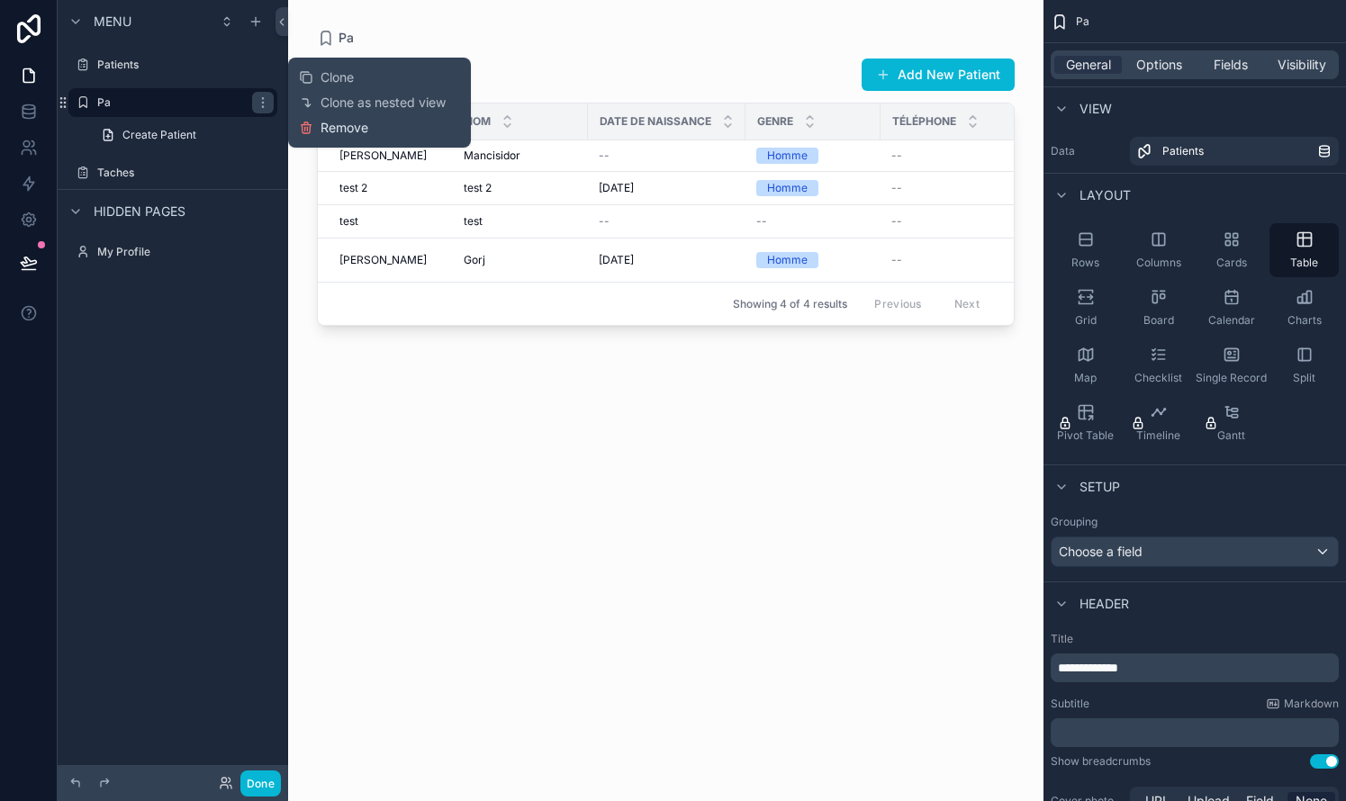
click at [345, 126] on span "Remove" at bounding box center [344, 128] width 48 height 18
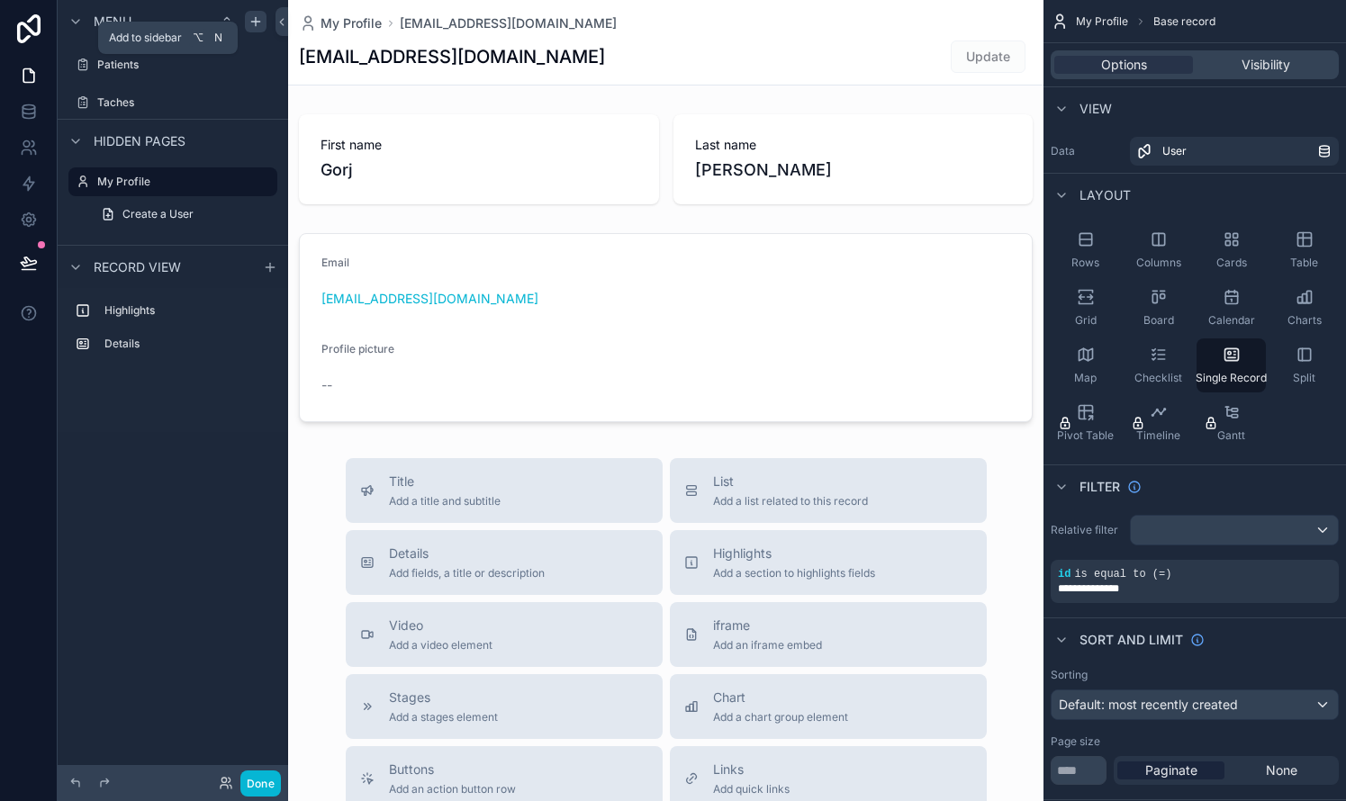
click at [255, 19] on icon "scrollable content" at bounding box center [255, 21] width 14 height 14
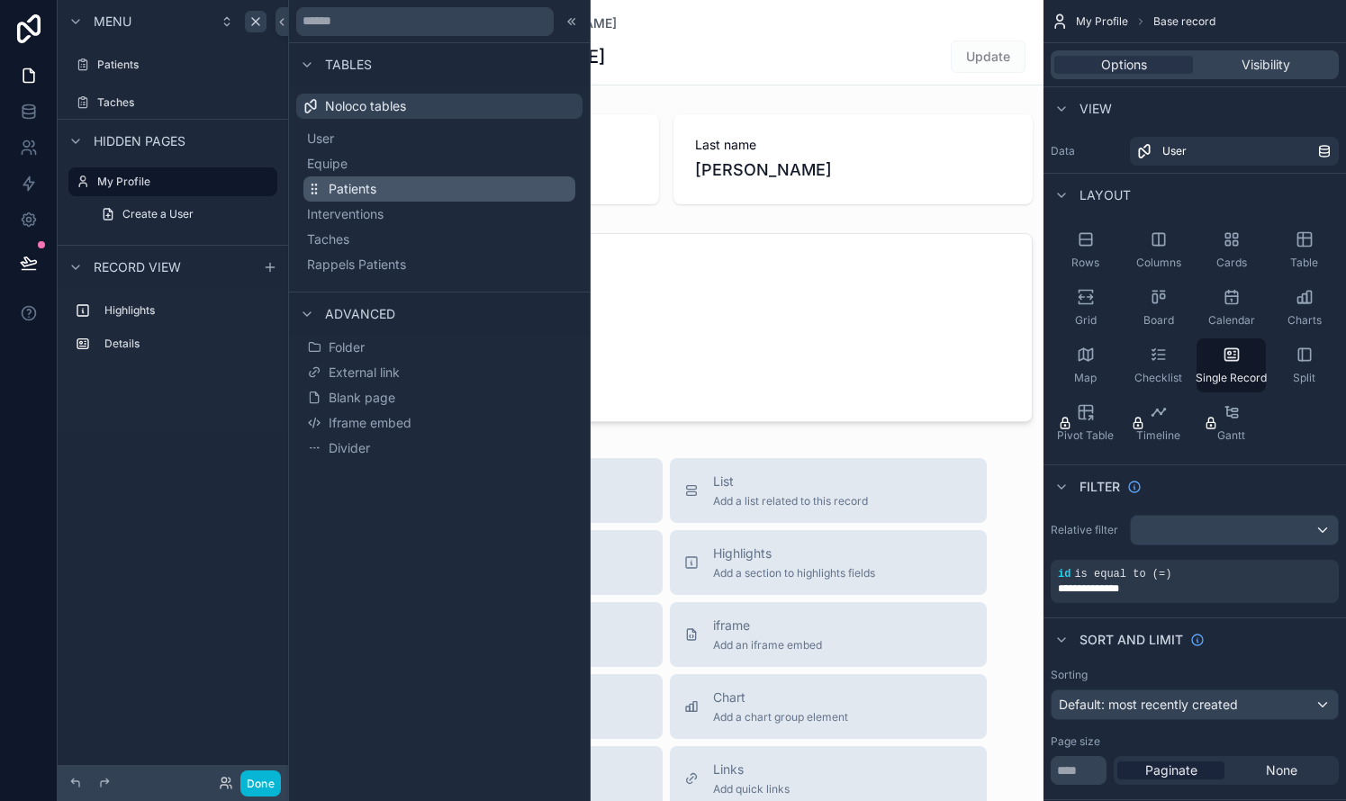
click at [329, 191] on span "Patients" at bounding box center [353, 189] width 48 height 18
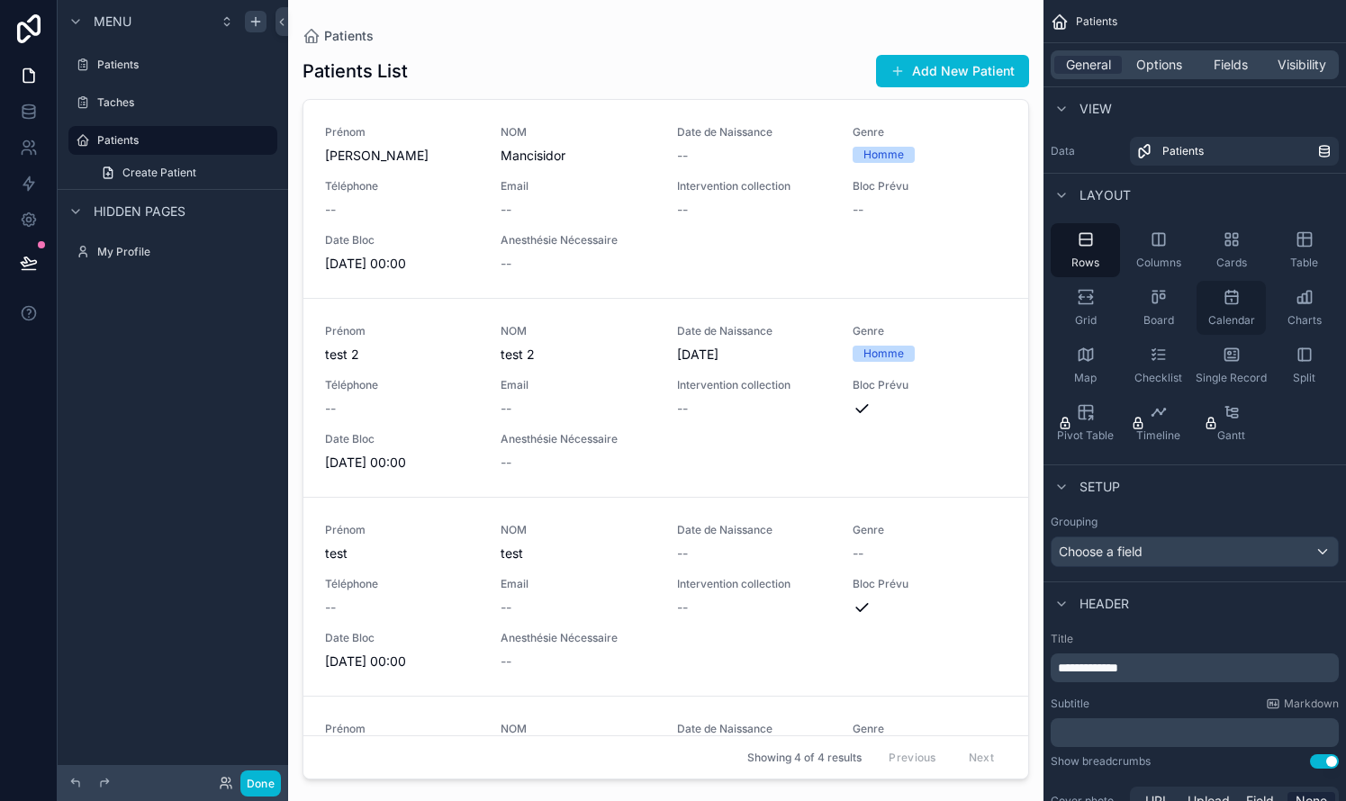
click at [768, 307] on div "Calendar" at bounding box center [1230, 308] width 69 height 54
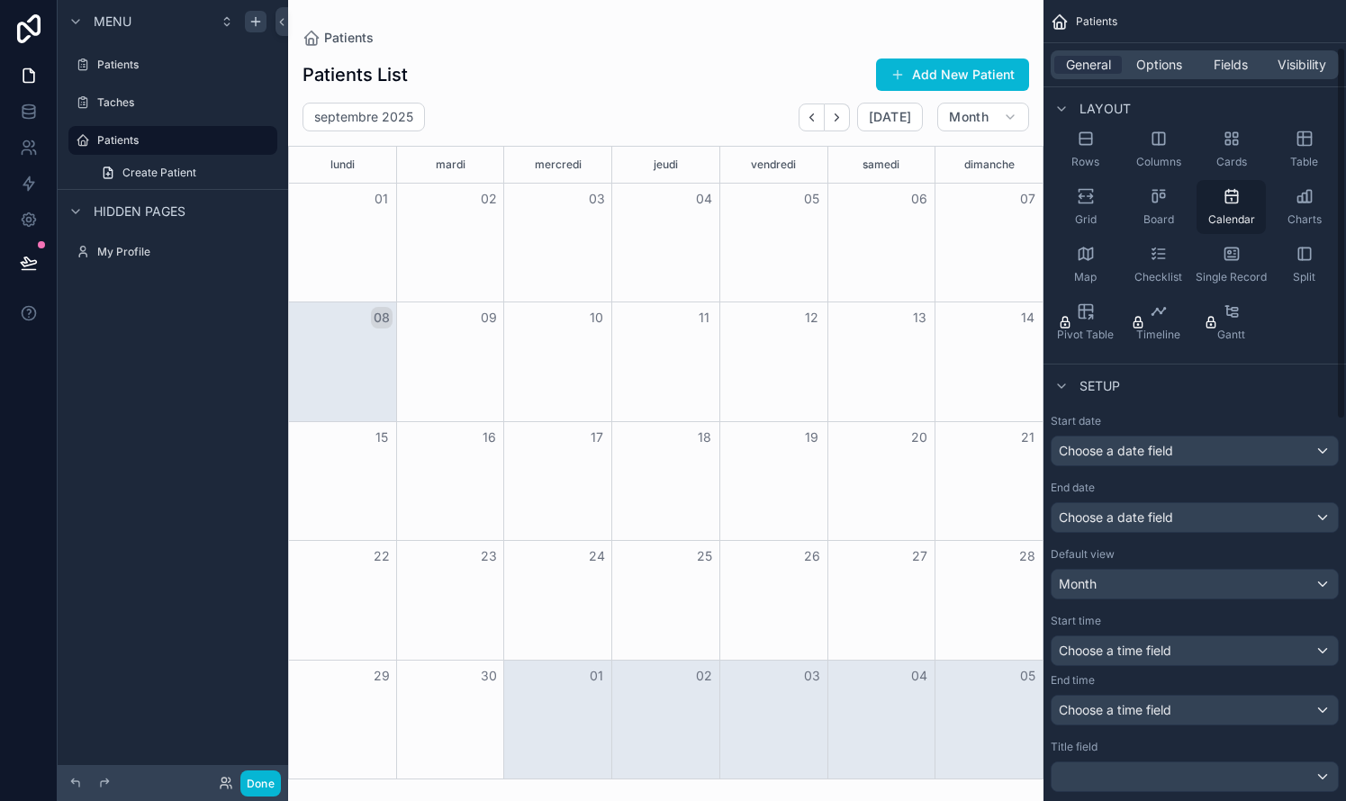
scroll to position [102, 0]
click at [768, 461] on div "Choose a date field" at bounding box center [1194, 450] width 286 height 29
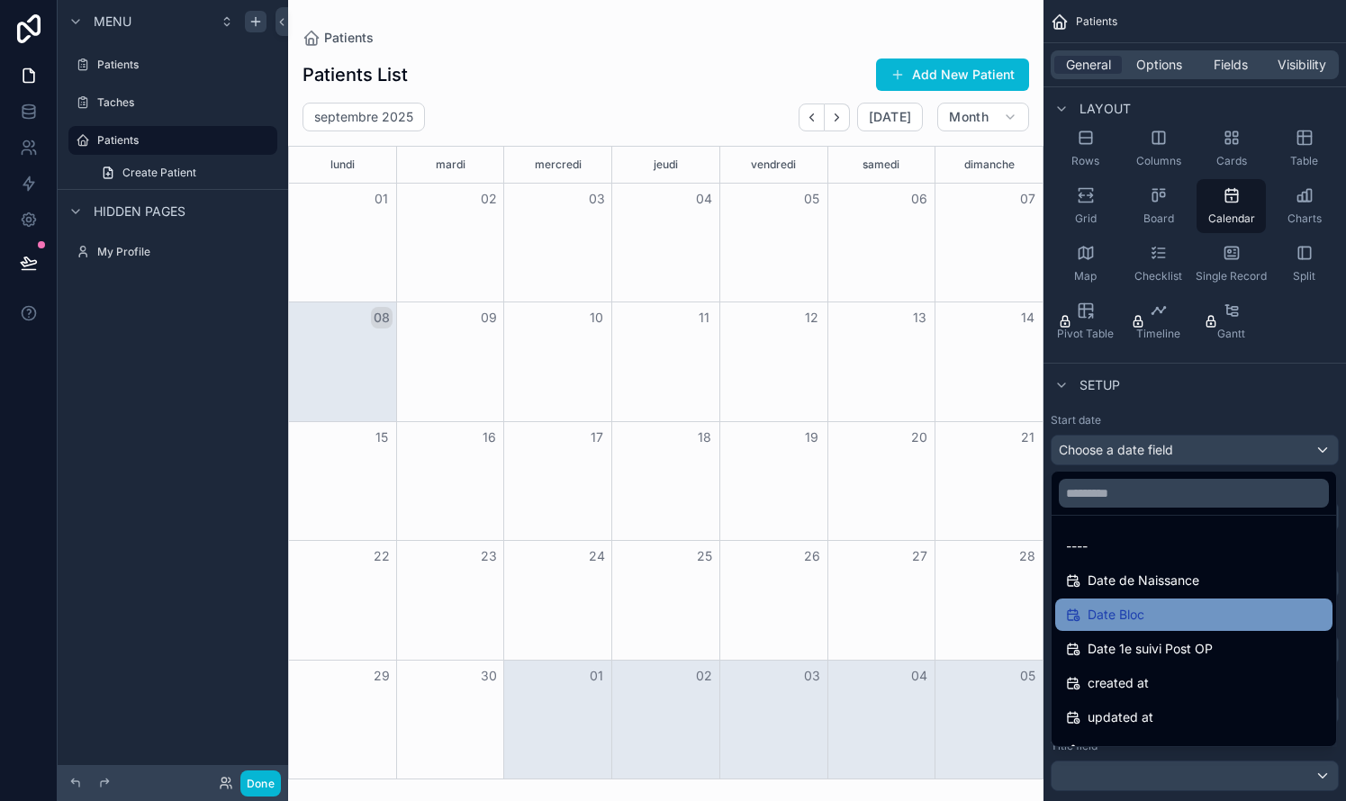
click at [768, 608] on span "Date Bloc" at bounding box center [1115, 615] width 57 height 22
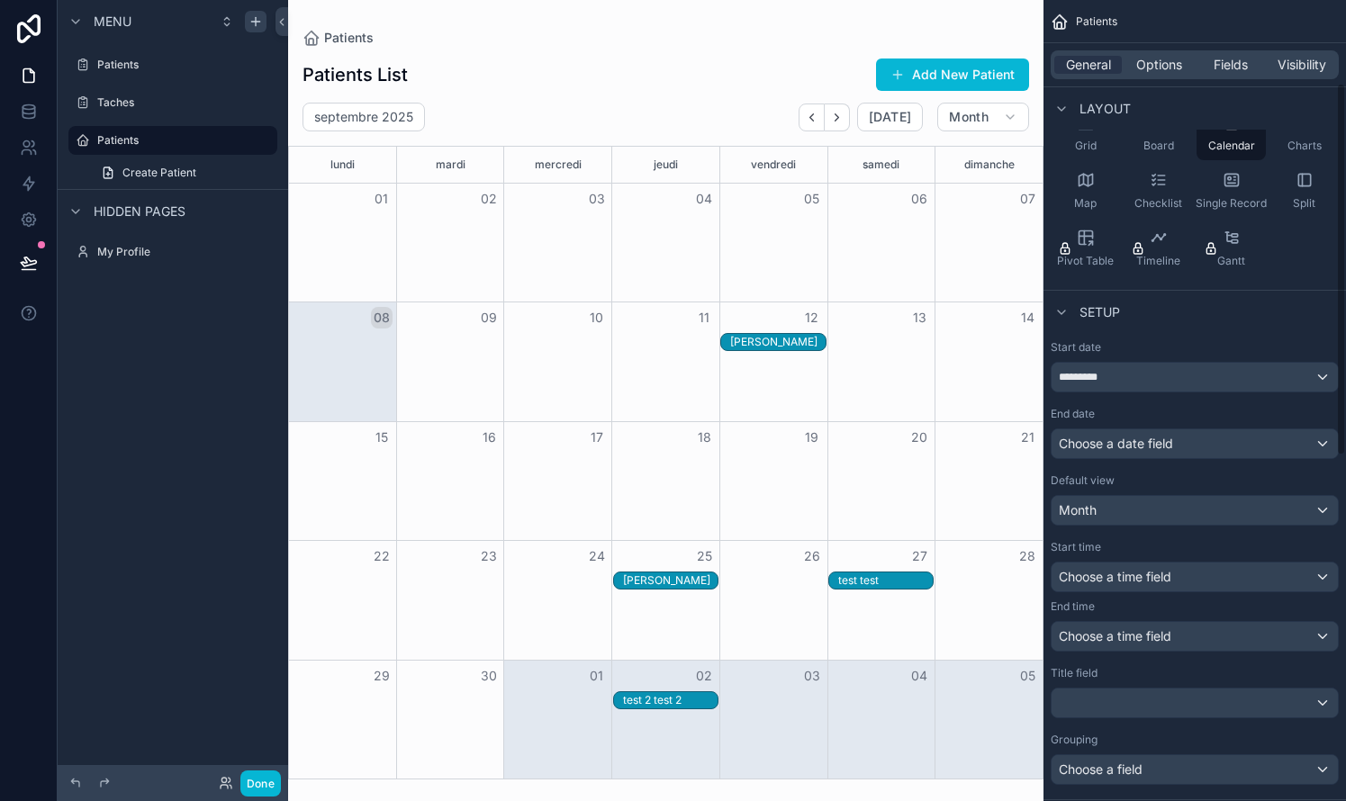
scroll to position [179, 0]
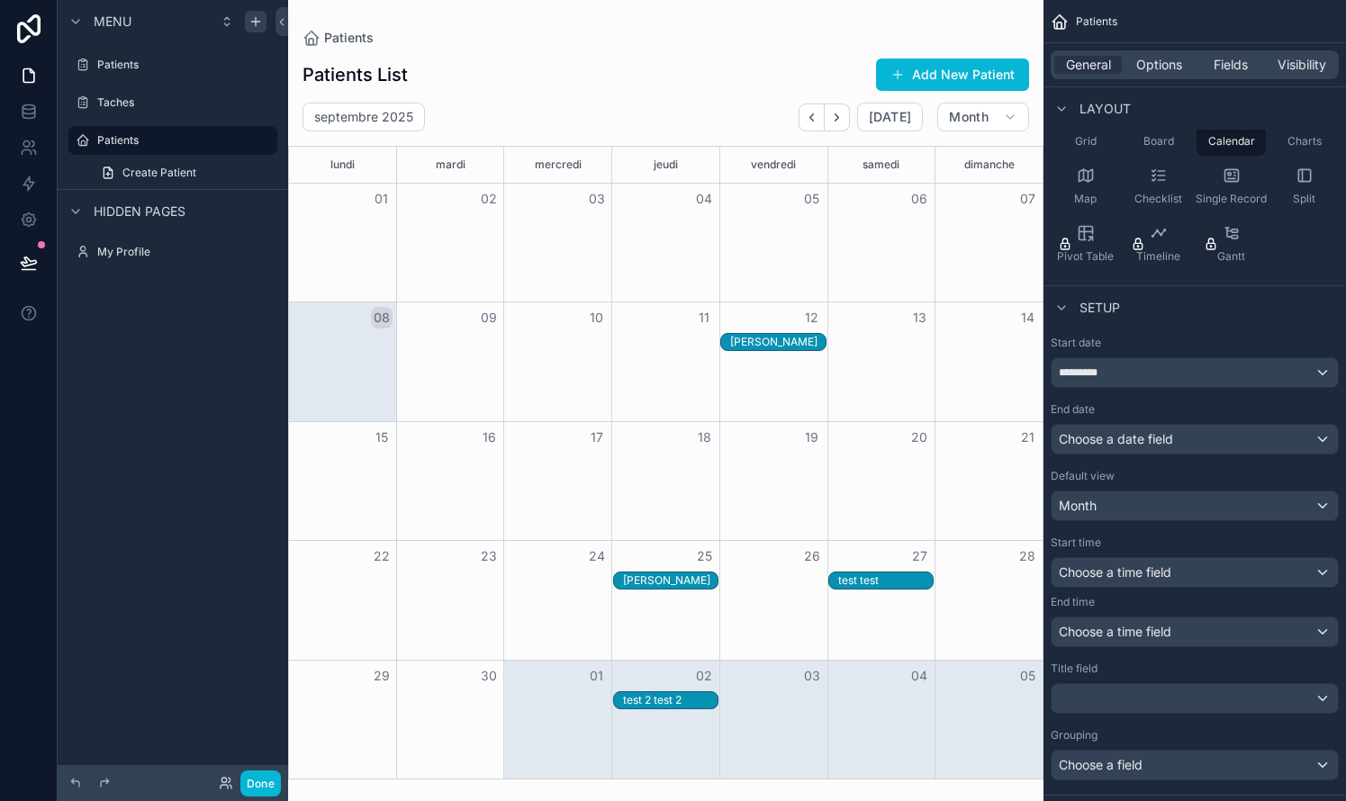
click at [768, 509] on div "Month" at bounding box center [1194, 505] width 286 height 29
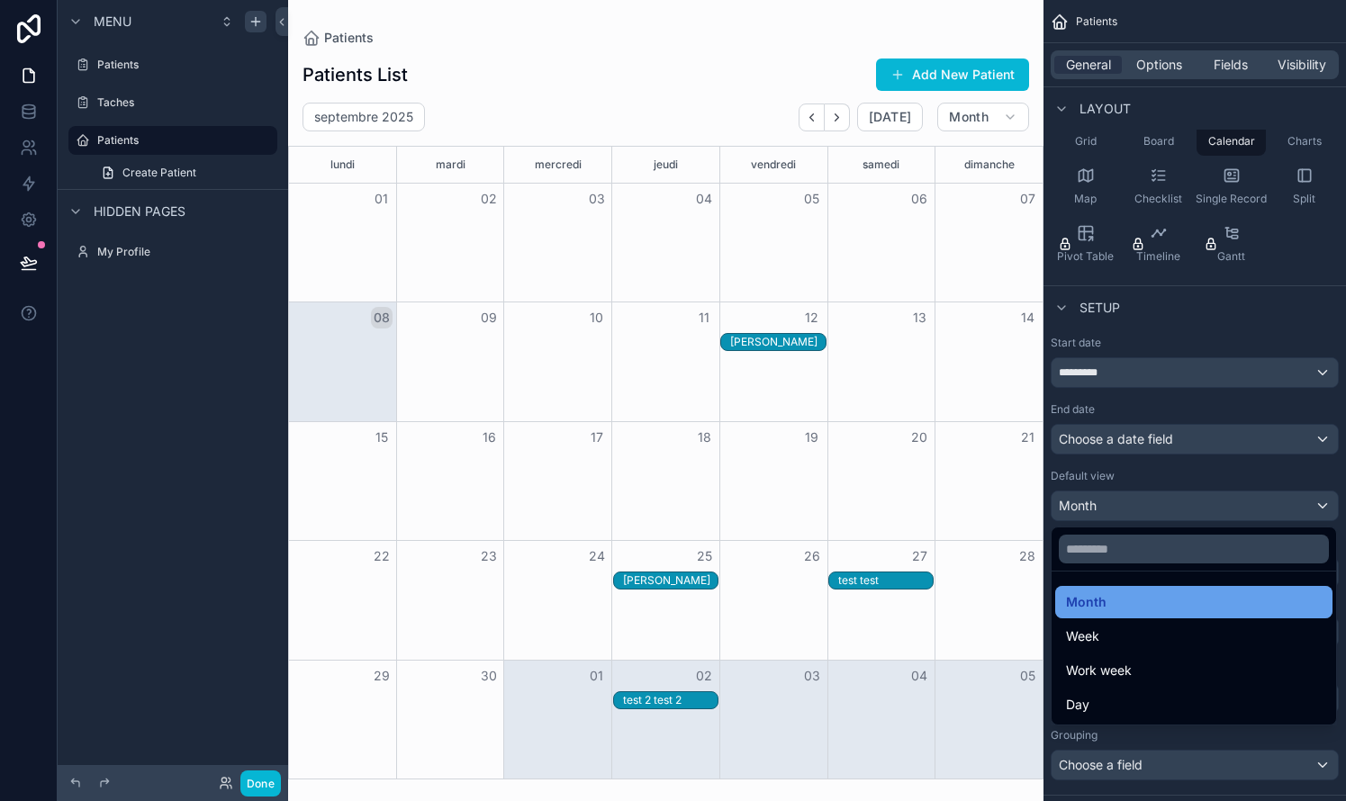
click at [768, 604] on div "Month" at bounding box center [1194, 602] width 256 height 22
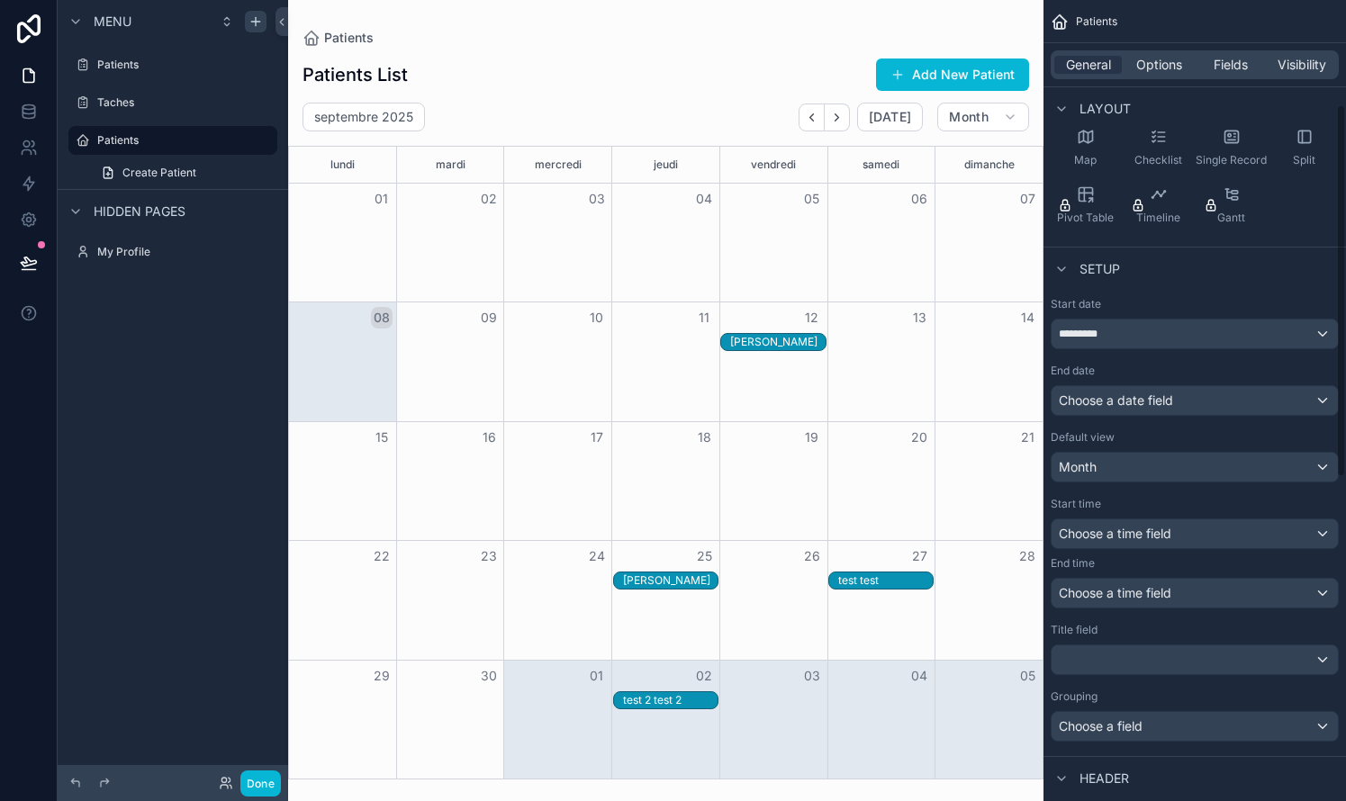
scroll to position [240, 0]
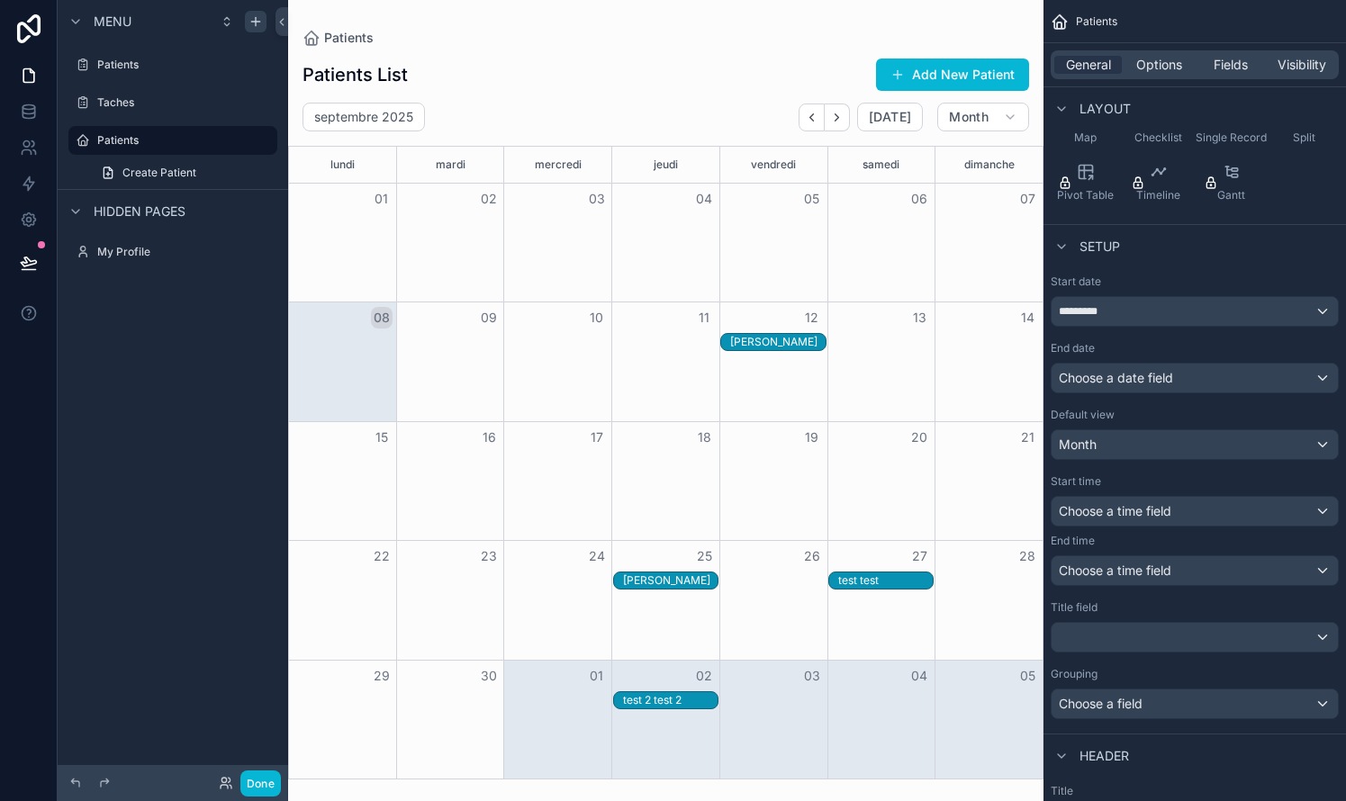
click at [768, 445] on div "Month" at bounding box center [1194, 444] width 286 height 29
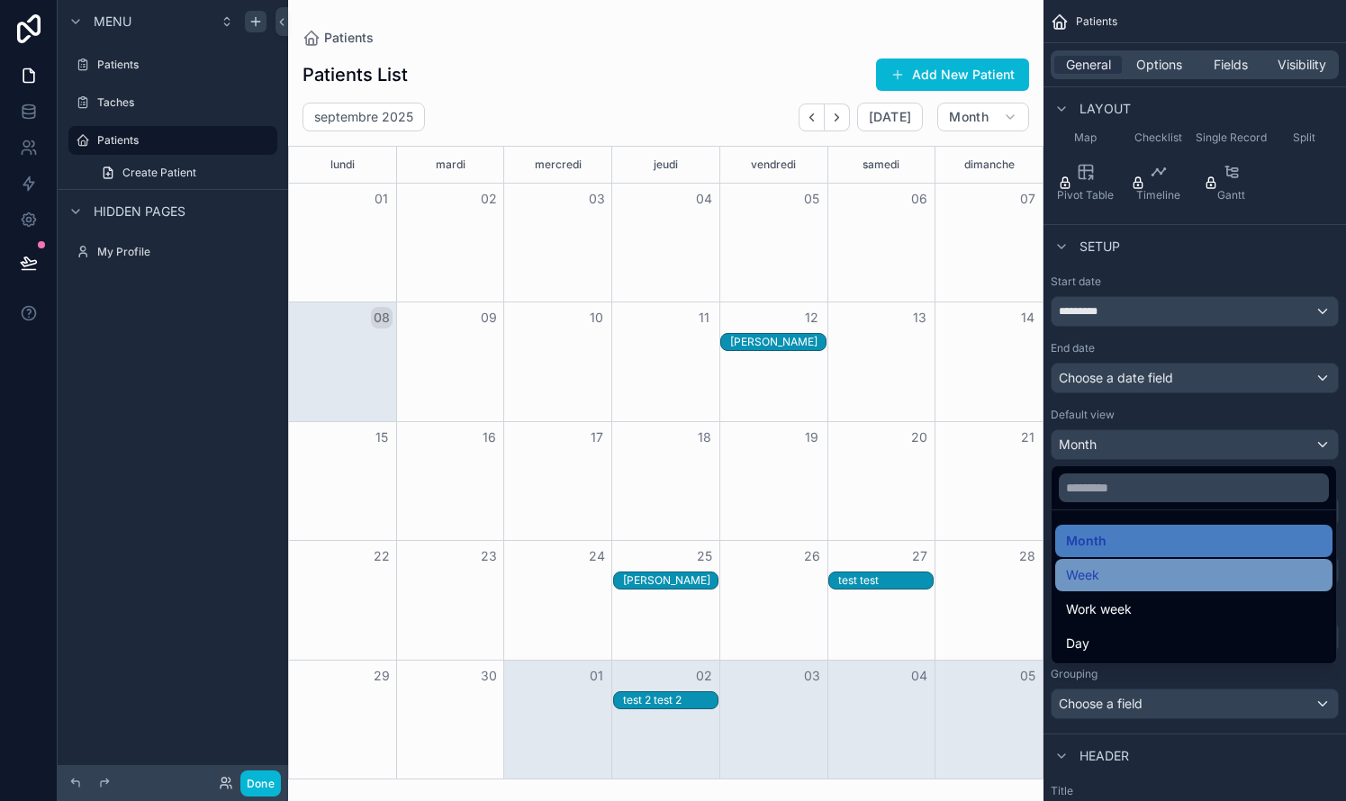
click at [768, 588] on div "Week" at bounding box center [1193, 575] width 277 height 32
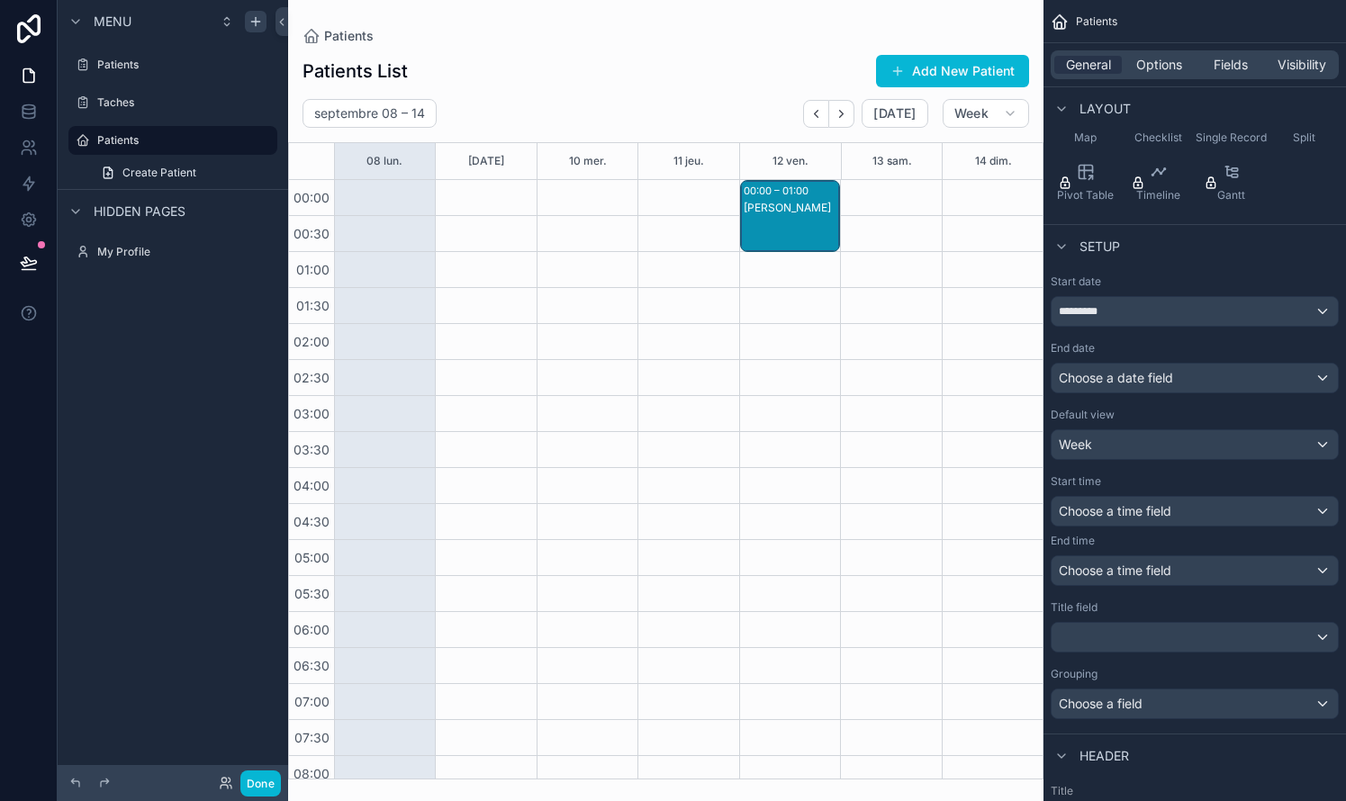
drag, startPoint x: 785, startPoint y: 212, endPoint x: 869, endPoint y: 350, distance: 161.9
click at [768, 350] on div "scrollable content" at bounding box center [665, 400] width 755 height 801
click at [768, 513] on div "Choose a time field" at bounding box center [1194, 511] width 286 height 29
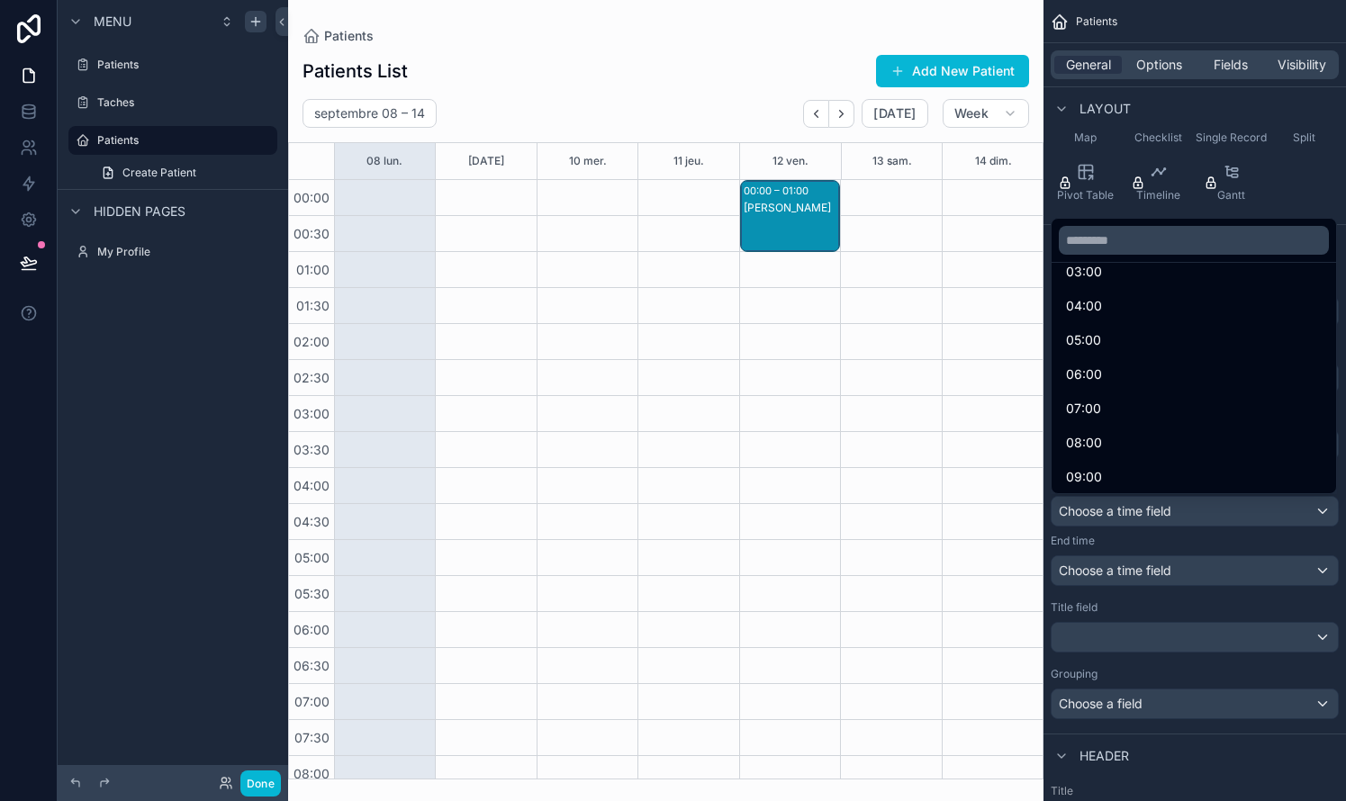
scroll to position [165, 0]
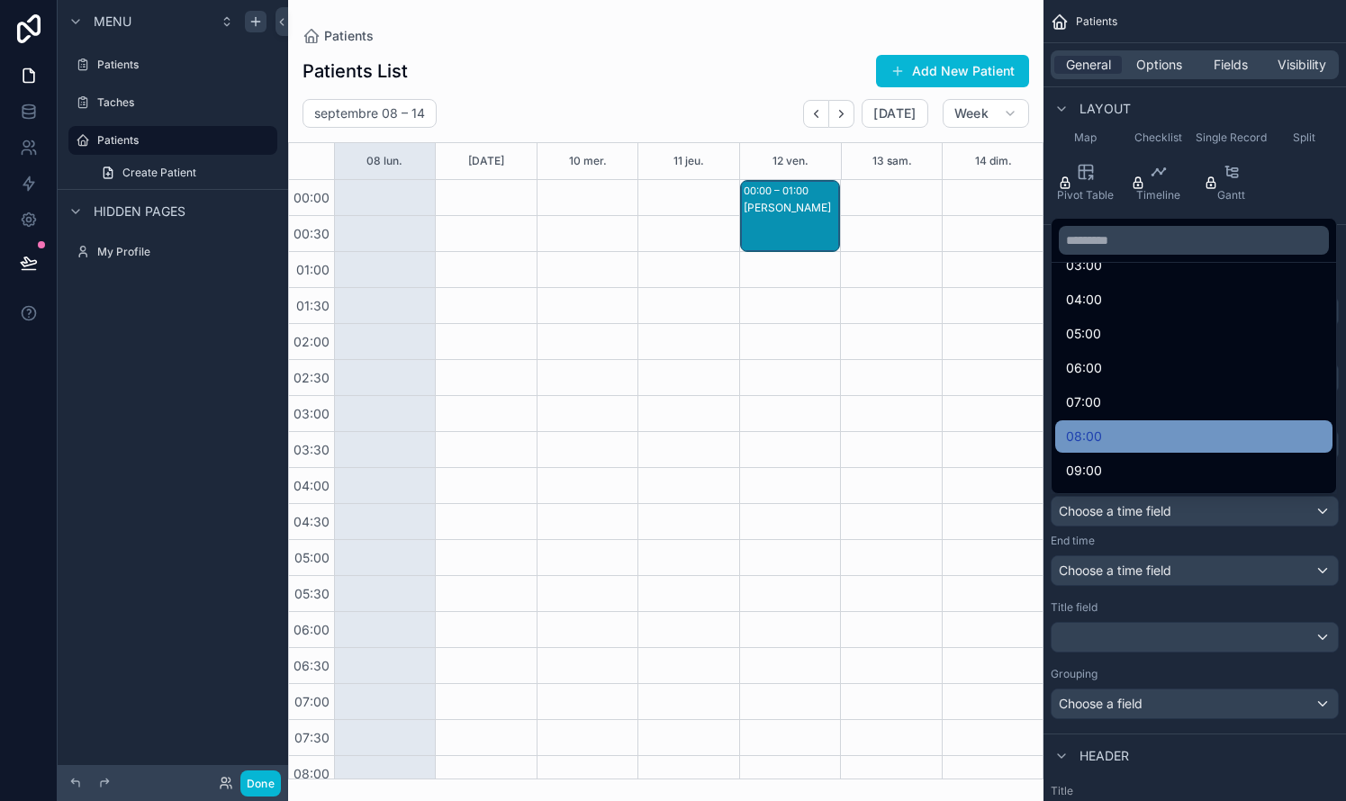
click at [768, 432] on span "08:00" at bounding box center [1084, 437] width 36 height 22
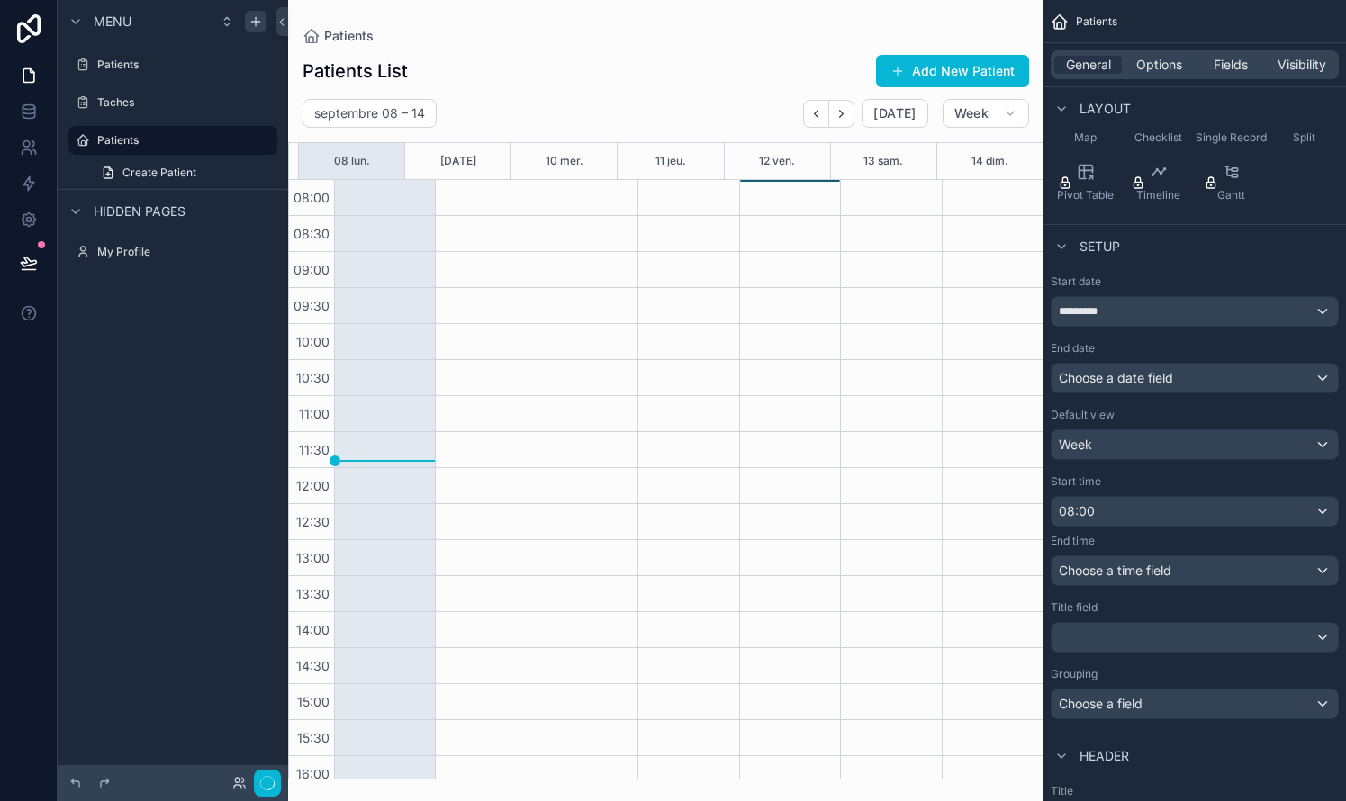
scroll to position [554, 0]
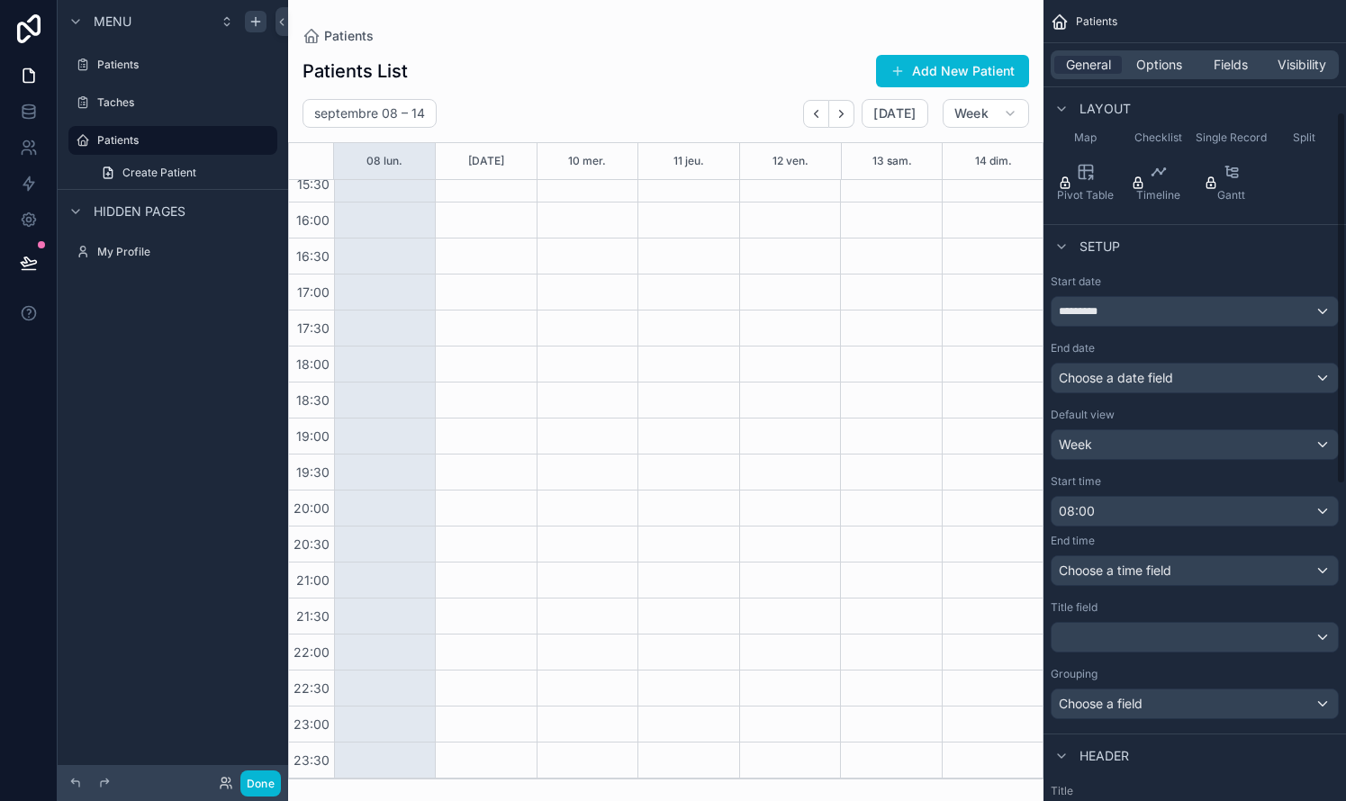
click at [768, 569] on span "Choose a time field" at bounding box center [1115, 570] width 113 height 15
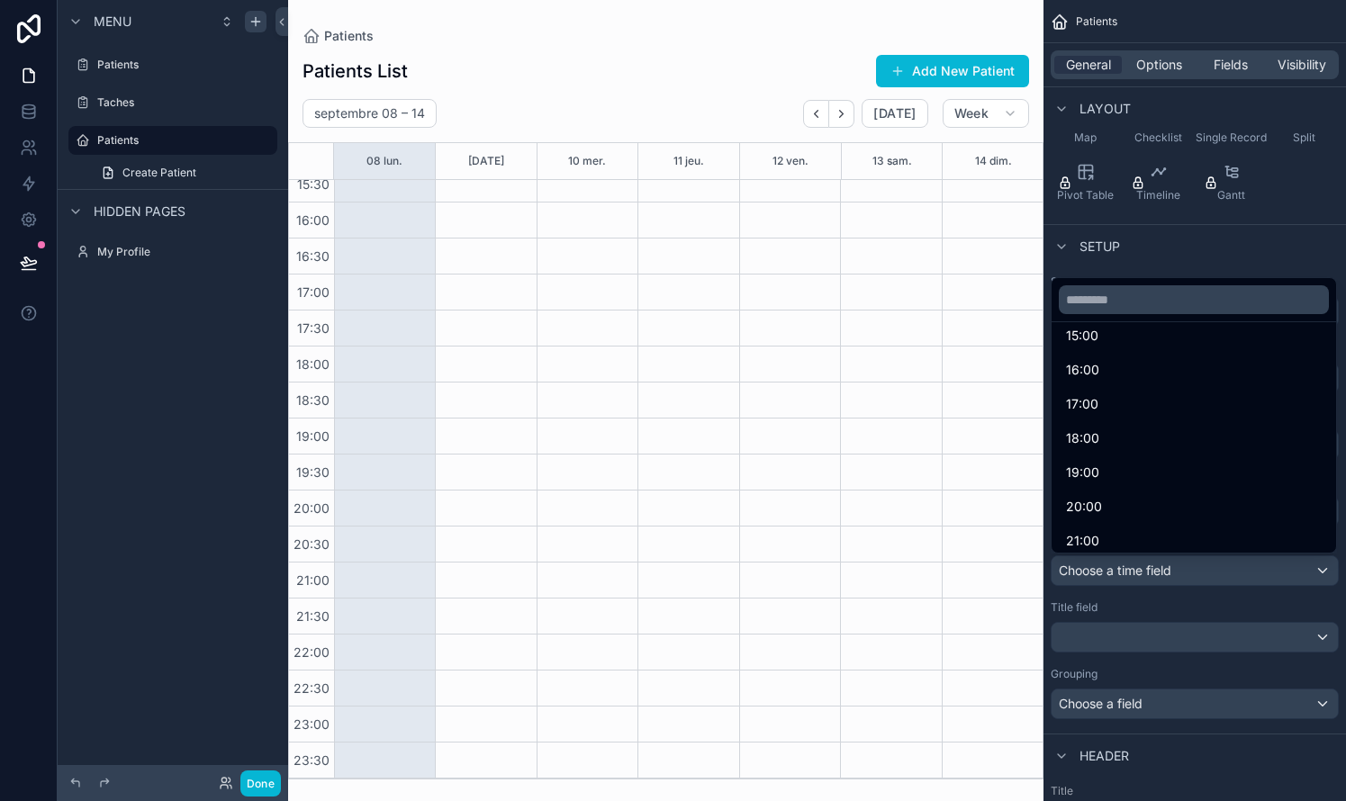
scroll to position [565, 0]
click at [768, 467] on div "19:00" at bounding box center [1194, 472] width 256 height 22
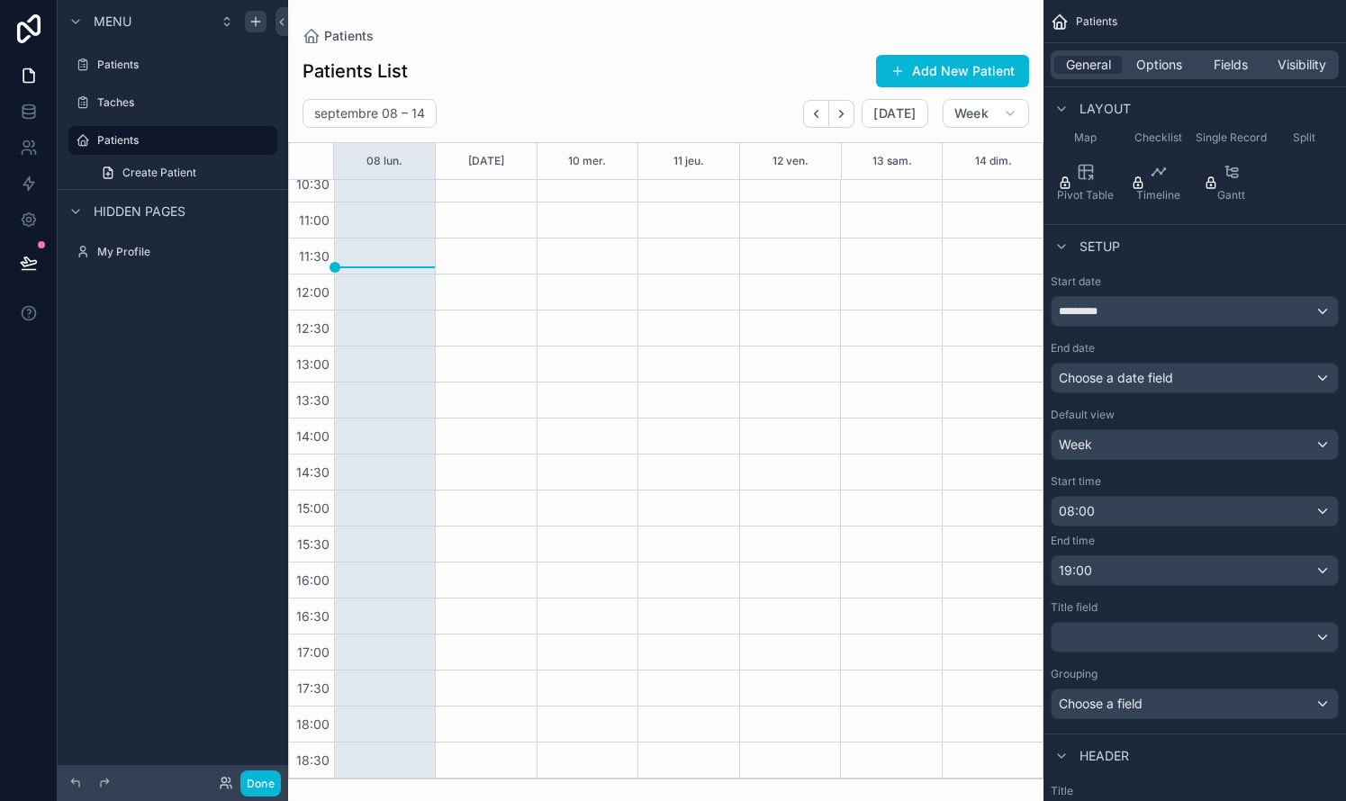
scroll to position [194, 0]
click at [768, 631] on div "scrollable content" at bounding box center [1194, 637] width 286 height 29
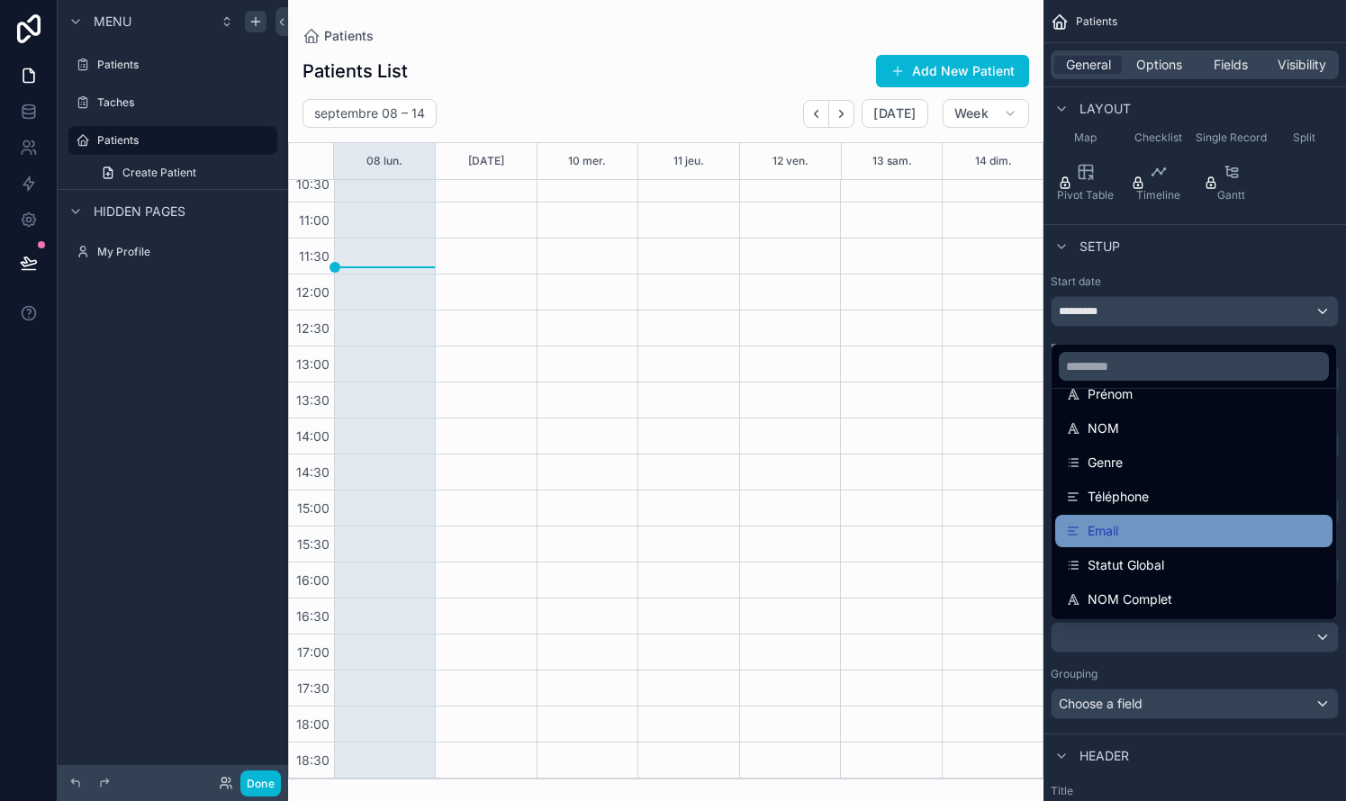
scroll to position [94, 0]
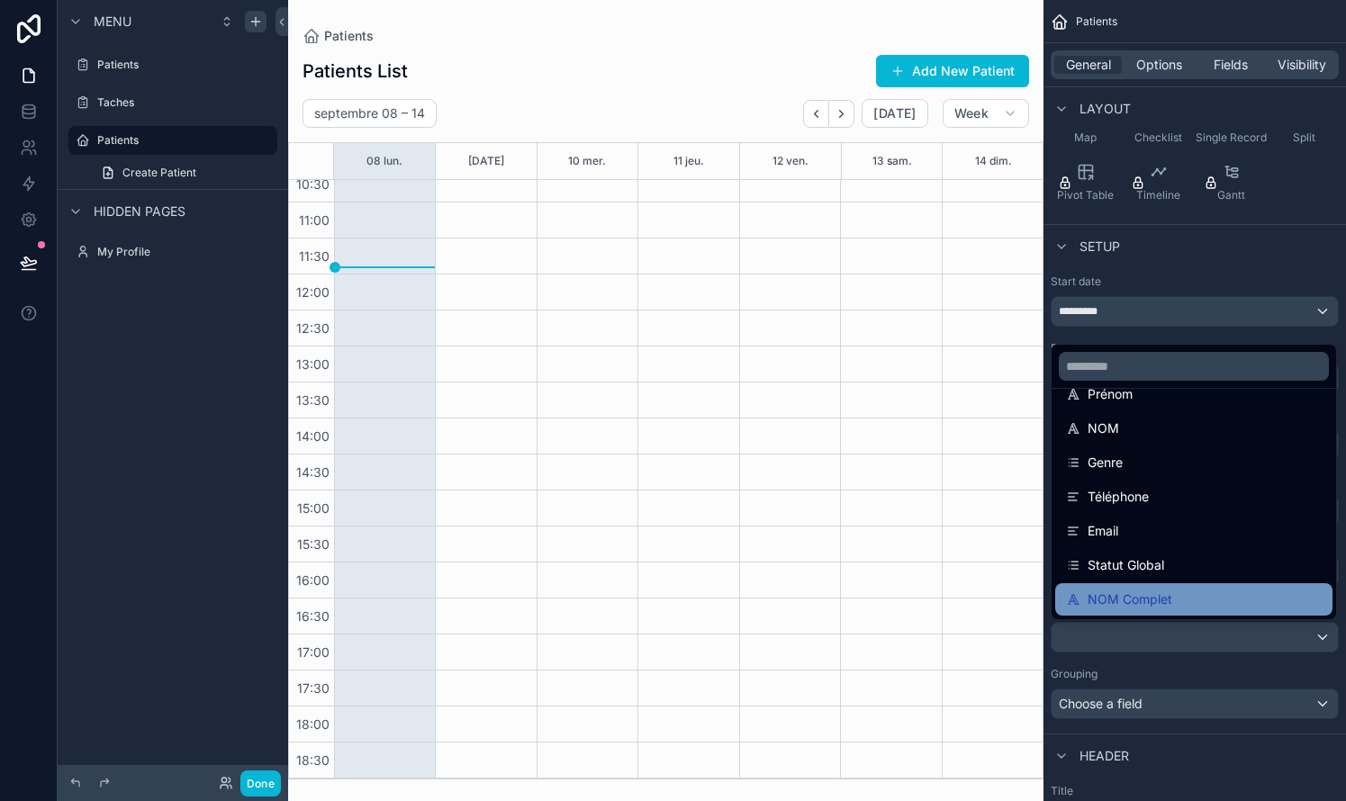
click at [768, 592] on span "NOM Complet" at bounding box center [1129, 600] width 85 height 22
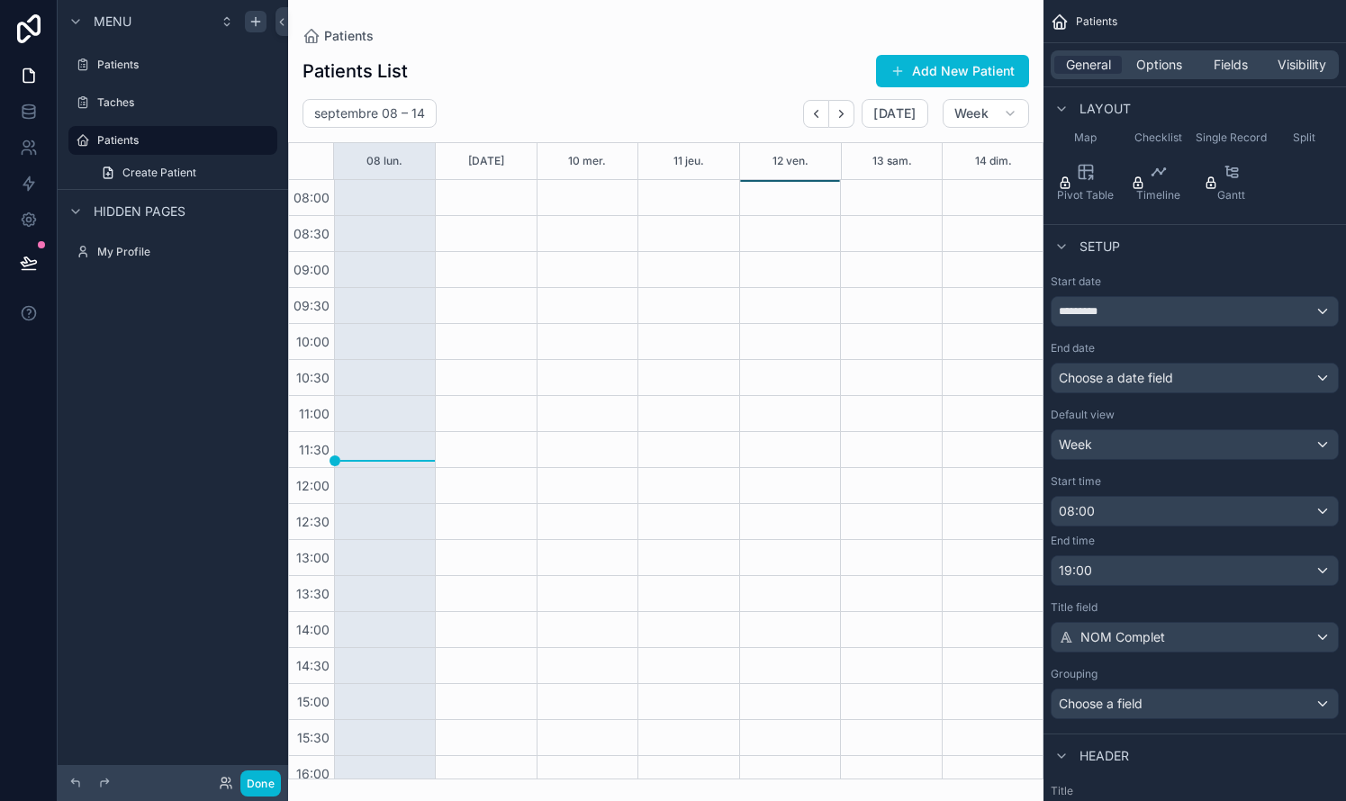
scroll to position [0, 0]
click at [768, 112] on icon "scrollable content" at bounding box center [1010, 113] width 14 height 14
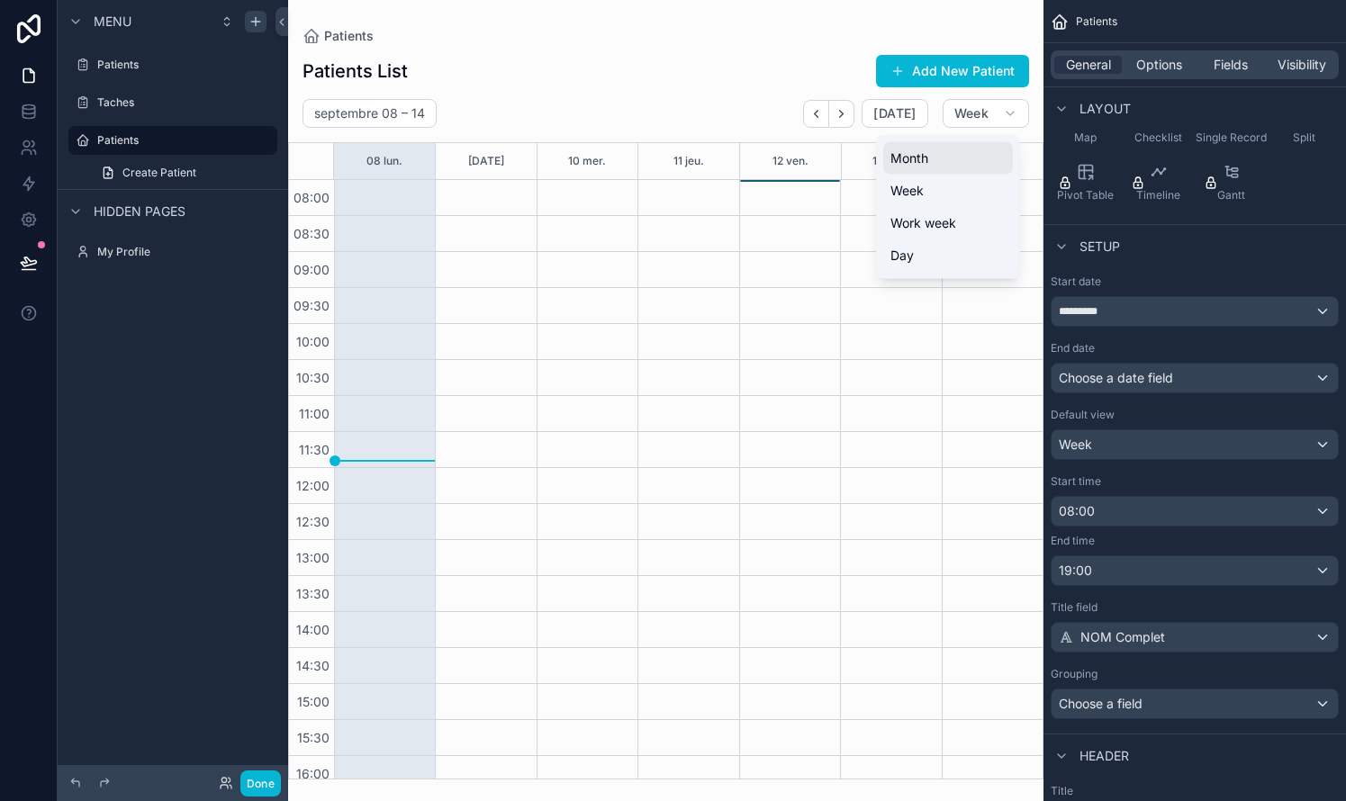
click at [768, 159] on button "Month" at bounding box center [948, 158] width 130 height 32
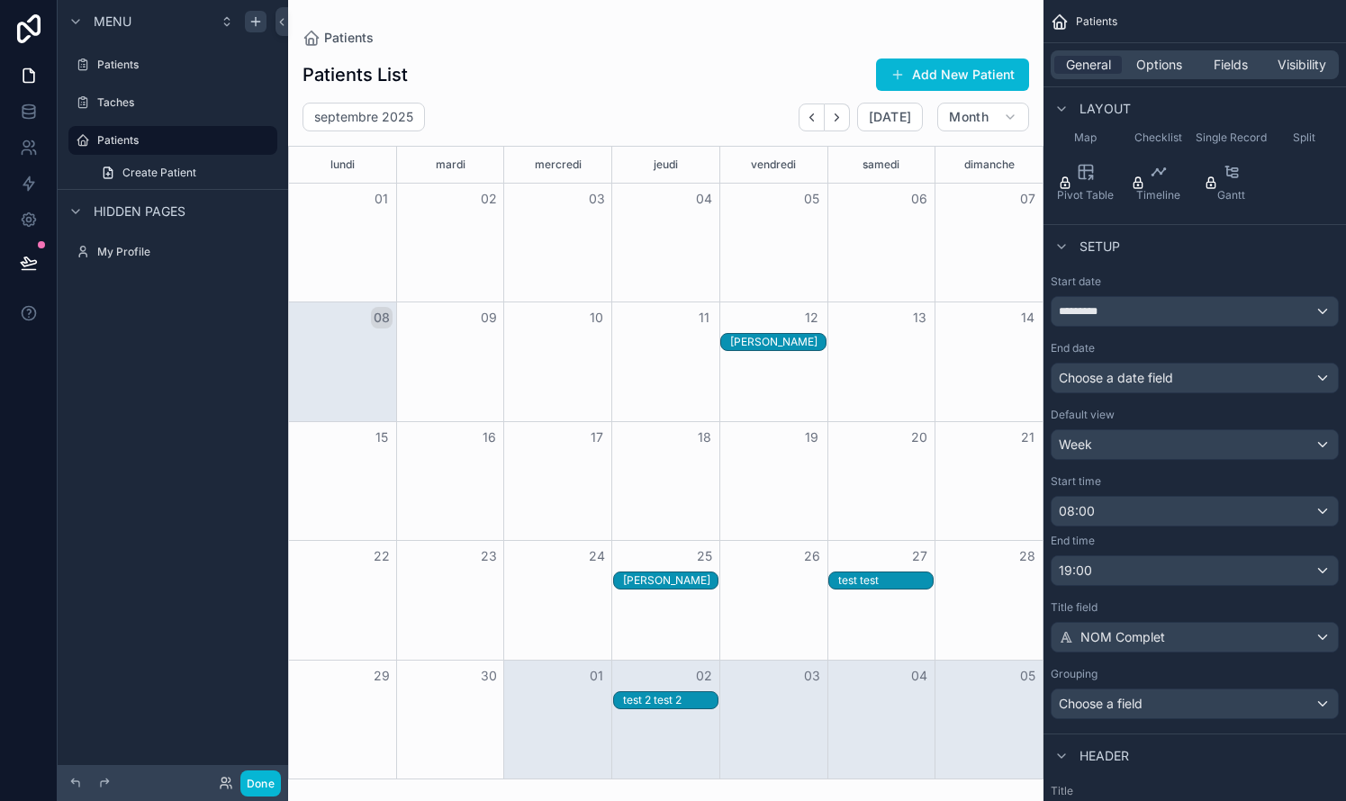
click at [768, 625] on div "NOM Complet" at bounding box center [1194, 637] width 286 height 29
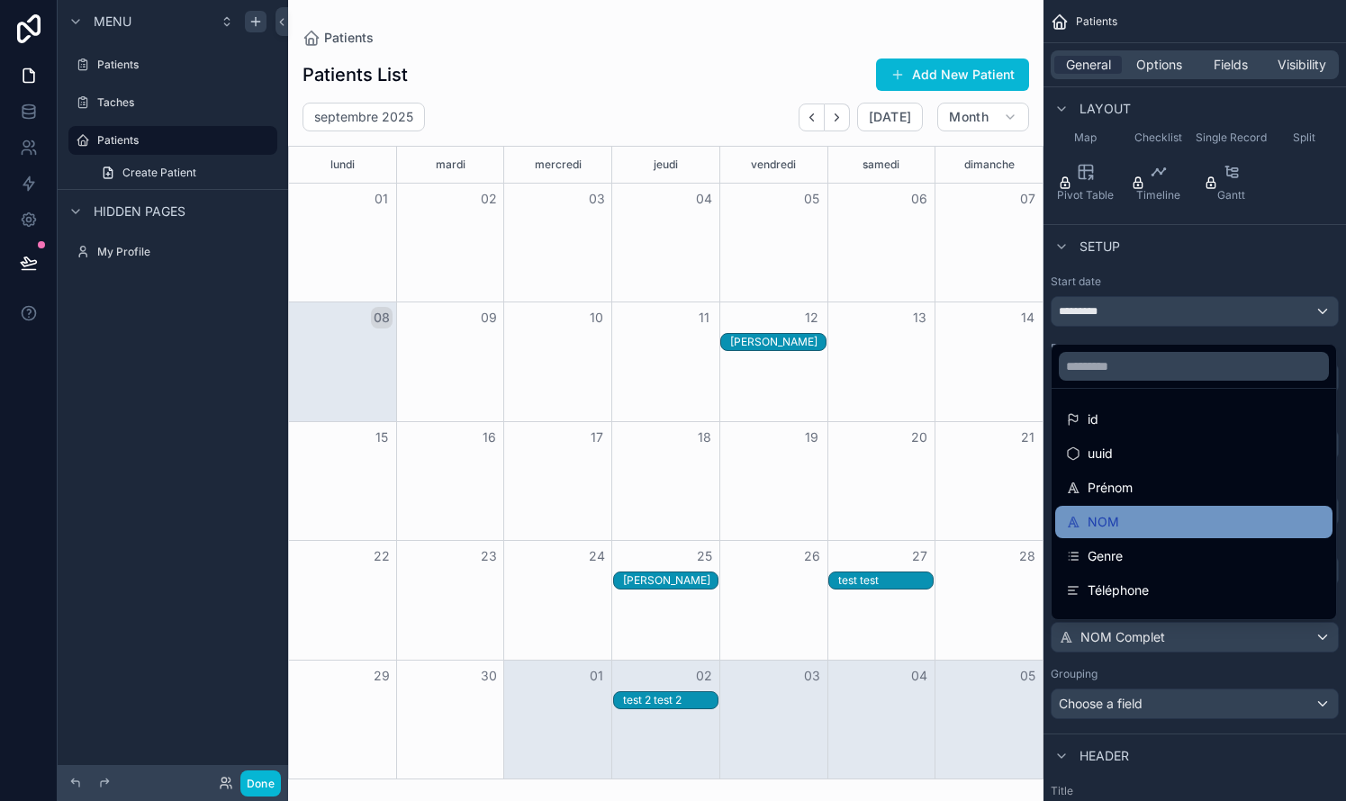
click at [768, 527] on span "NOM" at bounding box center [1103, 522] width 32 height 22
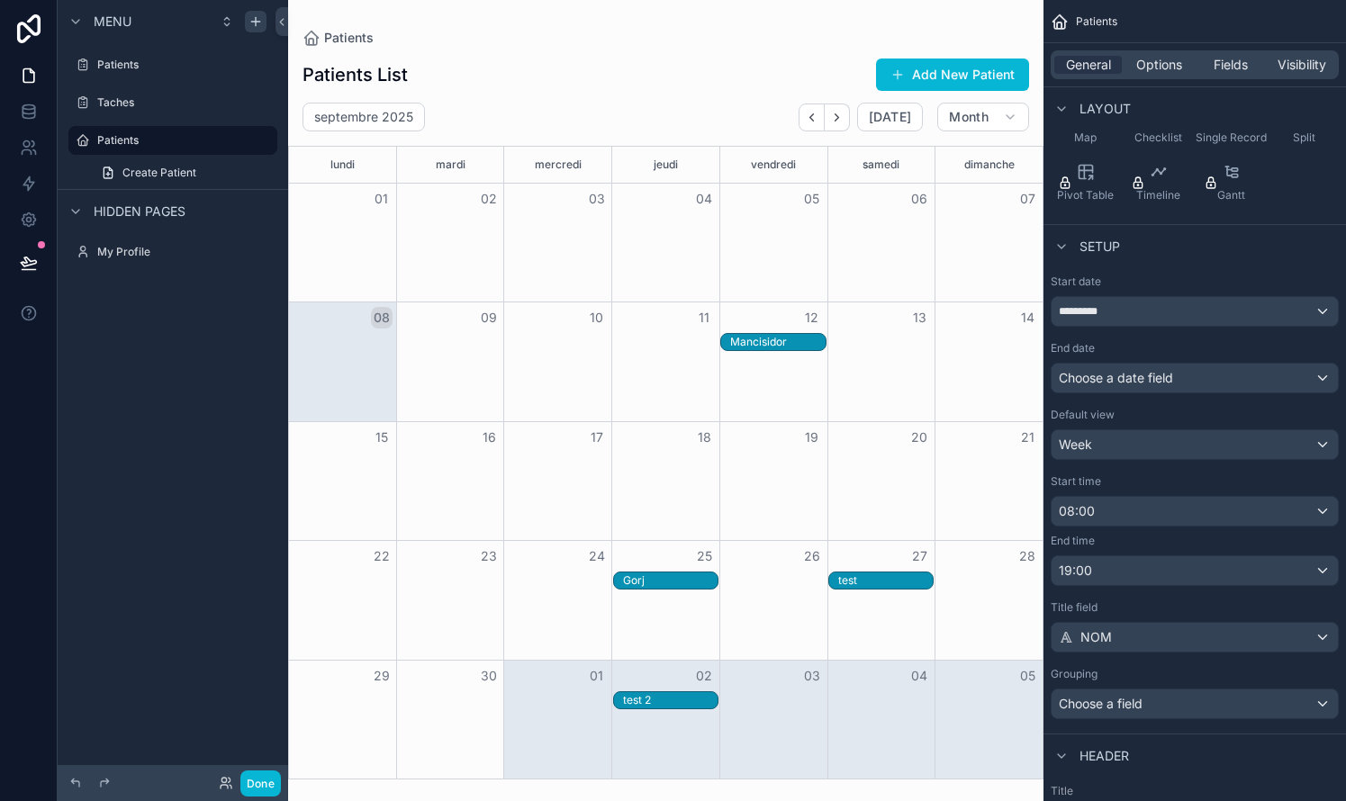
click at [768, 638] on div "NOM" at bounding box center [1194, 637] width 286 height 29
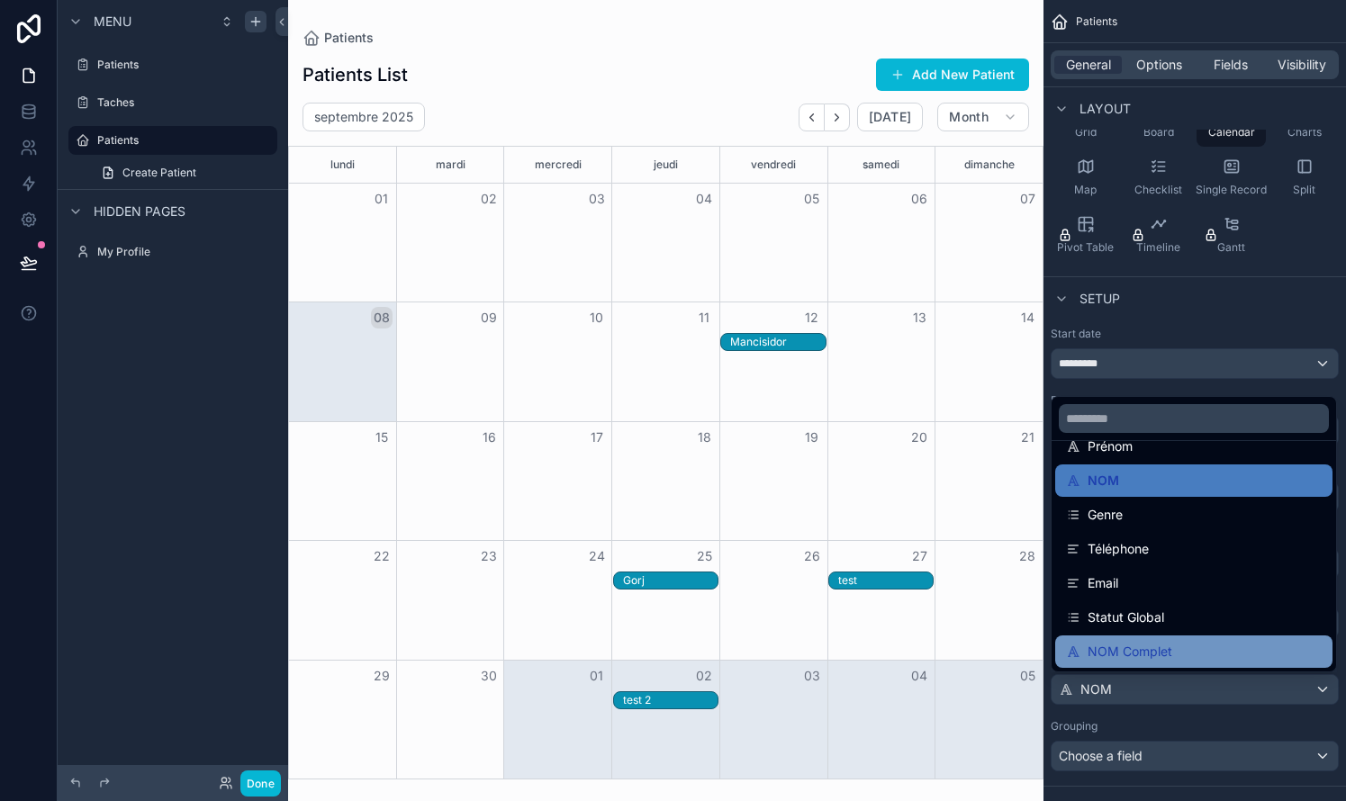
scroll to position [94, 0]
click at [768, 645] on span "NOM Complet" at bounding box center [1129, 652] width 85 height 22
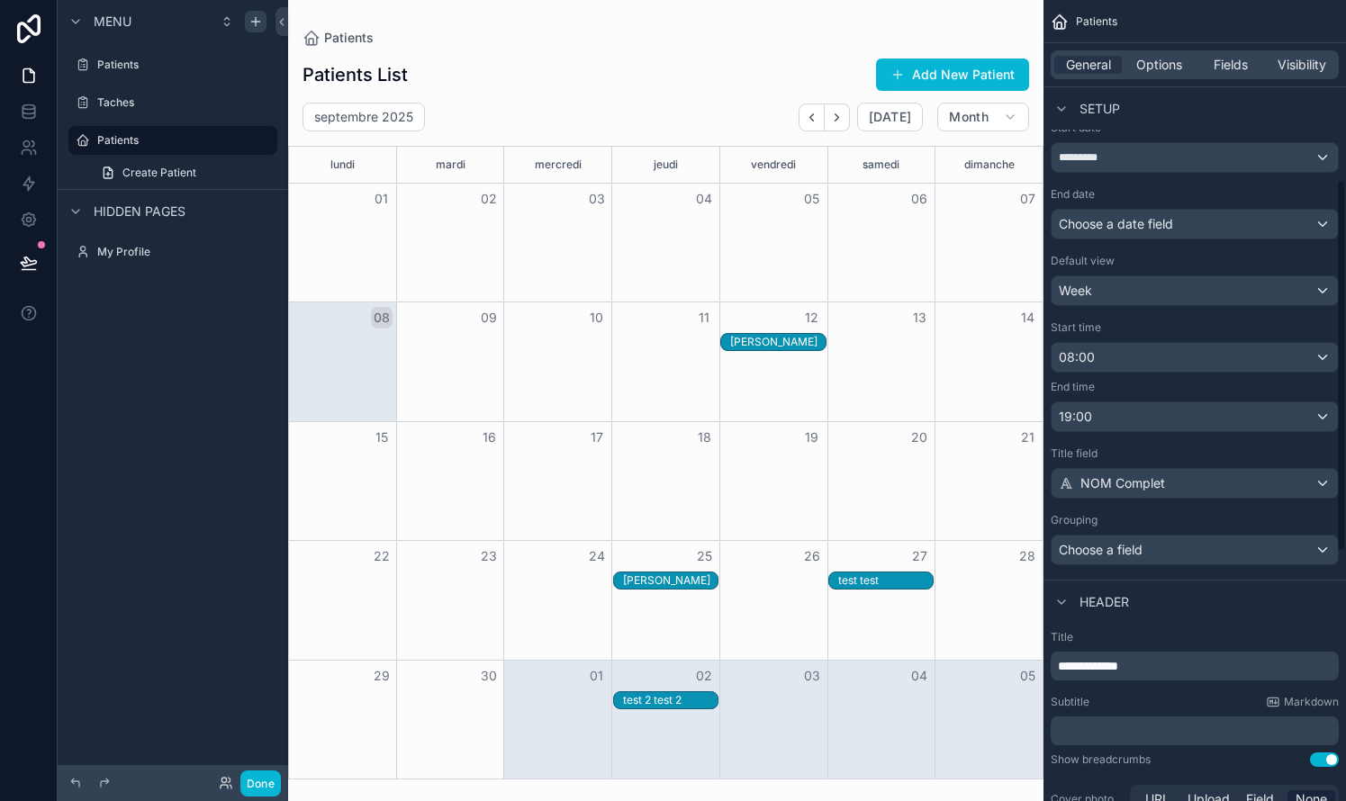
scroll to position [408, 0]
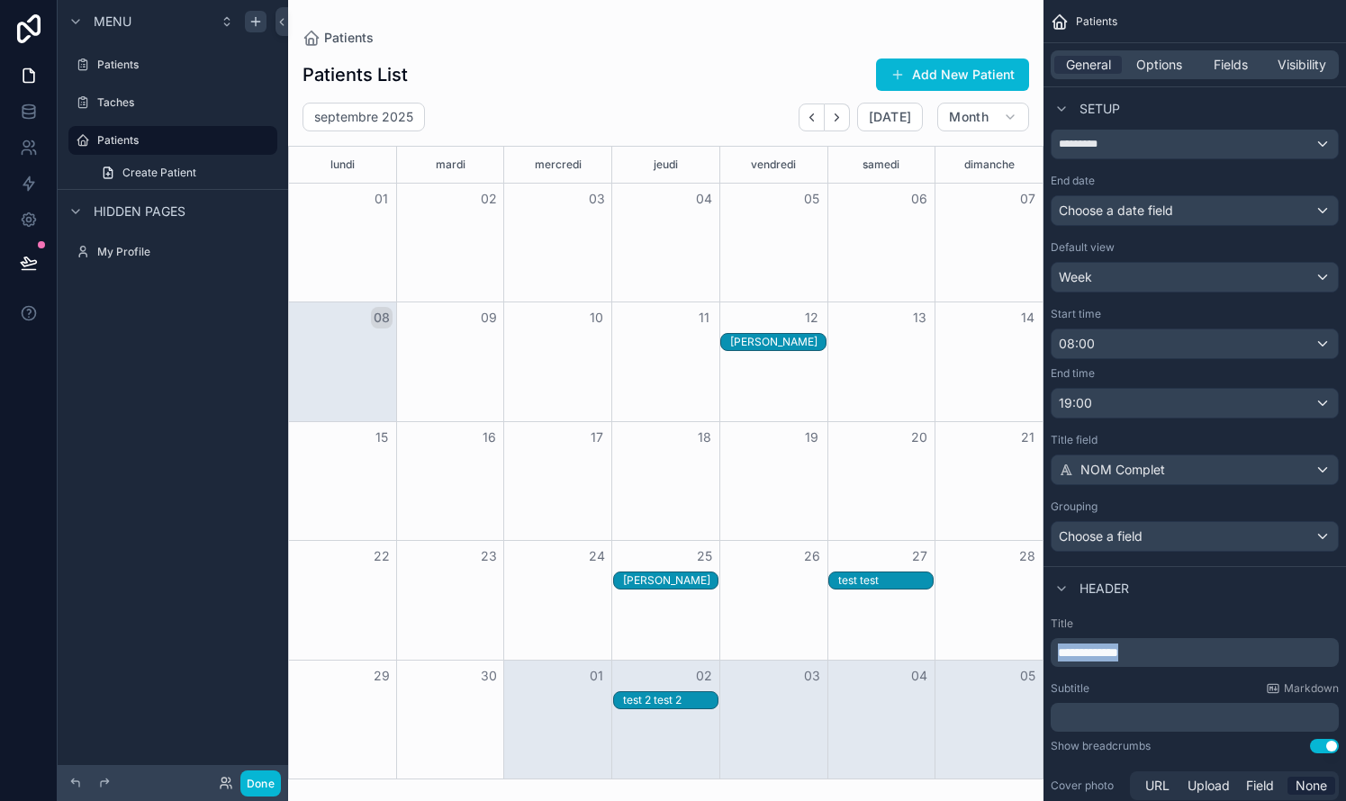
drag, startPoint x: 1166, startPoint y: 658, endPoint x: 1053, endPoint y: 635, distance: 114.7
click at [768, 635] on div "**********" at bounding box center [1194, 642] width 288 height 50
click at [768, 613] on div "Title ***** Subtitle Markdown ﻿ Show breadcrumbs Use setting Cover photo URL Up…" at bounding box center [1194, 710] width 302 height 202
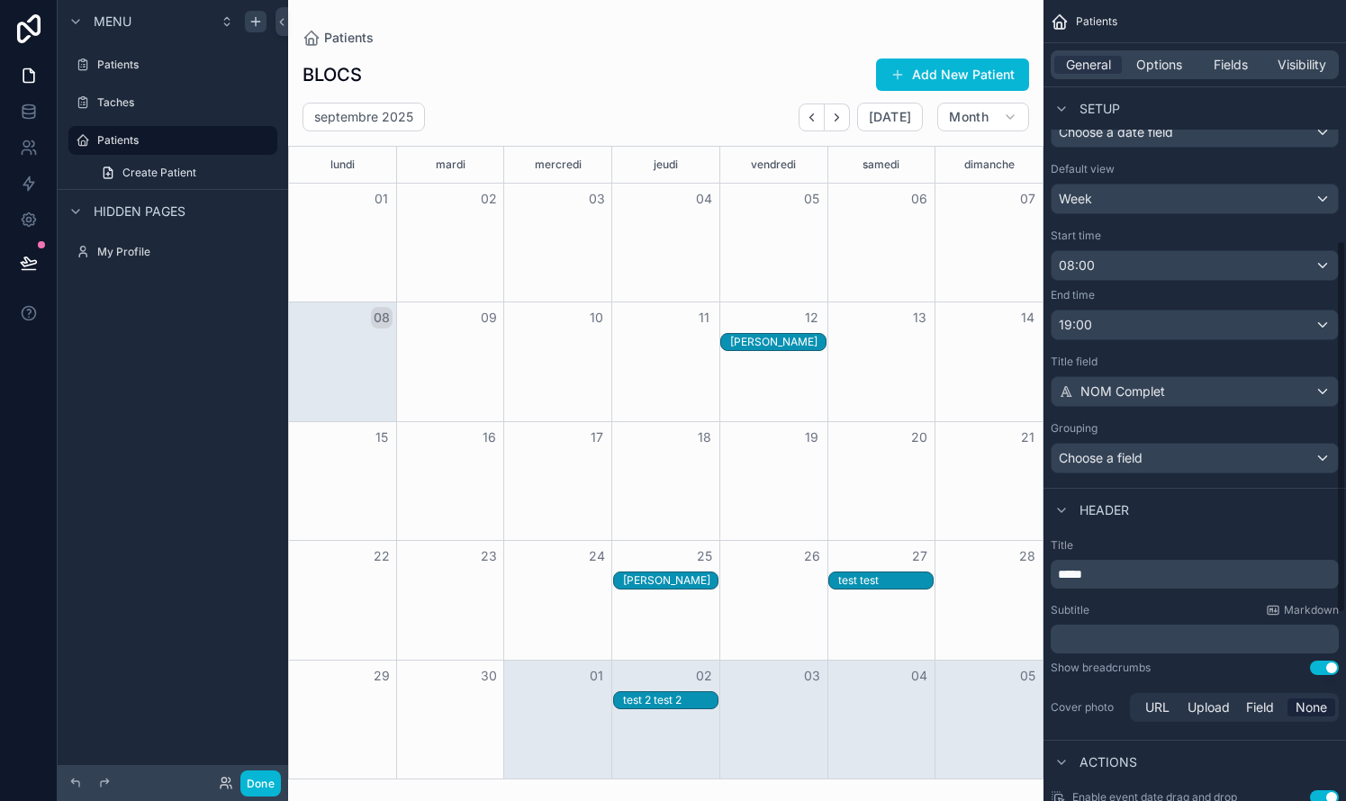
scroll to position [529, 0]
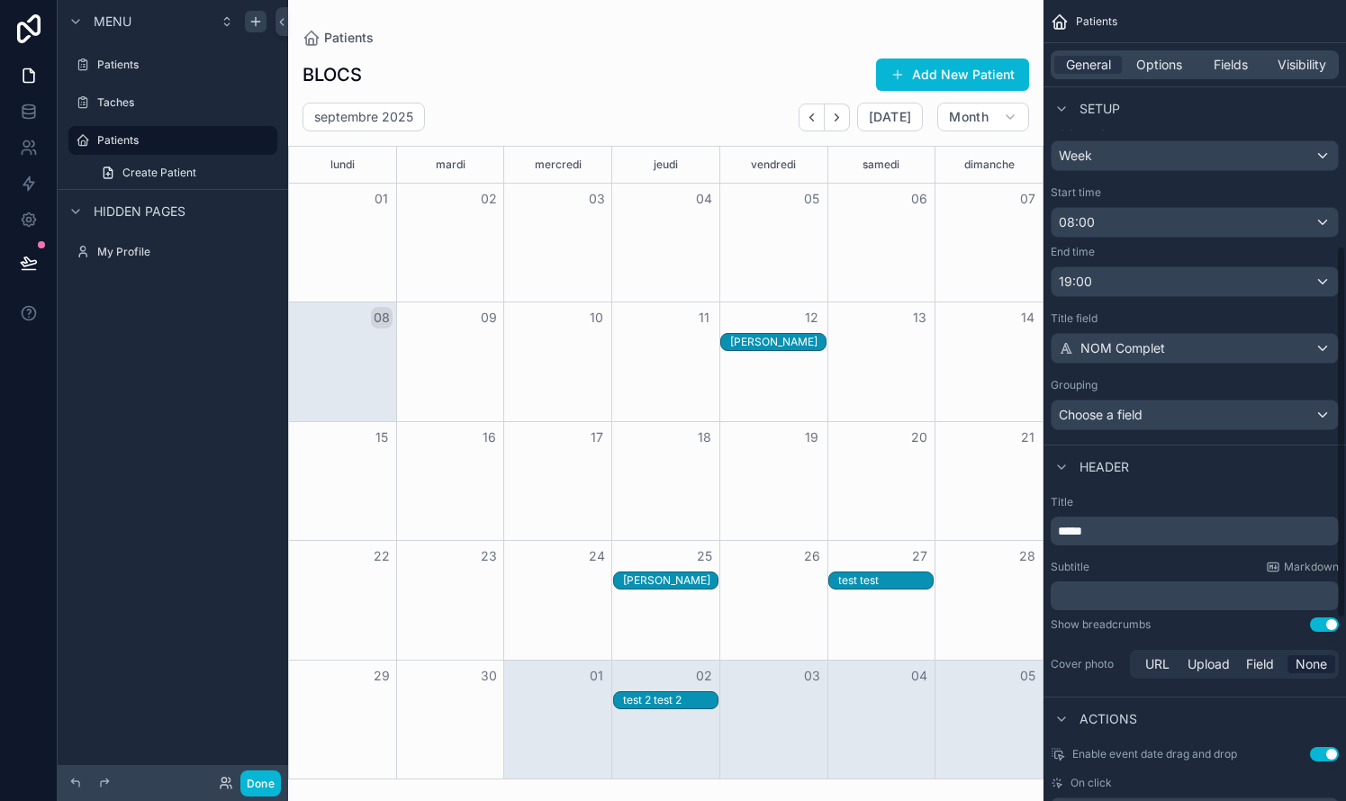
click at [768, 339] on div "[PERSON_NAME]" at bounding box center [777, 342] width 95 height 14
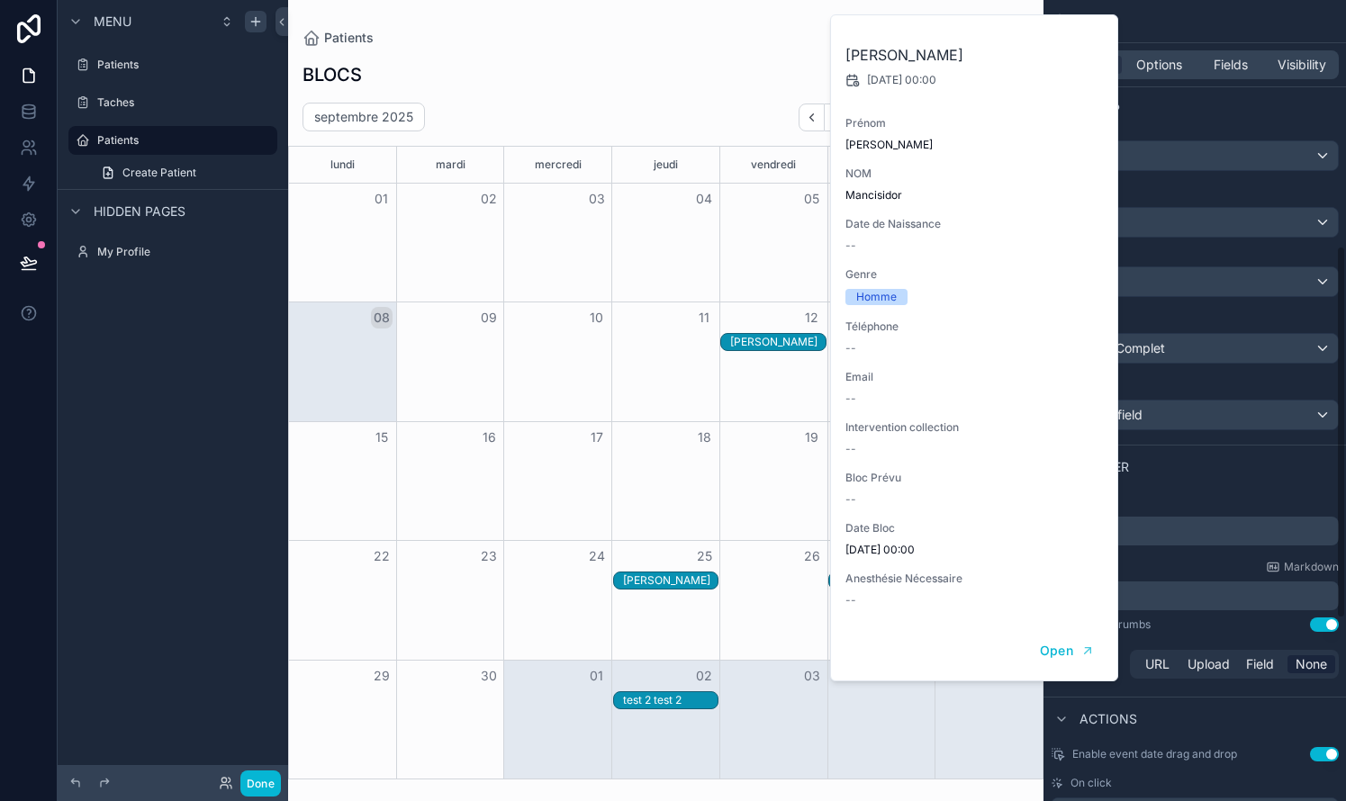
click at [768, 94] on div "Setup" at bounding box center [1194, 107] width 302 height 43
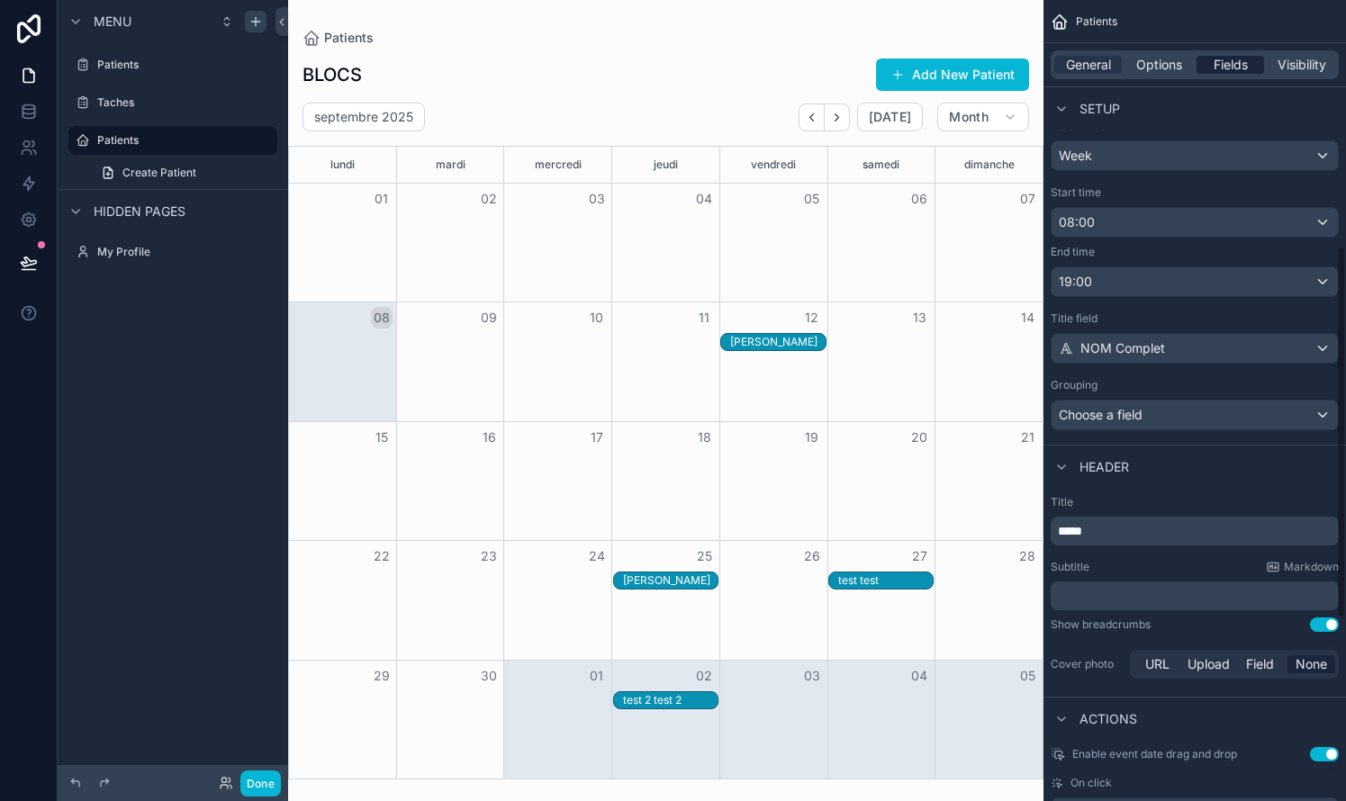
click at [768, 64] on span "Fields" at bounding box center [1230, 65] width 34 height 18
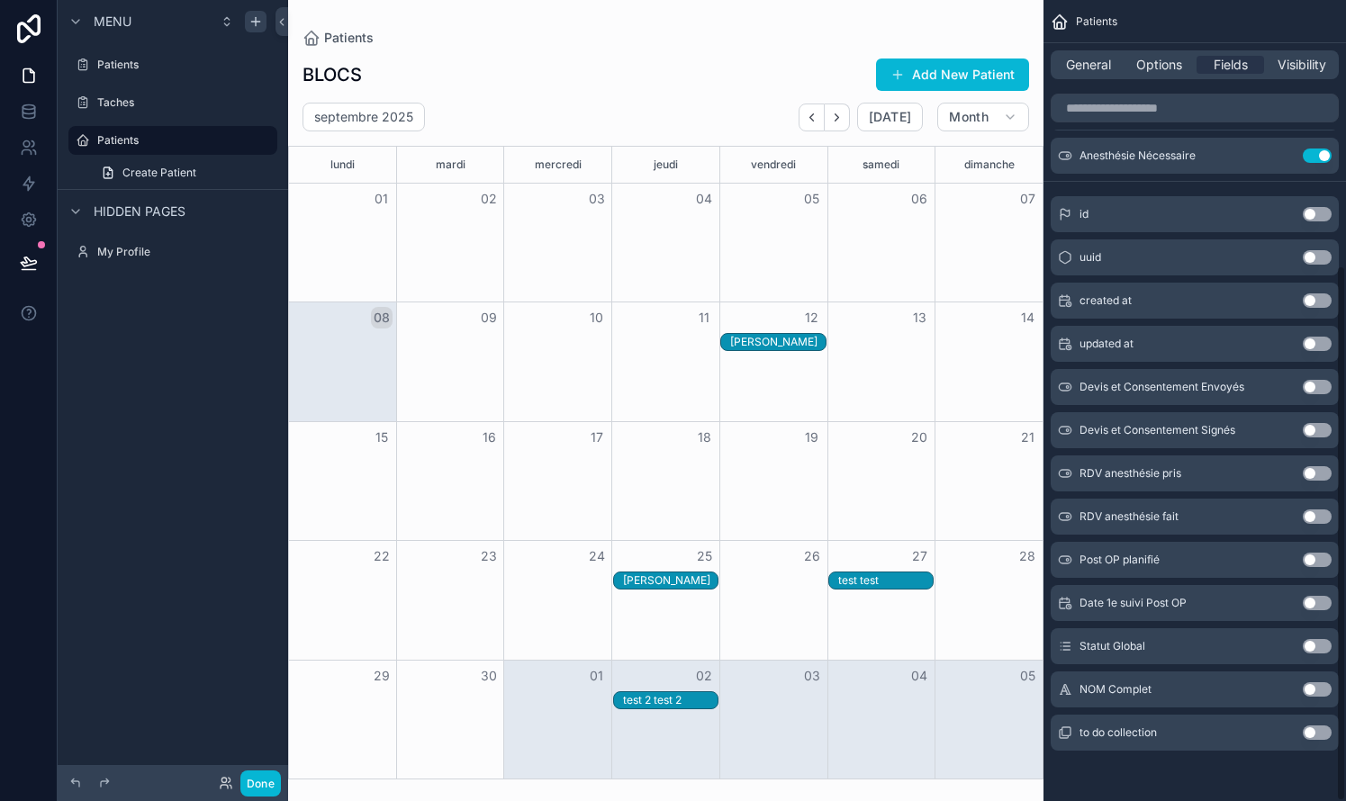
scroll to position [396, 0]
click at [768, 686] on button "Use setting" at bounding box center [1316, 689] width 29 height 14
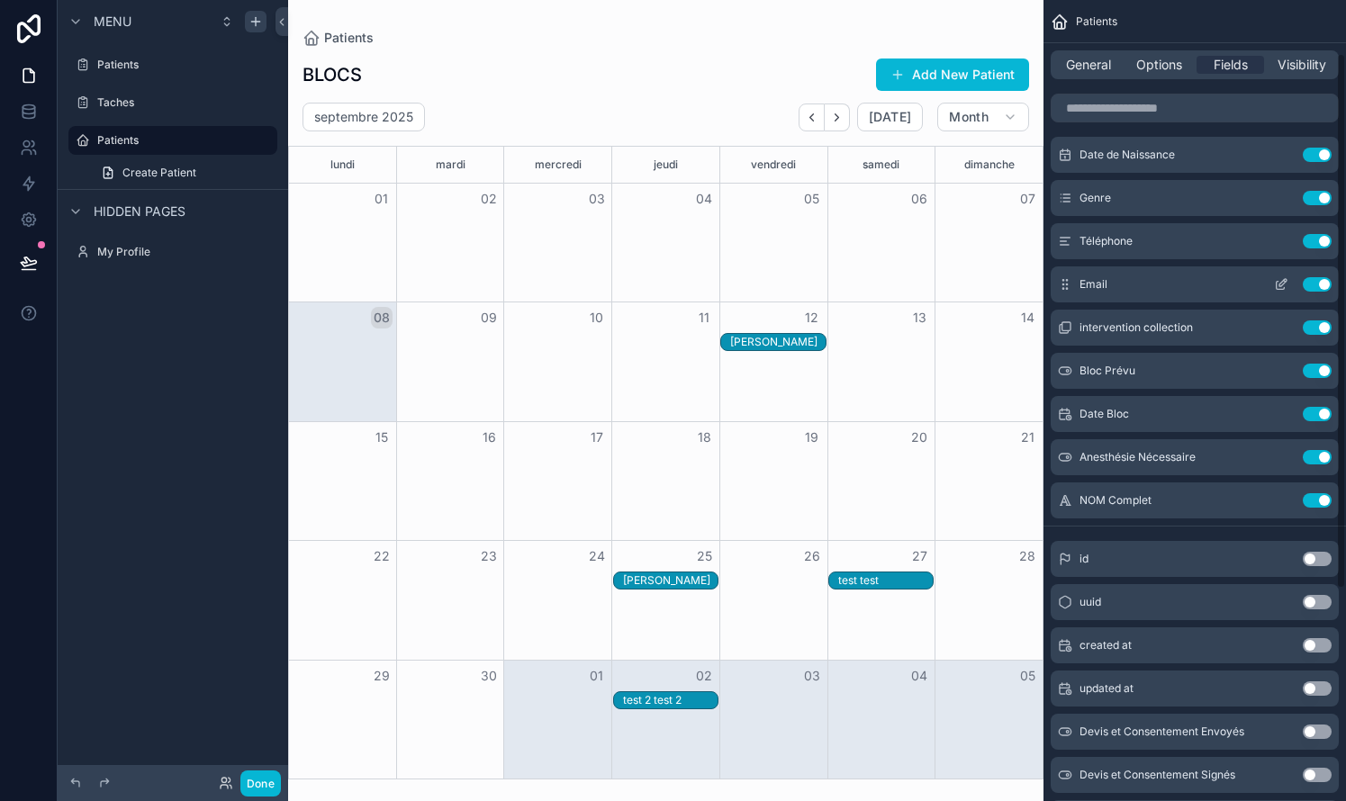
scroll to position [80, 0]
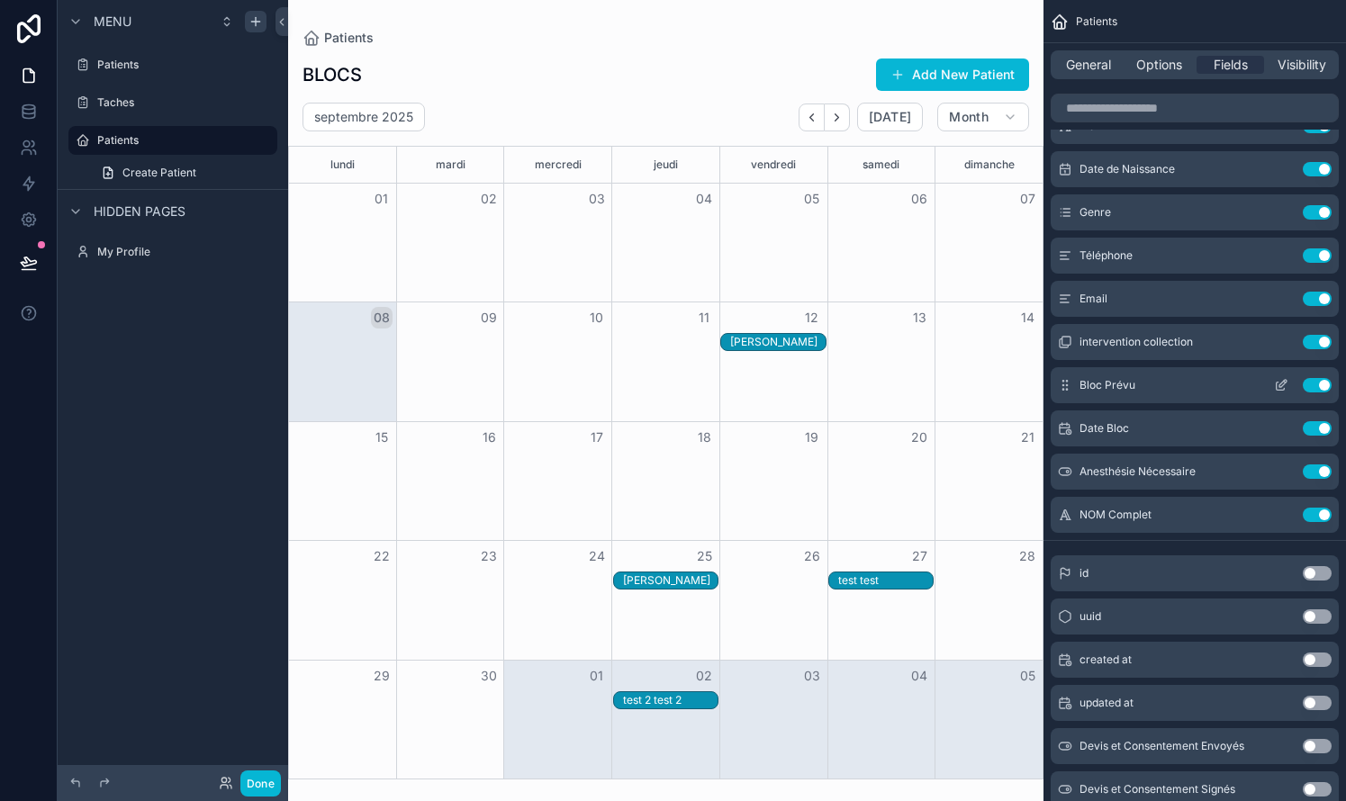
click at [768, 387] on button "Use setting" at bounding box center [1316, 385] width 29 height 14
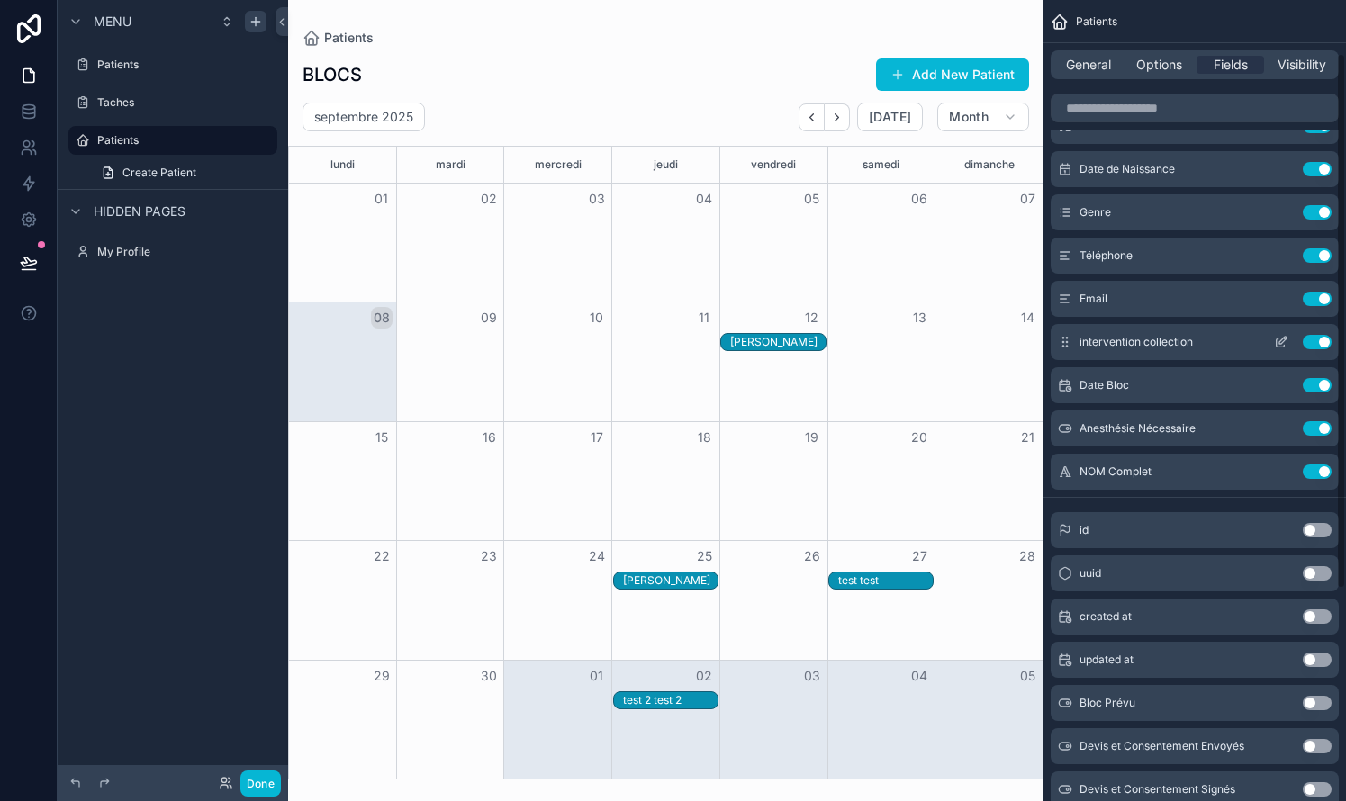
click at [768, 343] on button "Use setting" at bounding box center [1316, 342] width 29 height 14
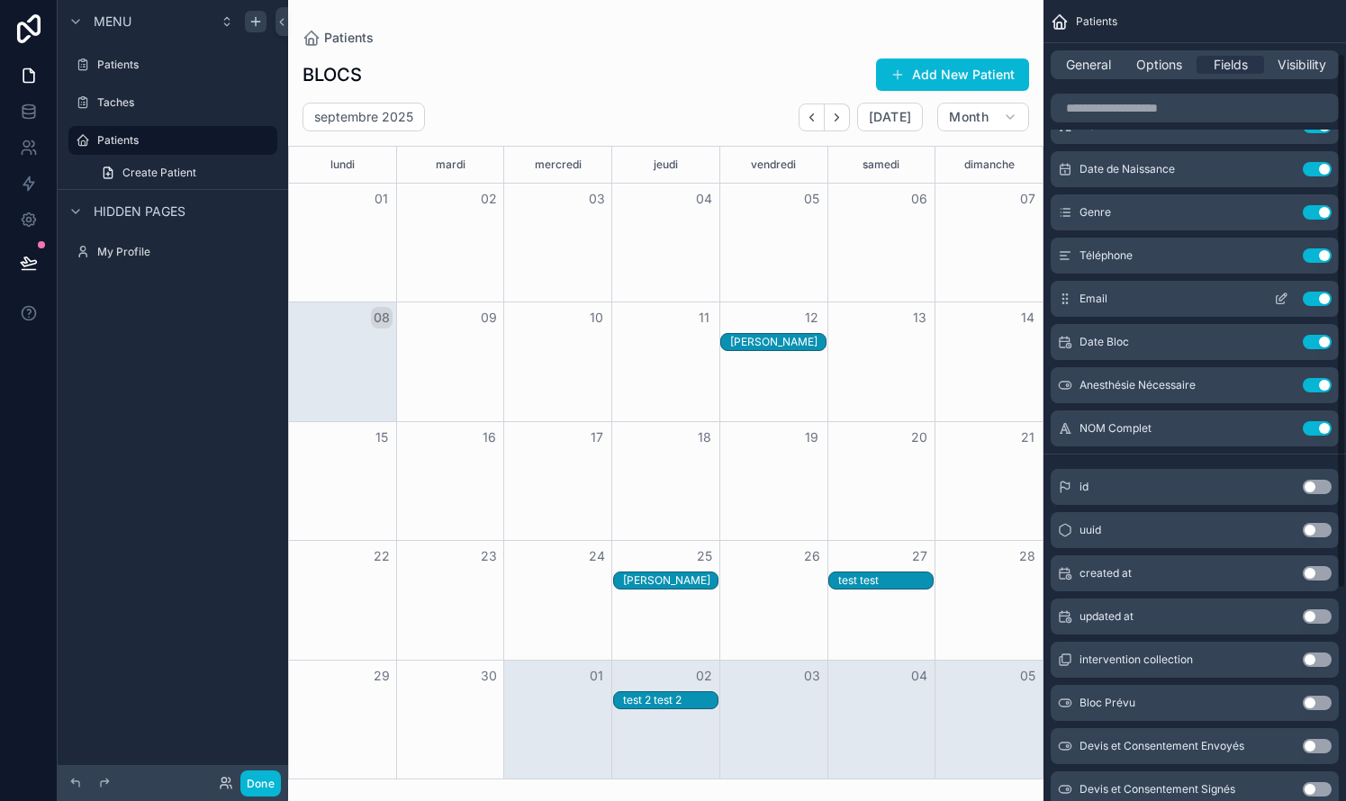
click at [768, 287] on div "Email Use setting" at bounding box center [1194, 299] width 288 height 36
click at [768, 298] on button "Use setting" at bounding box center [1316, 299] width 29 height 14
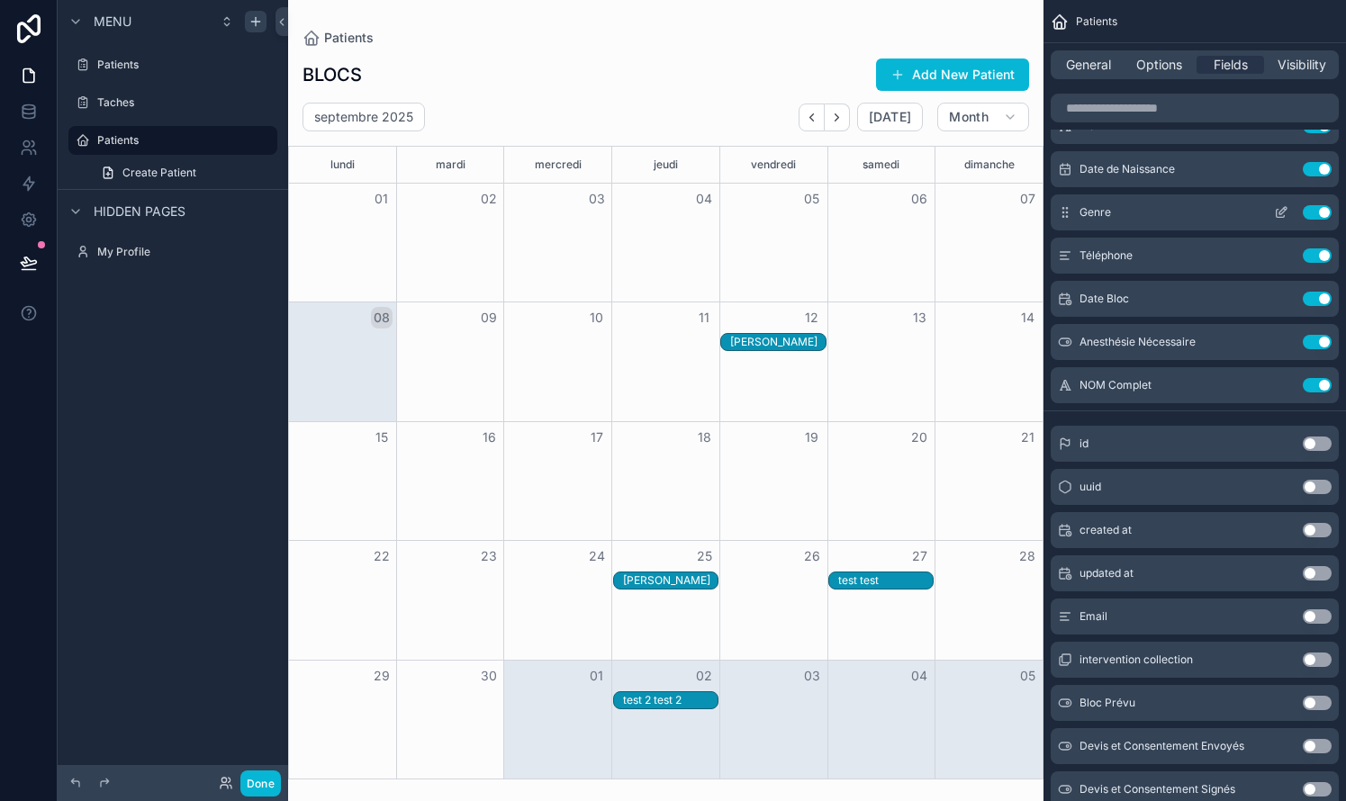
click at [768, 216] on button "Use setting" at bounding box center [1316, 212] width 29 height 14
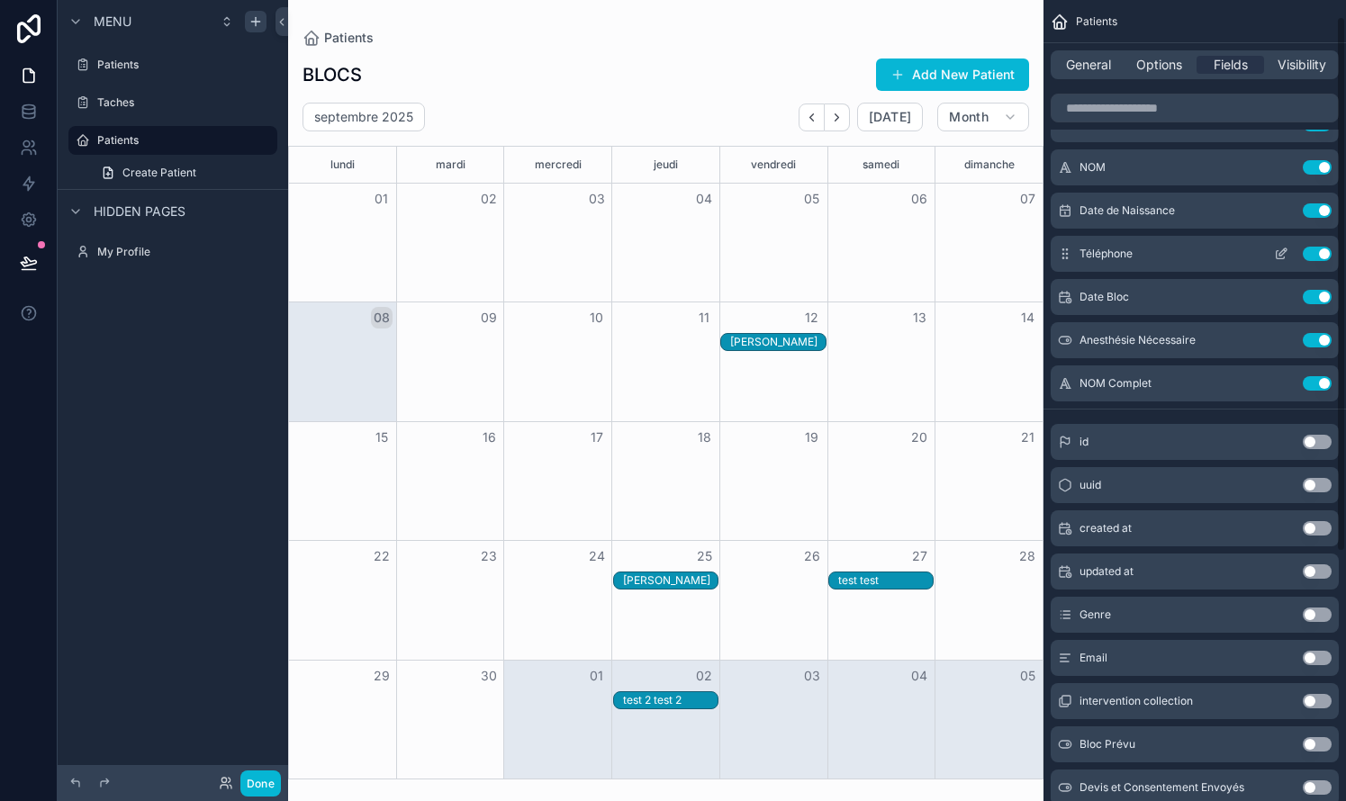
scroll to position [23, 0]
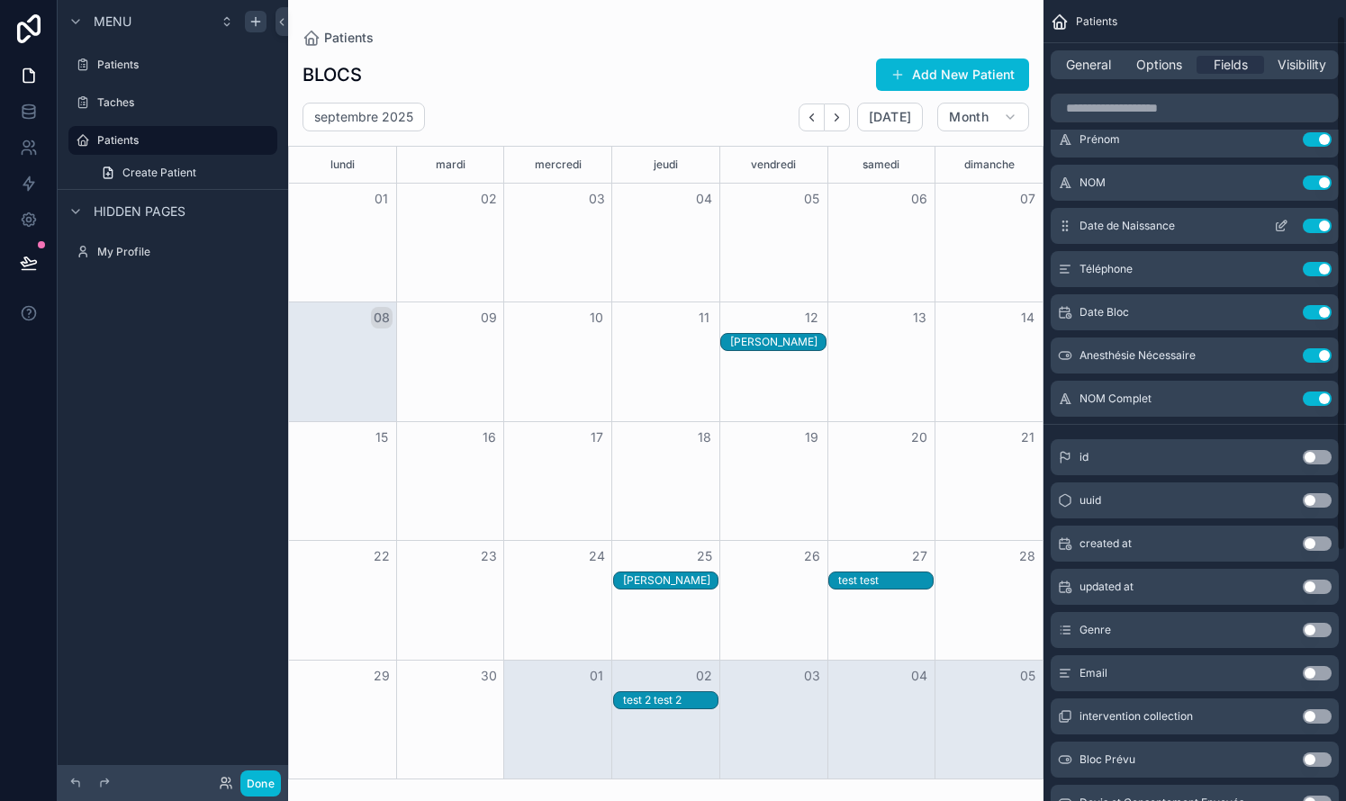
click at [768, 218] on div "Date de Naissance Use setting" at bounding box center [1194, 226] width 288 height 36
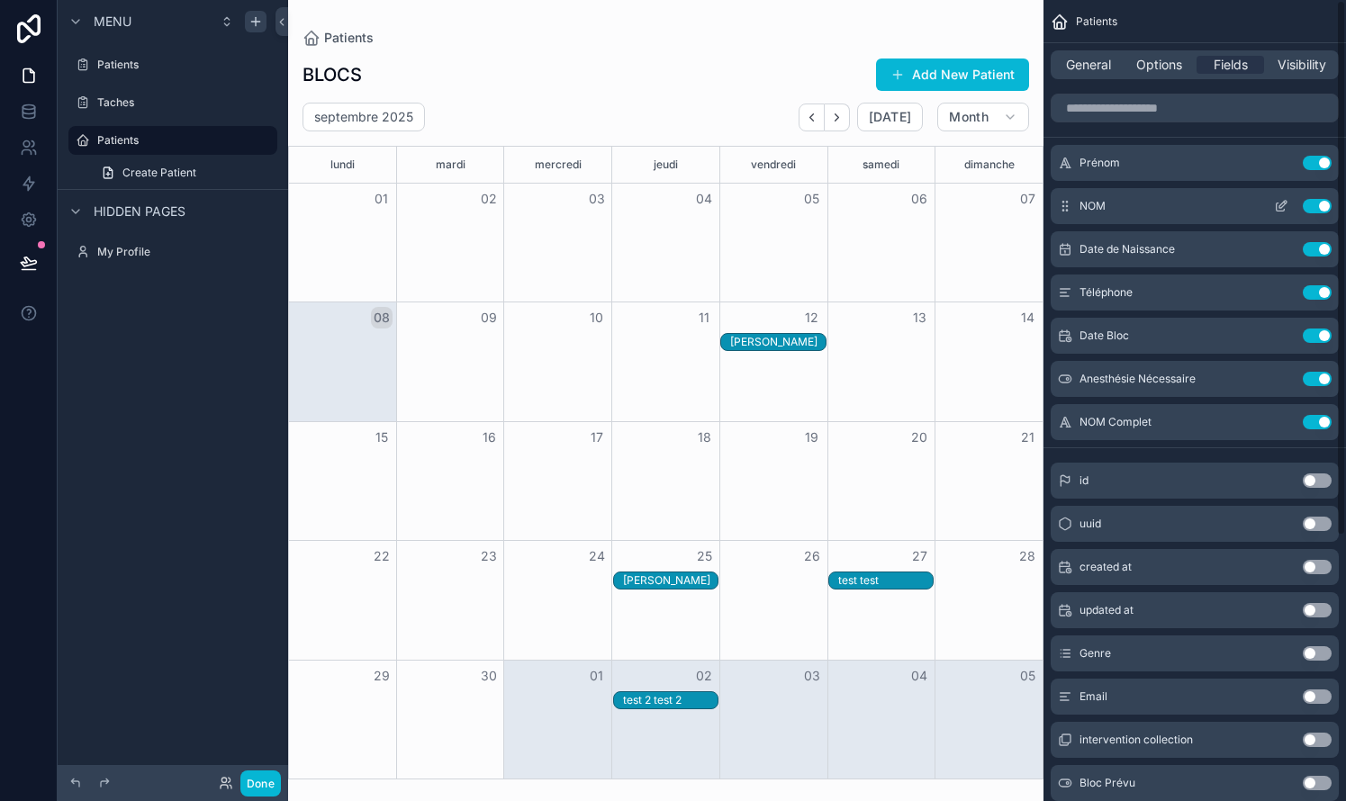
scroll to position [0, 0]
click at [768, 205] on button "Use setting" at bounding box center [1316, 206] width 29 height 14
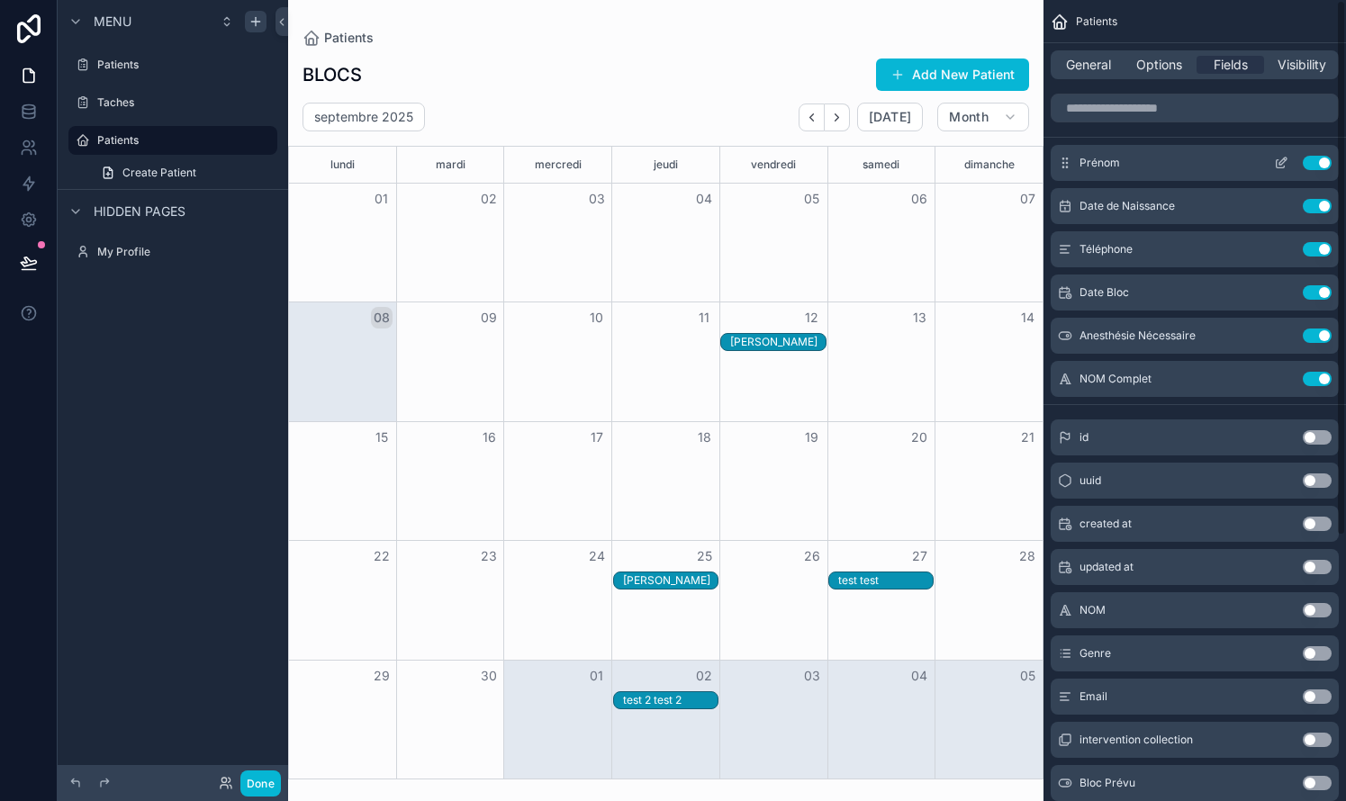
click at [768, 164] on button "Use setting" at bounding box center [1316, 163] width 29 height 14
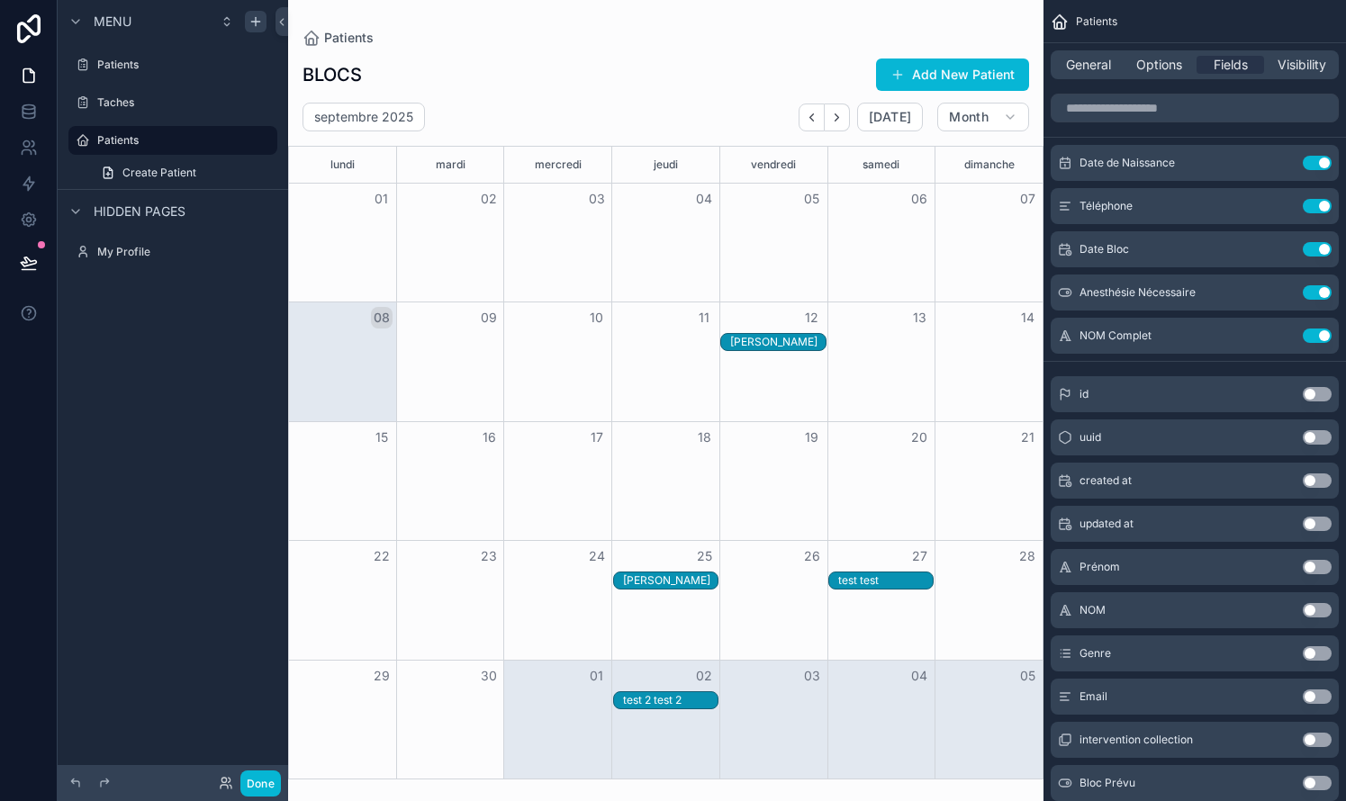
click at [768, 338] on div "[PERSON_NAME]" at bounding box center [777, 342] width 95 height 14
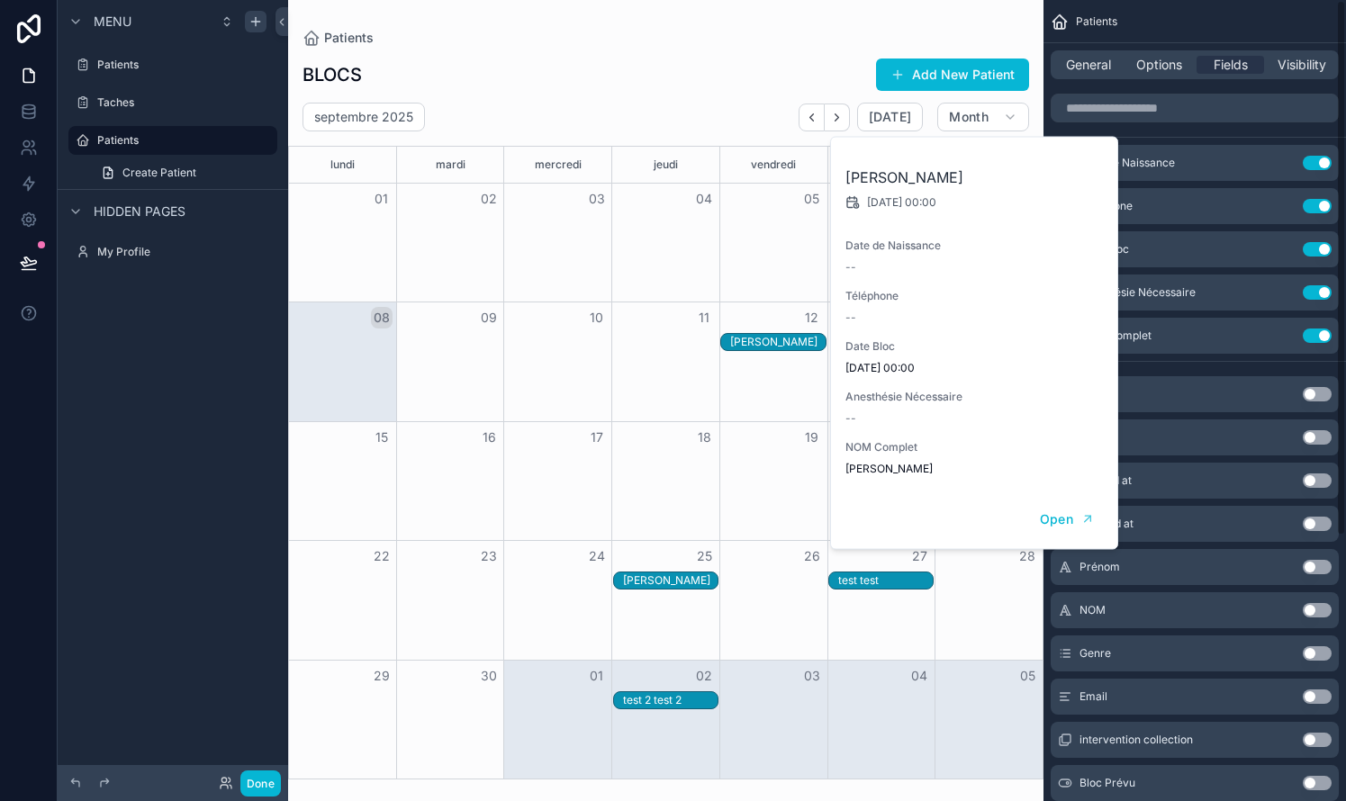
click at [768, 365] on div "Date de Naissance Use setting Téléphone Use setting Date Bloc Use setting Anest…" at bounding box center [1194, 627] width 302 height 1082
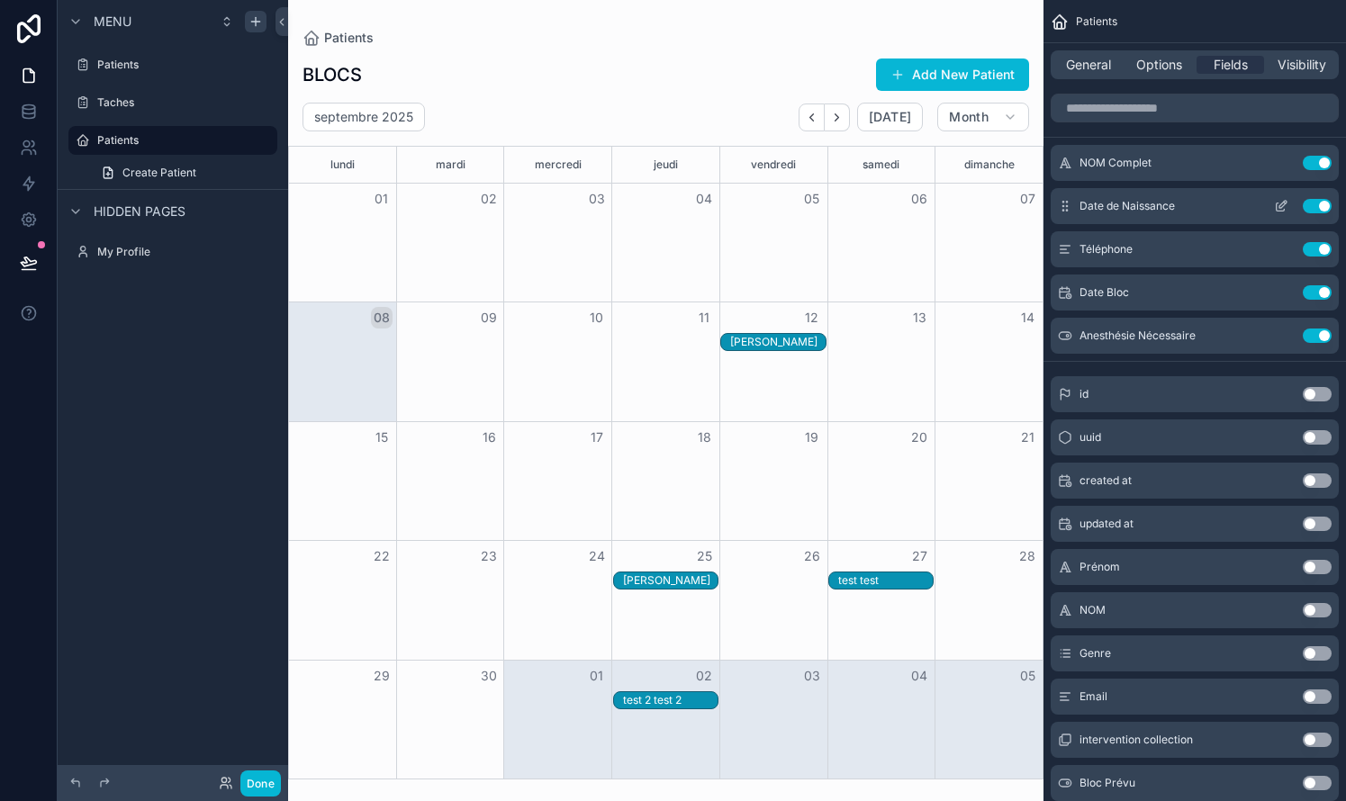
click at [768, 203] on button "Use setting" at bounding box center [1316, 206] width 29 height 14
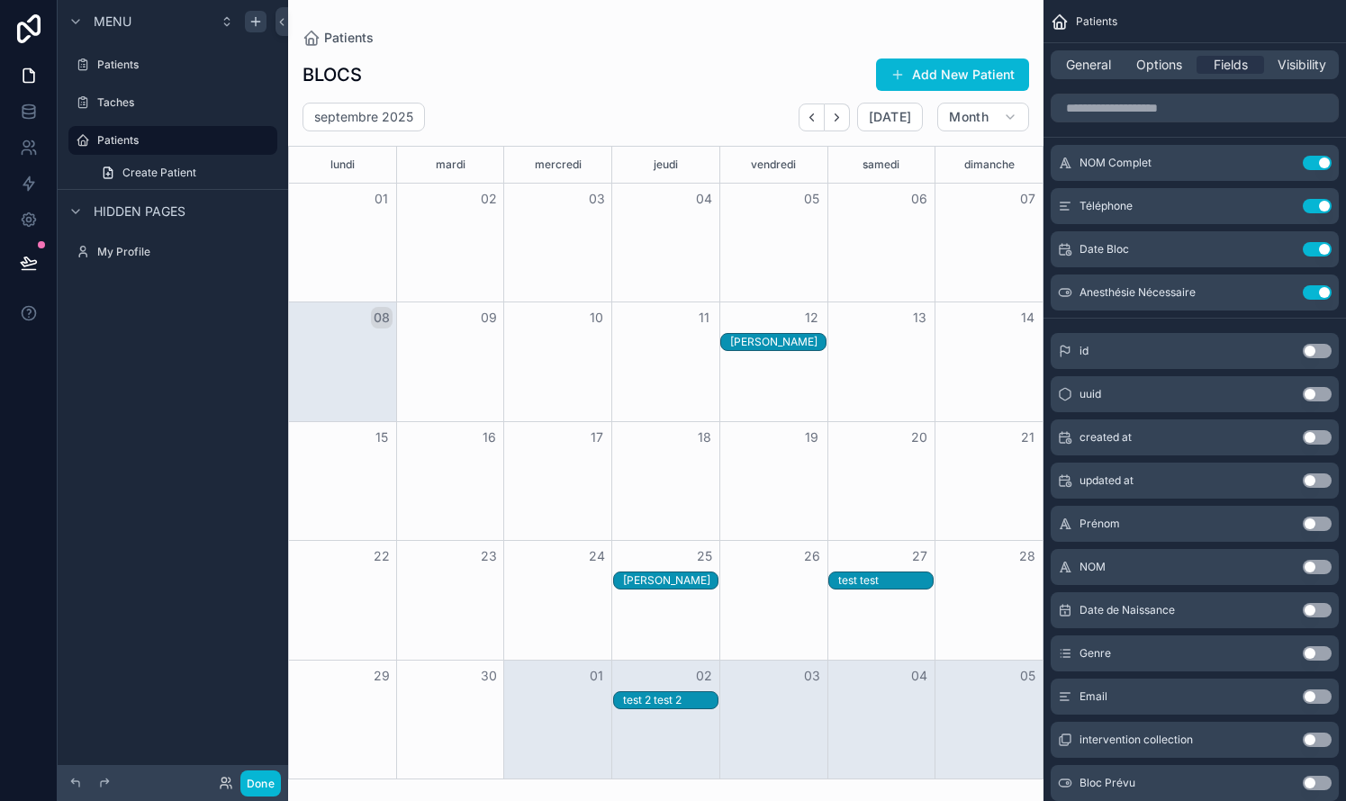
click at [575, 96] on div "BLOCS Add New Patient septembre 2025 [DATE] Month lundi mardi mercredi jeudi ve…" at bounding box center [665, 413] width 755 height 733
click at [768, 337] on div "[PERSON_NAME]" at bounding box center [777, 342] width 95 height 14
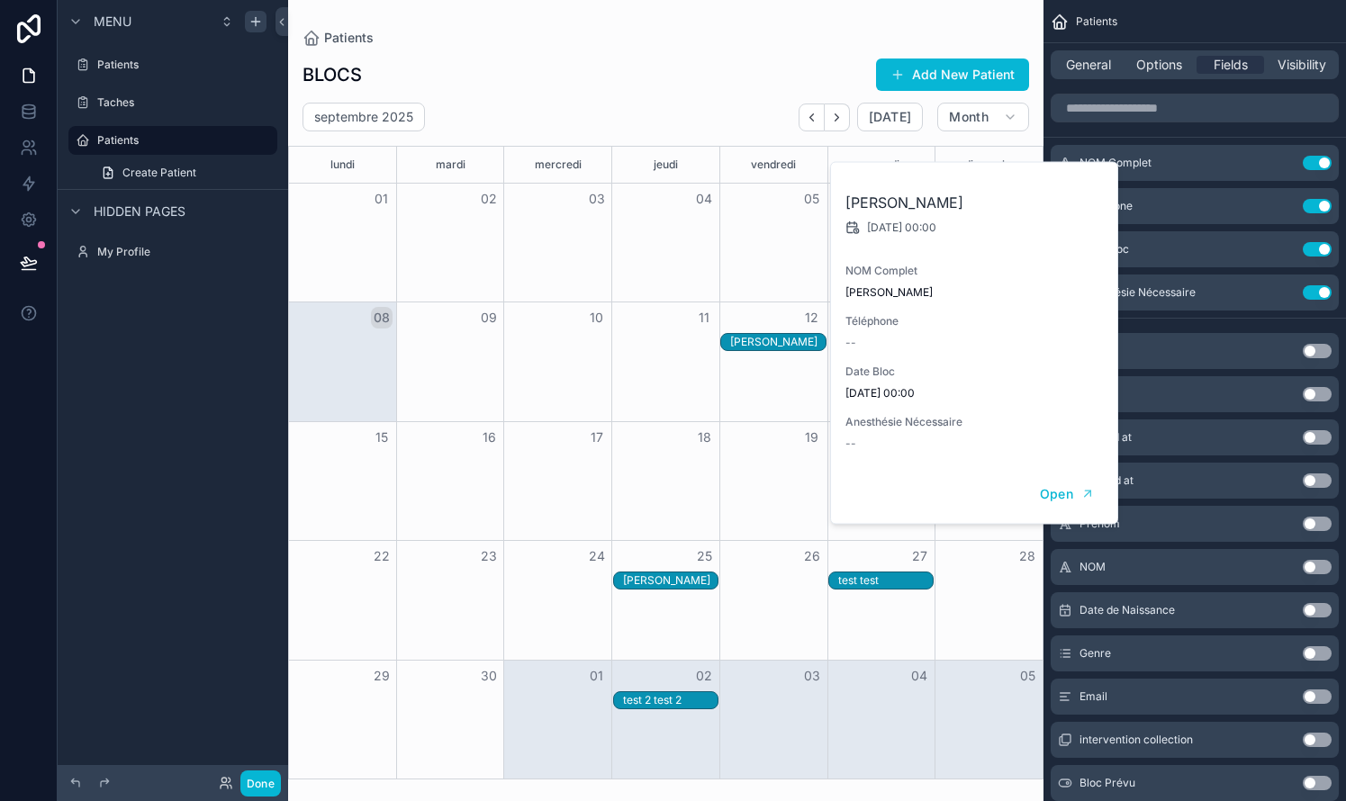
click at [768, 32] on div "Patients" at bounding box center [665, 38] width 726 height 18
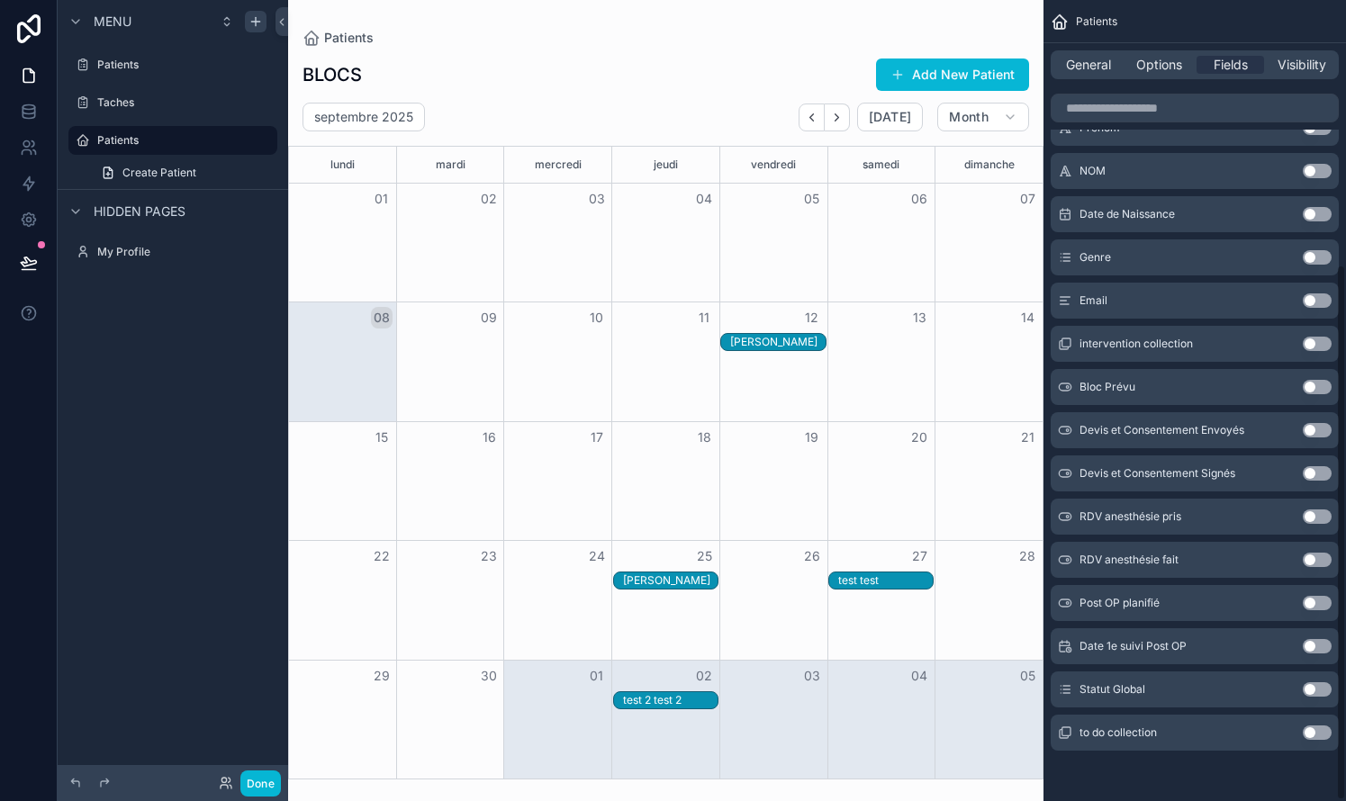
scroll to position [396, 0]
click at [768, 691] on button "Use setting" at bounding box center [1316, 689] width 29 height 14
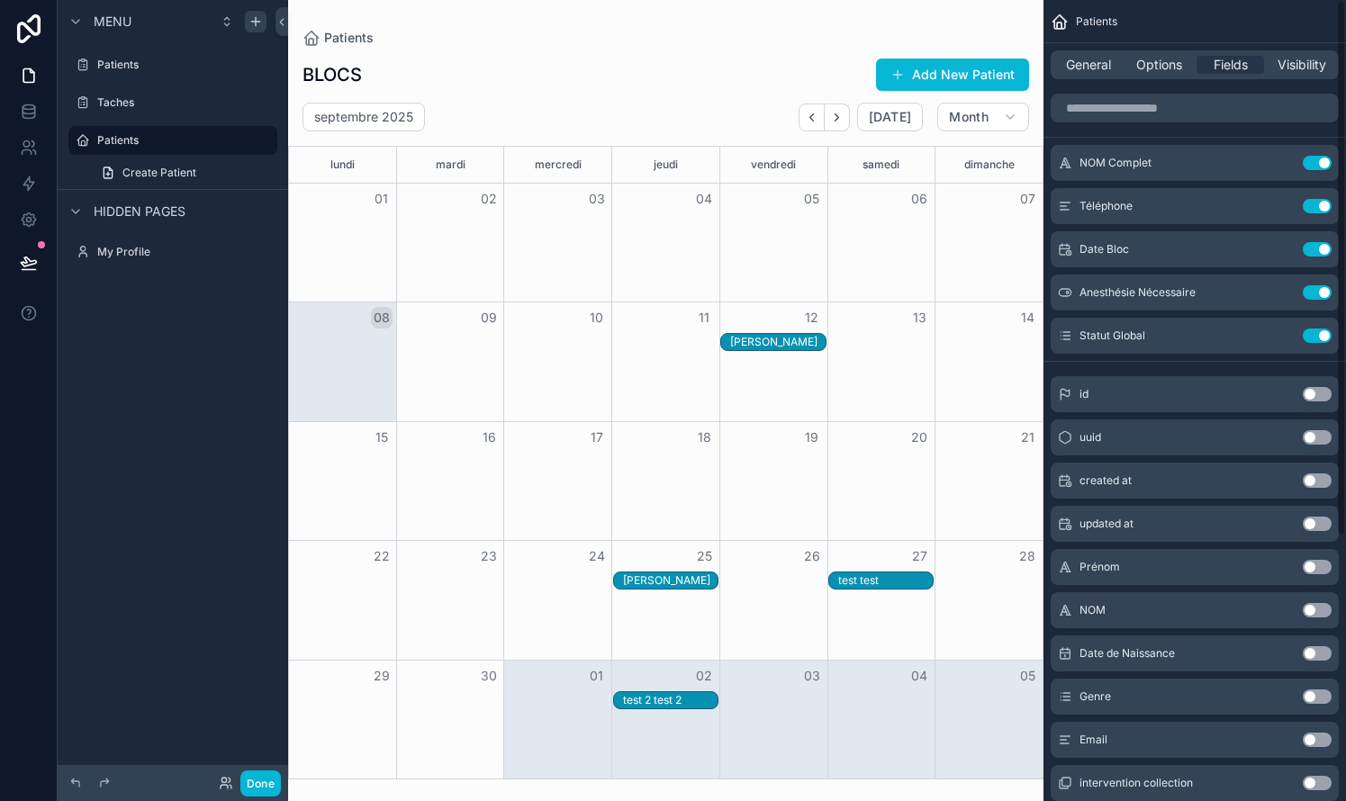
scroll to position [0, 0]
click at [766, 338] on div "[PERSON_NAME]" at bounding box center [777, 342] width 95 height 14
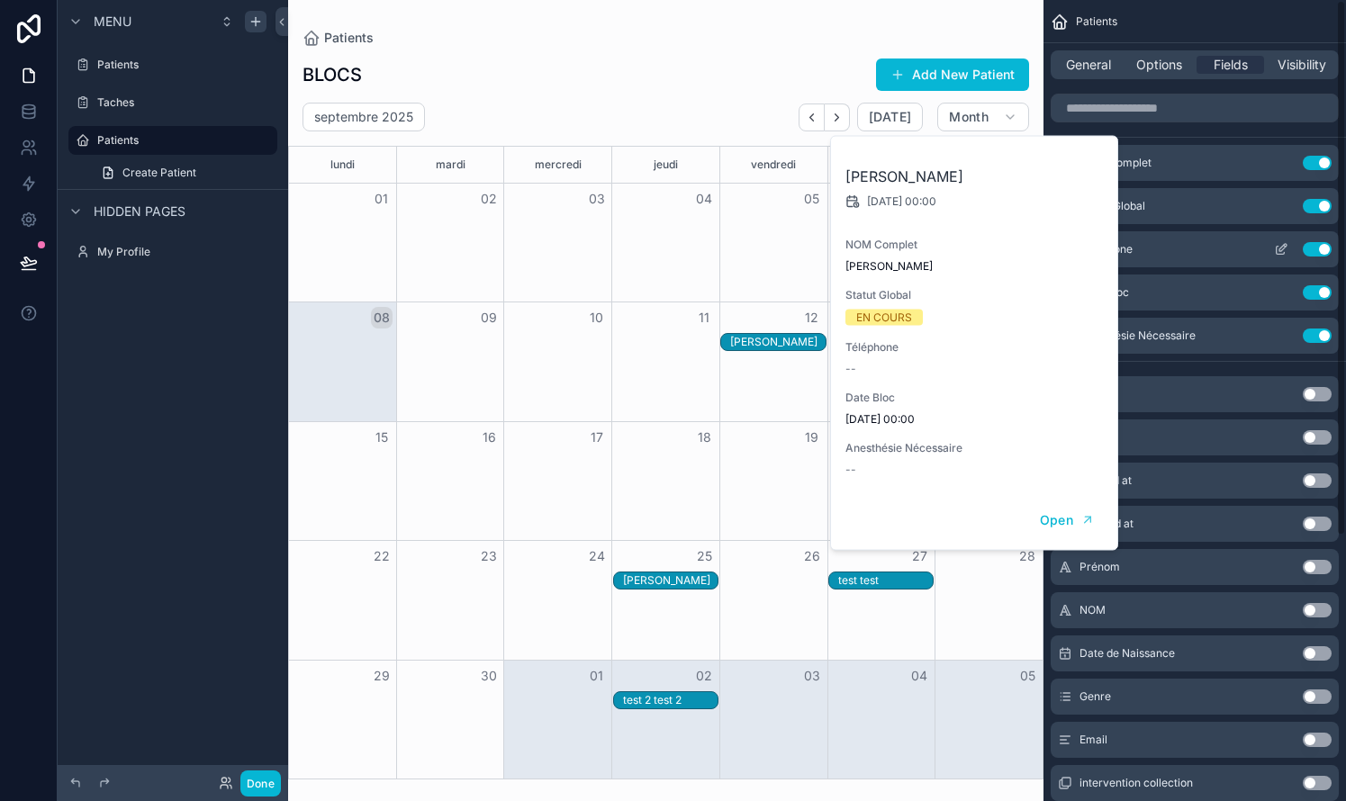
click at [768, 250] on div "Téléphone Use setting" at bounding box center [1194, 249] width 288 height 36
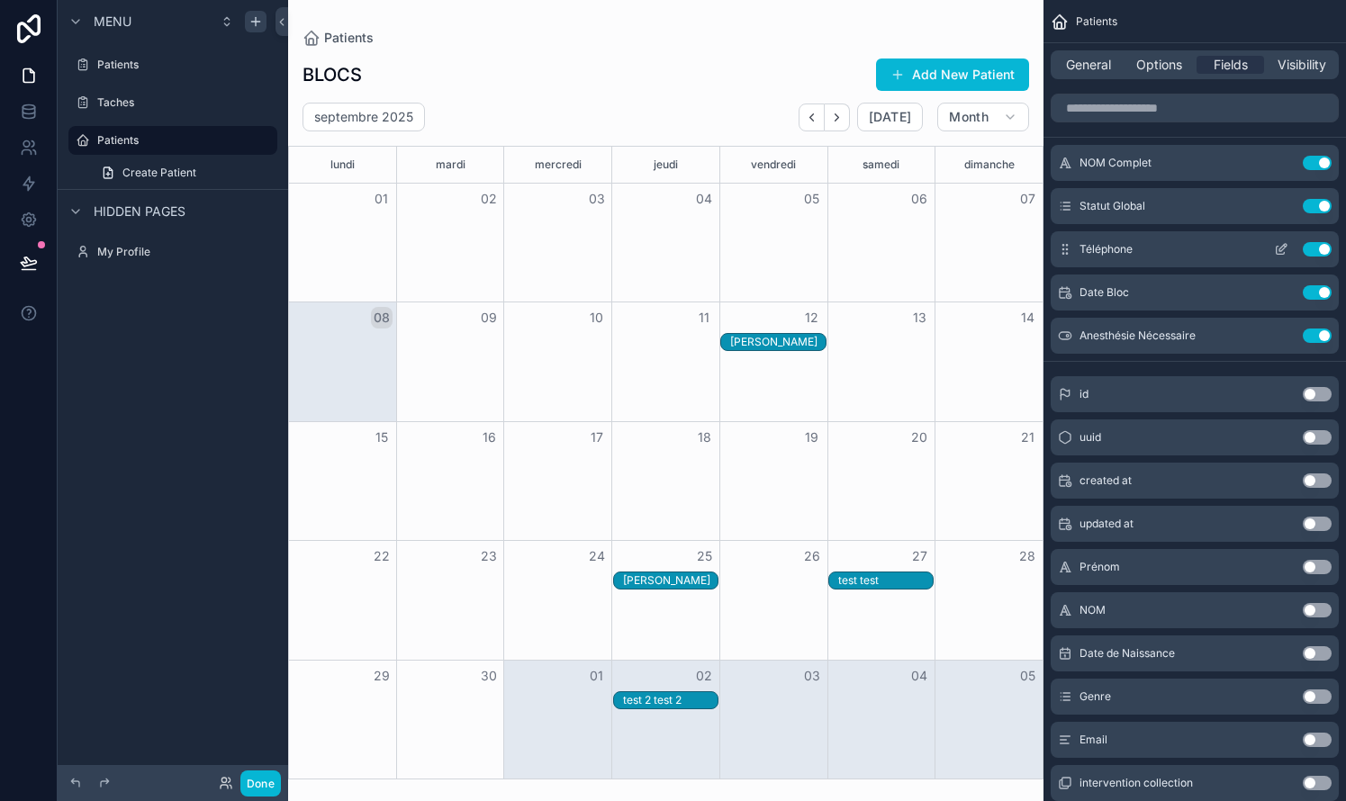
click at [768, 250] on button "Use setting" at bounding box center [1316, 249] width 29 height 14
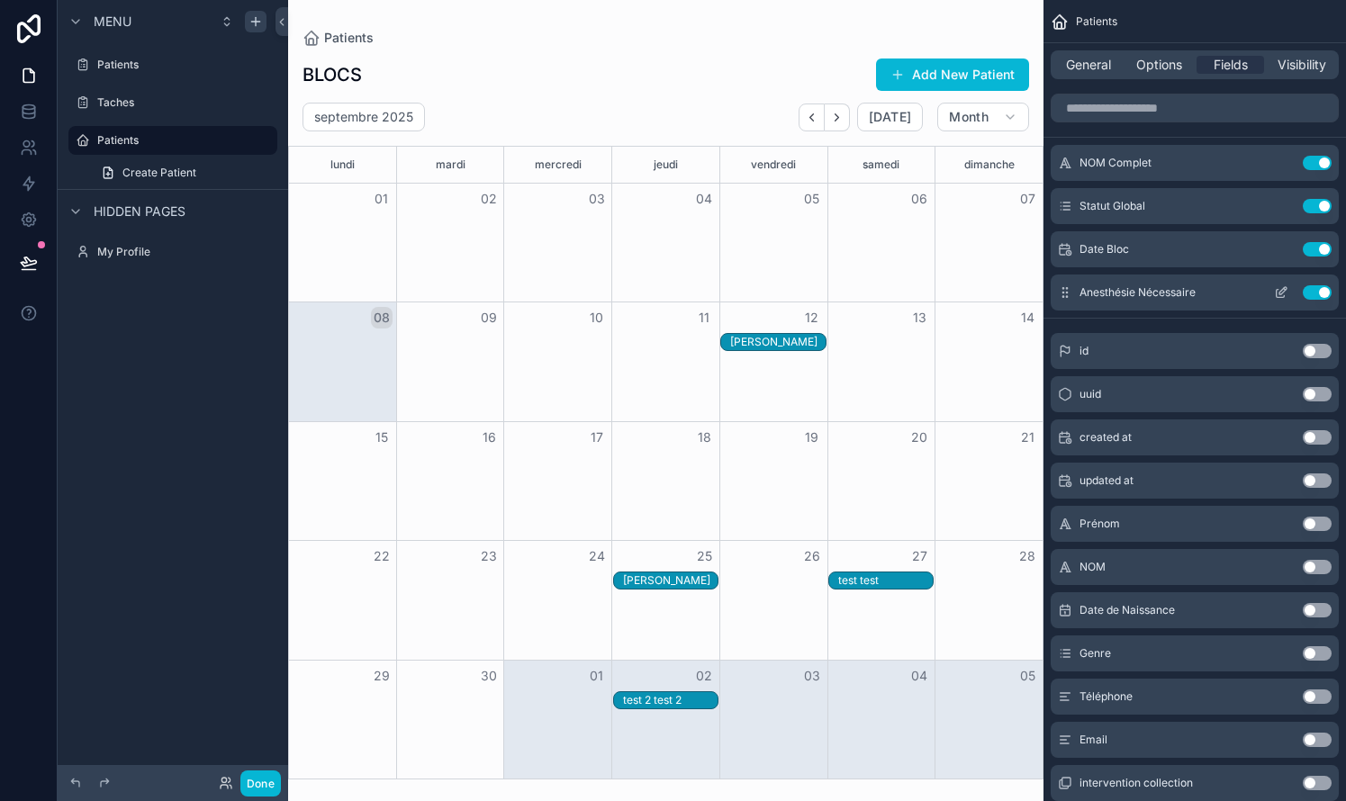
click at [768, 292] on button "Use setting" at bounding box center [1316, 292] width 29 height 14
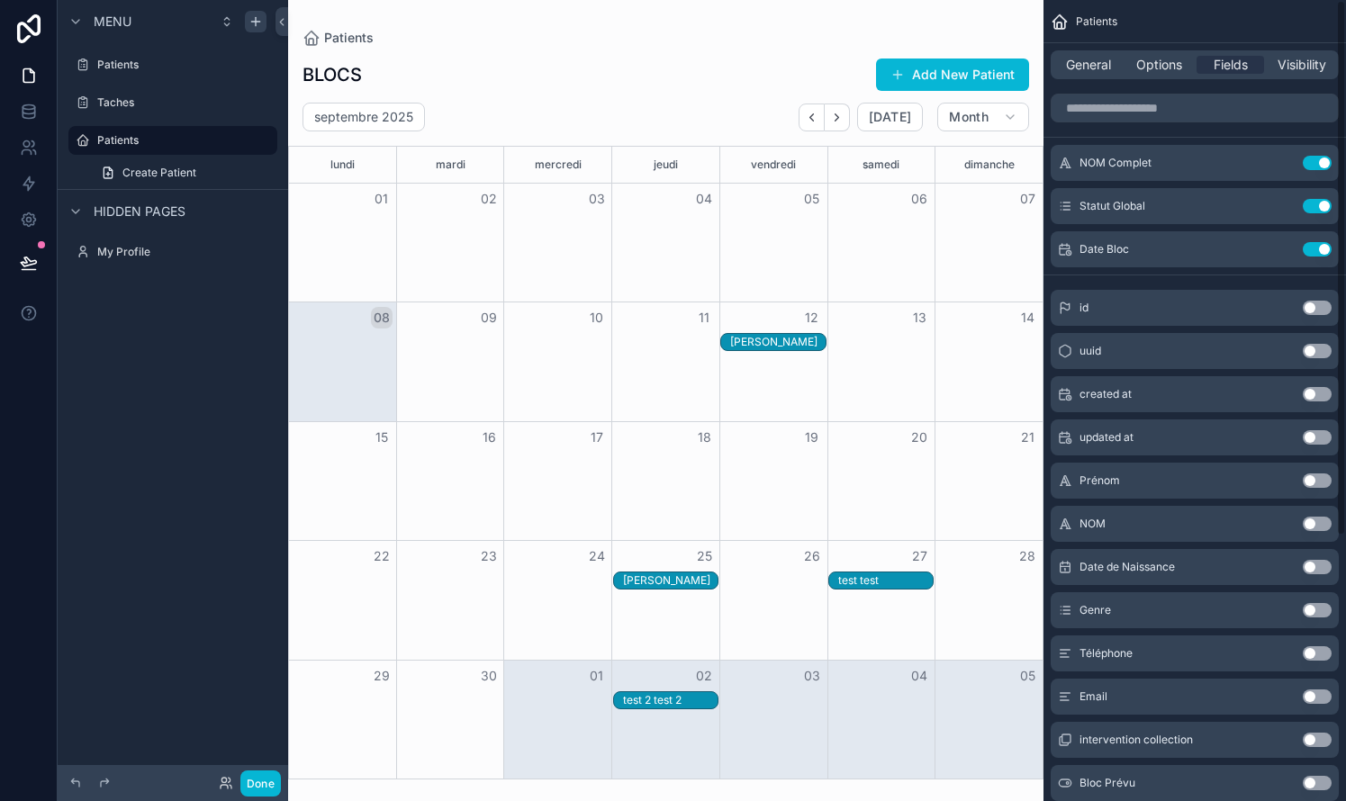
click at [768, 341] on div "[PERSON_NAME]" at bounding box center [777, 342] width 95 height 14
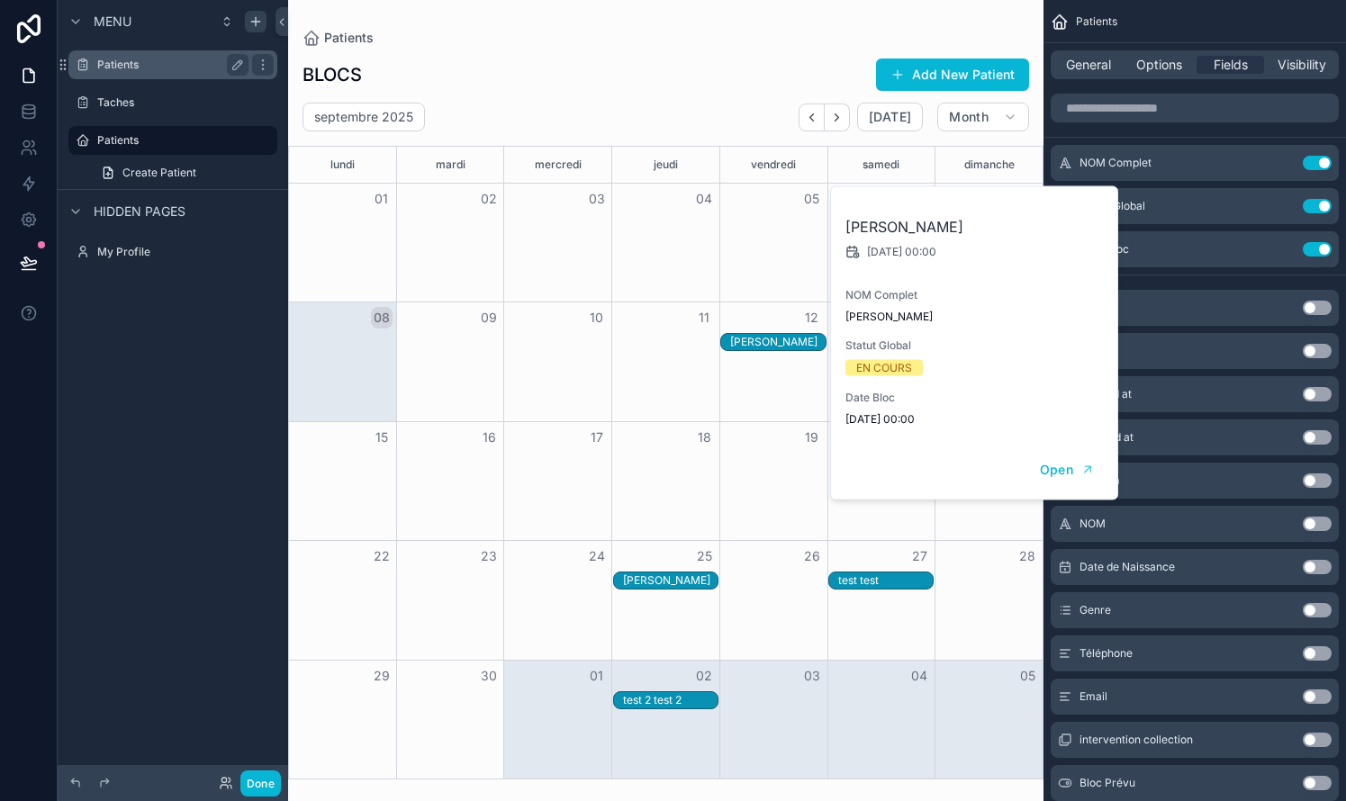
click at [119, 67] on label "Patients" at bounding box center [169, 65] width 144 height 14
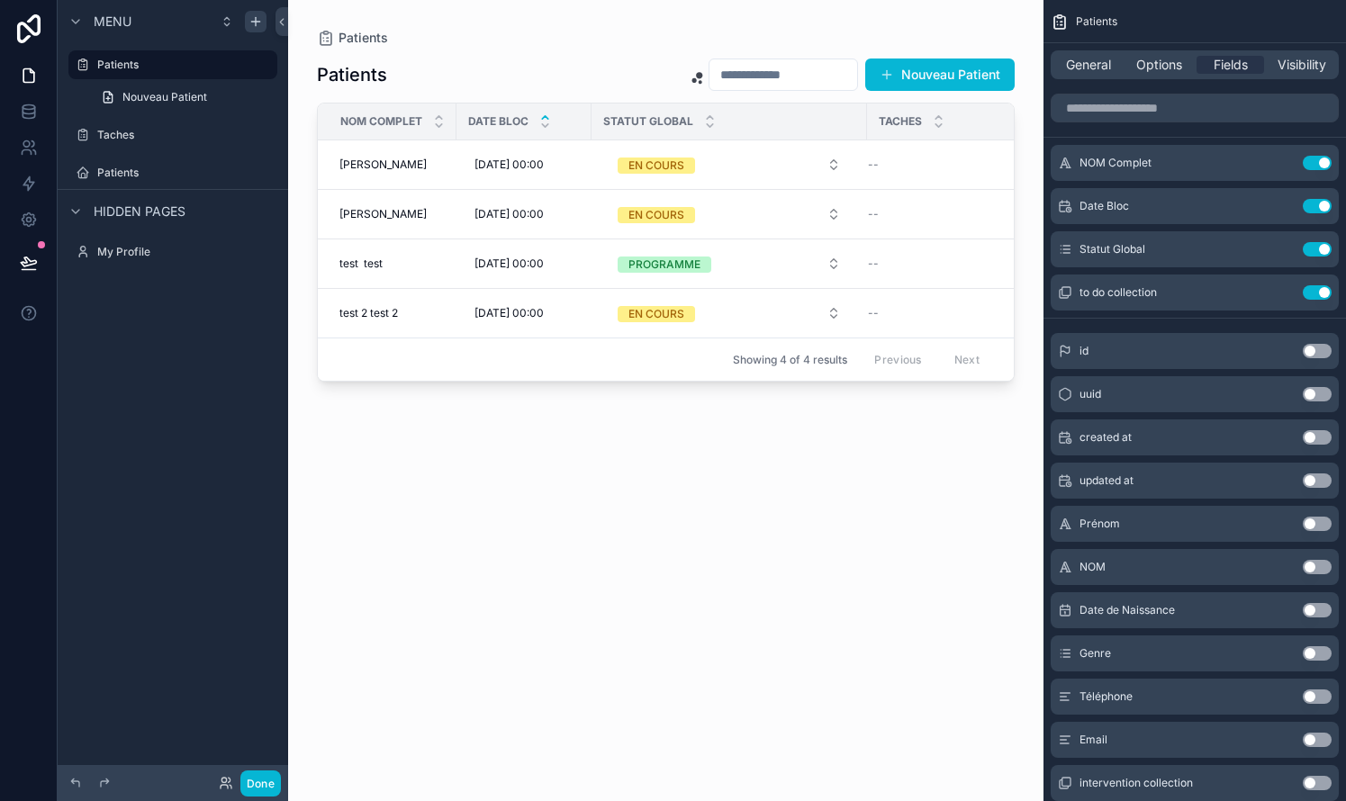
click at [643, 568] on div "scrollable content" at bounding box center [665, 390] width 755 height 780
click at [30, 107] on icon at bounding box center [29, 112] width 18 height 18
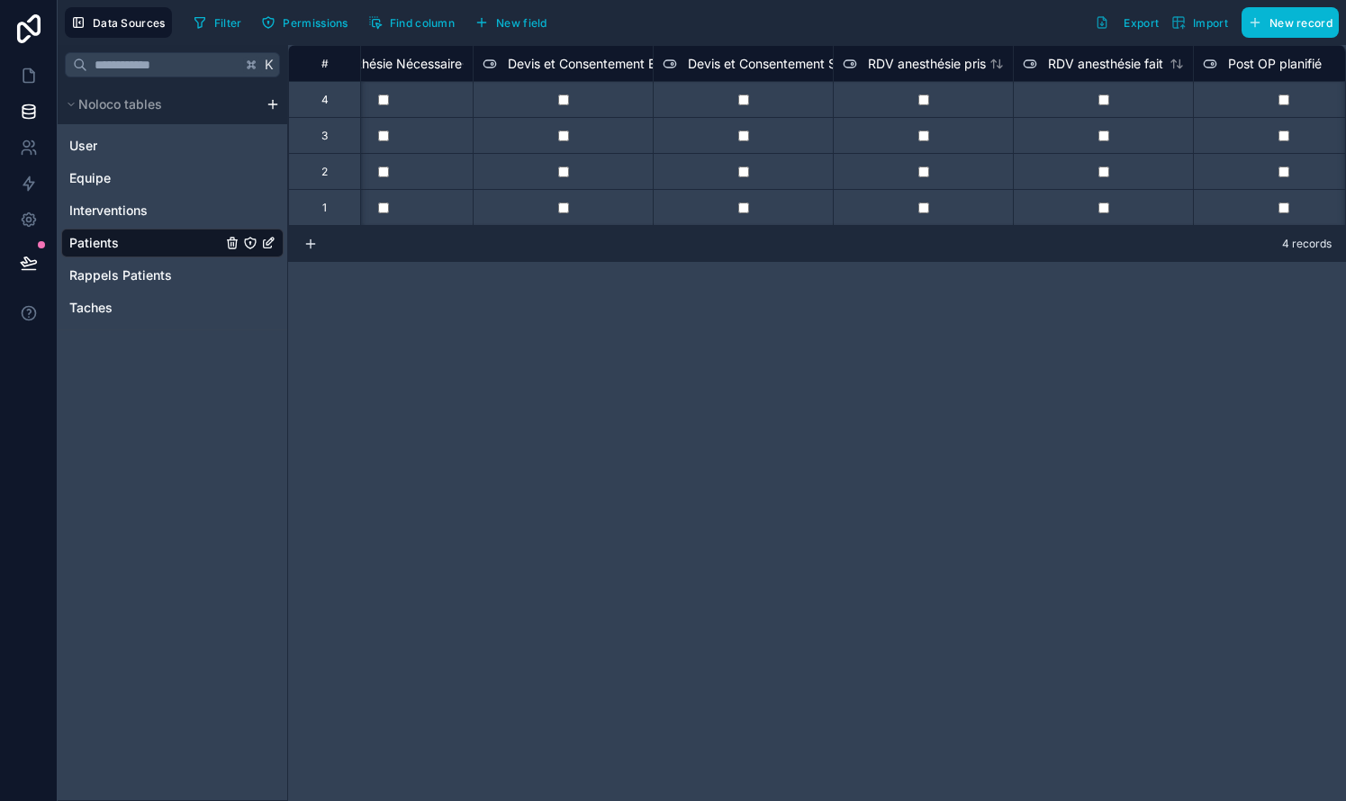
scroll to position [0, 1691]
click at [558, 56] on span "Devis et Consentement Envoyés" at bounding box center [599, 64] width 190 height 18
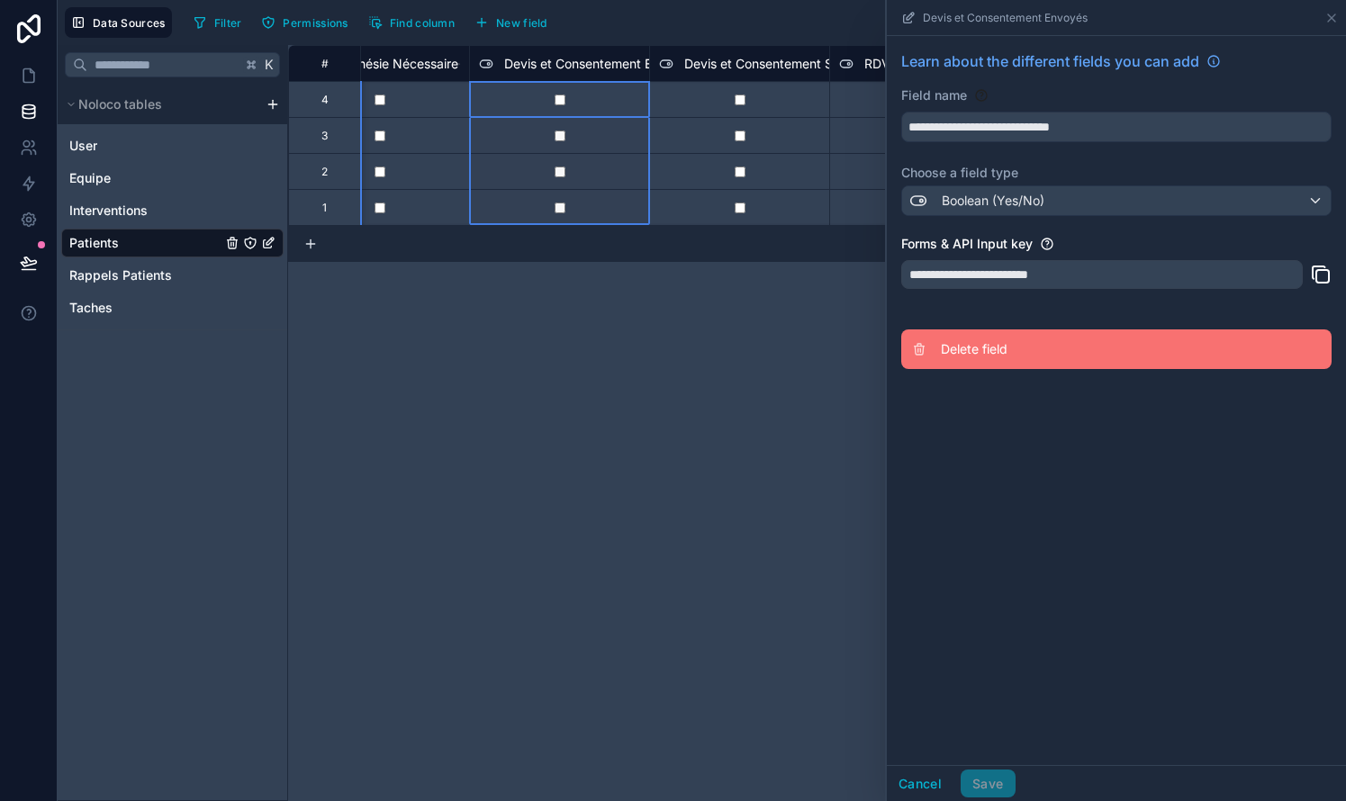
click at [768, 353] on span "Delete field" at bounding box center [1070, 349] width 259 height 18
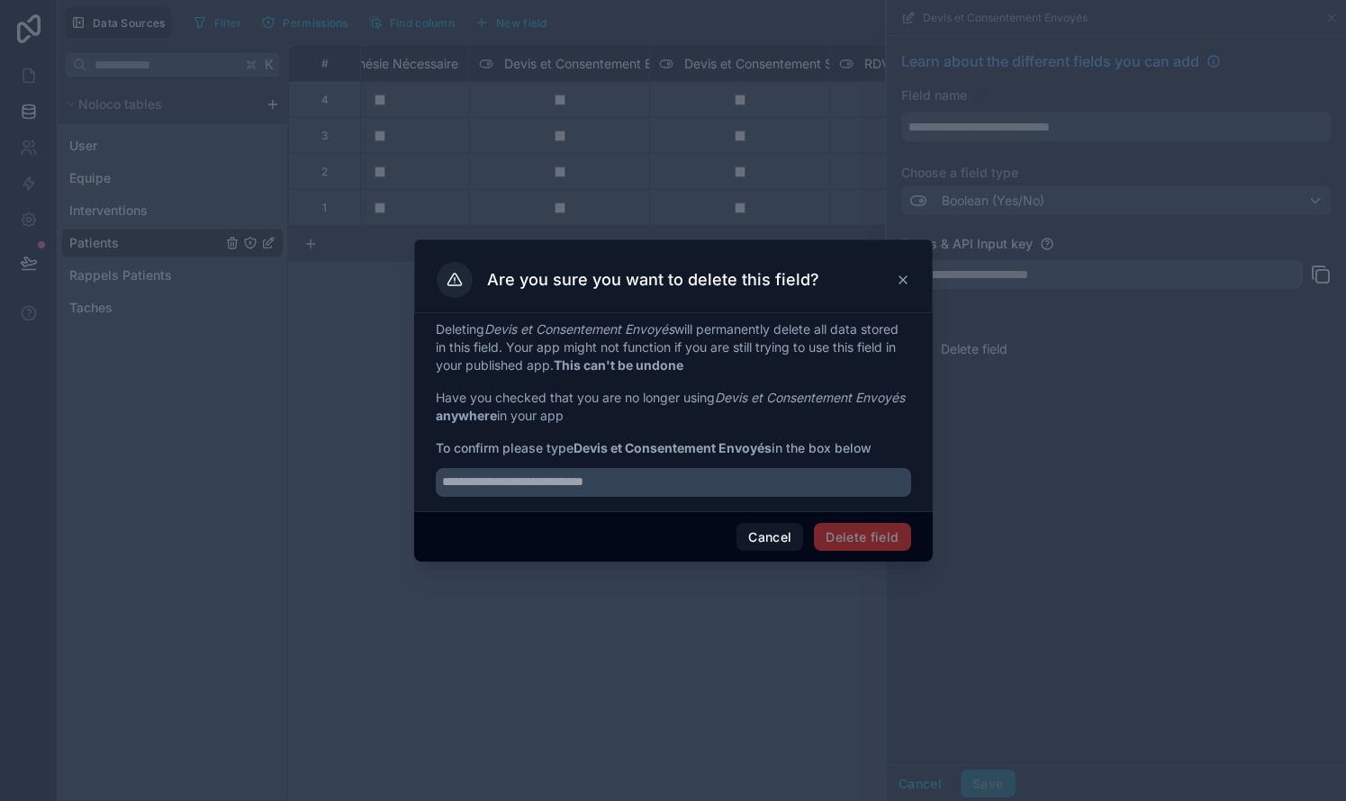
drag, startPoint x: 778, startPoint y: 451, endPoint x: 580, endPoint y: 454, distance: 198.0
click at [580, 454] on span "To confirm please type Devis et Consentement Envoyés in the box below" at bounding box center [673, 448] width 475 height 18
copy span "Devis et Consentement Envoyés"
click at [575, 489] on input "text" at bounding box center [673, 482] width 475 height 29
paste input "**********"
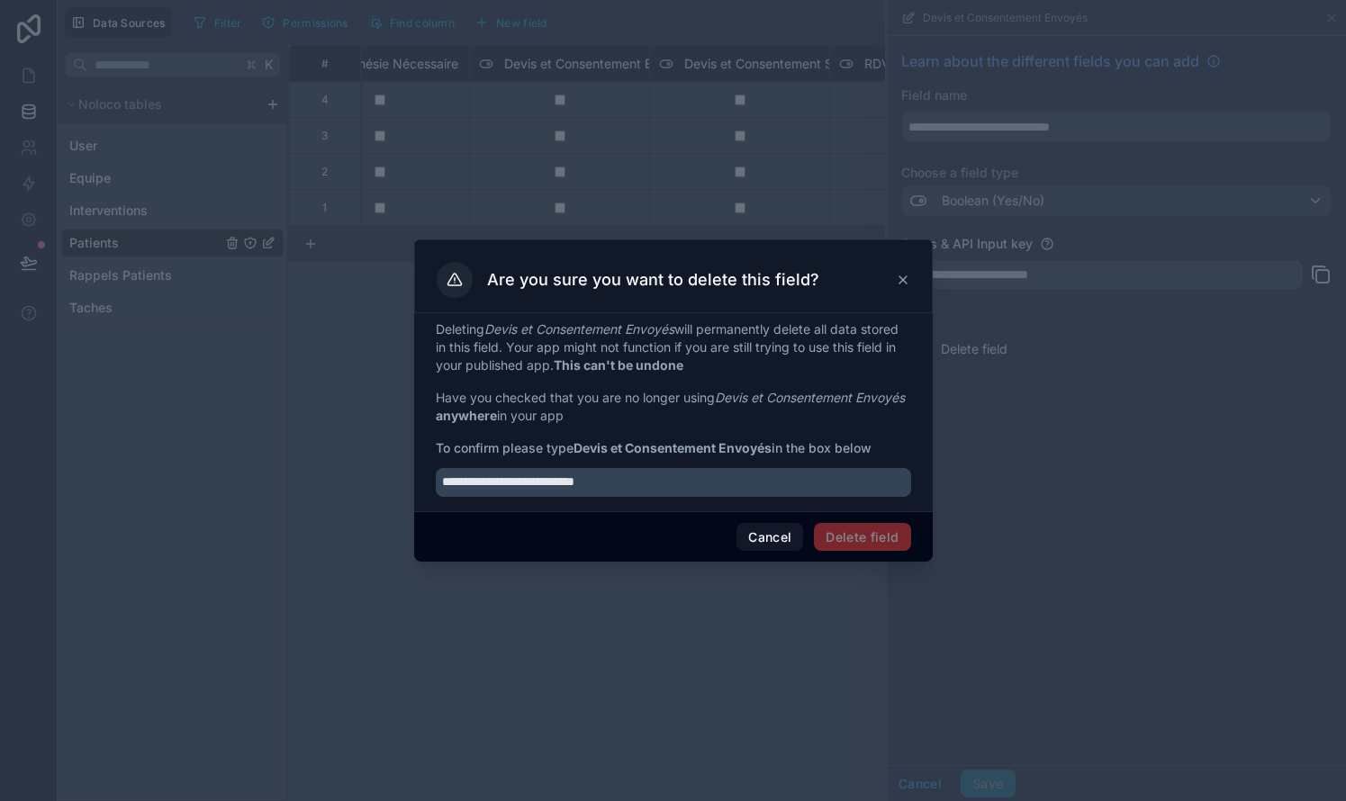
click at [768, 537] on span "Delete field" at bounding box center [862, 537] width 96 height 29
click at [679, 519] on div "Cancel Delete field" at bounding box center [673, 536] width 518 height 51
click at [665, 488] on input "**********" at bounding box center [673, 482] width 475 height 29
click at [443, 489] on input "**********" at bounding box center [673, 482] width 475 height 29
click at [730, 489] on input "**********" at bounding box center [673, 482] width 475 height 29
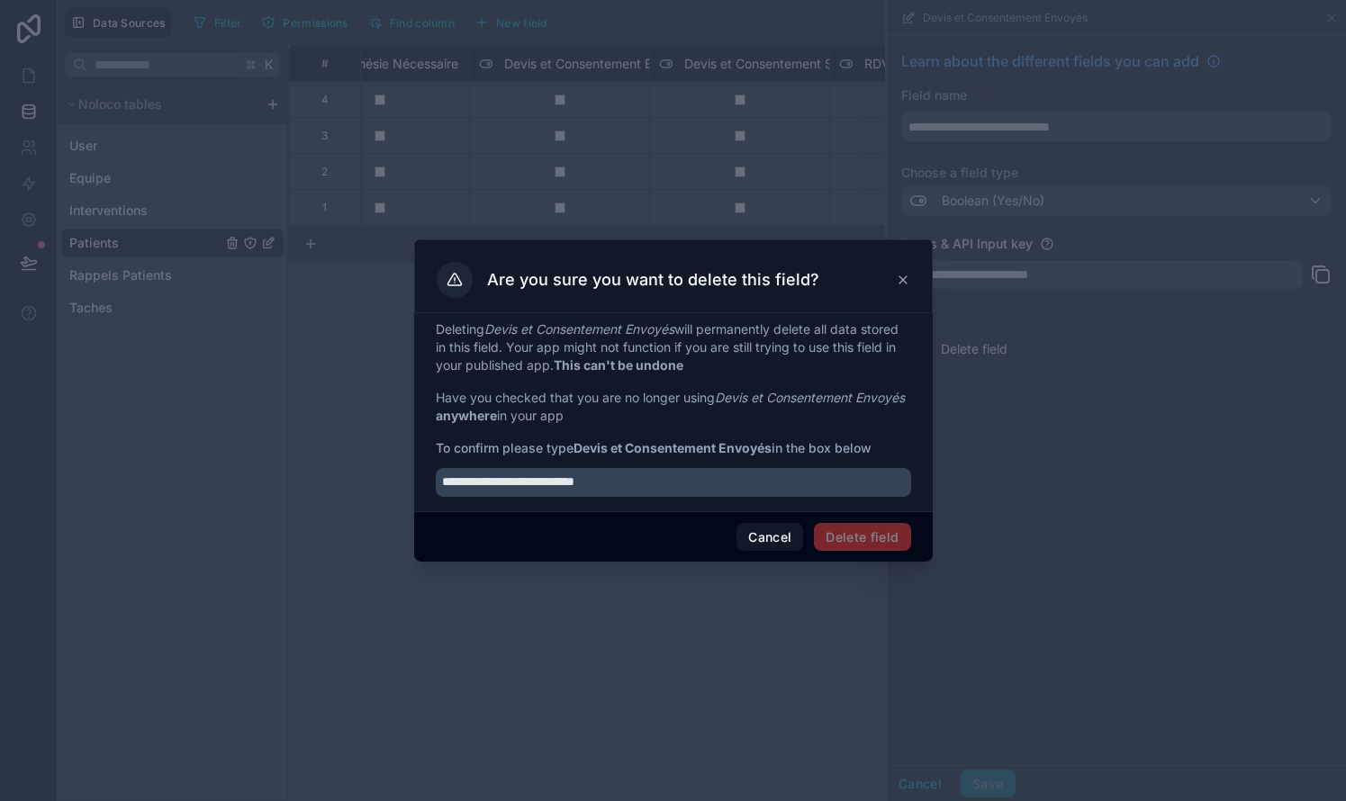
click at [768, 548] on span "Delete field" at bounding box center [862, 537] width 96 height 29
click at [671, 542] on div "Cancel Delete field" at bounding box center [673, 536] width 518 height 51
drag, startPoint x: 694, startPoint y: 487, endPoint x: 418, endPoint y: 472, distance: 276.8
click at [418, 472] on div "**********" at bounding box center [673, 412] width 518 height 198
click at [768, 553] on div "Cancel Delete field" at bounding box center [673, 536] width 518 height 51
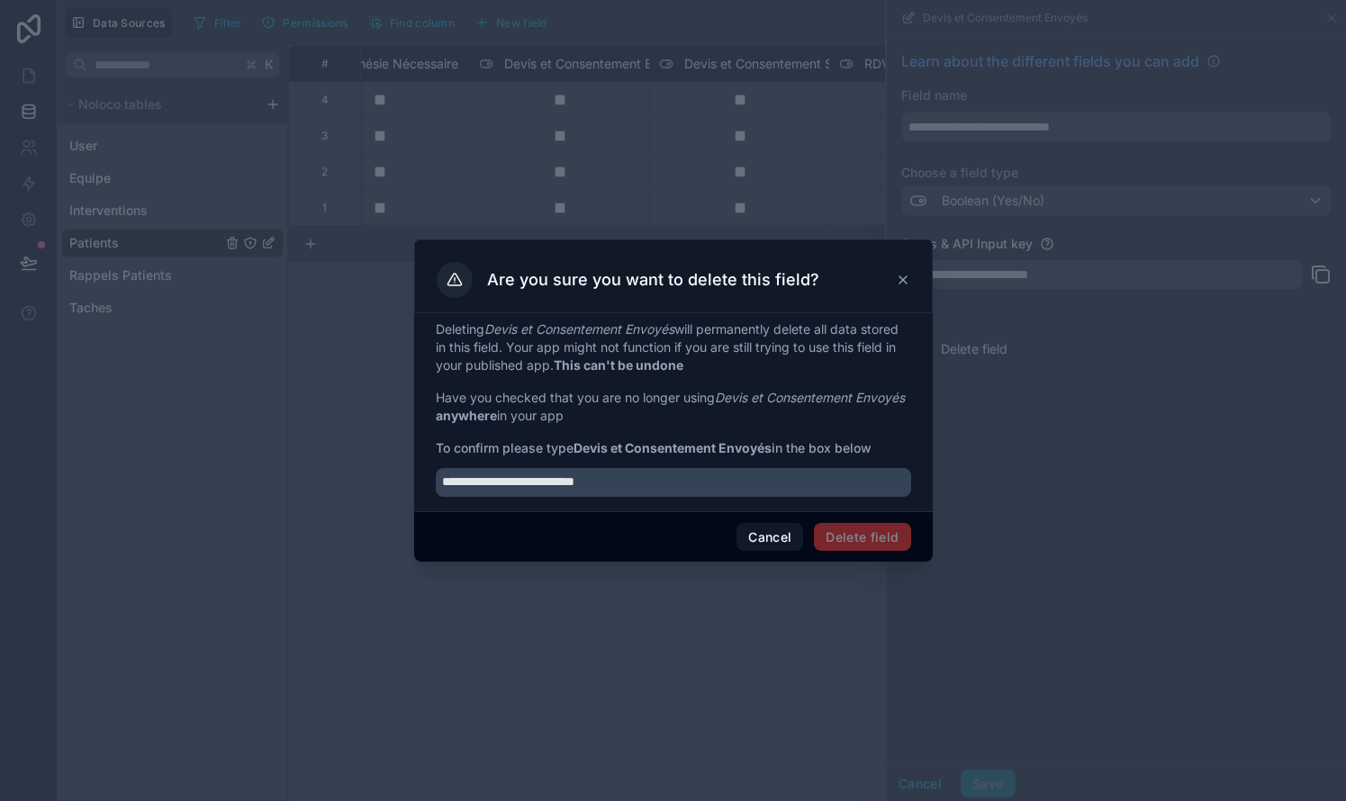
click at [768, 548] on span "Delete field" at bounding box center [862, 537] width 96 height 29
click at [690, 471] on input "**********" at bounding box center [673, 482] width 475 height 29
click at [690, 482] on input "**********" at bounding box center [673, 482] width 475 height 29
click at [447, 491] on input "**********" at bounding box center [673, 482] width 475 height 29
type input "**********"
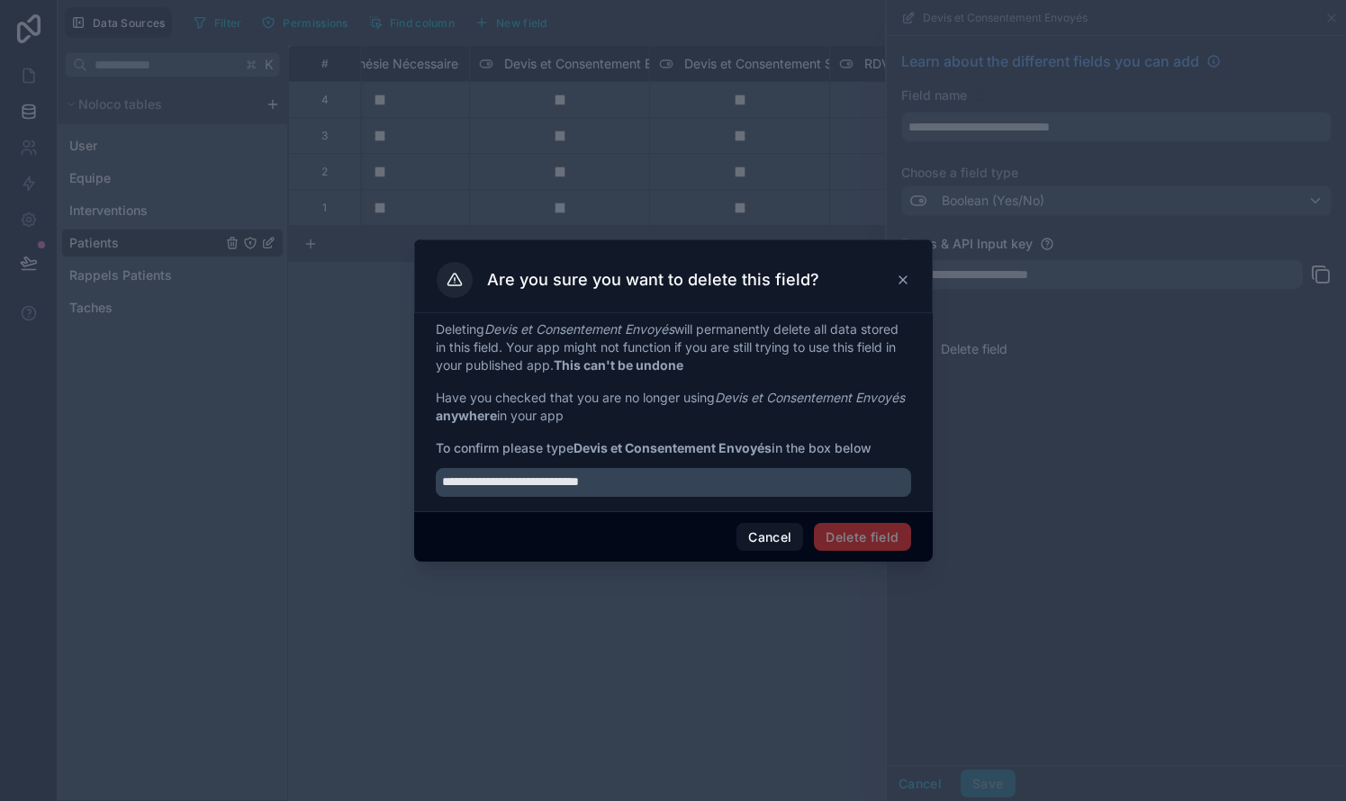
click at [768, 290] on div "Are you sure you want to delete this field?" at bounding box center [673, 280] width 473 height 36
click at [768, 284] on icon at bounding box center [902, 279] width 7 height 7
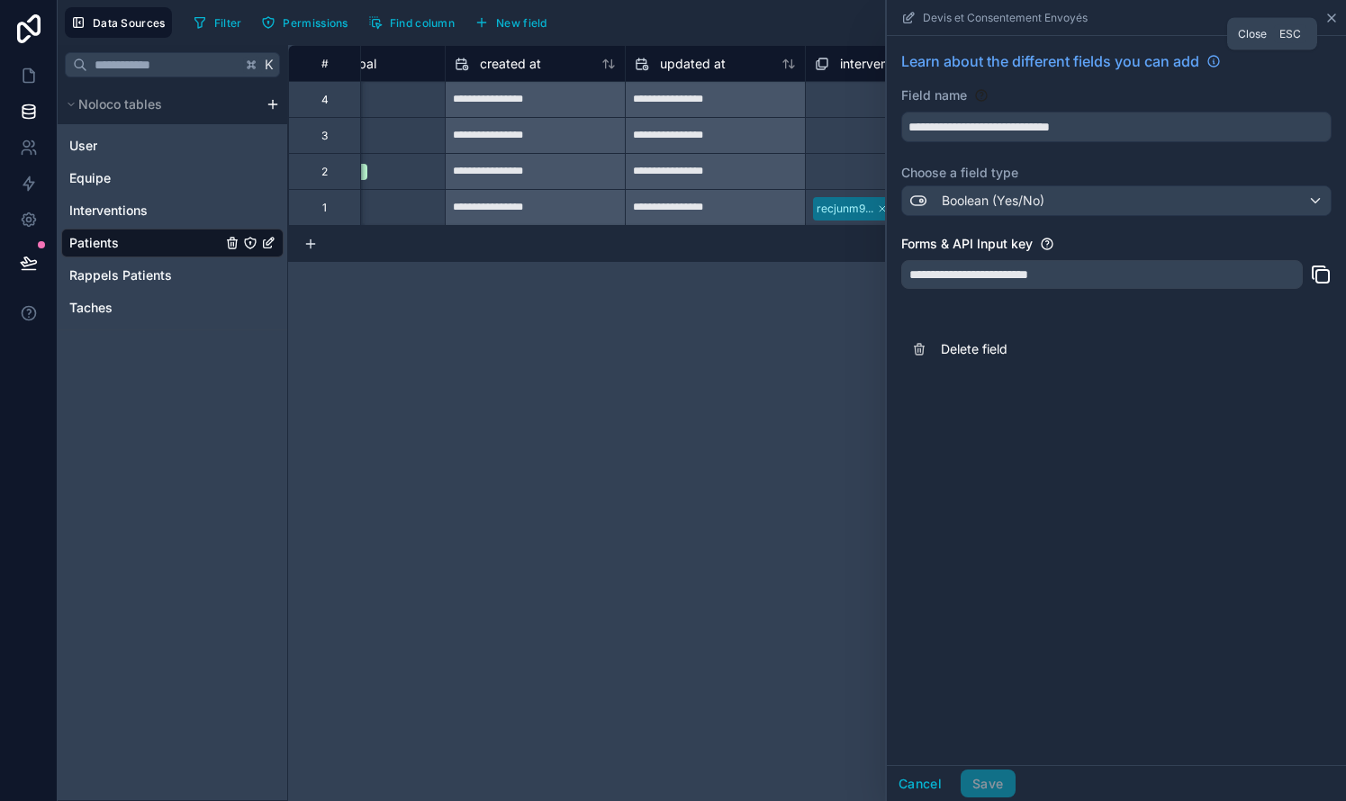
click at [768, 20] on icon at bounding box center [1331, 18] width 14 height 14
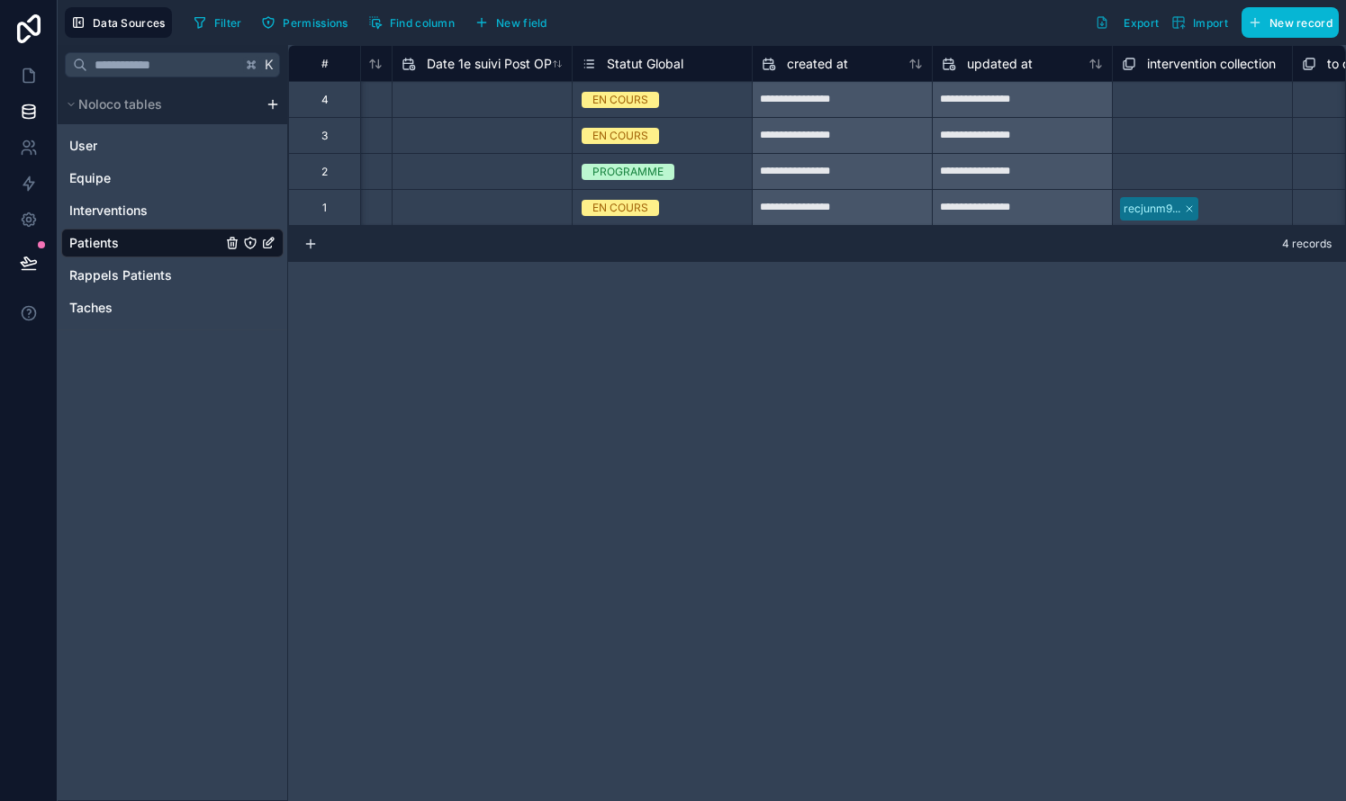
scroll to position [0, 2656]
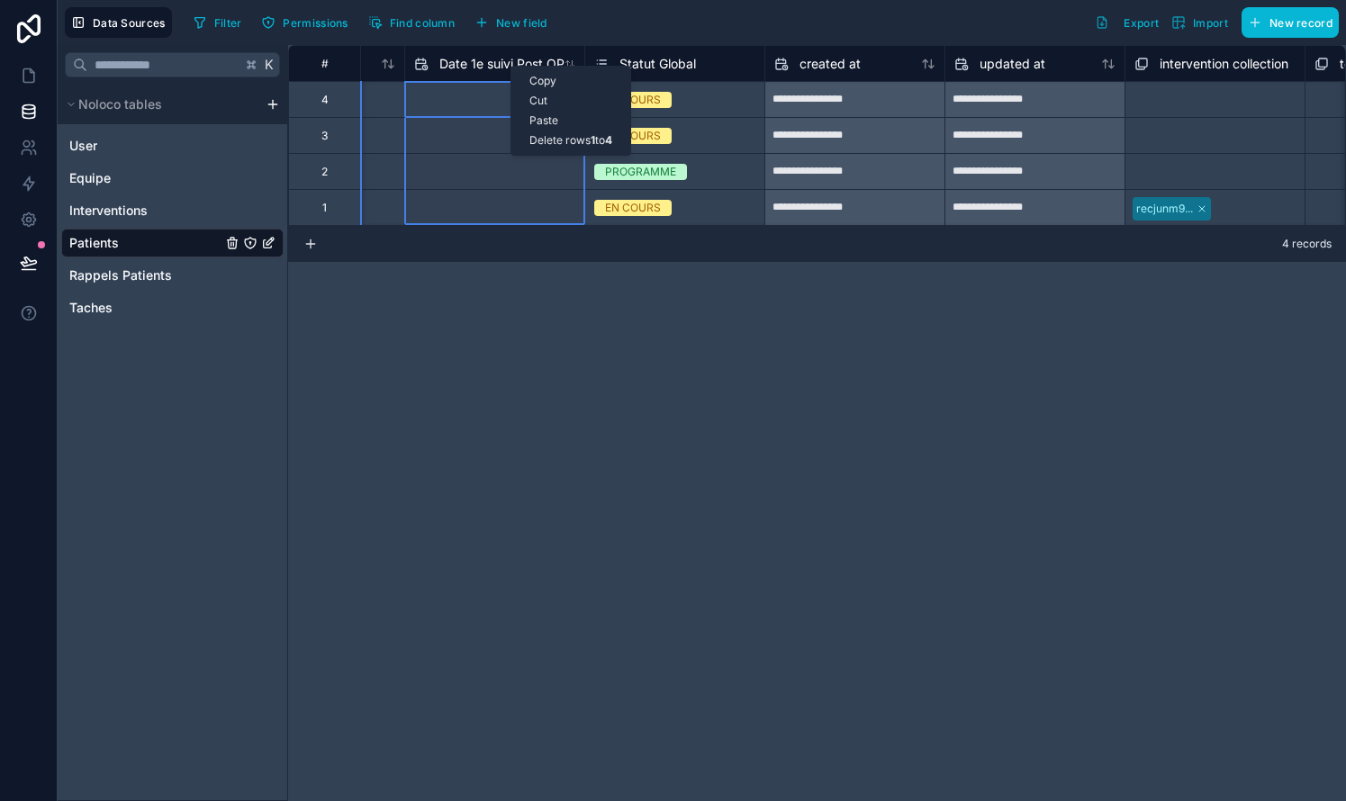
click at [622, 25] on div "Filter Permissions Find column New field Export Import New record" at bounding box center [762, 22] width 1152 height 31
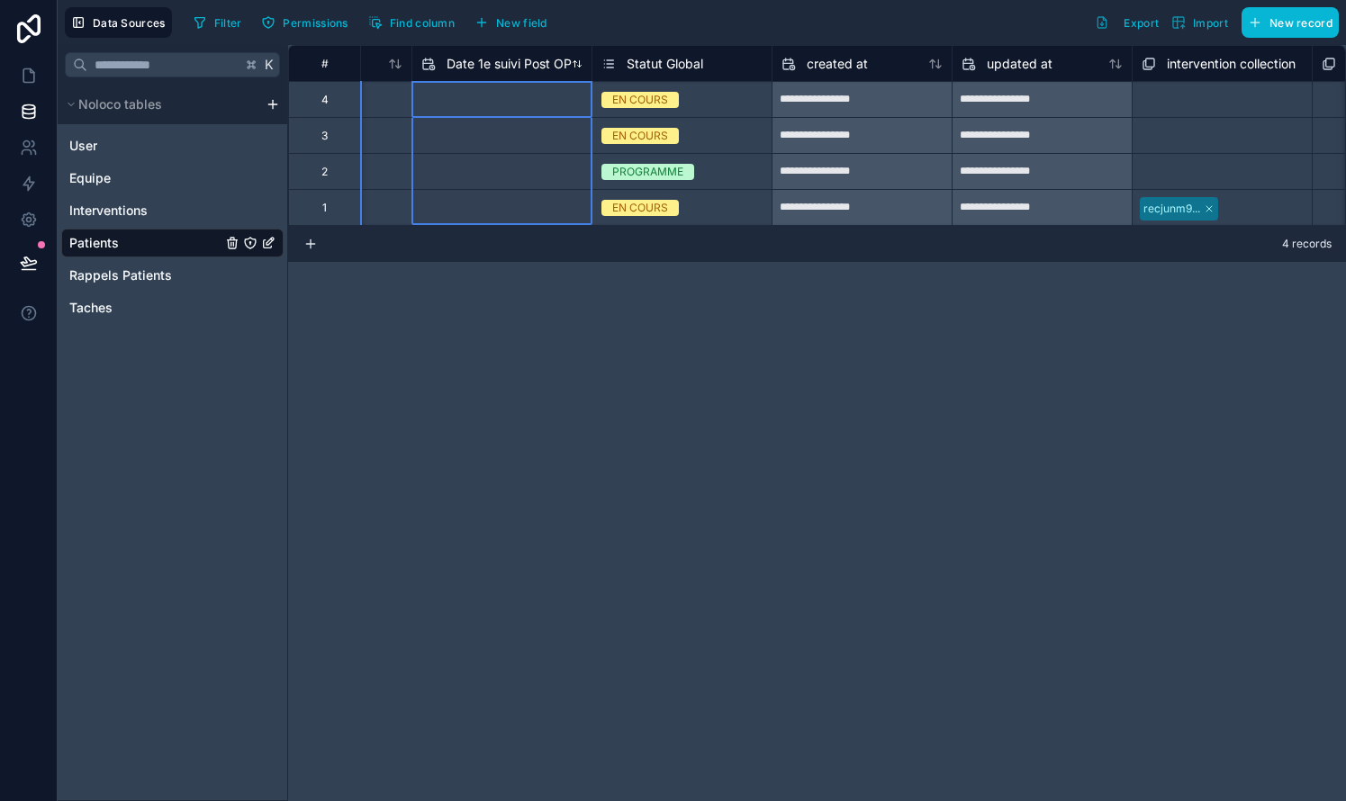
click at [512, 59] on span "Date 1e suivi Post OP" at bounding box center [508, 64] width 125 height 18
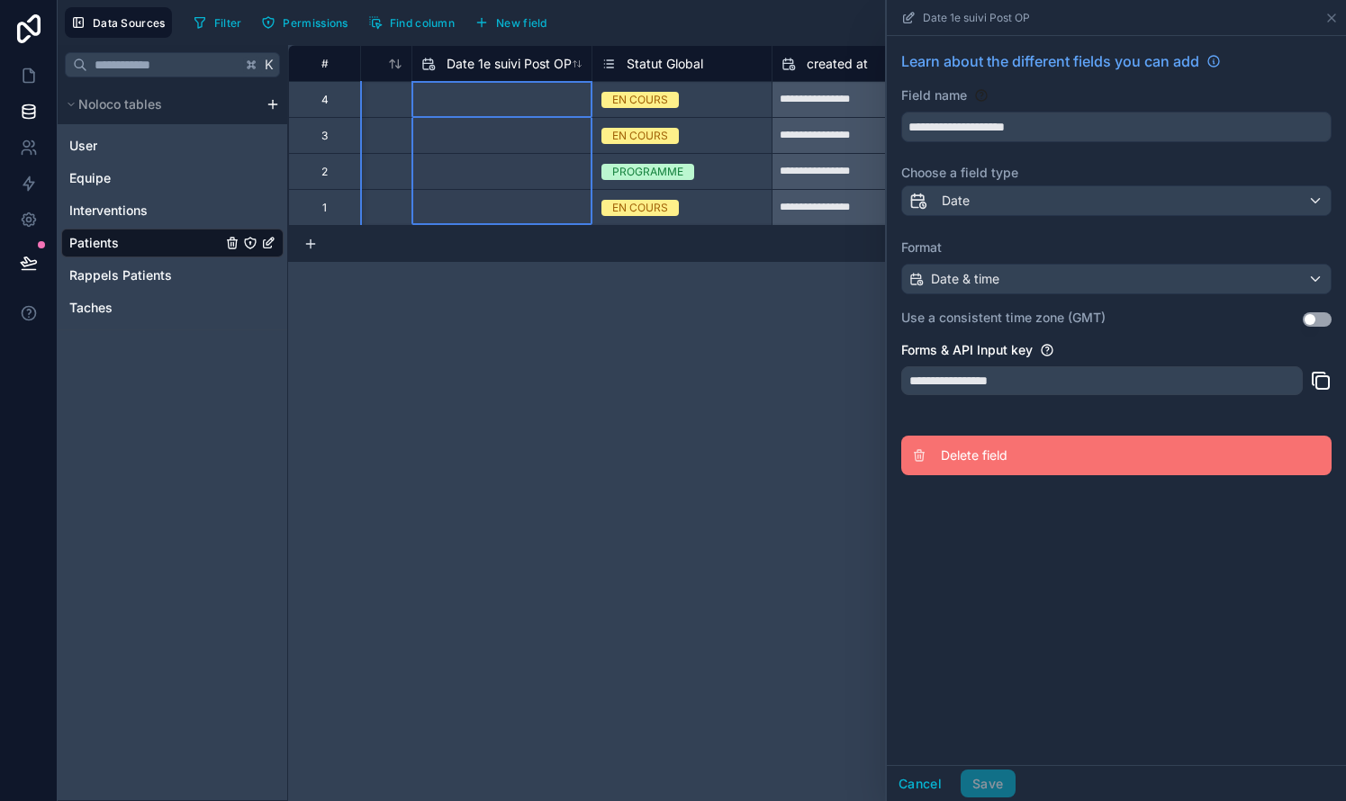
click at [768, 455] on span "Delete field" at bounding box center [1070, 455] width 259 height 18
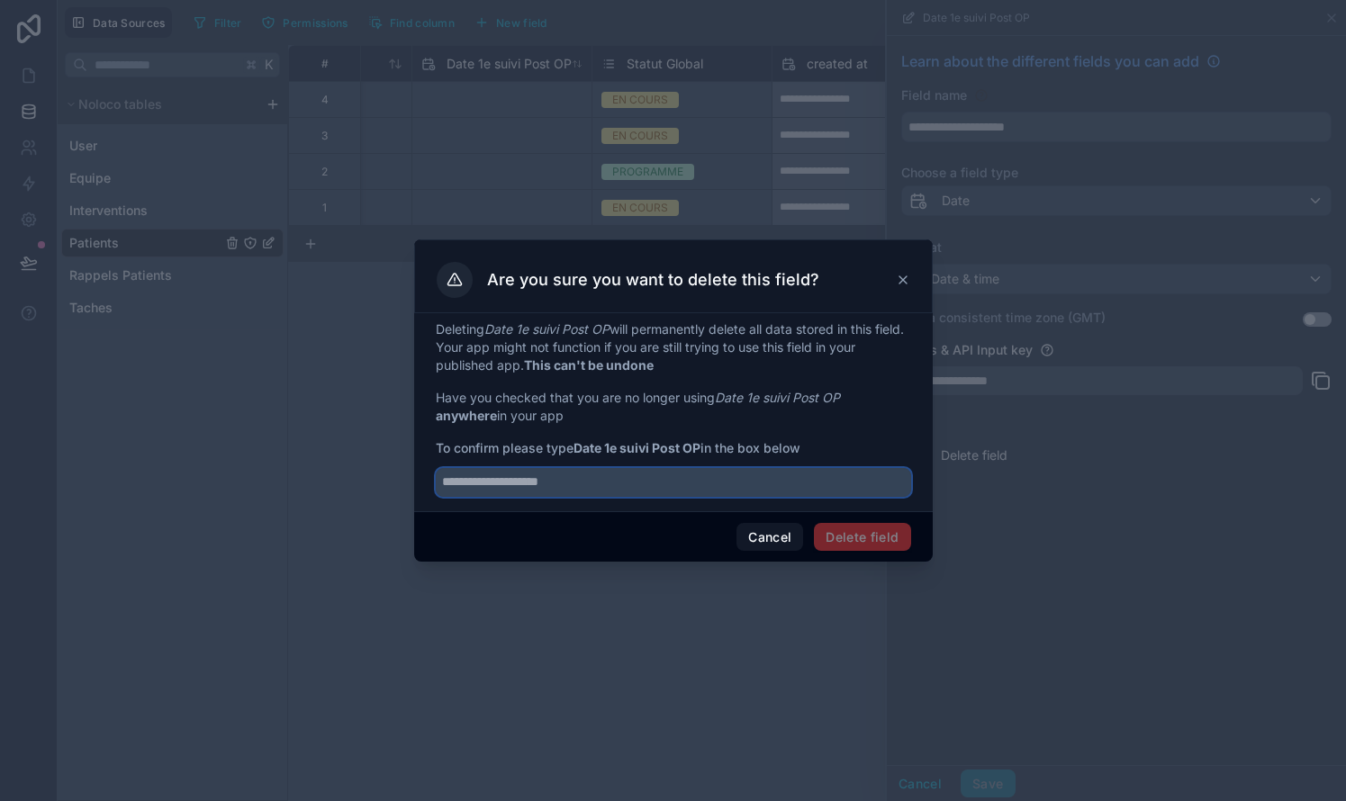
click at [656, 483] on input "text" at bounding box center [673, 482] width 475 height 29
type input "**********"
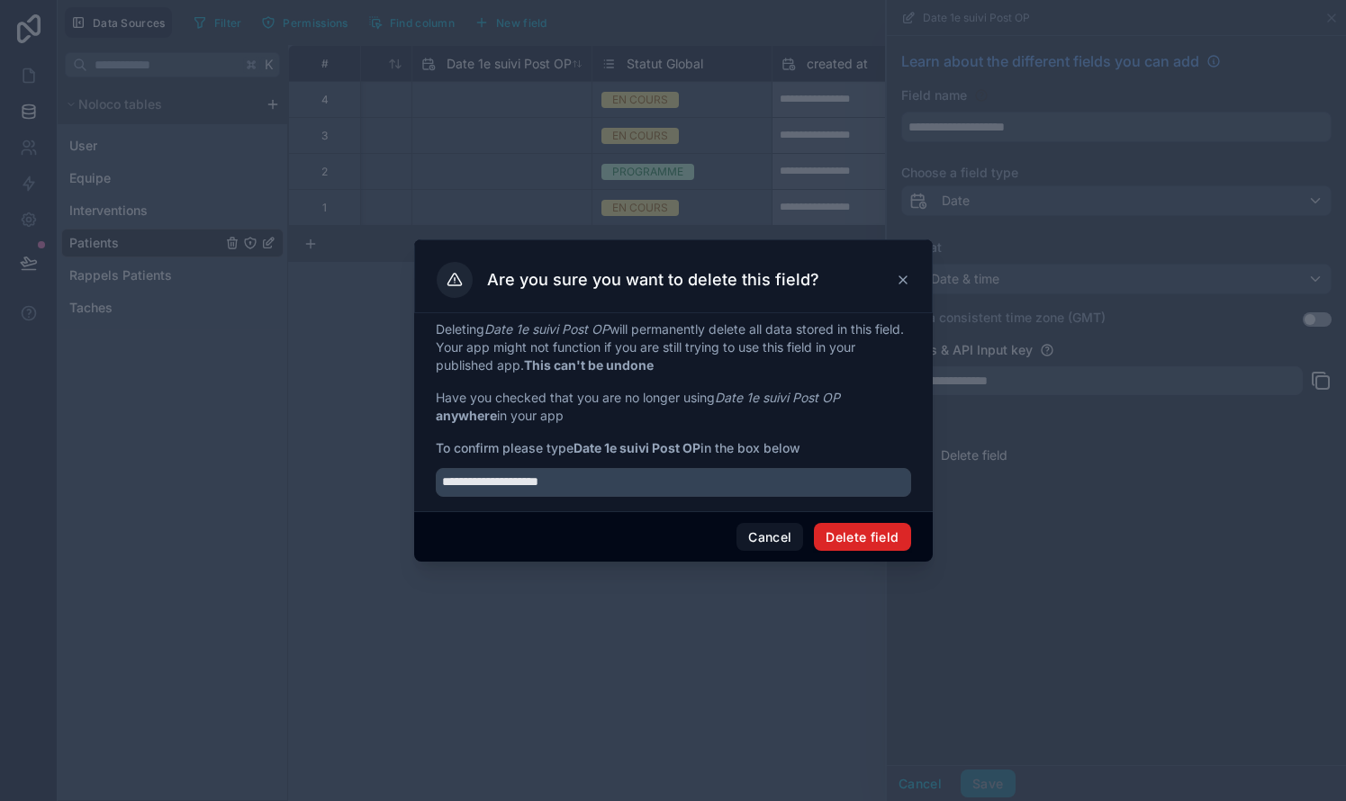
click at [768, 536] on button "Delete field" at bounding box center [862, 537] width 96 height 29
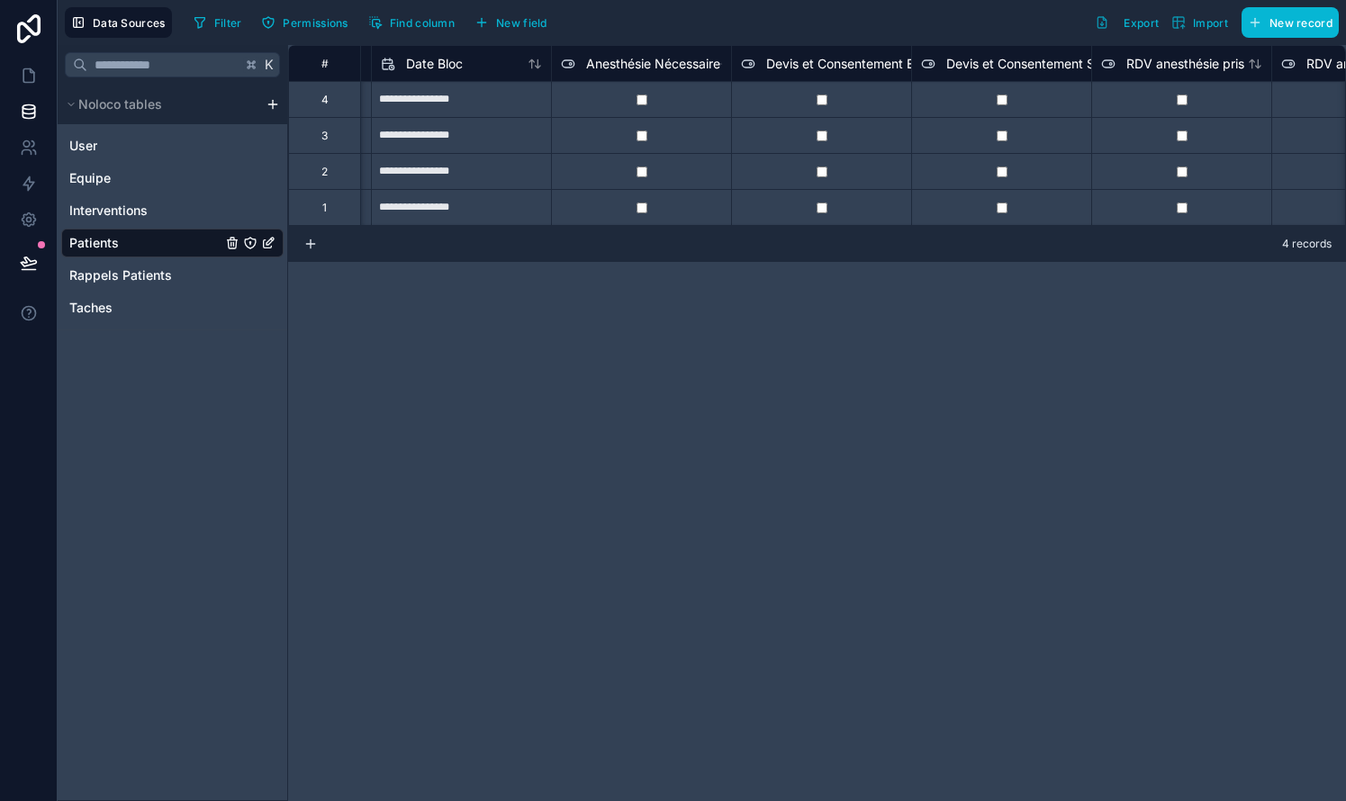
scroll to position [0, 1430]
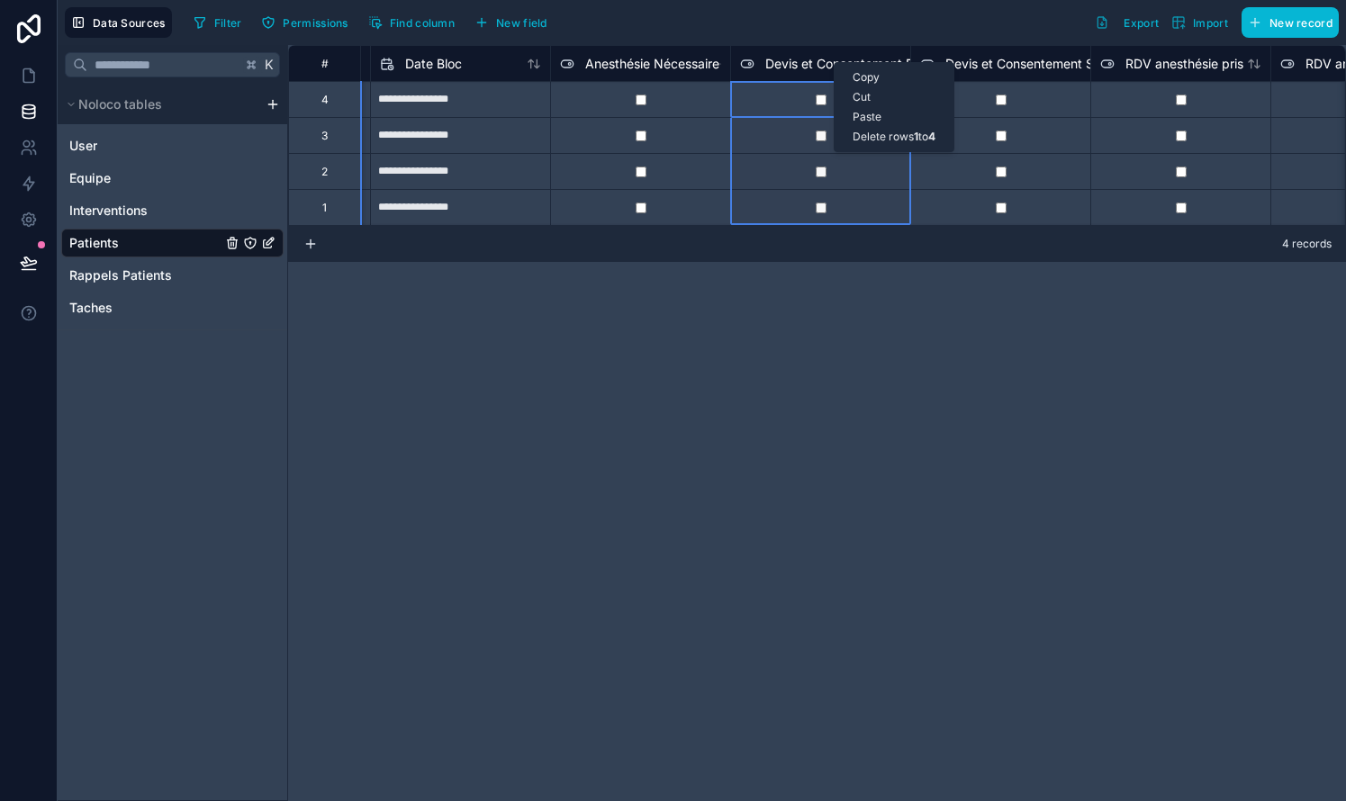
click at [768, 70] on span "Devis et Consentement Envoyés" at bounding box center [860, 64] width 190 height 18
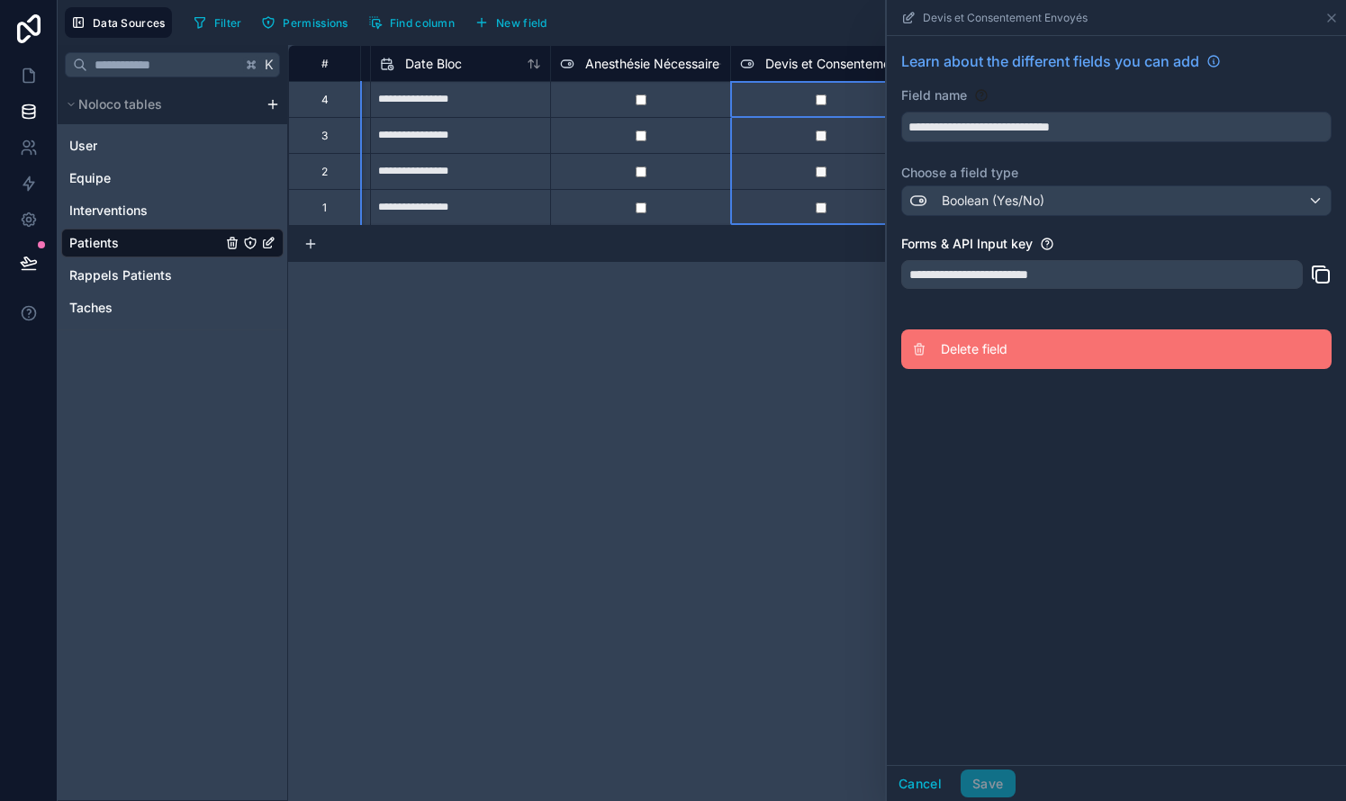
click at [768, 358] on button "Delete field" at bounding box center [1116, 349] width 430 height 40
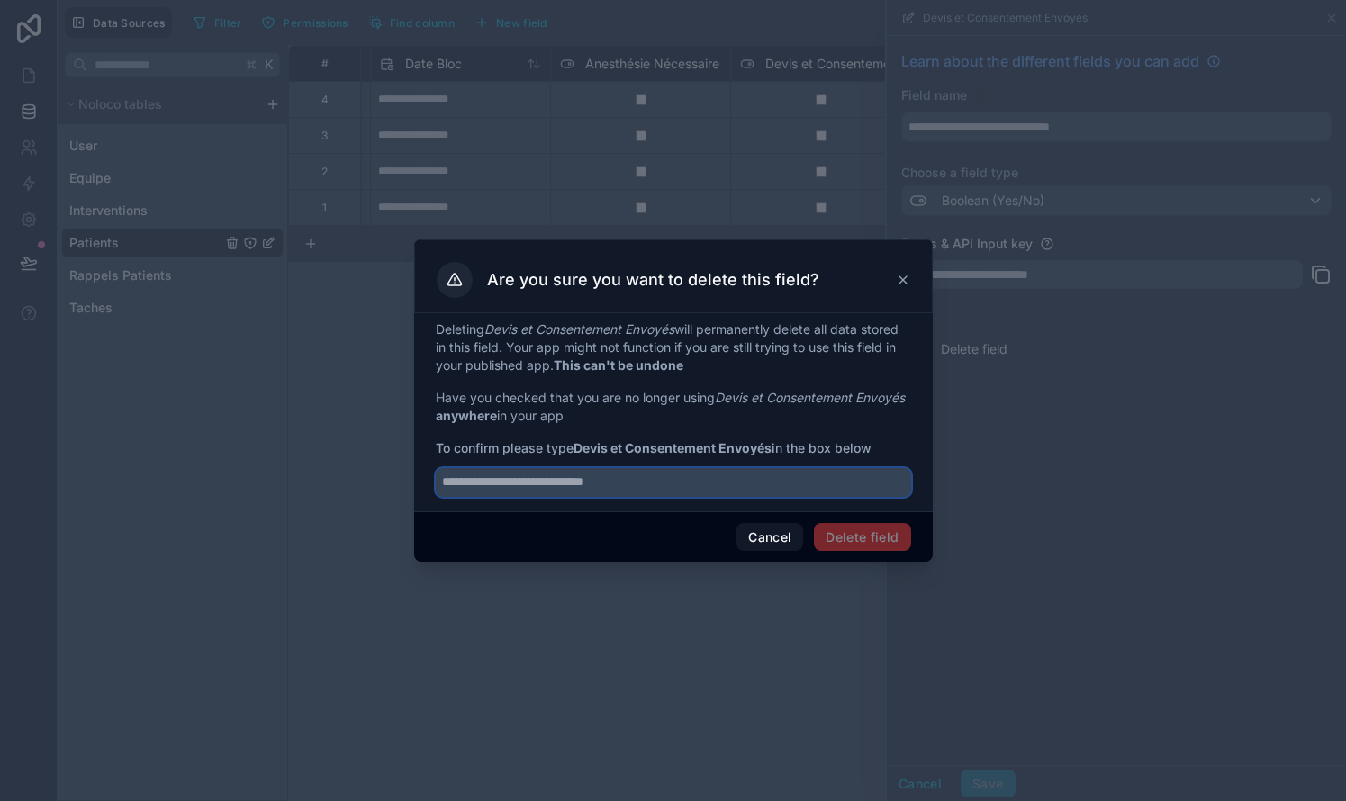
click at [588, 484] on input "text" at bounding box center [673, 482] width 475 height 29
click at [768, 543] on span "Delete field" at bounding box center [862, 537] width 96 height 29
click at [692, 489] on input "**********" at bounding box center [673, 482] width 475 height 29
type input "**********"
drag, startPoint x: 710, startPoint y: 494, endPoint x: 687, endPoint y: 542, distance: 53.1
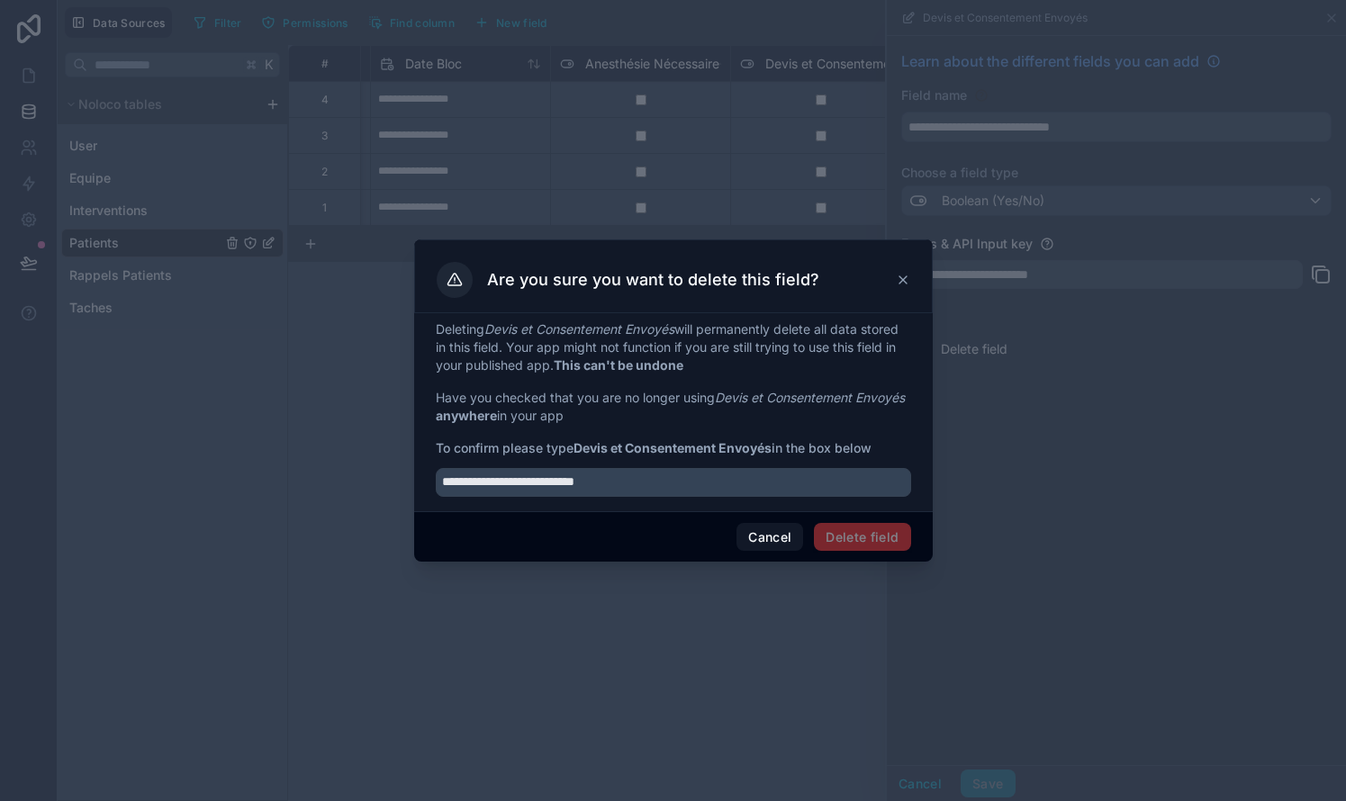
click at [687, 542] on div "Cancel Delete field" at bounding box center [673, 536] width 518 height 51
click at [768, 535] on span "Delete field" at bounding box center [862, 537] width 96 height 29
drag, startPoint x: 439, startPoint y: 397, endPoint x: 606, endPoint y: 423, distance: 168.6
click at [606, 423] on p "Have you checked that you are no longer using Devis et Consentement Envoyés any…" at bounding box center [673, 407] width 475 height 36
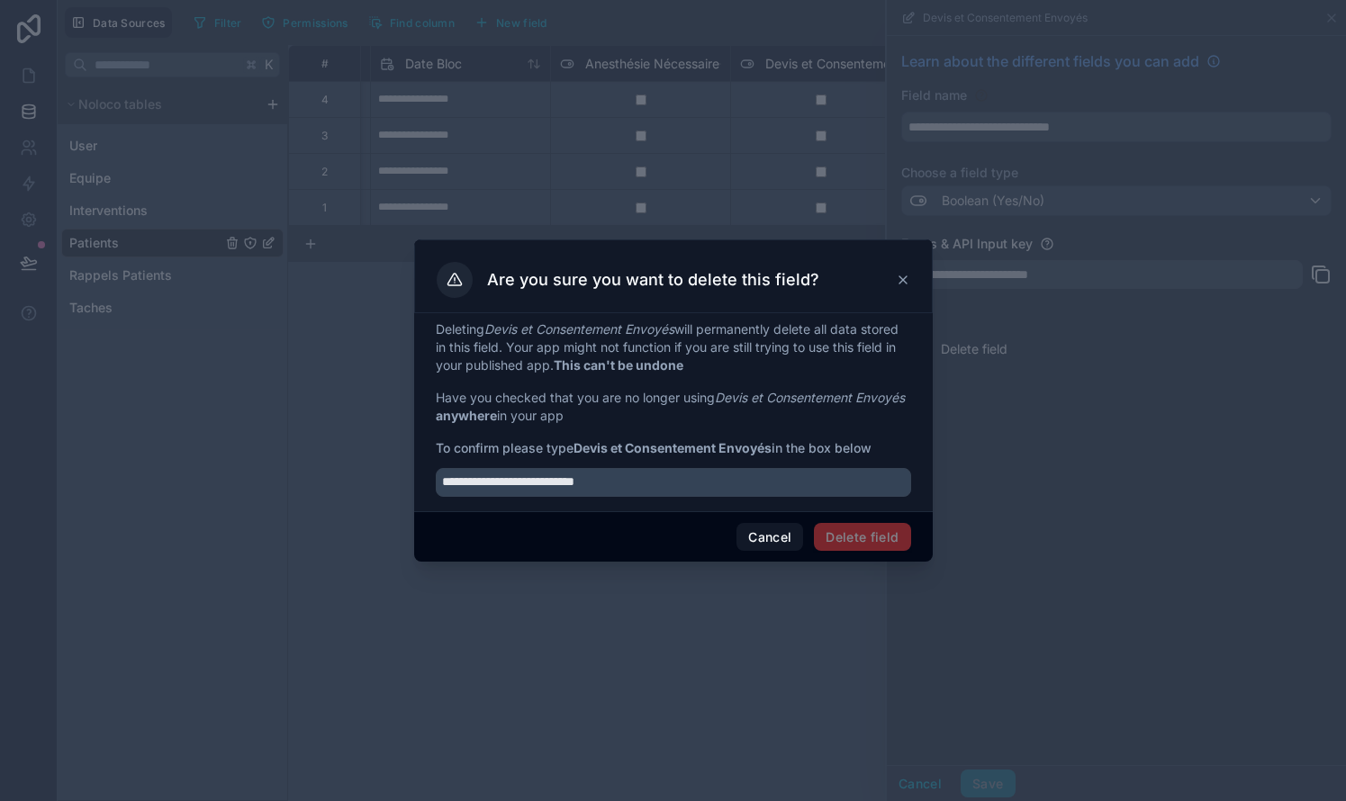
drag, startPoint x: 576, startPoint y: 453, endPoint x: 774, endPoint y: 450, distance: 198.0
click at [768, 450] on span "To confirm please type Devis et Consentement Envoyés in the box below" at bounding box center [673, 448] width 475 height 18
copy span "Devis et Consentement Envoyés"
drag, startPoint x: 687, startPoint y: 490, endPoint x: 297, endPoint y: 446, distance: 392.2
click at [298, 446] on div "**********" at bounding box center [673, 400] width 1346 height 801
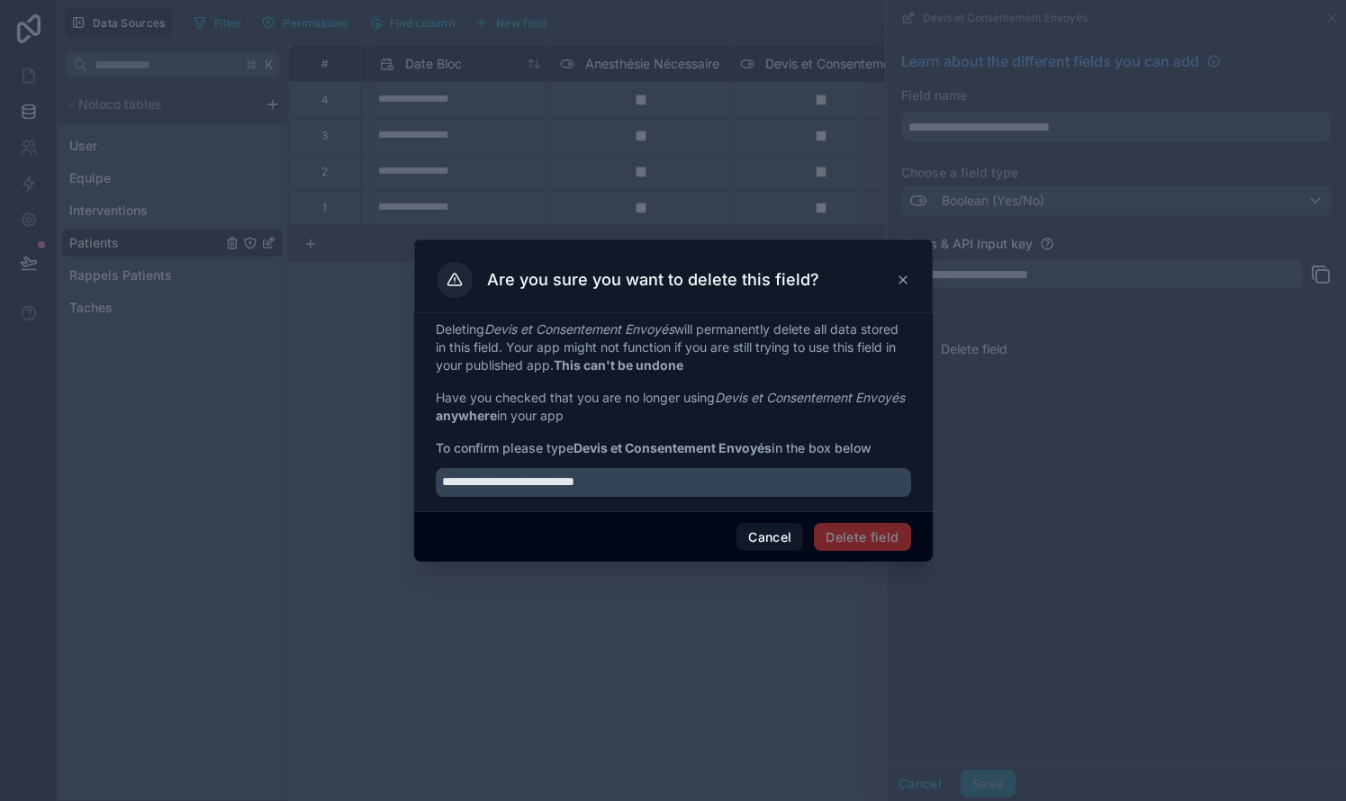
click at [613, 528] on div "Cancel Delete field" at bounding box center [673, 536] width 518 height 51
click at [768, 540] on span "Delete field" at bounding box center [862, 537] width 96 height 29
click at [768, 269] on div "Are you sure you want to delete this field?" at bounding box center [673, 280] width 473 height 36
click at [768, 278] on icon at bounding box center [902, 279] width 7 height 7
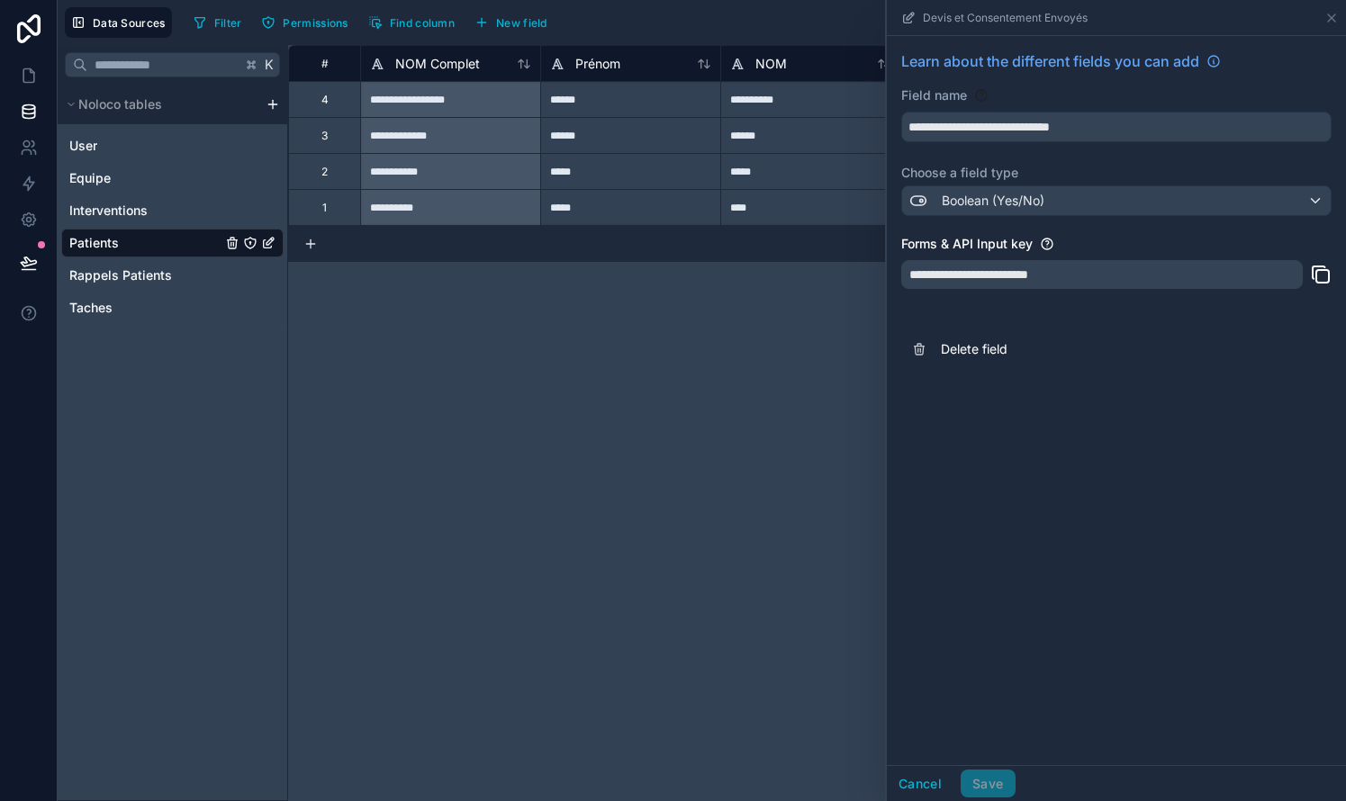
click at [696, 379] on div "**********" at bounding box center [817, 423] width 1058 height 756
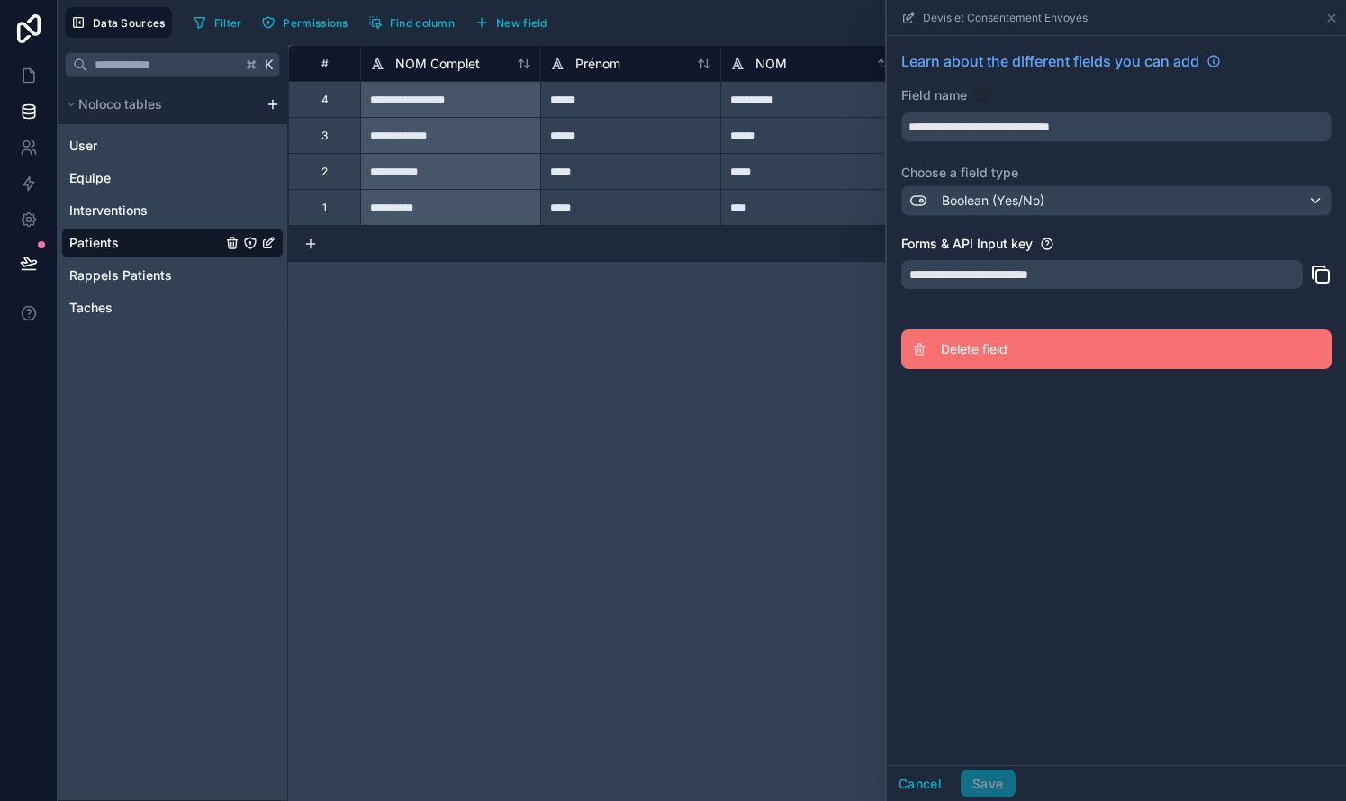
click at [964, 360] on button "Delete field" at bounding box center [1116, 349] width 430 height 40
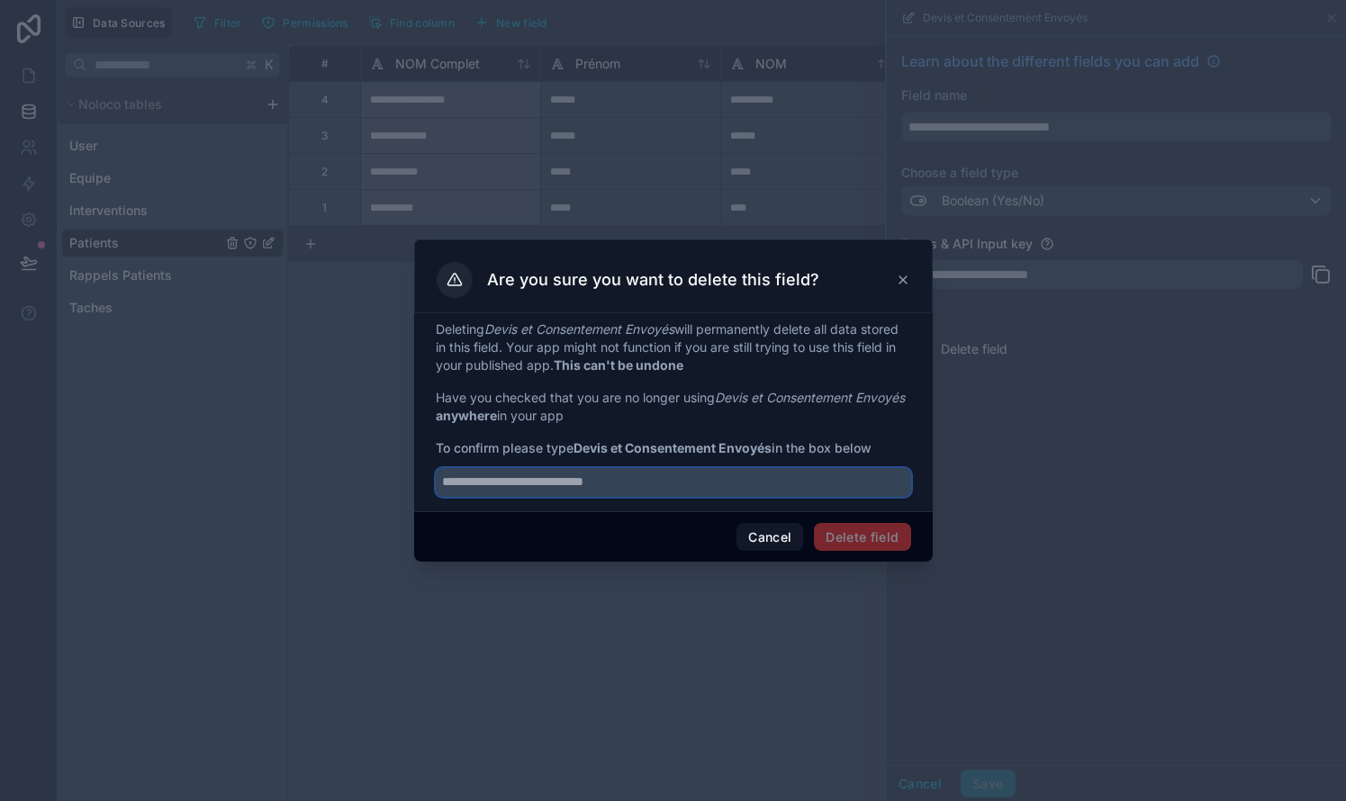
click at [679, 479] on input "text" at bounding box center [673, 482] width 475 height 29
type input "**********"
click at [852, 536] on span "Delete field" at bounding box center [862, 537] width 96 height 29
click at [855, 537] on span "Delete field" at bounding box center [862, 537] width 96 height 29
click at [905, 281] on icon at bounding box center [903, 280] width 14 height 14
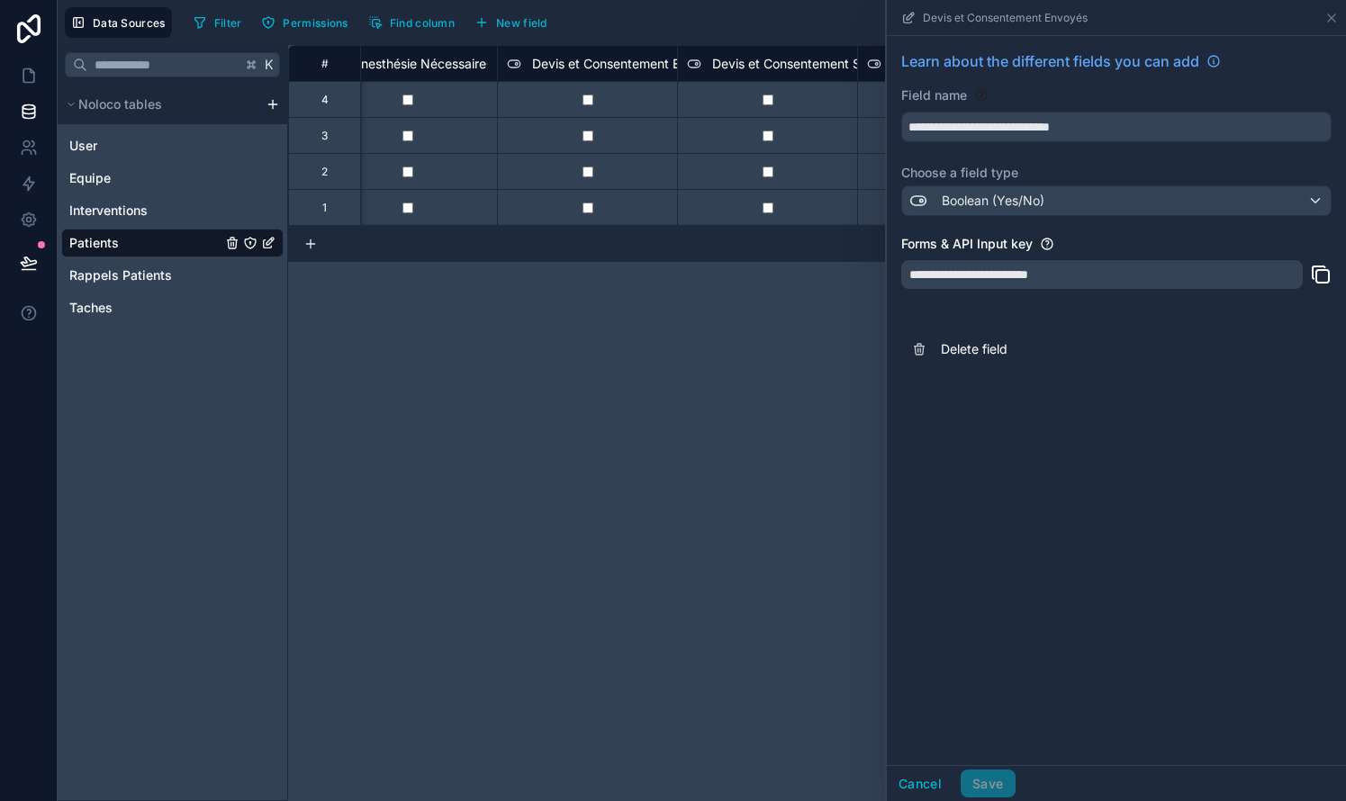
scroll to position [0, 1664]
click at [796, 65] on span "Devis et Consentement Signés" at bounding box center [801, 64] width 180 height 18
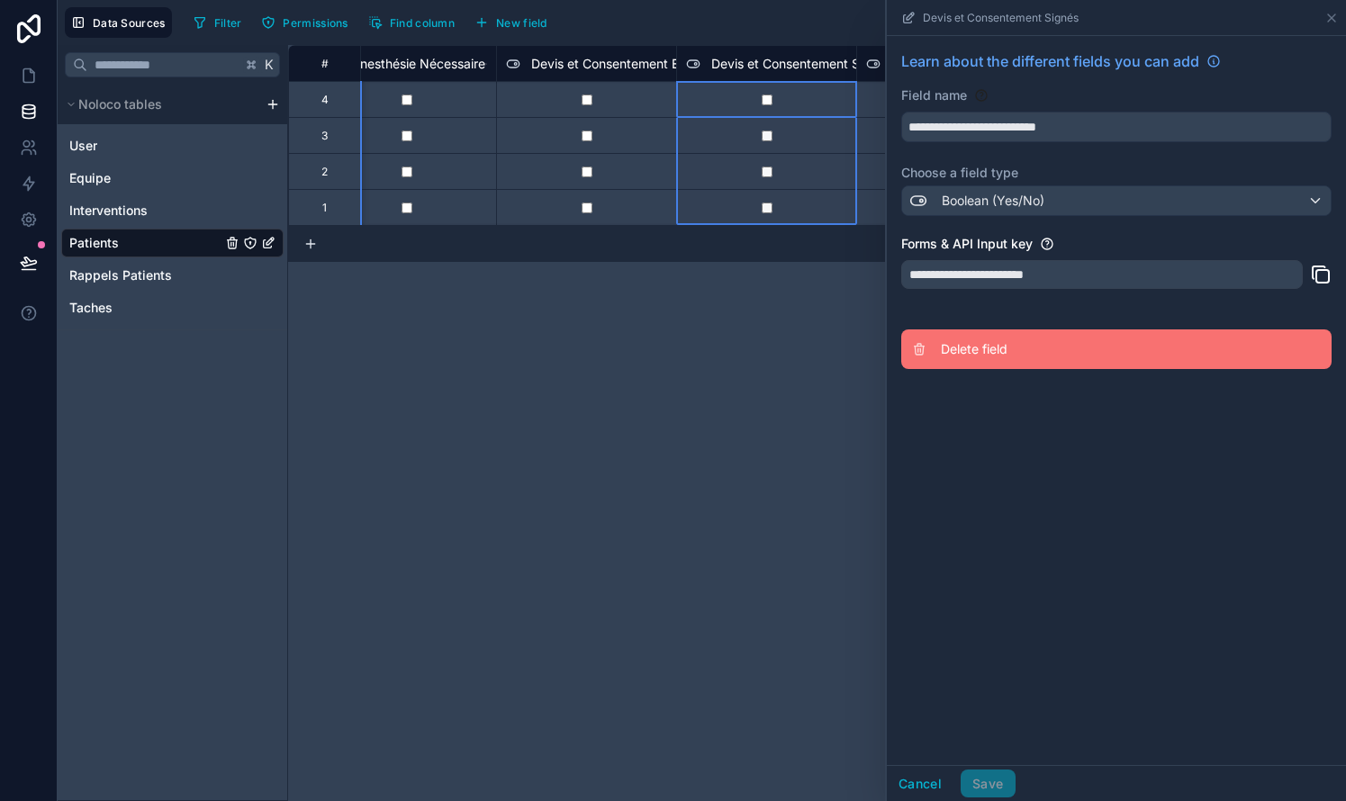
click at [960, 347] on span "Delete field" at bounding box center [1070, 349] width 259 height 18
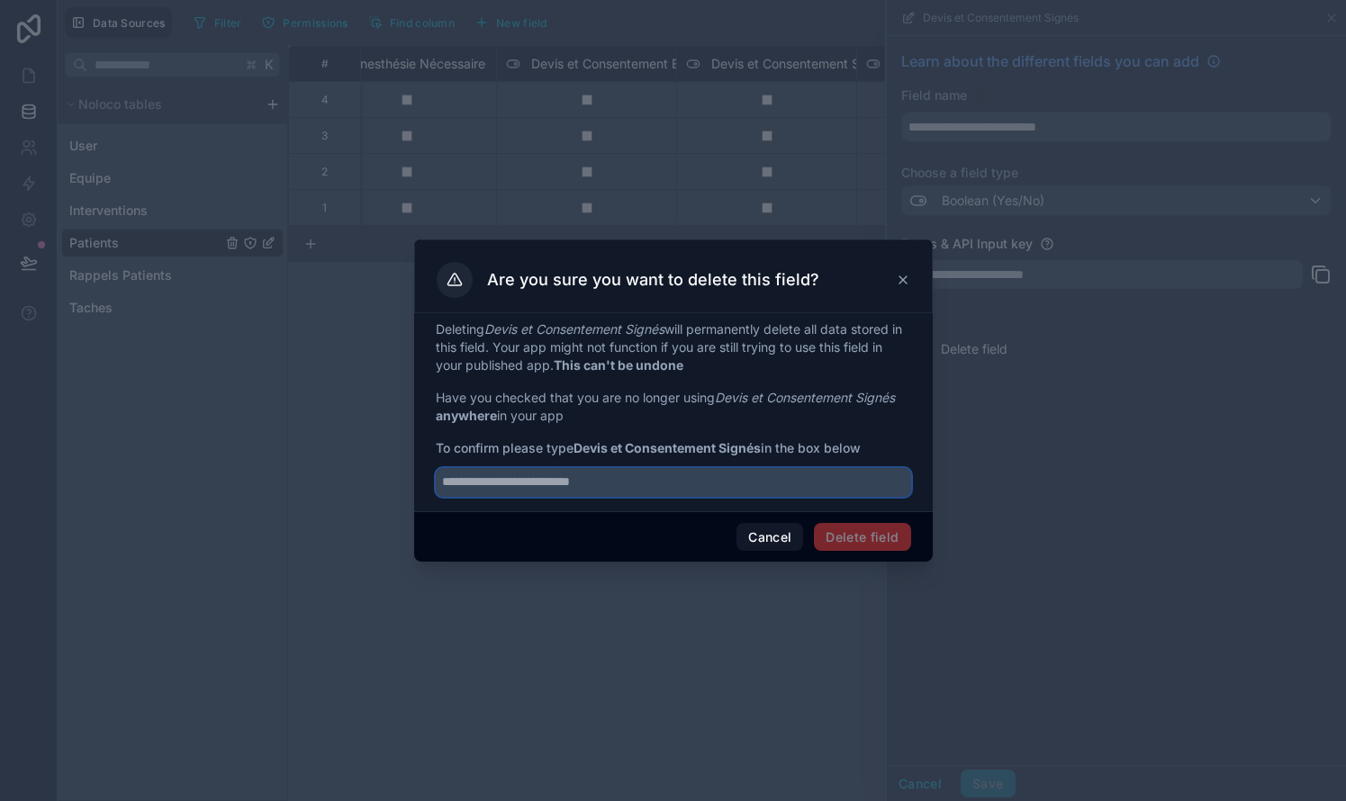
click at [688, 487] on input "text" at bounding box center [673, 482] width 475 height 29
type input "**********"
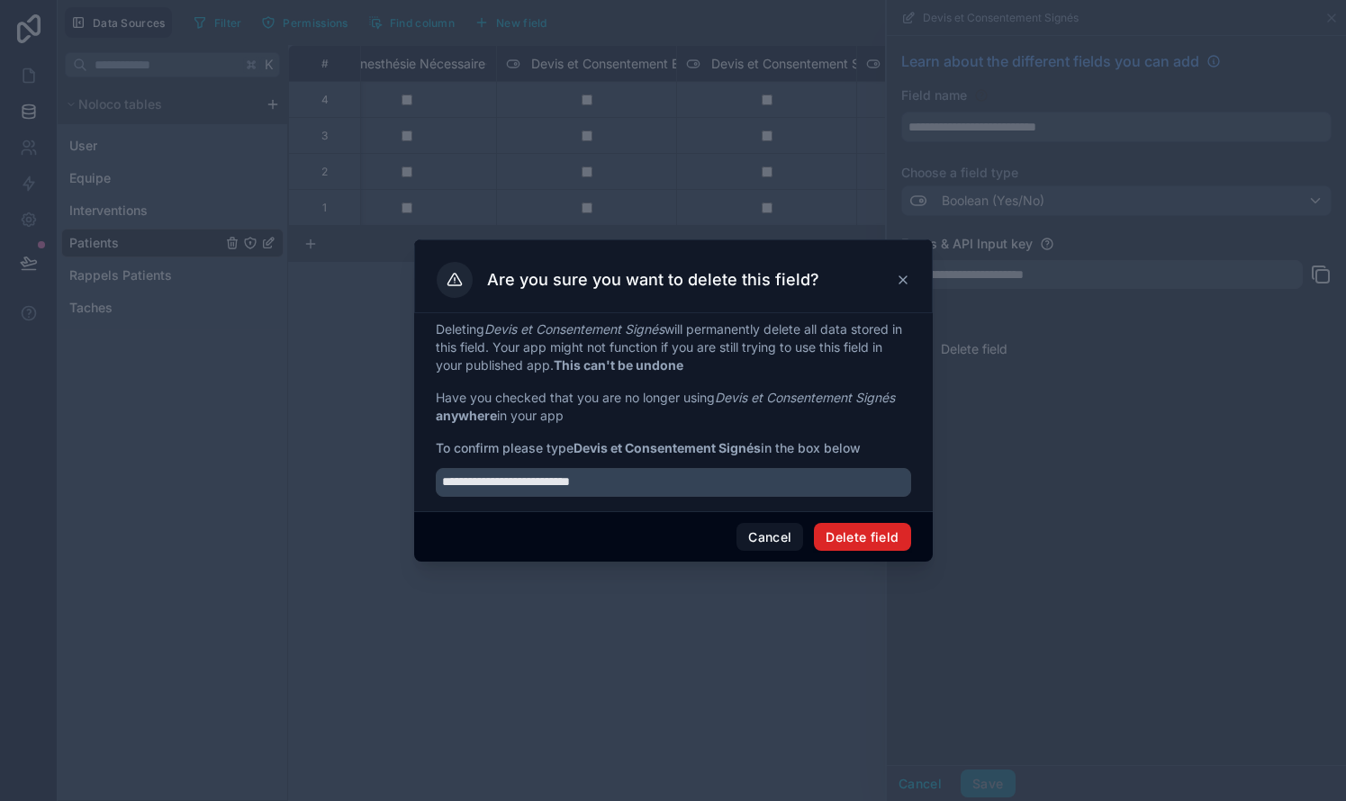
click at [880, 533] on button "Delete field" at bounding box center [862, 537] width 96 height 29
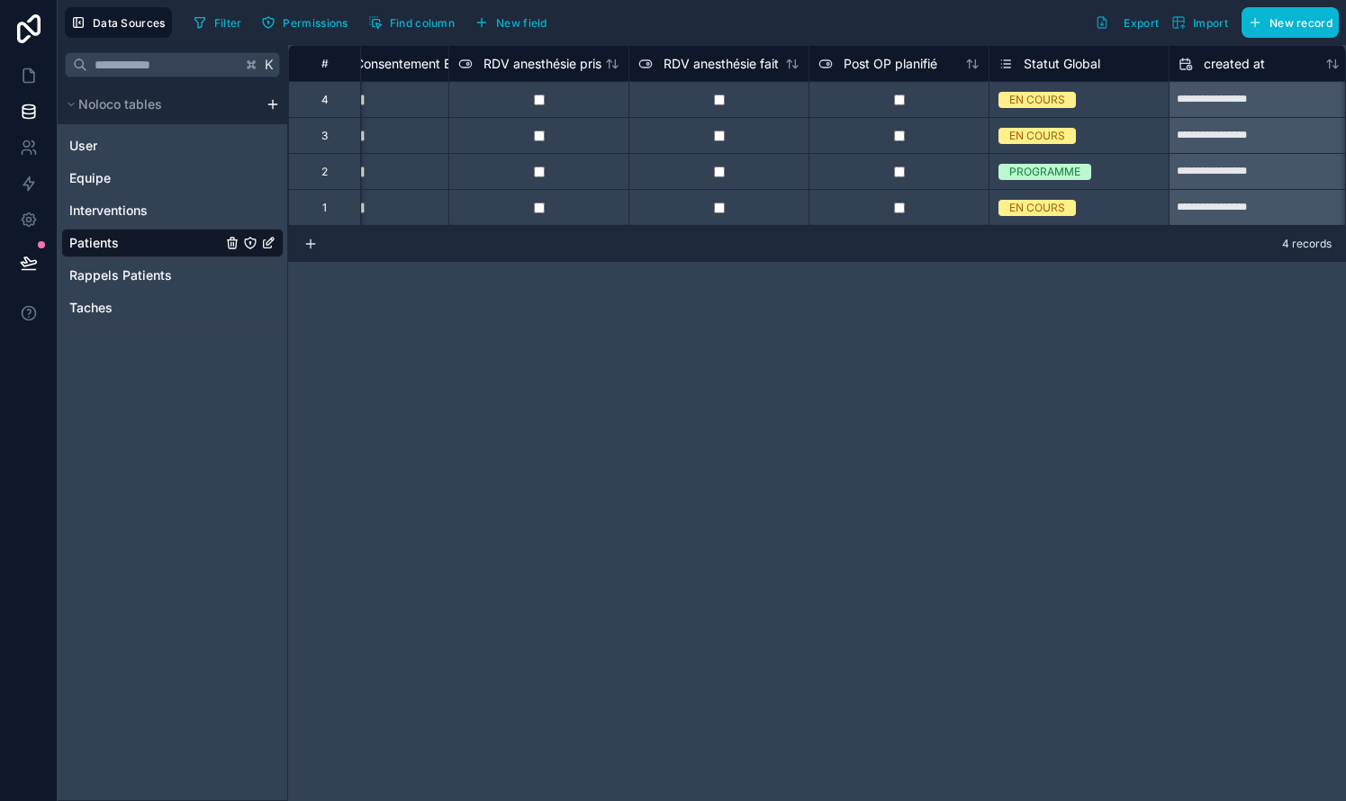
scroll to position [0, 1909]
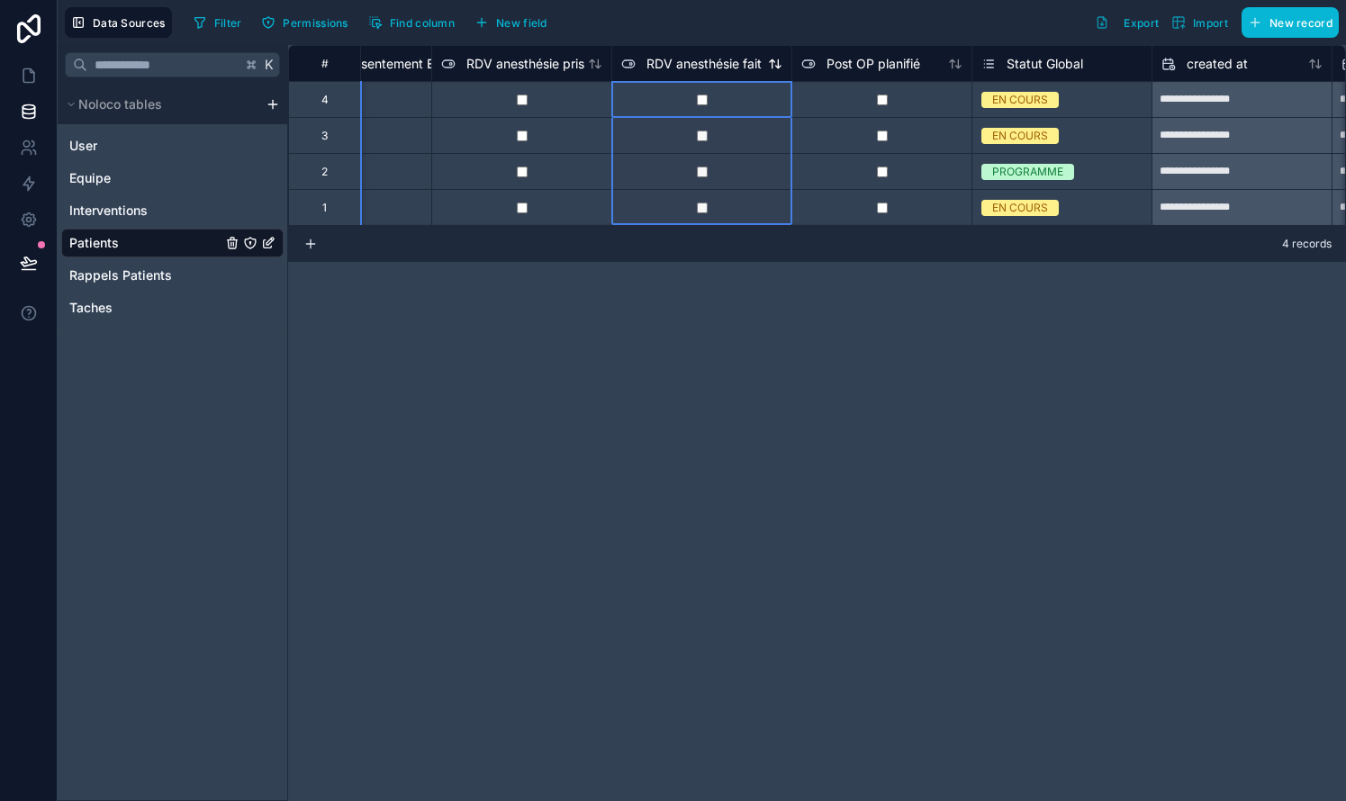
click at [679, 71] on span "RDV anesthésie fait" at bounding box center [703, 64] width 115 height 18
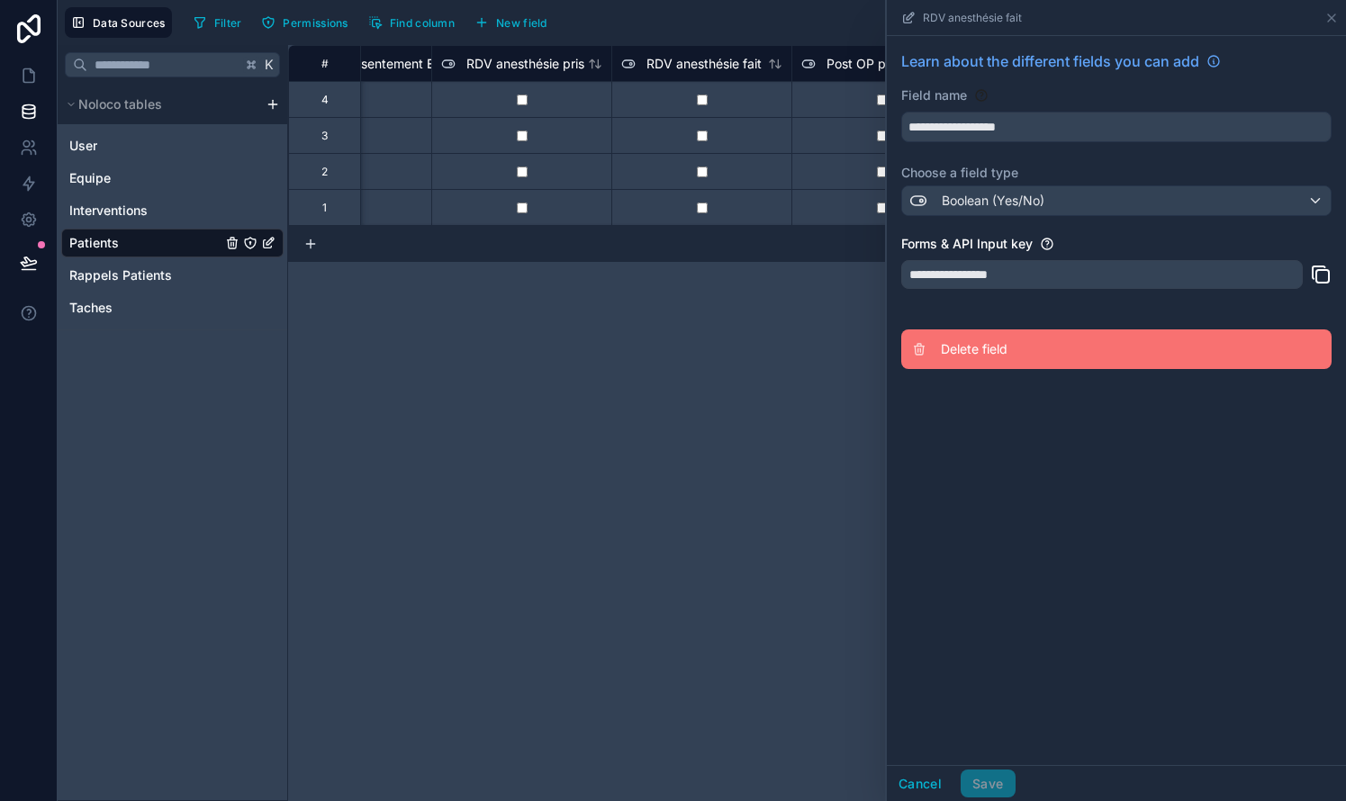
click at [928, 340] on button "Delete field" at bounding box center [1116, 349] width 430 height 40
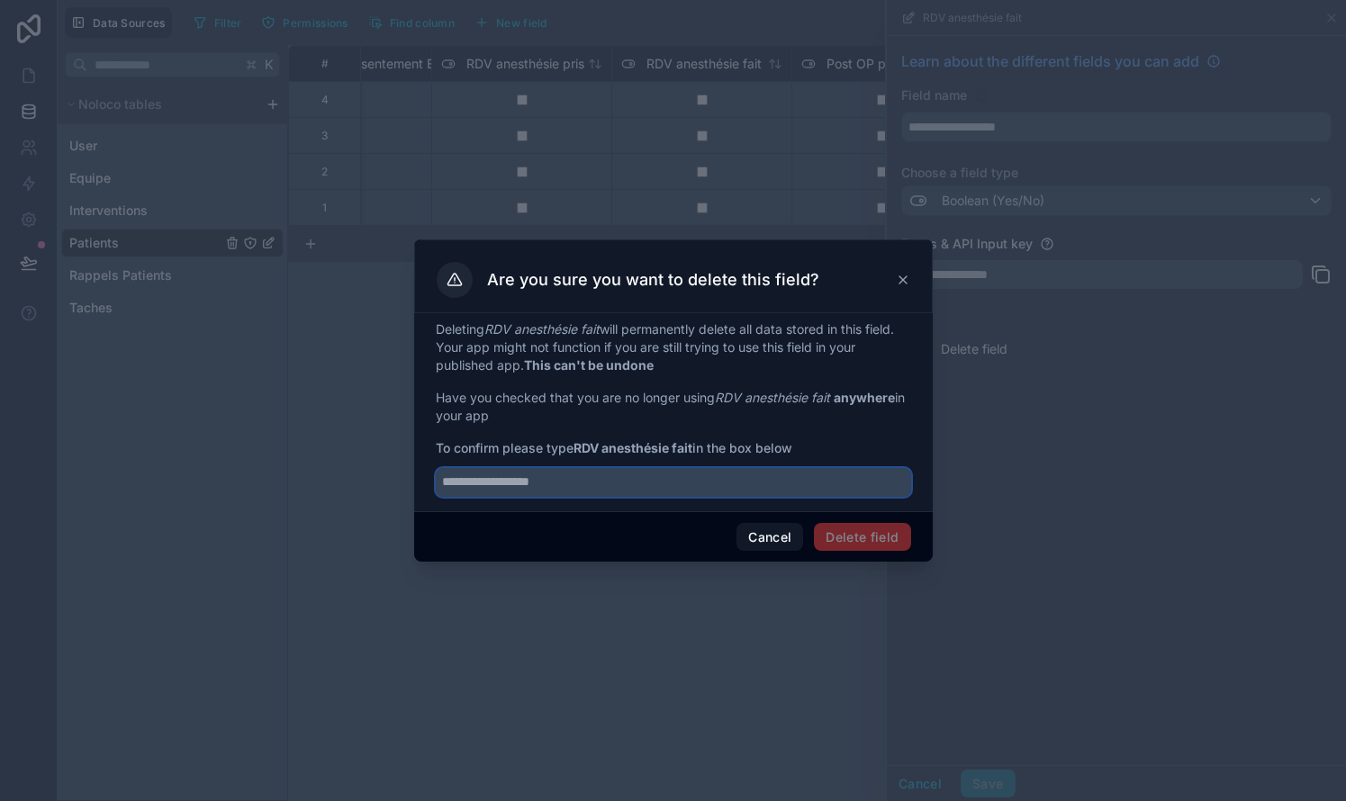
click at [703, 479] on input "text" at bounding box center [673, 482] width 475 height 29
type input "**********"
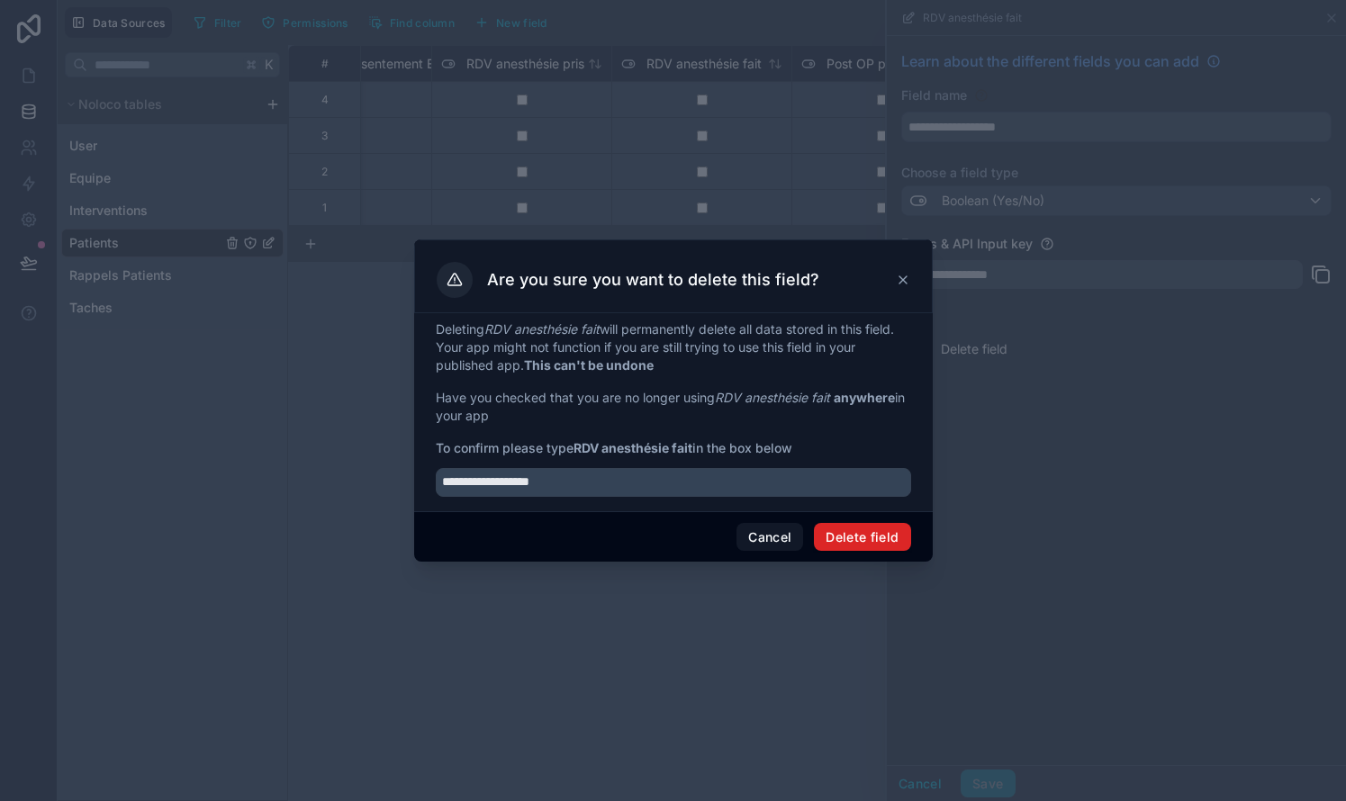
click at [888, 537] on button "Delete field" at bounding box center [862, 537] width 96 height 29
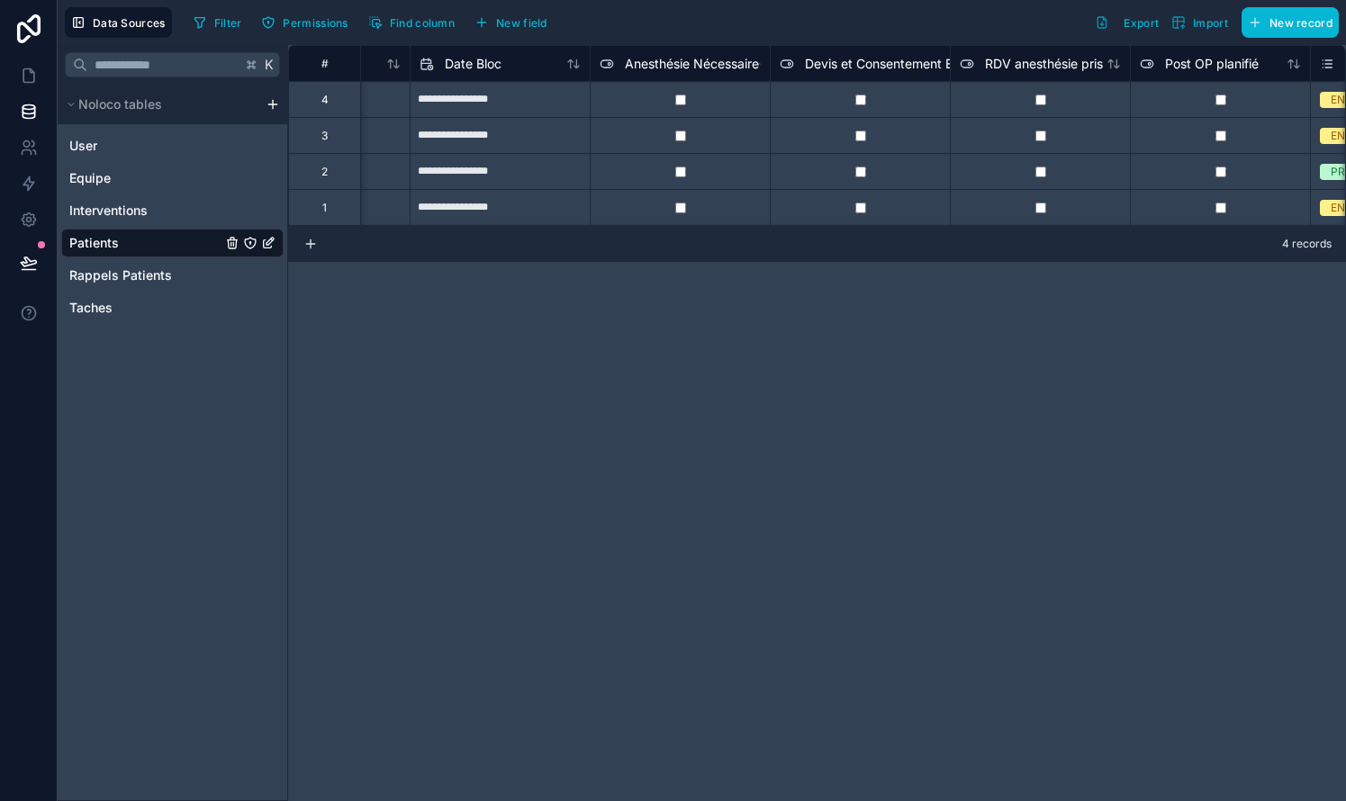
scroll to position [0, 1411]
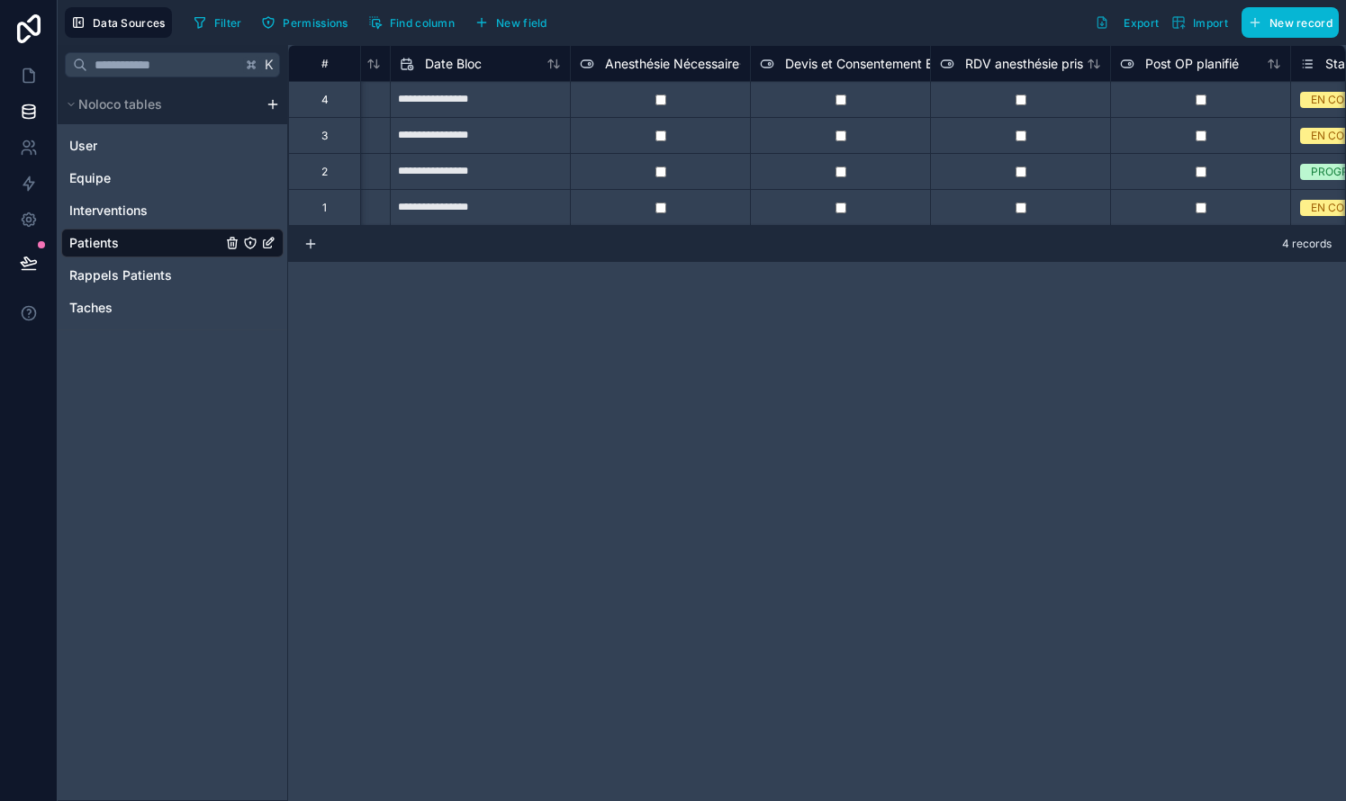
click at [849, 66] on span "Devis et Consentement Envoyés" at bounding box center [880, 64] width 190 height 18
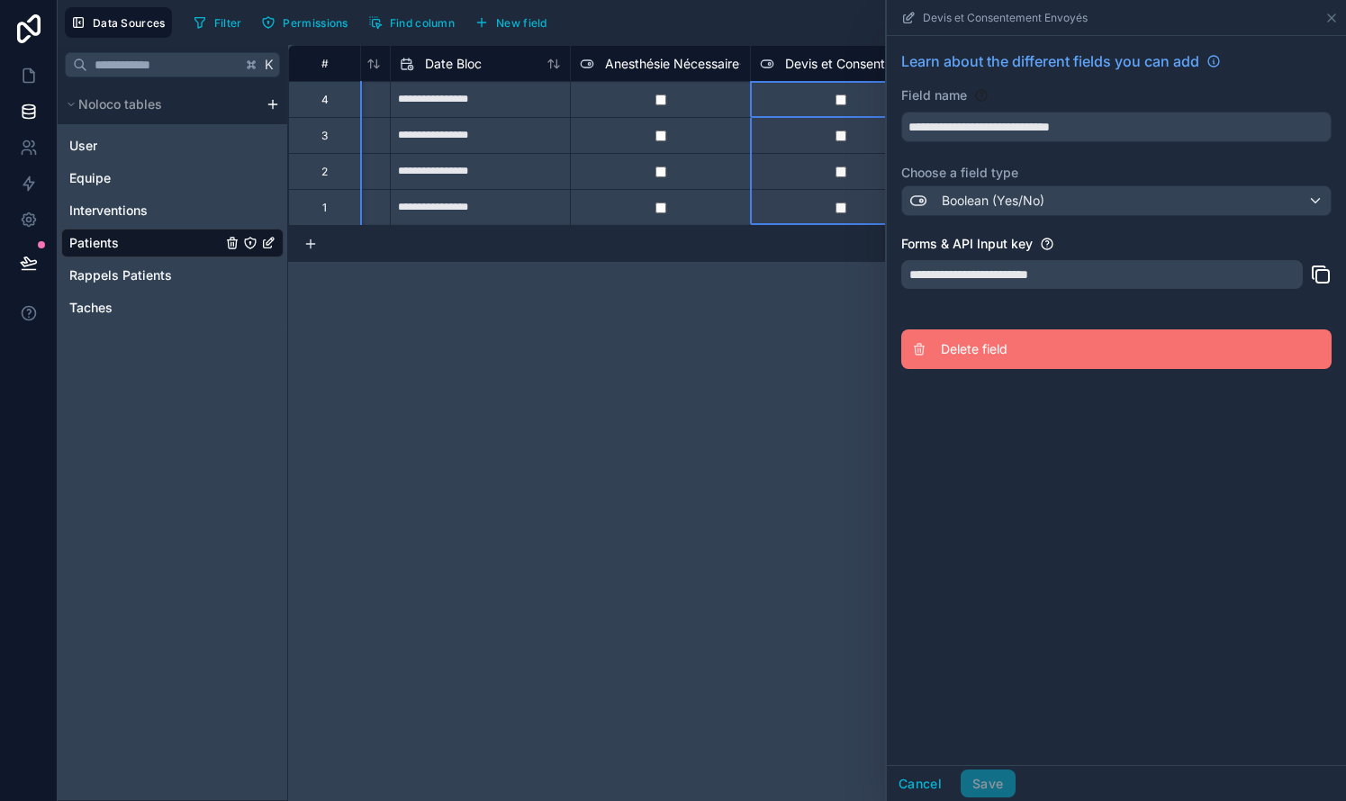
click at [962, 344] on span "Delete field" at bounding box center [1070, 349] width 259 height 18
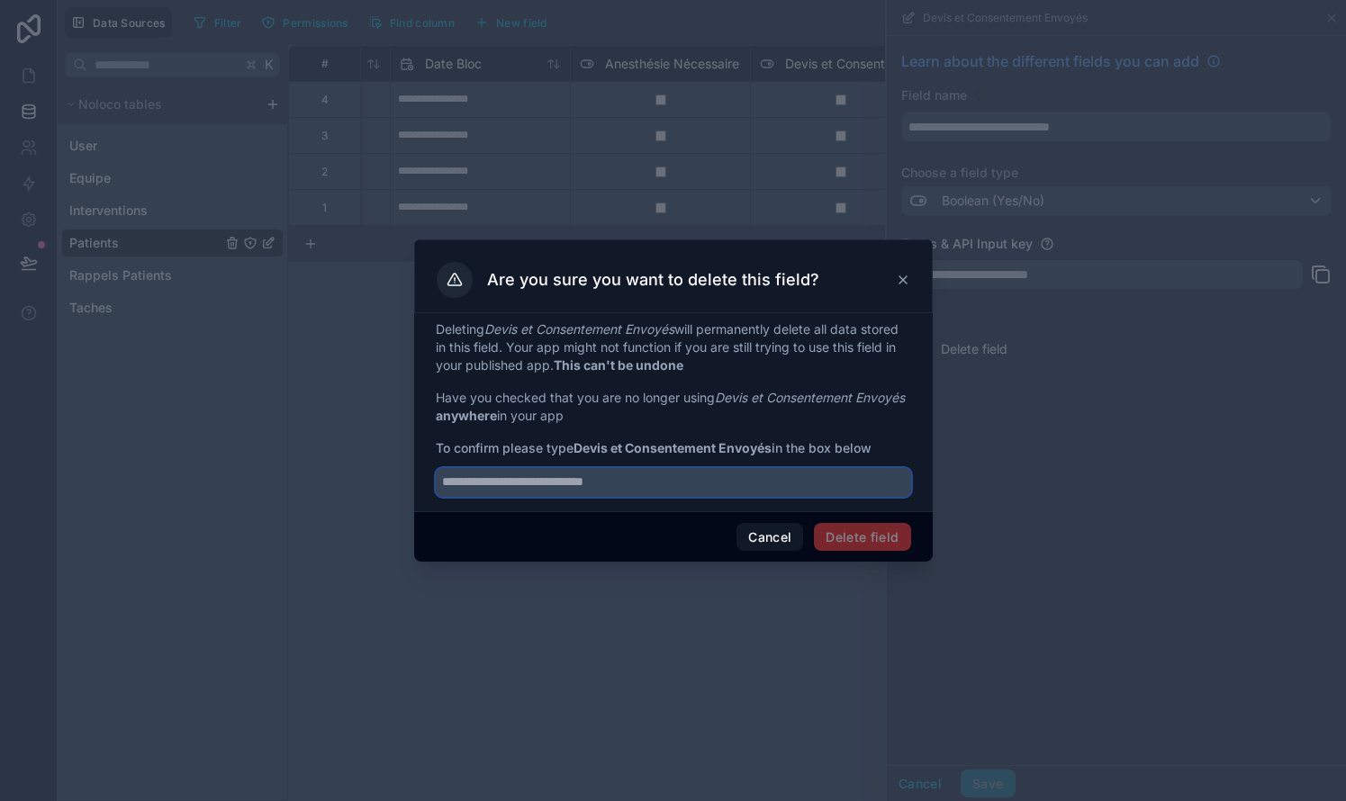
click at [753, 488] on input "text" at bounding box center [673, 482] width 475 height 29
click at [482, 482] on input "**********" at bounding box center [673, 482] width 475 height 29
click at [653, 484] on input "**********" at bounding box center [673, 482] width 475 height 29
type input "**********"
click at [780, 447] on span "To confirm please type Devis et Consentement Envoyés in the box below" at bounding box center [673, 448] width 475 height 18
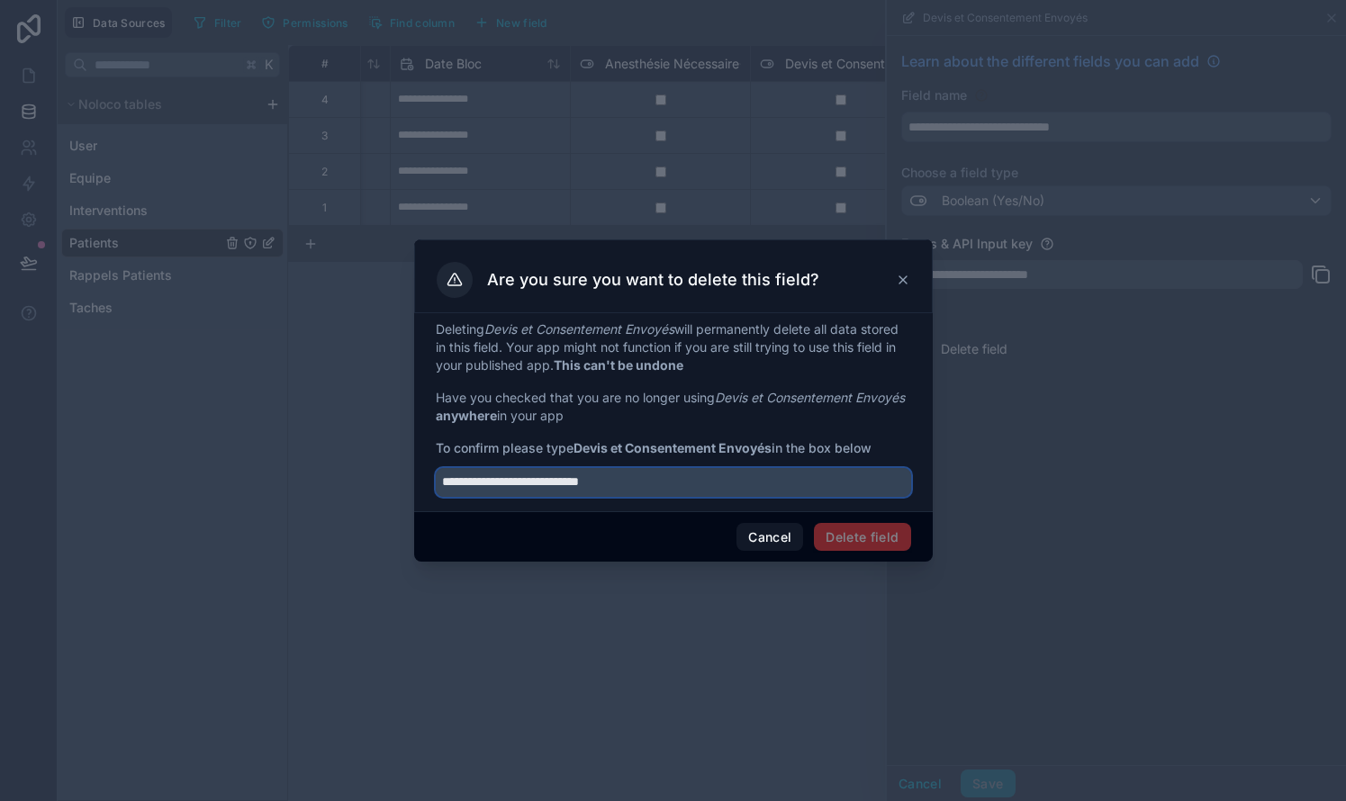
drag, startPoint x: 785, startPoint y: 477, endPoint x: 347, endPoint y: 463, distance: 438.6
click at [347, 463] on div "**********" at bounding box center [673, 400] width 1346 height 801
click at [474, 490] on input "text" at bounding box center [673, 482] width 475 height 29
type input "**********"
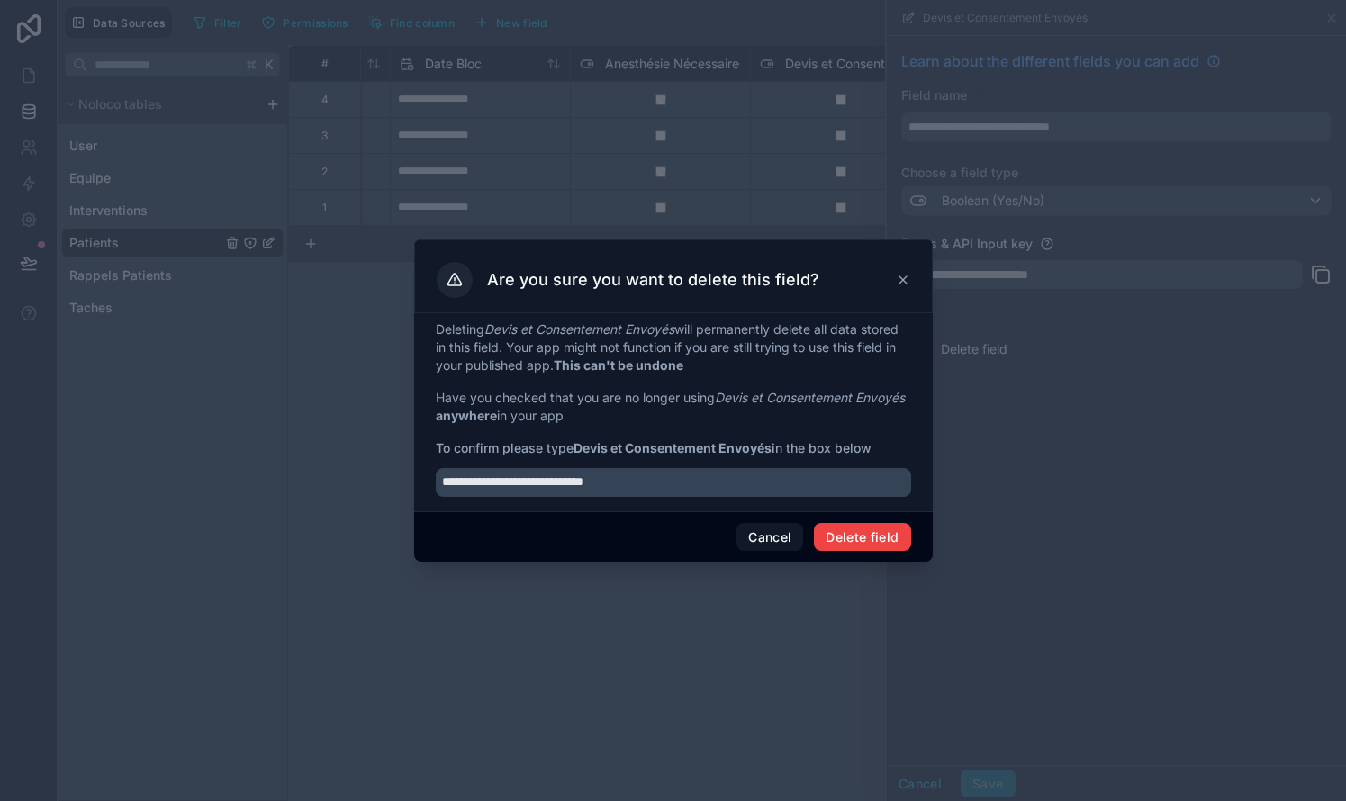
drag, startPoint x: 510, startPoint y: 708, endPoint x: 861, endPoint y: 551, distance: 384.4
click at [861, 551] on div "Cancel Delete field" at bounding box center [673, 536] width 518 height 51
click at [867, 542] on button "Delete field" at bounding box center [862, 537] width 96 height 29
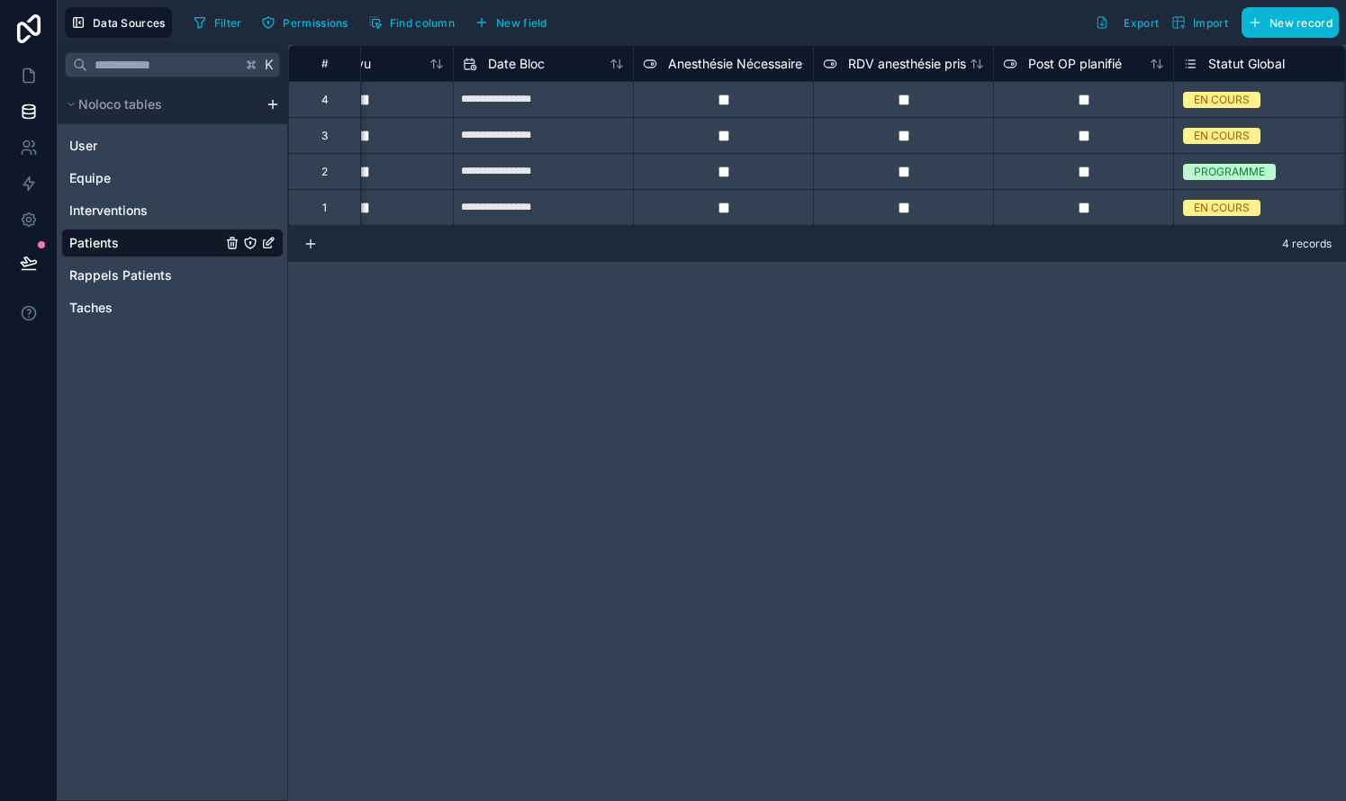
scroll to position [0, 1360]
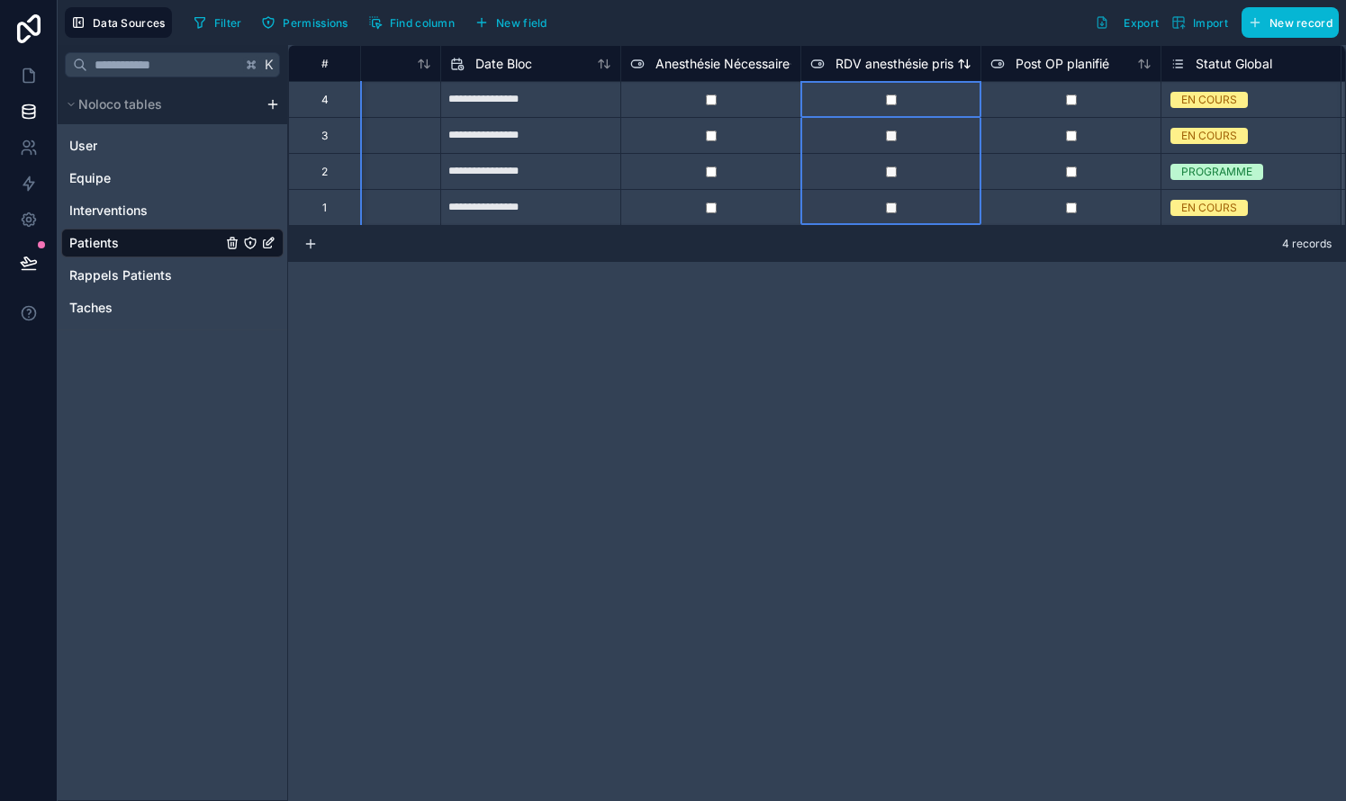
click at [926, 68] on span "RDV anesthésie pris" at bounding box center [894, 64] width 118 height 18
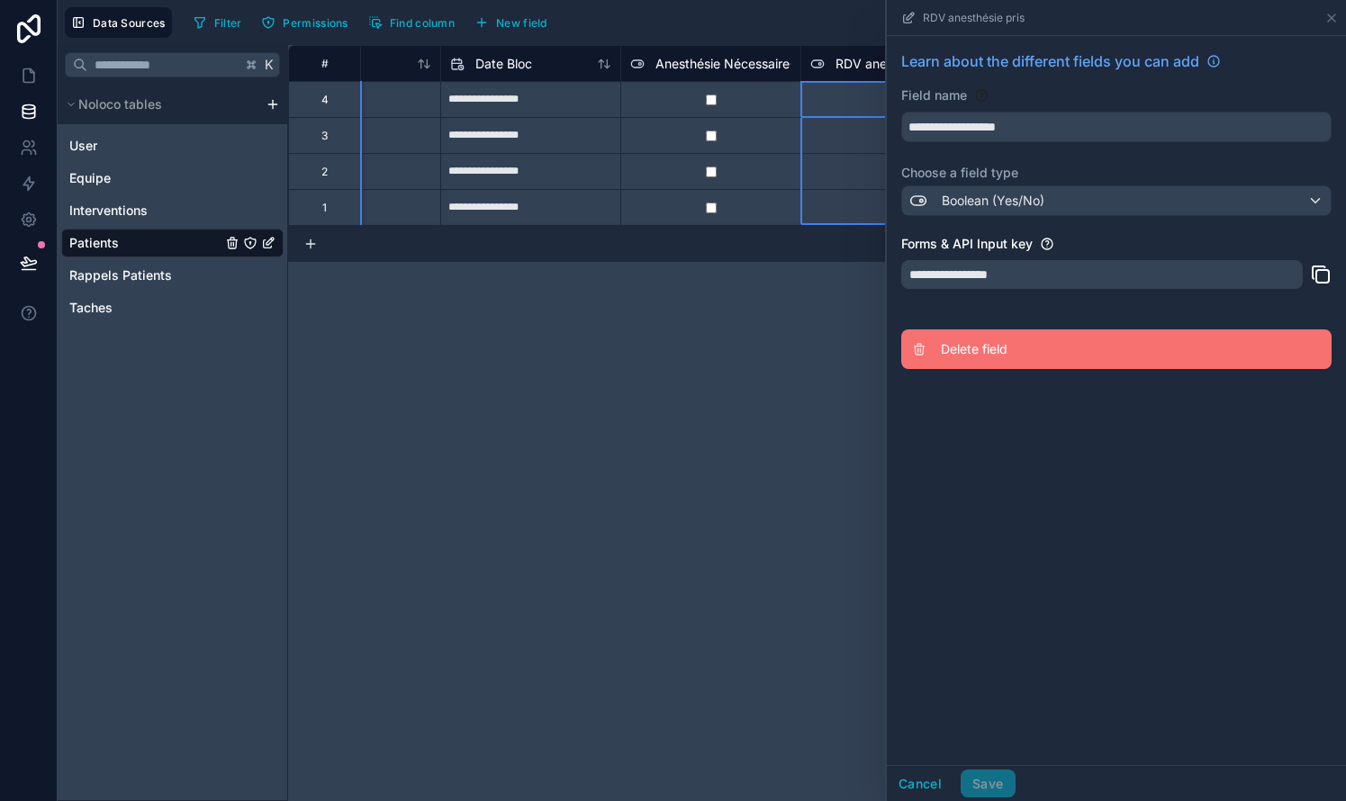
click at [958, 343] on span "Delete field" at bounding box center [1070, 349] width 259 height 18
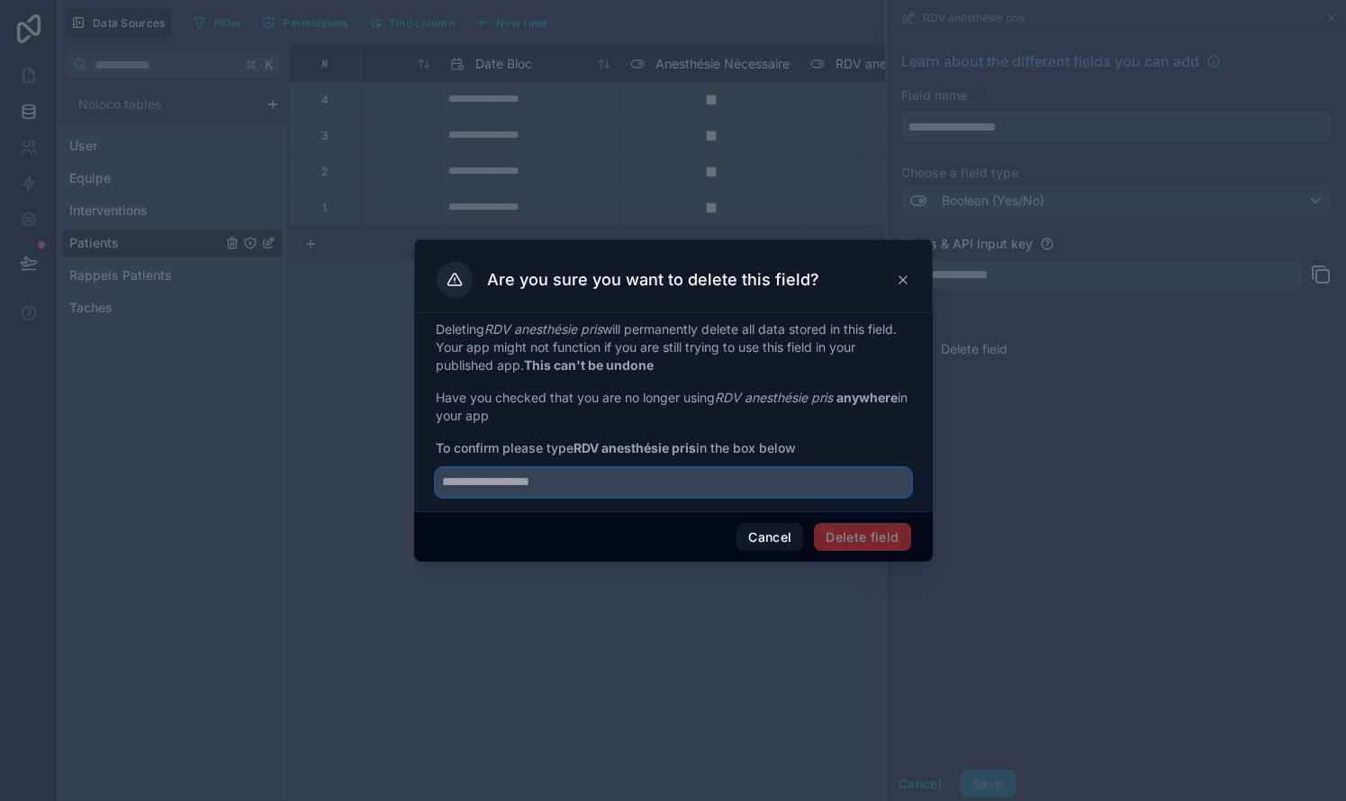
click at [712, 482] on input "text" at bounding box center [673, 482] width 475 height 29
type input "**********"
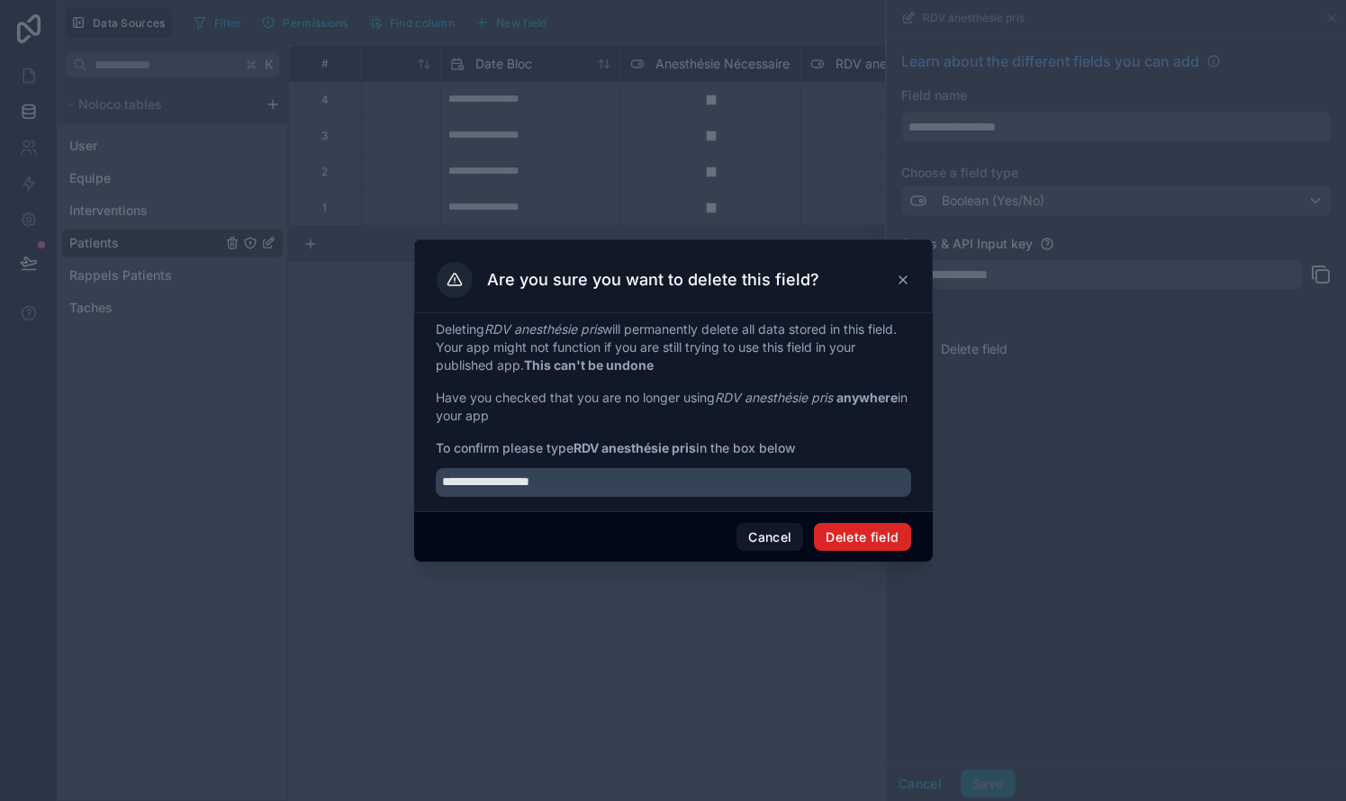
click at [870, 531] on button "Delete field" at bounding box center [862, 537] width 96 height 29
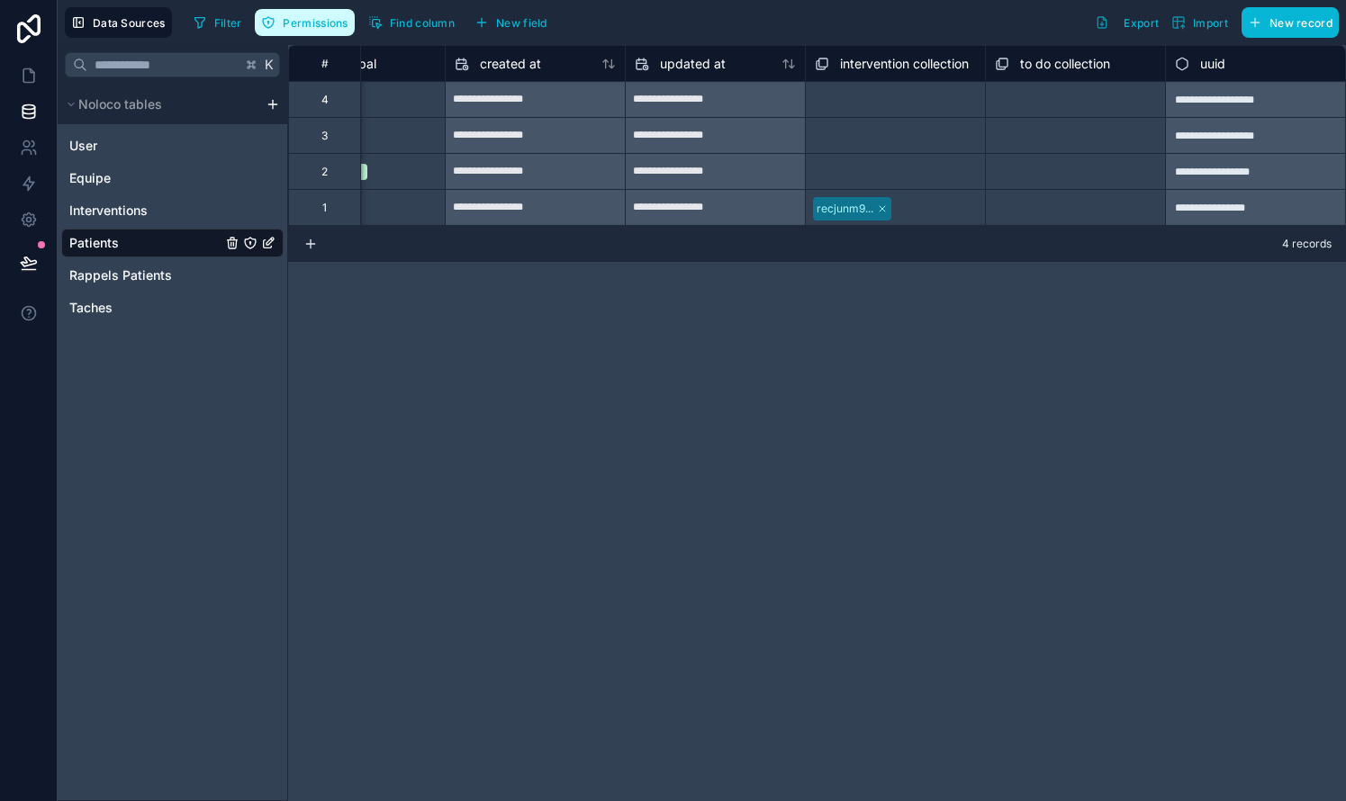
scroll to position [0, 2076]
click at [533, 18] on span "New field" at bounding box center [521, 23] width 51 height 14
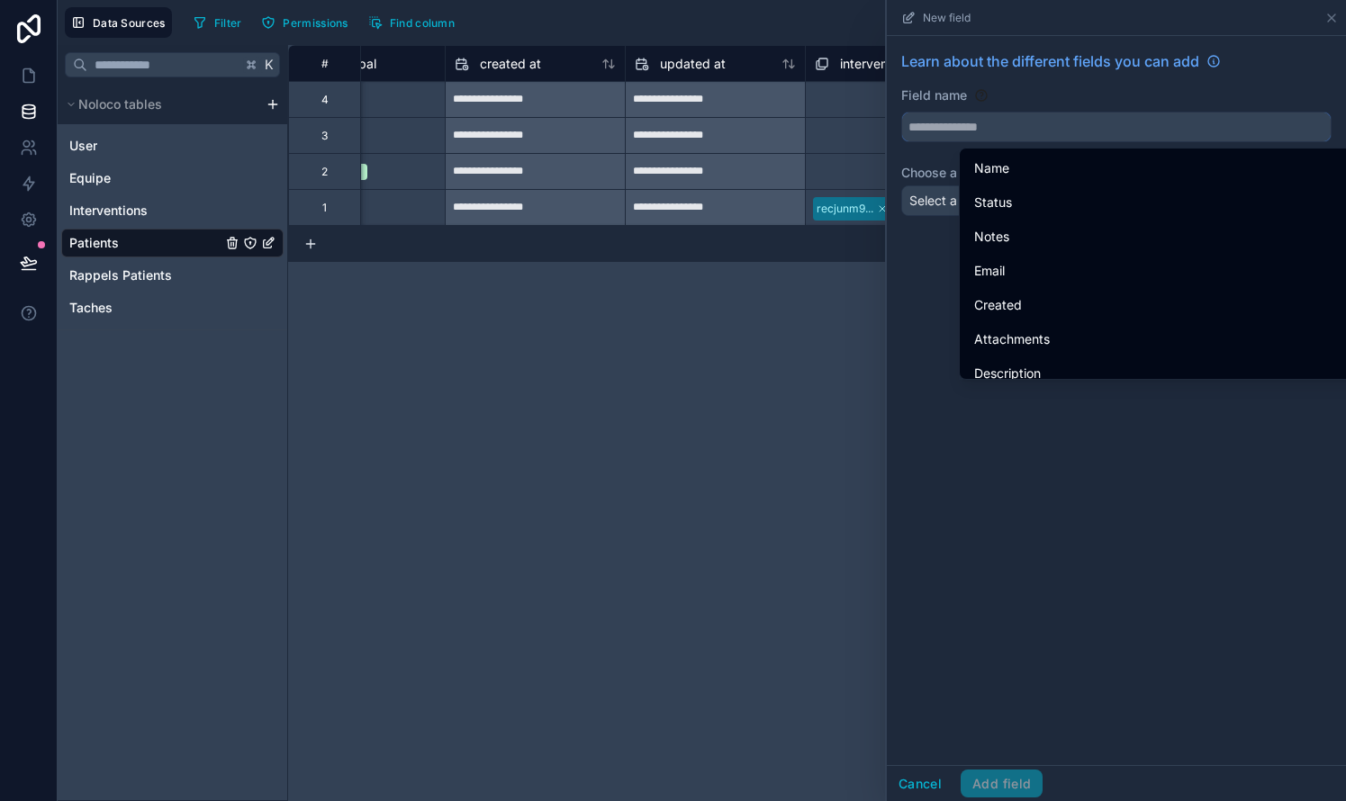
click at [1023, 131] on input "text" at bounding box center [1116, 127] width 428 height 29
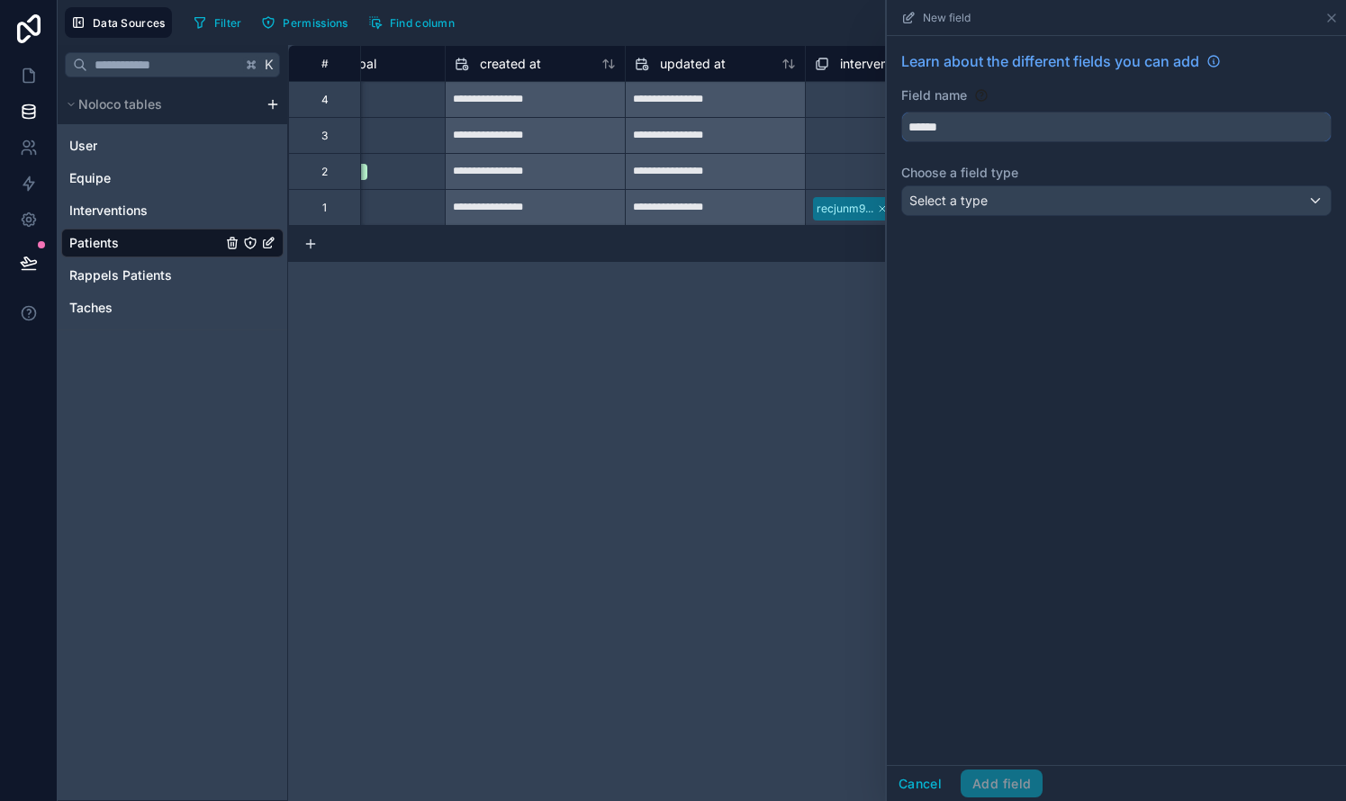
click at [1116, 127] on button "*****" at bounding box center [1116, 127] width 430 height 31
click at [1036, 191] on div "Select a type" at bounding box center [1116, 200] width 428 height 29
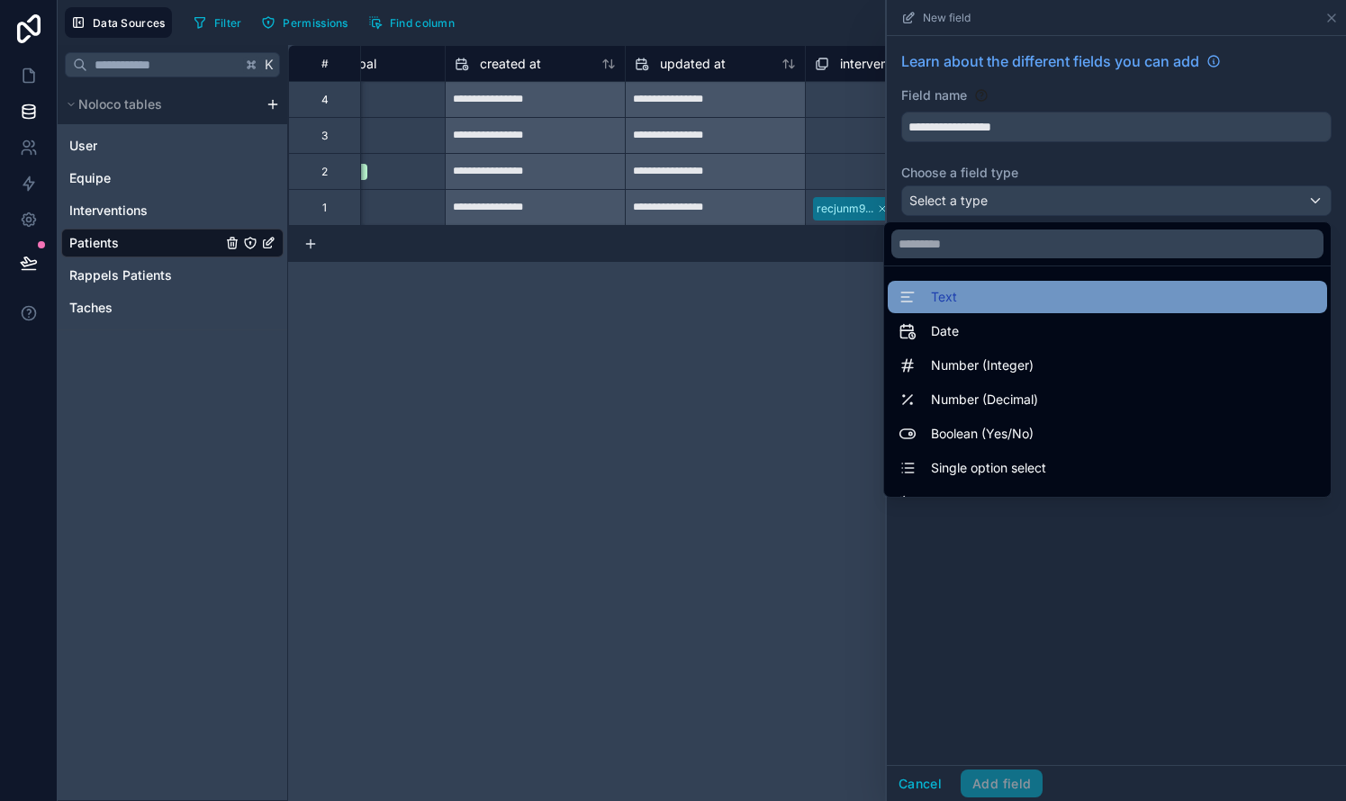
click at [941, 292] on span "Text" at bounding box center [944, 297] width 26 height 22
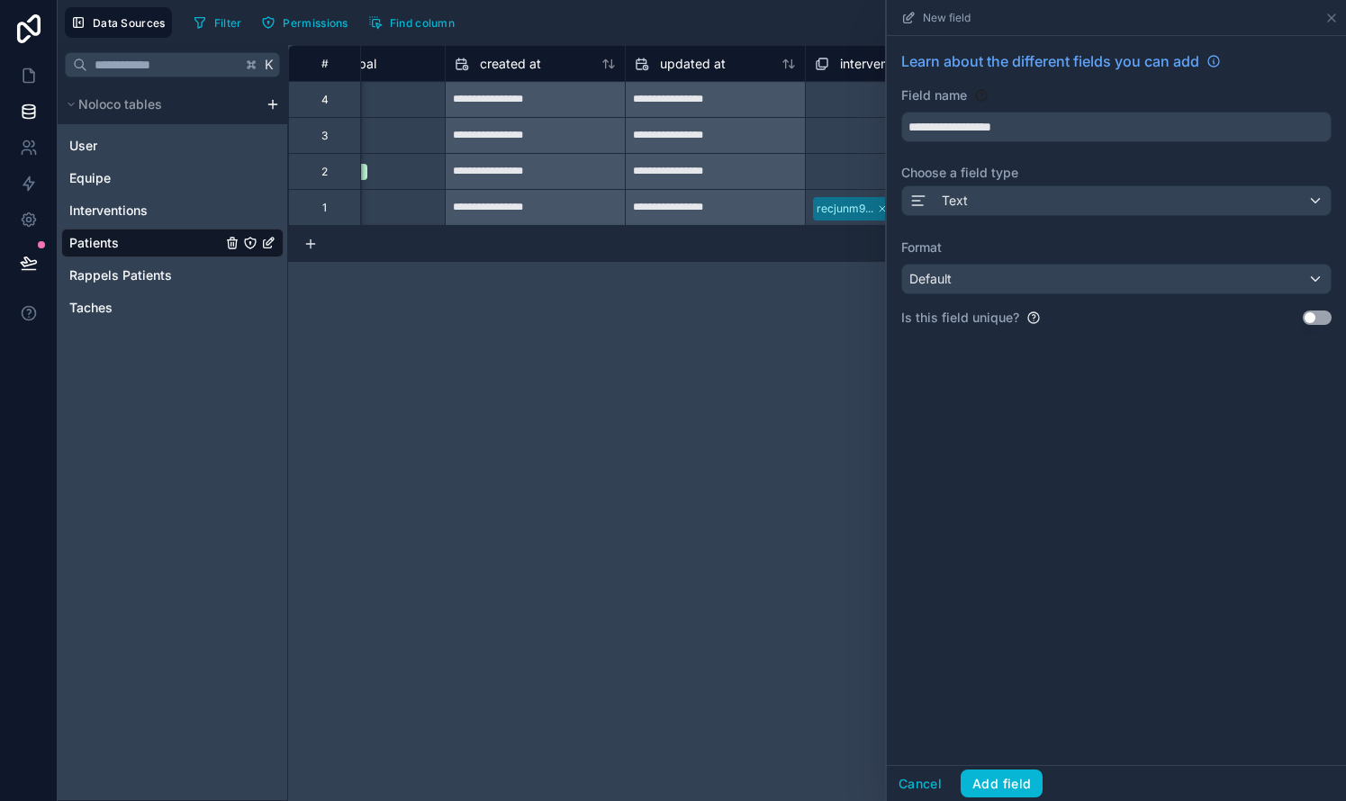
click at [978, 272] on div "Default" at bounding box center [1116, 279] width 428 height 29
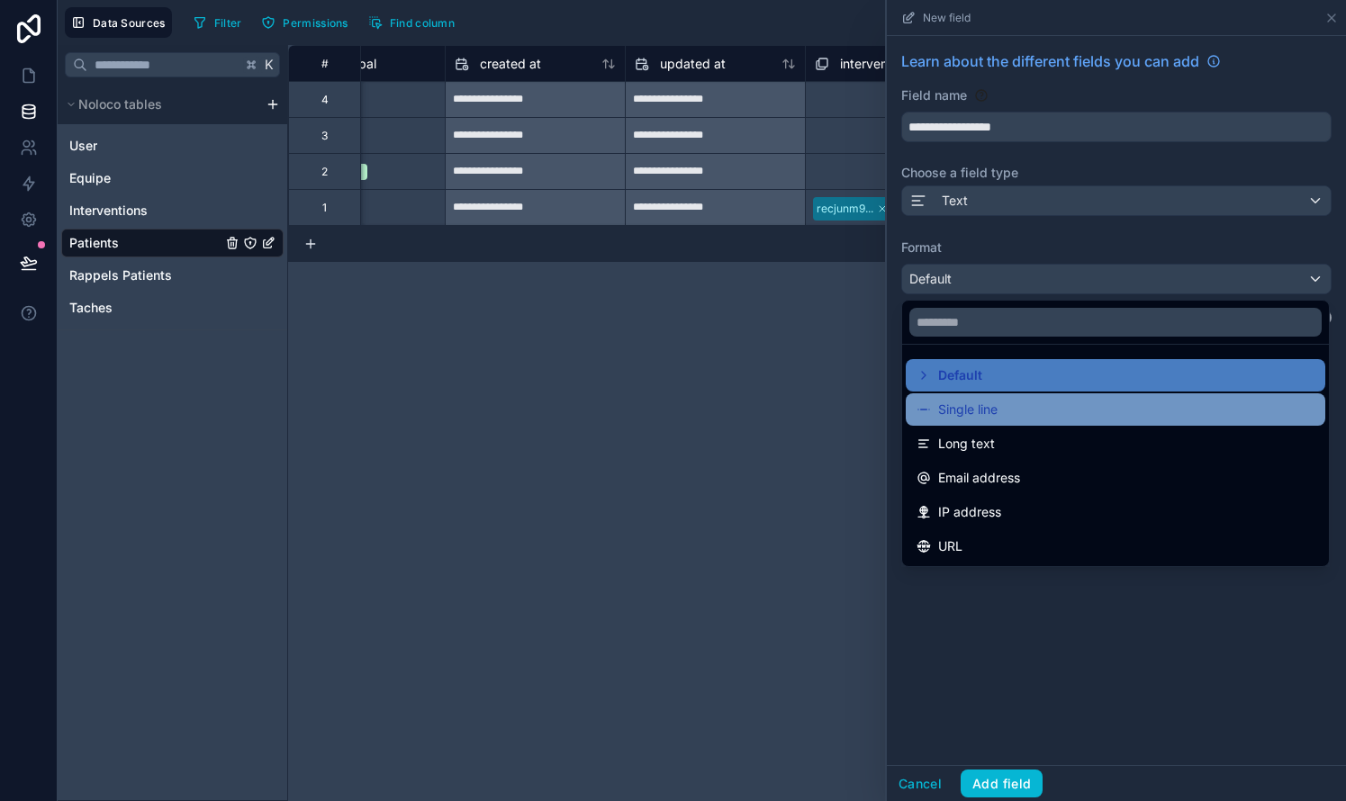
click at [976, 403] on span "Single line" at bounding box center [967, 410] width 59 height 22
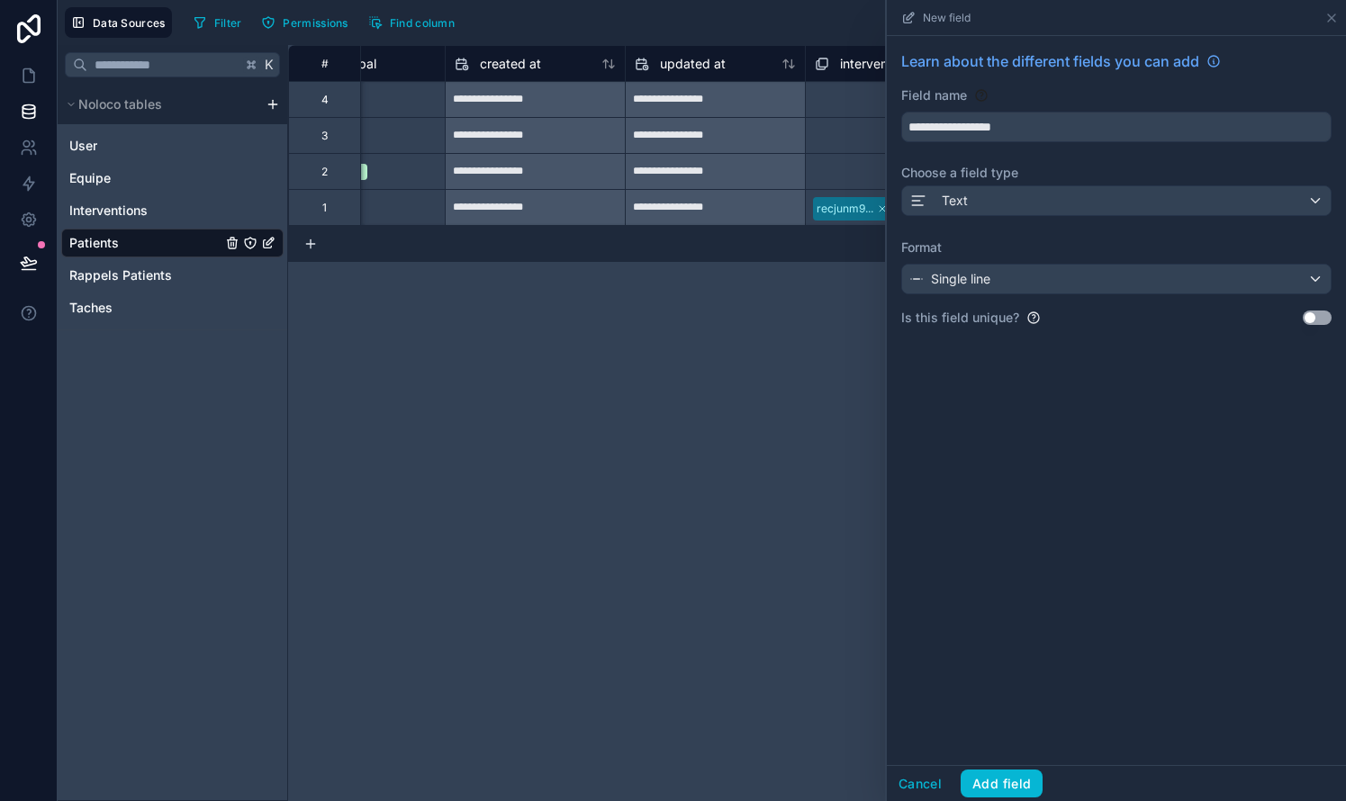
click at [1024, 487] on div "**********" at bounding box center [1116, 400] width 459 height 729
drag, startPoint x: 1061, startPoint y: 132, endPoint x: 938, endPoint y: 128, distance: 123.4
click at [938, 128] on input "**********" at bounding box center [1116, 127] width 428 height 29
click at [1116, 127] on button "*****" at bounding box center [1116, 127] width 430 height 31
type input "**********"
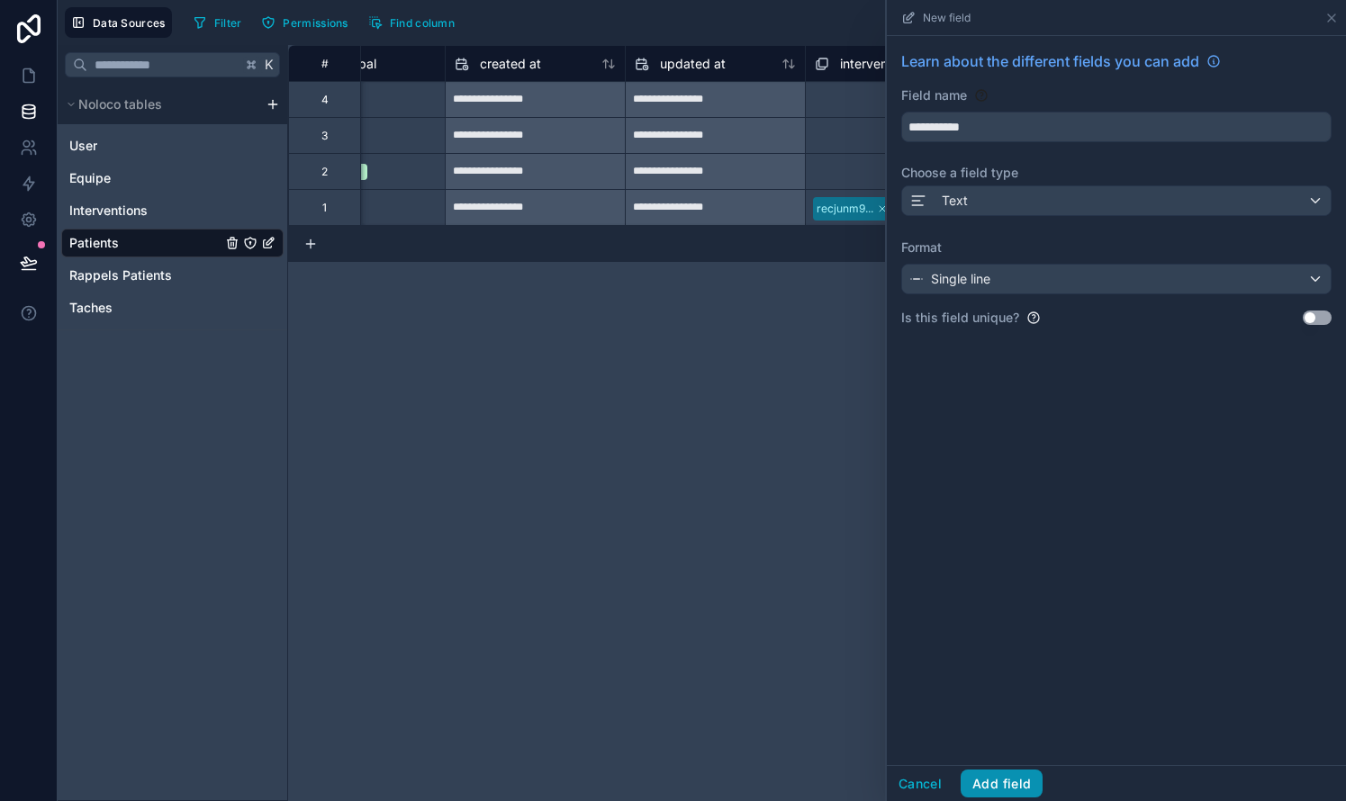
click at [996, 778] on button "Add field" at bounding box center [1001, 784] width 82 height 29
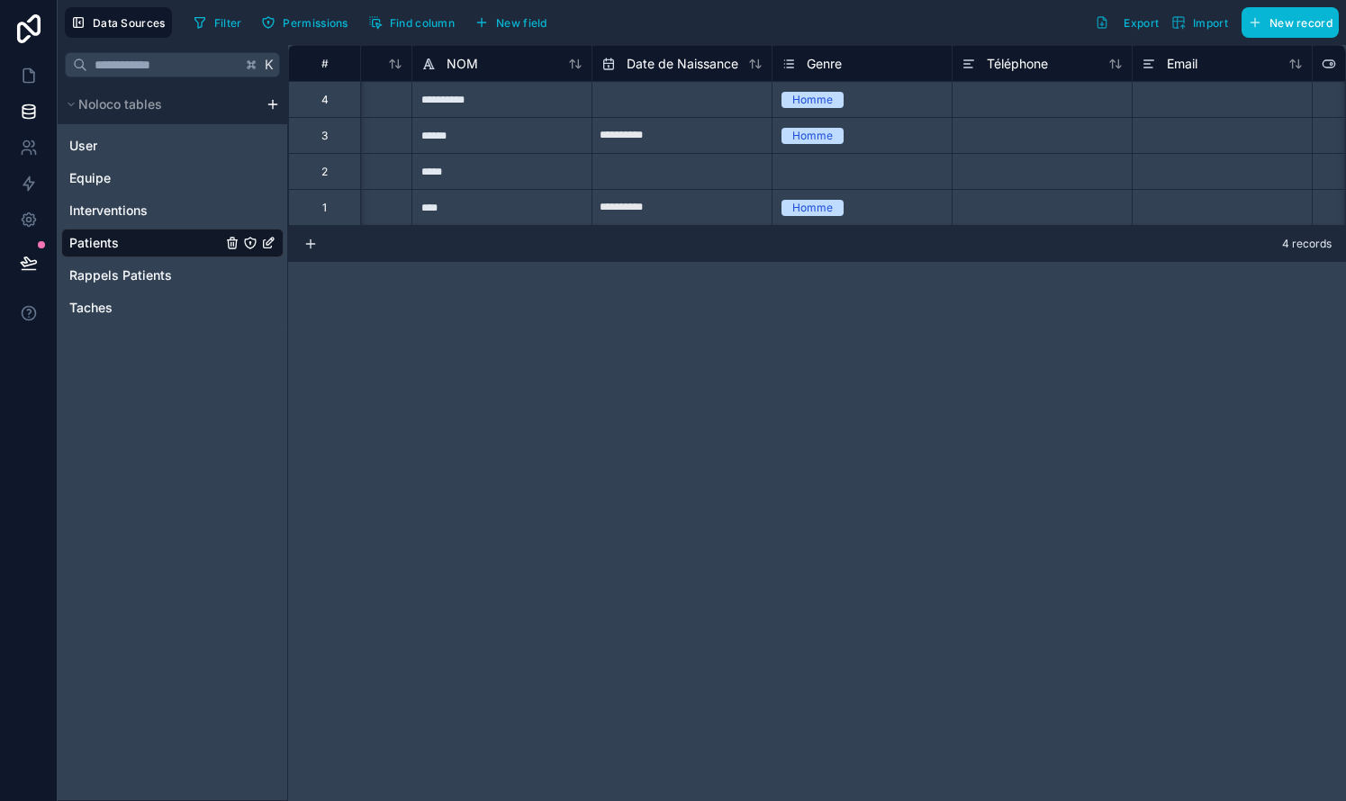
scroll to position [0, 354]
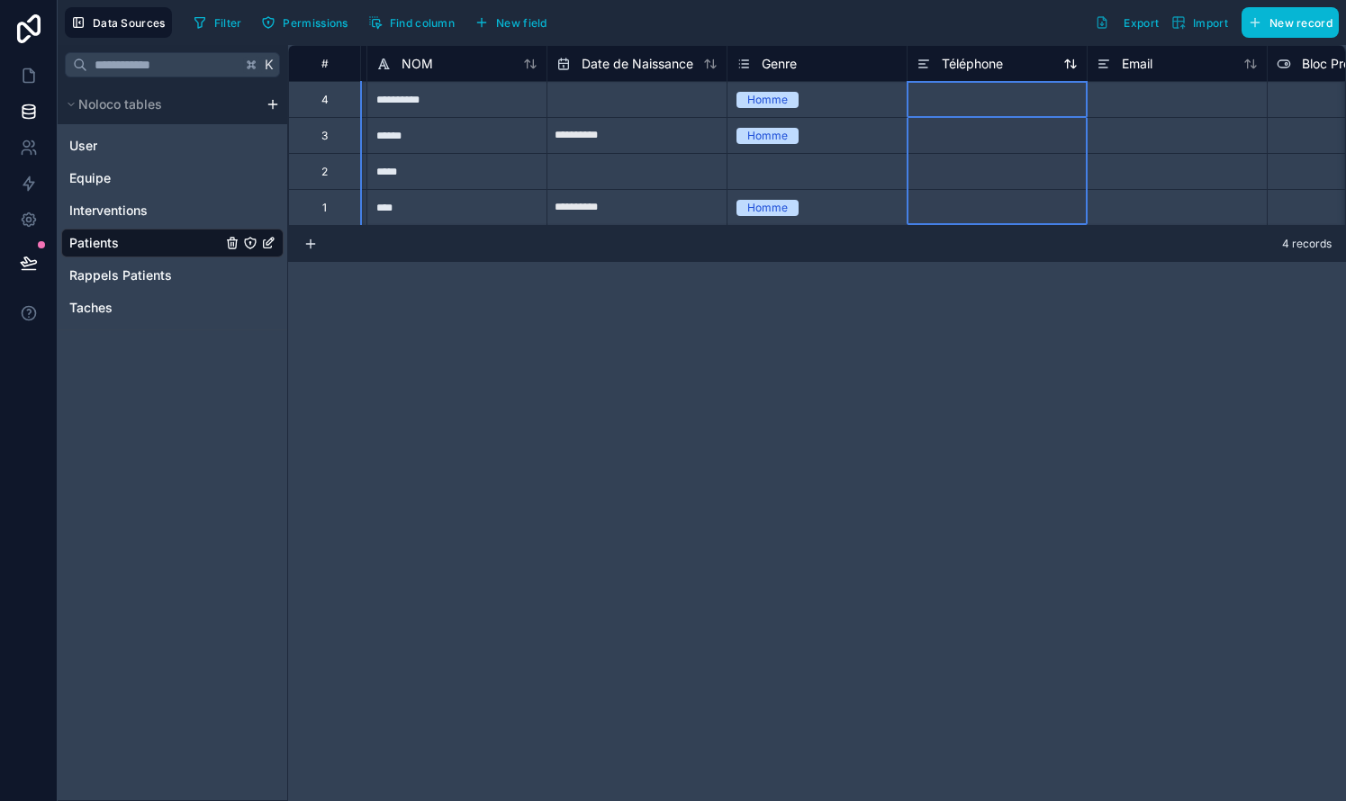
click at [974, 64] on span "Téléphone" at bounding box center [972, 64] width 61 height 18
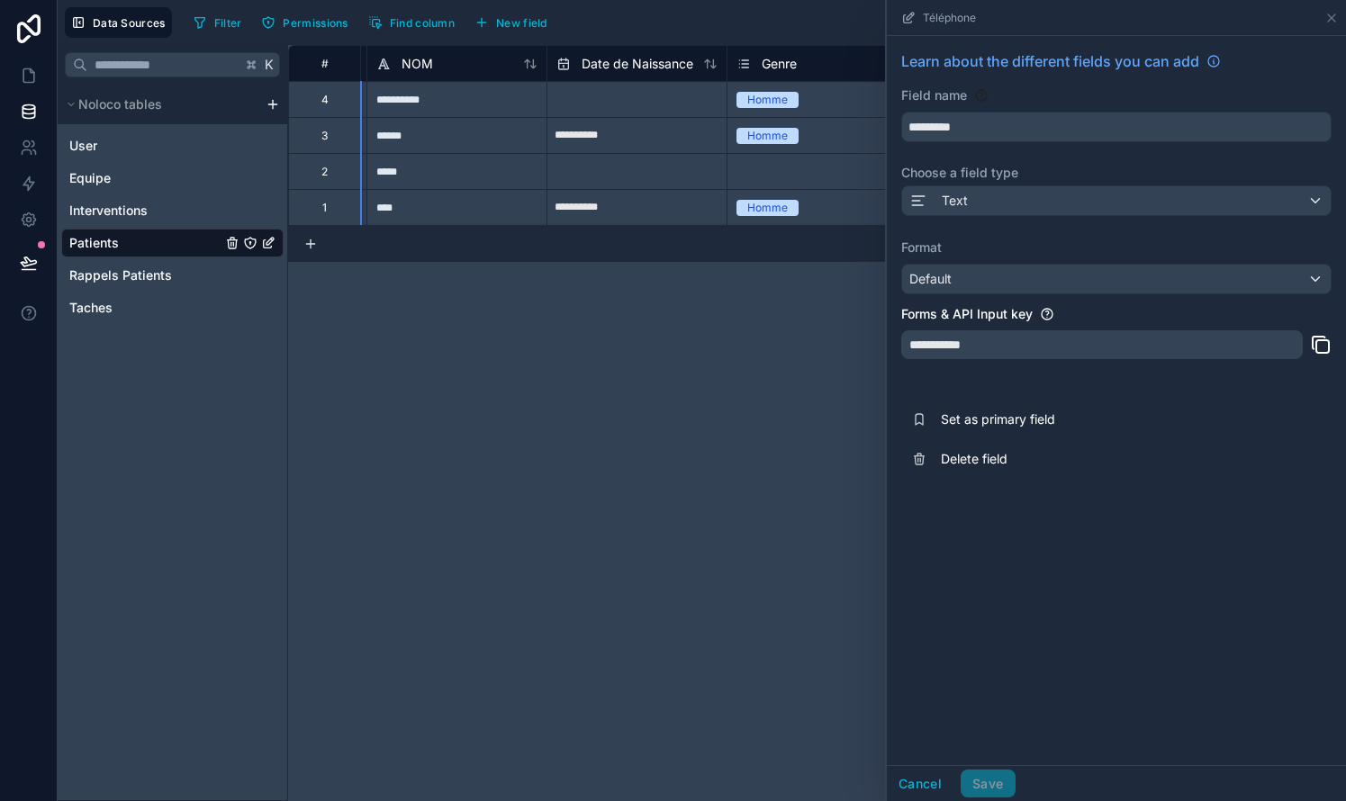
click at [982, 286] on div "Default" at bounding box center [1116, 279] width 428 height 29
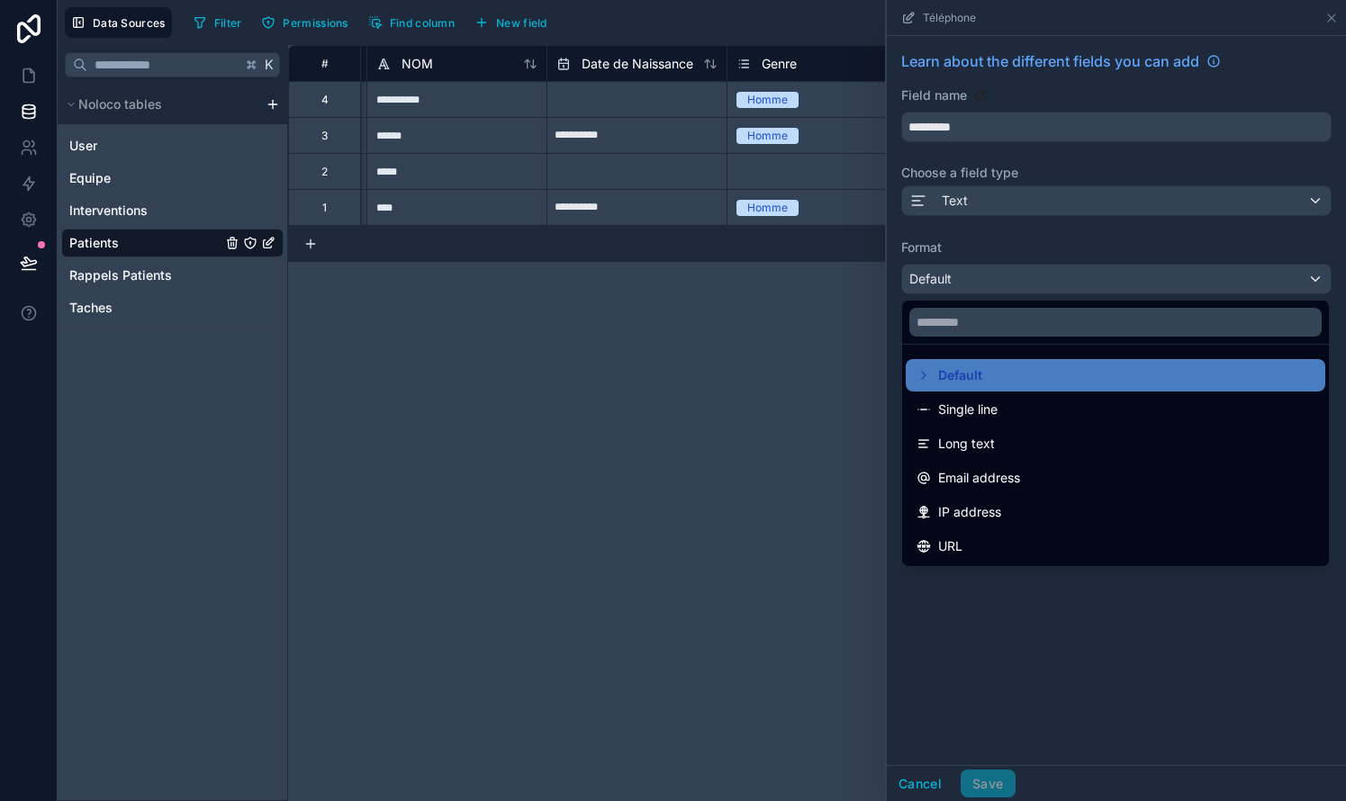
click at [1005, 276] on div at bounding box center [1116, 400] width 459 height 801
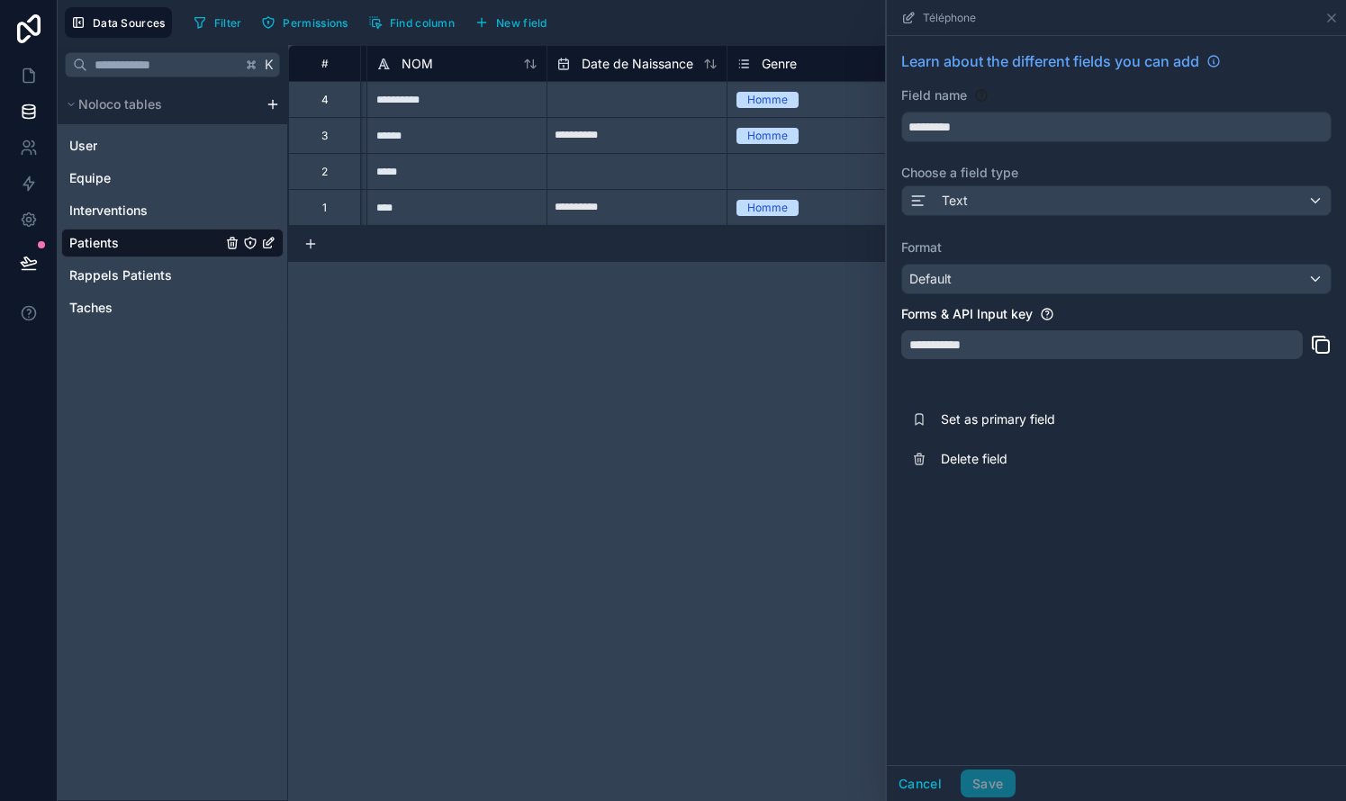
click at [1029, 203] on div "Text" at bounding box center [1116, 200] width 428 height 29
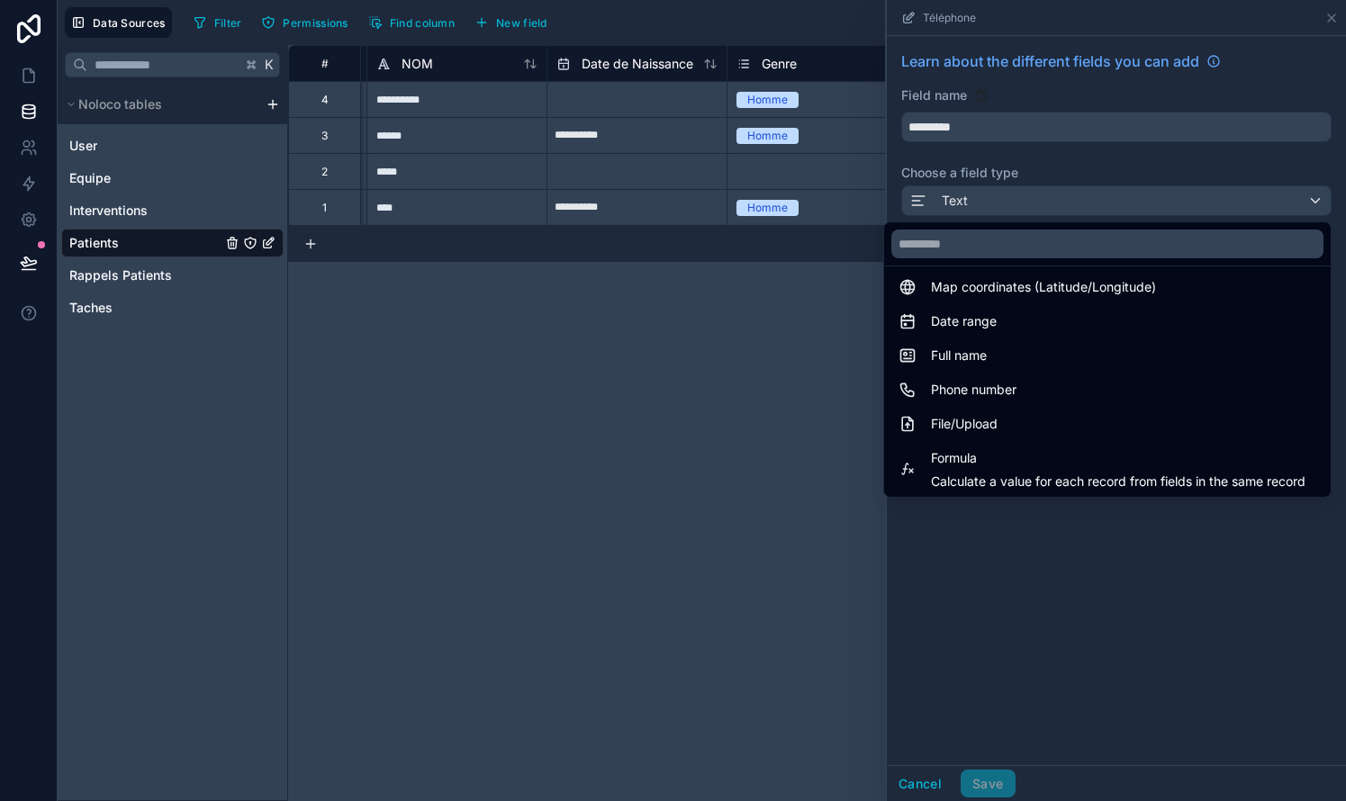
scroll to position [321, 0]
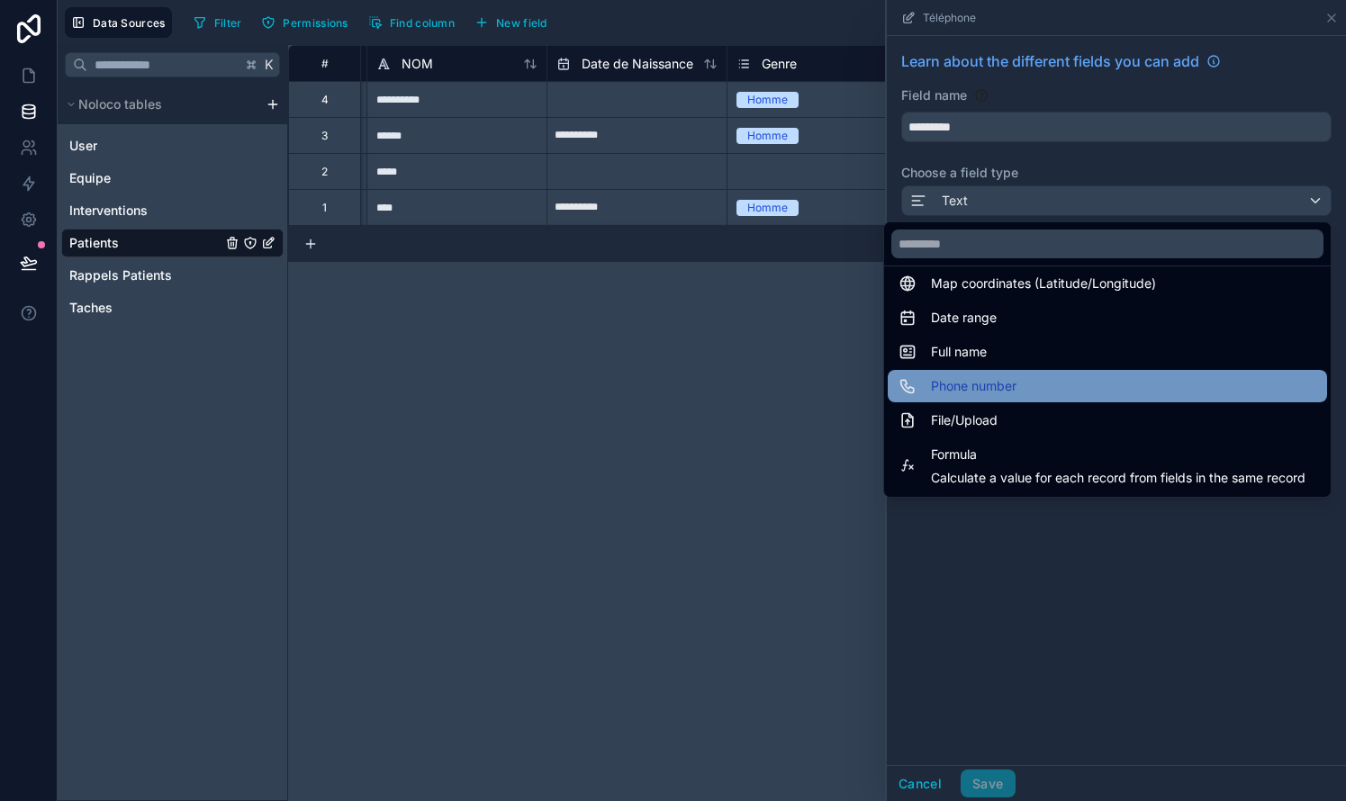
click at [964, 384] on span "Phone number" at bounding box center [974, 386] width 86 height 22
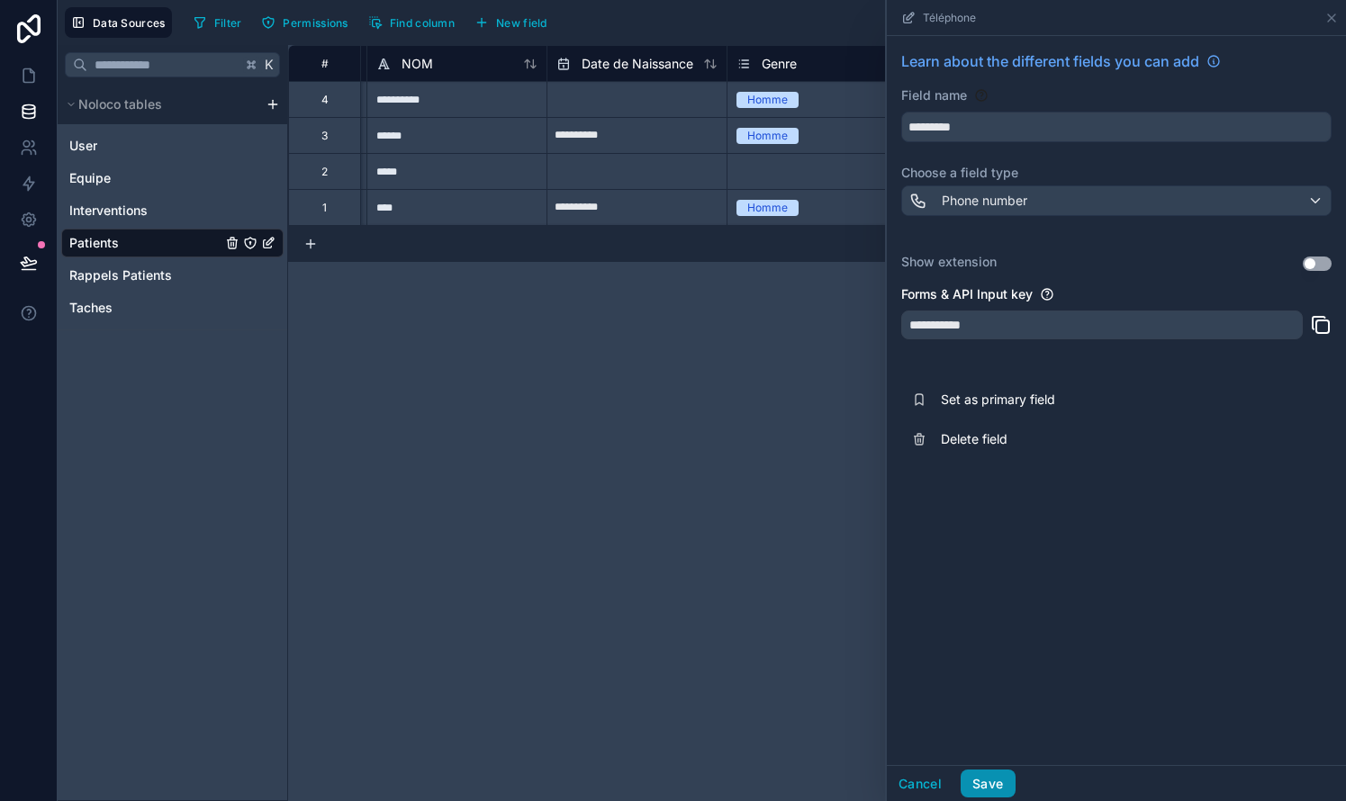
click at [986, 777] on button "Save" at bounding box center [987, 784] width 54 height 29
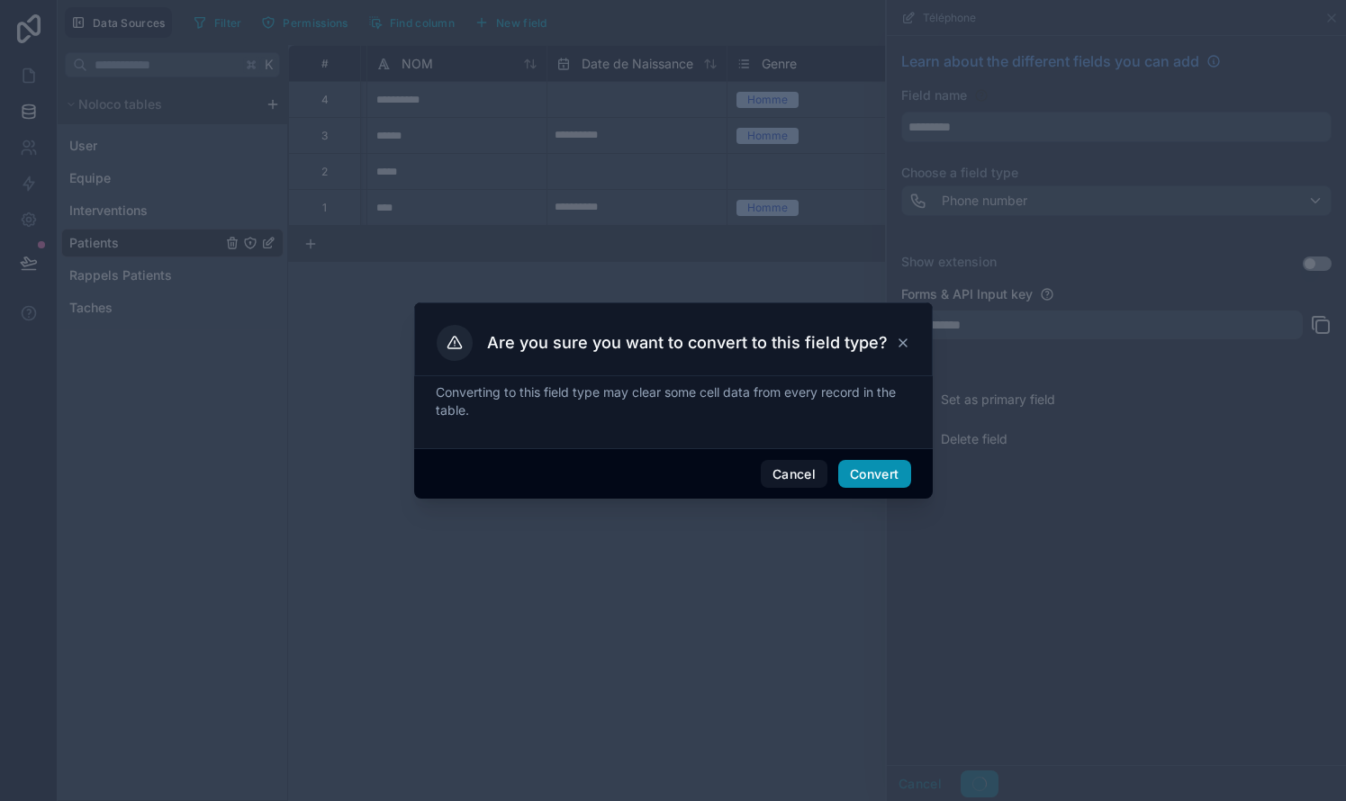
click at [890, 467] on button "Convert" at bounding box center [874, 474] width 72 height 29
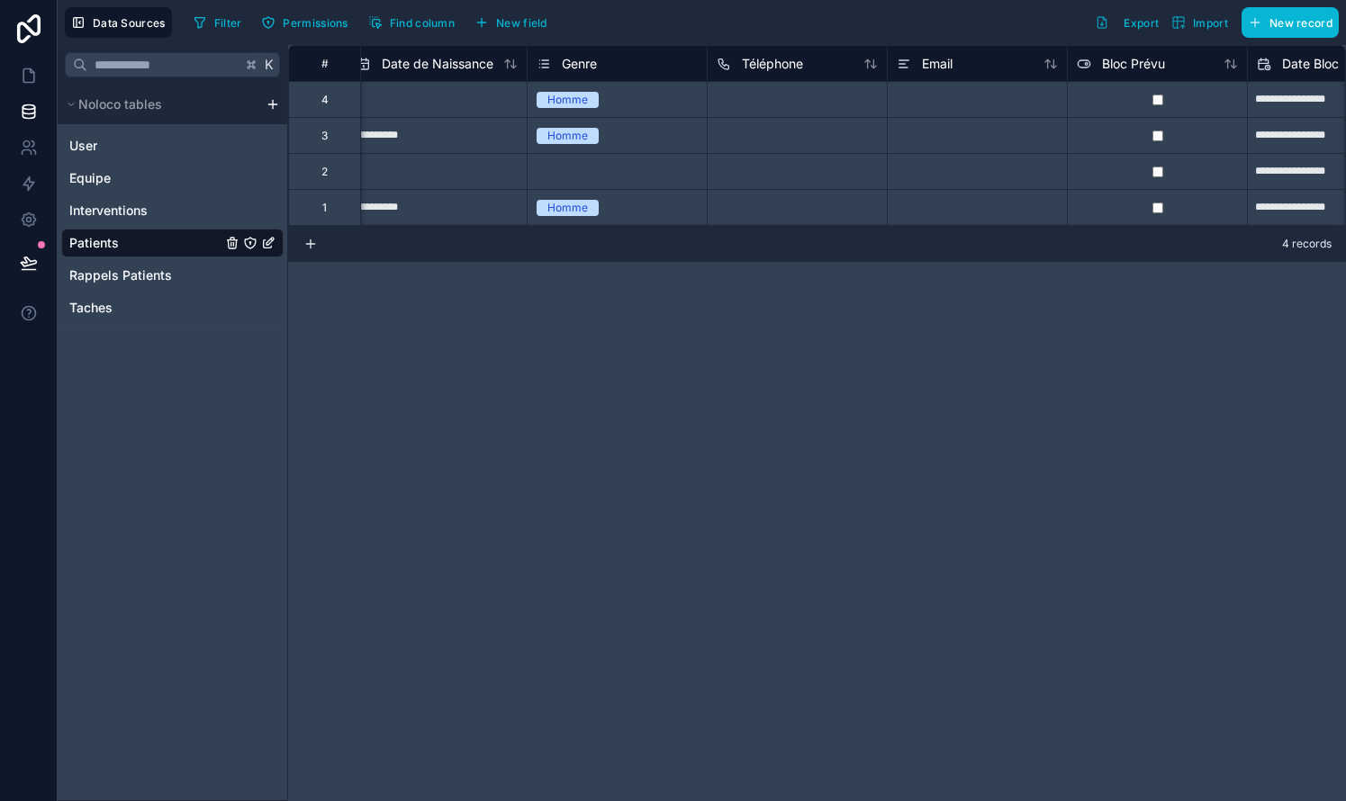
scroll to position [0, 572]
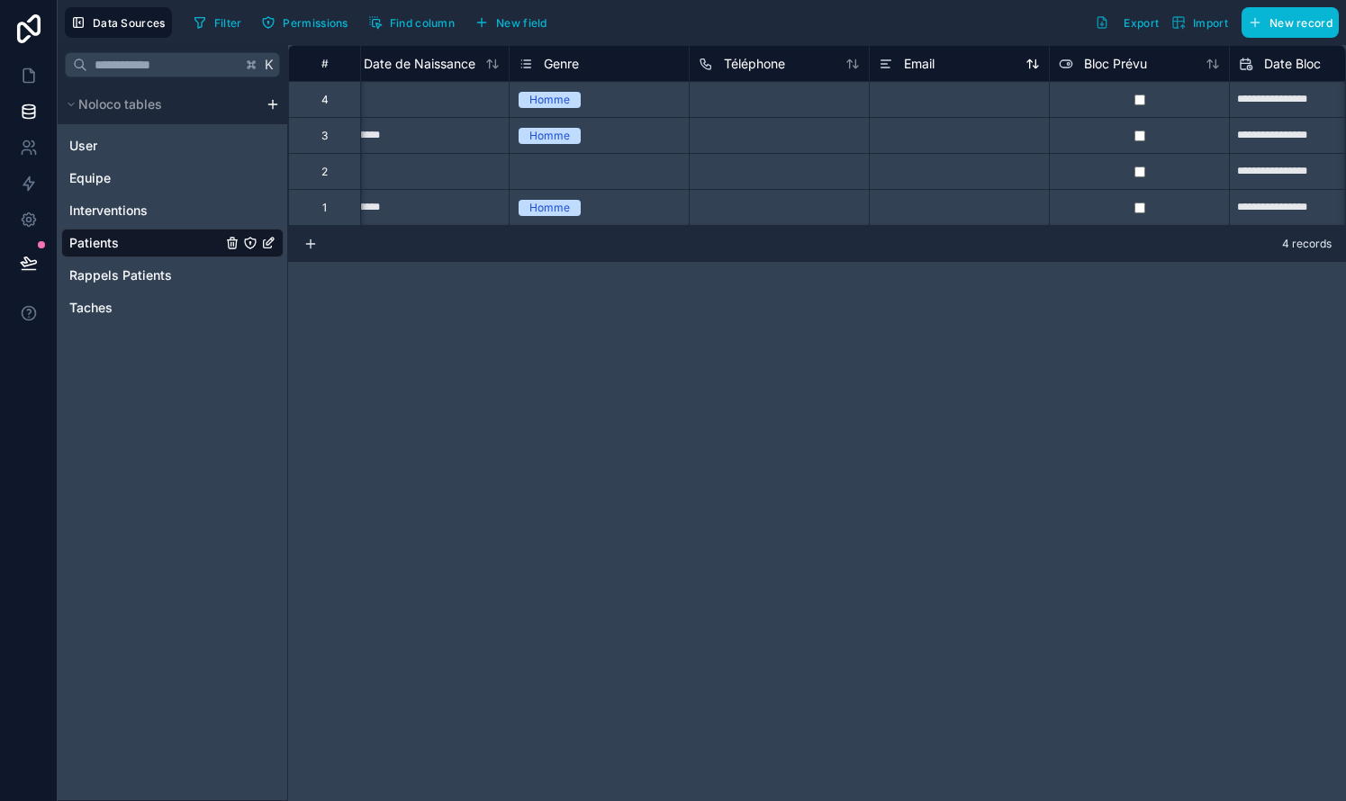
click at [916, 67] on span "Email" at bounding box center [919, 64] width 31 height 18
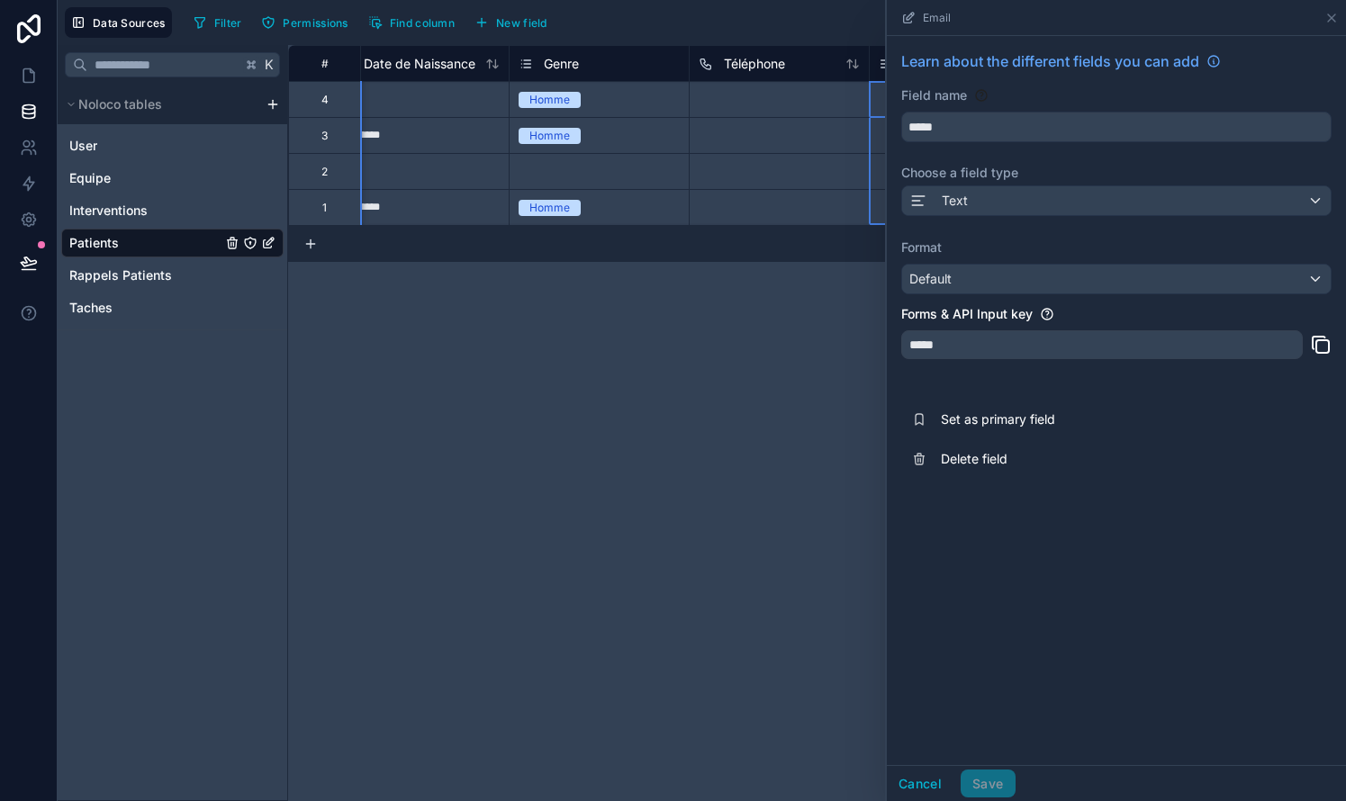
click at [916, 67] on span "Learn about the different fields you can add" at bounding box center [1050, 61] width 298 height 22
click at [1002, 203] on div "Text" at bounding box center [1116, 200] width 428 height 29
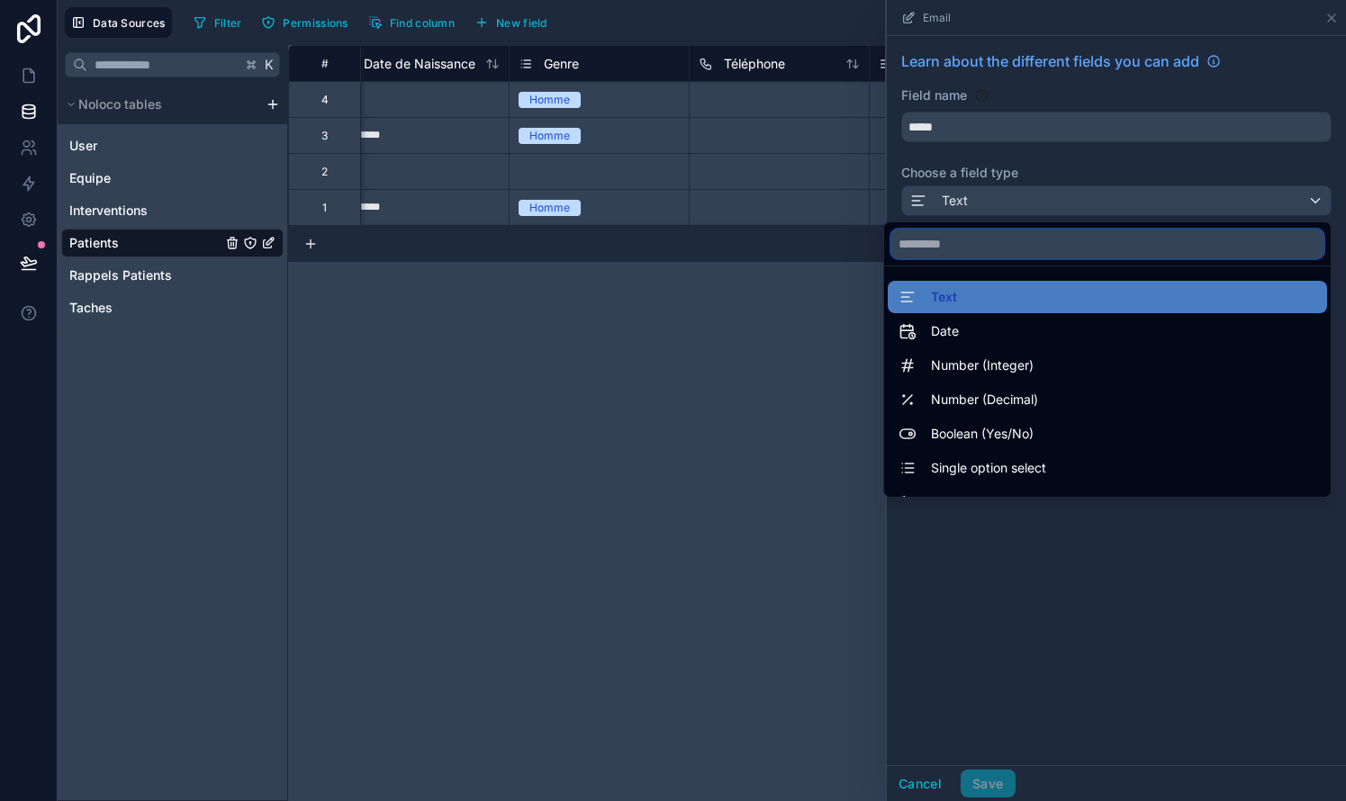
click at [1002, 249] on input "text" at bounding box center [1107, 244] width 432 height 29
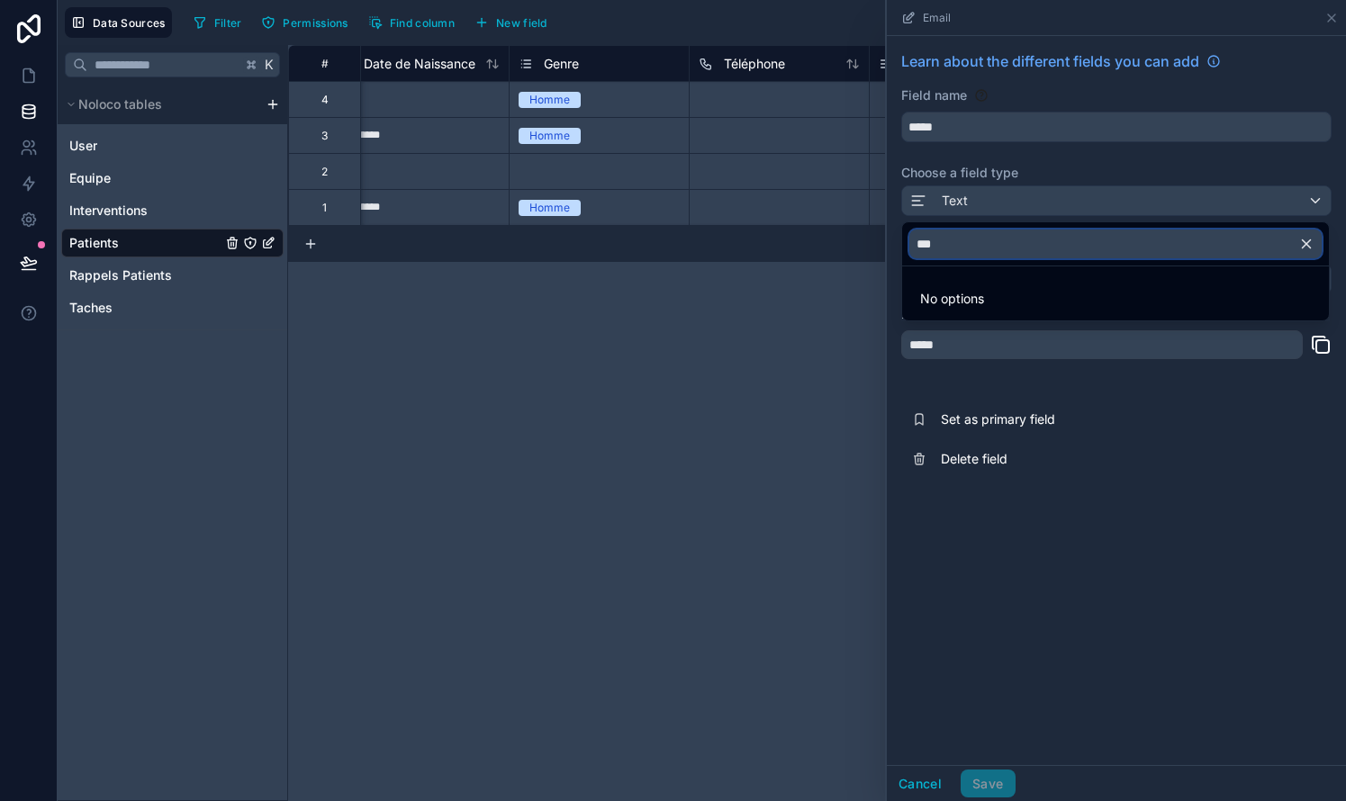
click at [1028, 253] on input "***" at bounding box center [1115, 244] width 412 height 29
type input "*"
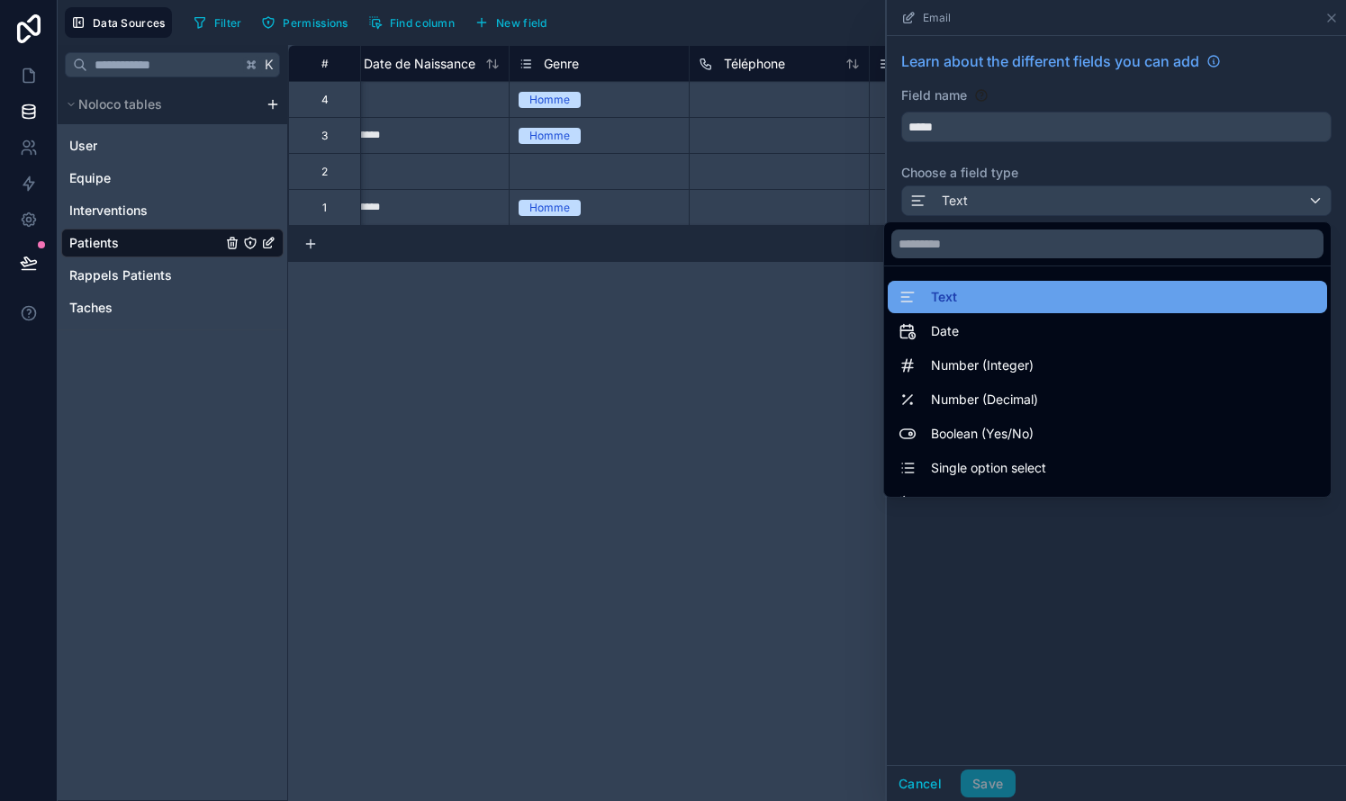
click at [952, 289] on span "Text" at bounding box center [944, 297] width 26 height 22
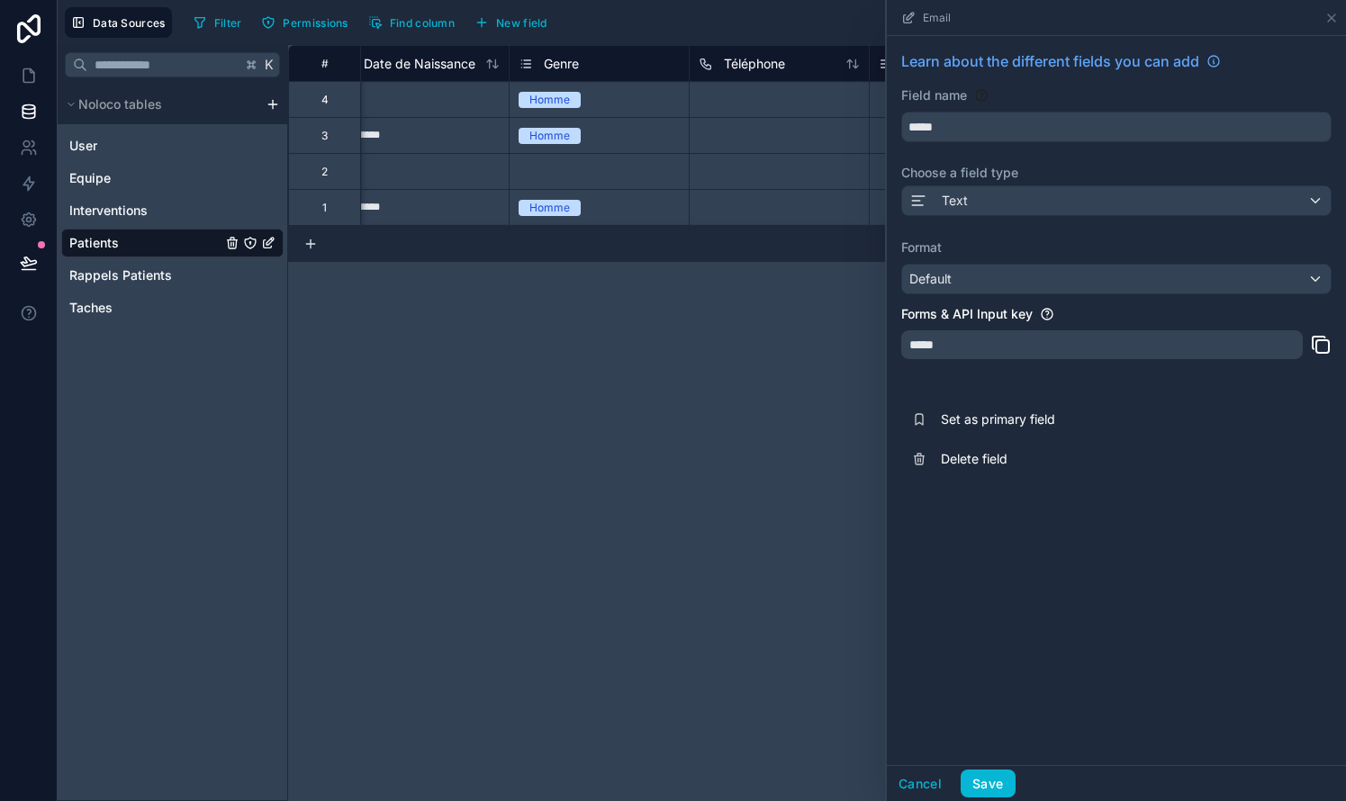
click at [1007, 286] on div "Default" at bounding box center [1116, 279] width 428 height 29
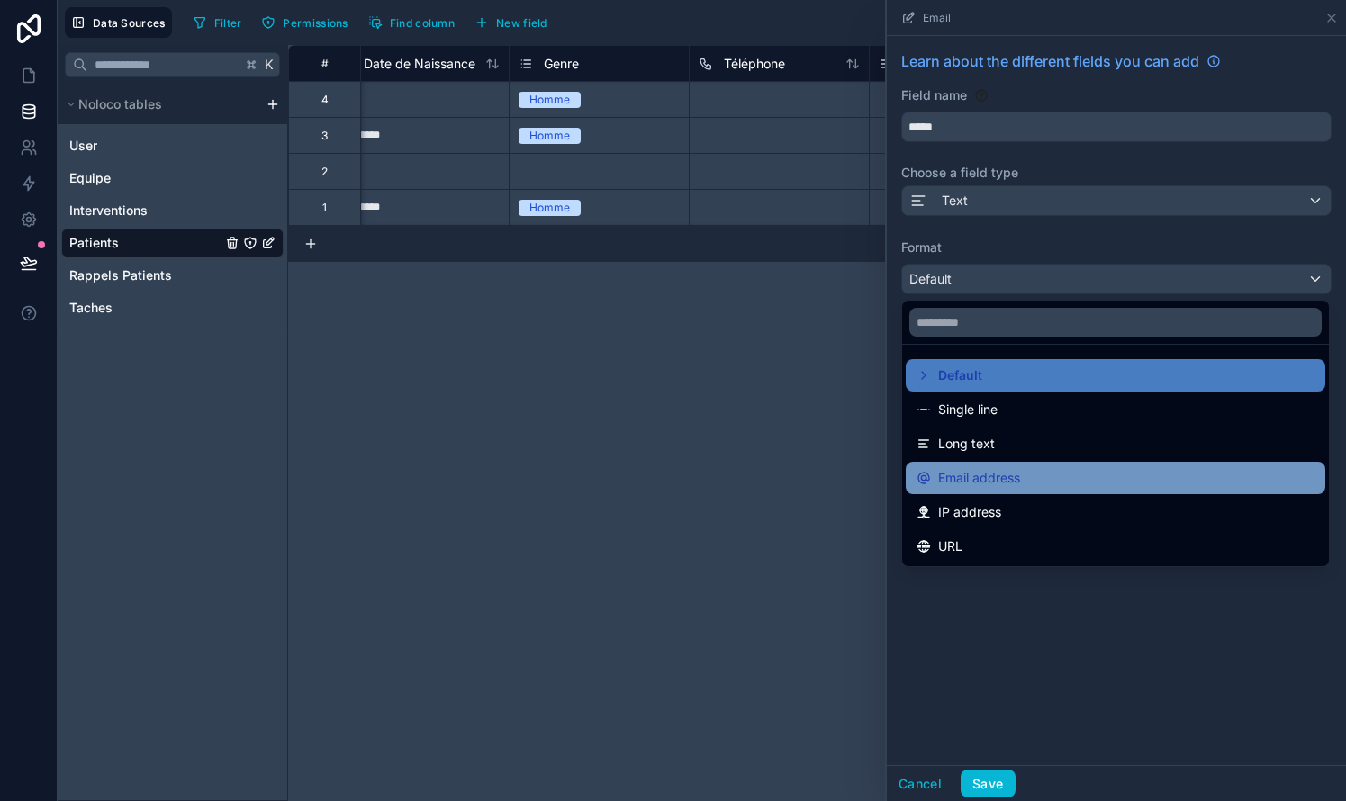
click at [970, 481] on span "Email address" at bounding box center [979, 478] width 82 height 22
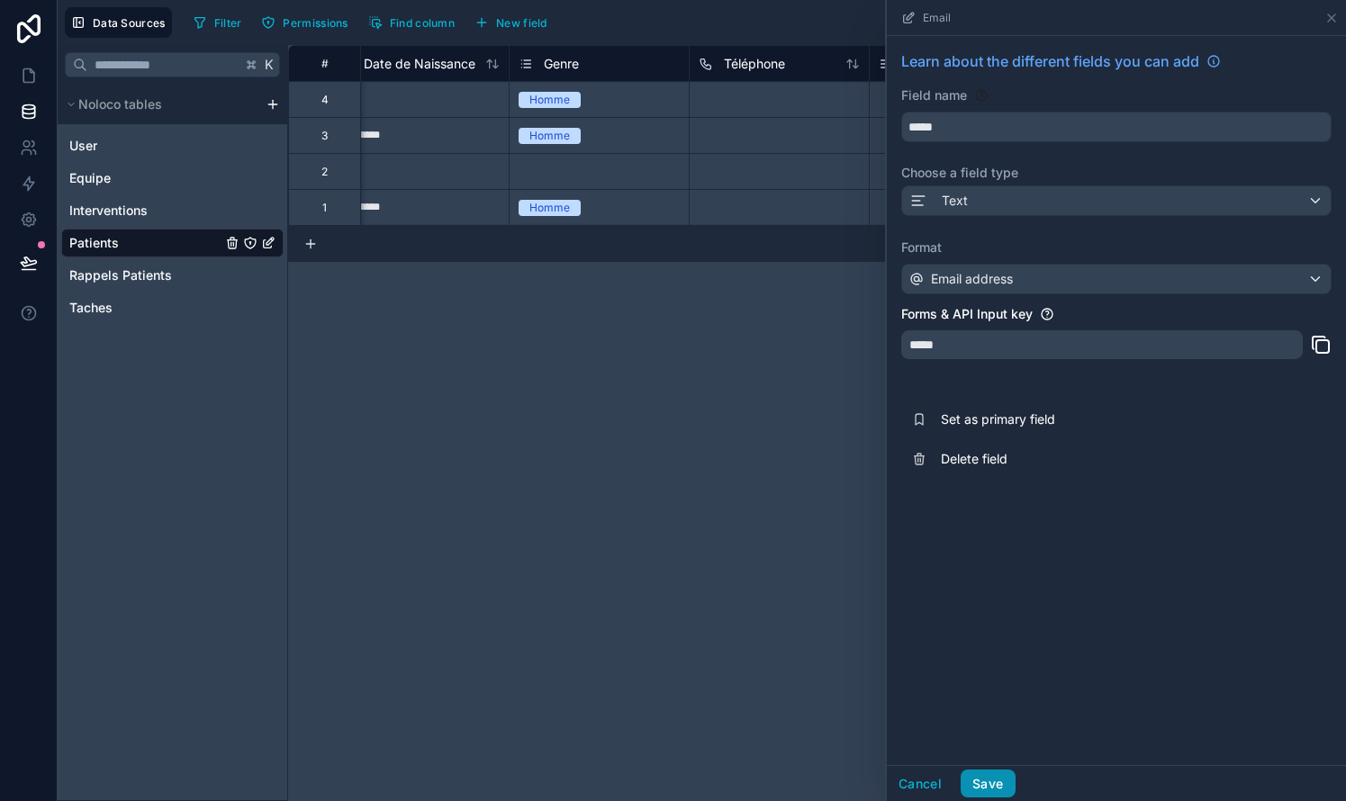
click at [994, 785] on button "Save" at bounding box center [987, 784] width 54 height 29
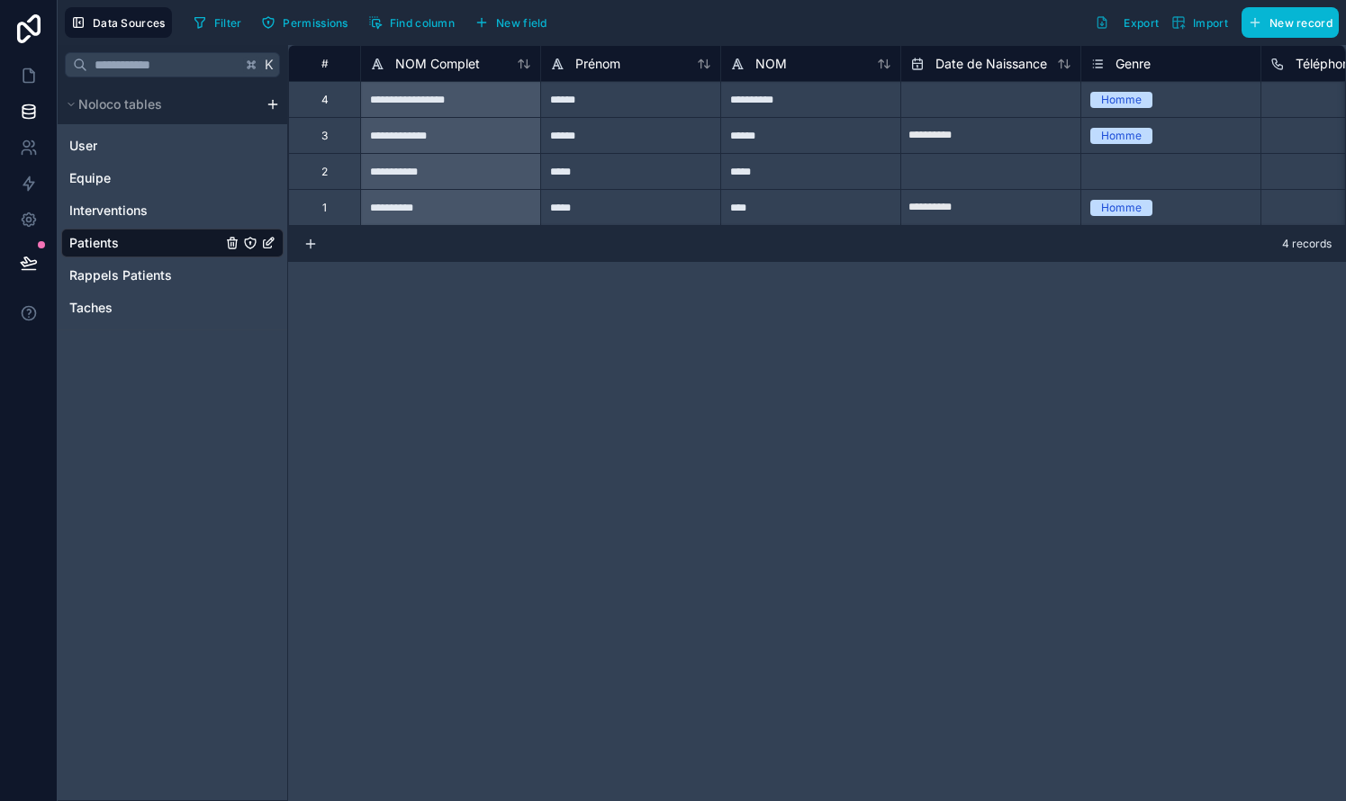
click at [1320, 61] on div "Téléphone" at bounding box center [1350, 64] width 161 height 22
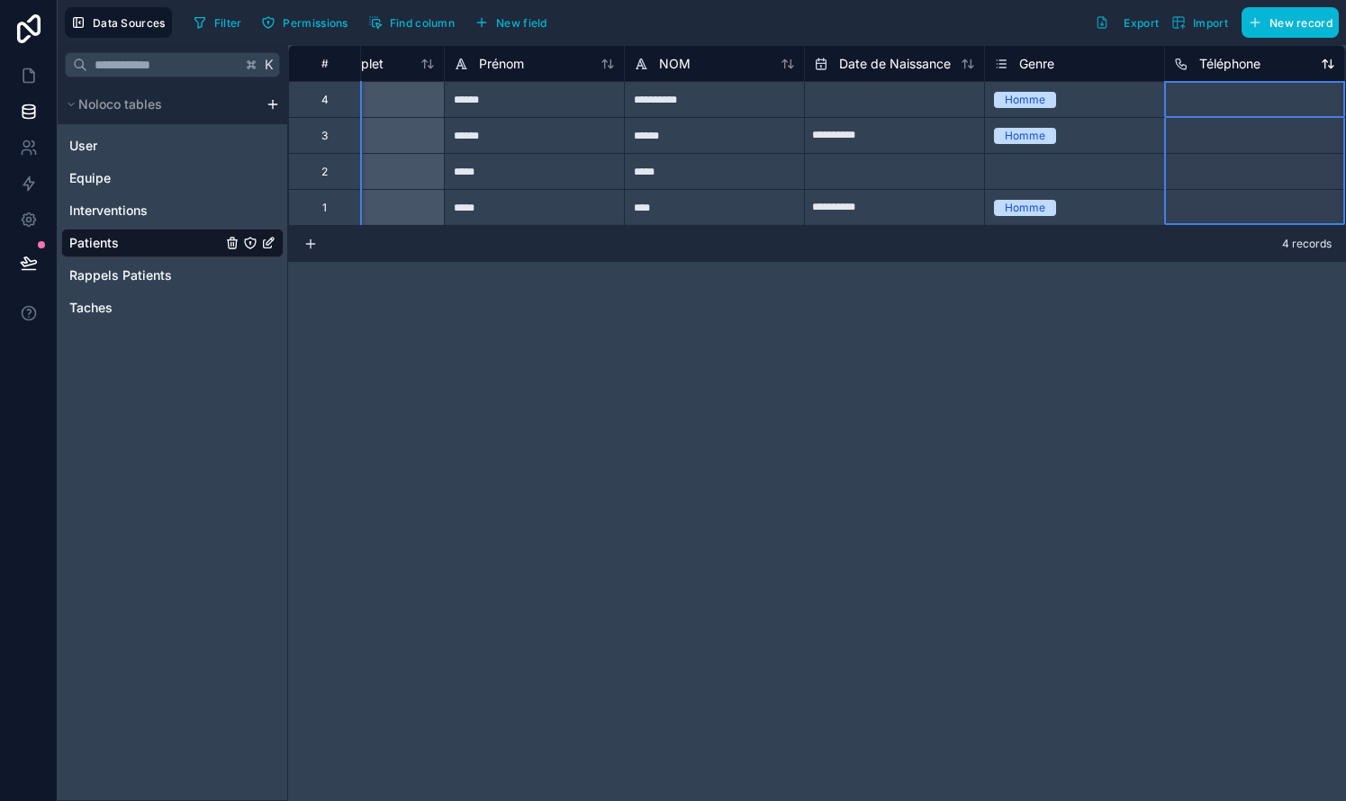
click at [1234, 72] on span "Téléphone" at bounding box center [1229, 64] width 61 height 18
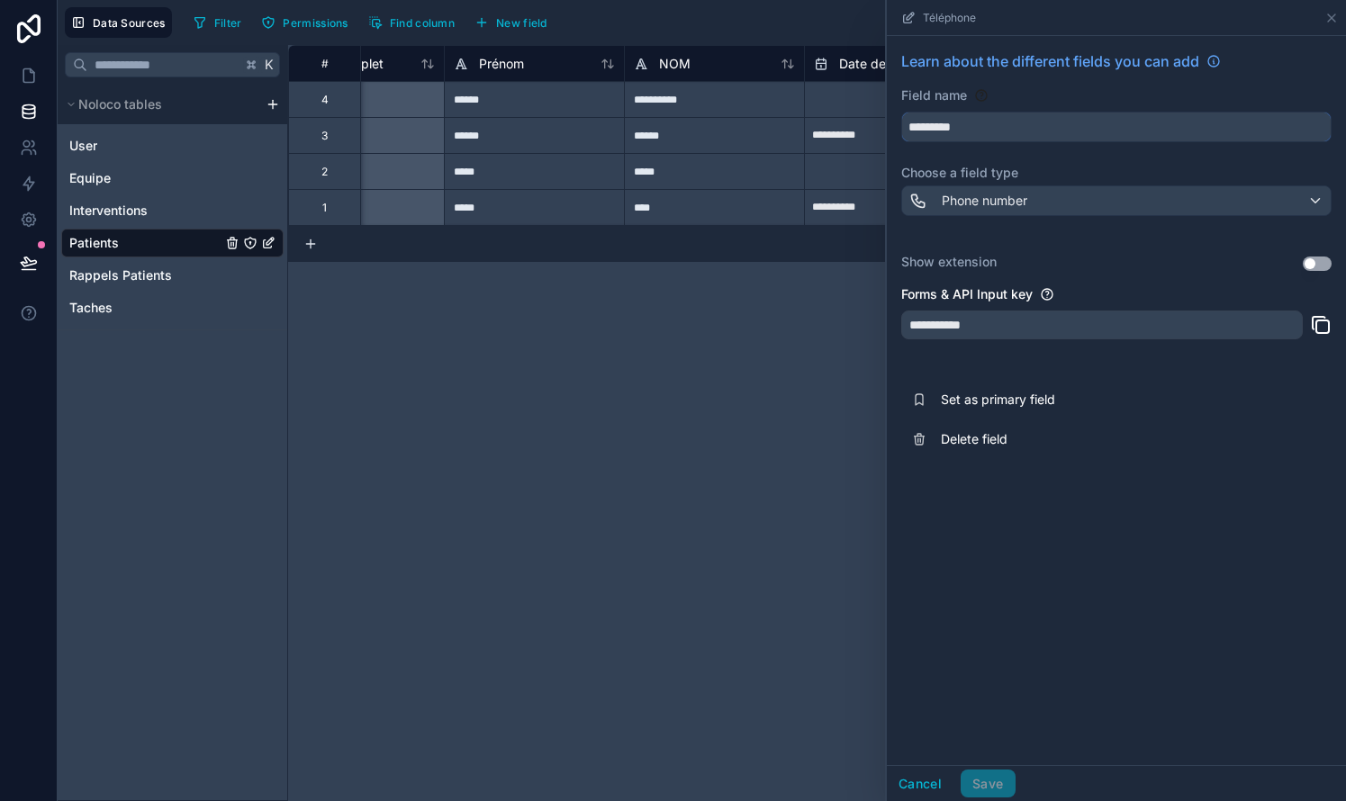
click at [987, 133] on input "*********" at bounding box center [1116, 127] width 428 height 29
click at [992, 203] on span "Phone number" at bounding box center [985, 201] width 86 height 18
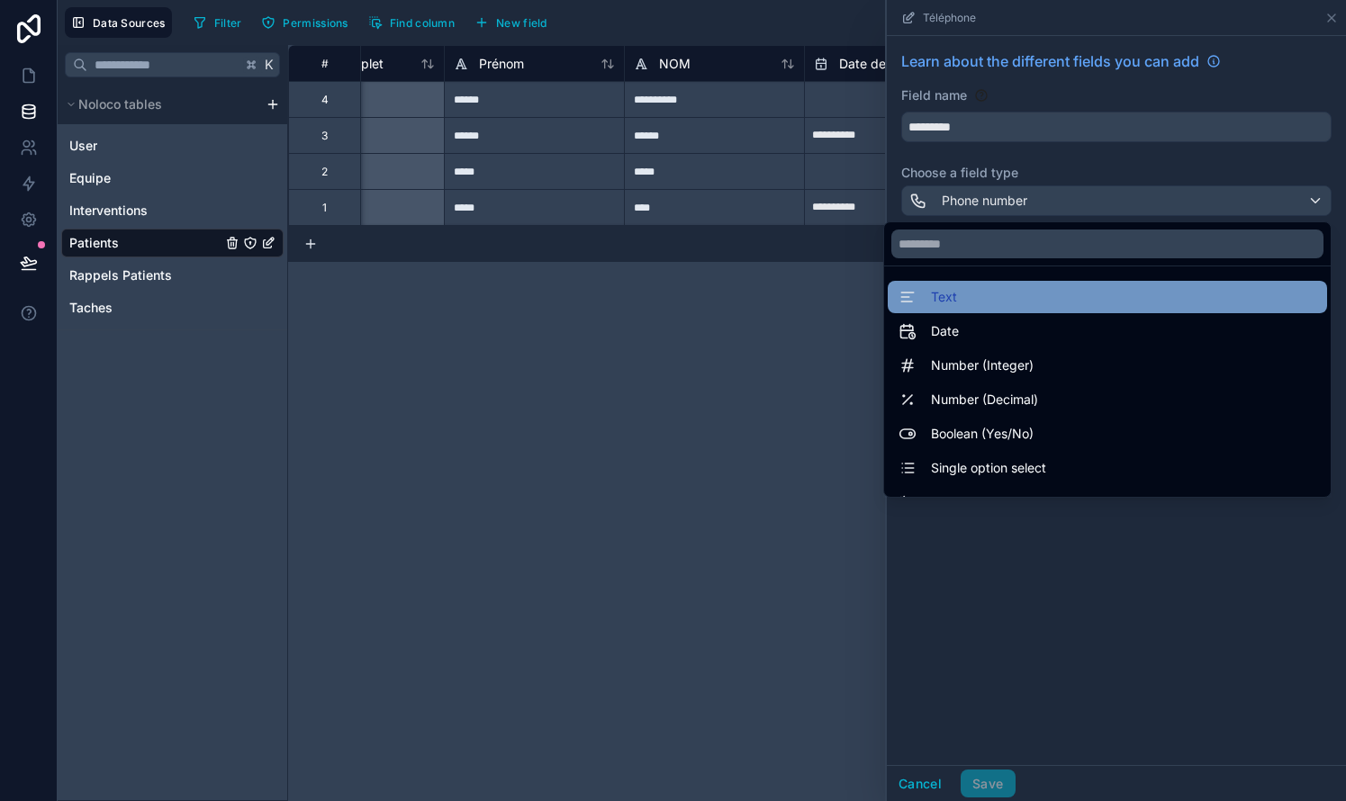
click at [951, 298] on span "Text" at bounding box center [944, 297] width 26 height 22
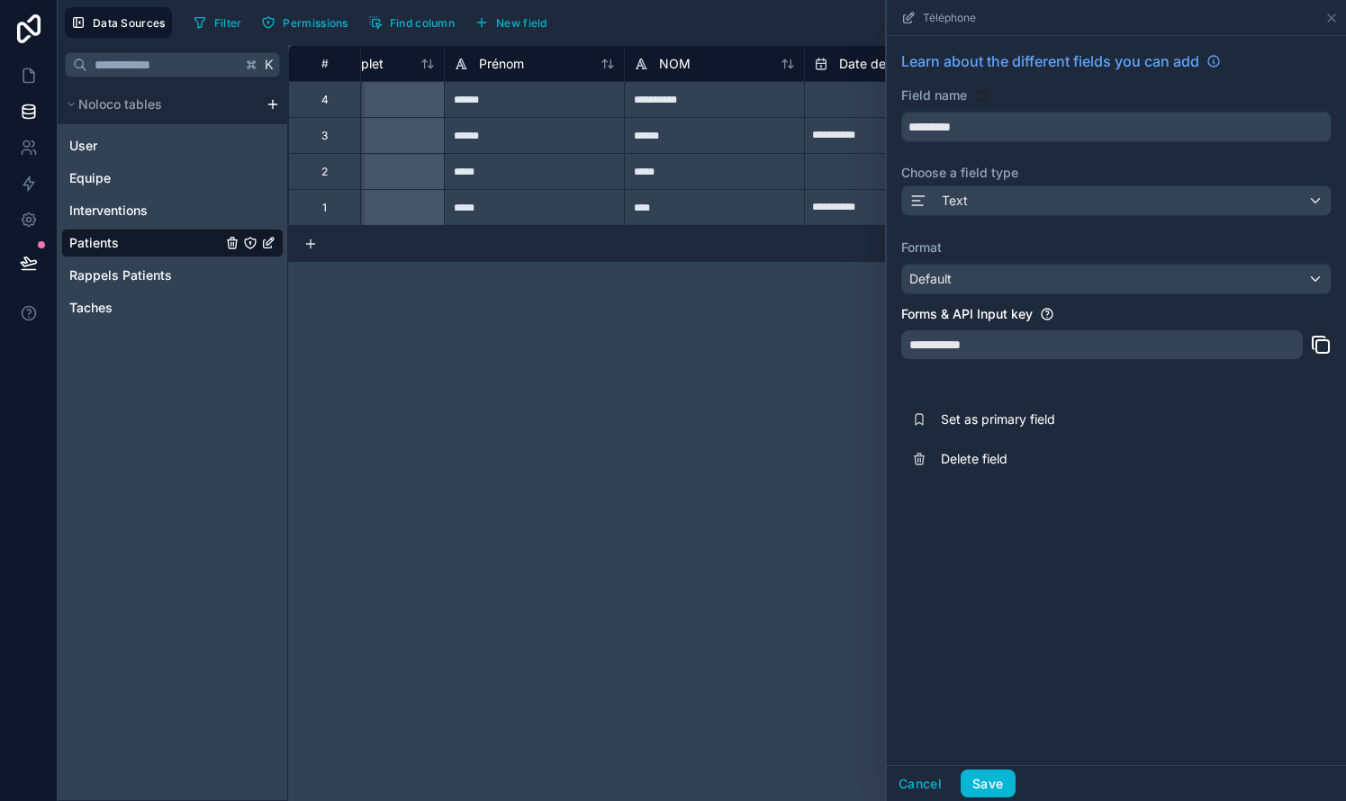
click at [987, 281] on div "Default" at bounding box center [1116, 279] width 428 height 29
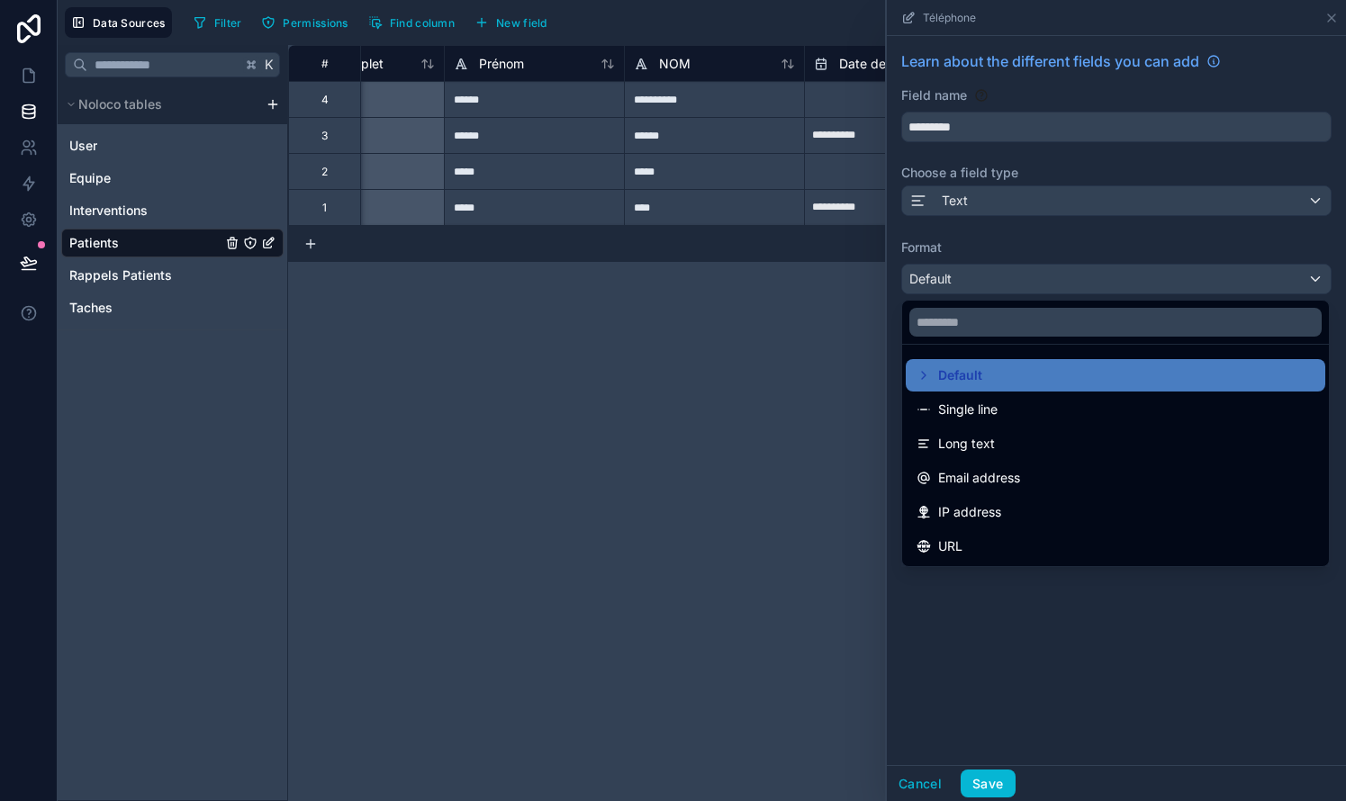
click at [984, 122] on div at bounding box center [1116, 400] width 459 height 801
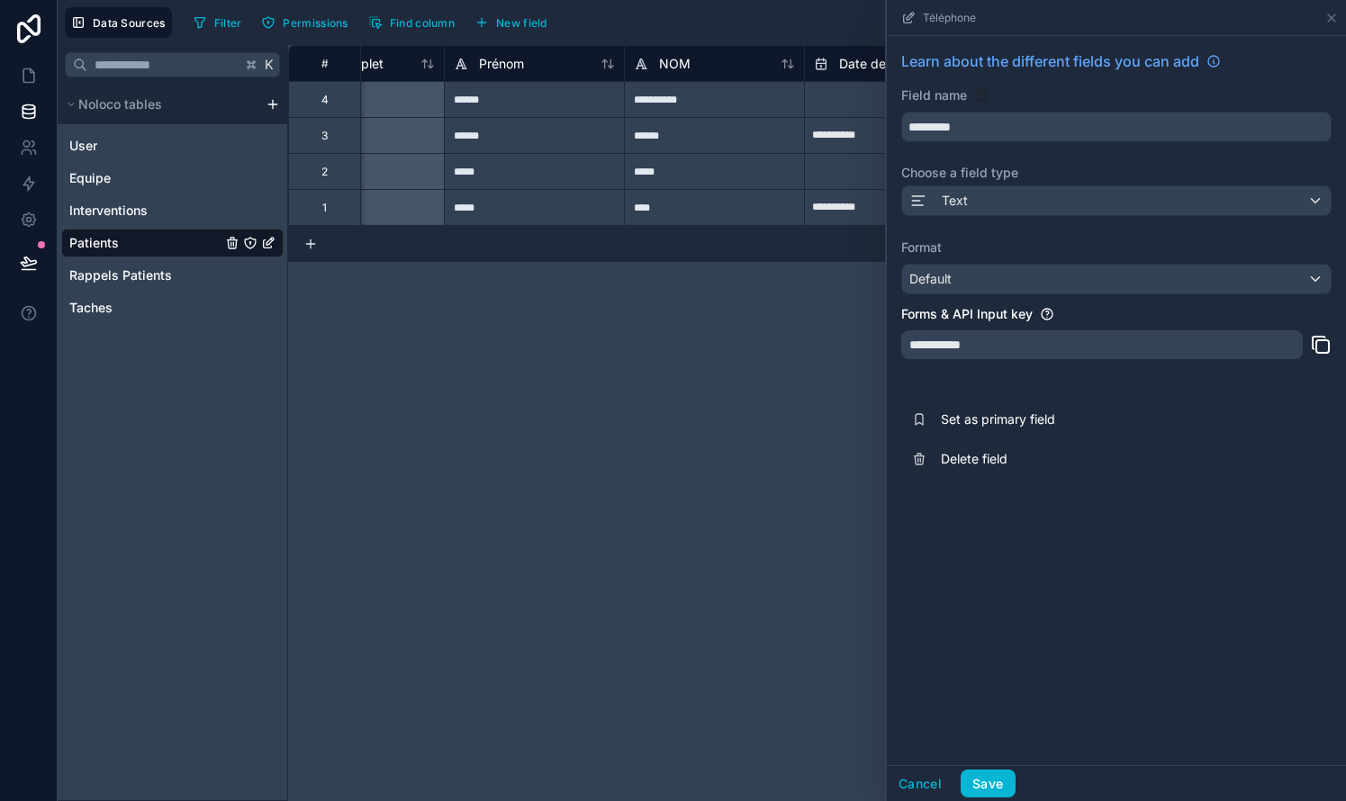
click at [969, 193] on div "Text" at bounding box center [1116, 200] width 428 height 29
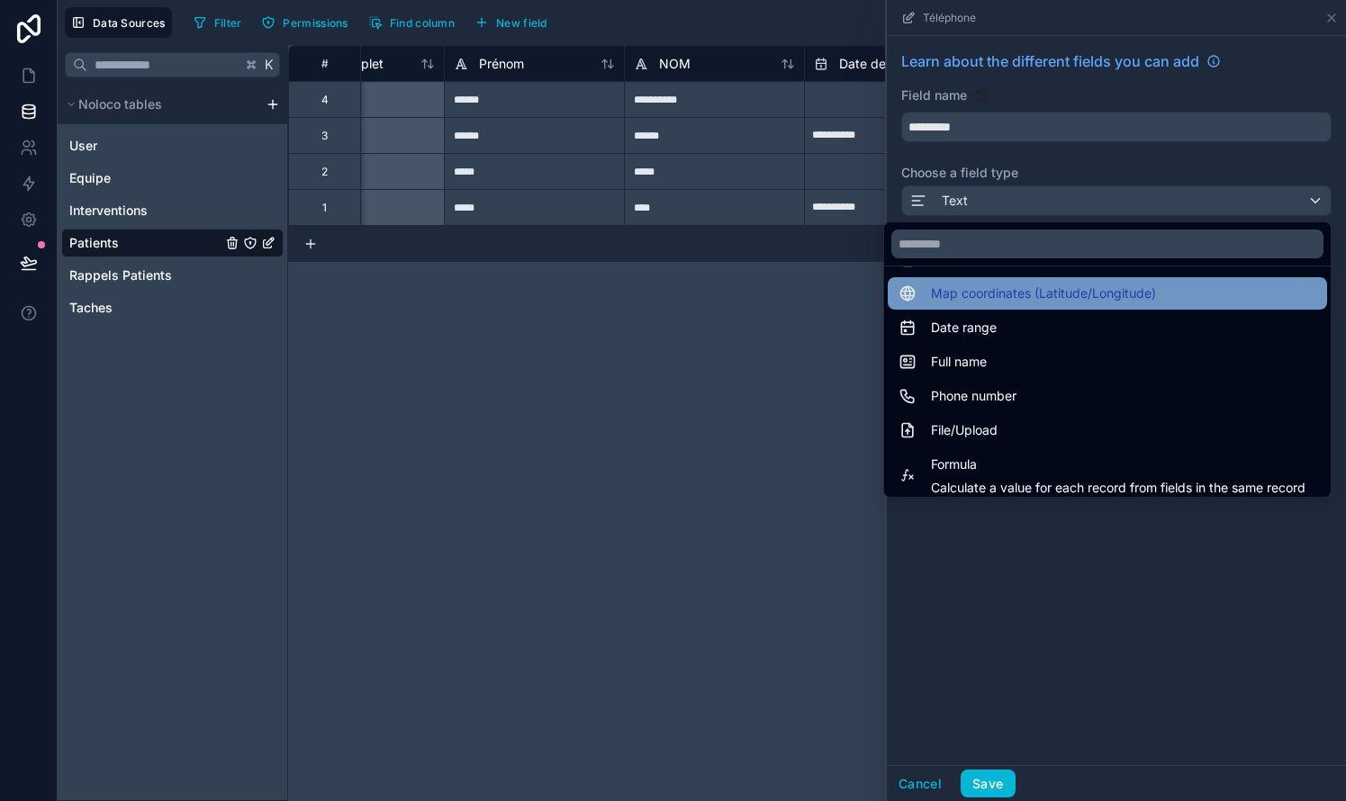
scroll to position [320, 0]
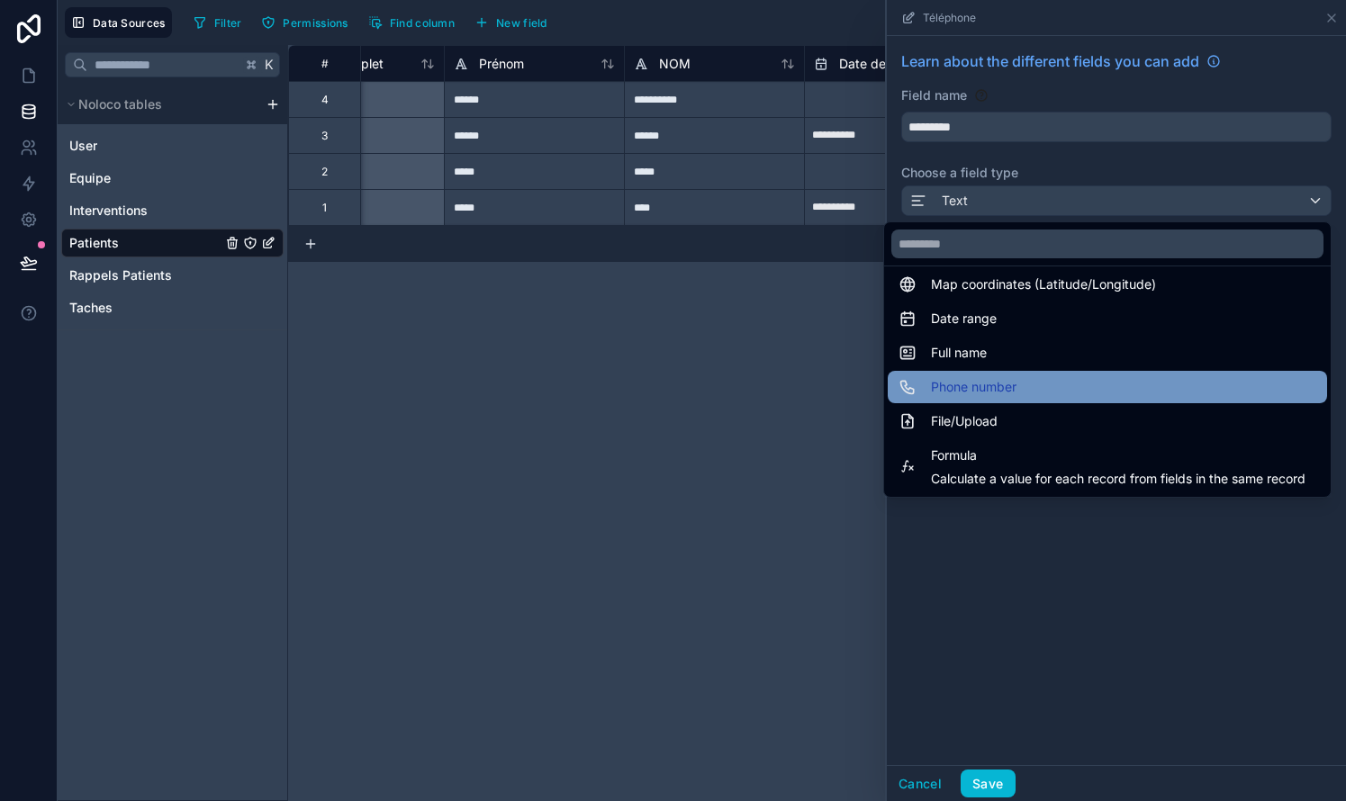
click at [950, 392] on span "Phone number" at bounding box center [974, 387] width 86 height 22
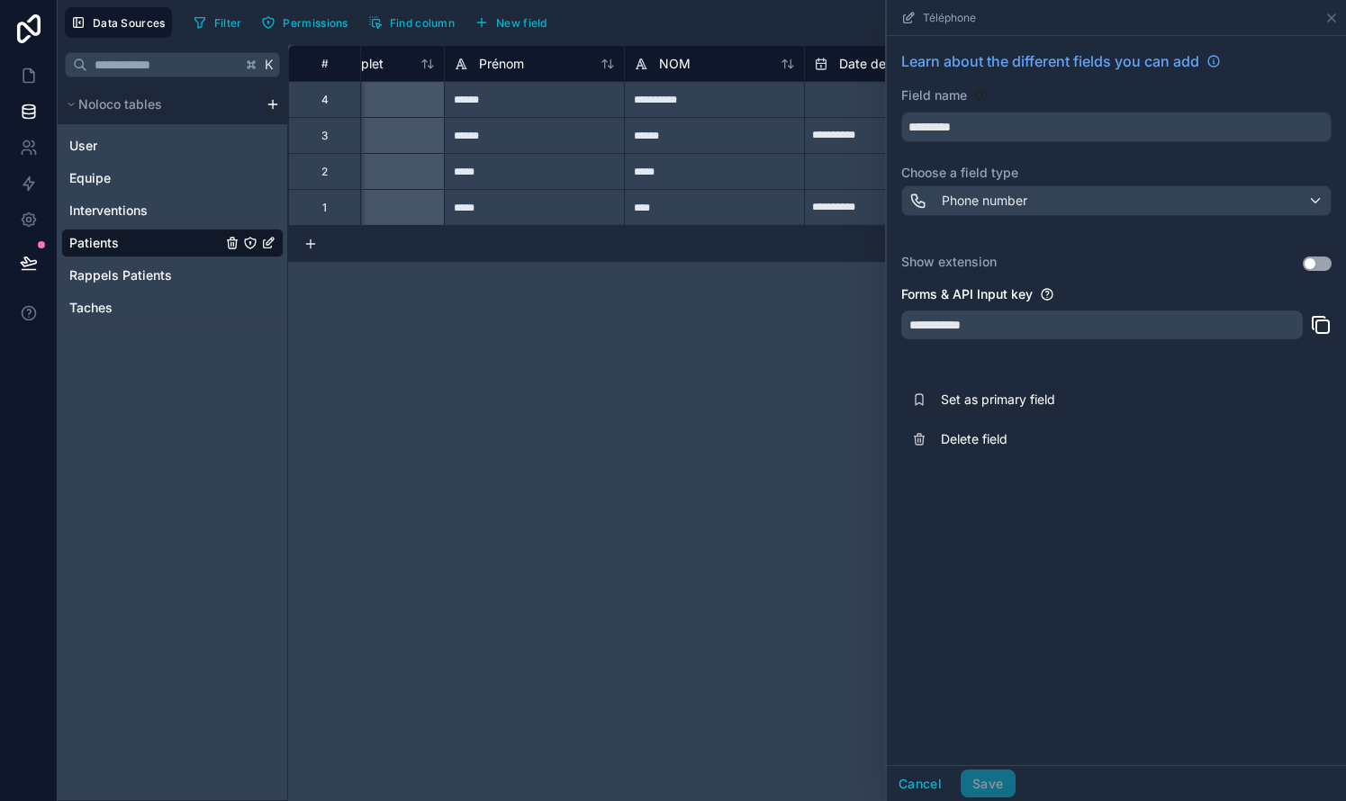
click at [1023, 681] on div "**********" at bounding box center [1116, 400] width 459 height 729
click at [979, 641] on div "**********" at bounding box center [1116, 400] width 459 height 729
click at [926, 775] on button "Cancel" at bounding box center [920, 784] width 67 height 29
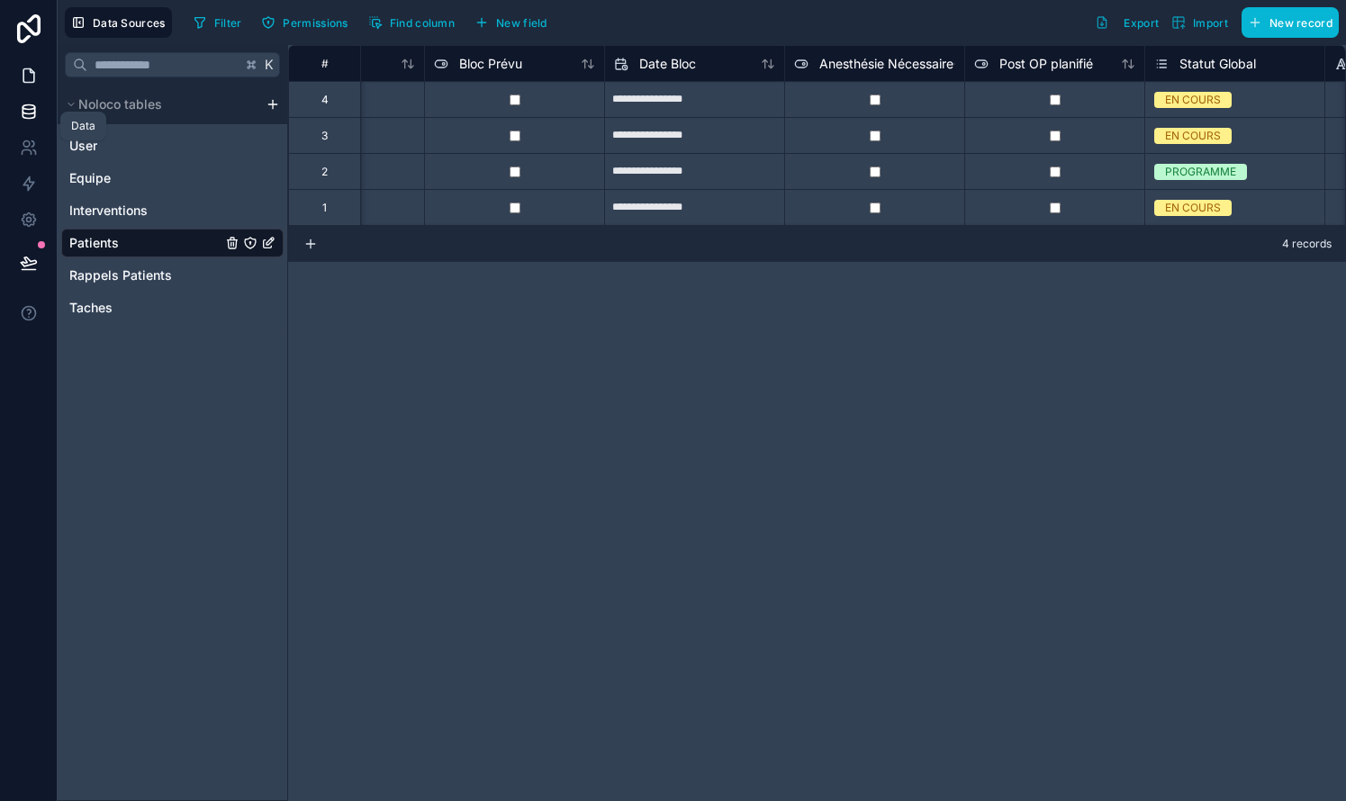
click at [29, 78] on icon at bounding box center [29, 76] width 18 height 18
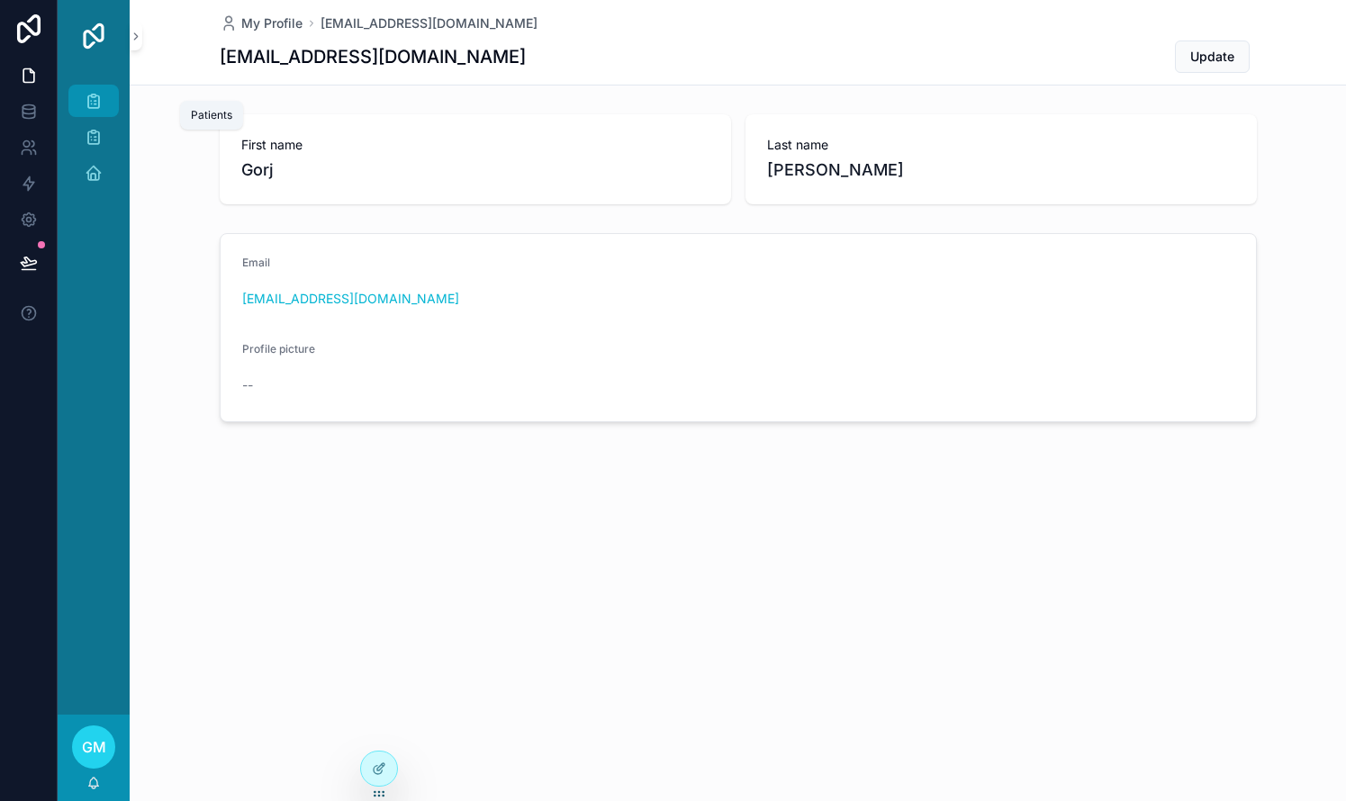
click at [96, 102] on icon "scrollable content" at bounding box center [94, 101] width 18 height 18
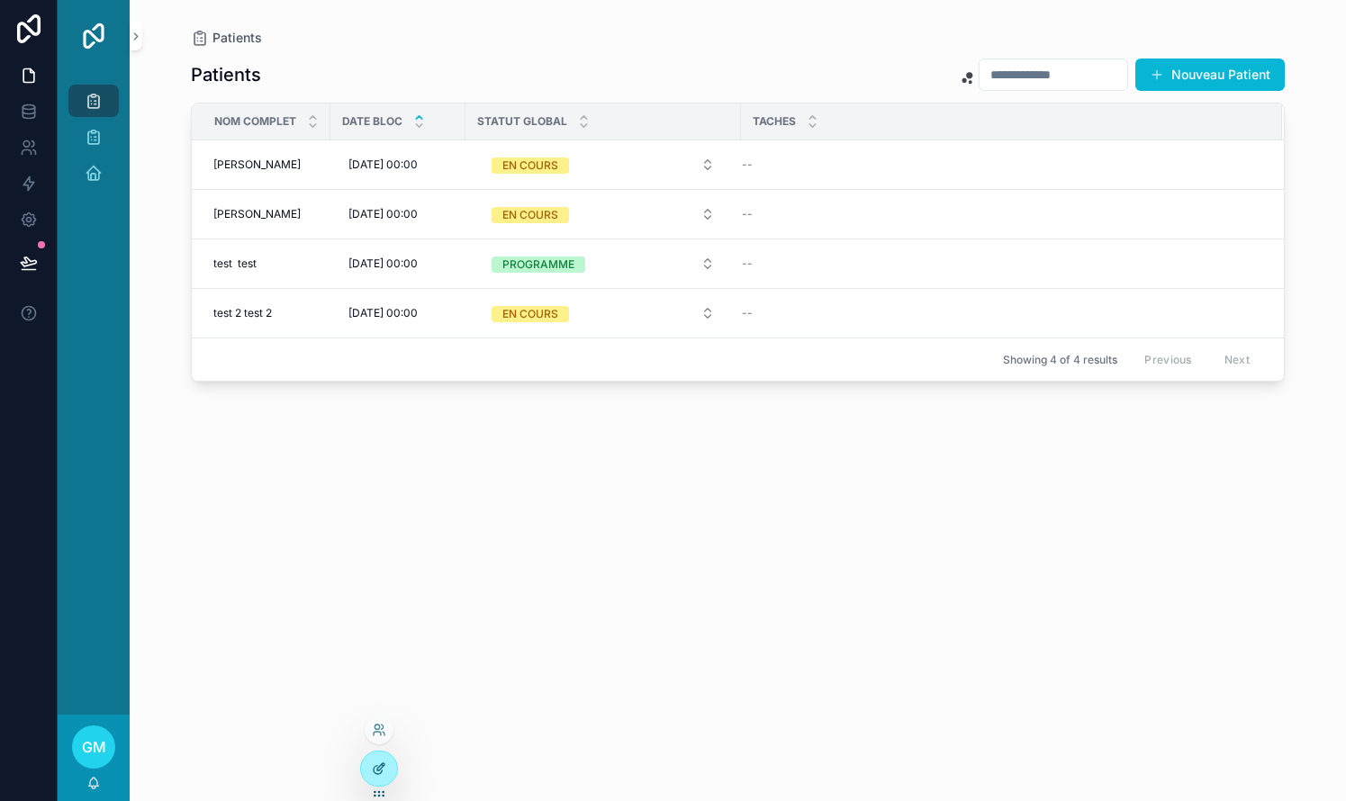
click at [376, 768] on icon at bounding box center [379, 769] width 14 height 14
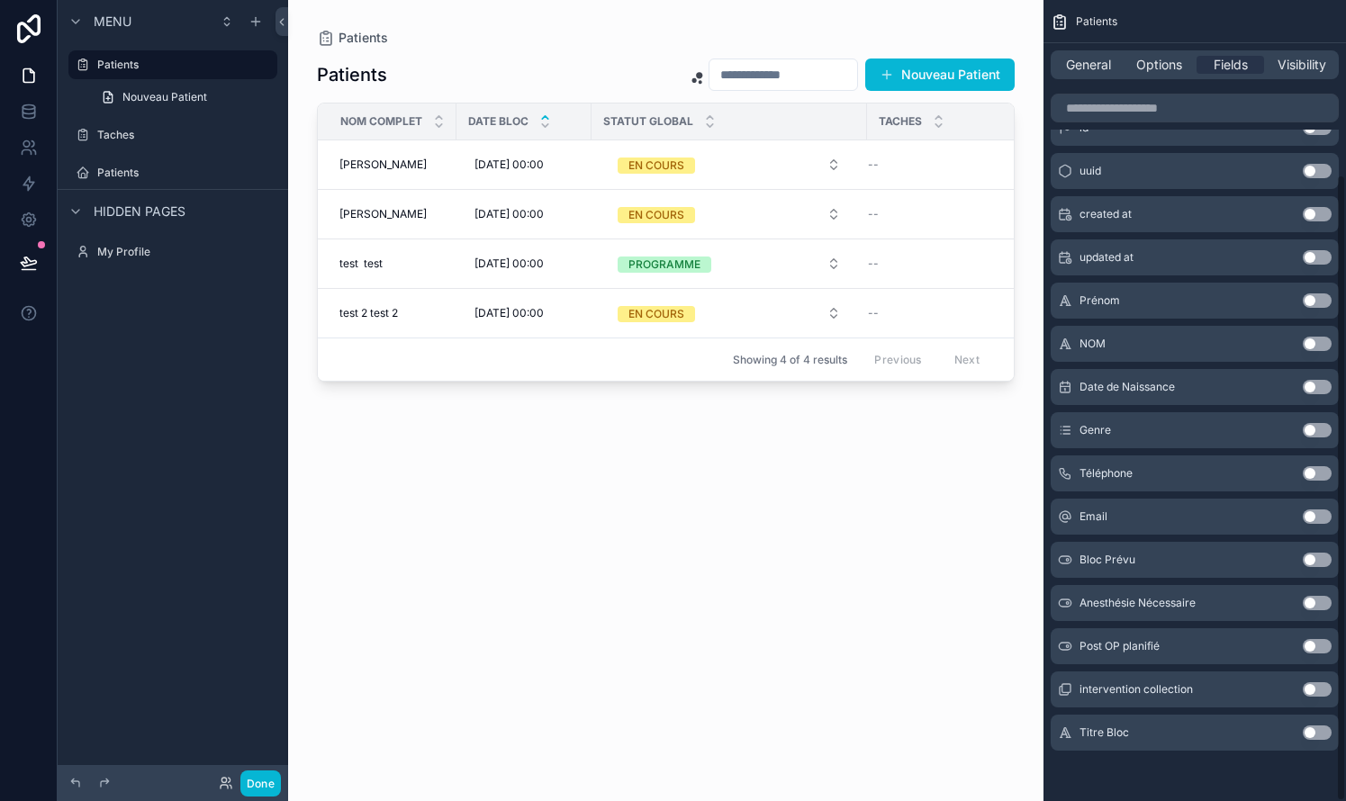
scroll to position [223, 0]
click at [1315, 729] on button "Use setting" at bounding box center [1316, 733] width 29 height 14
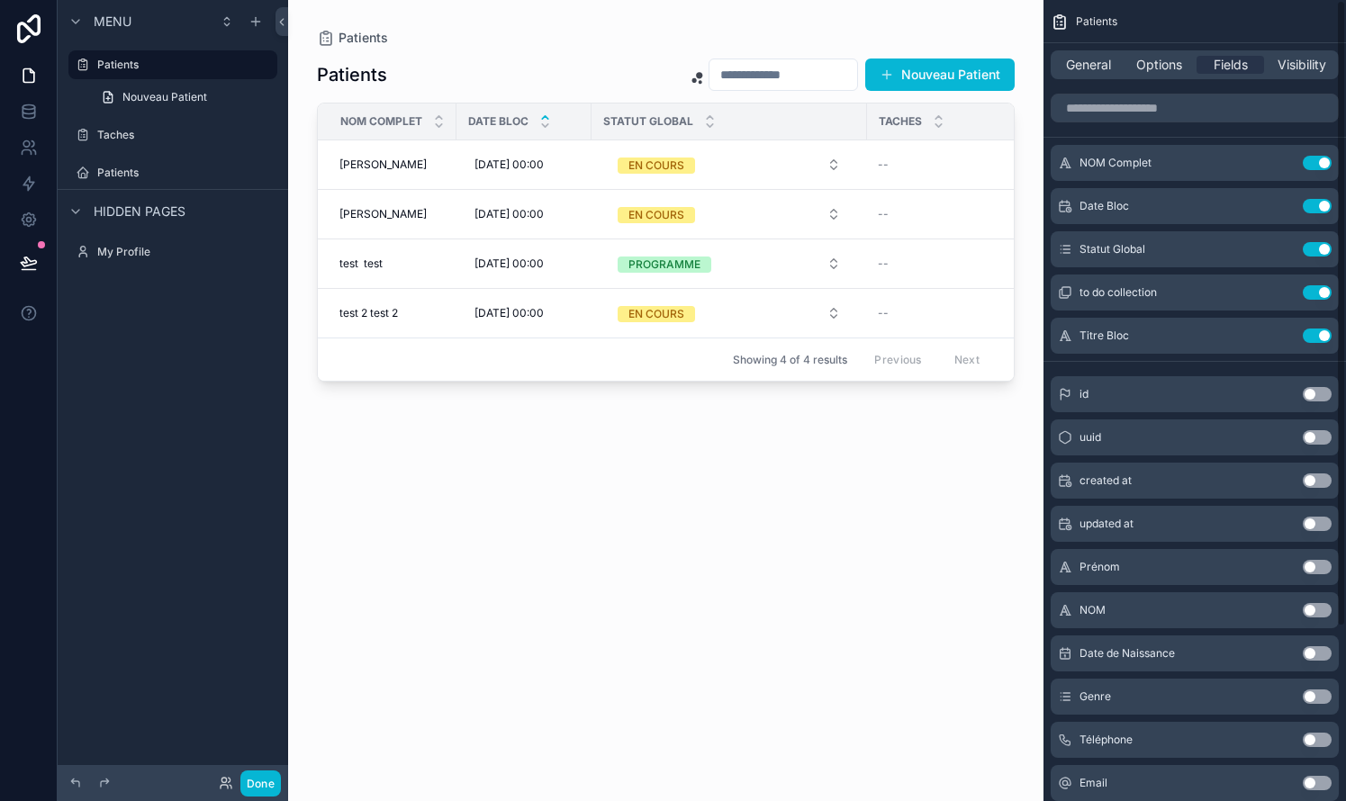
scroll to position [0, 0]
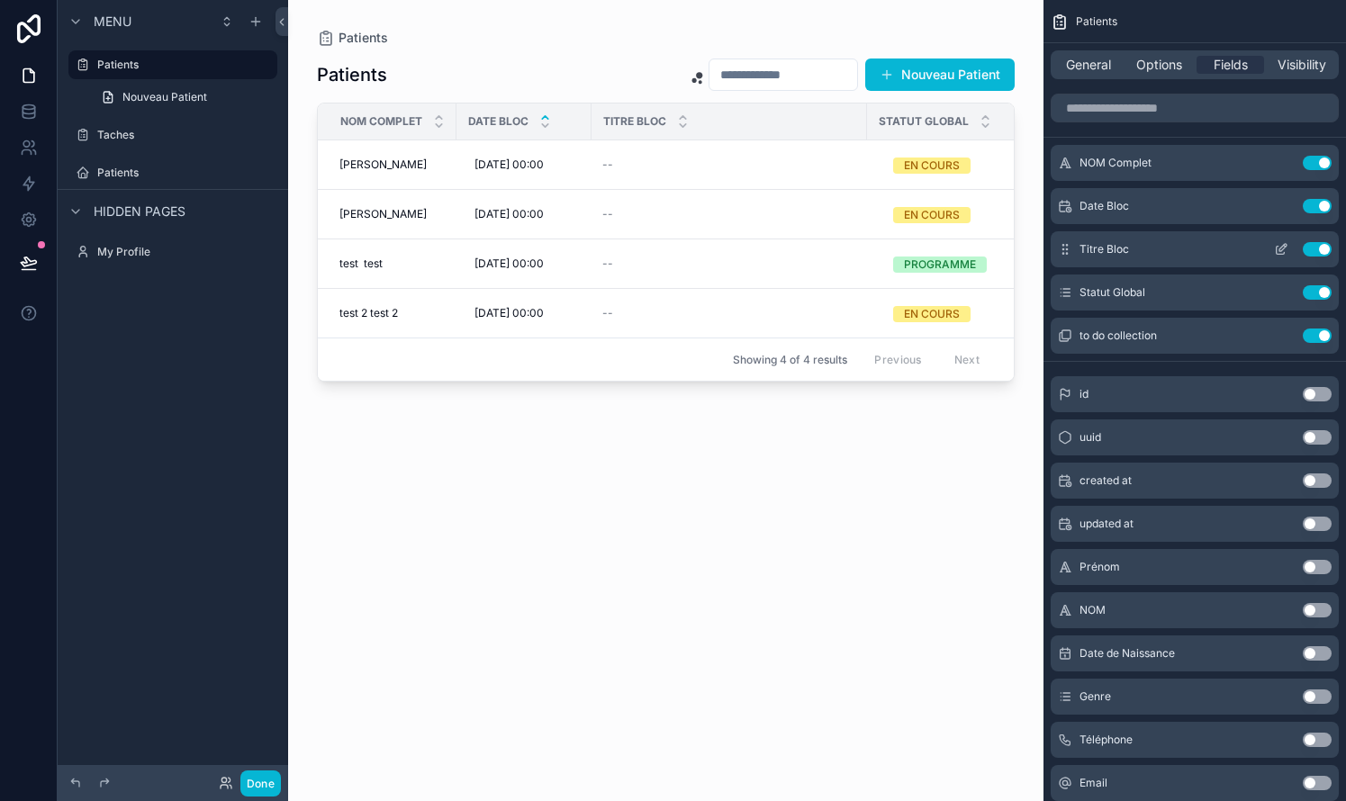
click at [1287, 247] on icon "scrollable content" at bounding box center [1281, 249] width 14 height 14
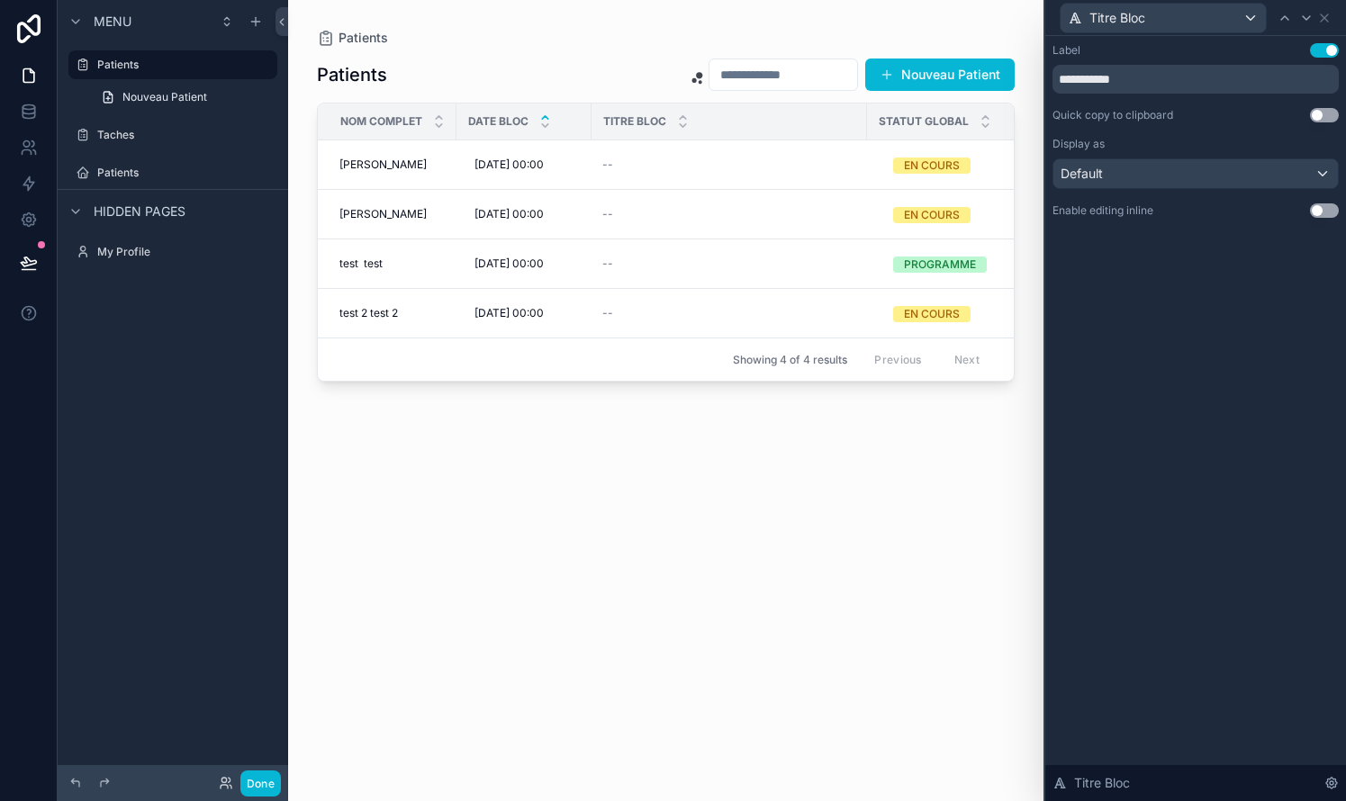
click at [1320, 209] on button "Use setting" at bounding box center [1324, 210] width 29 height 14
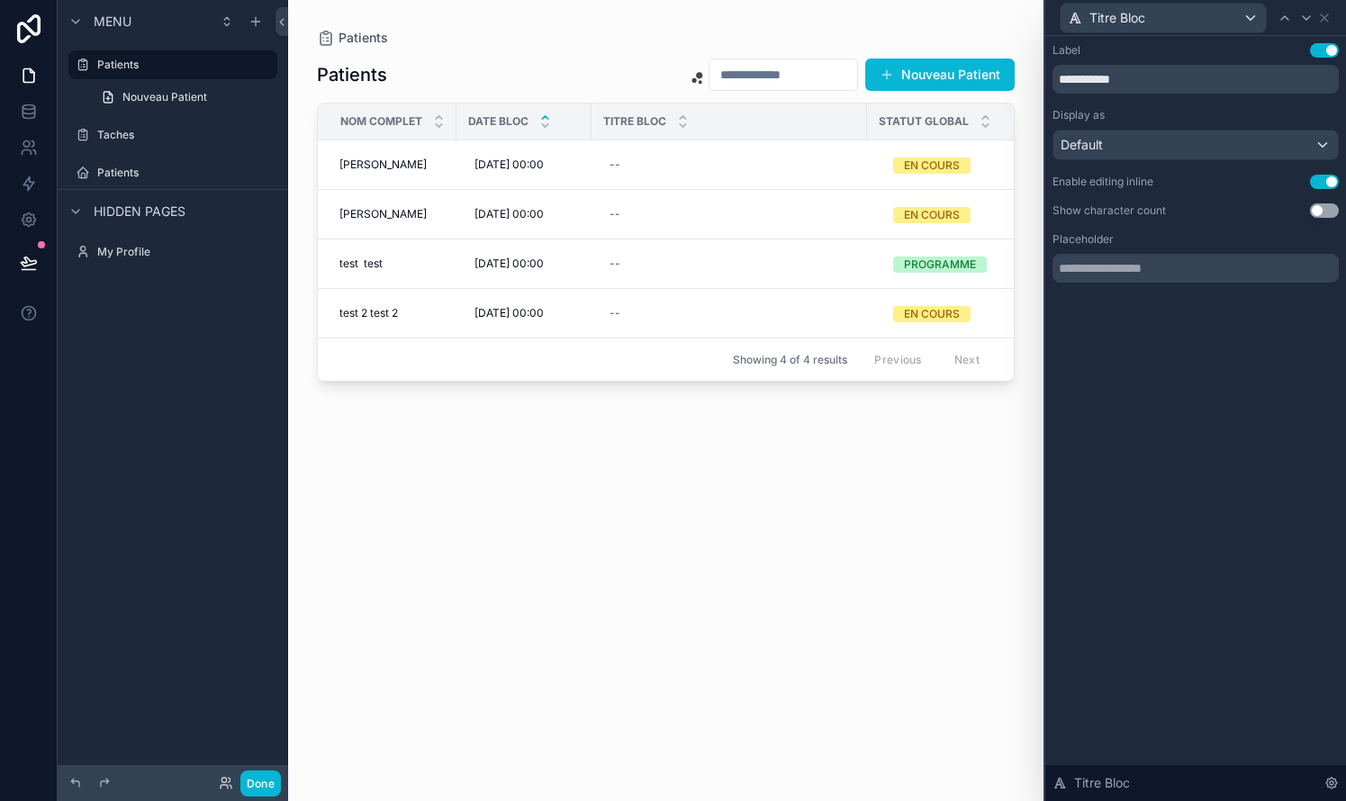
click at [875, 530] on div "scrollable content" at bounding box center [665, 390] width 755 height 780
click at [960, 544] on div "Patients Nouveau Patient NOM Complet Date Bloc Titre Bloc Statut Global Taches …" at bounding box center [666, 413] width 698 height 733
click at [915, 36] on div "Patients" at bounding box center [666, 38] width 698 height 18
click at [124, 130] on label "Taches" at bounding box center [169, 135] width 144 height 14
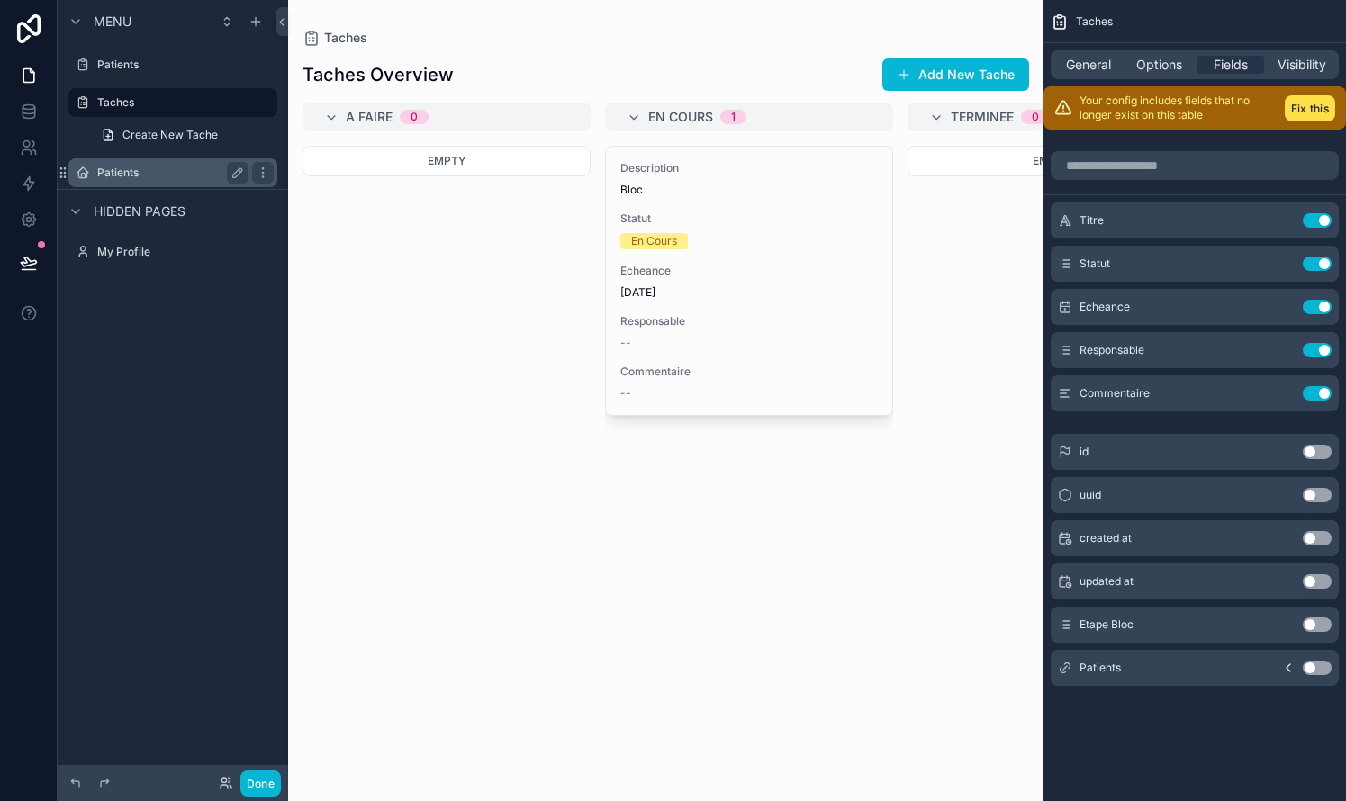
click at [116, 169] on label "Patients" at bounding box center [169, 173] width 144 height 14
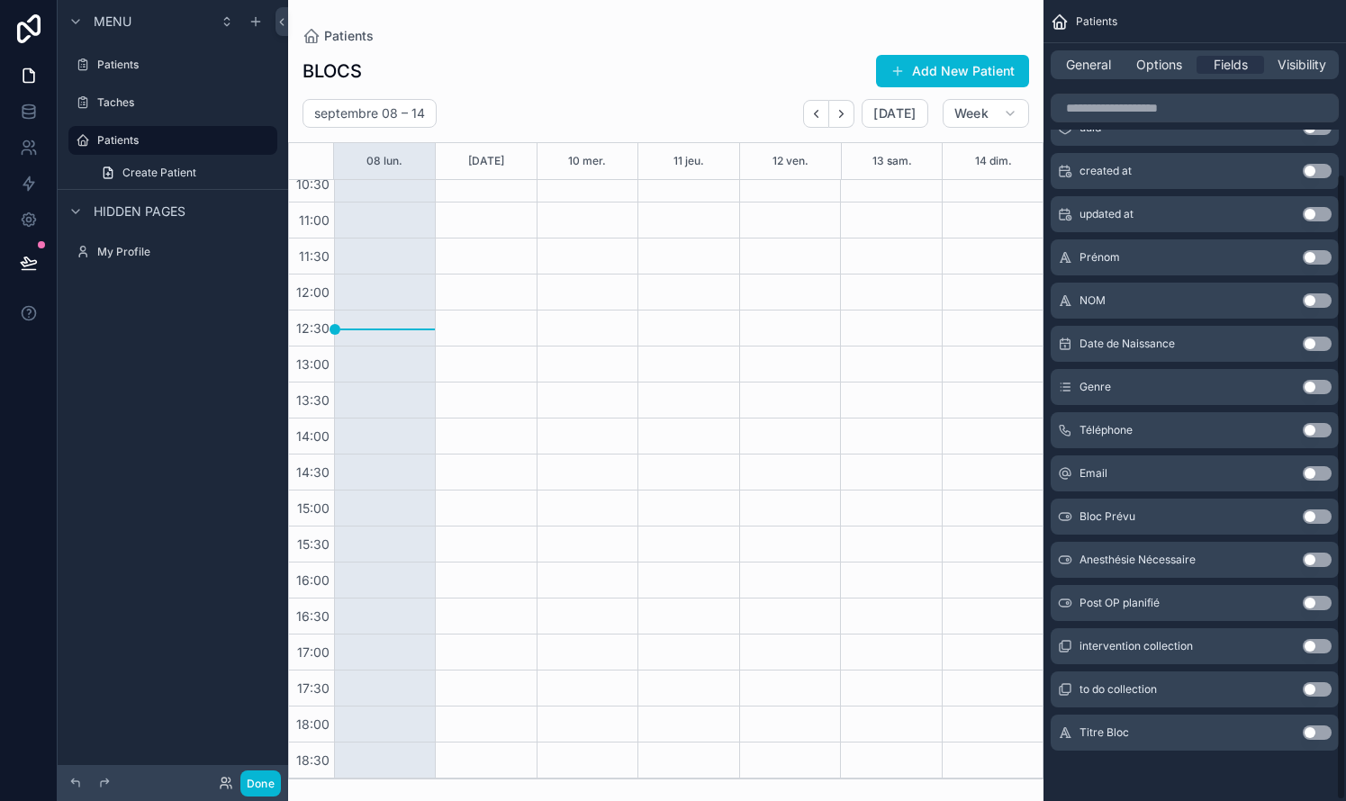
scroll to position [223, 0]
click at [1314, 727] on button "Use setting" at bounding box center [1316, 733] width 29 height 14
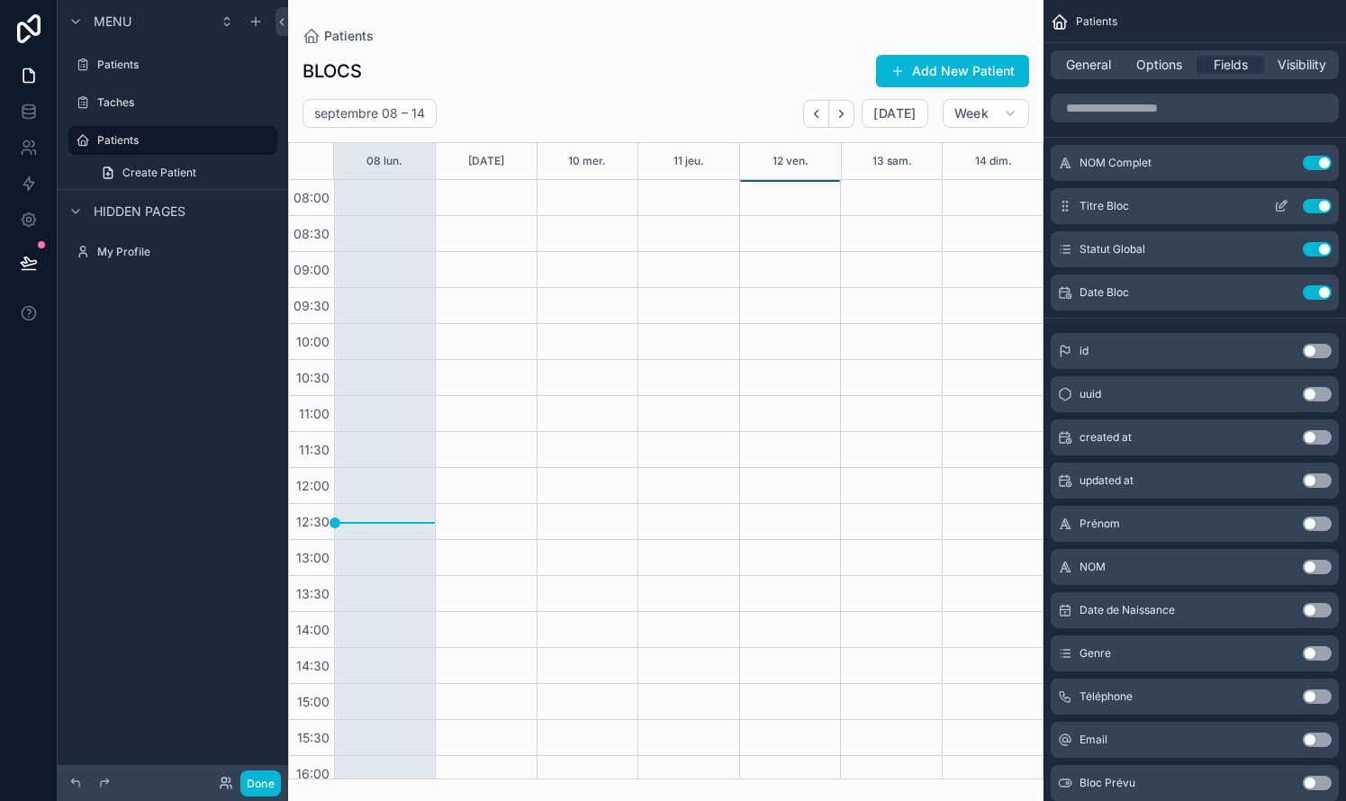
scroll to position [194, 0]
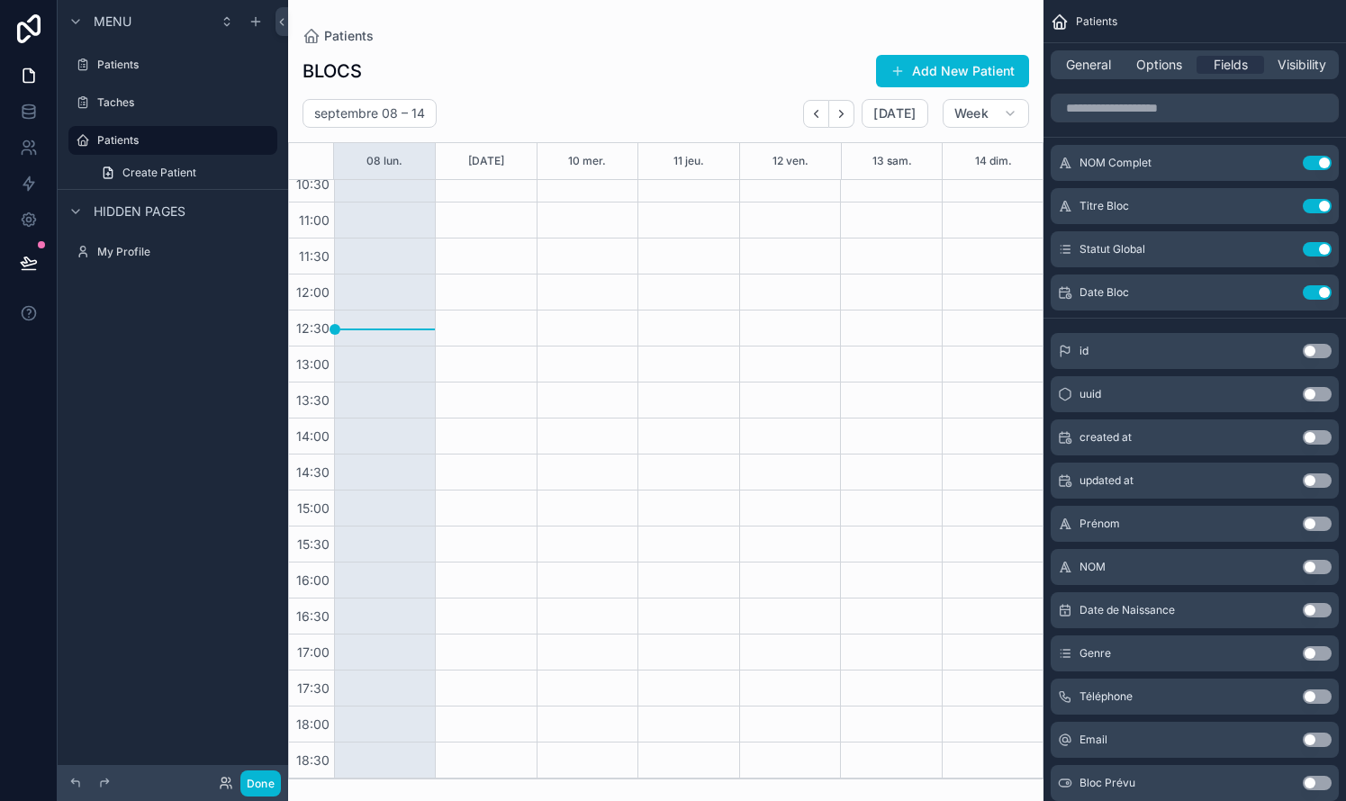
click at [987, 121] on div "scrollable content" at bounding box center [665, 400] width 755 height 801
click at [993, 119] on button "Week" at bounding box center [985, 113] width 86 height 29
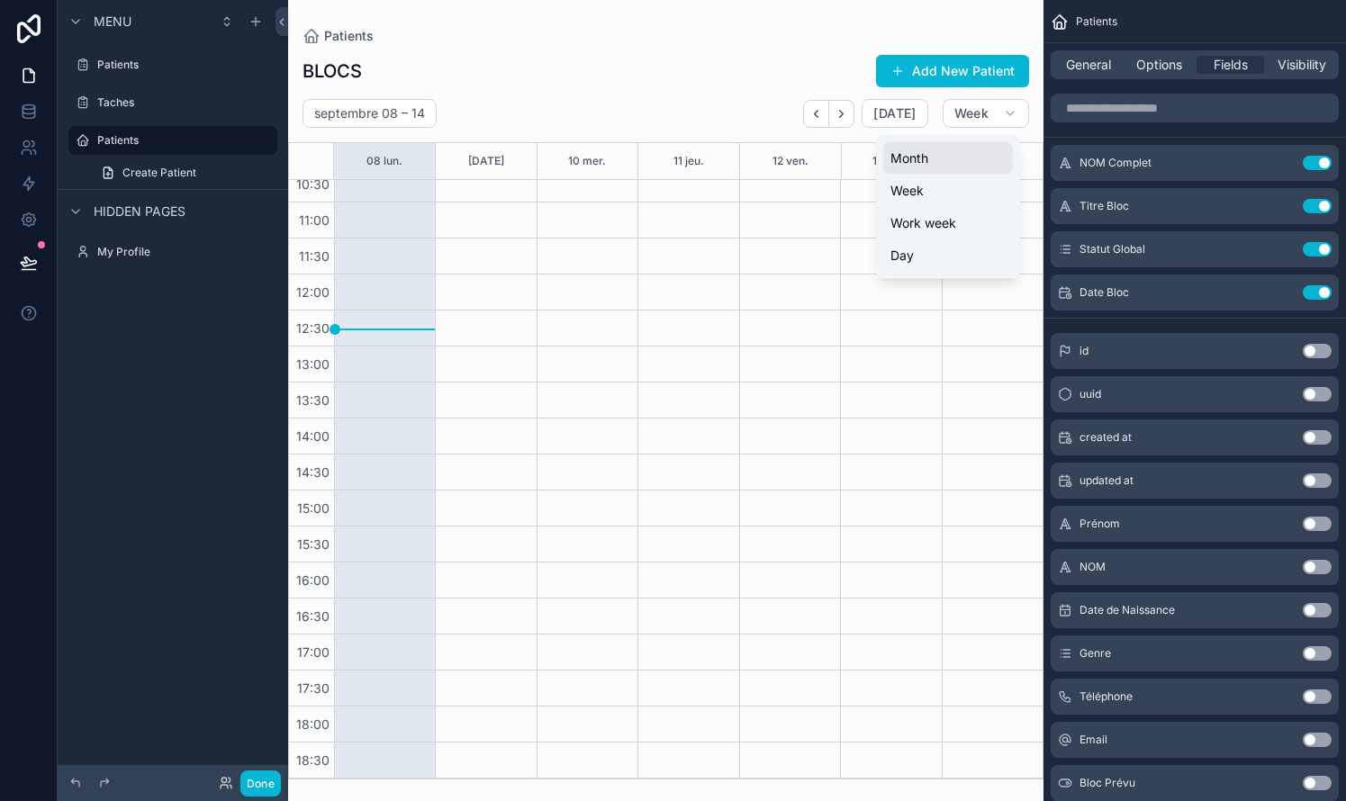
click at [921, 160] on span "Month" at bounding box center [909, 158] width 38 height 18
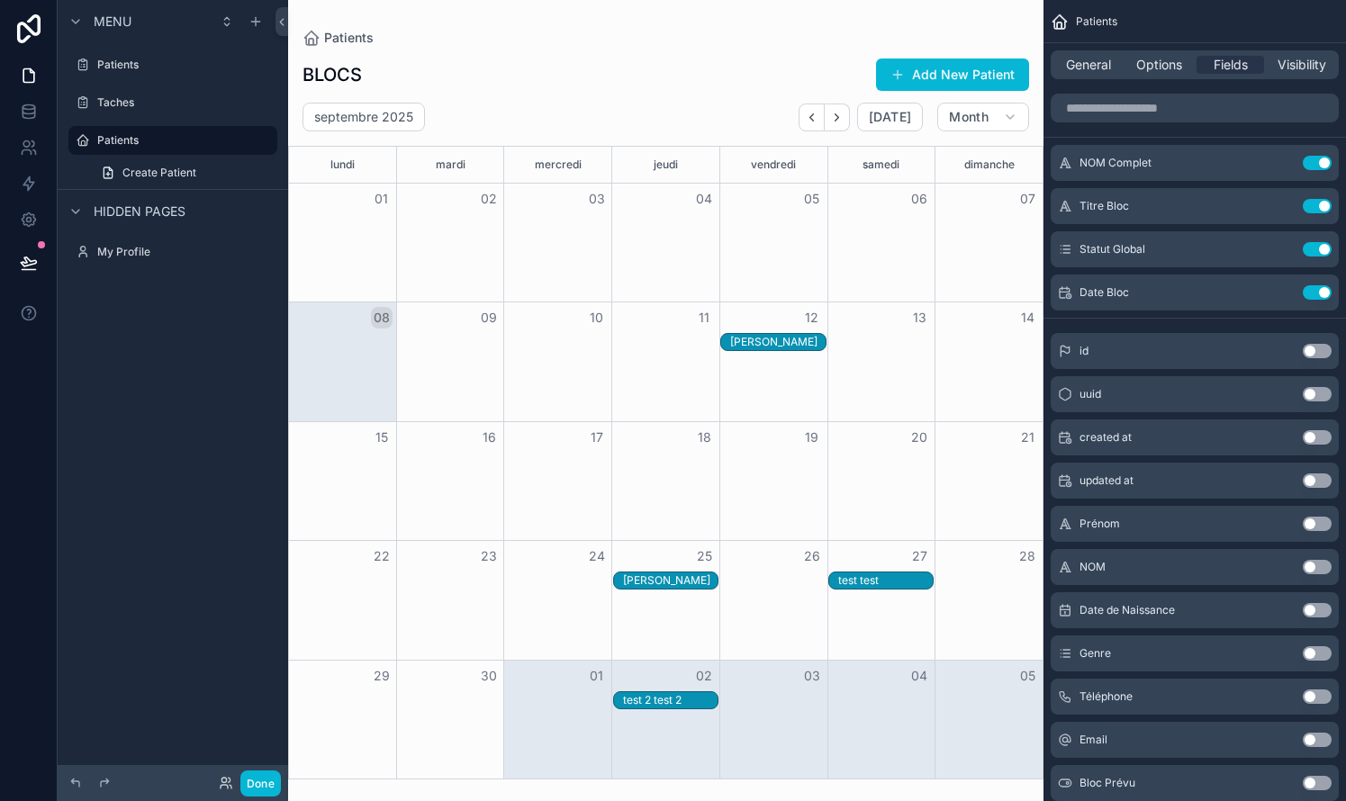
click at [779, 339] on div "[PERSON_NAME]" at bounding box center [777, 342] width 95 height 14
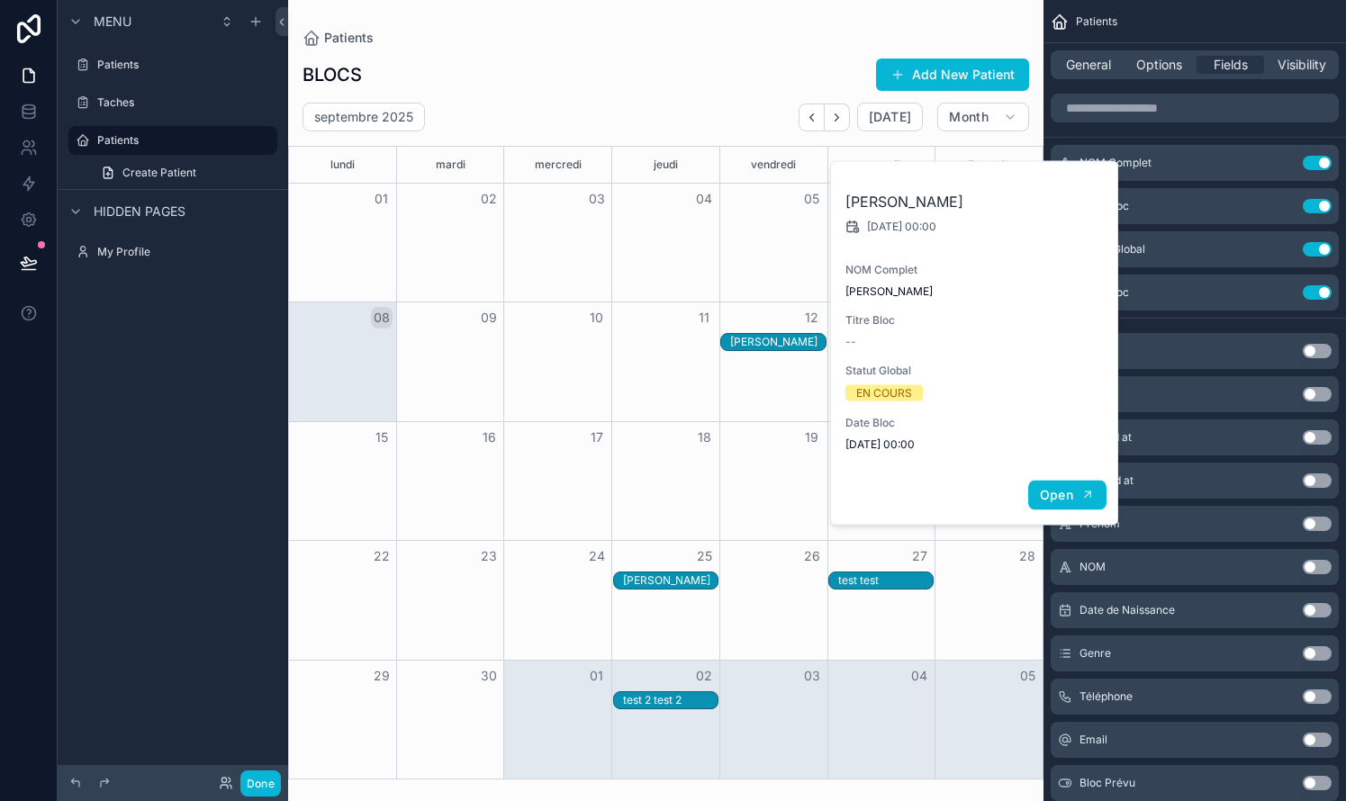
click at [1057, 500] on span "Open" at bounding box center [1056, 495] width 33 height 16
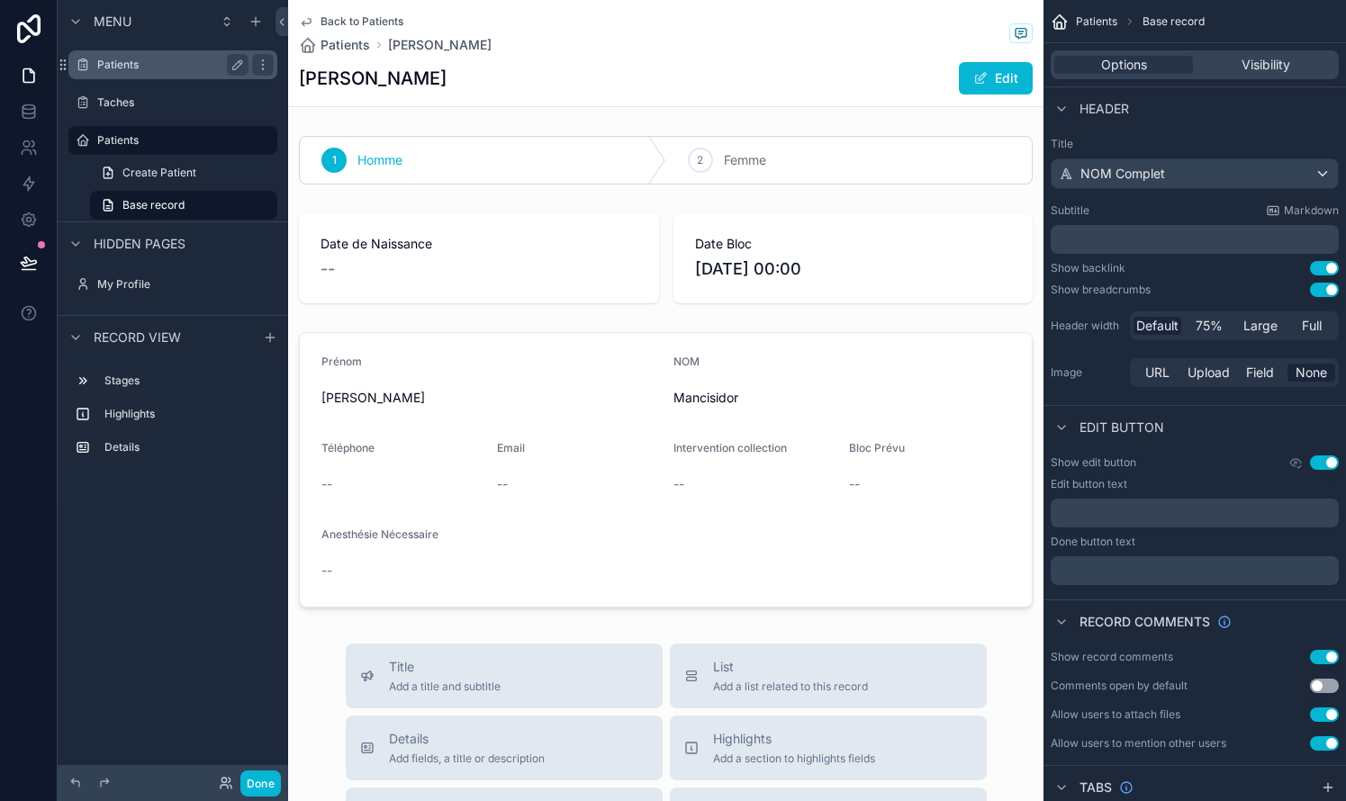
click at [127, 69] on label "Patients" at bounding box center [169, 65] width 144 height 14
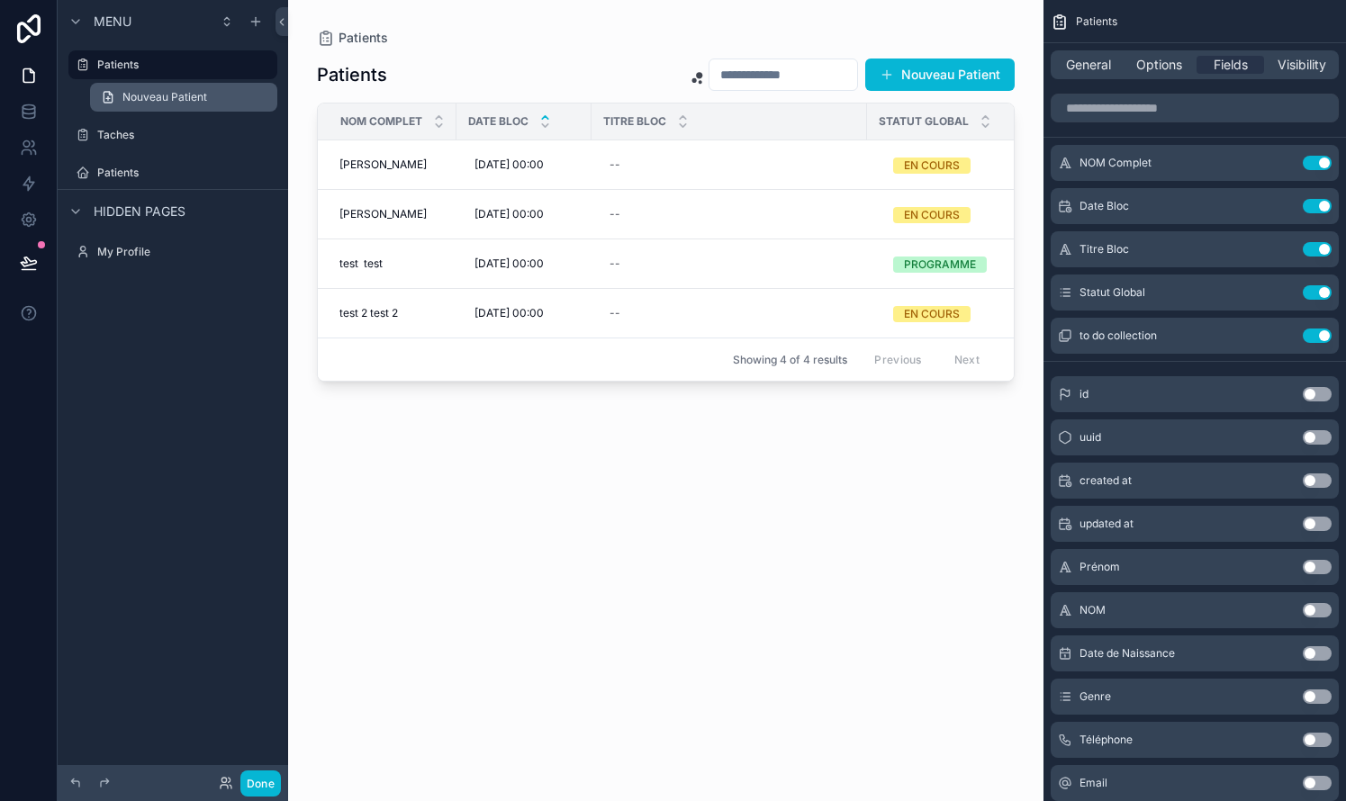
click at [167, 96] on span "Nouveau Patient" at bounding box center [164, 97] width 85 height 14
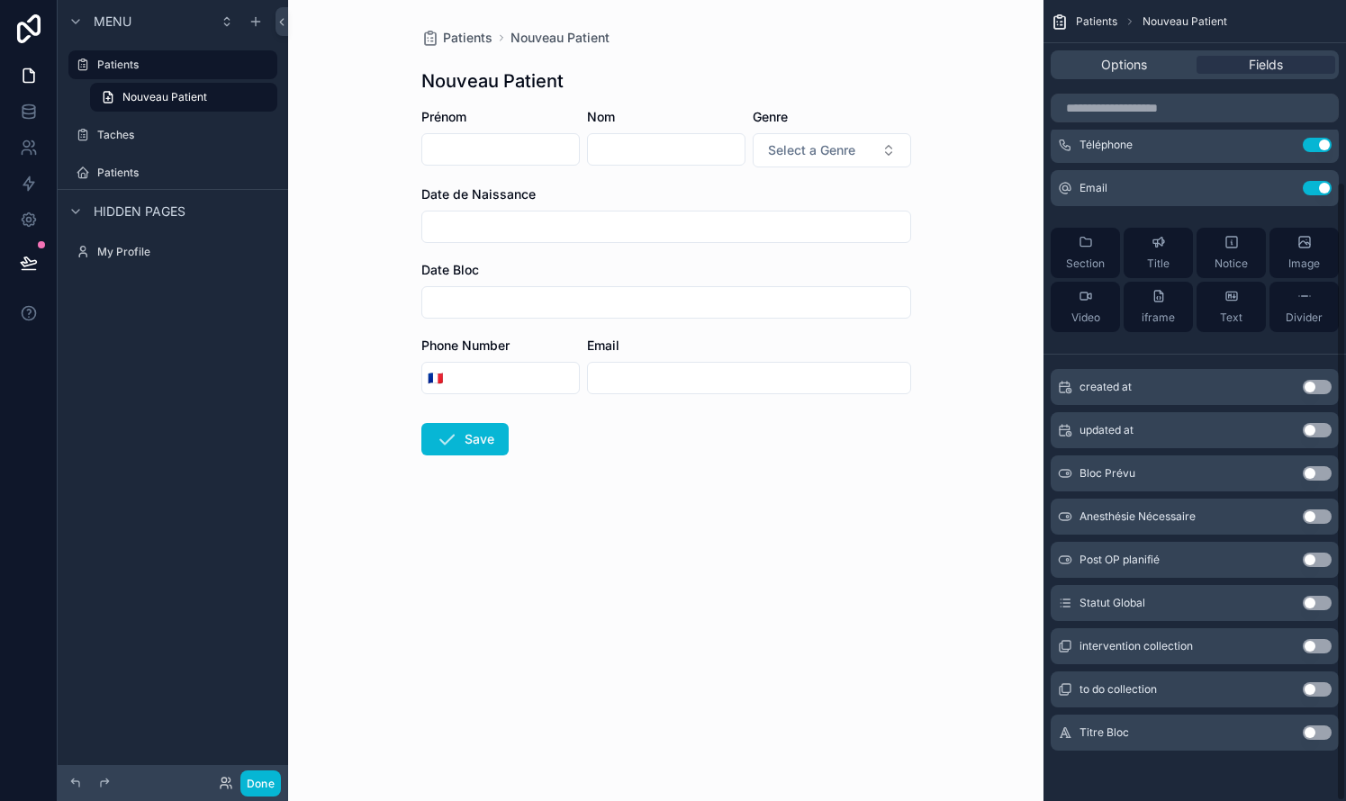
scroll to position [234, 0]
click at [1318, 731] on button "Use setting" at bounding box center [1316, 733] width 29 height 14
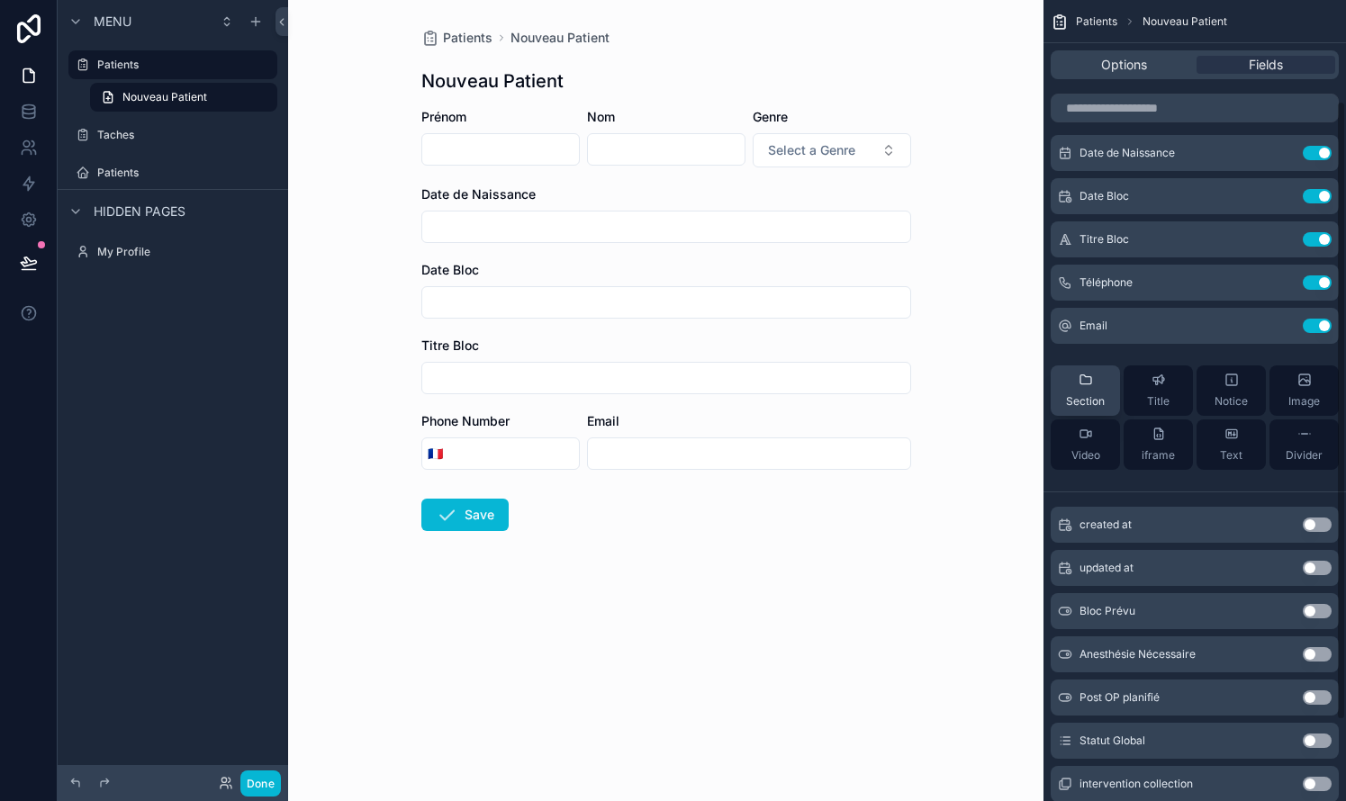
scroll to position [125, 0]
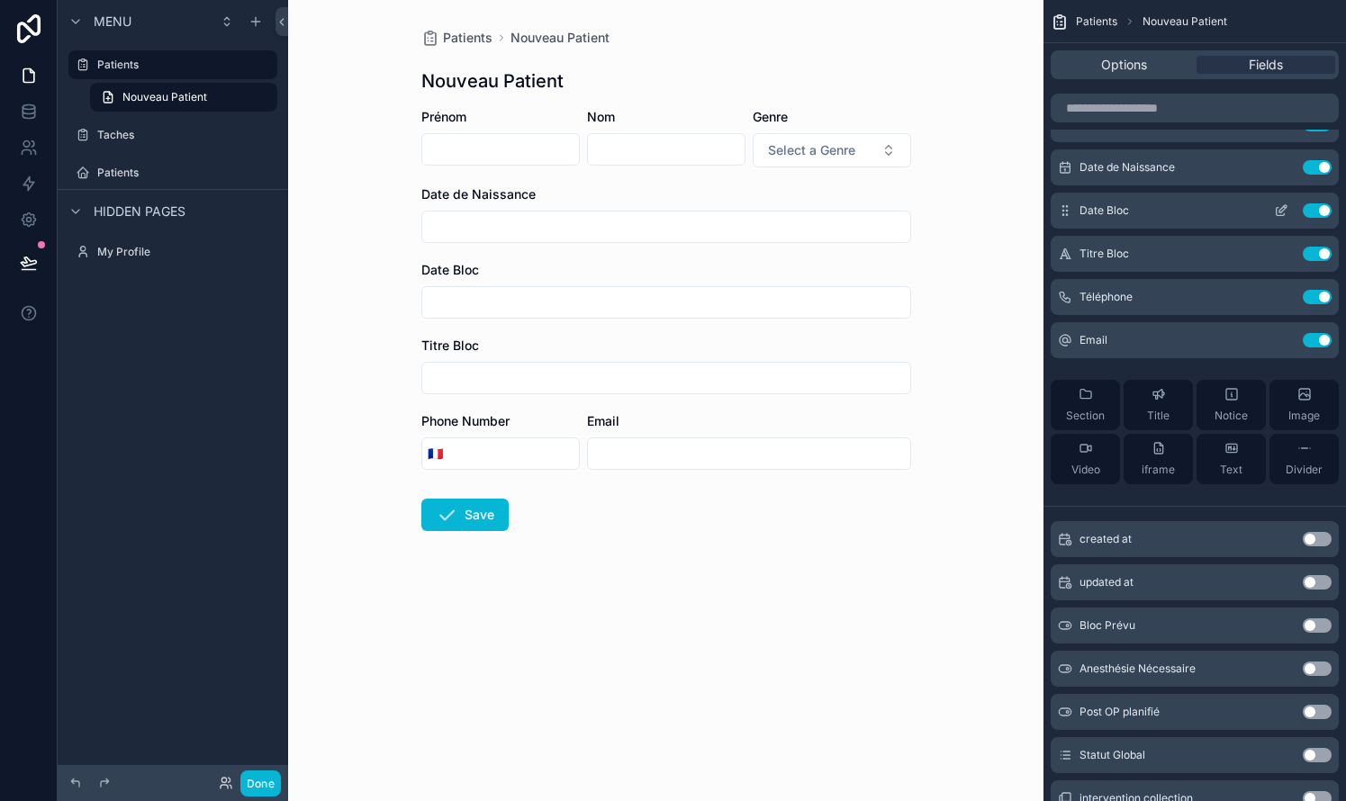
click at [1275, 211] on icon "scrollable content" at bounding box center [1281, 210] width 14 height 14
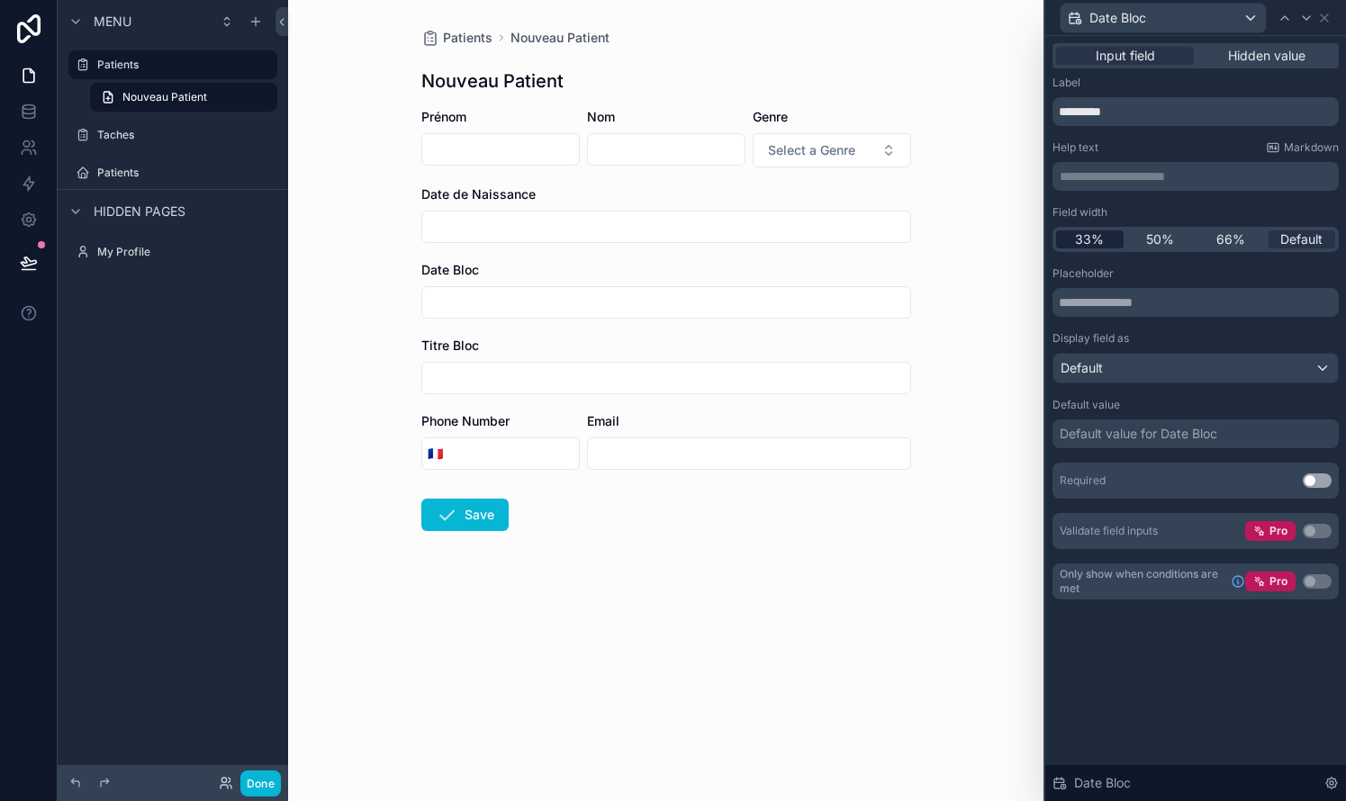
click at [1086, 235] on span "33%" at bounding box center [1089, 239] width 29 height 18
click at [1306, 23] on icon at bounding box center [1306, 18] width 14 height 14
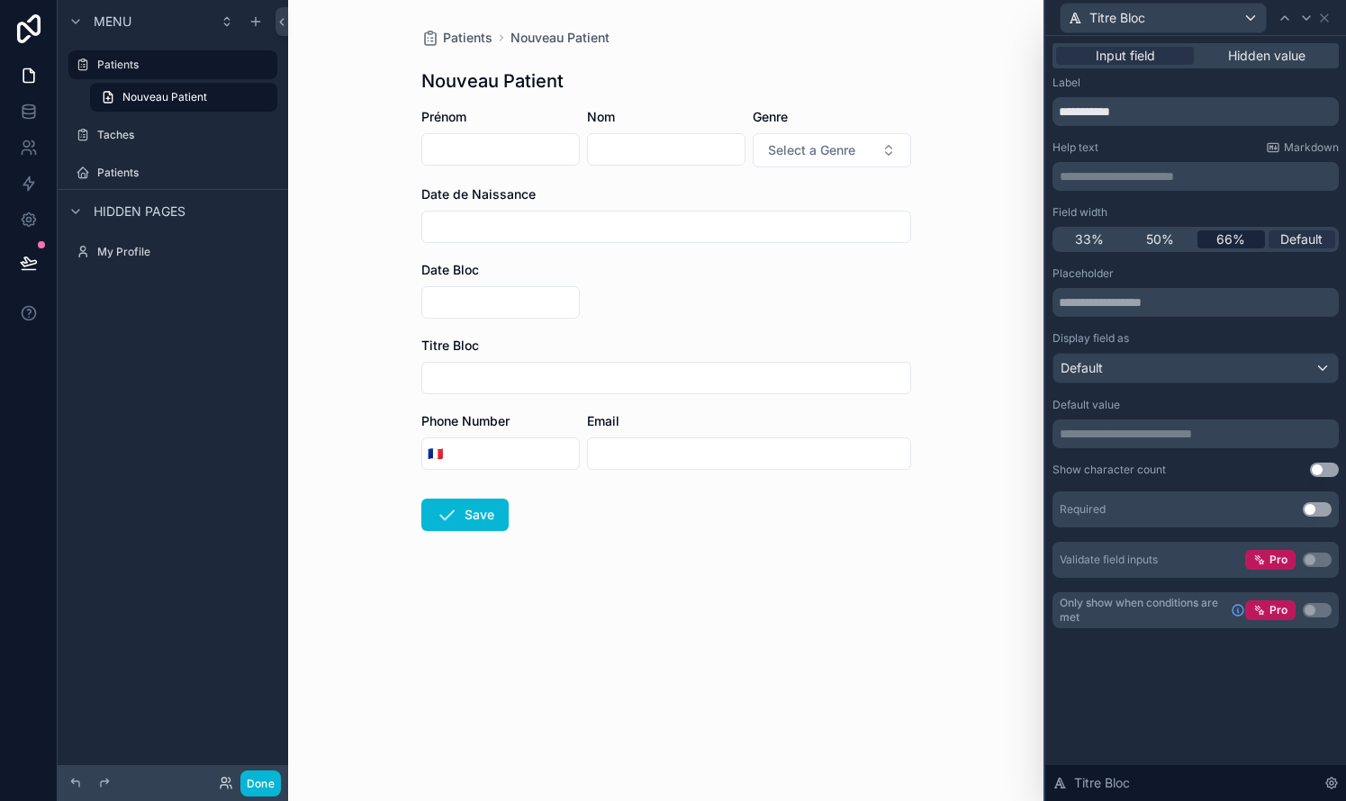
click at [1232, 235] on span "66%" at bounding box center [1230, 239] width 29 height 18
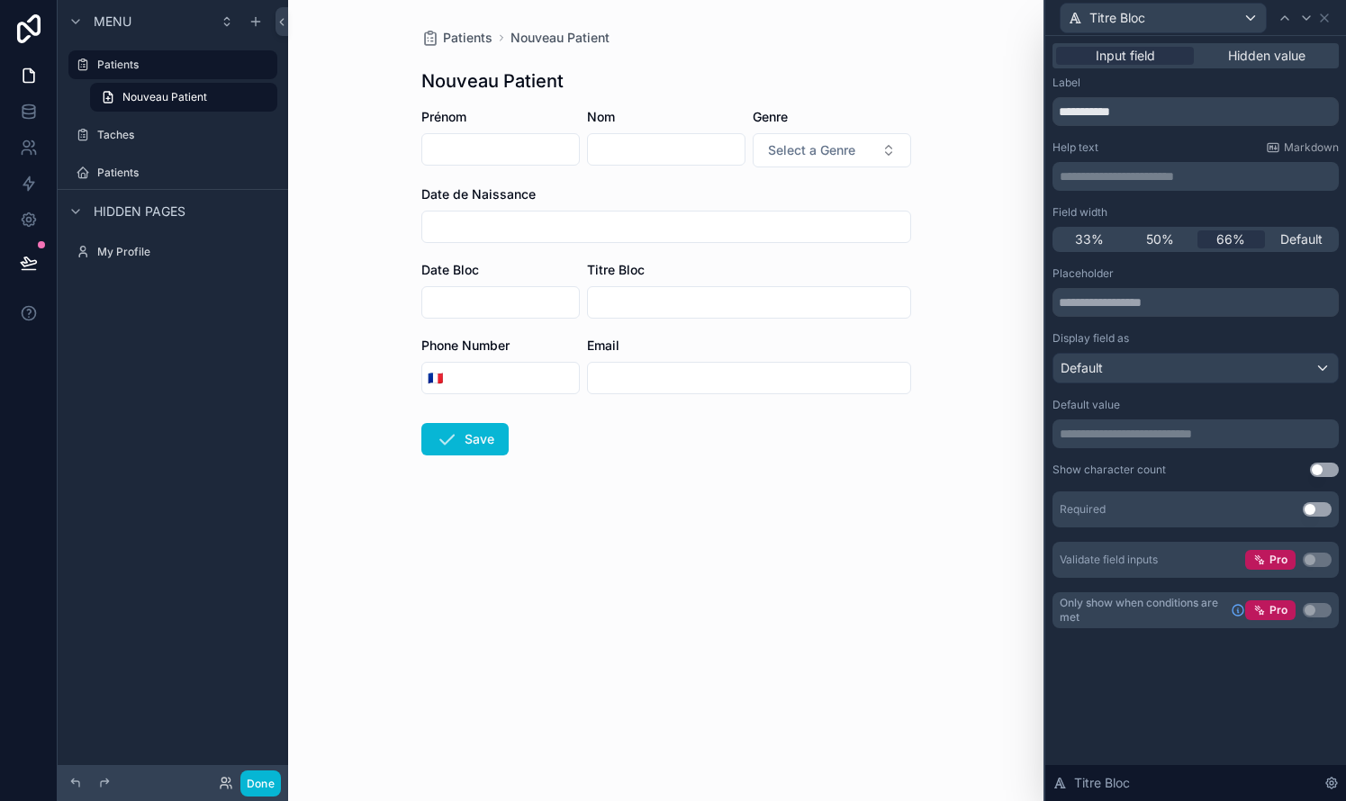
click at [809, 462] on form "Prénom Nom Genre Select a Genre Date de Naissance Date Bloc Titre Bloc Phone Nu…" at bounding box center [666, 339] width 490 height 463
click at [664, 302] on input "scrollable content" at bounding box center [749, 302] width 322 height 25
click at [744, 488] on form "Prénom Nom Genre Select a Genre Date de Naissance Date Bloc Titre Bloc Phone Nu…" at bounding box center [666, 339] width 490 height 463
click at [666, 399] on form "Prénom Nom Genre Select a Genre Date de Naissance Date Bloc Titre Bloc Phone Nu…" at bounding box center [666, 339] width 490 height 463
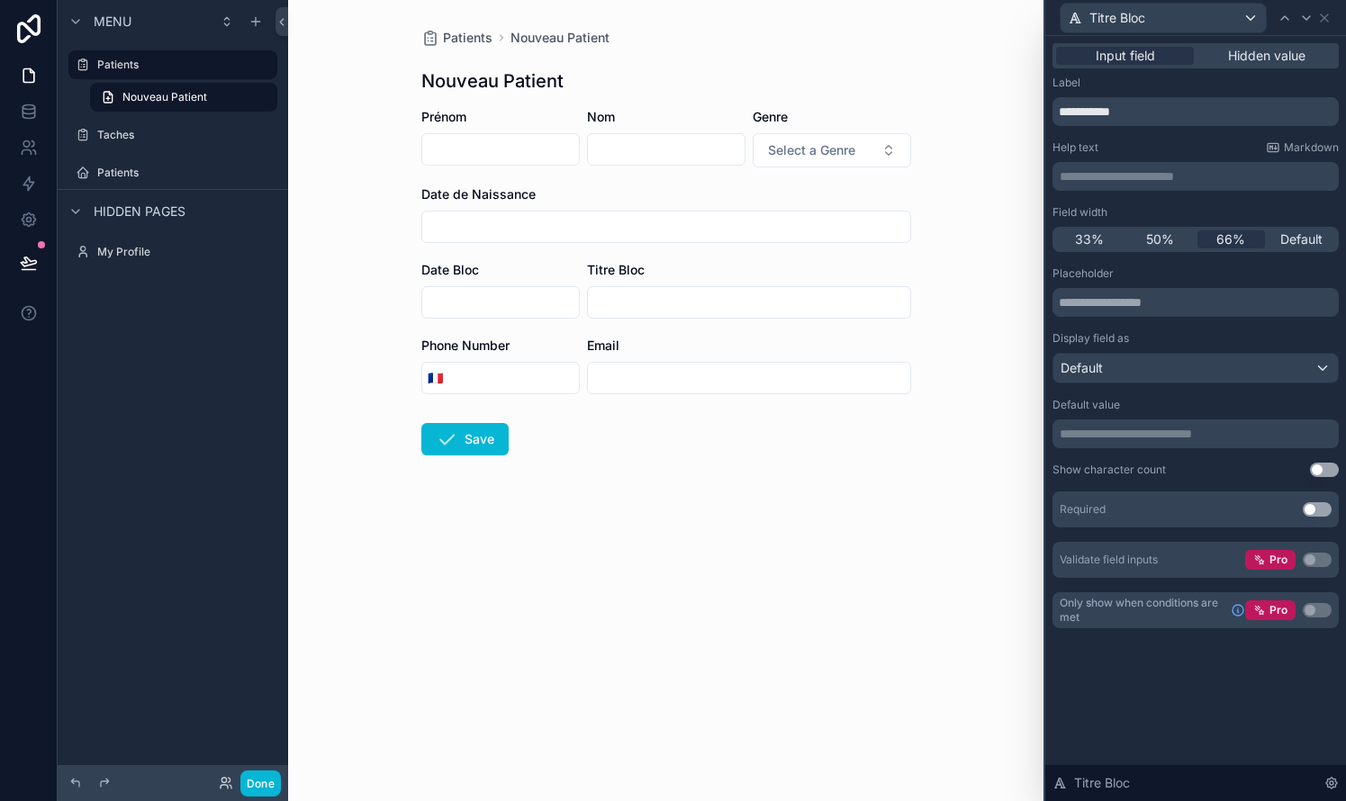
click at [801, 338] on div "Email" at bounding box center [749, 346] width 324 height 18
click at [686, 710] on div "Patients Nouveau Patient Nouveau Patient Prénom Nom Genre Select a Genre Date d…" at bounding box center [665, 400] width 755 height 801
click at [126, 161] on div "Patients" at bounding box center [173, 172] width 202 height 29
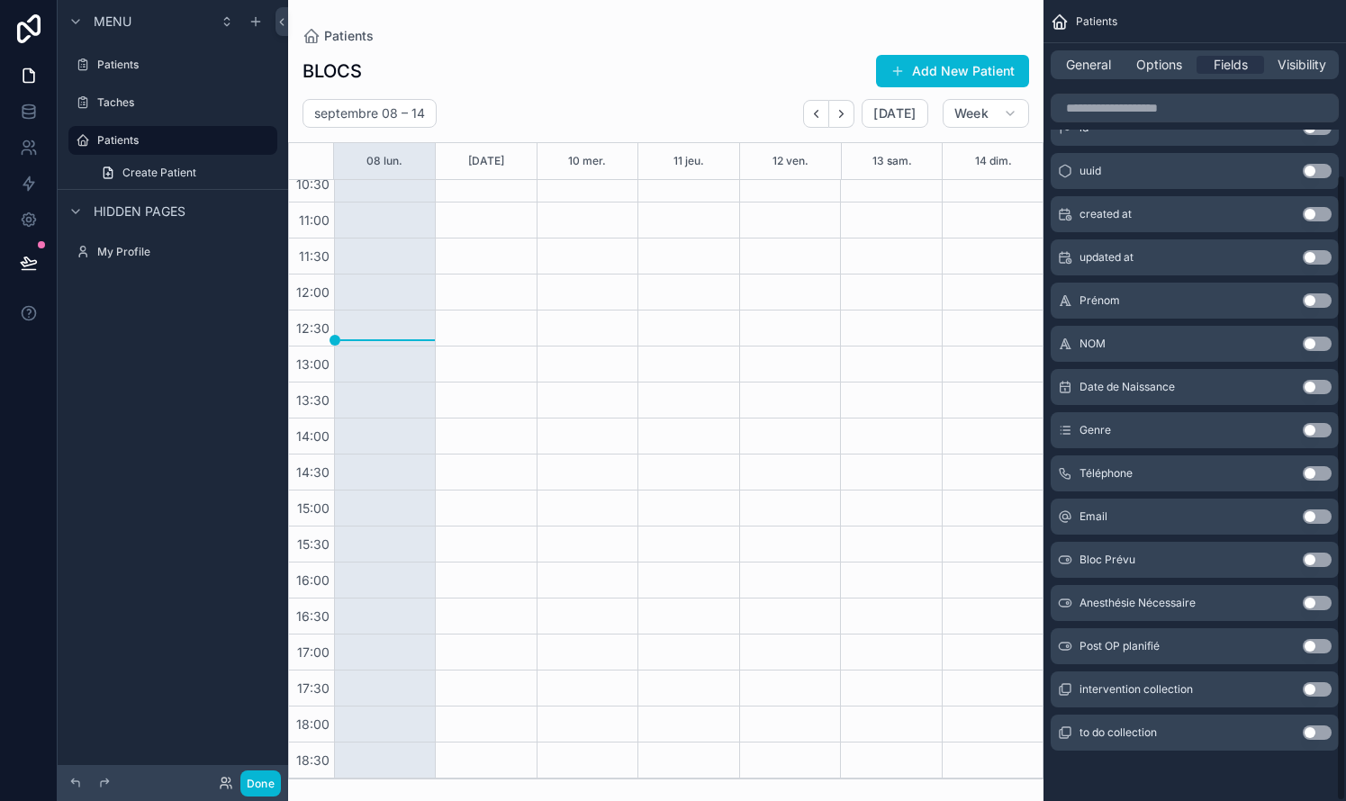
scroll to position [223, 0]
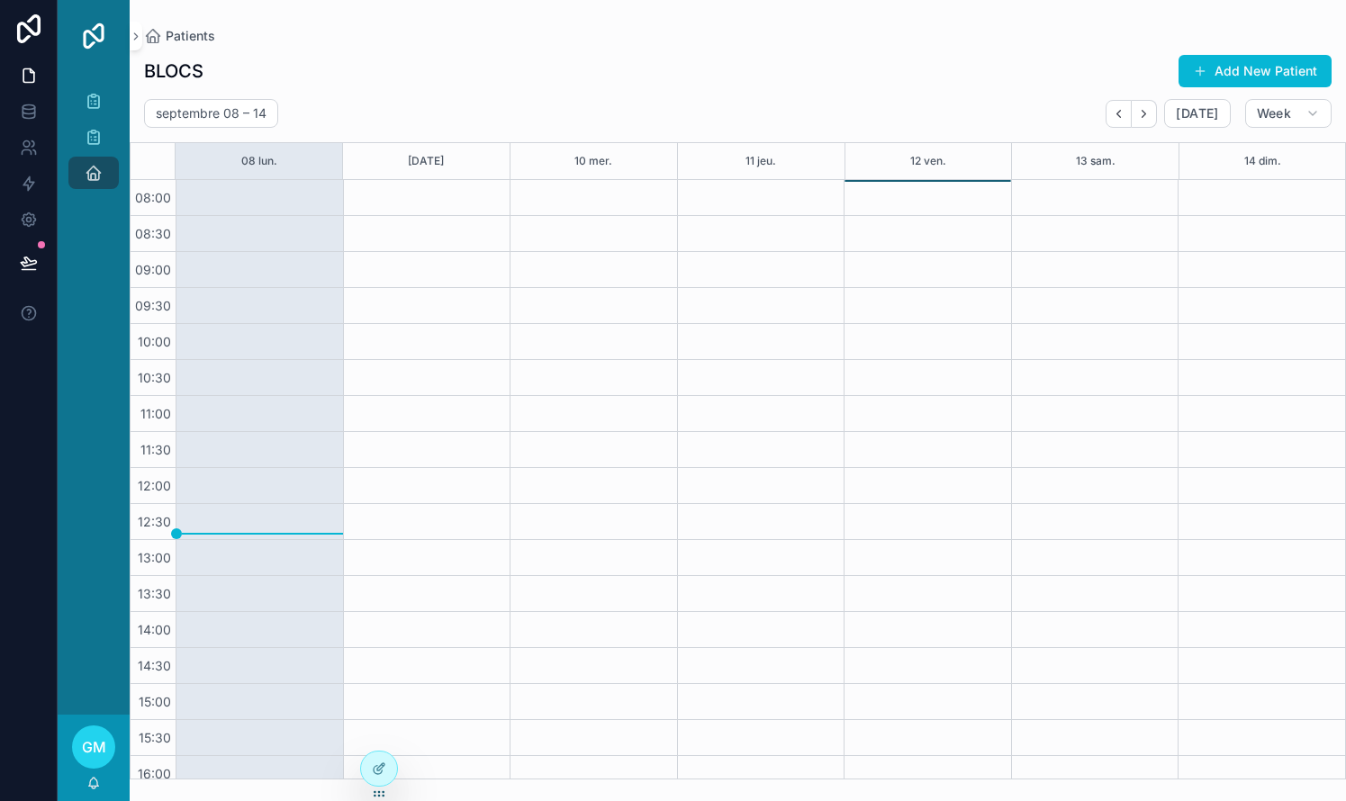
scroll to position [194, 0]
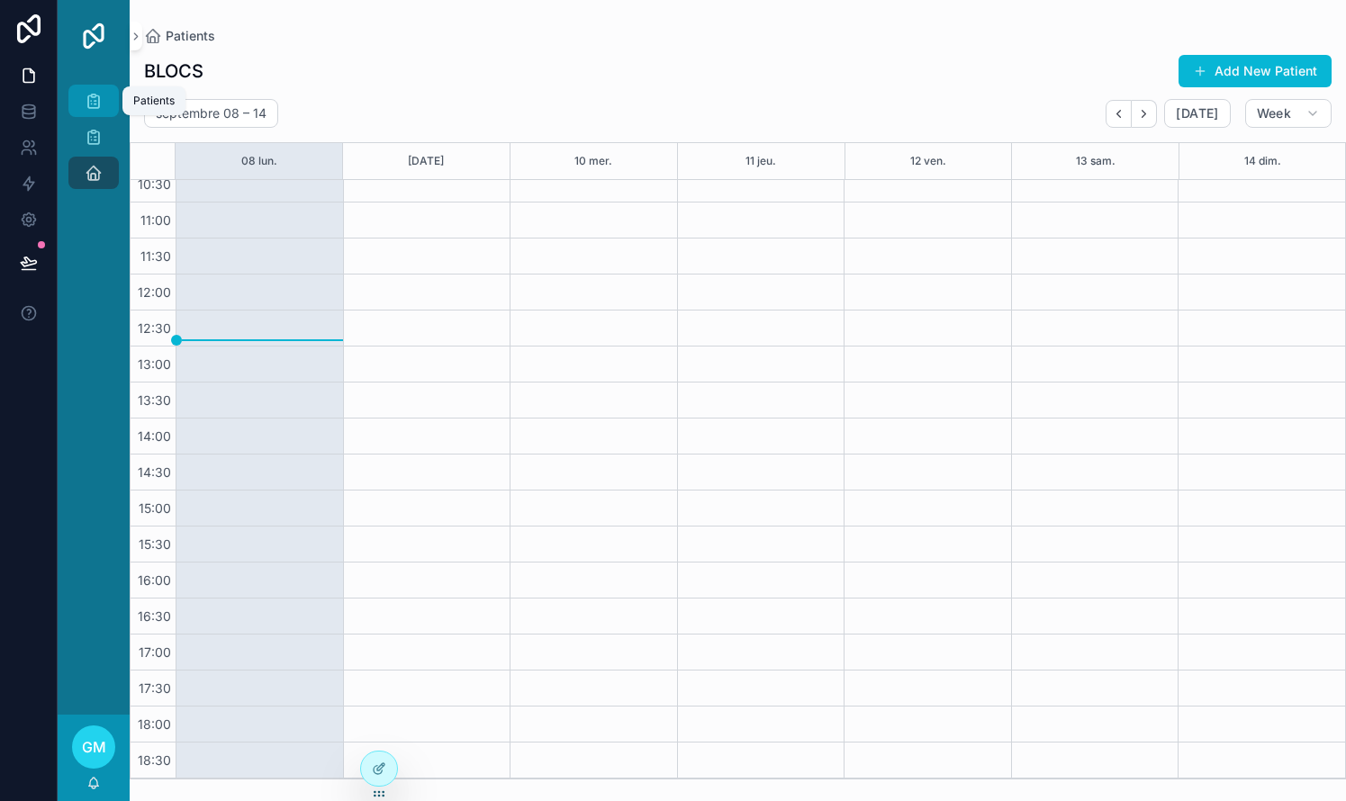
click at [93, 107] on icon "scrollable content" at bounding box center [94, 101] width 18 height 18
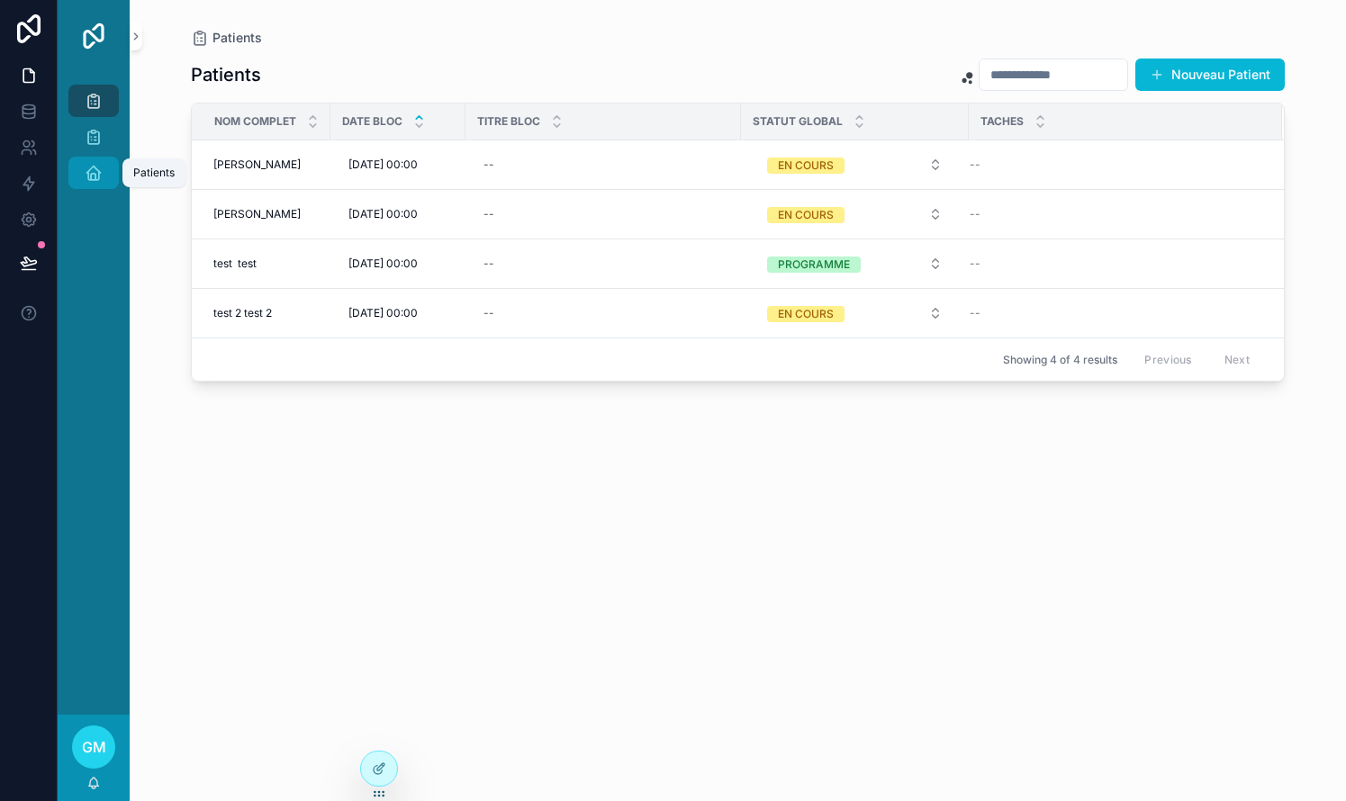
click at [96, 170] on icon "scrollable content" at bounding box center [94, 173] width 18 height 18
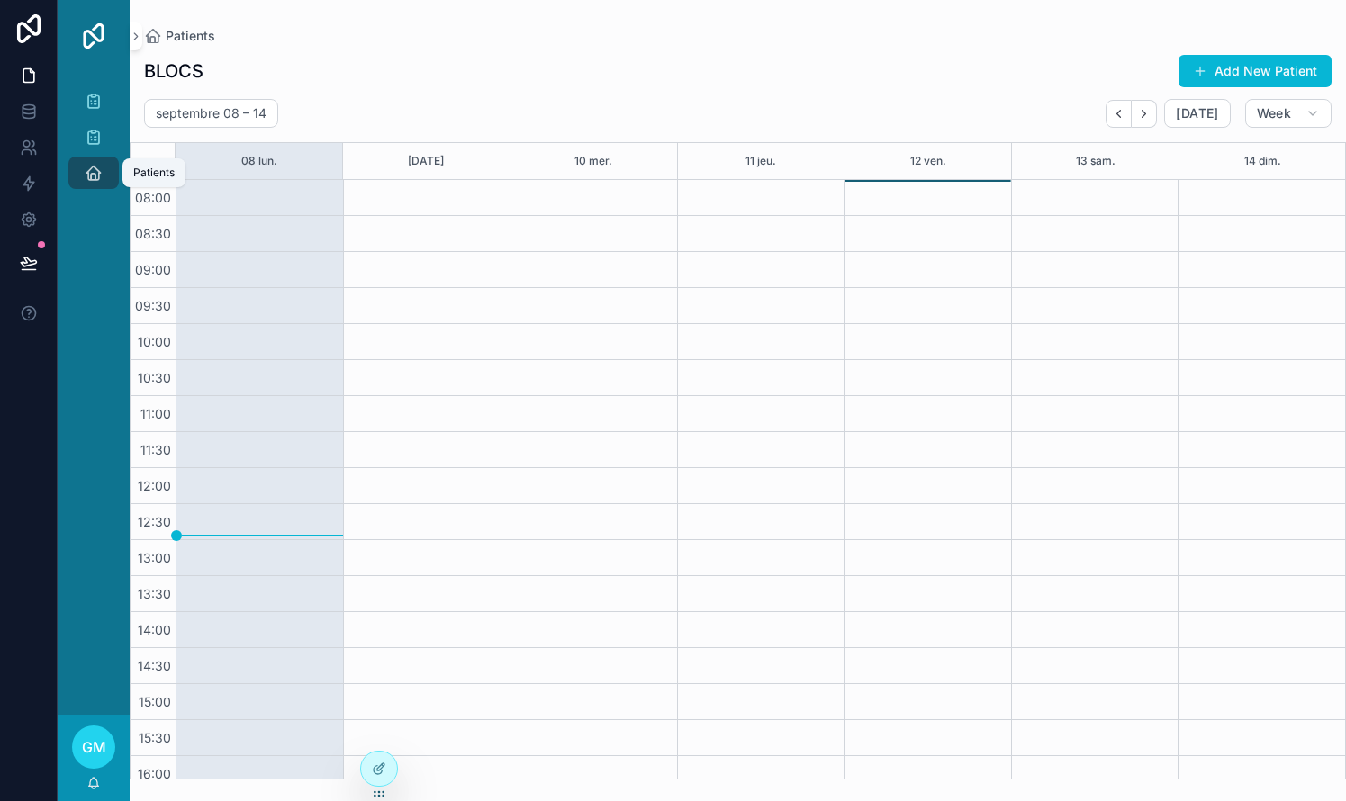
scroll to position [194, 0]
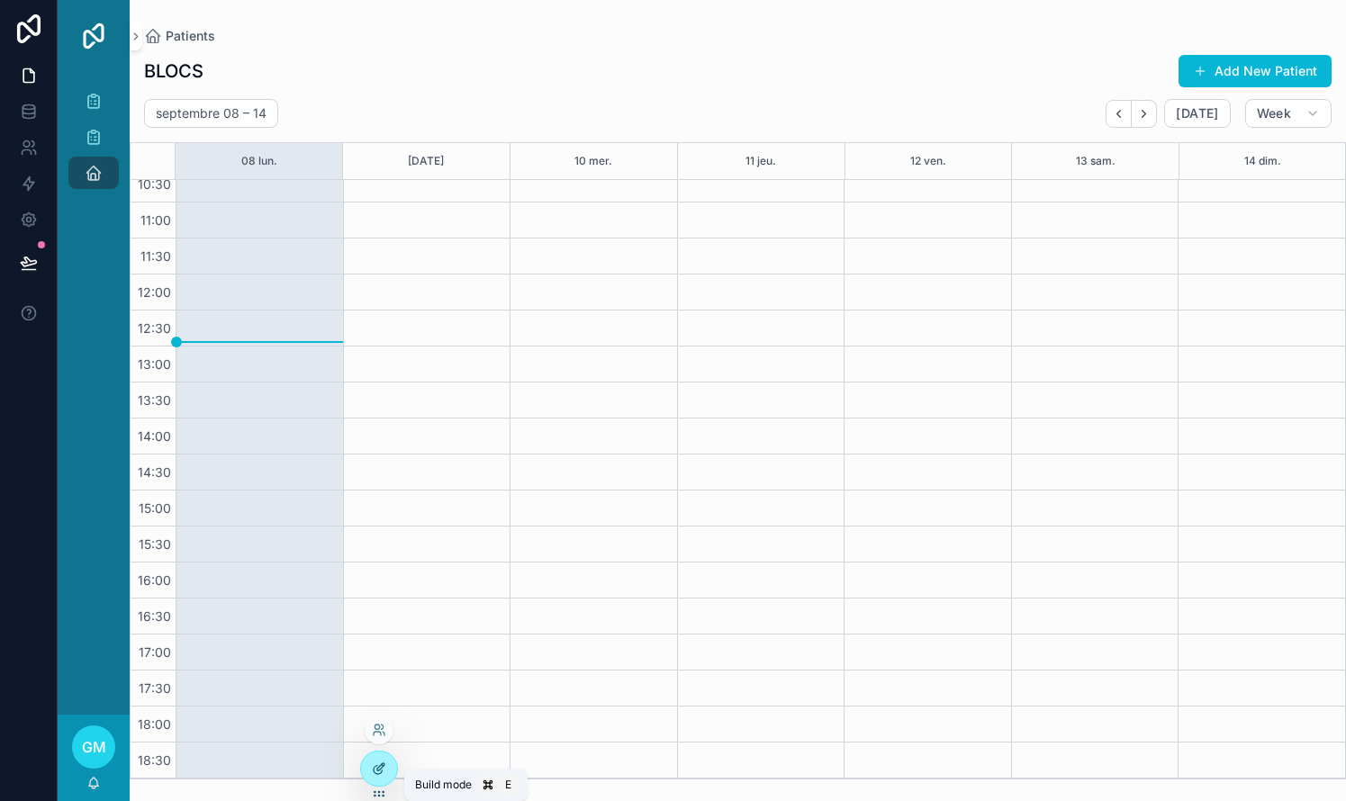
click at [382, 770] on icon at bounding box center [379, 769] width 14 height 14
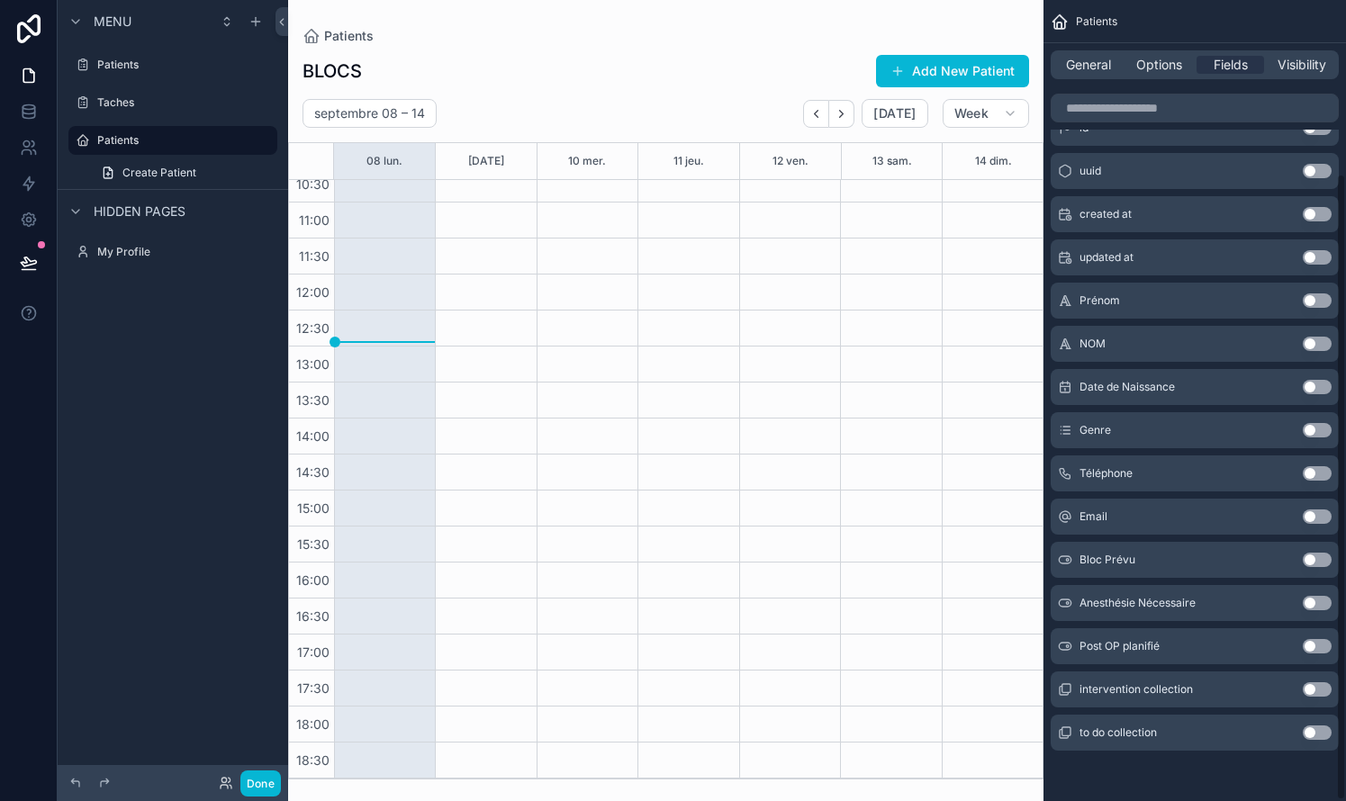
scroll to position [223, 0]
